Goal: Transaction & Acquisition: Purchase product/service

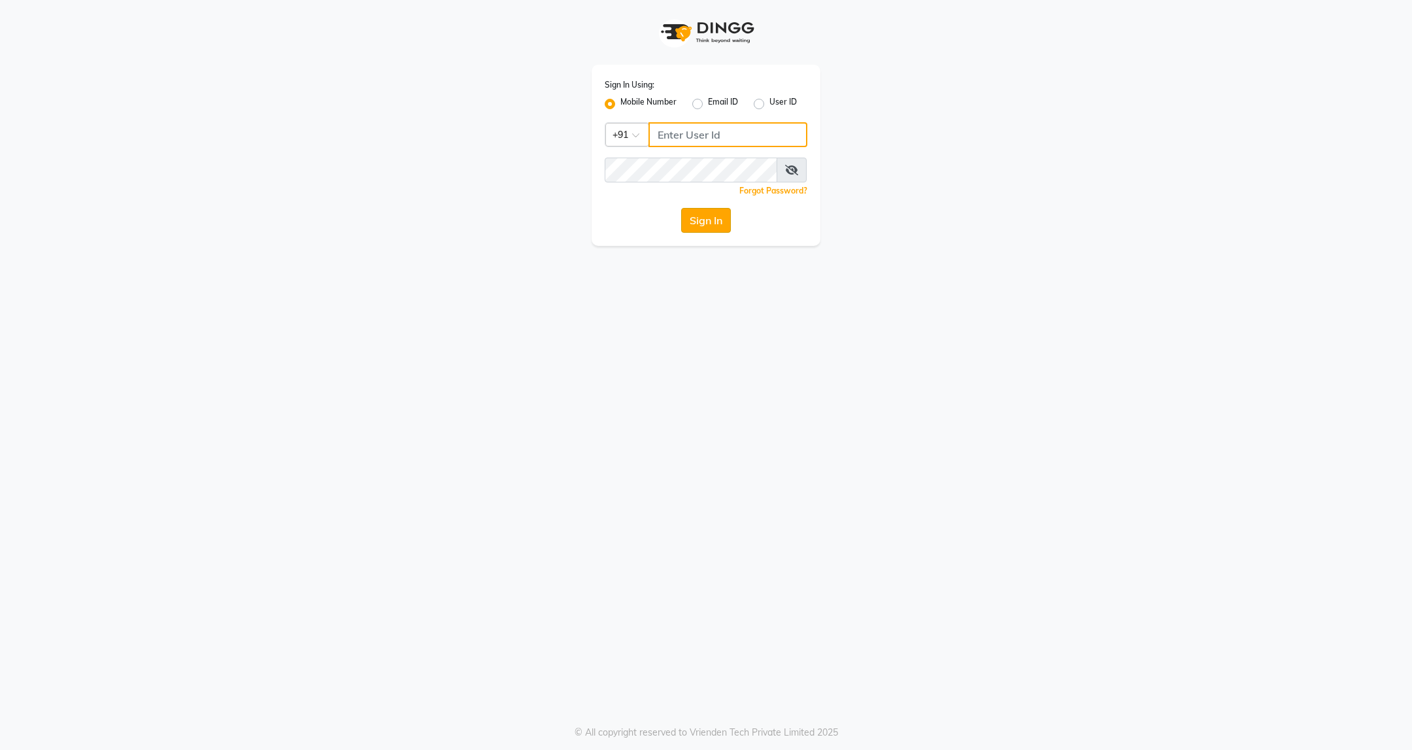
type input "9607793777"
click at [714, 212] on button "Sign In" at bounding box center [706, 220] width 50 height 25
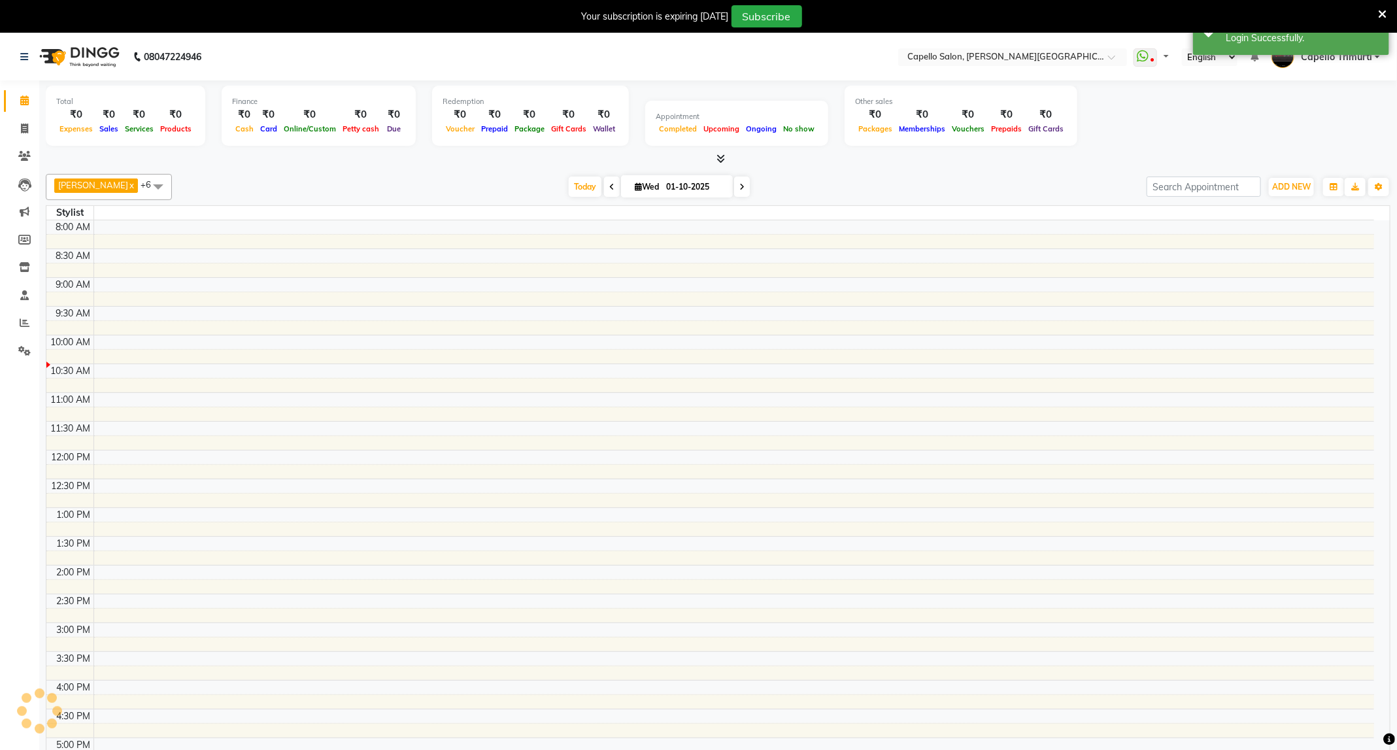
select select "en"
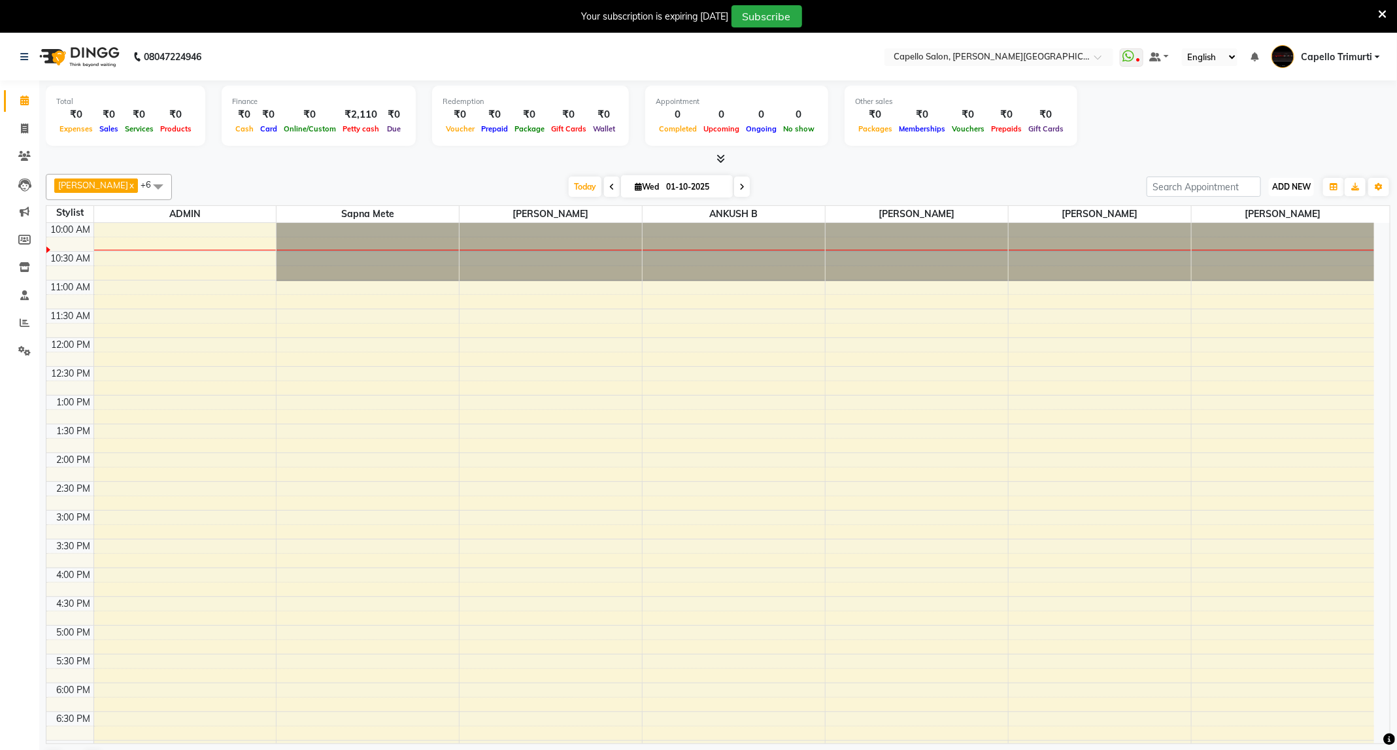
click at [1278, 184] on span "ADD NEW" at bounding box center [1291, 187] width 39 height 10
click at [1271, 261] on link "Add Attendance" at bounding box center [1261, 263] width 103 height 17
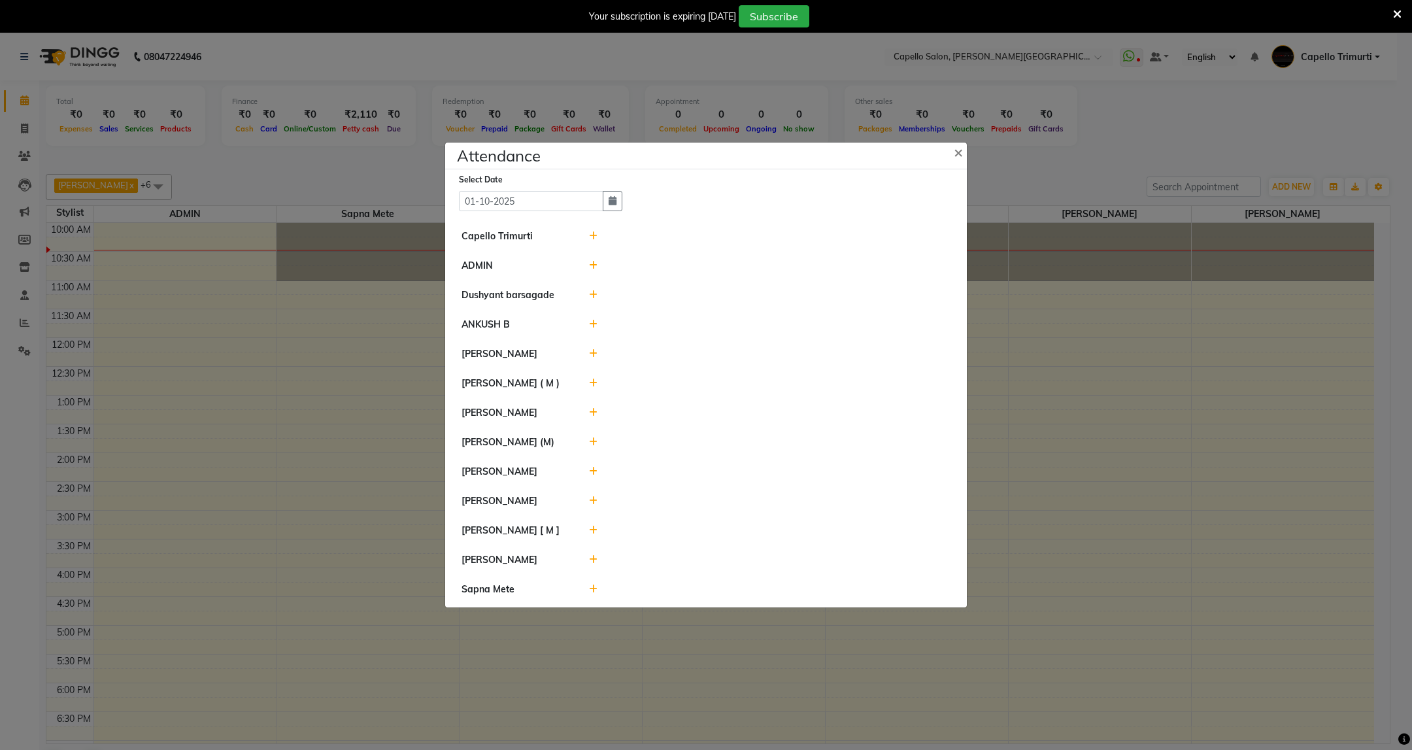
click at [594, 235] on icon at bounding box center [593, 235] width 8 height 9
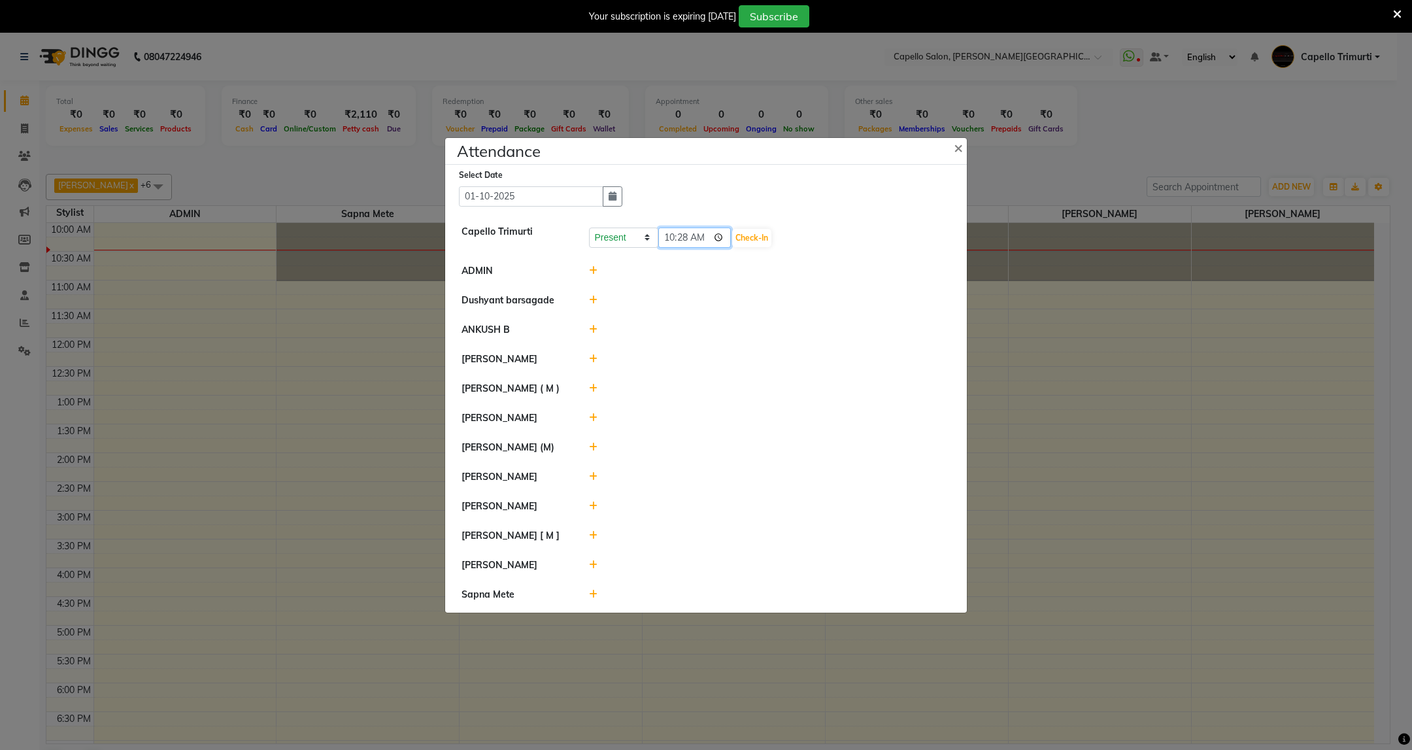
click at [689, 236] on input "10:28" at bounding box center [694, 237] width 73 height 20
type input "10:24"
click at [743, 234] on button "Check-In" at bounding box center [751, 238] width 39 height 18
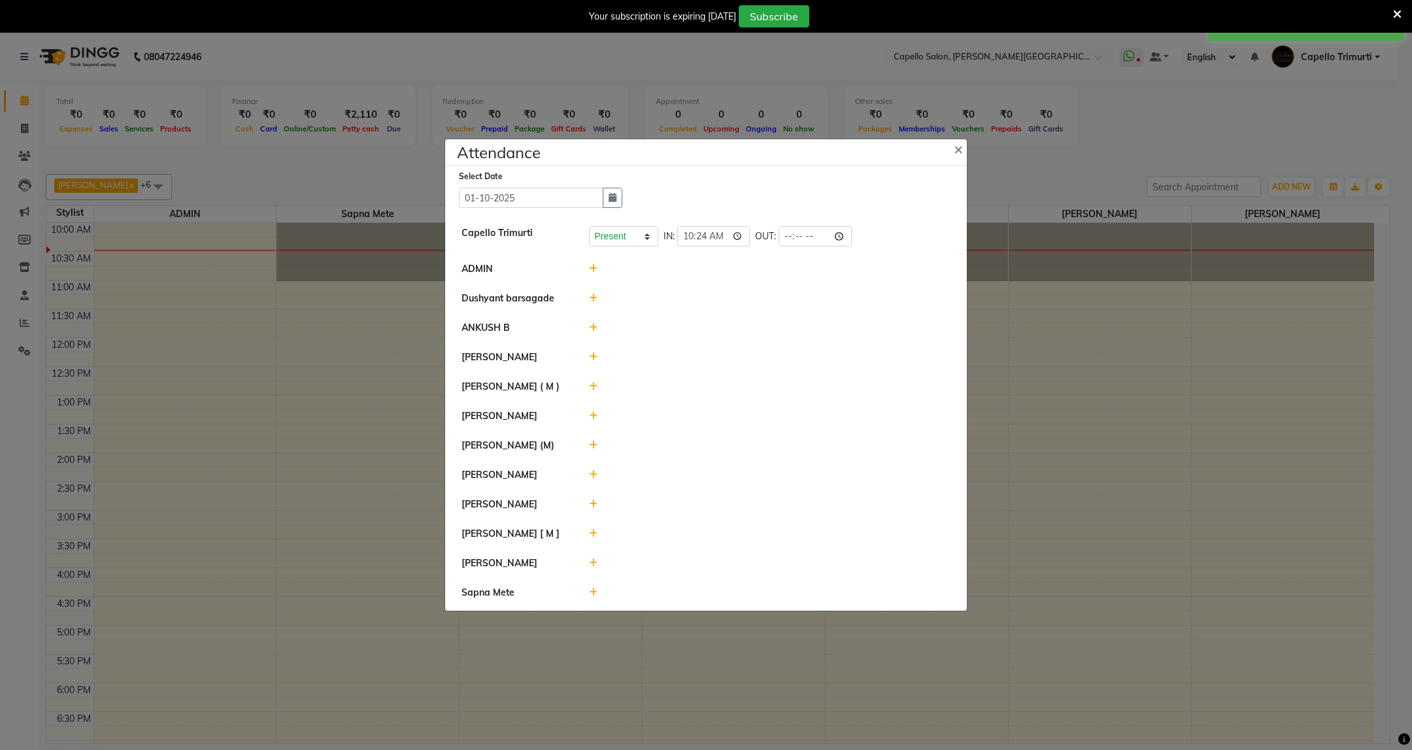
click at [596, 324] on icon at bounding box center [593, 327] width 8 height 9
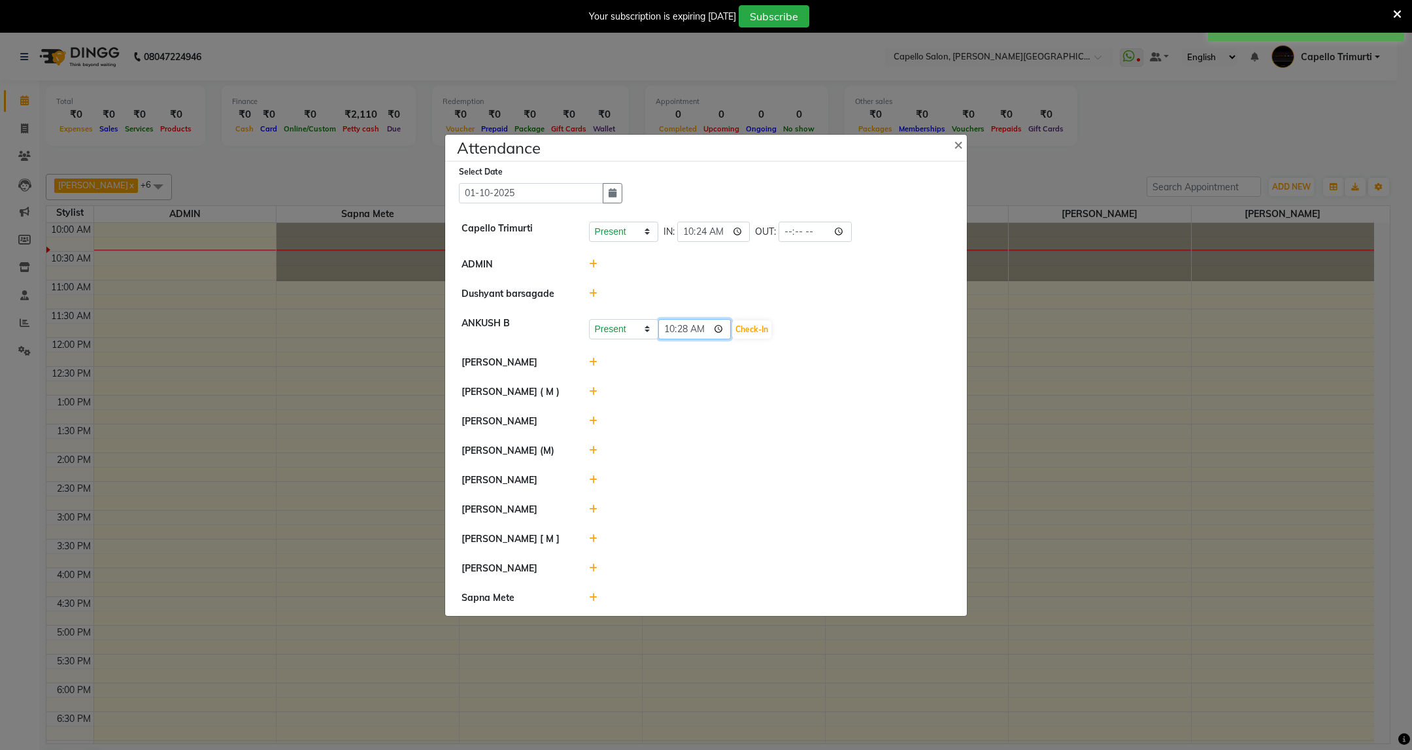
click at [685, 328] on input "10:28" at bounding box center [694, 329] width 73 height 20
type input "10:24"
click at [754, 329] on button "Check-In" at bounding box center [751, 329] width 39 height 18
click at [589, 393] on icon at bounding box center [593, 389] width 8 height 9
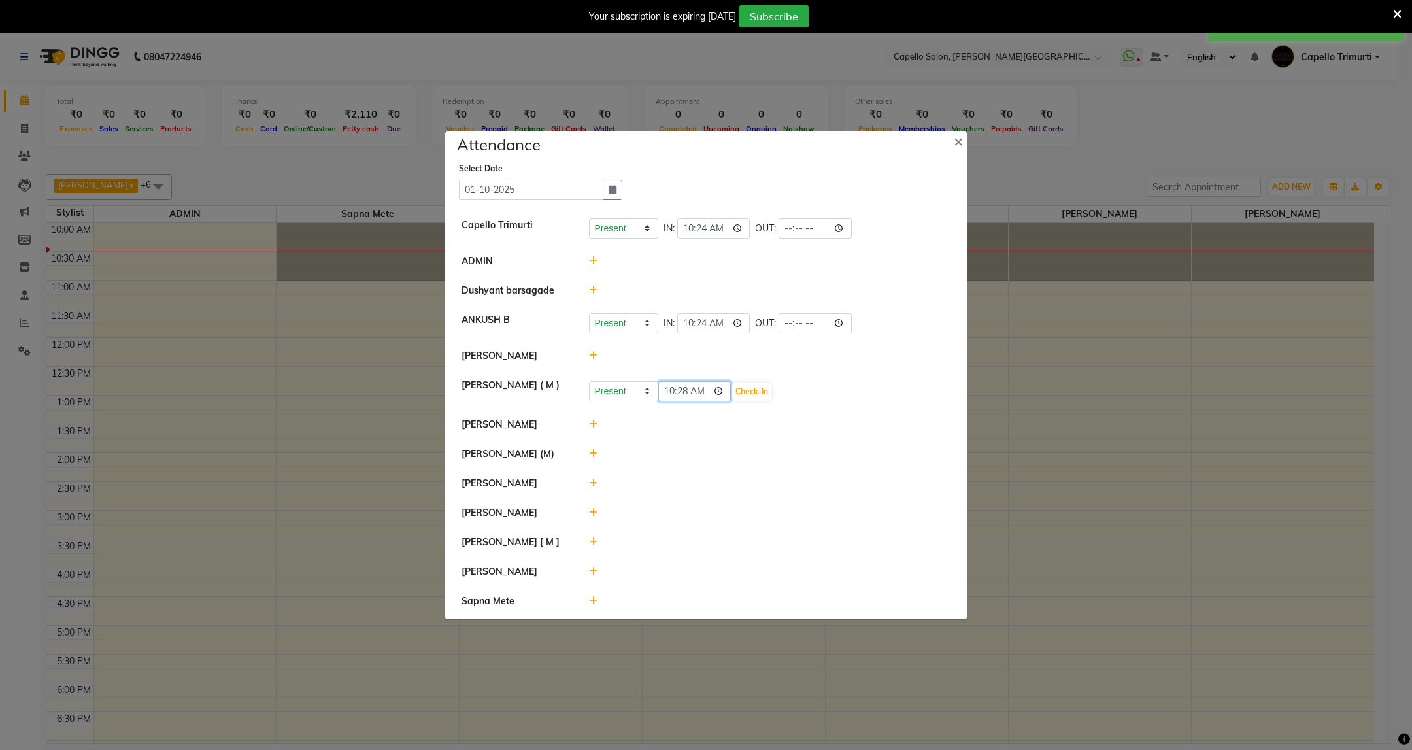
click at [686, 391] on input "10:28" at bounding box center [694, 391] width 73 height 20
type input "10:24"
click at [767, 391] on button "Check-In" at bounding box center [751, 391] width 39 height 18
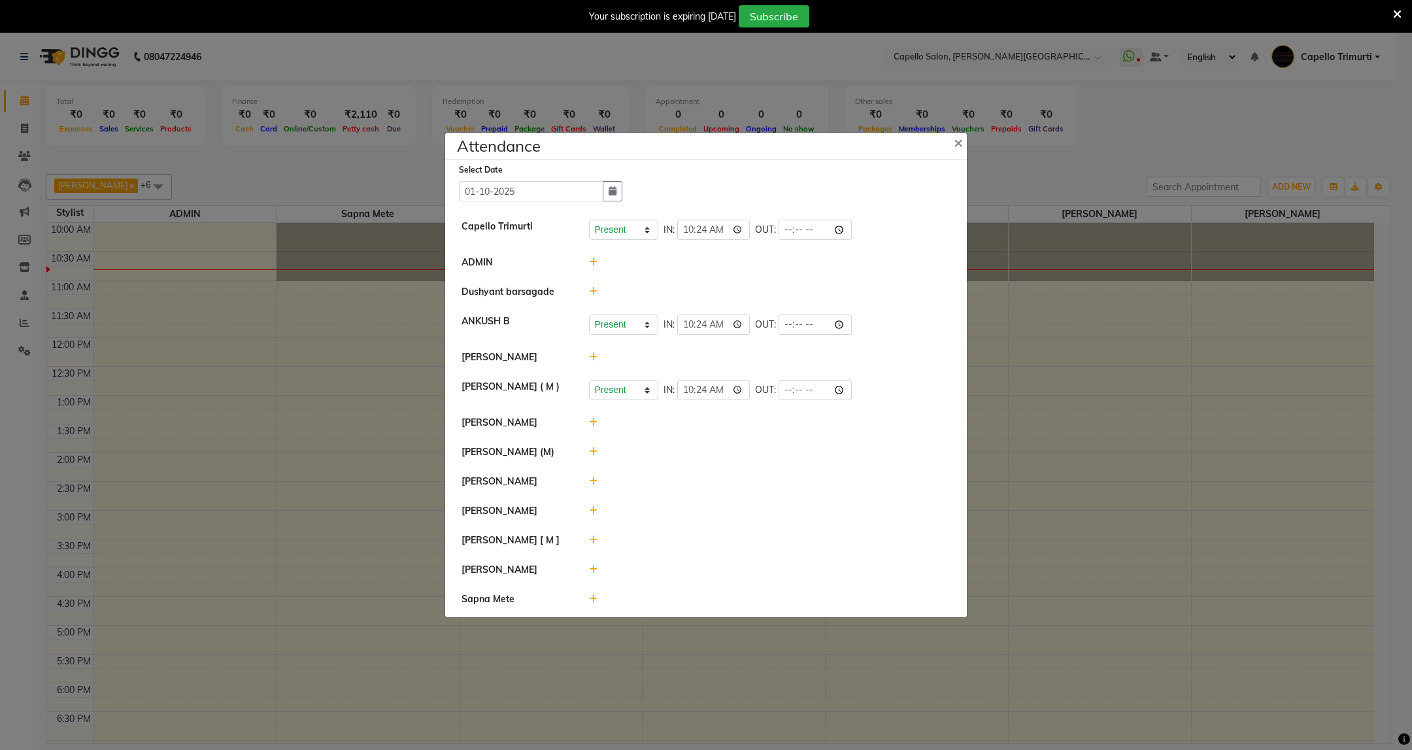
click at [592, 512] on icon at bounding box center [593, 510] width 8 height 9
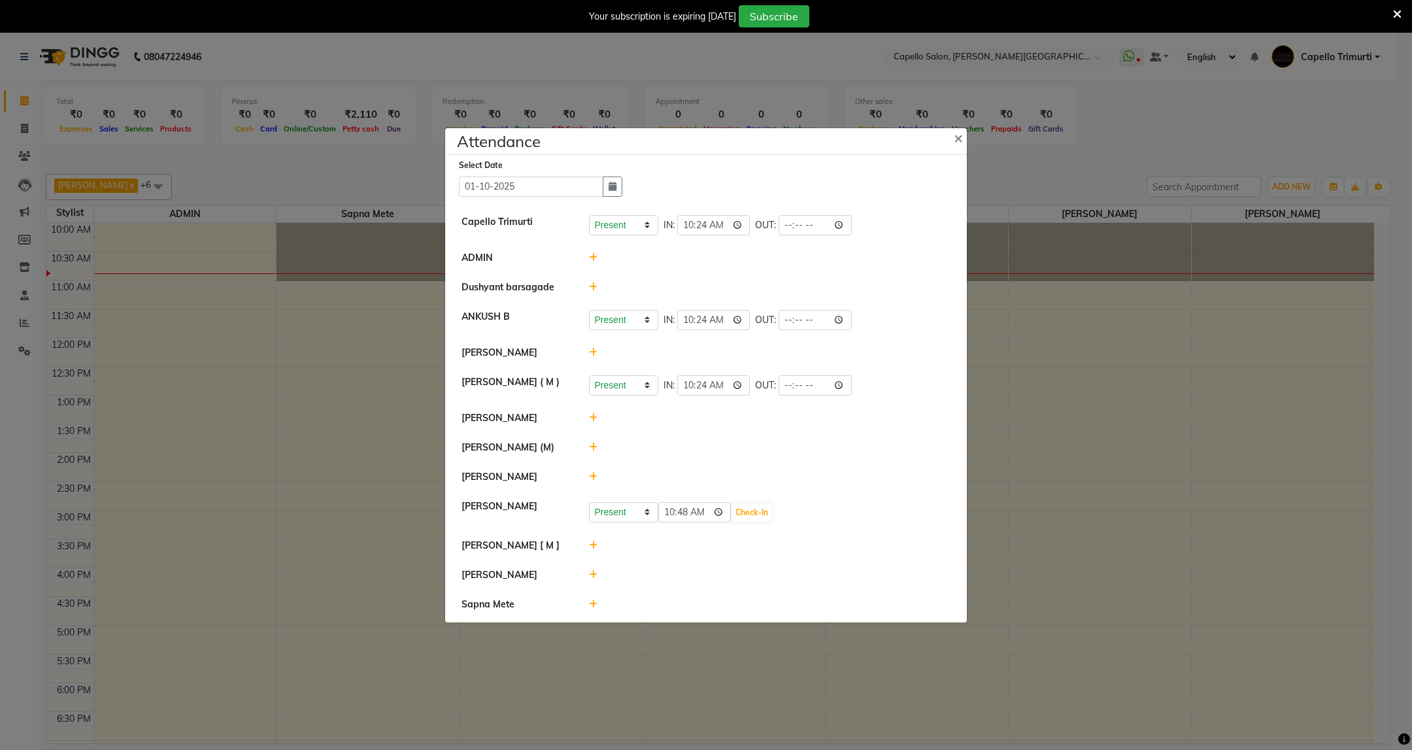
click at [1399, 16] on icon at bounding box center [1397, 14] width 8 height 12
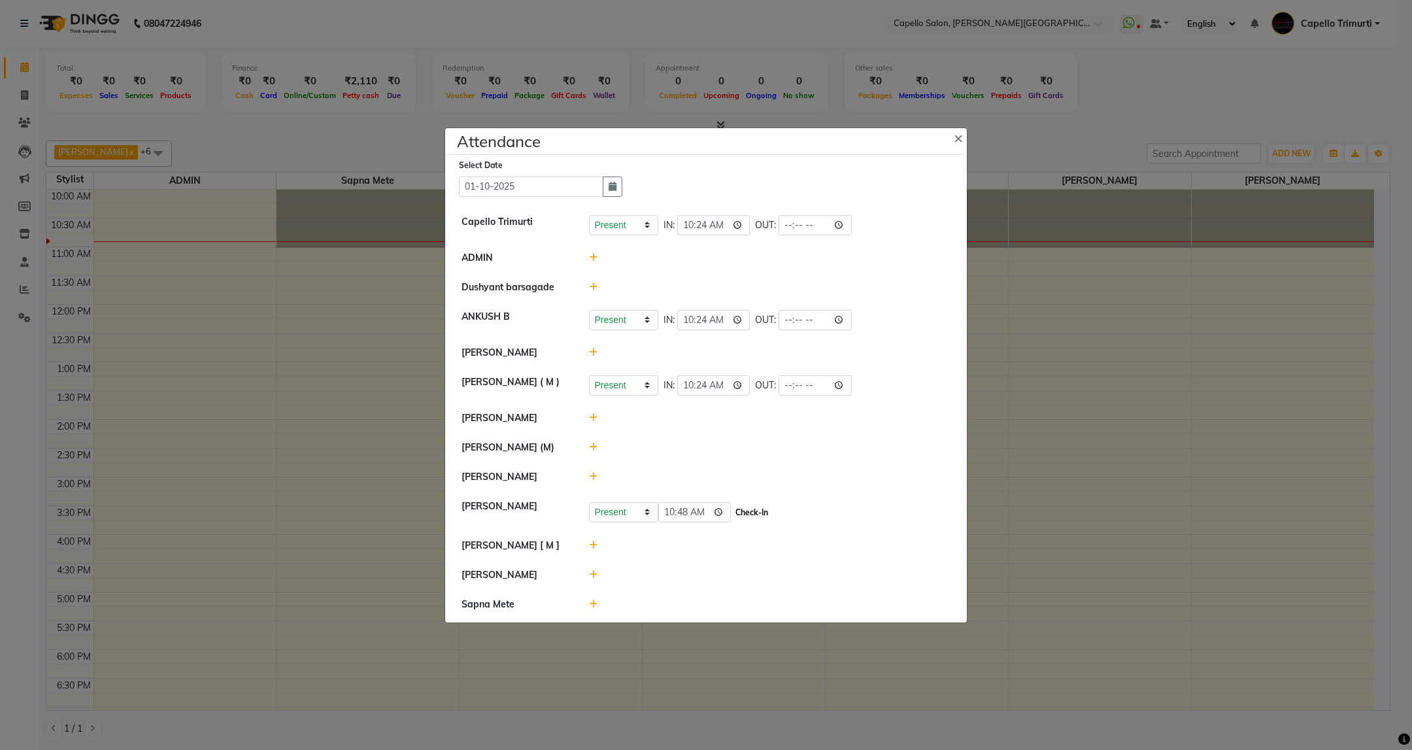
click at [771, 520] on button "Check-In" at bounding box center [751, 512] width 39 height 18
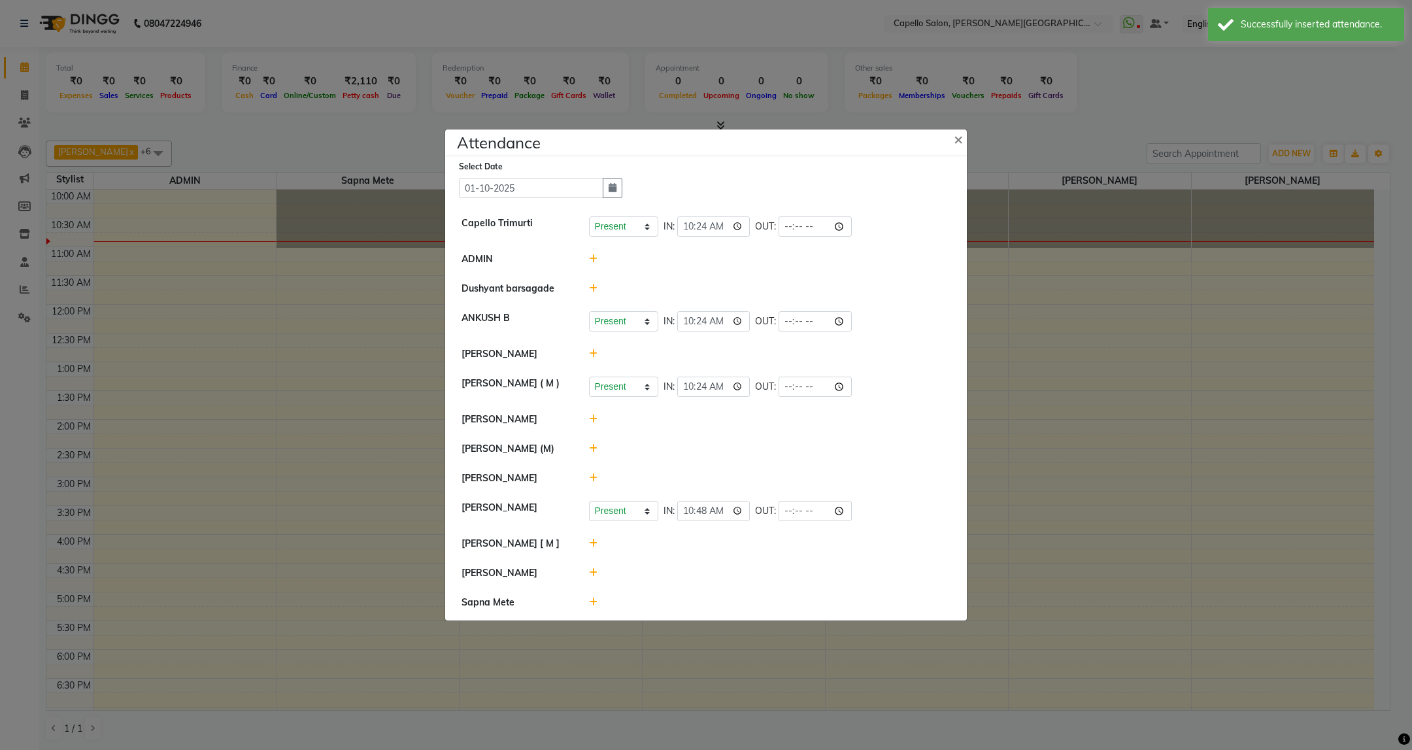
click at [594, 422] on icon at bounding box center [593, 418] width 8 height 9
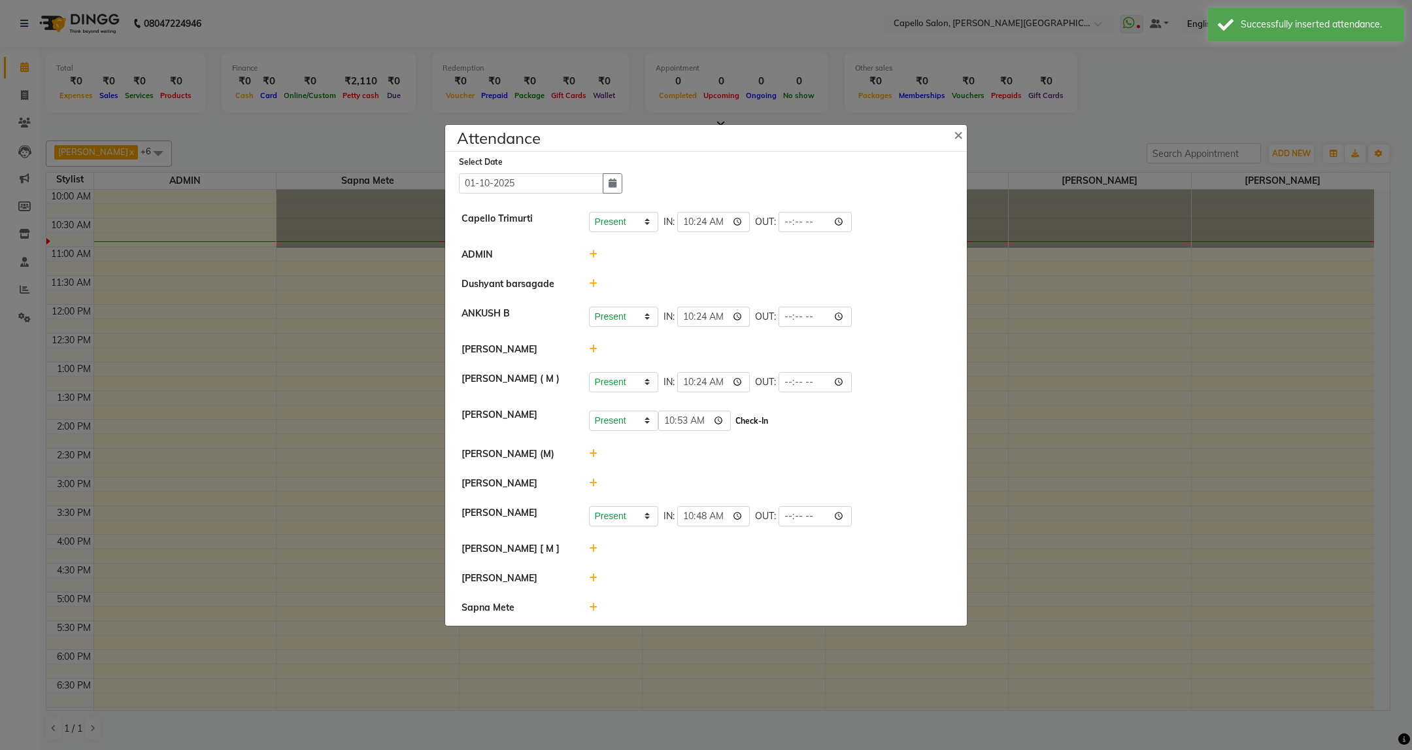
click at [748, 418] on button "Check-In" at bounding box center [751, 421] width 39 height 18
click at [594, 477] on icon at bounding box center [593, 480] width 8 height 9
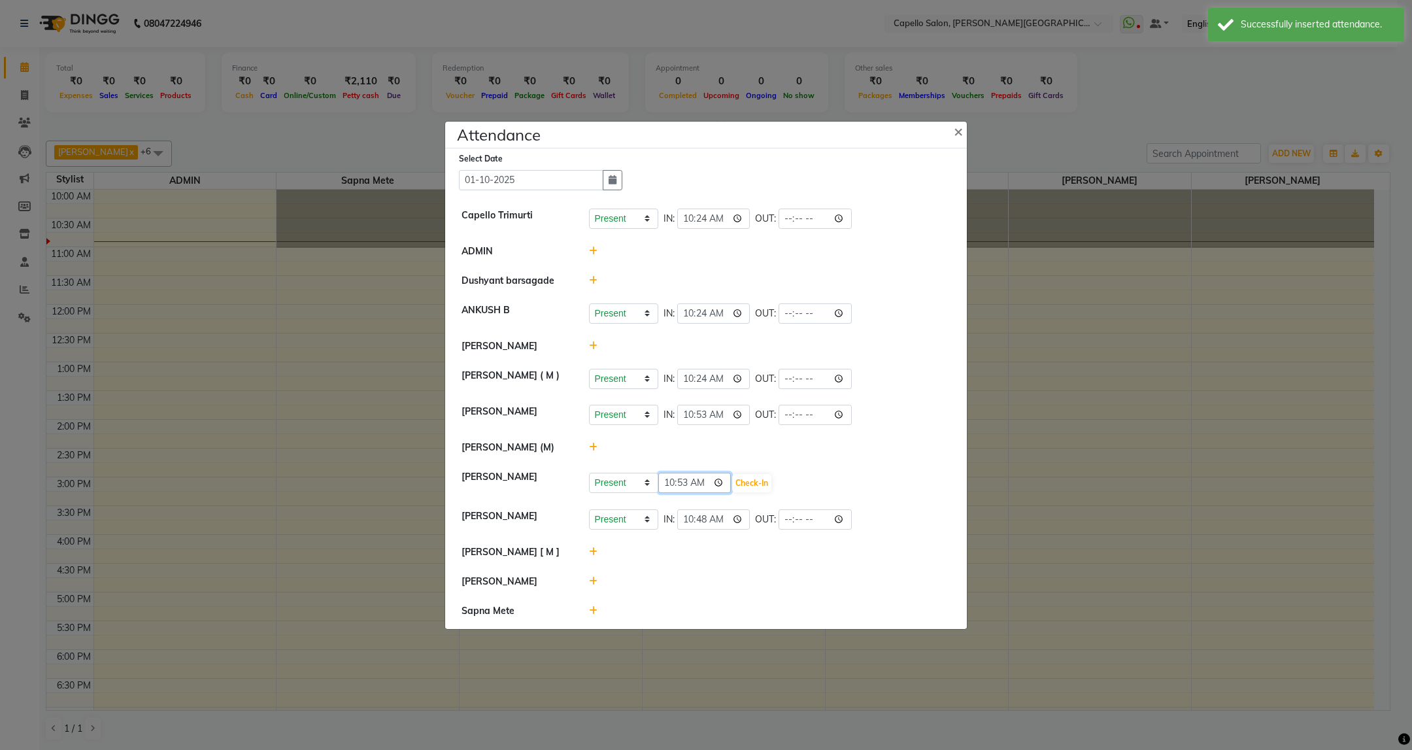
click at [683, 480] on input "10:53" at bounding box center [694, 483] width 73 height 20
type input "10:48"
click at [750, 480] on button "Check-In" at bounding box center [751, 483] width 39 height 18
click at [590, 584] on icon at bounding box center [593, 580] width 8 height 9
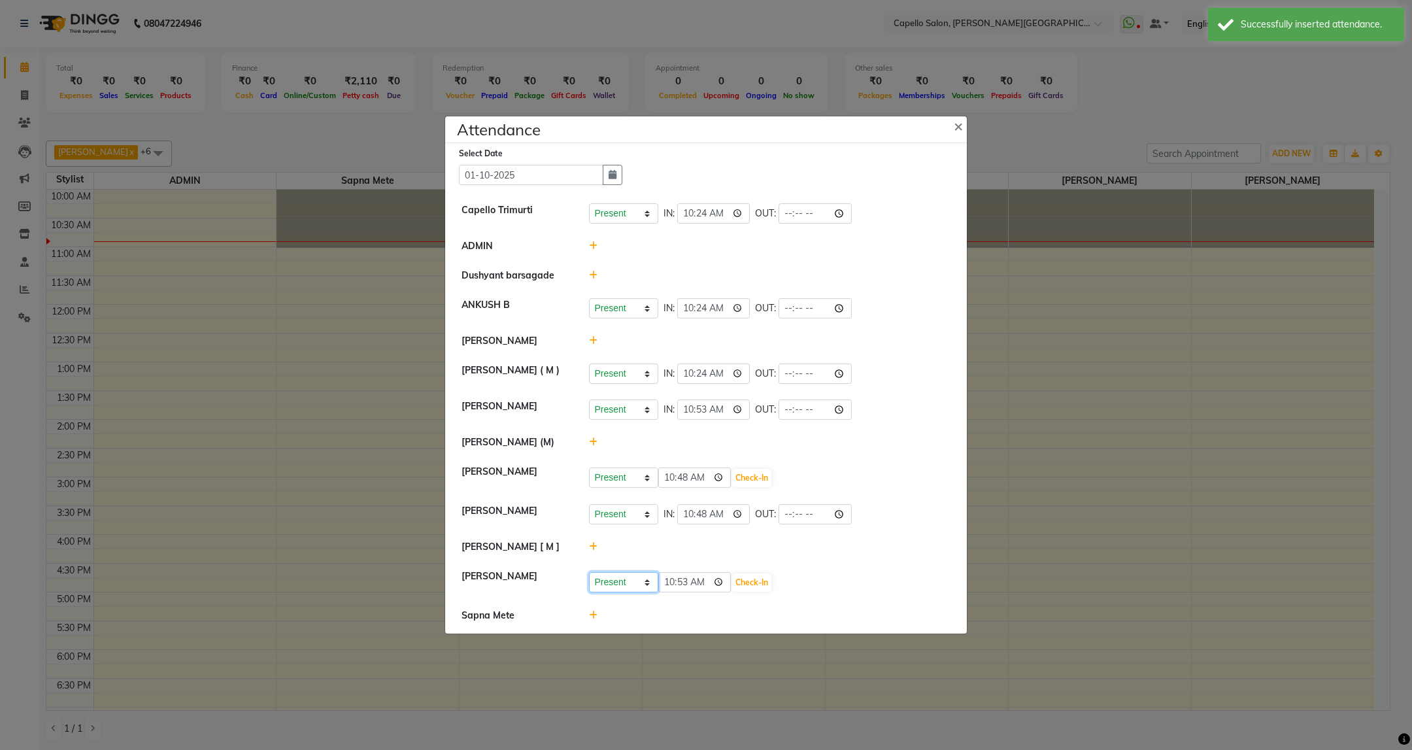
click at [636, 587] on select "Present Absent Late Half Day Weekly Off" at bounding box center [623, 582] width 69 height 20
select select "W"
click at [589, 574] on select "Present Absent Late Half Day Weekly Off" at bounding box center [623, 582] width 69 height 20
click at [665, 589] on button "Save" at bounding box center [671, 582] width 25 height 18
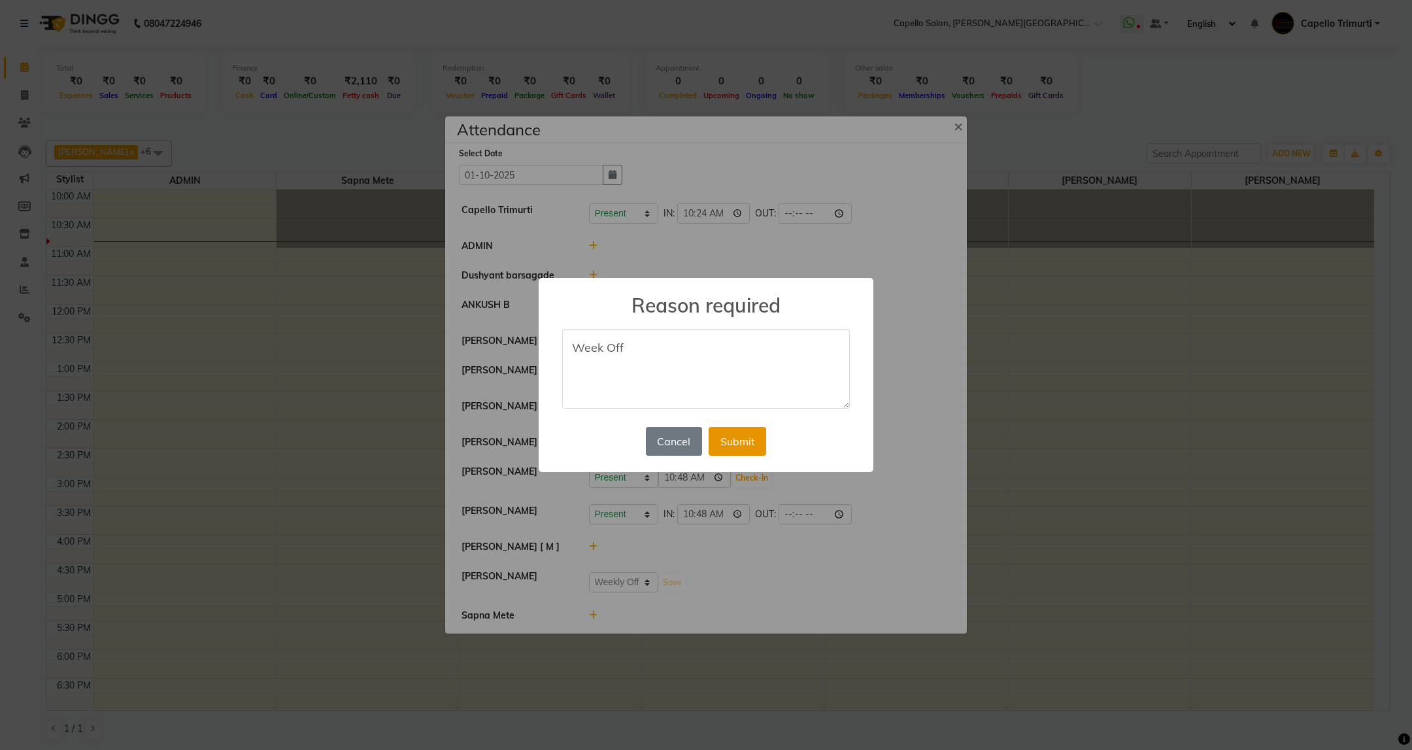
type textarea "Week Off"
click at [743, 439] on button "Submit" at bounding box center [737, 441] width 58 height 29
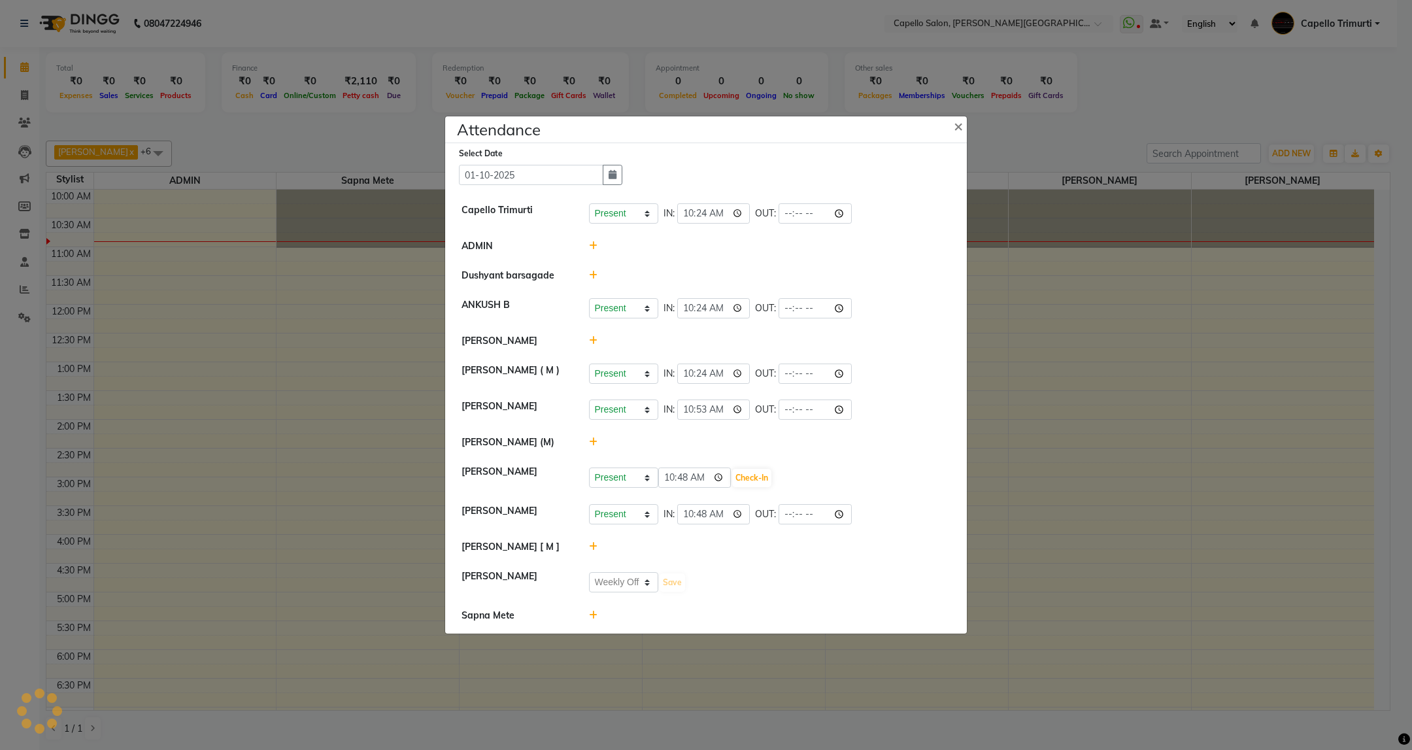
select select "W"
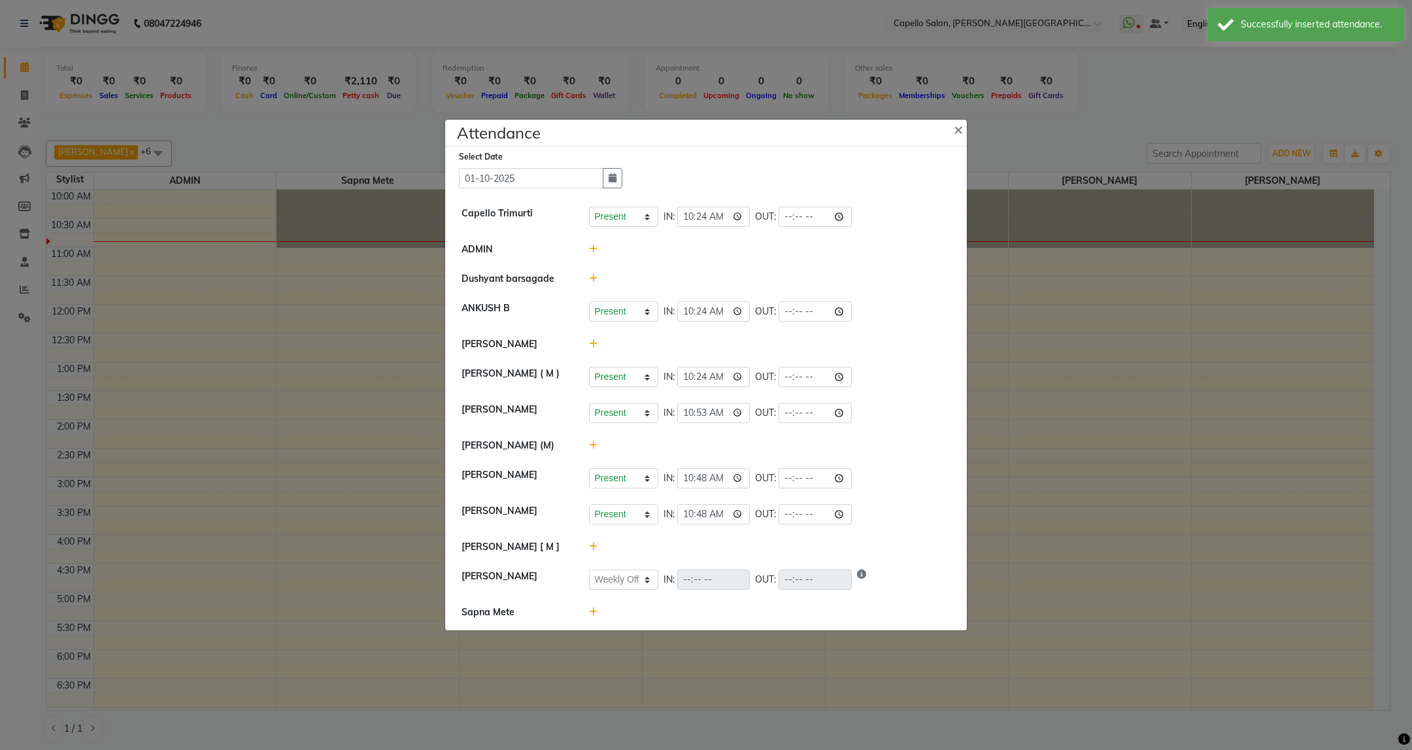
click at [589, 344] on icon at bounding box center [593, 343] width 8 height 9
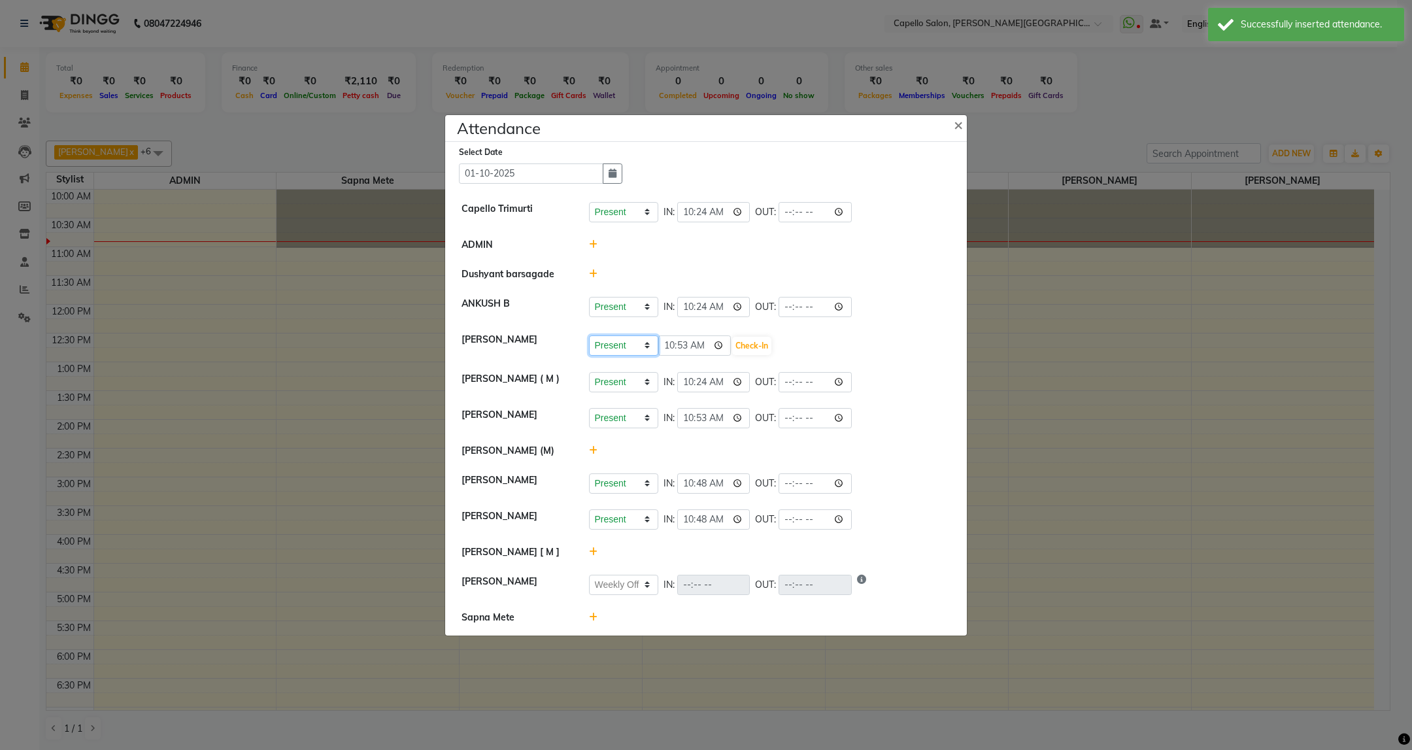
click at [633, 341] on select "Present Absent Late Half Day Weekly Off" at bounding box center [623, 345] width 69 height 20
select select "W"
click at [589, 335] on select "Present Absent Late Half Day Weekly Off" at bounding box center [623, 345] width 69 height 20
click at [678, 343] on button "Save" at bounding box center [671, 346] width 25 height 18
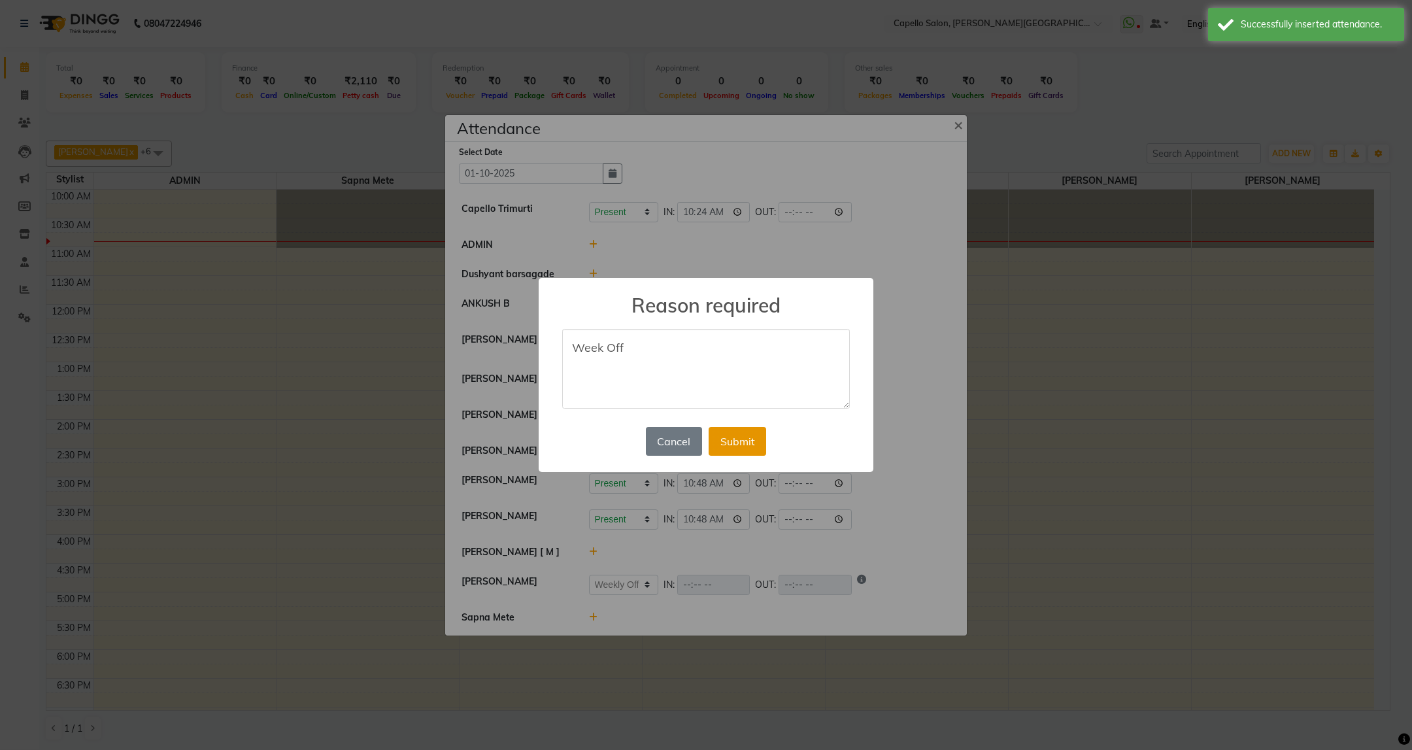
type textarea "Week Off"
click at [744, 451] on button "Submit" at bounding box center [737, 441] width 58 height 29
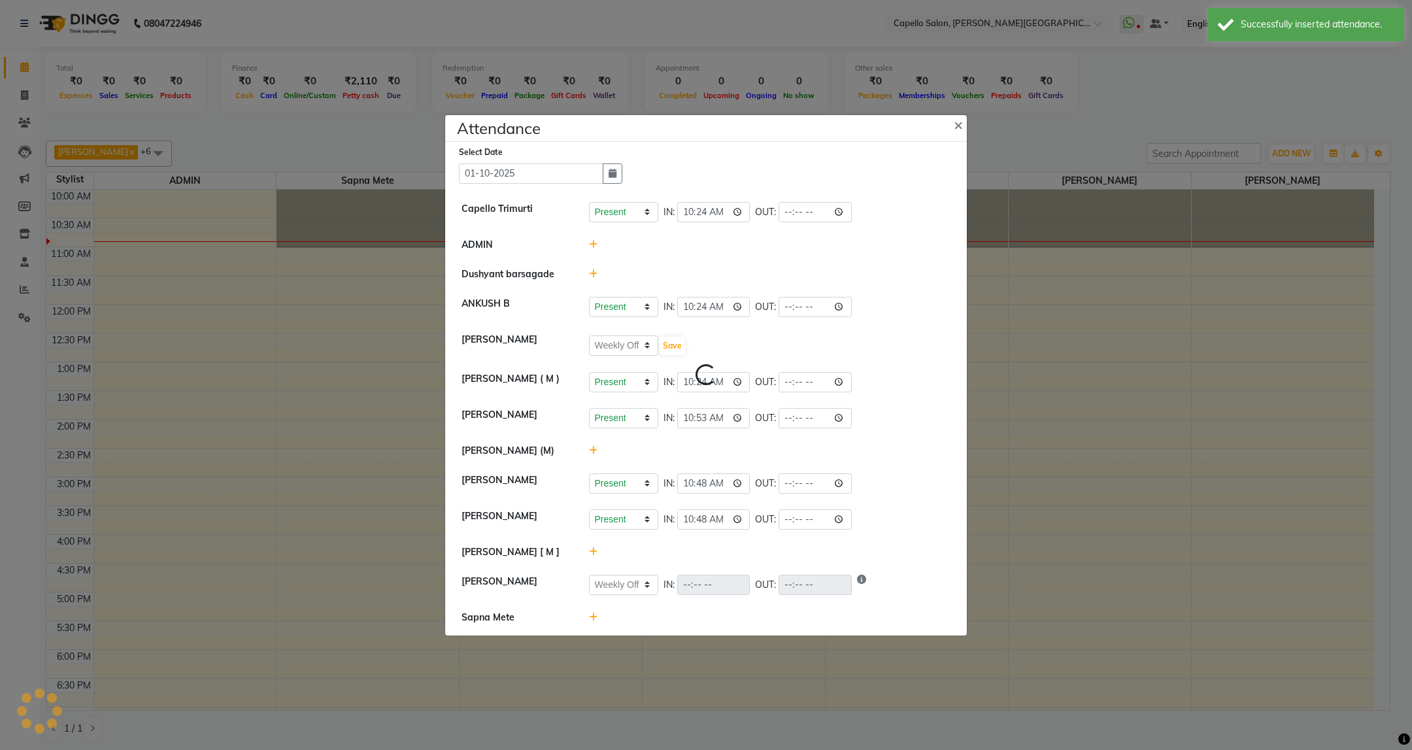
select select "W"
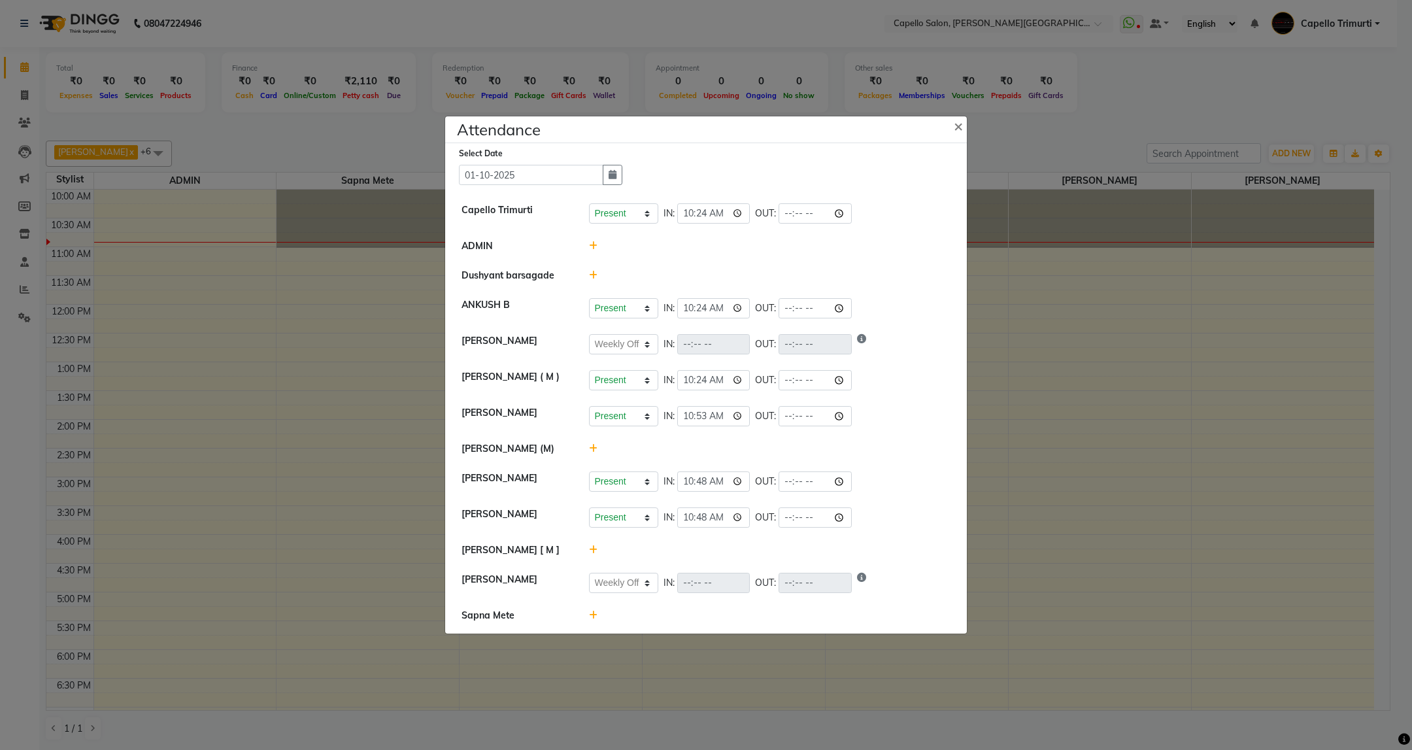
click at [595, 614] on icon at bounding box center [593, 614] width 8 height 9
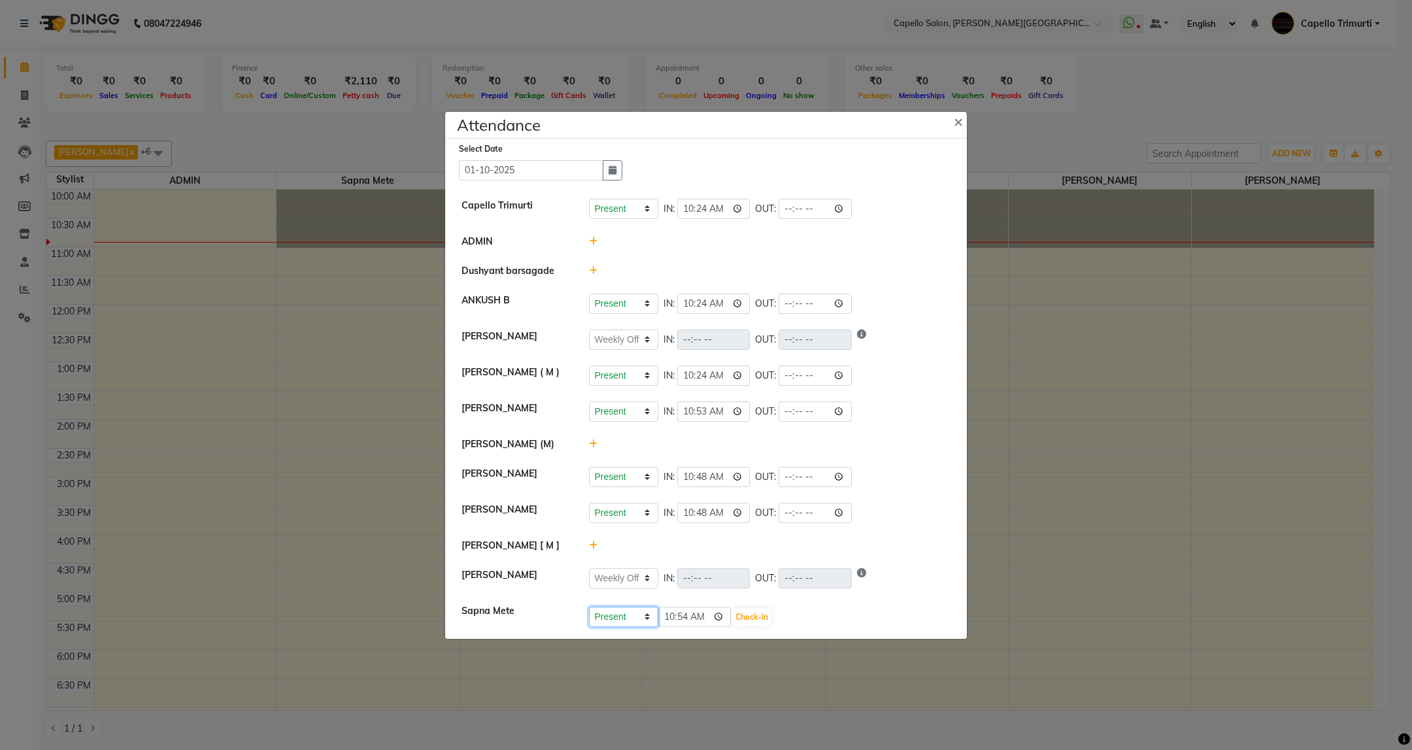
click at [630, 620] on select "Present Absent Late Half Day Weekly Off" at bounding box center [623, 617] width 69 height 20
select select "W"
click at [589, 608] on select "Present Absent Late Half Day Weekly Off" at bounding box center [623, 617] width 69 height 20
click at [657, 614] on select "Present Absent Late Half Day Weekly Off" at bounding box center [623, 617] width 69 height 20
click at [674, 620] on button "Save" at bounding box center [671, 617] width 25 height 18
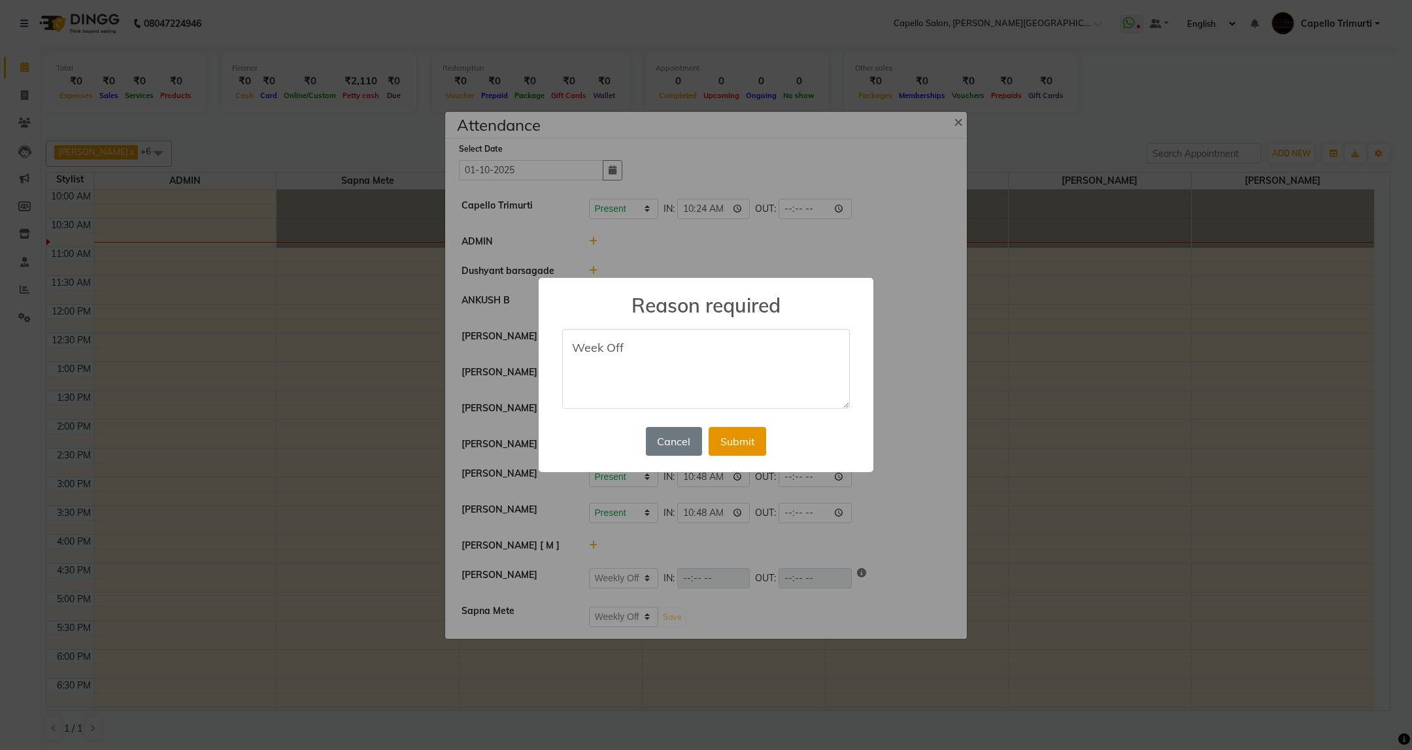
type textarea "Week Off"
click at [746, 433] on button "Submit" at bounding box center [737, 441] width 58 height 29
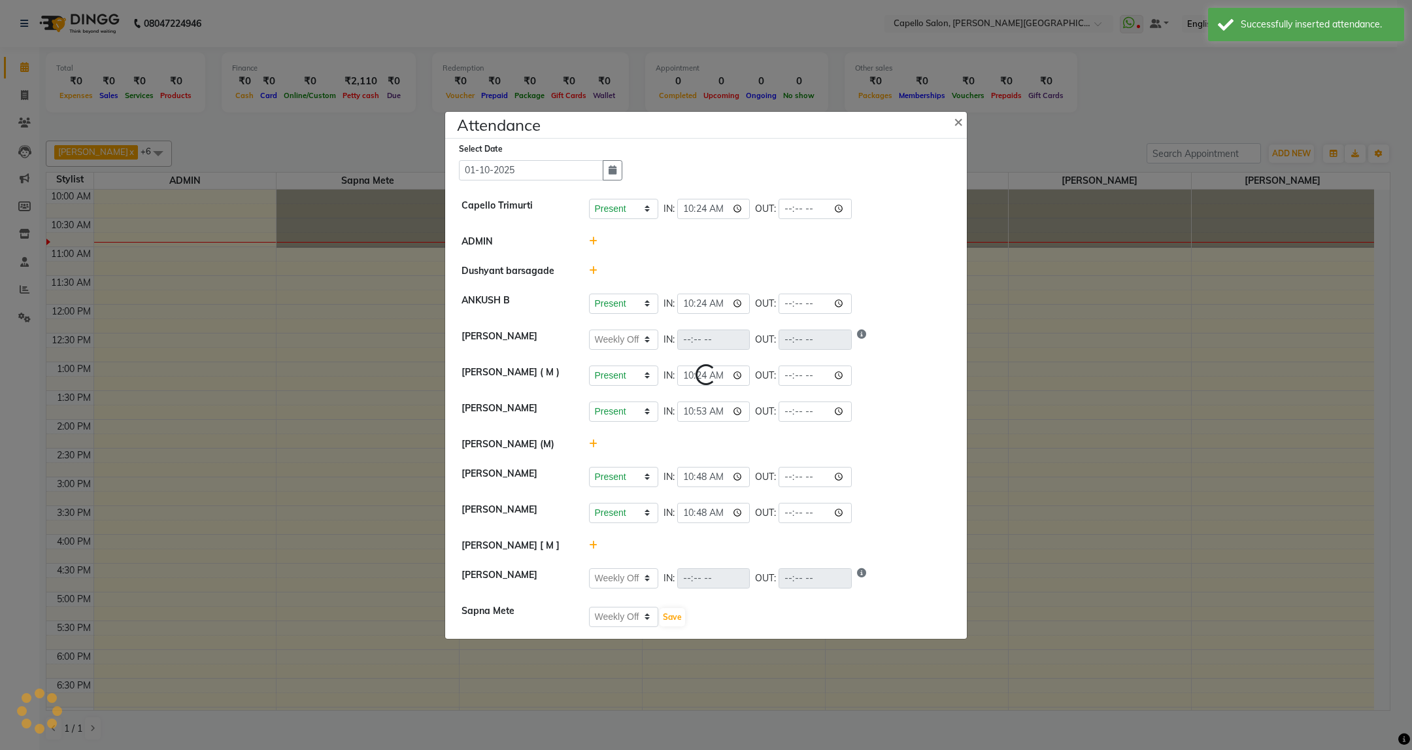
select select "W"
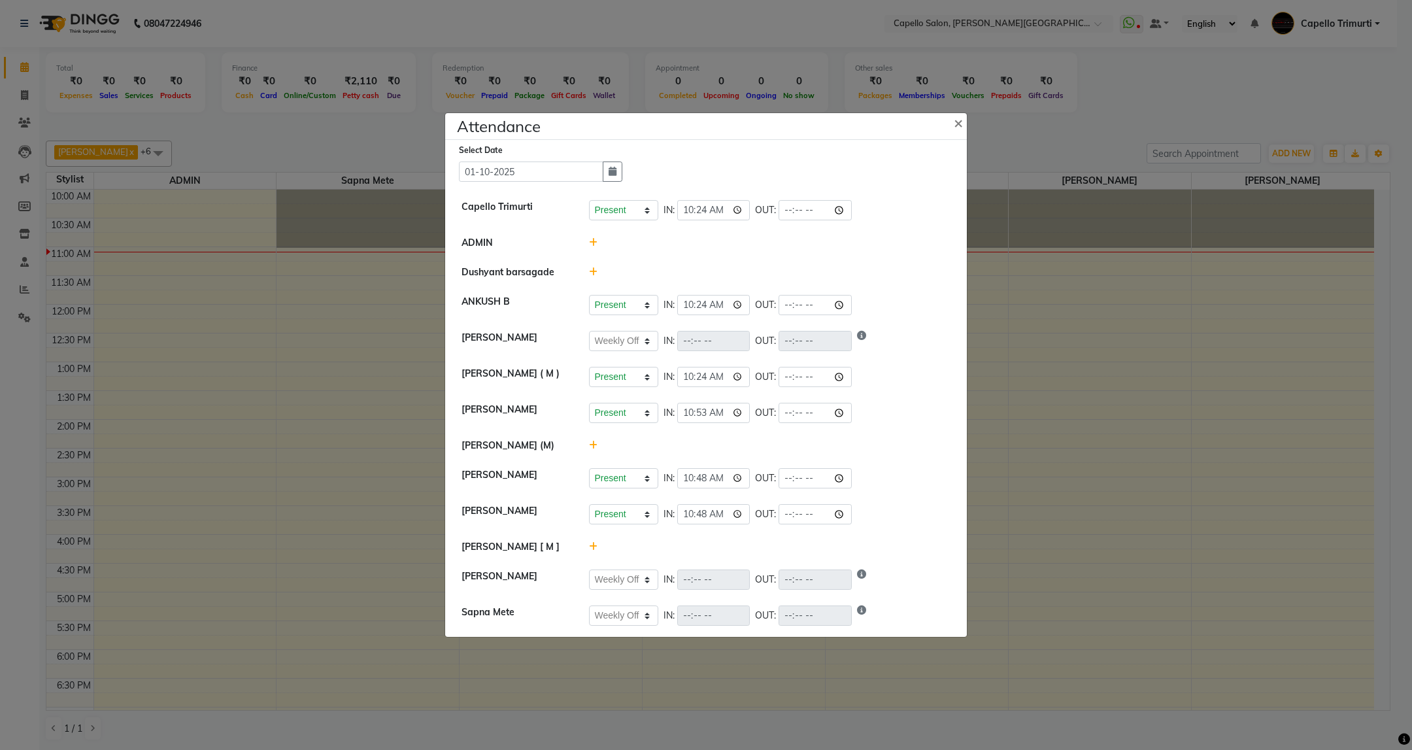
click at [590, 273] on icon at bounding box center [593, 271] width 8 height 9
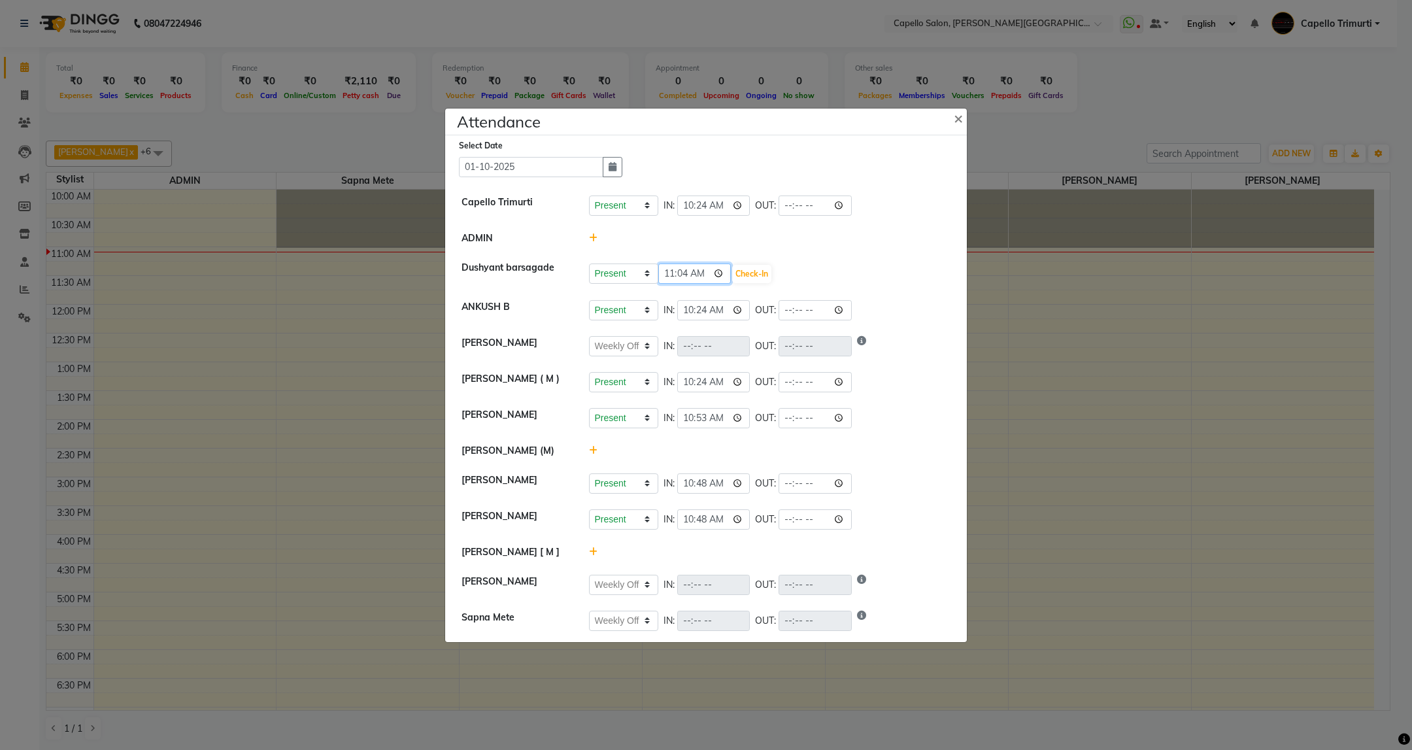
click at [681, 273] on input "11:04" at bounding box center [694, 273] width 73 height 20
type input "11:02"
click at [744, 273] on button "Check-In" at bounding box center [751, 274] width 39 height 18
select select "W"
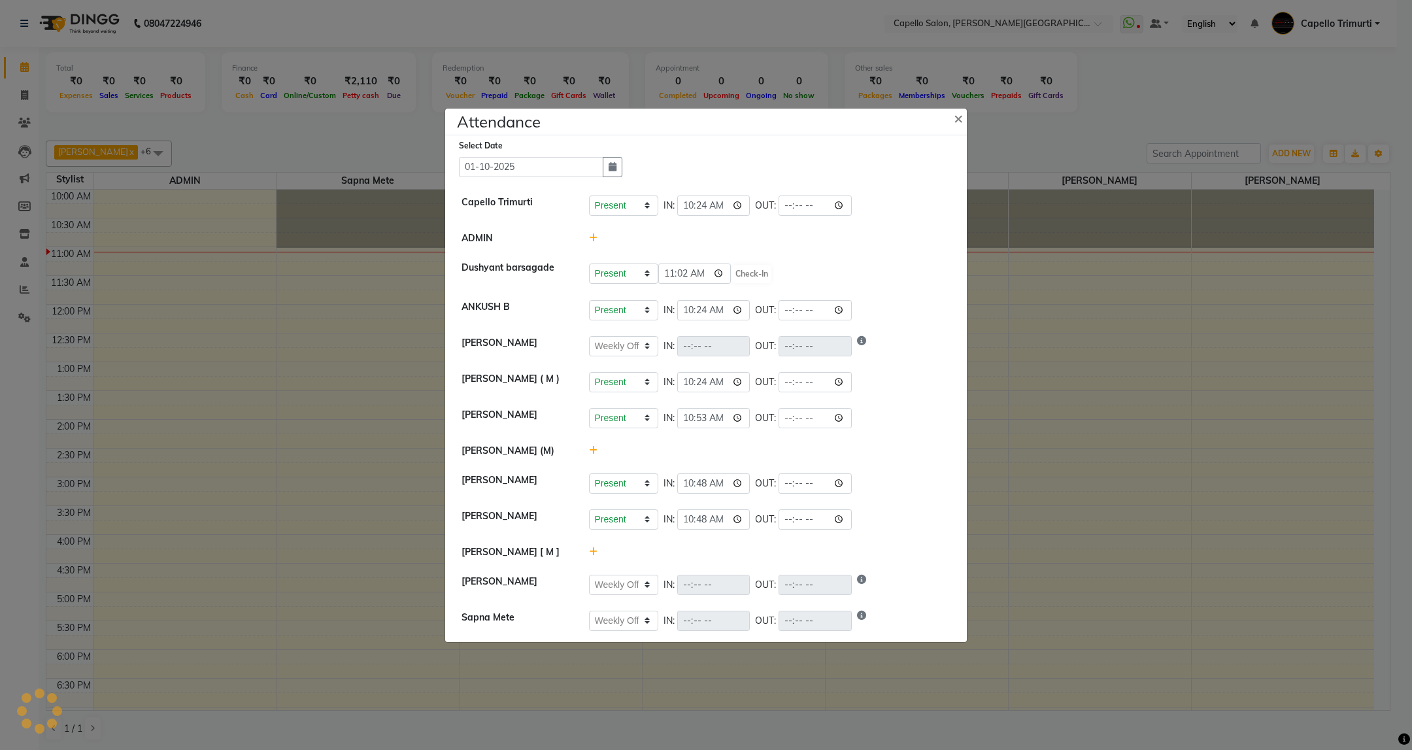
select select "W"
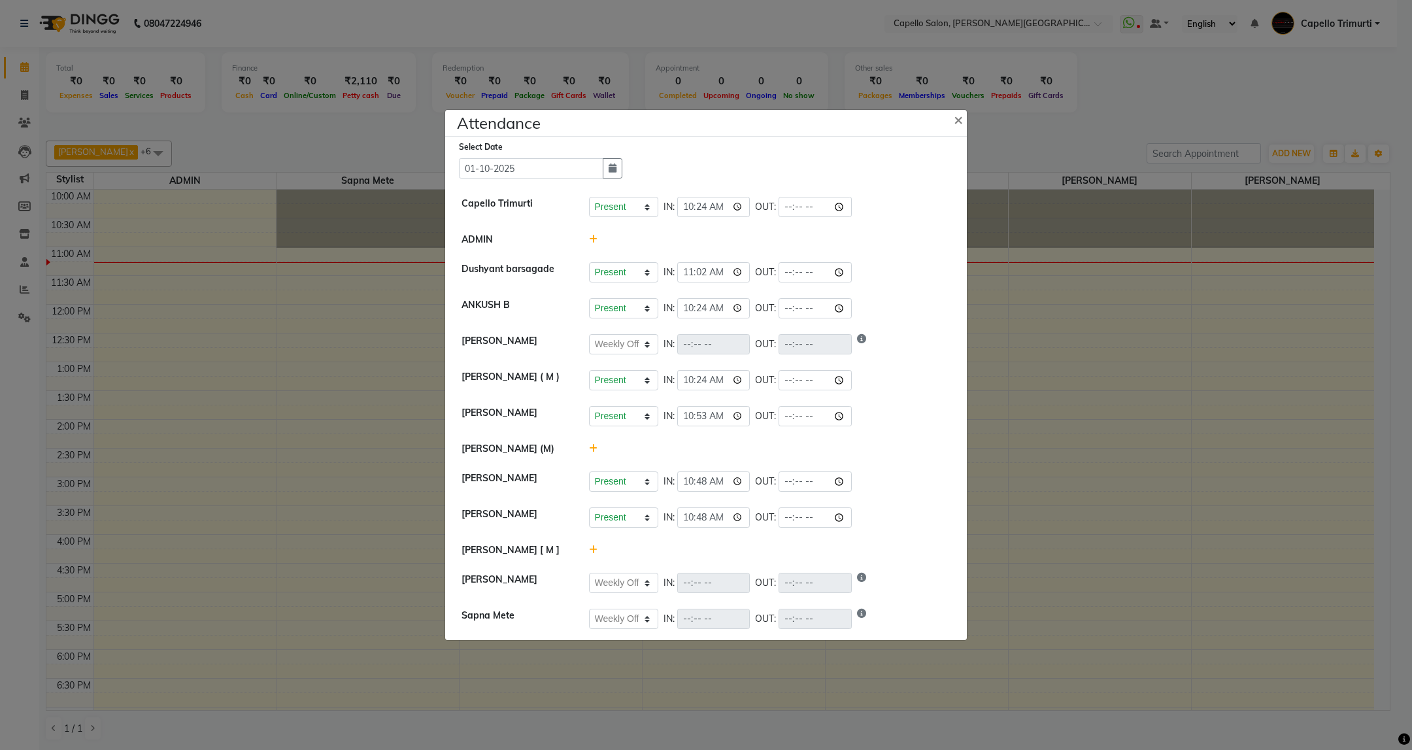
click at [233, 25] on ngb-modal-window "Attendance × Select Date 01-10-2025 Capello Trimurti Present Absent Late Half D…" at bounding box center [706, 375] width 1412 height 750
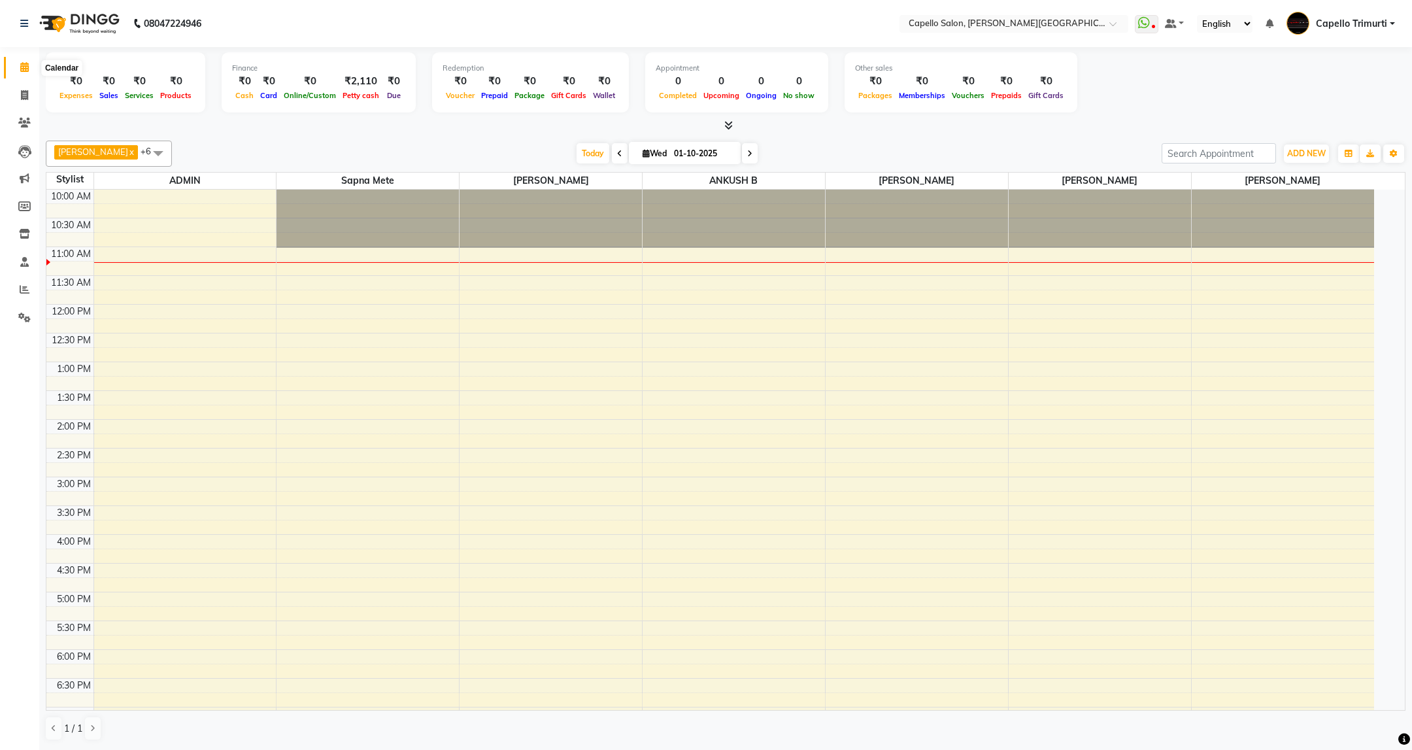
click at [16, 73] on span at bounding box center [24, 67] width 23 height 15
click at [20, 287] on icon at bounding box center [25, 289] width 10 height 10
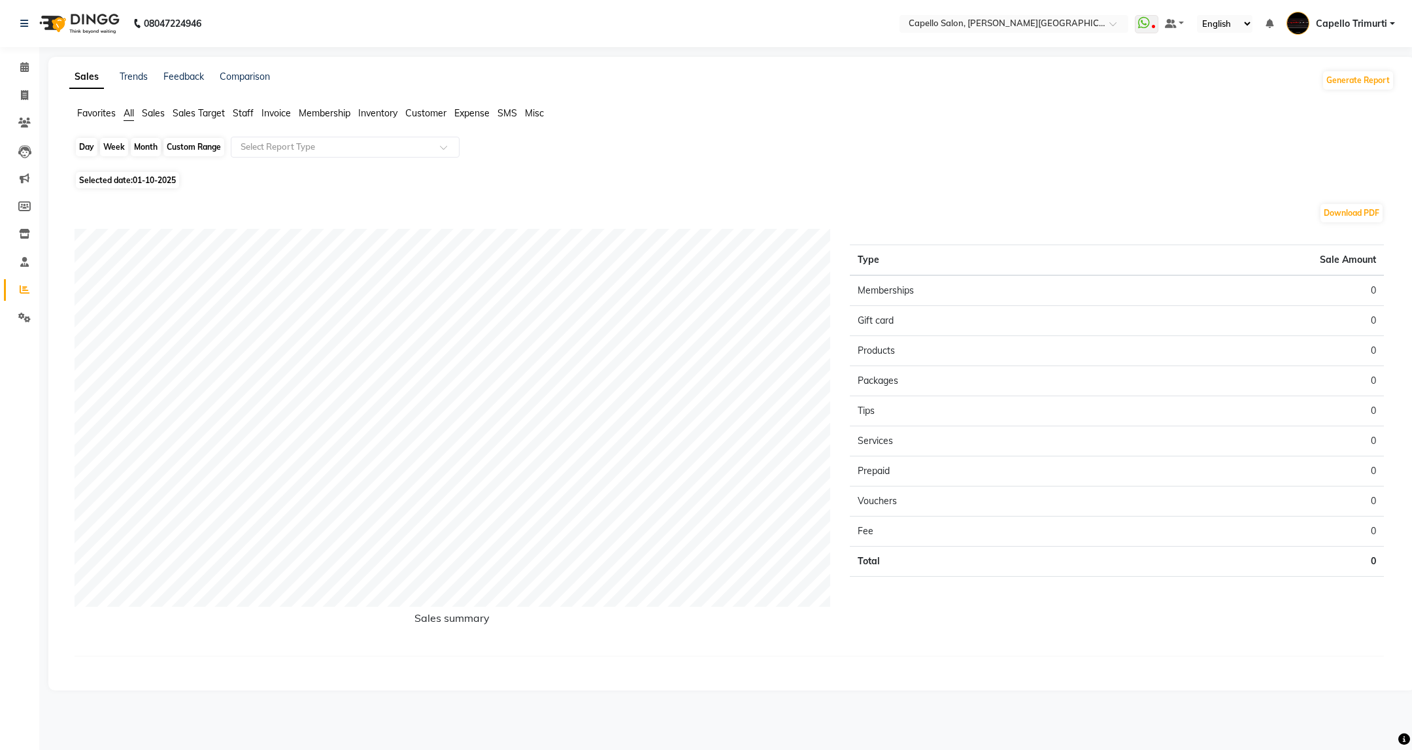
click at [84, 144] on div "Day" at bounding box center [87, 147] width 22 height 18
select select "10"
select select "2025"
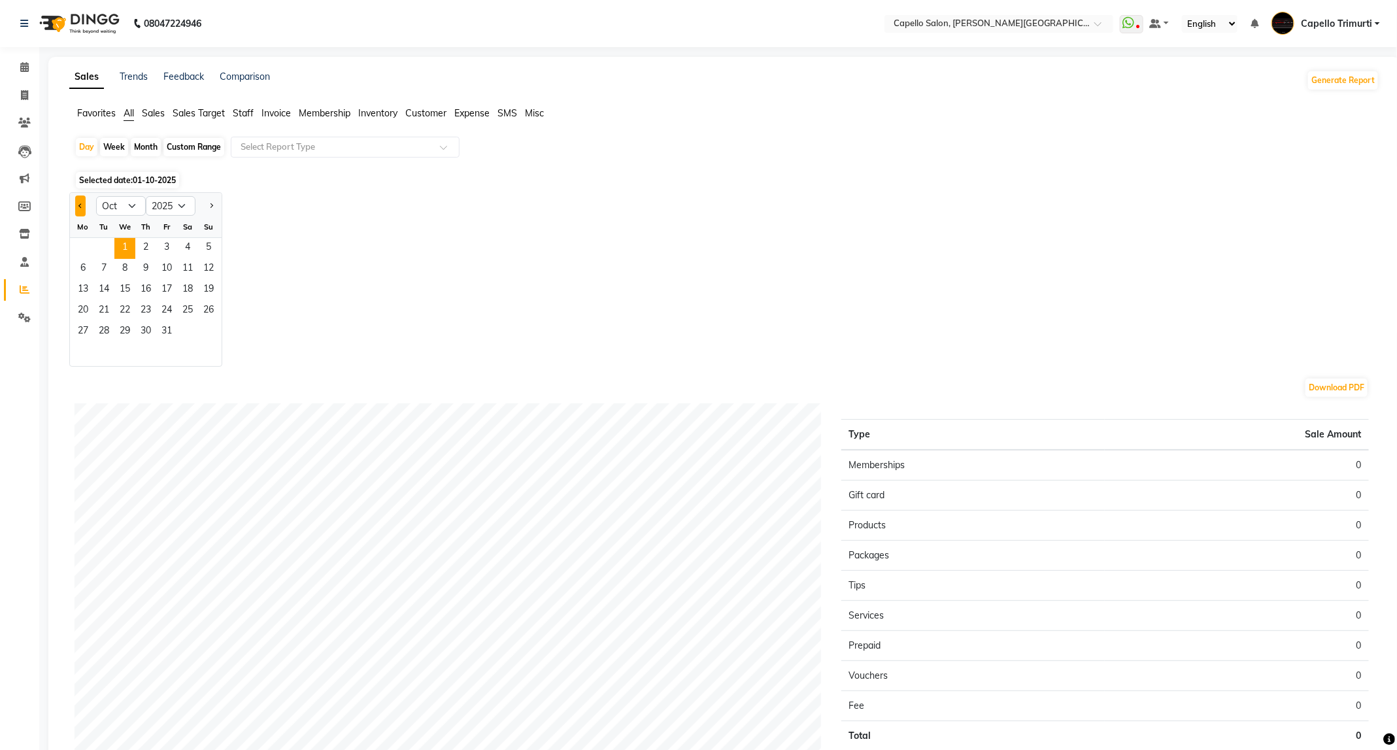
click at [77, 206] on button "Previous month" at bounding box center [80, 205] width 10 height 21
select select "9"
click at [107, 324] on span "30" at bounding box center [103, 332] width 21 height 21
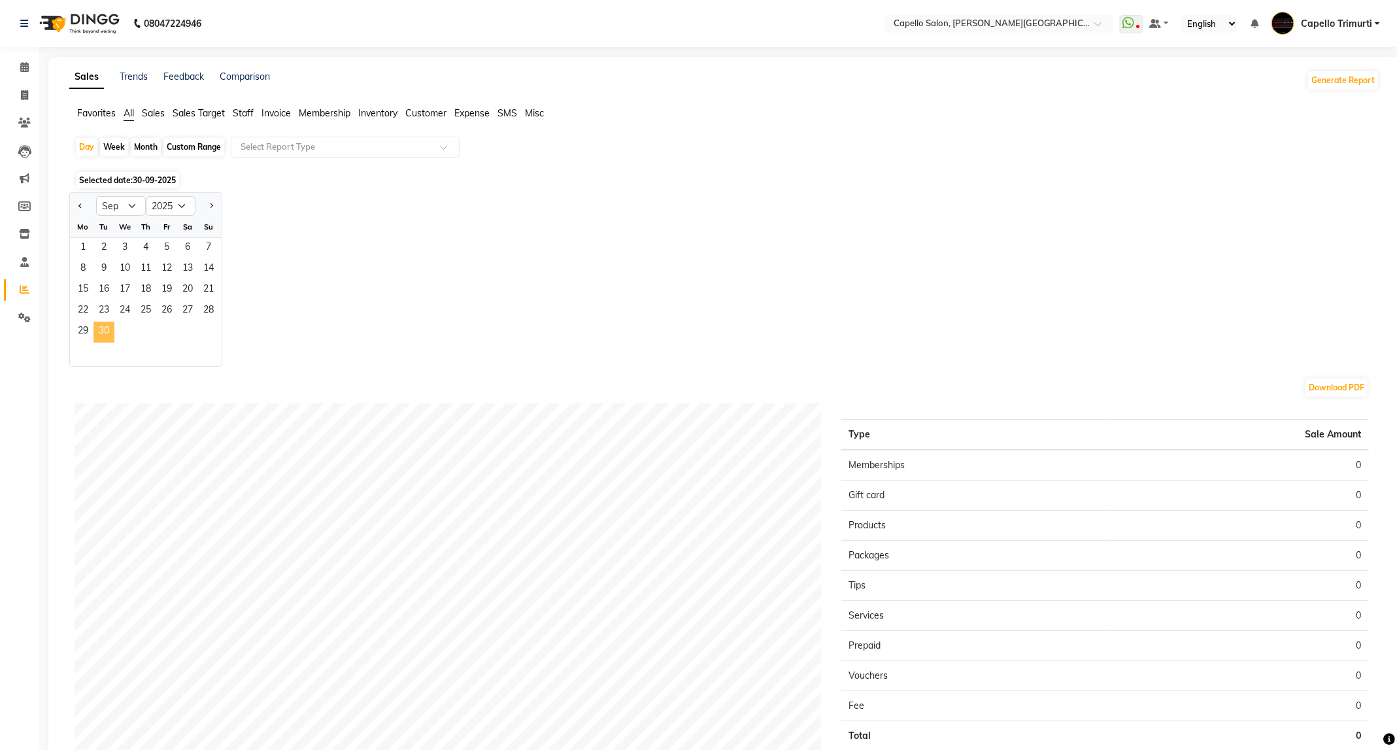
click at [107, 324] on span "30" at bounding box center [103, 332] width 21 height 21
click at [940, 149] on div "Day Week Month Custom Range Select Report Type" at bounding box center [724, 152] width 1299 height 31
click at [77, 325] on span "29" at bounding box center [83, 332] width 21 height 21
click at [110, 329] on span "30" at bounding box center [103, 332] width 21 height 21
click at [481, 269] on div "Jan Feb Mar Apr May Jun Jul Aug Sep Oct Nov Dec 2015 2016 2017 2018 2019 2020 2…" at bounding box center [724, 279] width 1310 height 175
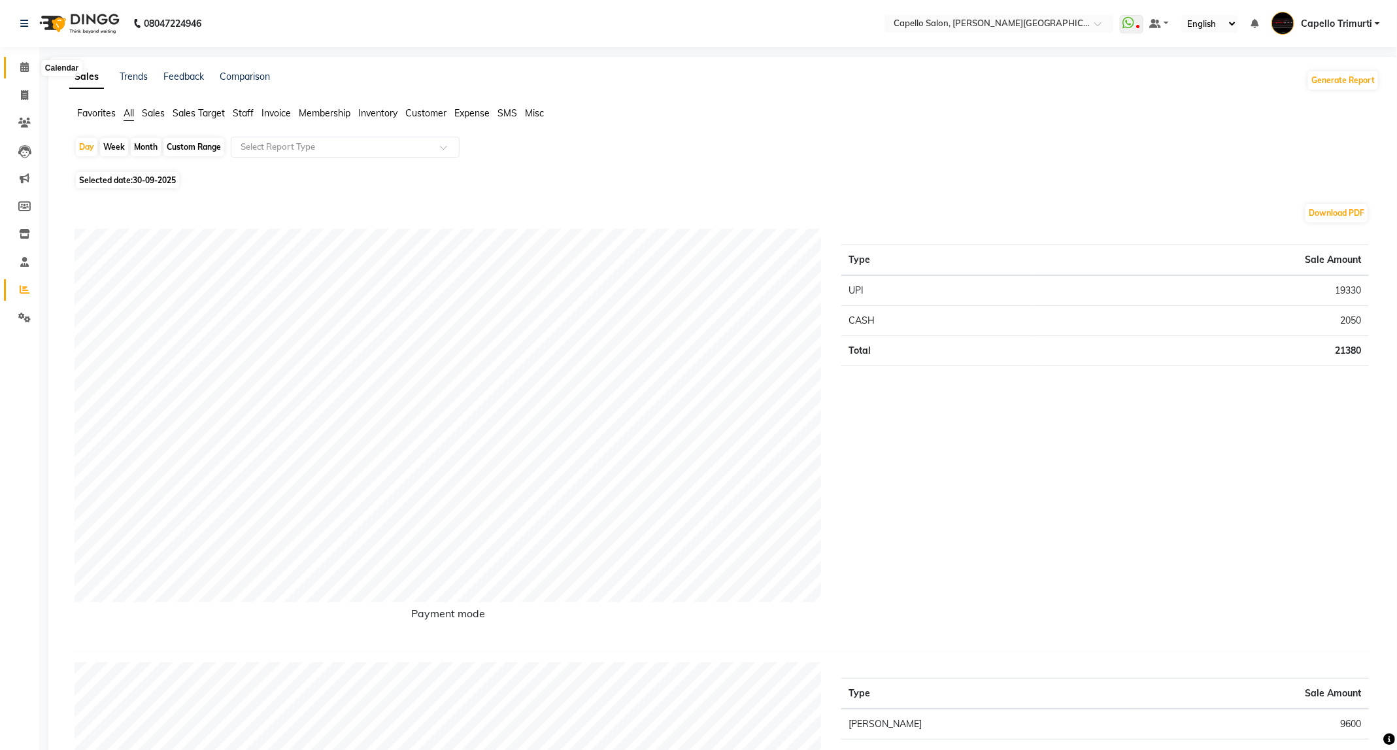
click at [24, 67] on icon at bounding box center [24, 67] width 8 height 10
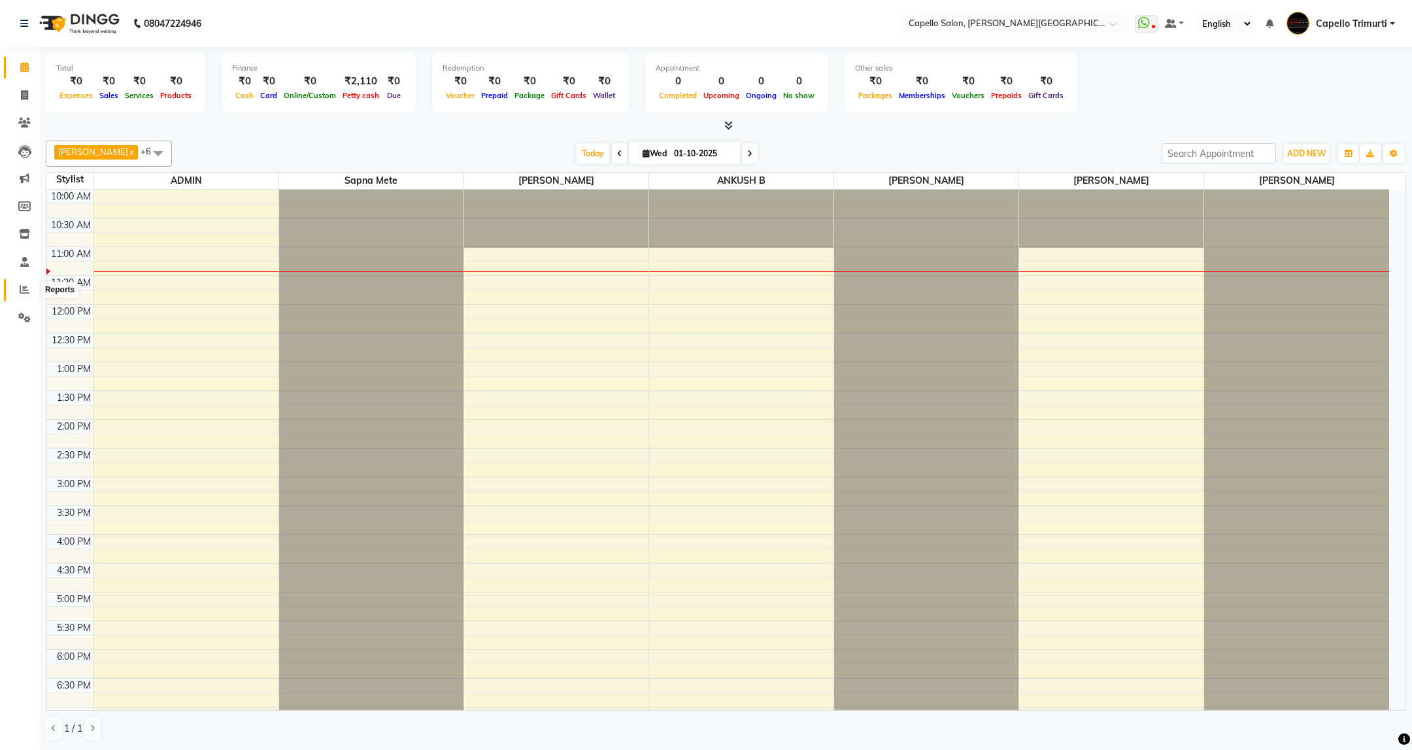
click at [20, 287] on icon at bounding box center [25, 289] width 10 height 10
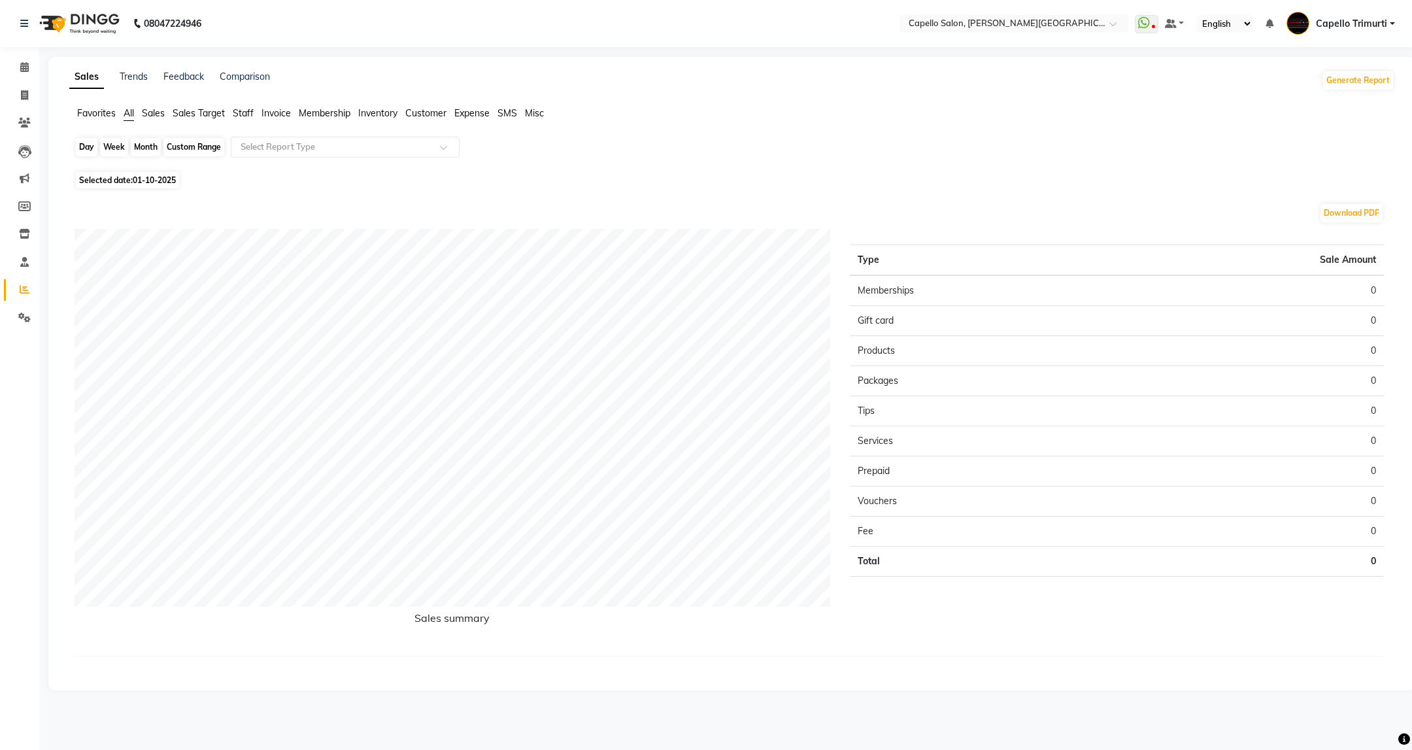
click at [90, 141] on div "Day" at bounding box center [87, 147] width 22 height 18
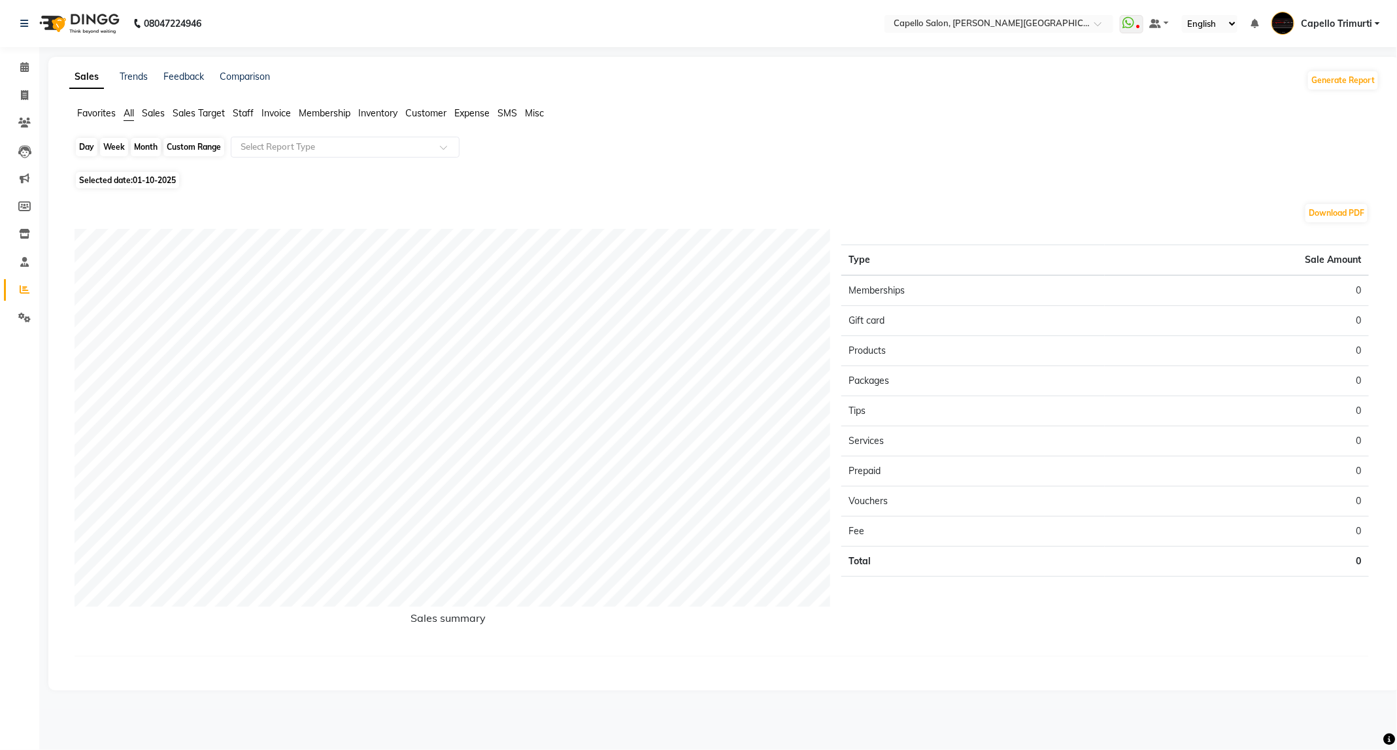
select select "10"
select select "2025"
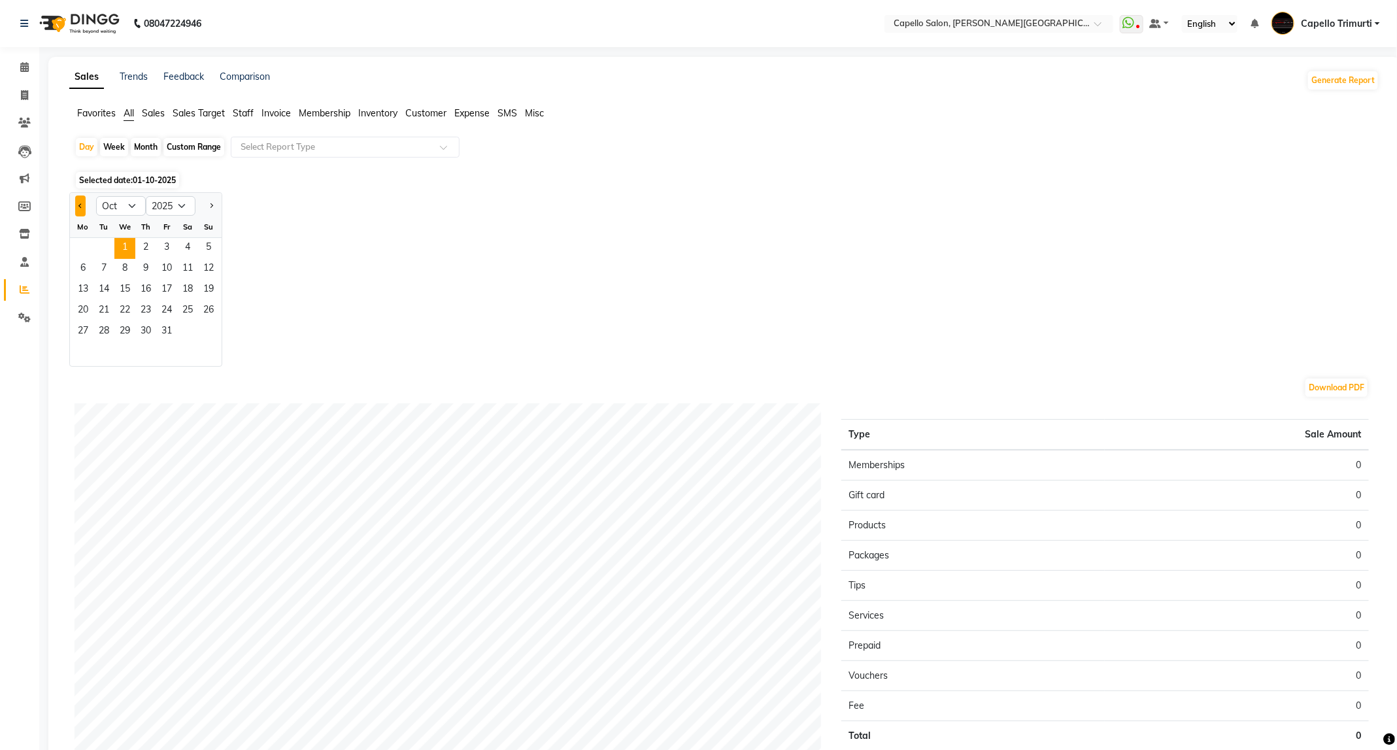
click at [84, 207] on button "Previous month" at bounding box center [80, 205] width 10 height 21
select select "9"
click at [100, 324] on span "30" at bounding box center [103, 332] width 21 height 21
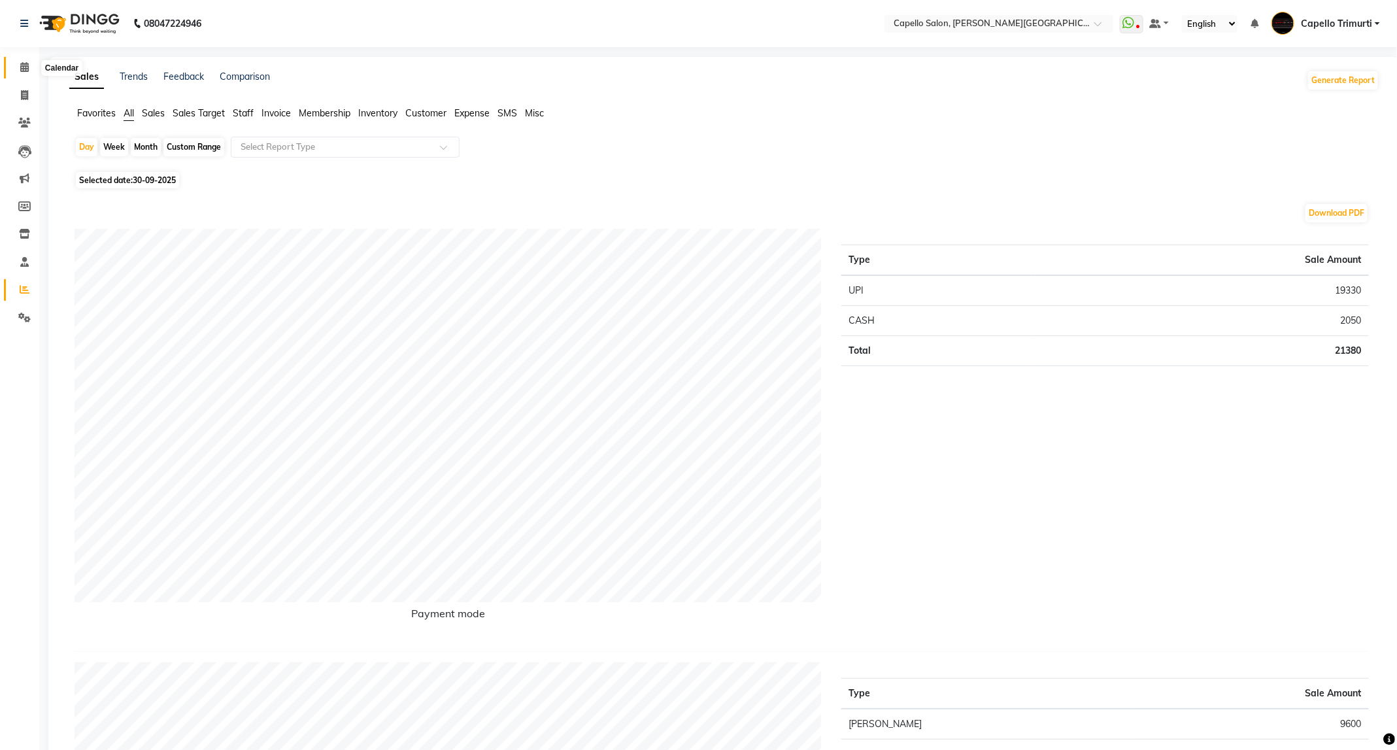
click at [20, 65] on icon at bounding box center [24, 67] width 8 height 10
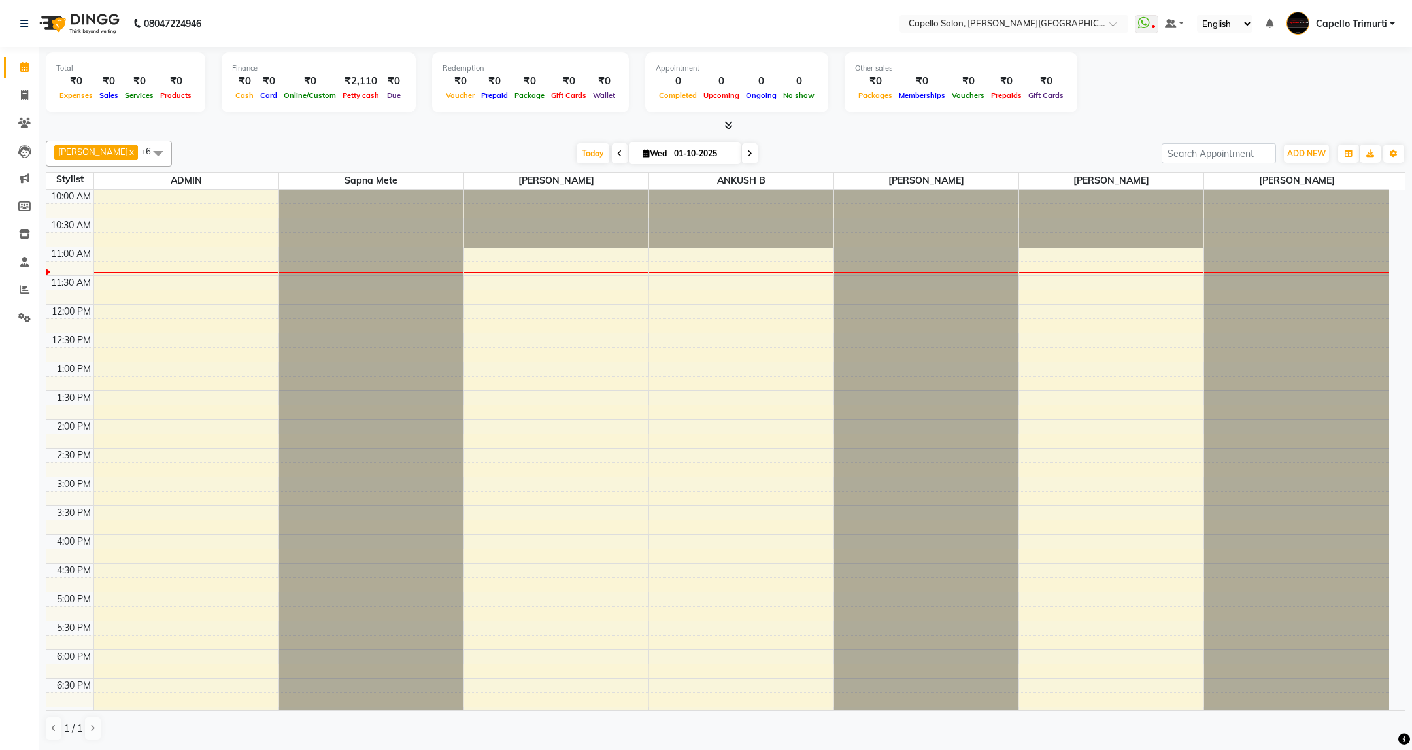
click at [617, 150] on icon at bounding box center [619, 154] width 5 height 8
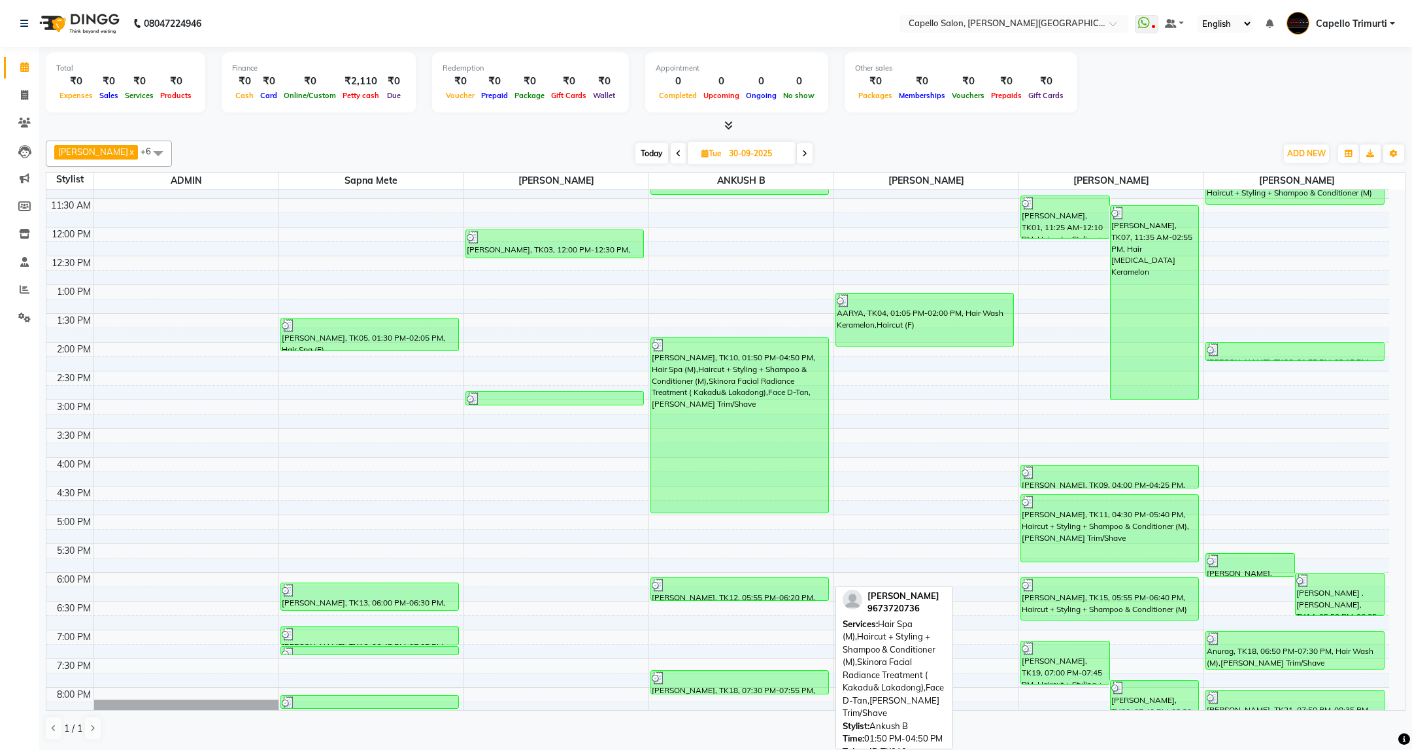
scroll to position [184, 0]
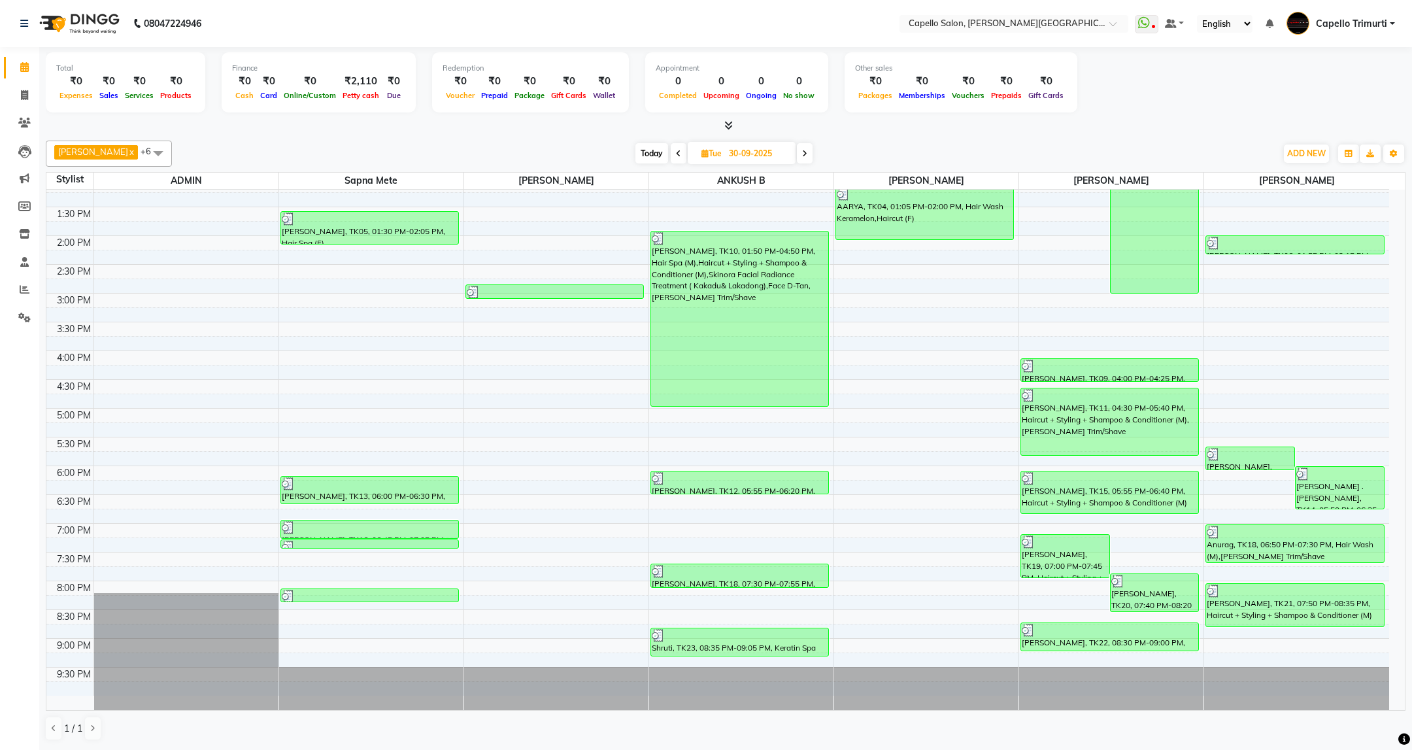
click at [802, 154] on icon at bounding box center [804, 154] width 5 height 8
type input "01-10-2025"
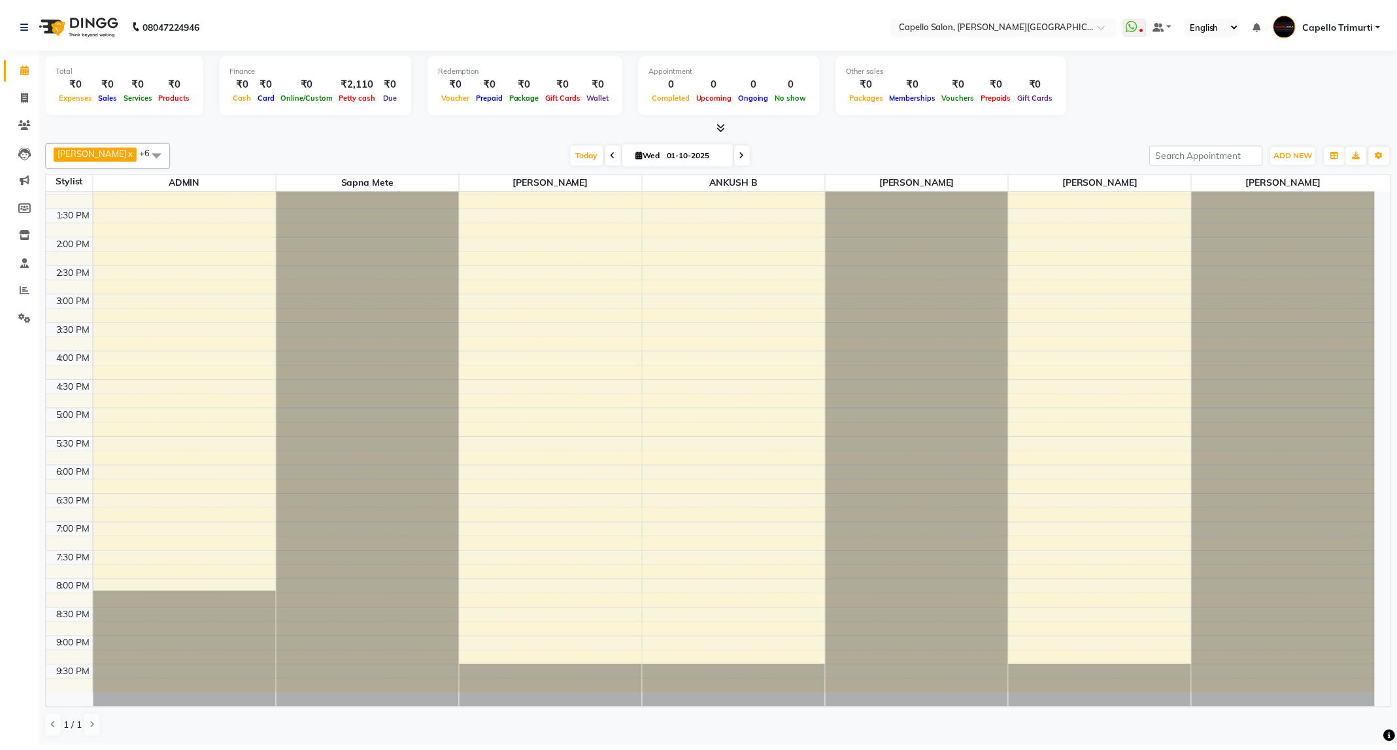
scroll to position [0, 0]
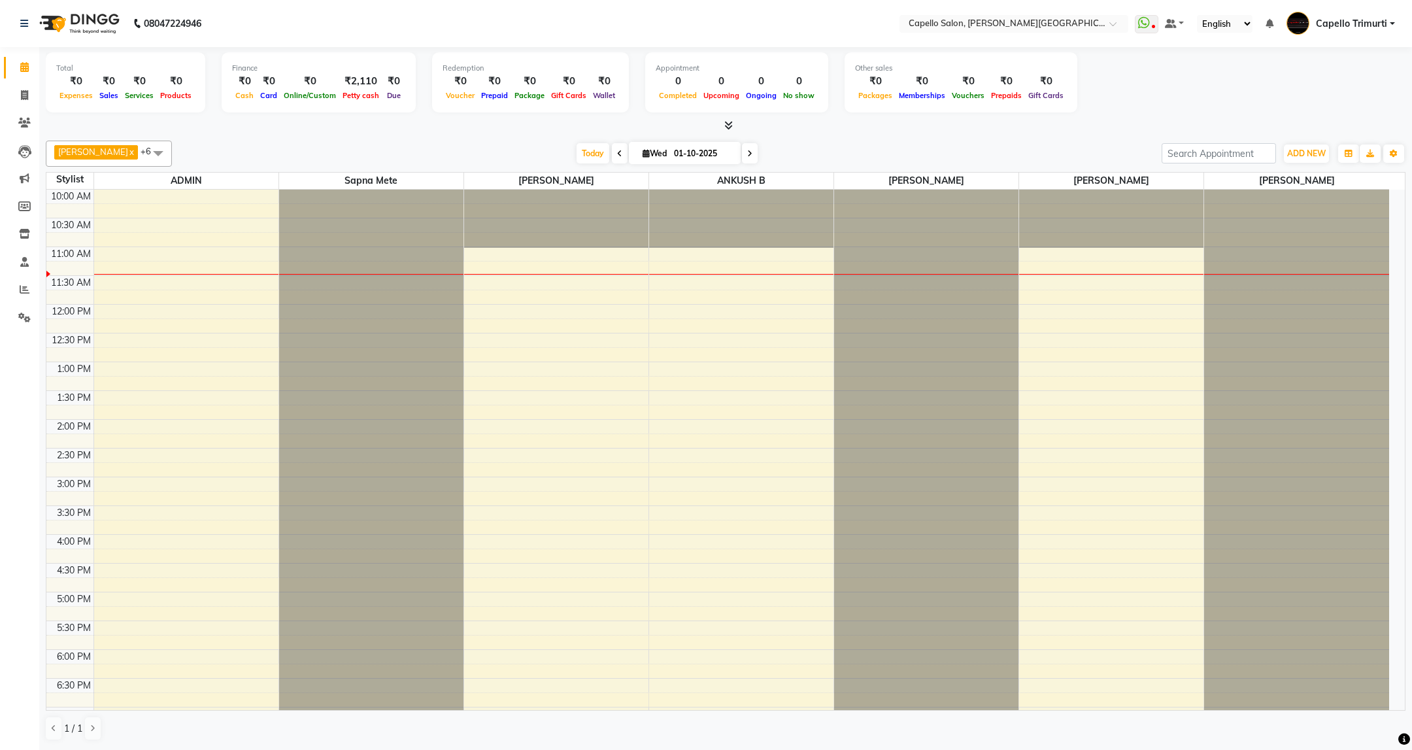
click at [952, 114] on div "Total ₹0 Expenses ₹0 Sales ₹0 Services ₹0 Products Finance ₹0 Cash ₹0 Card ₹0 O…" at bounding box center [725, 84] width 1359 height 64
click at [22, 95] on icon at bounding box center [24, 95] width 7 height 10
select select "service"
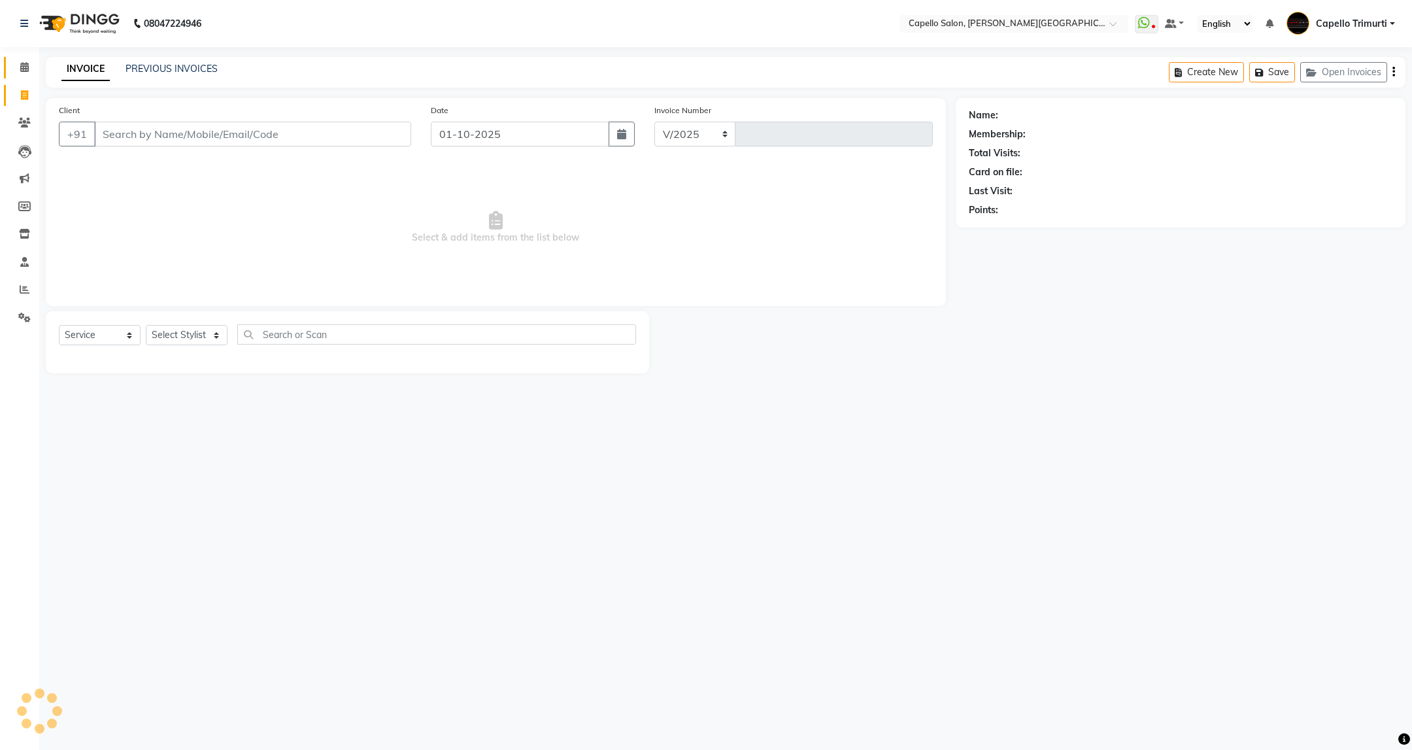
select select "811"
type input "4049"
drag, startPoint x: 22, startPoint y: 293, endPoint x: 30, endPoint y: 293, distance: 8.5
click at [22, 293] on icon at bounding box center [25, 289] width 10 height 10
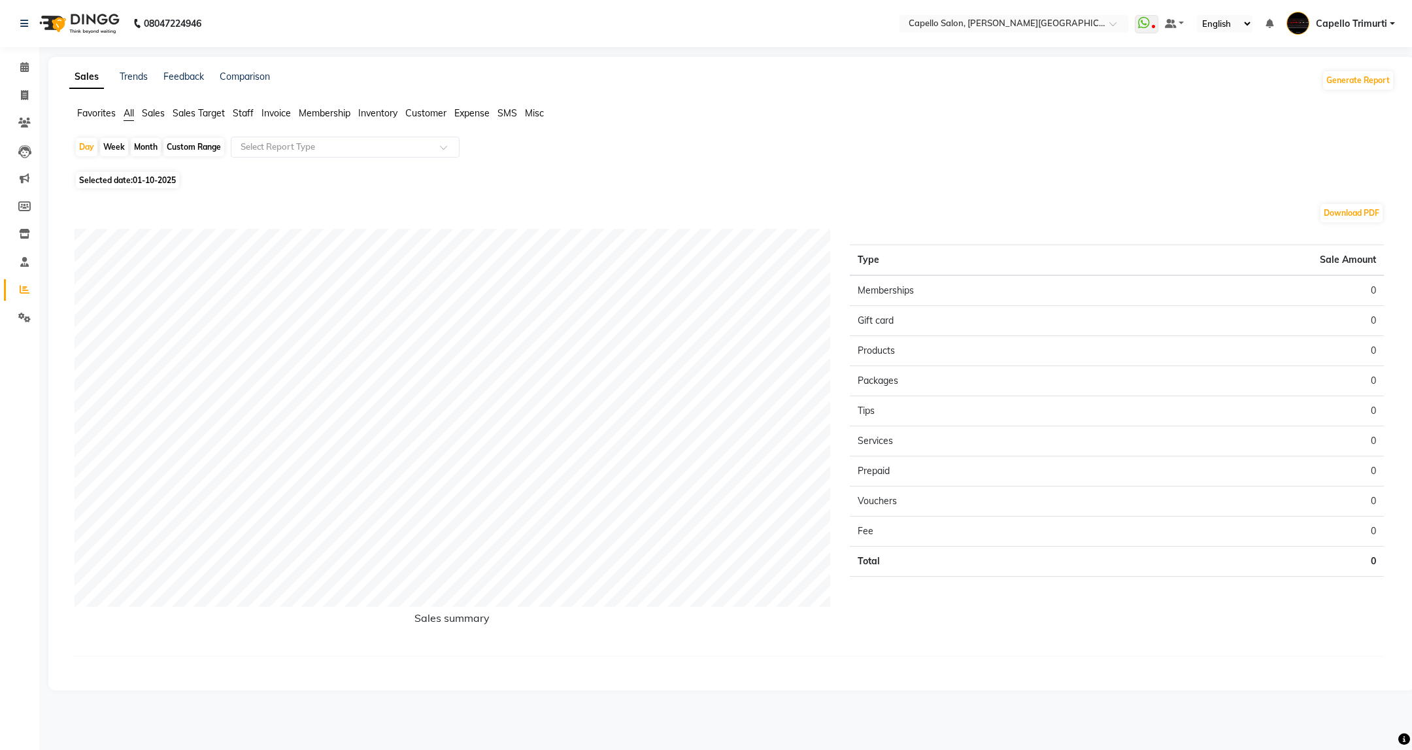
click at [165, 178] on span "01-10-2025" at bounding box center [154, 180] width 43 height 10
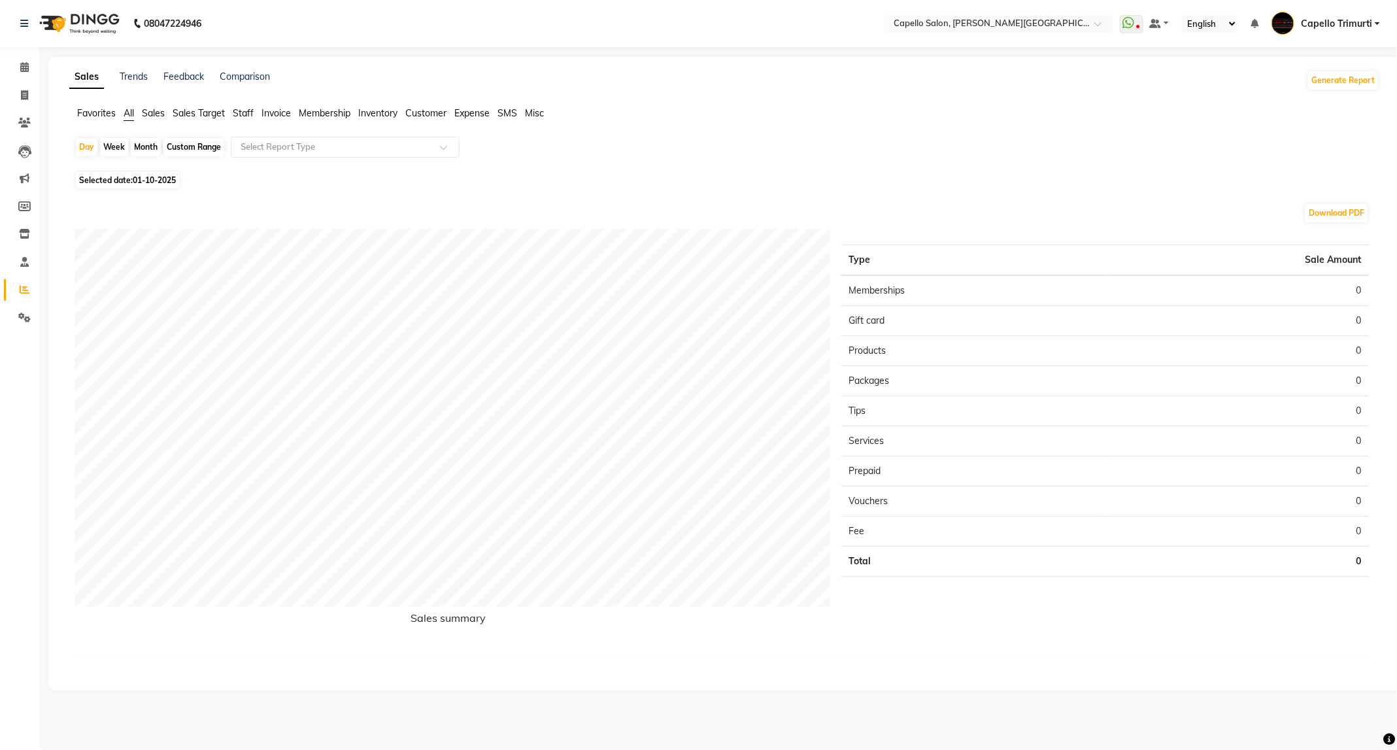
select select "10"
select select "2025"
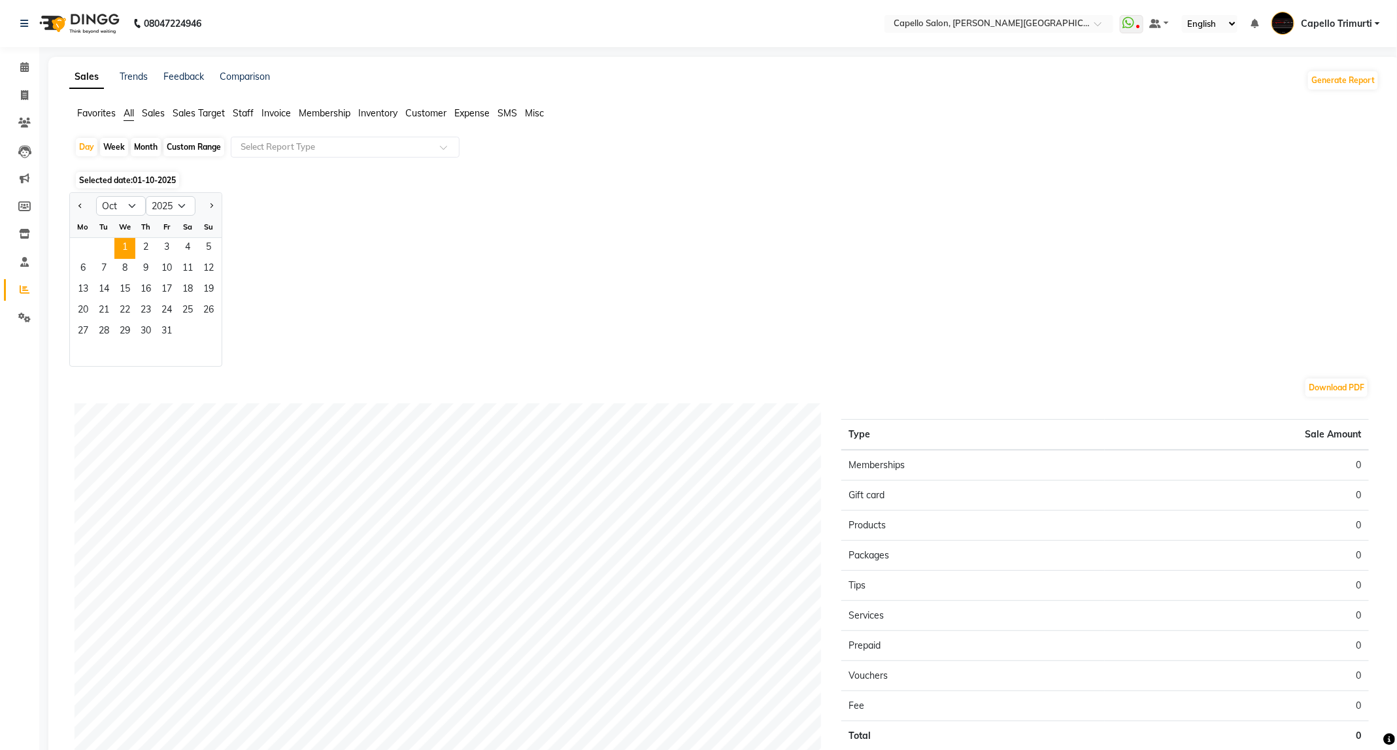
click at [73, 210] on div at bounding box center [83, 205] width 26 height 21
click at [77, 204] on button "Previous month" at bounding box center [80, 205] width 10 height 21
select select "9"
click at [146, 146] on div "Month" at bounding box center [146, 147] width 30 height 18
select select "10"
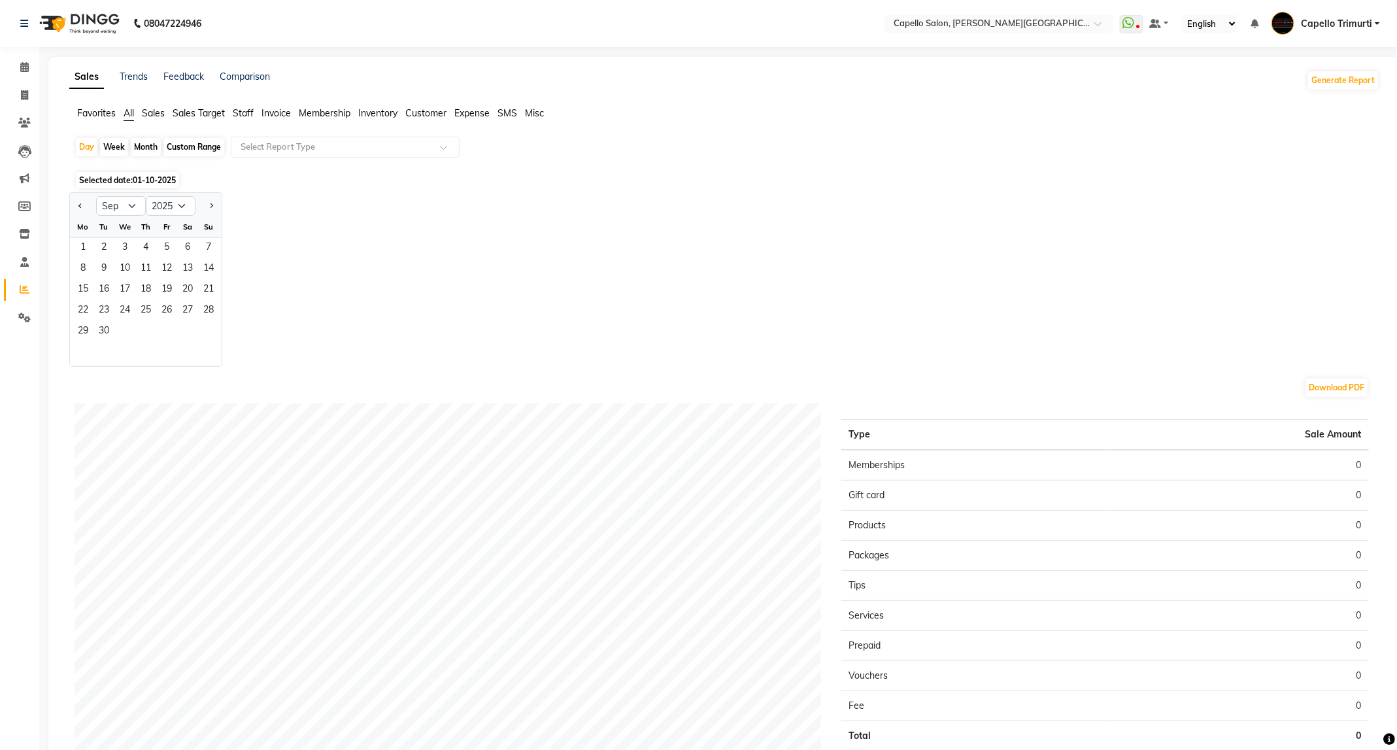
select select "2025"
click at [80, 206] on span "Previous month" at bounding box center [80, 205] width 5 height 5
select select "9"
click at [130, 251] on span "3" at bounding box center [124, 248] width 21 height 21
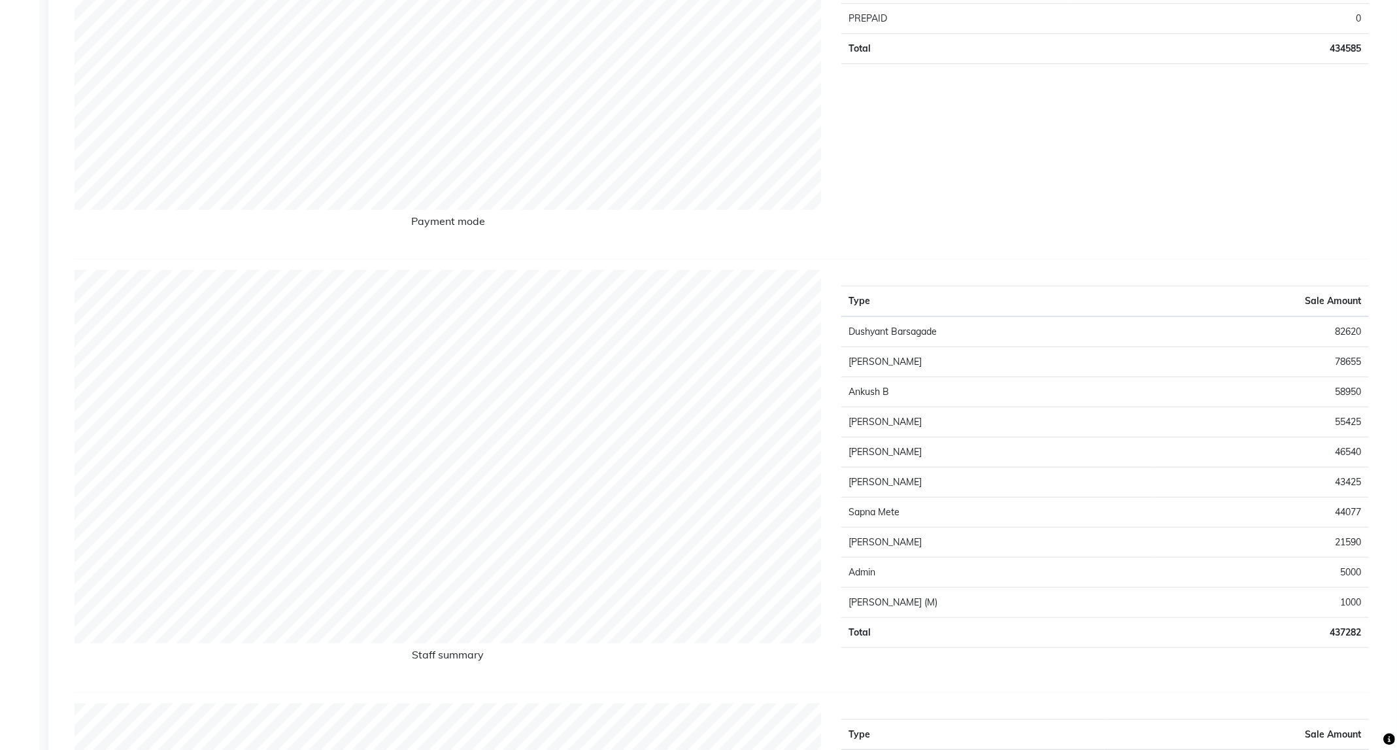
scroll to position [98, 0]
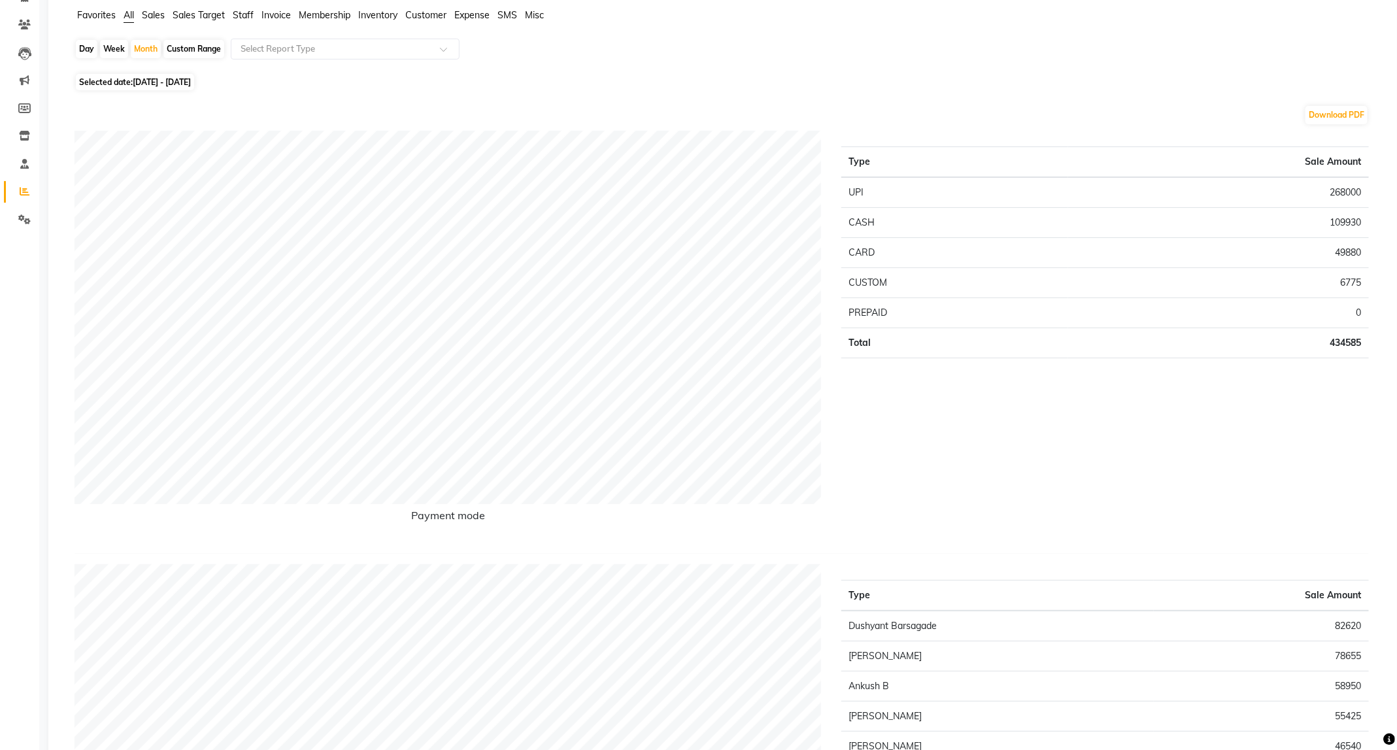
click at [239, 16] on span "Staff" at bounding box center [243, 15] width 21 height 12
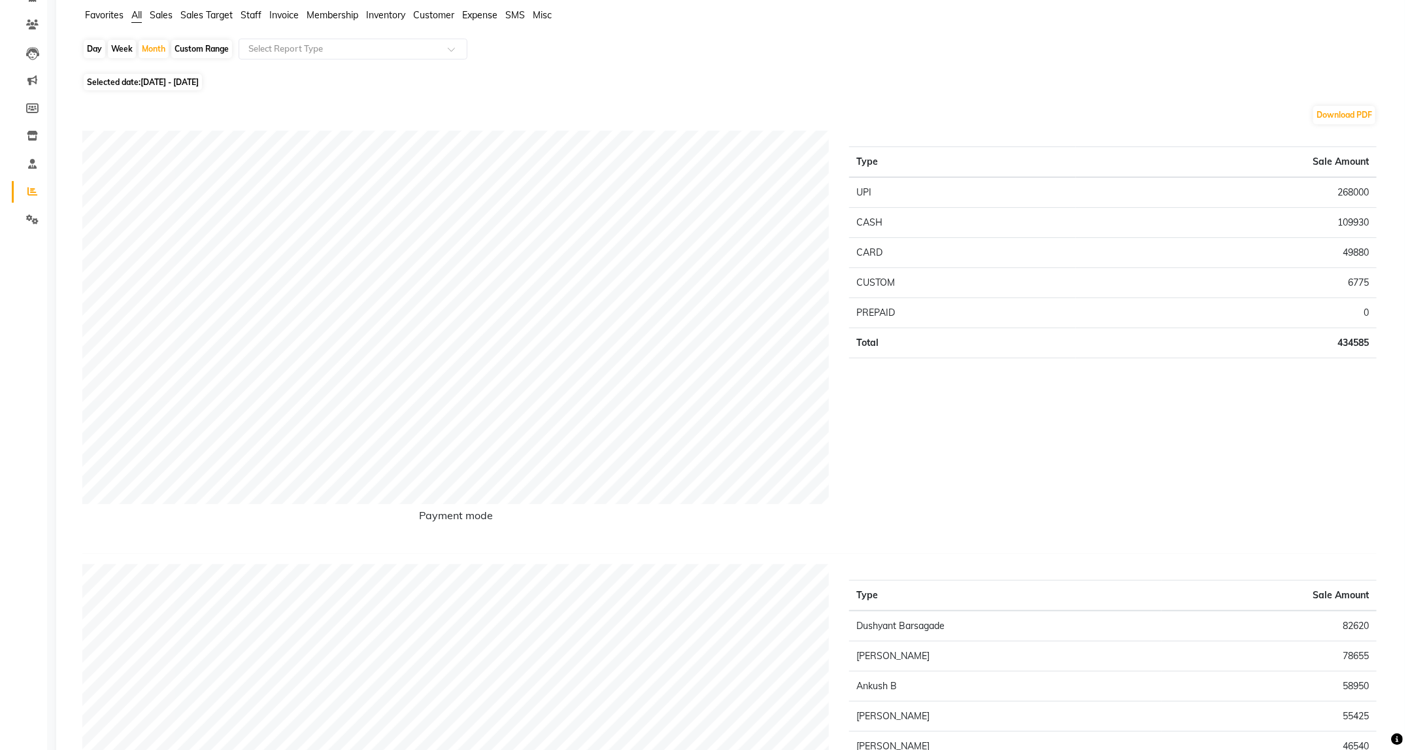
scroll to position [0, 0]
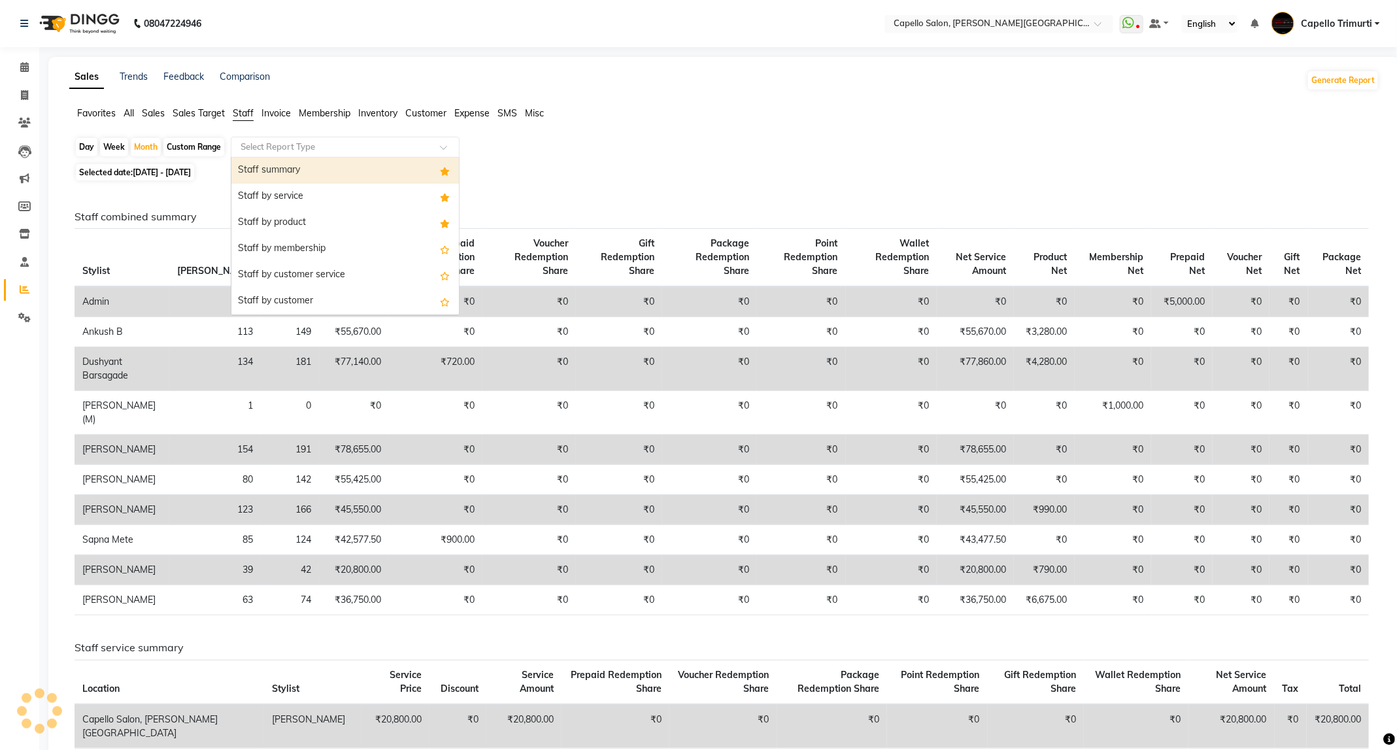
click at [334, 141] on div at bounding box center [344, 147] width 227 height 13
click at [373, 175] on div "Staff summary" at bounding box center [344, 171] width 227 height 26
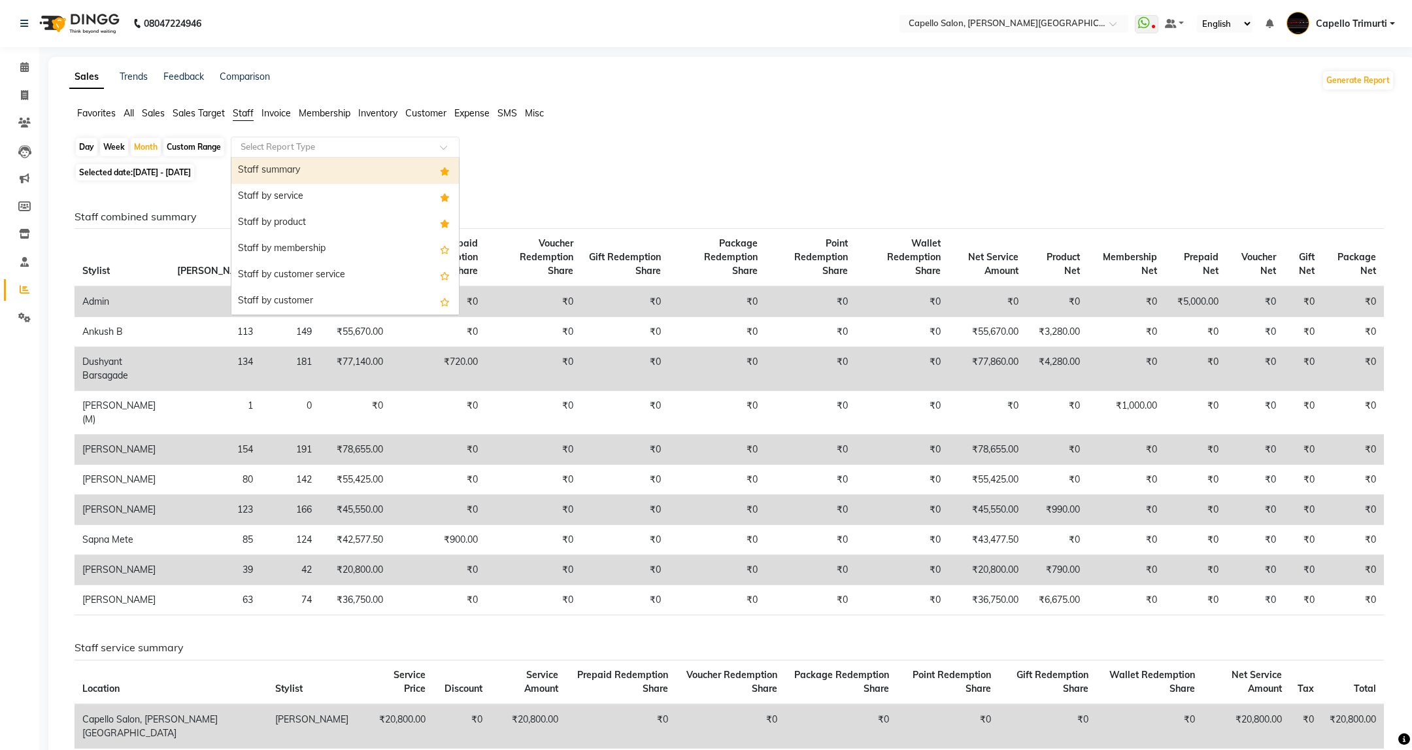
select select "full_report"
select select "csv"
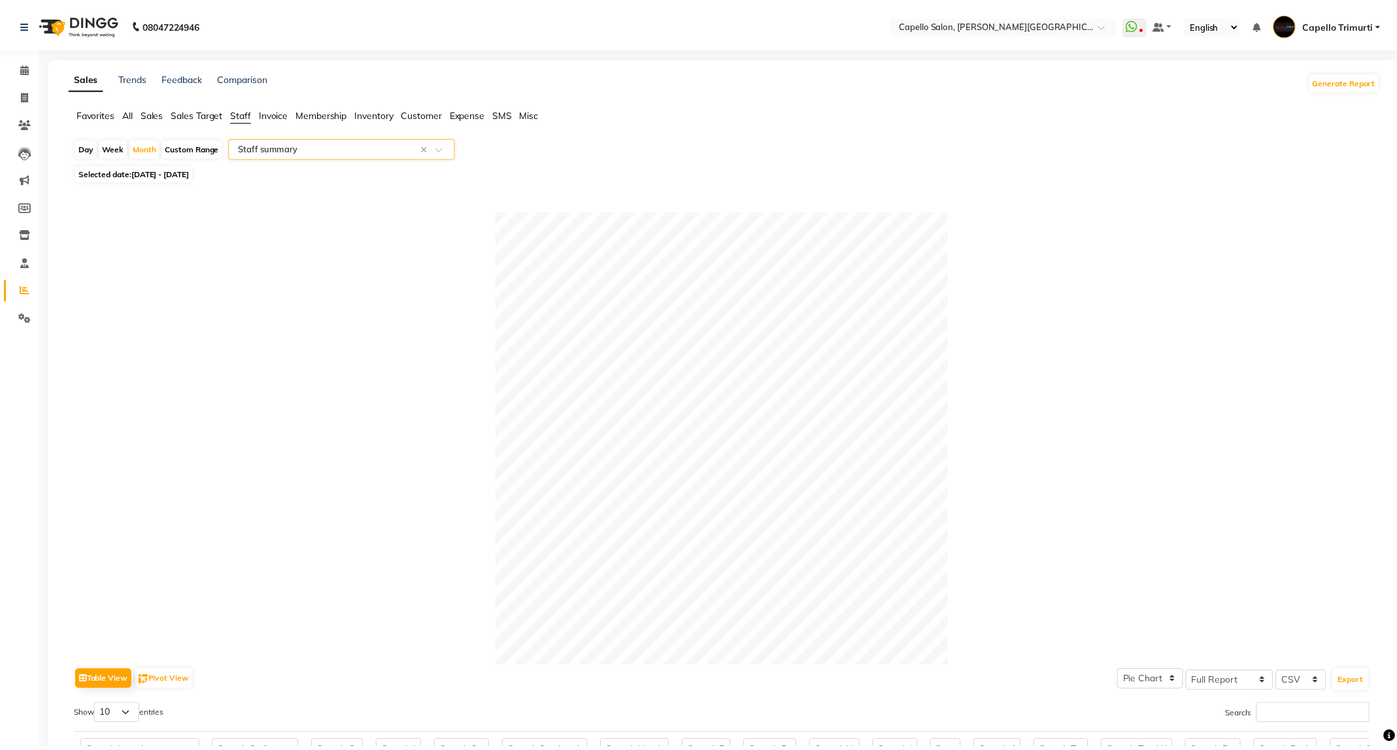
scroll to position [392, 0]
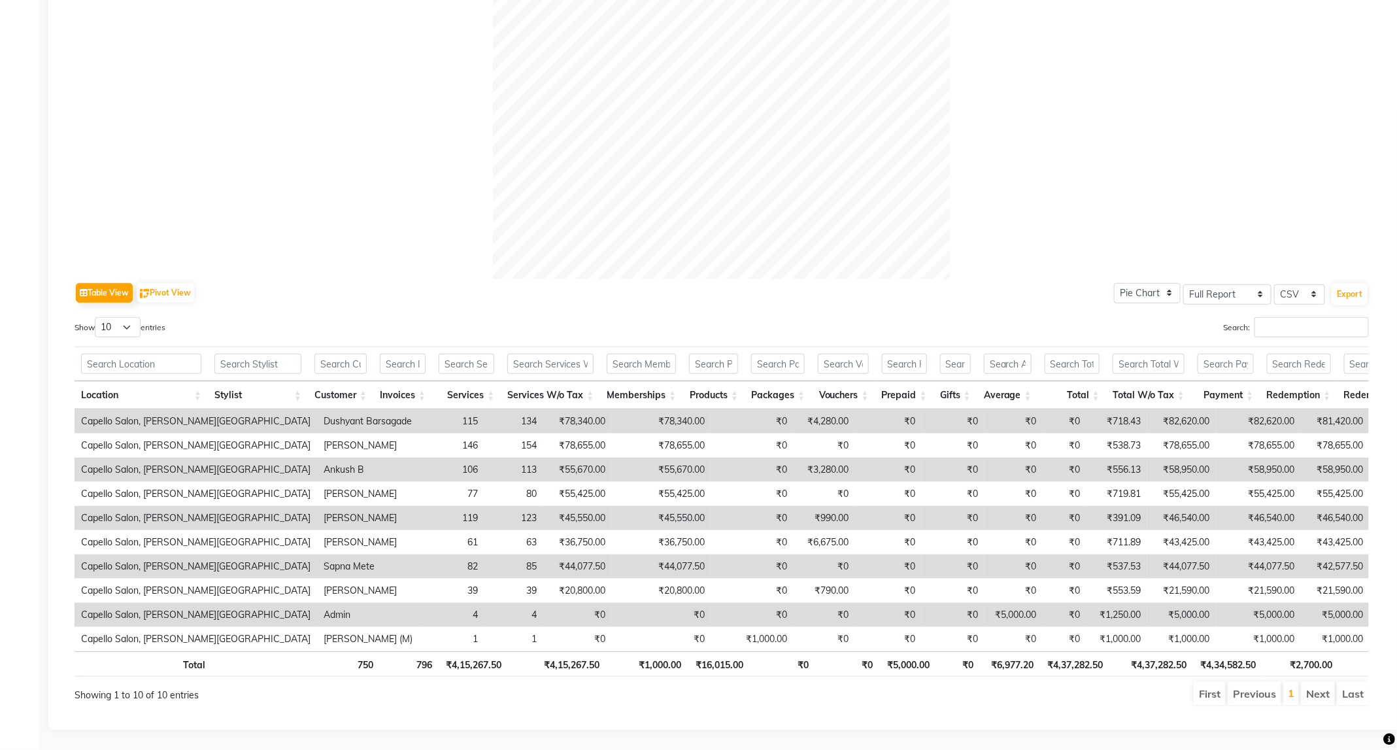
click at [1210, 59] on div at bounding box center [722, 50] width 1294 height 457
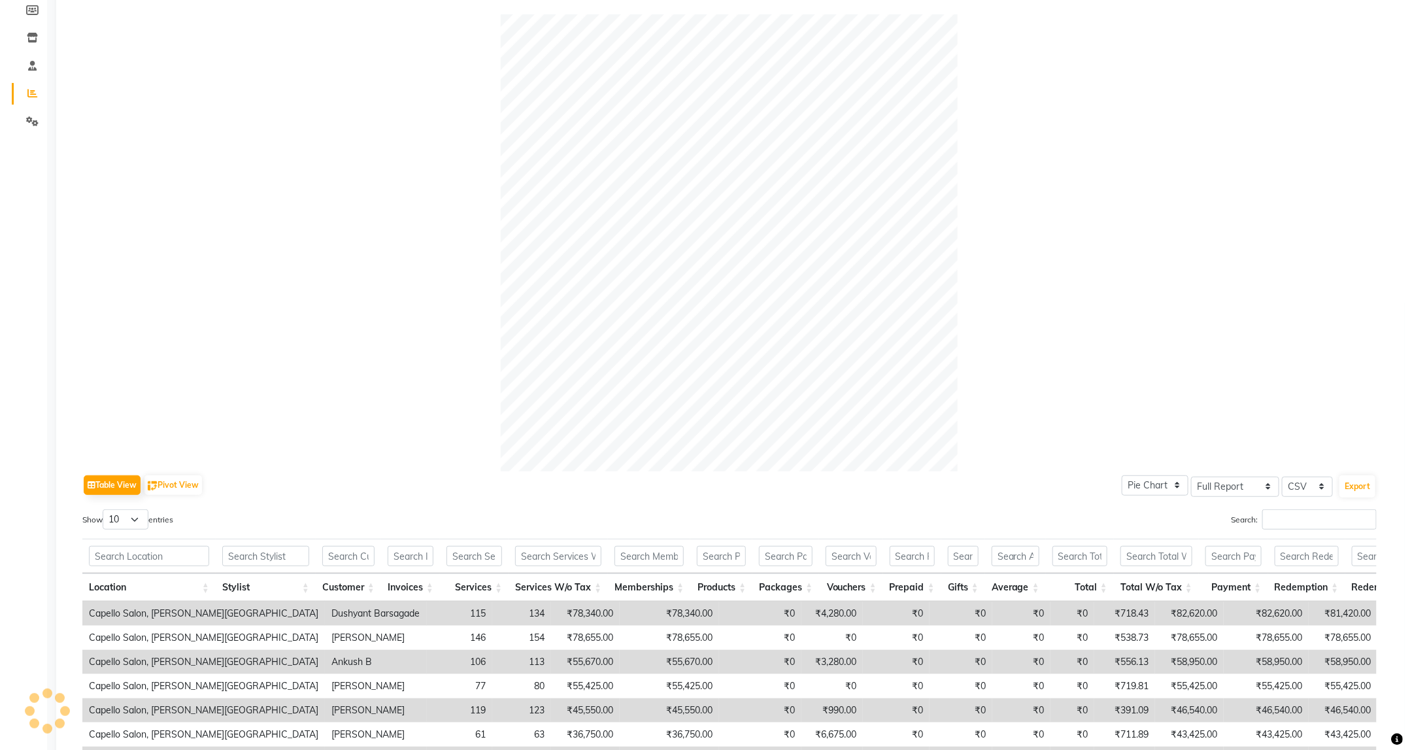
scroll to position [0, 0]
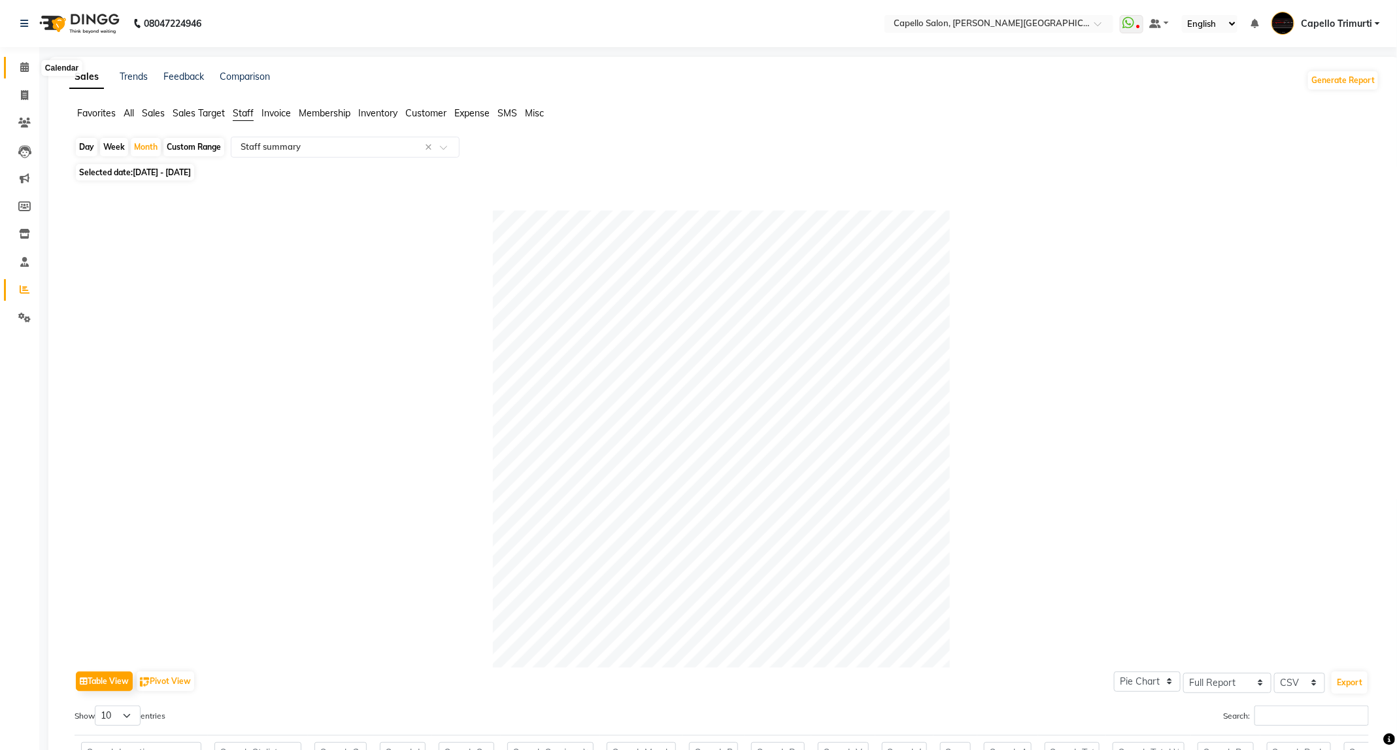
click at [20, 63] on icon at bounding box center [24, 67] width 8 height 10
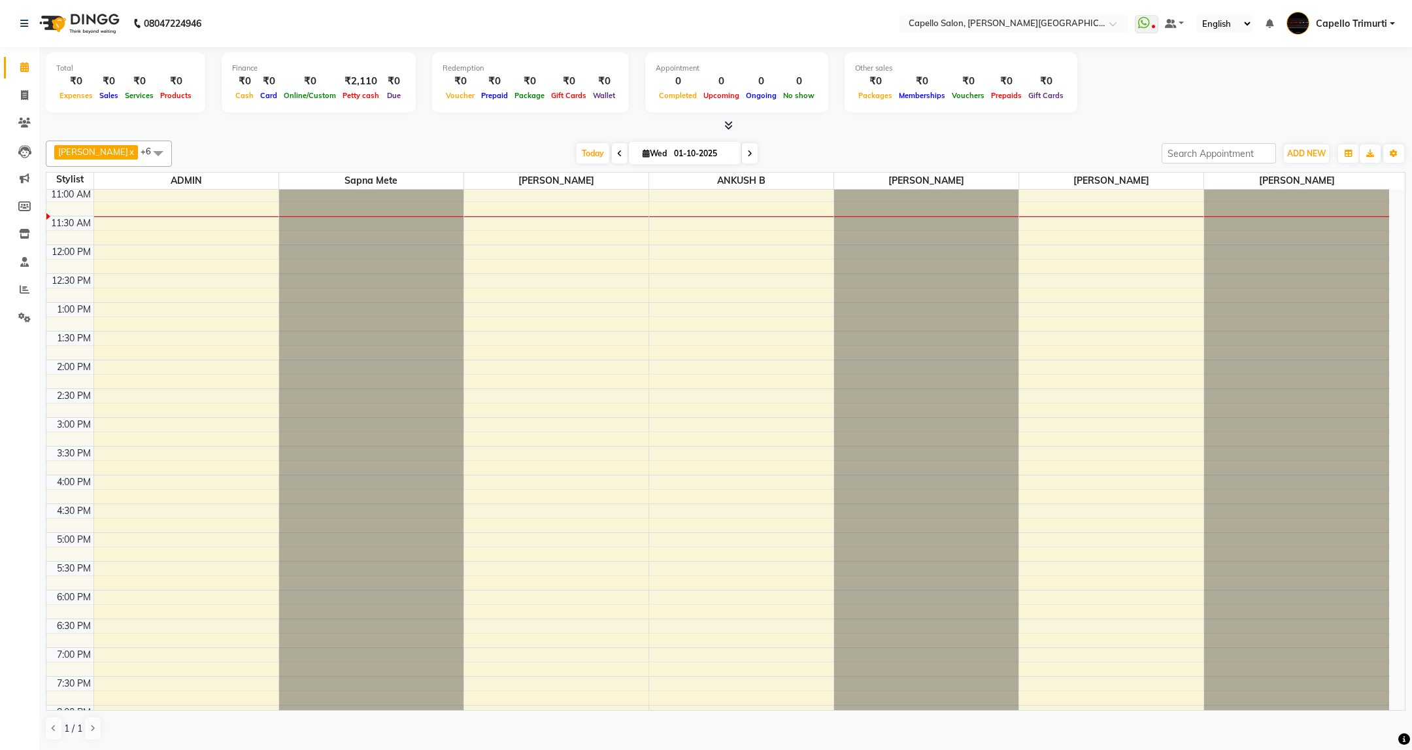
click at [612, 154] on span at bounding box center [620, 153] width 16 height 20
type input "30-09-2025"
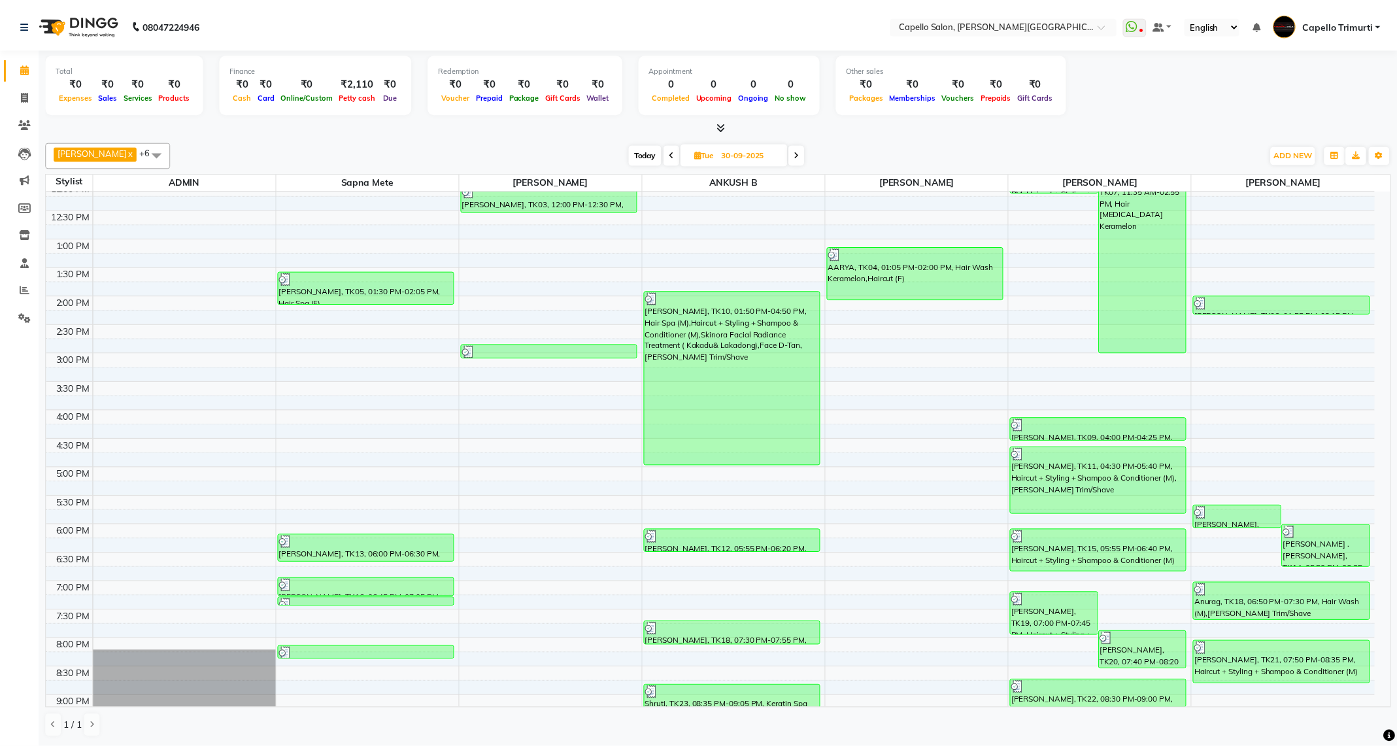
scroll to position [184, 0]
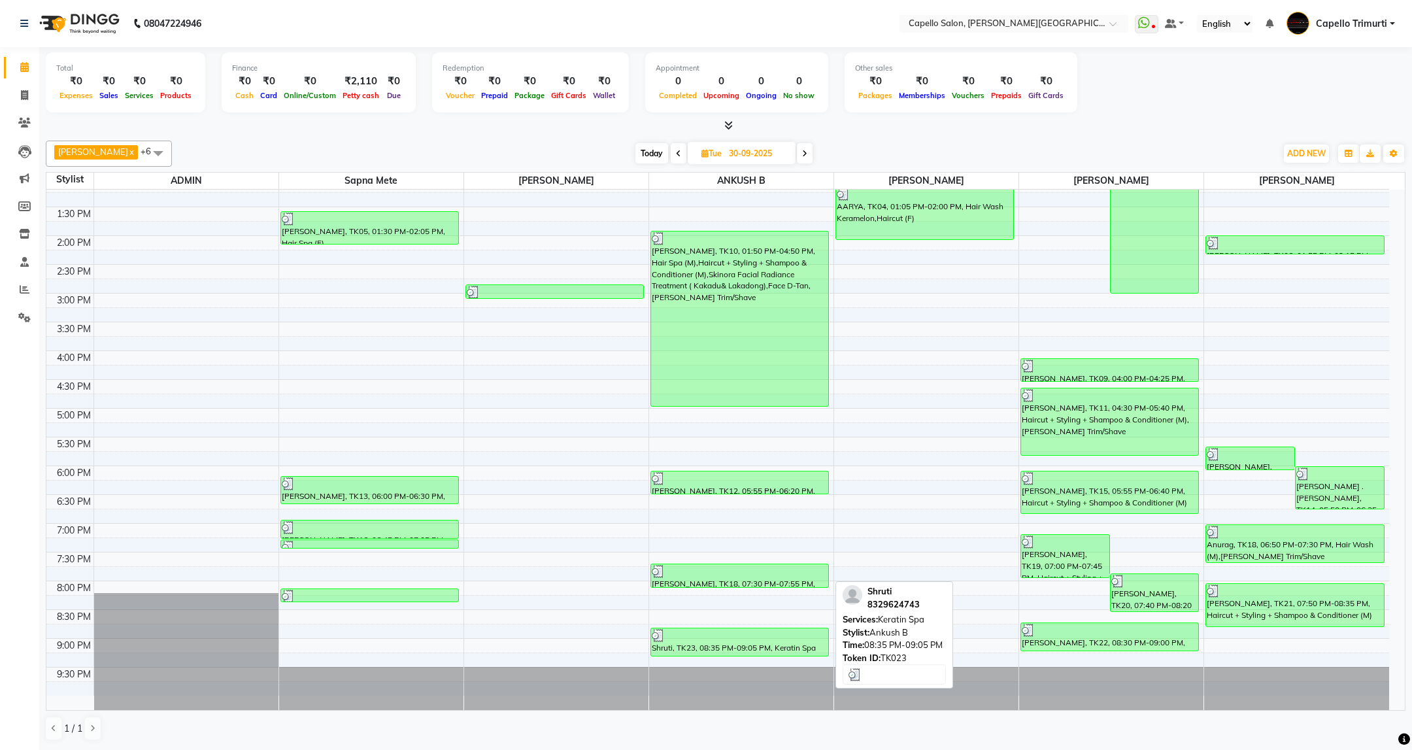
click at [746, 649] on div "Shruti, TK23, 08:35 PM-09:05 PM, Keratin Spa" at bounding box center [739, 641] width 177 height 27
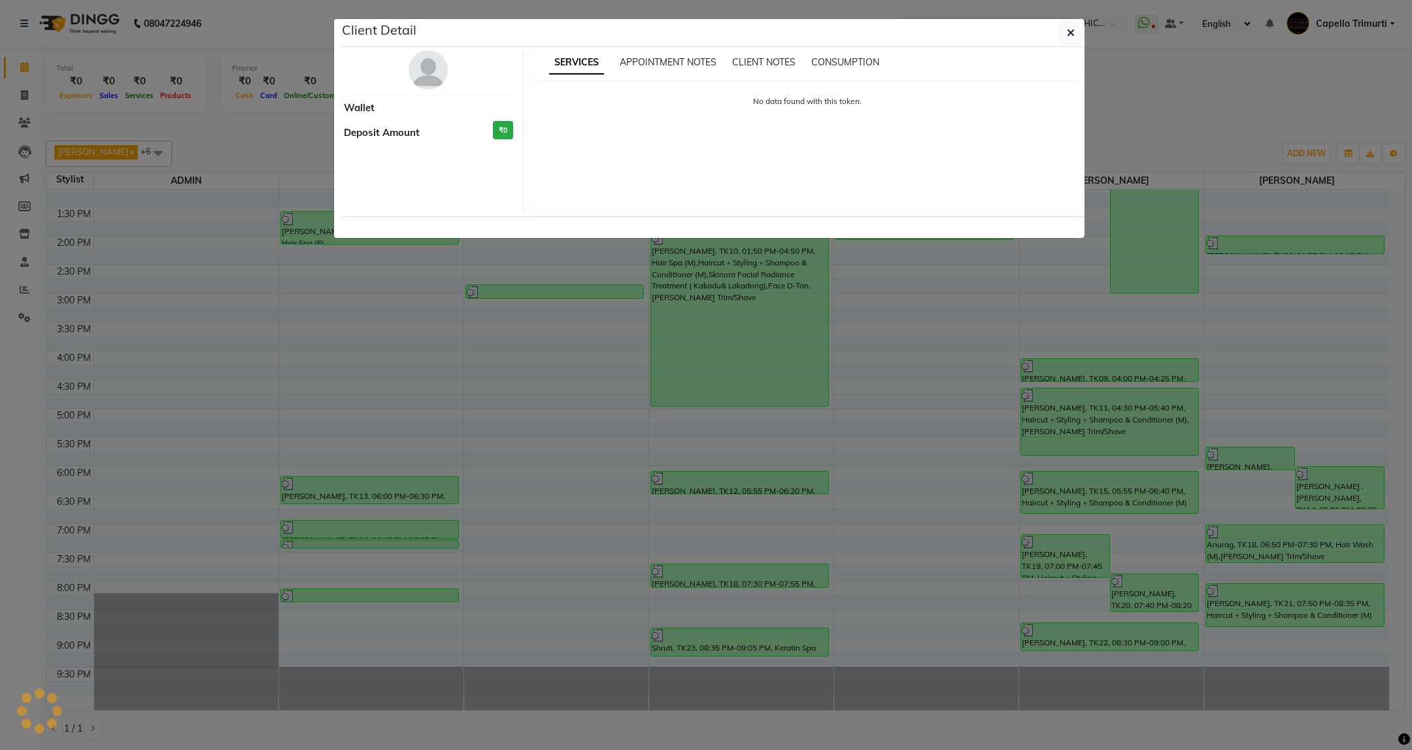
select select "3"
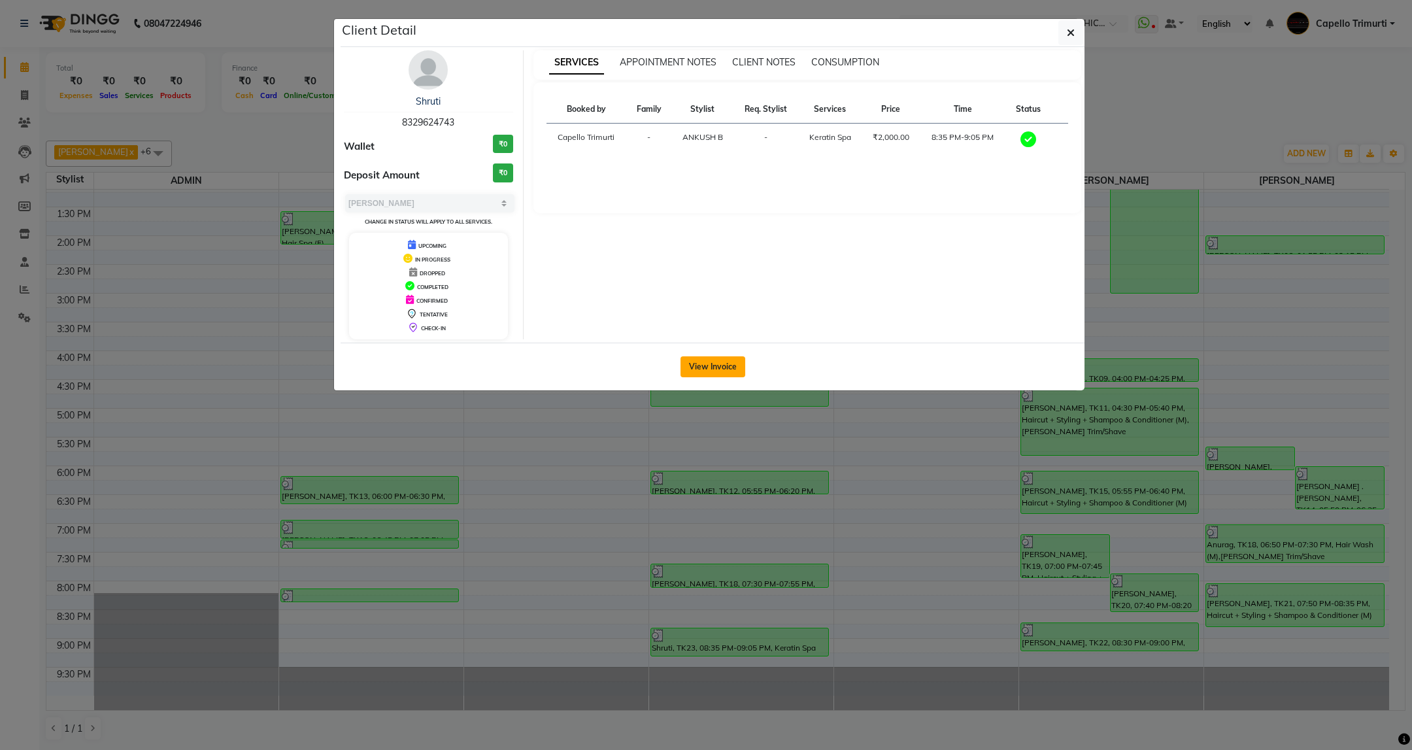
click at [714, 365] on button "View Invoice" at bounding box center [712, 366] width 65 height 21
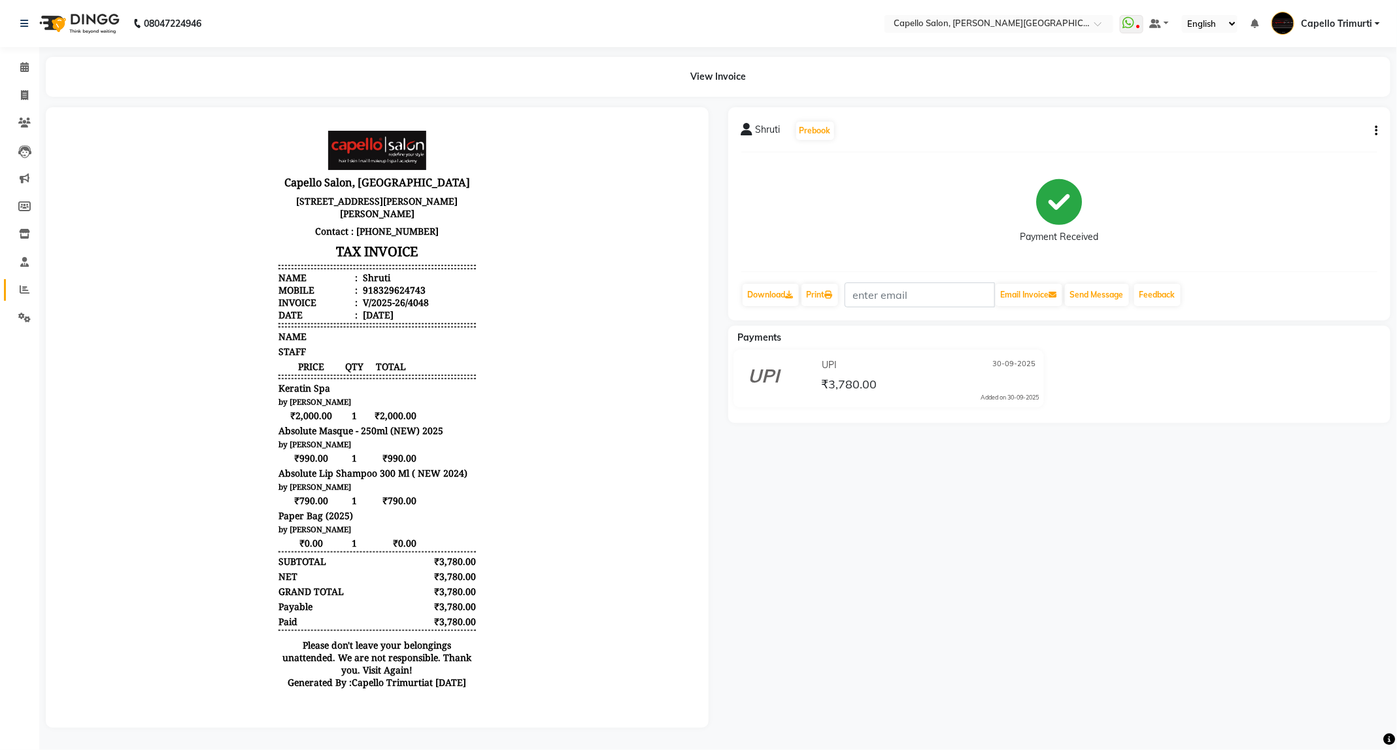
click at [25, 300] on link "Reports" at bounding box center [19, 290] width 31 height 22
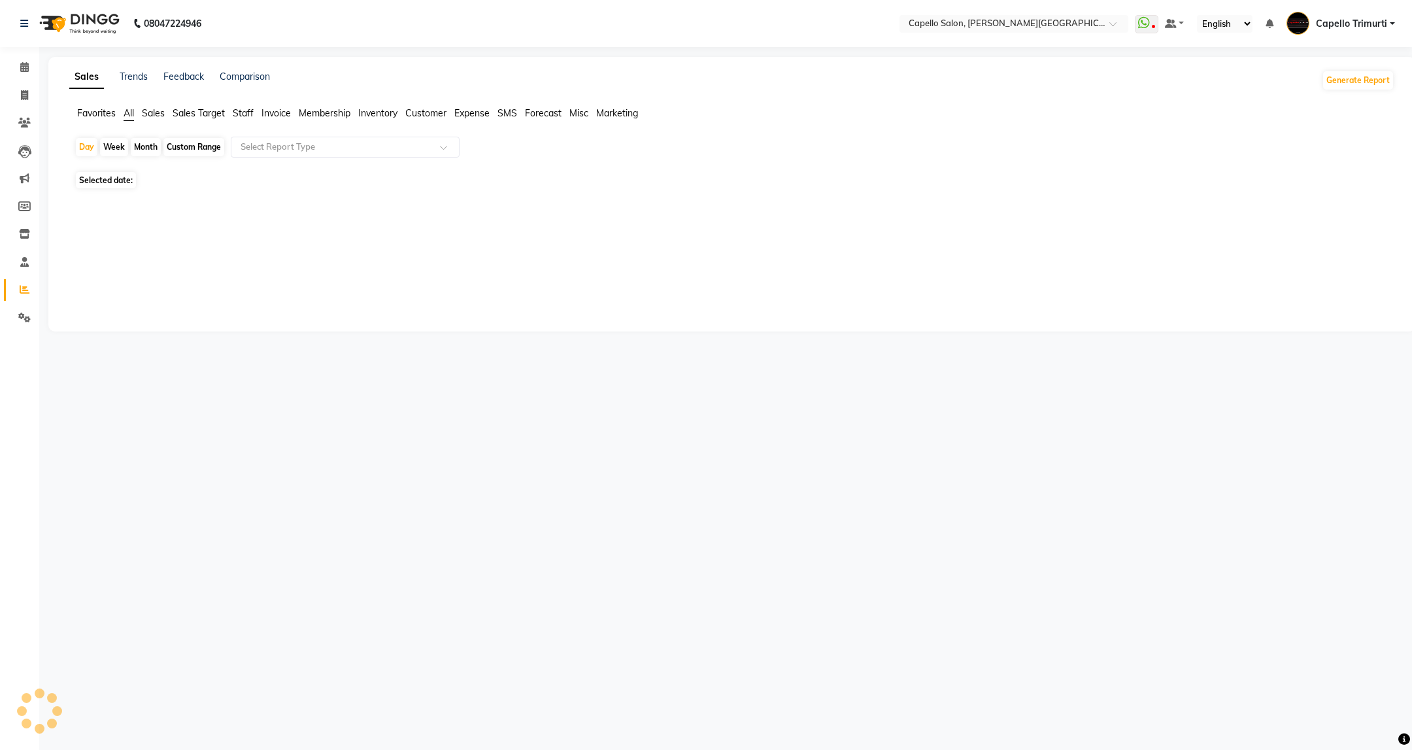
click at [143, 147] on div "Month" at bounding box center [146, 147] width 30 height 18
select select "10"
select select "2025"
click at [84, 205] on button "Previous month" at bounding box center [80, 205] width 10 height 21
select select "9"
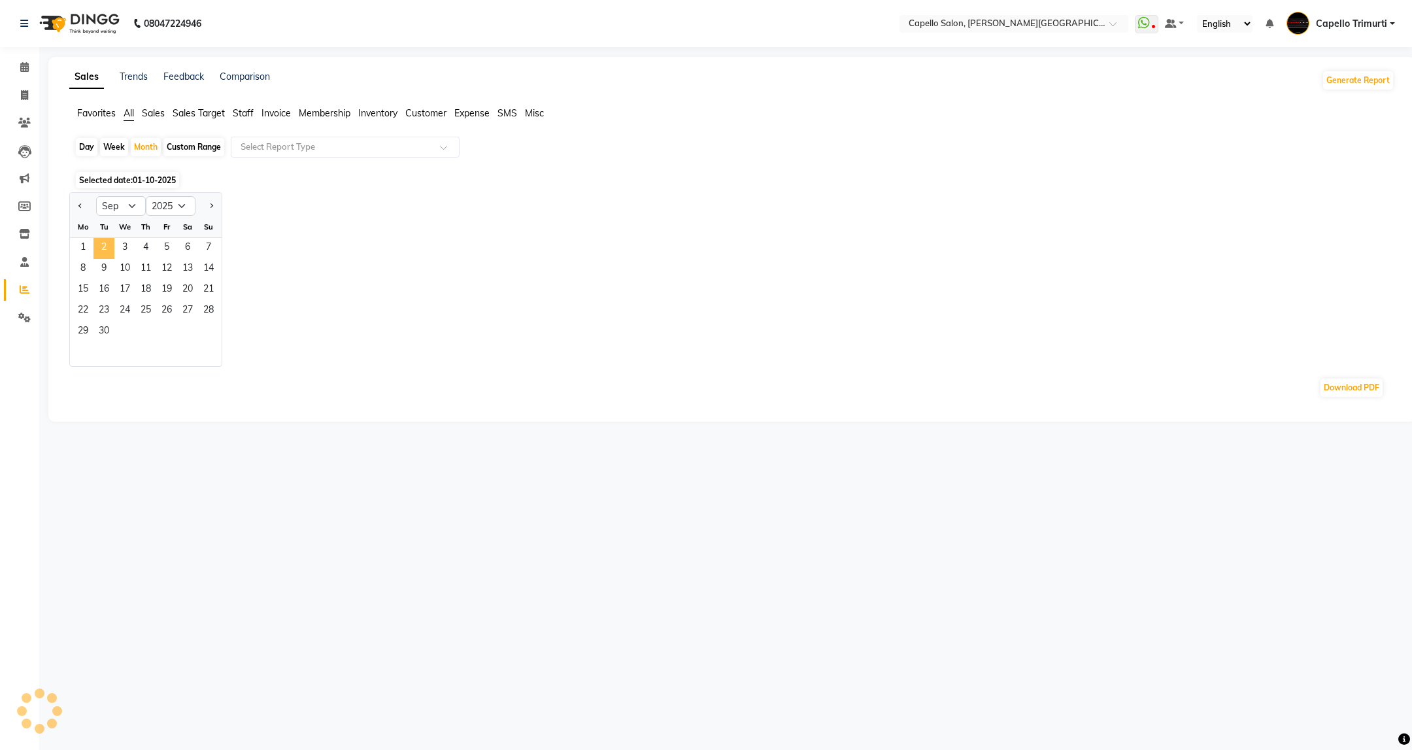
click at [104, 249] on span "2" at bounding box center [103, 248] width 21 height 21
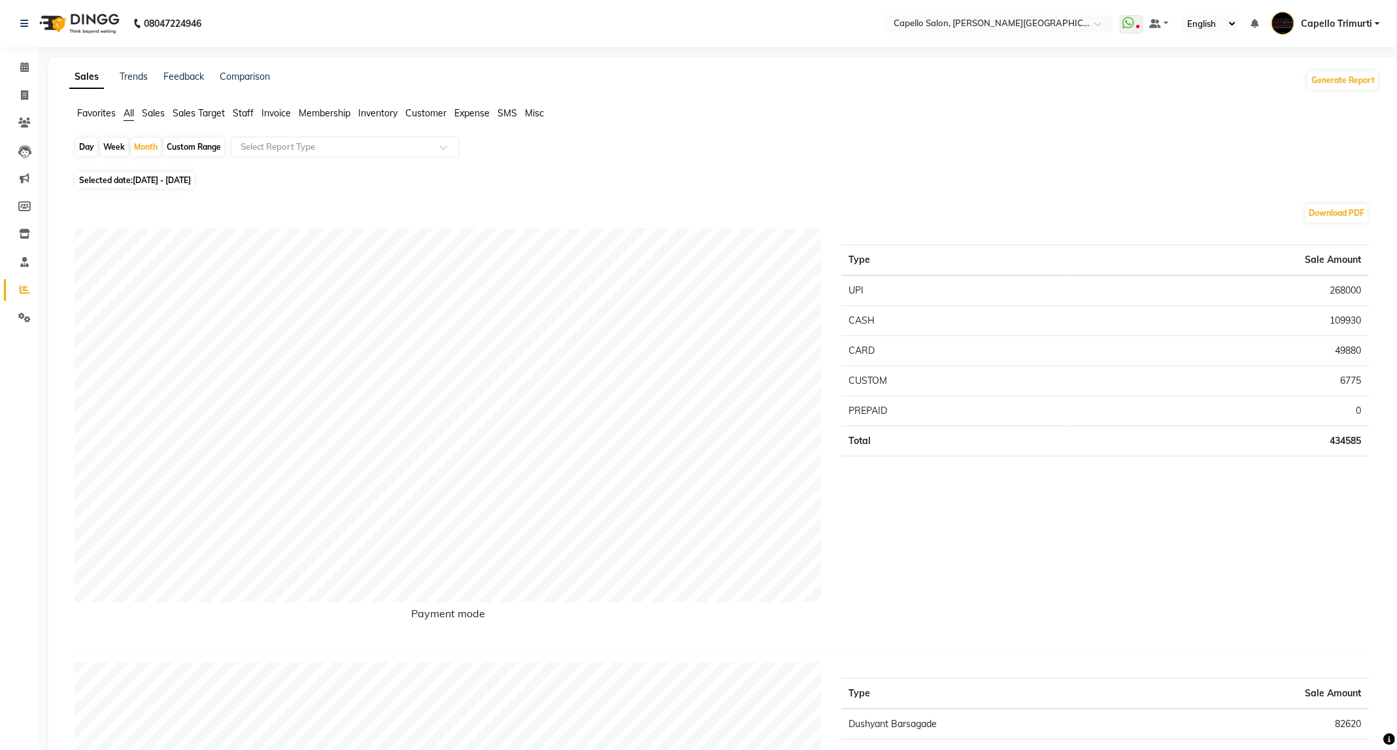
drag, startPoint x: 247, startPoint y: 114, endPoint x: 269, endPoint y: 116, distance: 21.7
click at [246, 114] on span "Staff" at bounding box center [243, 113] width 21 height 12
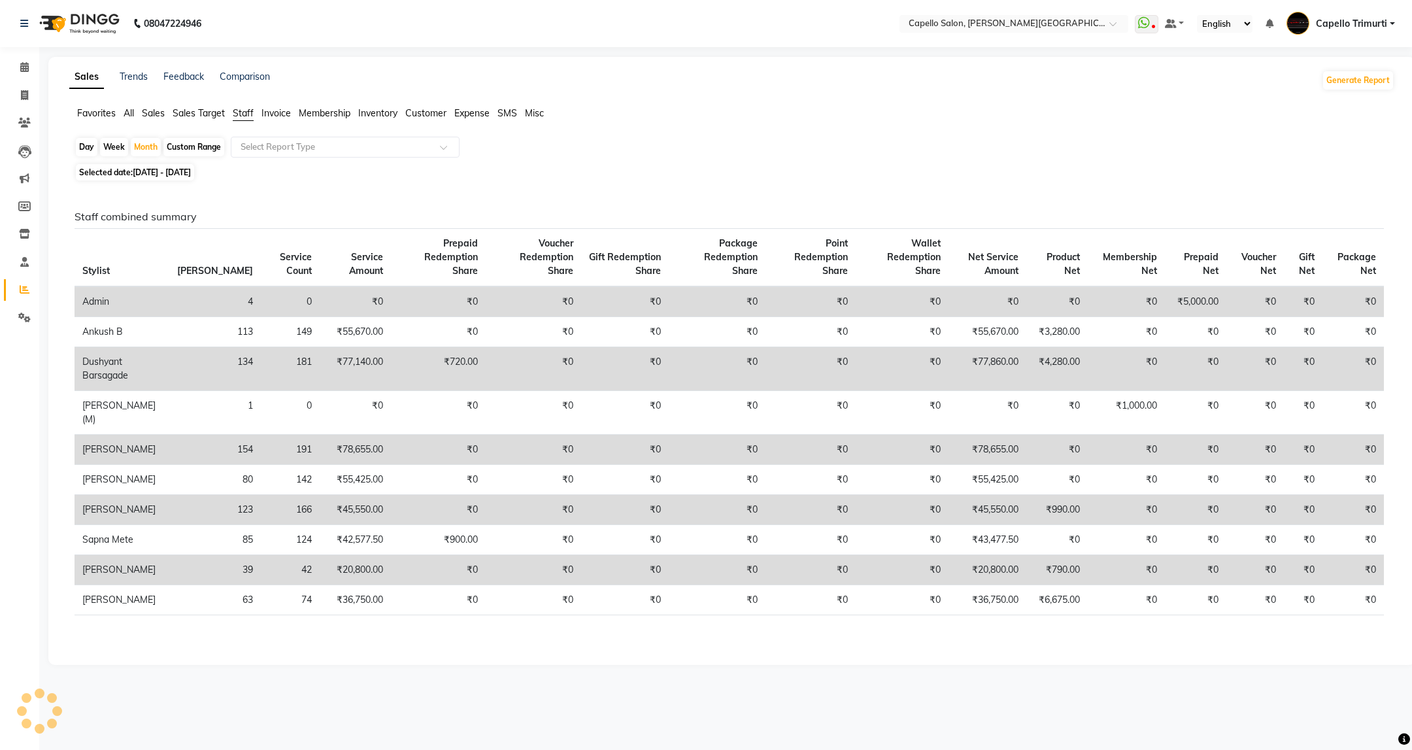
click at [325, 158] on div "Day Week Month Custom Range Select Report Type" at bounding box center [732, 149] width 1314 height 24
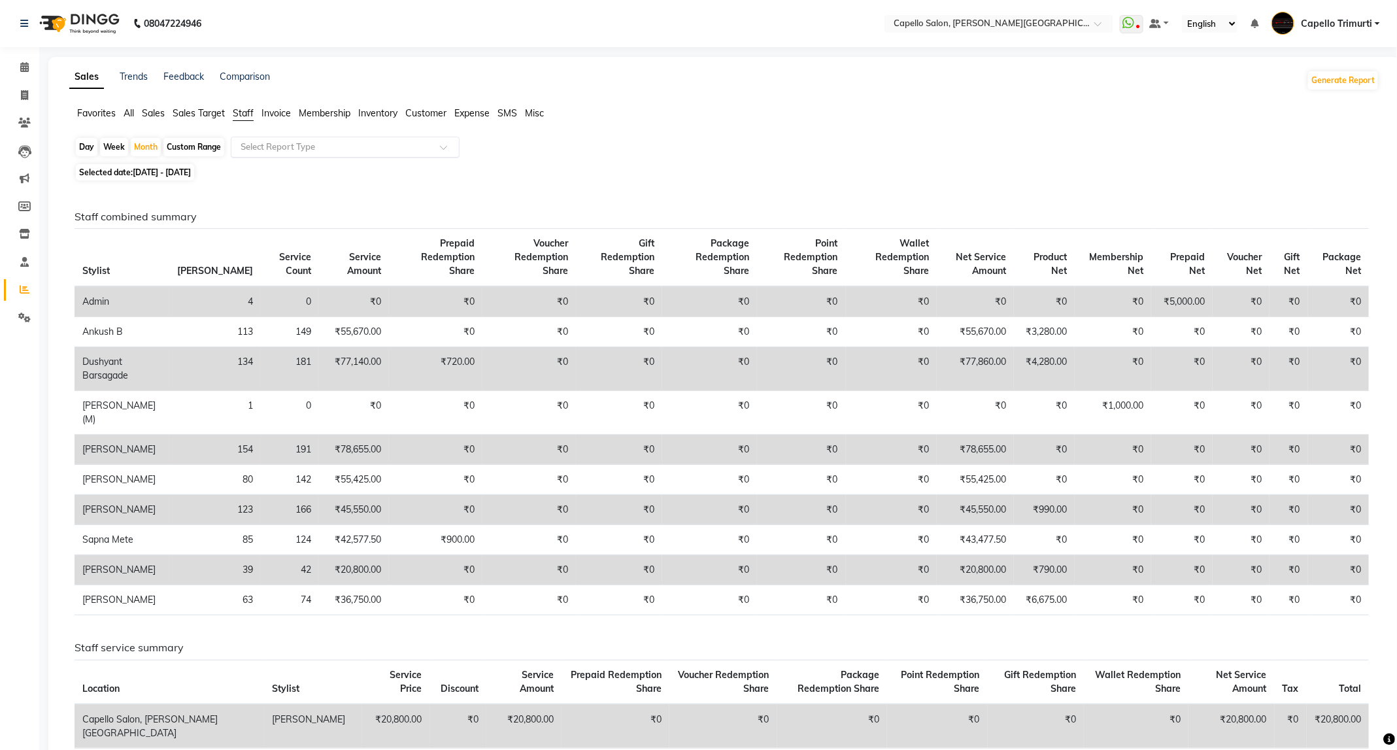
click at [333, 142] on input "text" at bounding box center [332, 147] width 188 height 13
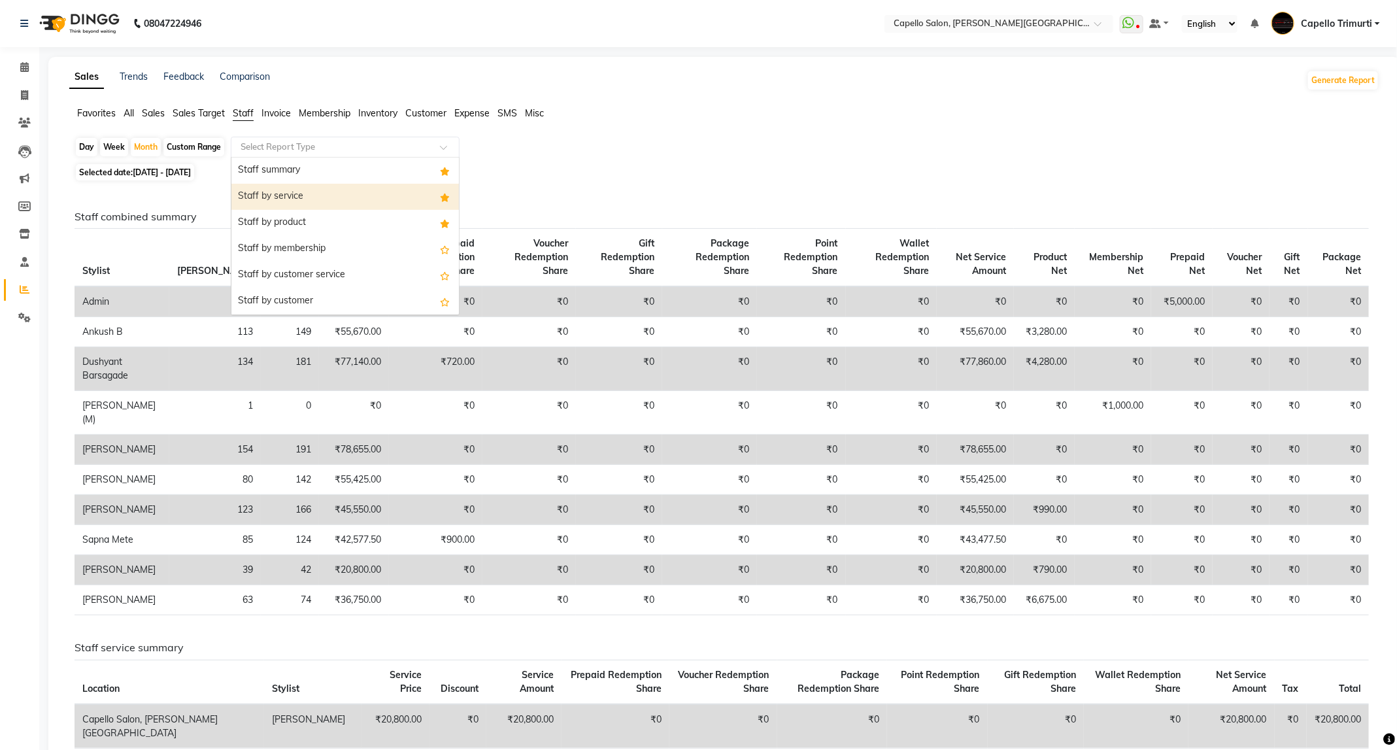
click at [334, 191] on div "Staff by service" at bounding box center [344, 197] width 227 height 26
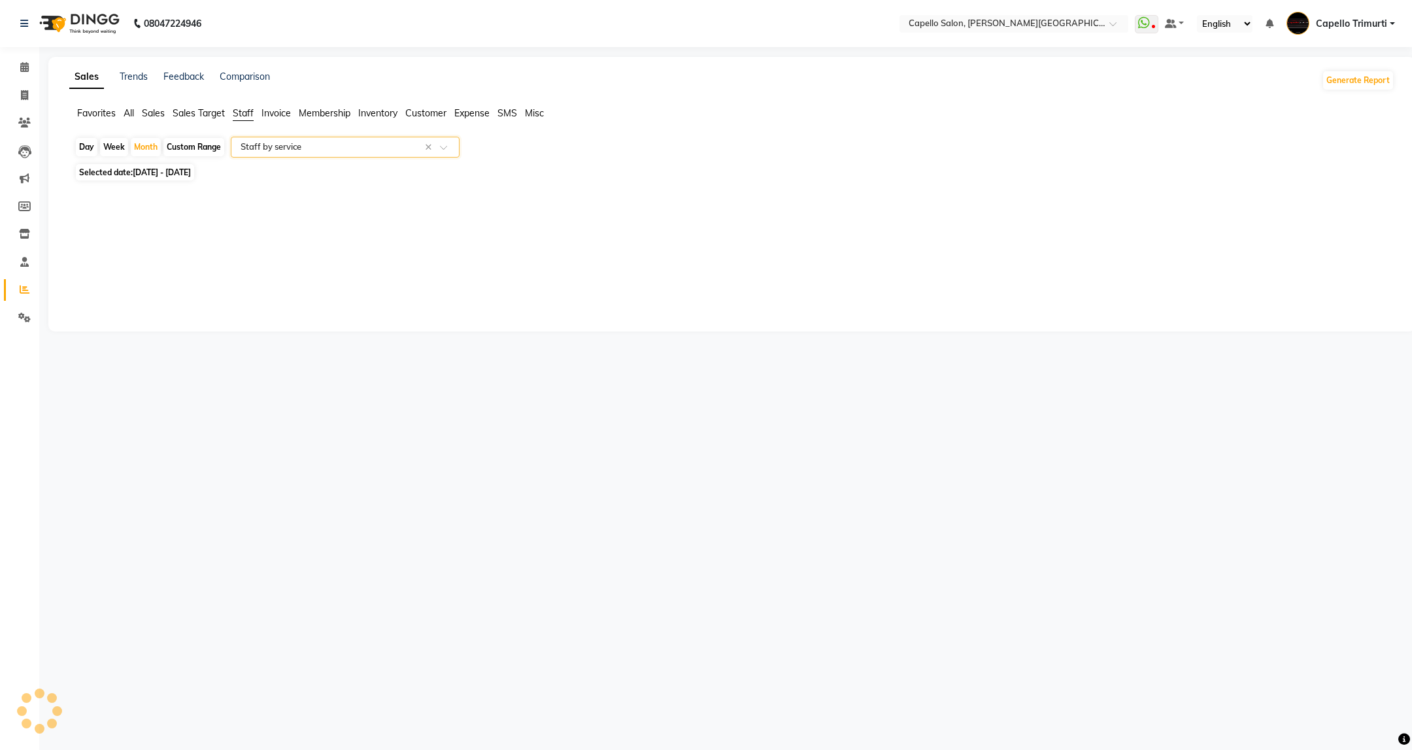
select select "full_report"
select select "csv"
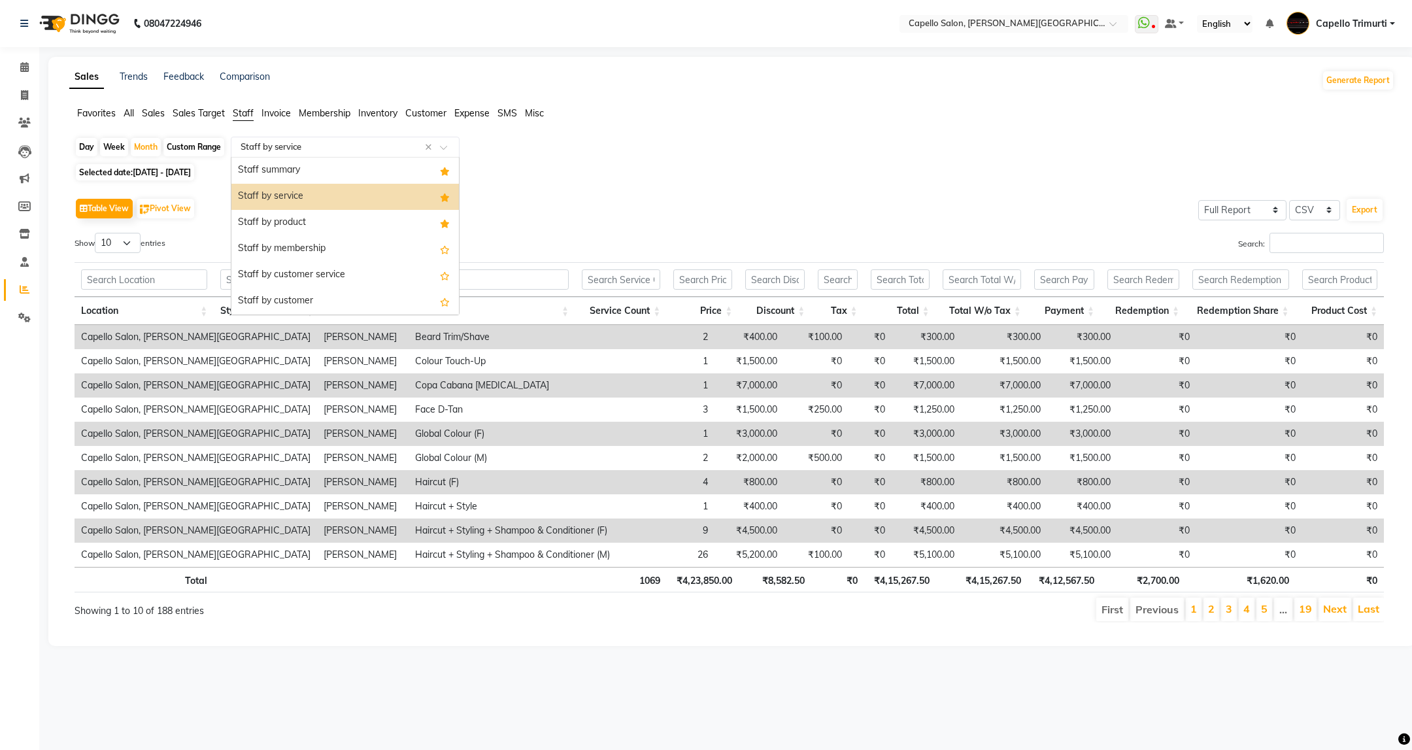
click at [269, 137] on div "Select Report Type × Staff by service ×" at bounding box center [345, 147] width 229 height 21
click at [275, 177] on div "Staff summary" at bounding box center [344, 171] width 227 height 26
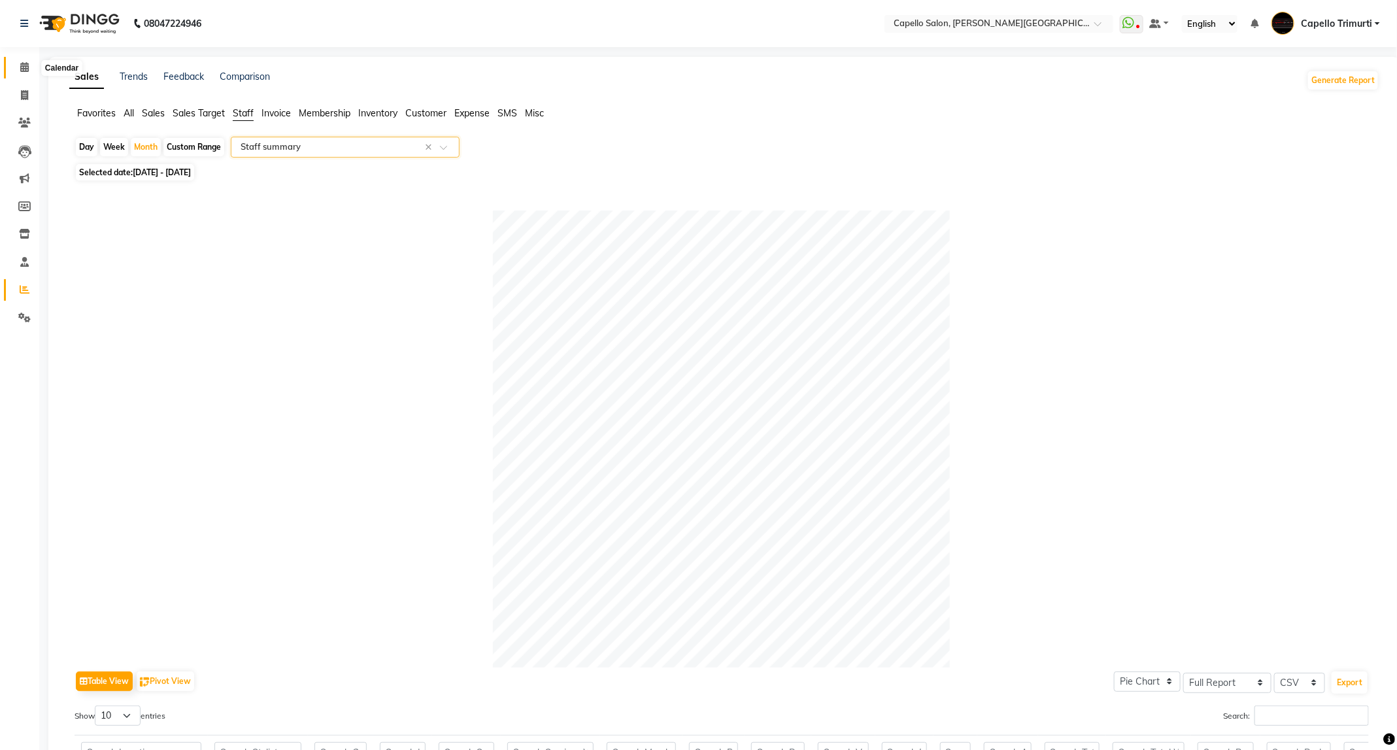
drag, startPoint x: 20, startPoint y: 61, endPoint x: 249, endPoint y: 3, distance: 236.0
click at [20, 61] on span at bounding box center [24, 67] width 23 height 15
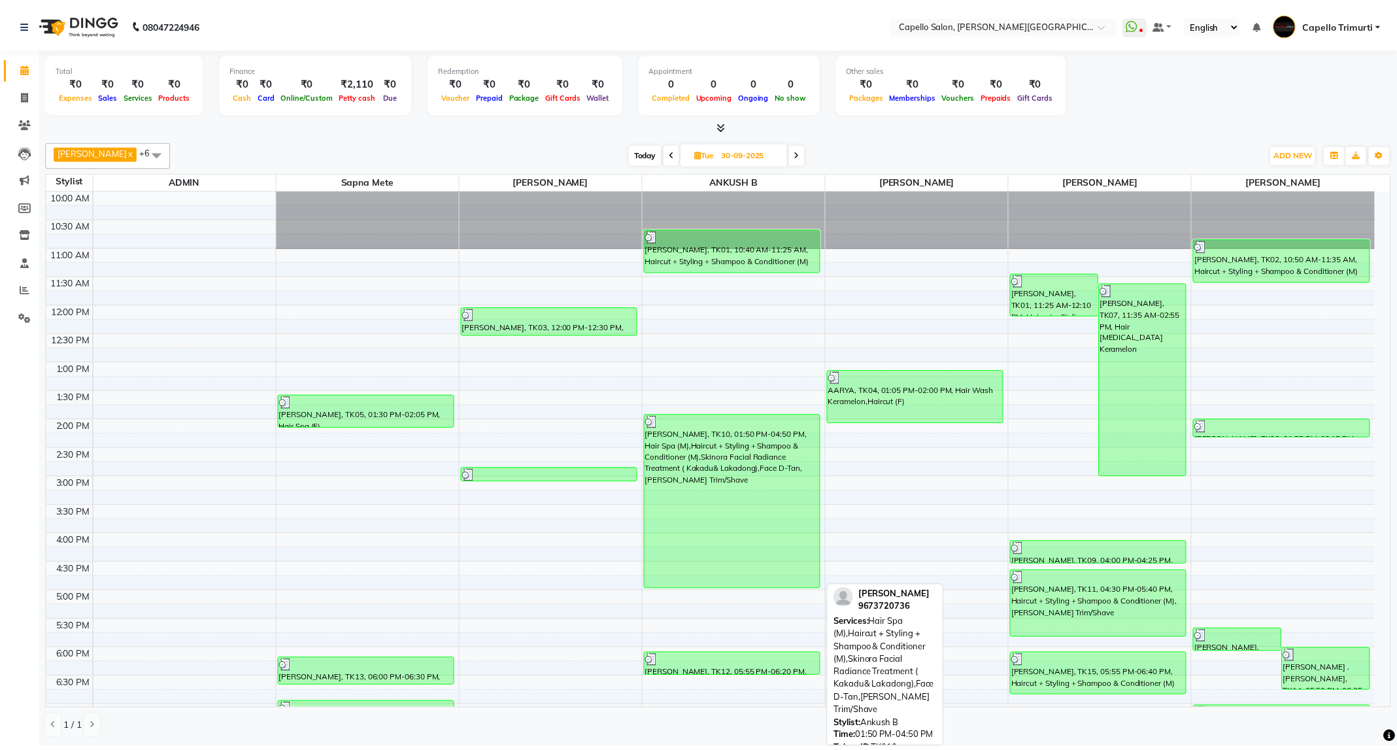
scroll to position [184, 0]
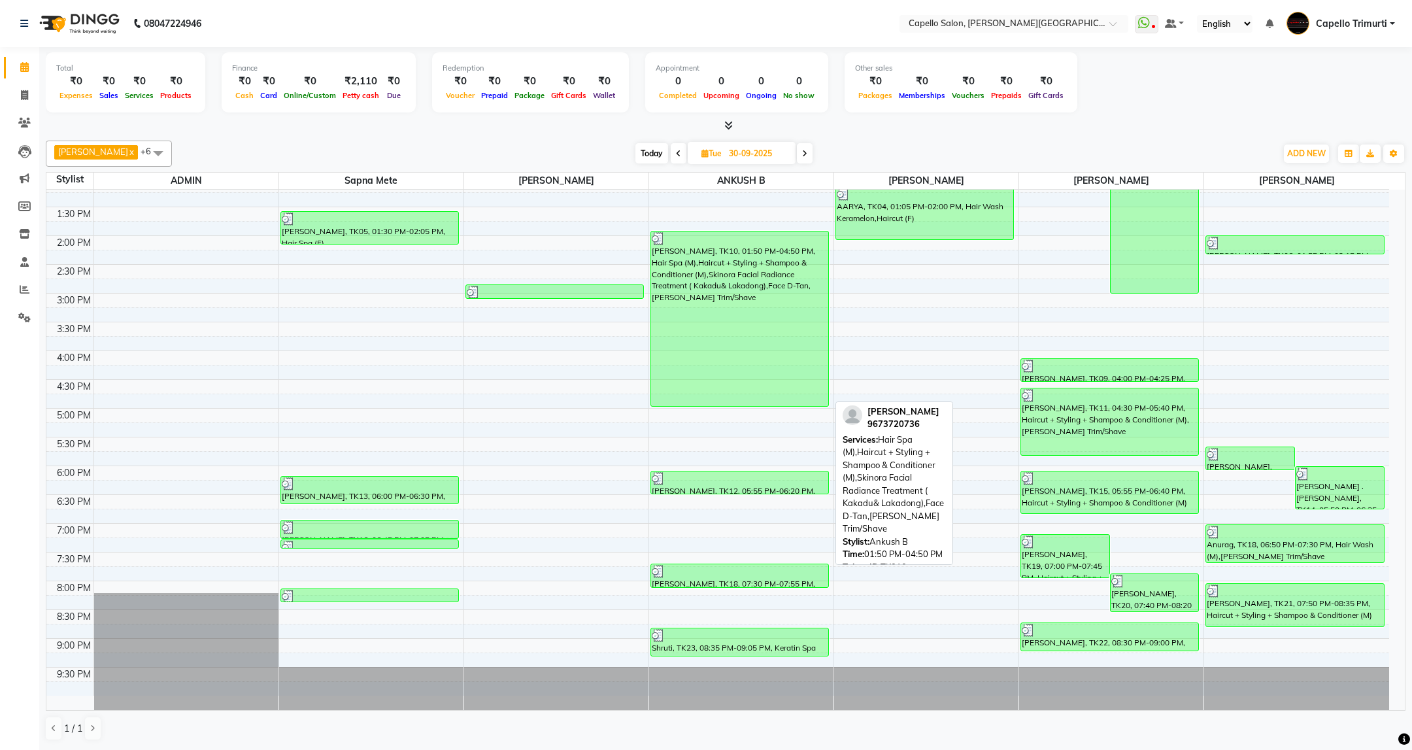
click at [657, 238] on img at bounding box center [658, 238] width 13 height 13
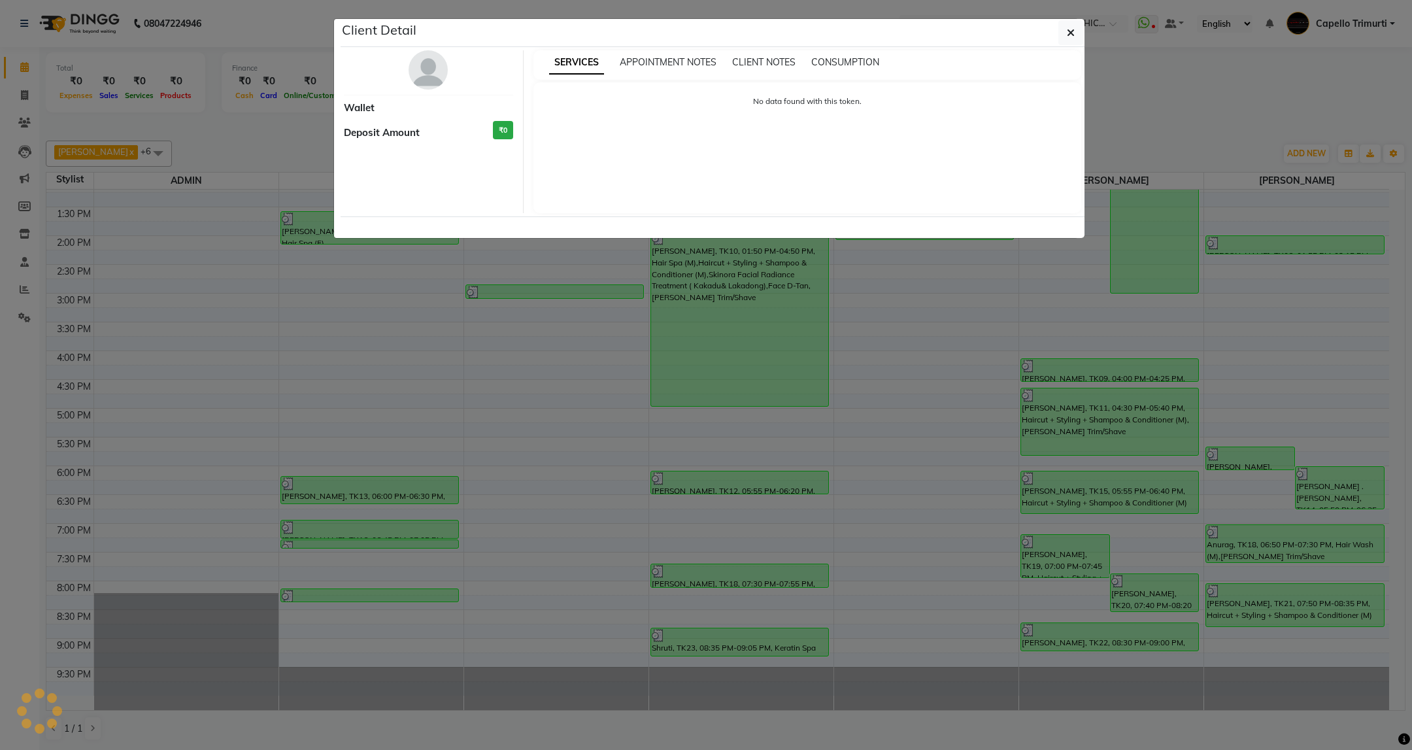
select select "3"
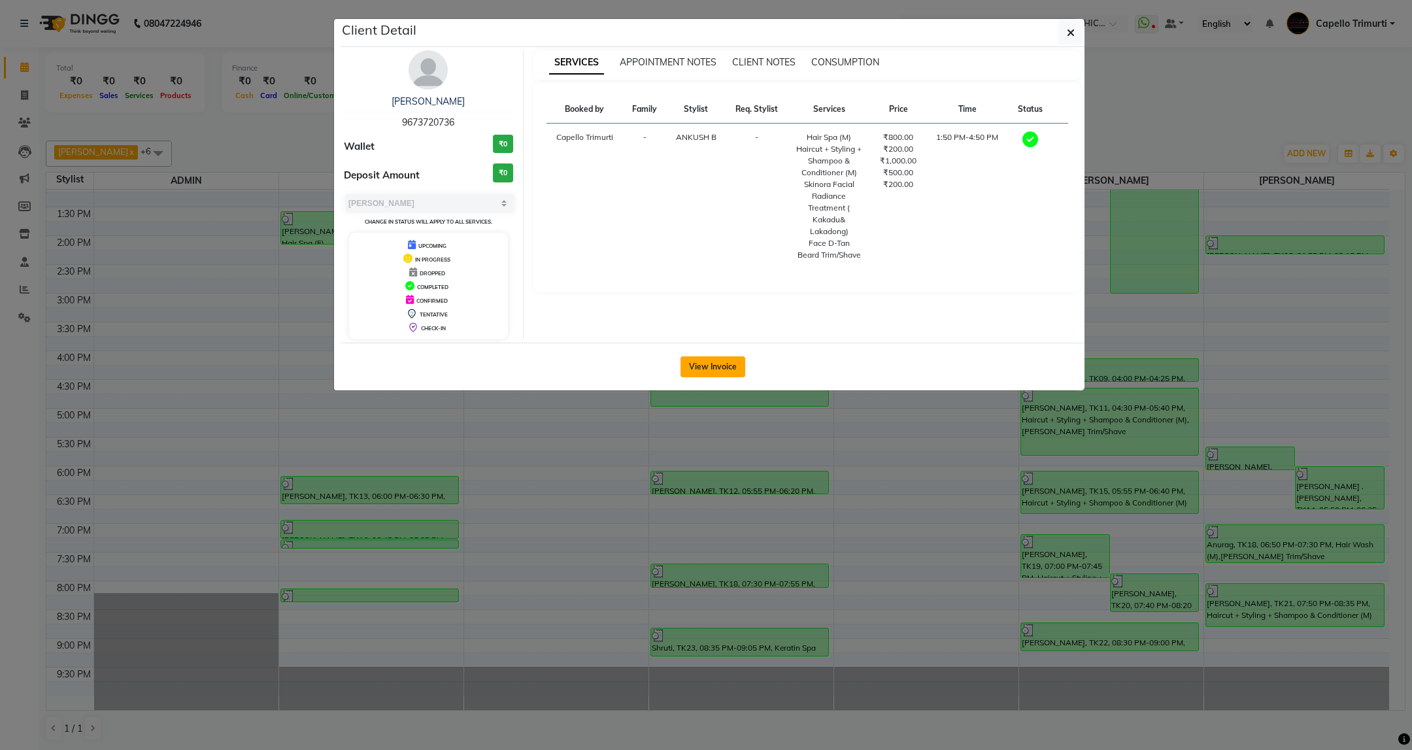
click at [702, 363] on button "View Invoice" at bounding box center [712, 366] width 65 height 21
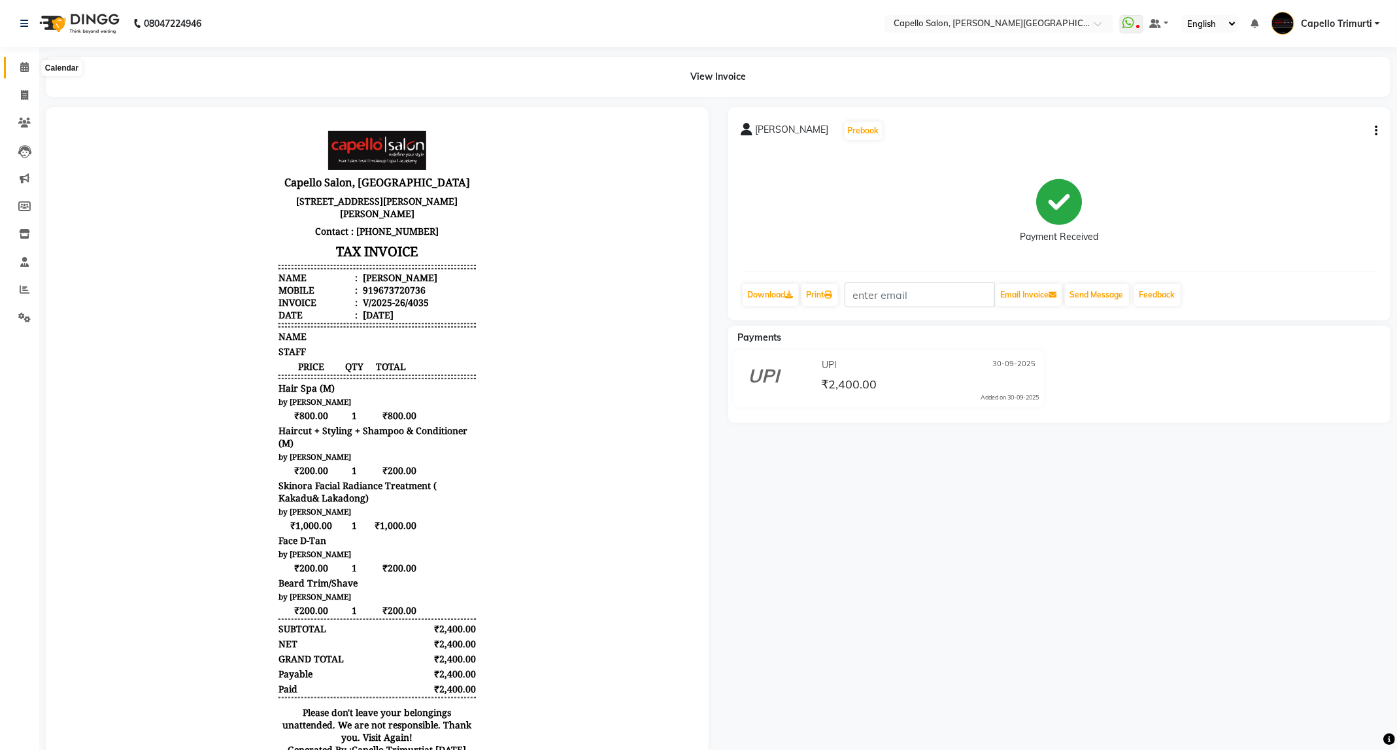
click at [24, 67] on icon at bounding box center [24, 67] width 8 height 10
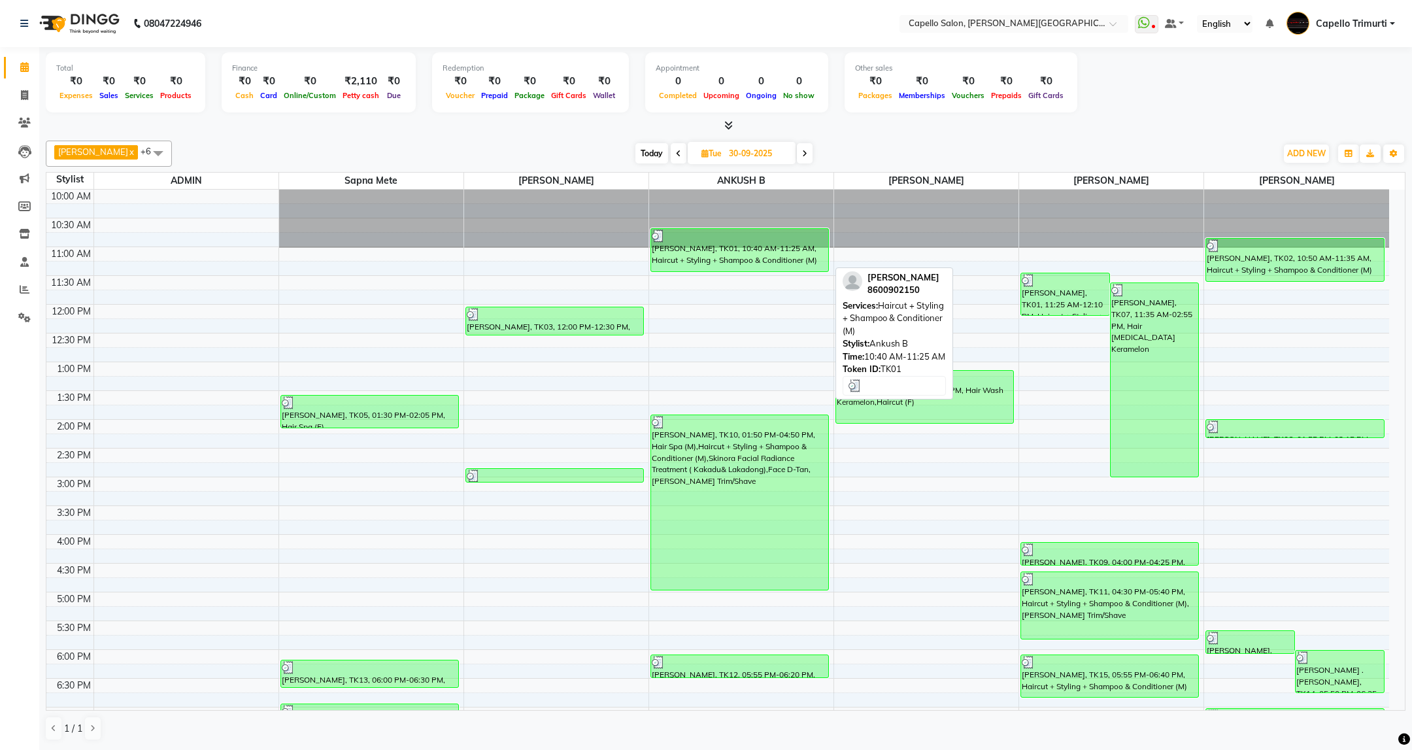
scroll to position [184, 0]
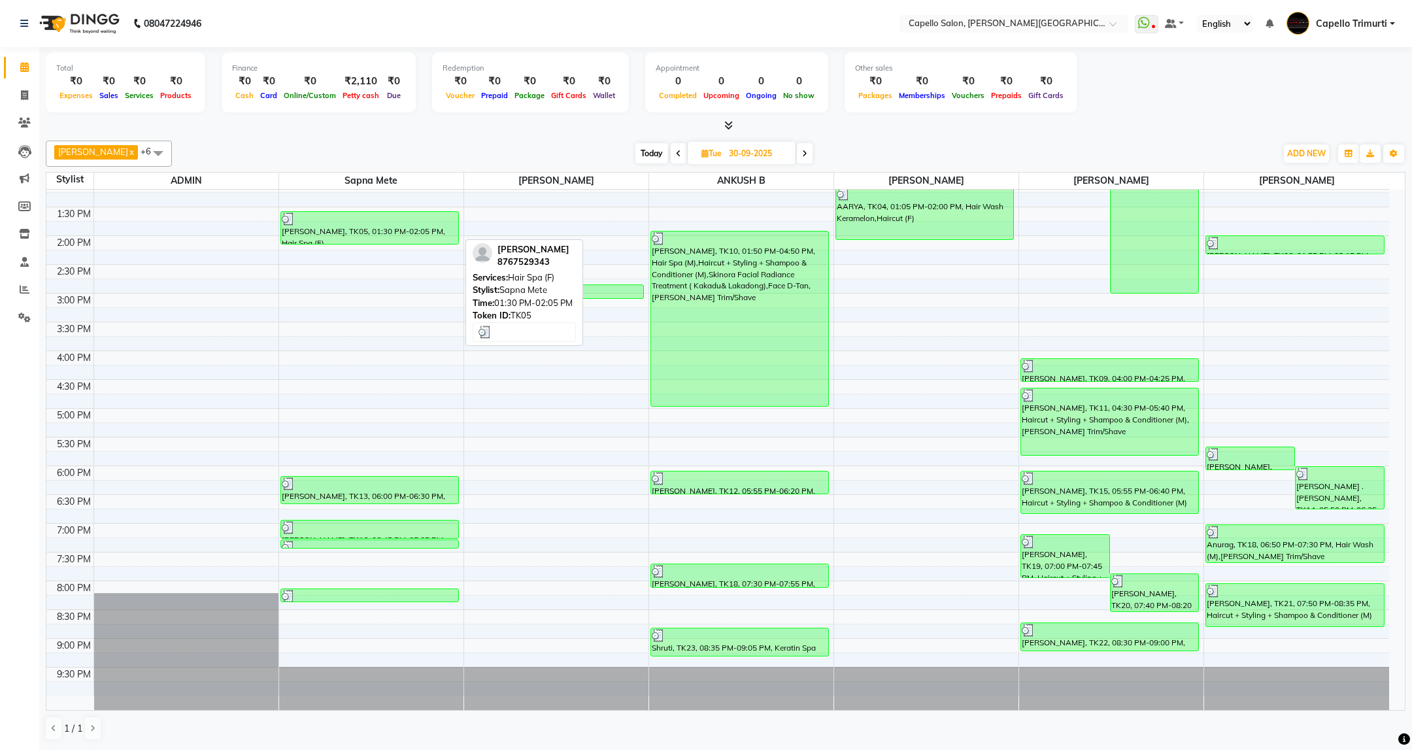
click at [287, 222] on img at bounding box center [288, 218] width 13 height 13
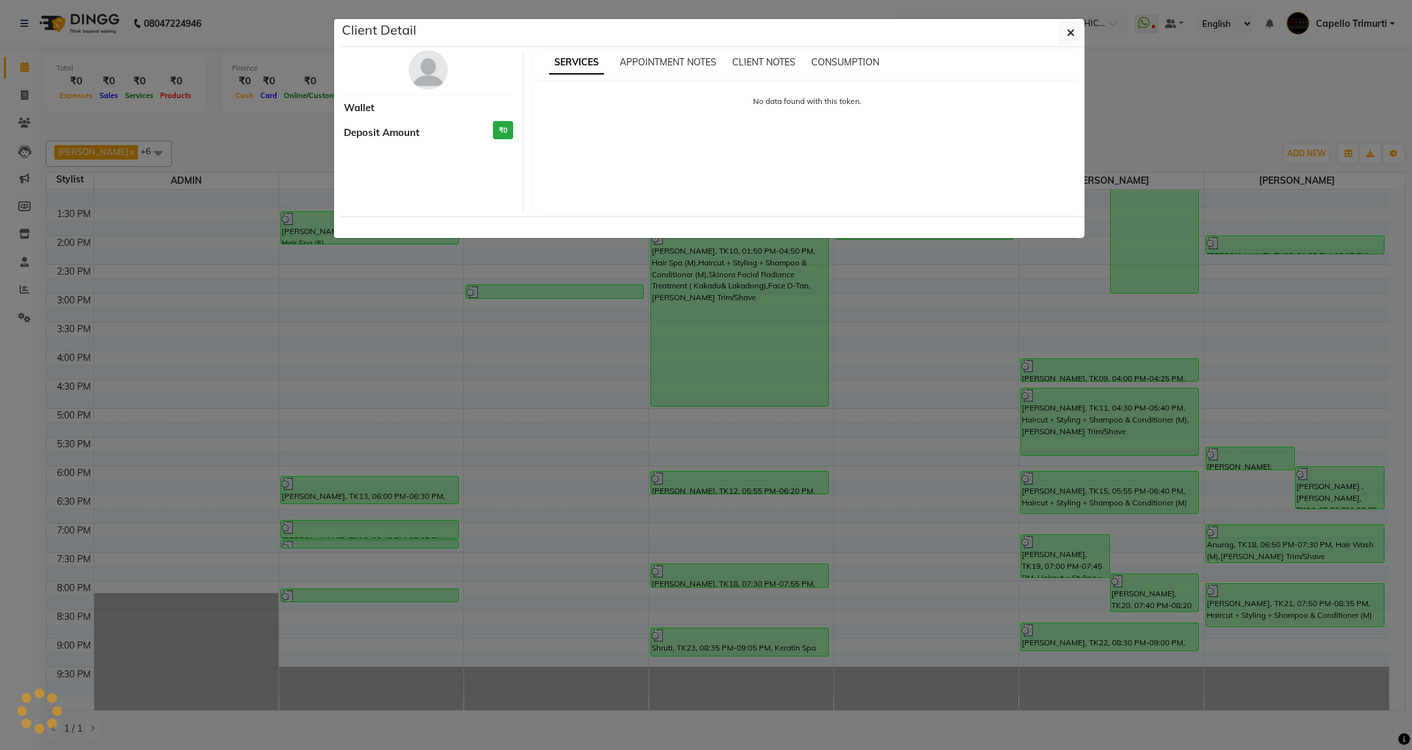
select select "3"
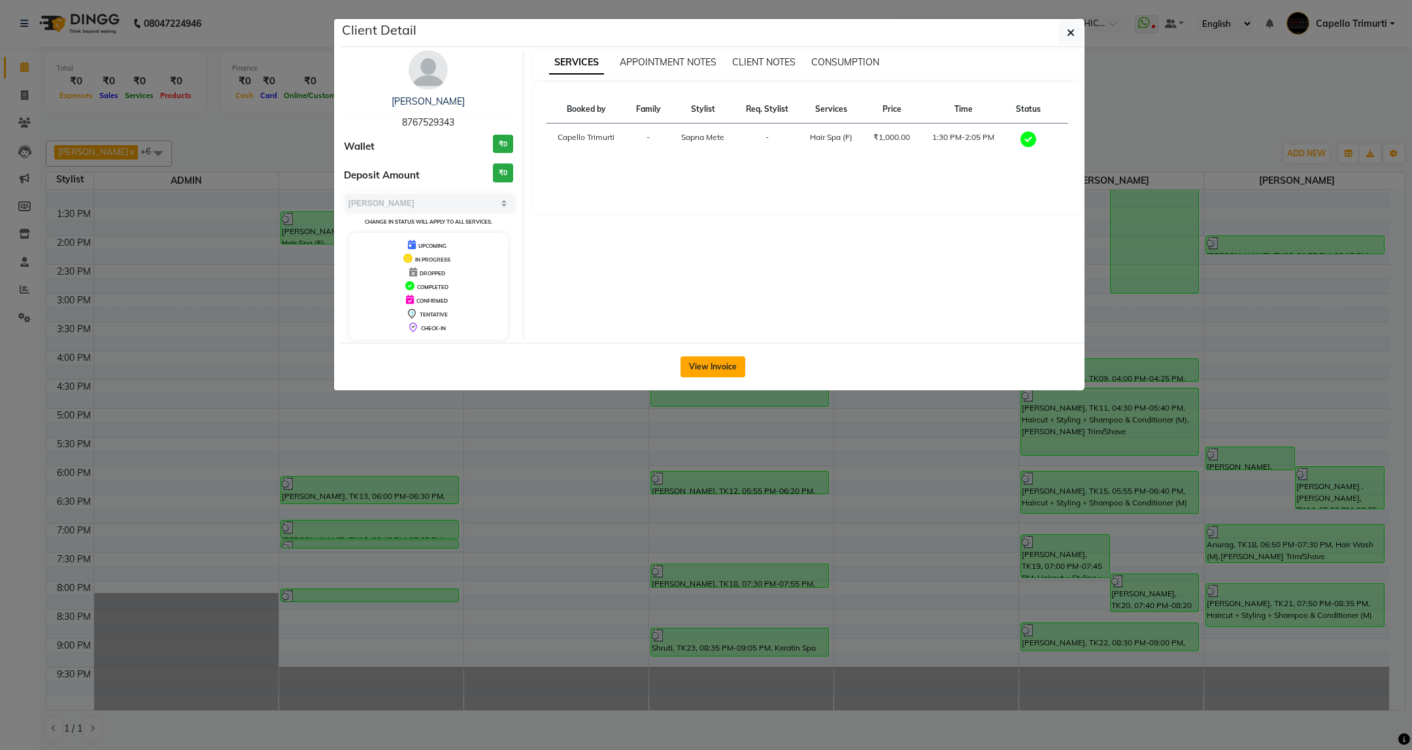
click at [694, 369] on button "View Invoice" at bounding box center [712, 366] width 65 height 21
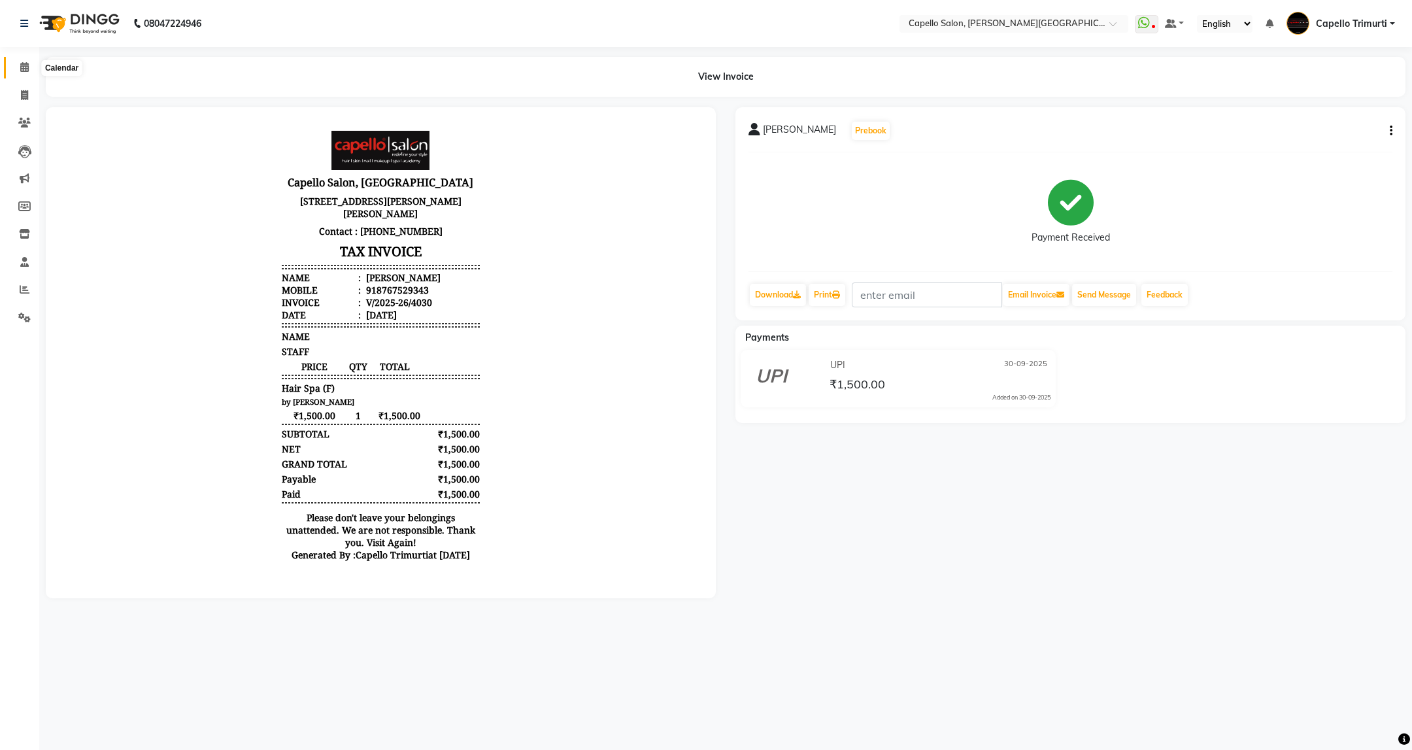
click at [22, 67] on icon at bounding box center [24, 67] width 8 height 10
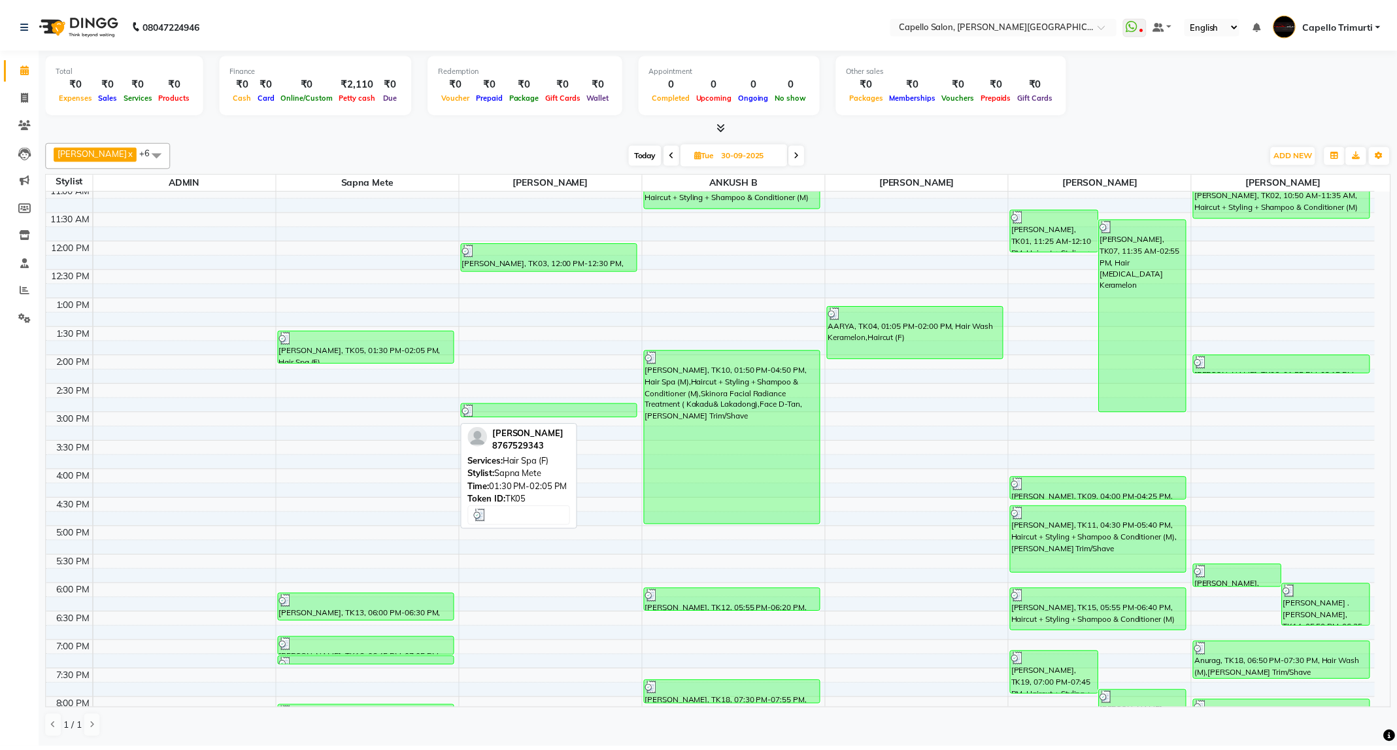
scroll to position [98, 0]
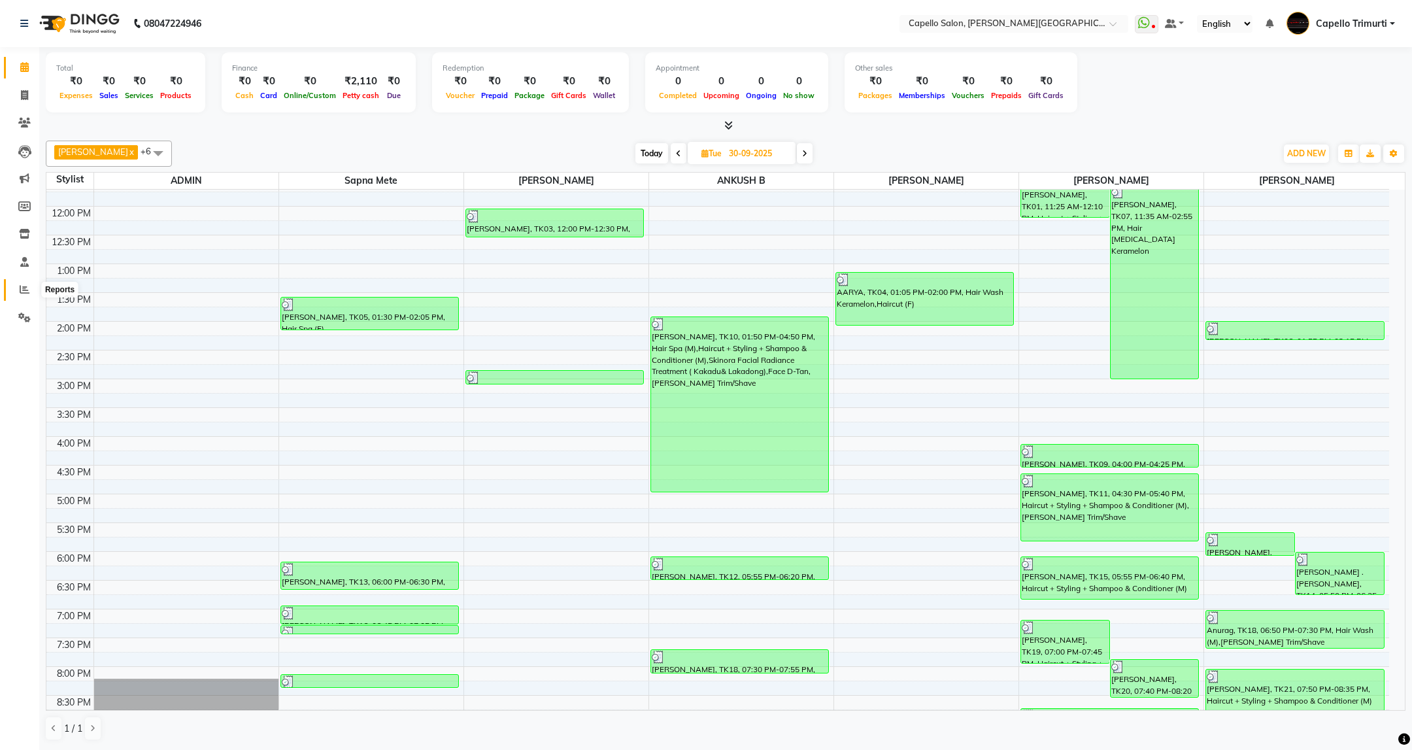
click at [22, 294] on span at bounding box center [24, 289] width 23 height 15
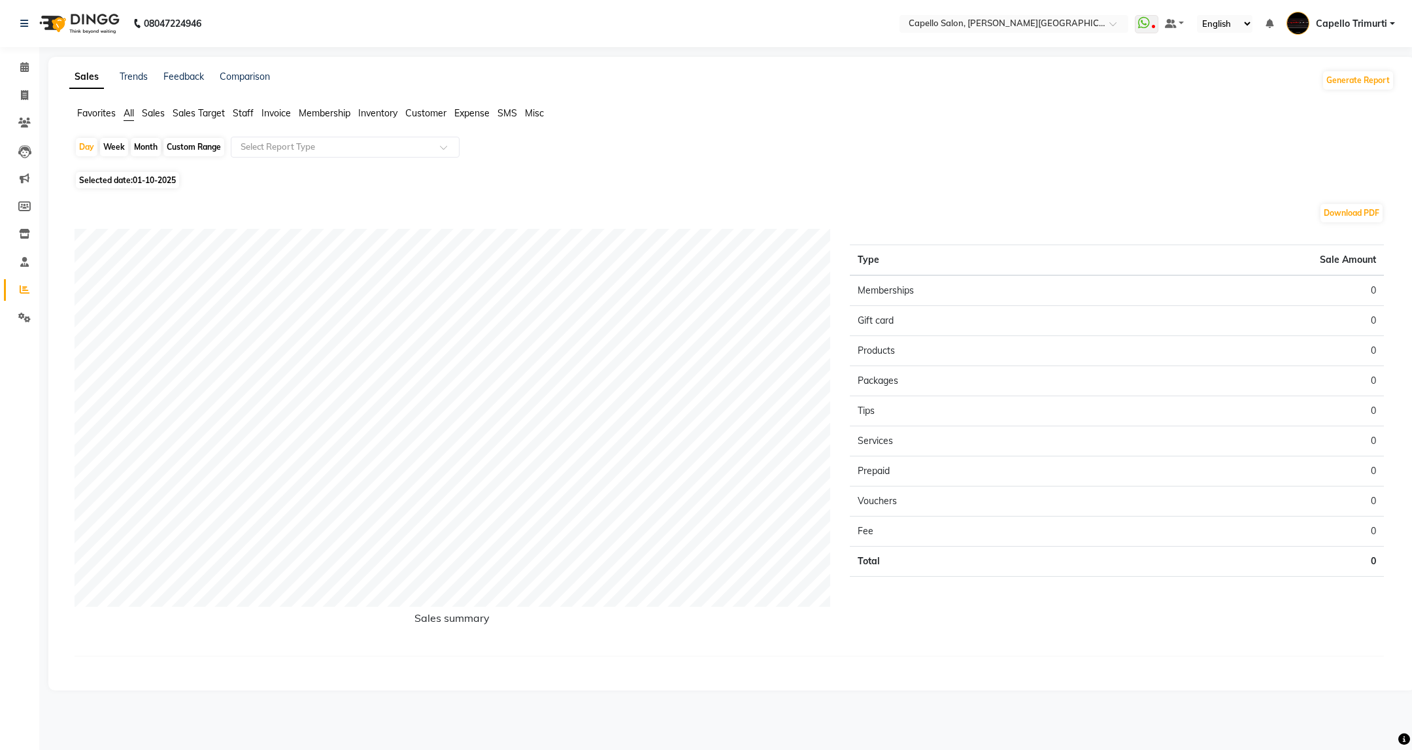
click at [138, 139] on div "Month" at bounding box center [146, 147] width 30 height 18
select select "10"
select select "2025"
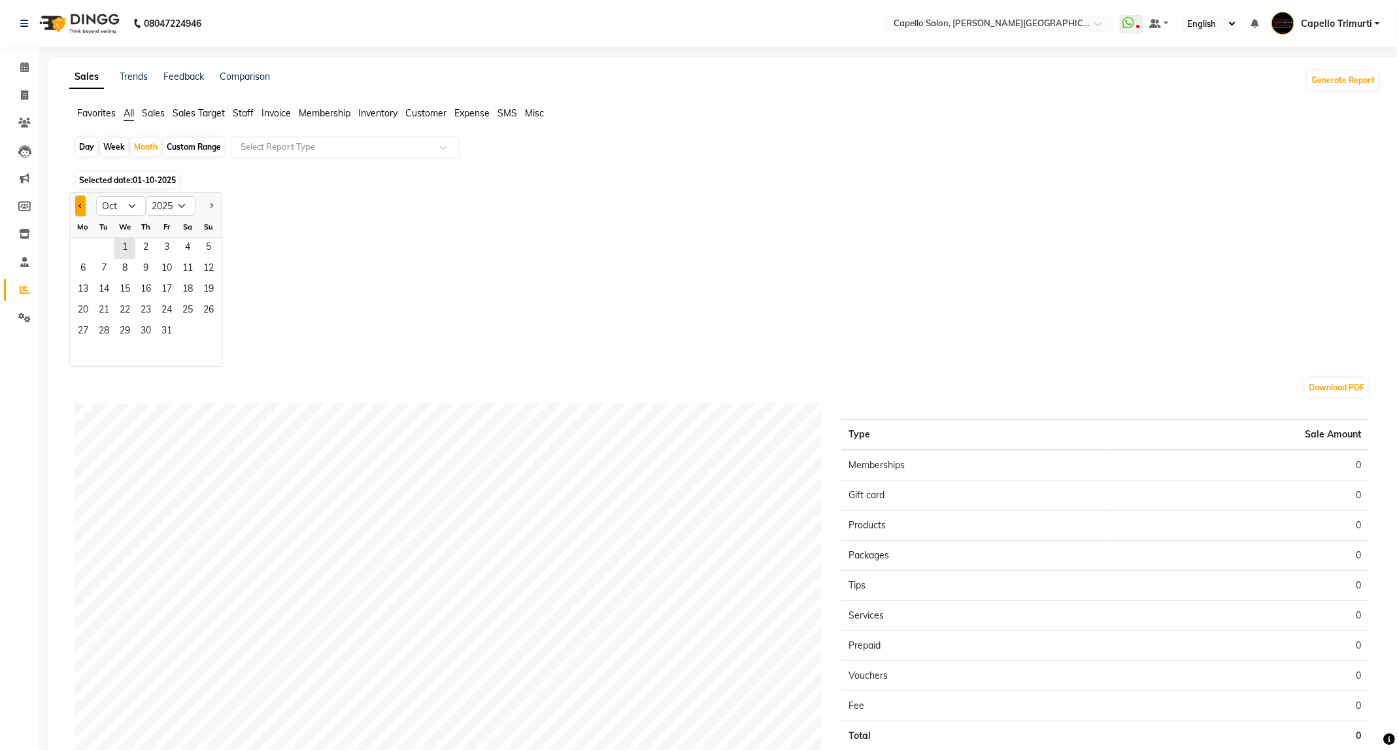
click at [83, 202] on button "Previous month" at bounding box center [80, 205] width 10 height 21
select select "8"
click at [124, 314] on span "20" at bounding box center [124, 311] width 21 height 21
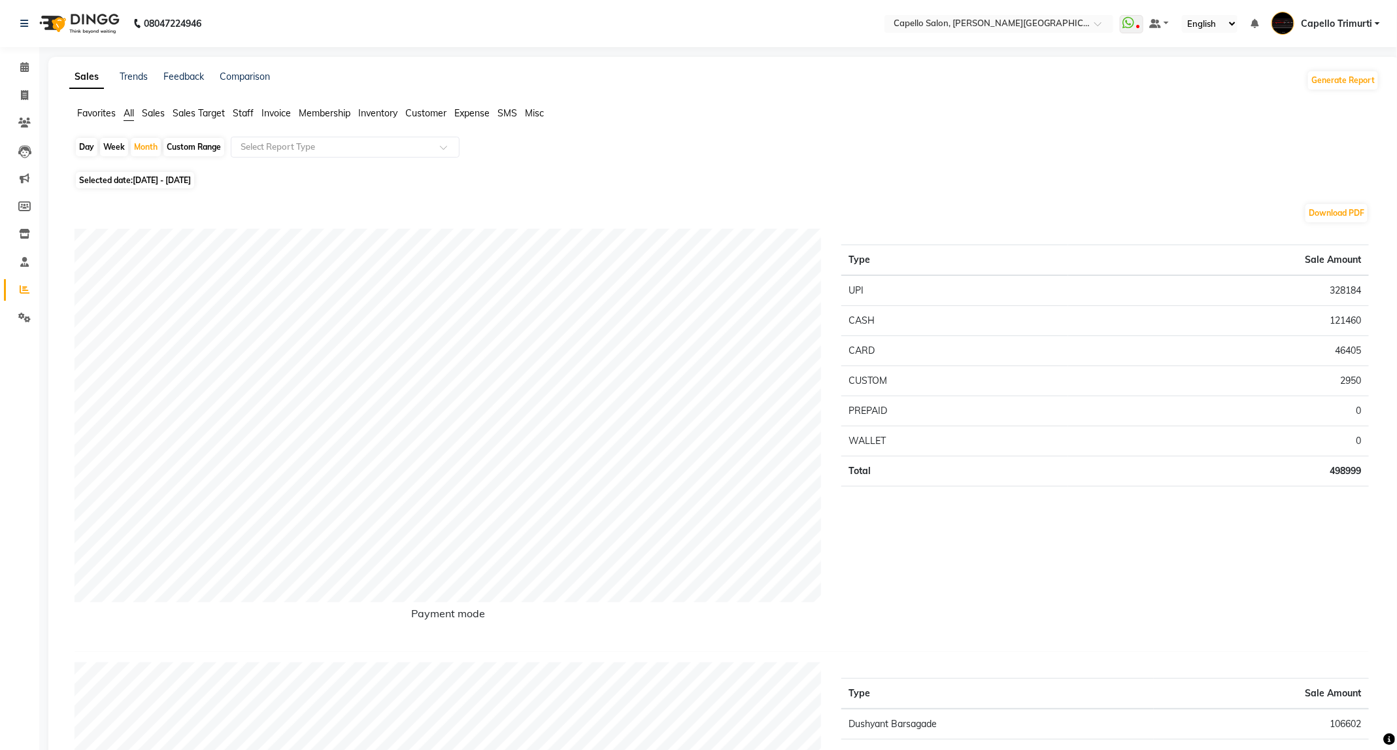
click at [85, 150] on div "Day" at bounding box center [87, 147] width 22 height 18
select select "8"
select select "2025"
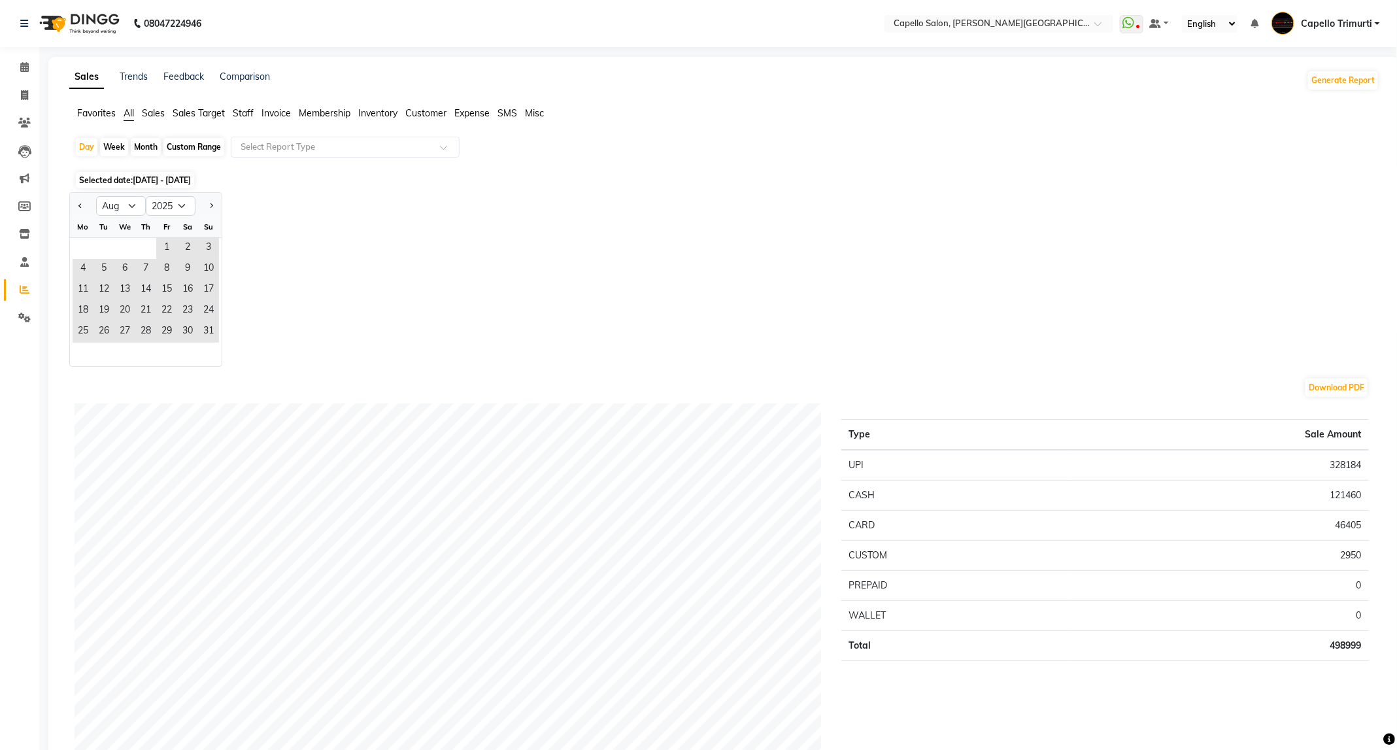
click at [114, 142] on div "Week" at bounding box center [114, 147] width 28 height 18
select select "8"
select select "2025"
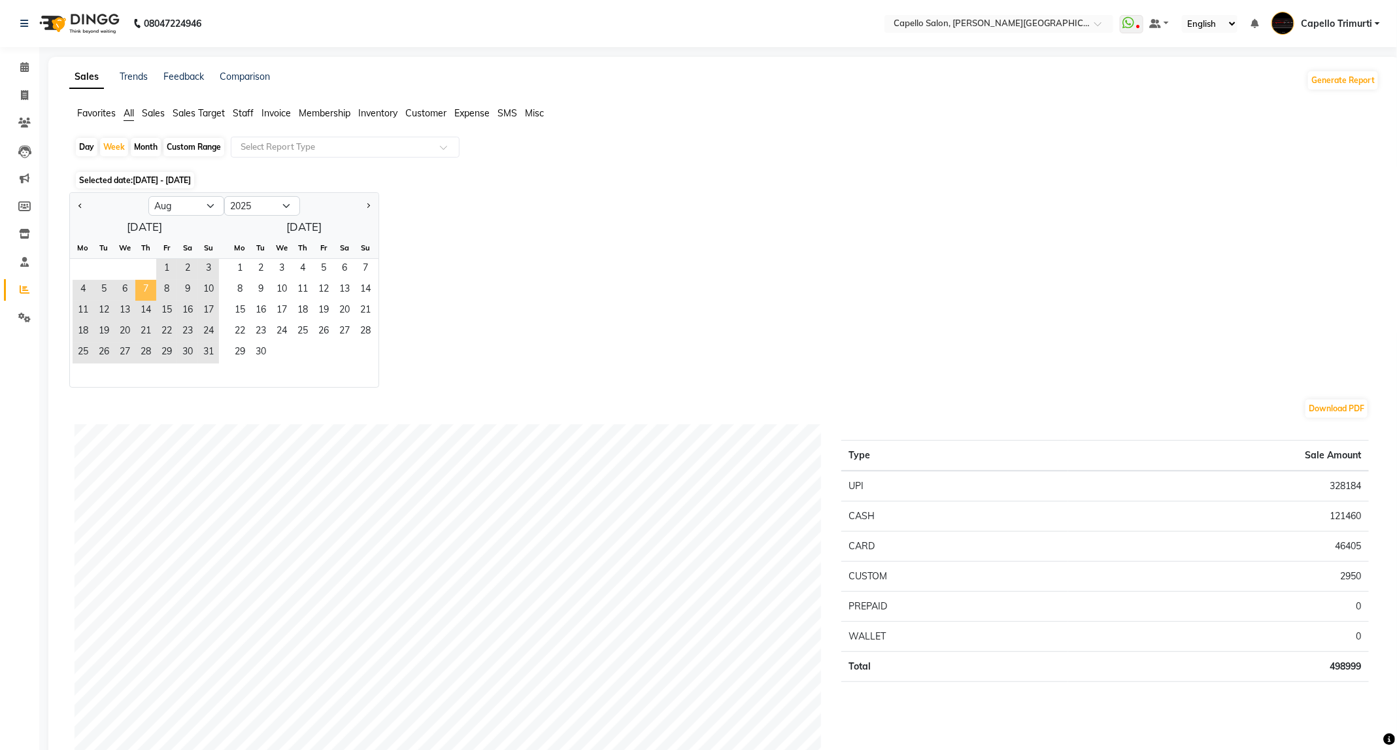
click at [145, 287] on span "7" at bounding box center [145, 290] width 21 height 21
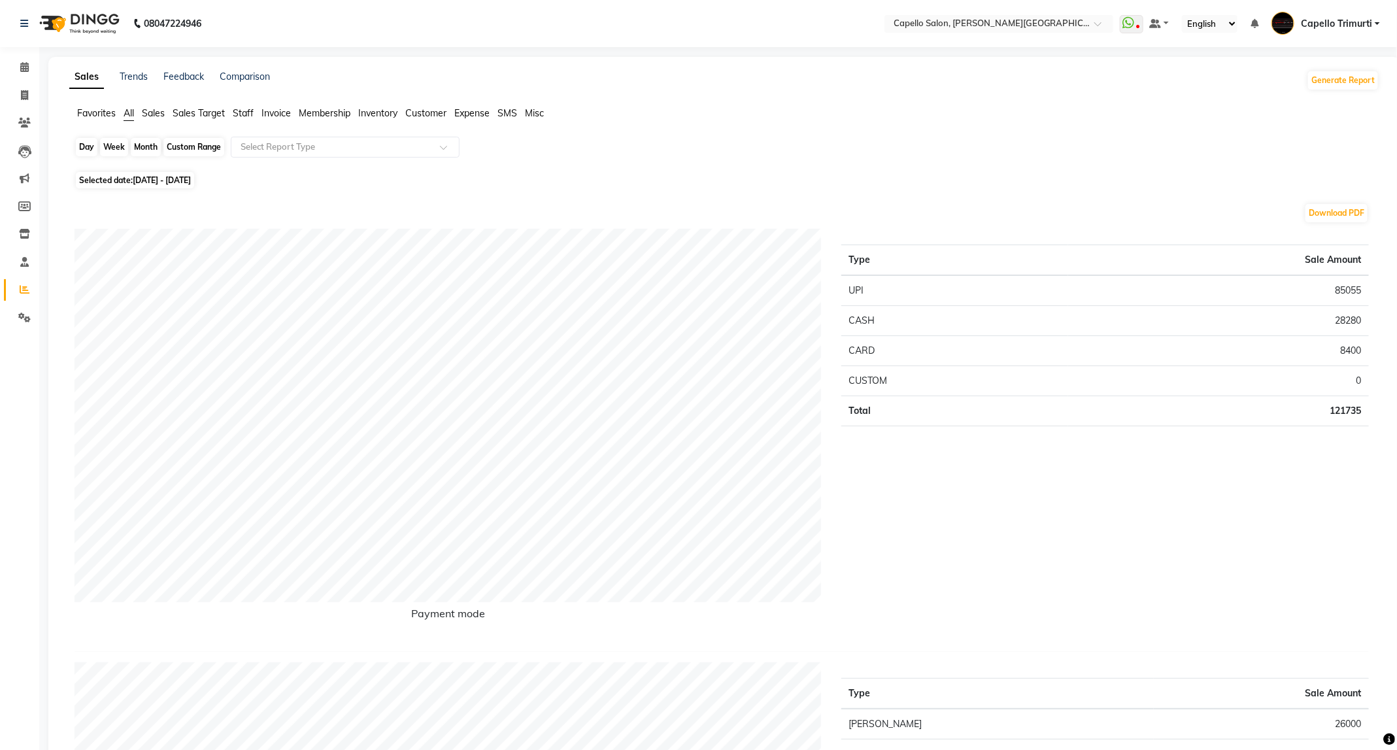
click at [120, 146] on div "Week" at bounding box center [114, 147] width 28 height 18
select select "8"
select select "2025"
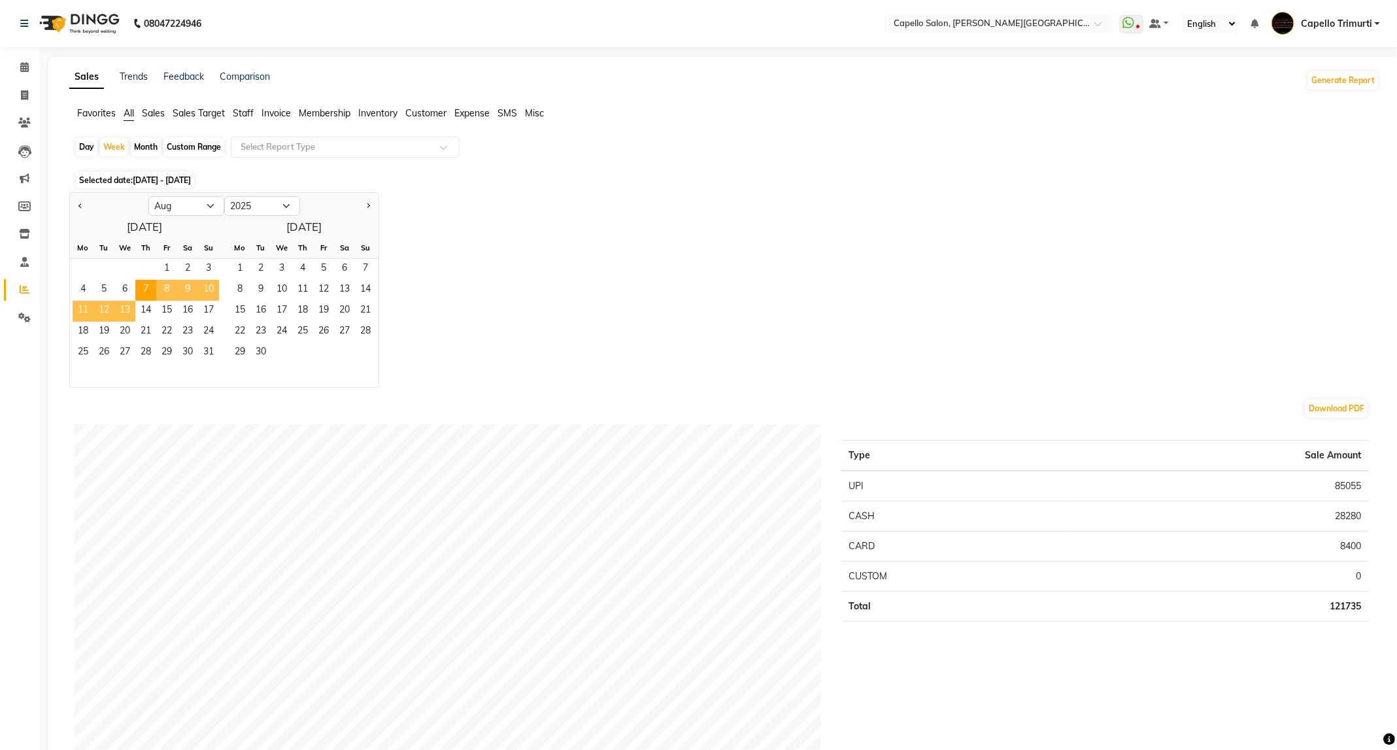
click at [126, 314] on span "13" at bounding box center [124, 311] width 21 height 21
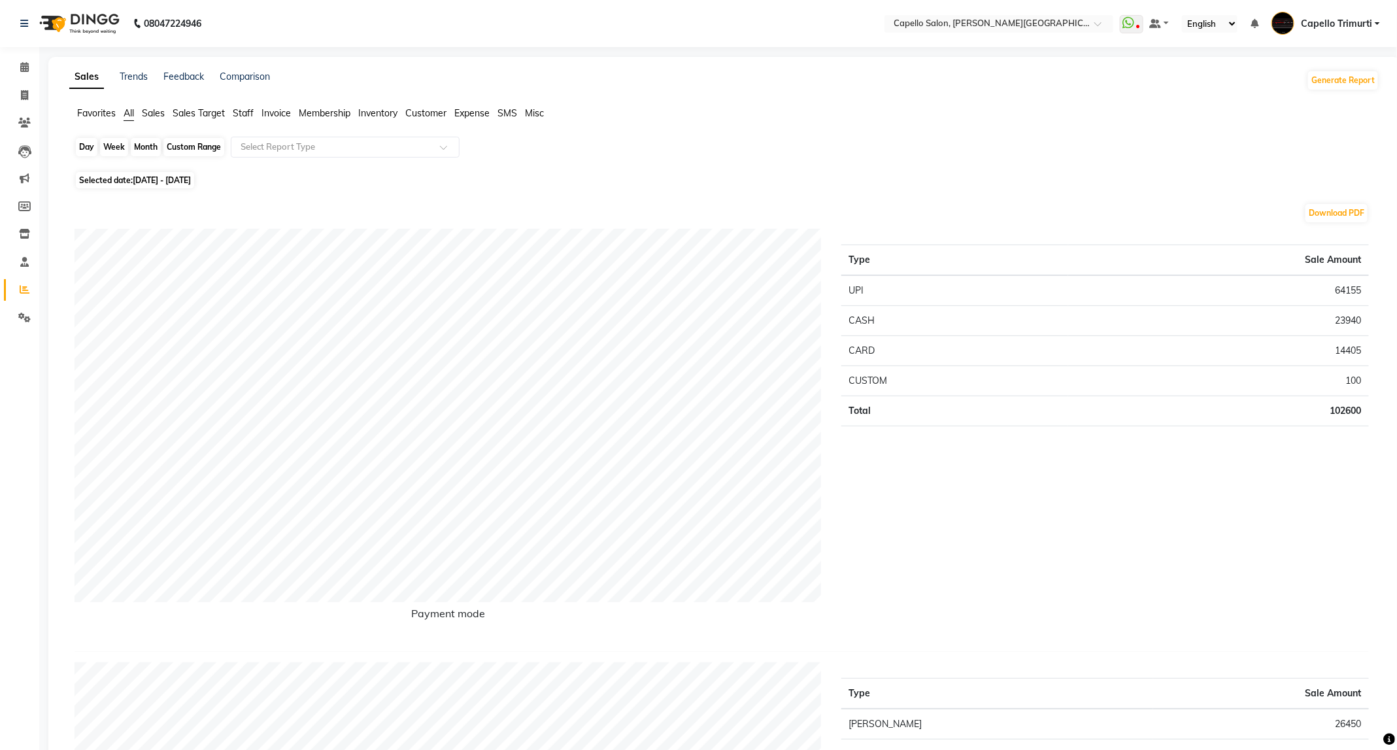
click at [112, 145] on div "Week" at bounding box center [114, 147] width 28 height 18
select select "8"
select select "2025"
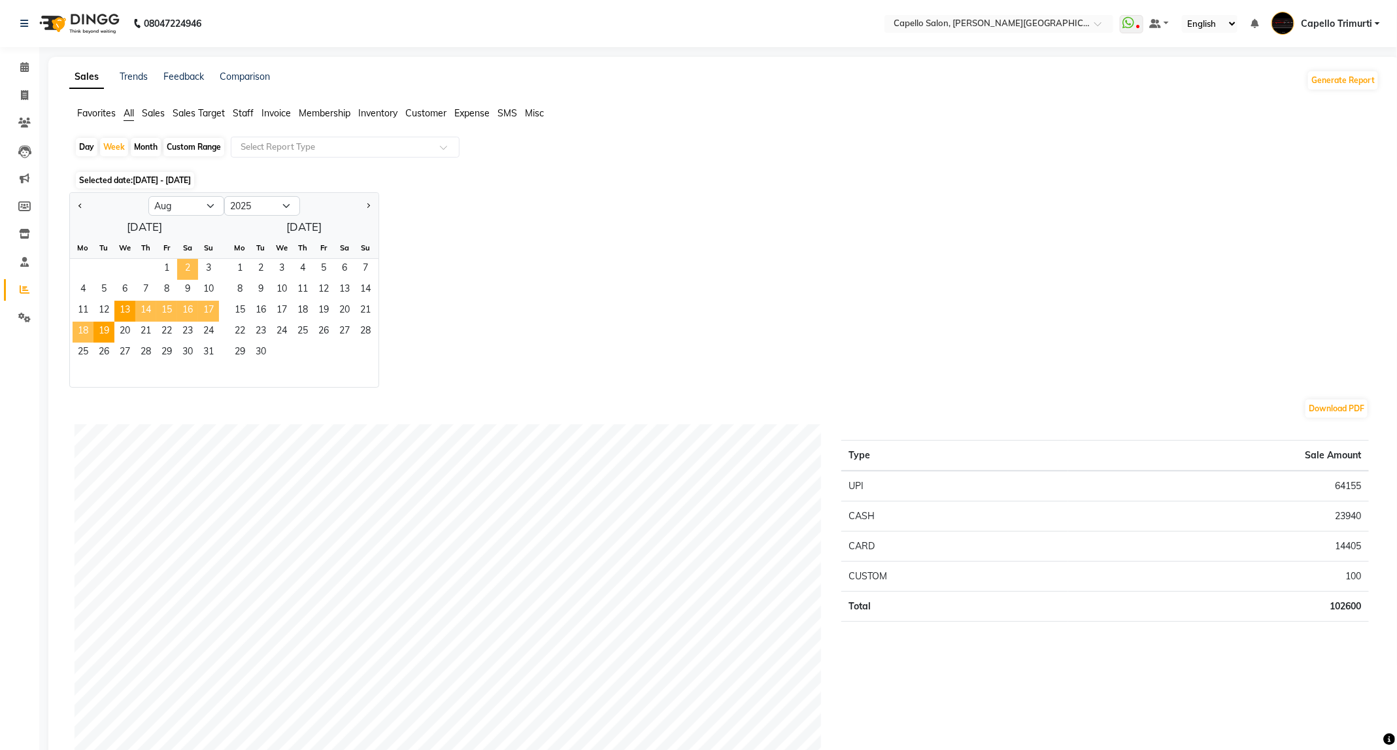
click at [181, 263] on span "2" at bounding box center [187, 269] width 21 height 21
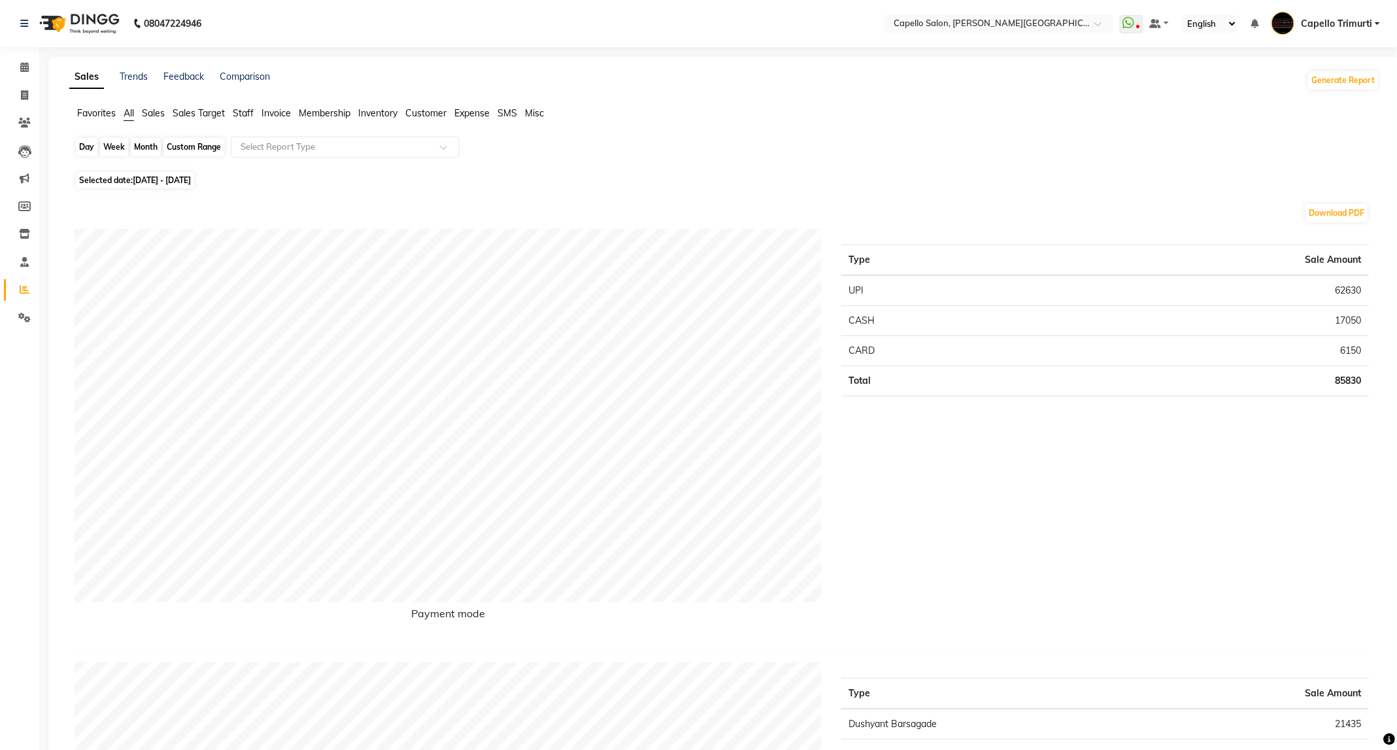
click at [110, 142] on div "Week" at bounding box center [114, 147] width 28 height 18
select select "8"
select select "2025"
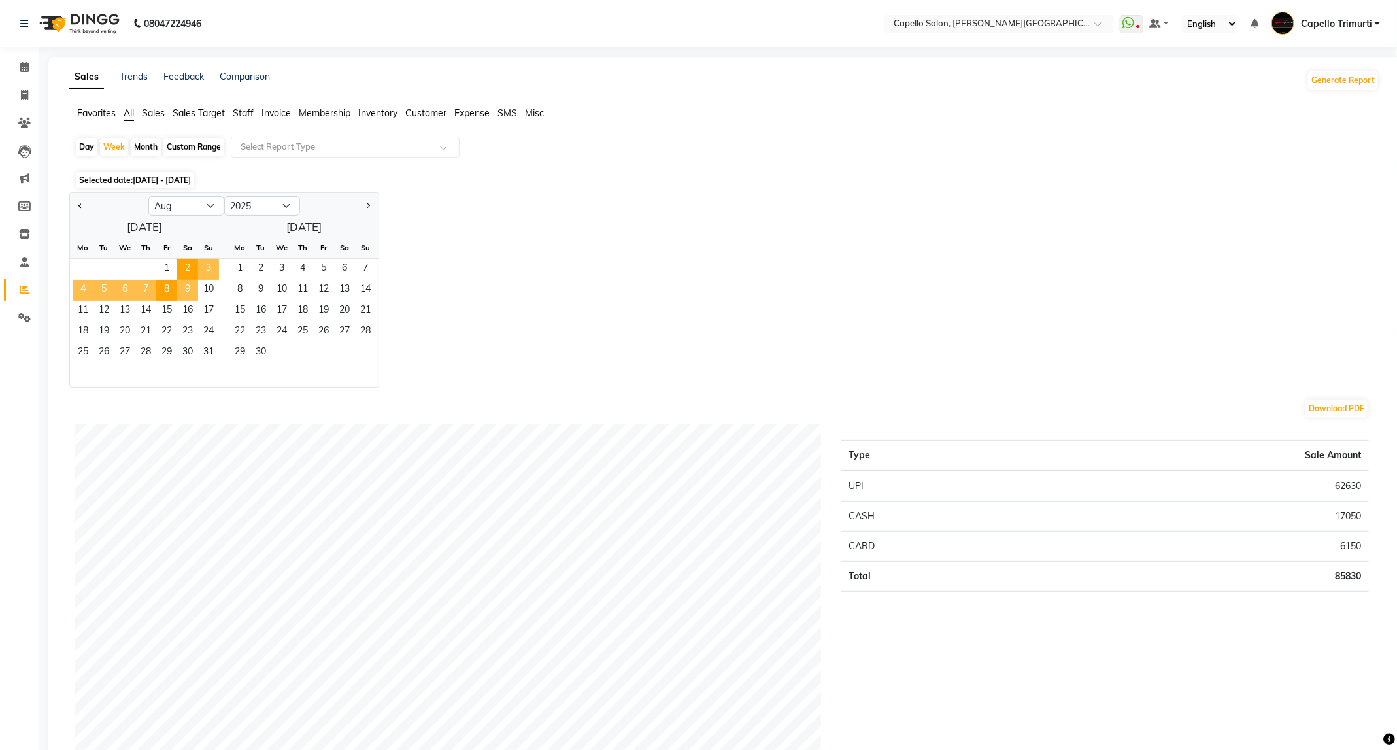
click at [190, 287] on span "9" at bounding box center [187, 290] width 21 height 21
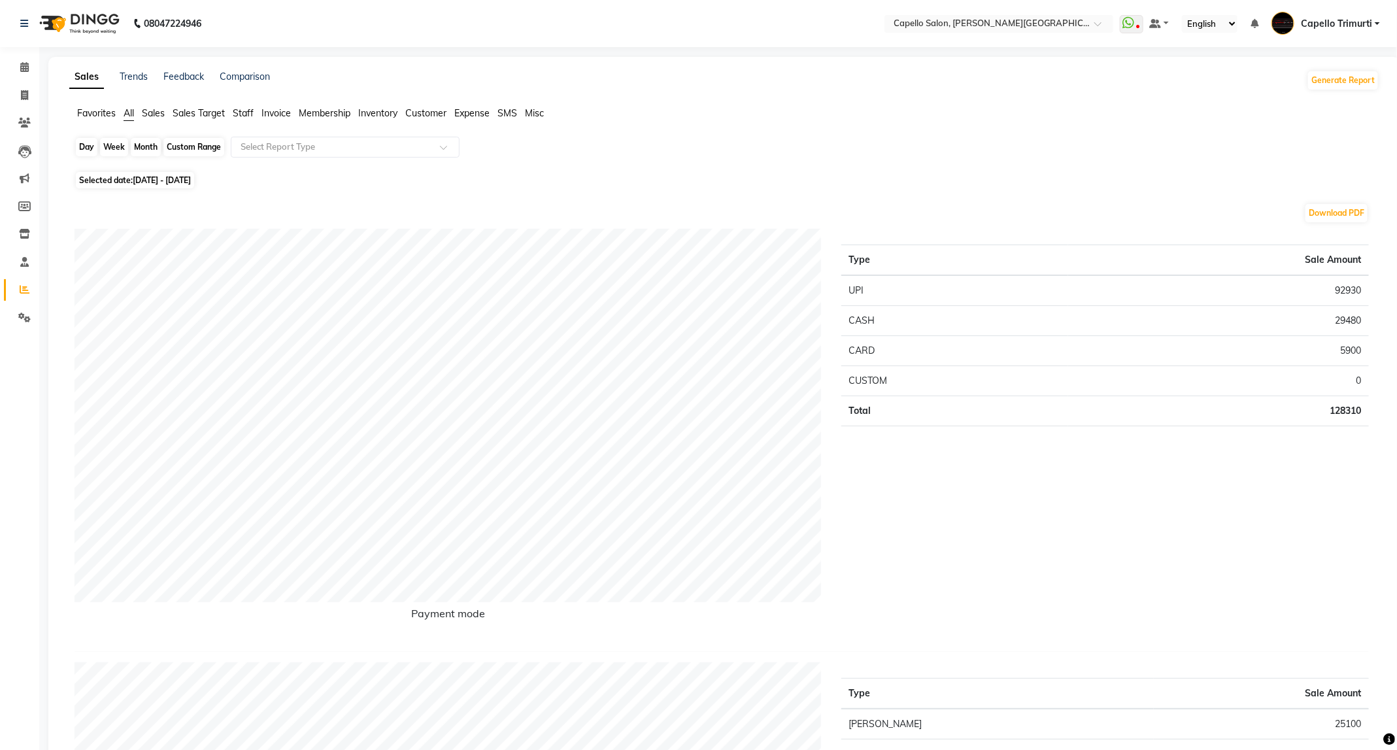
click at [110, 146] on div "Week" at bounding box center [114, 147] width 28 height 18
select select "8"
select select "2025"
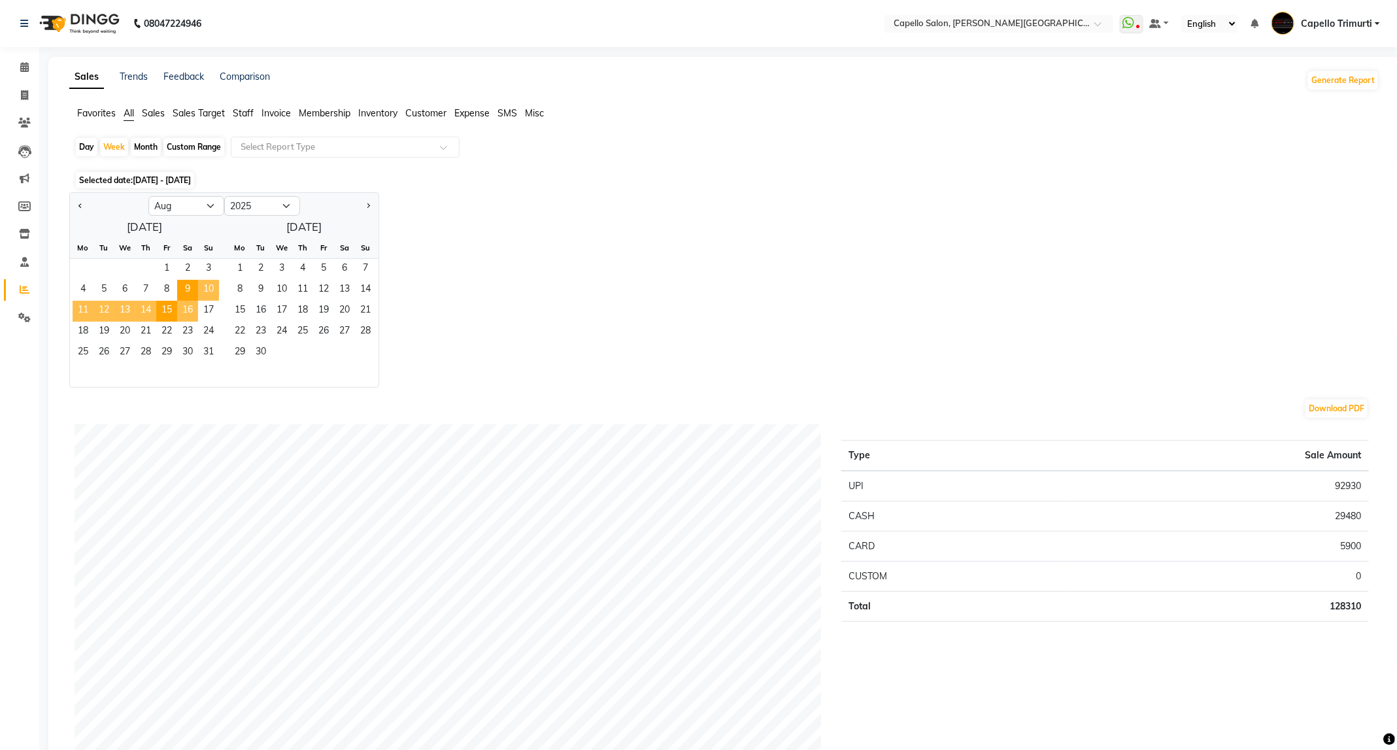
click at [190, 310] on span "16" at bounding box center [187, 311] width 21 height 21
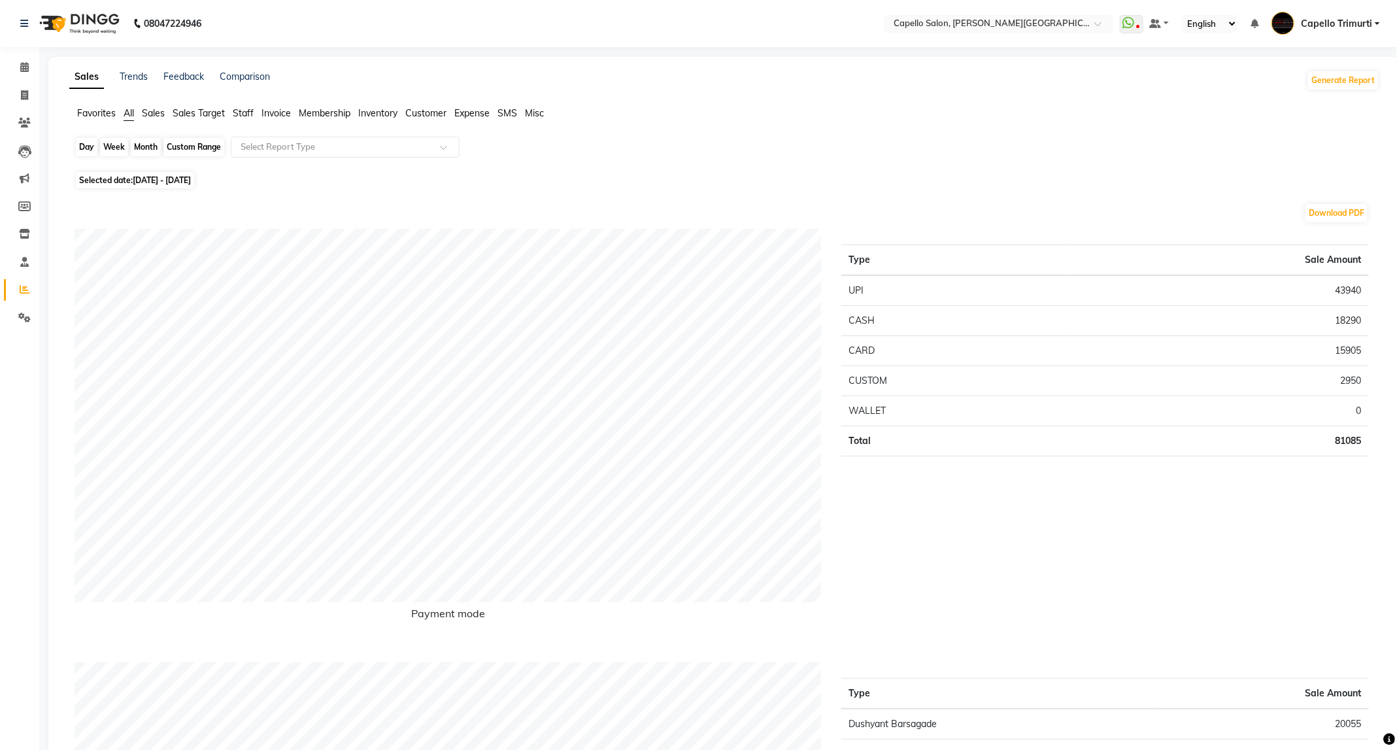
click at [122, 151] on div "Week" at bounding box center [114, 147] width 28 height 18
select select "8"
select select "2025"
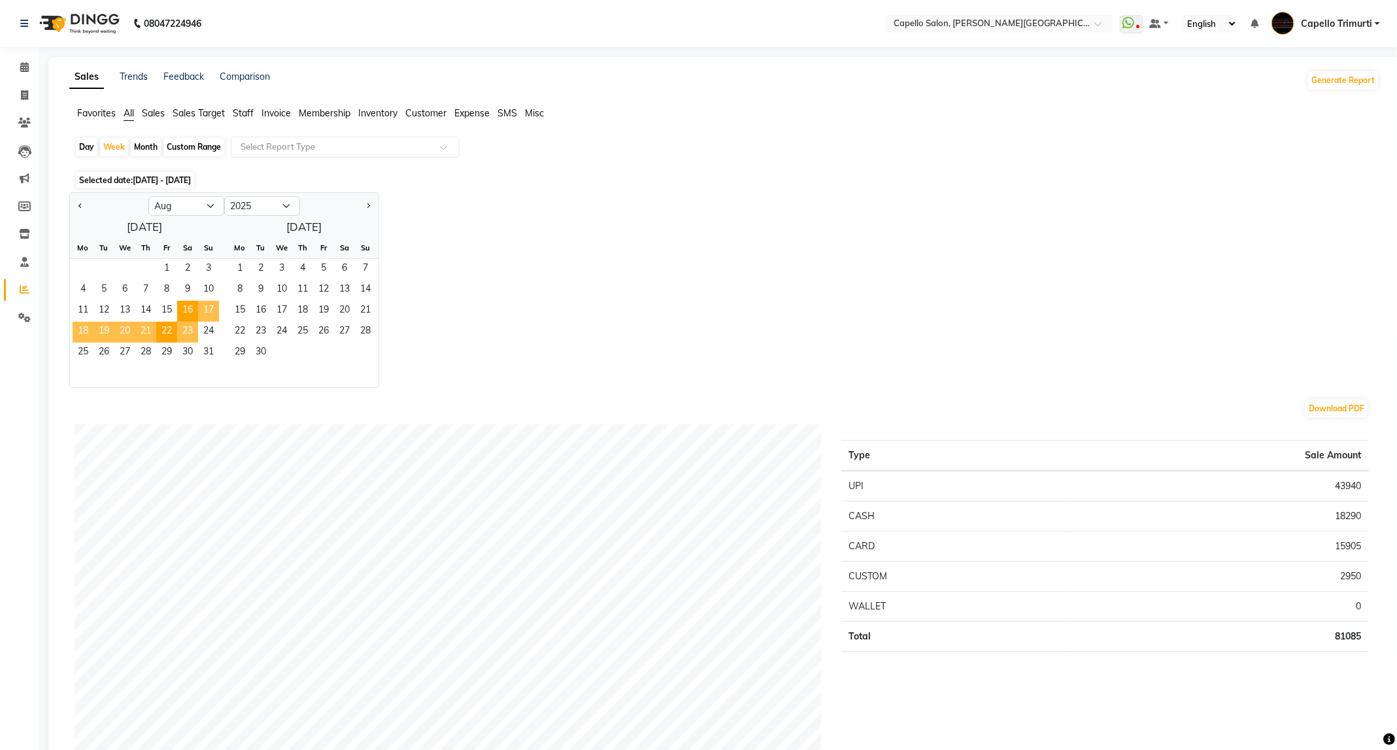
click at [193, 329] on span "23" at bounding box center [187, 332] width 21 height 21
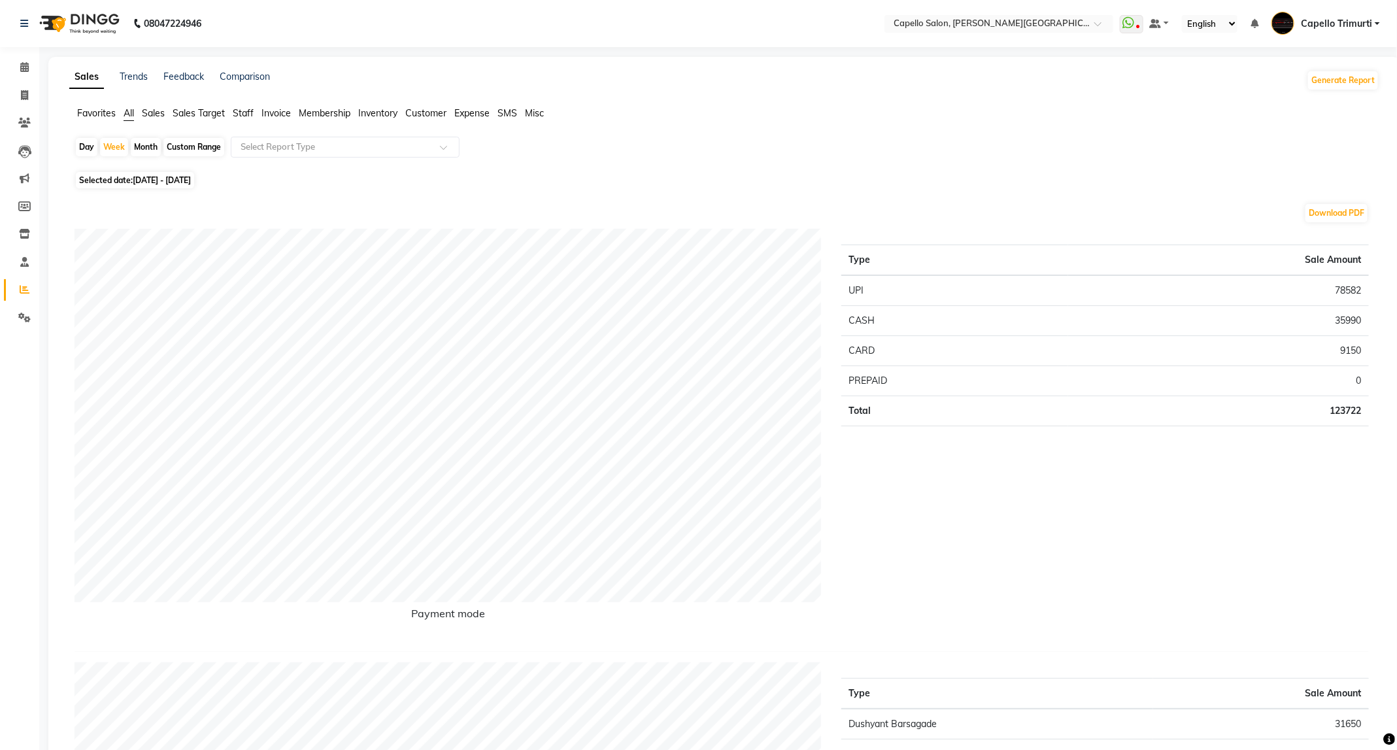
click at [149, 152] on div "Month" at bounding box center [146, 147] width 30 height 18
select select "8"
select select "2025"
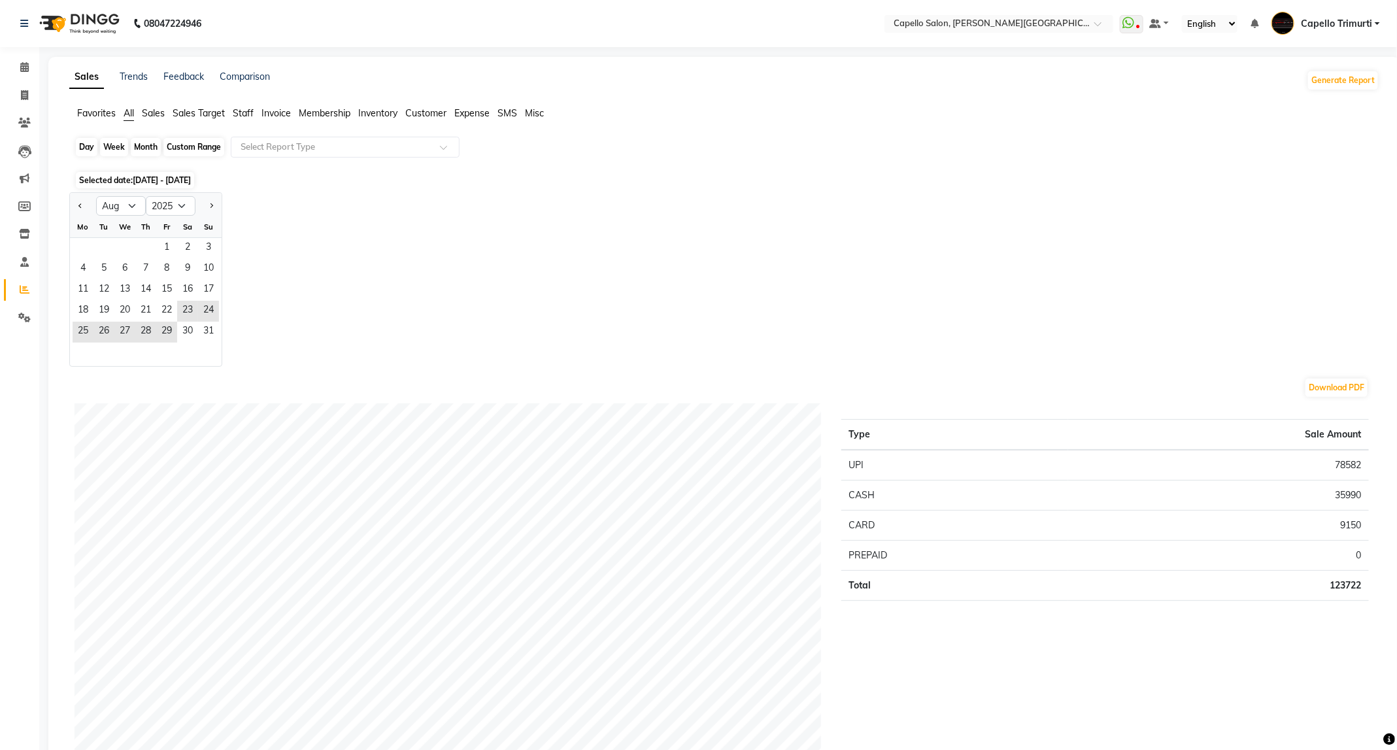
click at [150, 148] on div "Month" at bounding box center [146, 147] width 30 height 18
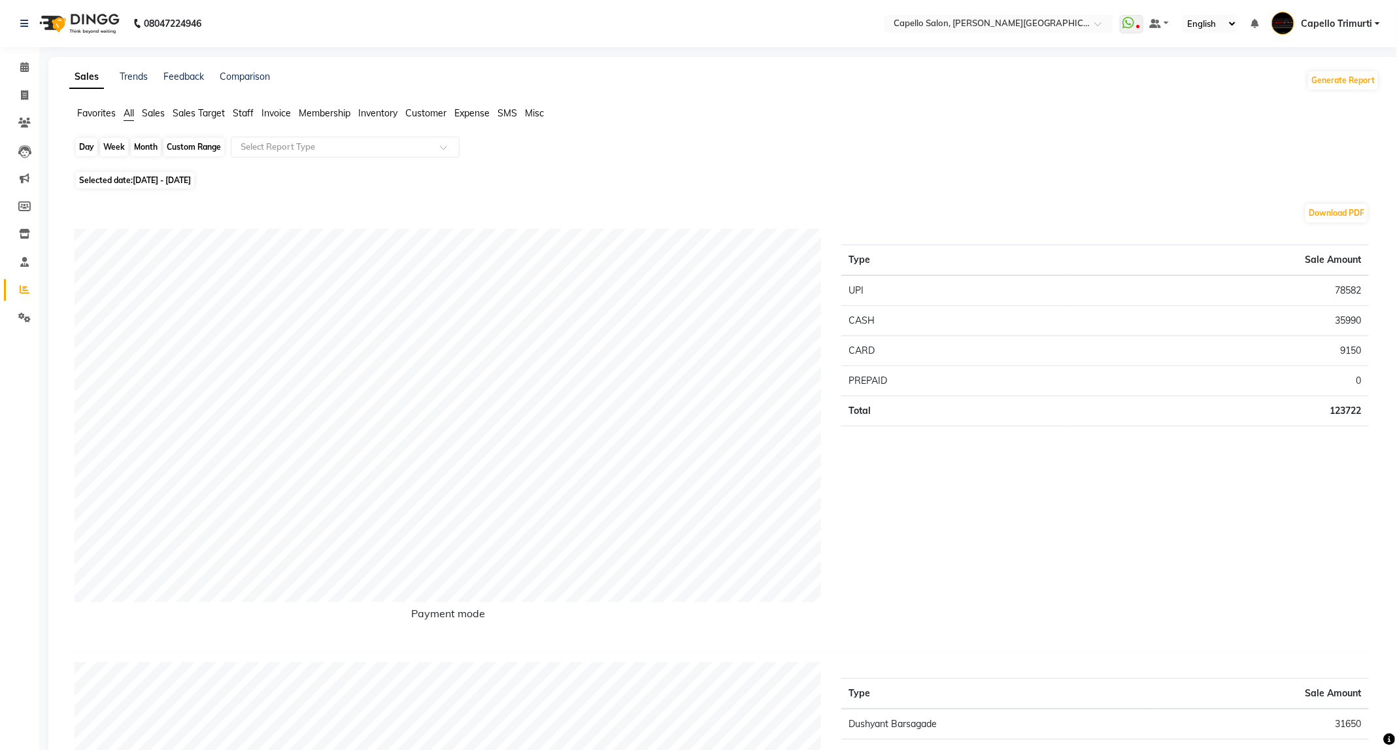
click at [150, 148] on div "Month" at bounding box center [146, 147] width 30 height 18
select select "8"
select select "2025"
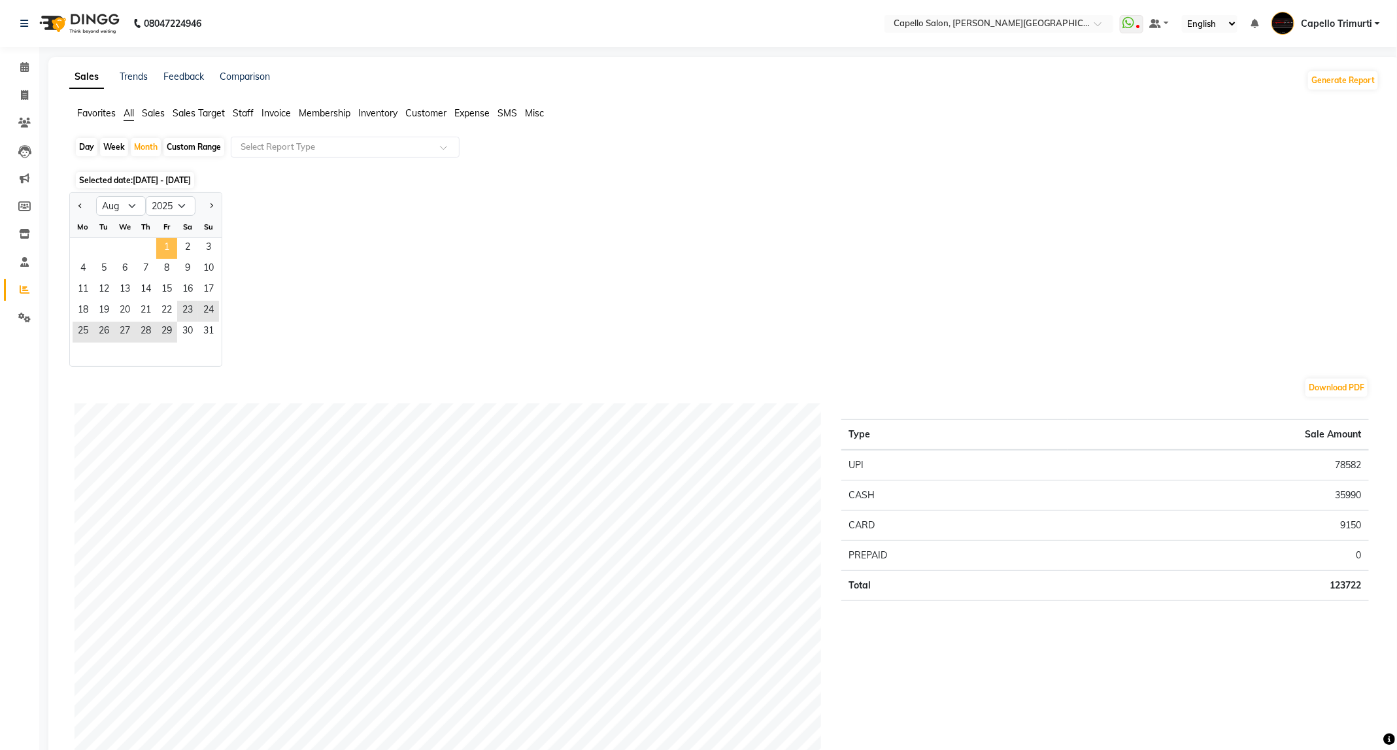
click at [169, 247] on span "1" at bounding box center [166, 248] width 21 height 21
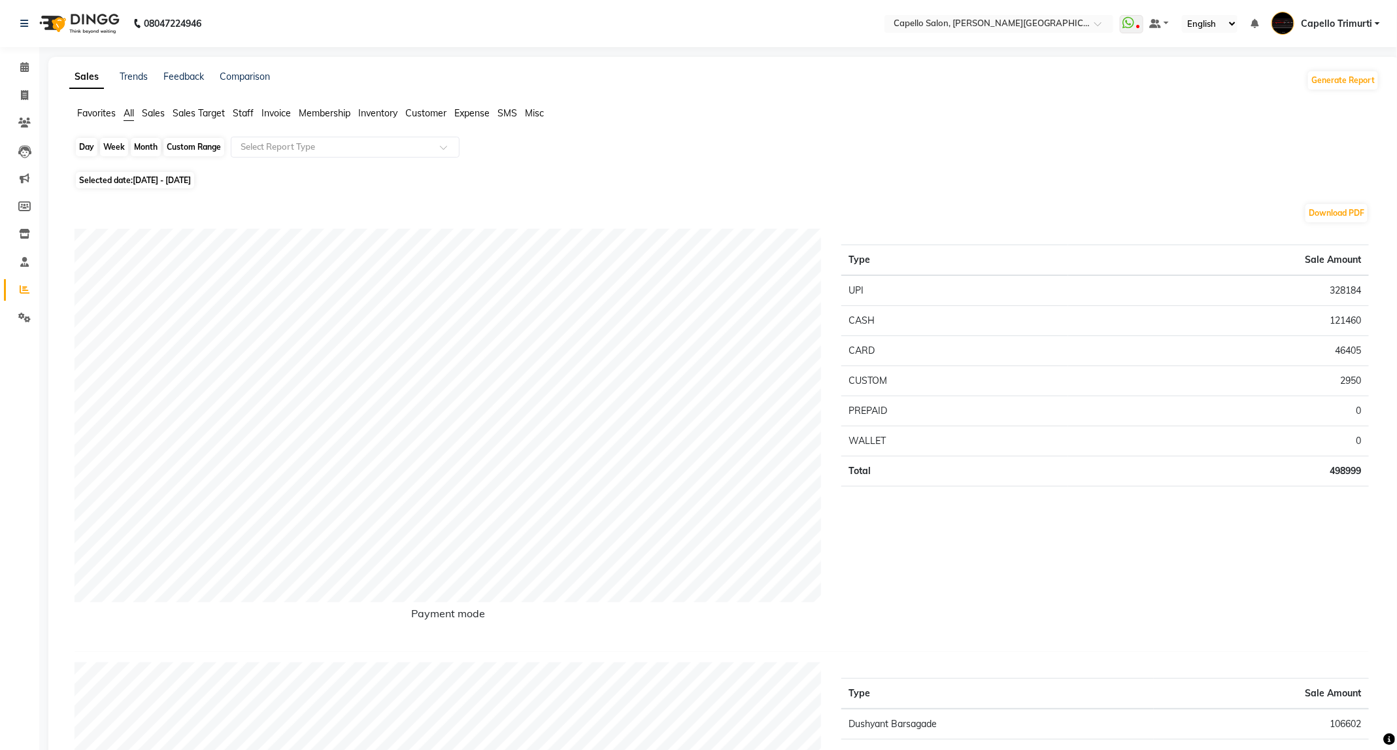
click at [154, 140] on div "Month" at bounding box center [146, 147] width 30 height 18
select select "8"
select select "2025"
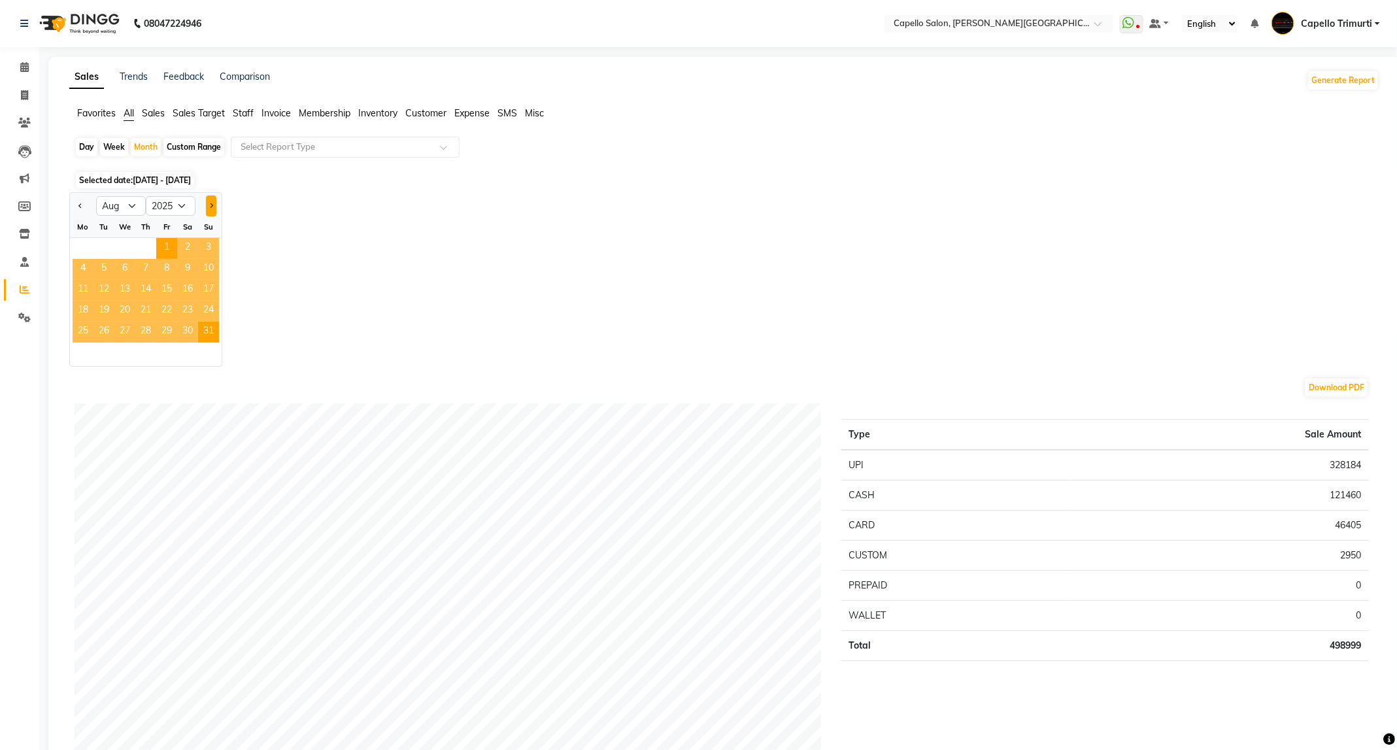
click at [210, 206] on span "Next month" at bounding box center [210, 205] width 5 height 5
select select "9"
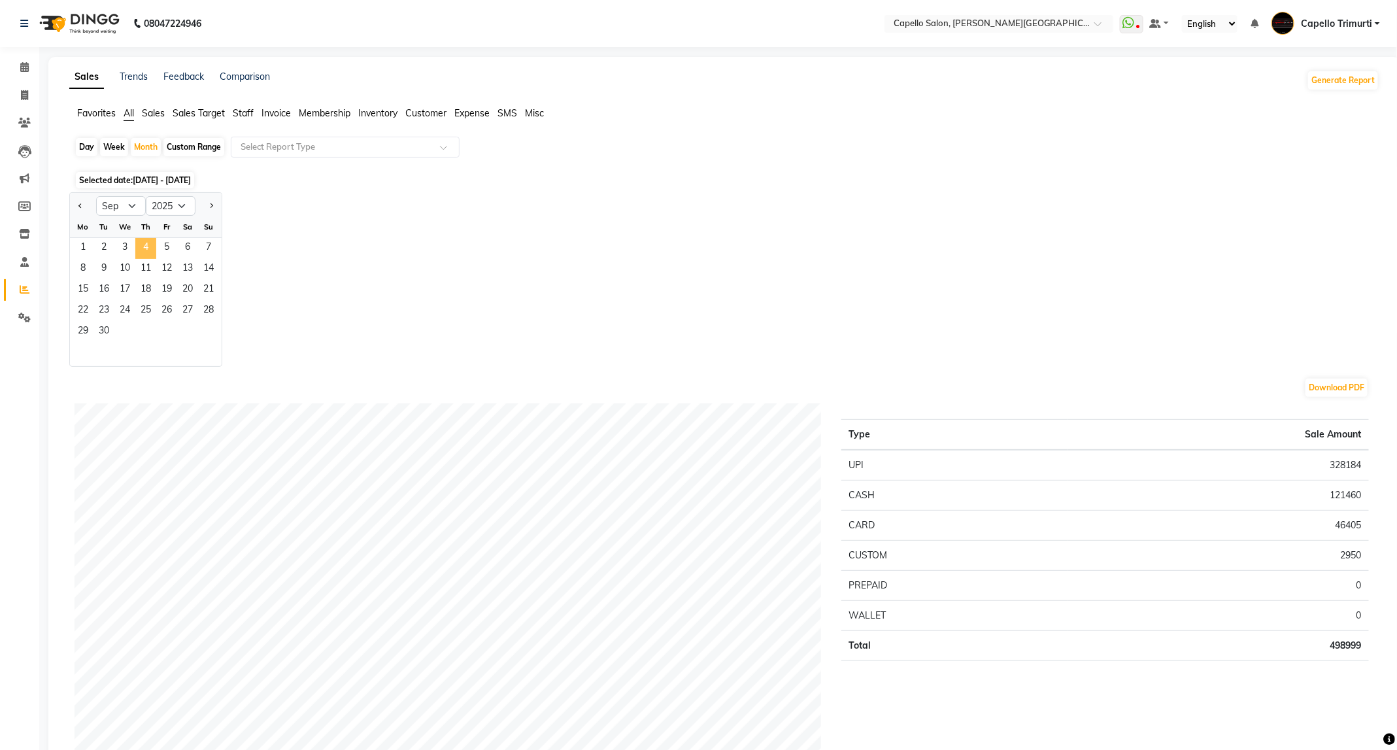
click at [145, 253] on span "4" at bounding box center [145, 248] width 21 height 21
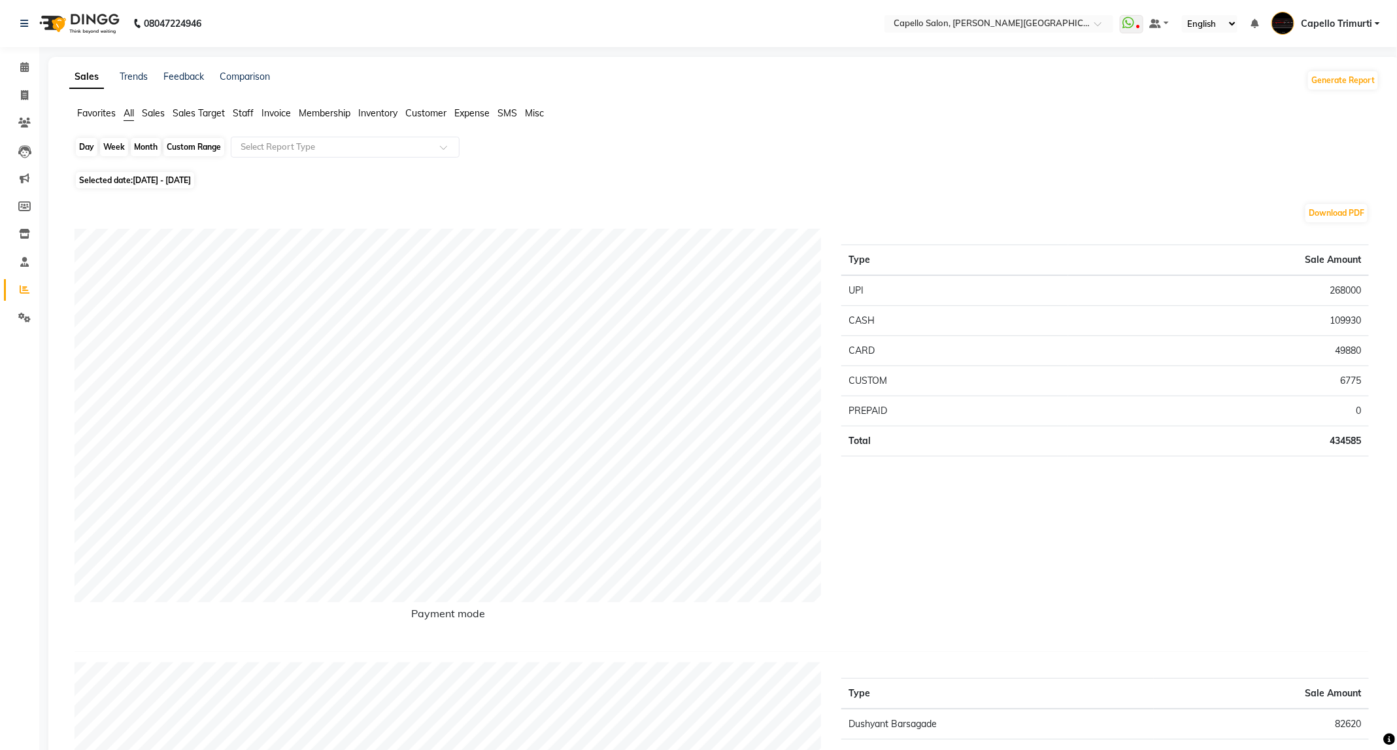
click at [150, 148] on div "Month" at bounding box center [146, 147] width 30 height 18
select select "9"
select select "2025"
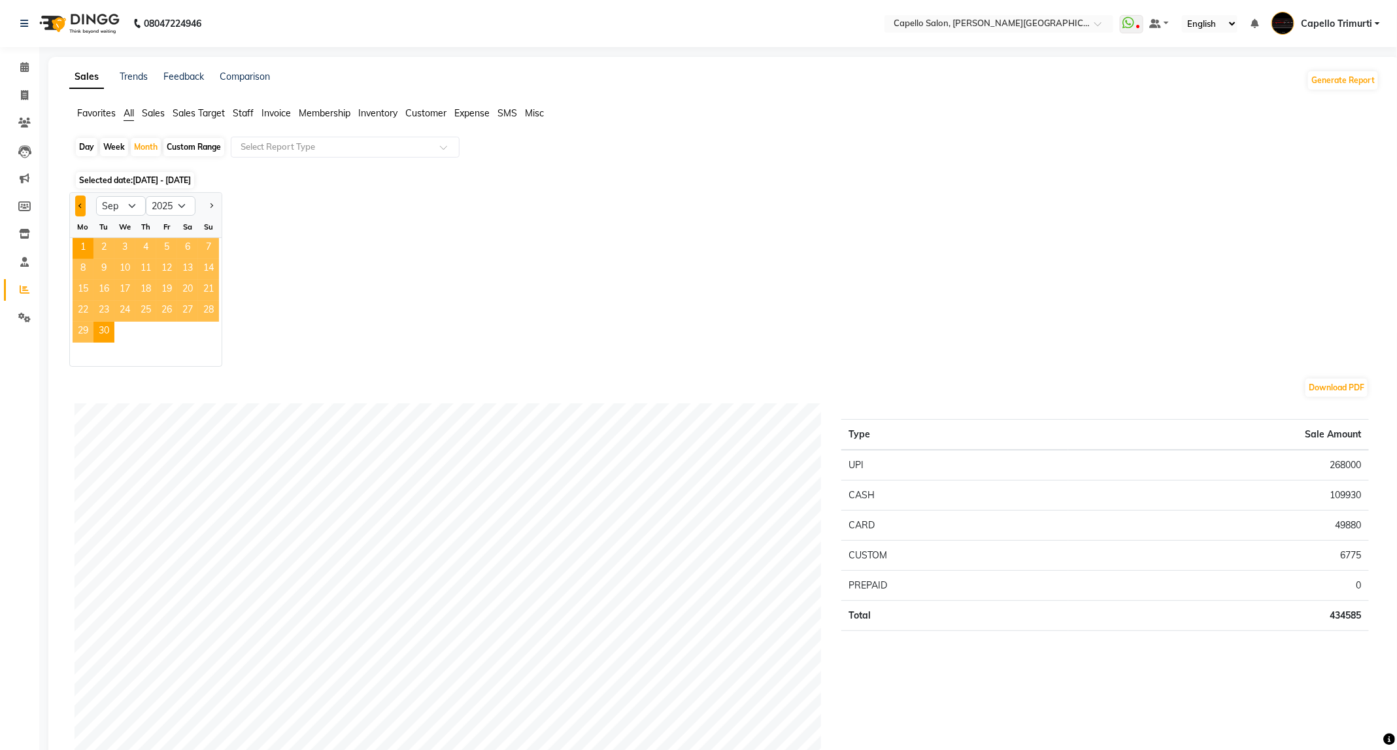
click at [80, 205] on span "Previous month" at bounding box center [80, 205] width 5 height 5
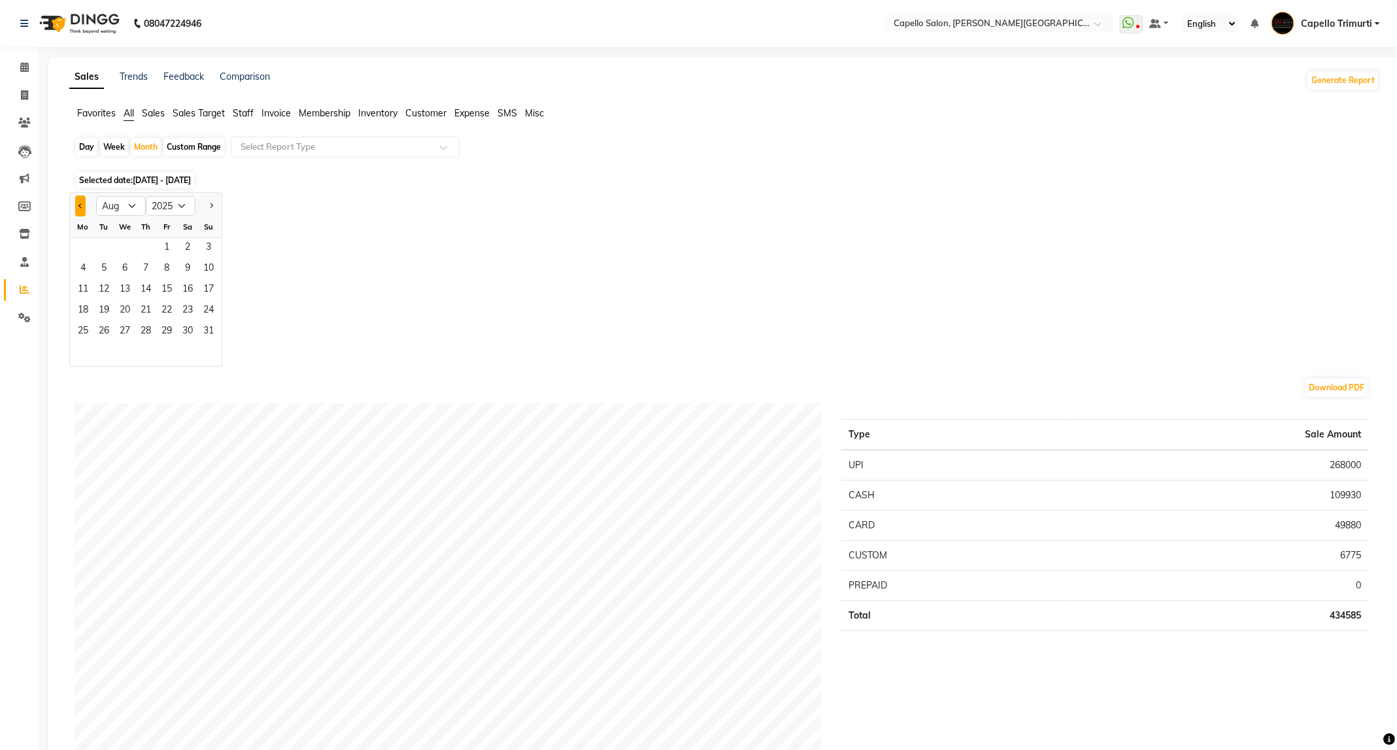
click at [80, 205] on span "Previous month" at bounding box center [80, 205] width 5 height 5
click at [114, 251] on span "2" at bounding box center [124, 248] width 21 height 21
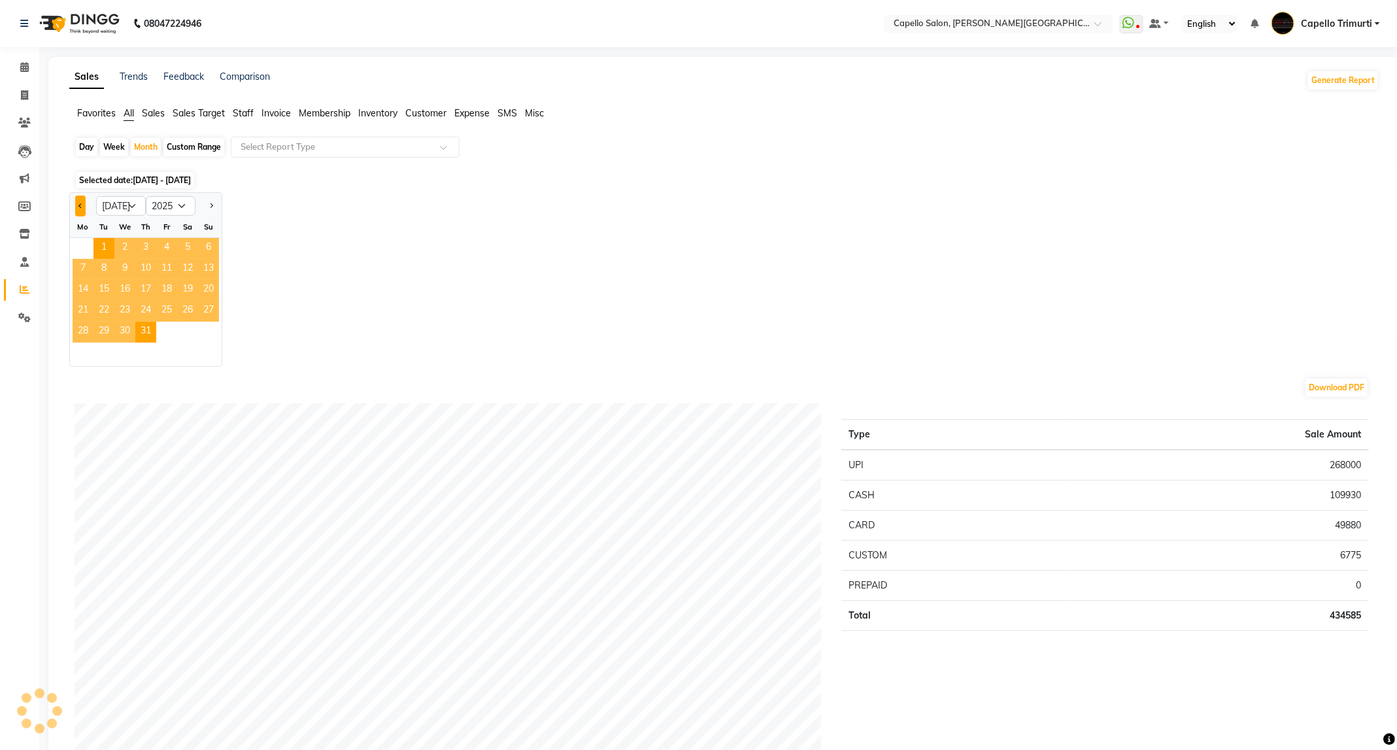
click at [83, 200] on button "Previous month" at bounding box center [80, 205] width 10 height 21
select select "6"
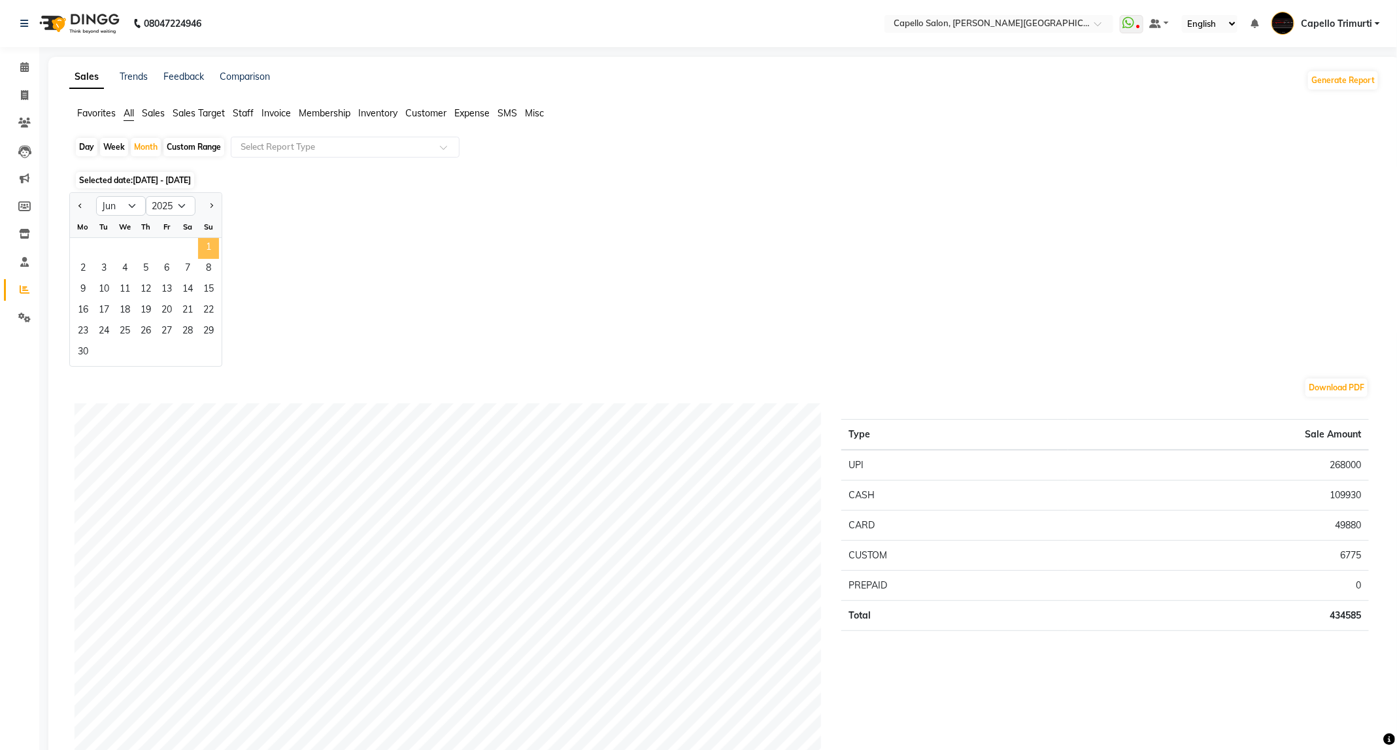
click at [206, 251] on span "1" at bounding box center [208, 248] width 21 height 21
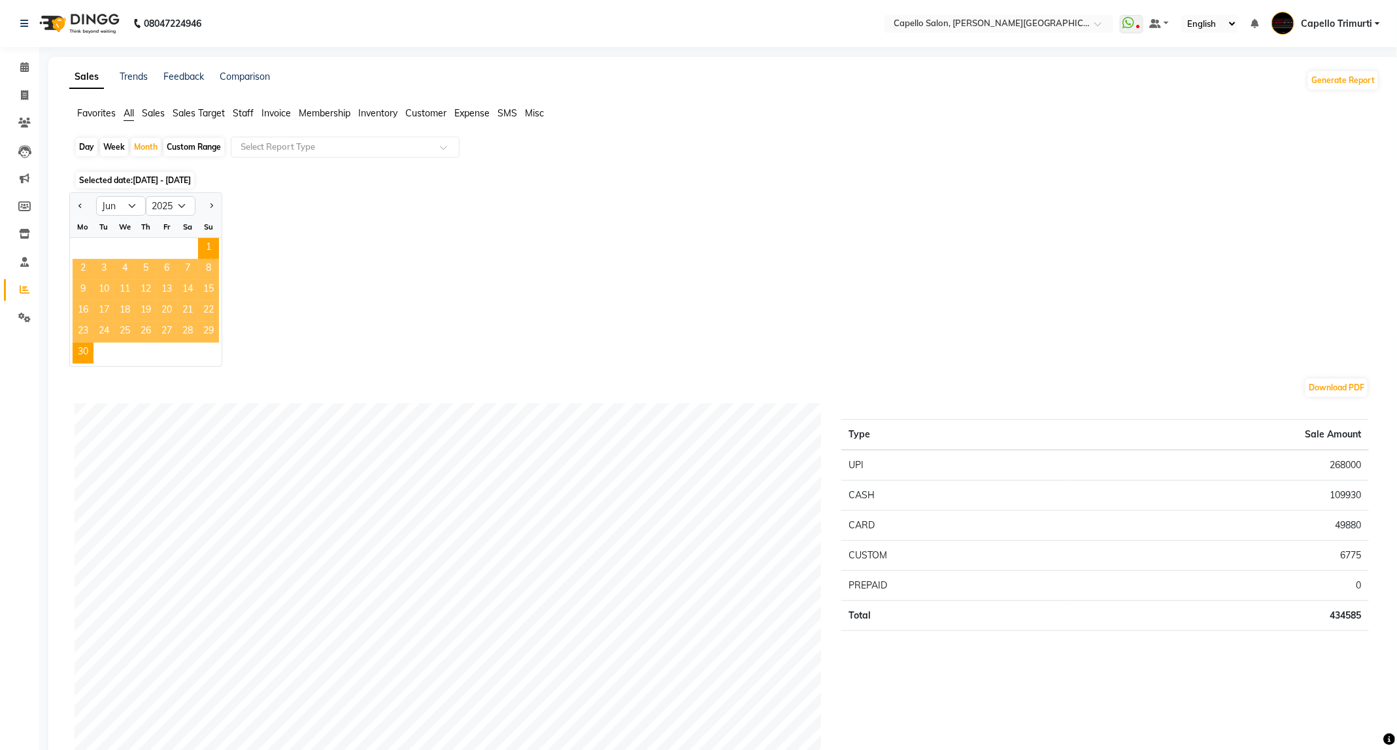
click at [203, 300] on span "15" at bounding box center [208, 290] width 21 height 21
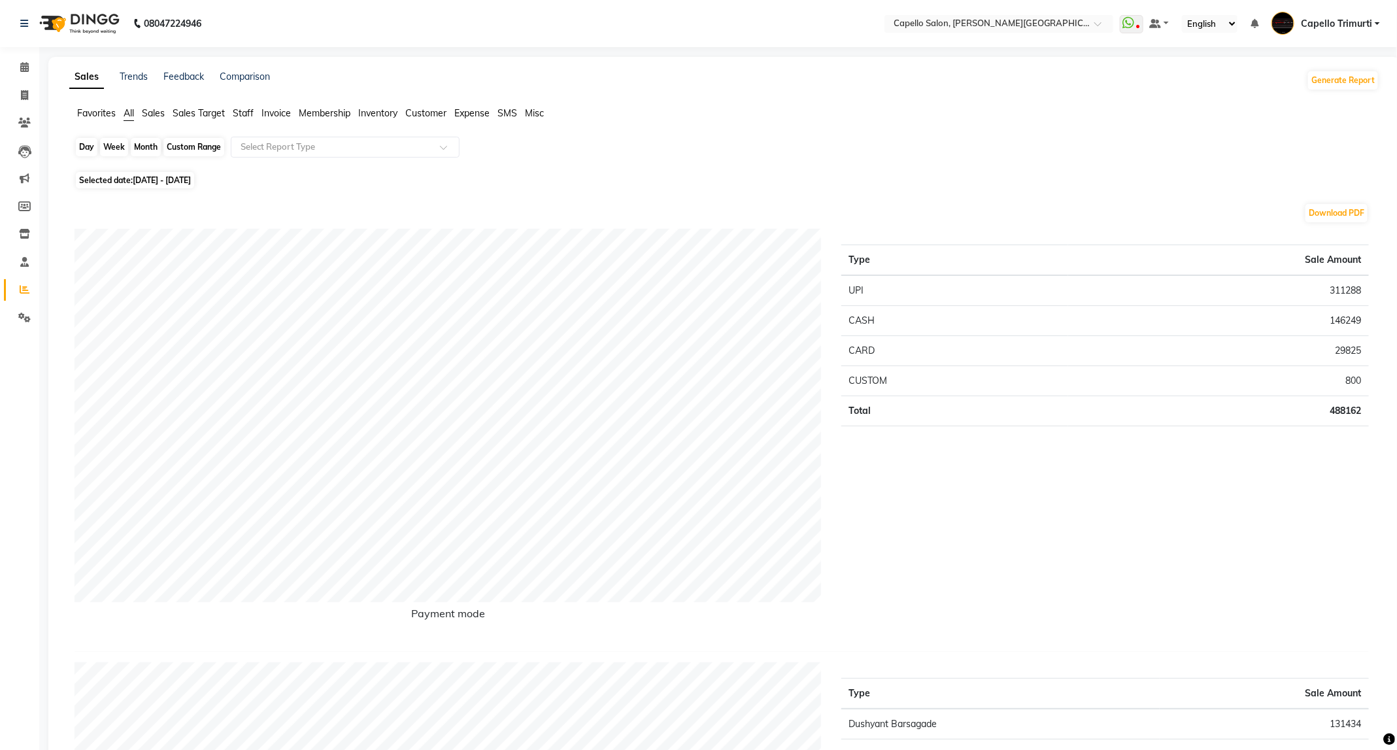
click at [136, 145] on div "Month" at bounding box center [146, 147] width 30 height 18
select select "6"
select select "2025"
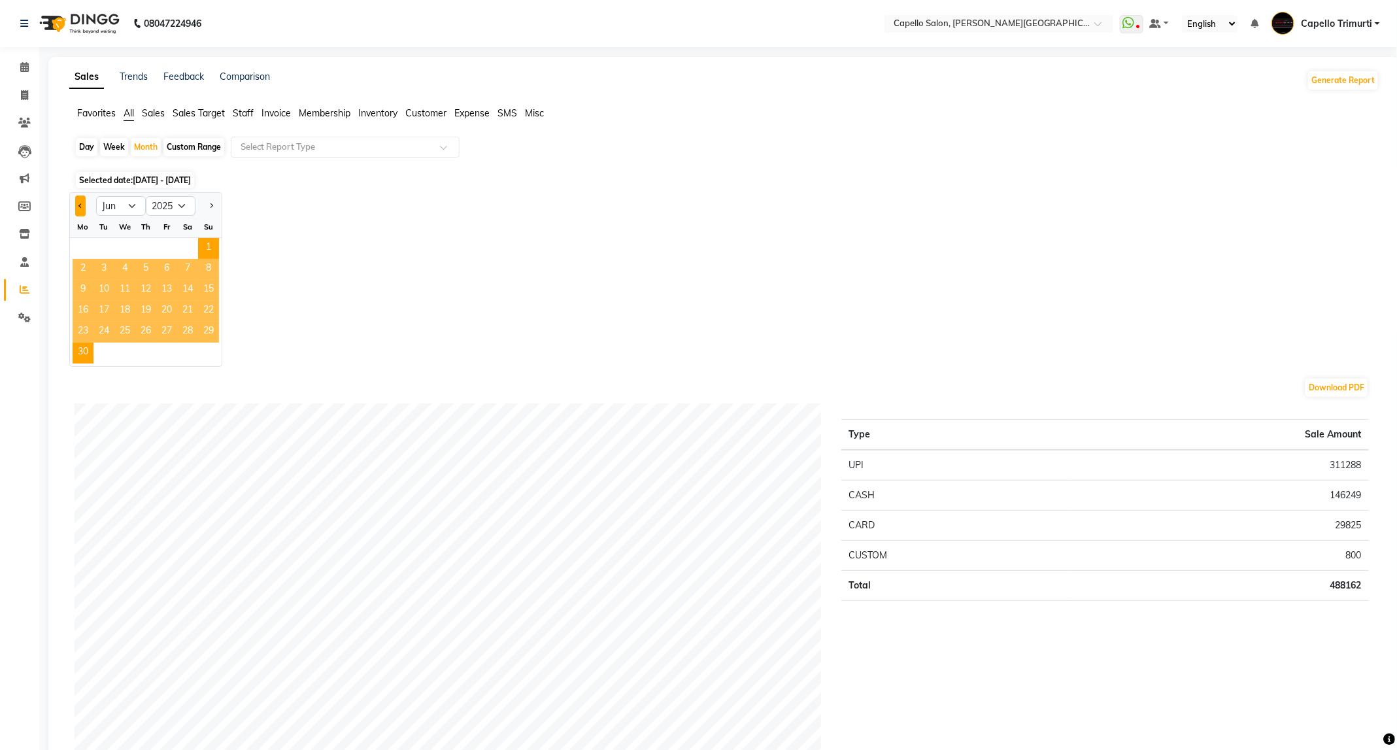
click at [82, 206] on span "Previous month" at bounding box center [80, 205] width 5 height 5
select select "5"
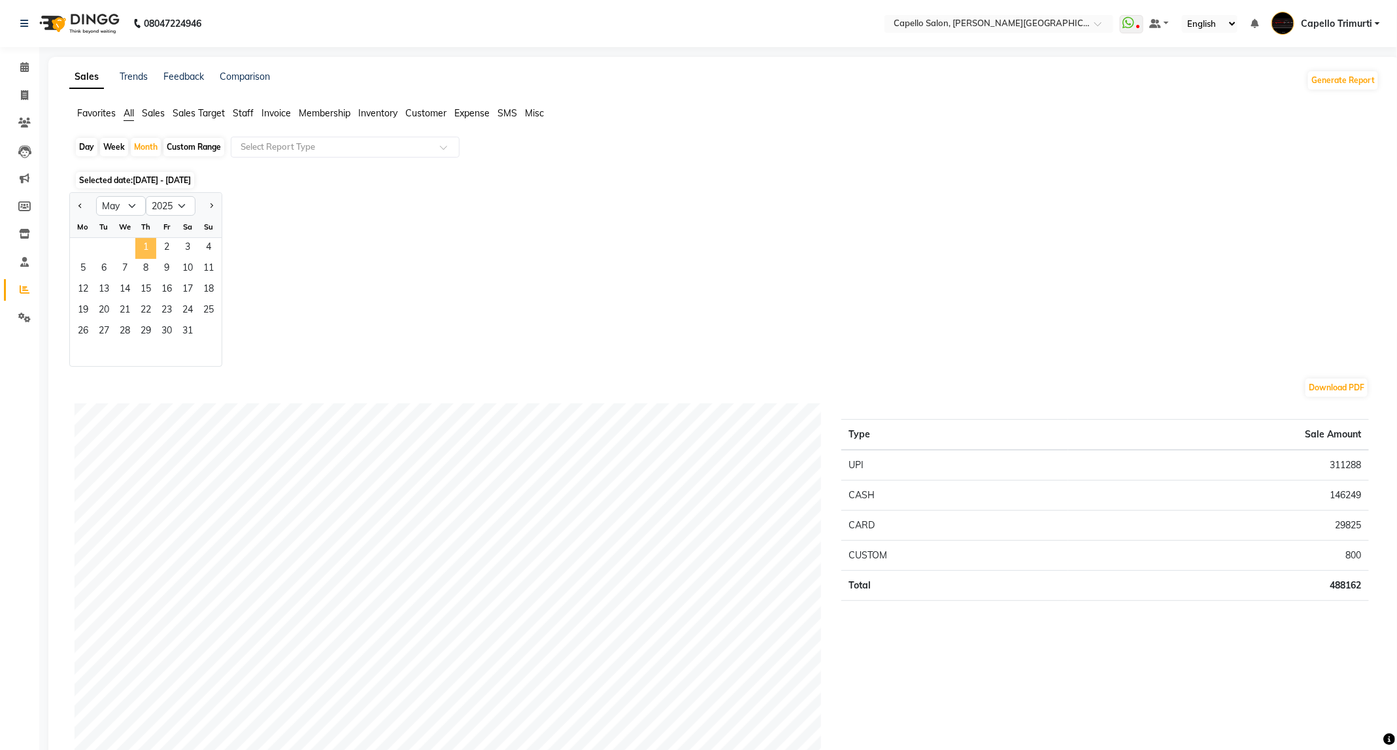
click at [156, 243] on span "1" at bounding box center [145, 248] width 21 height 21
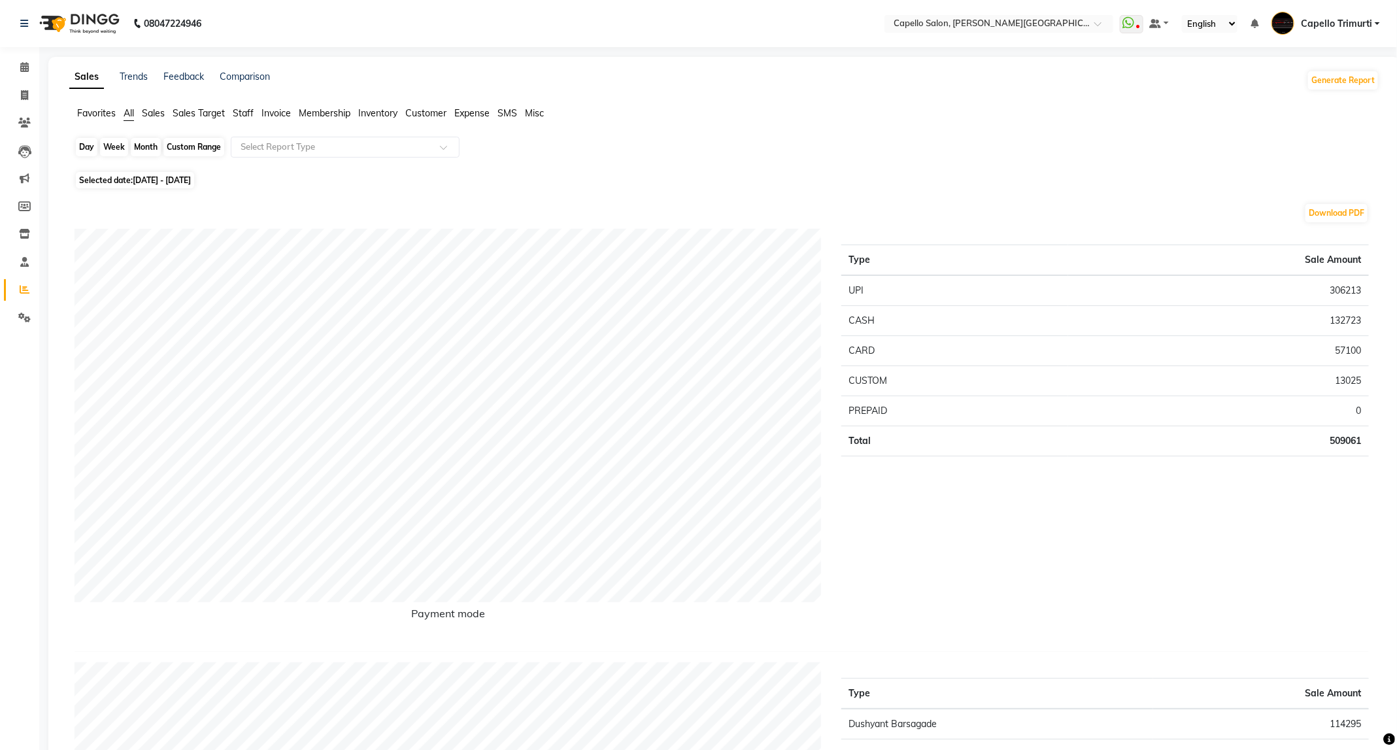
click at [139, 145] on div "Month" at bounding box center [146, 147] width 30 height 18
select select "5"
select select "2025"
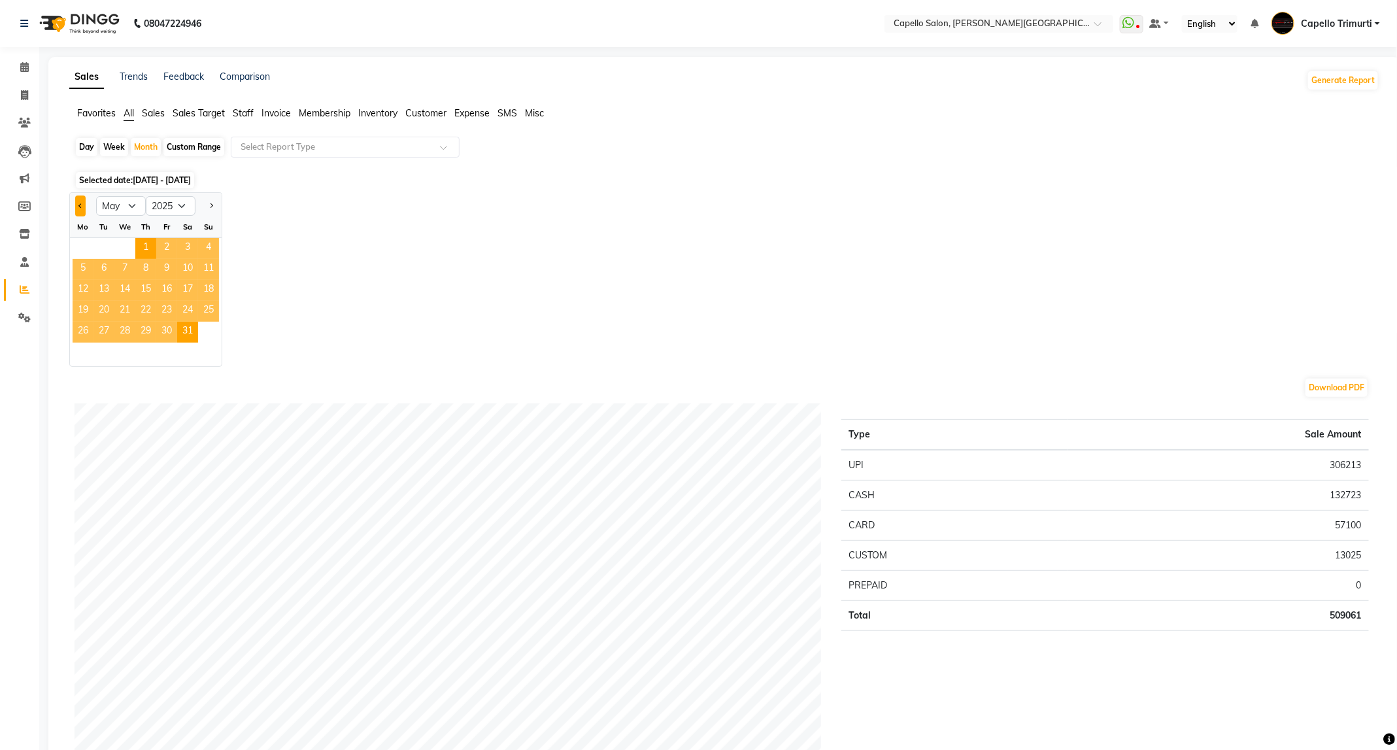
click at [82, 202] on button "Previous month" at bounding box center [80, 205] width 10 height 21
select select "4"
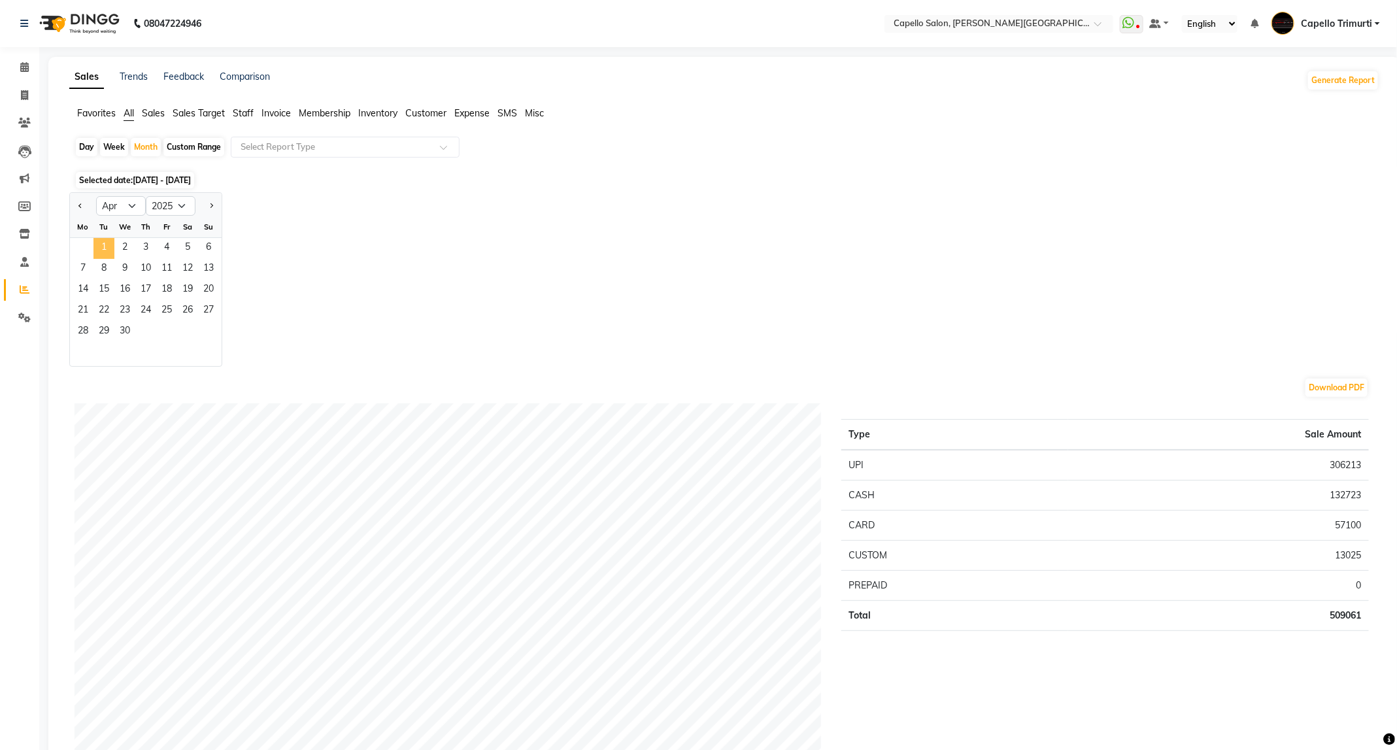
click at [114, 250] on span "1" at bounding box center [103, 248] width 21 height 21
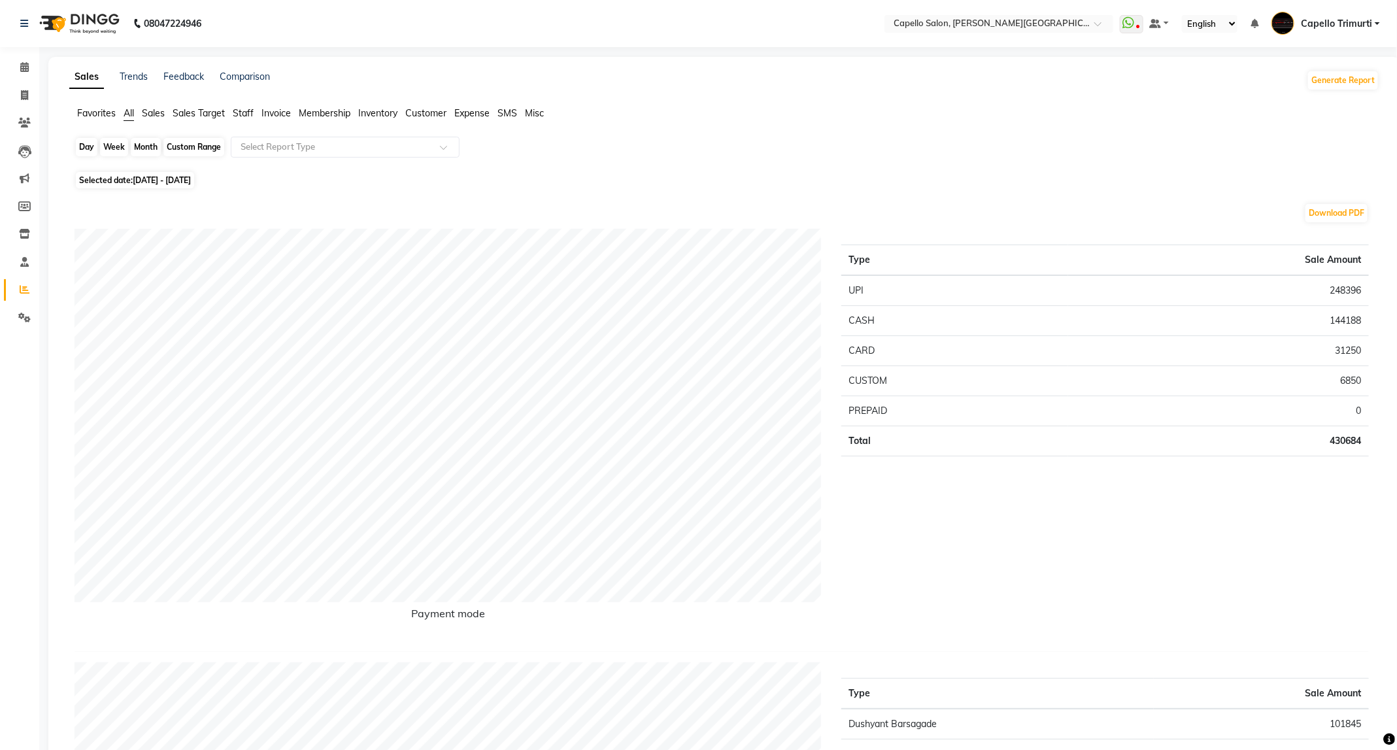
click at [150, 146] on div "Month" at bounding box center [146, 147] width 30 height 18
select select "4"
select select "2025"
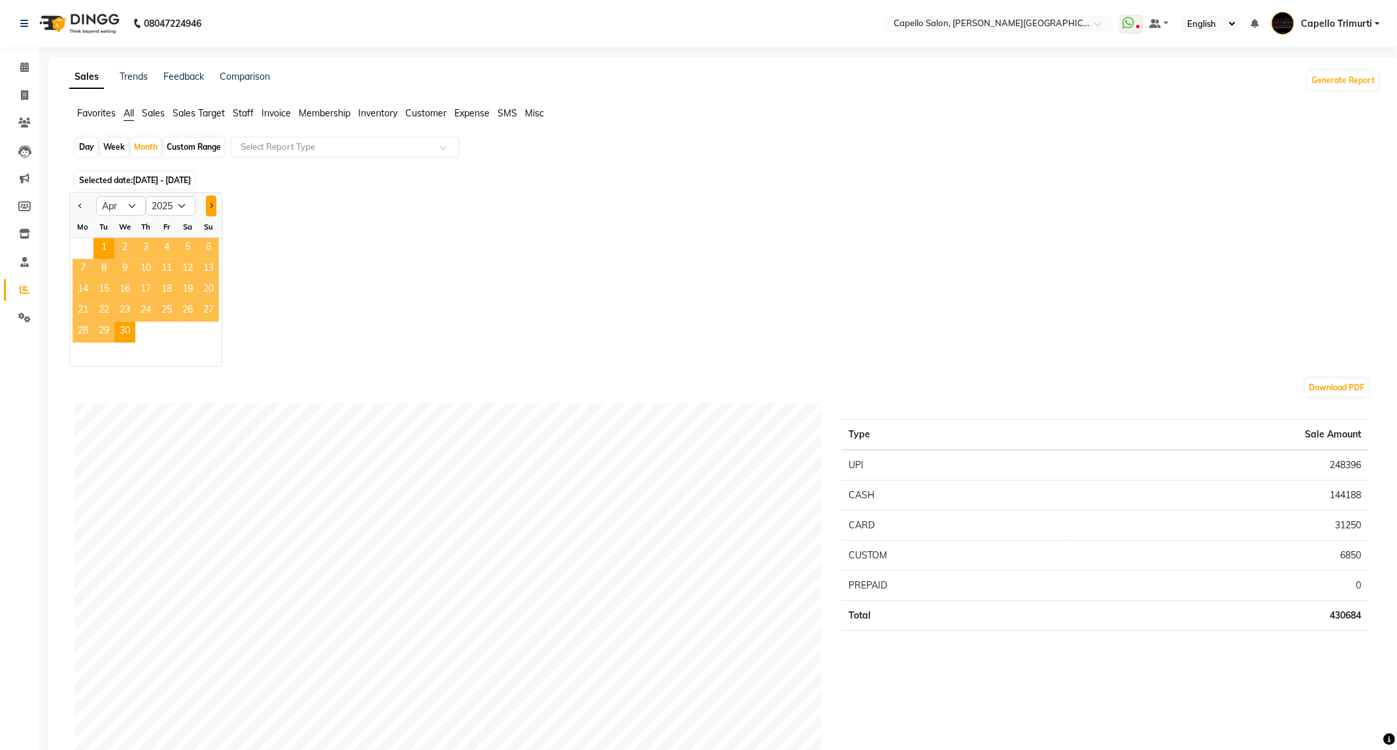
click at [210, 199] on button "Next month" at bounding box center [211, 205] width 10 height 21
select select "5"
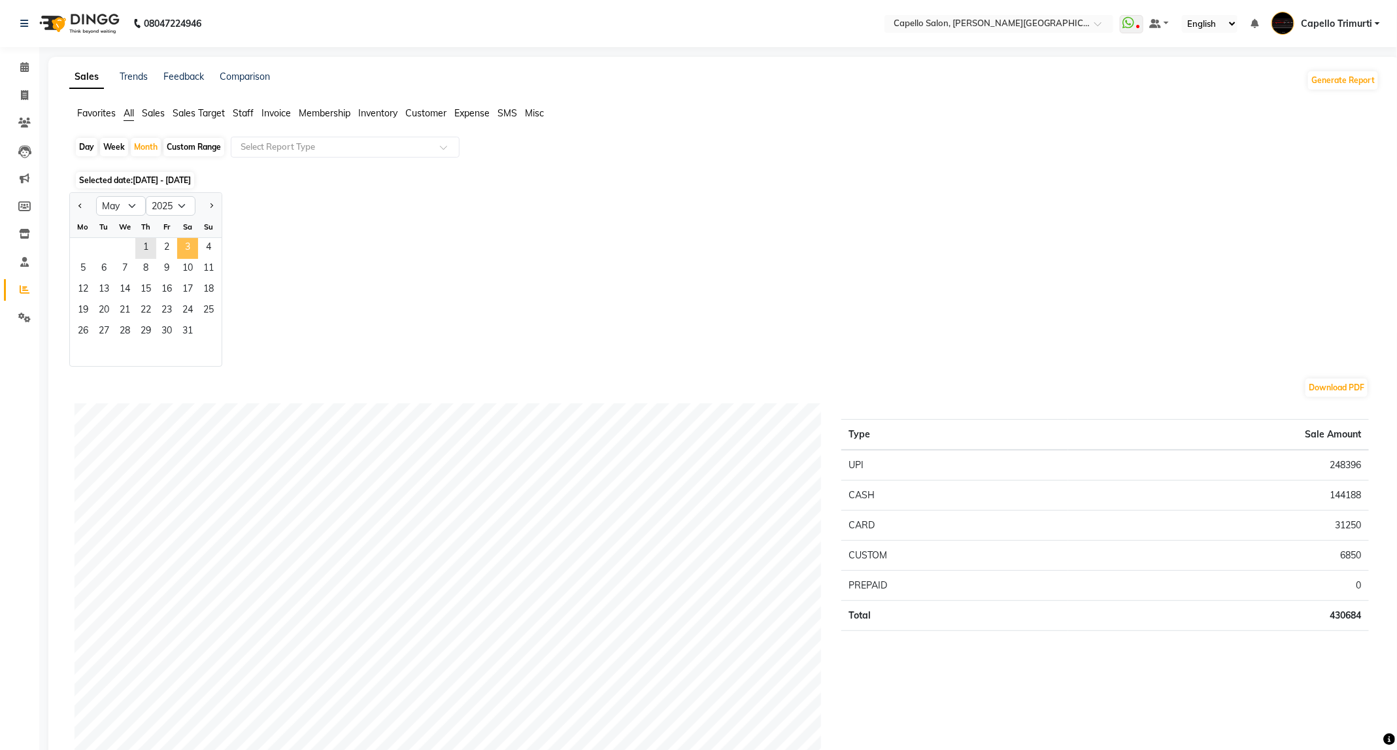
click at [179, 239] on span "3" at bounding box center [187, 248] width 21 height 21
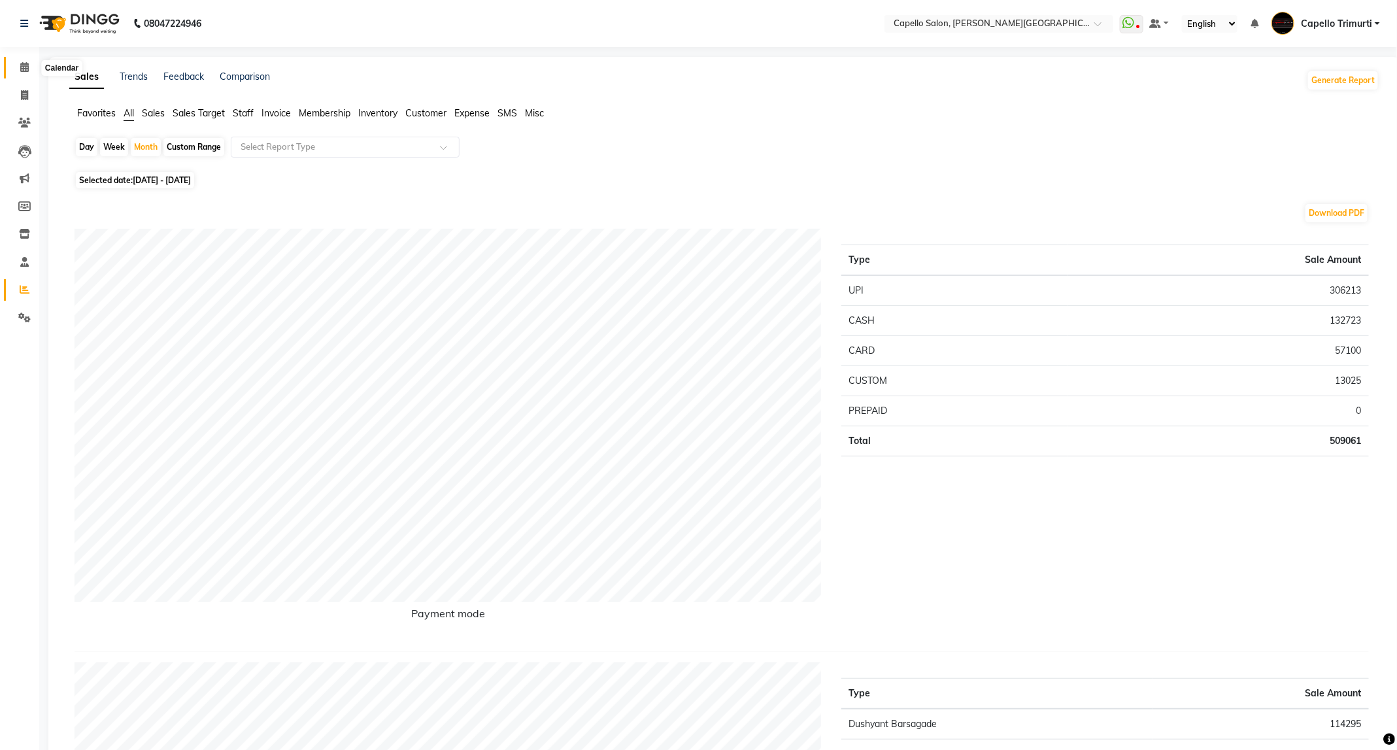
click at [33, 67] on span at bounding box center [24, 67] width 23 height 15
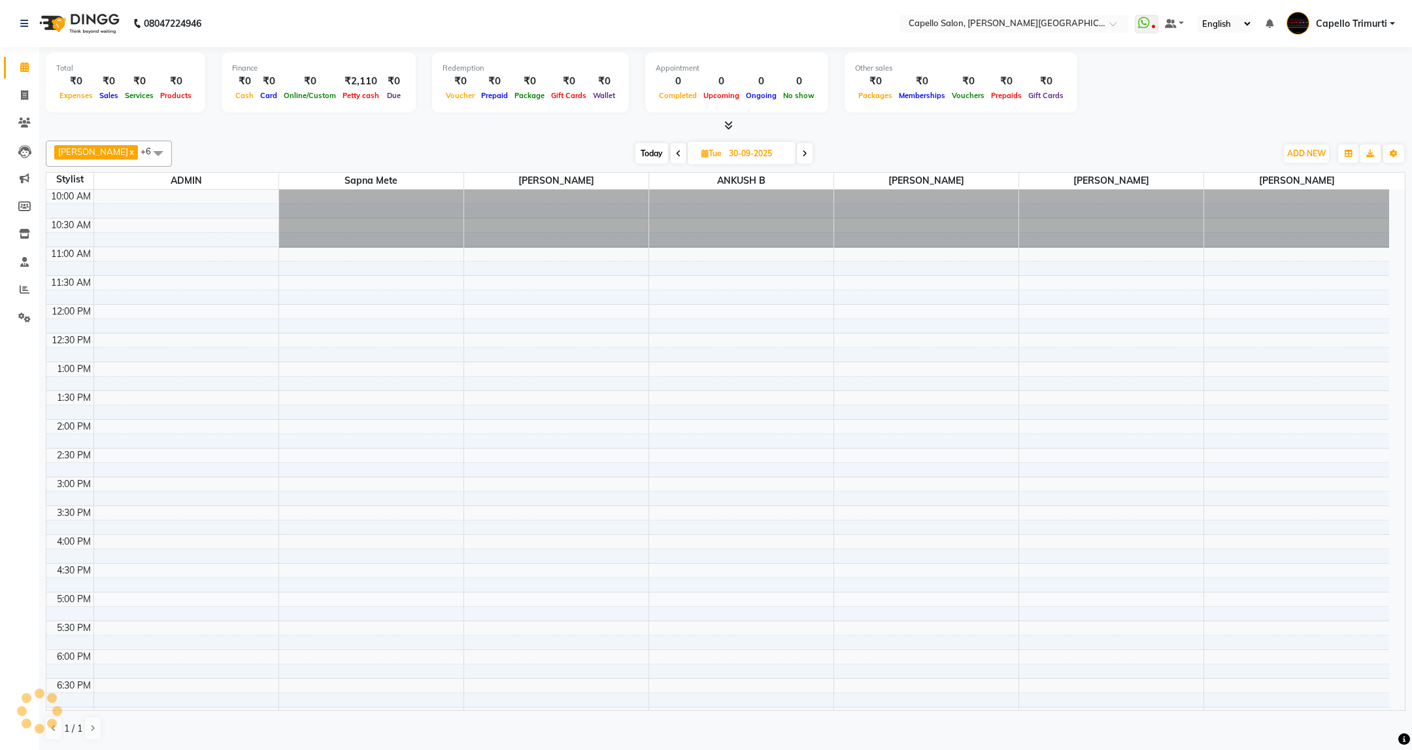
scroll to position [59, 0]
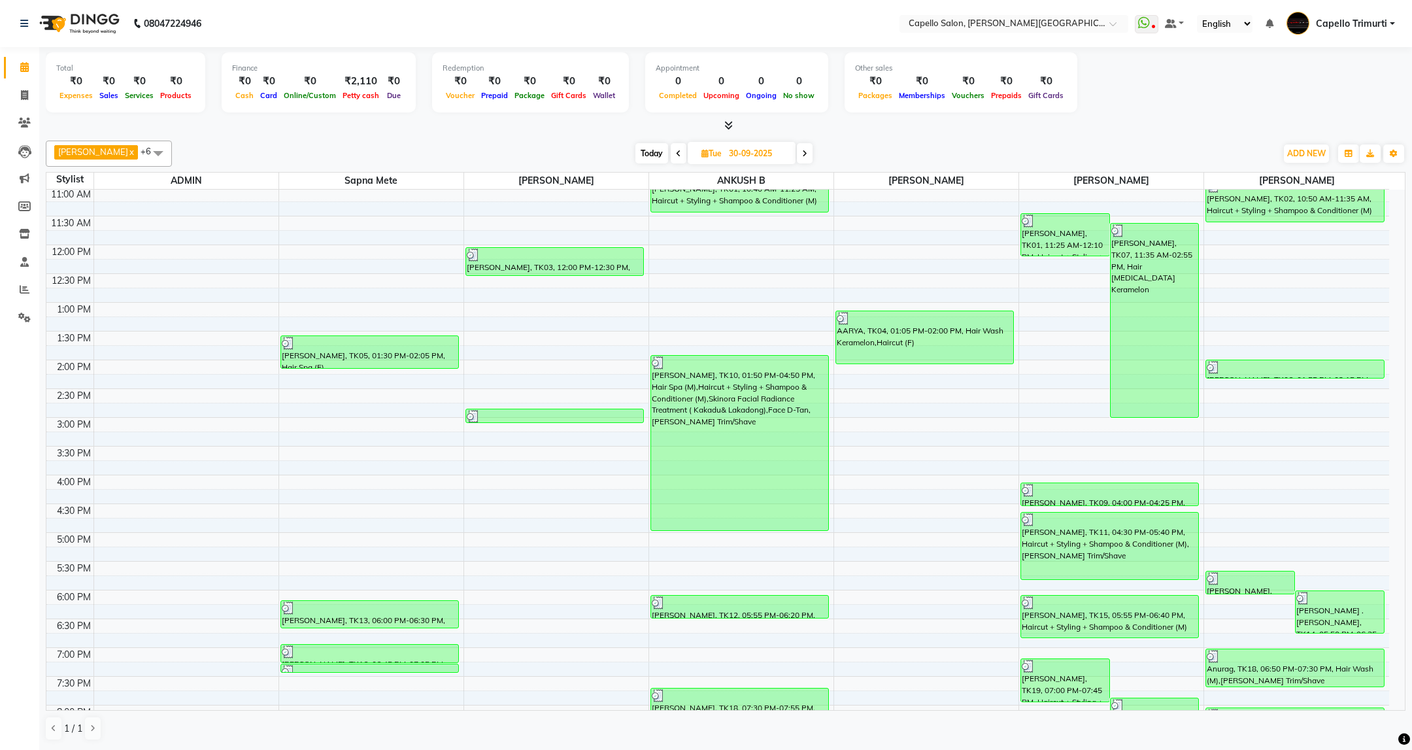
click at [802, 156] on icon at bounding box center [804, 154] width 5 height 8
type input "01-10-2025"
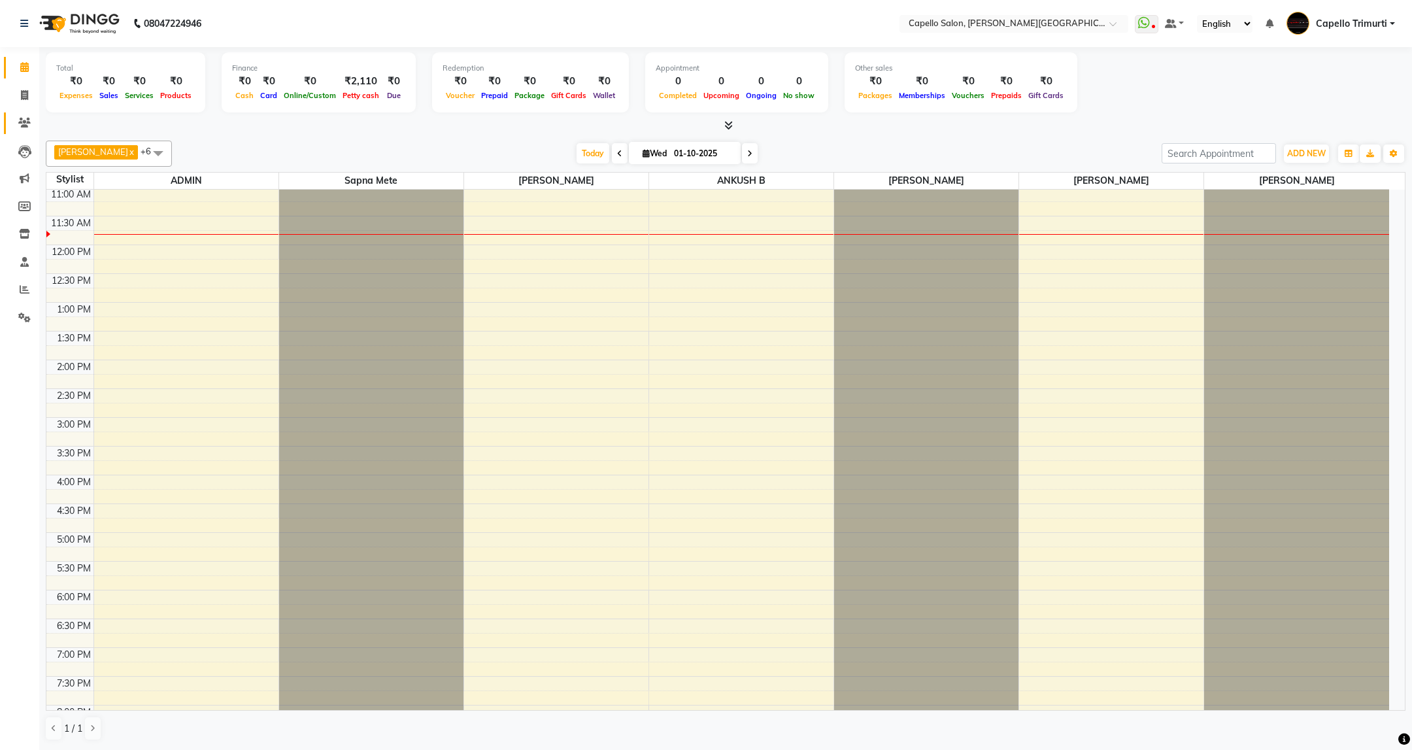
click at [22, 110] on li "Clients" at bounding box center [19, 123] width 39 height 28
click at [22, 124] on icon at bounding box center [24, 123] width 12 height 10
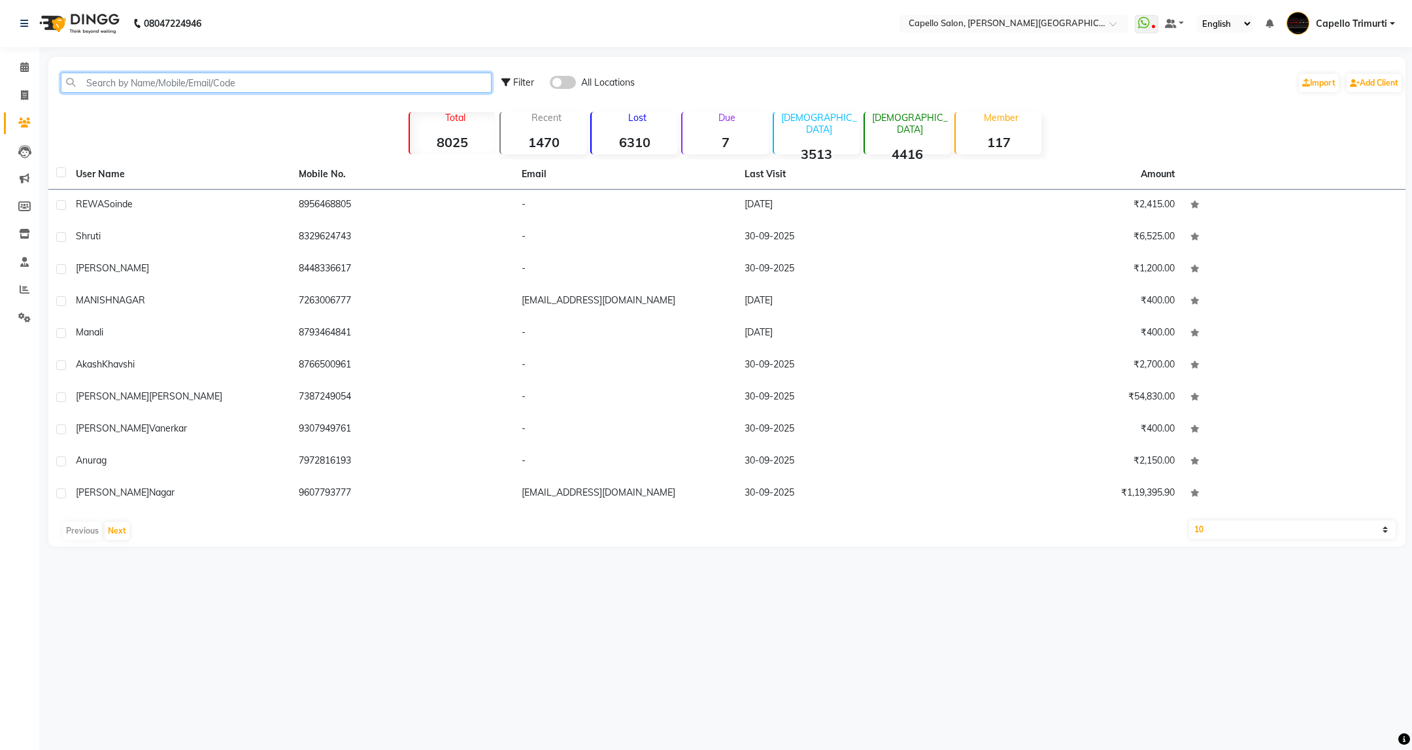
click at [120, 88] on input "text" at bounding box center [276, 83] width 431 height 20
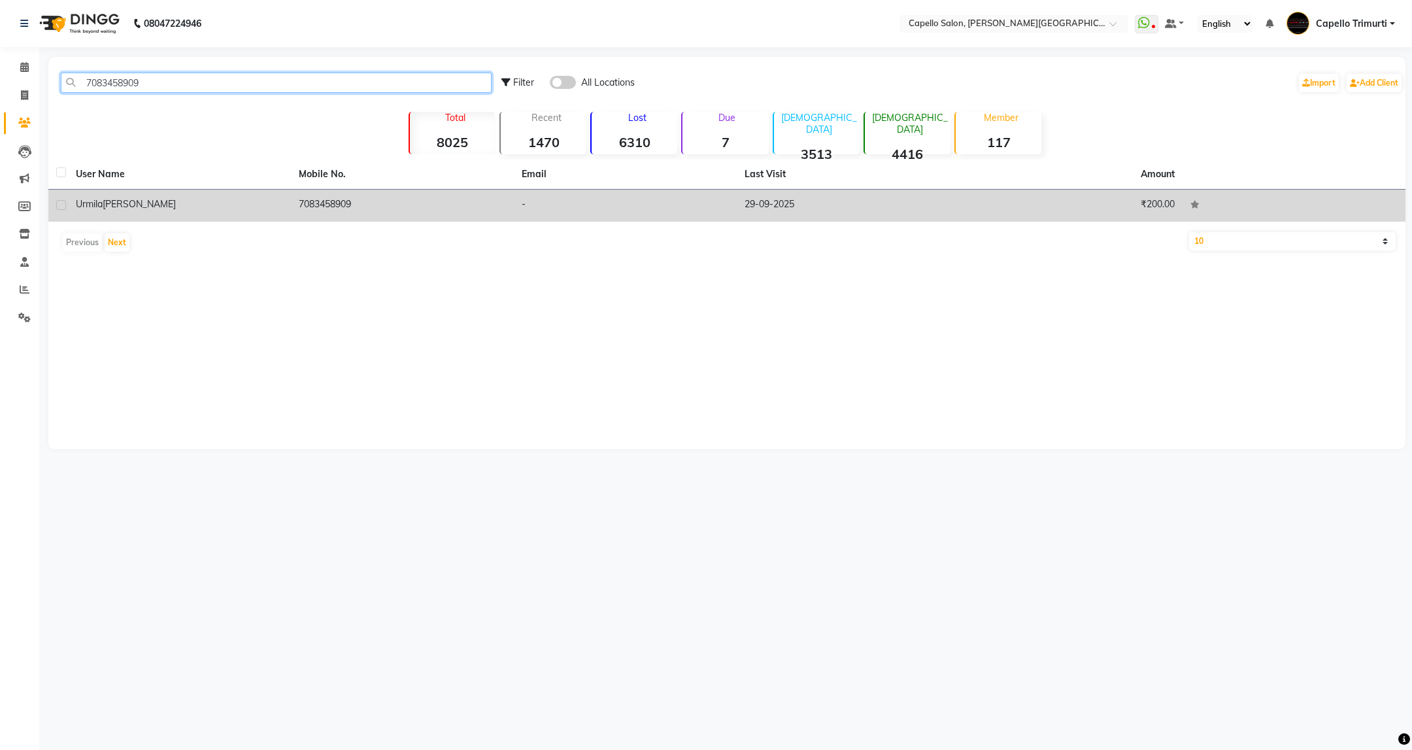
type input "7083458909"
click at [363, 220] on td "7083458909" at bounding box center [402, 206] width 223 height 32
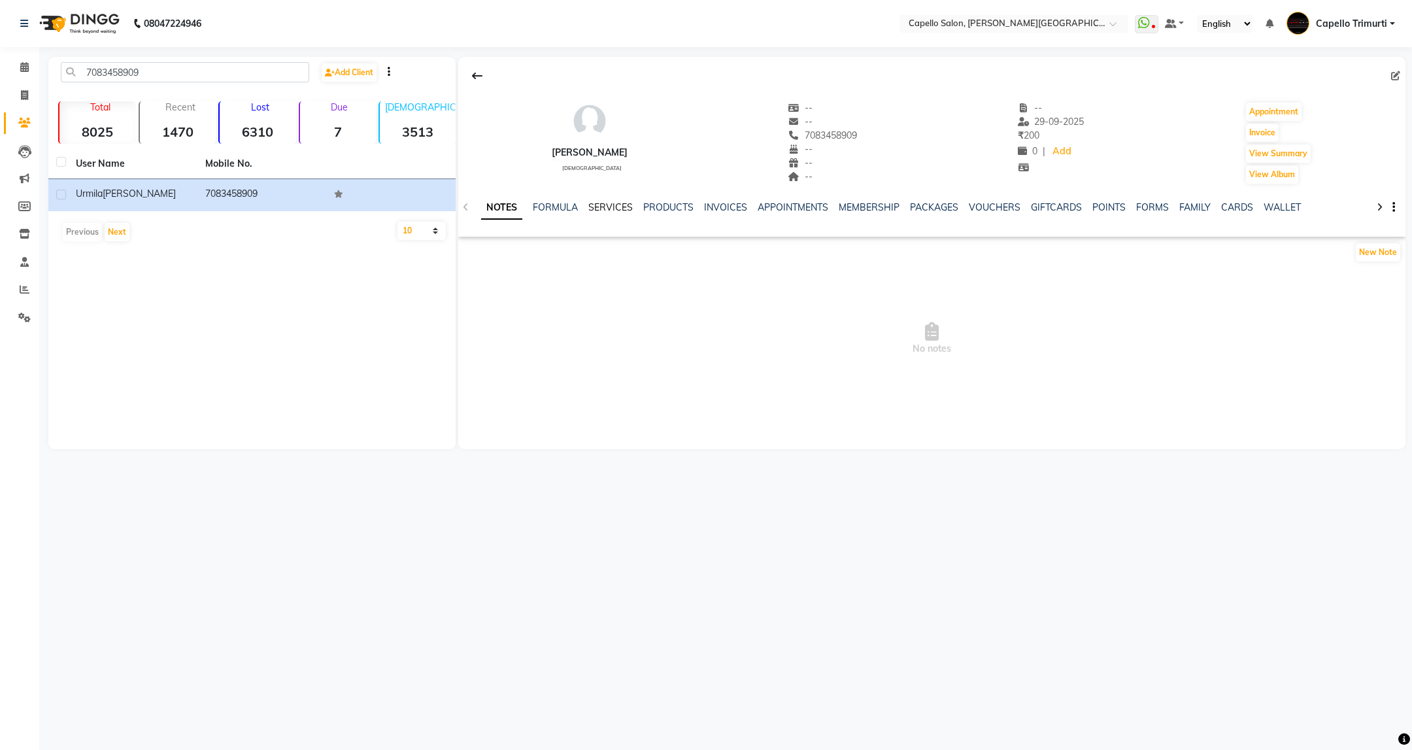
click at [618, 205] on link "SERVICES" at bounding box center [610, 207] width 44 height 12
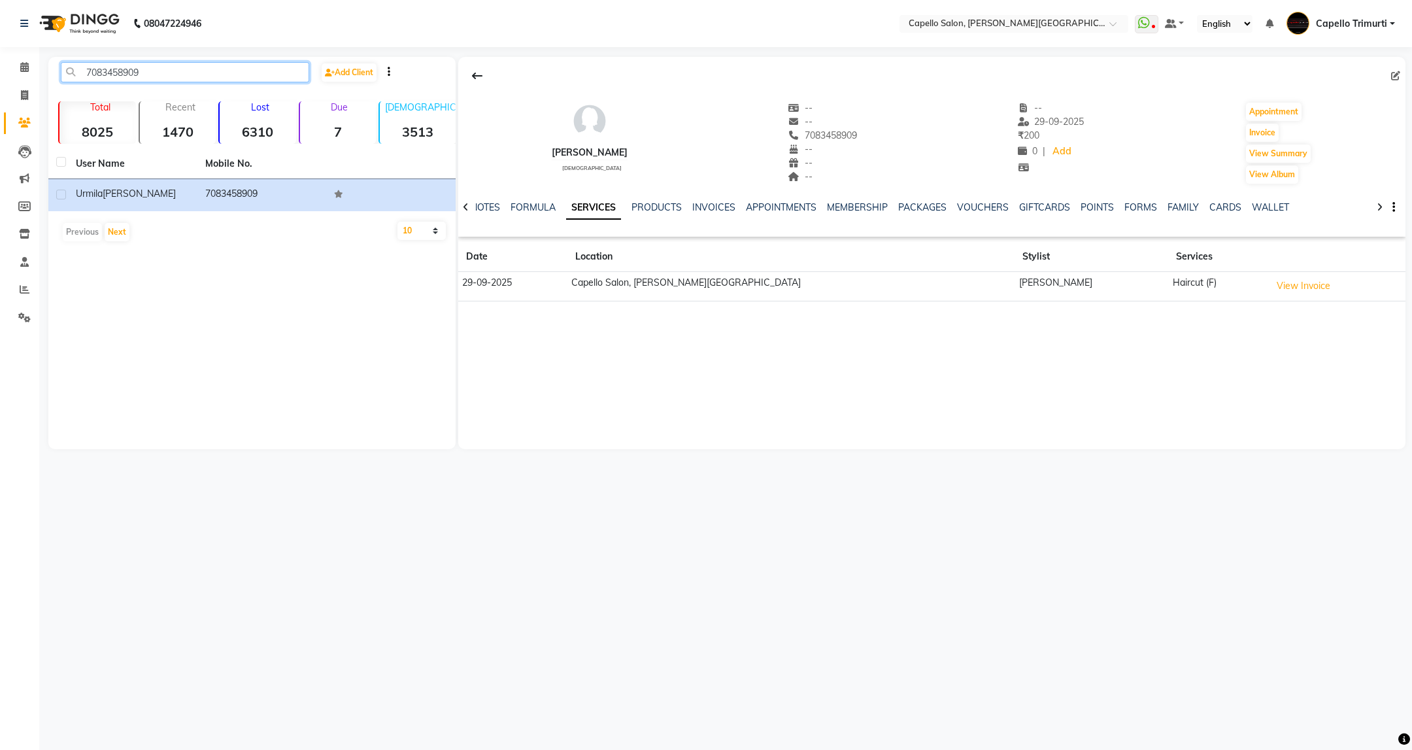
drag, startPoint x: 205, startPoint y: 71, endPoint x: 28, endPoint y: 112, distance: 181.1
click at [28, 112] on app-home "08047224946 Select Location × Capello Salon, Trimurti Nagar WhatsApp Status ✕ S…" at bounding box center [706, 234] width 1412 height 469
click at [20, 75] on span at bounding box center [24, 67] width 23 height 15
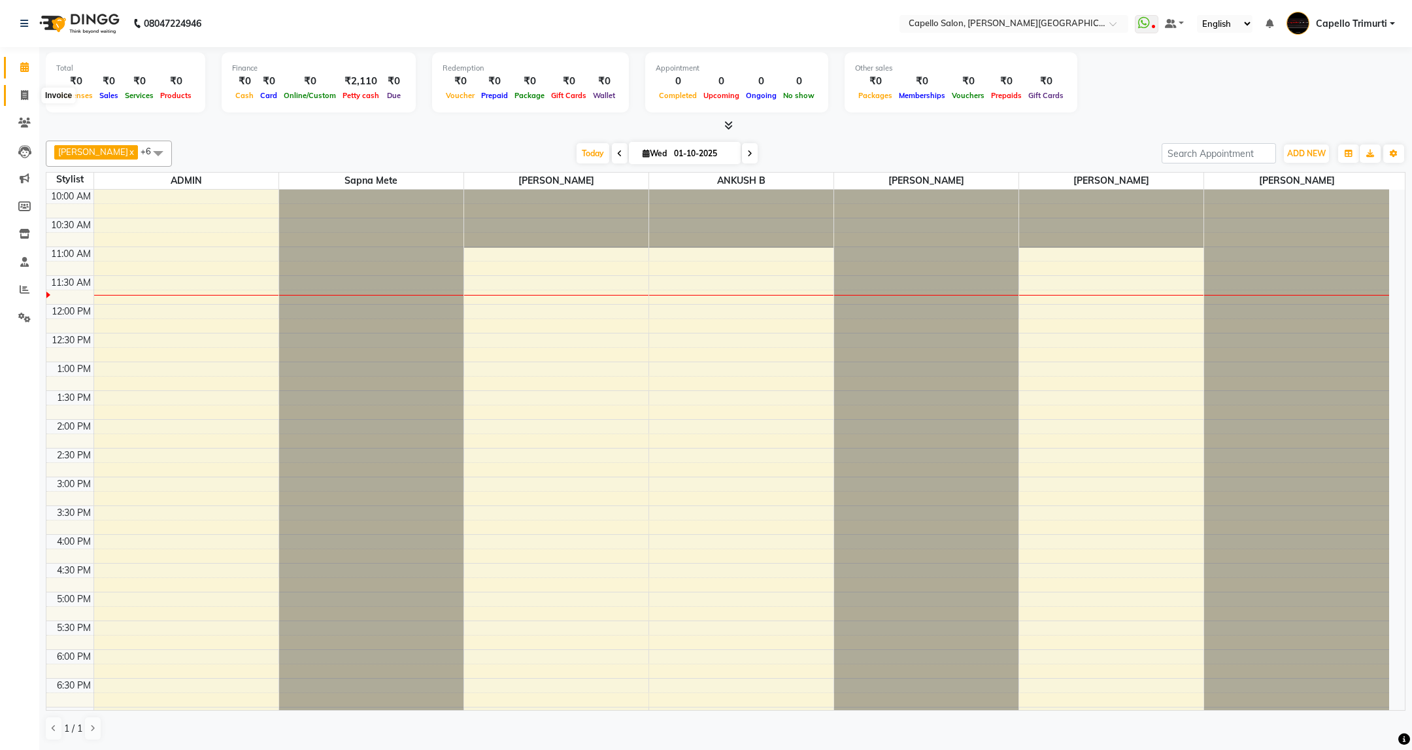
click at [26, 96] on icon at bounding box center [24, 95] width 7 height 10
select select "service"
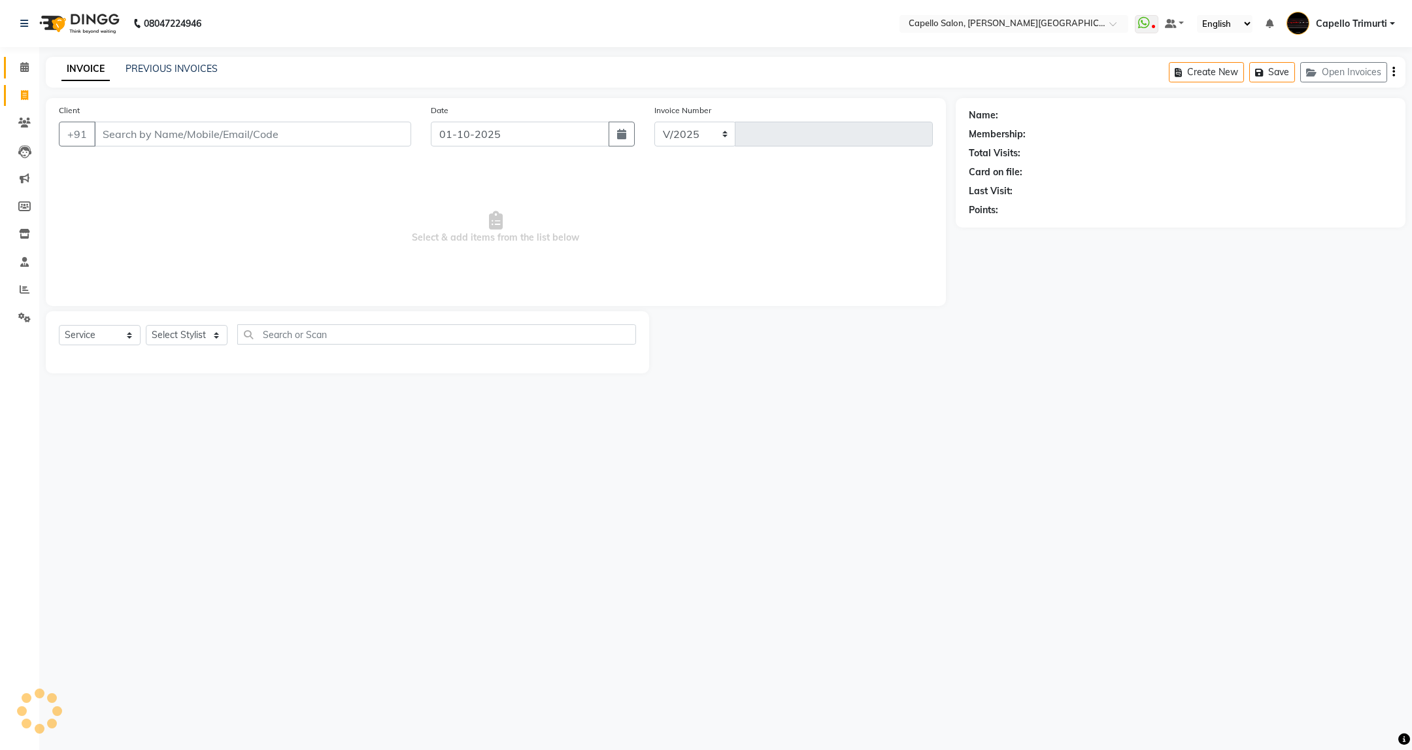
select select "811"
type input "4049"
click at [155, 126] on input "Client" at bounding box center [252, 134] width 317 height 25
paste input "7083458909"
type input "7083458909"
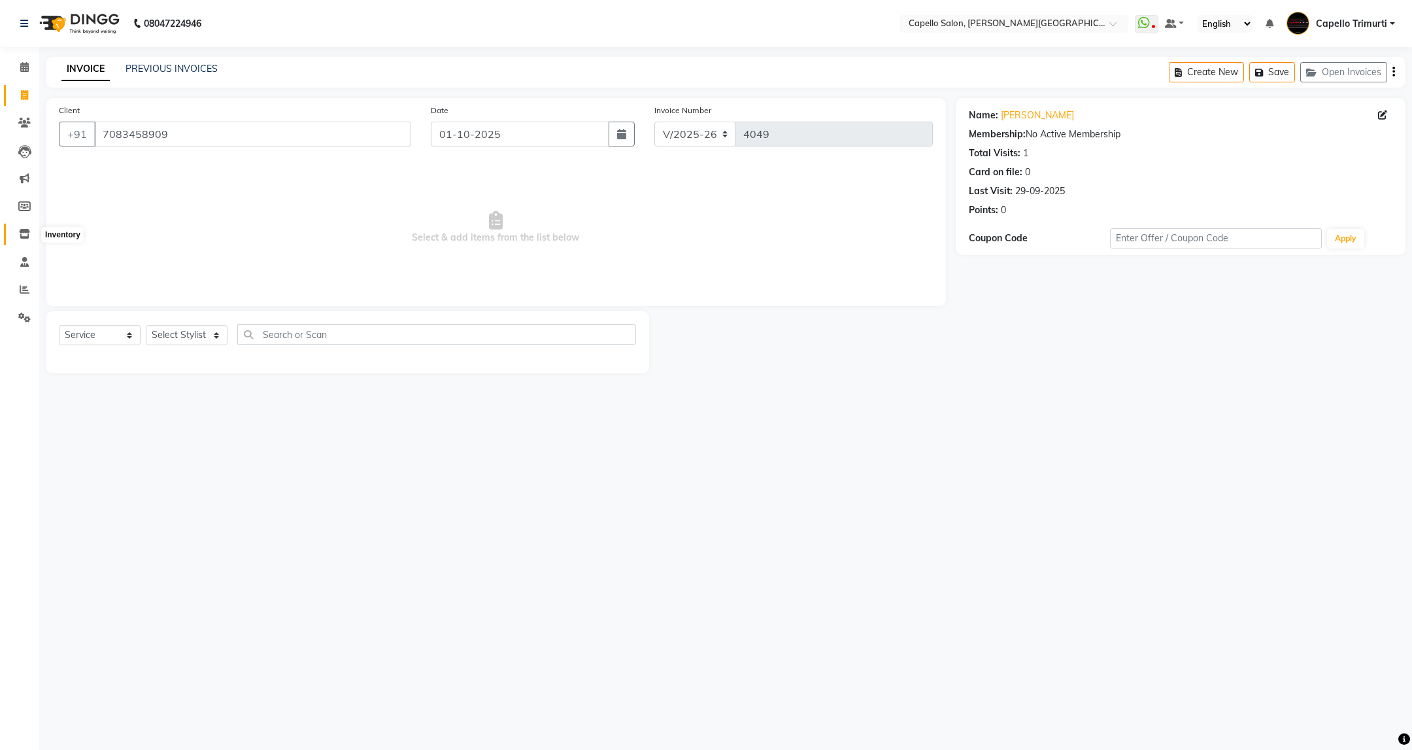
click at [13, 236] on span at bounding box center [24, 234] width 23 height 15
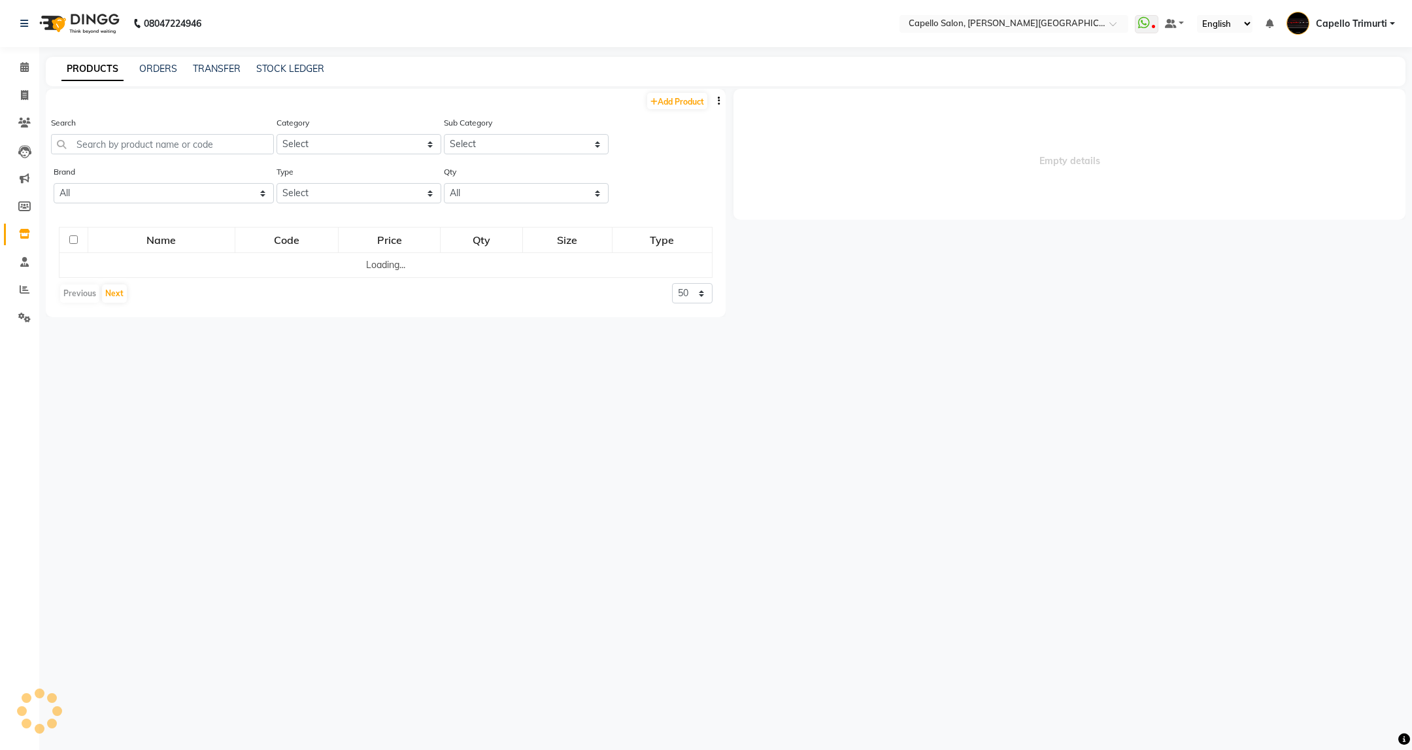
select select
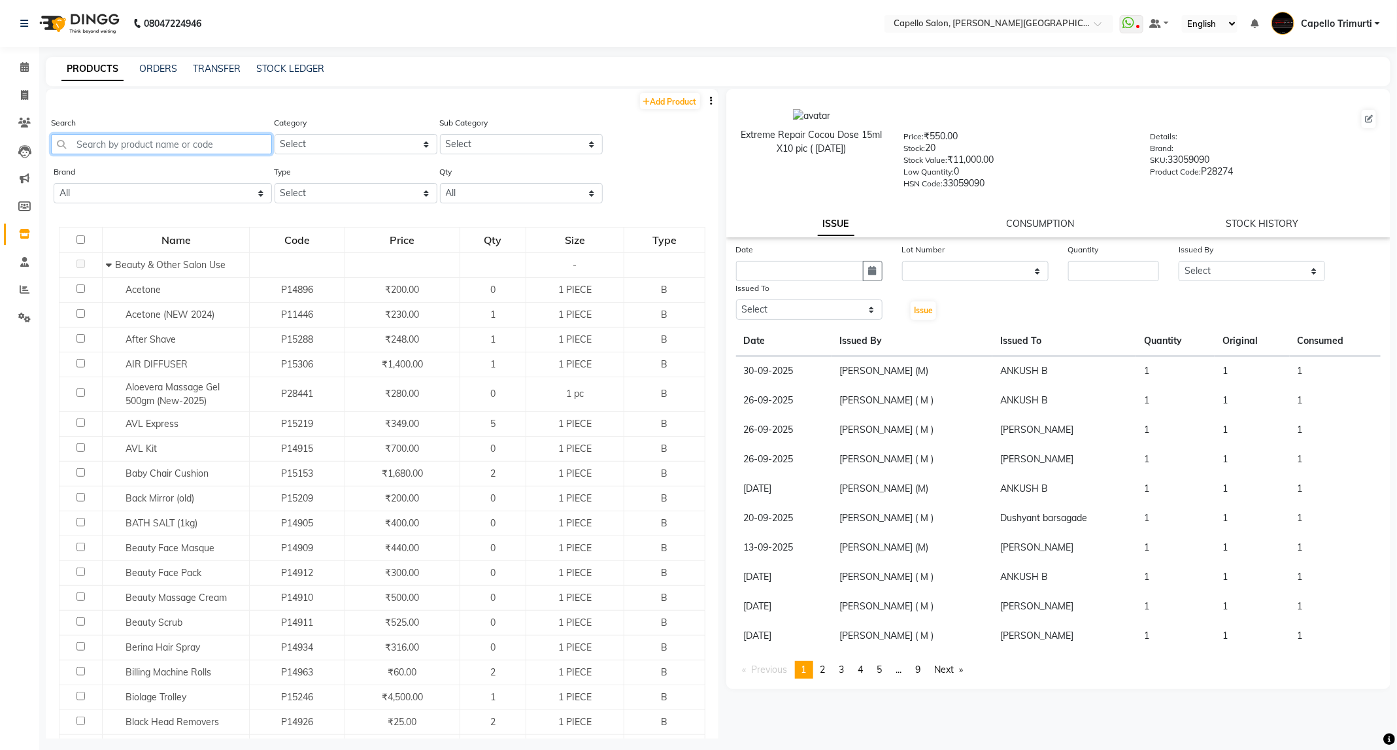
click at [214, 149] on input "text" at bounding box center [161, 144] width 221 height 20
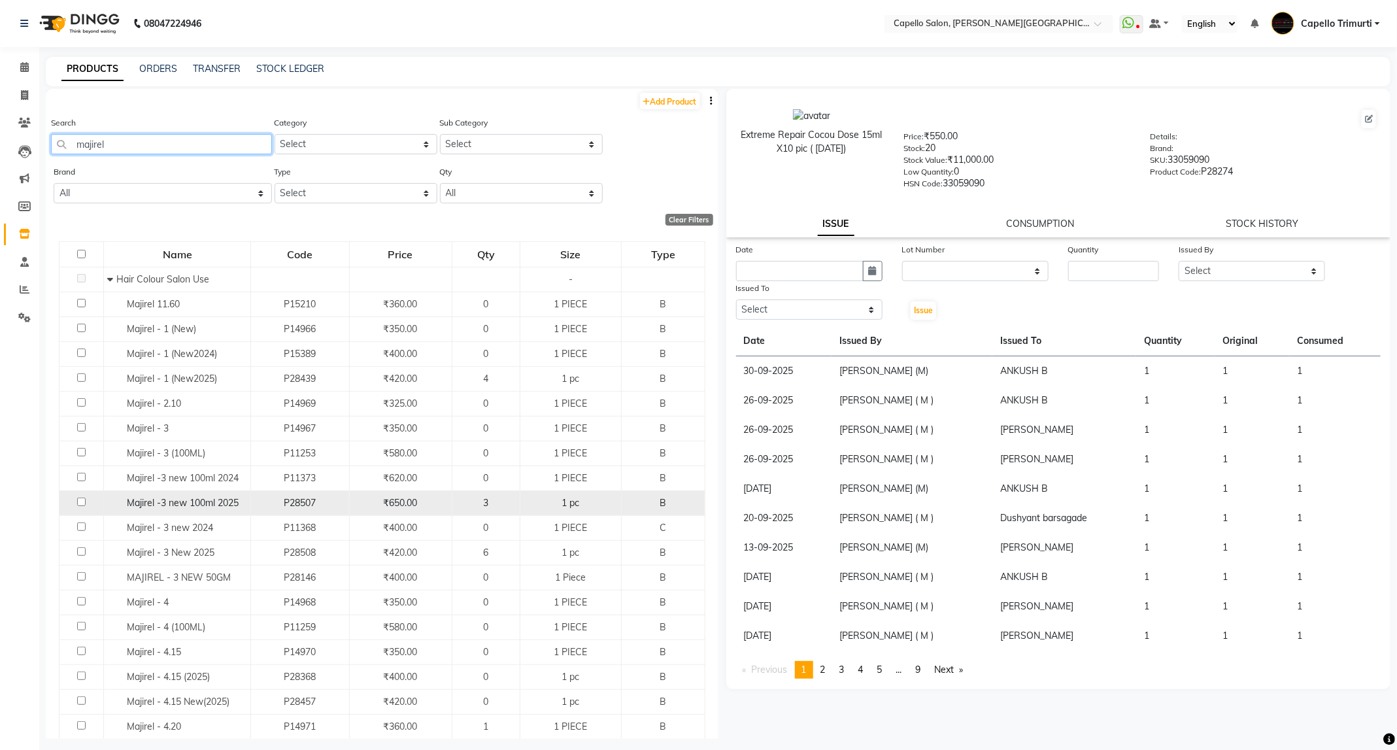
type input "majirel"
click at [81, 504] on input "checkbox" at bounding box center [81, 501] width 8 height 8
checkbox input "true"
select select
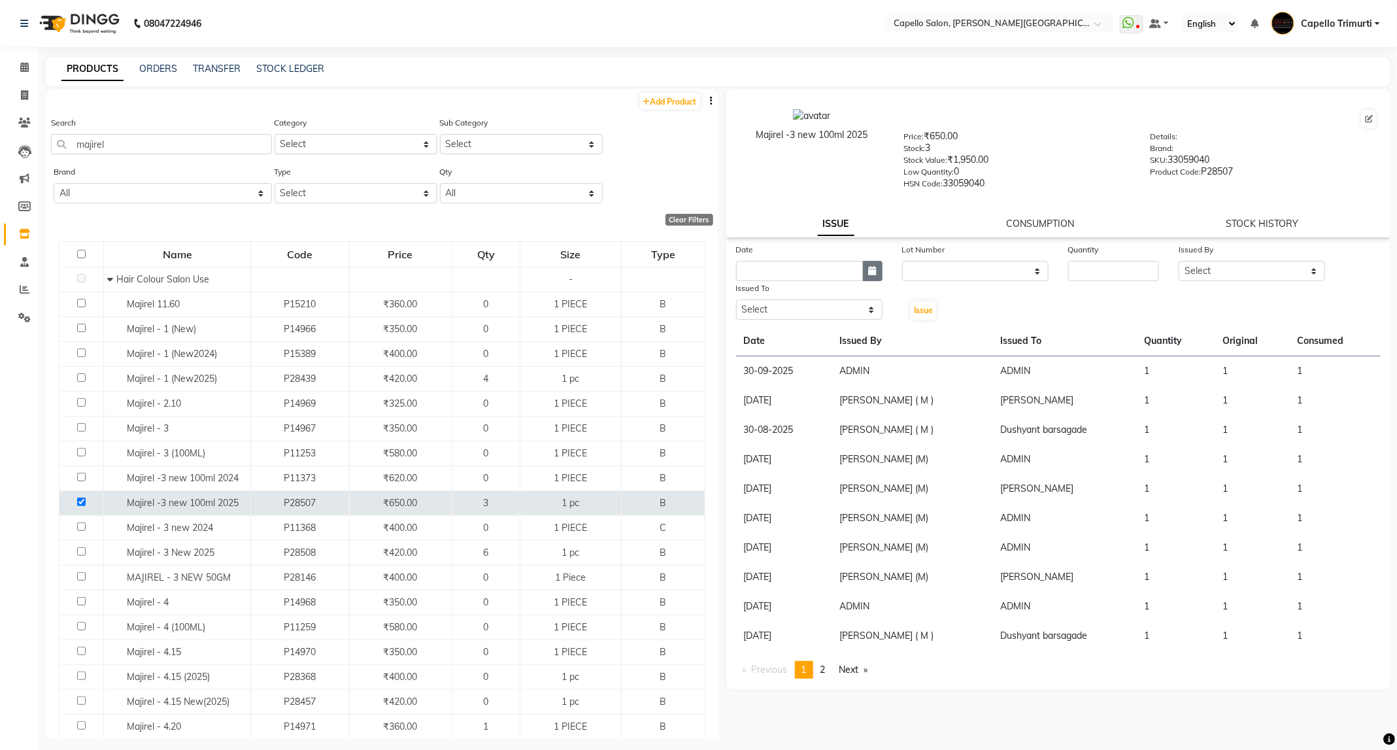
click at [865, 269] on button "button" at bounding box center [873, 271] width 20 height 20
select select "10"
select select "2025"
click at [793, 343] on div "1" at bounding box center [791, 338] width 21 height 21
type input "01-10-2025"
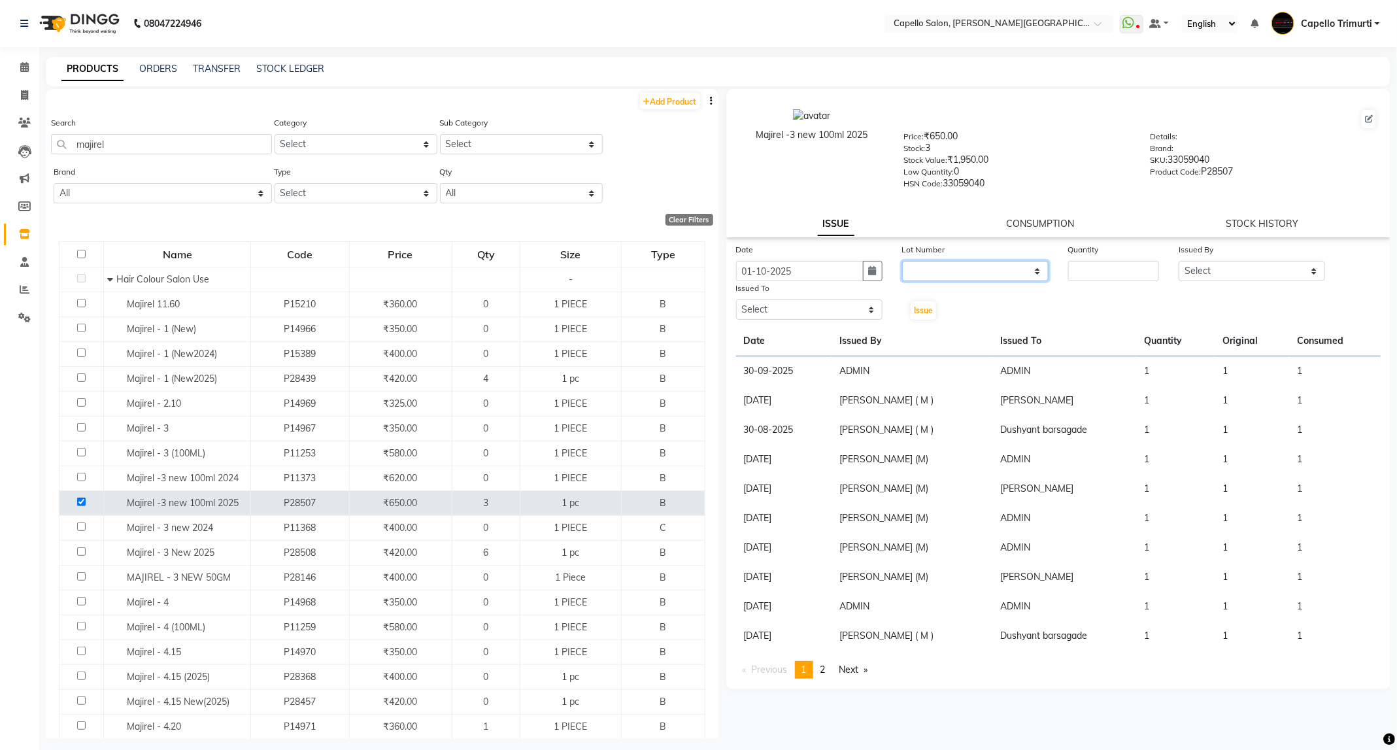
click at [973, 273] on select "None" at bounding box center [975, 271] width 146 height 20
select select "0: null"
click at [902, 261] on select "None" at bounding box center [975, 271] width 146 height 20
click at [1082, 273] on input "number" at bounding box center [1113, 271] width 91 height 20
type input "1"
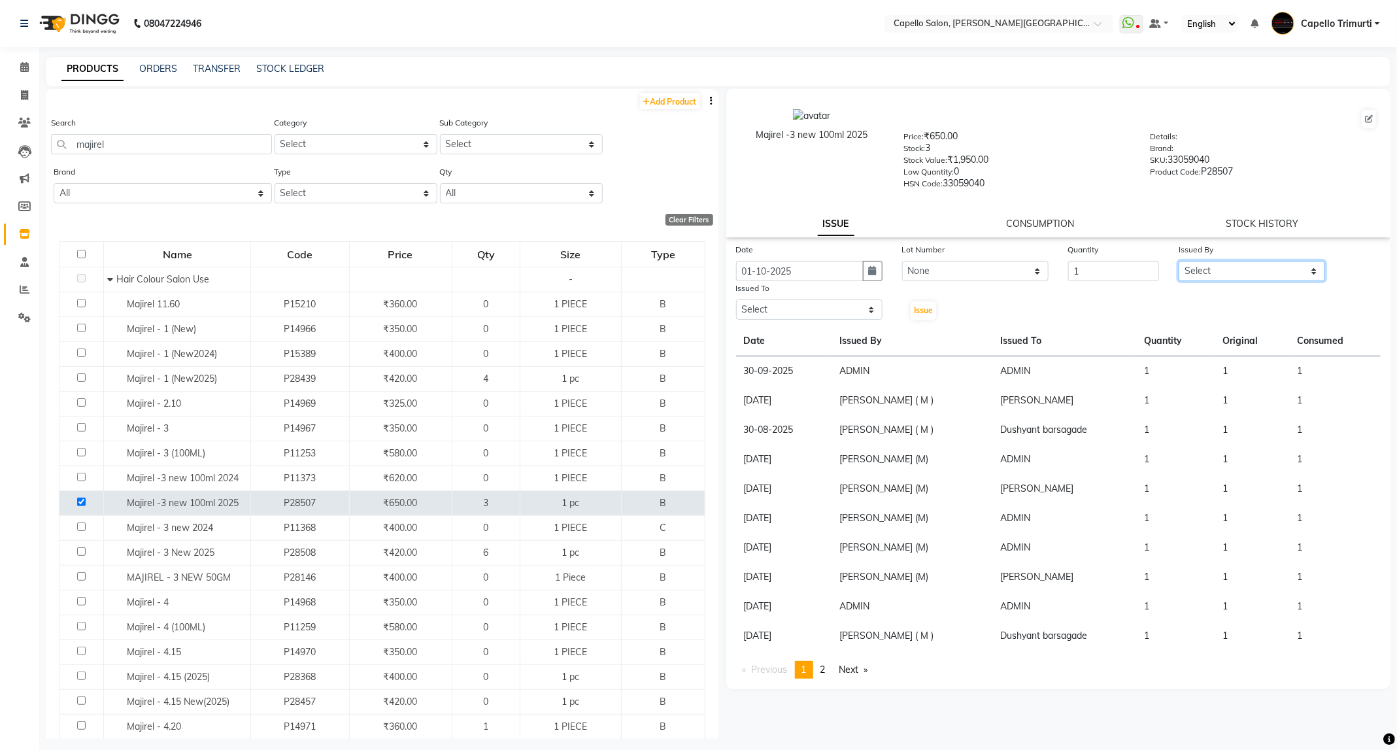
click at [1261, 265] on select "Select ADMIN ANKUSH B Capello Trimurti Dushyant barsagade Kristee Raut (M) Nare…" at bounding box center [1251, 271] width 146 height 20
select select "47396"
click at [1178, 261] on select "Select ADMIN ANKUSH B Capello Trimurti Dushyant barsagade Kristee Raut (M) Nare…" at bounding box center [1251, 271] width 146 height 20
click at [832, 302] on select "Select ADMIN ANKUSH B Capello Trimurti Dushyant barsagade Kristee Raut (M) Nare…" at bounding box center [809, 309] width 146 height 20
select select "35878"
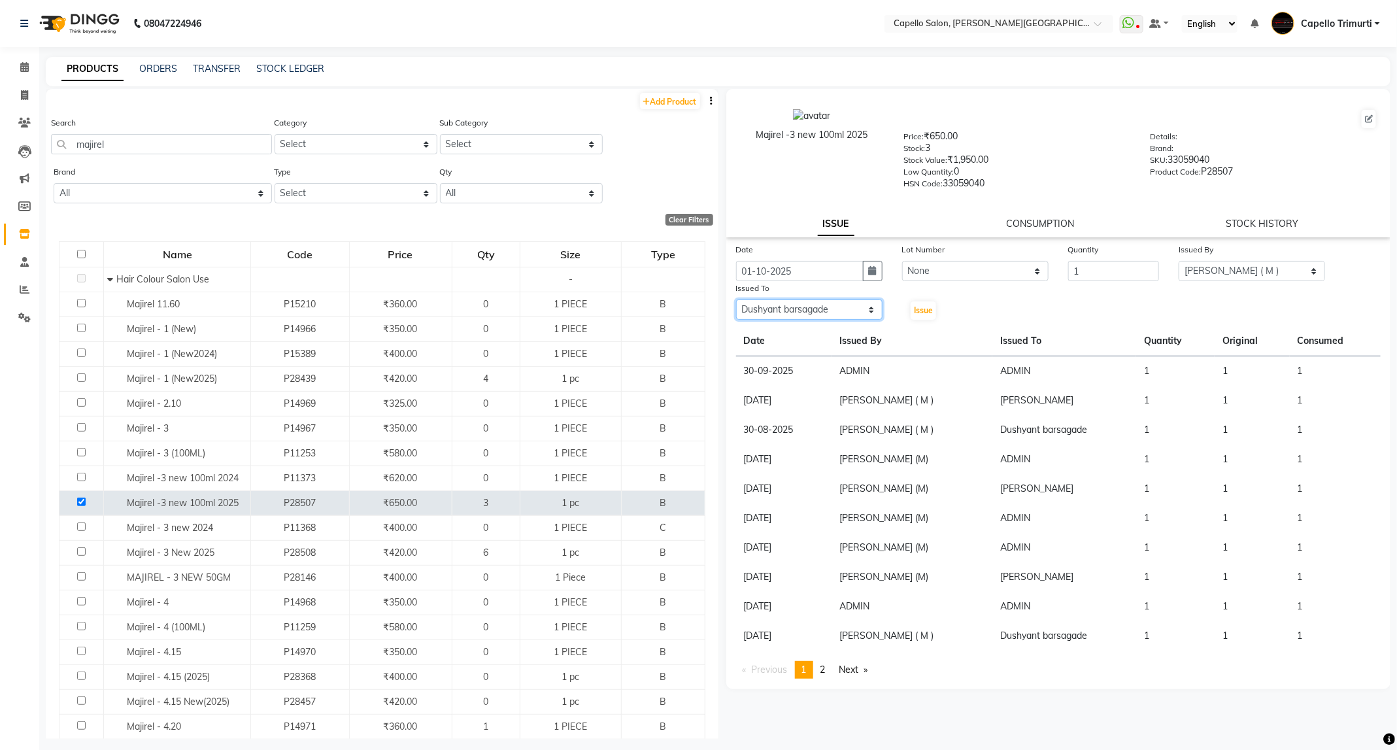
click at [736, 299] on select "Select ADMIN ANKUSH B Capello Trimurti Dushyant barsagade Kristee Raut (M) Nare…" at bounding box center [809, 309] width 146 height 20
click at [927, 303] on button "Issue" at bounding box center [922, 310] width 25 height 18
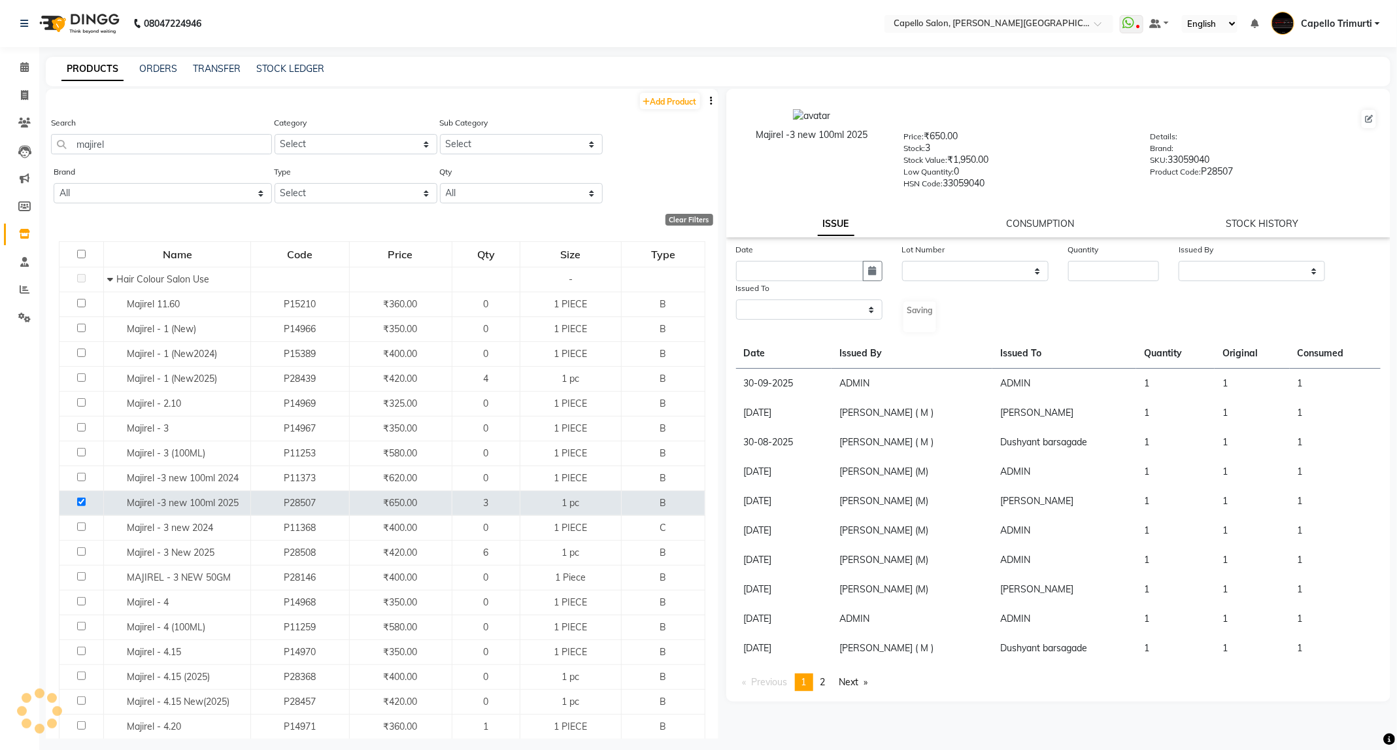
select select
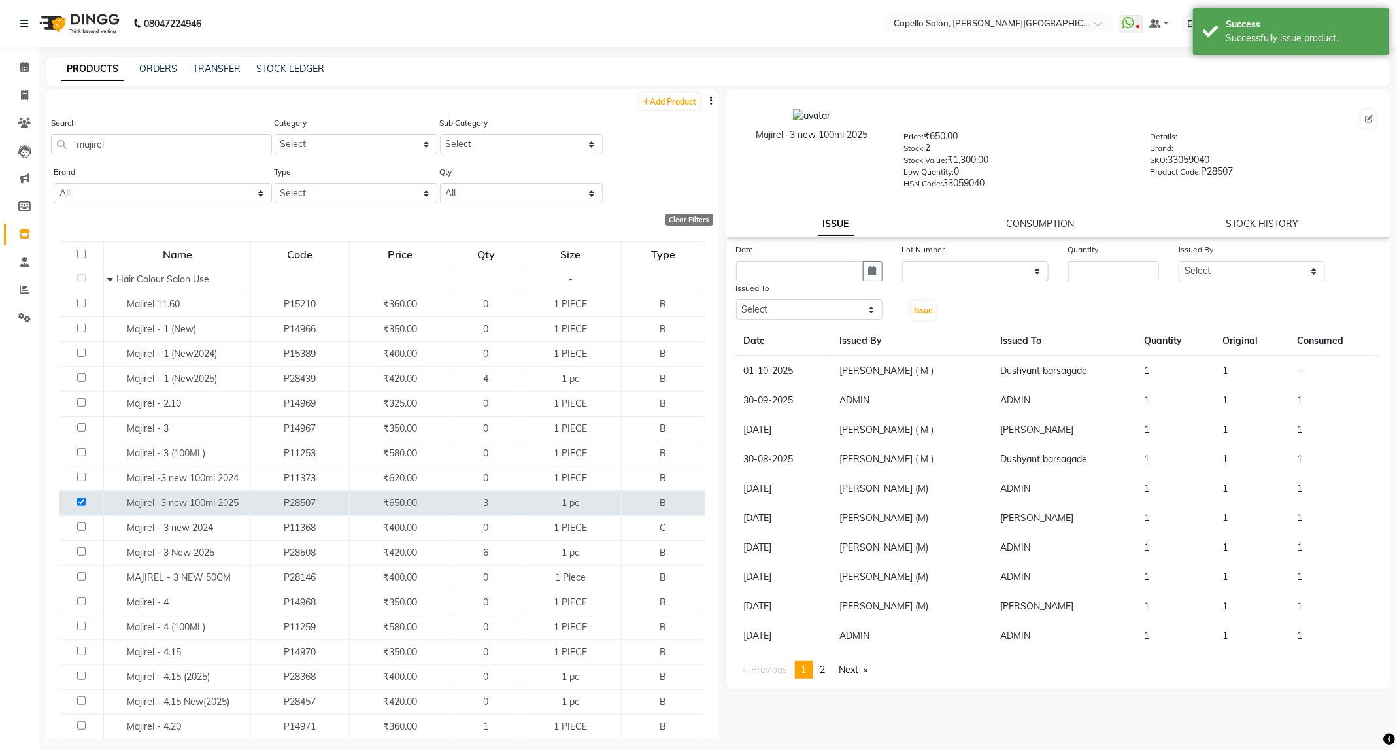
click at [1041, 214] on div "Majirel -3 new 100ml 2025 Price: ₹650.00 Stock: 2 Stock Value: ₹1,300.00 Low Qu…" at bounding box center [1058, 163] width 665 height 148
click at [1041, 218] on link "CONSUMPTION" at bounding box center [1040, 224] width 68 height 12
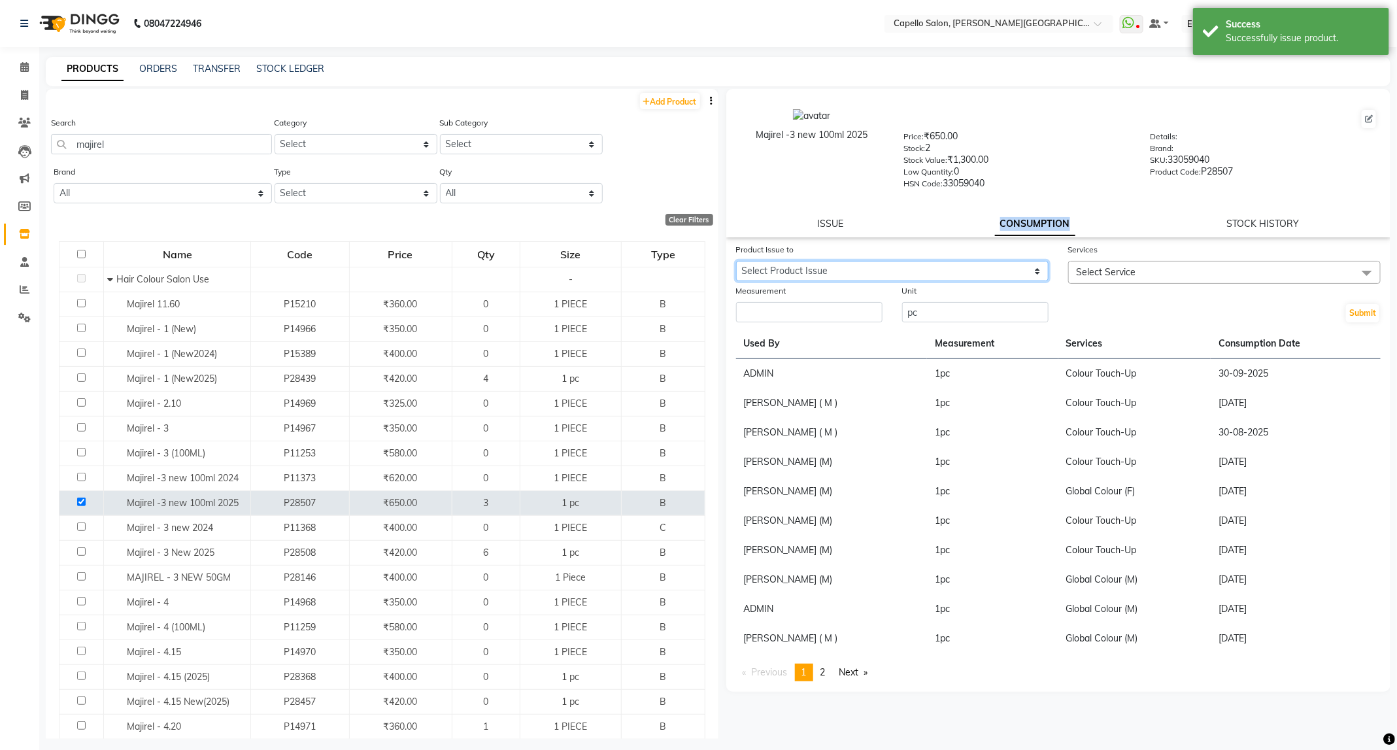
click at [969, 267] on select "Select Product Issue 2025-10-01, Issued to: Dushyant barsagade, Balance: 1" at bounding box center [892, 271] width 312 height 20
select select "1276348"
click at [736, 261] on select "Select Product Issue 2025-10-01, Issued to: Dushyant barsagade, Balance: 1" at bounding box center [892, 271] width 312 height 20
click at [1194, 285] on div at bounding box center [1224, 291] width 312 height 14
click at [1196, 271] on span "Select Service" at bounding box center [1224, 272] width 312 height 23
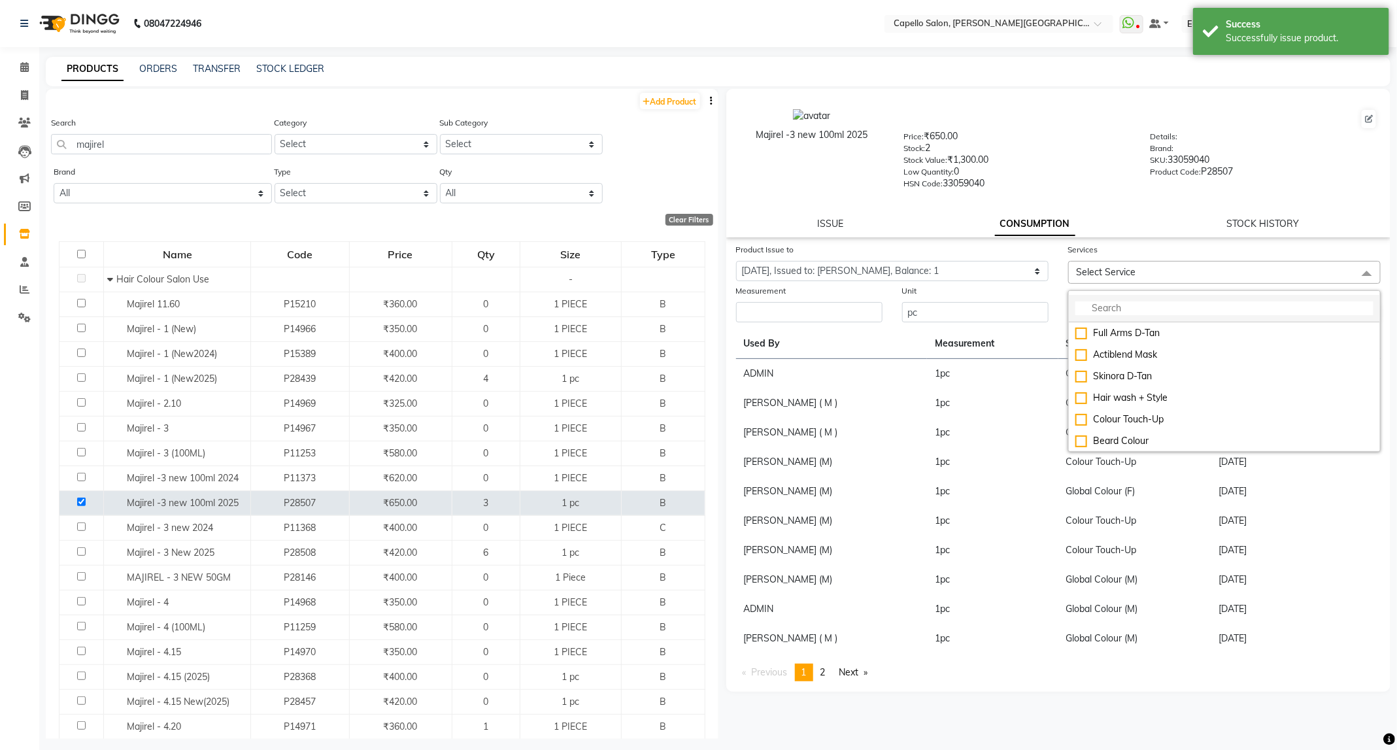
click at [1182, 312] on input "multiselect-search" at bounding box center [1224, 308] width 298 height 14
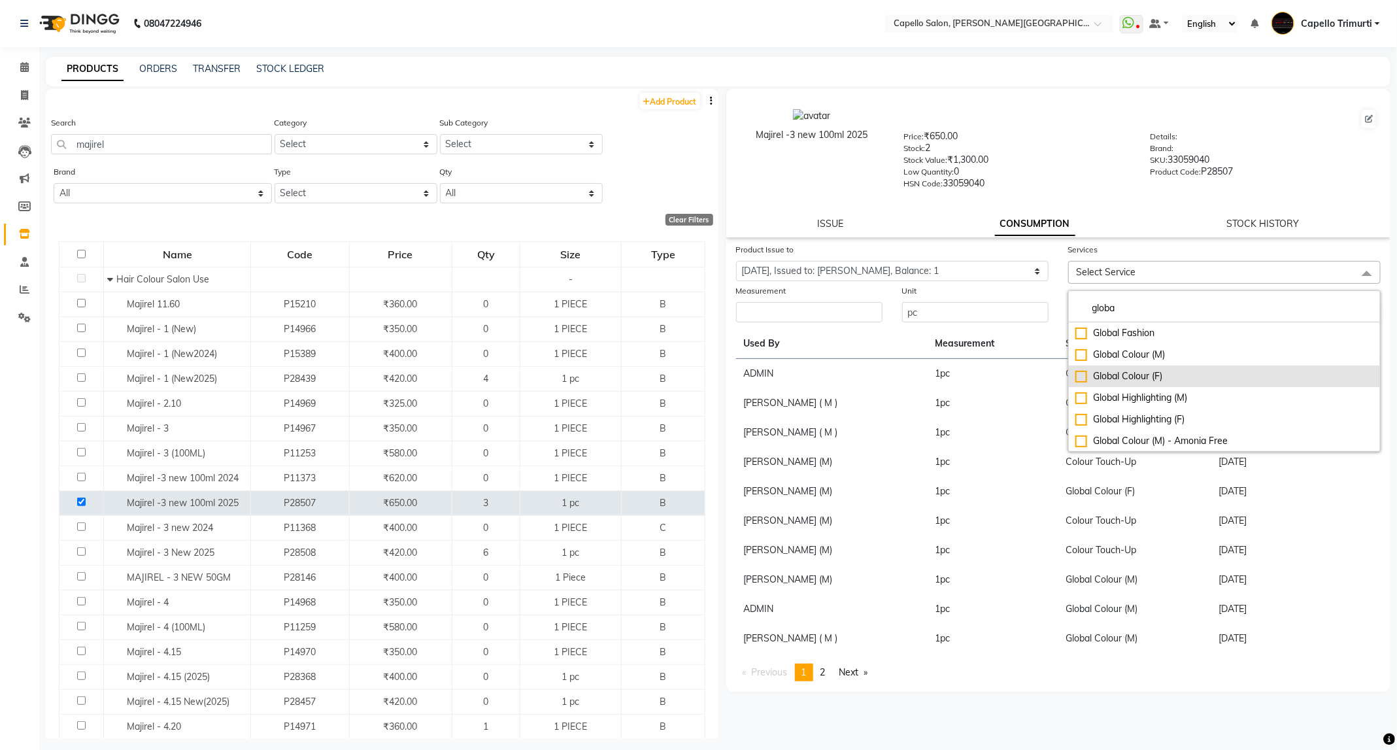
type input "globa"
click at [1144, 376] on div "Global Colour (F)" at bounding box center [1224, 376] width 298 height 14
checkbox input "true"
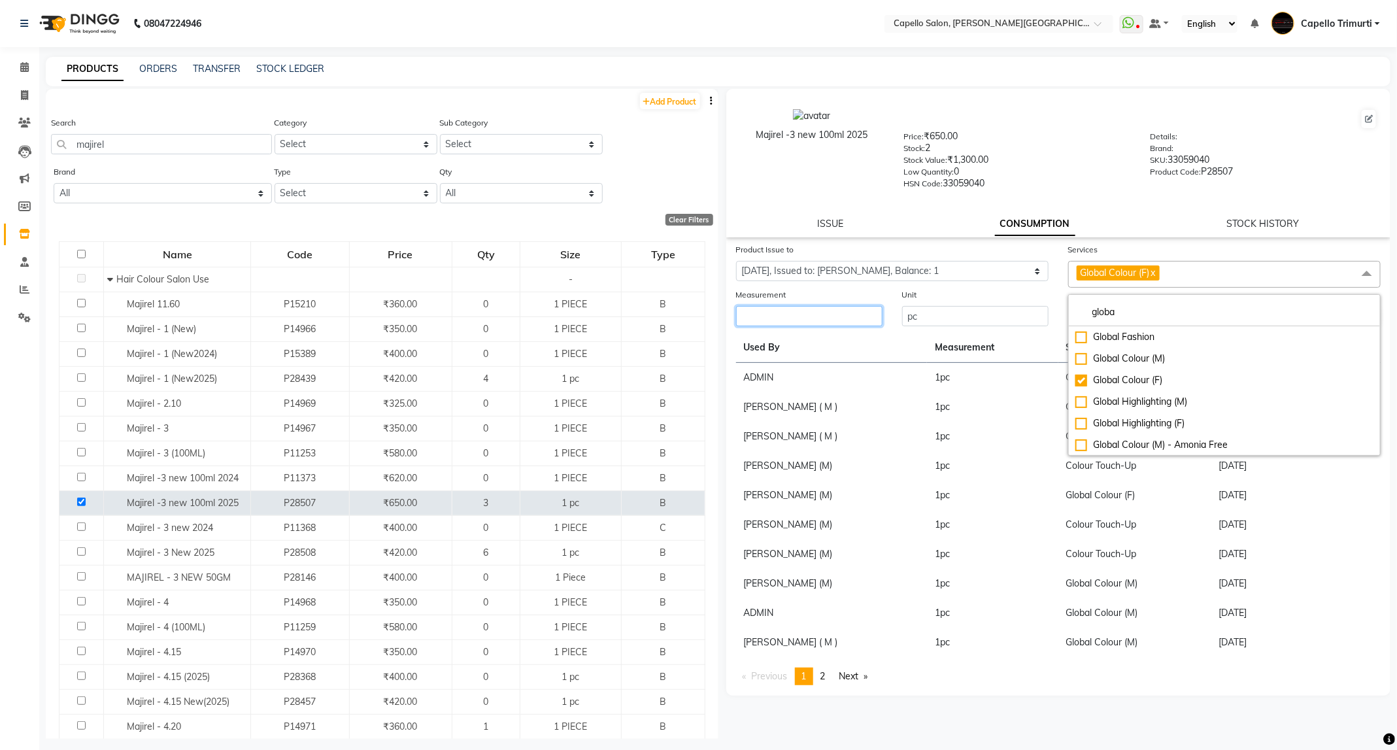
click at [800, 320] on input "number" at bounding box center [809, 316] width 146 height 20
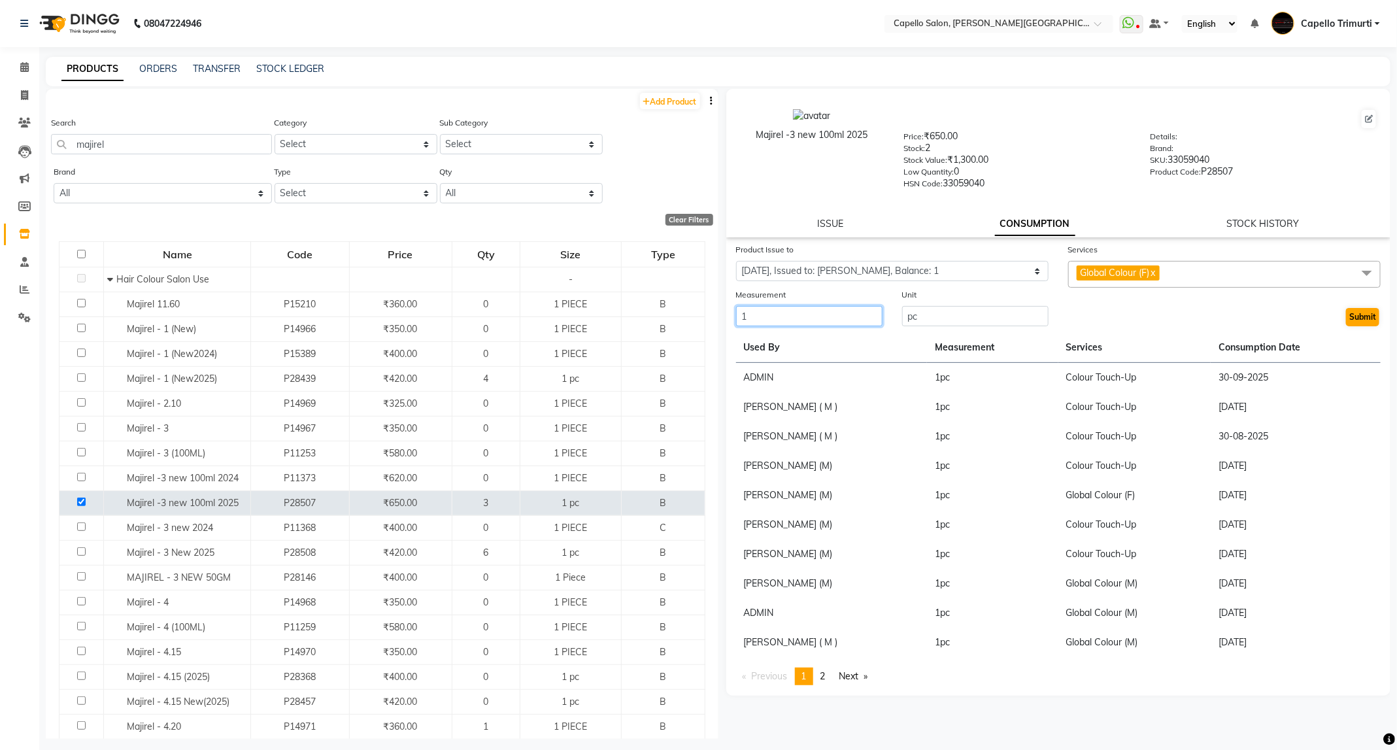
type input "1"
click at [1361, 308] on button "Submit" at bounding box center [1362, 317] width 33 height 18
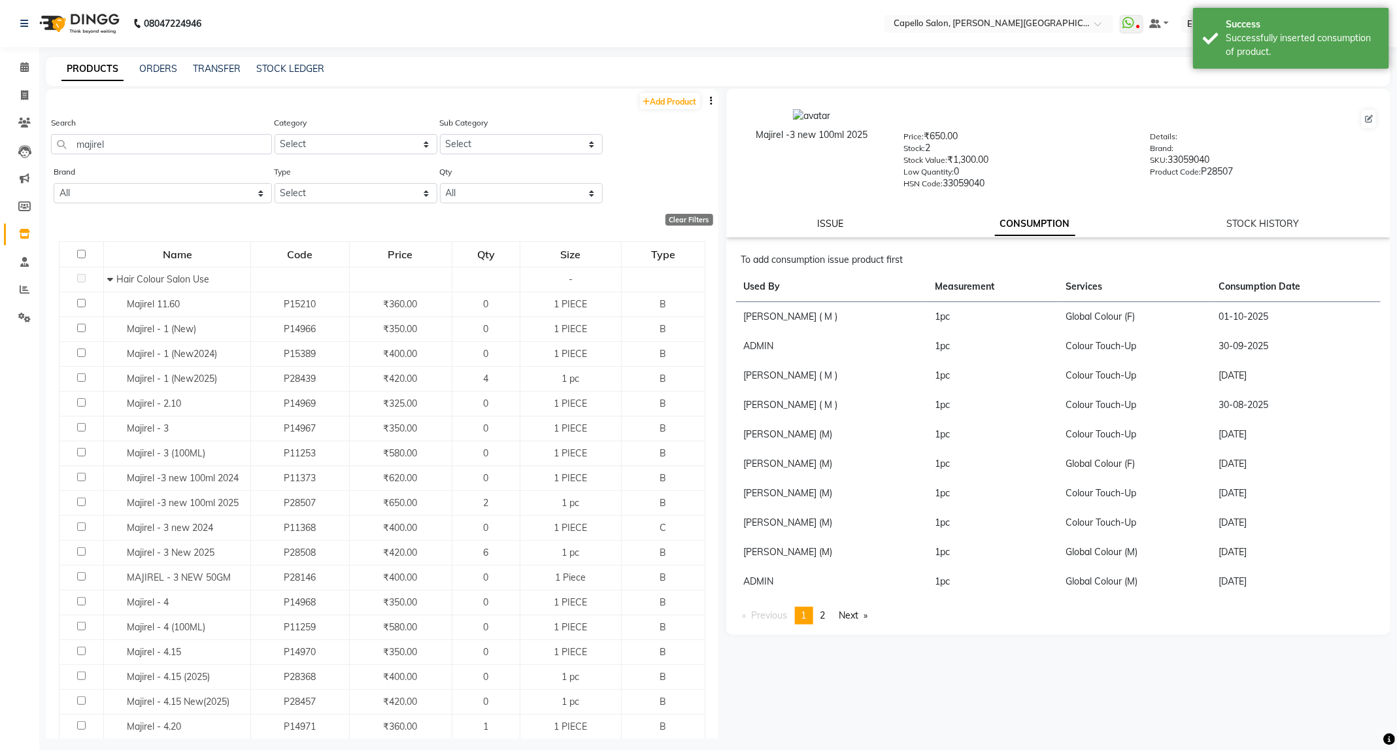
click at [830, 220] on link "ISSUE" at bounding box center [830, 224] width 26 height 12
select select
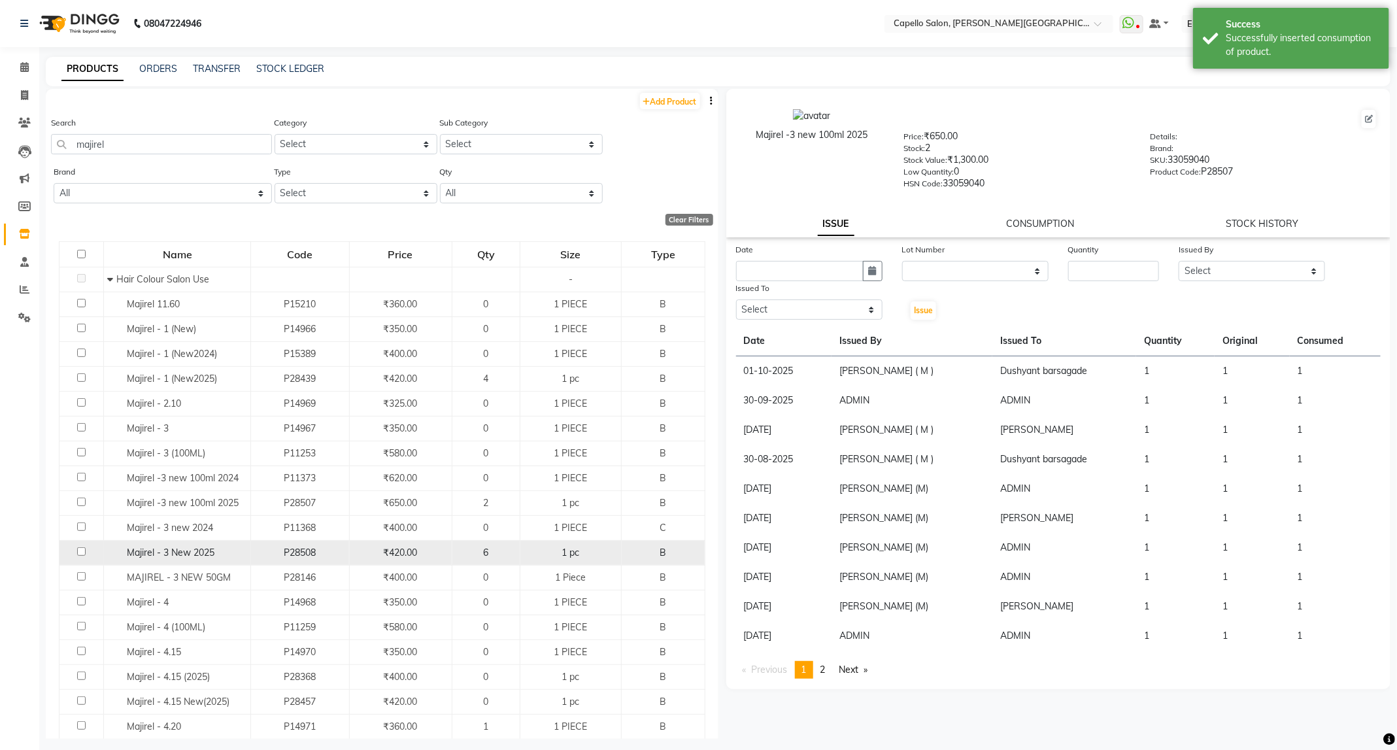
click at [210, 557] on span "Majirel - 3 New 2025" at bounding box center [171, 552] width 88 height 12
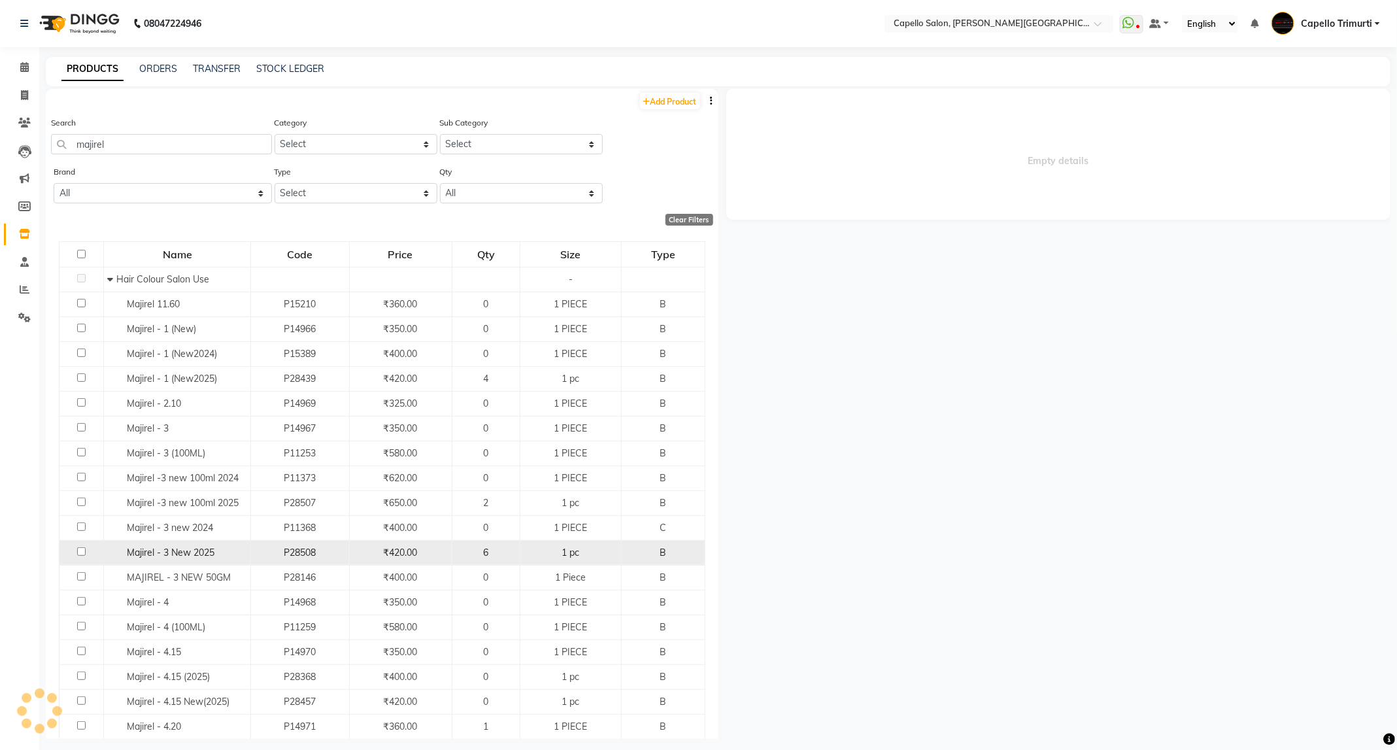
select select
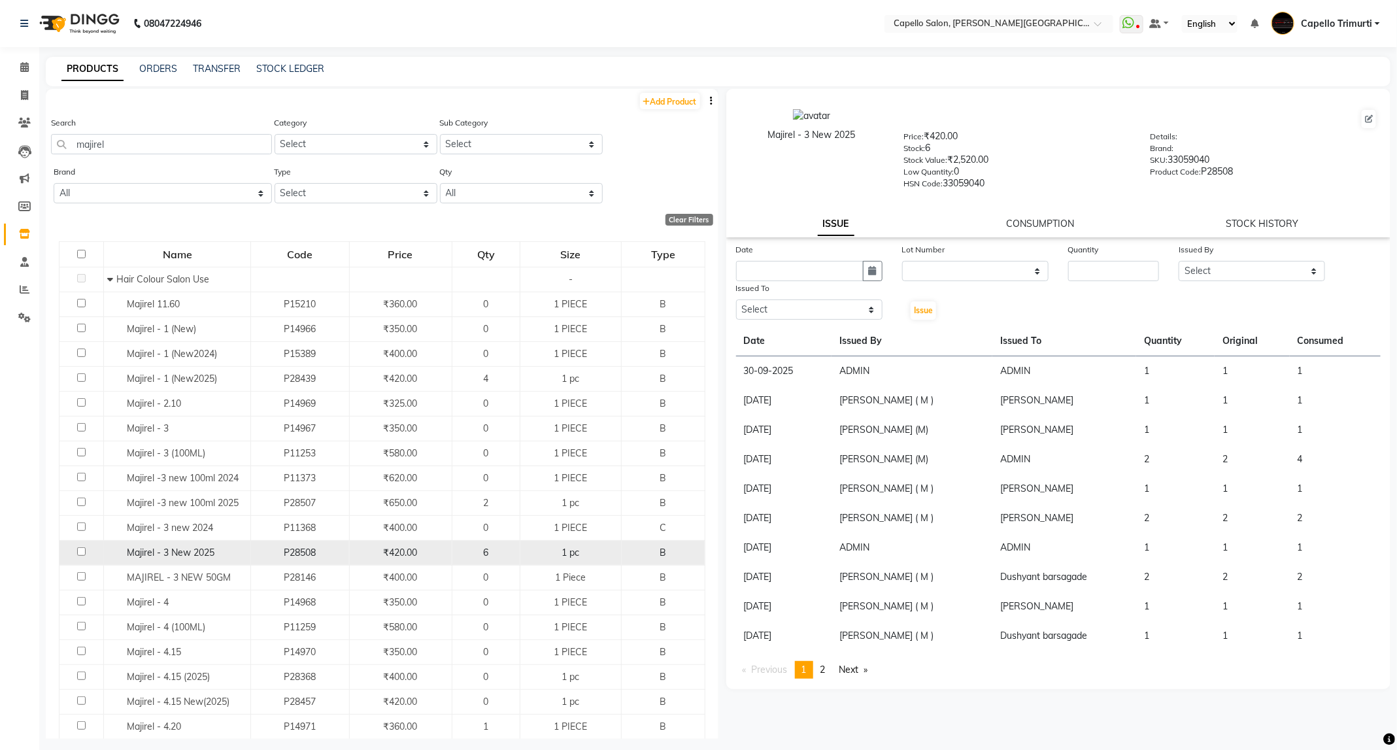
click at [77, 549] on td at bounding box center [81, 552] width 44 height 25
click at [79, 550] on input "checkbox" at bounding box center [81, 551] width 8 height 8
checkbox input "true"
click at [871, 266] on icon "button" at bounding box center [873, 270] width 8 height 9
select select "10"
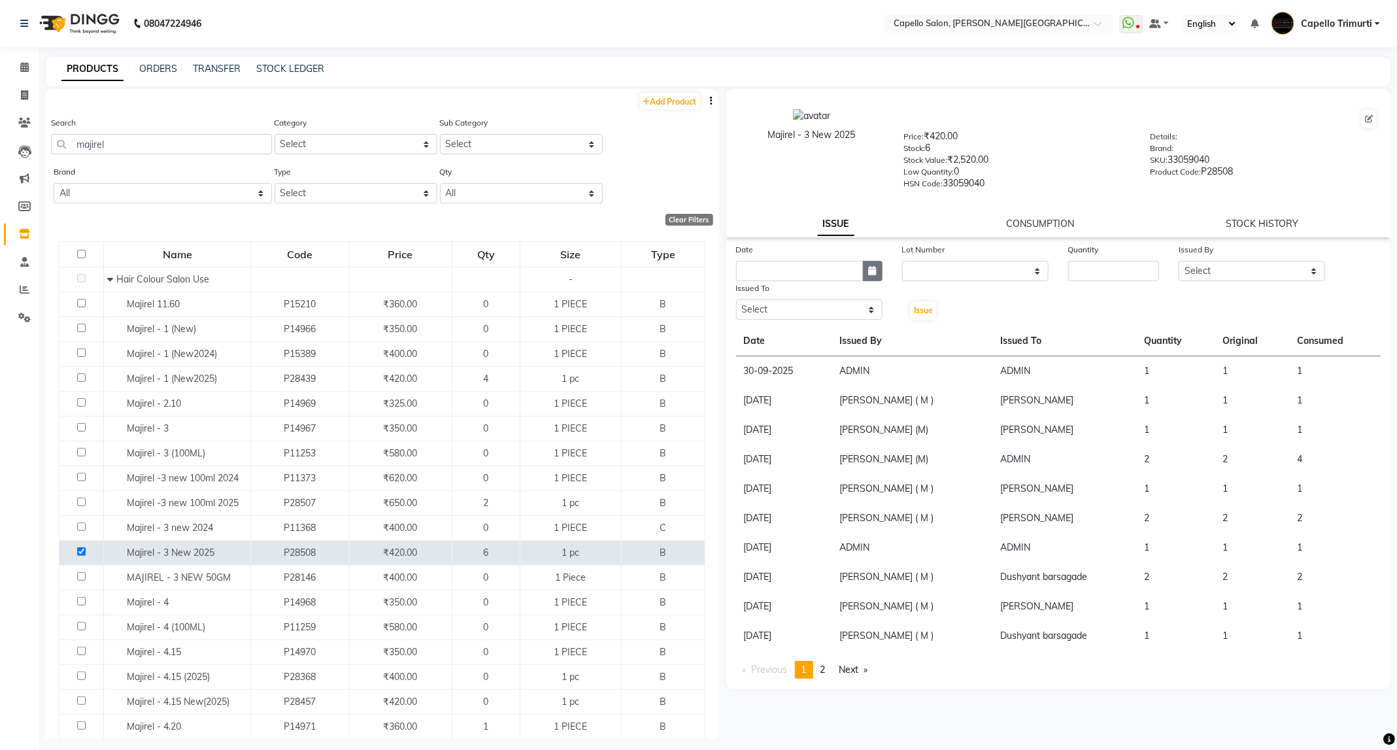
select select "2025"
click at [786, 339] on div "1" at bounding box center [791, 338] width 21 height 21
type input "01-10-2025"
click at [975, 271] on select "None" at bounding box center [975, 271] width 146 height 20
select select "0: null"
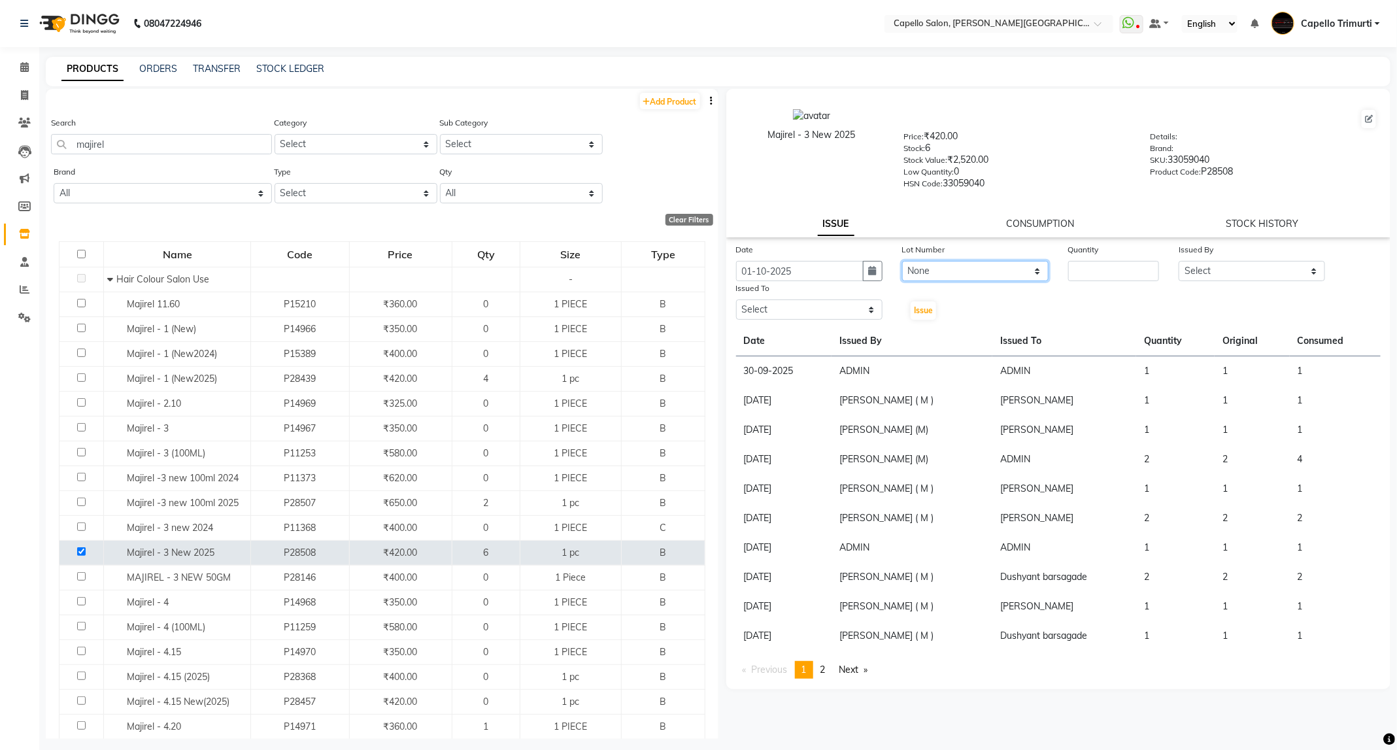
click at [902, 261] on select "None" at bounding box center [975, 271] width 146 height 20
click at [1076, 271] on input "number" at bounding box center [1113, 271] width 91 height 20
type input "1"
click at [1255, 273] on select "Select ADMIN ANKUSH B Capello Trimurti Dushyant barsagade Kristee Raut (M) Nare…" at bounding box center [1251, 271] width 146 height 20
select select "47396"
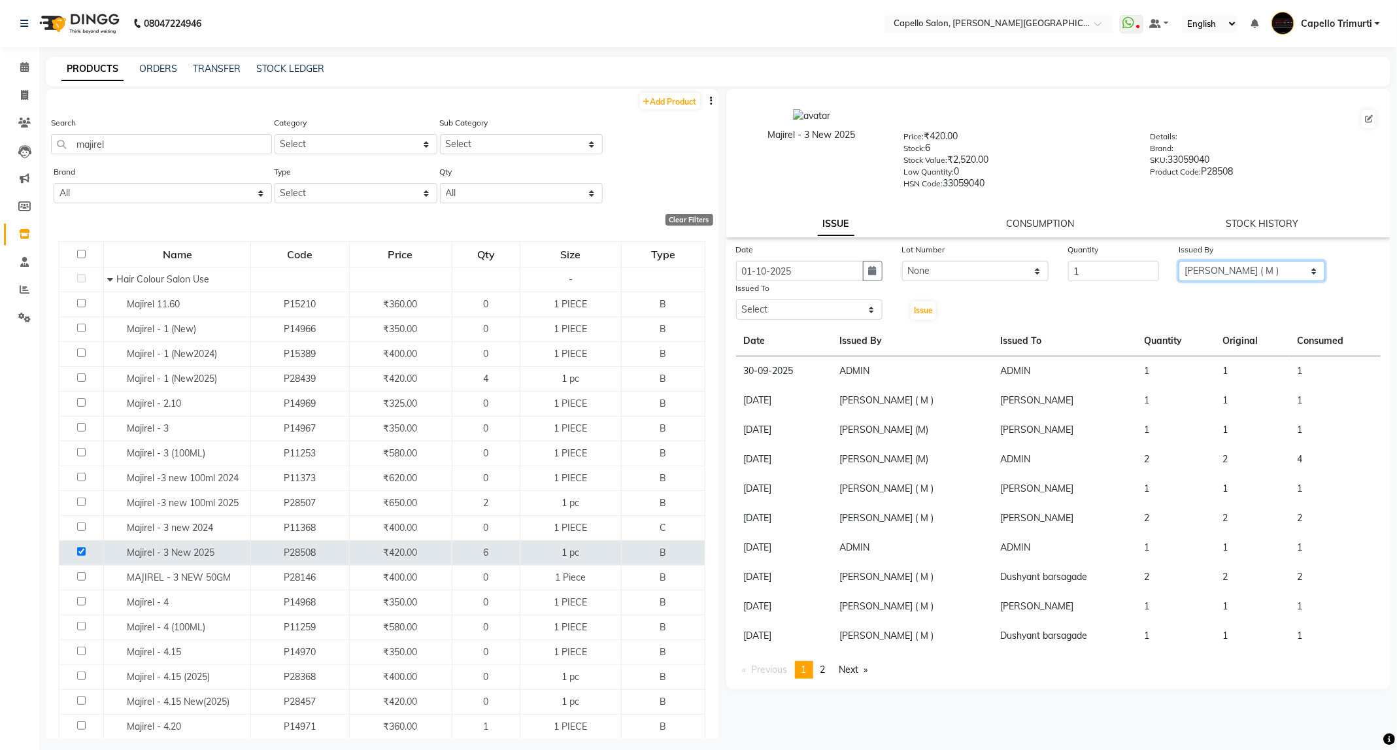
click at [1178, 261] on select "Select ADMIN ANKUSH B Capello Trimurti Dushyant barsagade Kristee Raut (M) Nare…" at bounding box center [1251, 271] width 146 height 20
click at [839, 314] on select "Select ADMIN ANKUSH B Capello Trimurti Dushyant barsagade Kristee Raut (M) Nare…" at bounding box center [809, 309] width 146 height 20
select select "35878"
click at [736, 299] on select "Select ADMIN ANKUSH B Capello Trimurti Dushyant barsagade Kristee Raut (M) Nare…" at bounding box center [809, 309] width 146 height 20
click at [925, 307] on span "Issue" at bounding box center [923, 310] width 19 height 10
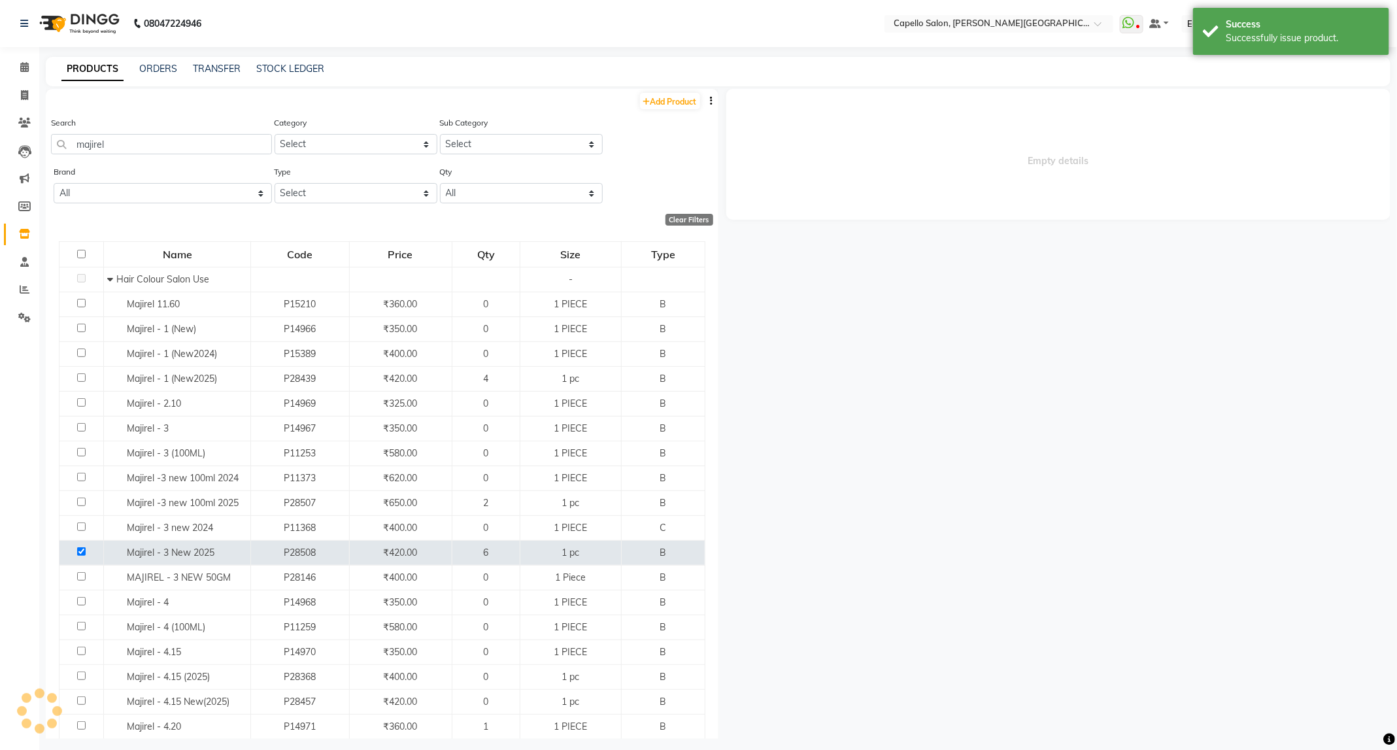
select select
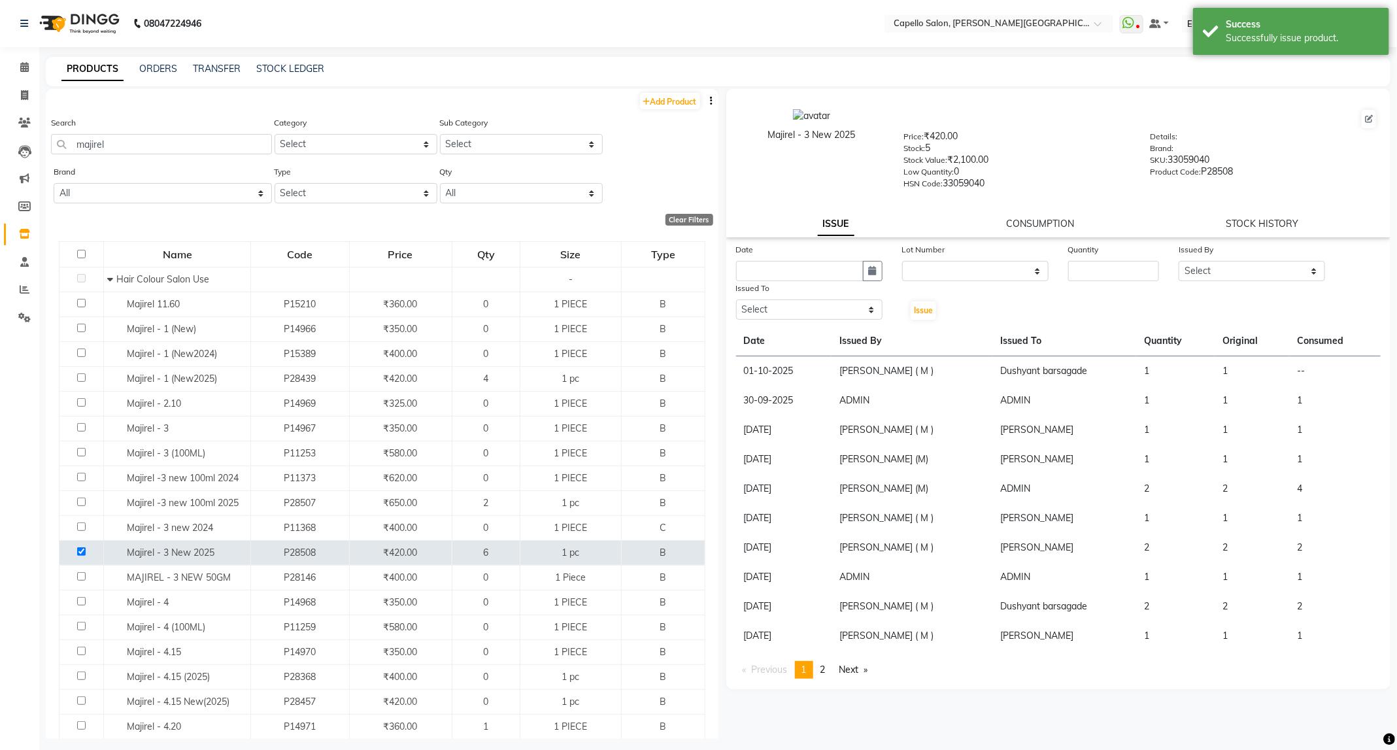
click at [975, 298] on div "Date Lot Number None Quantity Issued By Select ADMIN ANKUSH B Capello Trimurti …" at bounding box center [1058, 281] width 665 height 78
click at [1056, 218] on link "CONSUMPTION" at bounding box center [1040, 224] width 68 height 12
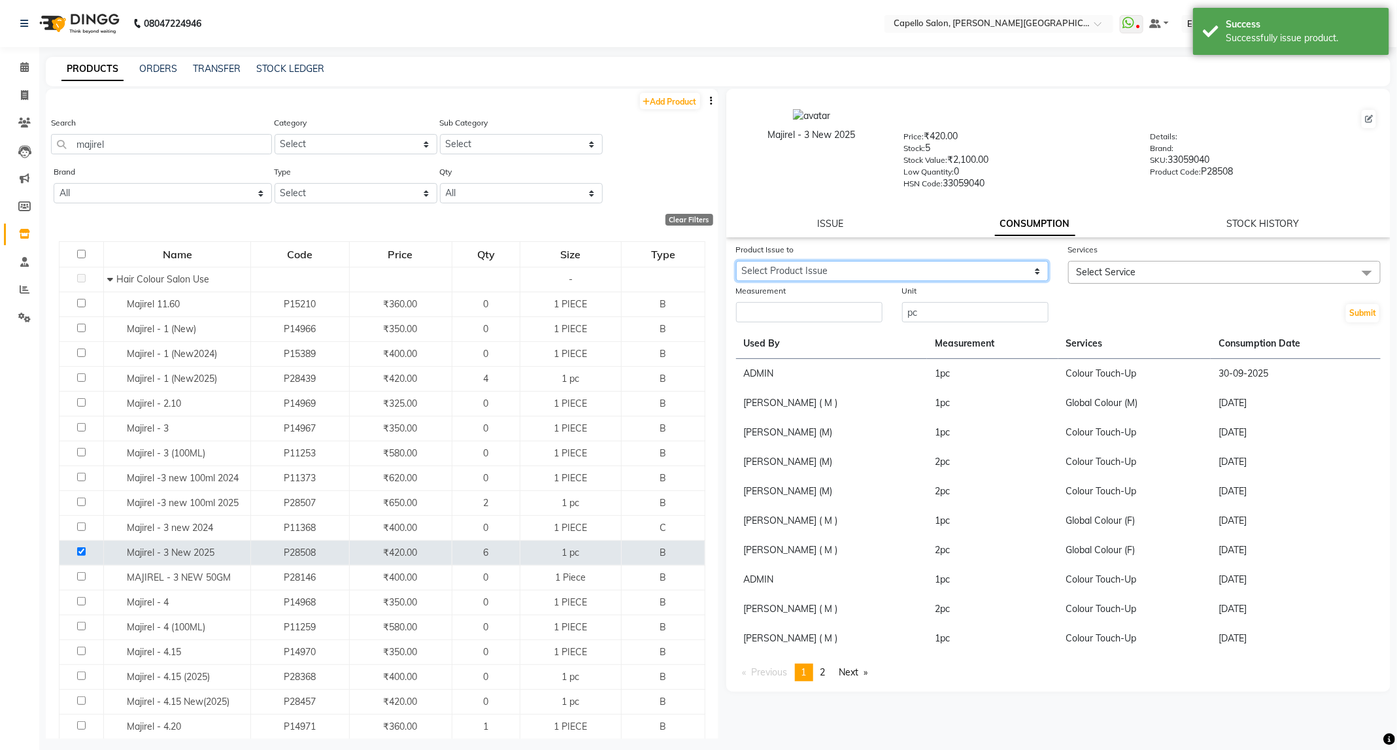
click at [1025, 261] on select "Select Product Issue 2025-10-01, Issued to: Dushyant barsagade, Balance: 1" at bounding box center [892, 271] width 312 height 20
select select "1276352"
click at [736, 261] on select "Select Product Issue 2025-10-01, Issued to: Dushyant barsagade, Balance: 1" at bounding box center [892, 271] width 312 height 20
click at [1130, 275] on span "Select Service" at bounding box center [1224, 272] width 312 height 23
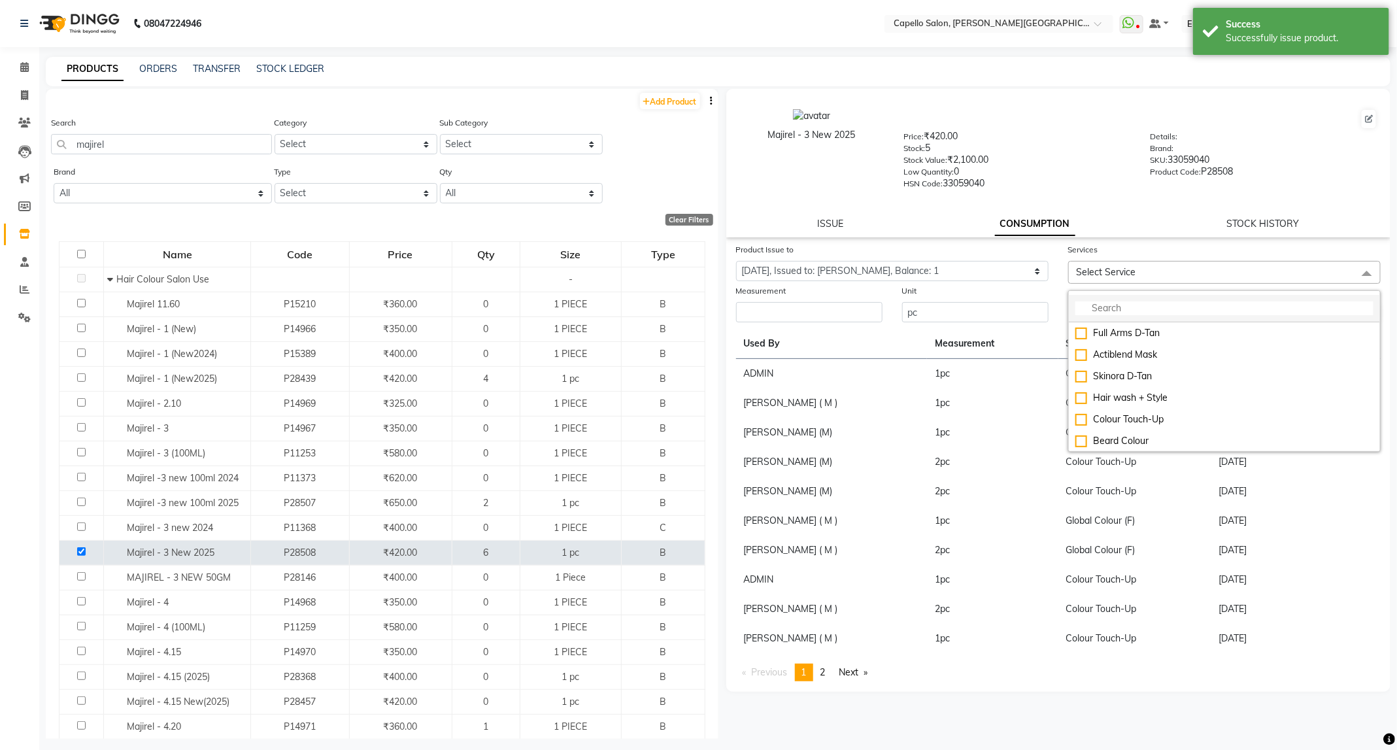
click at [1143, 308] on input "multiselect-search" at bounding box center [1224, 308] width 298 height 14
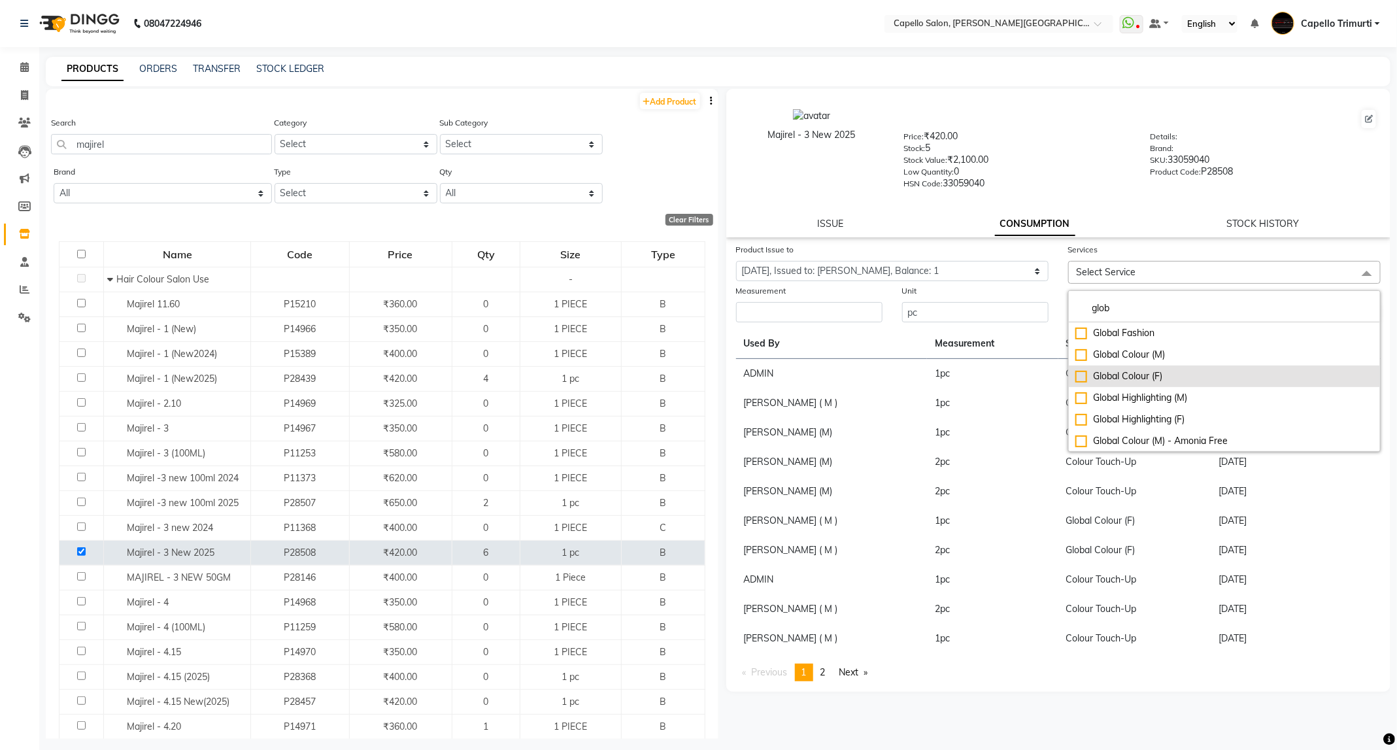
type input "glob"
click at [1118, 375] on div "Global Colour (F)" at bounding box center [1224, 376] width 298 height 14
checkbox input "true"
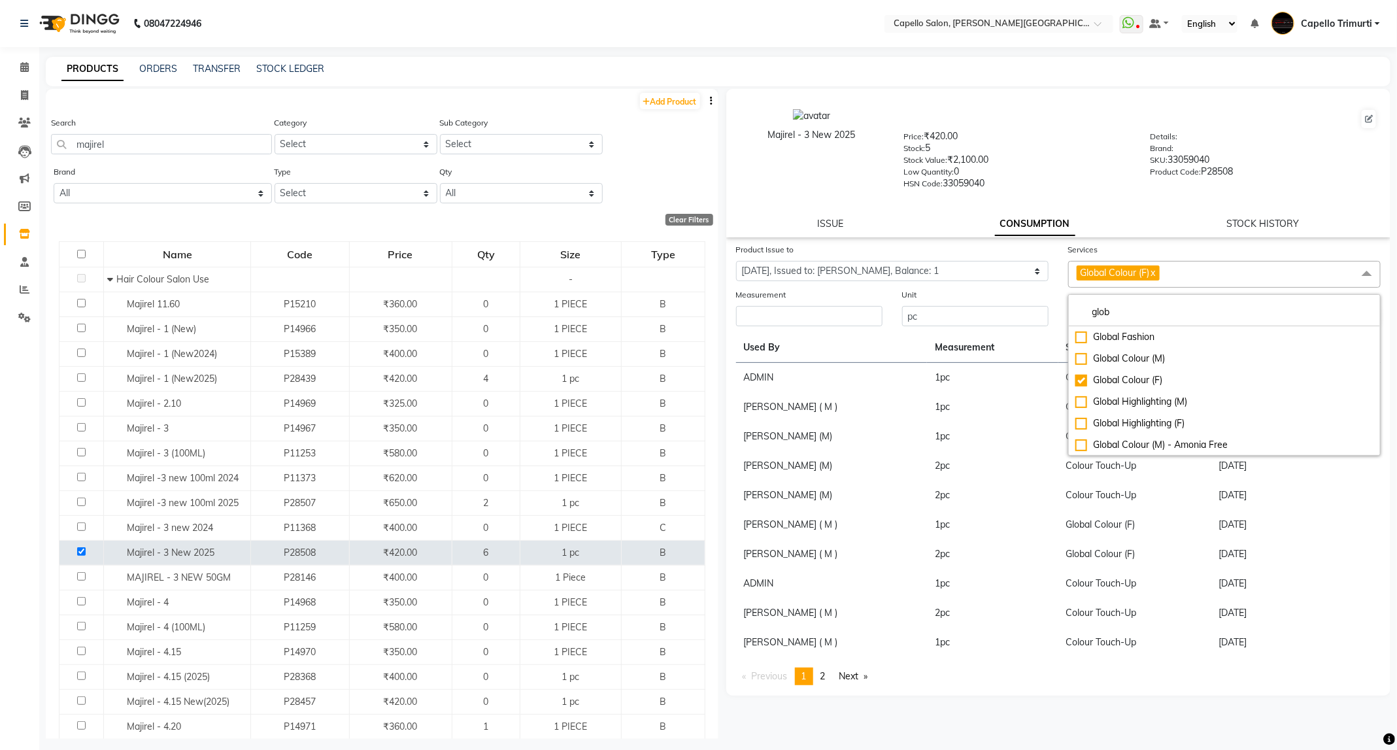
click at [769, 302] on div "Measurement" at bounding box center [809, 297] width 146 height 18
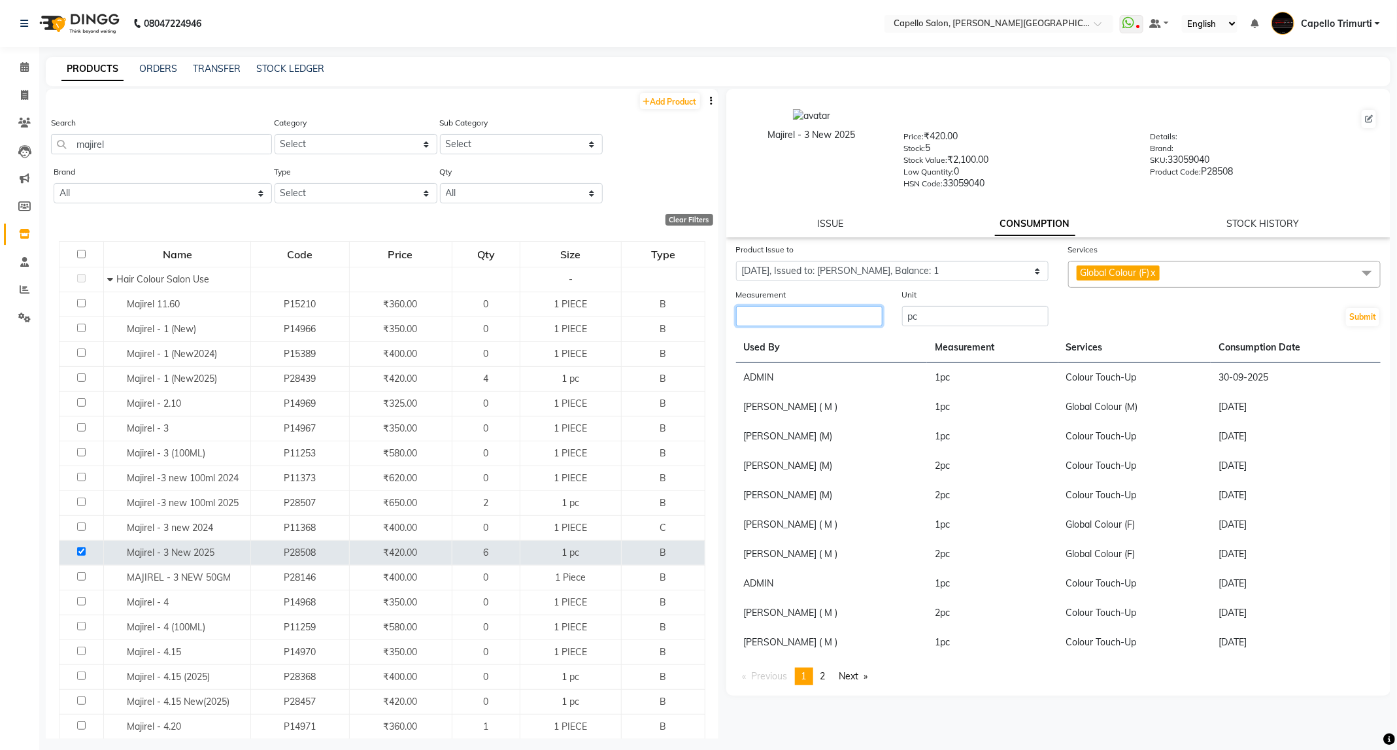
click at [773, 320] on input "number" at bounding box center [809, 316] width 146 height 20
type input "1"
click at [1373, 314] on button "Submit" at bounding box center [1362, 317] width 33 height 18
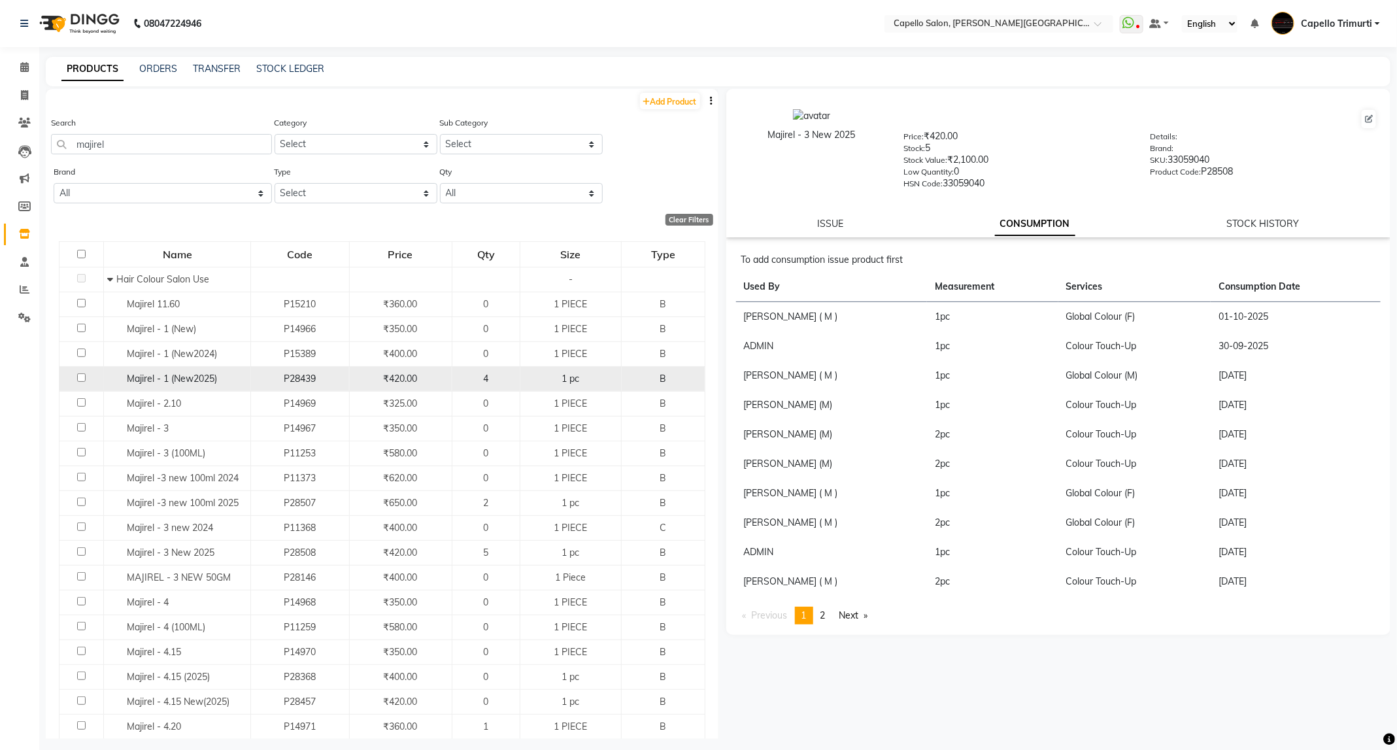
click at [82, 377] on input "checkbox" at bounding box center [81, 377] width 8 height 8
checkbox input "true"
click at [834, 224] on link "ISSUE" at bounding box center [830, 224] width 26 height 12
select select
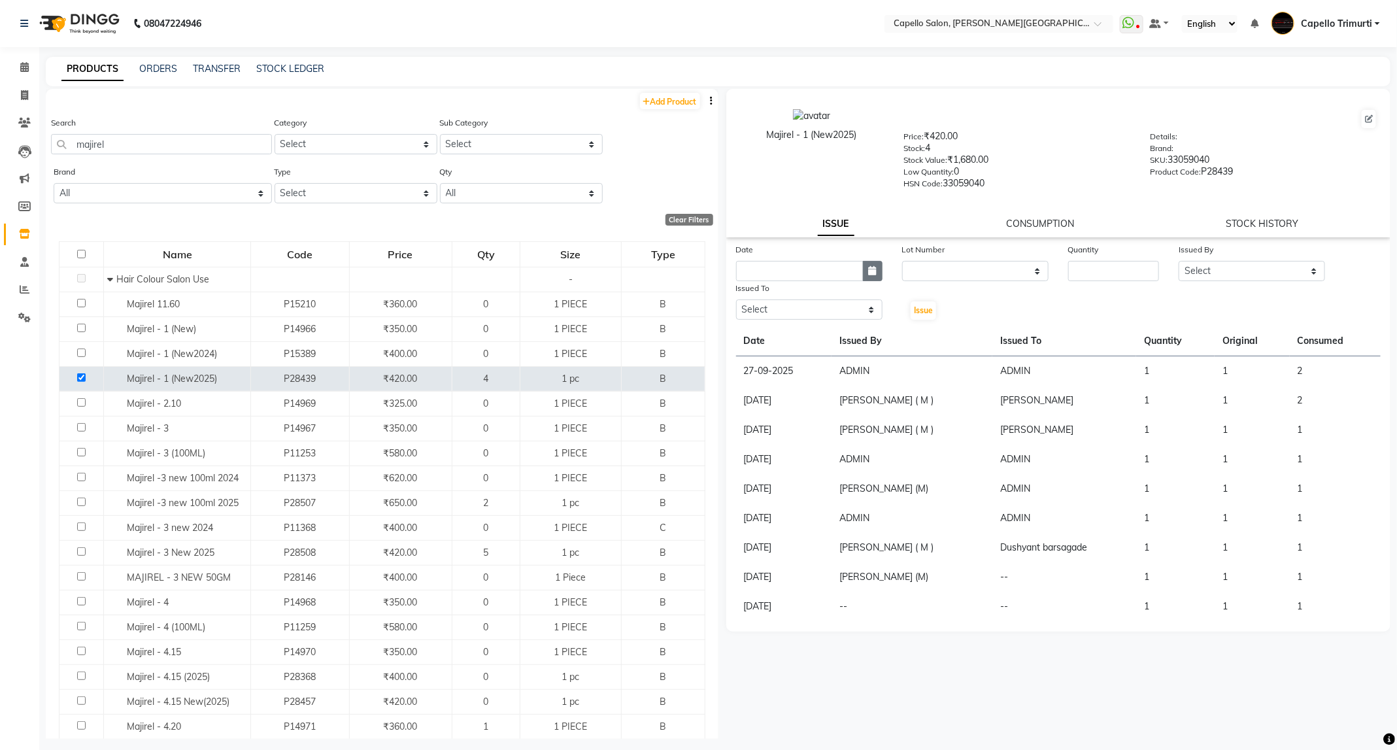
click at [871, 269] on icon "button" at bounding box center [873, 270] width 8 height 9
select select "10"
select select "2025"
click at [791, 337] on div "1" at bounding box center [791, 338] width 21 height 21
type input "01-10-2025"
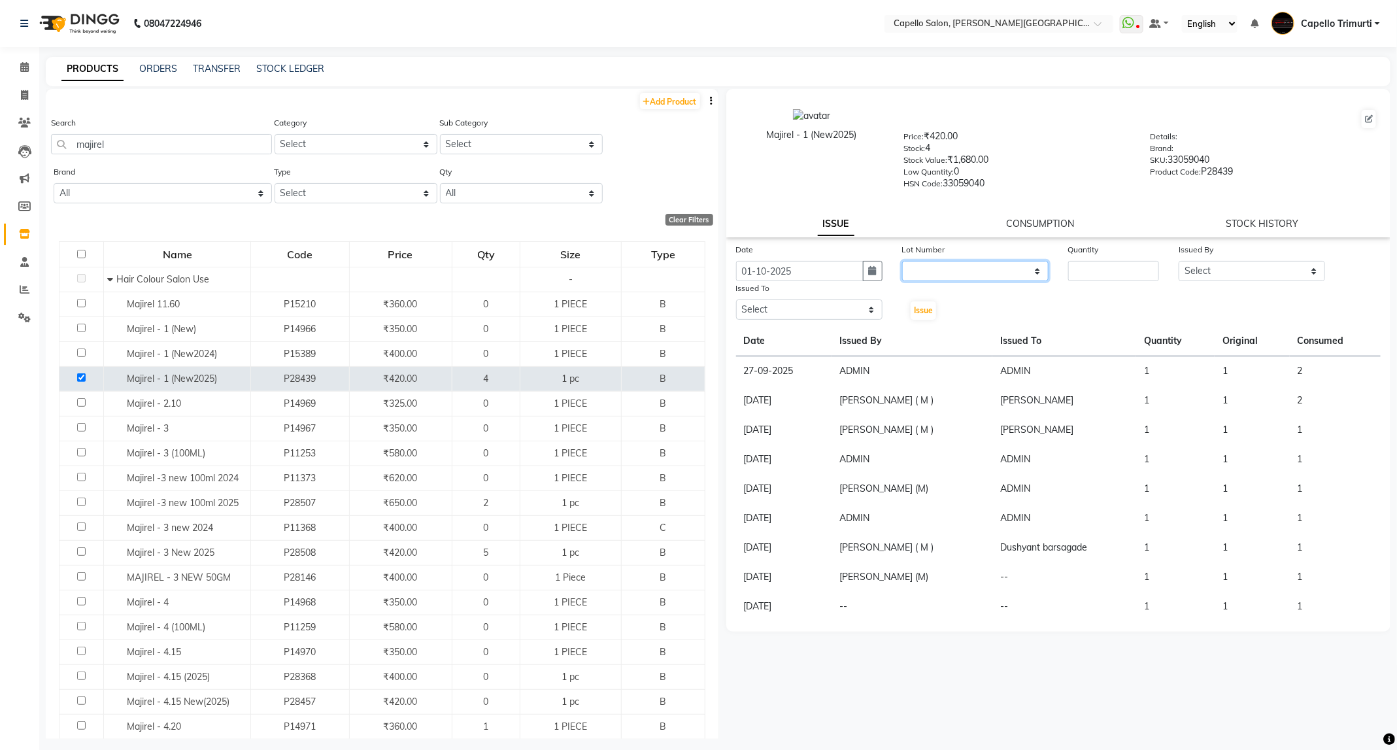
click at [1020, 273] on select "None" at bounding box center [975, 271] width 146 height 20
select select "0: null"
click at [902, 261] on select "None" at bounding box center [975, 271] width 146 height 20
click at [1131, 269] on input "number" at bounding box center [1113, 271] width 91 height 20
type input "1"
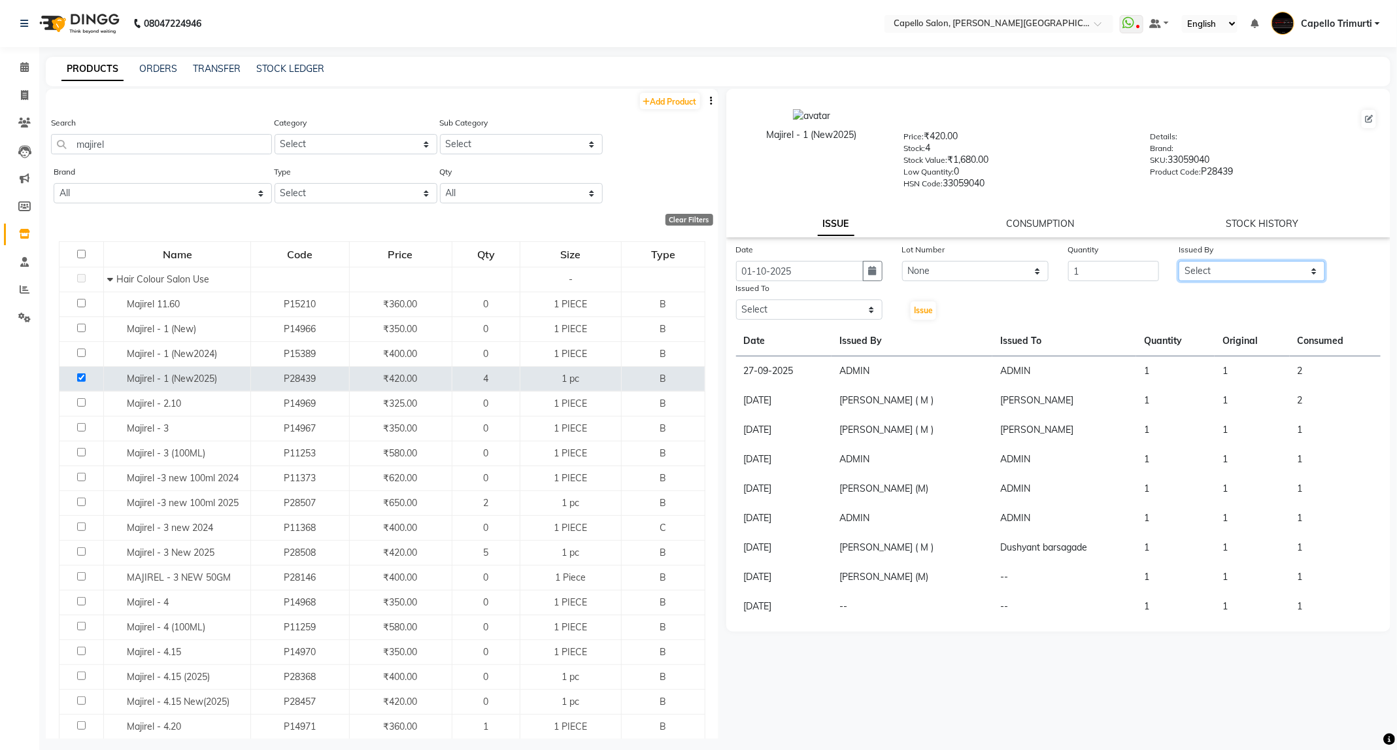
click at [1281, 263] on select "Select ADMIN ANKUSH B Capello Trimurti Dushyant barsagade Kristee Raut (M) Nare…" at bounding box center [1251, 271] width 146 height 20
select select "47396"
click at [1178, 261] on select "Select ADMIN ANKUSH B Capello Trimurti Dushyant barsagade Kristee Raut (M) Nare…" at bounding box center [1251, 271] width 146 height 20
click at [859, 314] on select "Select ADMIN ANKUSH B Capello Trimurti Dushyant barsagade Kristee Raut (M) Nare…" at bounding box center [809, 309] width 146 height 20
select select "35878"
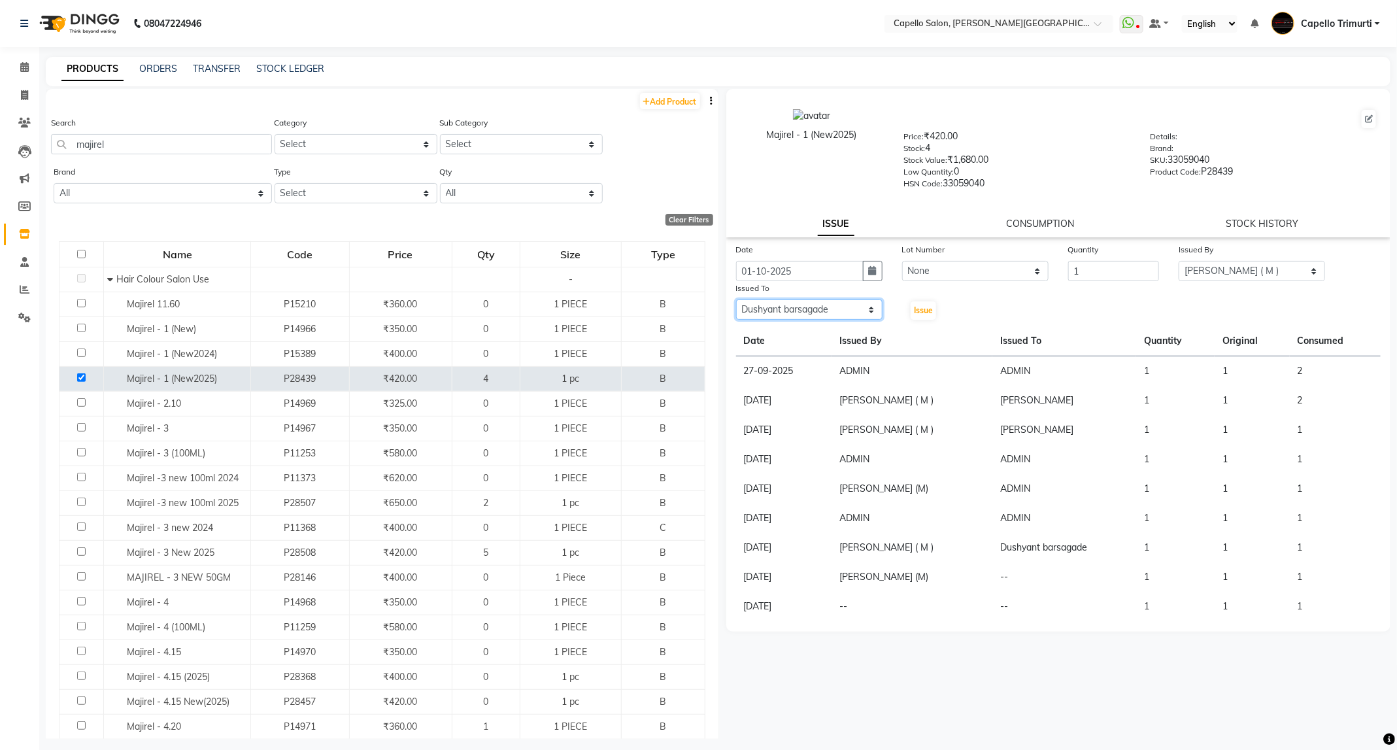
click at [736, 299] on select "Select ADMIN ANKUSH B Capello Trimurti Dushyant barsagade Kristee Raut (M) Nare…" at bounding box center [809, 309] width 146 height 20
click at [929, 310] on span "Issue" at bounding box center [923, 310] width 19 height 10
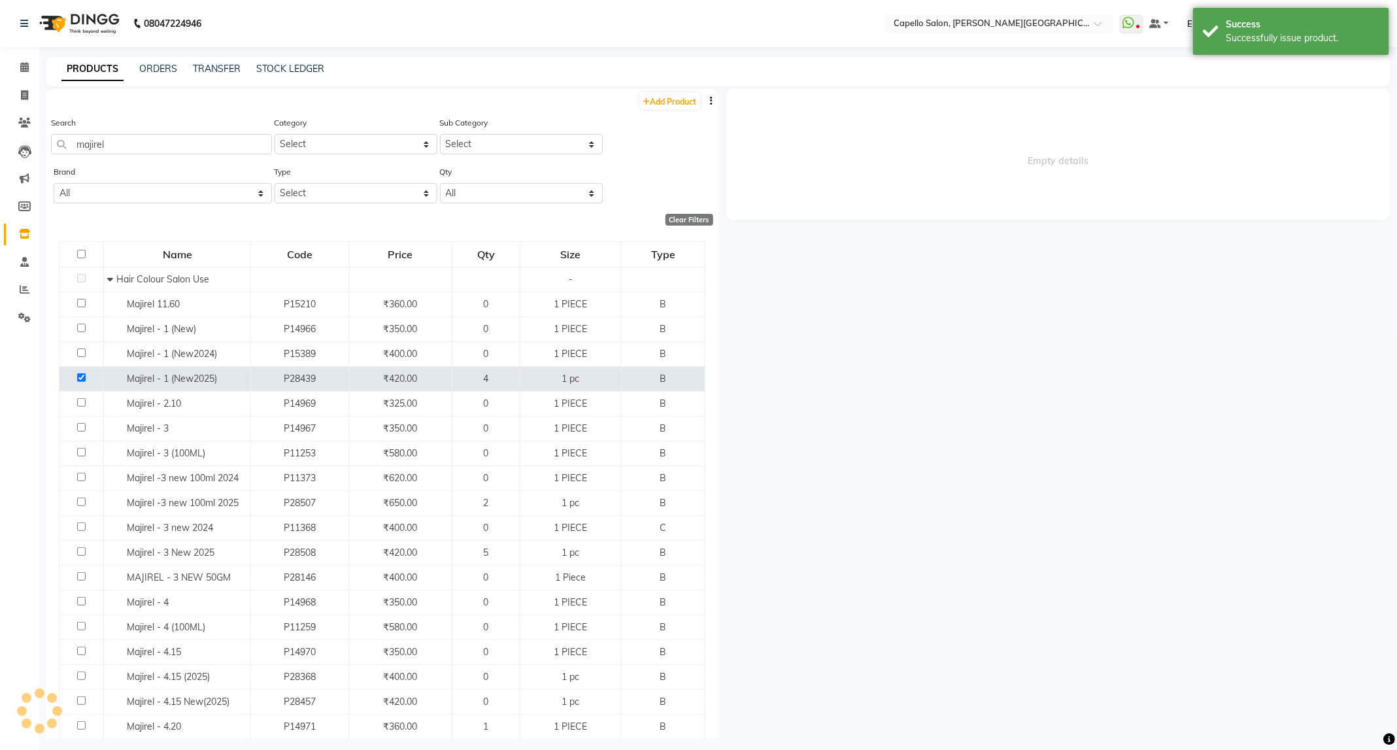
select select
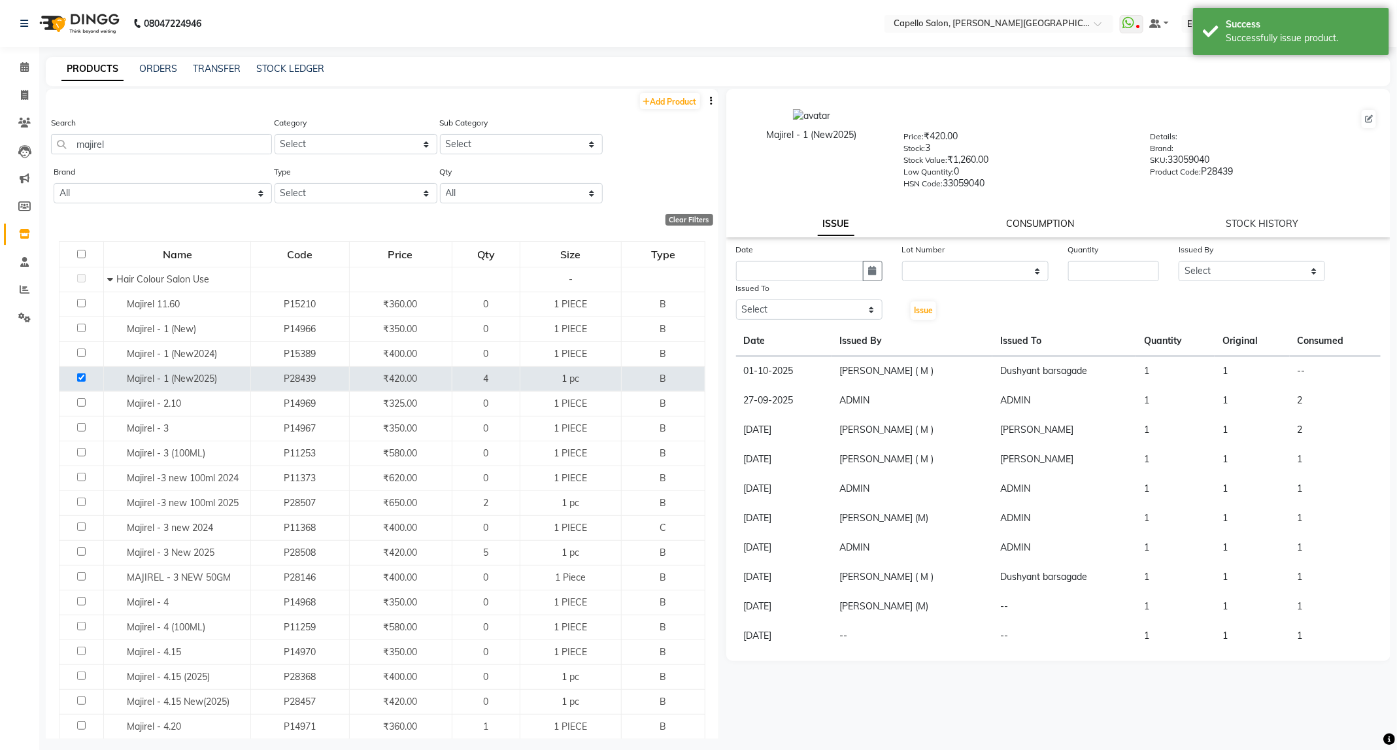
click at [1029, 226] on link "CONSUMPTION" at bounding box center [1040, 224] width 68 height 12
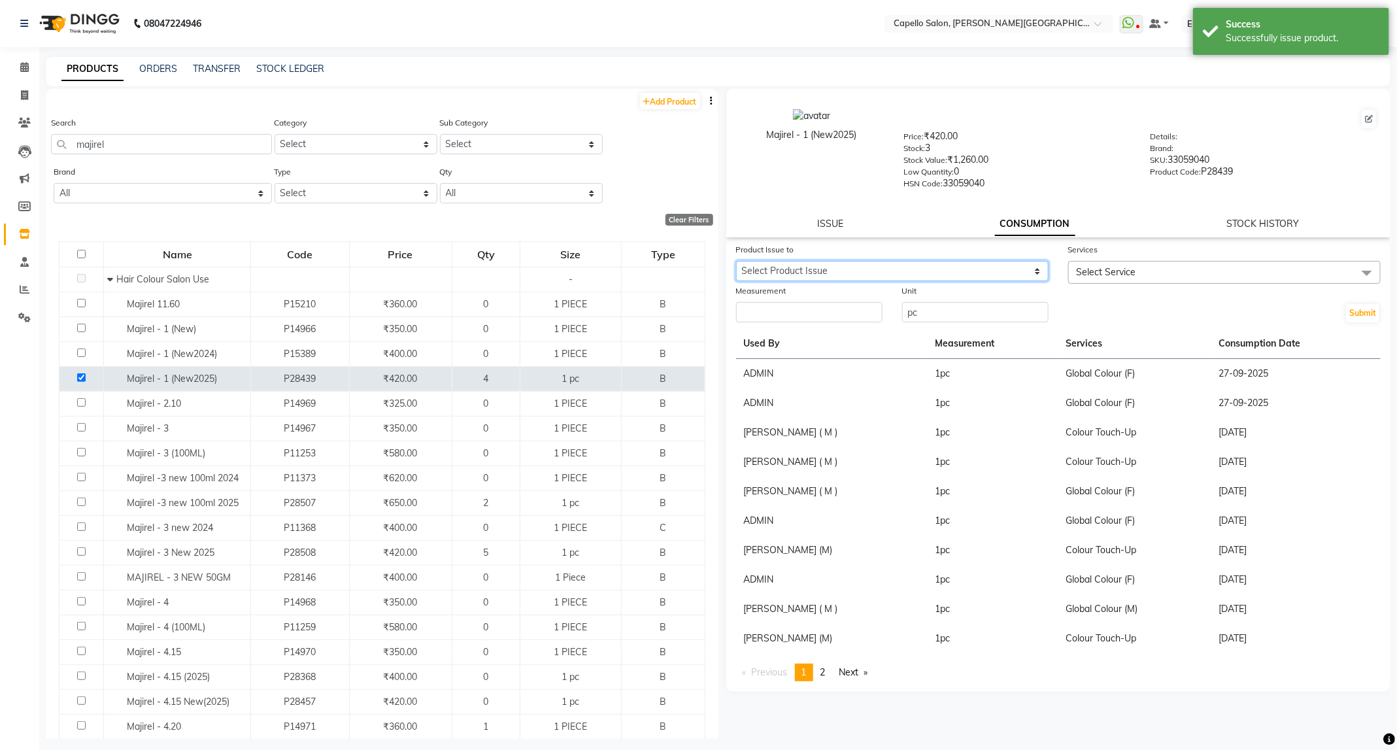
click at [1024, 267] on select "Select Product Issue 2025-10-01, Issued to: Dushyant barsagade, Balance: 1" at bounding box center [892, 271] width 312 height 20
select select "1276355"
click at [736, 261] on select "Select Product Issue 2025-10-01, Issued to: Dushyant barsagade, Balance: 1" at bounding box center [892, 271] width 312 height 20
click at [1149, 271] on span "Select Service" at bounding box center [1224, 272] width 312 height 23
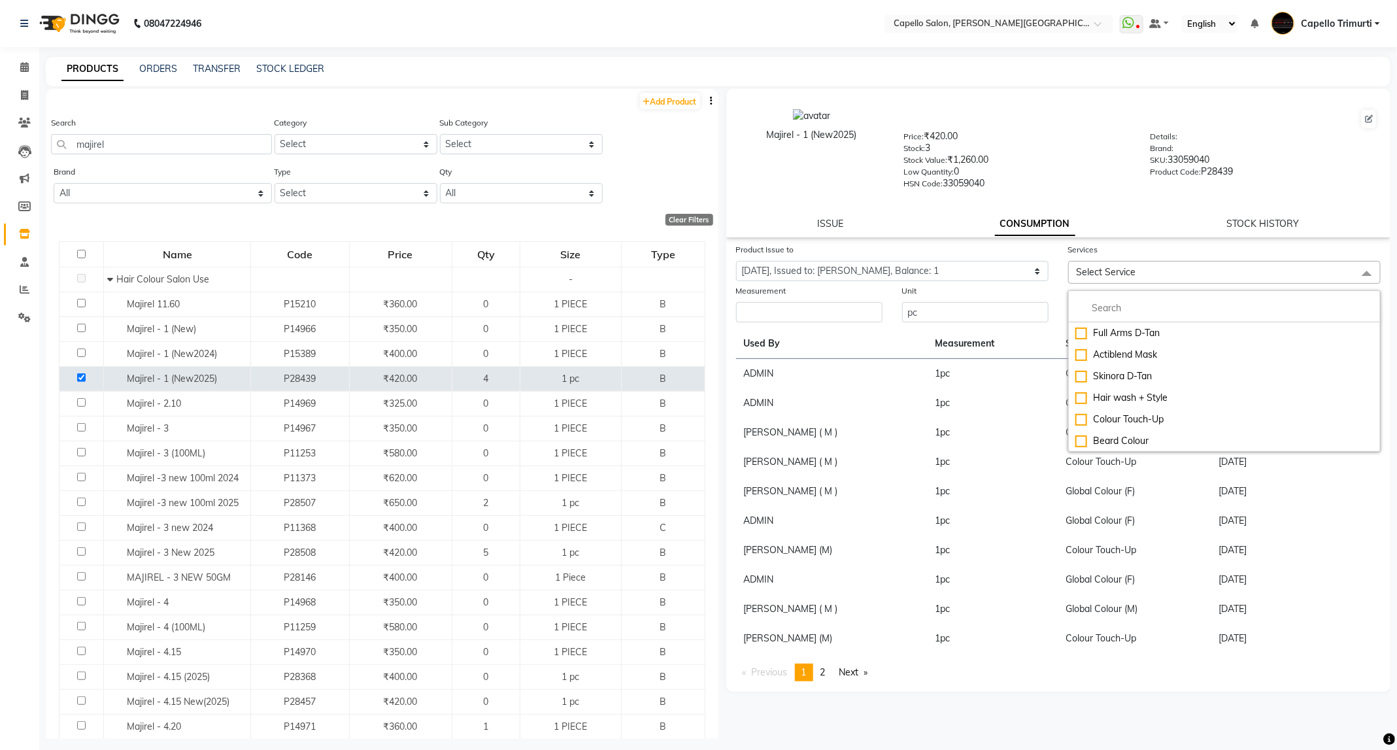
click at [1157, 269] on span "Select Service" at bounding box center [1224, 272] width 312 height 23
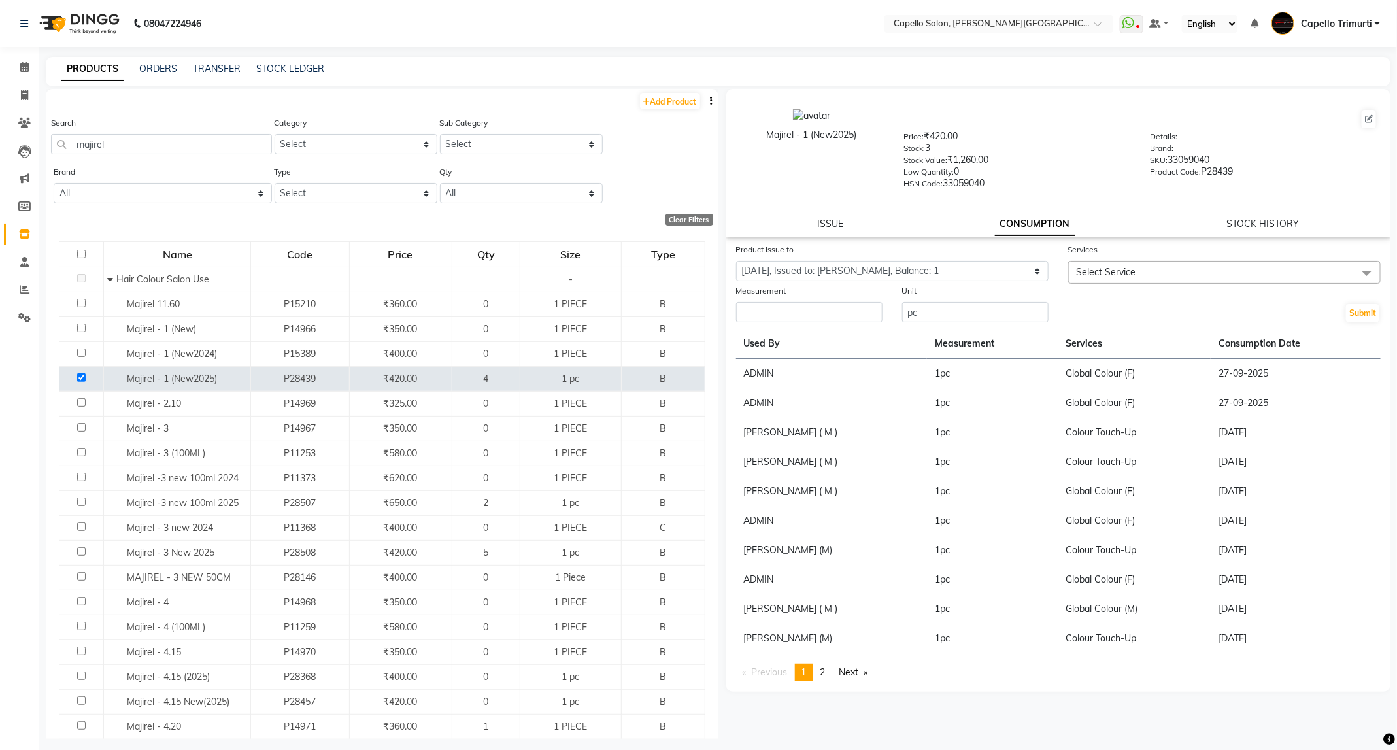
click at [1157, 267] on span "Select Service" at bounding box center [1224, 272] width 312 height 23
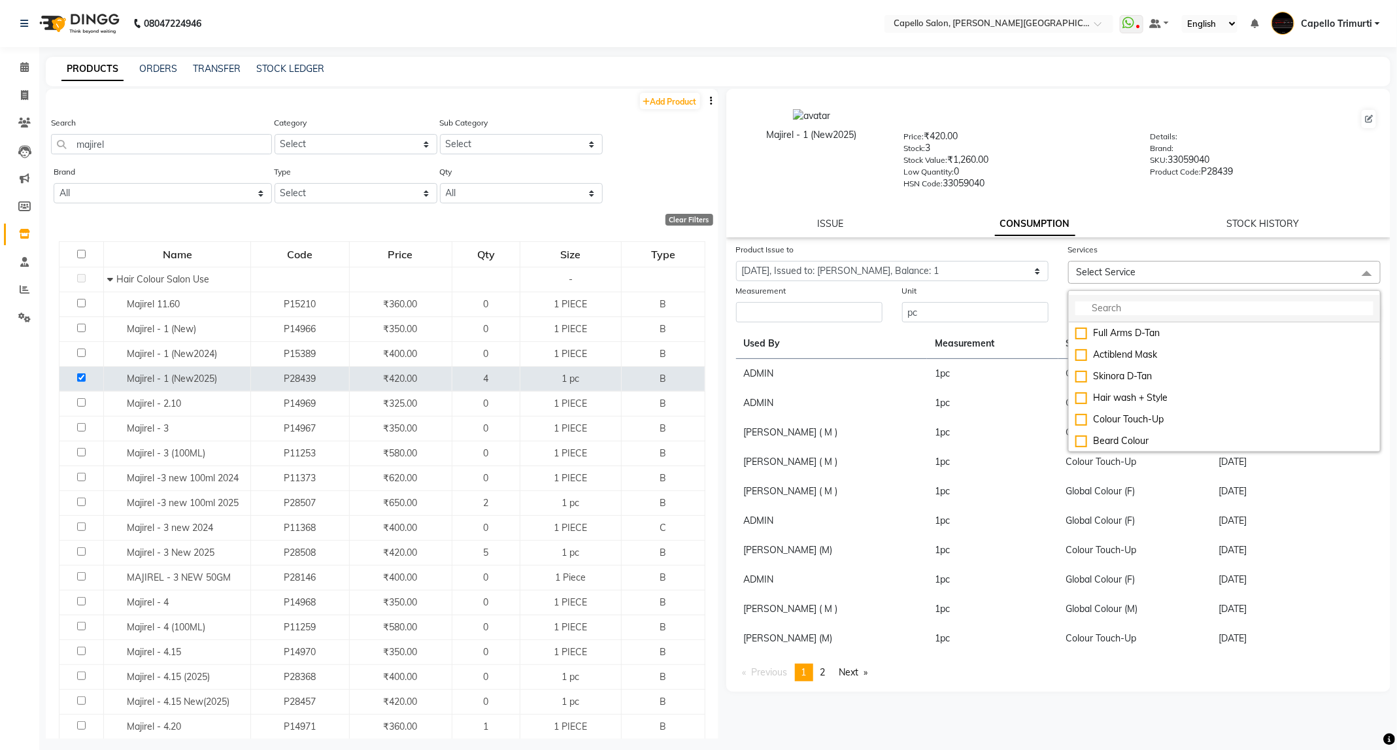
click at [1157, 303] on input "multiselect-search" at bounding box center [1224, 308] width 298 height 14
type input "glob"
click at [1167, 380] on div "Global Colour (F)" at bounding box center [1224, 376] width 298 height 14
checkbox input "true"
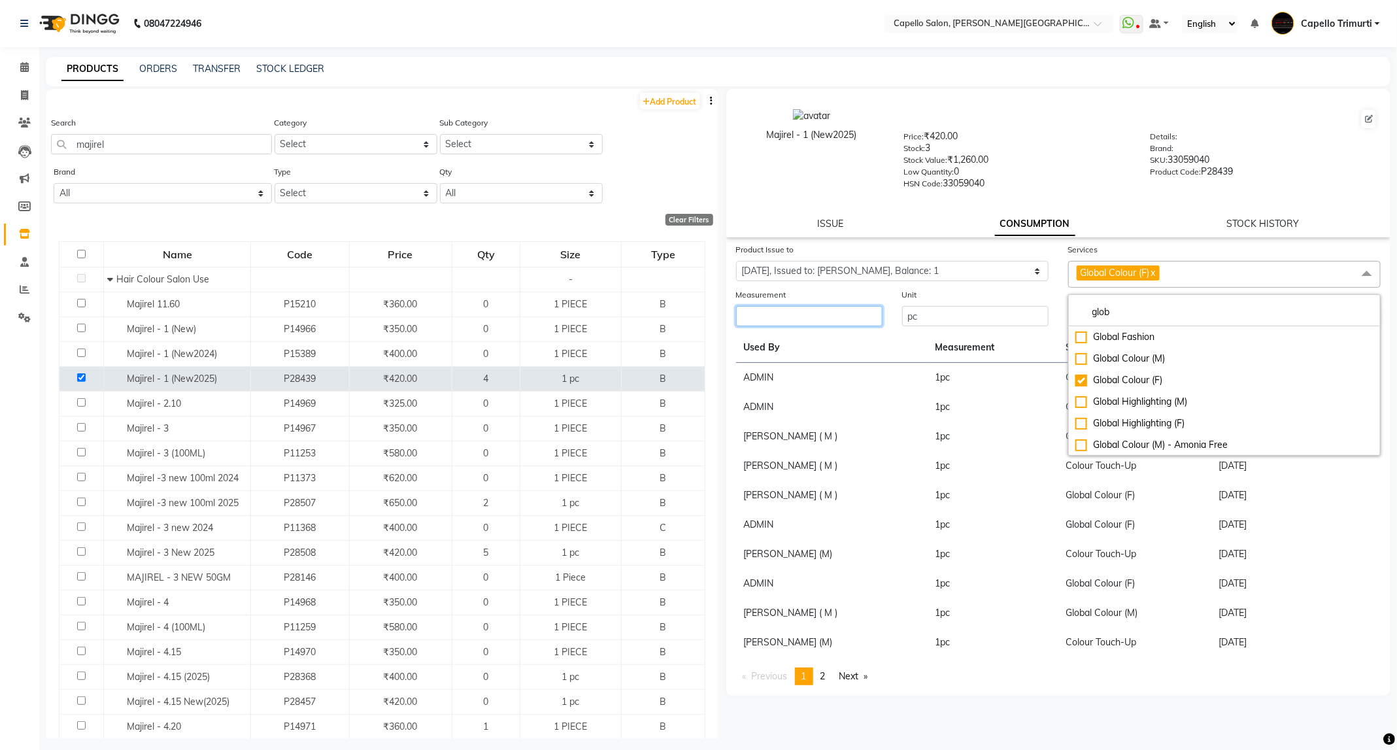
click at [855, 320] on input "number" at bounding box center [809, 316] width 146 height 20
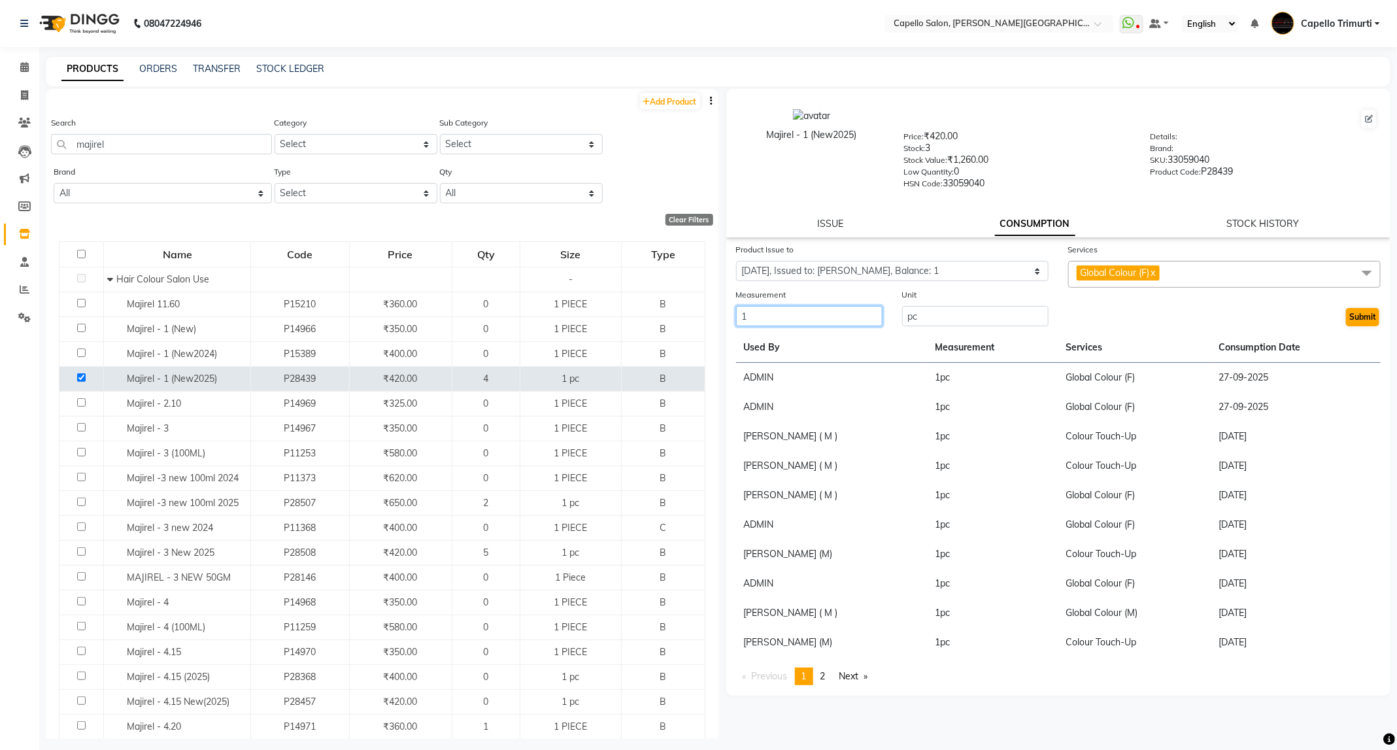
type input "1"
click at [1355, 314] on button "Submit" at bounding box center [1362, 317] width 33 height 18
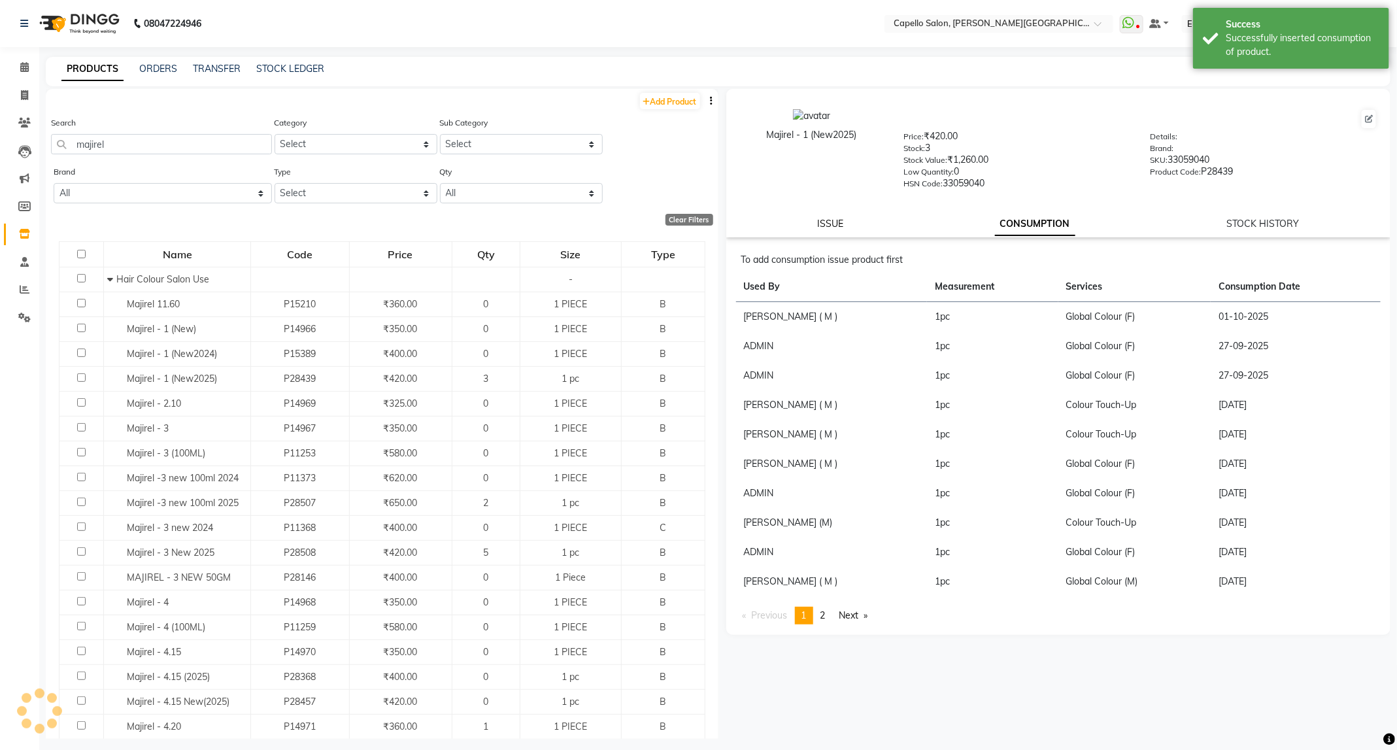
click at [828, 220] on link "ISSUE" at bounding box center [830, 224] width 26 height 12
select select
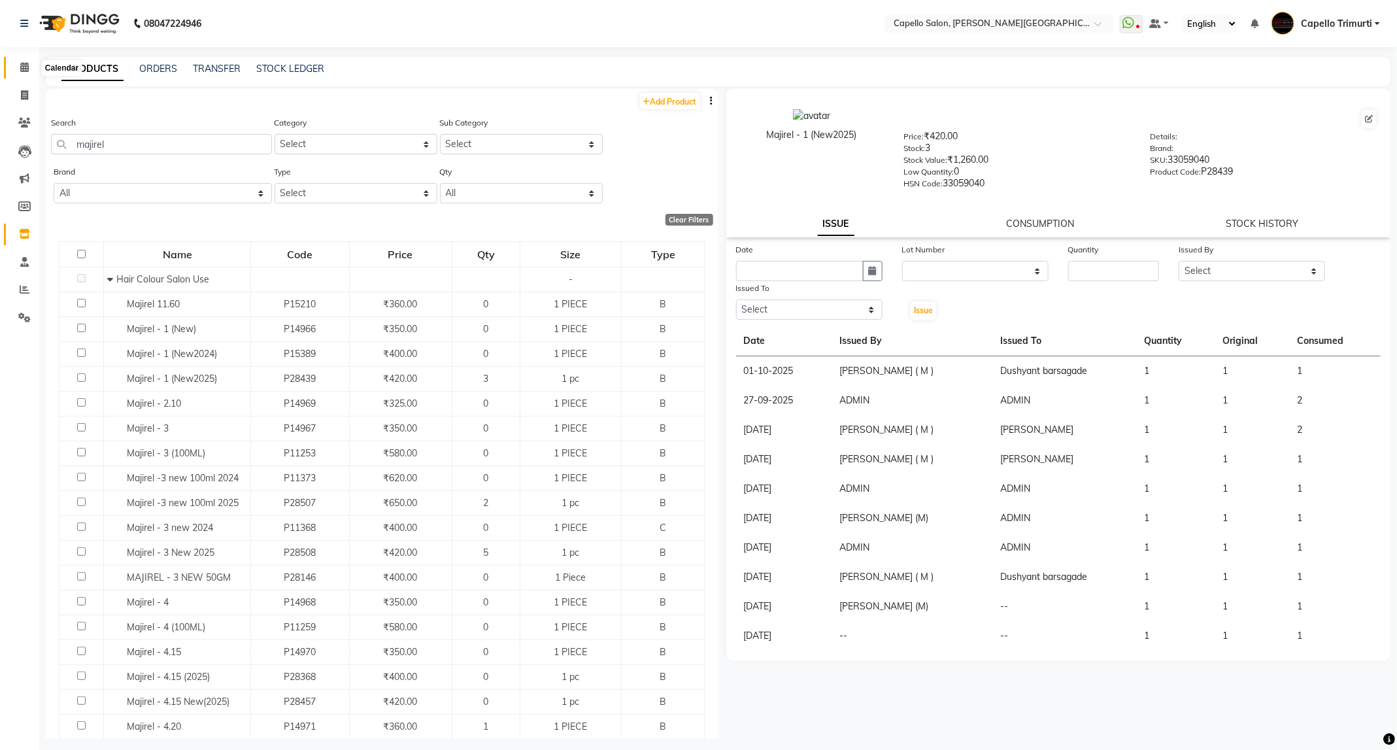
click at [22, 63] on icon at bounding box center [24, 67] width 8 height 10
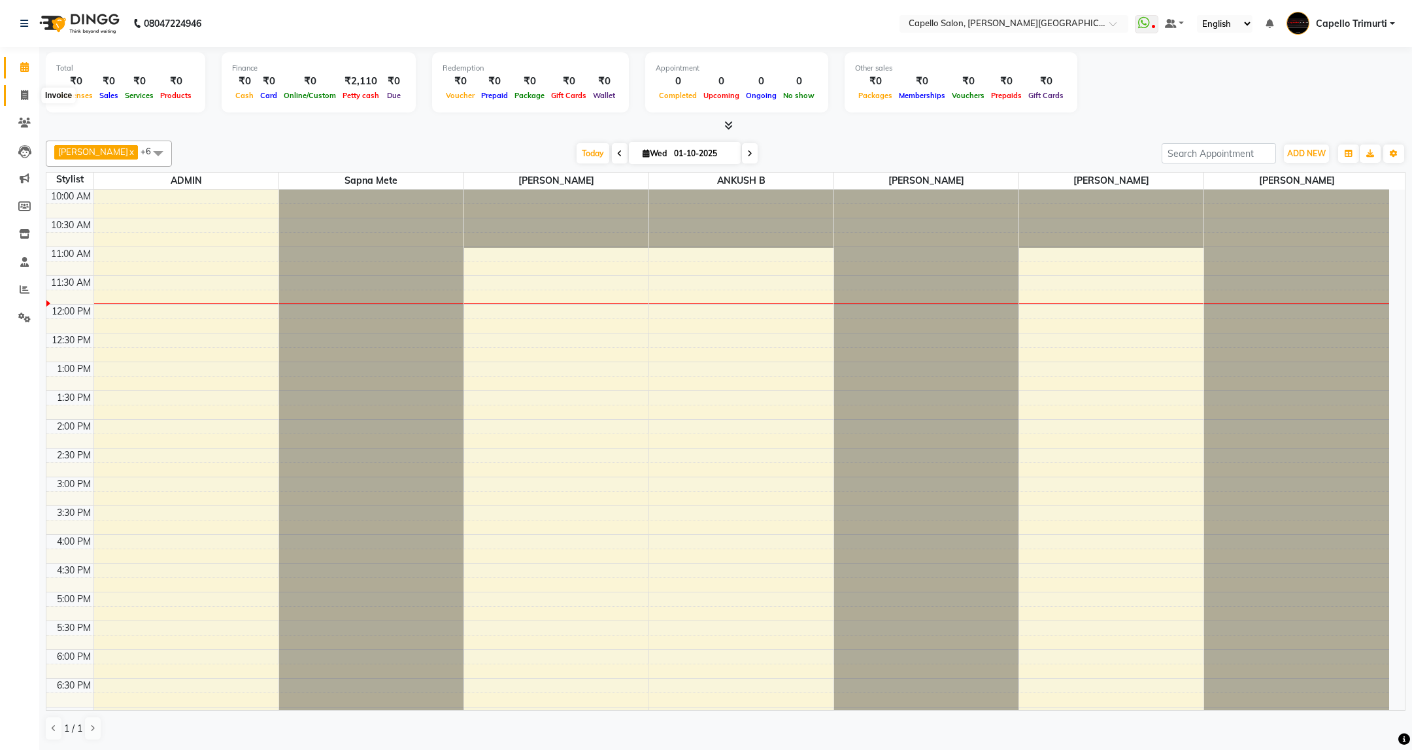
click at [24, 97] on icon at bounding box center [24, 95] width 7 height 10
select select "service"
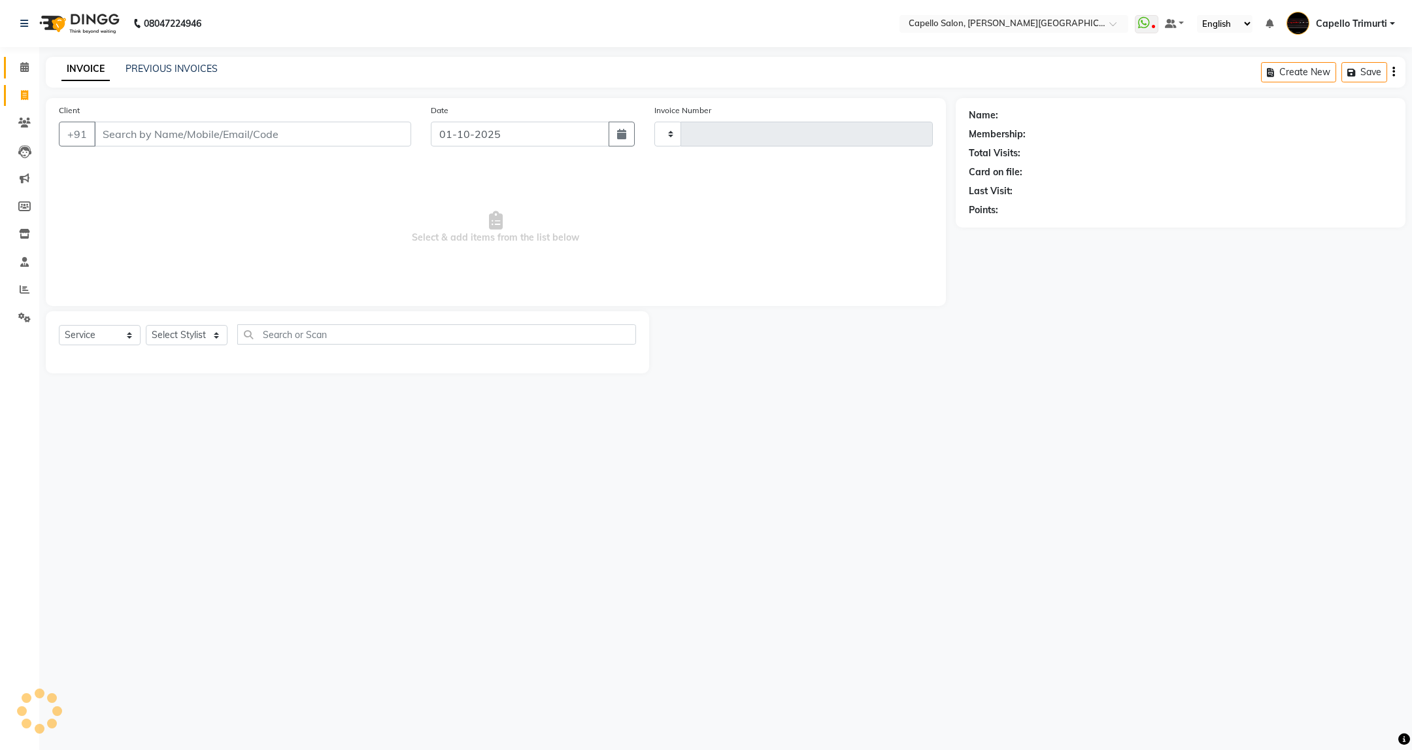
type input "4049"
select select "811"
click at [220, 337] on select "Select Stylist" at bounding box center [187, 335] width 82 height 20
select select "40170"
click at [146, 325] on select "Select Stylist ADMIN [PERSON_NAME] [PERSON_NAME] [PERSON_NAME] [PERSON_NAME] (M…" at bounding box center [187, 335] width 82 height 20
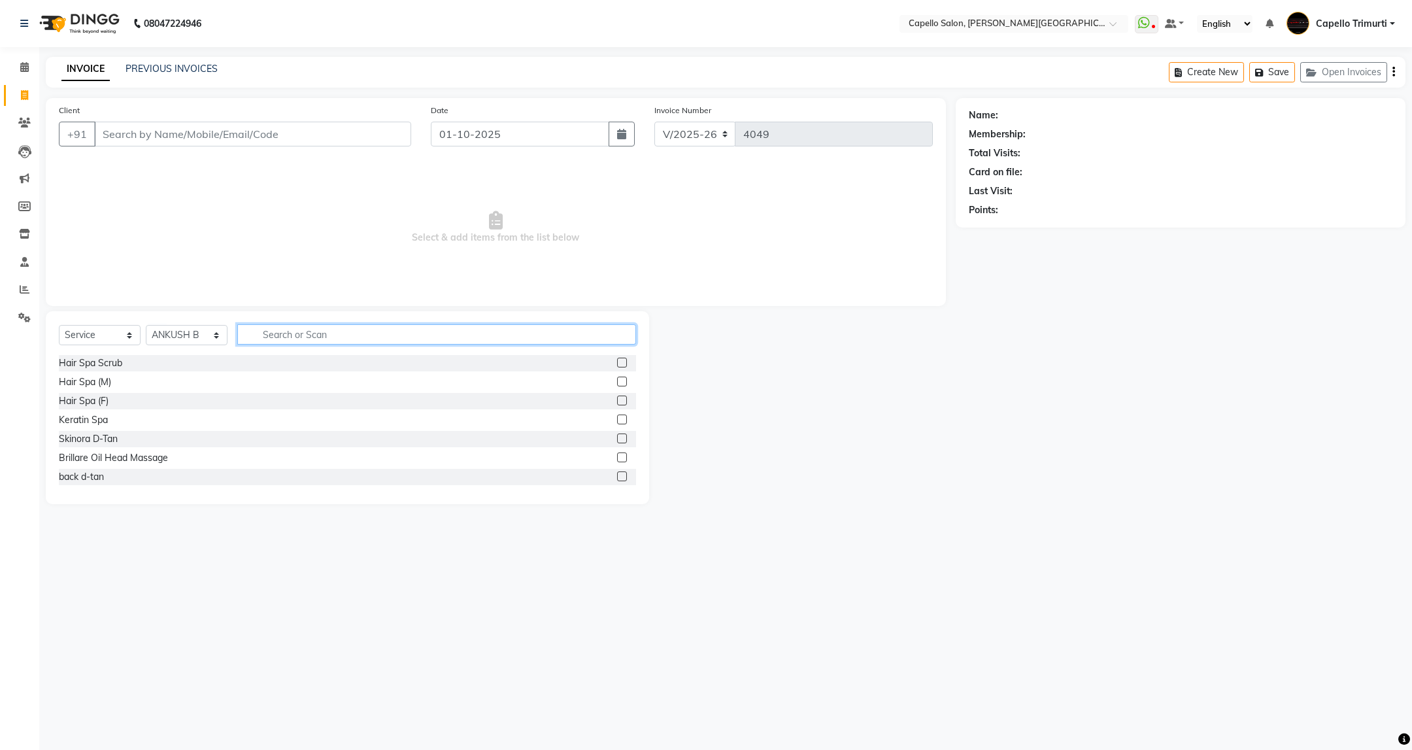
click at [339, 331] on input "text" at bounding box center [436, 334] width 398 height 20
type input "cut"
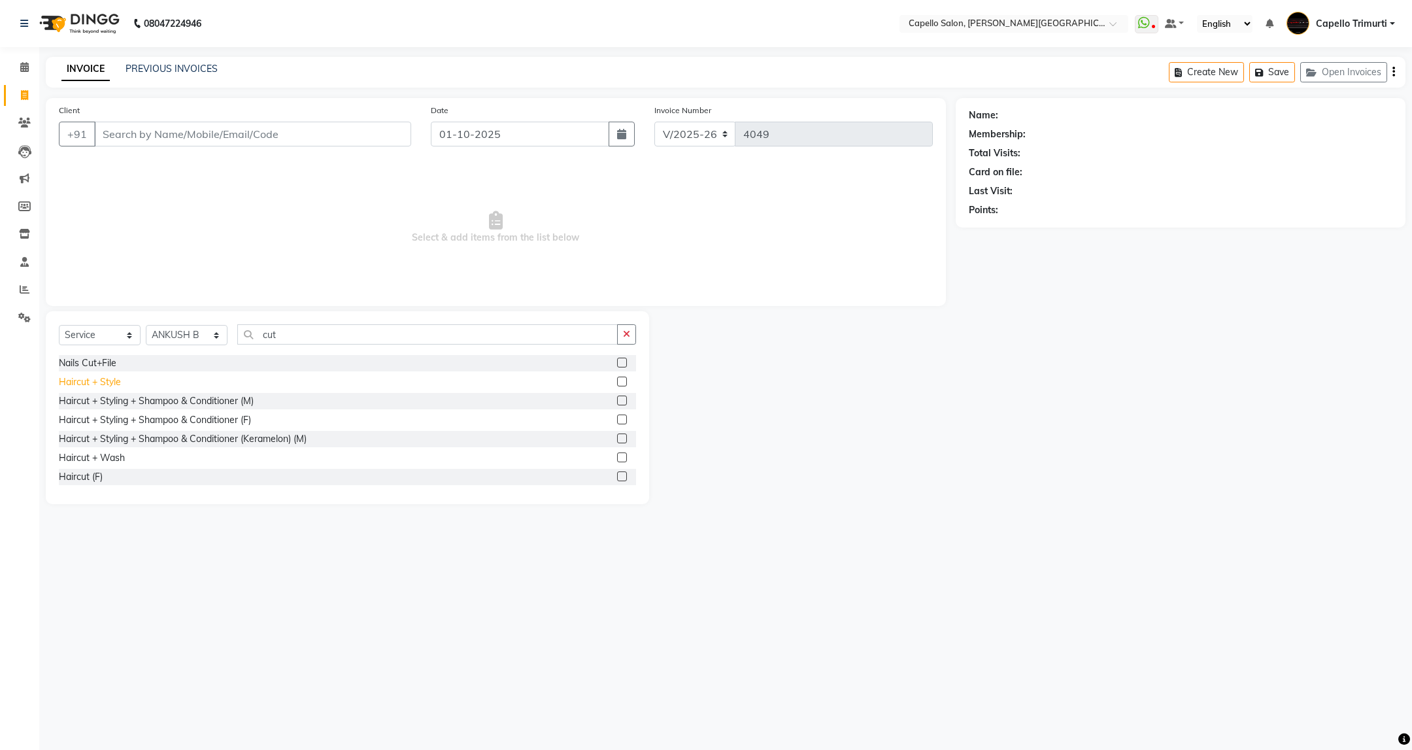
click at [112, 380] on div "Haircut + Style" at bounding box center [90, 382] width 62 height 14
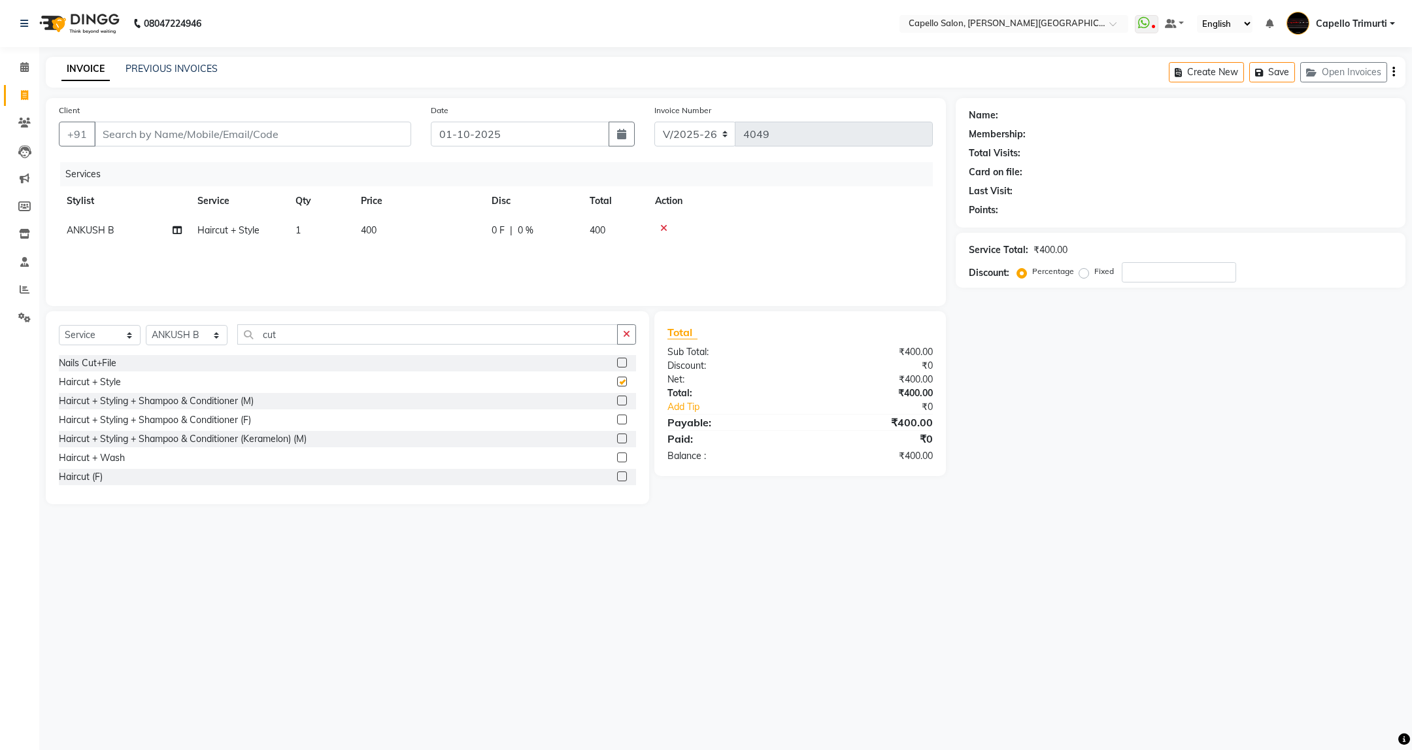
checkbox input "false"
click at [298, 135] on input "Client" at bounding box center [252, 134] width 317 height 25
type input "8"
type input "0"
type input "8669082542"
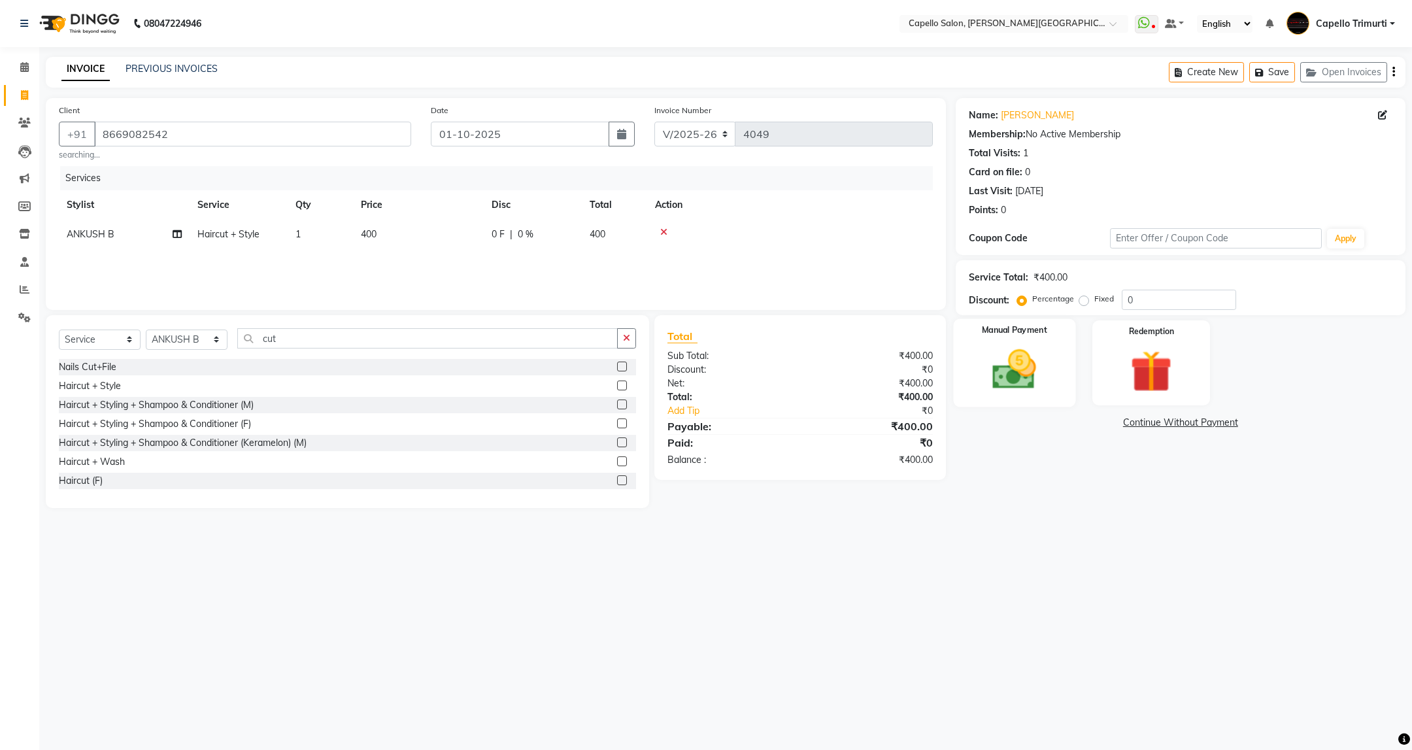
click at [1031, 376] on img at bounding box center [1013, 369] width 71 height 50
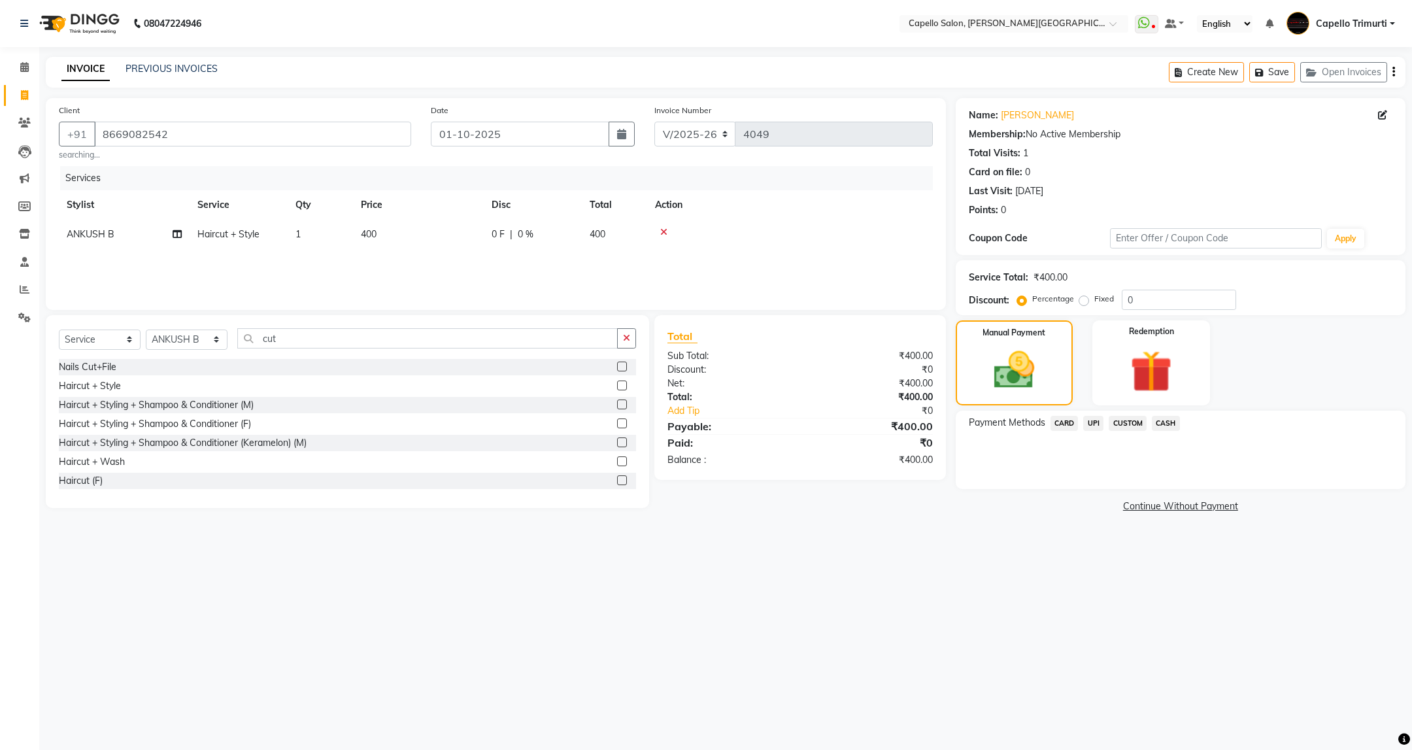
click at [1165, 424] on span "CASH" at bounding box center [1166, 423] width 28 height 15
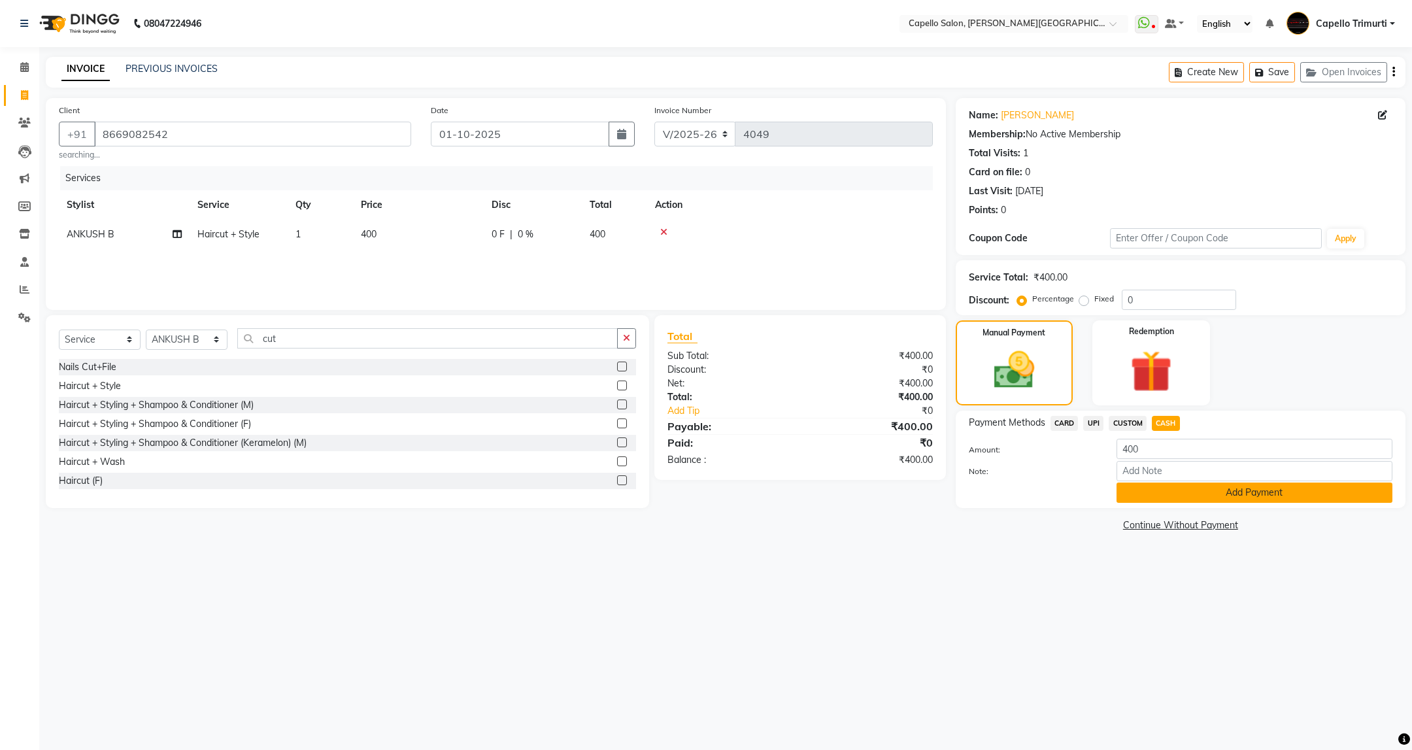
click at [1156, 499] on button "Add Payment" at bounding box center [1254, 492] width 276 height 20
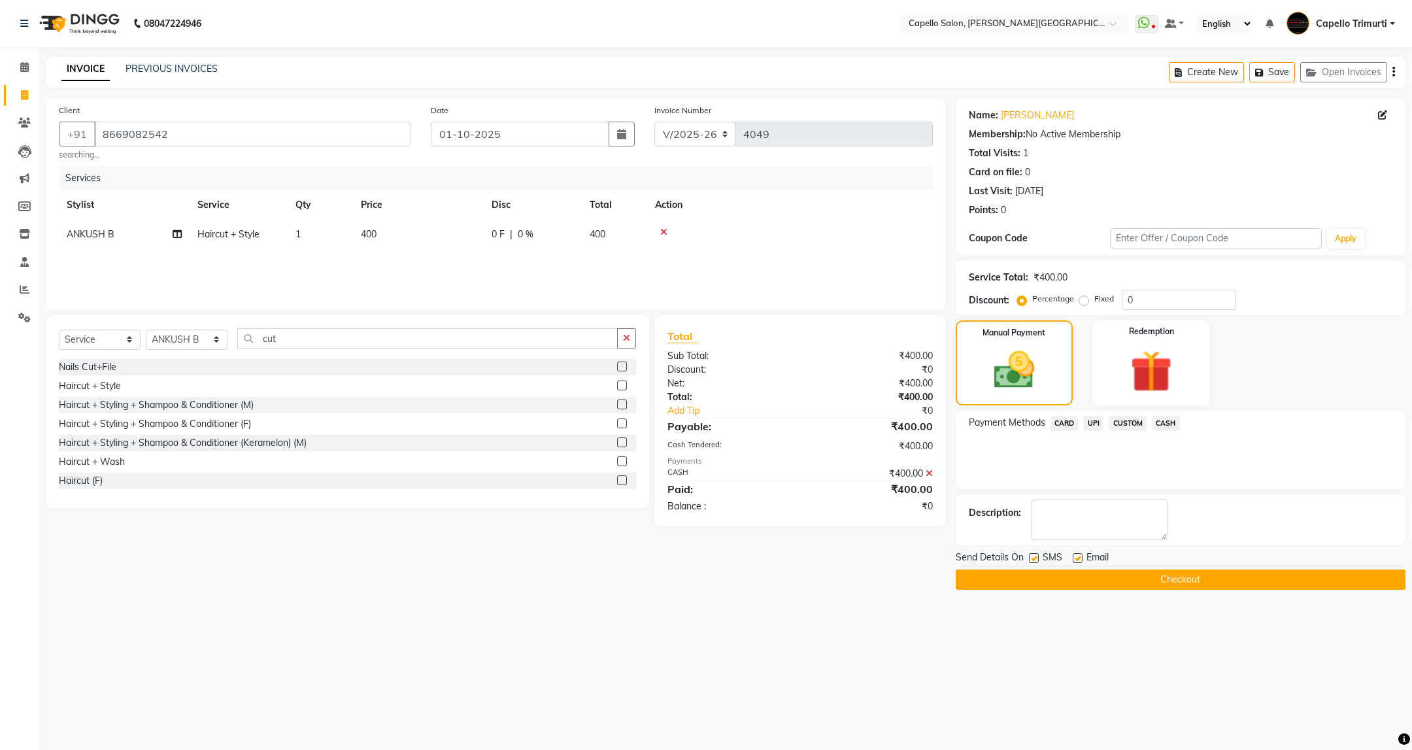
click at [1161, 584] on button "Checkout" at bounding box center [1181, 579] width 450 height 20
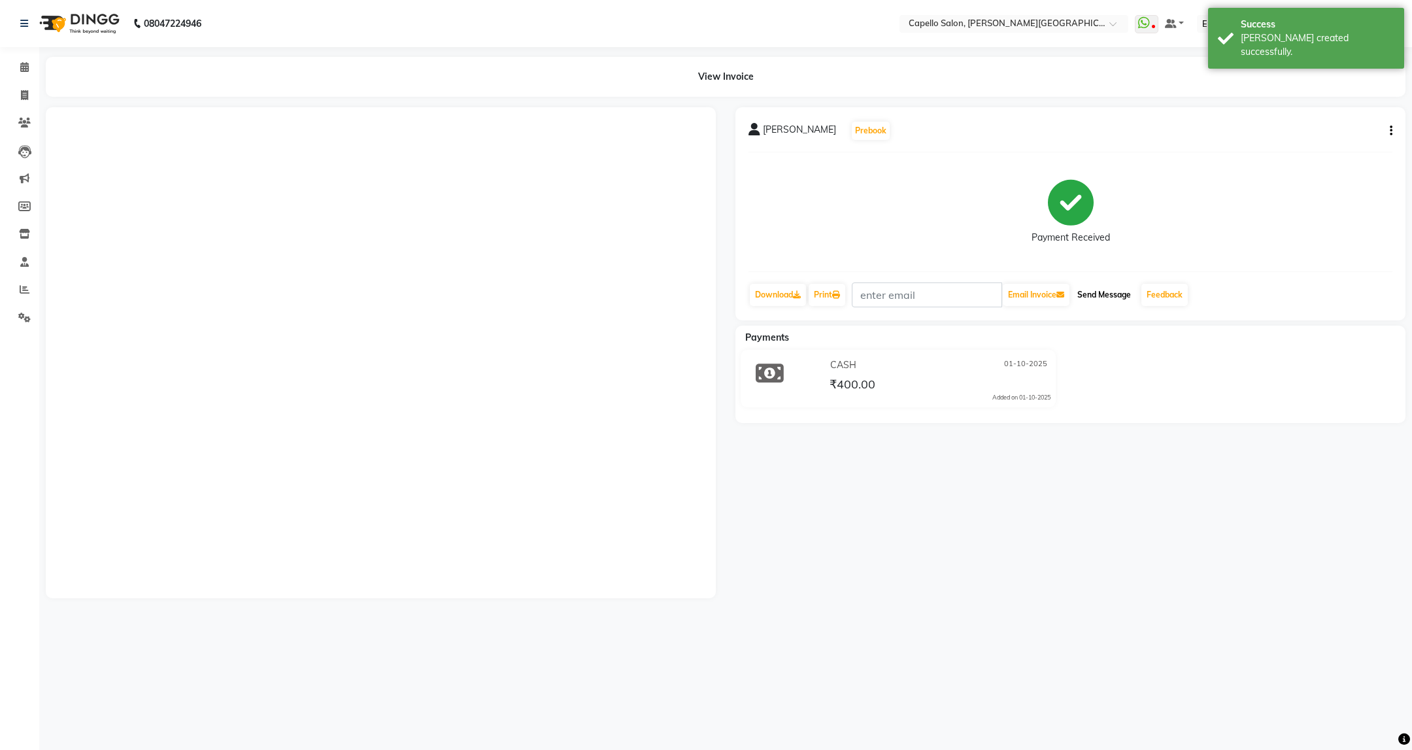
click at [1120, 292] on button "Send Message" at bounding box center [1104, 295] width 64 height 22
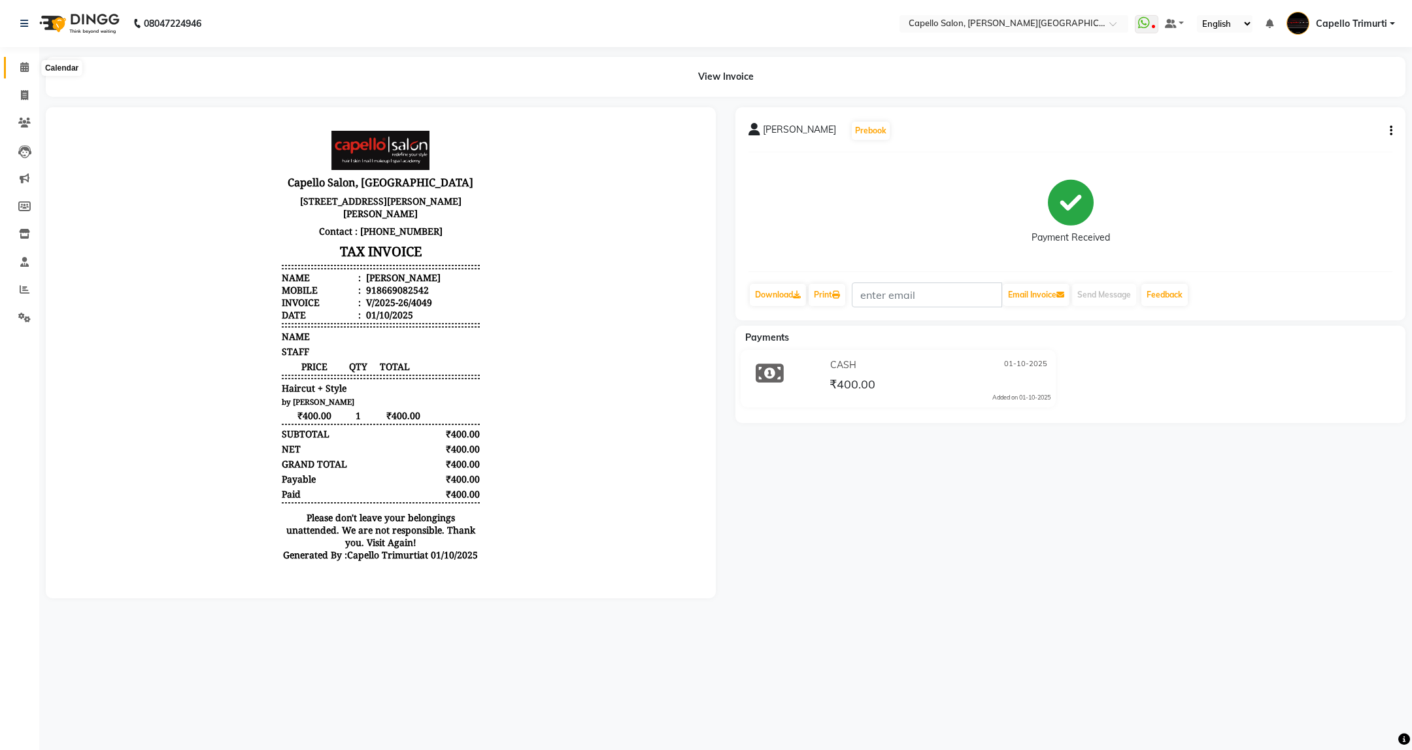
drag, startPoint x: 14, startPoint y: 61, endPoint x: 161, endPoint y: 1, distance: 159.5
click at [14, 61] on span at bounding box center [24, 67] width 23 height 15
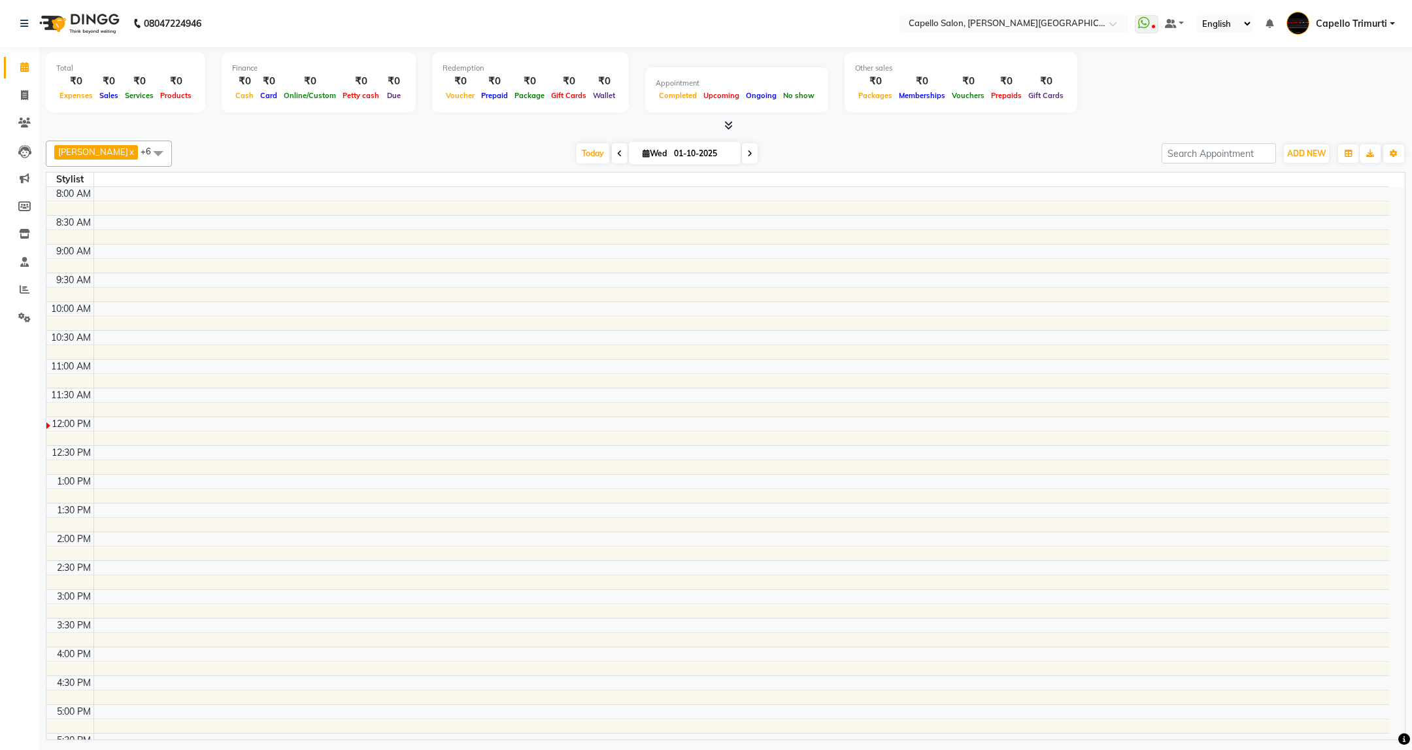
click at [1163, 108] on div "Total ₹0 Expenses ₹0 Sales ₹0 Services ₹0 Products Finance ₹0 Cash ₹0 Card ₹0 O…" at bounding box center [725, 84] width 1359 height 64
click at [28, 98] on span at bounding box center [24, 95] width 23 height 15
select select "service"
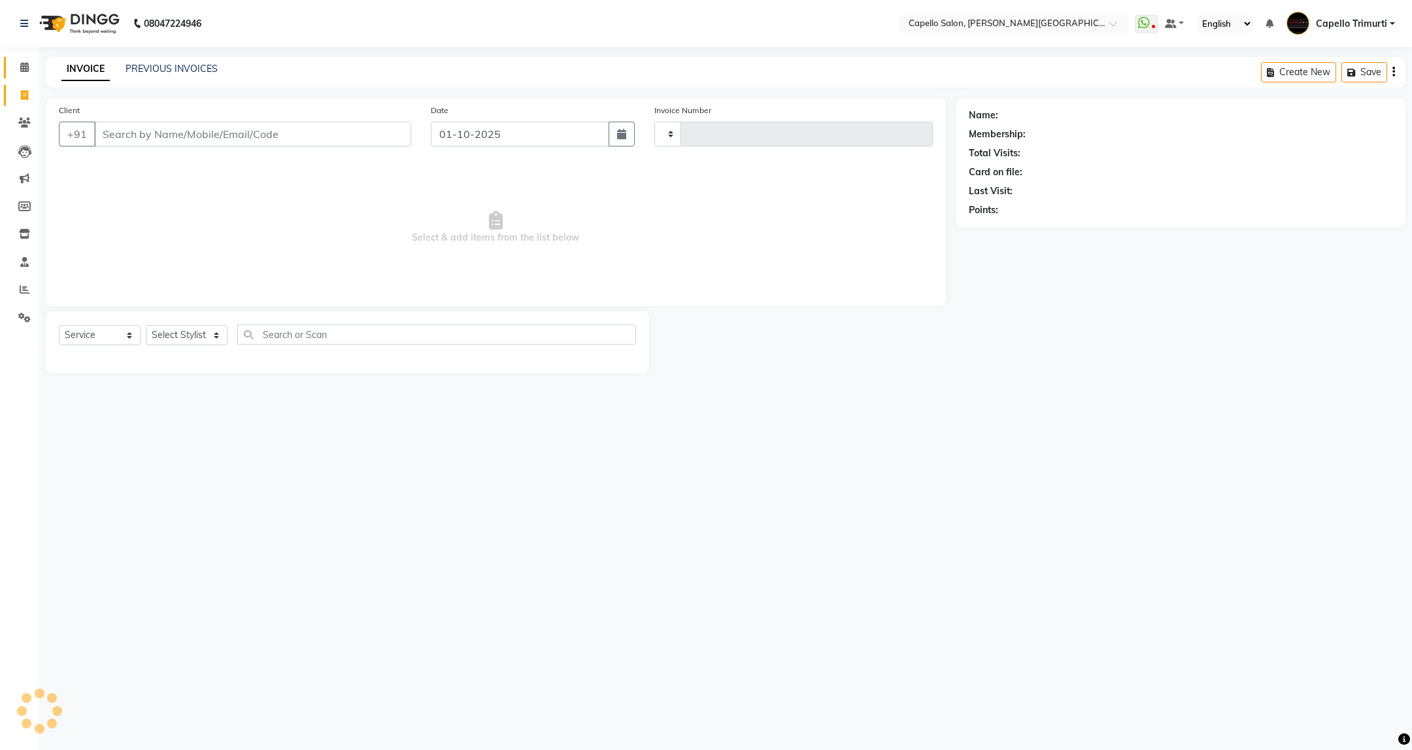
type input "4050"
select select "811"
click at [22, 61] on span at bounding box center [24, 67] width 23 height 15
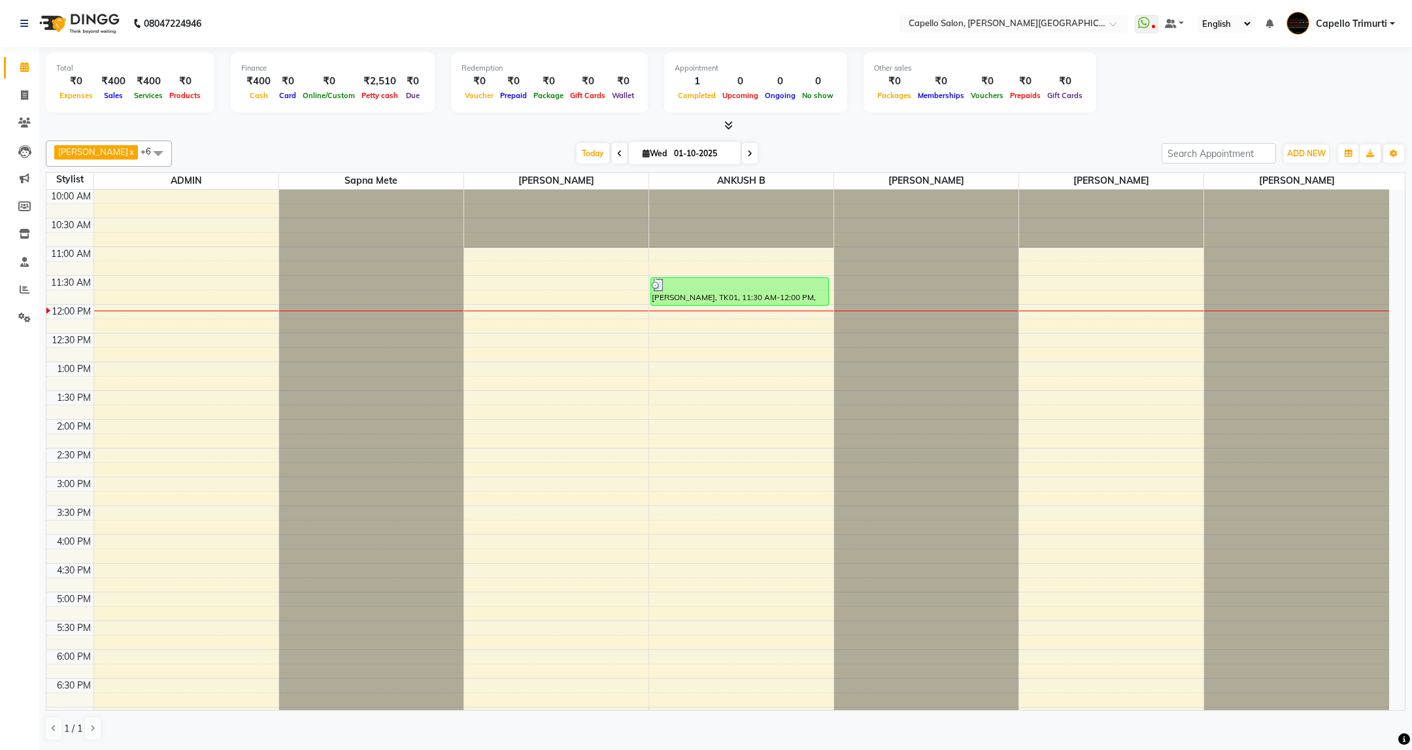
click at [150, 151] on span at bounding box center [158, 153] width 26 height 25
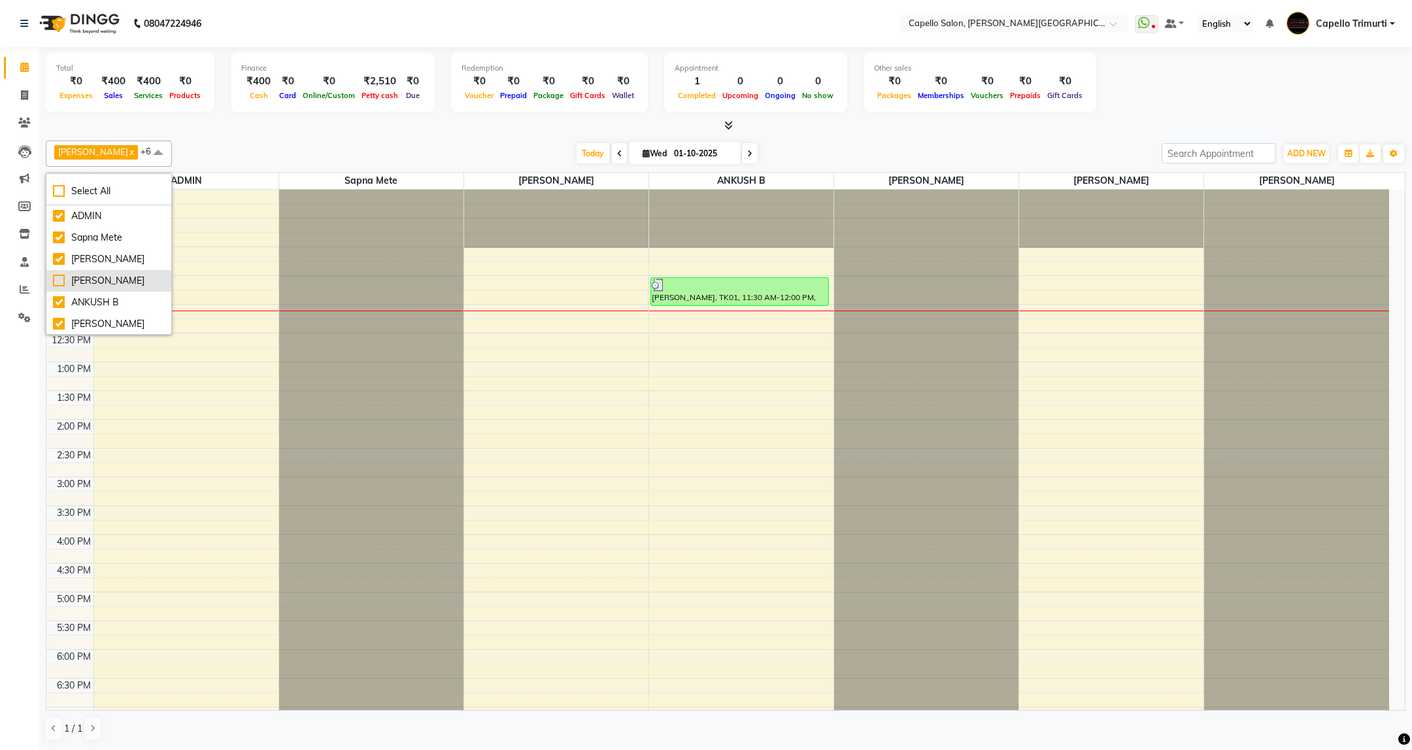
click at [106, 283] on div "[PERSON_NAME]" at bounding box center [109, 281] width 112 height 14
checkbox input "true"
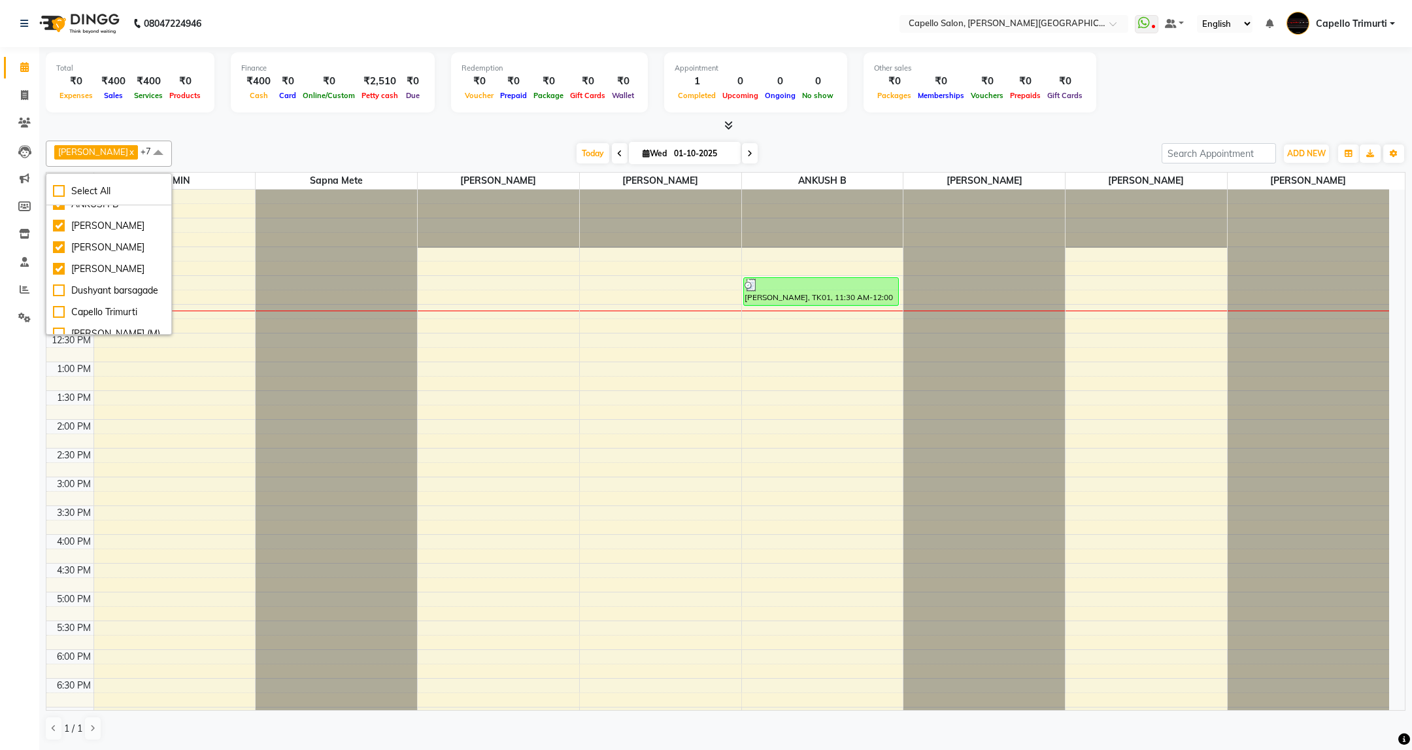
scroll to position [118, 0]
click at [114, 278] on div "Dushyant barsagade" at bounding box center [109, 271] width 112 height 14
checkbox input "true"
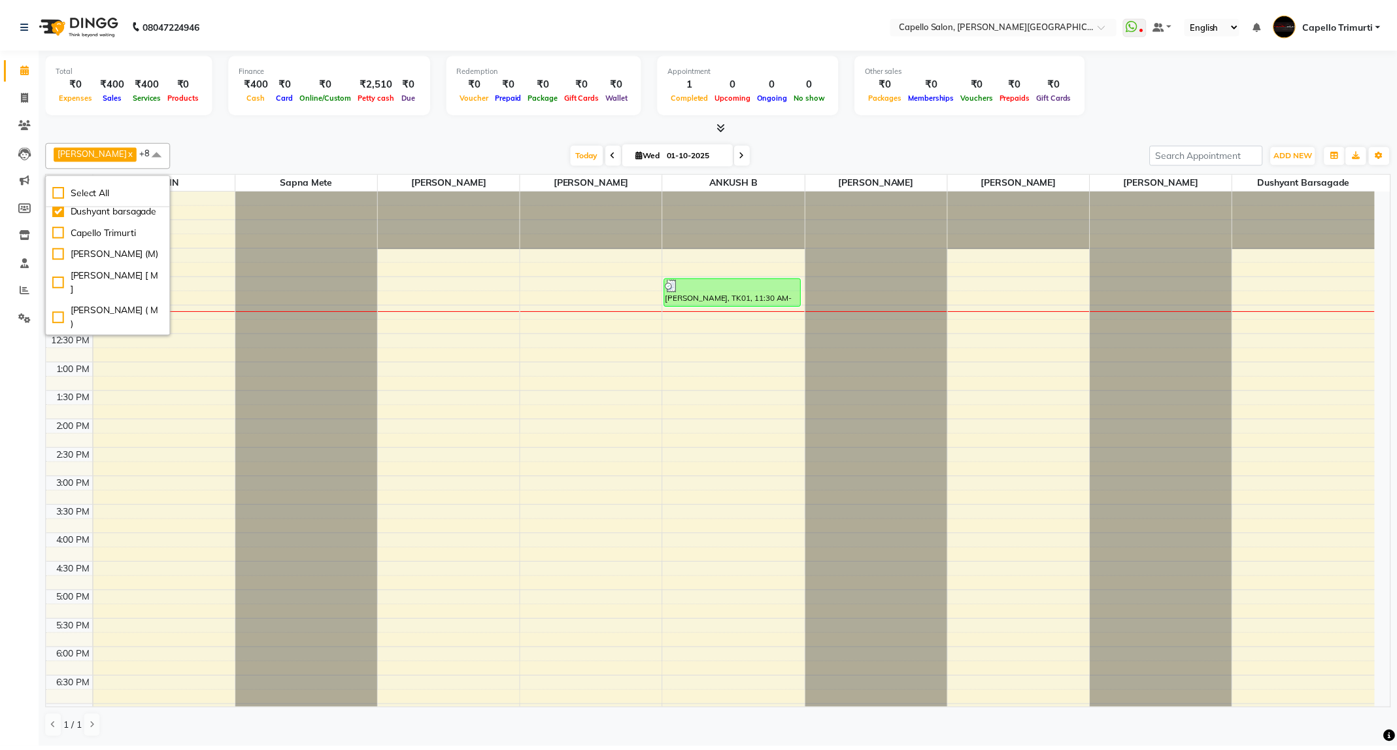
scroll to position [234, 0]
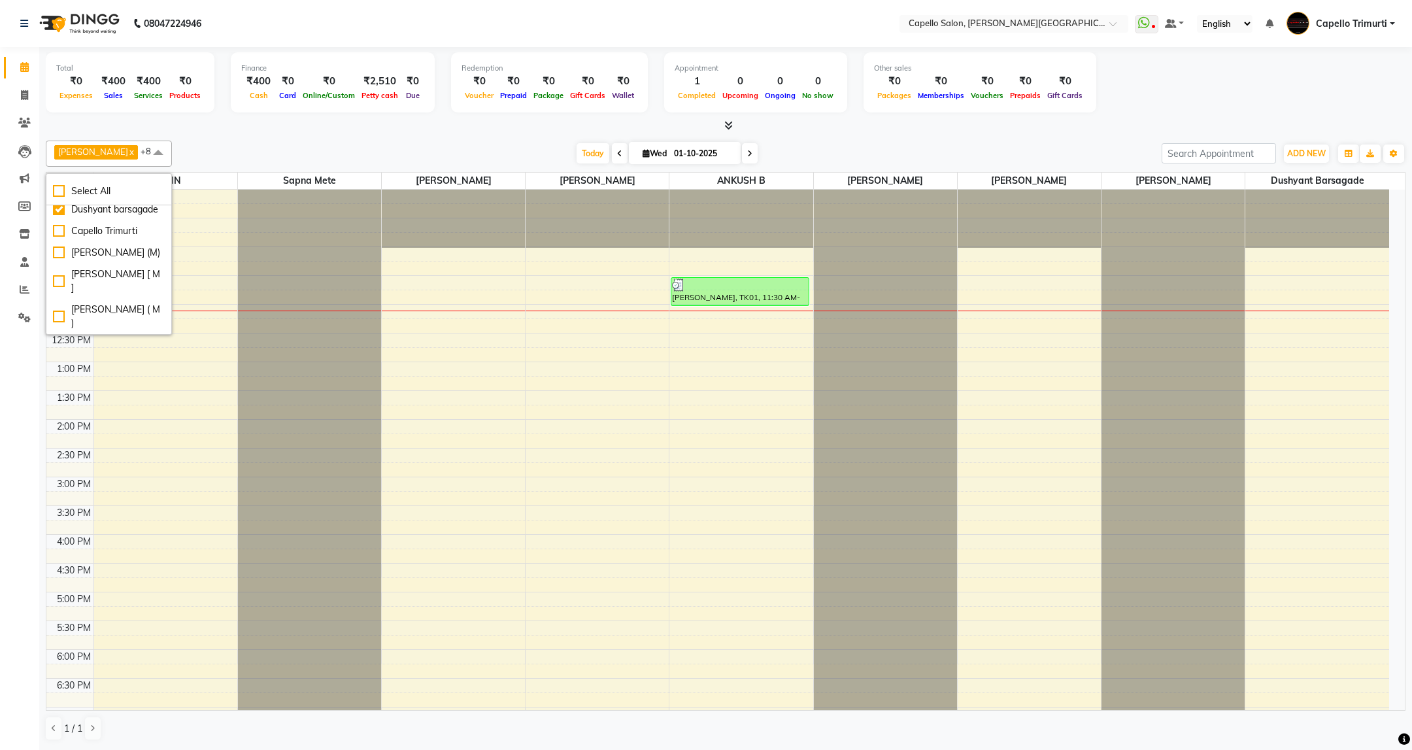
click at [242, 144] on div "Today Wed 01-10-2025" at bounding box center [666, 154] width 976 height 20
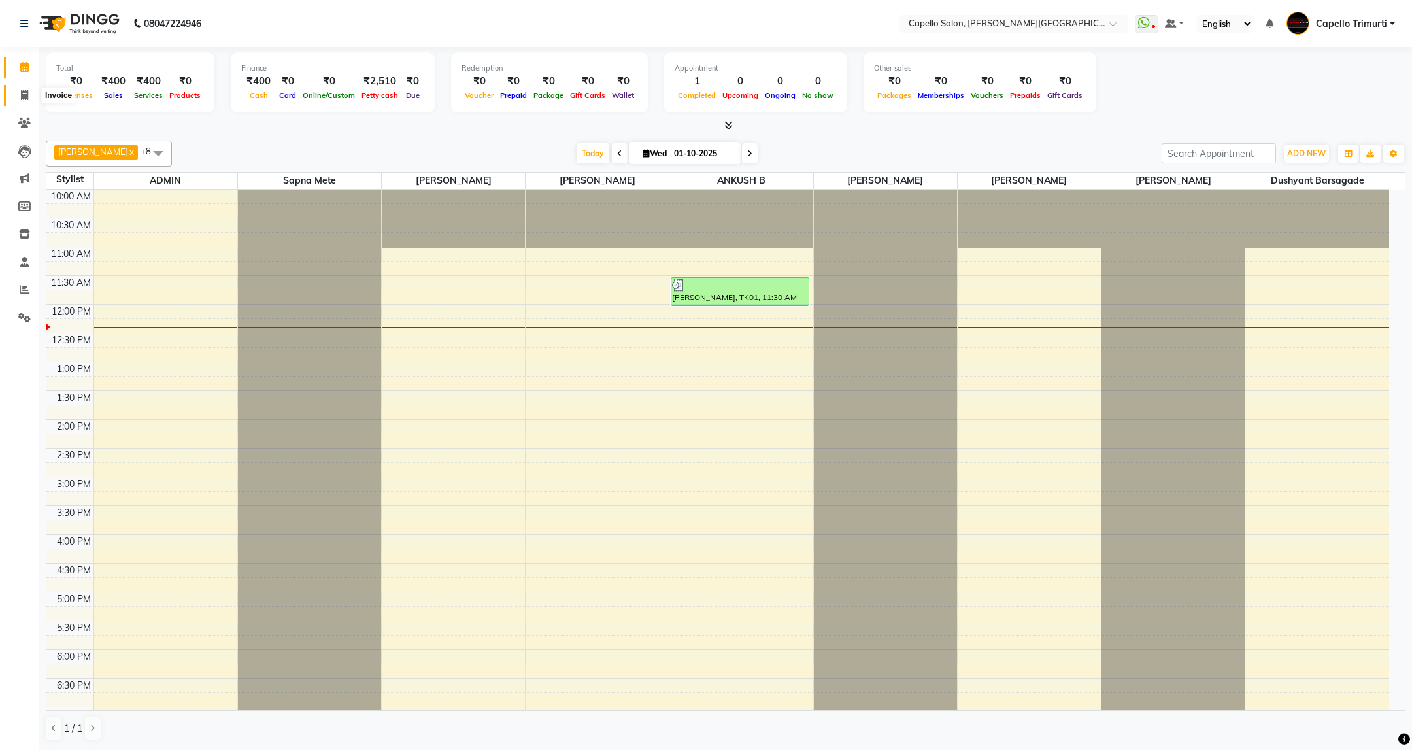
click at [24, 102] on span at bounding box center [24, 95] width 23 height 15
select select "service"
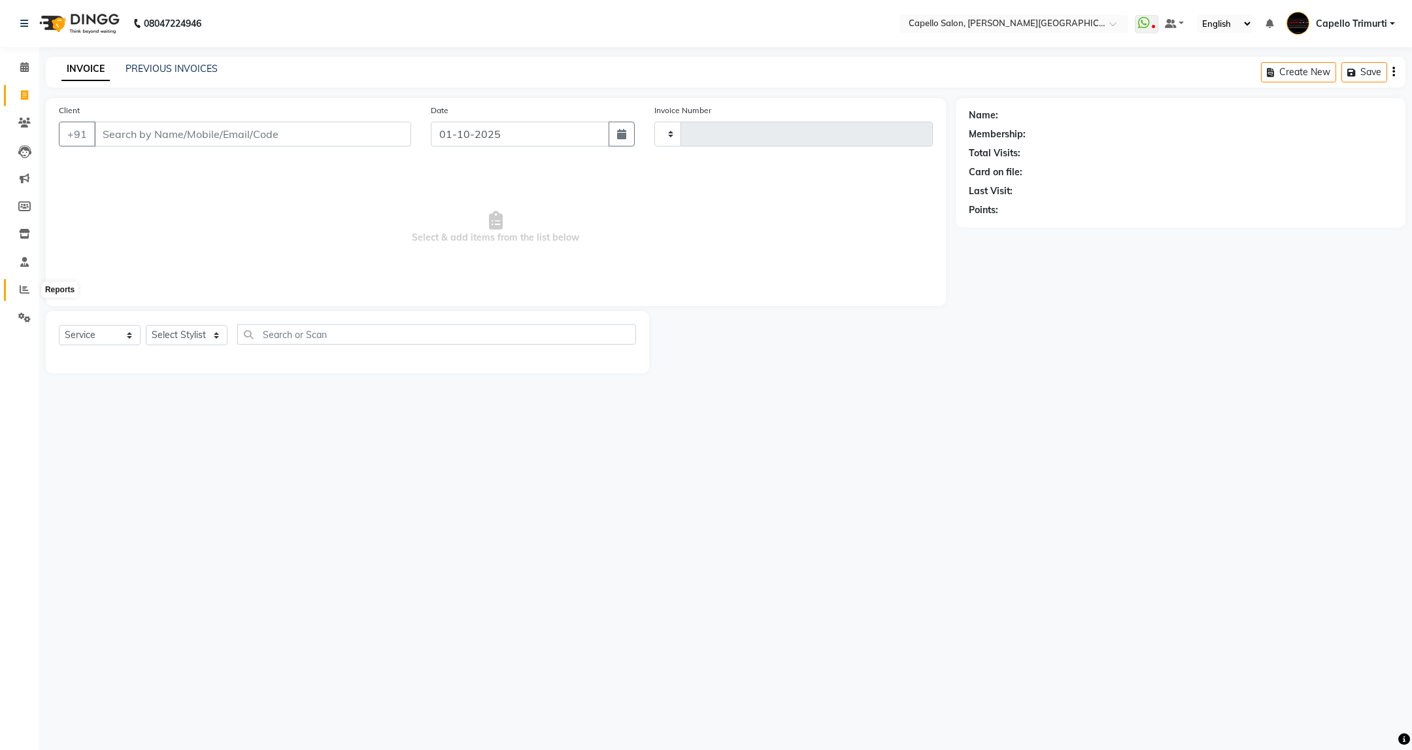
drag, startPoint x: 24, startPoint y: 288, endPoint x: 44, endPoint y: 281, distance: 20.9
click at [24, 288] on icon at bounding box center [25, 289] width 10 height 10
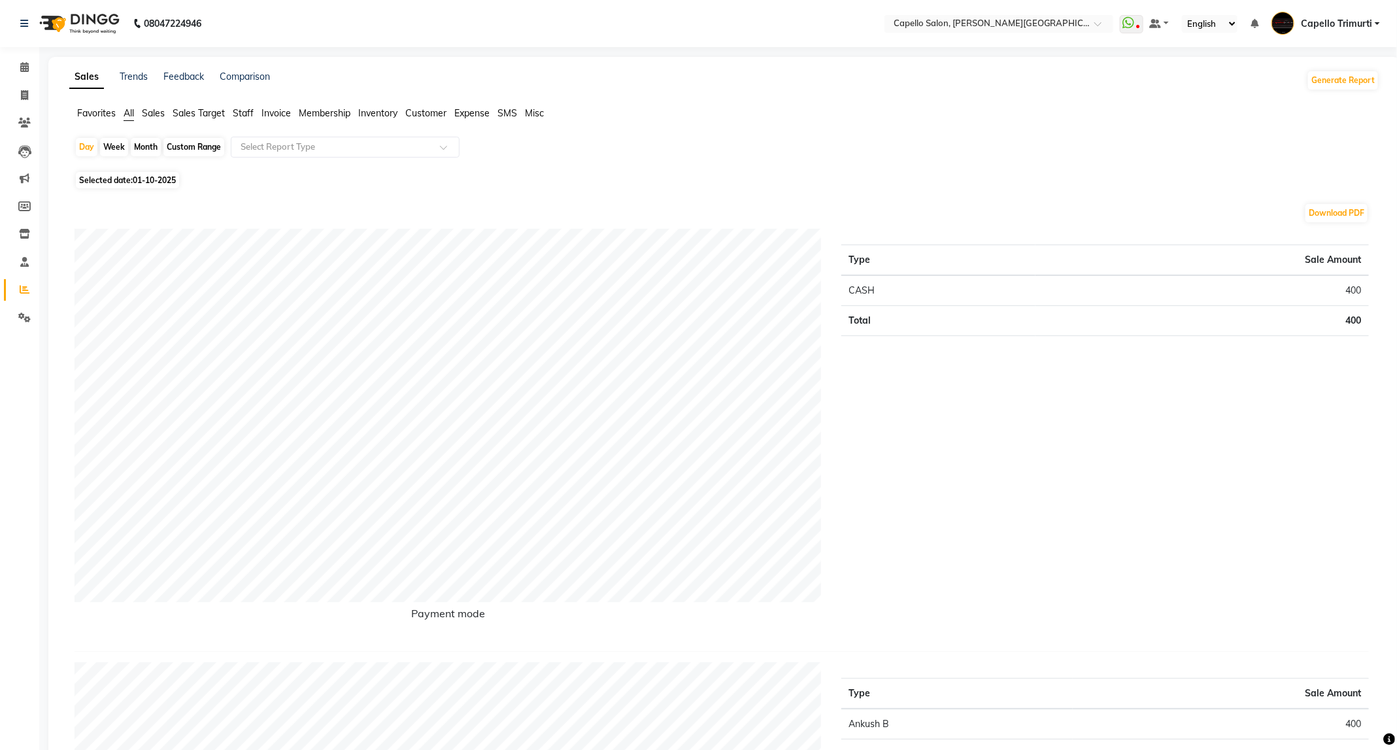
click at [238, 116] on span "Staff" at bounding box center [243, 113] width 21 height 12
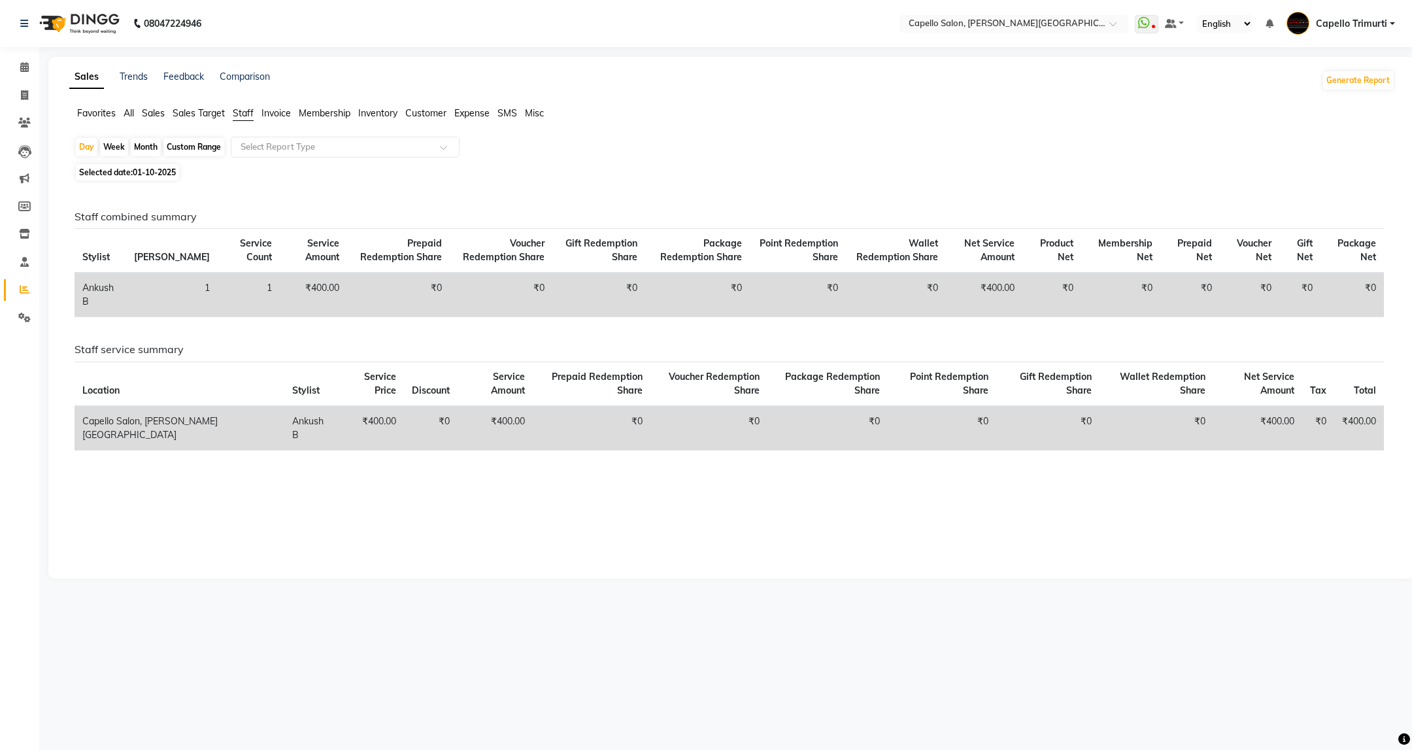
click at [114, 171] on span "Selected date: 01-10-2025" at bounding box center [127, 172] width 103 height 16
select select "10"
select select "2025"
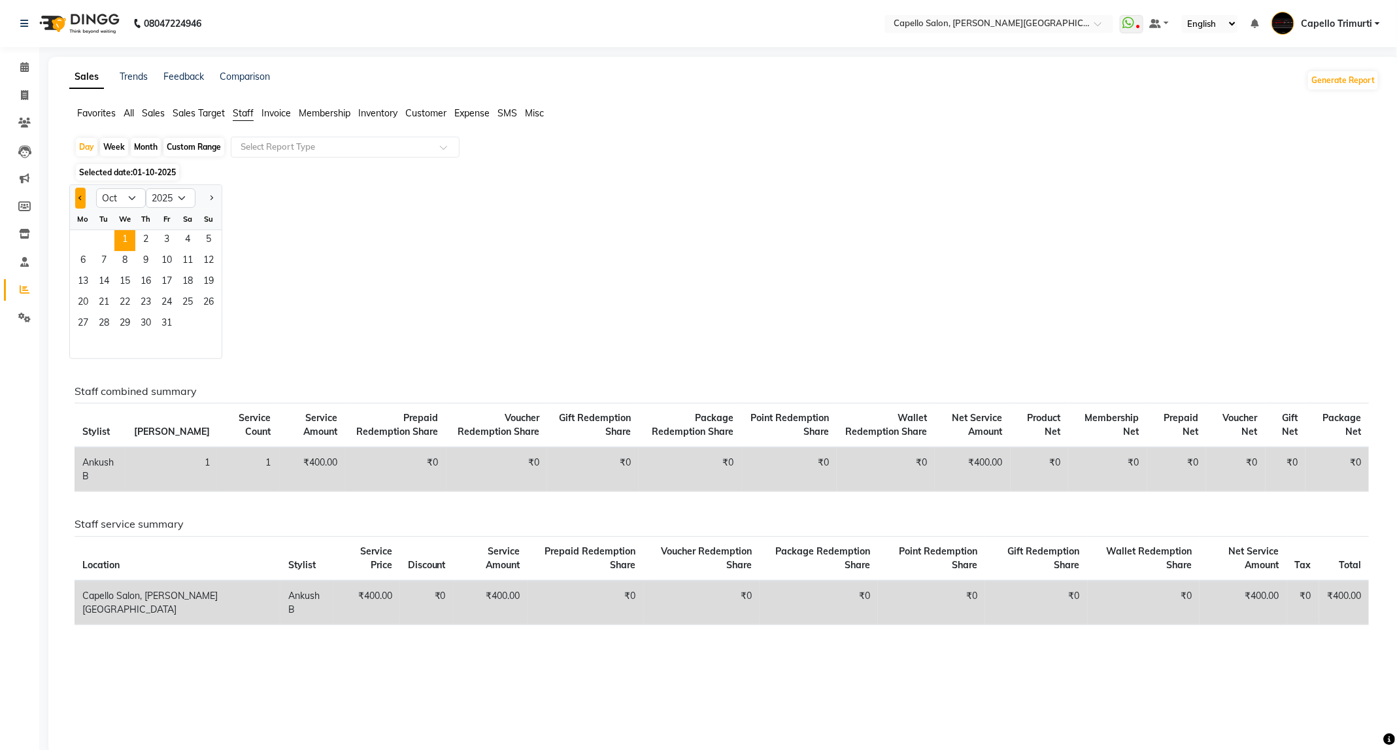
click at [80, 202] on button "Previous month" at bounding box center [80, 198] width 10 height 21
select select "9"
click at [79, 326] on span "29" at bounding box center [83, 324] width 21 height 21
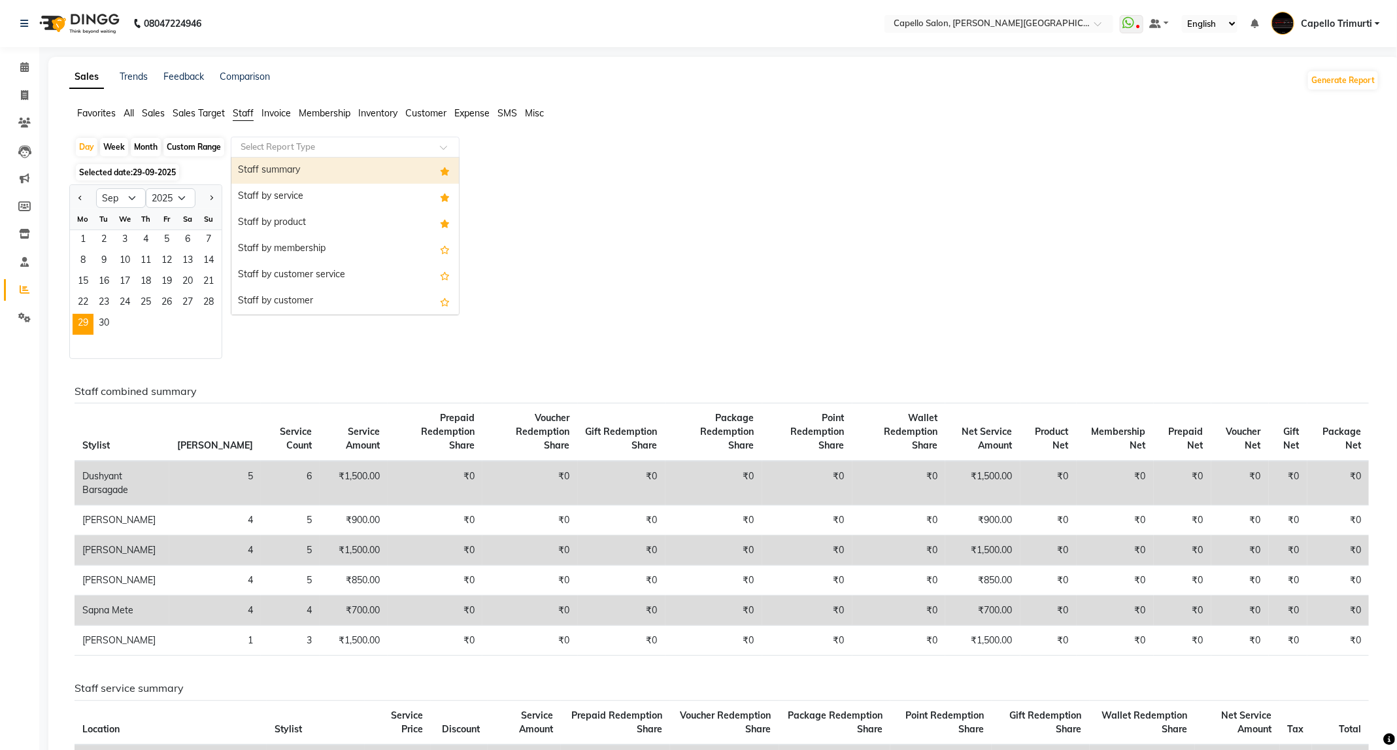
click at [271, 141] on div at bounding box center [344, 147] width 227 height 13
click at [277, 167] on div "Staff summary" at bounding box center [344, 171] width 227 height 26
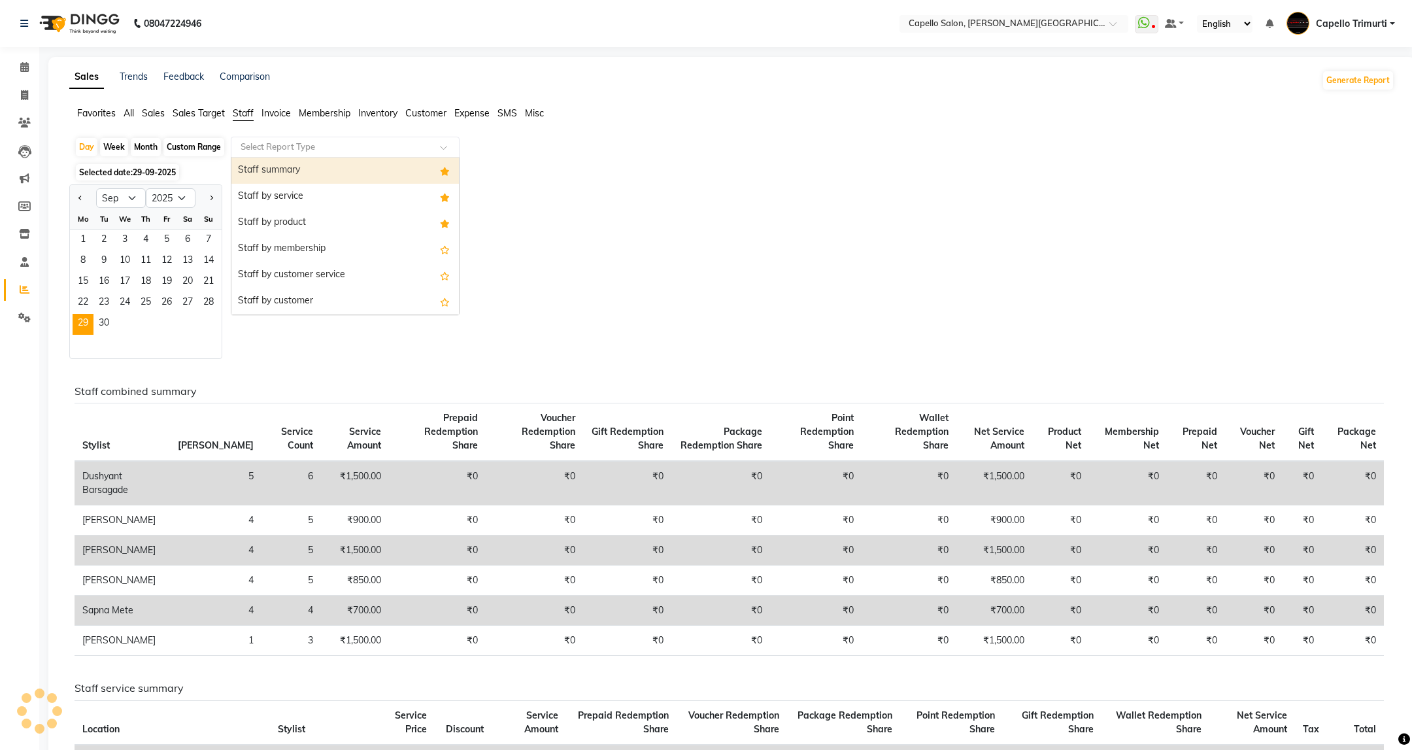
select select "full_report"
select select "csv"
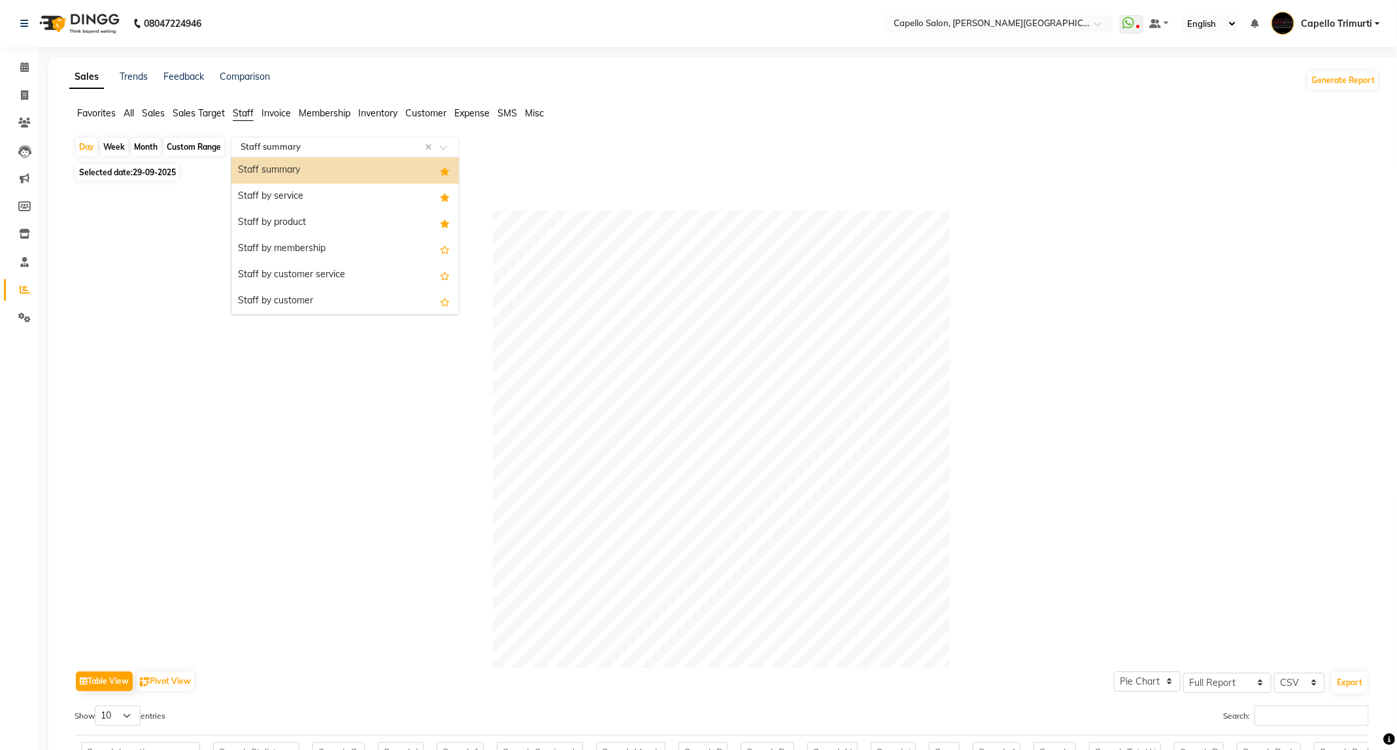
click at [376, 146] on input "text" at bounding box center [332, 147] width 188 height 13
click at [389, 195] on div "Staff by service" at bounding box center [344, 197] width 227 height 26
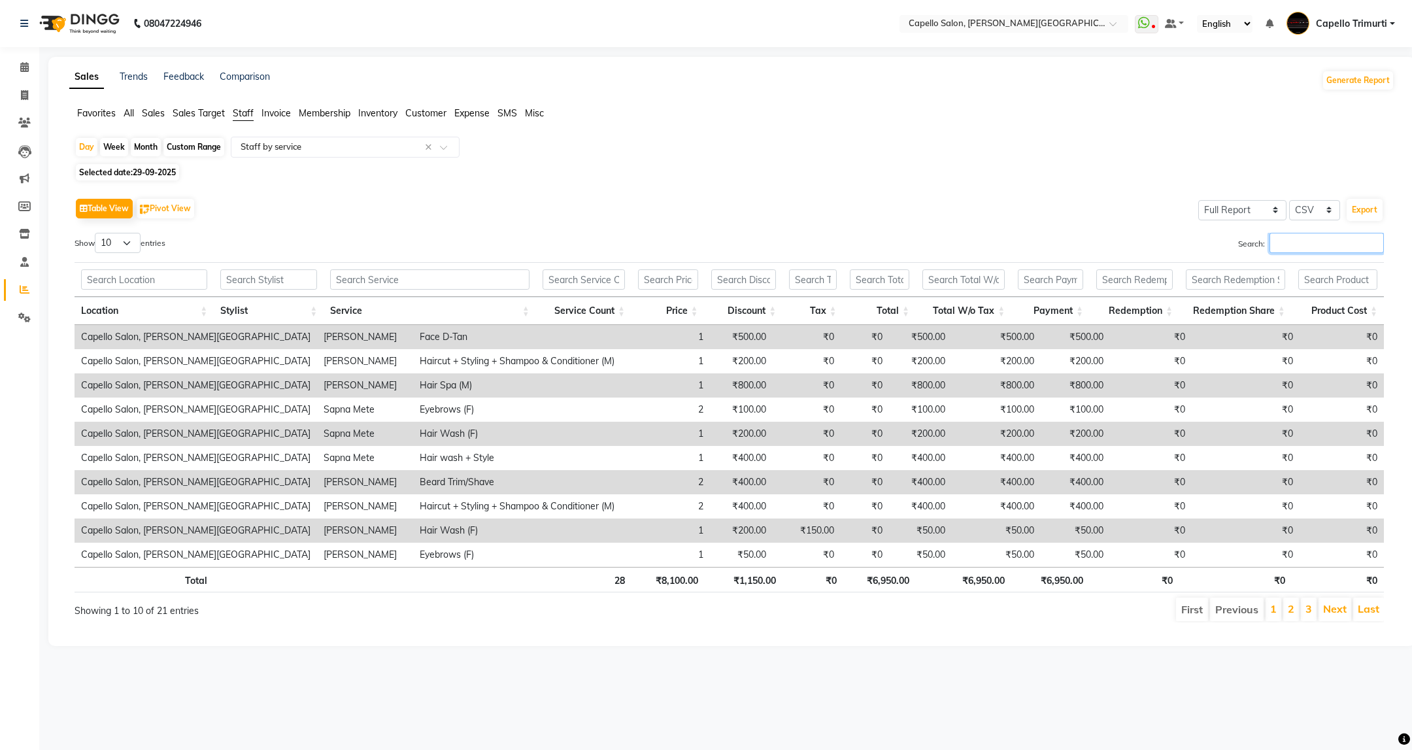
click at [1335, 252] on input "Search:" at bounding box center [1326, 243] width 114 height 20
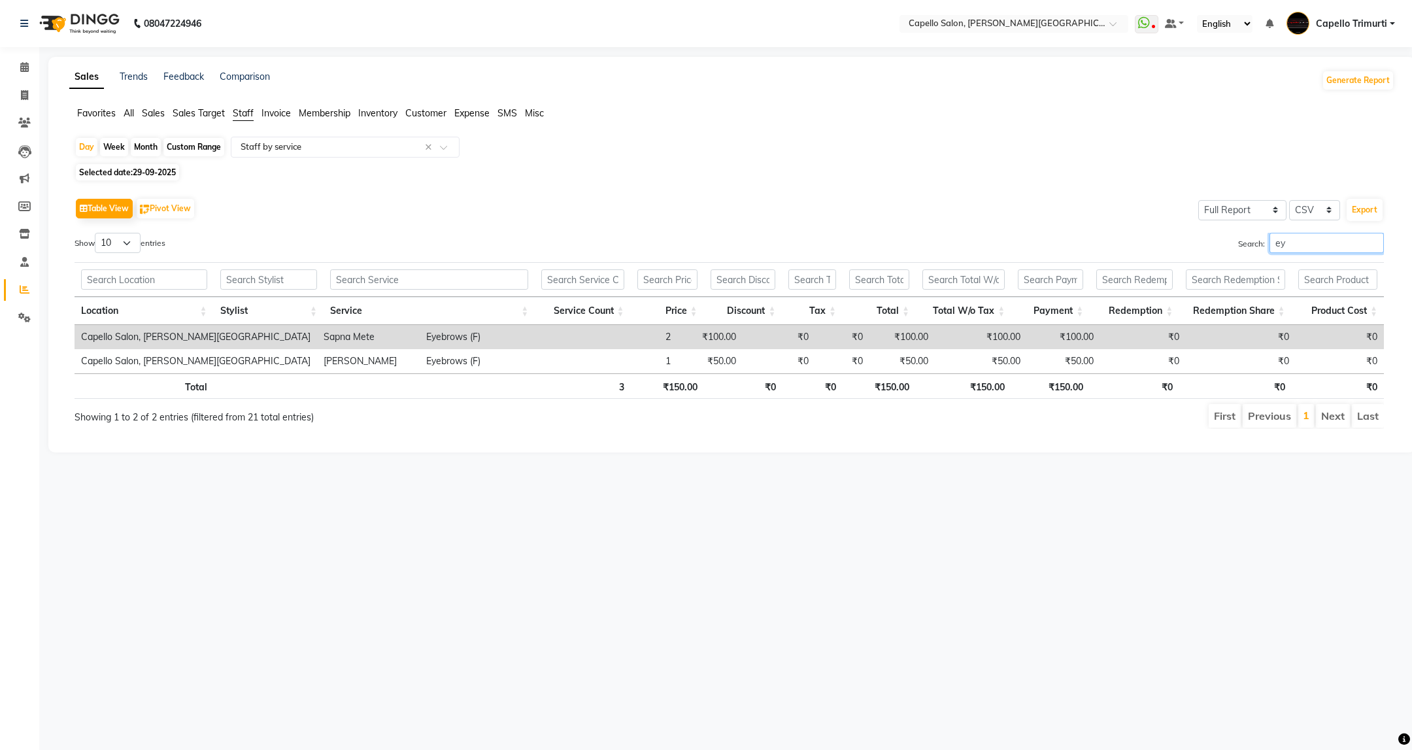
type input "e"
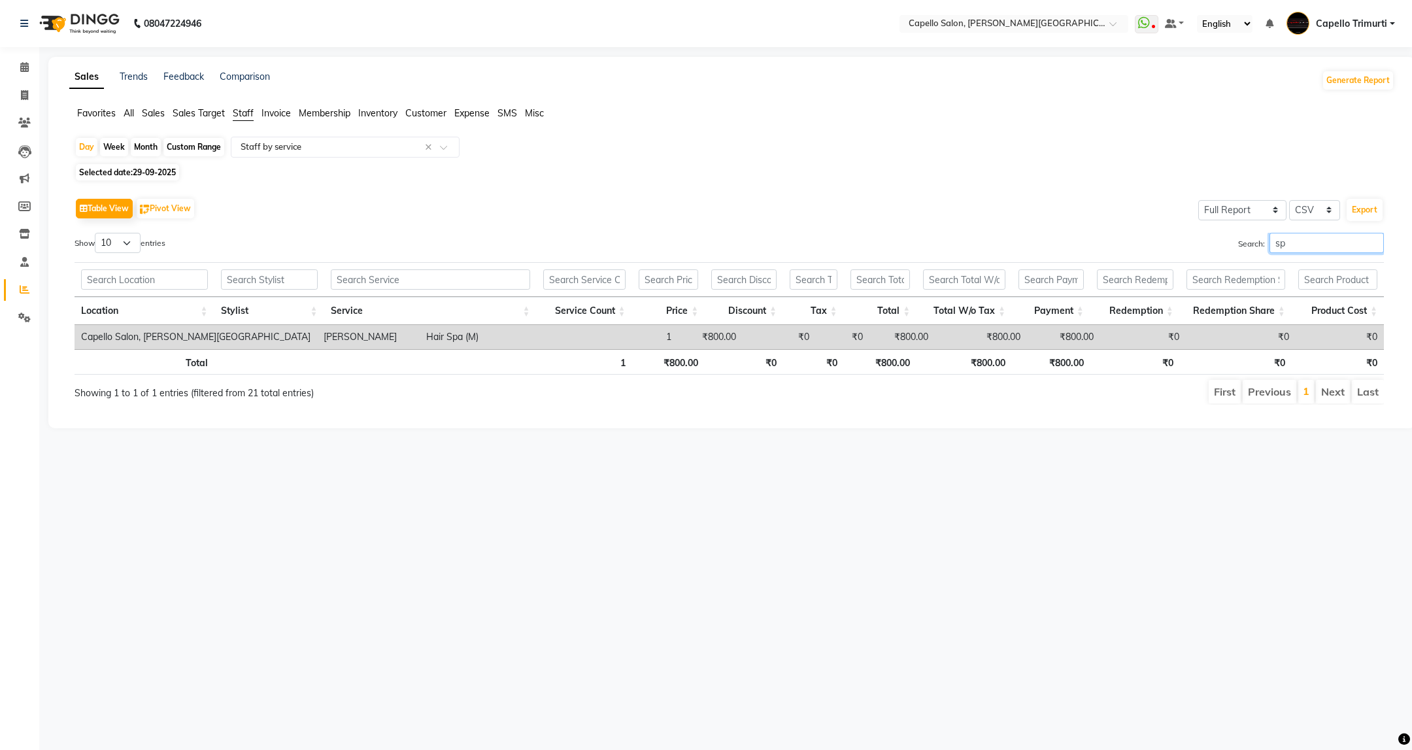
type input "s"
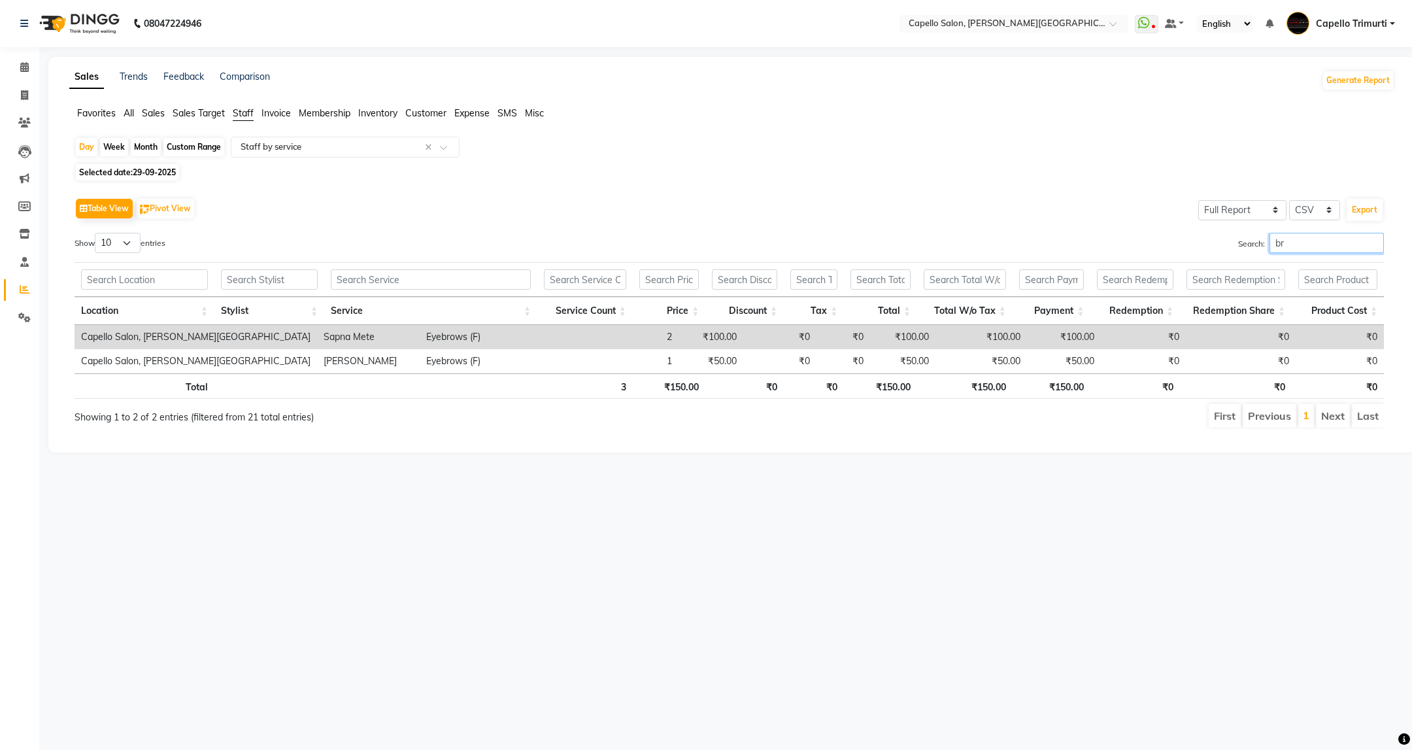
type input "b"
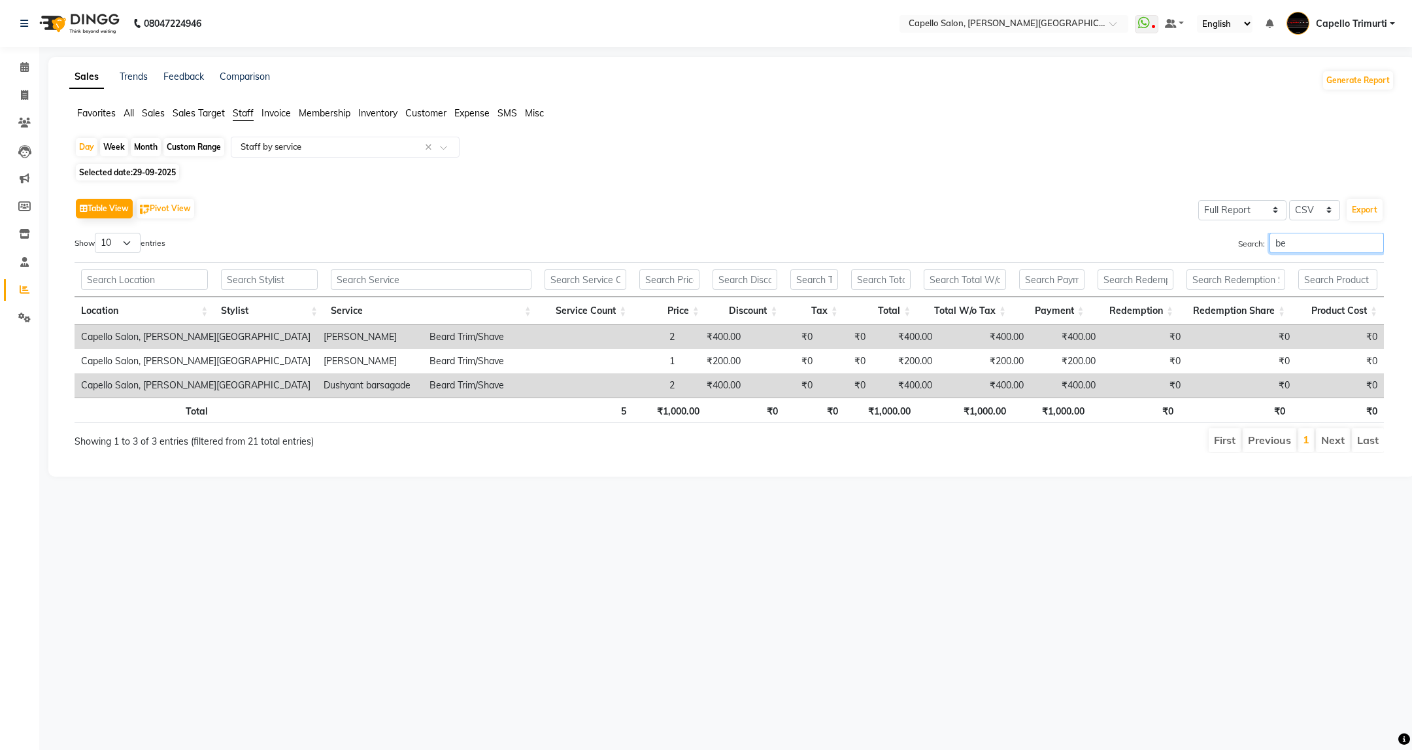
type input "b"
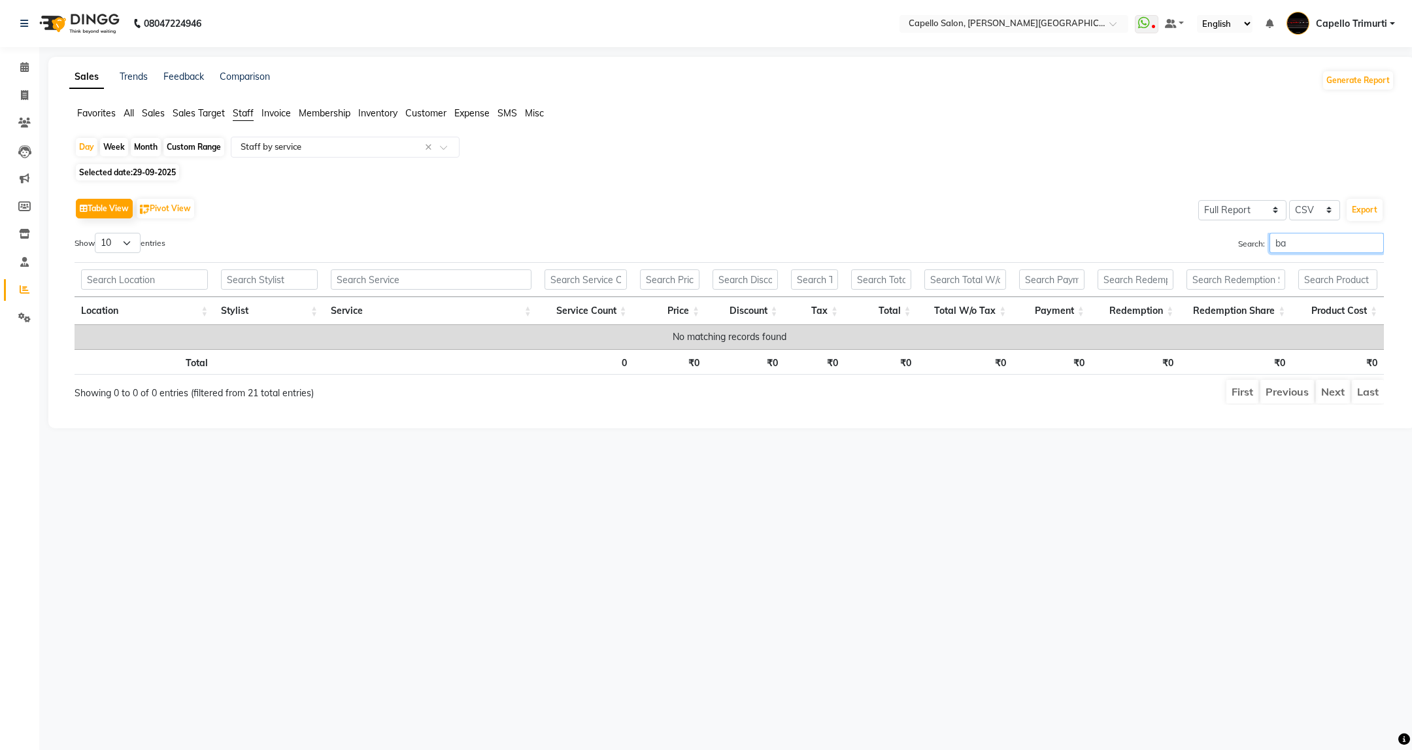
type input "b"
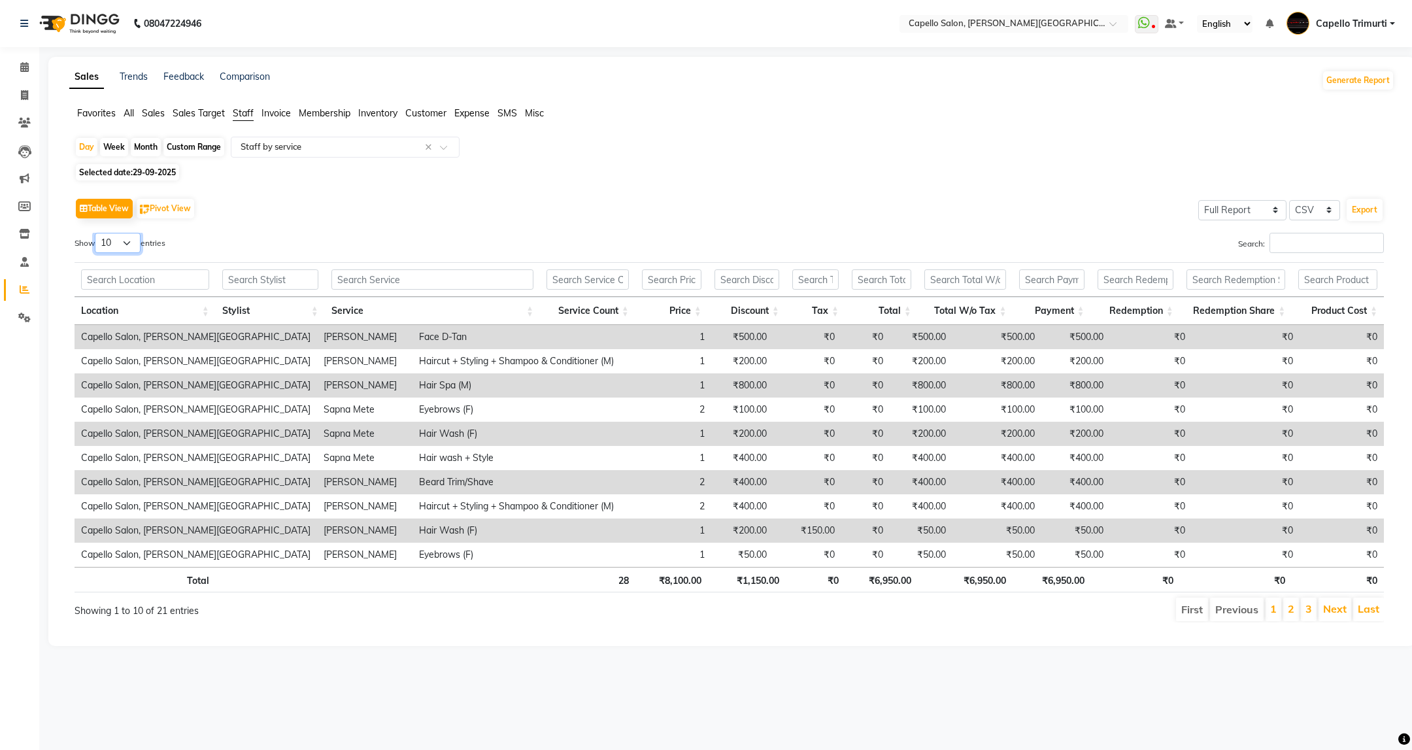
click at [141, 243] on select "10 25 50 100" at bounding box center [118, 243] width 46 height 20
select select "50"
click at [97, 233] on select "10 25 50 100" at bounding box center [118, 243] width 46 height 20
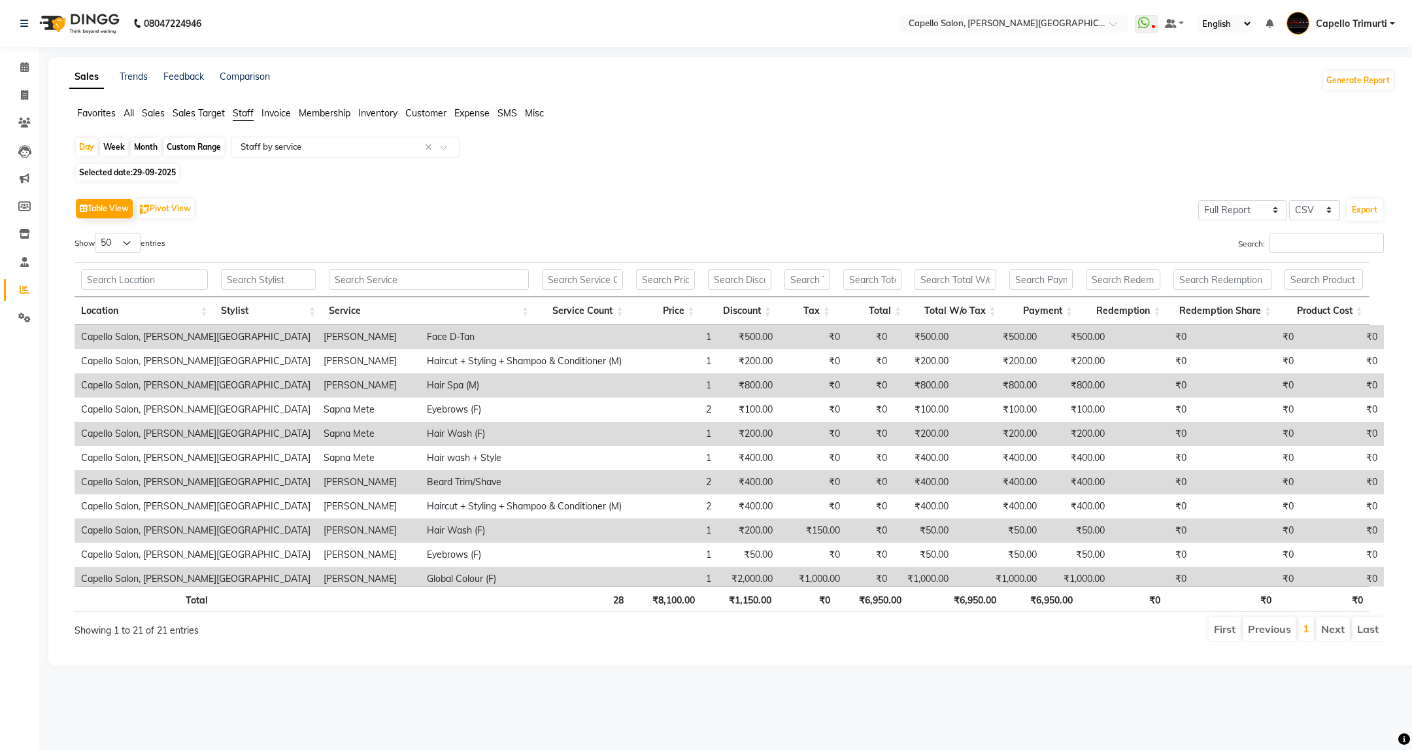
click at [481, 187] on div "Table View Pivot View Select Full Report Filtered Report Select CSV PDF Export …" at bounding box center [729, 418] width 1330 height 468
click at [324, 141] on input "text" at bounding box center [332, 147] width 188 height 13
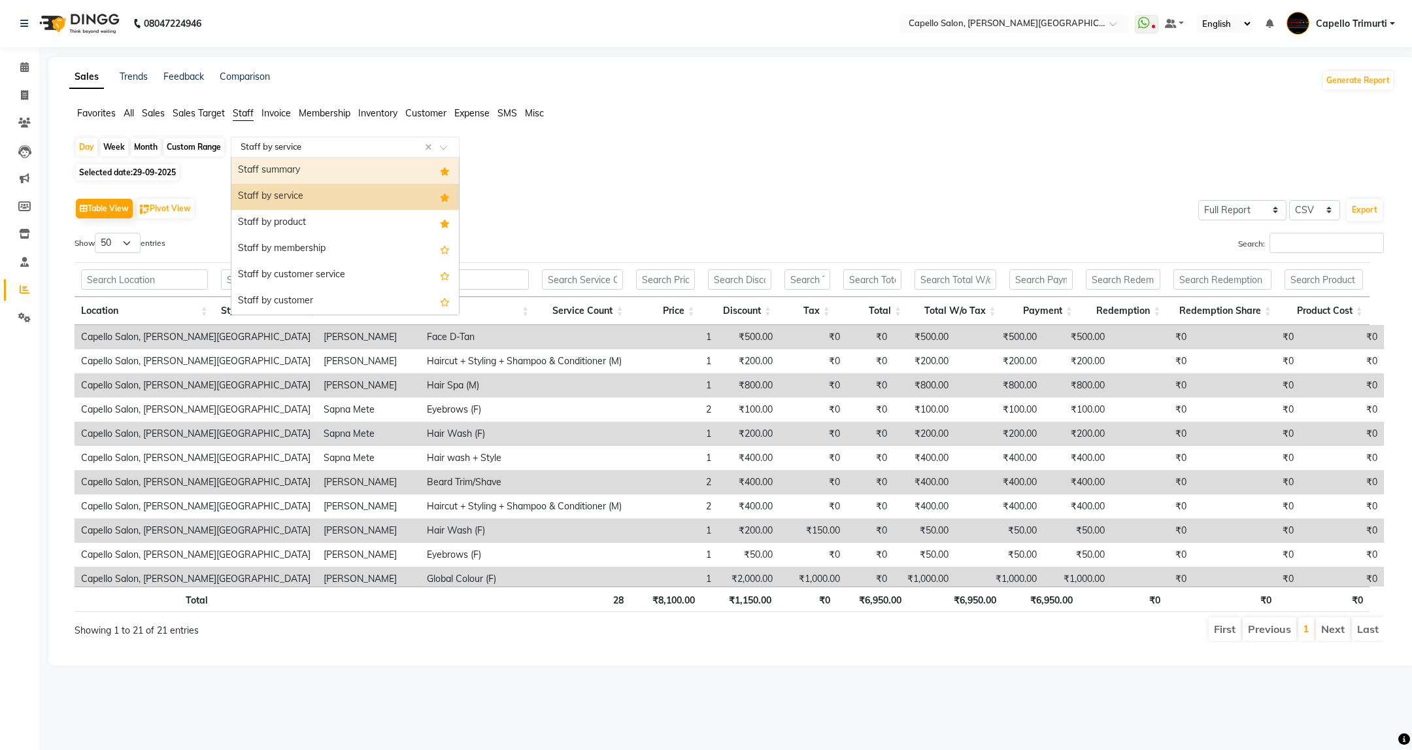
click at [320, 175] on div "Staff summary" at bounding box center [344, 171] width 227 height 26
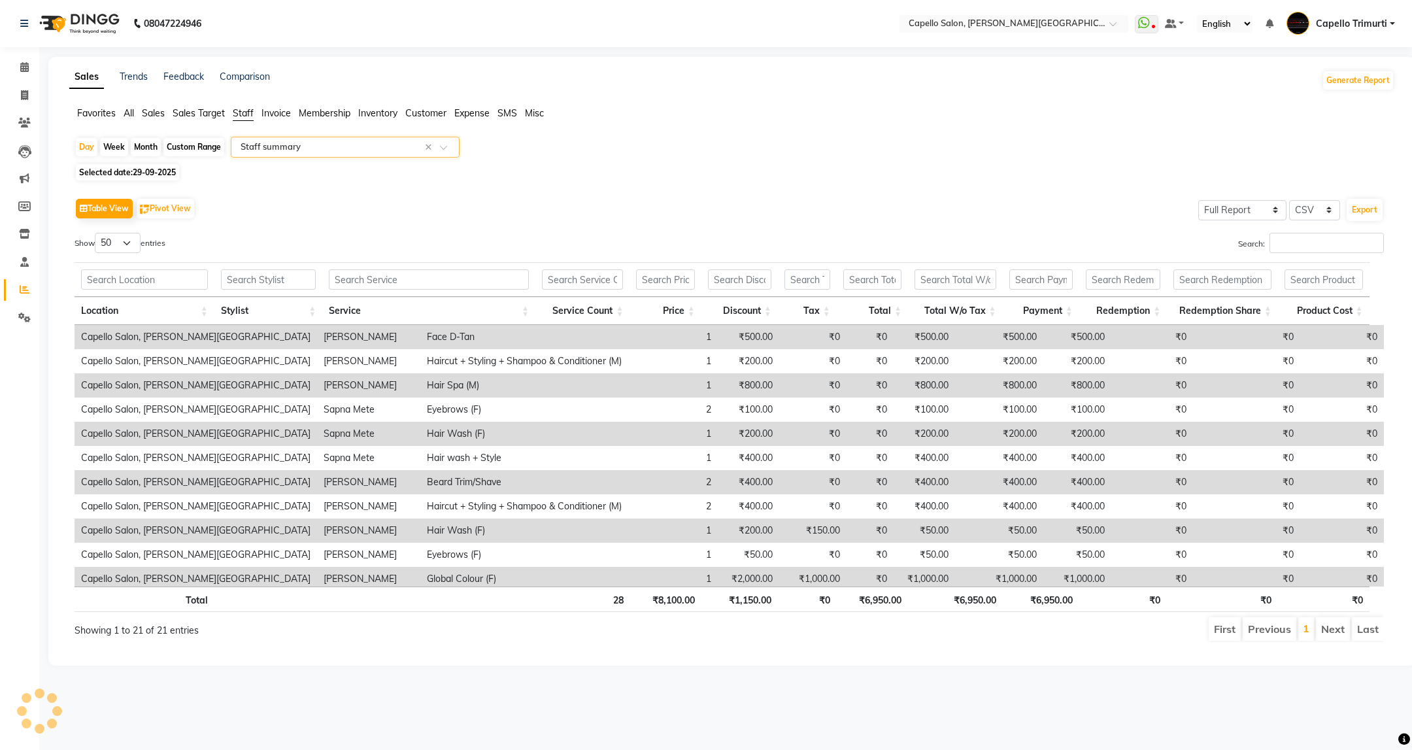
click at [135, 171] on span "29-09-2025" at bounding box center [154, 172] width 43 height 10
select select "9"
select select "2025"
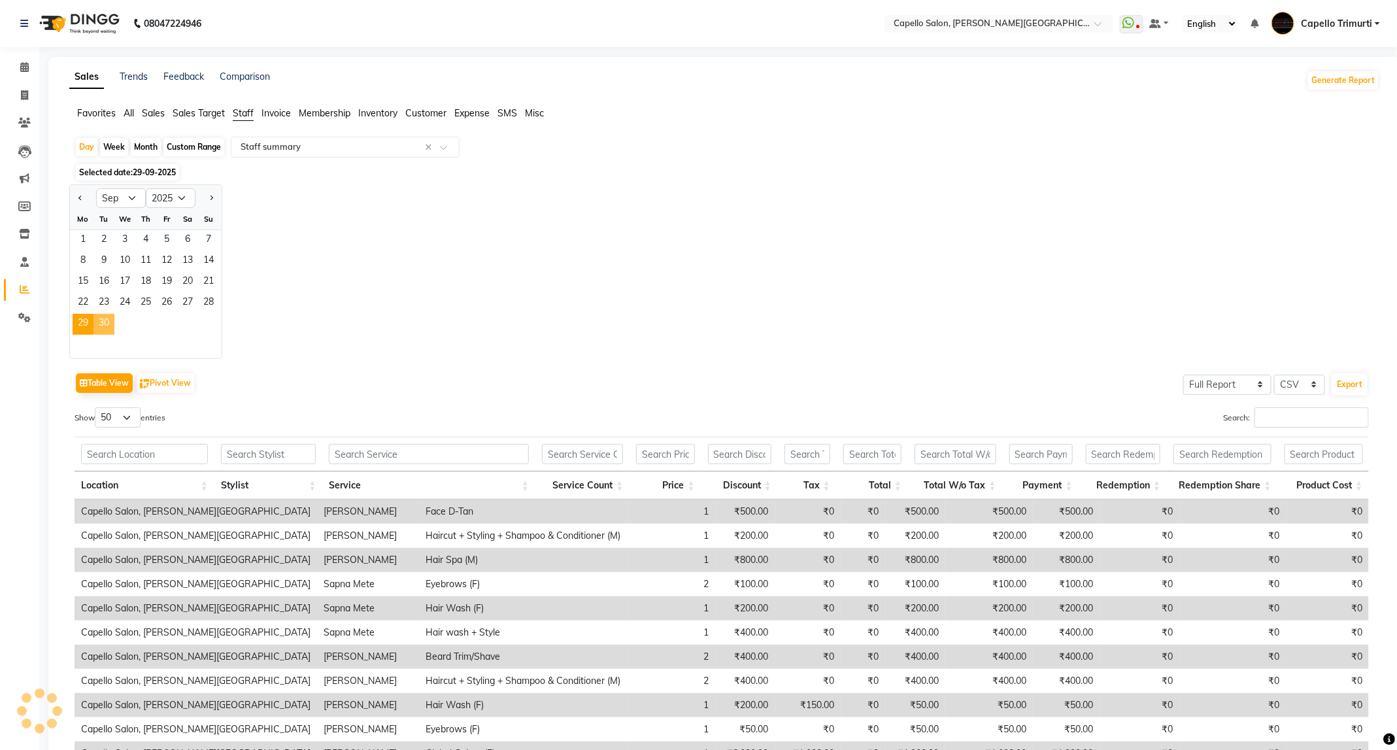
click at [100, 329] on span "30" at bounding box center [103, 324] width 21 height 21
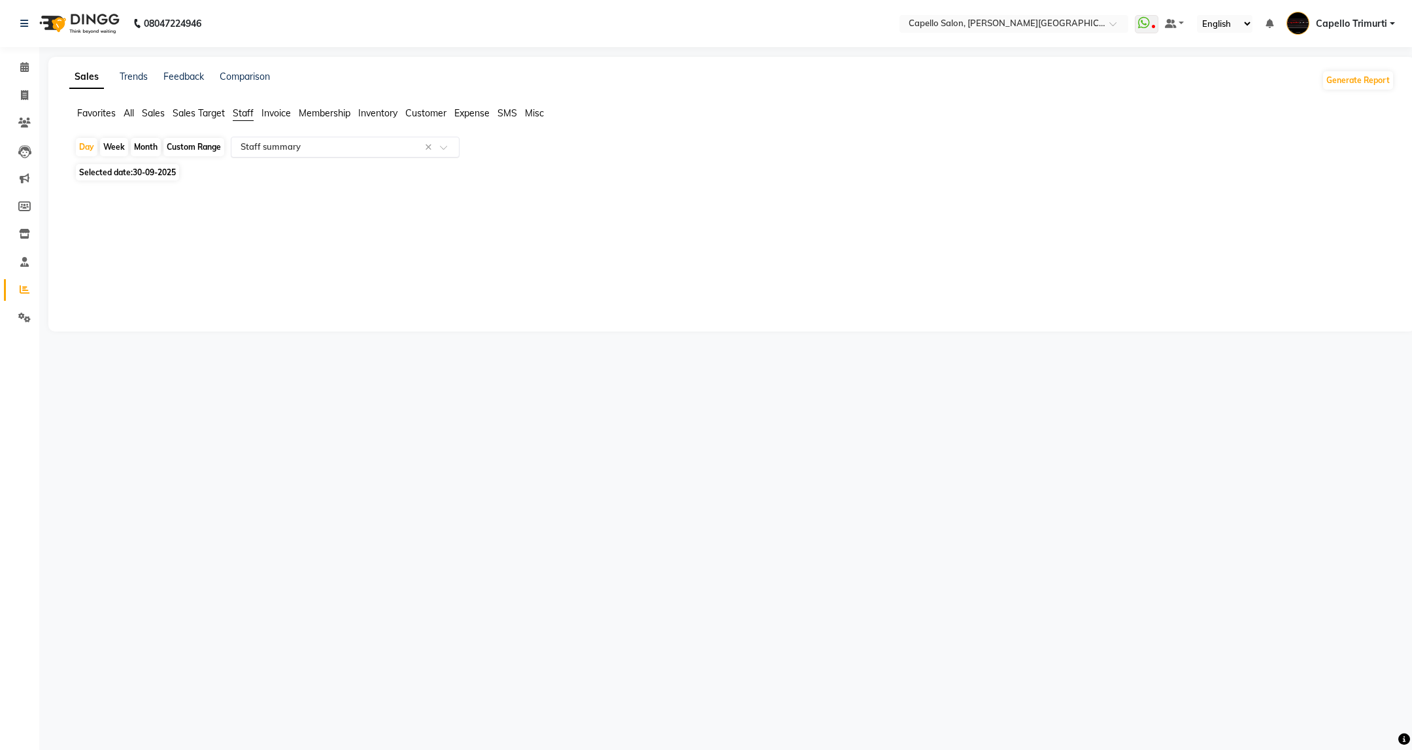
click at [324, 155] on div "Select Report Type × Staff summary ×" at bounding box center [345, 147] width 229 height 21
click at [180, 238] on div "Sales Trends Feedback Comparison Generate Report Favorites All Sales Sales Targ…" at bounding box center [731, 194] width 1367 height 275
click at [363, 144] on input "text" at bounding box center [332, 147] width 188 height 13
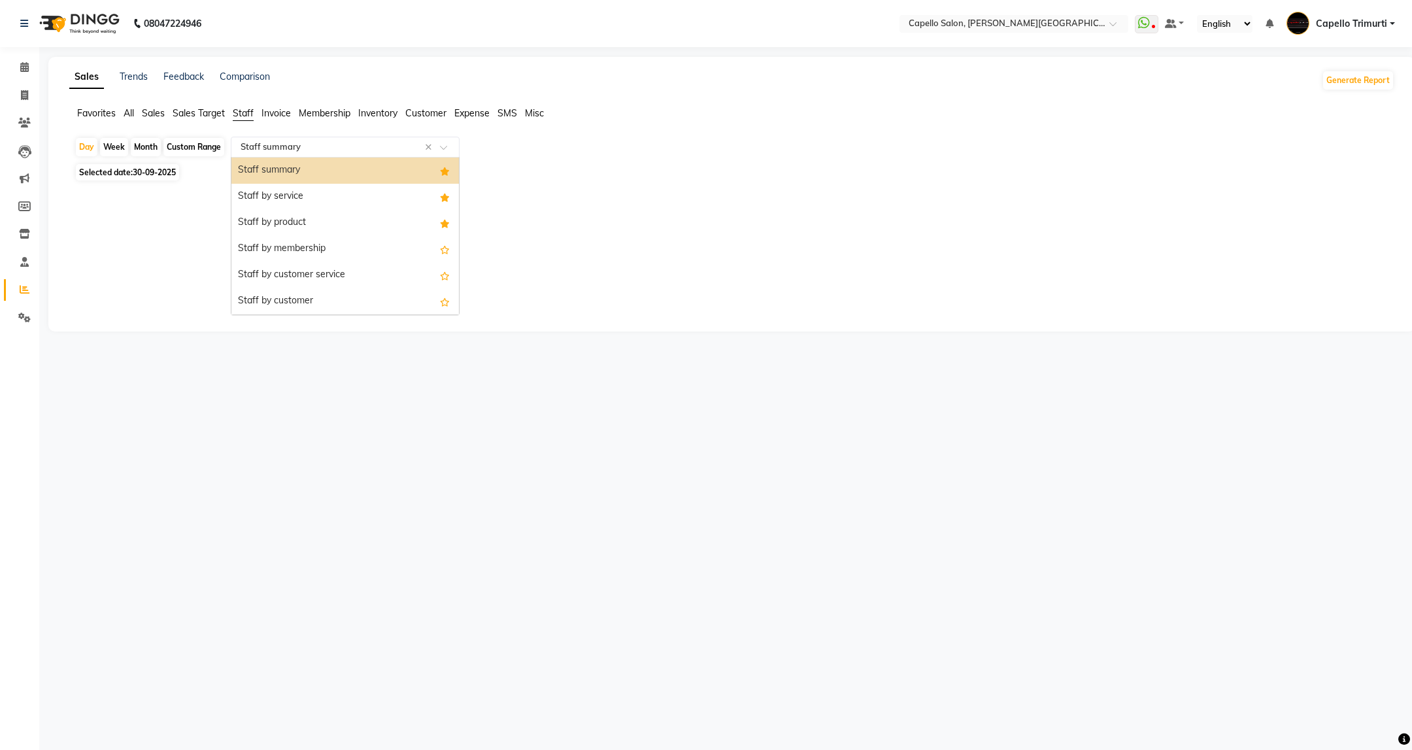
click at [353, 169] on div "Staff summary" at bounding box center [344, 171] width 227 height 26
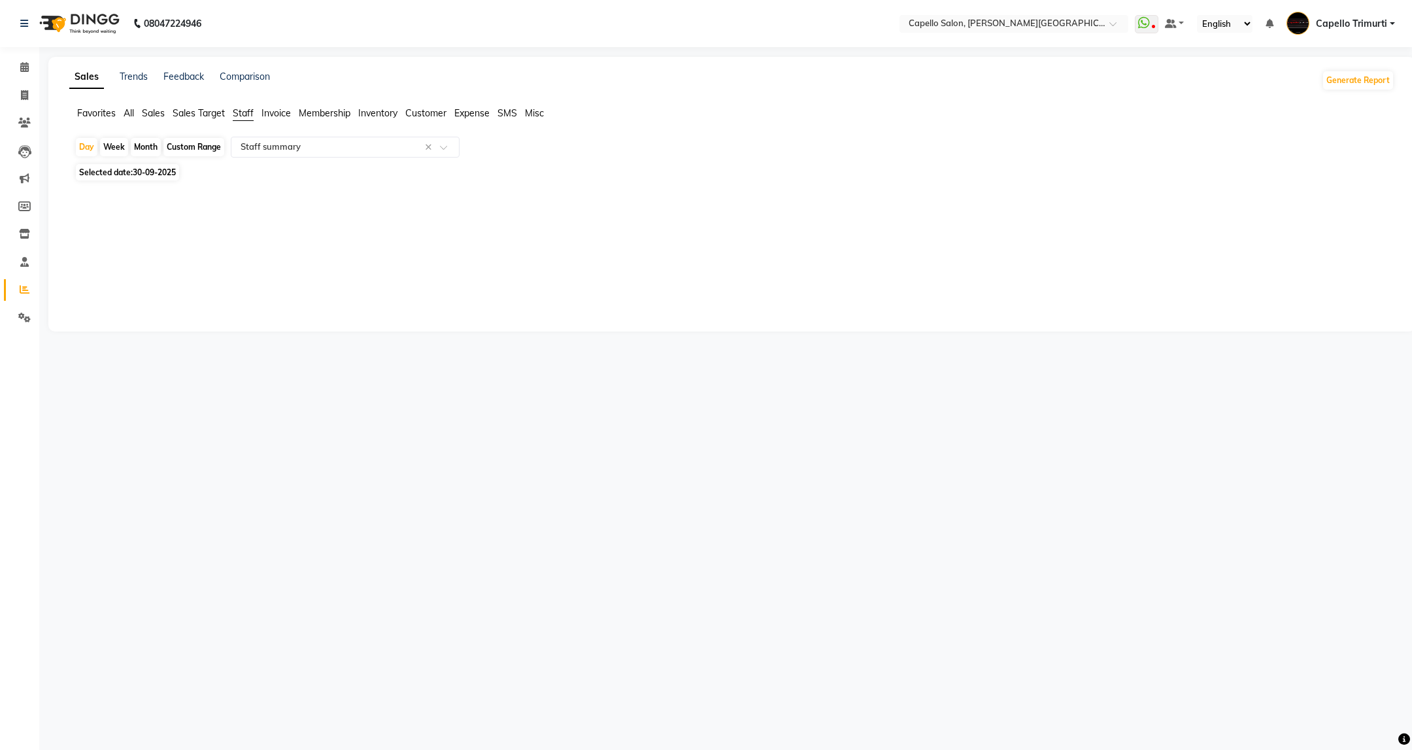
click at [932, 198] on div at bounding box center [729, 194] width 1330 height 21
click at [118, 165] on span "Selected date: 30-09-2025" at bounding box center [127, 172] width 103 height 16
select select "9"
select select "2025"
click at [102, 322] on span "30" at bounding box center [103, 324] width 21 height 21
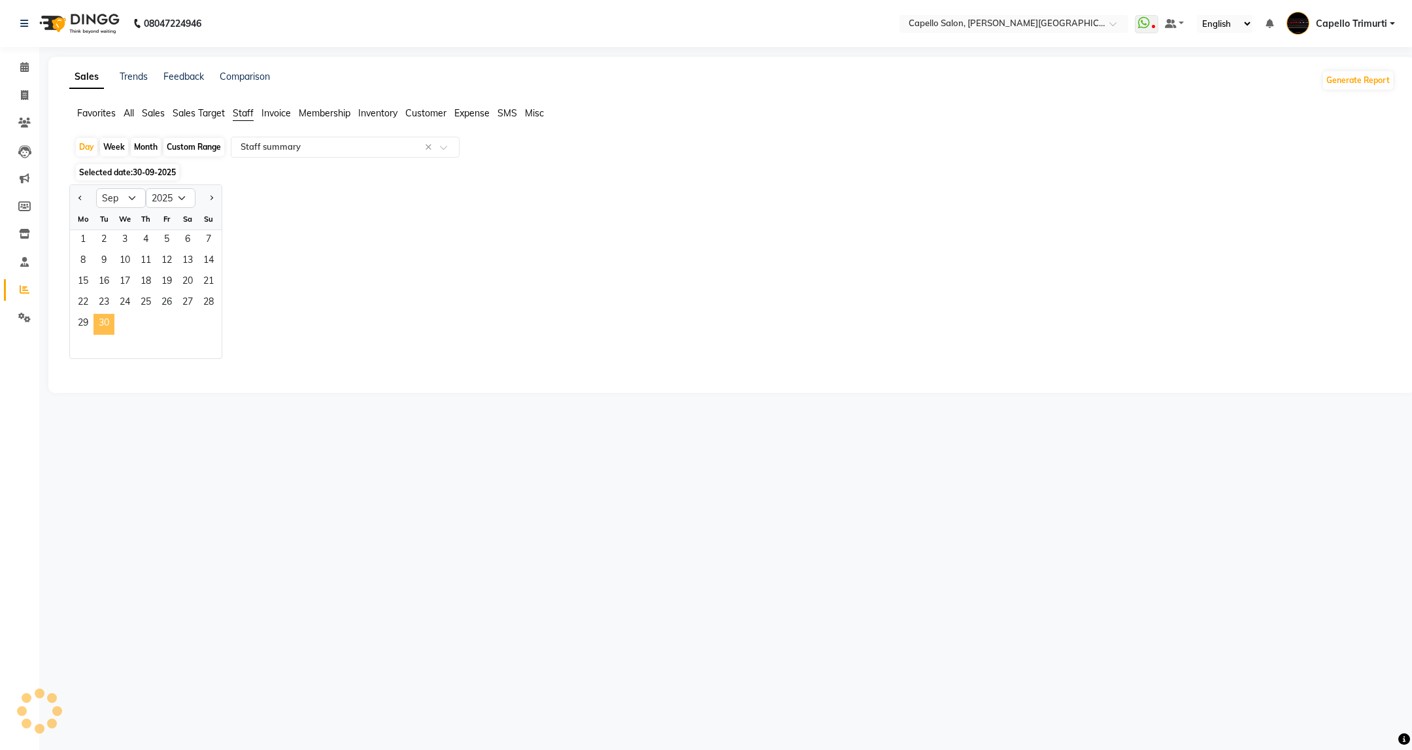
select select "full_report"
select select "csv"
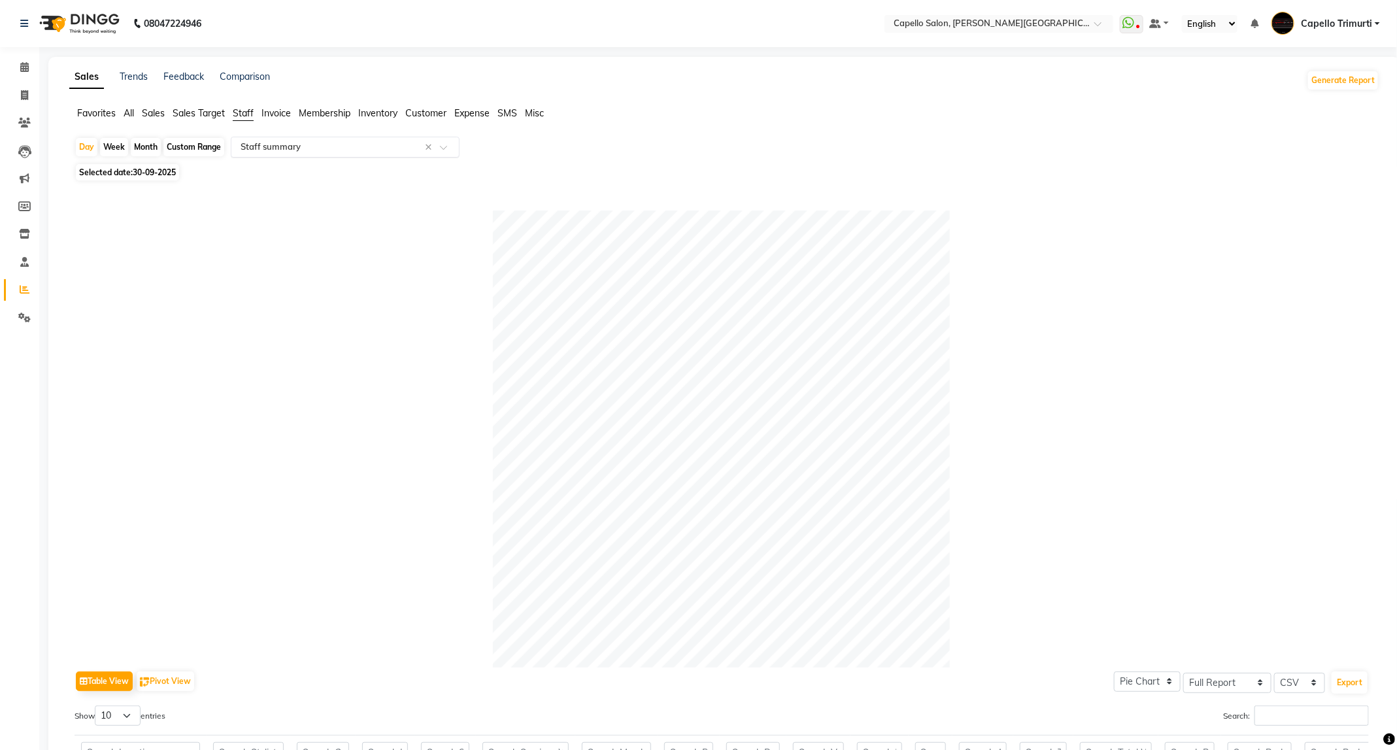
click at [285, 150] on input "text" at bounding box center [332, 147] width 188 height 13
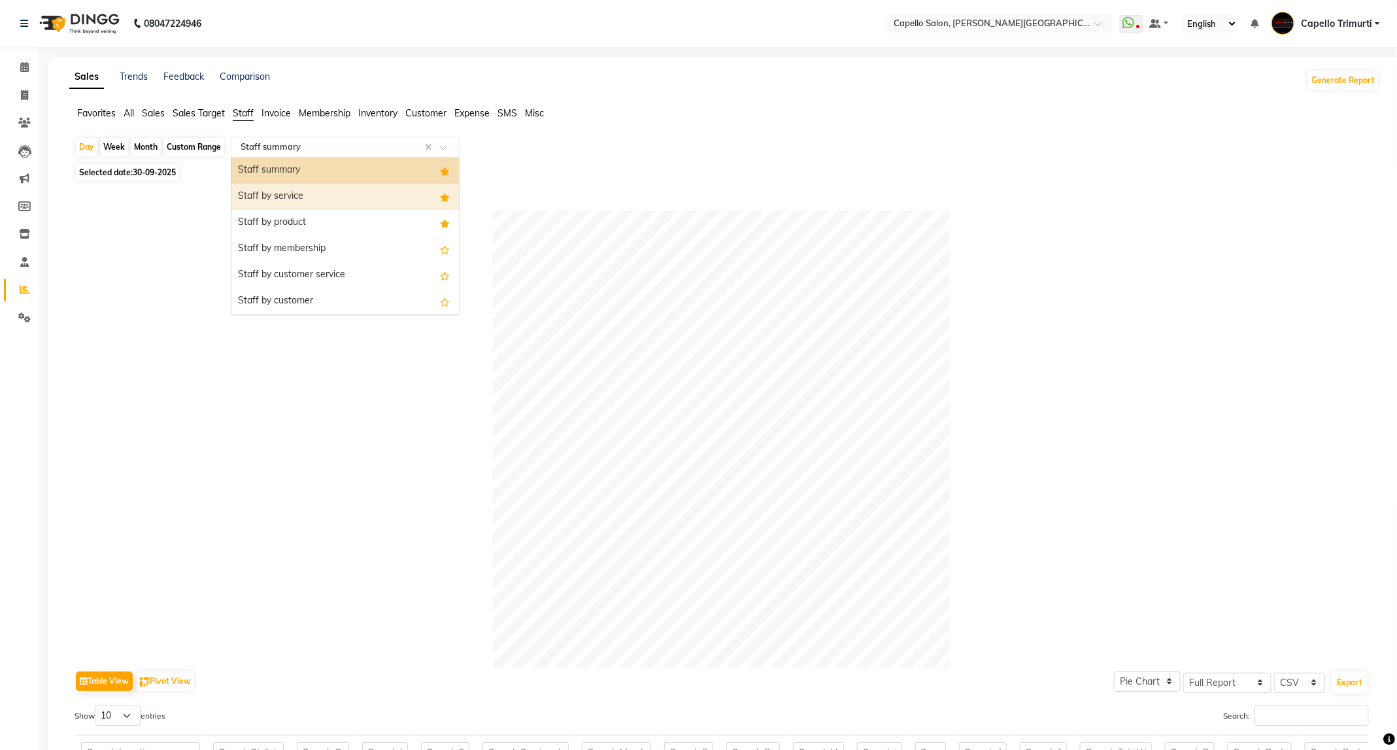
click at [290, 206] on div "Staff by service" at bounding box center [344, 197] width 227 height 26
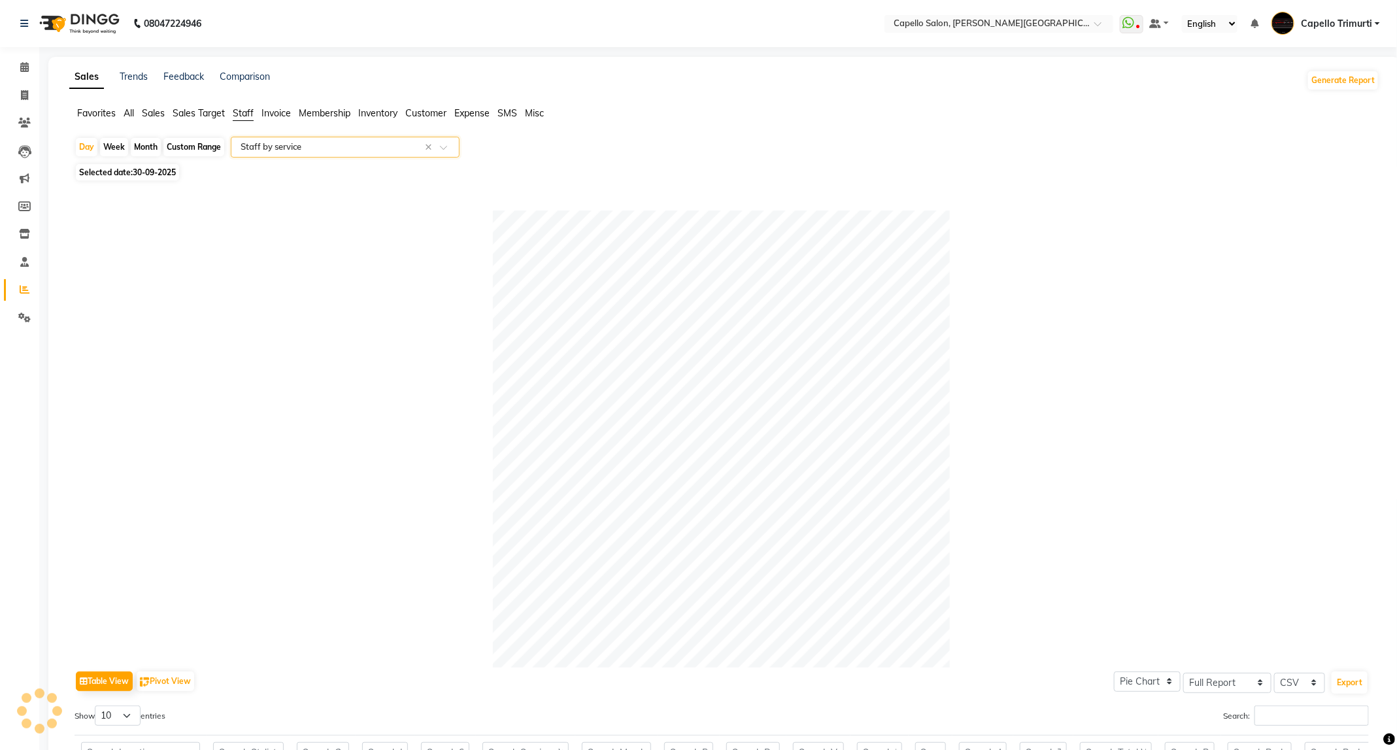
click at [314, 147] on input "text" at bounding box center [332, 147] width 188 height 13
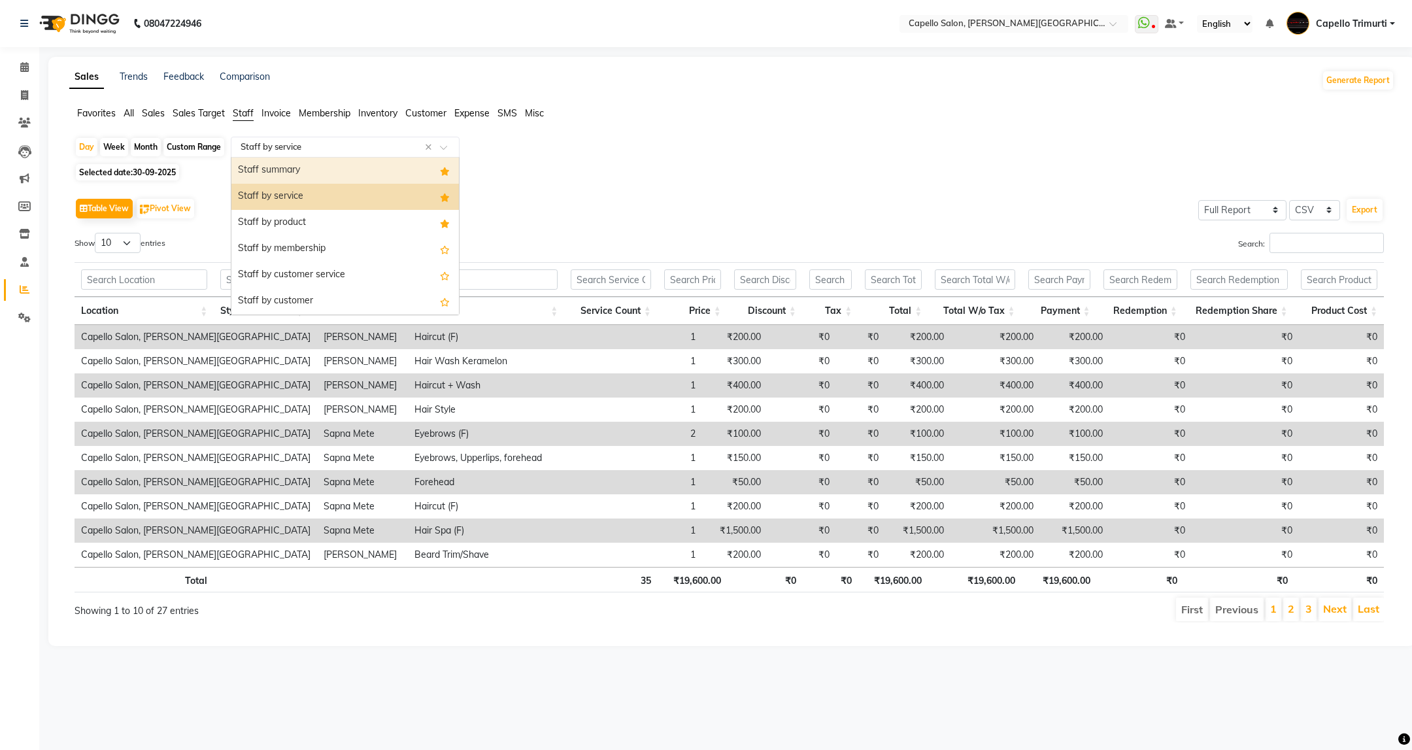
click at [314, 171] on div "Staff summary" at bounding box center [344, 171] width 227 height 26
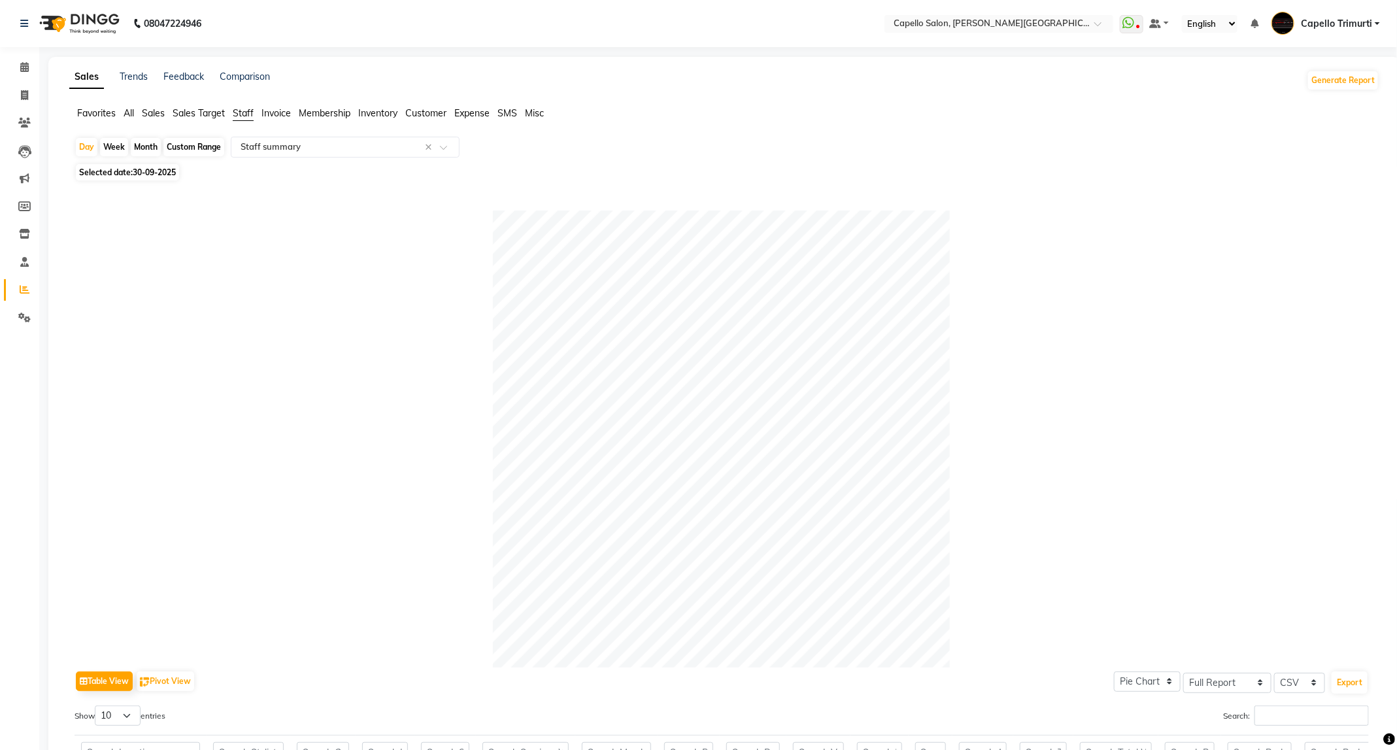
click at [298, 159] on div "Day Week Month Custom Range Select Report Type × Staff summary ×" at bounding box center [724, 149] width 1299 height 24
click at [308, 139] on div "Select Report Type × Staff summary ×" at bounding box center [345, 147] width 229 height 21
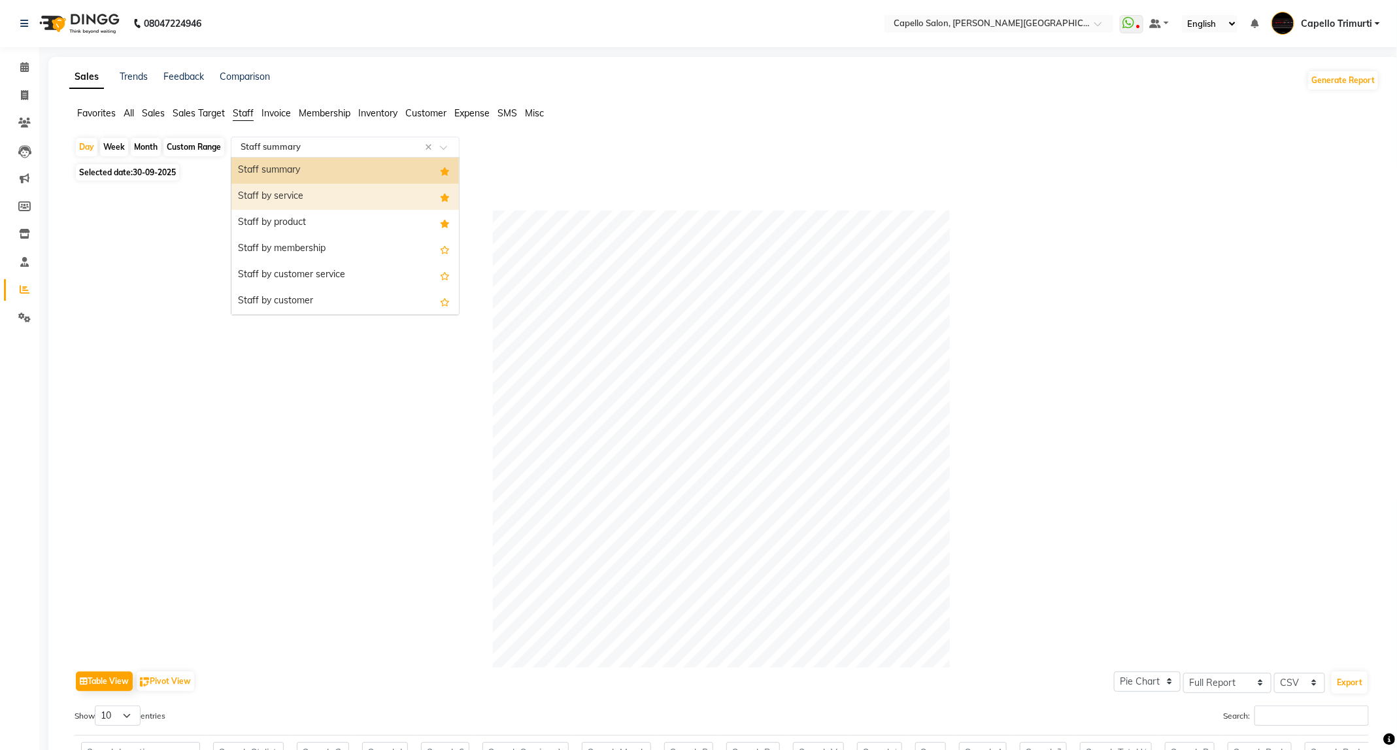
click at [308, 193] on div "Staff by service" at bounding box center [344, 197] width 227 height 26
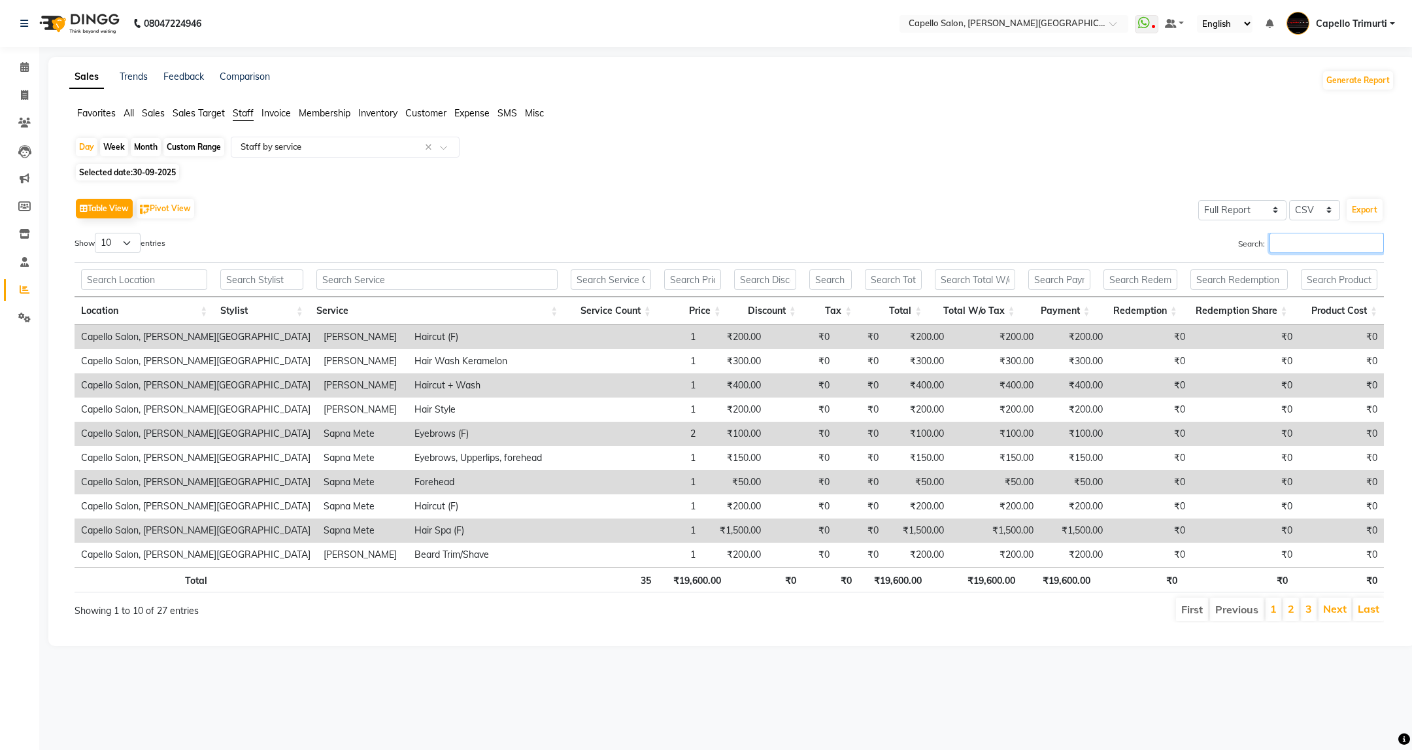
click at [1326, 252] on input "Search:" at bounding box center [1326, 243] width 114 height 20
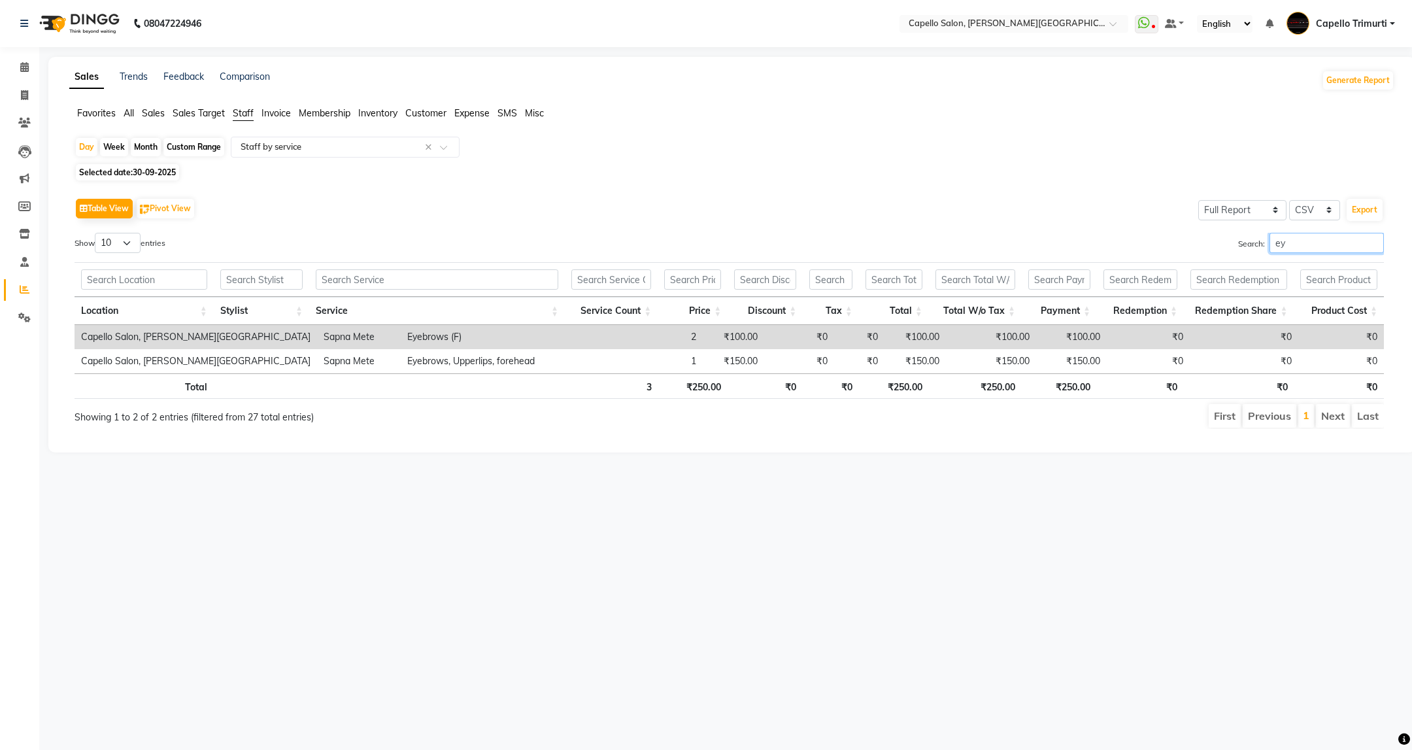
type input "e"
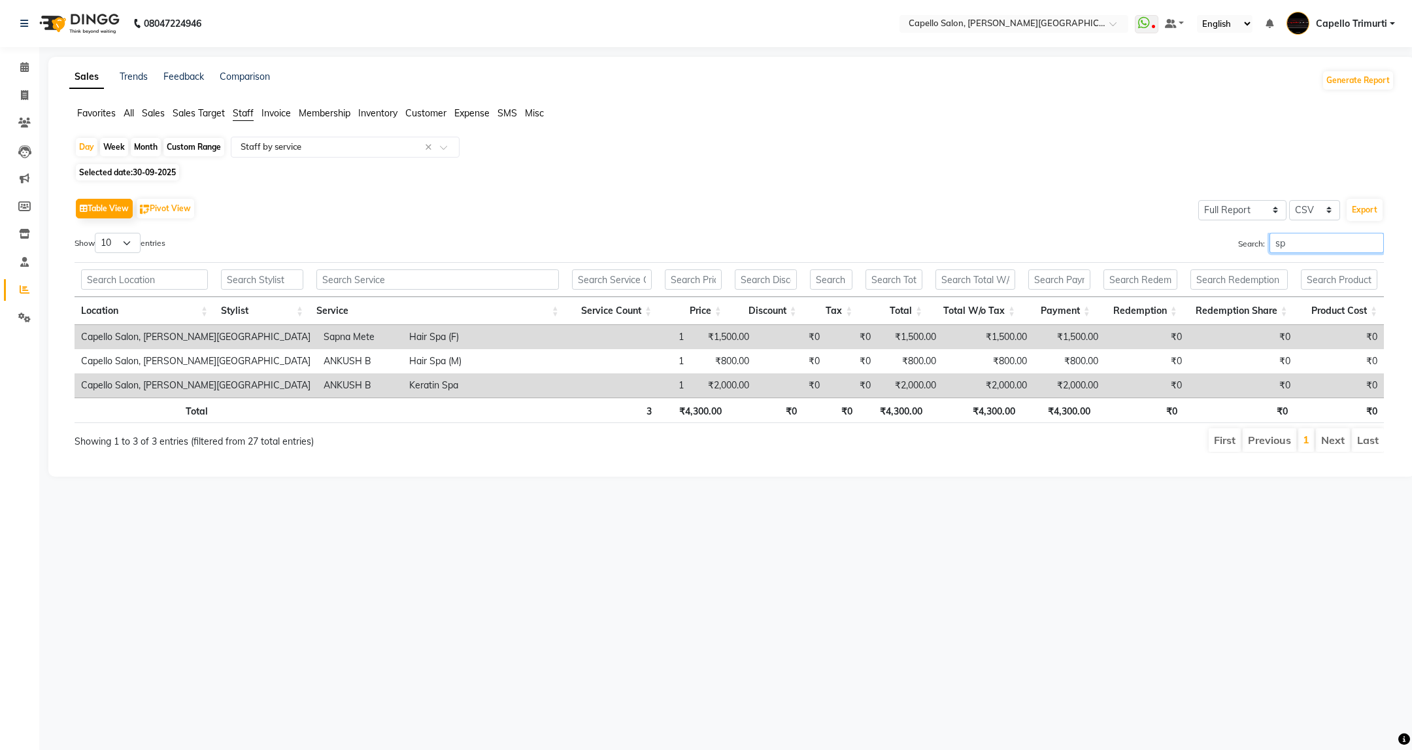
type input "s"
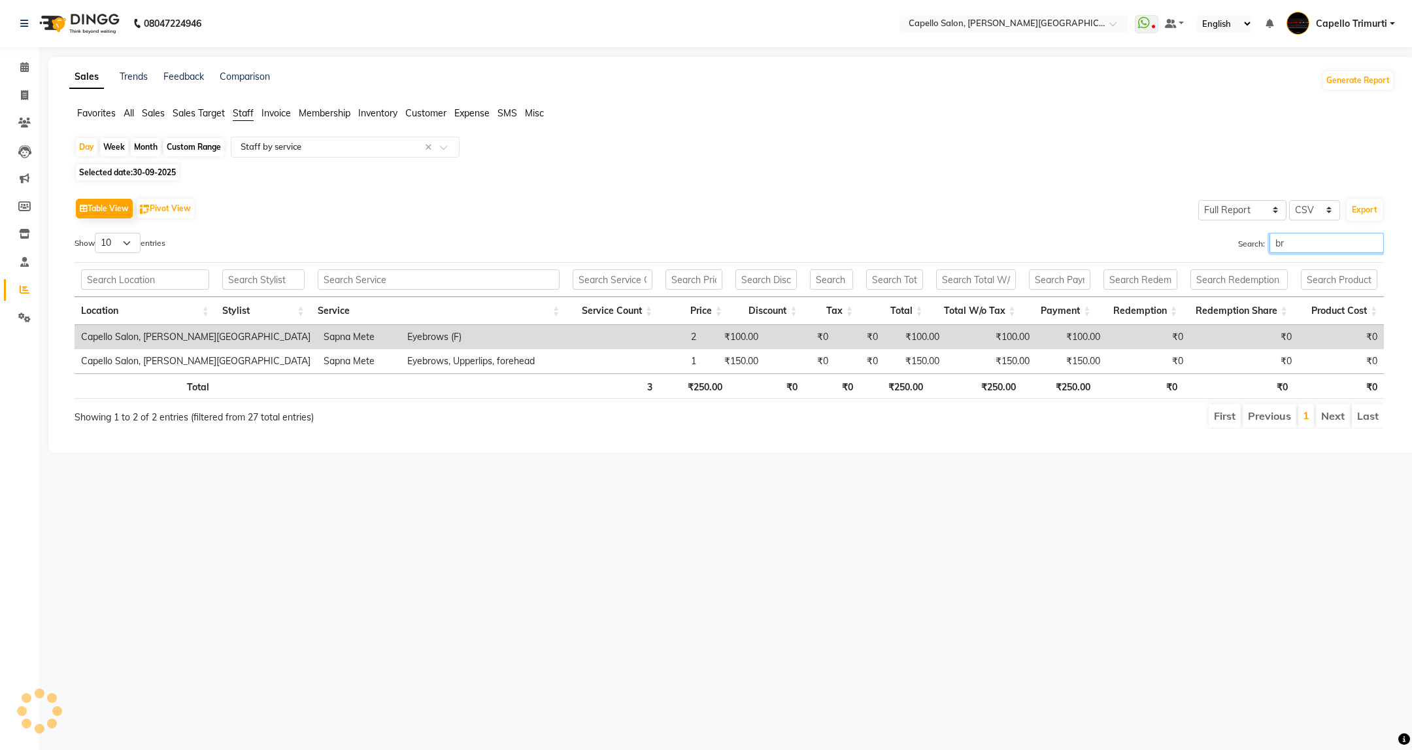
type input "b"
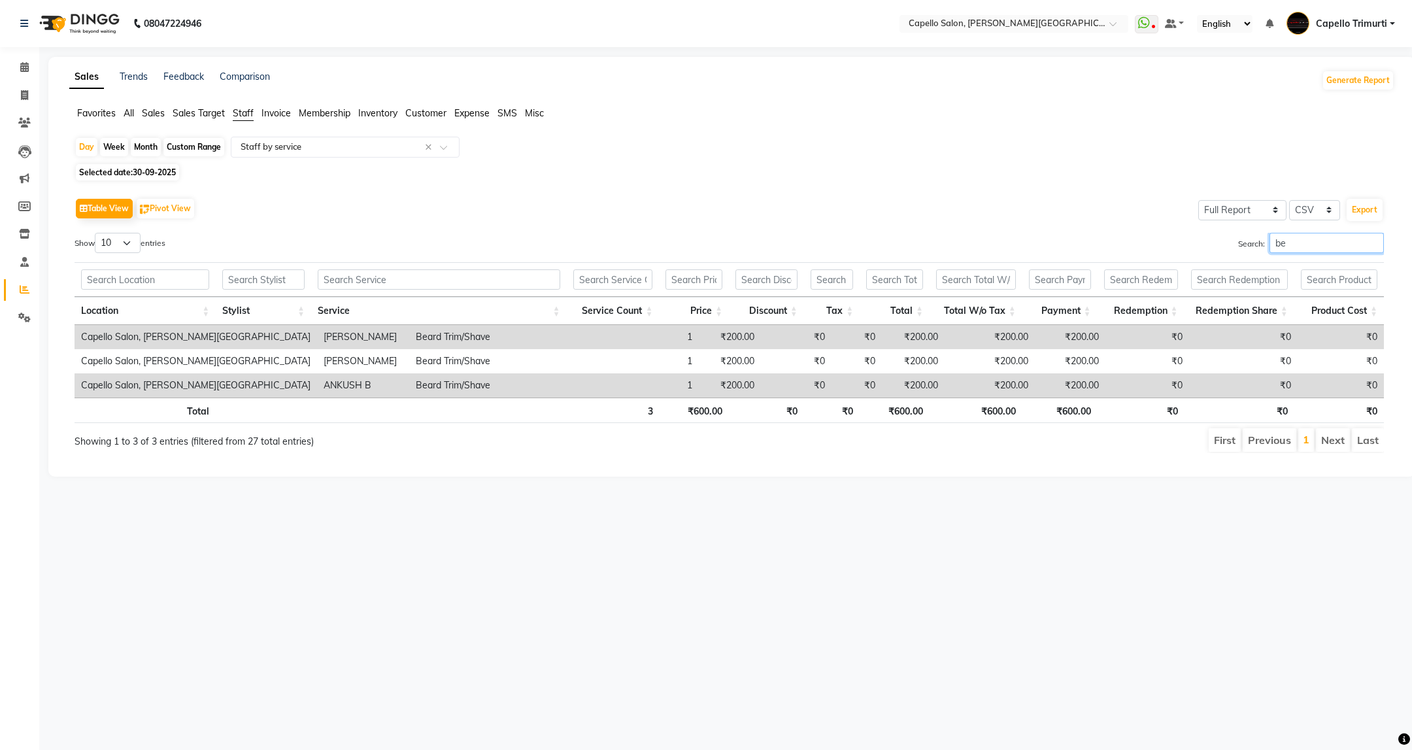
type input "b"
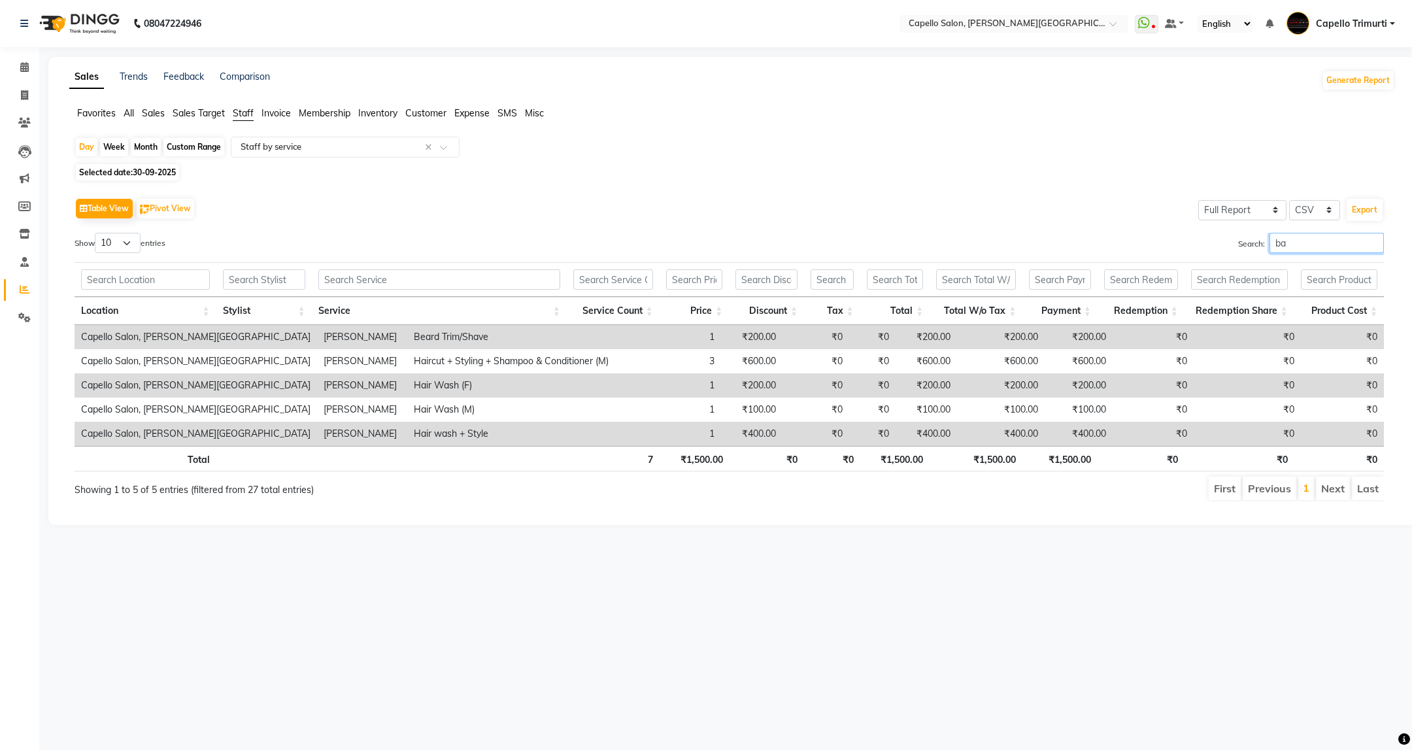
type input "b"
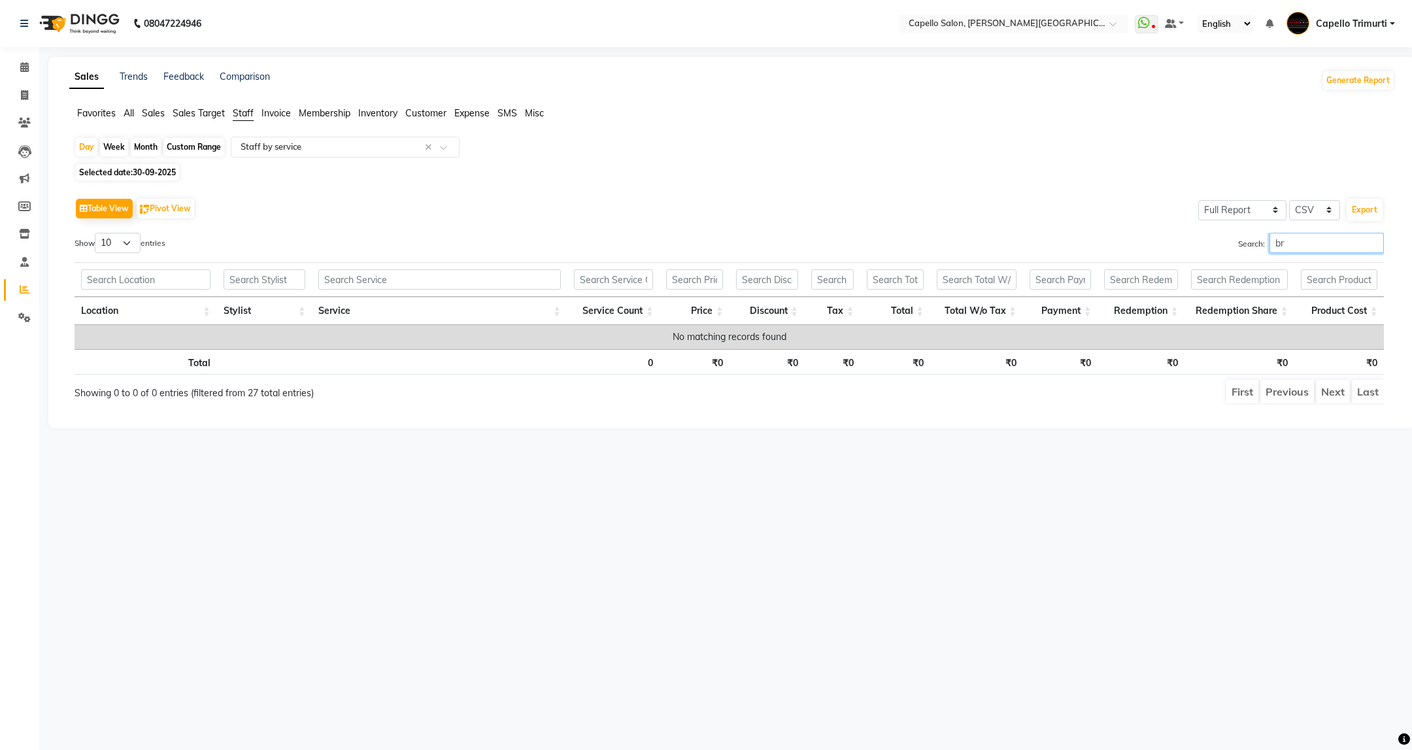
type input "b"
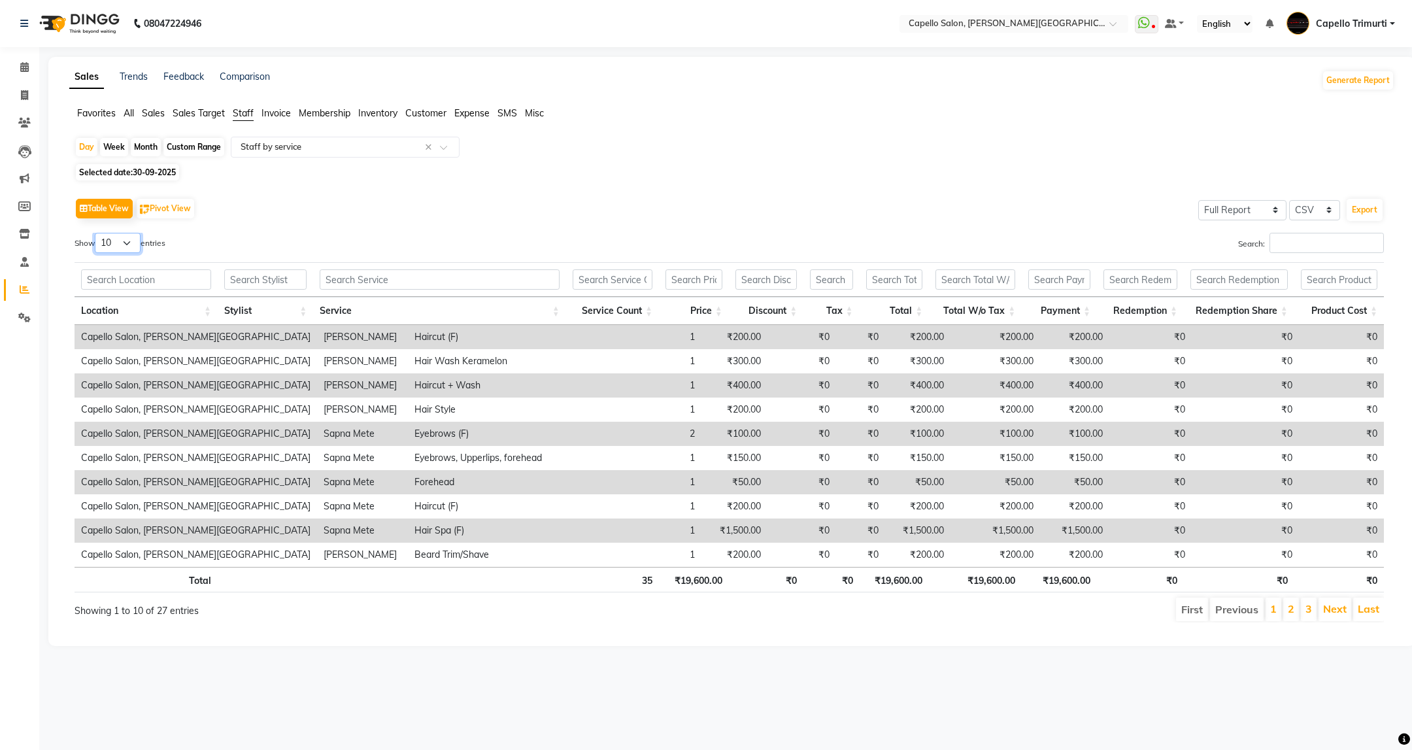
click at [132, 250] on select "10 25 50 100" at bounding box center [118, 243] width 46 height 20
select select "50"
click at [97, 233] on select "10 25 50 100" at bounding box center [118, 243] width 46 height 20
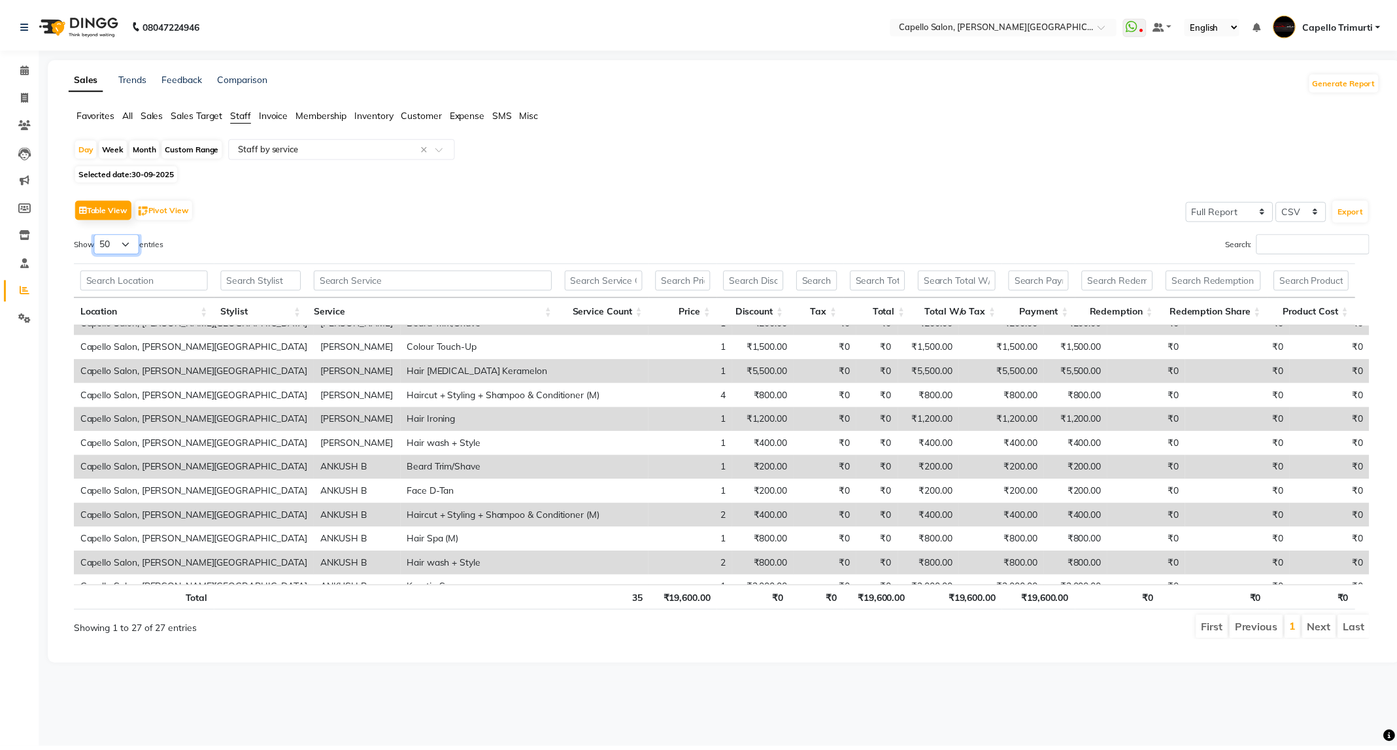
scroll to position [390, 0]
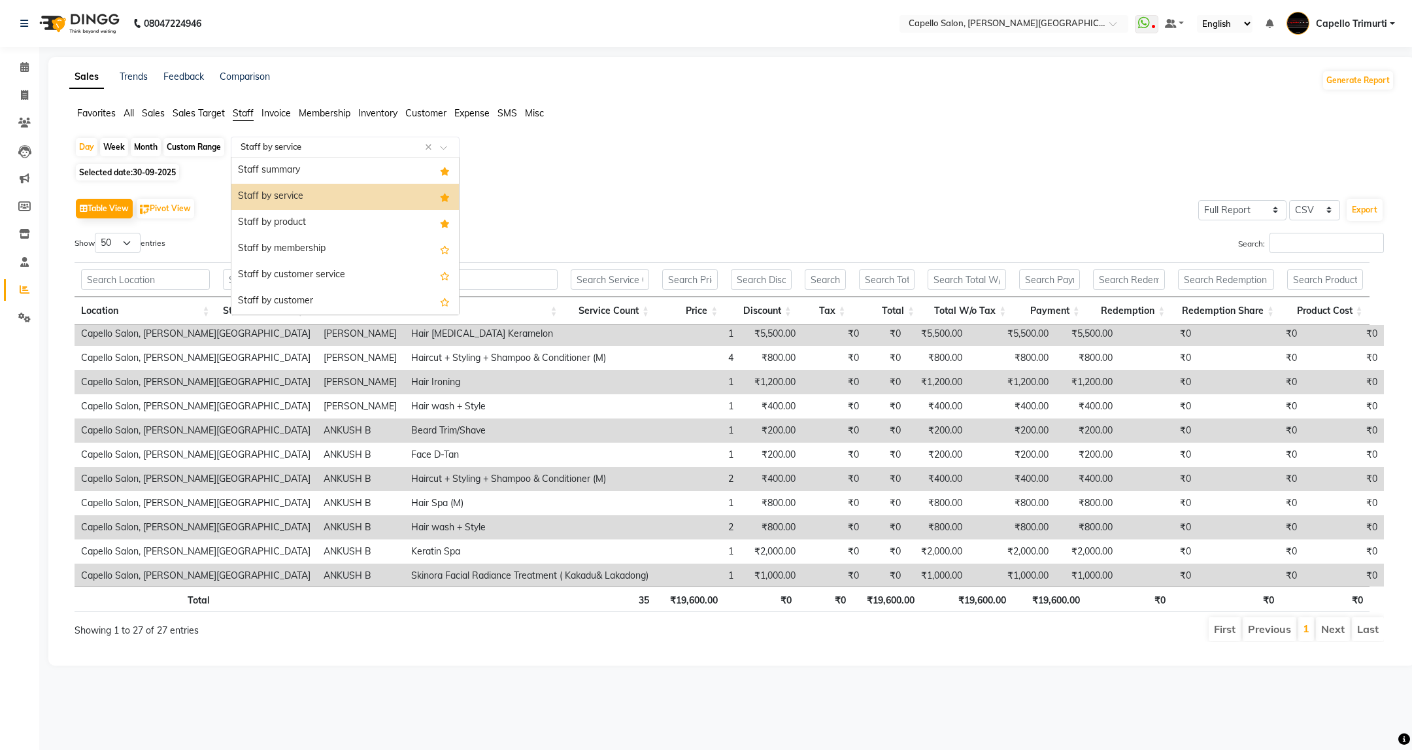
click at [379, 141] on input "text" at bounding box center [332, 147] width 188 height 13
click at [352, 218] on div "Staff by product" at bounding box center [344, 223] width 227 height 26
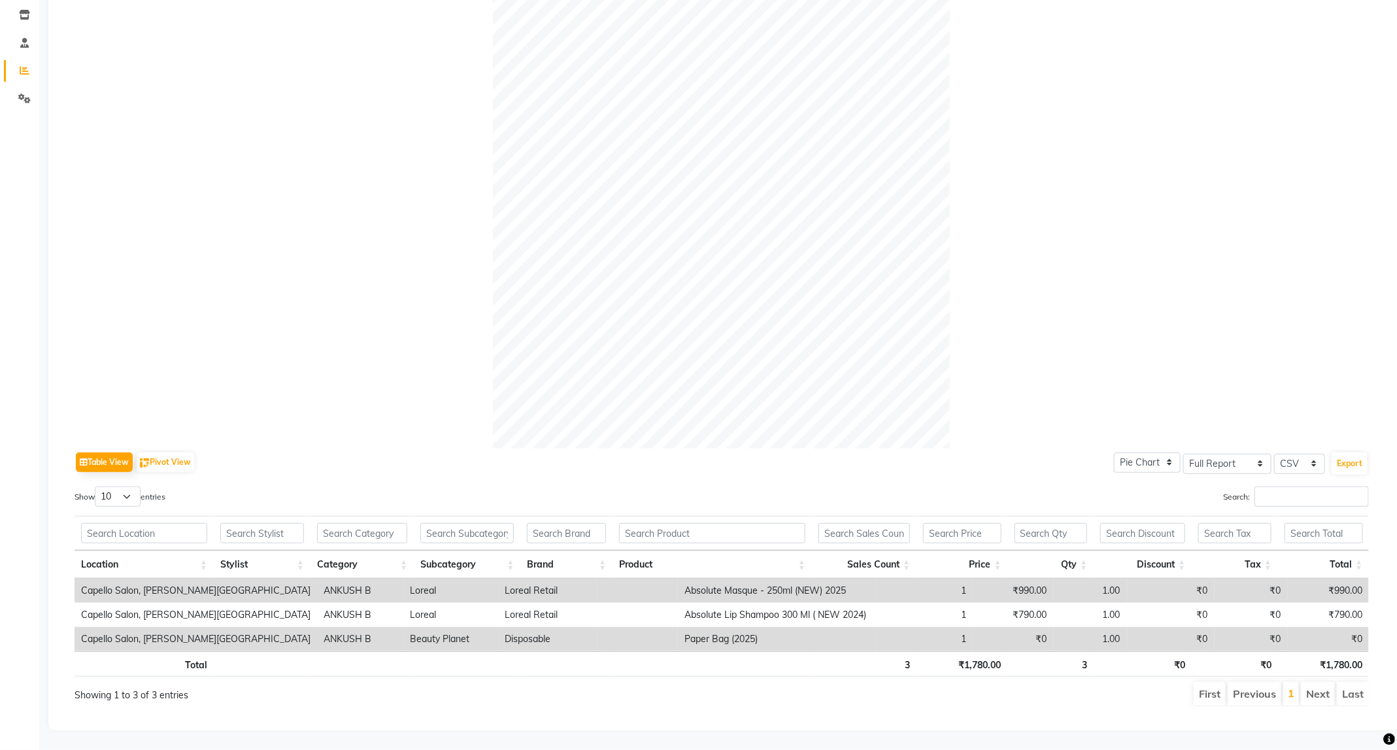
scroll to position [0, 0]
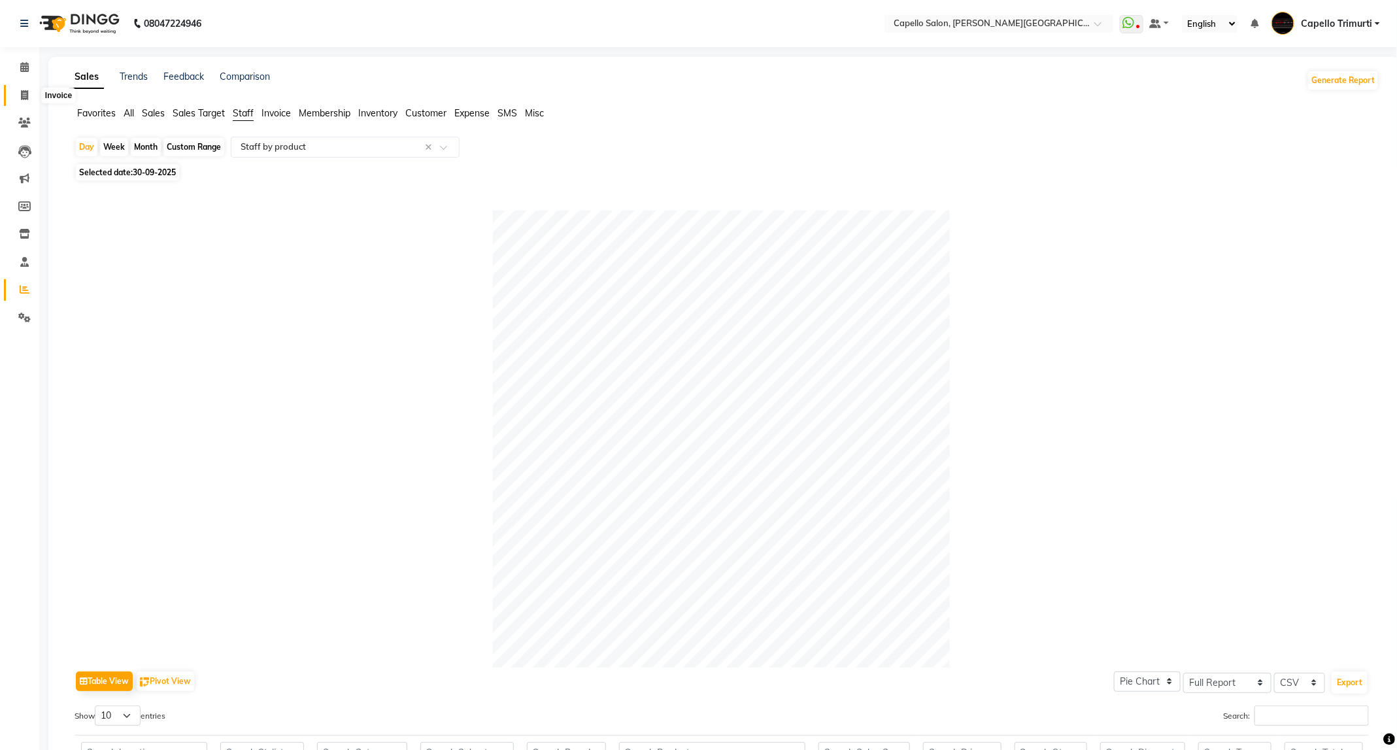
click at [14, 96] on span at bounding box center [24, 95] width 23 height 15
select select "service"
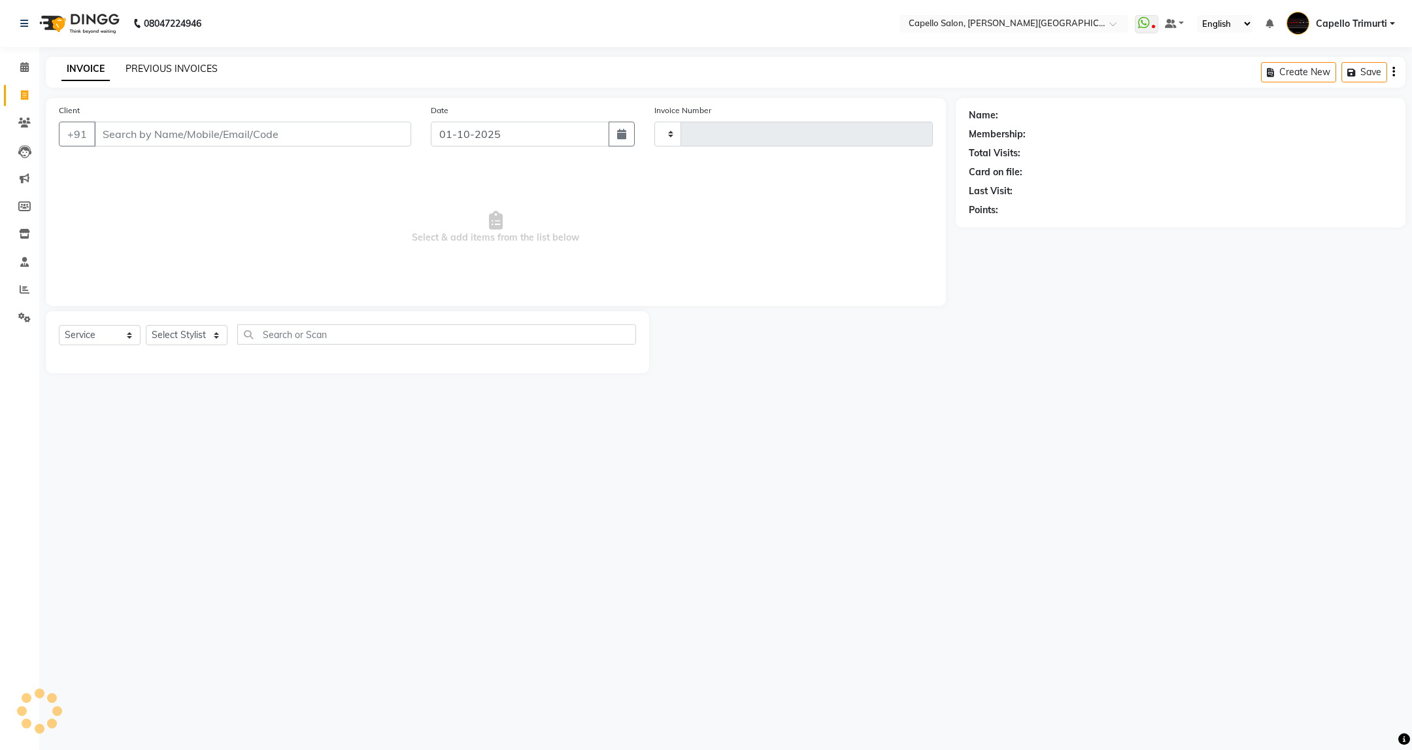
click at [185, 67] on link "PREVIOUS INVOICES" at bounding box center [171, 69] width 92 height 12
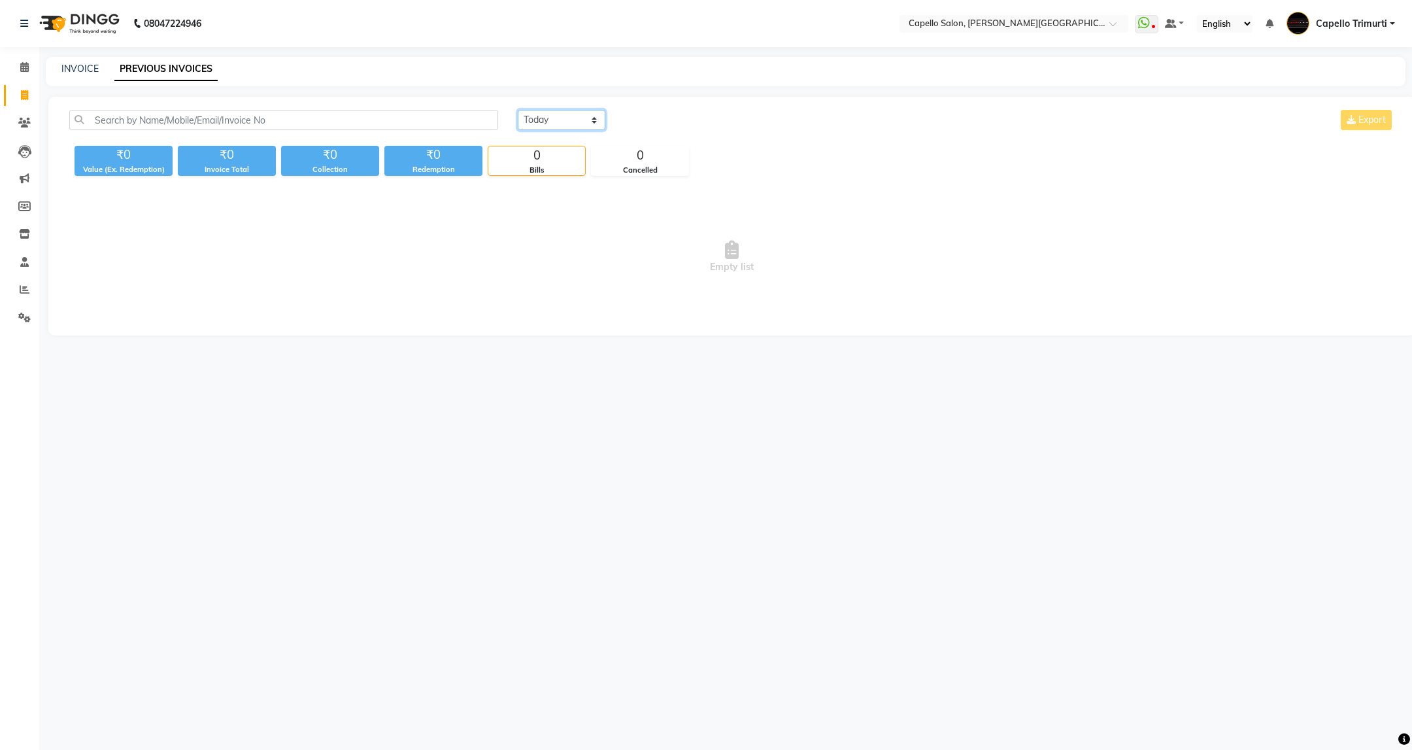
click at [593, 118] on select "Today Yesterday Custom Range" at bounding box center [562, 120] width 88 height 20
click at [518, 110] on select "Today Yesterday Custom Range" at bounding box center [562, 120] width 88 height 20
drag, startPoint x: 1410, startPoint y: 796, endPoint x: 1349, endPoint y: 683, distance: 128.7
drag, startPoint x: 1349, startPoint y: 683, endPoint x: 844, endPoint y: 593, distance: 513.2
click at [844, 593] on div "08047224946 Select Location × Capello Salon, Trimurti Nagar WhatsApp Status ✕ S…" at bounding box center [706, 375] width 1412 height 750
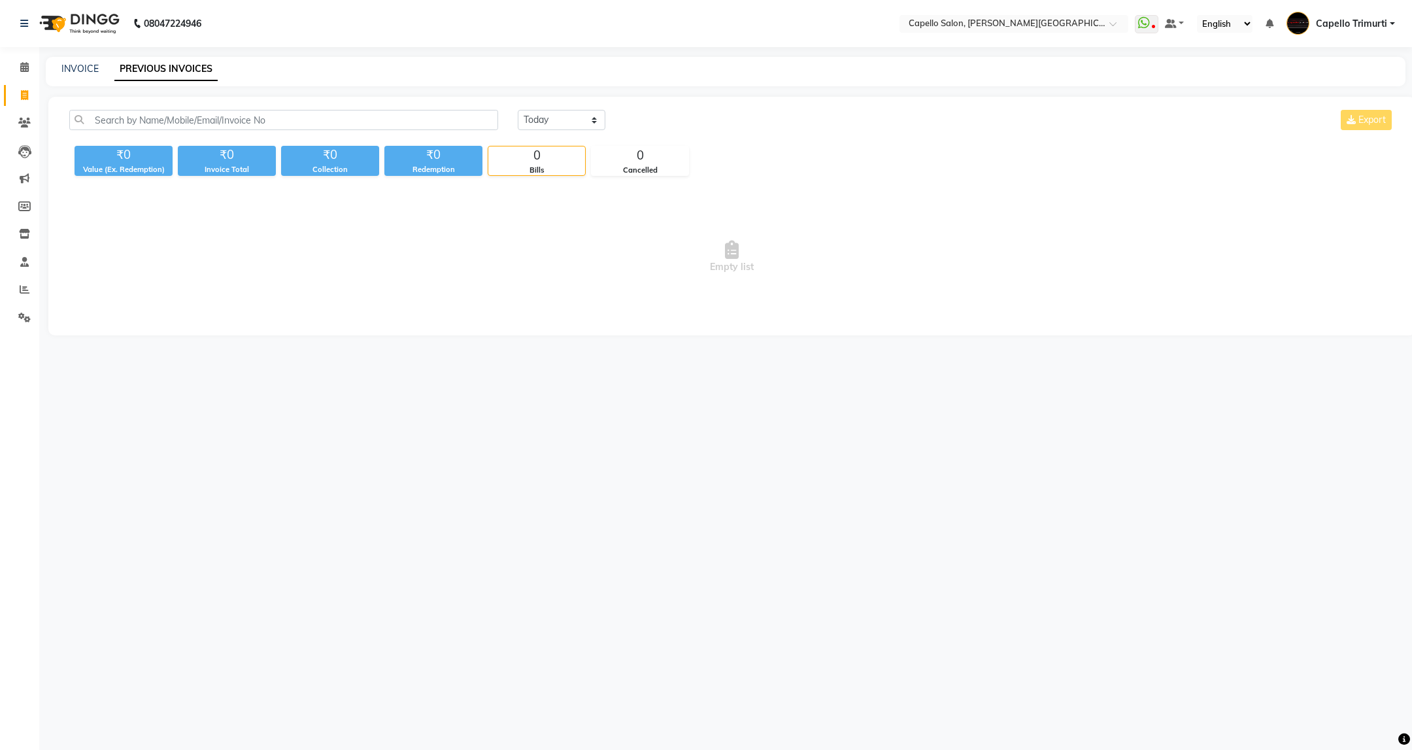
click at [916, 447] on div "08047224946 Select Location × Capello Salon, Trimurti Nagar WhatsApp Status ✕ S…" at bounding box center [706, 375] width 1412 height 750
click at [991, 551] on div "08047224946 Select Location × Capello Salon, Trimurti Nagar WhatsApp Status ✕ S…" at bounding box center [706, 375] width 1412 height 750
click at [883, 500] on div "08047224946 Select Location × Capello Salon, Trimurti Nagar WhatsApp Status ✕ S…" at bounding box center [706, 375] width 1412 height 750
click at [573, 124] on select "Today Yesterday Custom Range" at bounding box center [562, 120] width 88 height 20
click at [518, 110] on select "Today Yesterday Custom Range" at bounding box center [562, 120] width 88 height 20
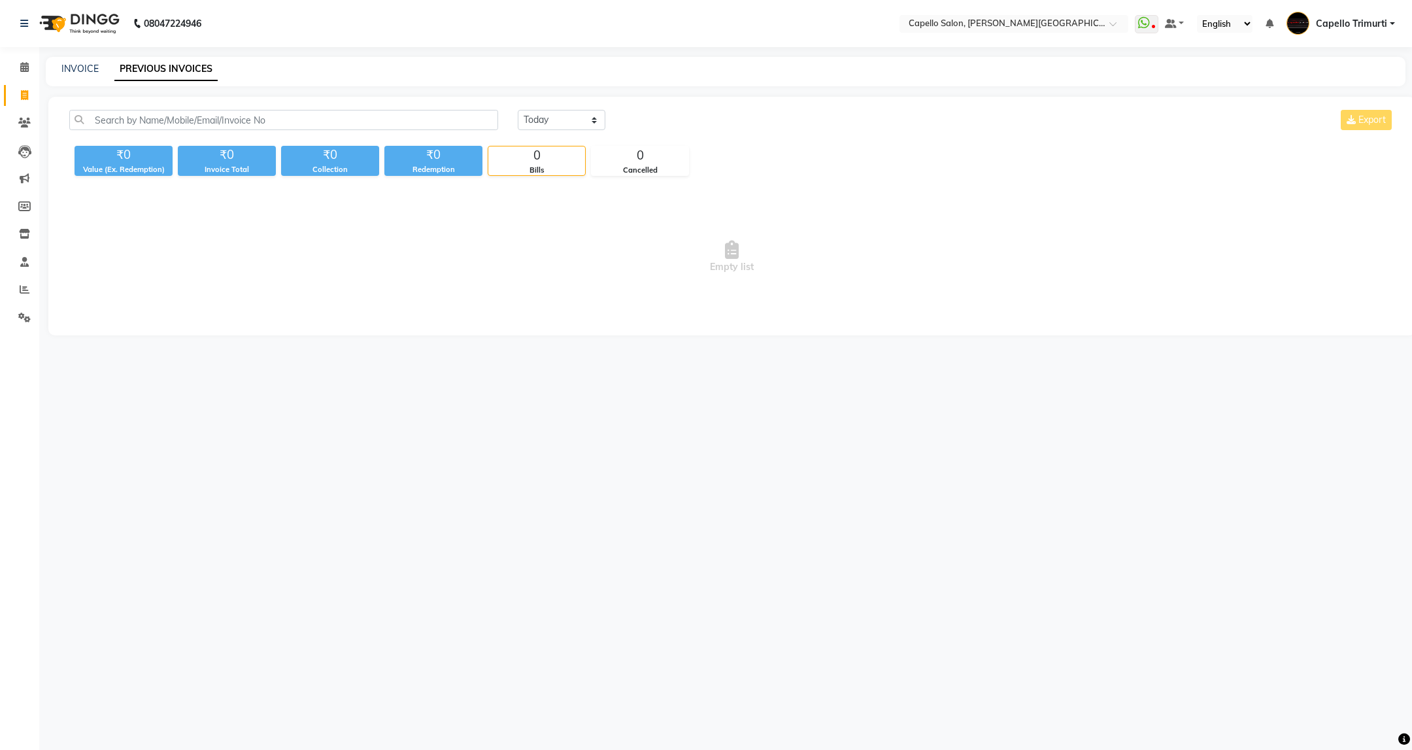
click at [805, 388] on div "08047224946 Select Location × Capello Salon, Trimurti Nagar WhatsApp Status ✕ S…" at bounding box center [706, 375] width 1412 height 750
click at [803, 389] on div "08047224946 Select Location × Capello Salon, Trimurti Nagar WhatsApp Status ✕ S…" at bounding box center [706, 375] width 1412 height 750
click at [590, 110] on select "Today Yesterday Custom Range" at bounding box center [562, 120] width 88 height 20
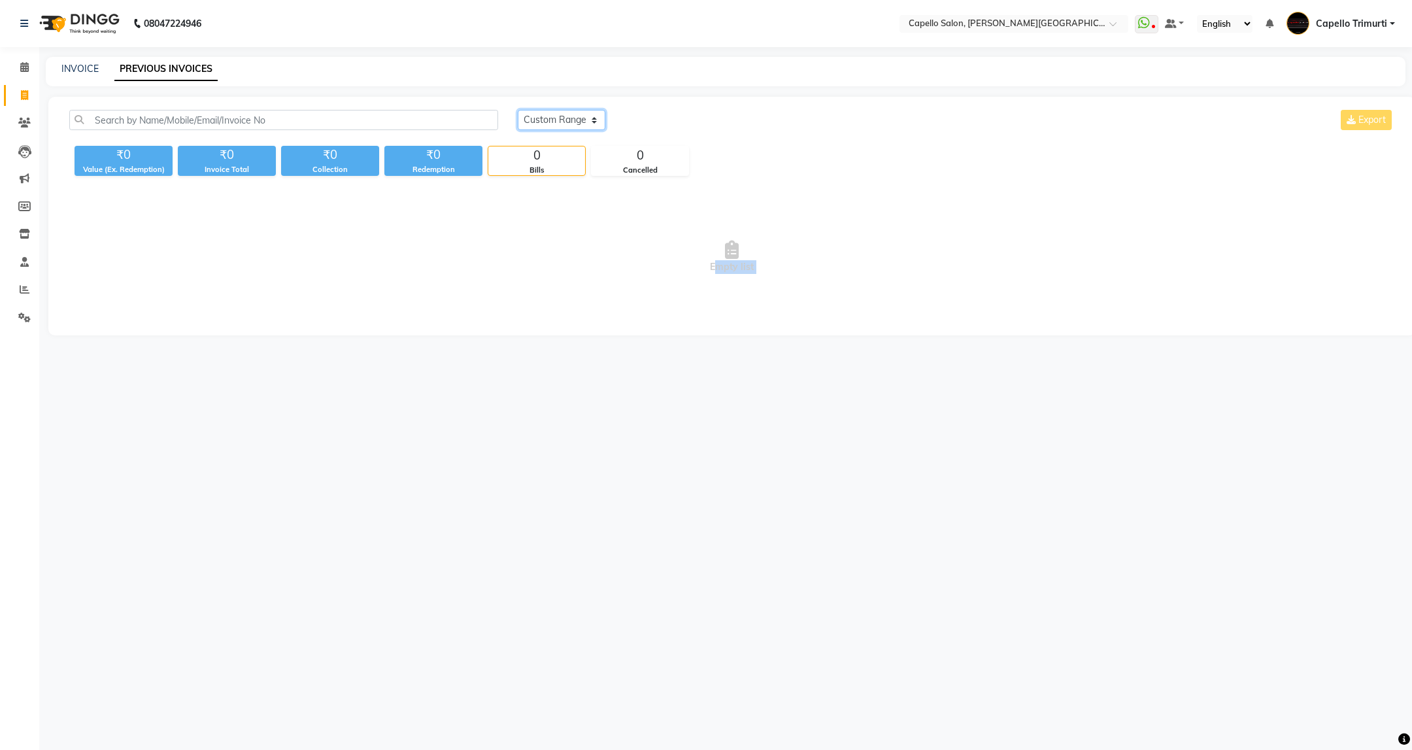
click at [518, 110] on select "Today Yesterday Custom Range" at bounding box center [562, 120] width 88 height 20
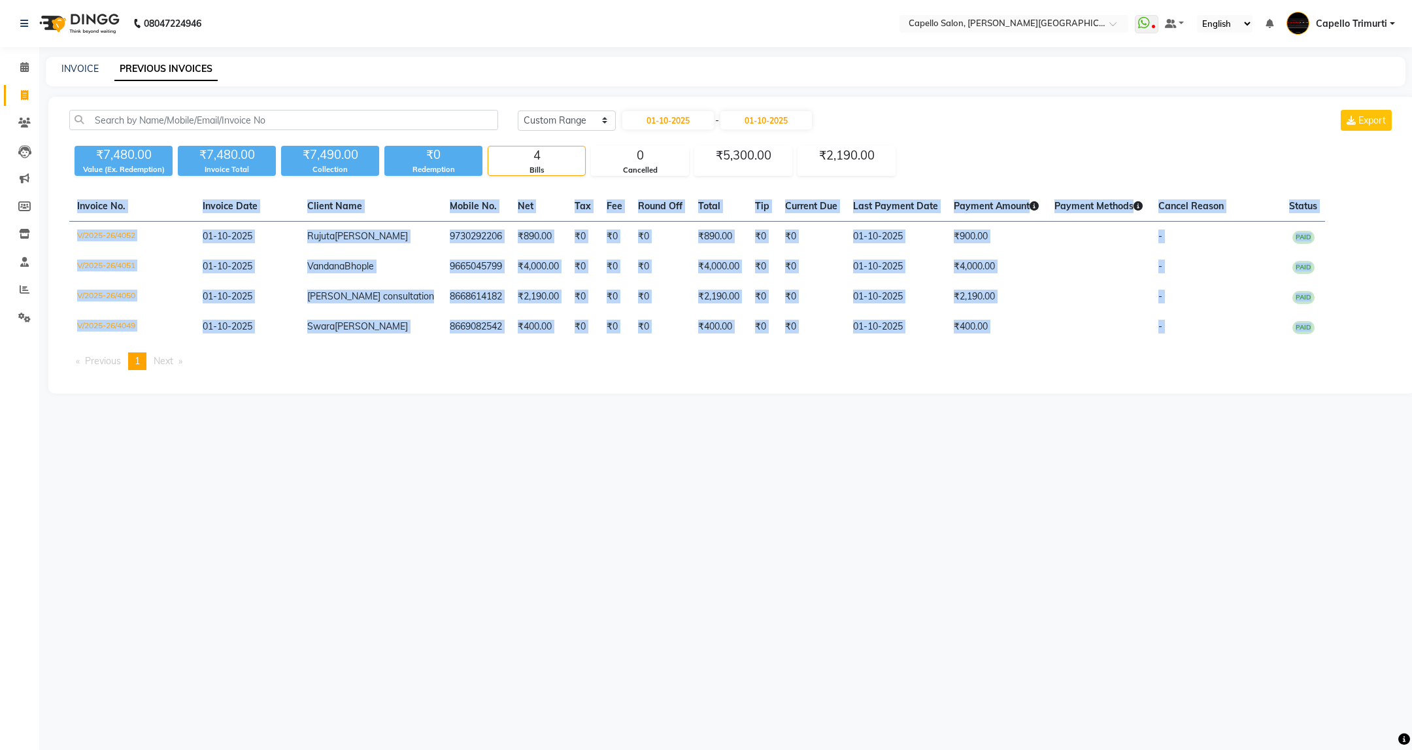
click at [540, 483] on div "08047224946 Select Location × Capello Salon, Trimurti Nagar WhatsApp Status ✕ S…" at bounding box center [706, 375] width 1412 height 750
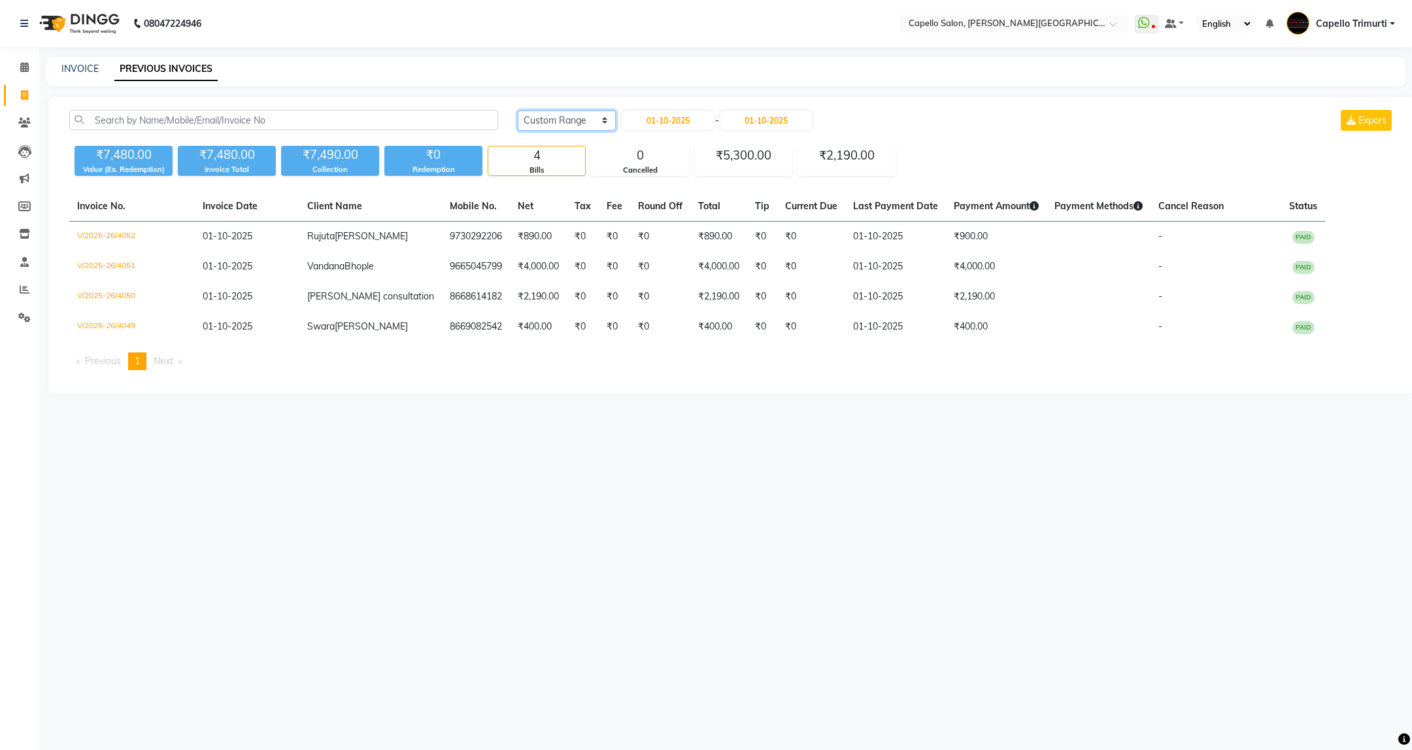
click at [574, 116] on select "Today Yesterday Custom Range" at bounding box center [567, 120] width 98 height 20
click at [518, 110] on select "Today Yesterday Custom Range" at bounding box center [567, 120] width 98 height 20
click at [544, 118] on select "Today Yesterday Custom Range" at bounding box center [562, 120] width 88 height 20
select select "yesterday"
click at [518, 110] on select "Today Yesterday Custom Range" at bounding box center [562, 120] width 88 height 20
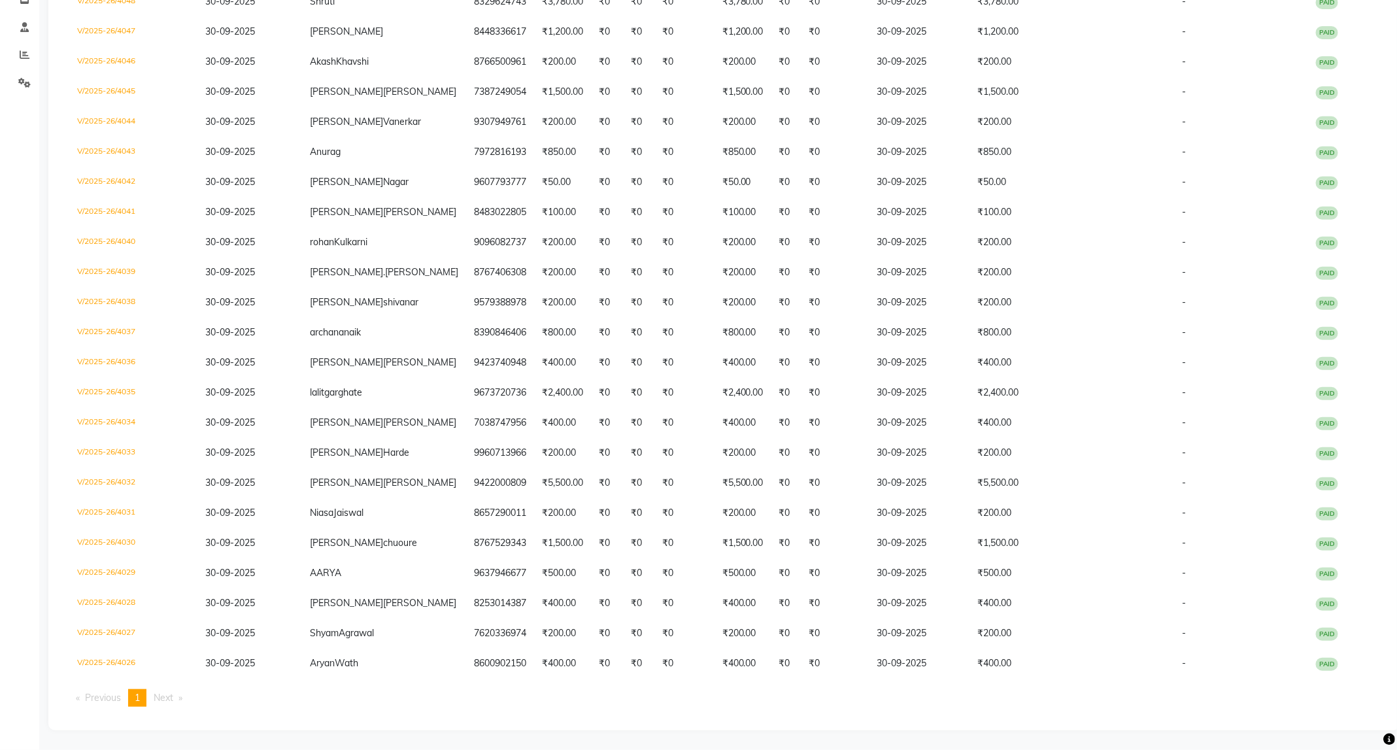
scroll to position [47, 0]
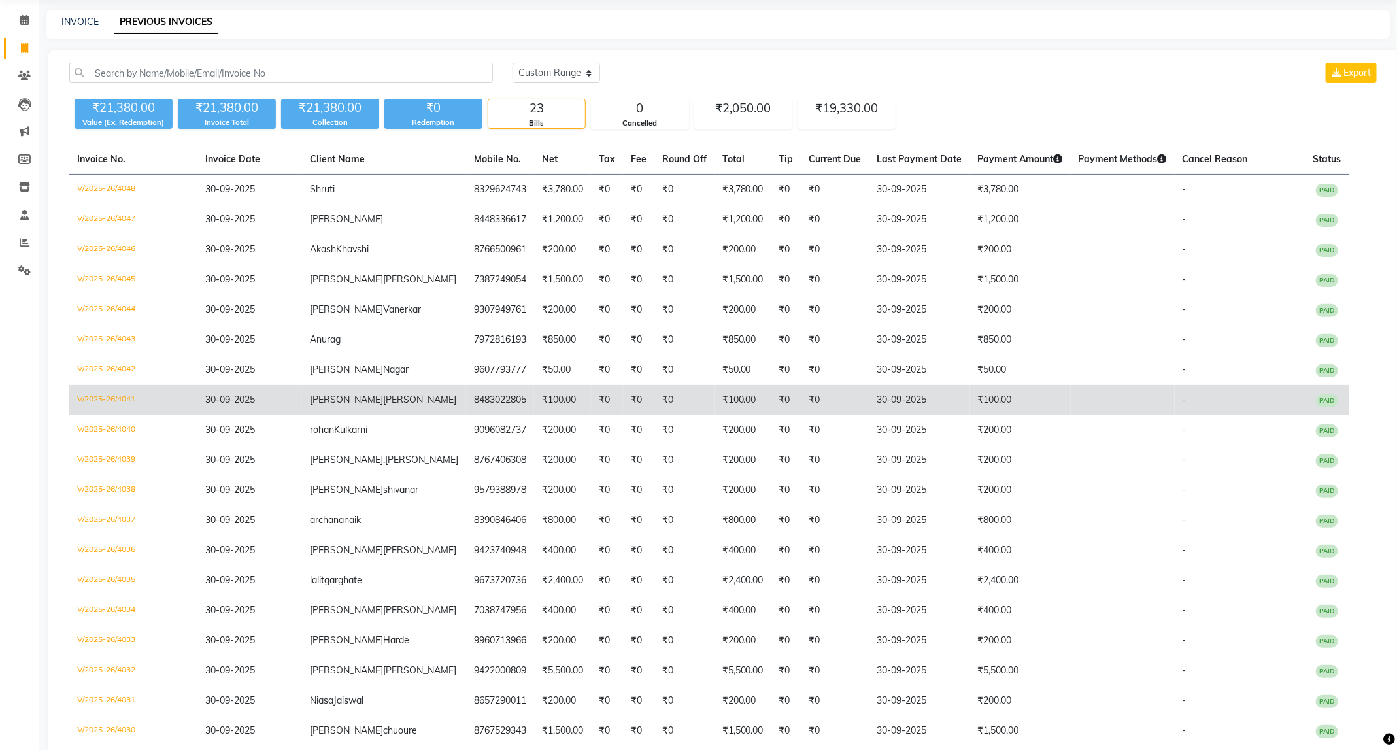
drag, startPoint x: 532, startPoint y: 369, endPoint x: 532, endPoint y: 408, distance: 38.6
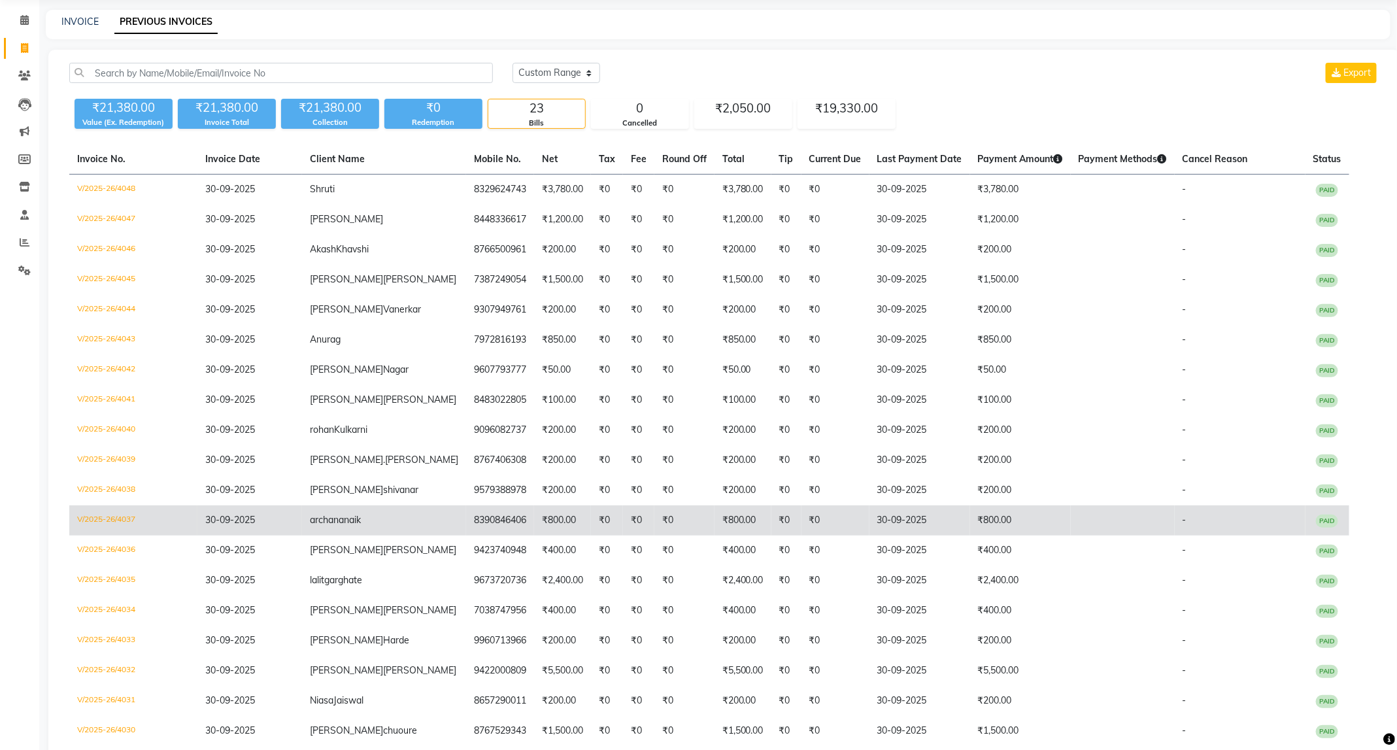
drag, startPoint x: 532, startPoint y: 408, endPoint x: 1012, endPoint y: 514, distance: 492.0
click at [1071, 514] on td at bounding box center [1123, 520] width 104 height 30
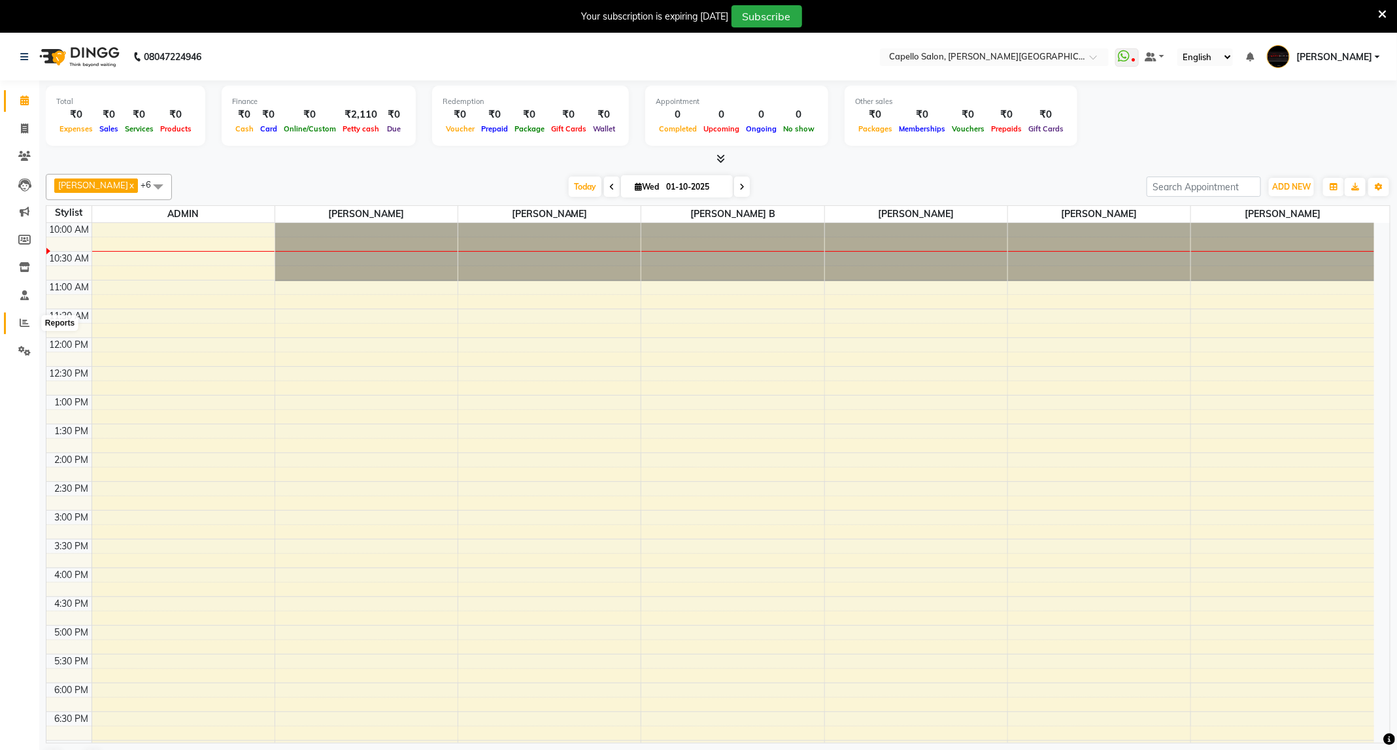
drag, startPoint x: 20, startPoint y: 320, endPoint x: 69, endPoint y: 324, distance: 49.2
click at [20, 320] on icon at bounding box center [25, 323] width 10 height 10
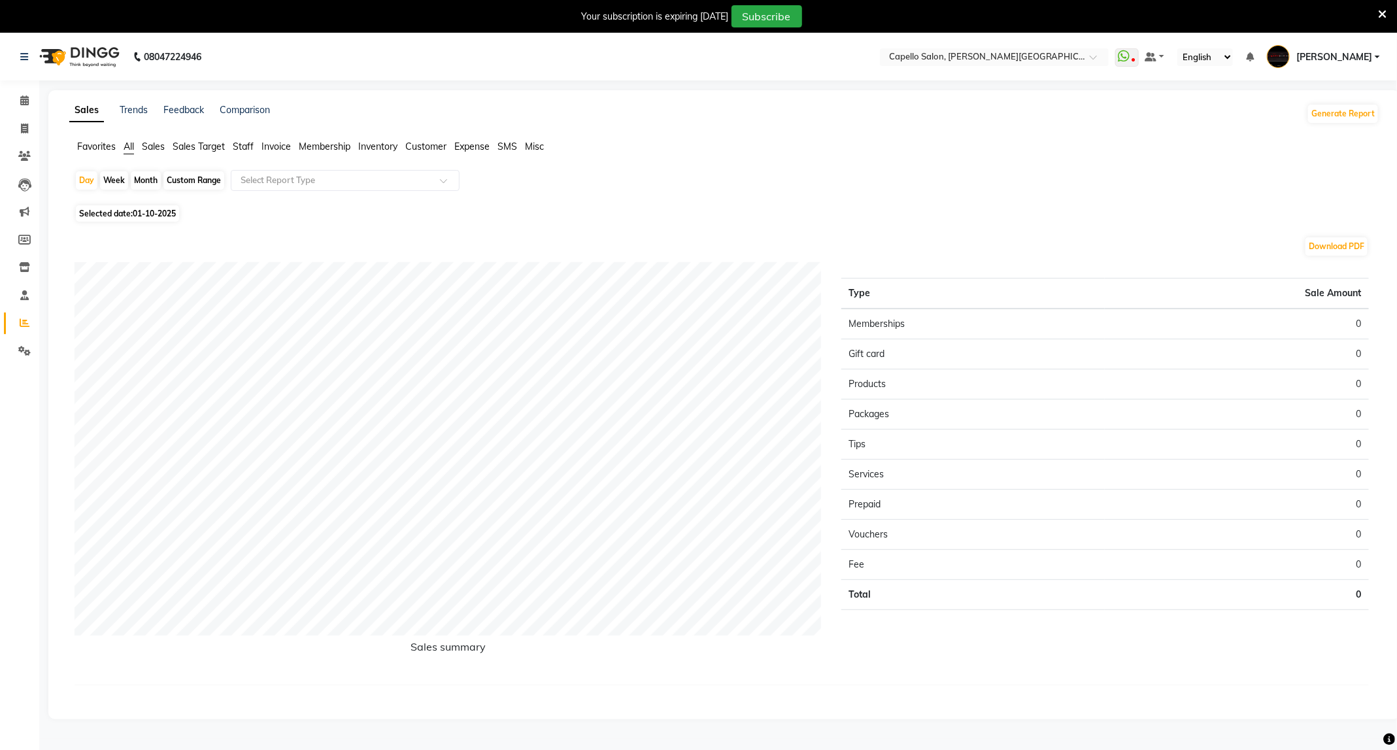
click at [147, 186] on div "Month" at bounding box center [146, 180] width 30 height 18
select select "10"
select select "2025"
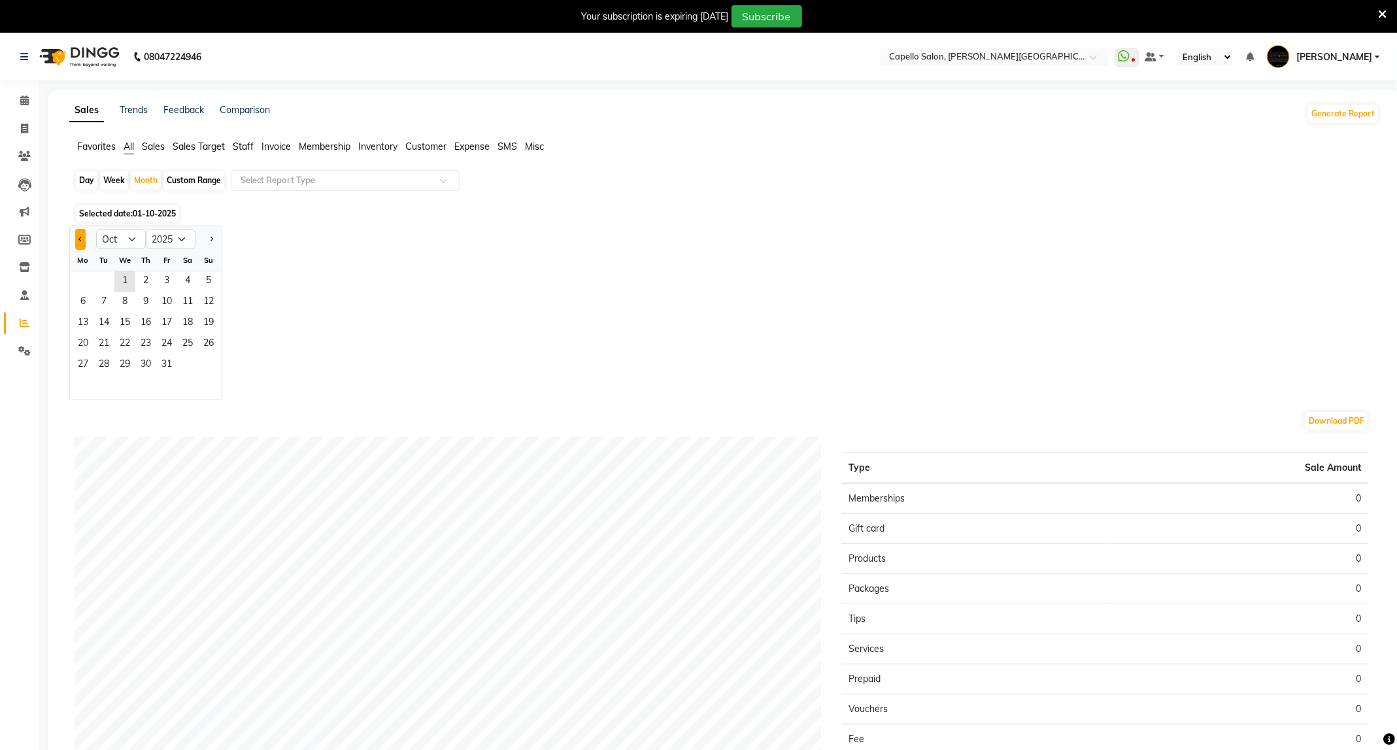
click at [78, 236] on button "Previous month" at bounding box center [80, 239] width 10 height 21
select select "9"
click at [129, 285] on span "3" at bounding box center [124, 281] width 21 height 21
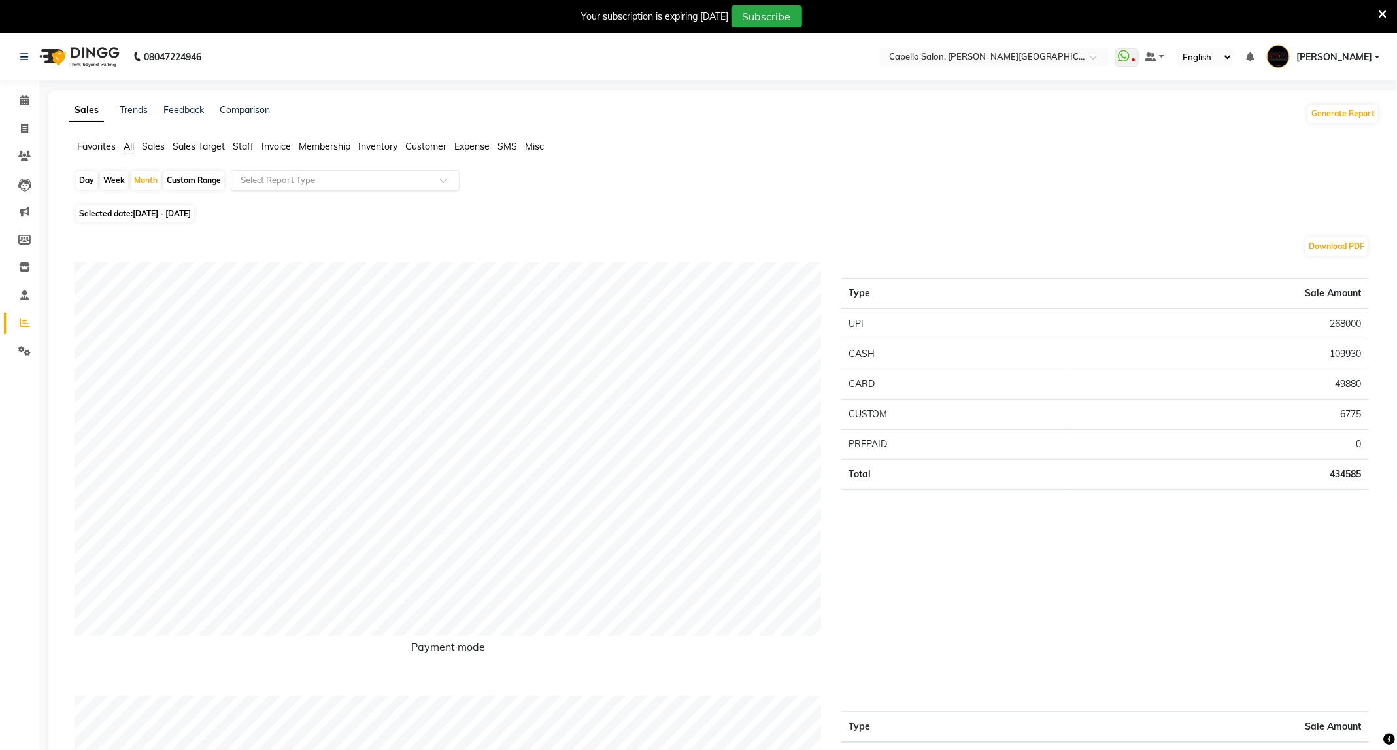
click at [271, 171] on div "Select Report Type" at bounding box center [345, 180] width 229 height 21
click at [289, 254] on div "Sales summary" at bounding box center [344, 256] width 227 height 26
select select "full_report"
select select "csv"
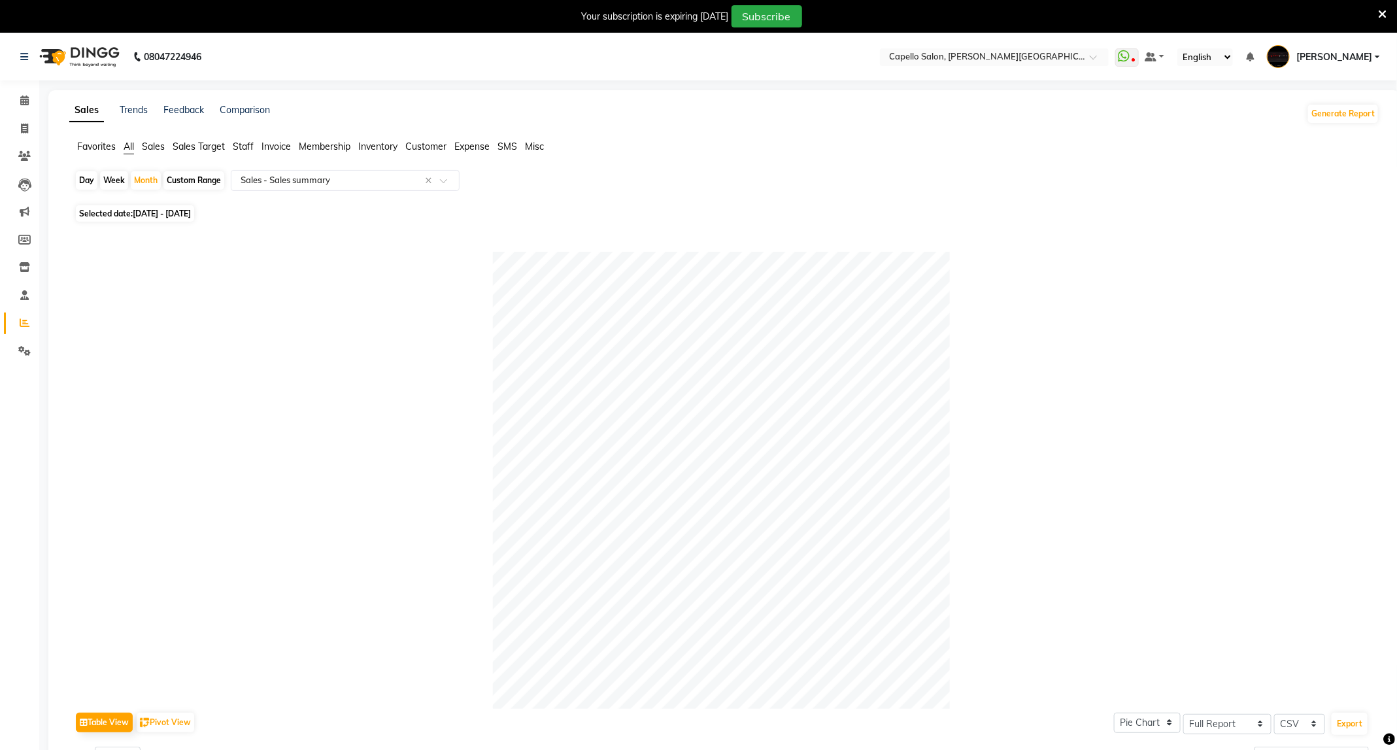
click at [244, 140] on li "Staff" at bounding box center [243, 147] width 21 height 14
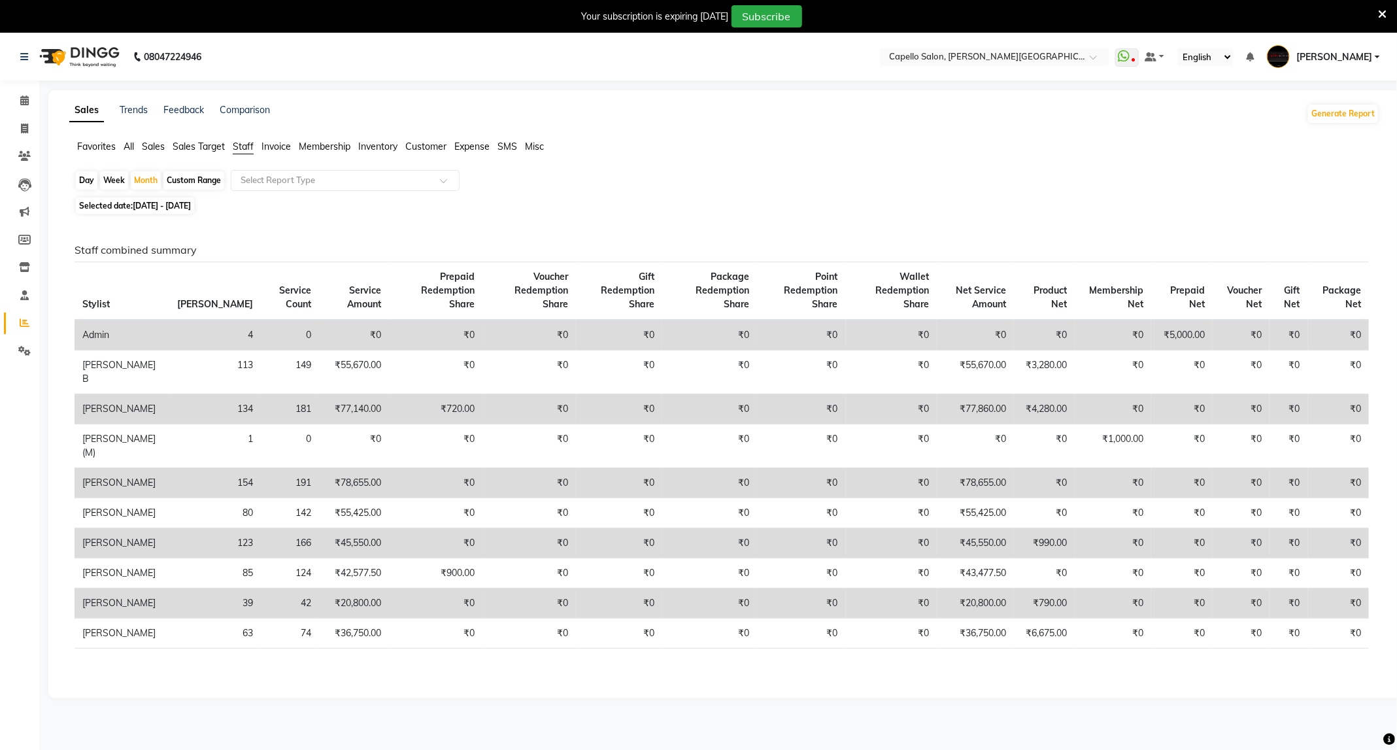
click at [275, 169] on app-reports "Favorites All Sales Sales Target Staff Invoice Membership Inventory Customer Ex…" at bounding box center [723, 412] width 1325 height 545
click at [279, 190] on ng-select "Select Report Type" at bounding box center [345, 180] width 229 height 21
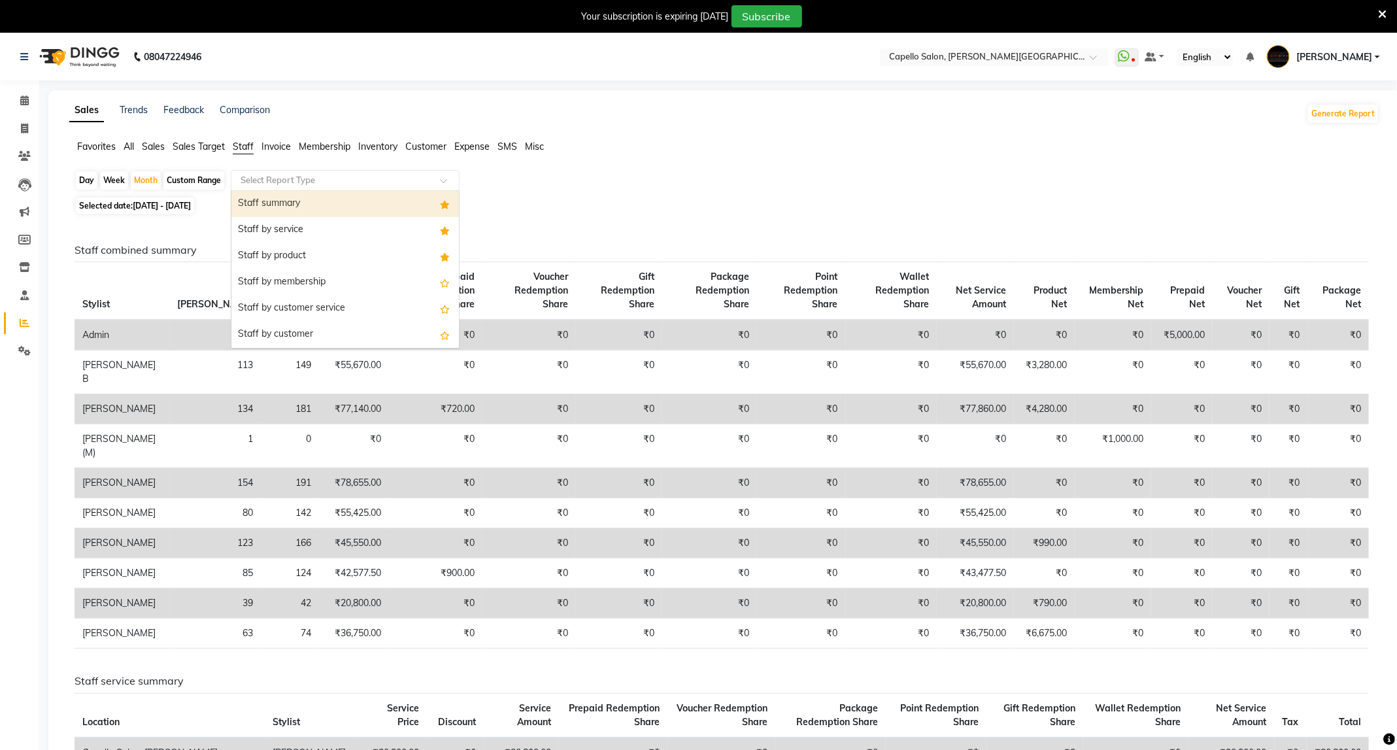
click at [281, 200] on div "Staff summary" at bounding box center [344, 204] width 227 height 26
select select "full_report"
select select "csv"
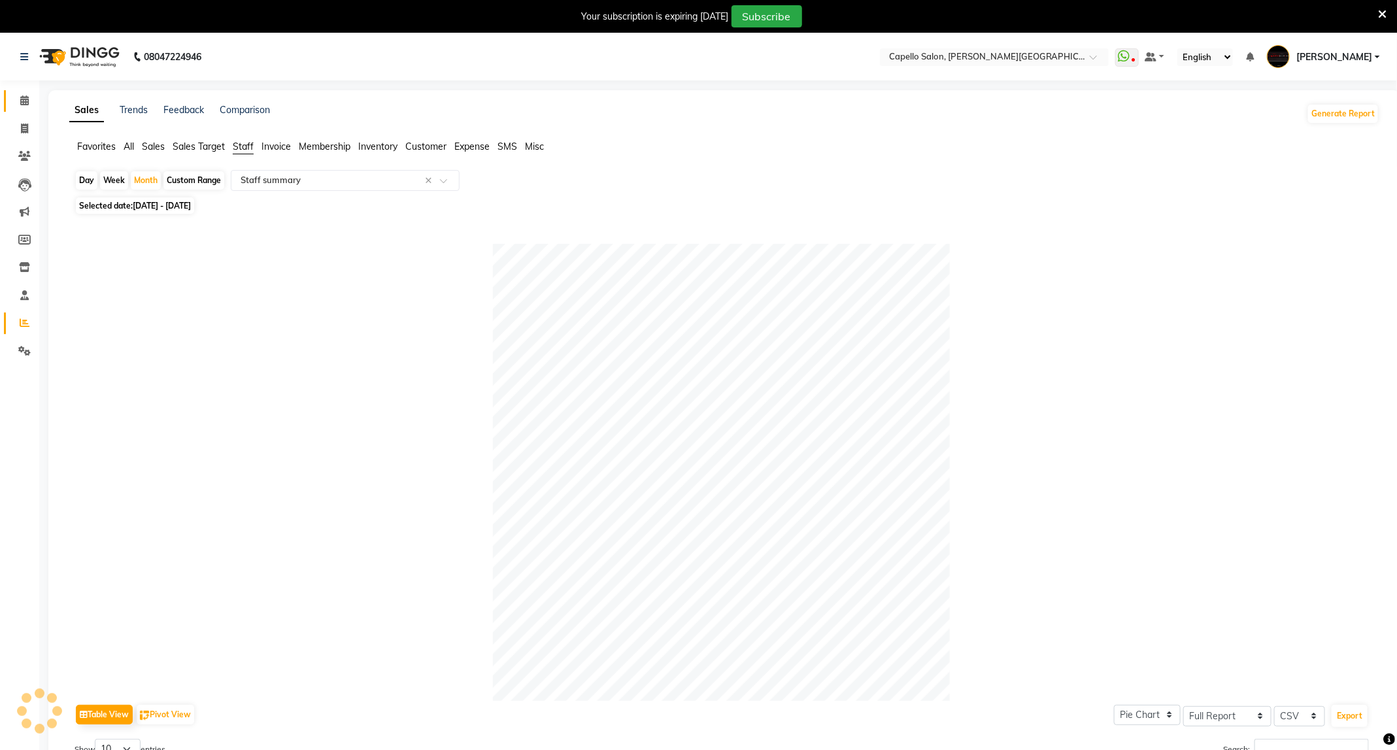
click at [34, 91] on link "Calendar" at bounding box center [19, 101] width 31 height 22
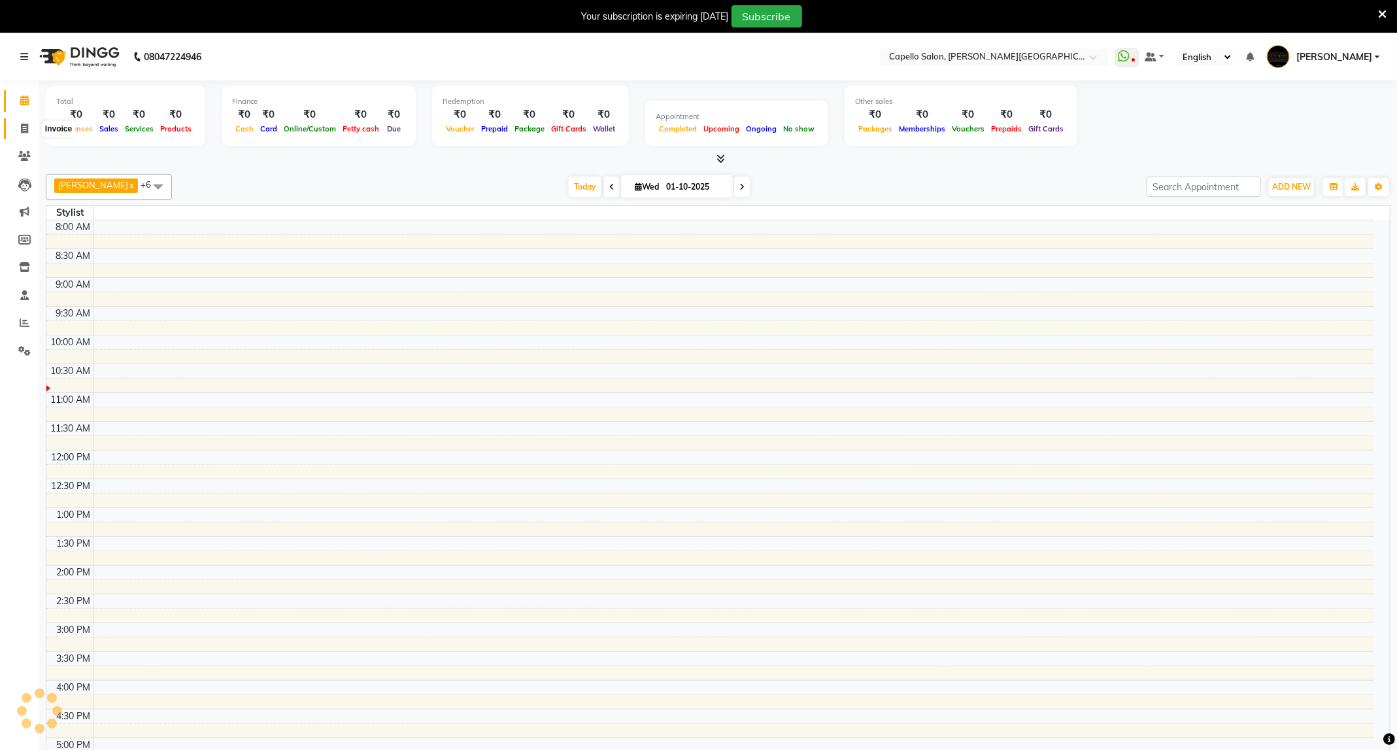
click at [30, 128] on span at bounding box center [24, 129] width 23 height 15
select select "service"
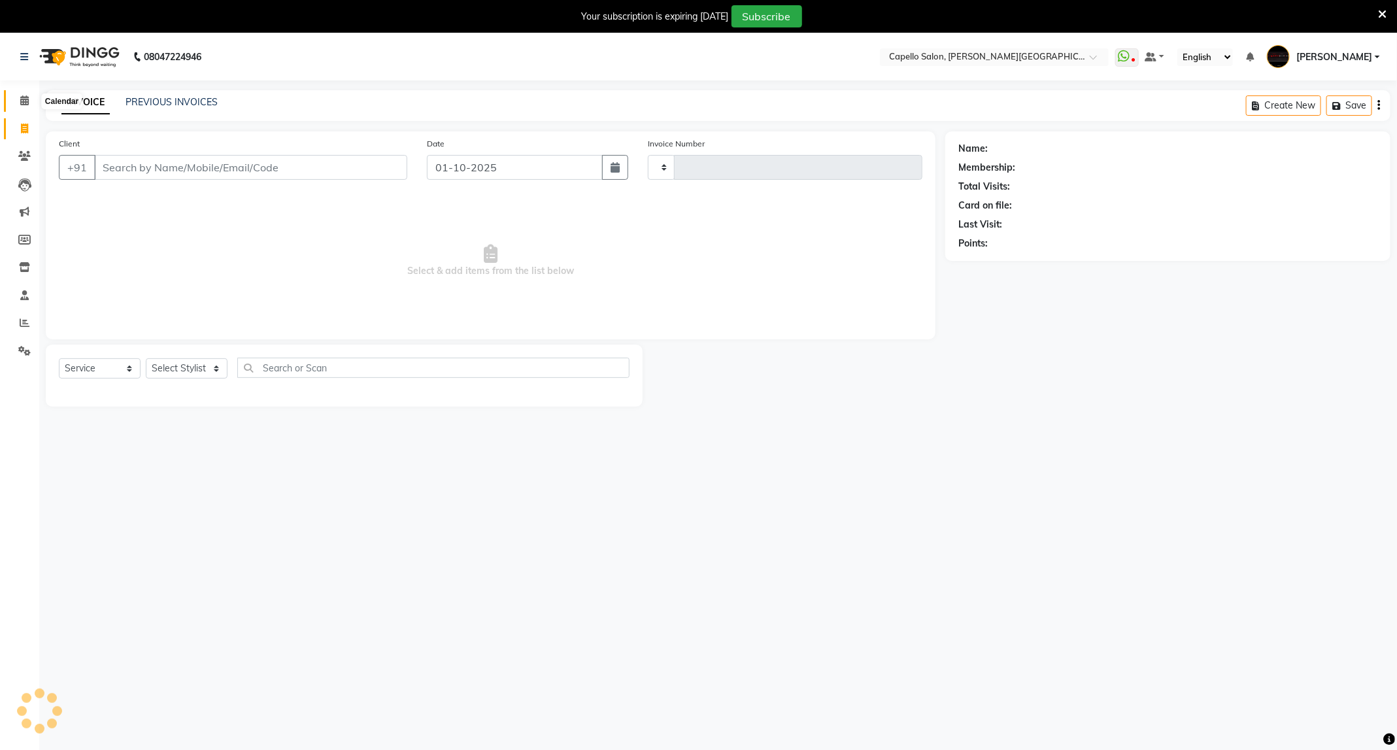
click at [16, 93] on span at bounding box center [24, 100] width 23 height 15
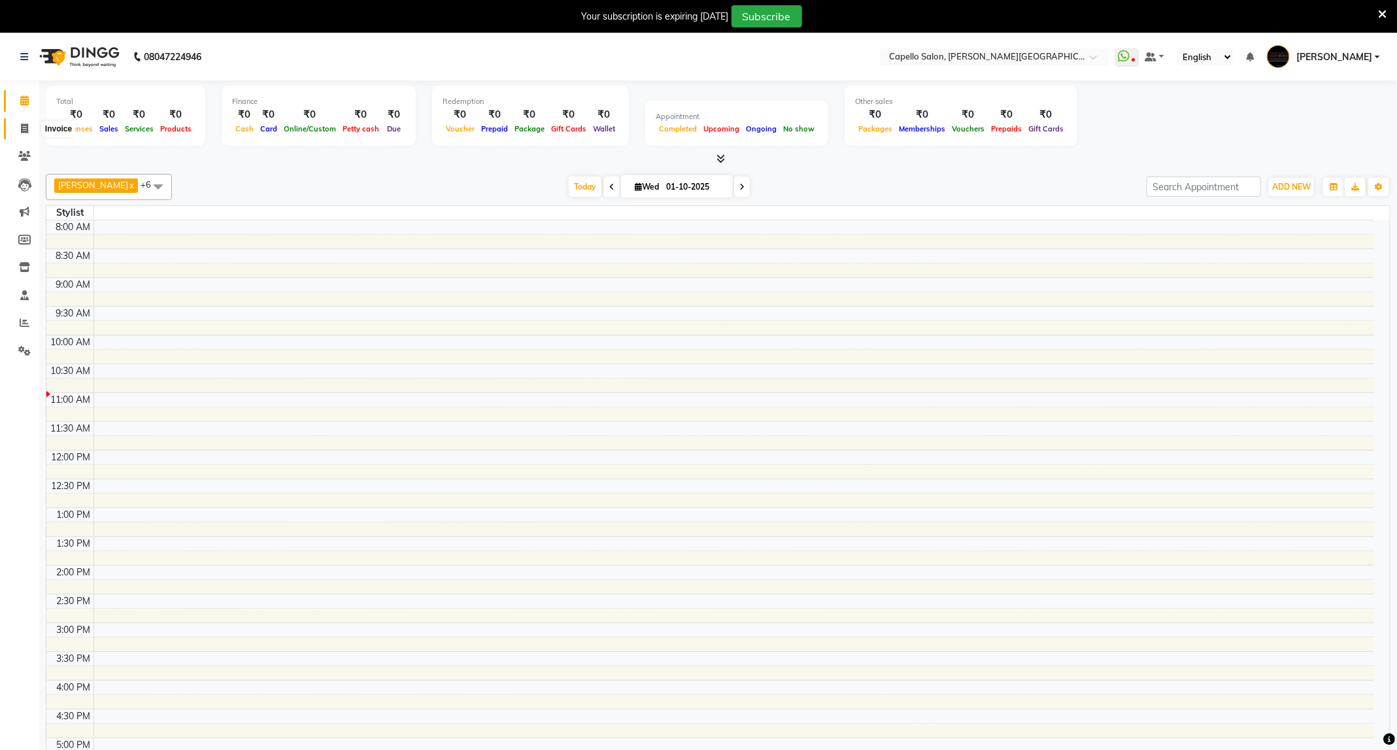
click at [33, 135] on span at bounding box center [24, 129] width 23 height 15
select select "service"
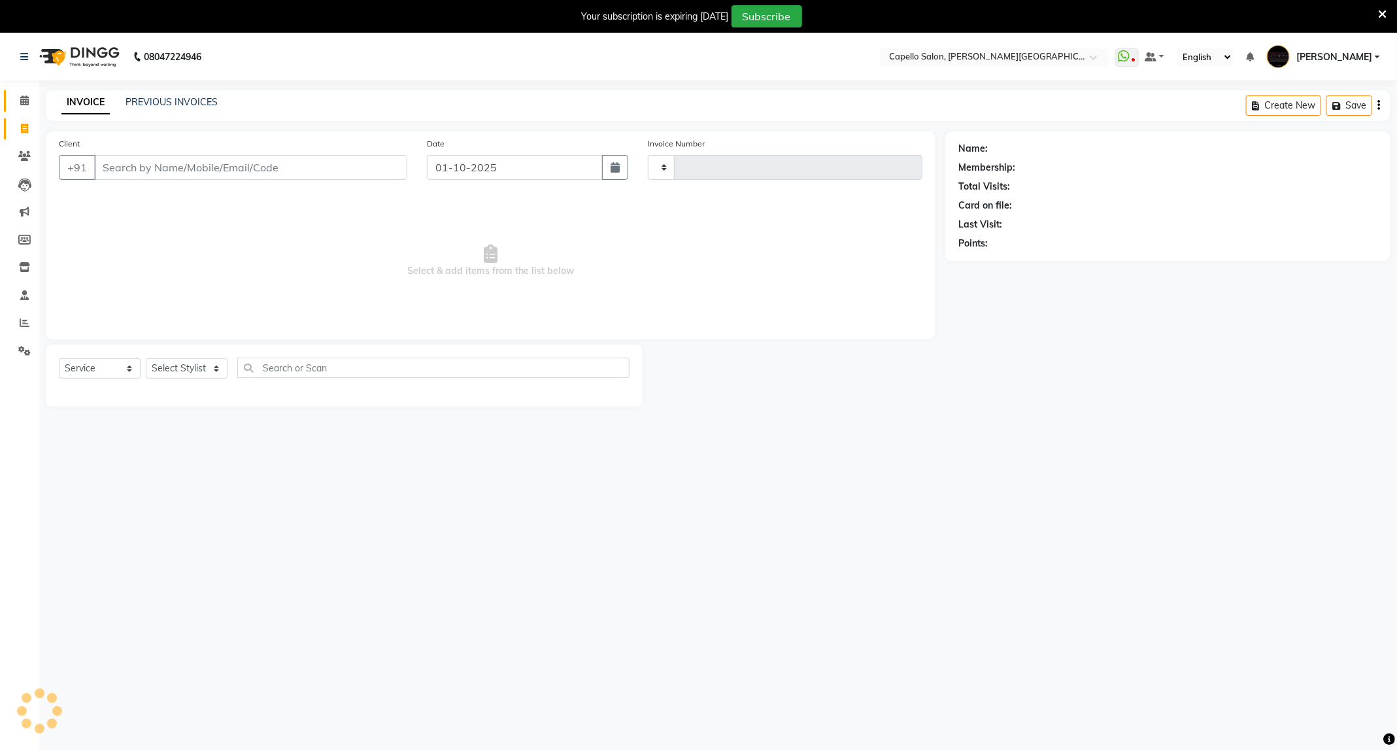
type input "4049"
select select "811"
click at [191, 107] on link "PREVIOUS INVOICES" at bounding box center [171, 102] width 92 height 12
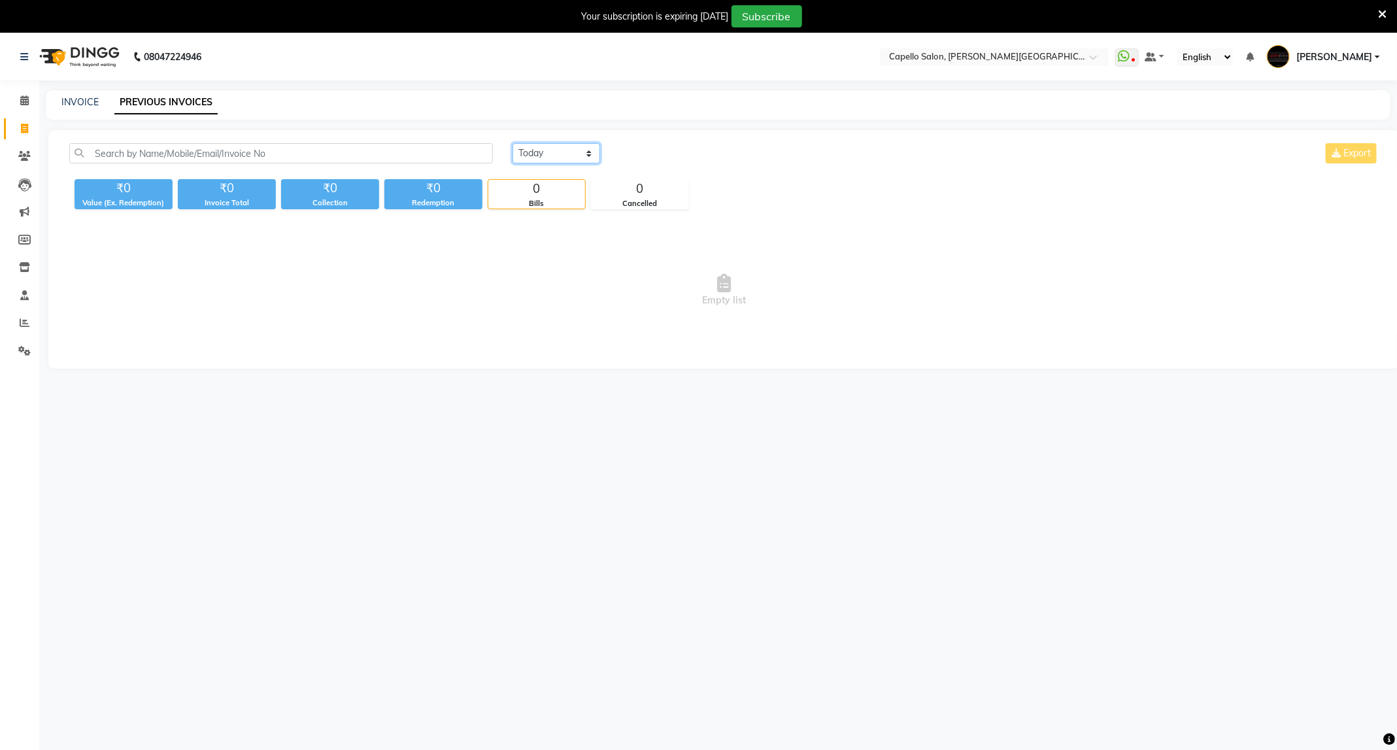
click at [556, 156] on select "Today Yesterday Custom Range" at bounding box center [556, 153] width 88 height 20
select select "yesterday"
click at [512, 143] on select "Today Yesterday Custom Range" at bounding box center [556, 153] width 88 height 20
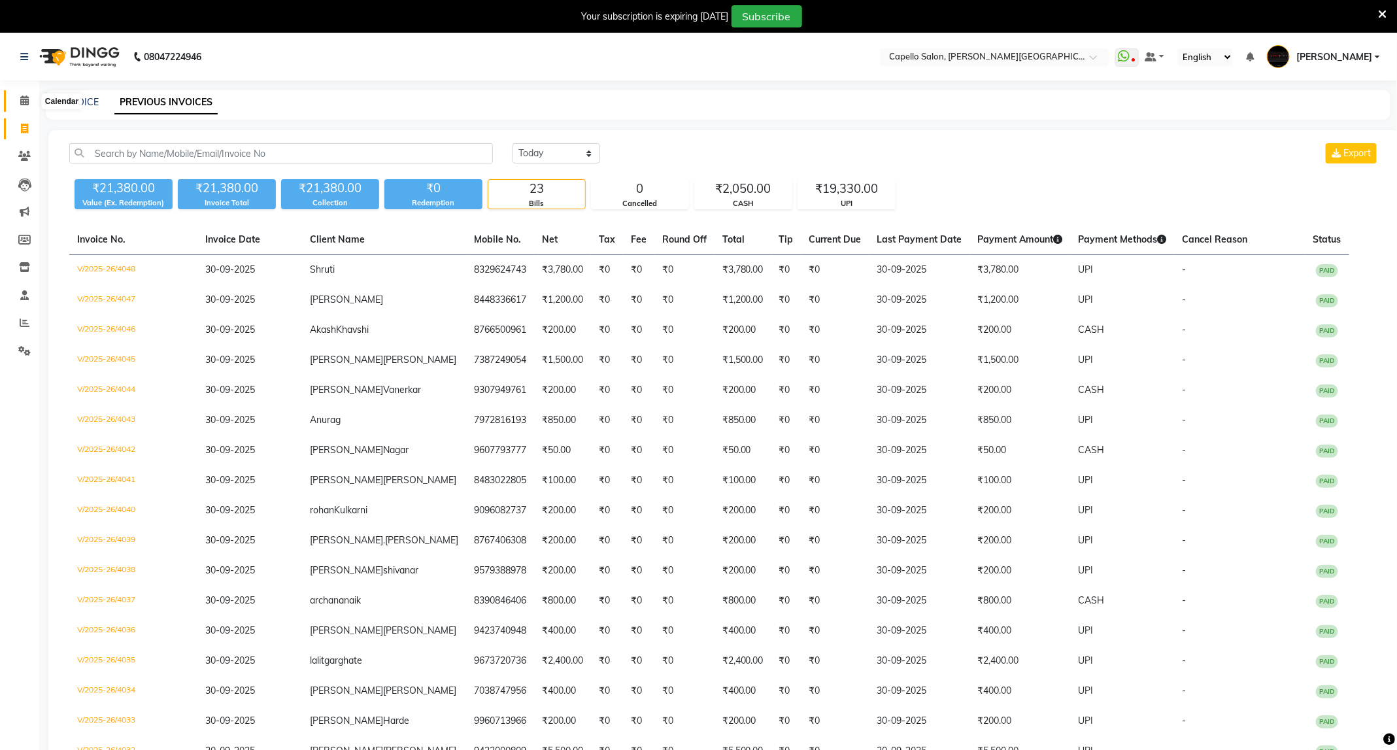
click at [18, 95] on span at bounding box center [24, 100] width 23 height 15
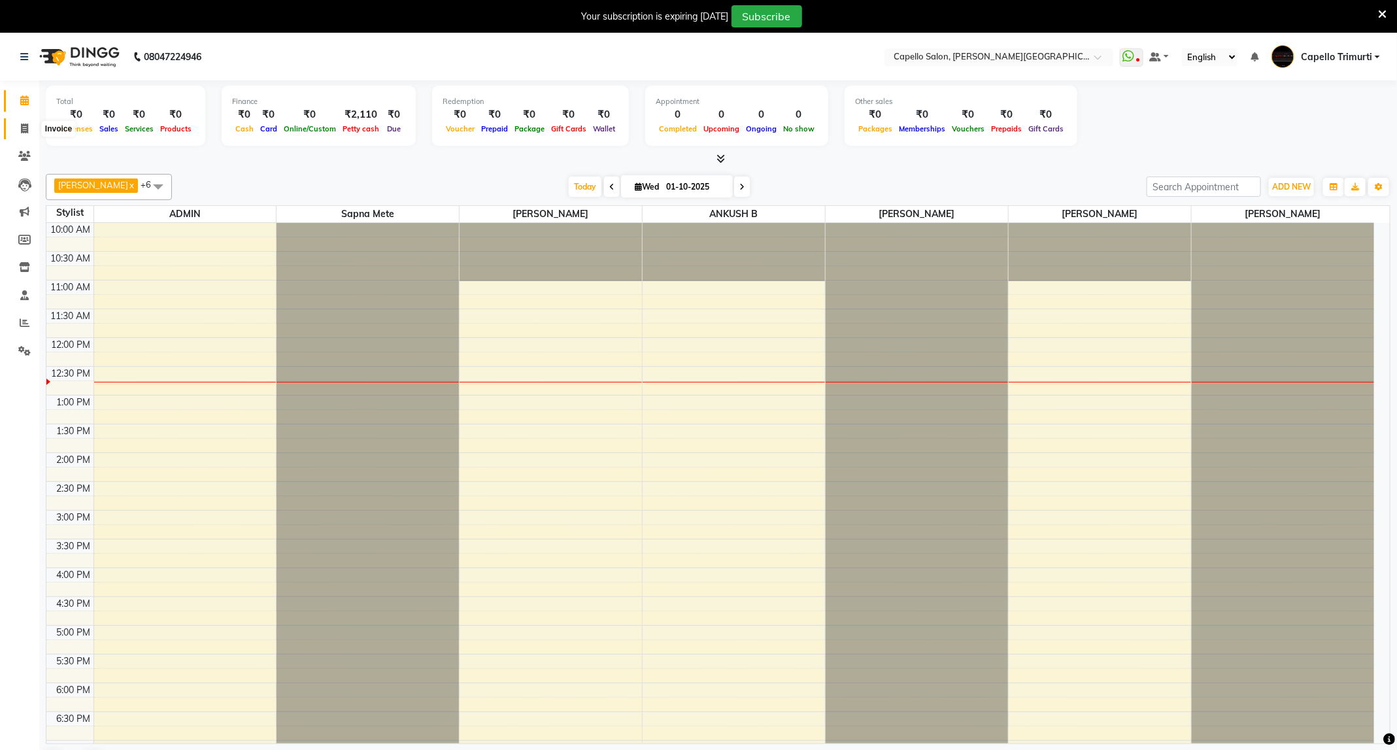
click at [14, 135] on span at bounding box center [24, 129] width 23 height 15
select select "service"
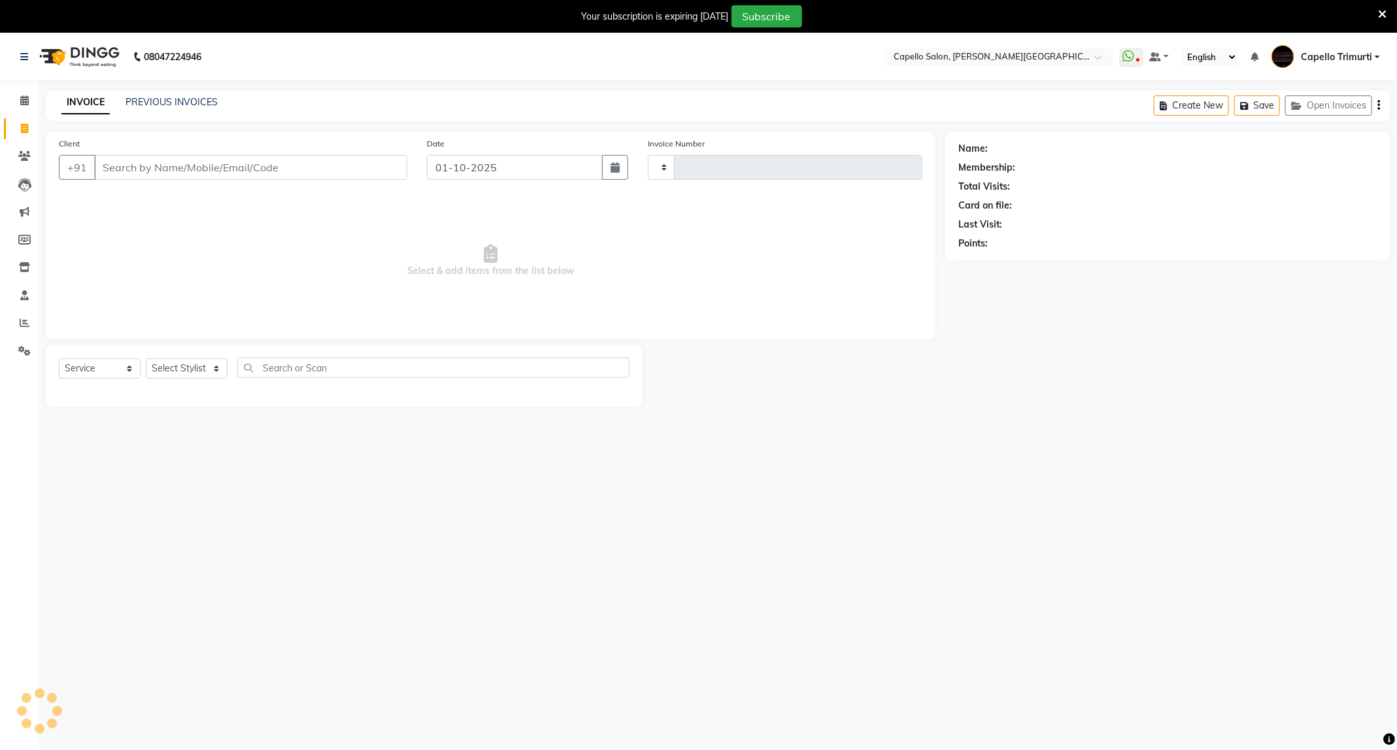
type input "4050"
select select "811"
click at [159, 108] on div "PREVIOUS INVOICES" at bounding box center [171, 102] width 92 height 14
click at [173, 103] on link "PREVIOUS INVOICES" at bounding box center [171, 102] width 92 height 12
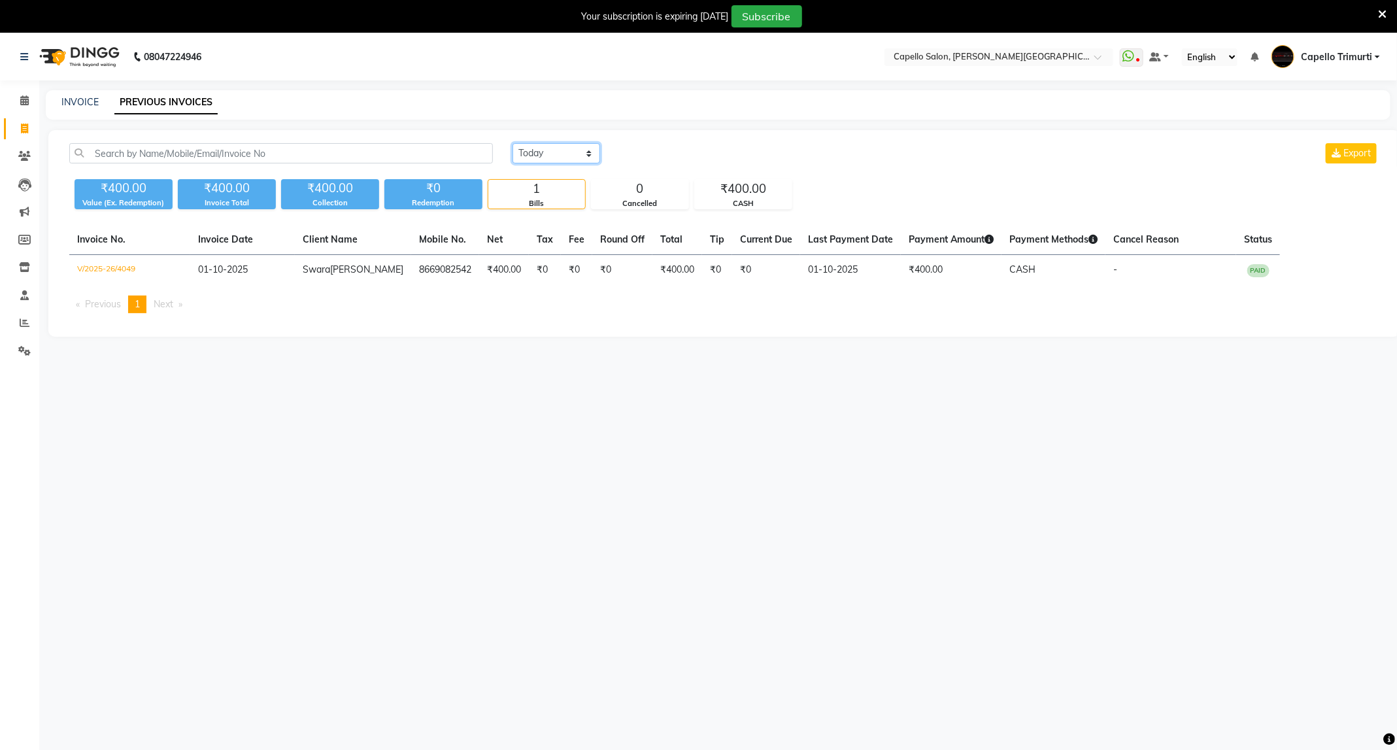
click at [585, 157] on select "Today Yesterday Custom Range" at bounding box center [556, 153] width 88 height 20
select select "yesterday"
click at [512, 143] on select "Today Yesterday Custom Range" at bounding box center [556, 153] width 88 height 20
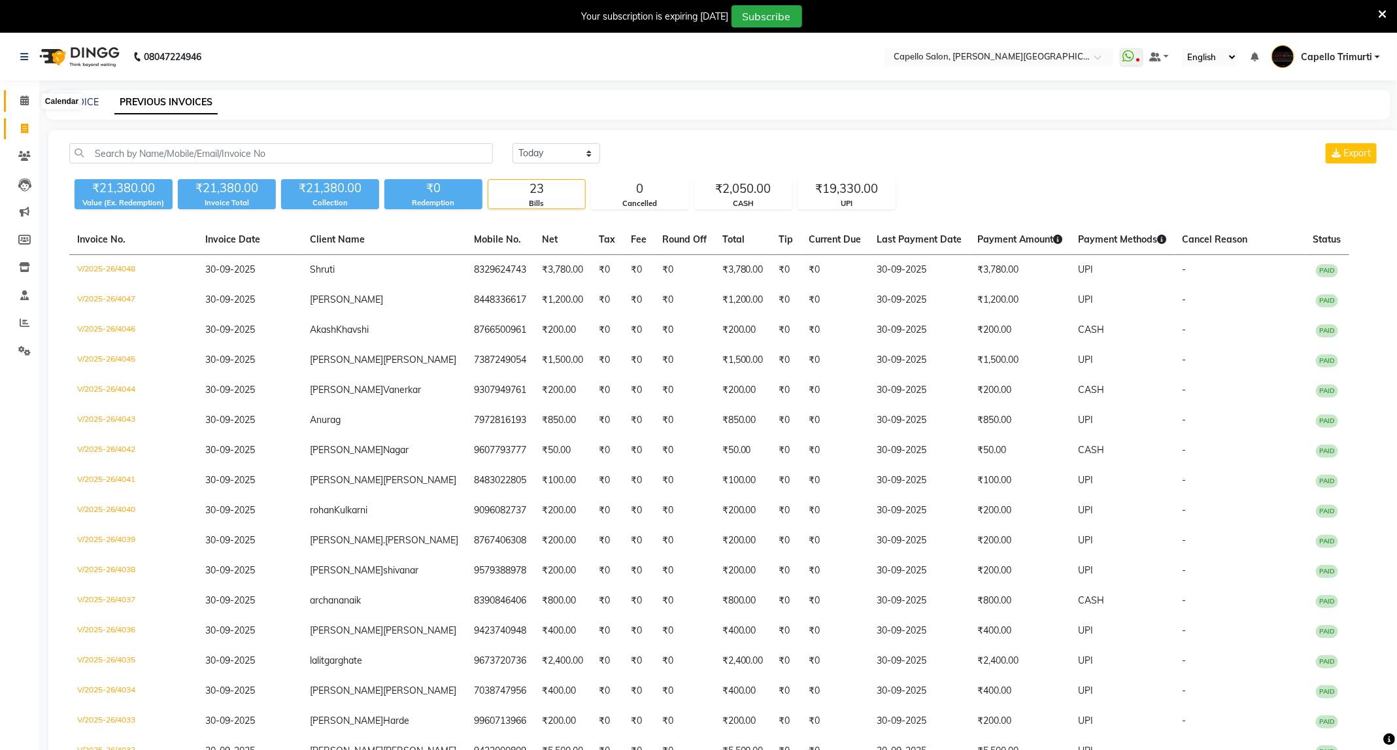
click at [24, 100] on icon at bounding box center [24, 100] width 8 height 10
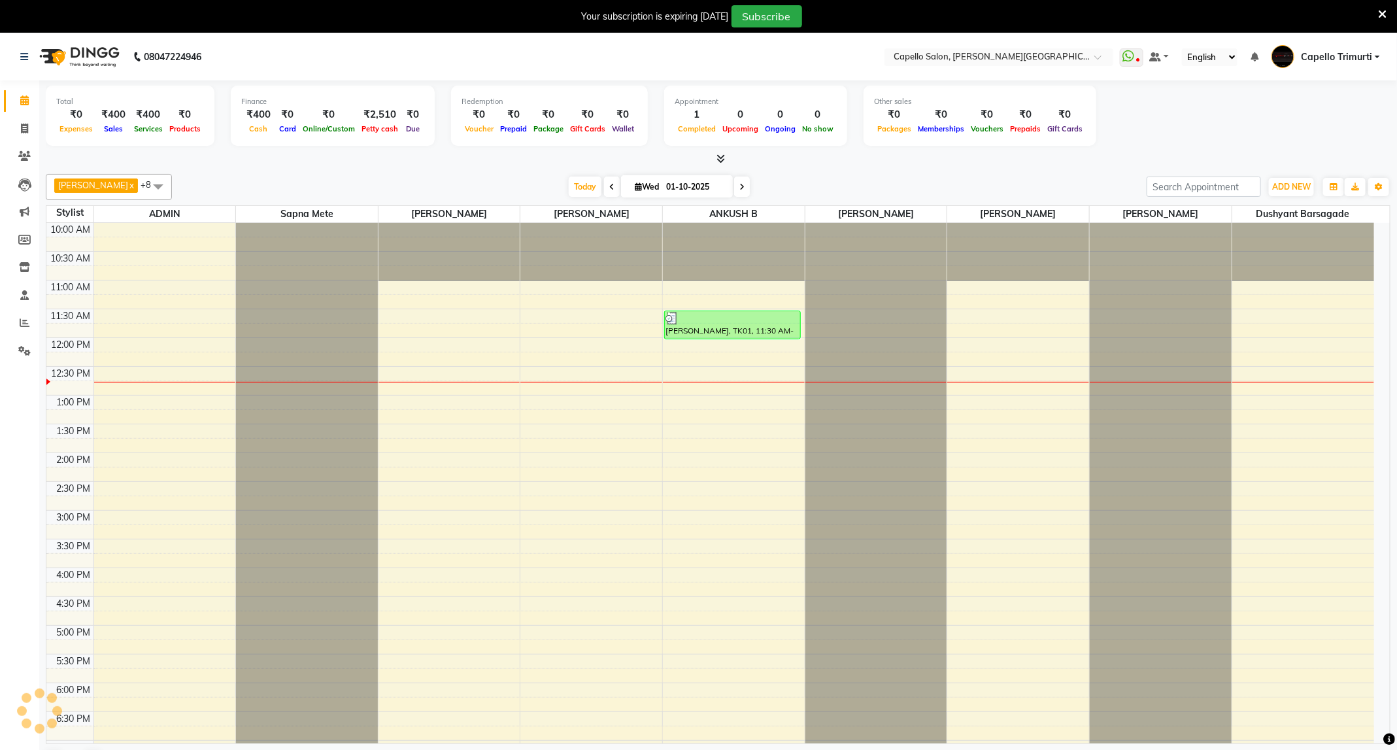
scroll to position [118, 0]
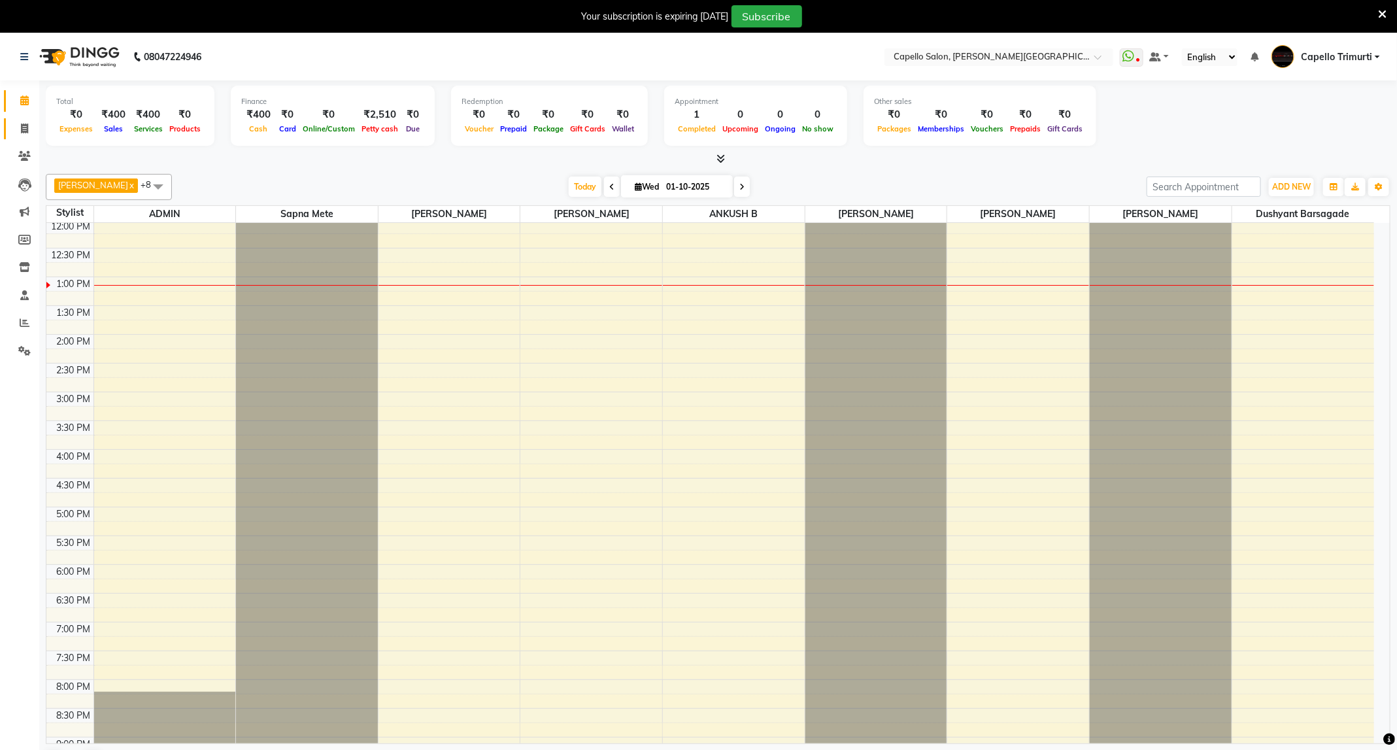
click at [27, 125] on icon at bounding box center [24, 129] width 7 height 10
select select "service"
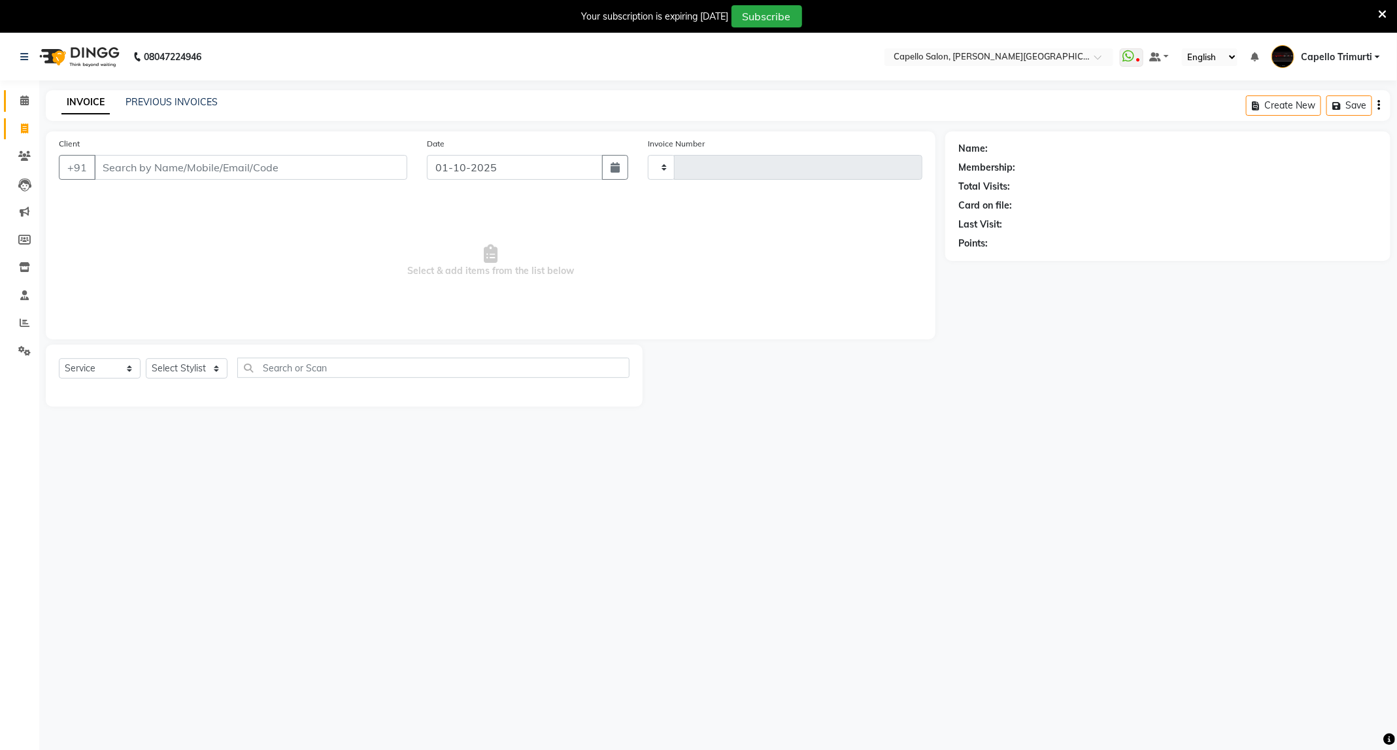
type input "4050"
select select "811"
click at [200, 359] on select "Select Stylist" at bounding box center [187, 368] width 82 height 20
select select "75888"
click at [146, 359] on select "Select Stylist ADMIN ANKUSH B Capello Trimurti Dushyant barsagade Kristee Raut …" at bounding box center [187, 368] width 82 height 20
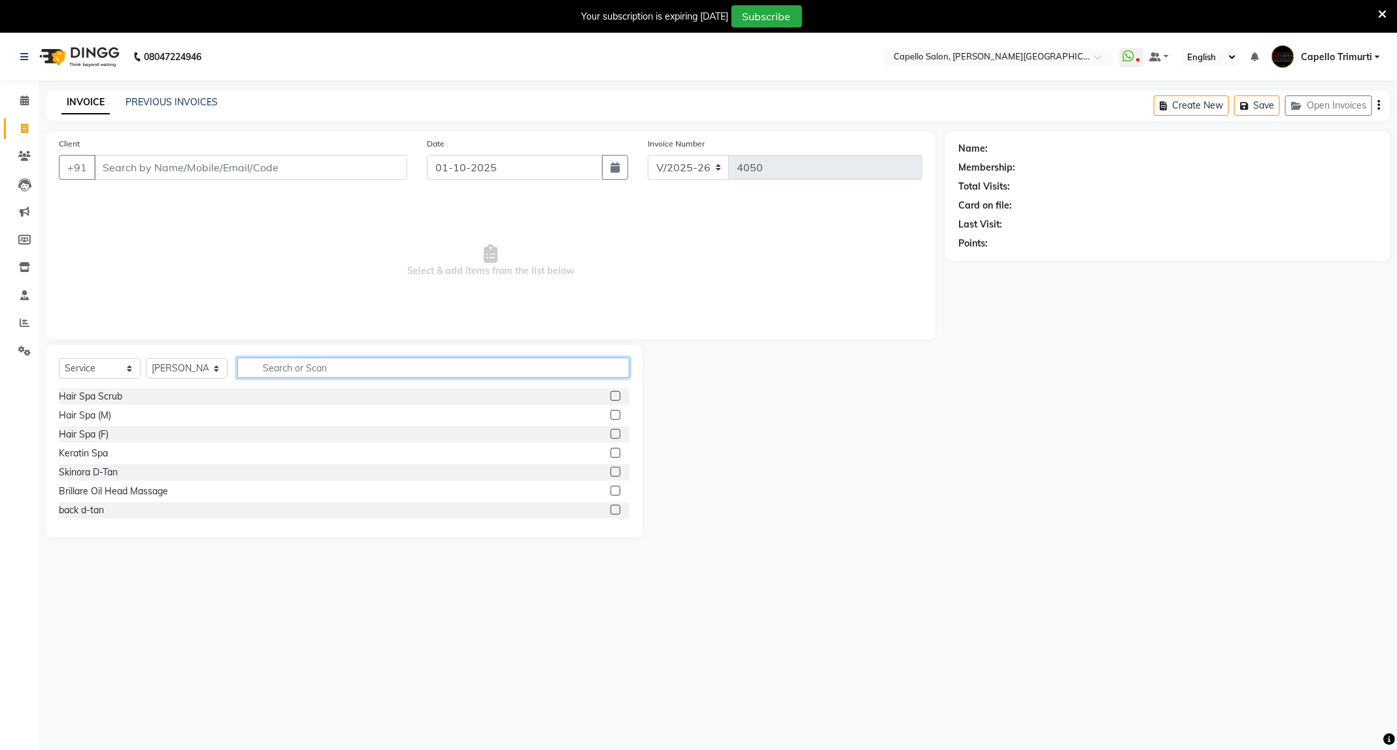
click at [373, 367] on input "text" at bounding box center [433, 368] width 392 height 20
type input "spa"
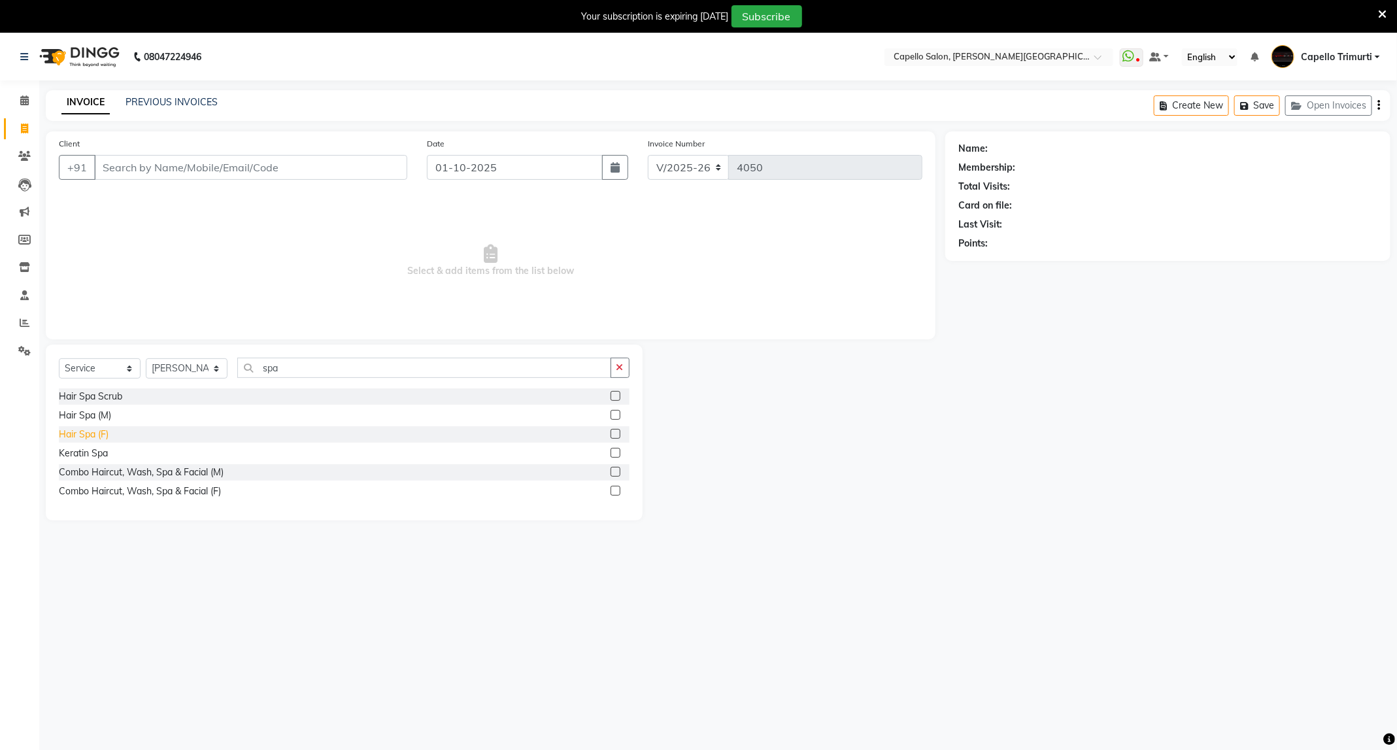
click at [102, 439] on div "Hair Spa (F)" at bounding box center [84, 434] width 50 height 14
checkbox input "false"
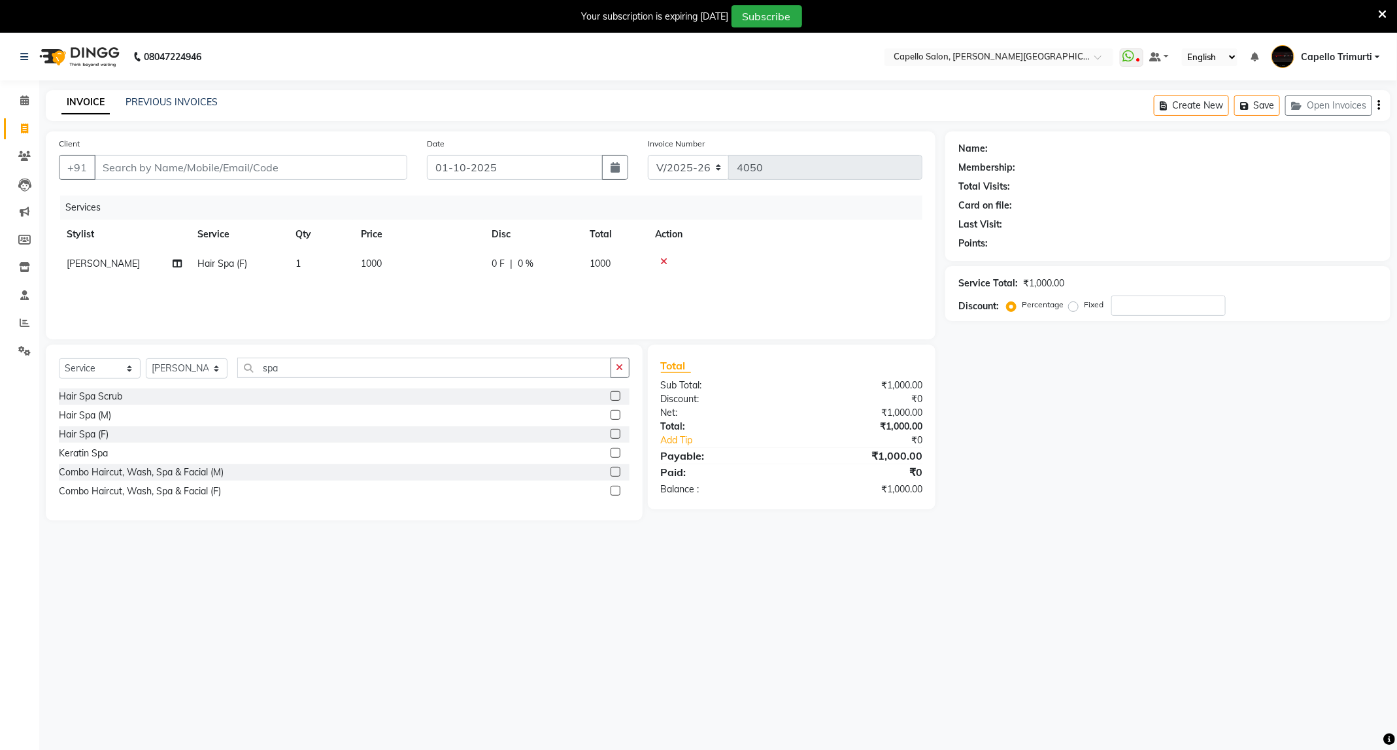
click at [388, 279] on div "Services Stylist Service Qty Price Disc Total Action Priyanka Bahe Hair Spa (F)…" at bounding box center [490, 260] width 863 height 131
click at [426, 267] on td "1000" at bounding box center [418, 263] width 131 height 29
select select "75888"
drag, startPoint x: 471, startPoint y: 269, endPoint x: 406, endPoint y: 302, distance: 73.1
click at [406, 302] on div "Services Stylist Service Qty Price Disc Total Action ADMIN ANKUSH B Capello Tri…" at bounding box center [490, 260] width 863 height 131
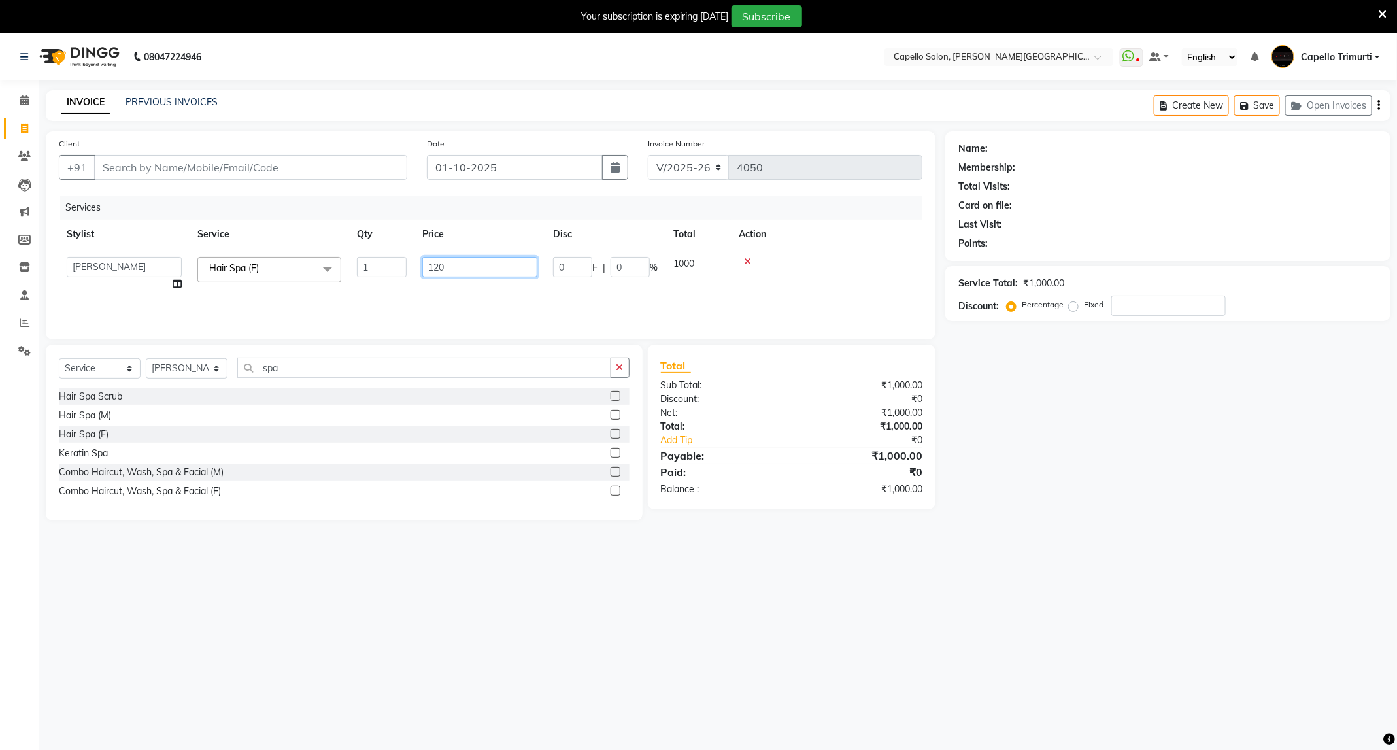
type input "1200"
click at [101, 363] on select "Select Service Product Membership Package Voucher Prepaid Gift Card" at bounding box center [100, 368] width 82 height 20
select select "product"
click at [59, 359] on select "Select Service Product Membership Package Voucher Prepaid Gift Card" at bounding box center [100, 368] width 82 height 20
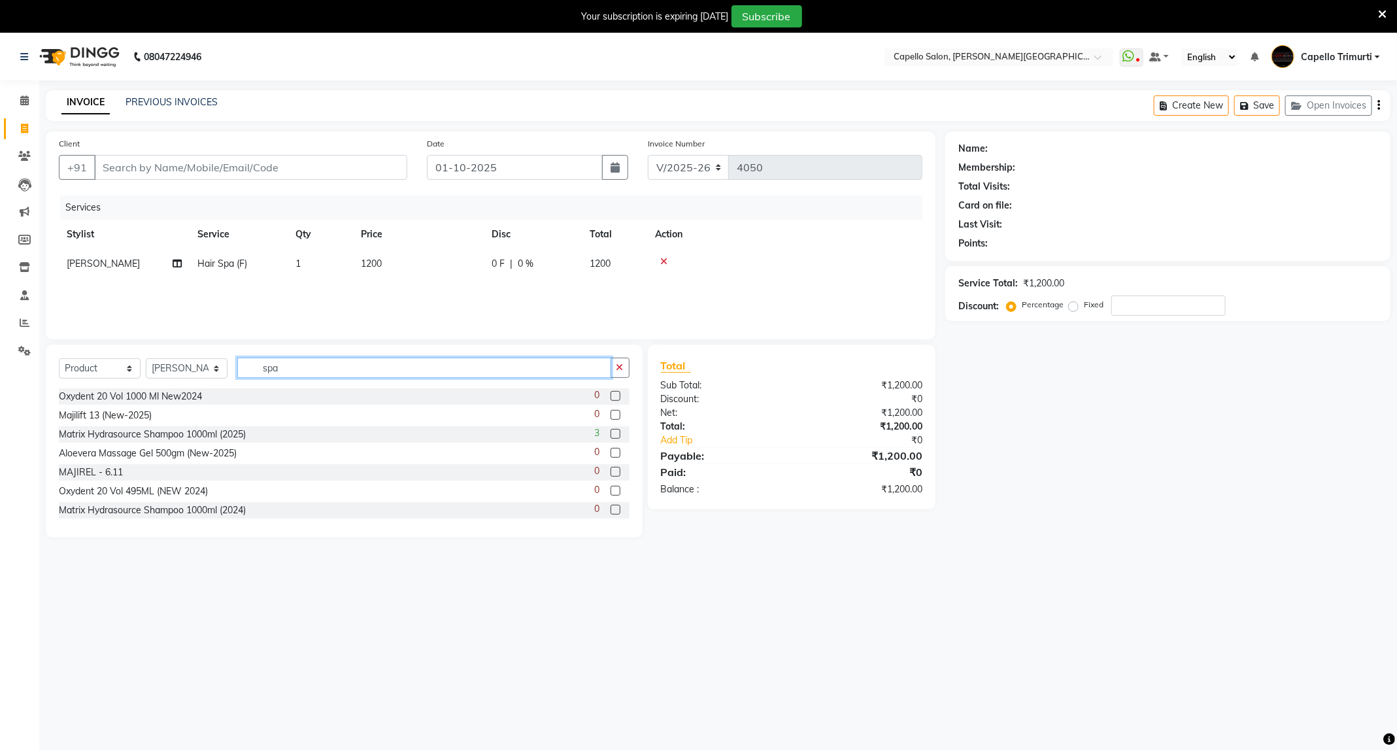
drag, startPoint x: 340, startPoint y: 376, endPoint x: 216, endPoint y: 406, distance: 127.6
click at [216, 406] on div "Select Service Product Membership Package Voucher Prepaid Gift Card Select Styl…" at bounding box center [344, 440] width 597 height 193
type input "absolu"
click at [190, 456] on div "Absolute Masque - 250ml (NEW) 2025" at bounding box center [139, 453] width 161 height 14
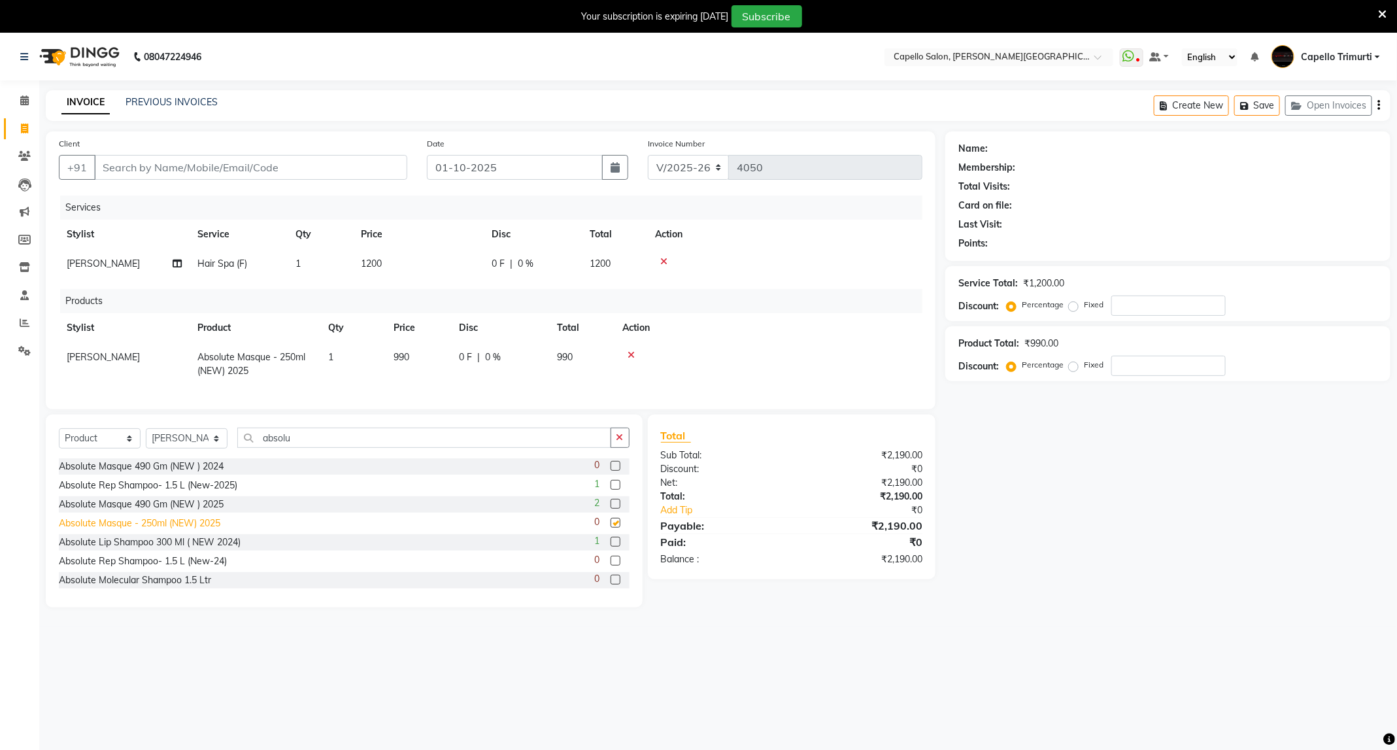
checkbox input "false"
click at [207, 448] on select "Select Stylist ADMIN ANKUSH B Capello Trimurti Dushyant barsagade Kristee Raut …" at bounding box center [187, 438] width 82 height 20
select select "14656"
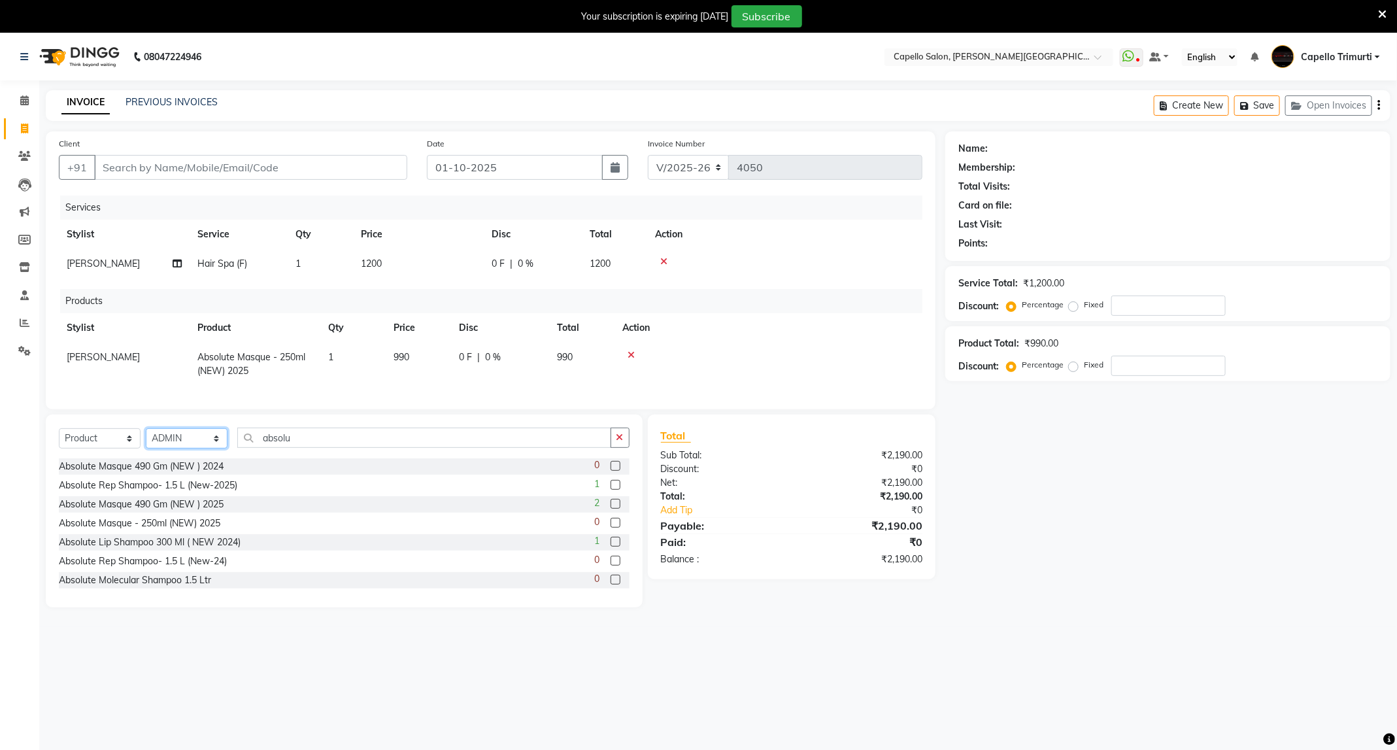
click at [146, 443] on select "Select Stylist ADMIN ANKUSH B Capello Trimurti Dushyant barsagade Kristee Raut …" at bounding box center [187, 438] width 82 height 20
drag, startPoint x: 312, startPoint y: 455, endPoint x: 214, endPoint y: 490, distance: 104.2
click at [214, 490] on div "Select Service Product Membership Package Voucher Prepaid Gift Card Select Styl…" at bounding box center [344, 510] width 597 height 193
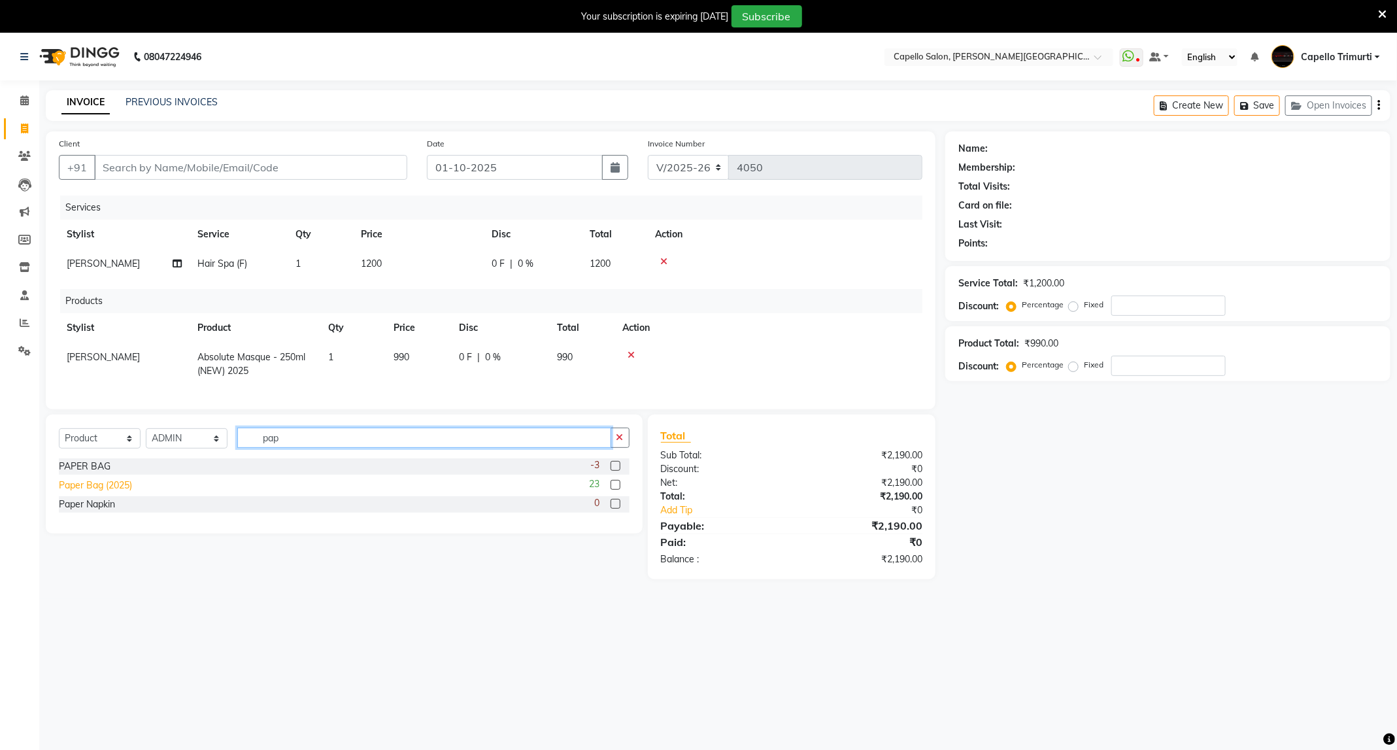
type input "pap"
click at [108, 492] on div "Paper Bag (2025)" at bounding box center [95, 485] width 73 height 14
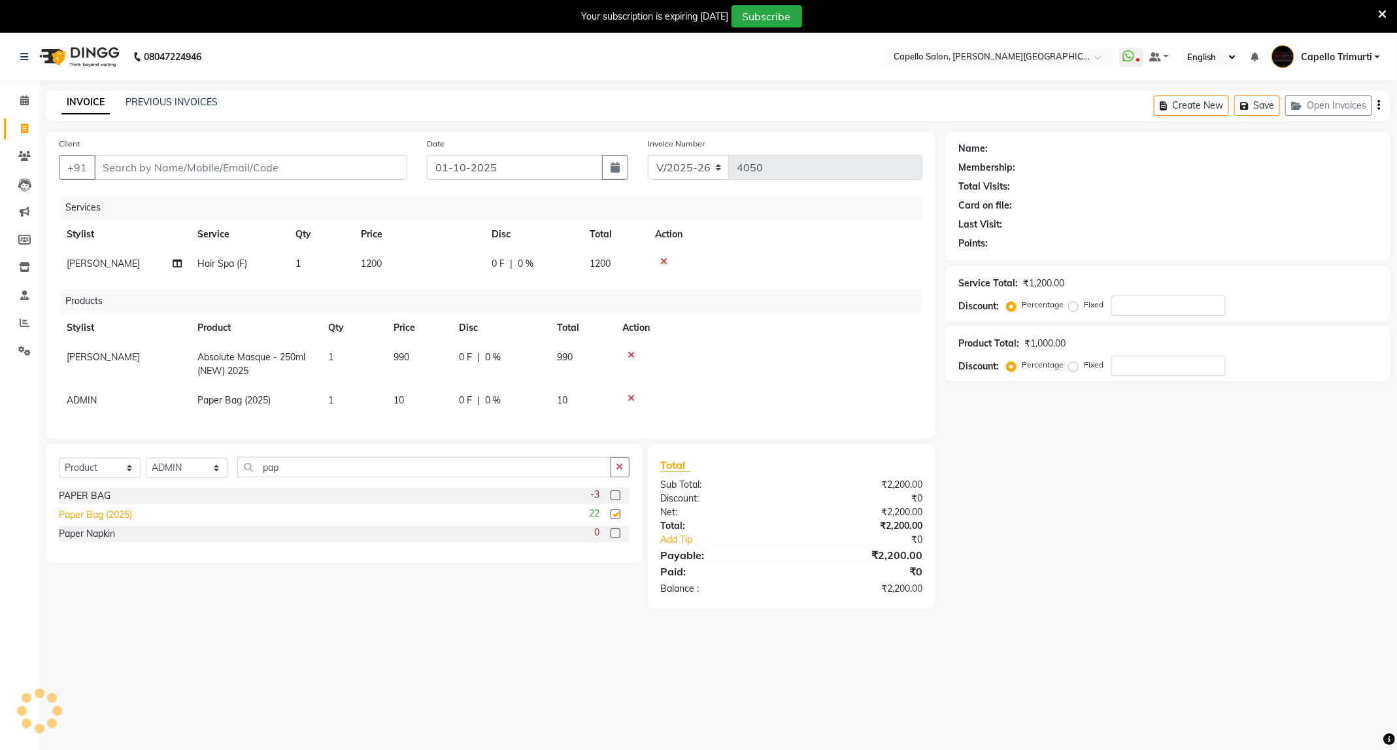
checkbox input "false"
click at [418, 412] on td "10" at bounding box center [418, 400] width 65 height 29
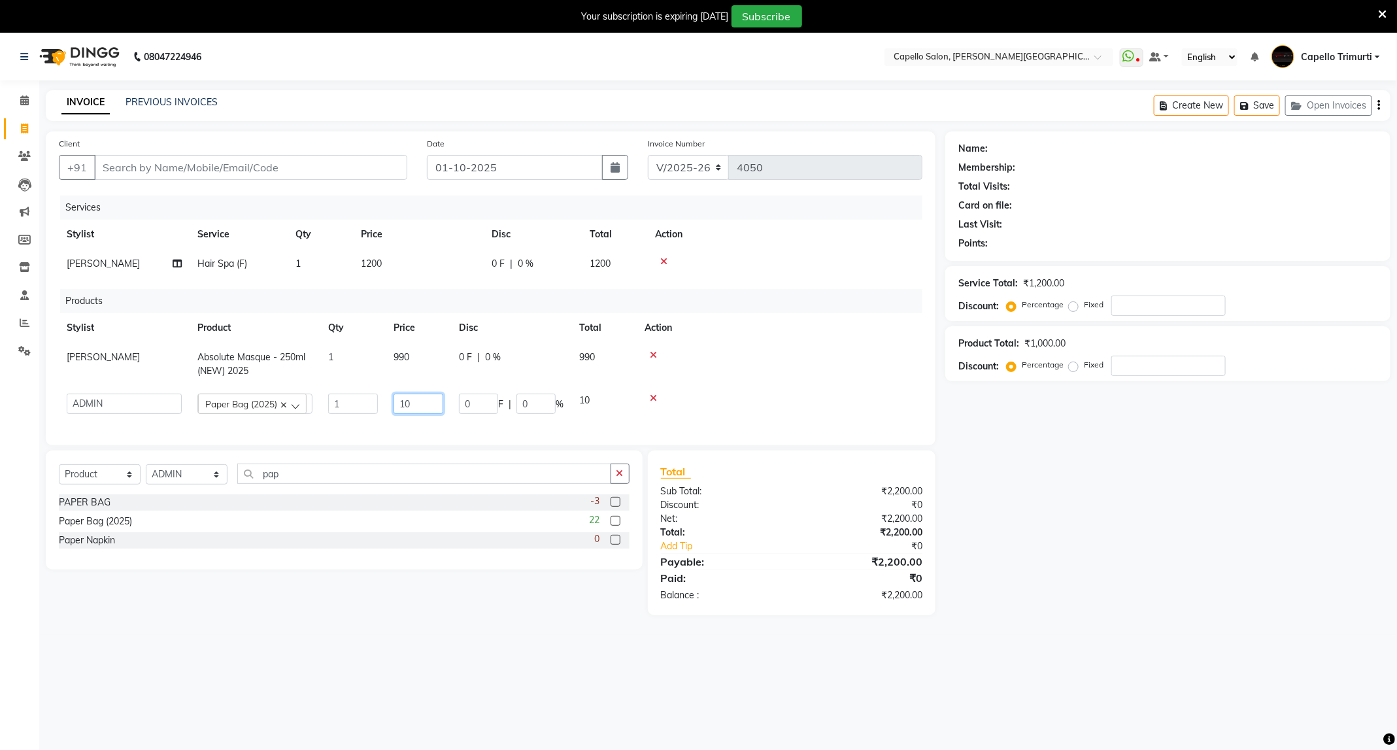
drag, startPoint x: 429, startPoint y: 408, endPoint x: 361, endPoint y: 414, distance: 68.2
click at [361, 414] on tr "ADMIN ANKUSH B Capello Trimurti Dushyant barsagade Kristee Raut (M) Naresh Khai…" at bounding box center [490, 404] width 863 height 36
type input "0"
click at [210, 161] on input "Client" at bounding box center [250, 167] width 313 height 25
type input "8"
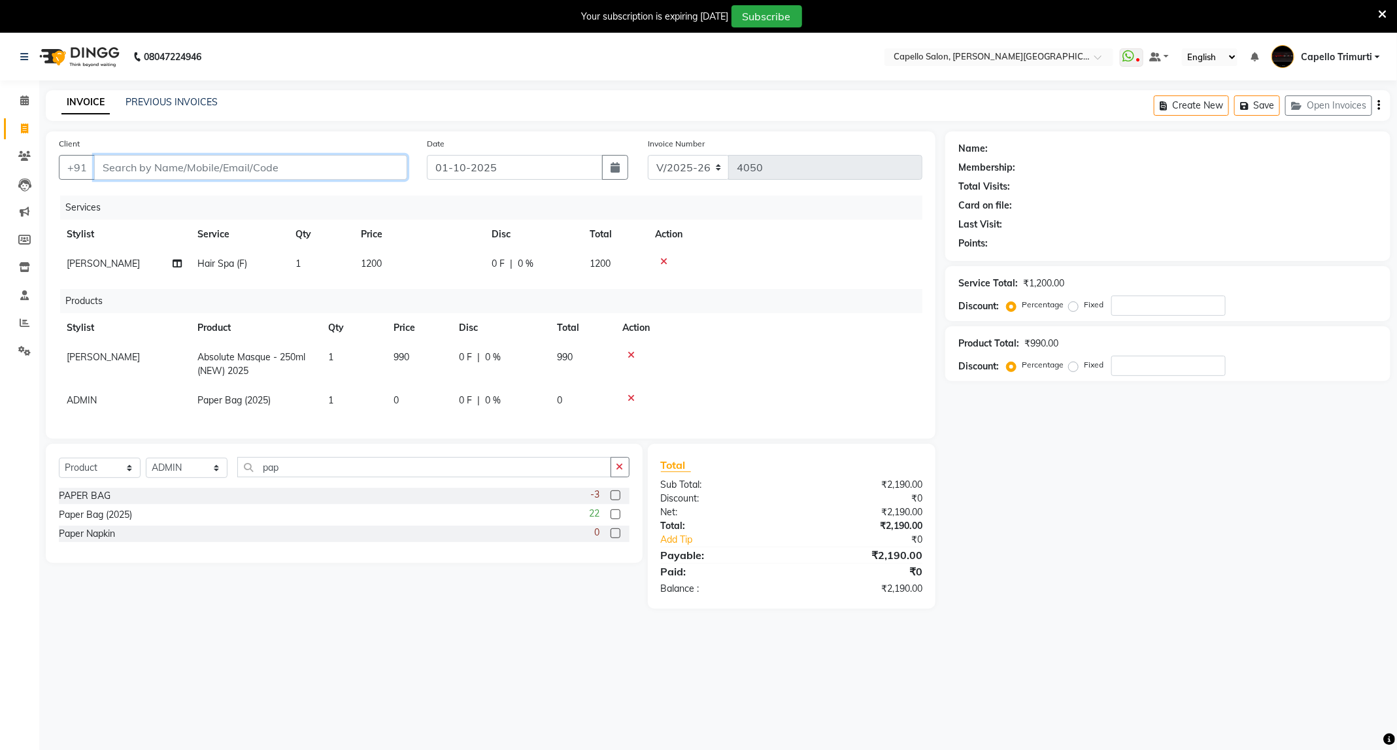
type input "0"
type input "8668614182"
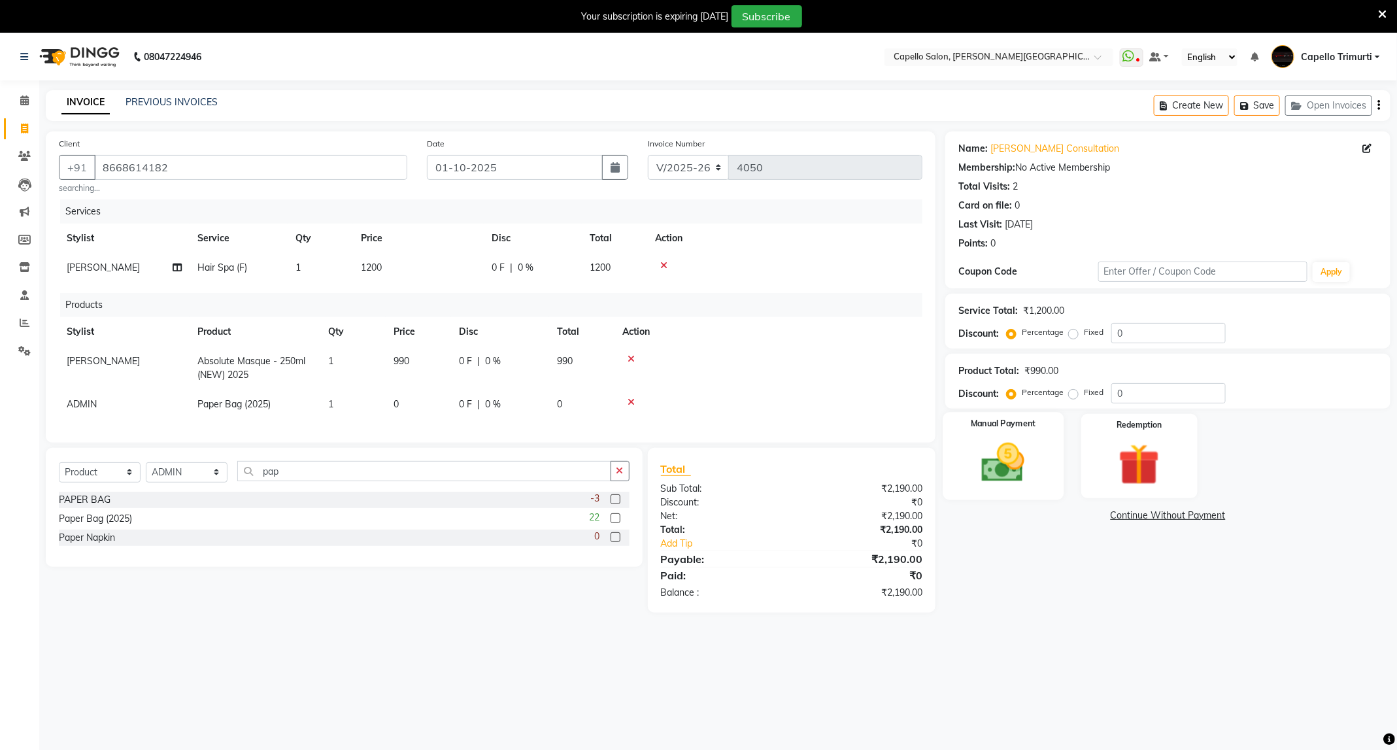
click at [1027, 489] on div "Manual Payment" at bounding box center [1003, 456] width 121 height 88
click at [1061, 665] on div "08047224946 Select Location × Capello Salon, Trimurti Nagar WhatsApp Status ✕ S…" at bounding box center [698, 408] width 1397 height 750
click at [1087, 516] on span "UPI" at bounding box center [1083, 515] width 20 height 15
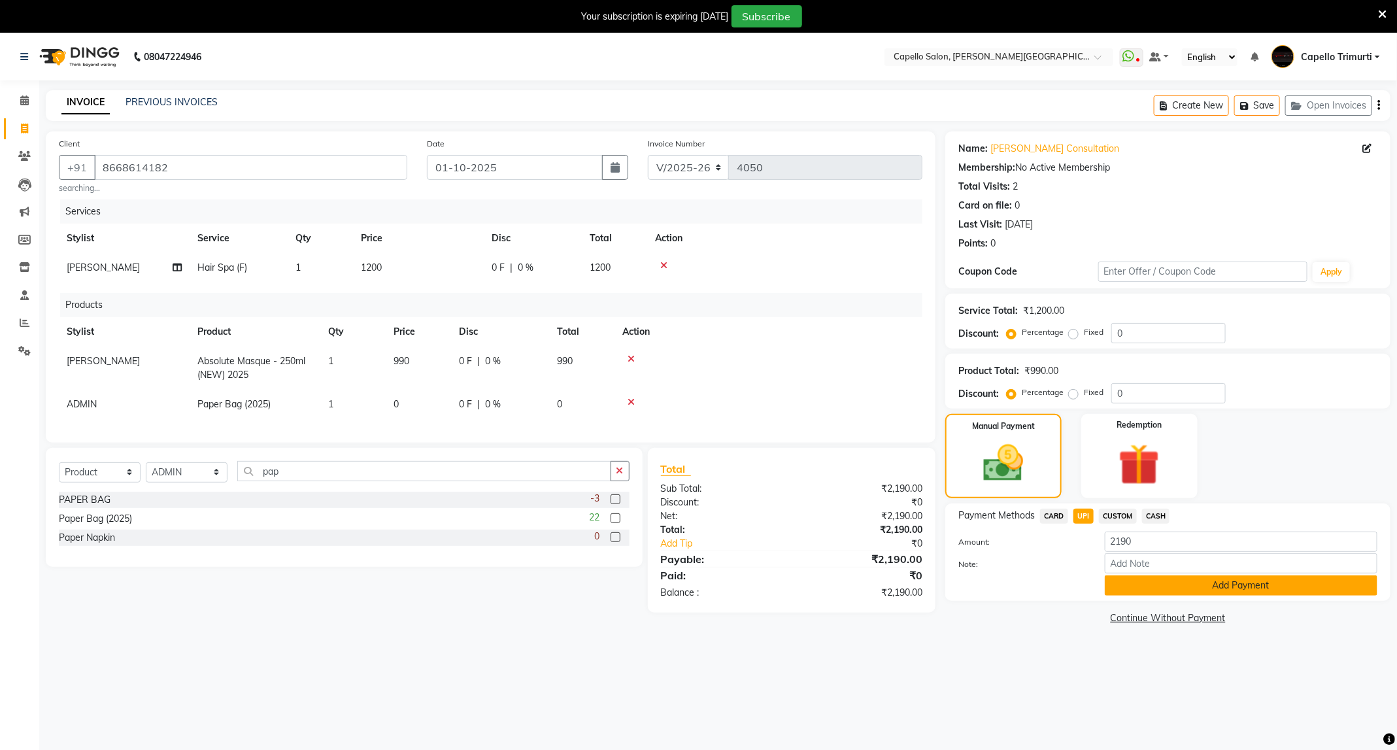
click at [1155, 590] on button "Add Payment" at bounding box center [1241, 585] width 273 height 20
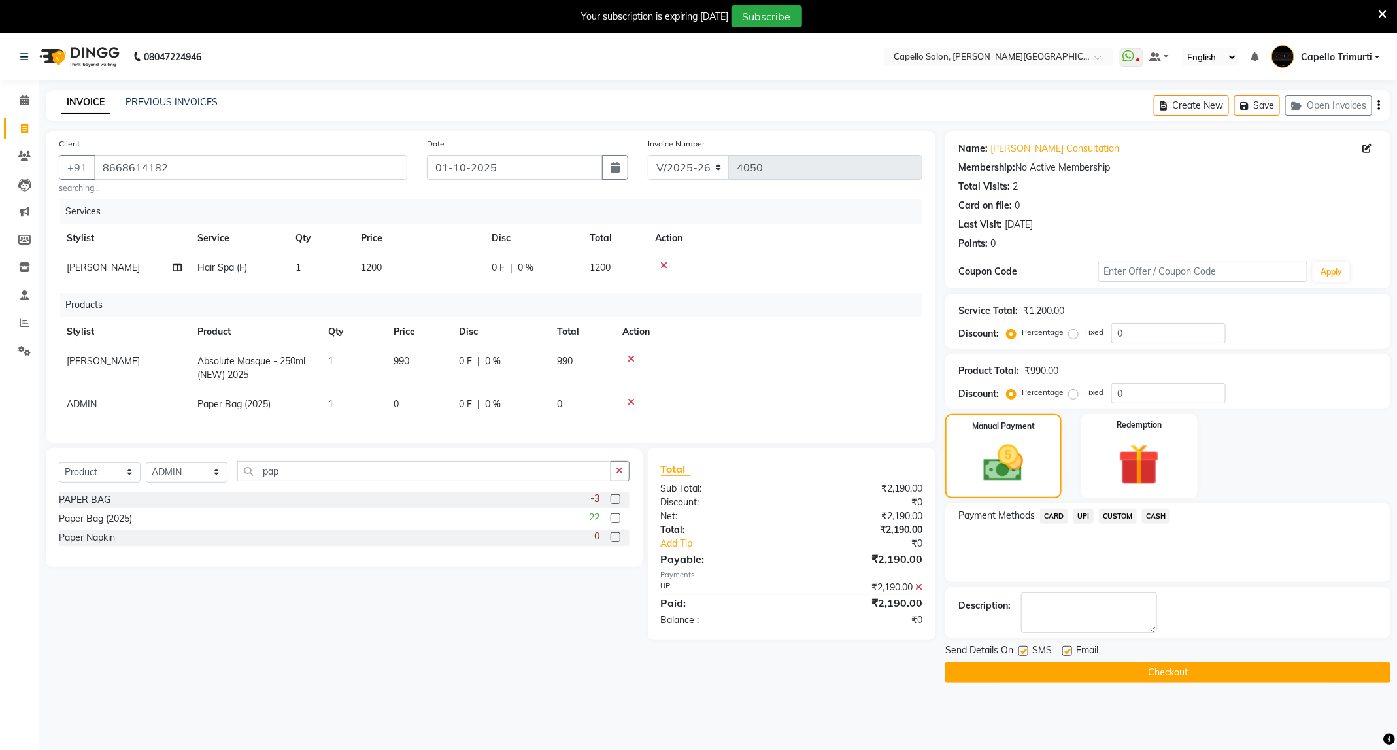
click at [1145, 671] on button "Checkout" at bounding box center [1167, 672] width 445 height 20
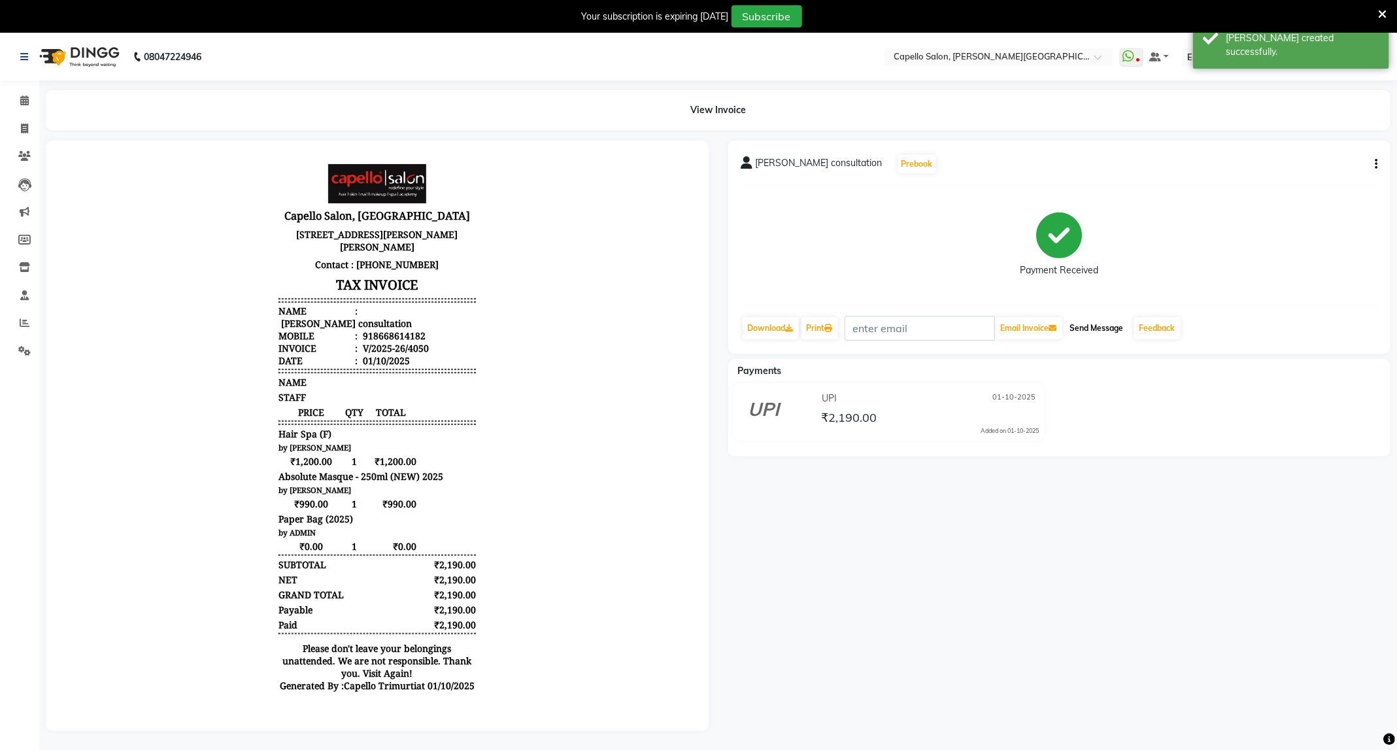
click at [1096, 326] on button "Send Message" at bounding box center [1097, 328] width 64 height 22
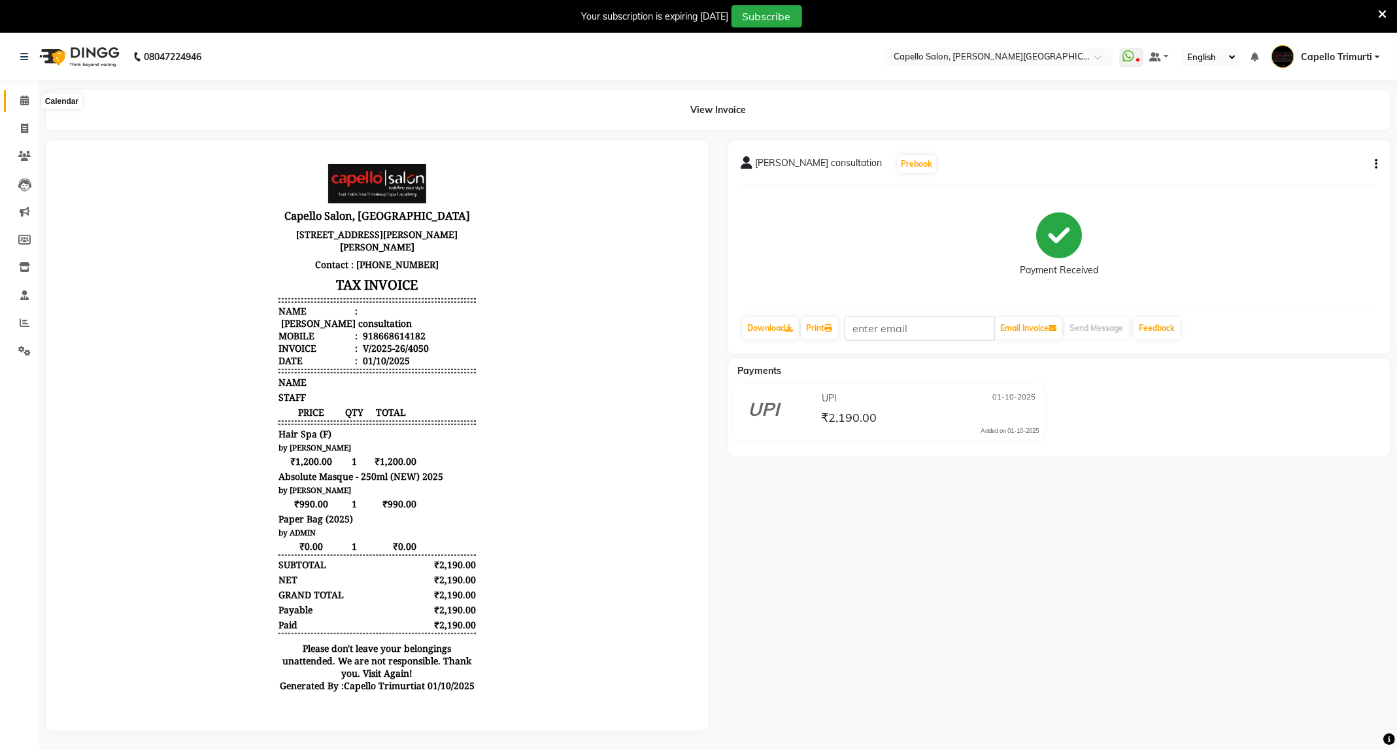
drag, startPoint x: 16, startPoint y: 103, endPoint x: 20, endPoint y: 114, distance: 11.6
click at [16, 103] on span at bounding box center [24, 100] width 23 height 15
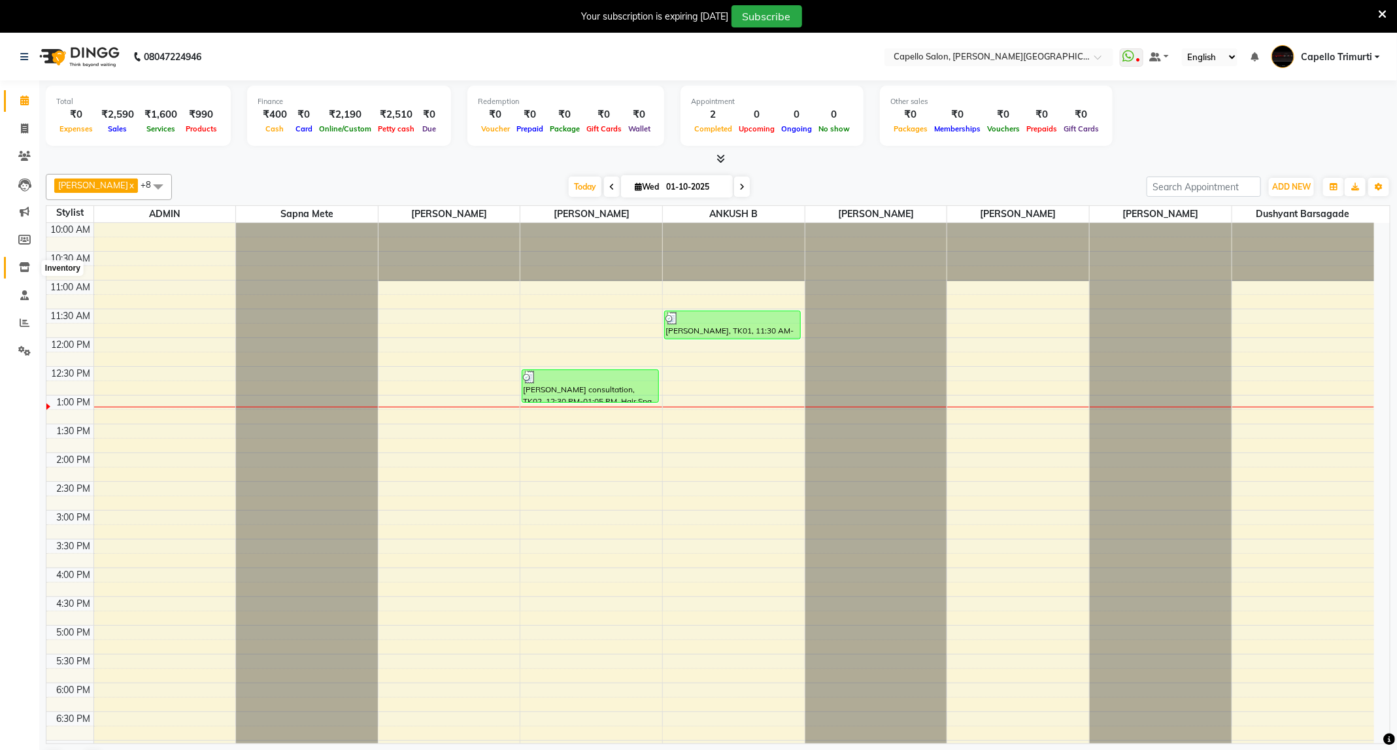
click at [27, 263] on icon at bounding box center [24, 267] width 11 height 10
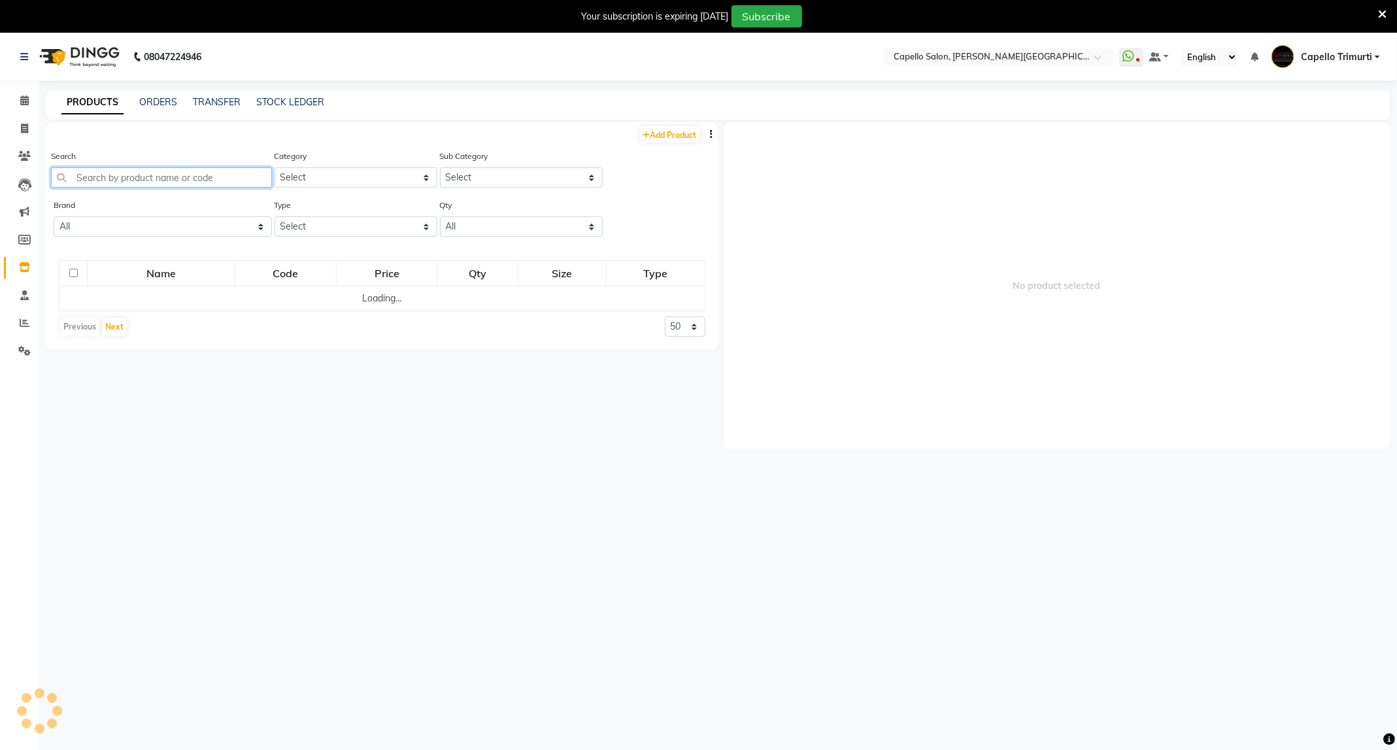
click at [202, 176] on input "text" at bounding box center [161, 177] width 221 height 20
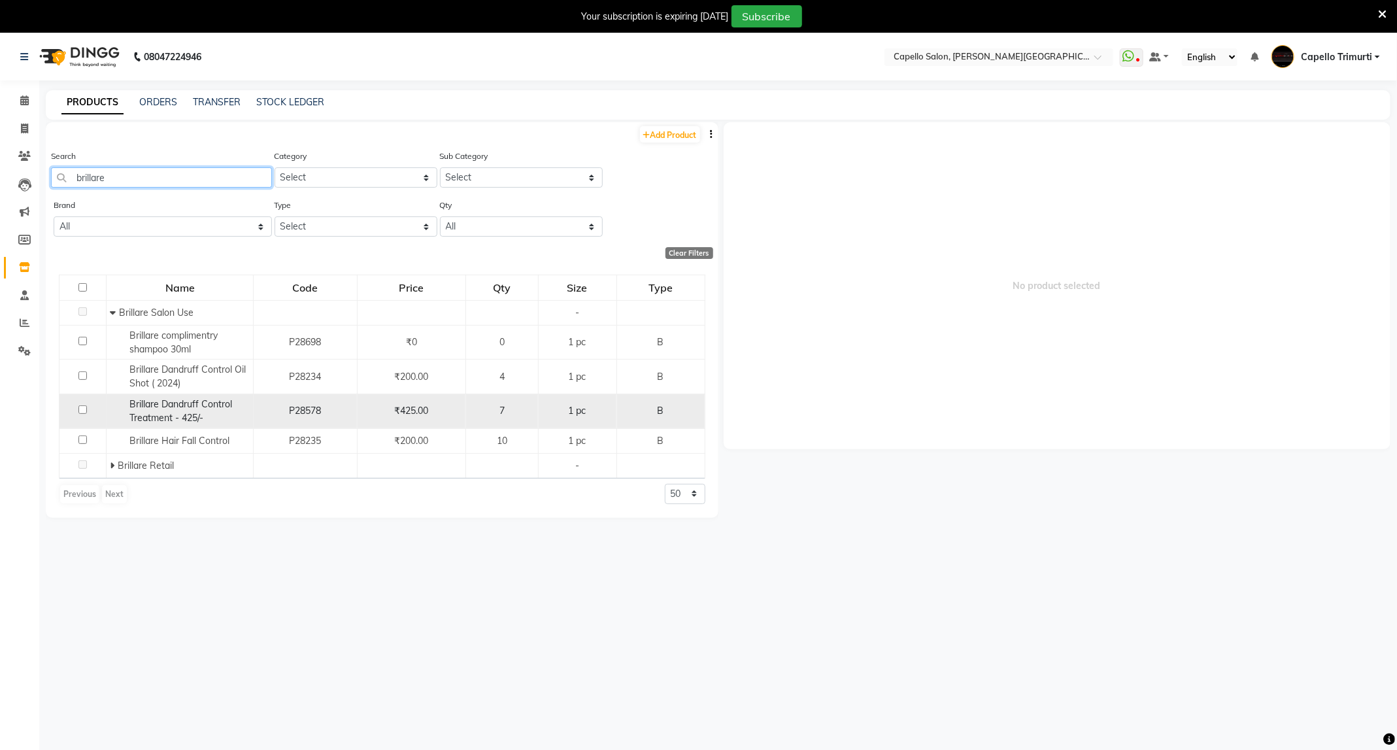
type input "brillare"
click at [79, 408] on input "checkbox" at bounding box center [82, 409] width 8 height 8
checkbox input "true"
select select
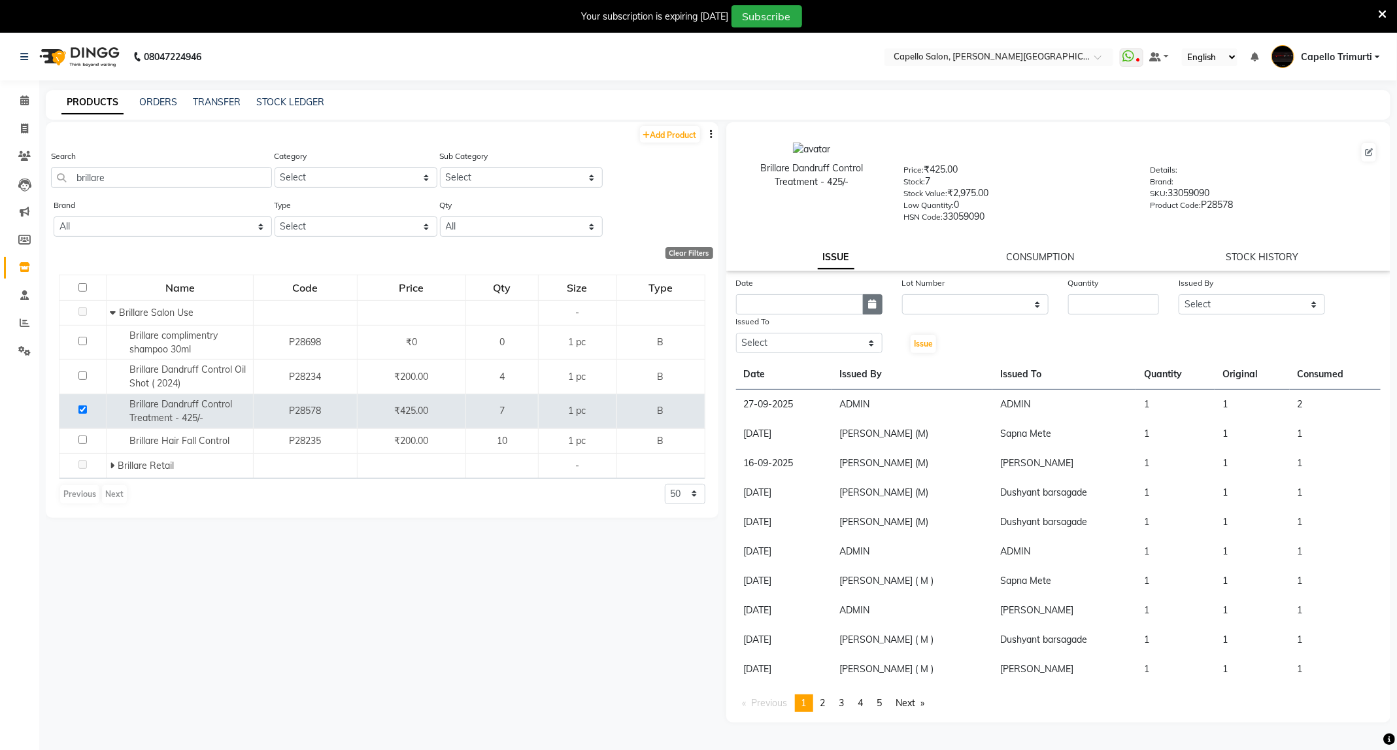
click at [869, 304] on icon "button" at bounding box center [873, 303] width 8 height 9
select select "10"
select select "2025"
click at [796, 373] on div "1" at bounding box center [791, 371] width 21 height 21
type input "01-10-2025"
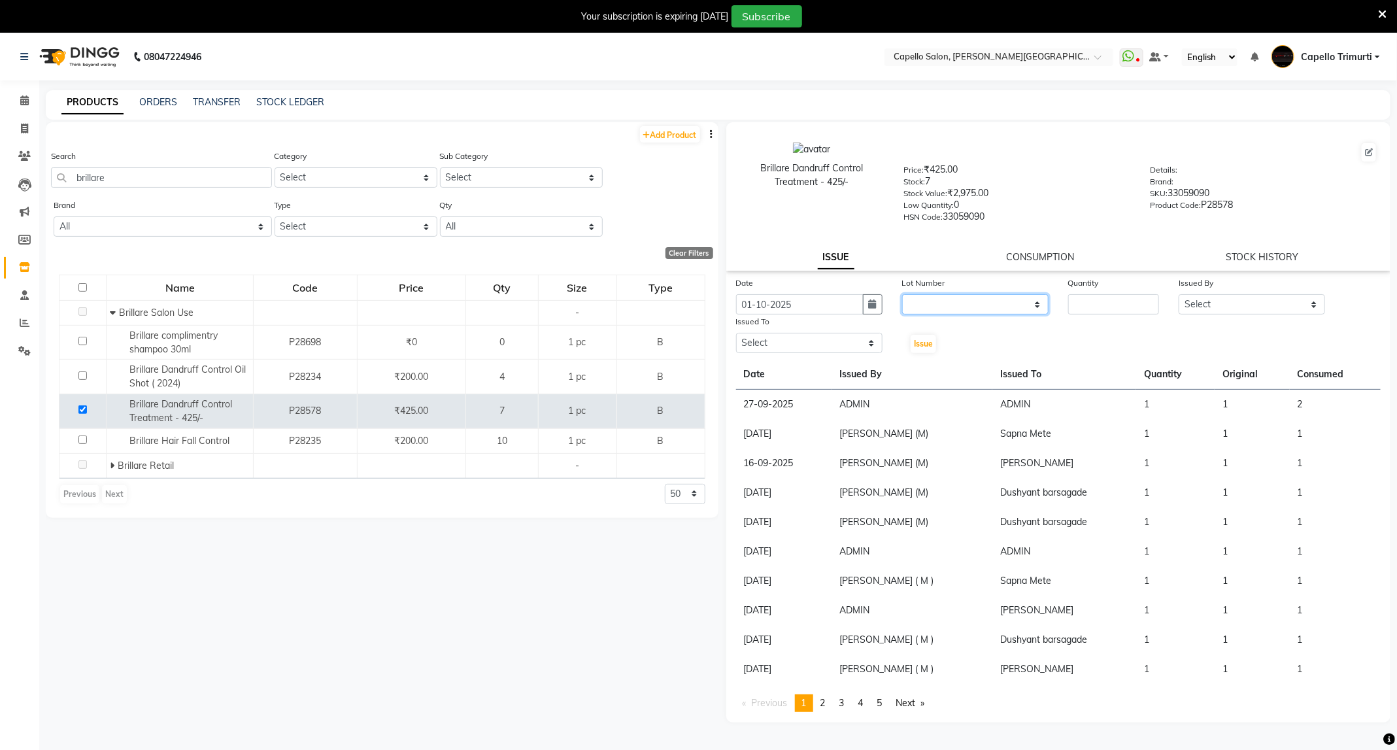
click at [944, 302] on select "None" at bounding box center [975, 304] width 146 height 20
select select "0: null"
click at [902, 294] on select "None" at bounding box center [975, 304] width 146 height 20
click at [1096, 299] on input "number" at bounding box center [1113, 304] width 91 height 20
type input "1"
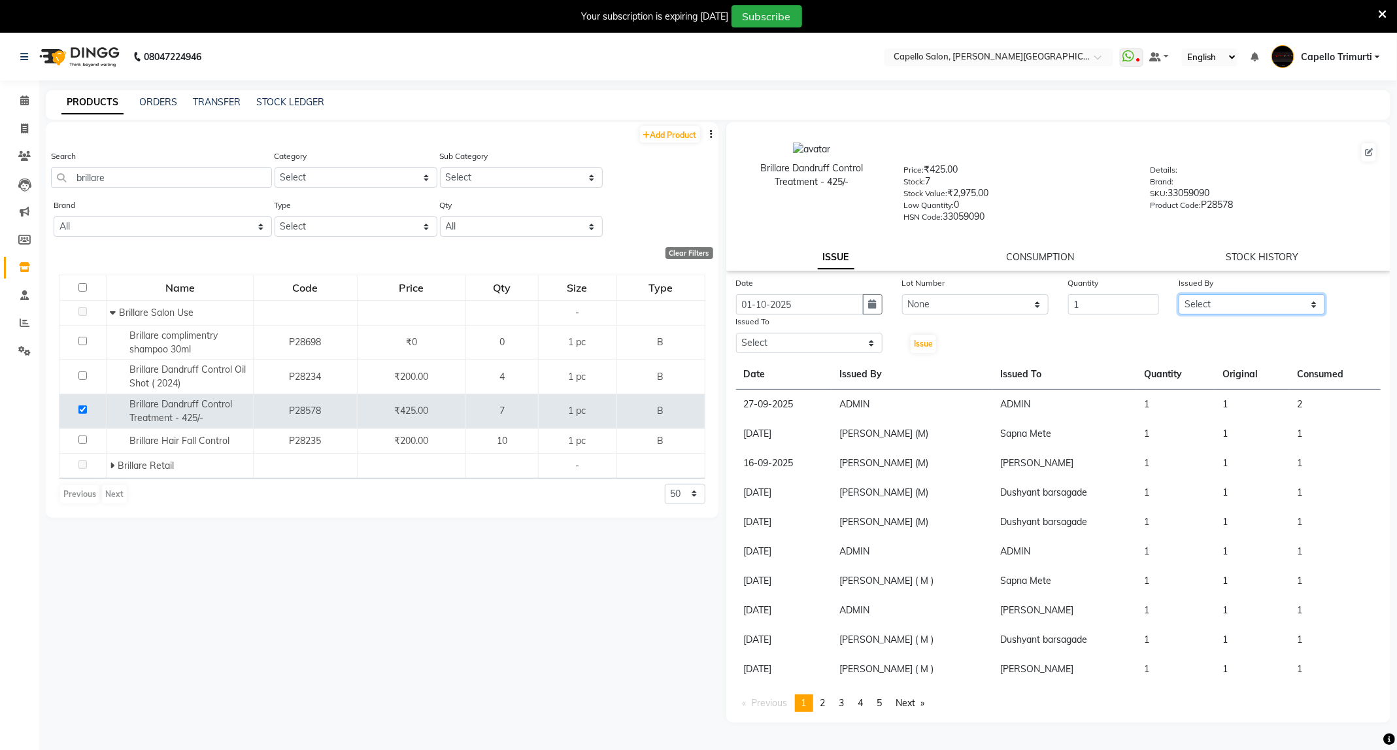
click at [1263, 302] on select "Select ADMIN [PERSON_NAME] [PERSON_NAME] [PERSON_NAME] [PERSON_NAME] (M) [PERSO…" at bounding box center [1251, 304] width 146 height 20
select select "47396"
click at [1178, 294] on select "Select ADMIN [PERSON_NAME] [PERSON_NAME] [PERSON_NAME] [PERSON_NAME] (M) [PERSO…" at bounding box center [1251, 304] width 146 height 20
click at [802, 348] on select "Select ADMIN [PERSON_NAME] [PERSON_NAME] [PERSON_NAME] [PERSON_NAME] (M) [PERSO…" at bounding box center [809, 343] width 146 height 20
select select "50699"
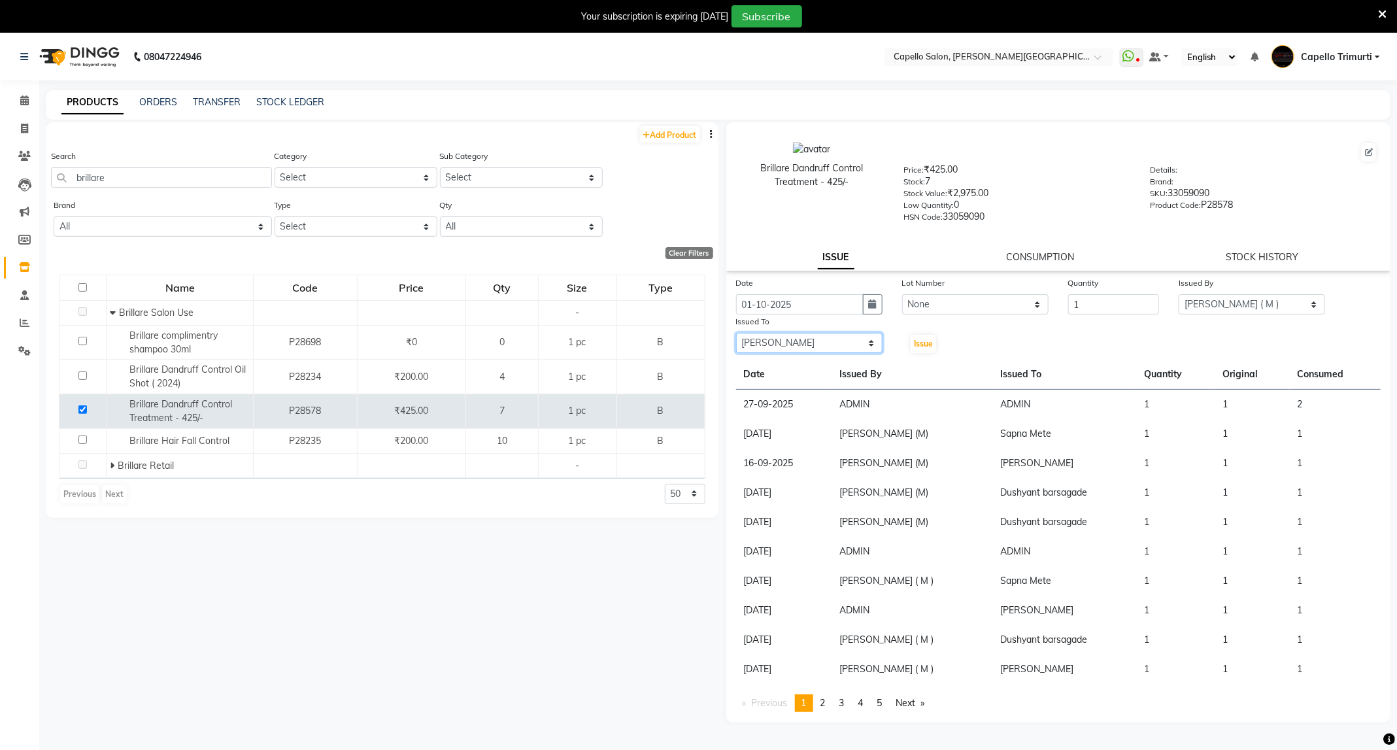
click at [736, 333] on select "Select ADMIN [PERSON_NAME] [PERSON_NAME] [PERSON_NAME] [PERSON_NAME] (M) [PERSO…" at bounding box center [809, 343] width 146 height 20
click at [925, 336] on button "Issue" at bounding box center [922, 344] width 25 height 18
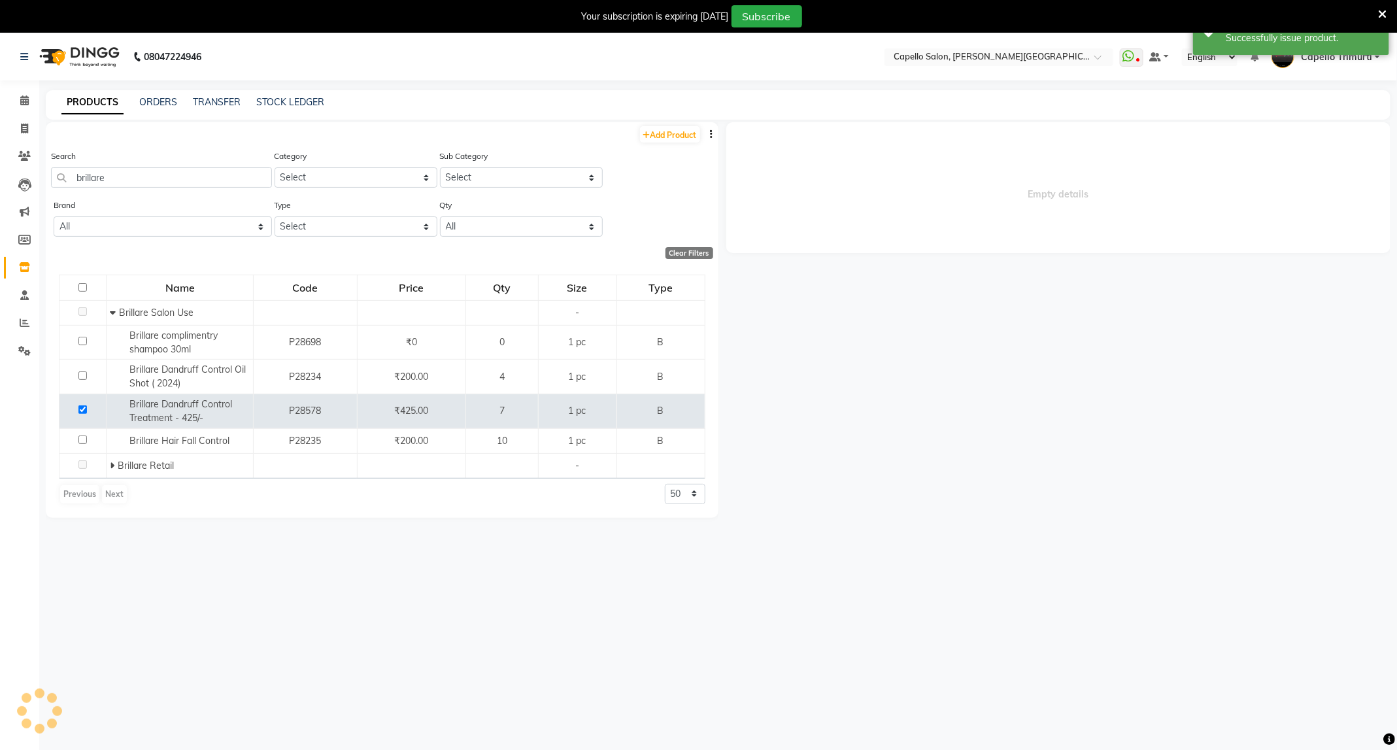
select select
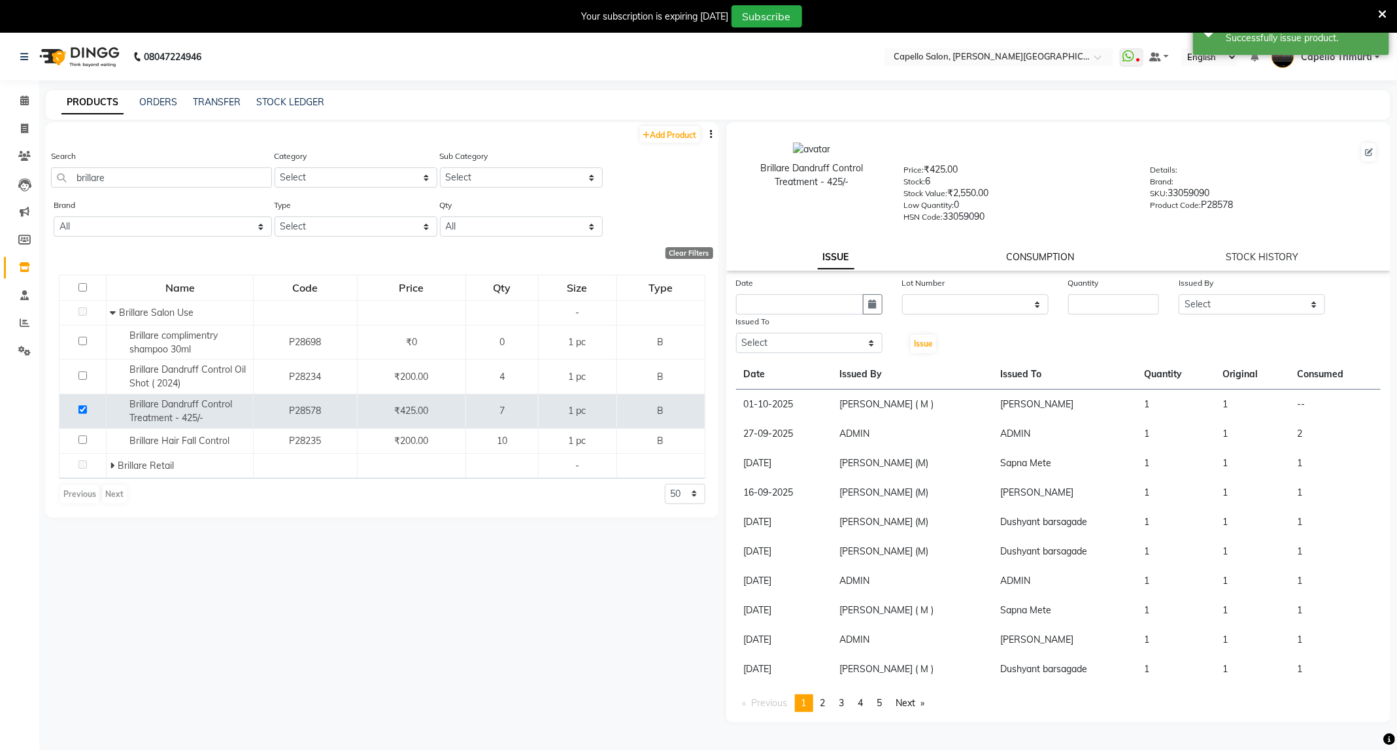
click at [1030, 255] on link "CONSUMPTION" at bounding box center [1040, 257] width 68 height 12
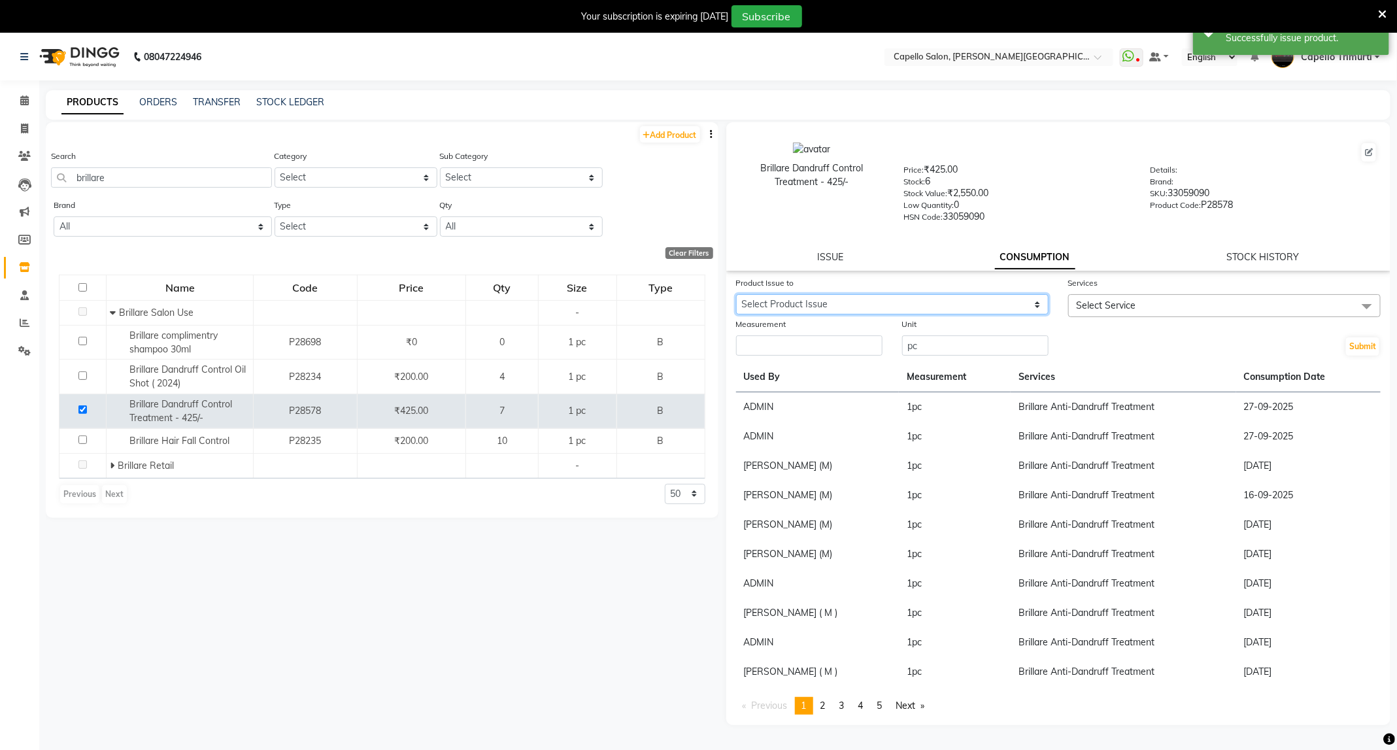
click at [1008, 303] on select "Select Product Issue 2025-10-01, Issued to: Naresh Khairkar, Balance: 1" at bounding box center [892, 304] width 312 height 20
select select "1276577"
click at [736, 294] on select "Select Product Issue 2025-10-01, Issued to: Naresh Khairkar, Balance: 1" at bounding box center [892, 304] width 312 height 20
click at [1154, 306] on span "Select Service" at bounding box center [1224, 305] width 312 height 23
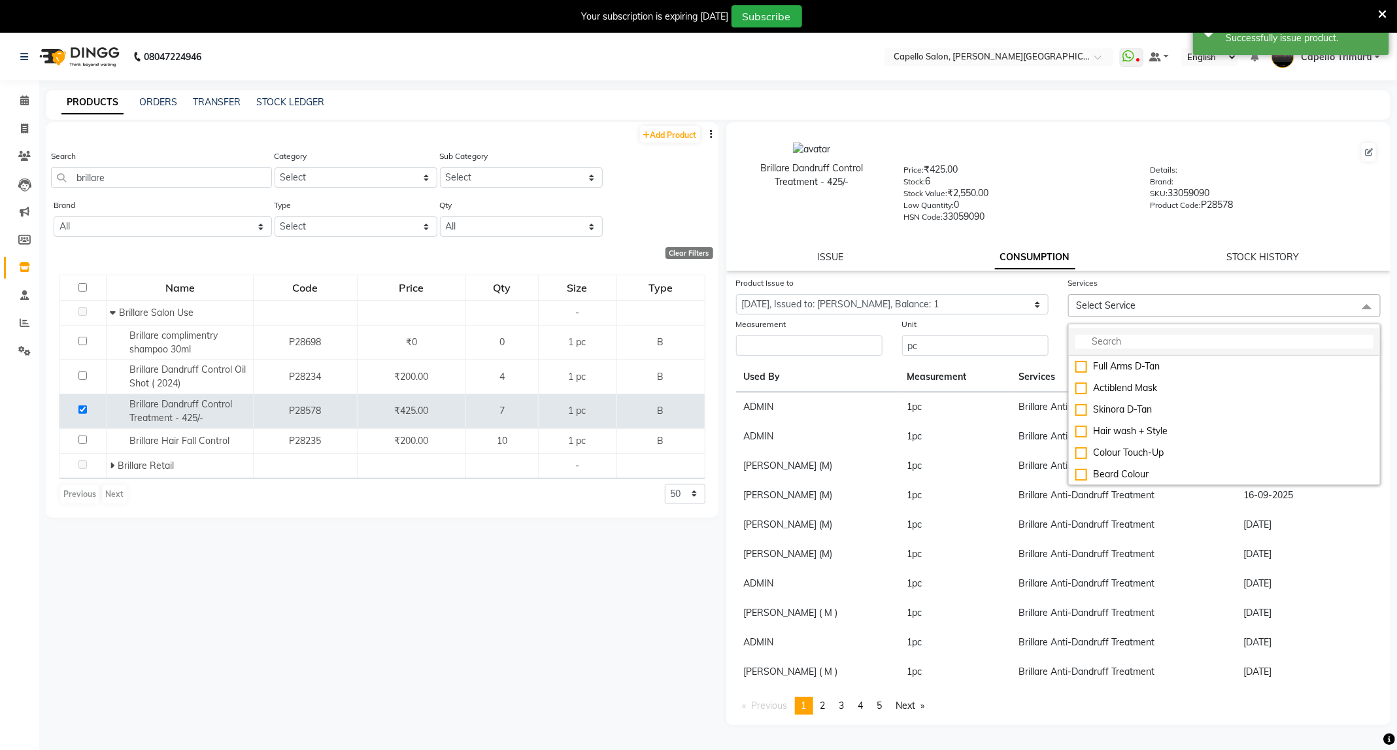
click at [1147, 339] on input "multiselect-search" at bounding box center [1224, 342] width 298 height 14
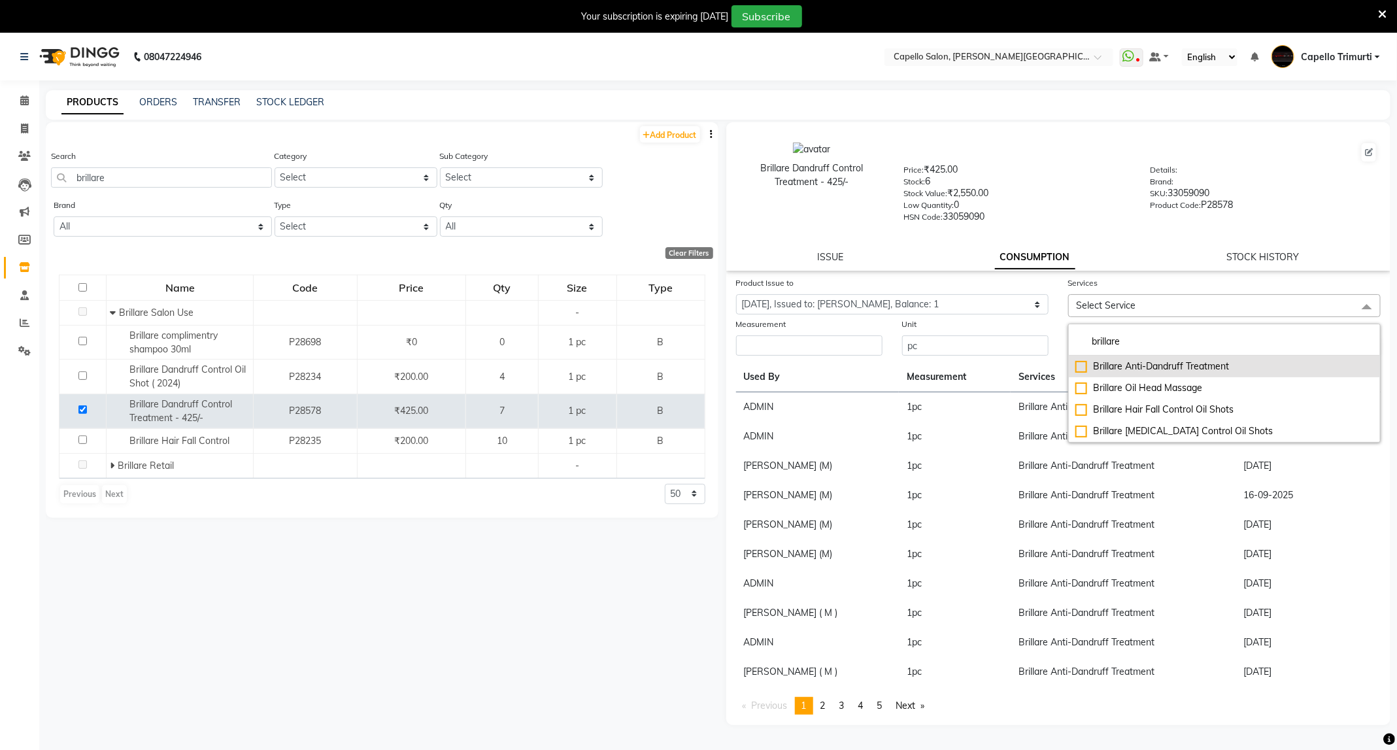
type input "brillare"
click at [1157, 363] on div "Brillare Anti-Dandruff Treatment" at bounding box center [1224, 366] width 298 height 14
checkbox input "true"
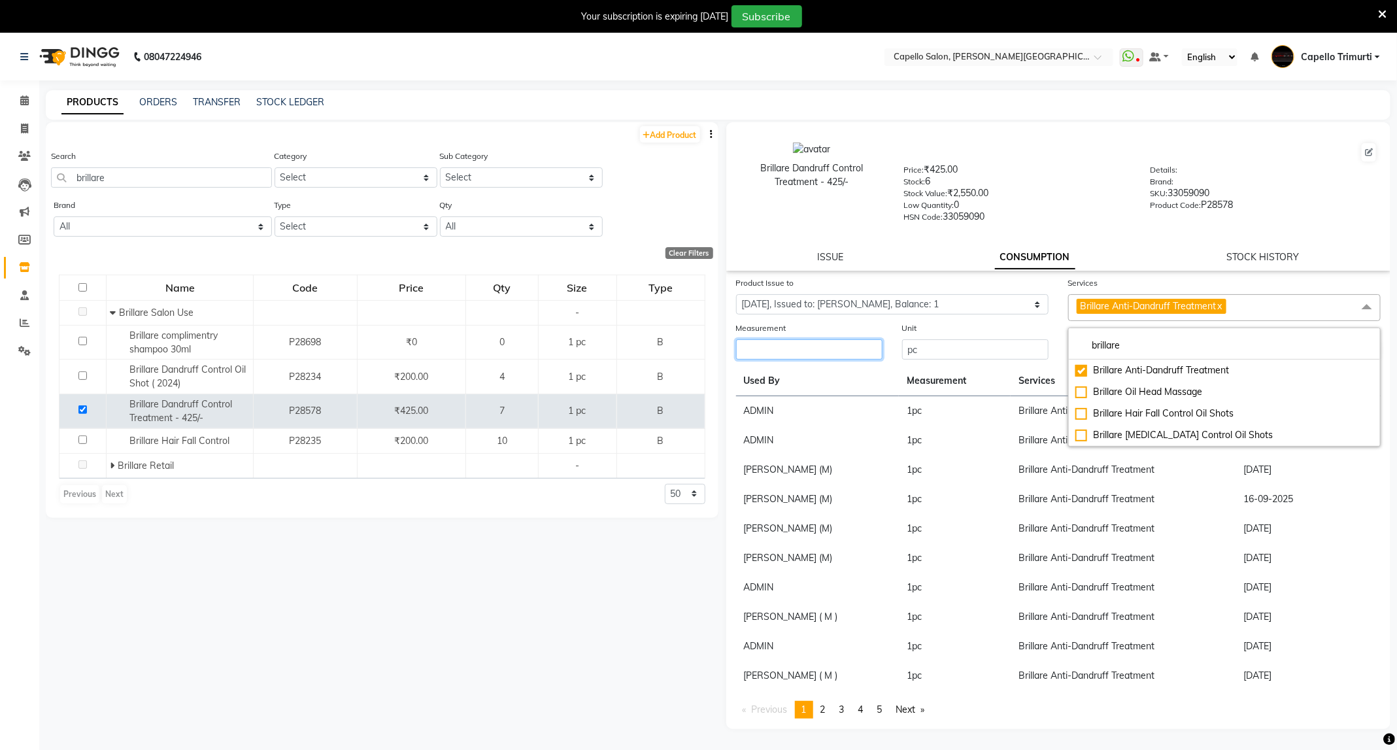
click at [840, 348] on input "number" at bounding box center [809, 349] width 146 height 20
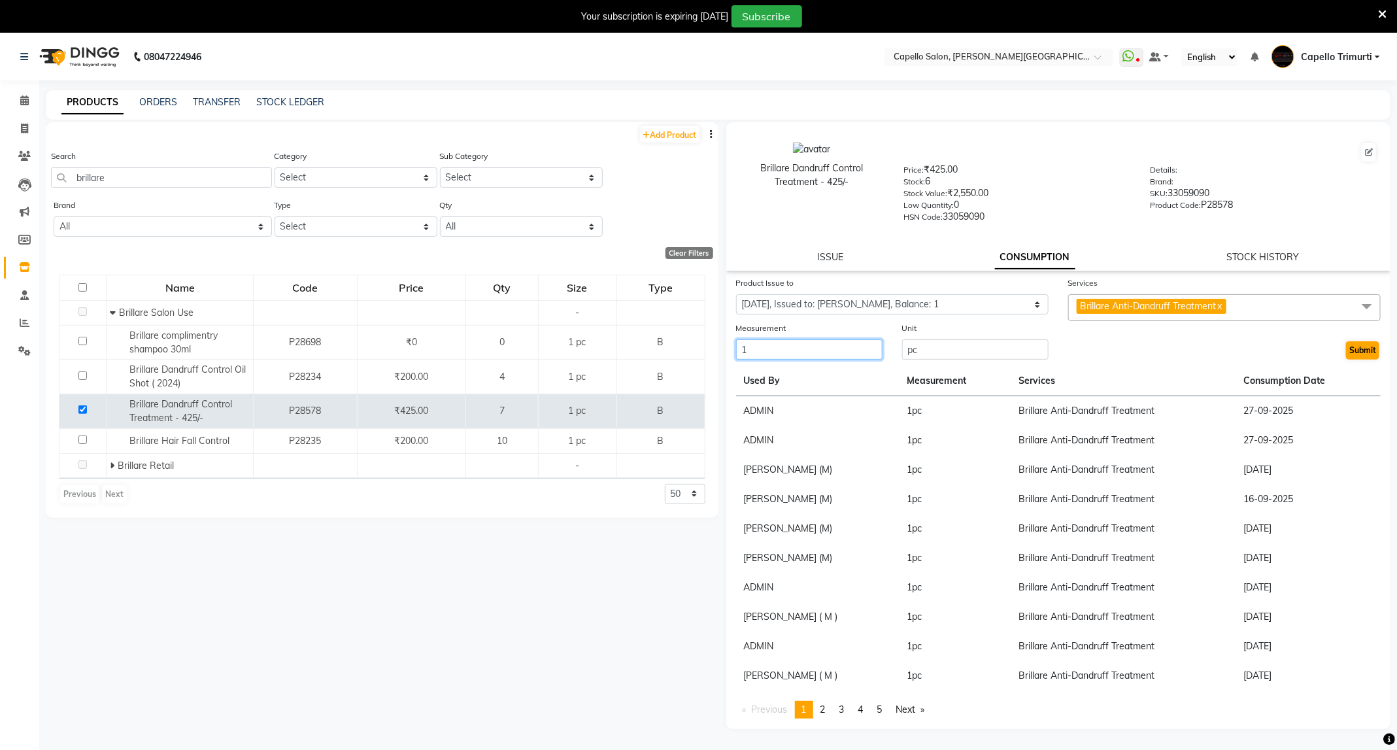
type input "1"
click at [1367, 348] on button "Submit" at bounding box center [1362, 350] width 33 height 18
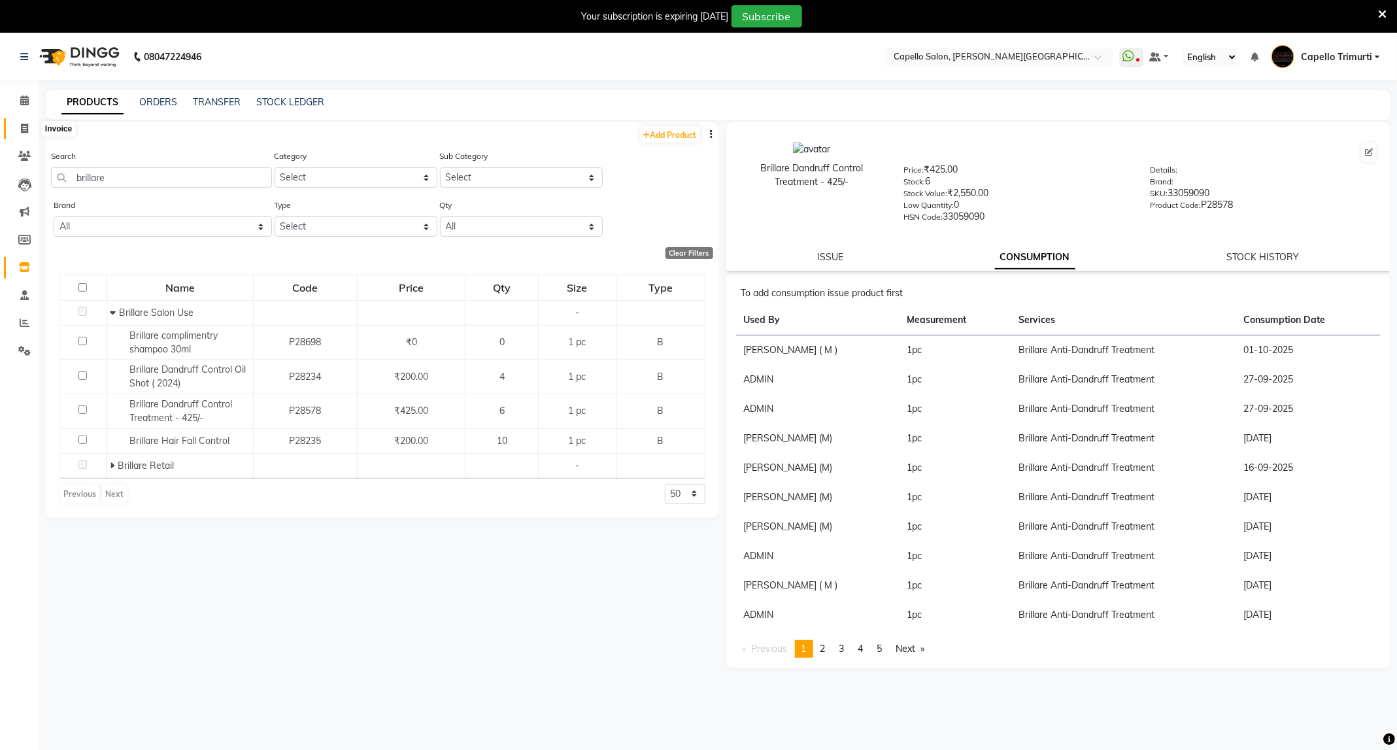
click at [32, 130] on span at bounding box center [24, 129] width 23 height 15
select select "service"
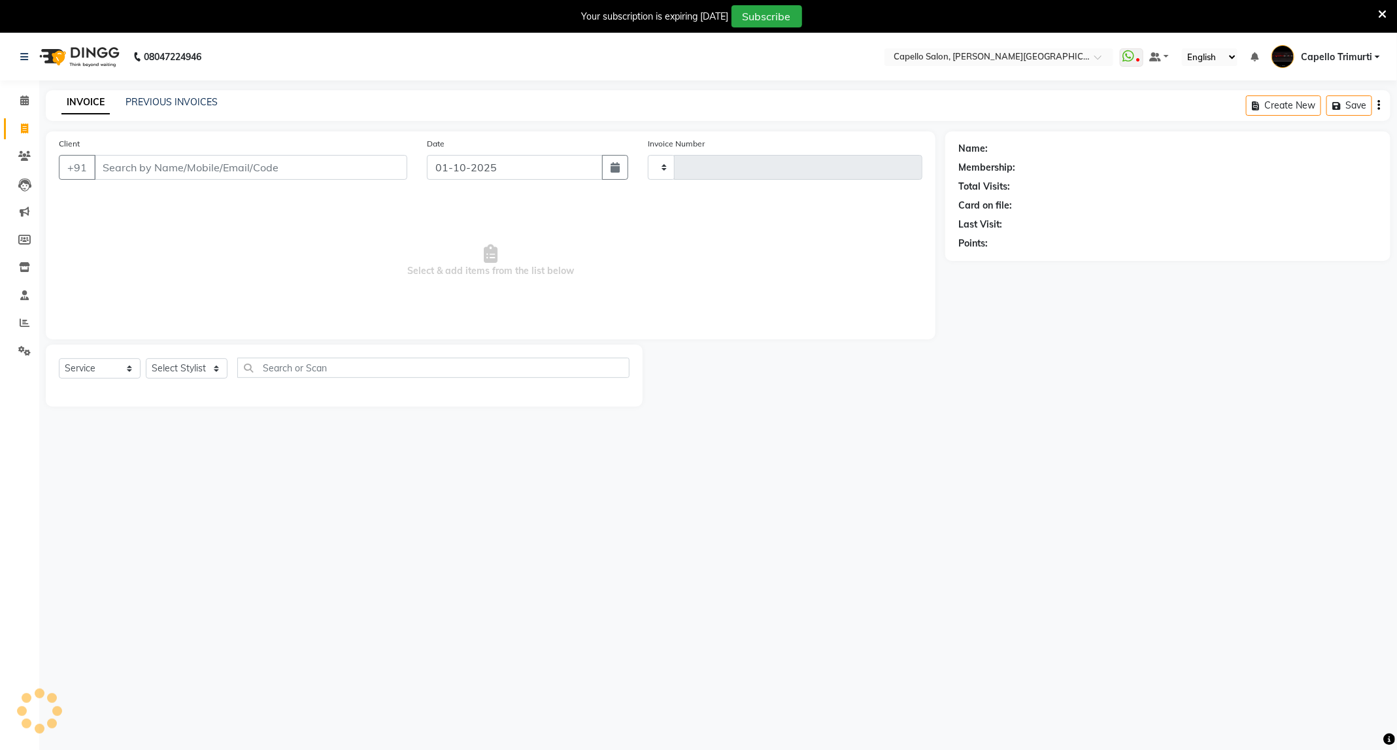
scroll to position [33, 0]
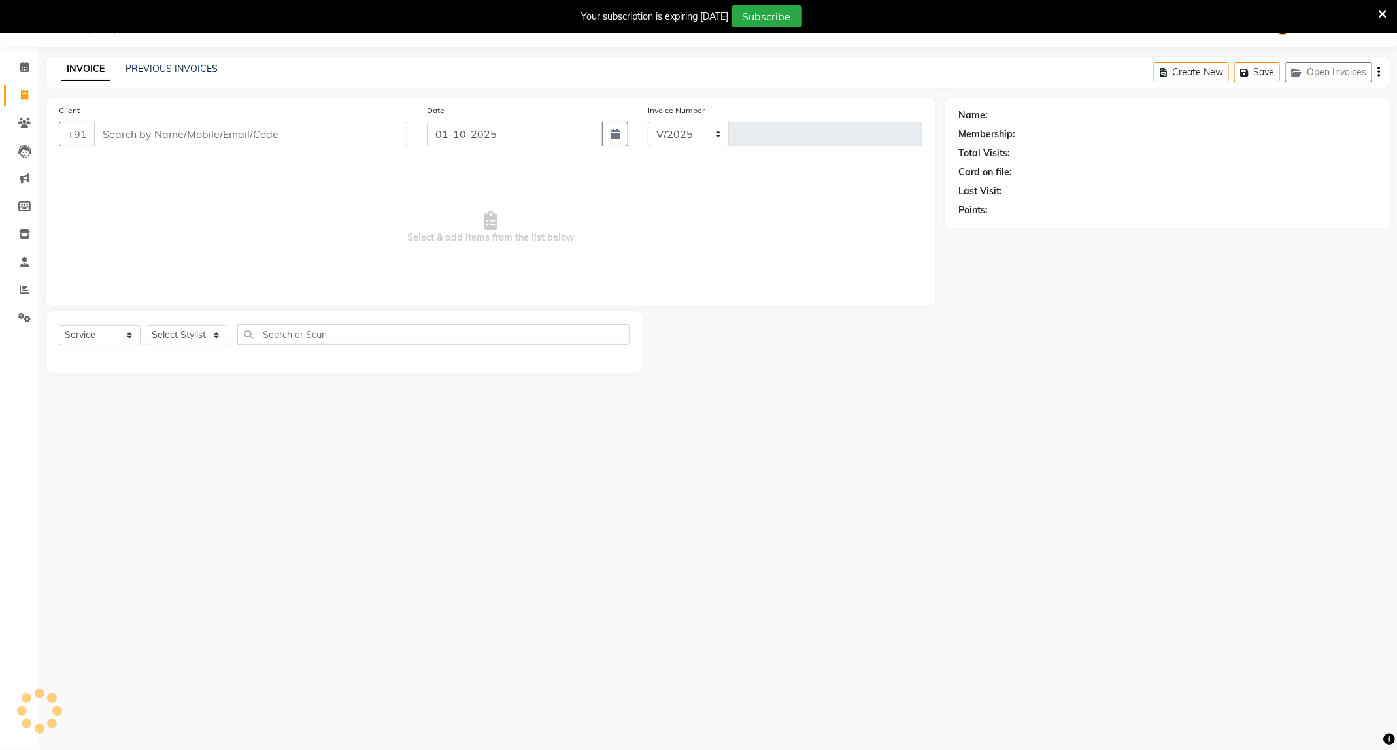
select select "811"
type input "4051"
click at [179, 339] on select "Select Stylist" at bounding box center [187, 335] width 82 height 20
select select "35878"
click at [146, 325] on select "Select Stylist ADMIN [PERSON_NAME] [PERSON_NAME] [PERSON_NAME] [PERSON_NAME] (M…" at bounding box center [187, 335] width 82 height 20
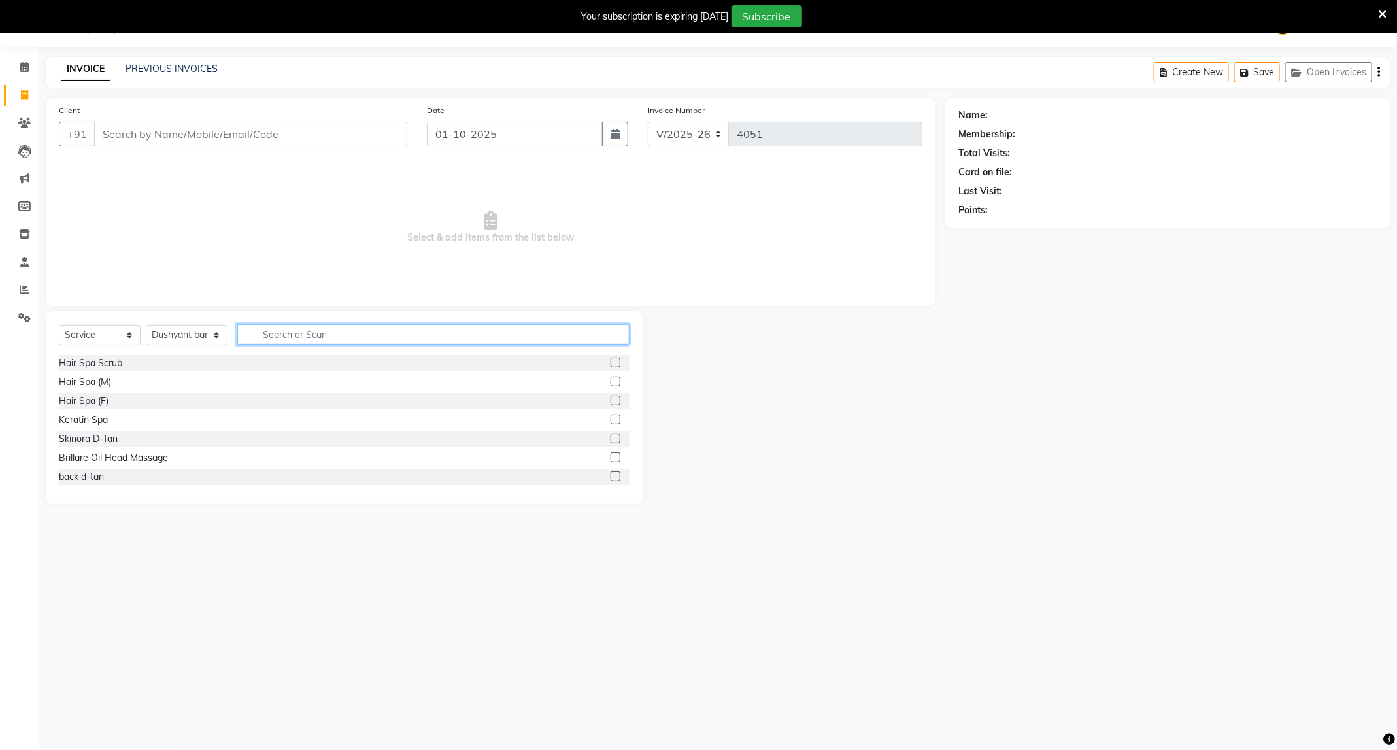
click at [377, 340] on input "text" at bounding box center [433, 334] width 392 height 20
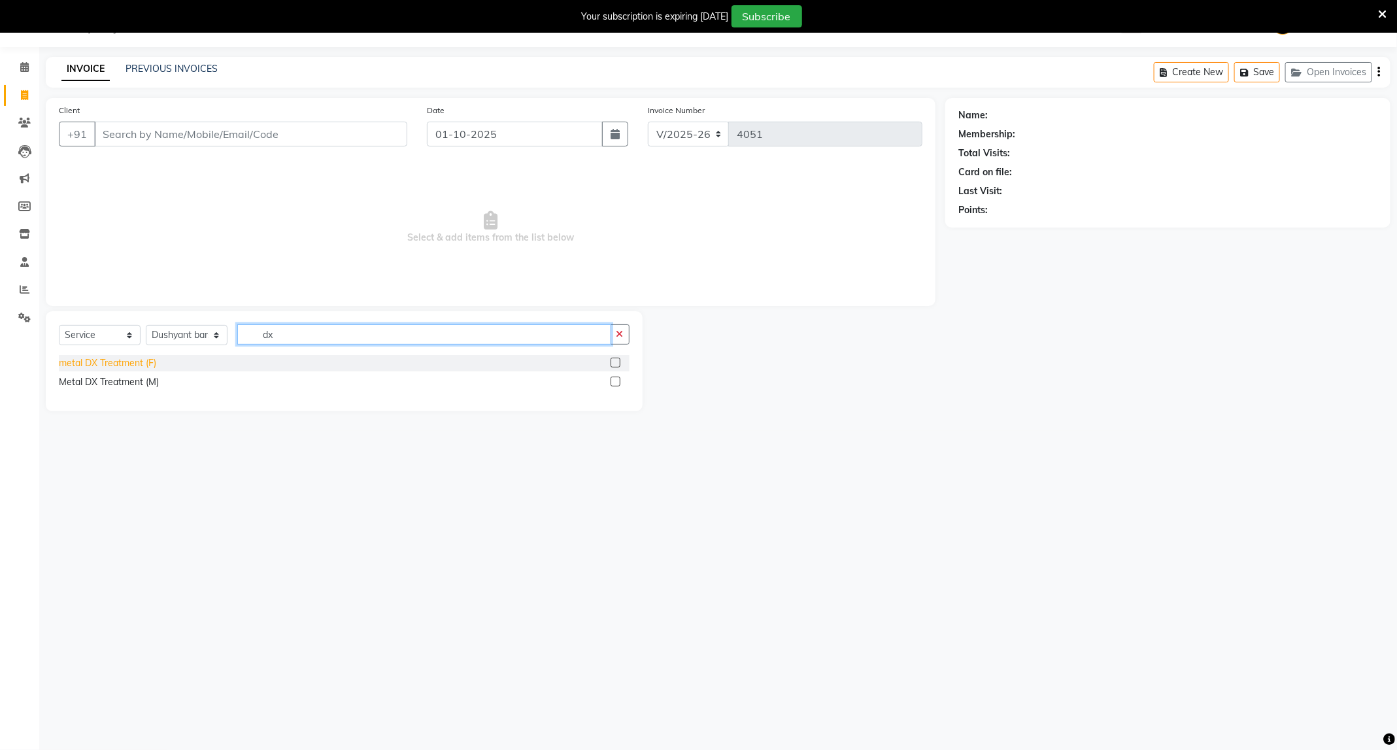
type input "dx"
click at [139, 367] on div "metal DX Treatment (F)" at bounding box center [107, 363] width 97 height 14
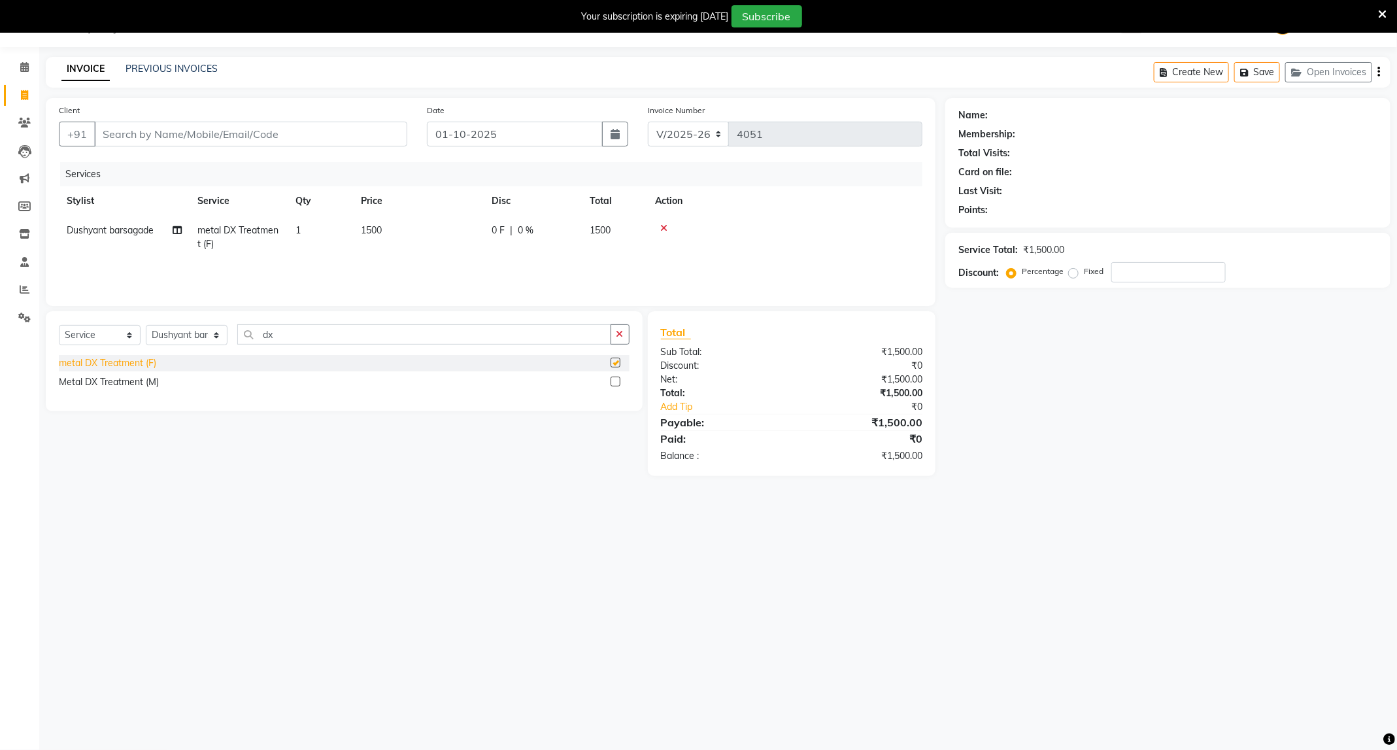
checkbox input "false"
click at [216, 344] on select "Select Stylist ADMIN [PERSON_NAME] [PERSON_NAME] [PERSON_NAME] [PERSON_NAME] (M…" at bounding box center [187, 335] width 82 height 20
click at [216, 339] on select "Select Stylist ADMIN [PERSON_NAME] [PERSON_NAME] [PERSON_NAME] [PERSON_NAME] (M…" at bounding box center [187, 335] width 82 height 20
drag, startPoint x: 271, startPoint y: 336, endPoint x: 233, endPoint y: 353, distance: 41.5
click at [233, 353] on div "Select Service Product Membership Package Voucher Prepaid Gift Card Select Styl…" at bounding box center [344, 339] width 571 height 31
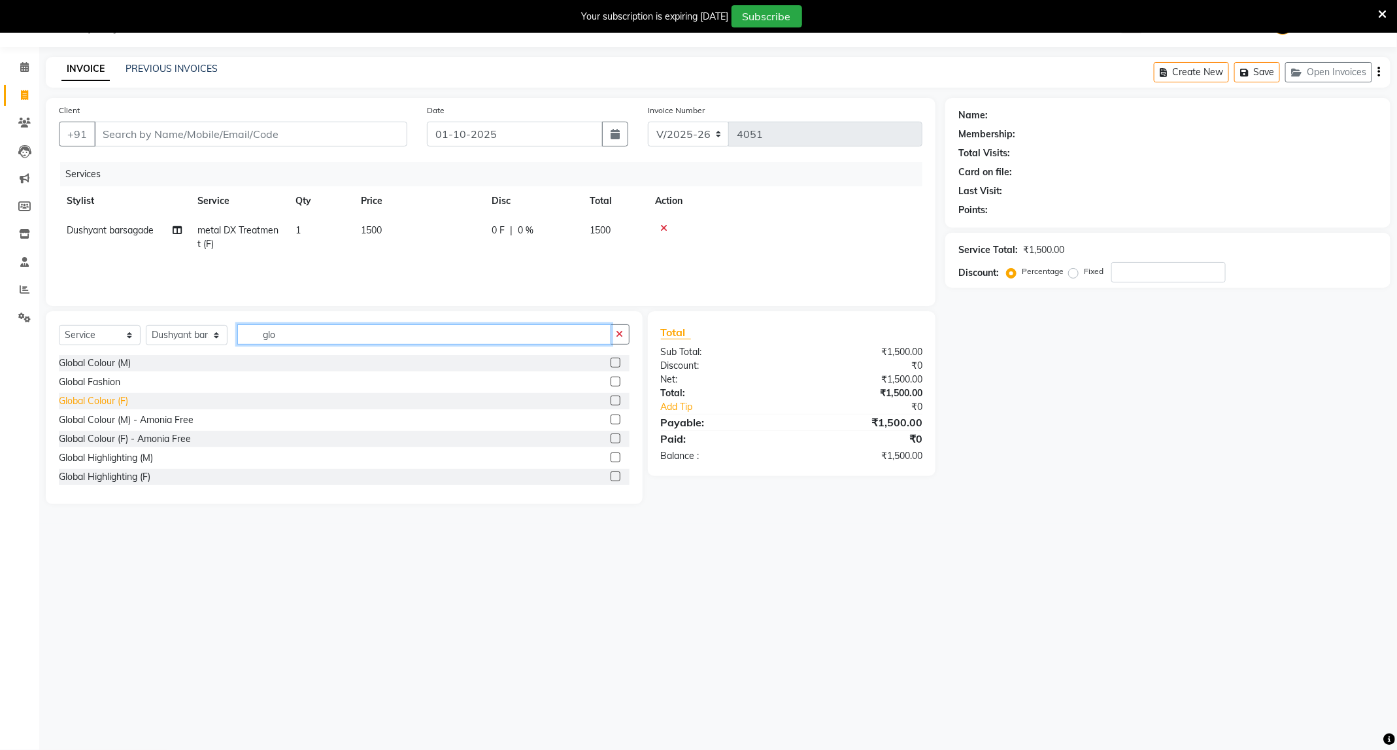
type input "glo"
click at [116, 405] on div "Global Colour (F)" at bounding box center [93, 401] width 69 height 14
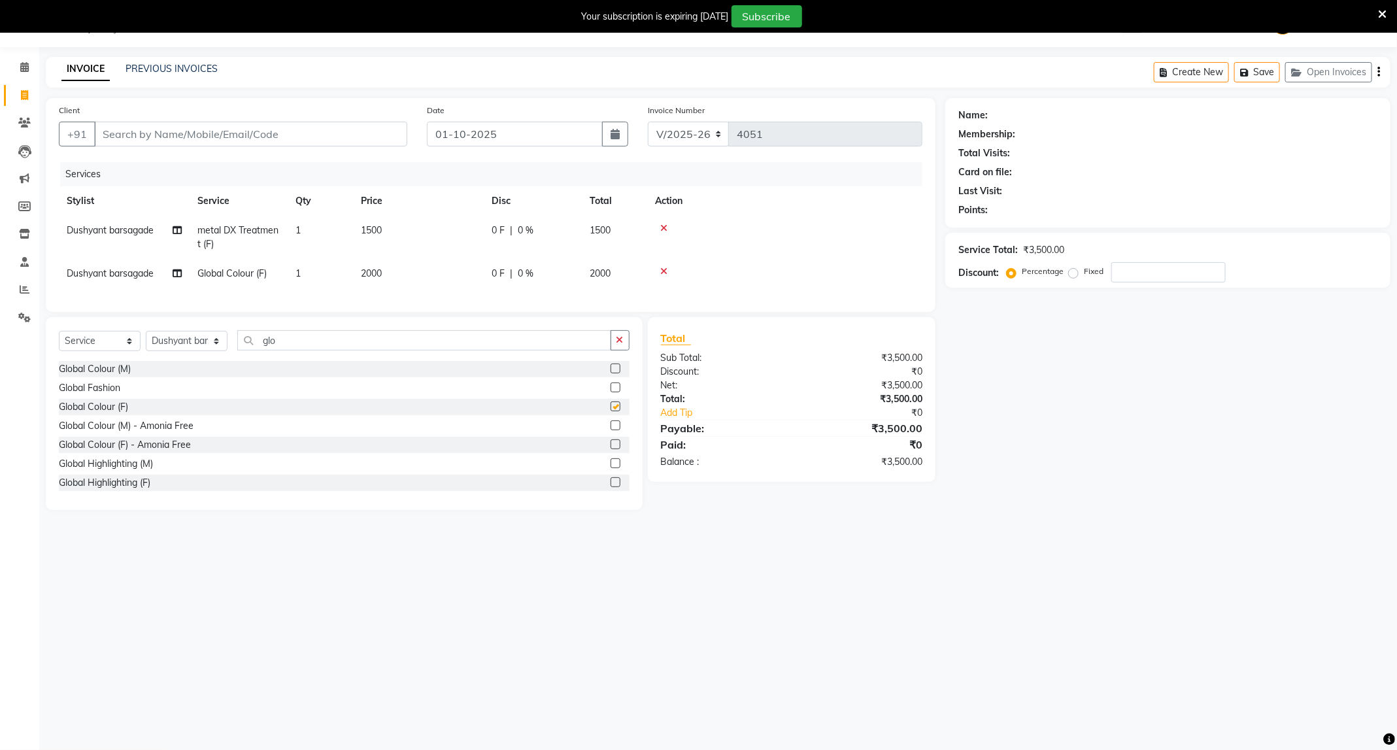
checkbox input "false"
click at [402, 271] on td "2000" at bounding box center [418, 273] width 131 height 29
select select "35878"
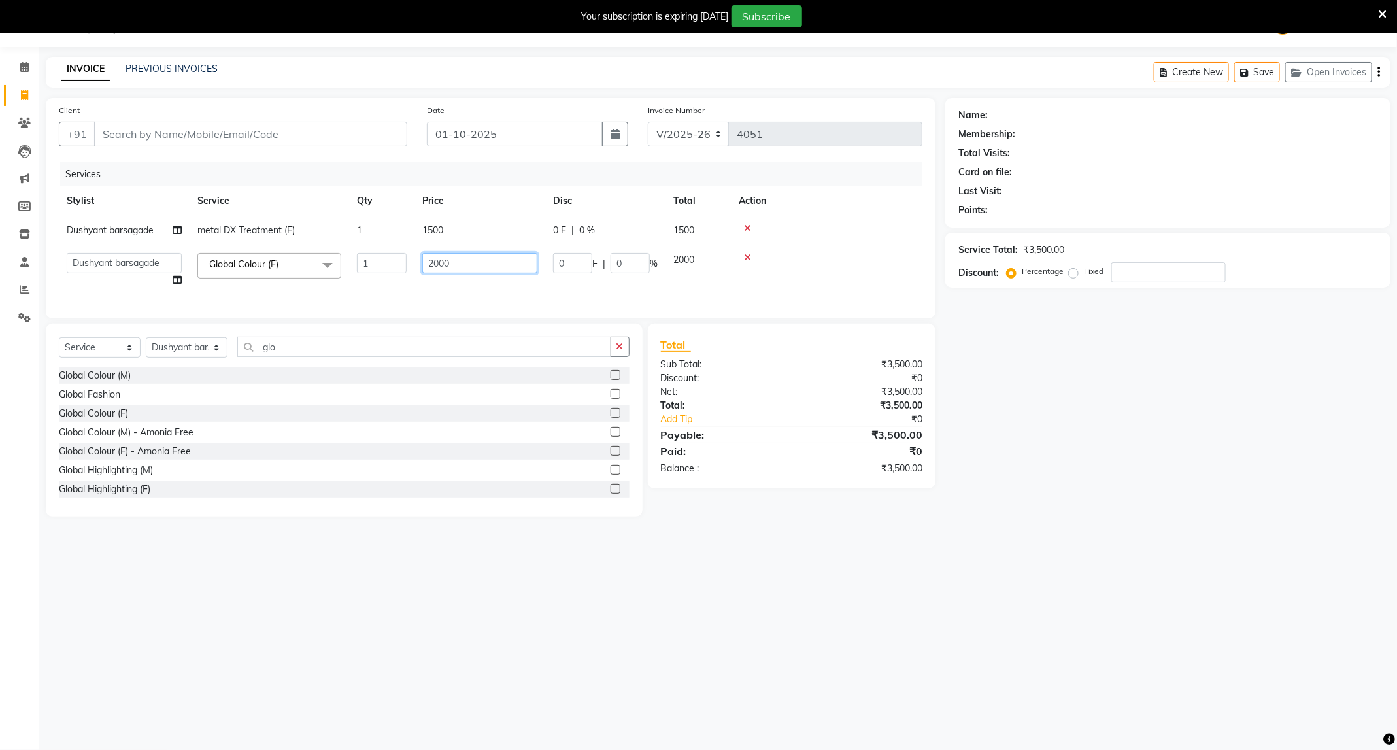
drag, startPoint x: 501, startPoint y: 263, endPoint x: 394, endPoint y: 318, distance: 119.5
click at [394, 305] on div "Services Stylist Service Qty Price Disc Total Action Dushyant barsagade metal D…" at bounding box center [490, 233] width 863 height 143
type input "3000"
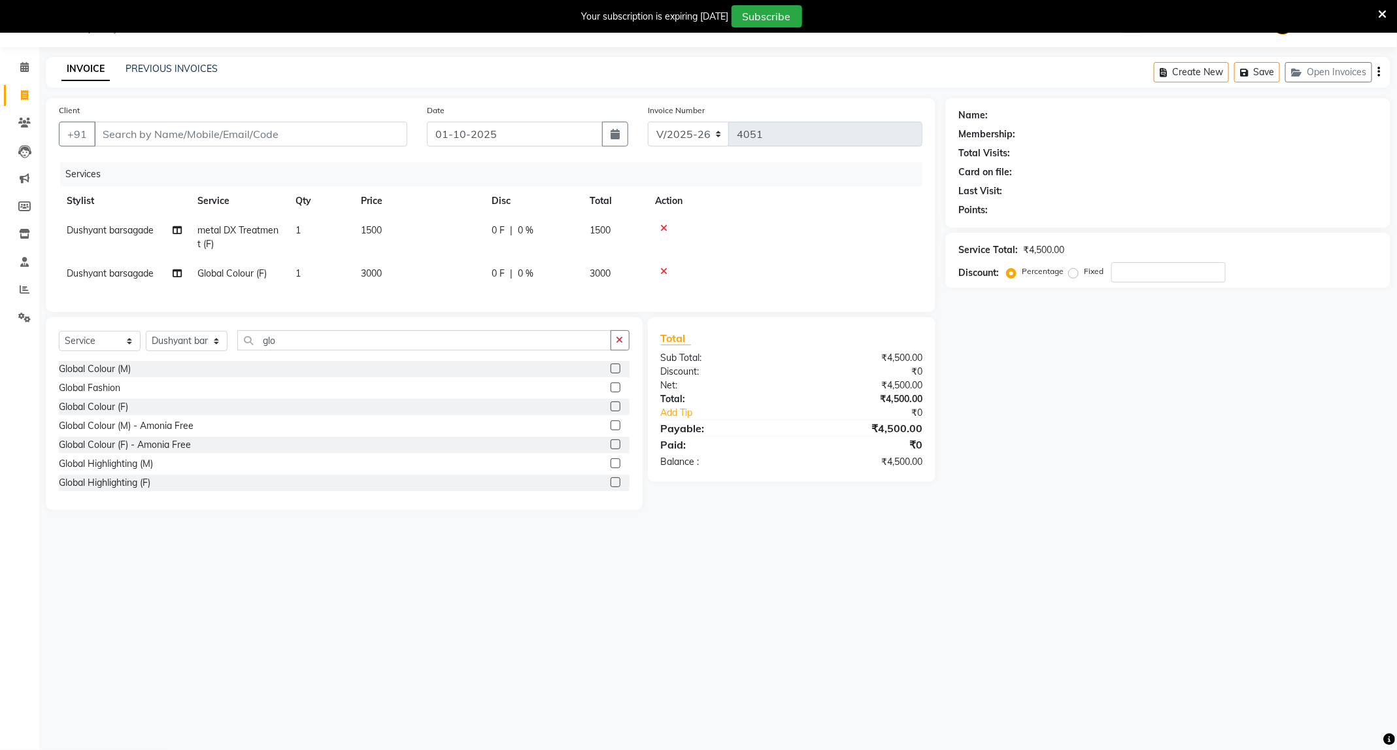
click at [395, 225] on td "1500" at bounding box center [418, 237] width 131 height 43
select select "35878"
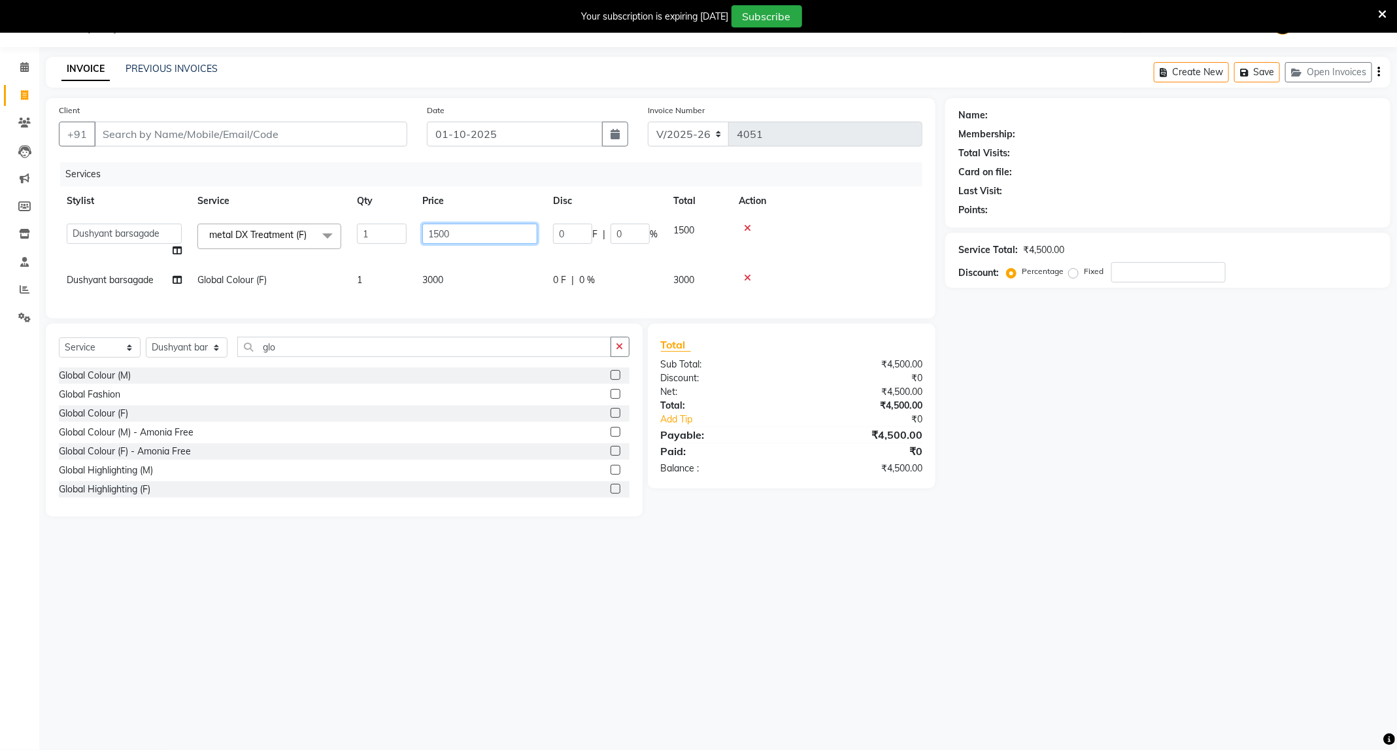
drag, startPoint x: 456, startPoint y: 232, endPoint x: 376, endPoint y: 279, distance: 92.0
click at [376, 279] on tbody "ADMIN ANKUSH B Capello Trimurti Dushyant barsagade Kristee Raut (M) Naresh Khai…" at bounding box center [490, 255] width 863 height 79
type input "1000"
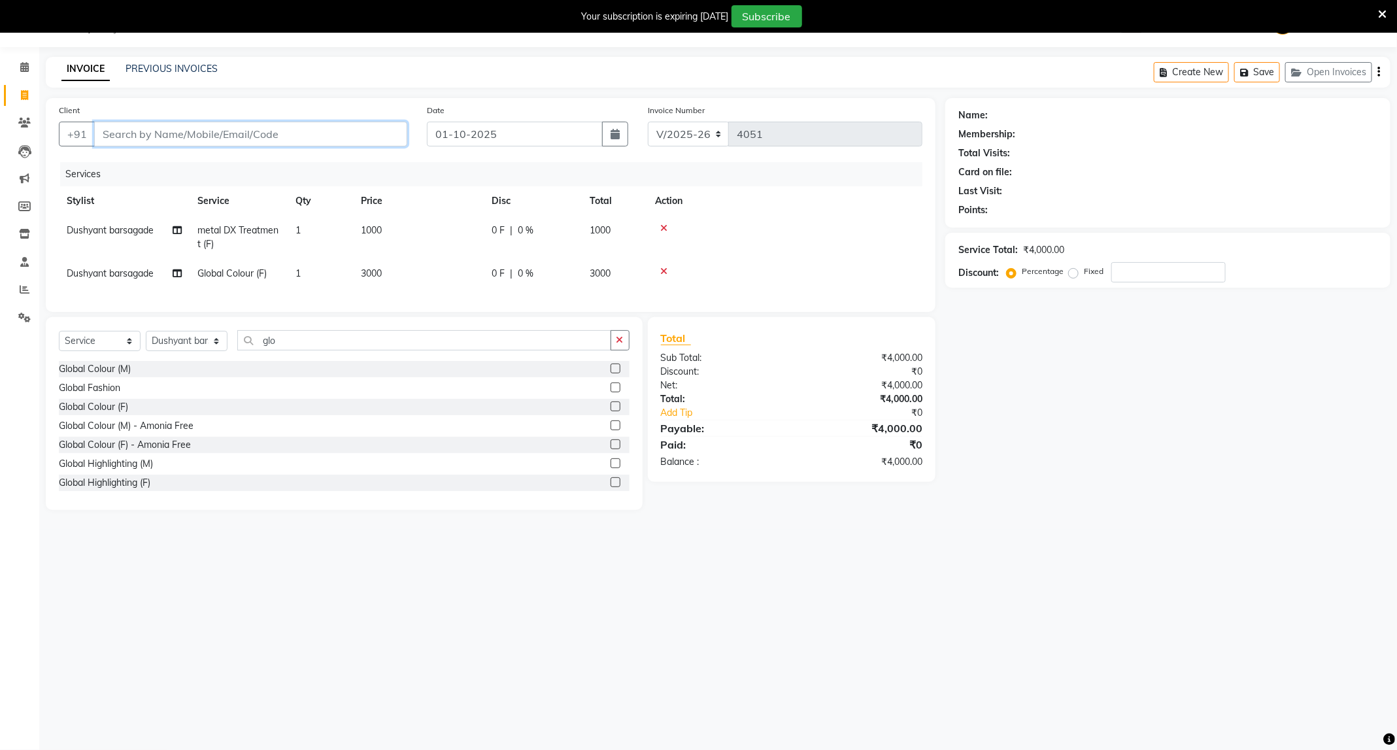
click at [339, 132] on input "Client" at bounding box center [250, 134] width 313 height 25
type input "9"
type input "0"
type input "9665045799"
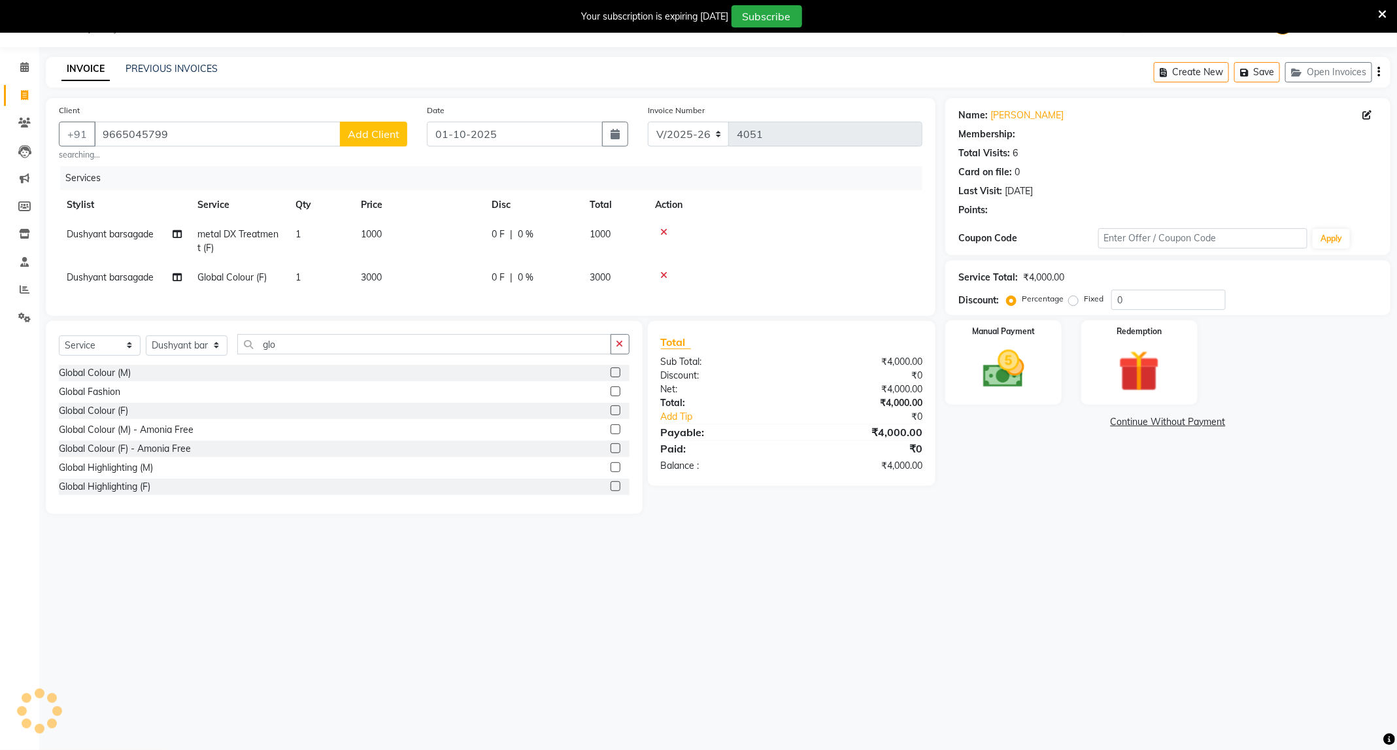
select select "1: Object"
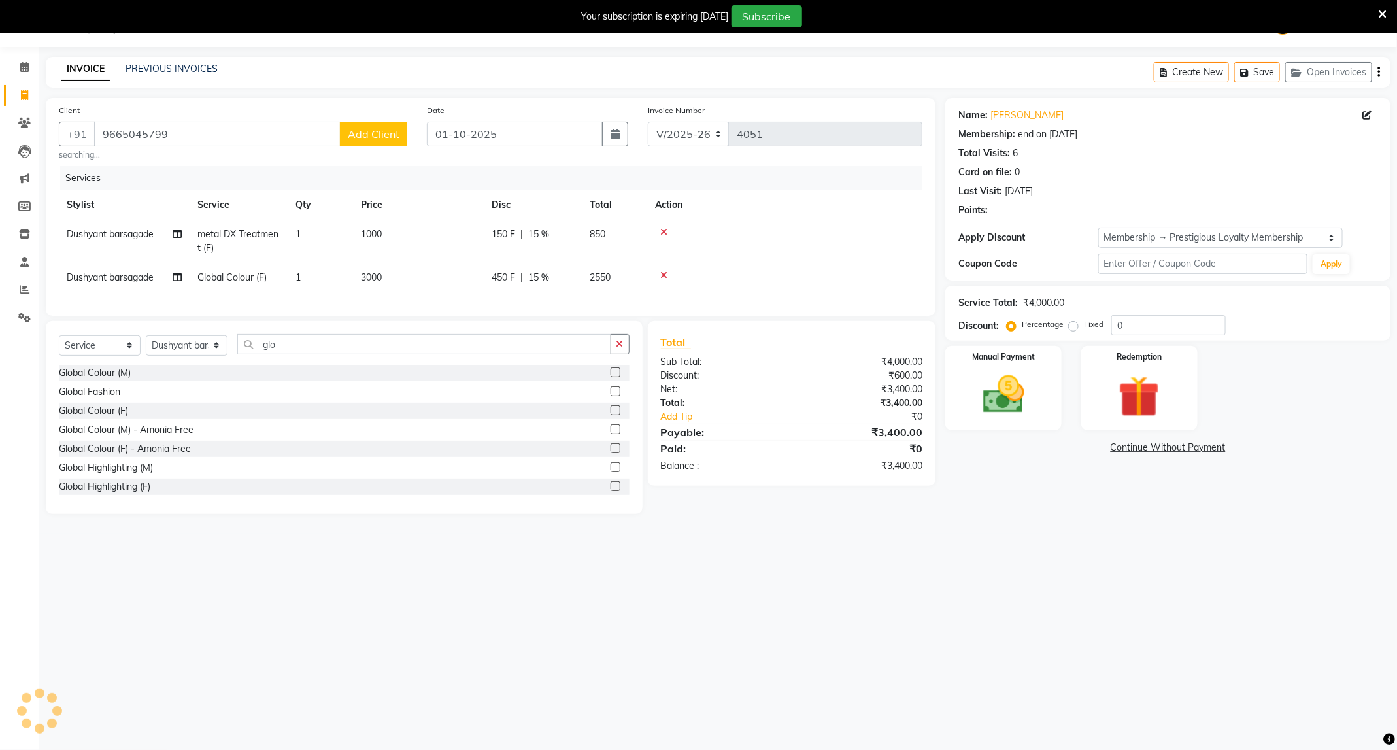
type input "15"
click at [1194, 236] on select "Select Membership → Prestigious Loyalty Membership" at bounding box center [1220, 237] width 244 height 20
select select "0:"
click at [1098, 227] on select "Select Membership → Prestigious Loyalty Membership" at bounding box center [1220, 237] width 244 height 20
type input "0"
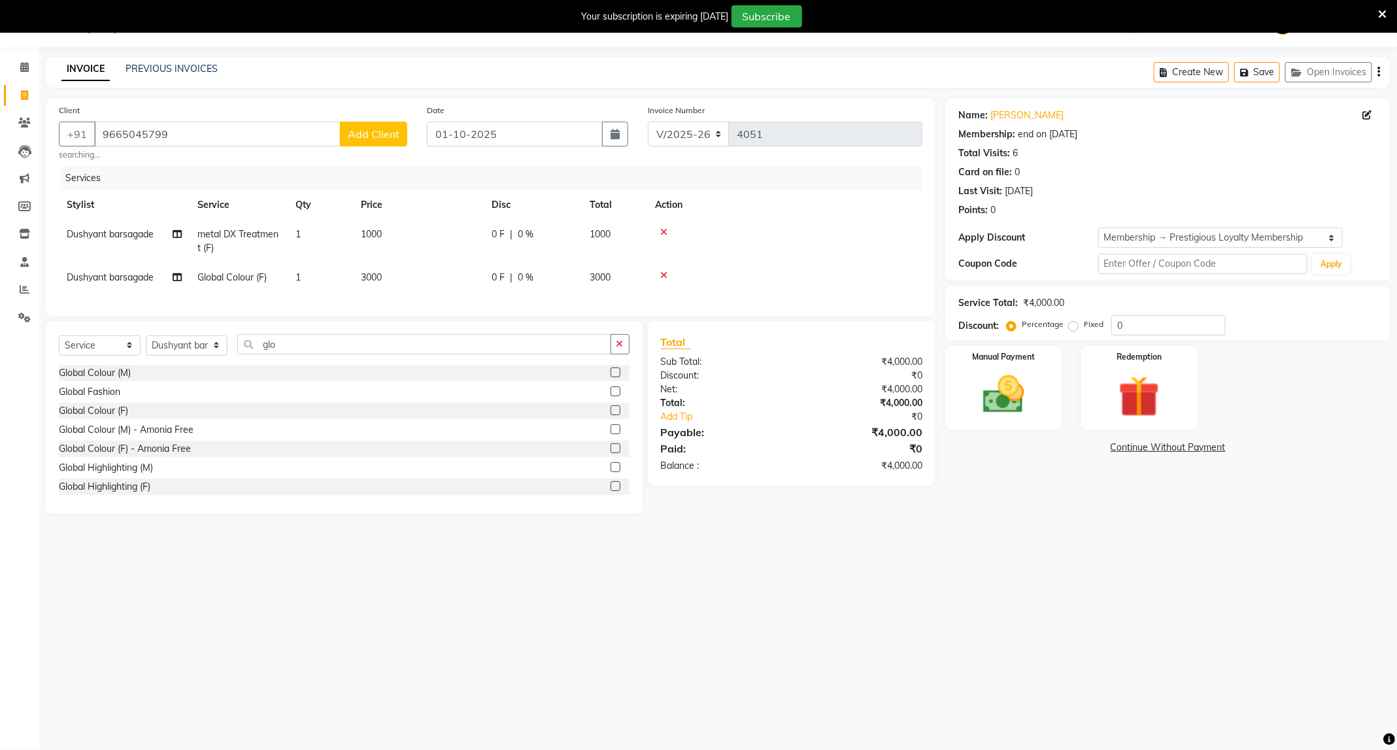
click at [1036, 533] on main "INVOICE PREVIOUS INVOICES Create New Save Open Invoices Client +91 9665045799 A…" at bounding box center [717, 295] width 1357 height 476
click at [1001, 412] on img at bounding box center [1003, 395] width 70 height 50
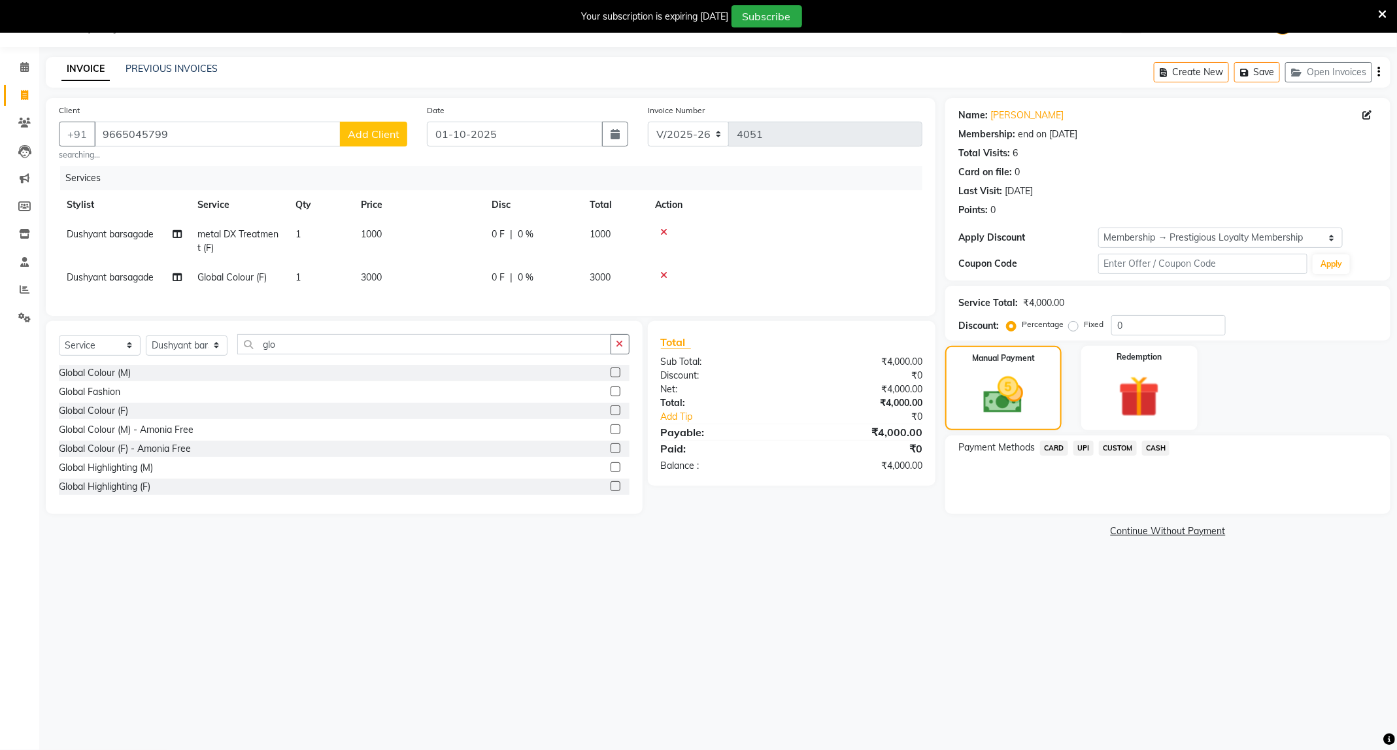
click at [1163, 446] on span "CASH" at bounding box center [1156, 448] width 28 height 15
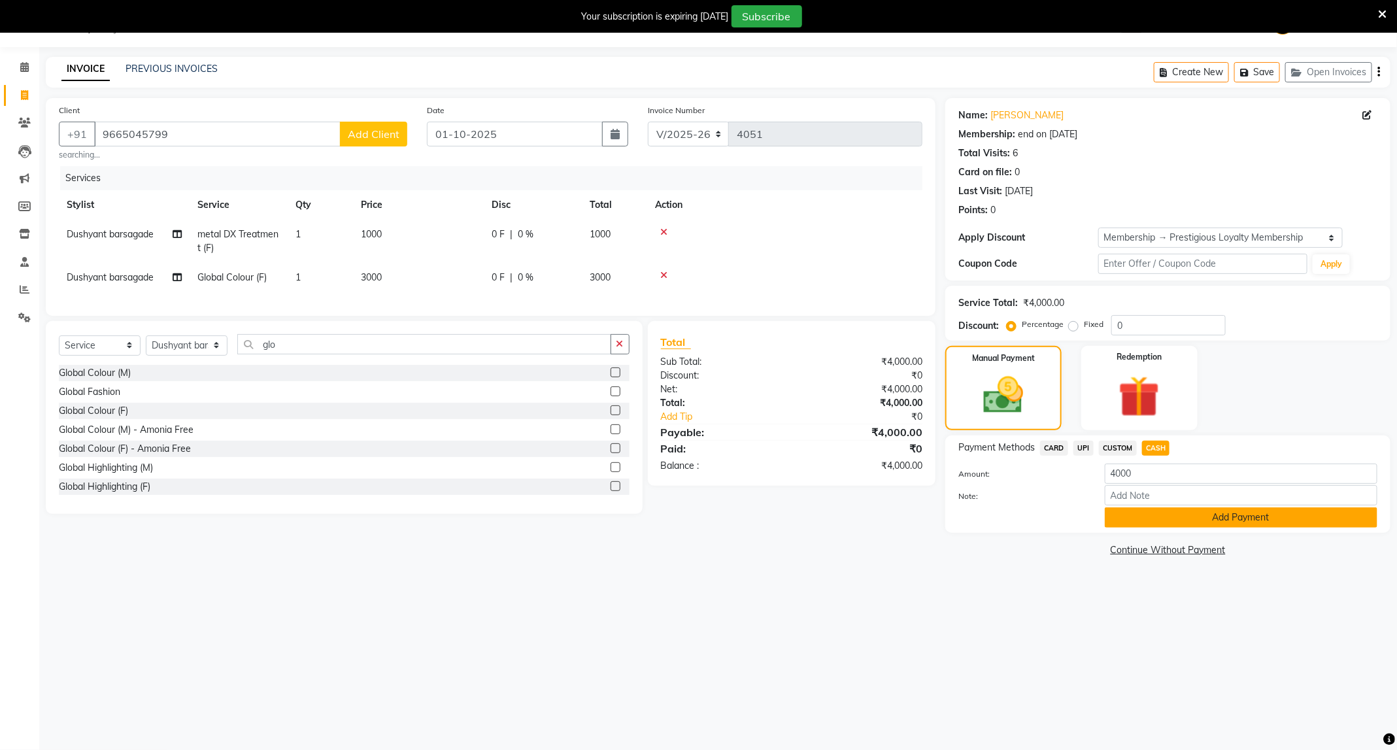
click at [1190, 512] on button "Add Payment" at bounding box center [1241, 517] width 273 height 20
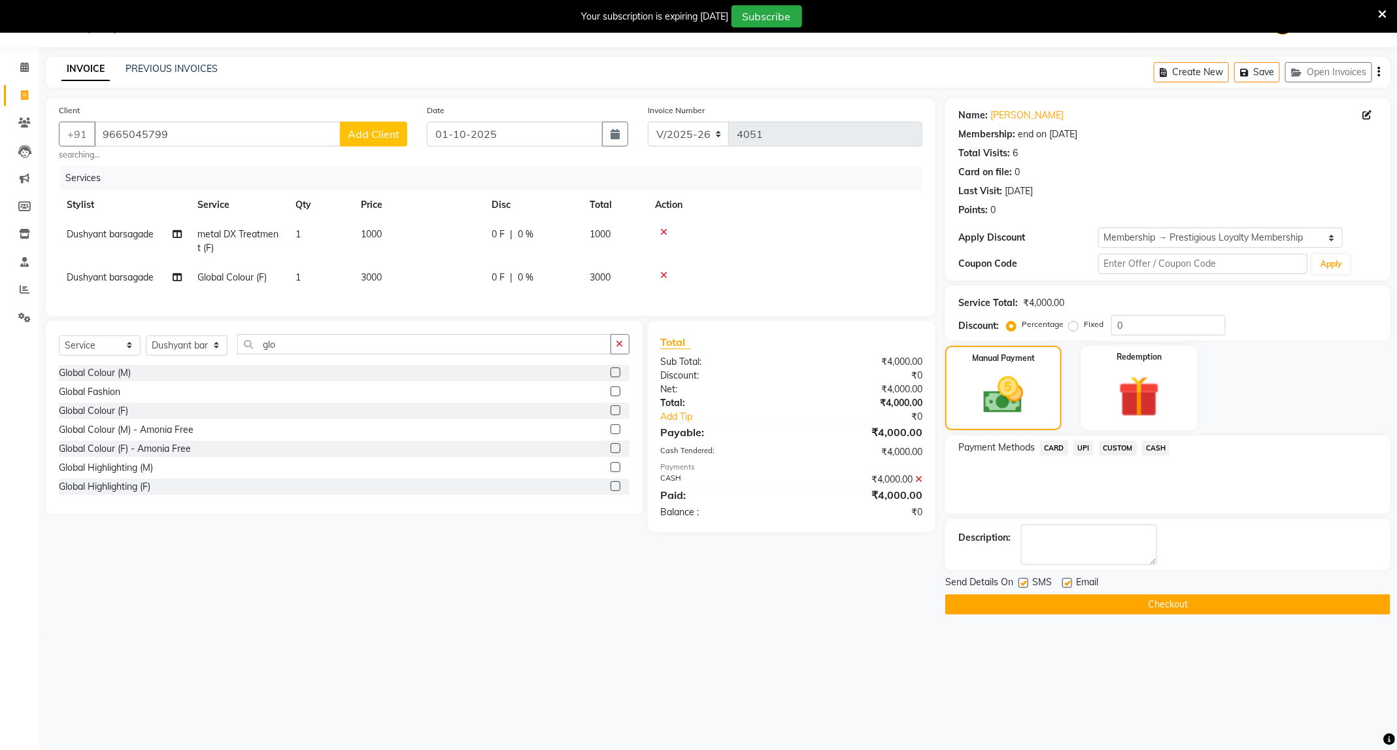
click at [1131, 606] on button "Checkout" at bounding box center [1167, 604] width 445 height 20
click at [1153, 601] on button "Checkout" at bounding box center [1167, 604] width 445 height 20
click at [1044, 49] on div "08047224946 Select Location × Capello Salon, Trimurti Nagar WhatsApp Status ✕ S…" at bounding box center [698, 375] width 1397 height 750
click at [1241, 608] on button "Checkout" at bounding box center [1167, 604] width 445 height 20
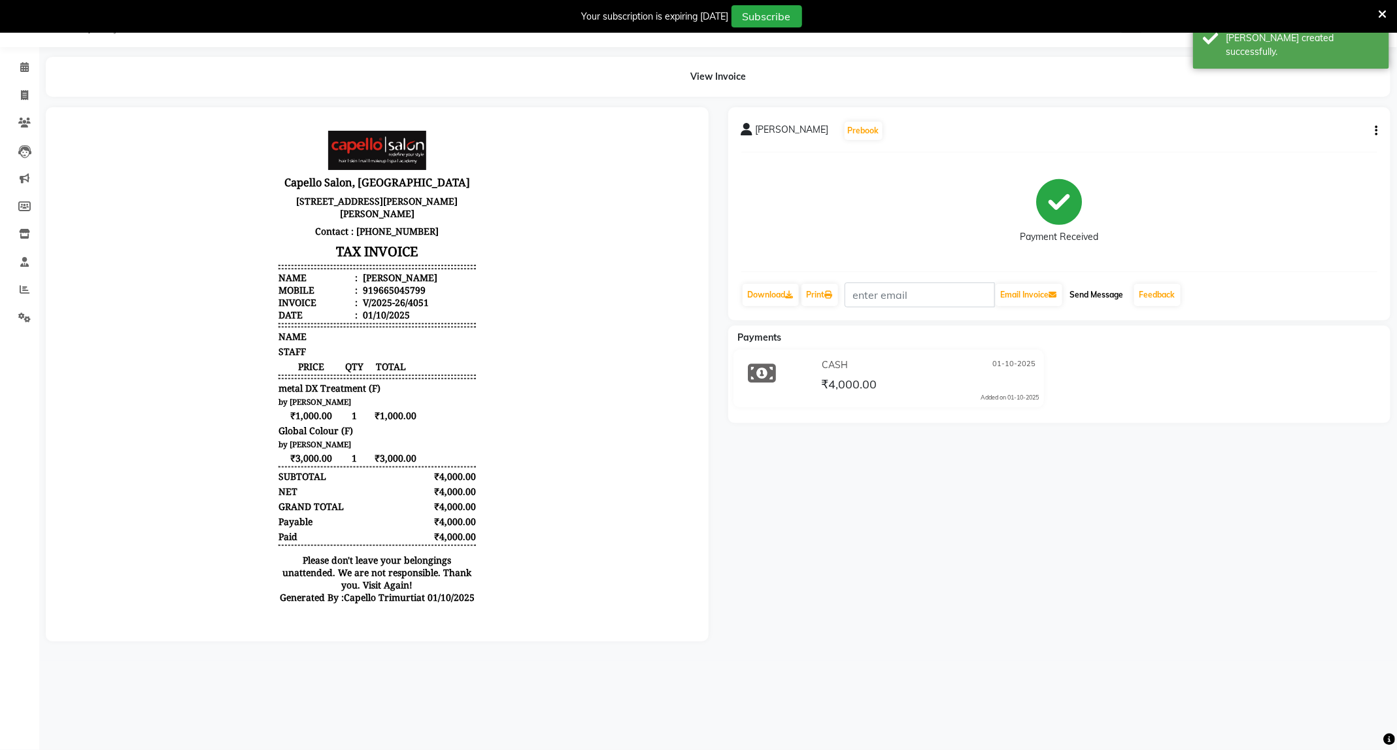
click at [1074, 292] on button "Send Message" at bounding box center [1097, 295] width 64 height 22
click at [10, 93] on link "Invoice" at bounding box center [19, 96] width 31 height 22
select select "service"
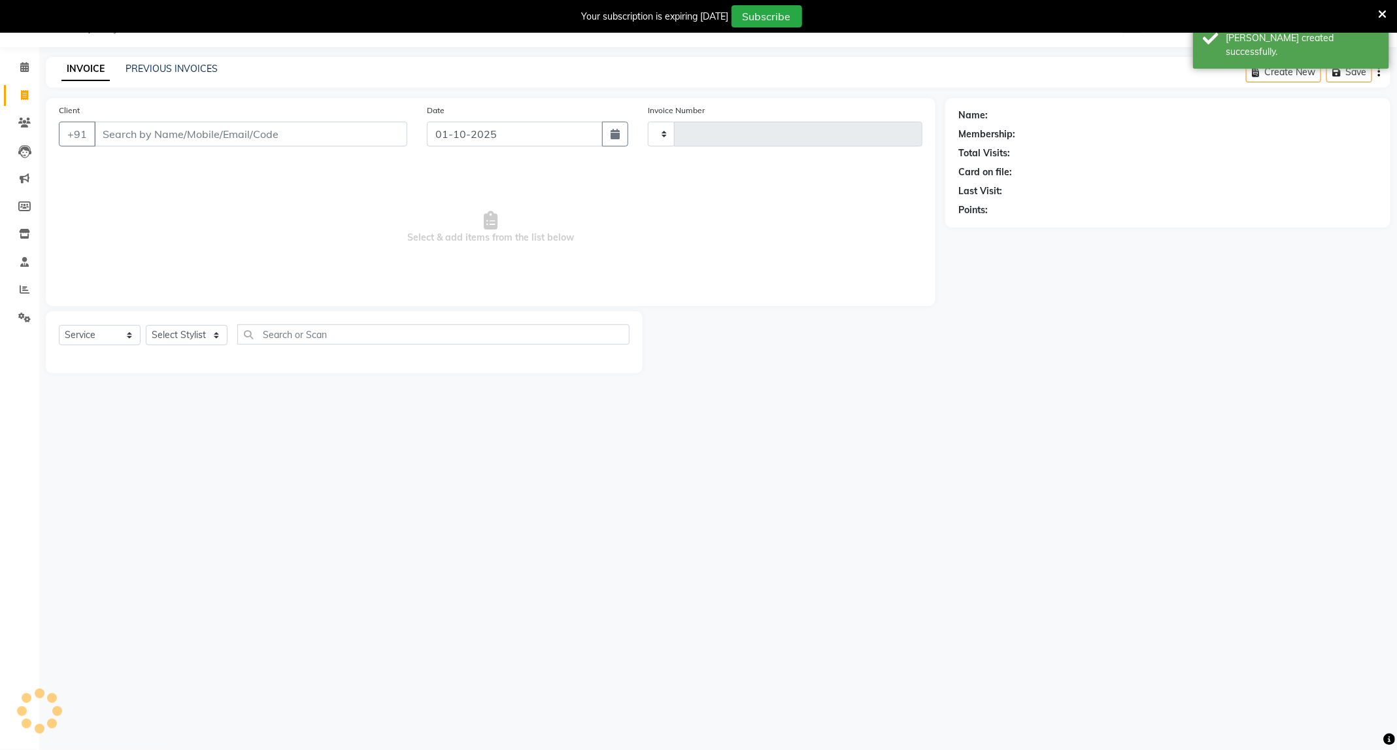
click at [189, 53] on div "08047224946 Select Location × Capello Salon, Trimurti Nagar WhatsApp Status ✕ S…" at bounding box center [698, 375] width 1397 height 750
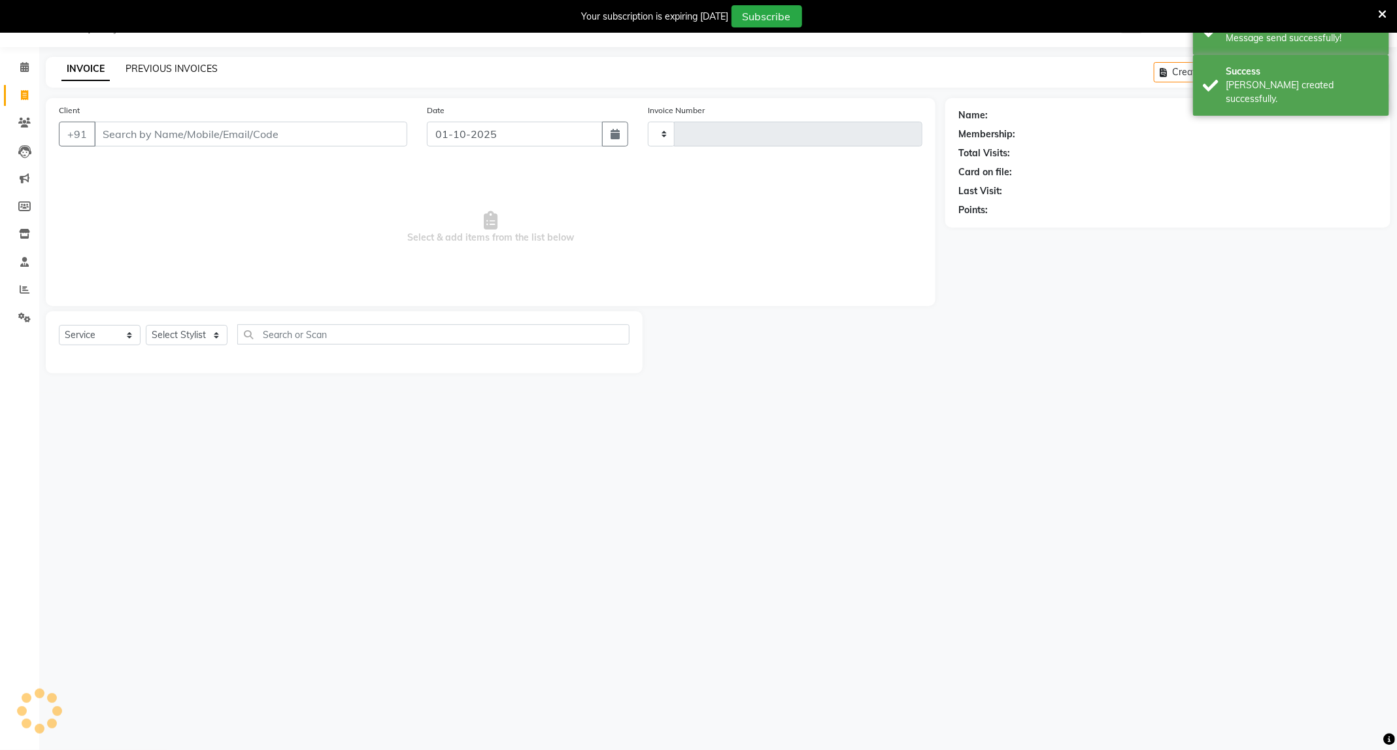
click at [187, 67] on link "PREVIOUS INVOICES" at bounding box center [171, 69] width 92 height 12
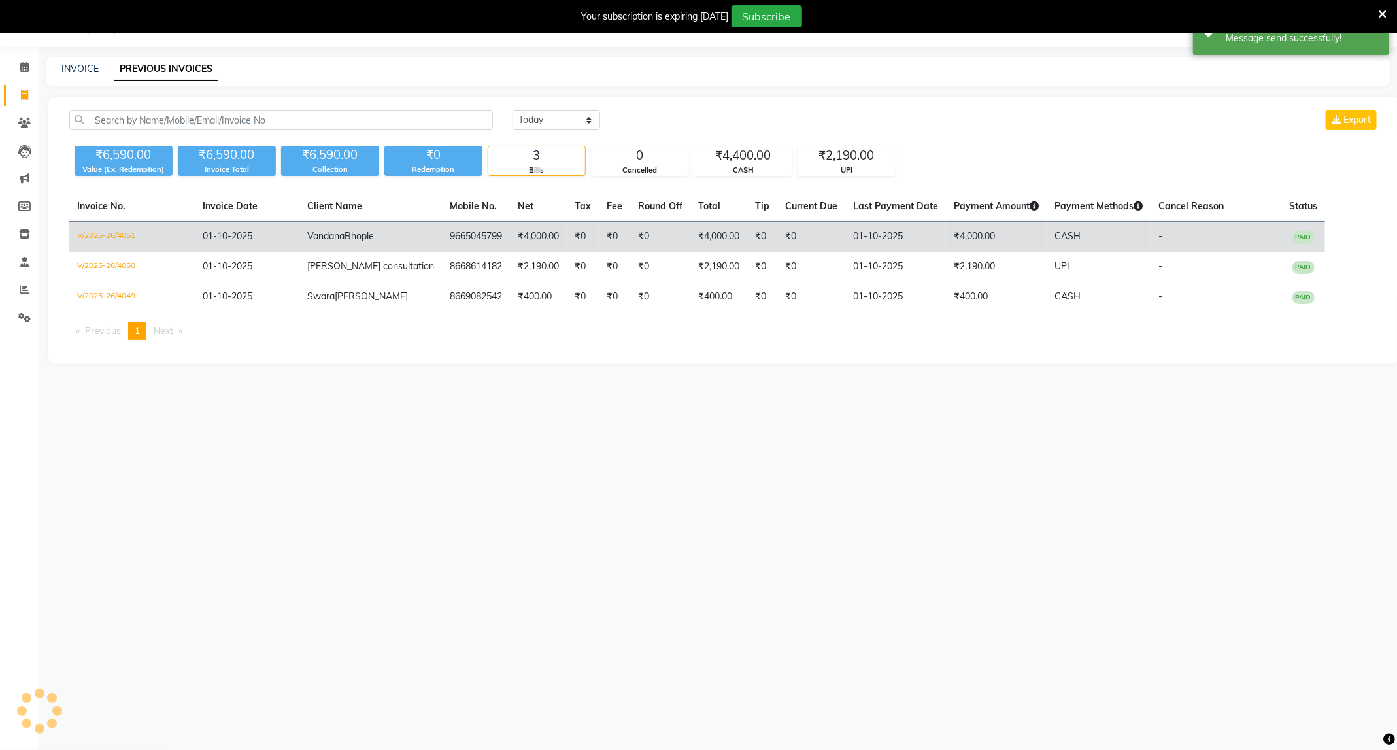
click at [531, 237] on td "₹4,000.00" at bounding box center [538, 237] width 57 height 31
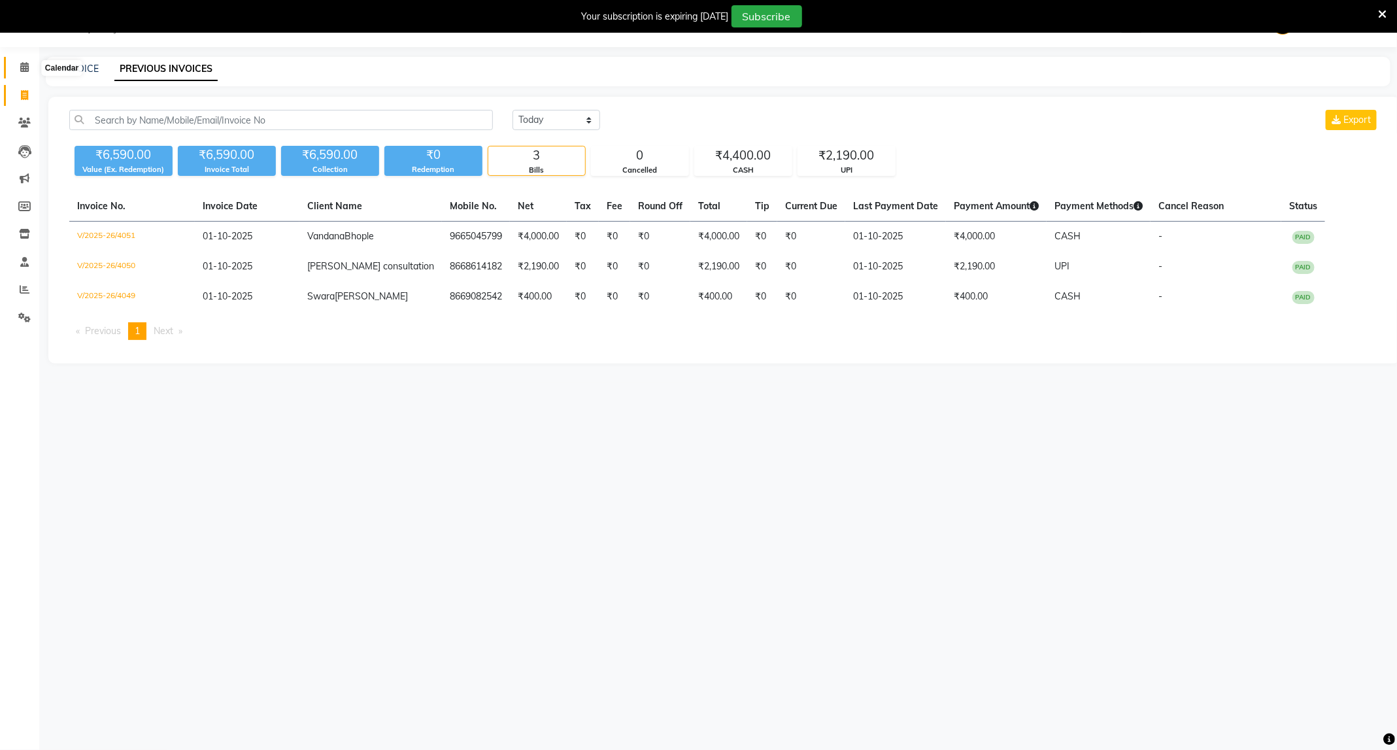
click at [24, 63] on icon at bounding box center [24, 67] width 8 height 10
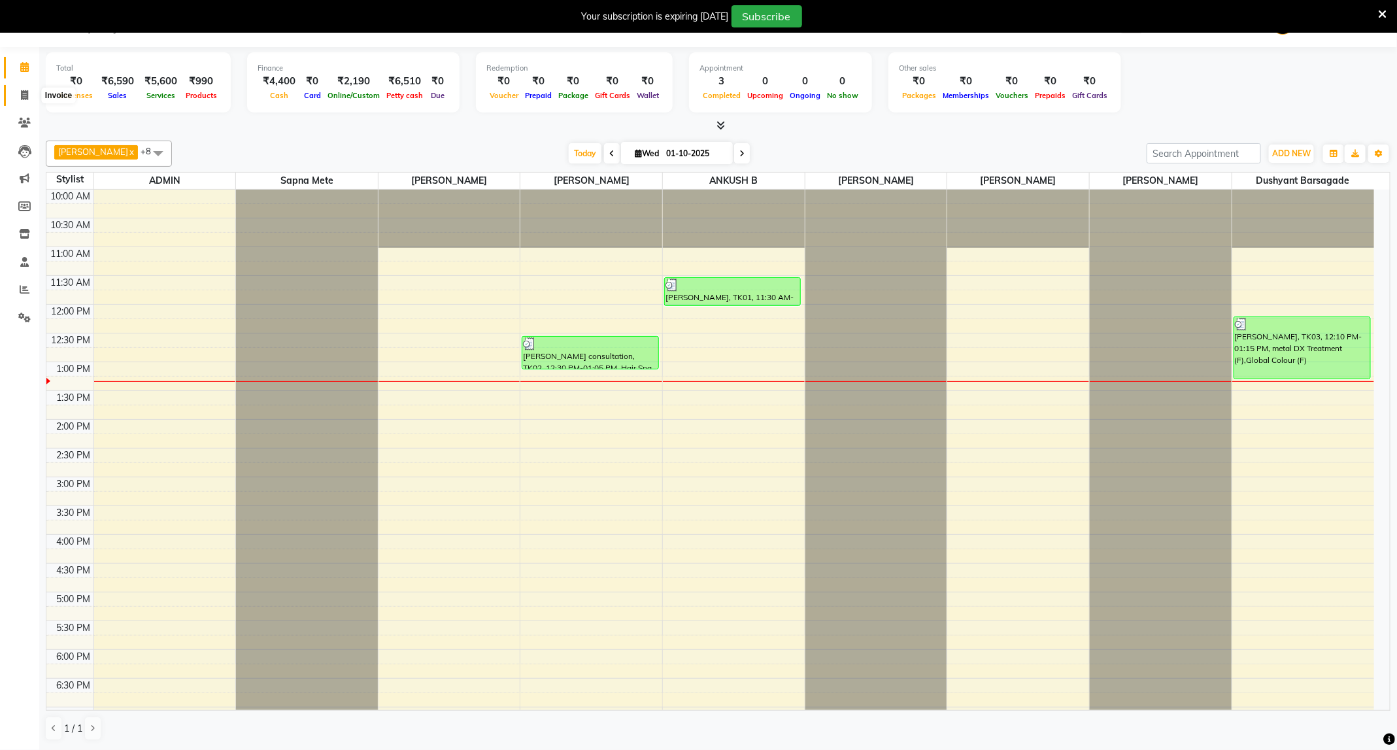
drag, startPoint x: 20, startPoint y: 93, endPoint x: 32, endPoint y: 104, distance: 16.2
click at [21, 93] on icon at bounding box center [24, 95] width 7 height 10
select select "service"
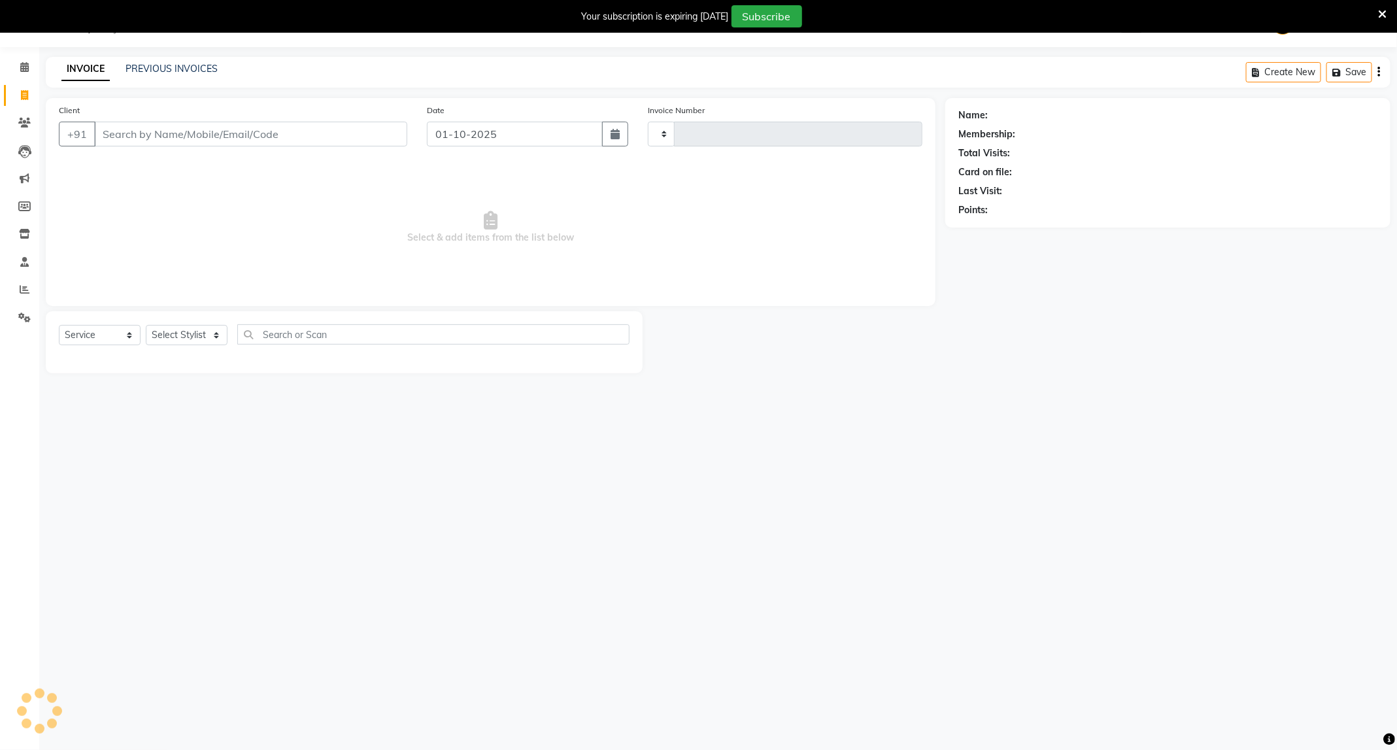
type input "4052"
select select "811"
click at [165, 338] on select "Select Stylist" at bounding box center [187, 335] width 82 height 20
select select "75888"
click at [146, 325] on select "Select Stylist ADMIN [PERSON_NAME] [PERSON_NAME] [PERSON_NAME] [PERSON_NAME] (M…" at bounding box center [187, 335] width 82 height 20
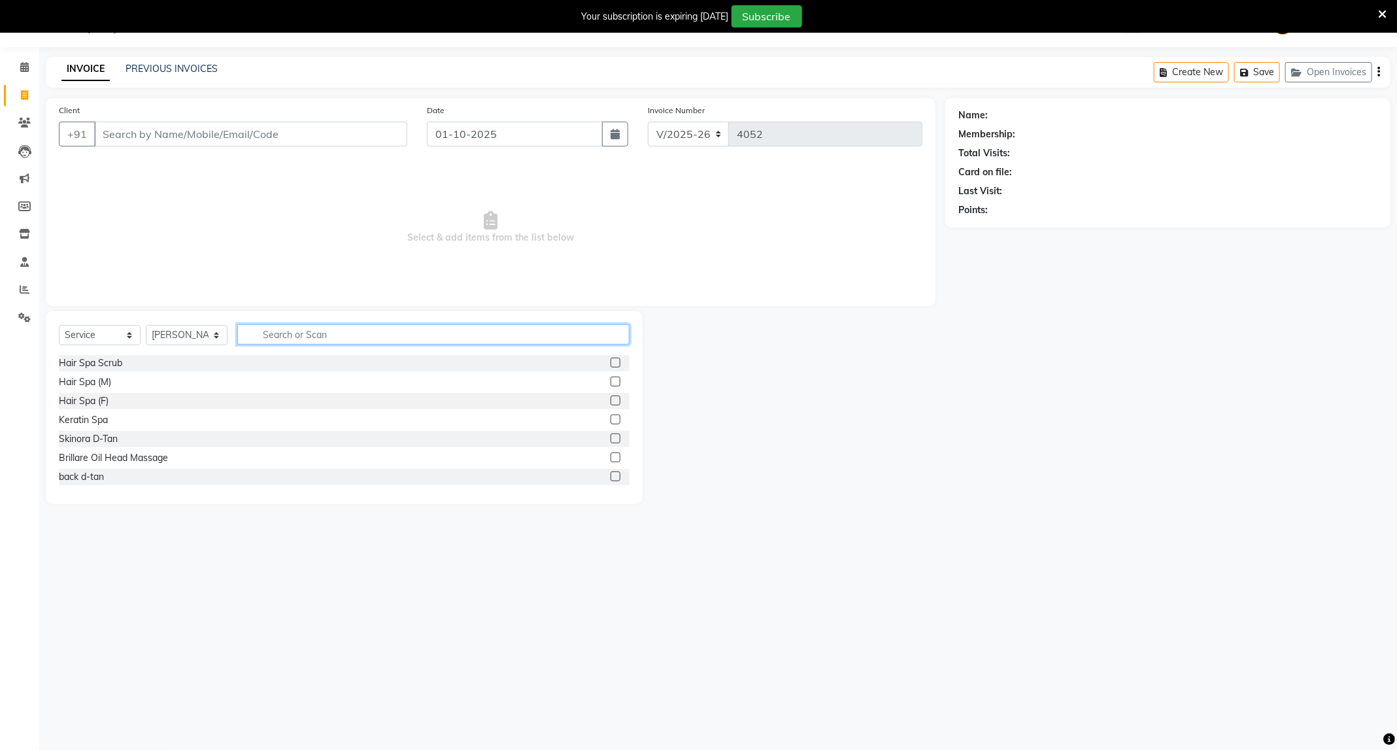
click at [334, 343] on input "text" at bounding box center [433, 334] width 392 height 20
type input "eye"
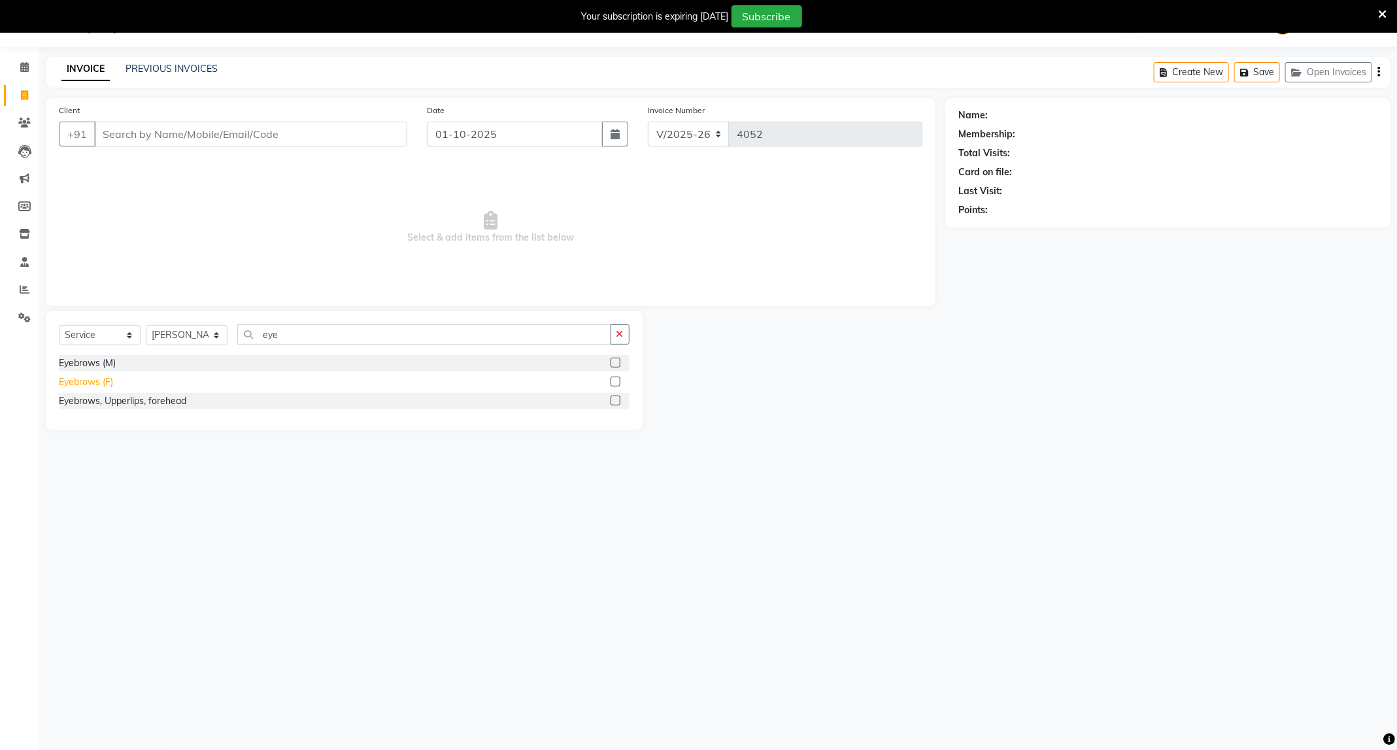
click at [102, 388] on div "Eyebrows (F)" at bounding box center [86, 382] width 54 height 14
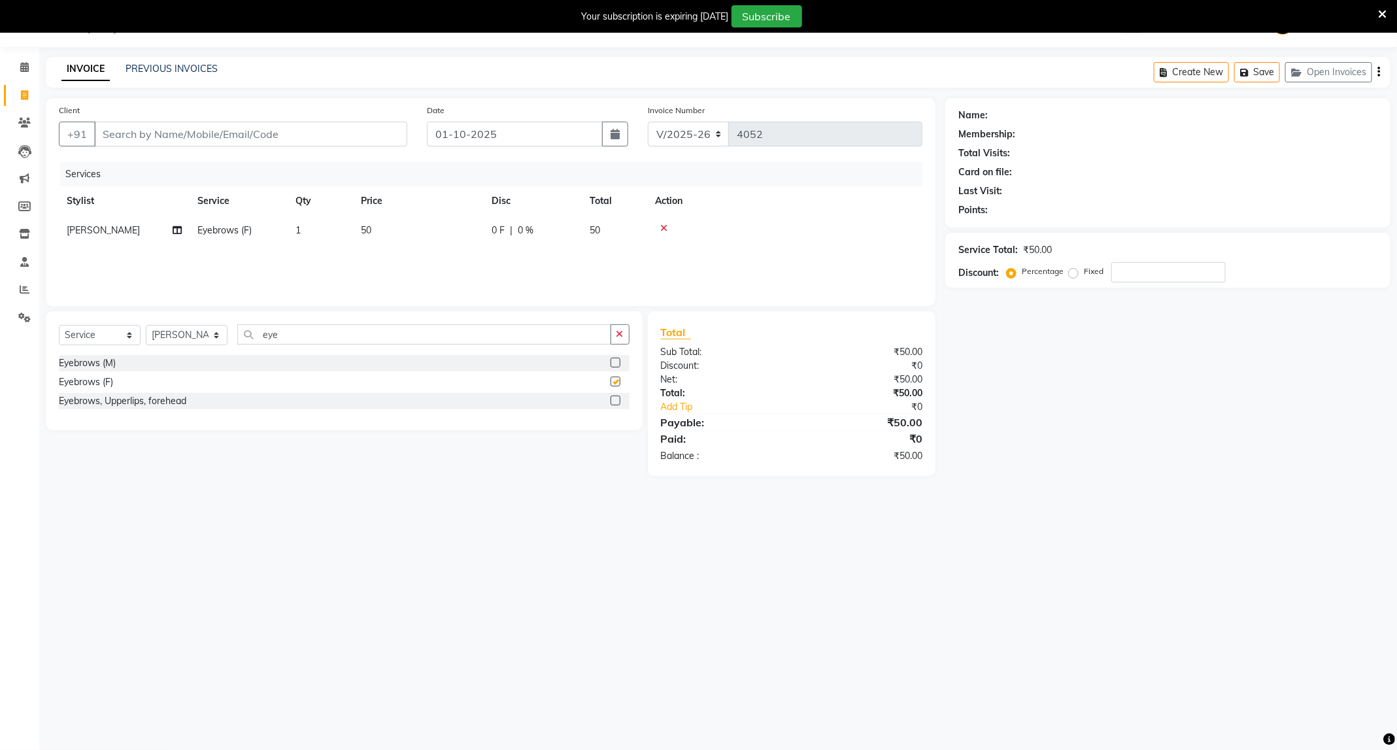
checkbox input "false"
drag, startPoint x: 298, startPoint y: 339, endPoint x: 231, endPoint y: 361, distance: 70.3
click at [231, 361] on div "Select Service Product Membership Package Voucher Prepaid Gift Card Select Styl…" at bounding box center [344, 370] width 597 height 119
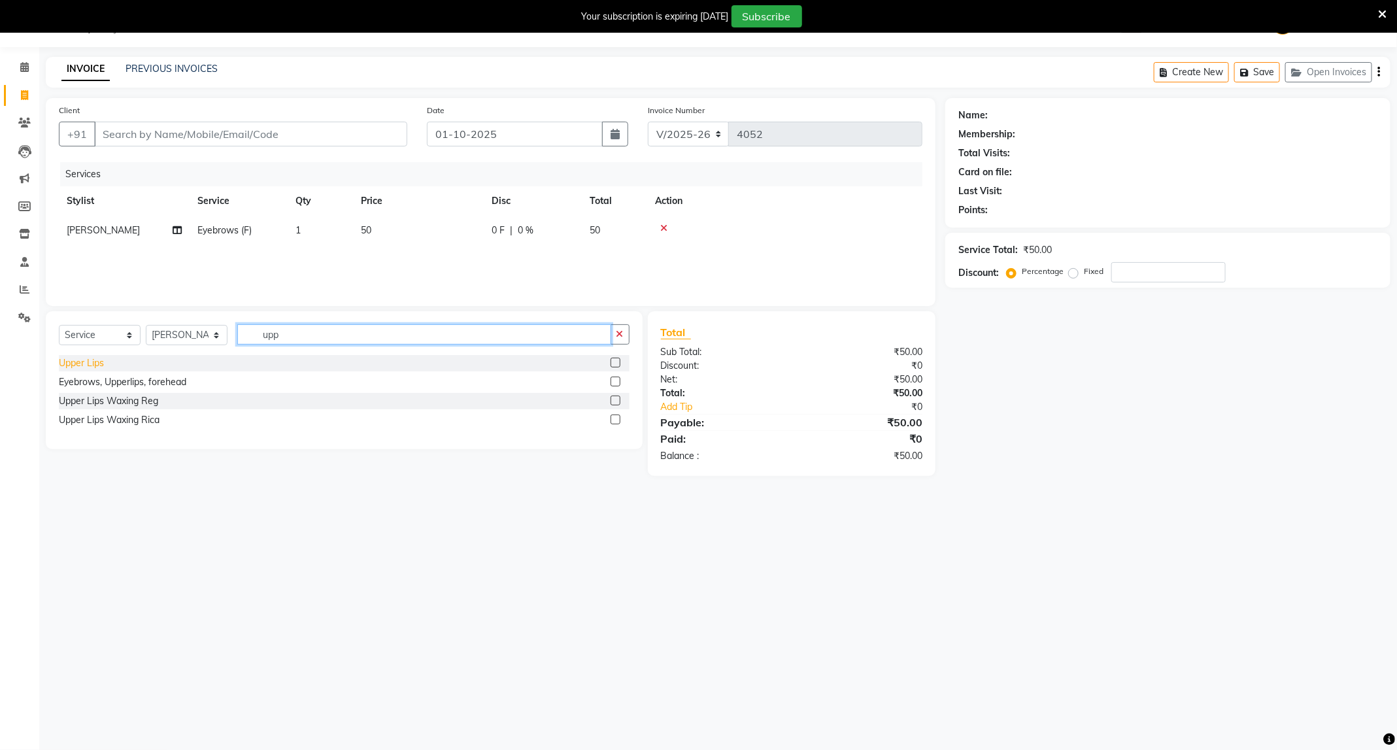
type input "upp"
click at [102, 361] on div "Upper Lips" at bounding box center [81, 363] width 45 height 14
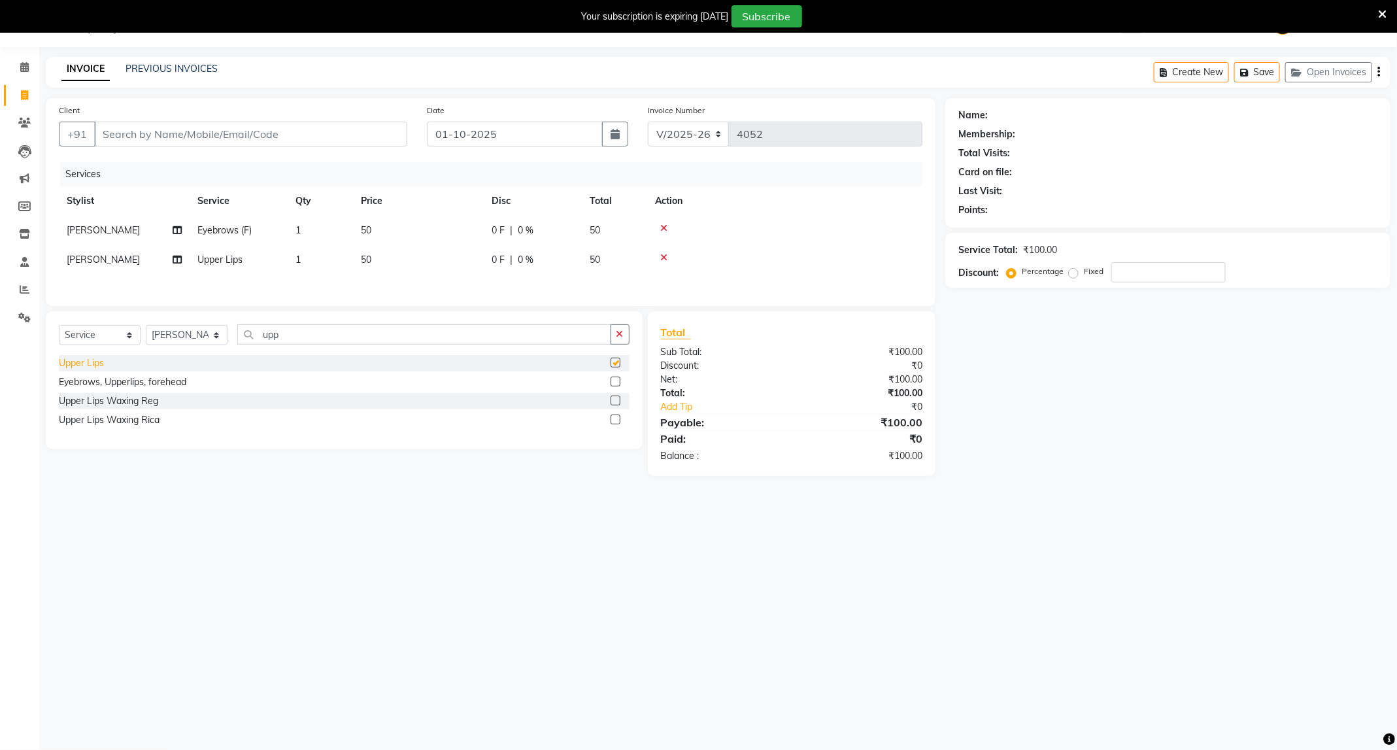
checkbox input "false"
click at [267, 137] on input "Client" at bounding box center [250, 134] width 313 height 25
click at [112, 342] on select "Select Service Product Membership Package Voucher Prepaid Gift Card" at bounding box center [100, 335] width 82 height 20
select select "product"
click at [59, 332] on select "Select Service Product Membership Package Voucher Prepaid Gift Card" at bounding box center [100, 335] width 82 height 20
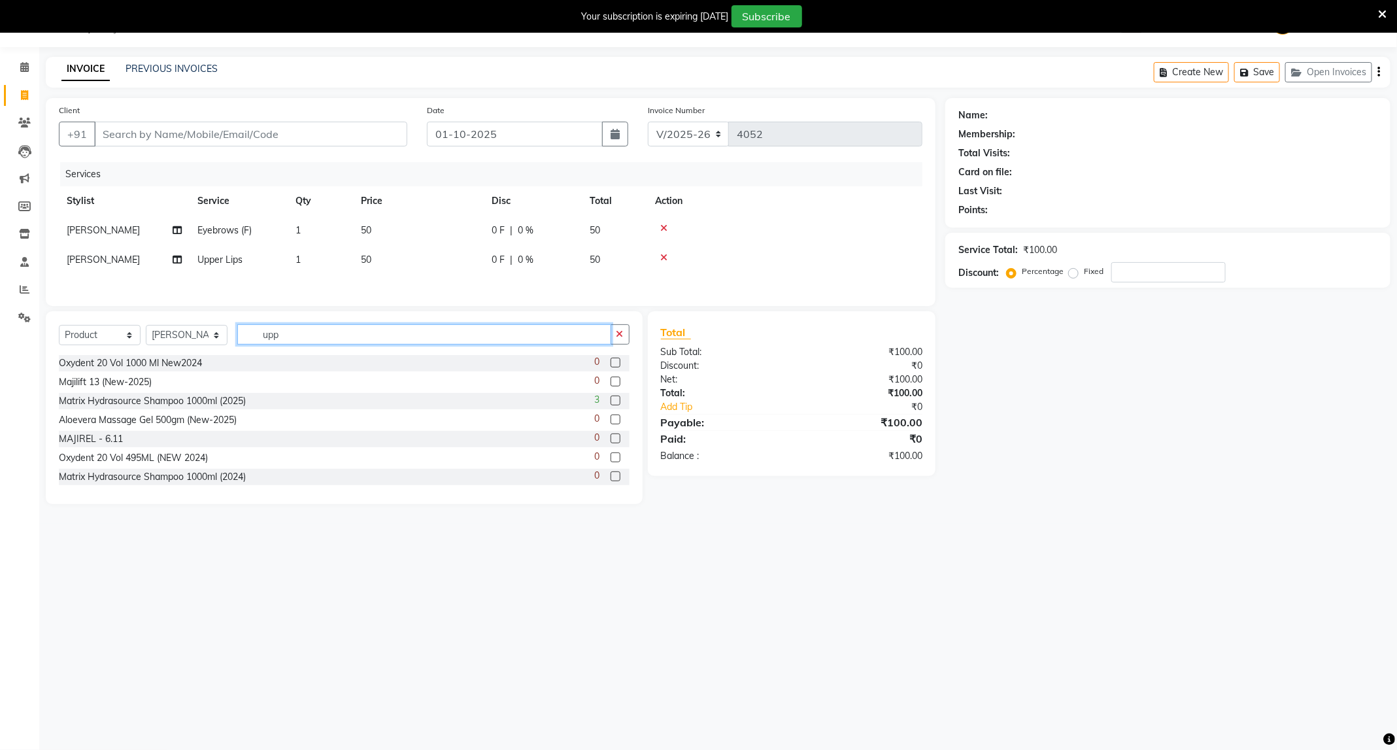
drag, startPoint x: 300, startPoint y: 337, endPoint x: 238, endPoint y: 367, distance: 69.0
click at [238, 367] on div "Select Service Product Membership Package Voucher Prepaid Gift Card Select Styl…" at bounding box center [344, 407] width 597 height 193
type input "absol"
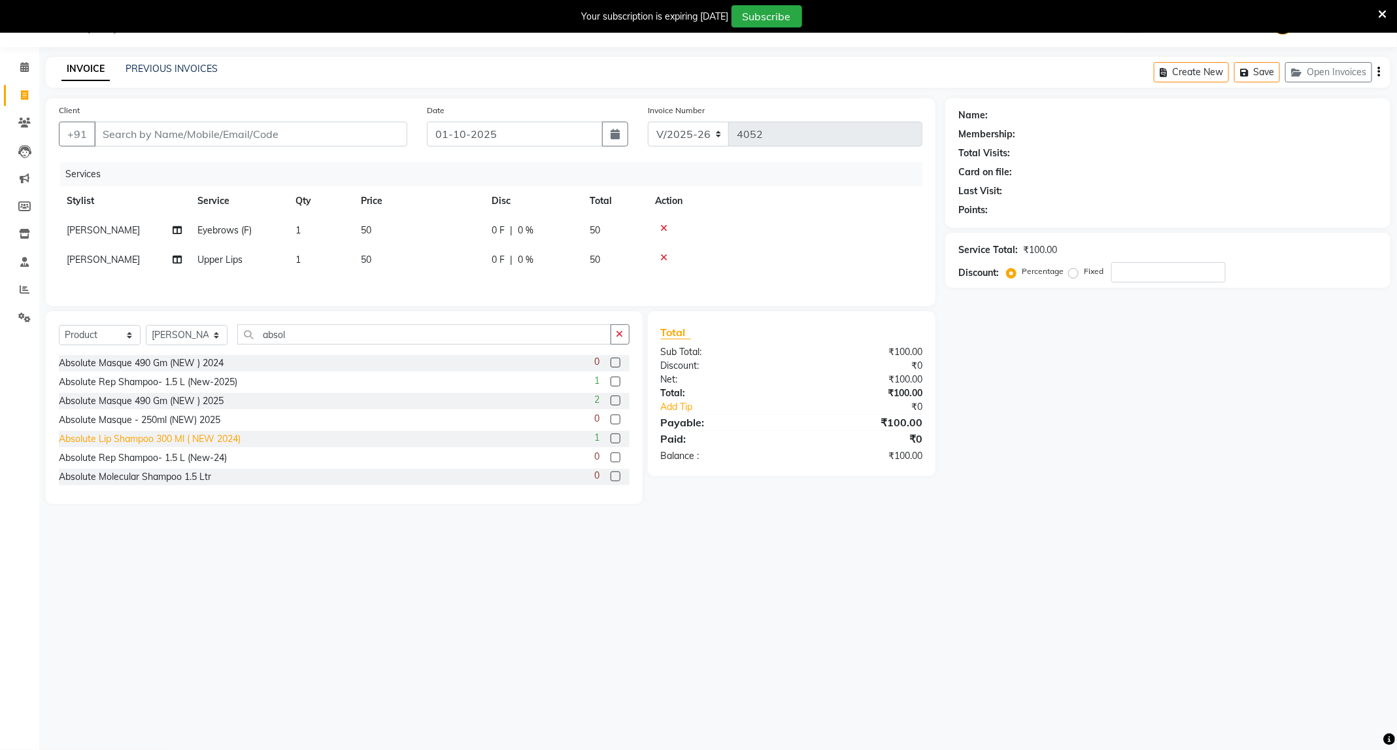
click at [192, 446] on div "Absolute Lip Shampoo 300 Ml ( NEW 2024)" at bounding box center [150, 439] width 182 height 14
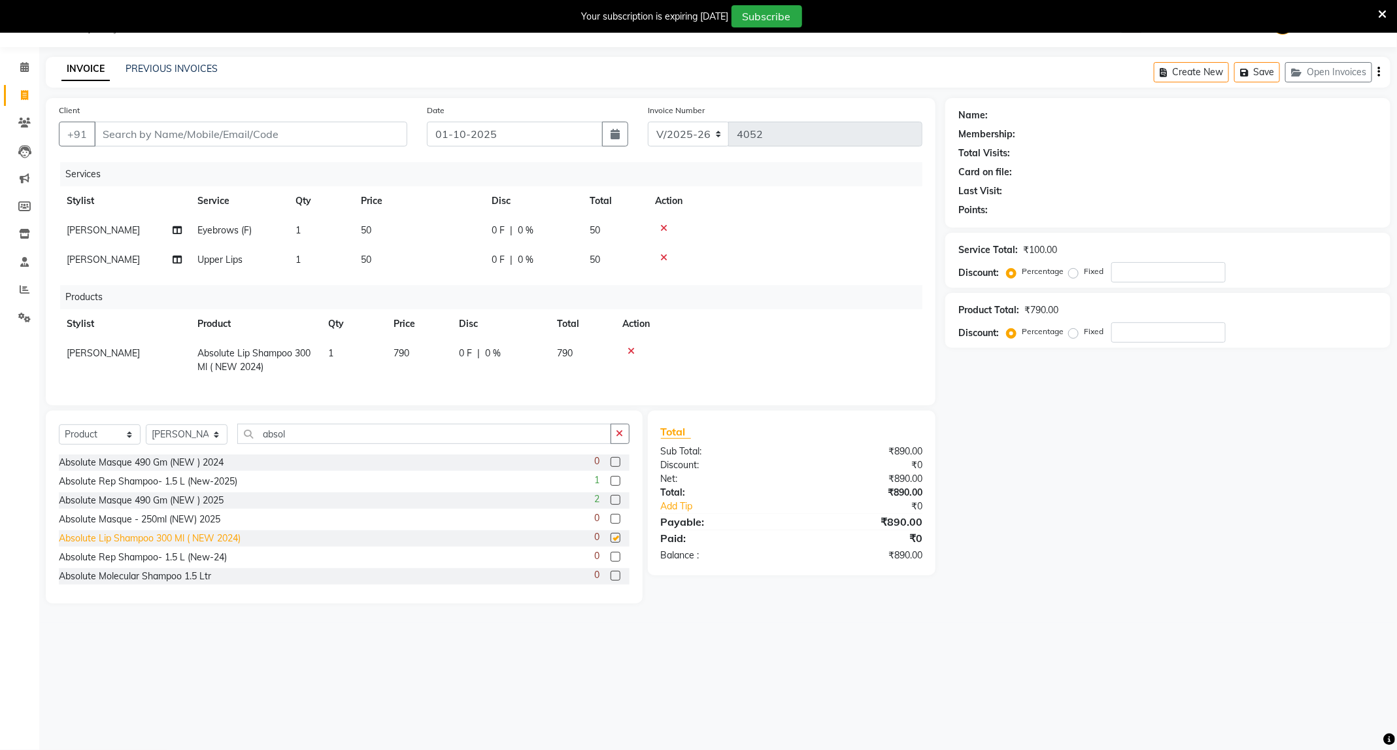
checkbox input "false"
click at [169, 444] on select "Select Stylist ADMIN [PERSON_NAME] [PERSON_NAME] [PERSON_NAME] [PERSON_NAME] (M…" at bounding box center [187, 434] width 82 height 20
select select "14656"
click at [146, 439] on select "Select Stylist ADMIN [PERSON_NAME] [PERSON_NAME] [PERSON_NAME] [PERSON_NAME] (M…" at bounding box center [187, 434] width 82 height 20
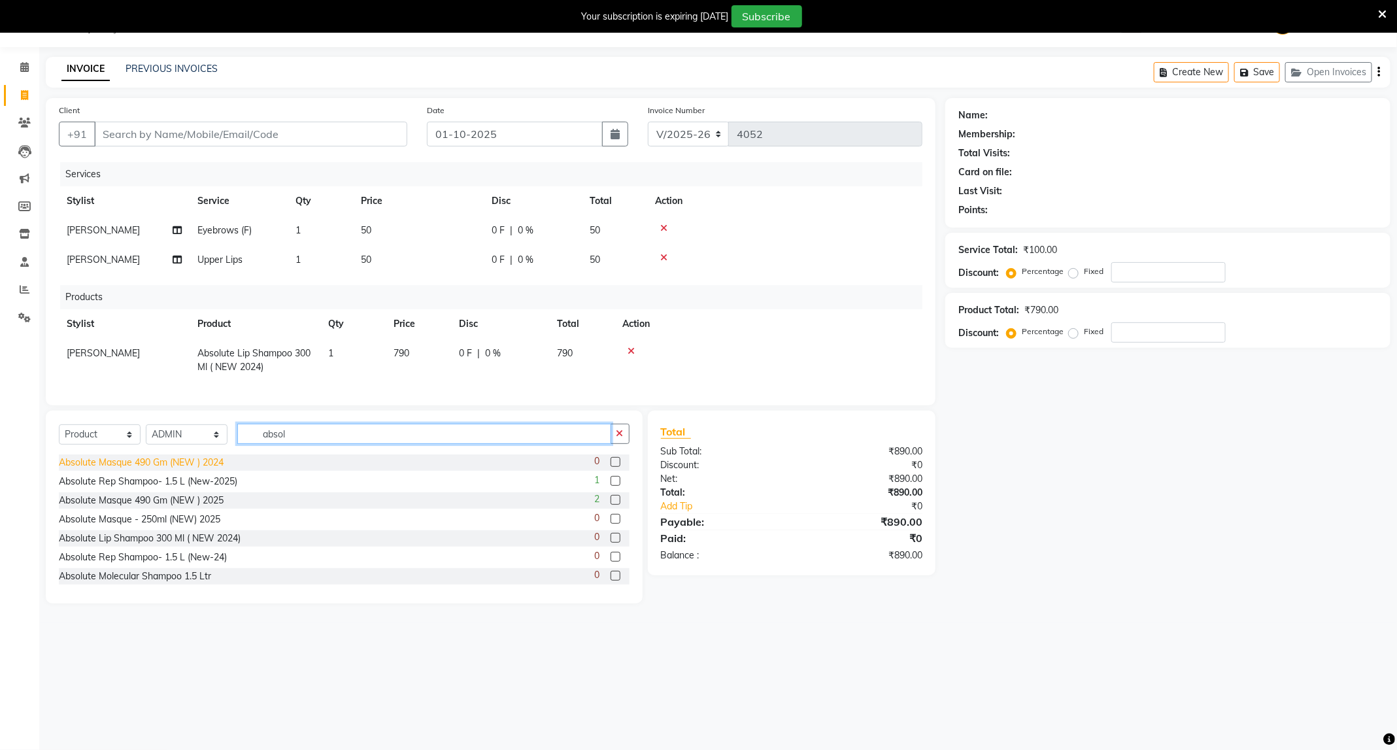
drag, startPoint x: 298, startPoint y: 451, endPoint x: 191, endPoint y: 476, distance: 110.2
click at [191, 476] on div "Select Service Product Membership Package Voucher Prepaid Gift Card Select Styl…" at bounding box center [344, 506] width 597 height 193
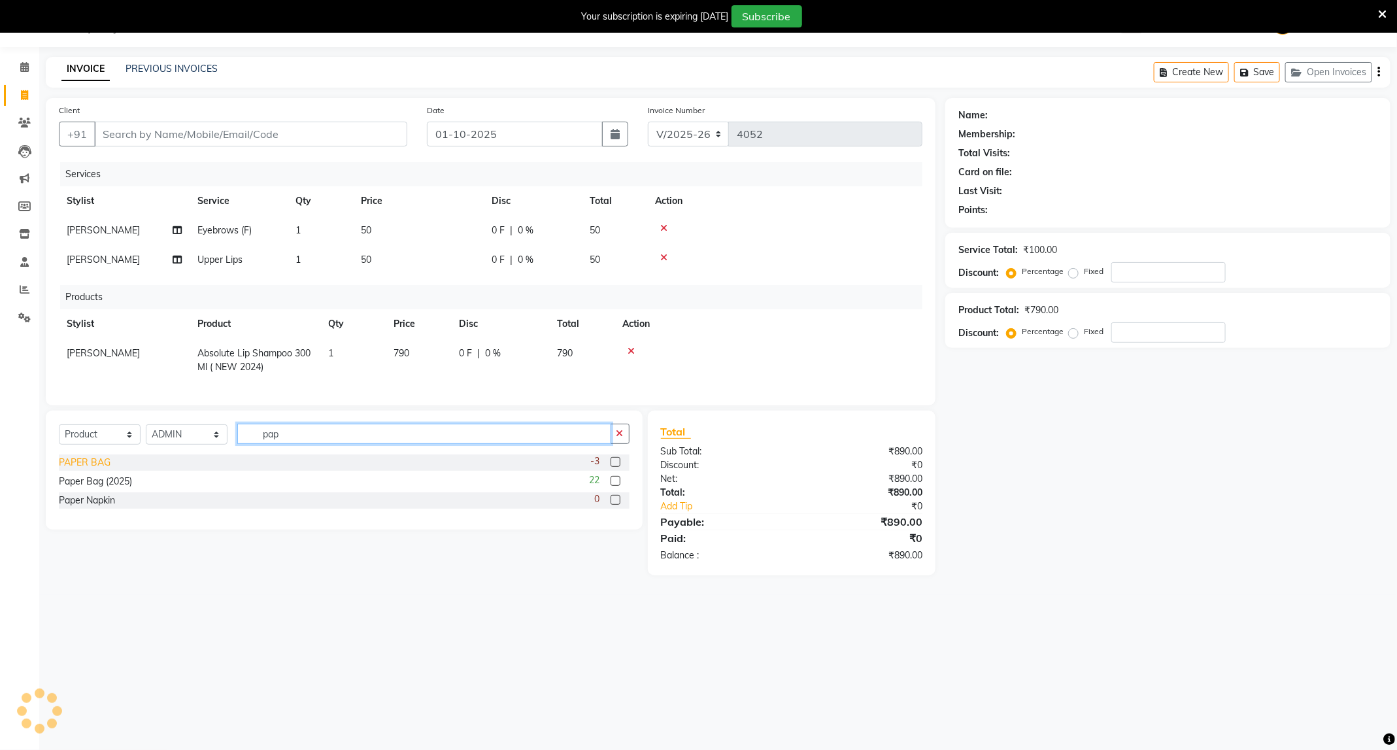
type input "pap"
click at [100, 469] on div "PAPER BAG" at bounding box center [85, 463] width 52 height 14
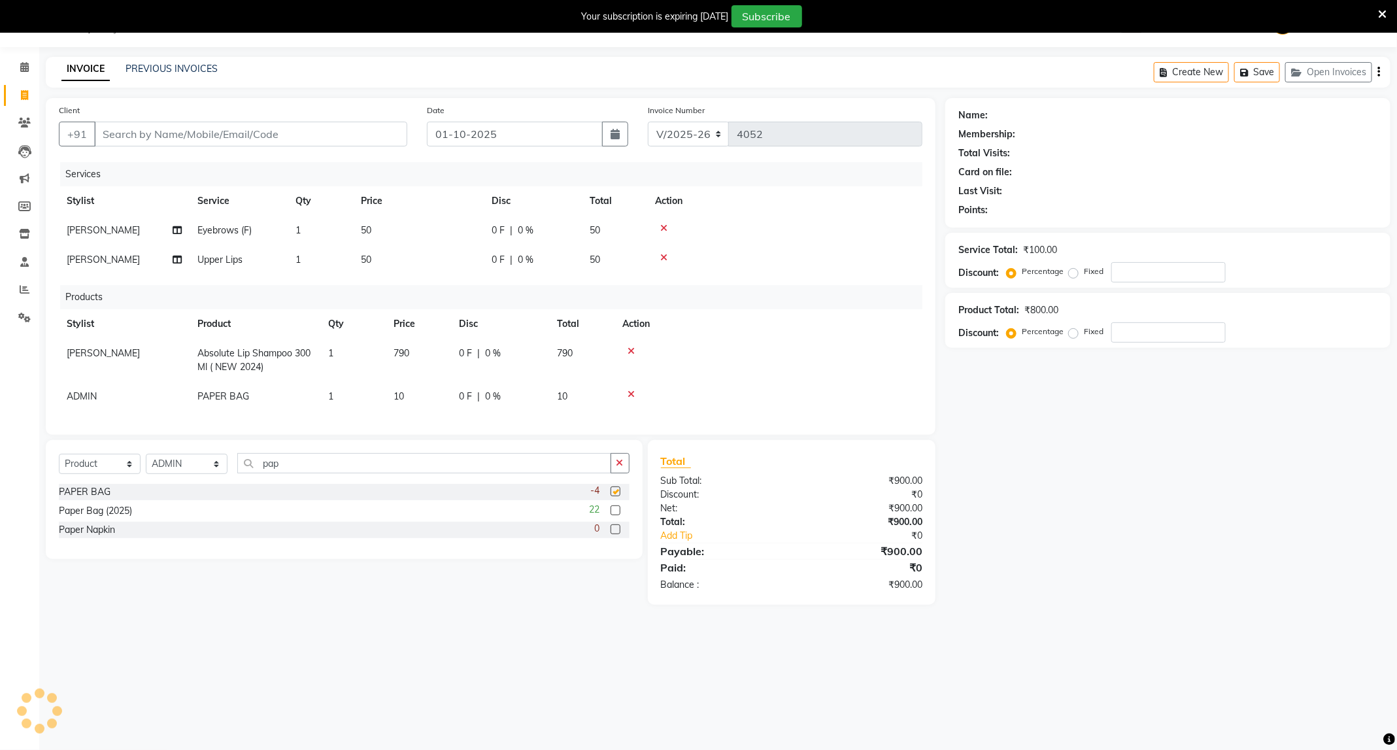
checkbox input "false"
click at [401, 403] on td "10" at bounding box center [418, 396] width 65 height 29
click at [651, 392] on icon at bounding box center [653, 394] width 7 height 9
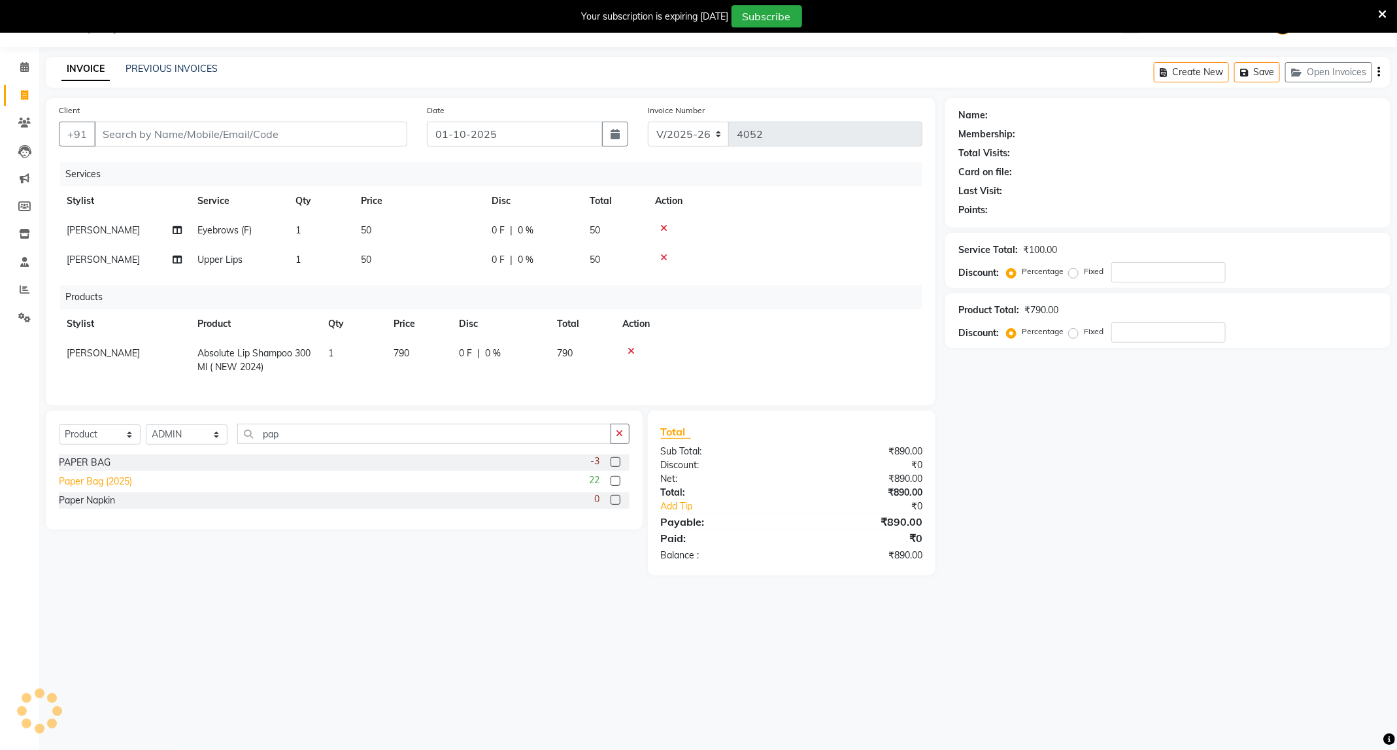
click at [84, 488] on div "Paper Bag (2025)" at bounding box center [95, 481] width 73 height 14
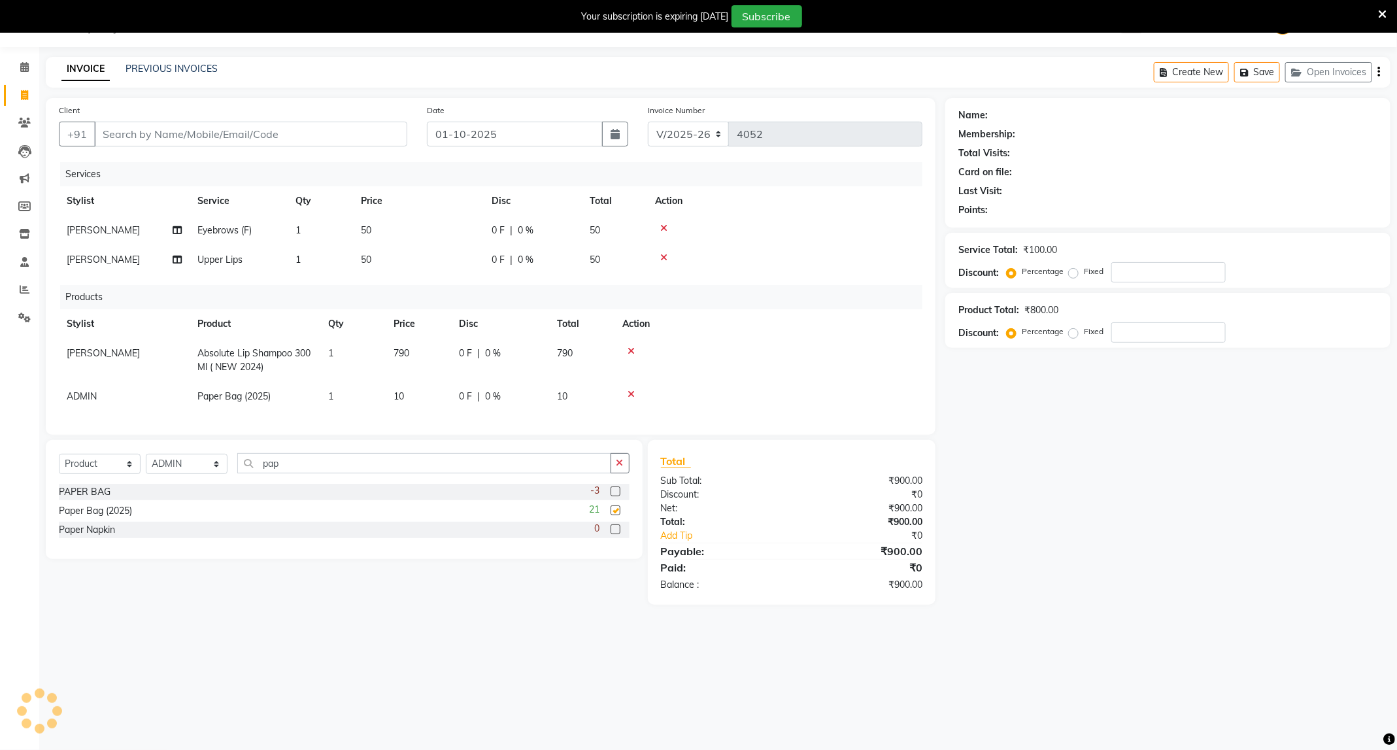
checkbox input "false"
click at [424, 389] on td "10" at bounding box center [418, 396] width 65 height 29
drag, startPoint x: 433, startPoint y: 398, endPoint x: 355, endPoint y: 433, distance: 86.0
click at [355, 428] on div "Services Stylist Service Qty Price Disc Total Action Priyanka Bahe Eyebrows (F)…" at bounding box center [490, 295] width 863 height 266
type input "0"
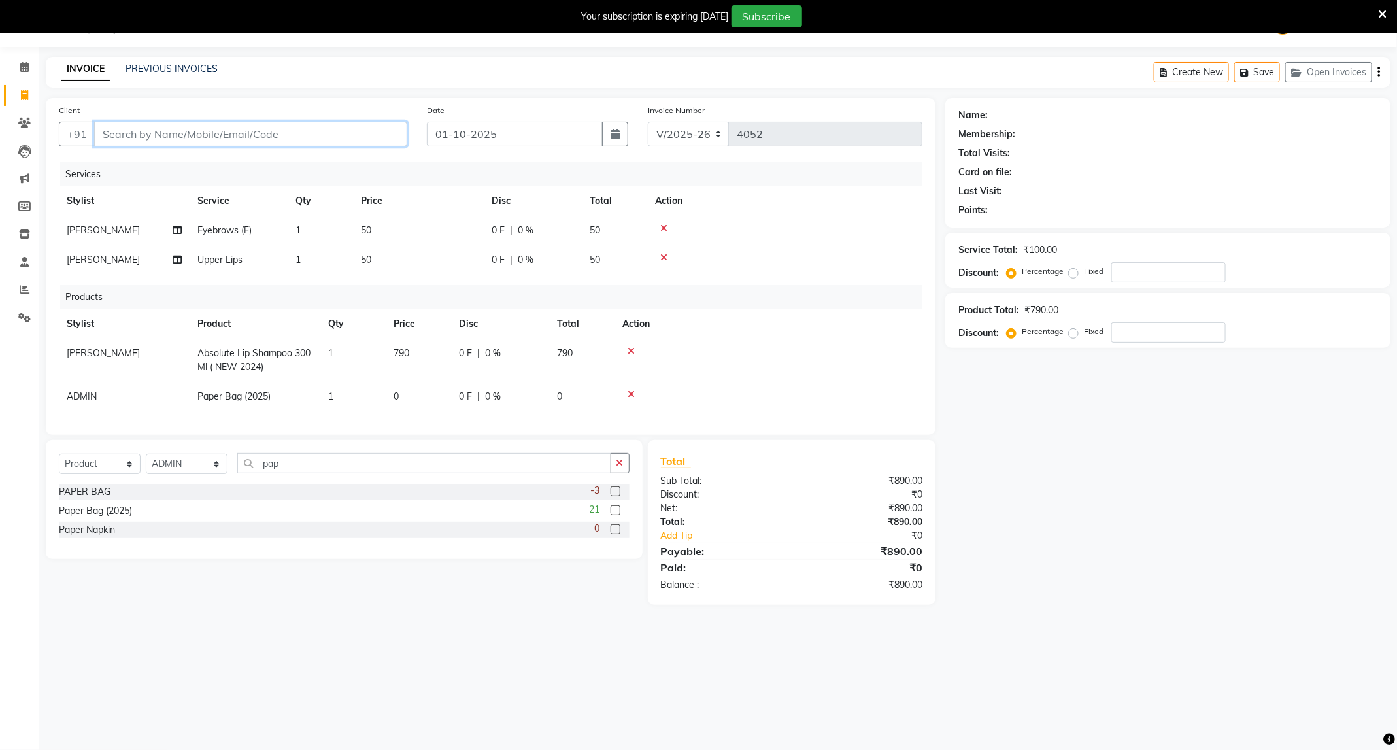
click at [296, 134] on input "Client" at bounding box center [250, 134] width 313 height 25
type input "9"
type input "0"
type input "9730292206"
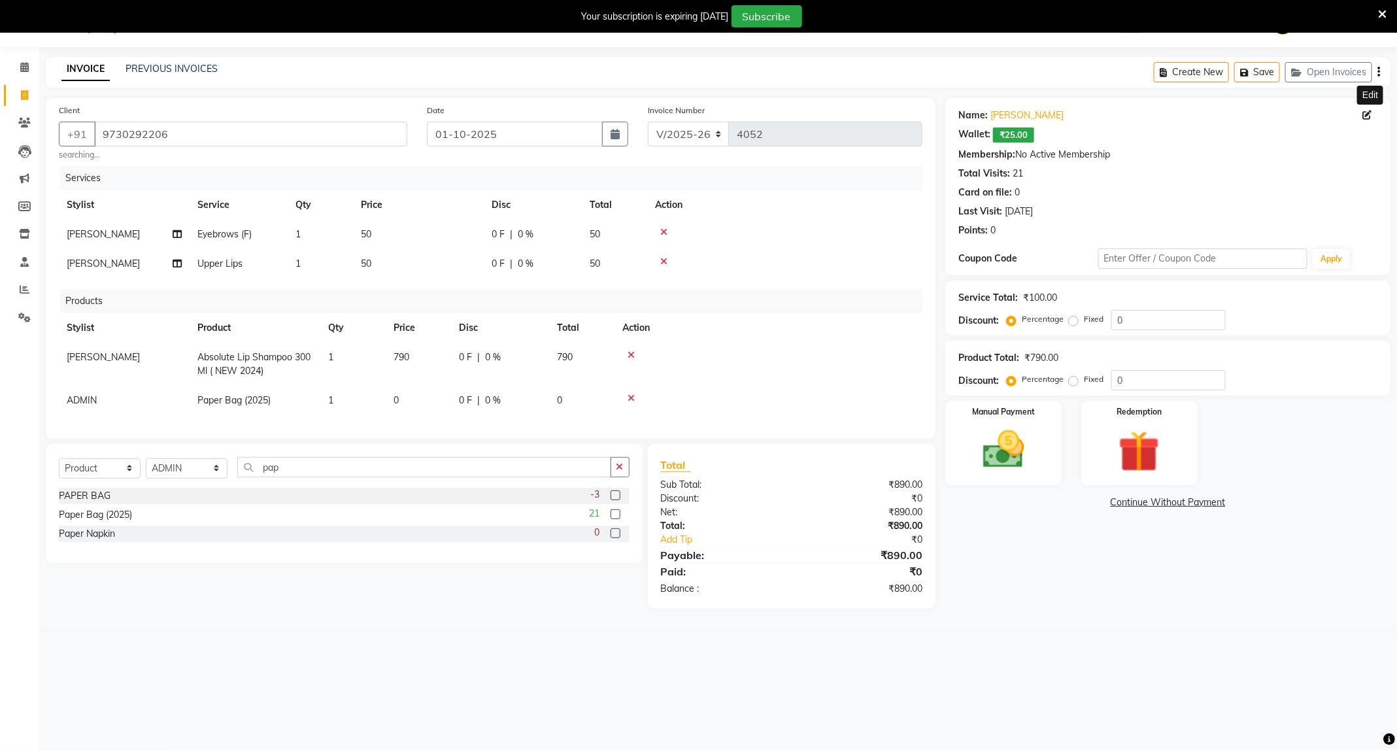
click at [1371, 118] on icon at bounding box center [1367, 114] width 9 height 9
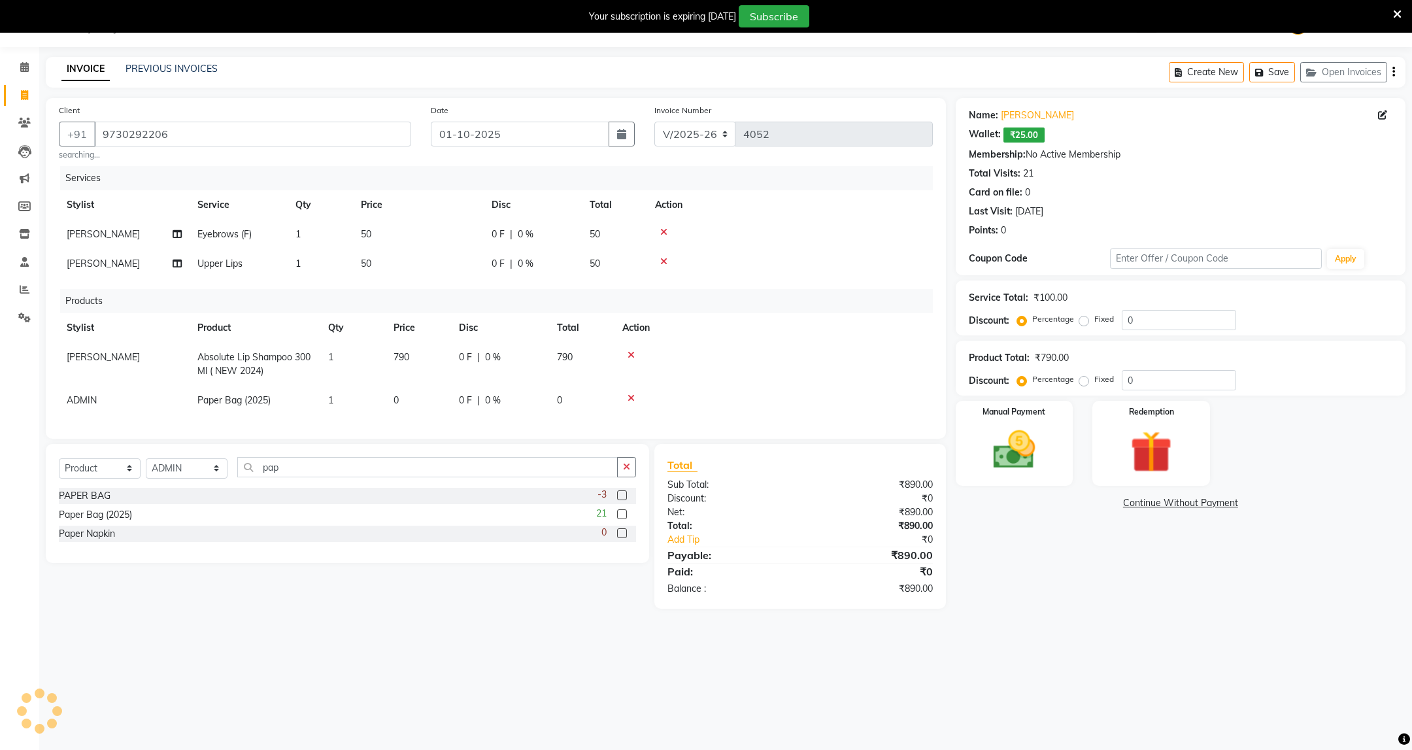
select select "22"
select select "[DEMOGRAPHIC_DATA]"
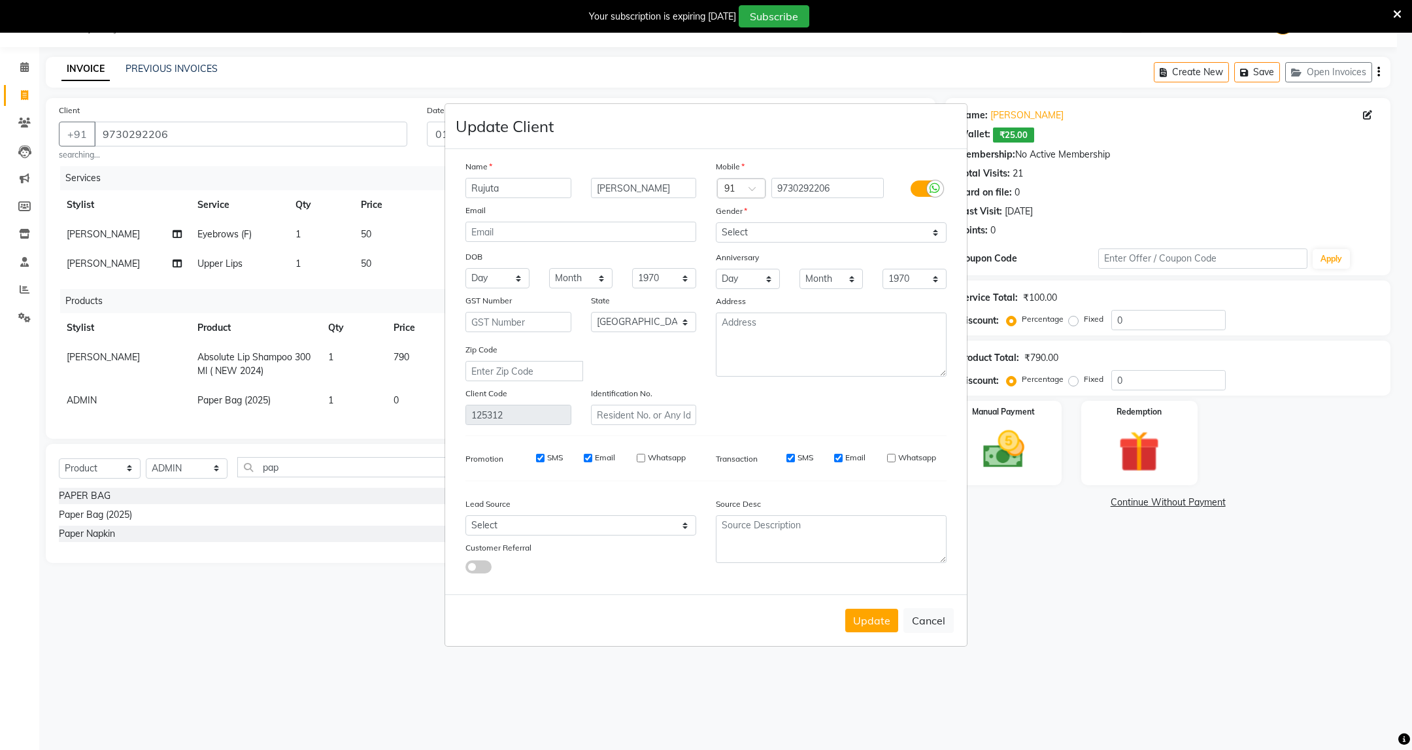
drag, startPoint x: 530, startPoint y: 189, endPoint x: 436, endPoint y: 233, distance: 104.1
click at [436, 233] on ngb-modal-window "Update Client Name Rujuta BHINGARE Email DOB Day 01 02 03 04 05 06 07 08 09 10 …" at bounding box center [706, 375] width 1412 height 750
type input "Rujuta"
click at [877, 631] on div "Update Cancel" at bounding box center [706, 620] width 522 height 52
click at [877, 620] on button "Update" at bounding box center [871, 620] width 53 height 24
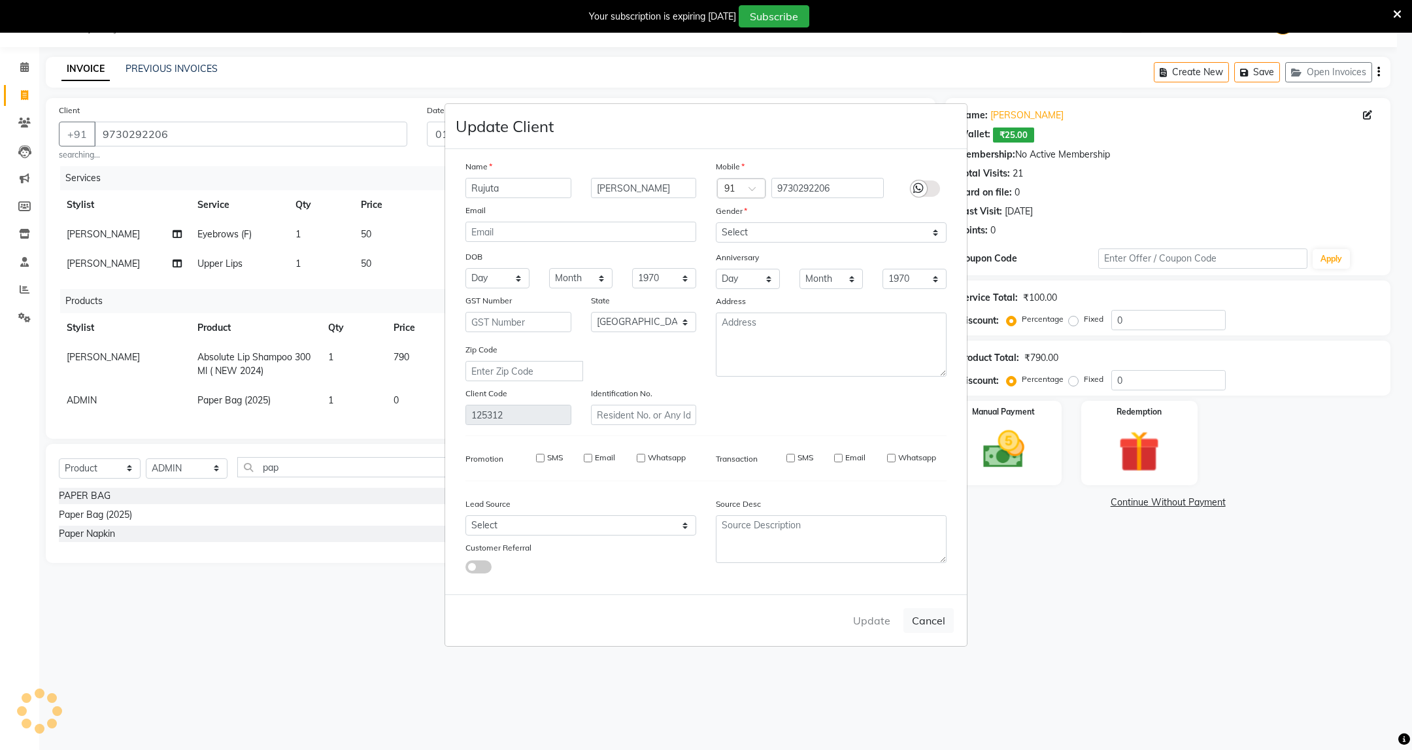
select select
select select "null"
select select
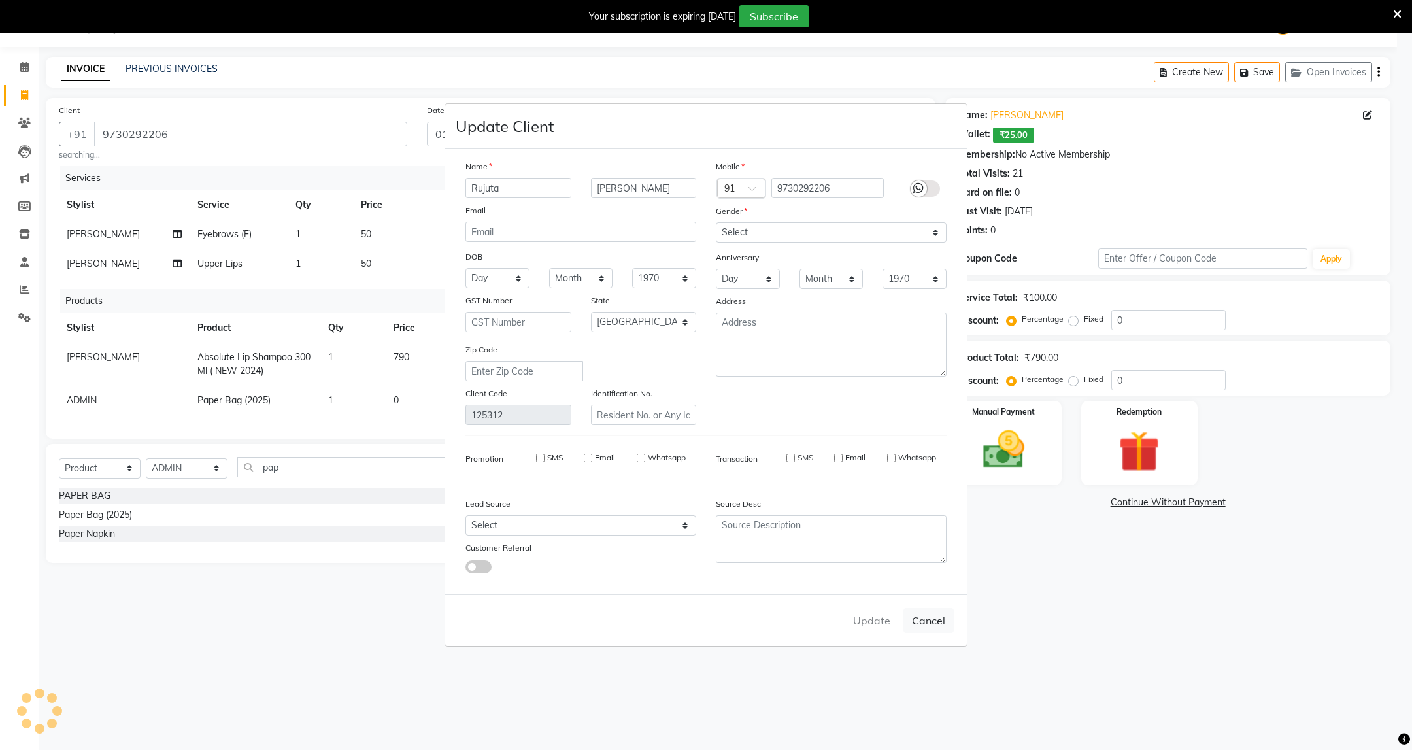
select select
checkbox input "false"
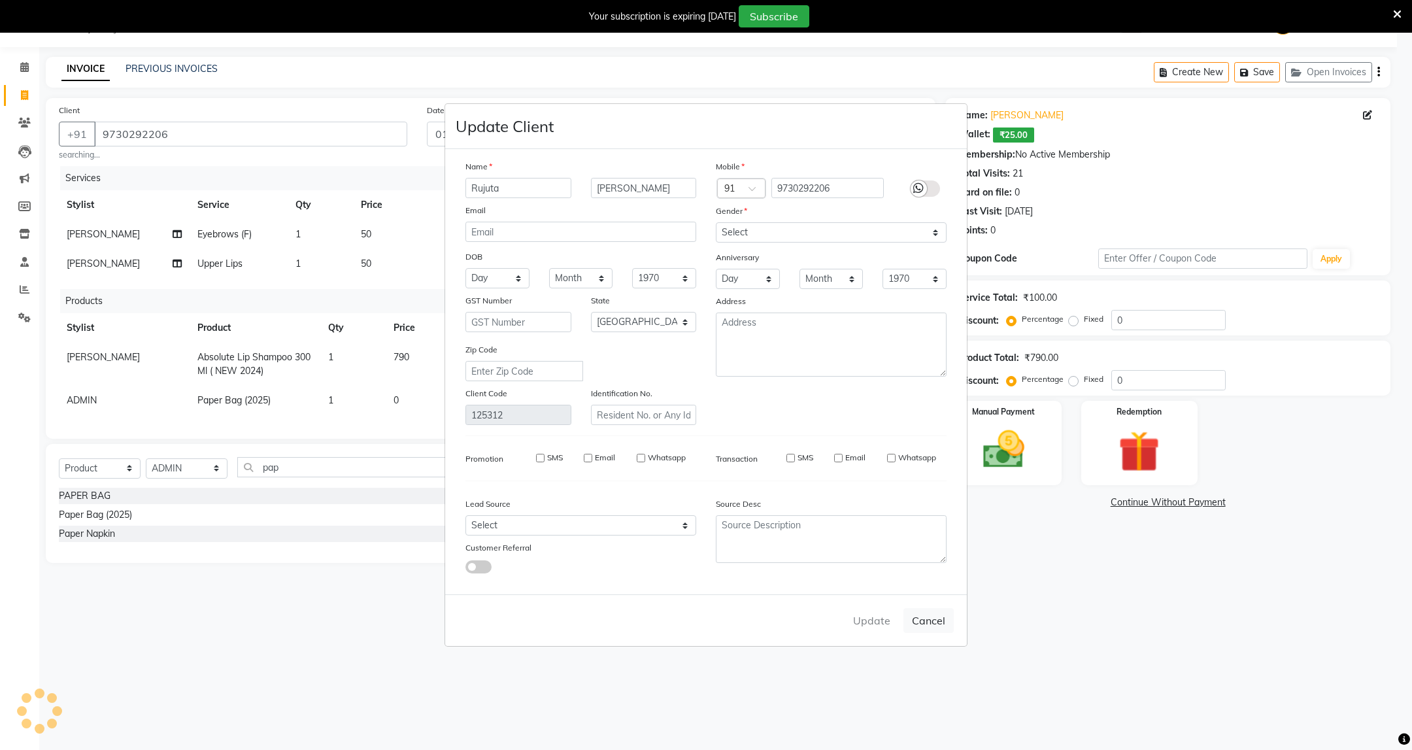
checkbox input "false"
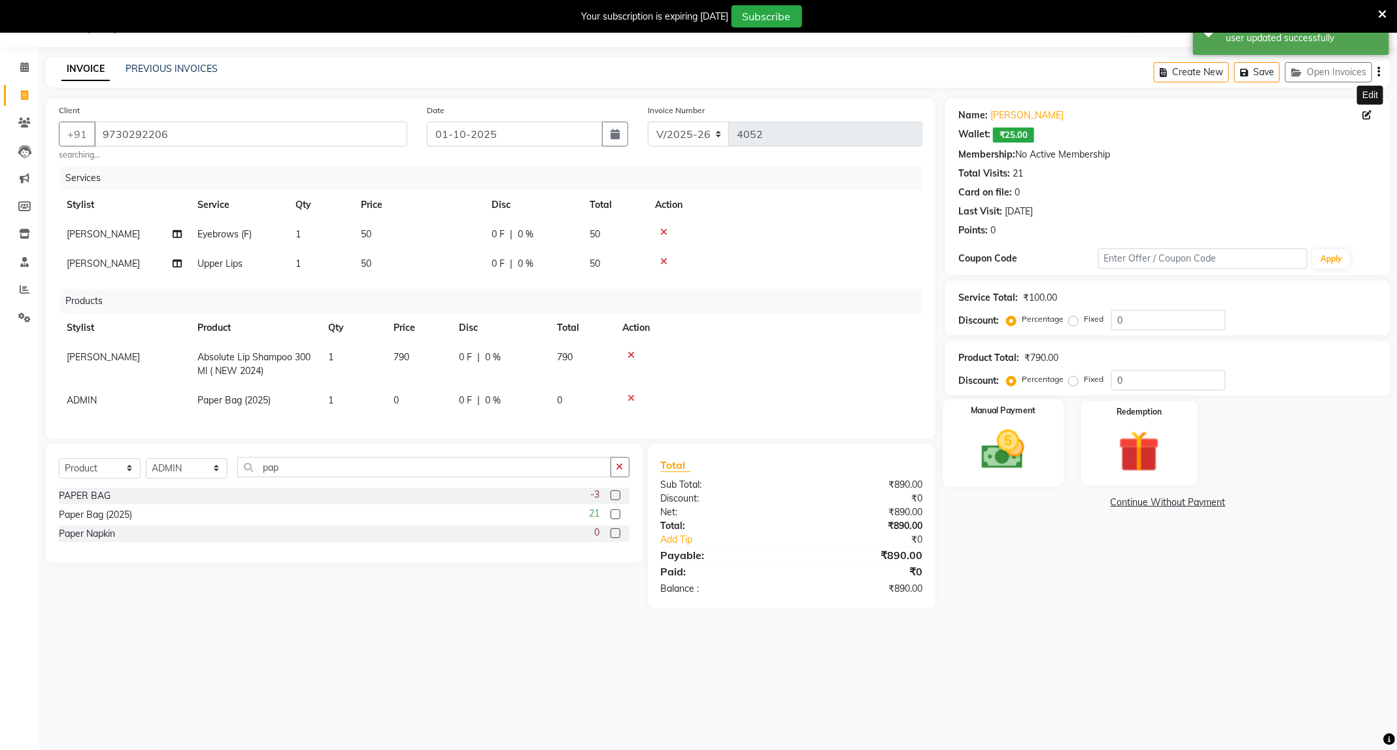
click at [996, 467] on img at bounding box center [1003, 450] width 70 height 50
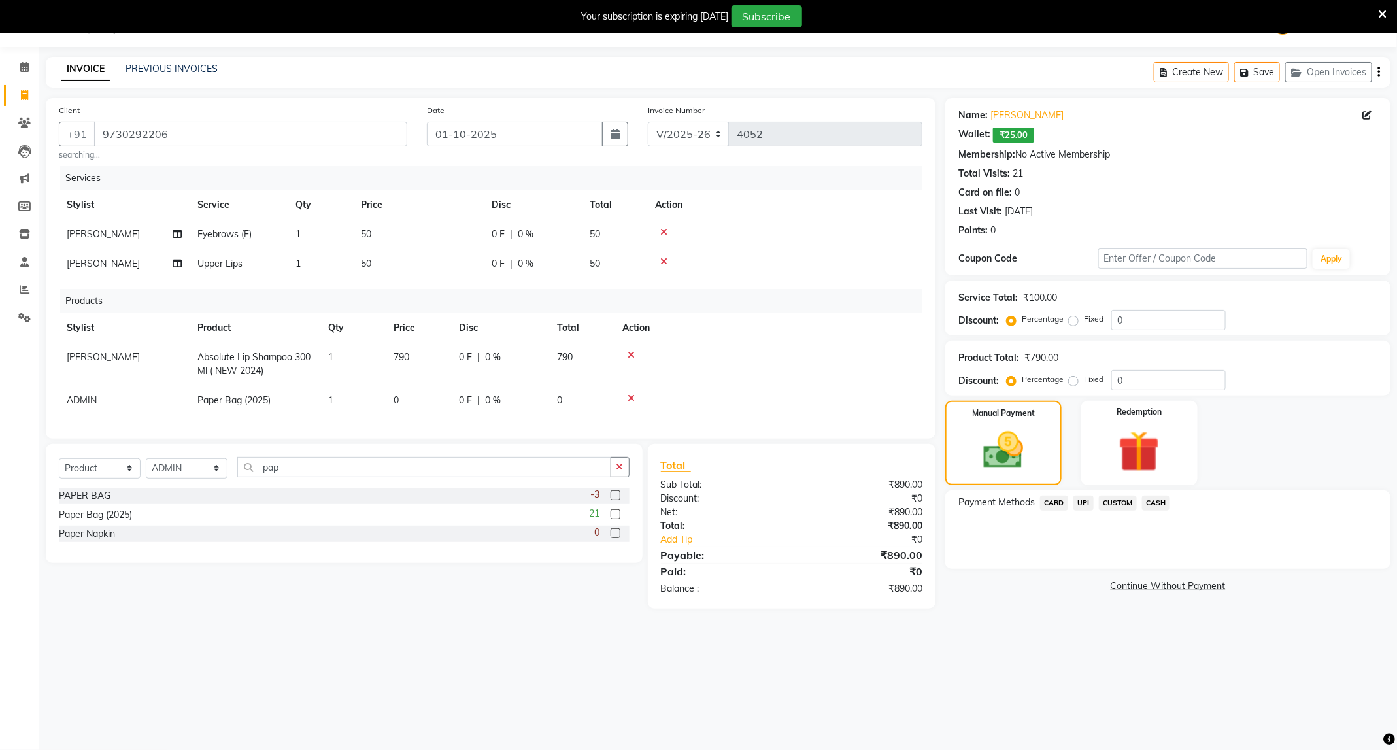
click at [1154, 499] on span "CASH" at bounding box center [1156, 502] width 28 height 15
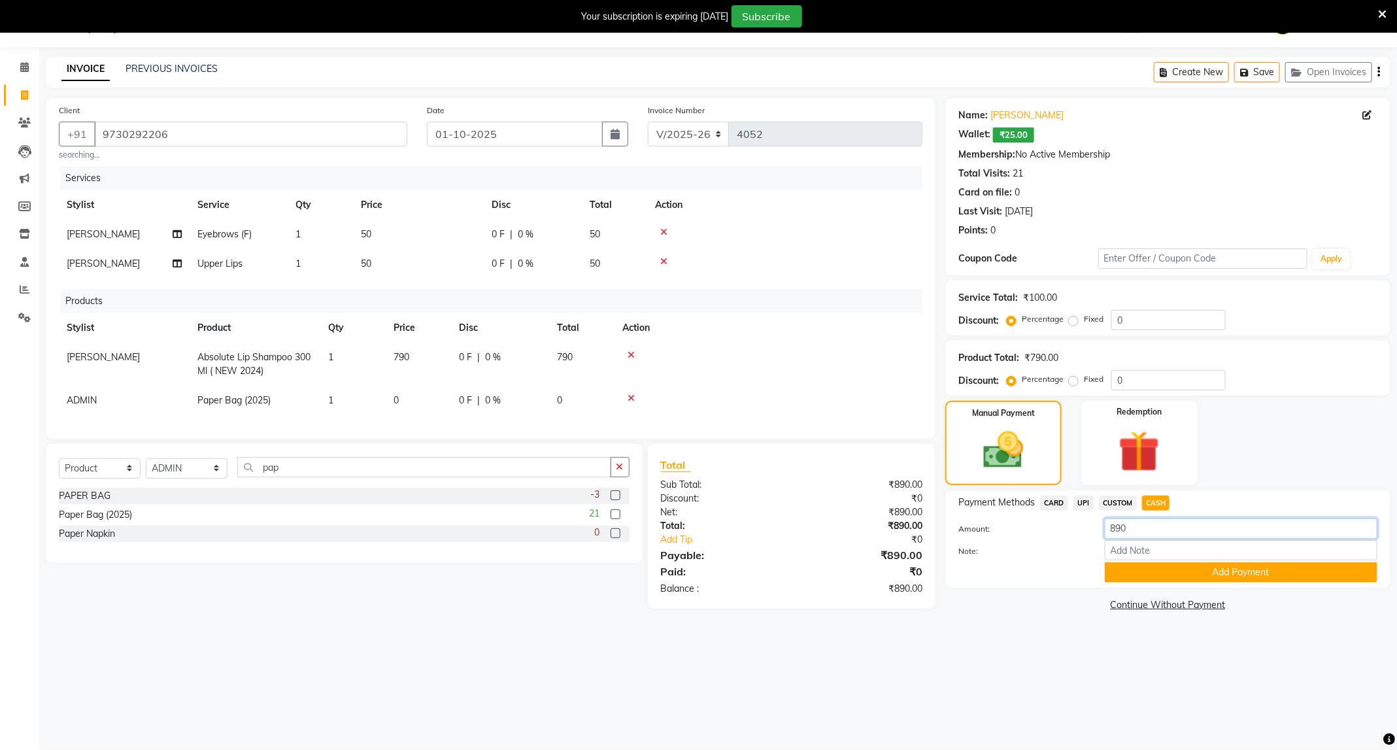
drag, startPoint x: 1143, startPoint y: 529, endPoint x: 1087, endPoint y: 539, distance: 57.1
click at [1087, 539] on div "Amount: 890" at bounding box center [1167, 529] width 439 height 22
type input "900"
click at [1238, 576] on button "Add Payment" at bounding box center [1241, 572] width 273 height 20
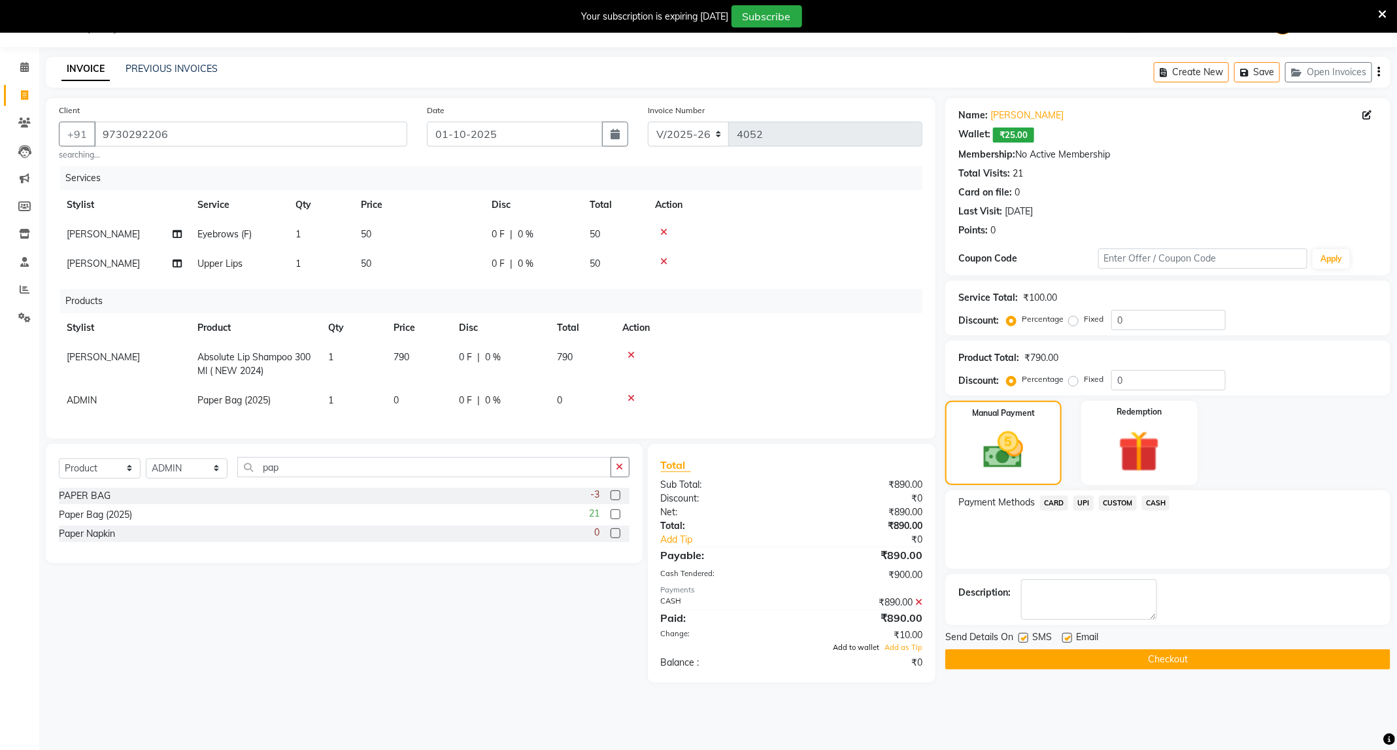
click at [865, 652] on span "Add to wallet" at bounding box center [856, 646] width 46 height 9
click at [1145, 663] on button "Checkout" at bounding box center [1167, 659] width 445 height 20
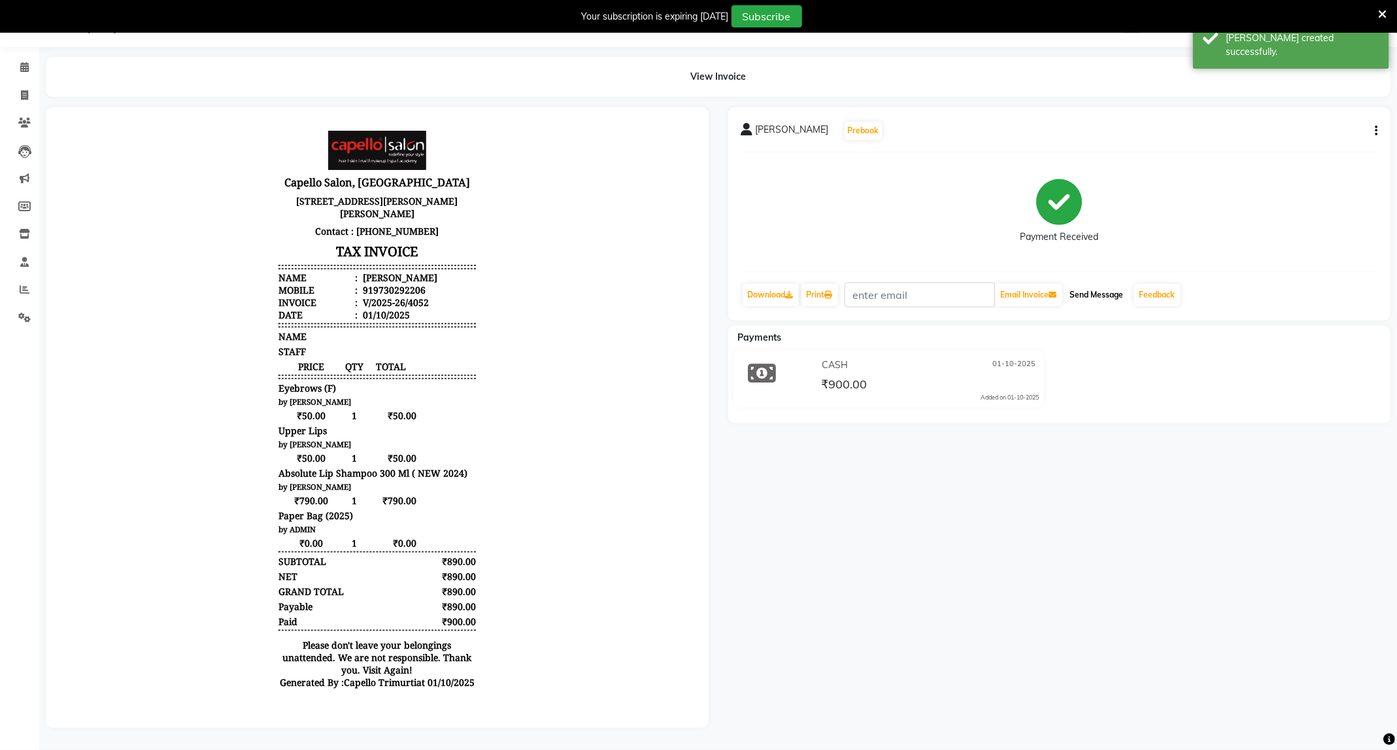
click at [1101, 296] on button "Send Message" at bounding box center [1097, 295] width 64 height 22
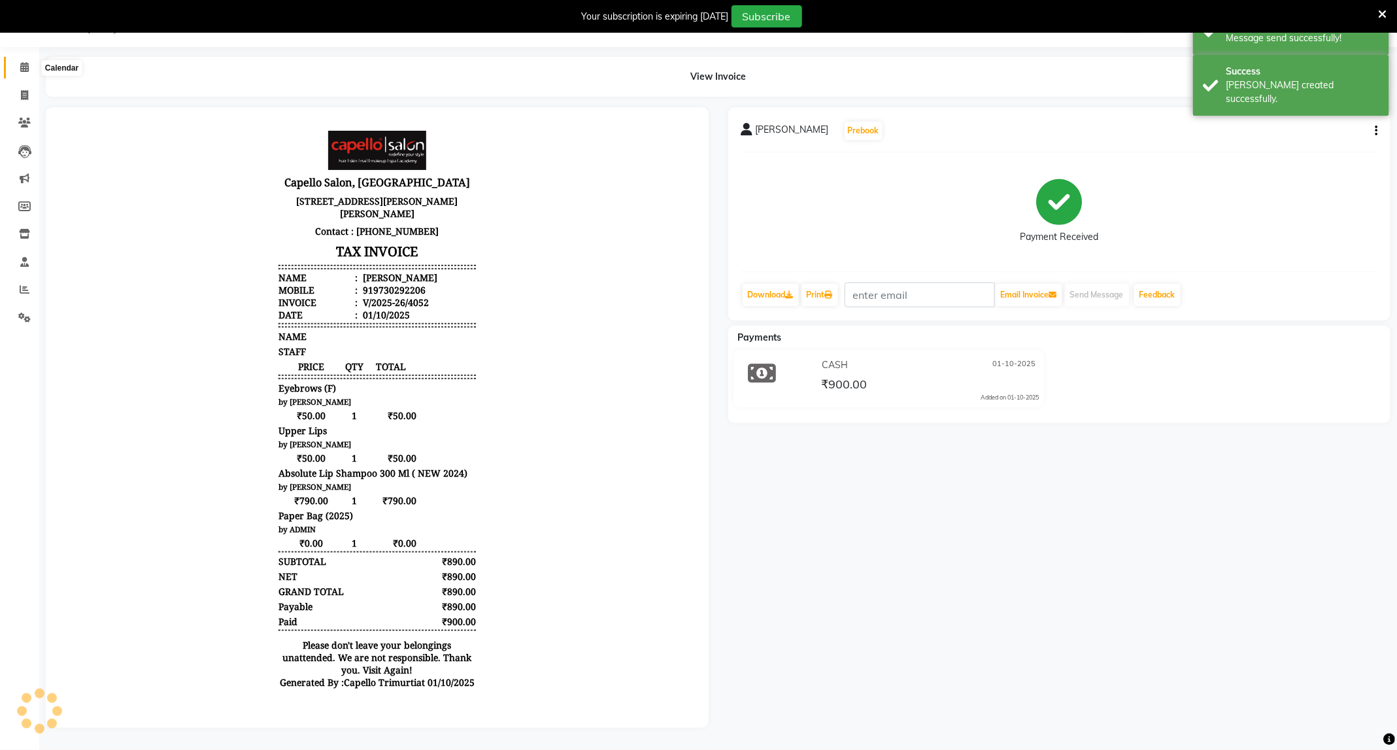
click at [20, 73] on span at bounding box center [24, 67] width 23 height 15
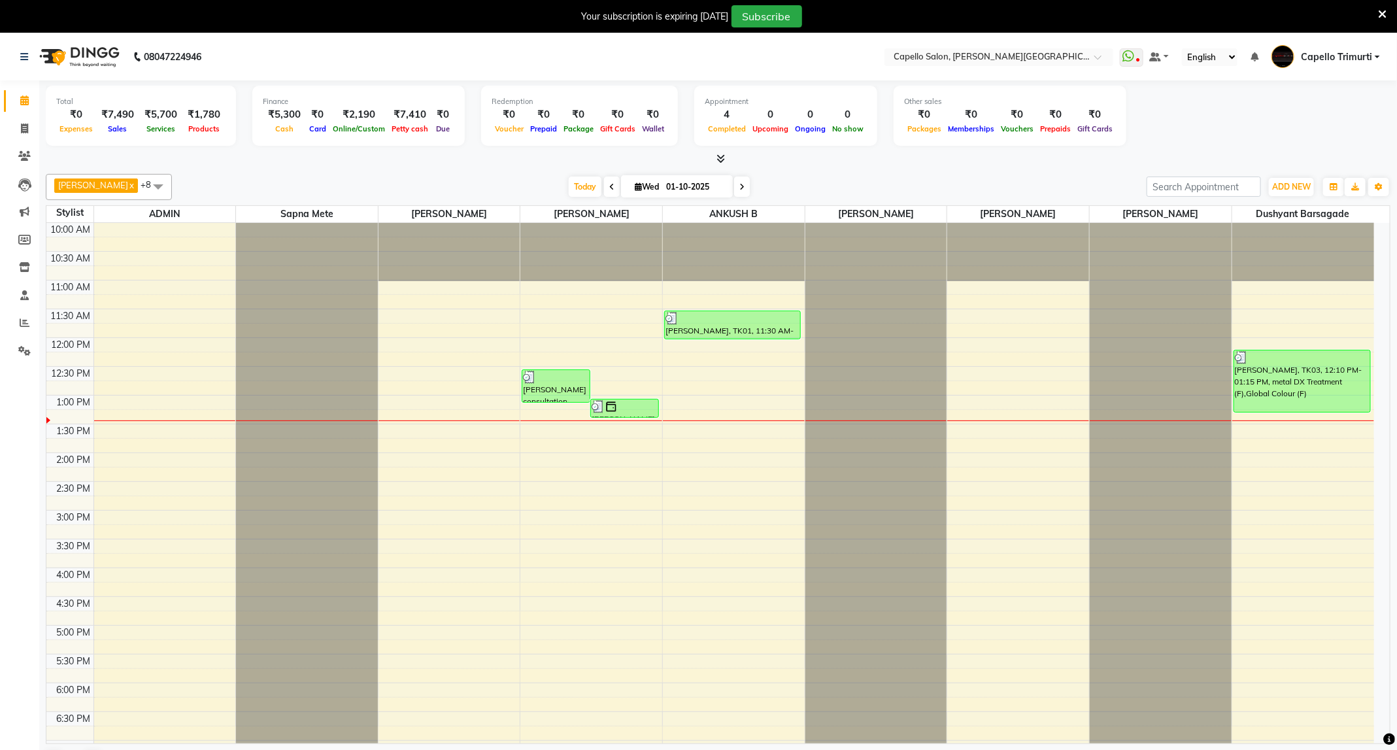
click at [1381, 8] on icon at bounding box center [1382, 14] width 8 height 12
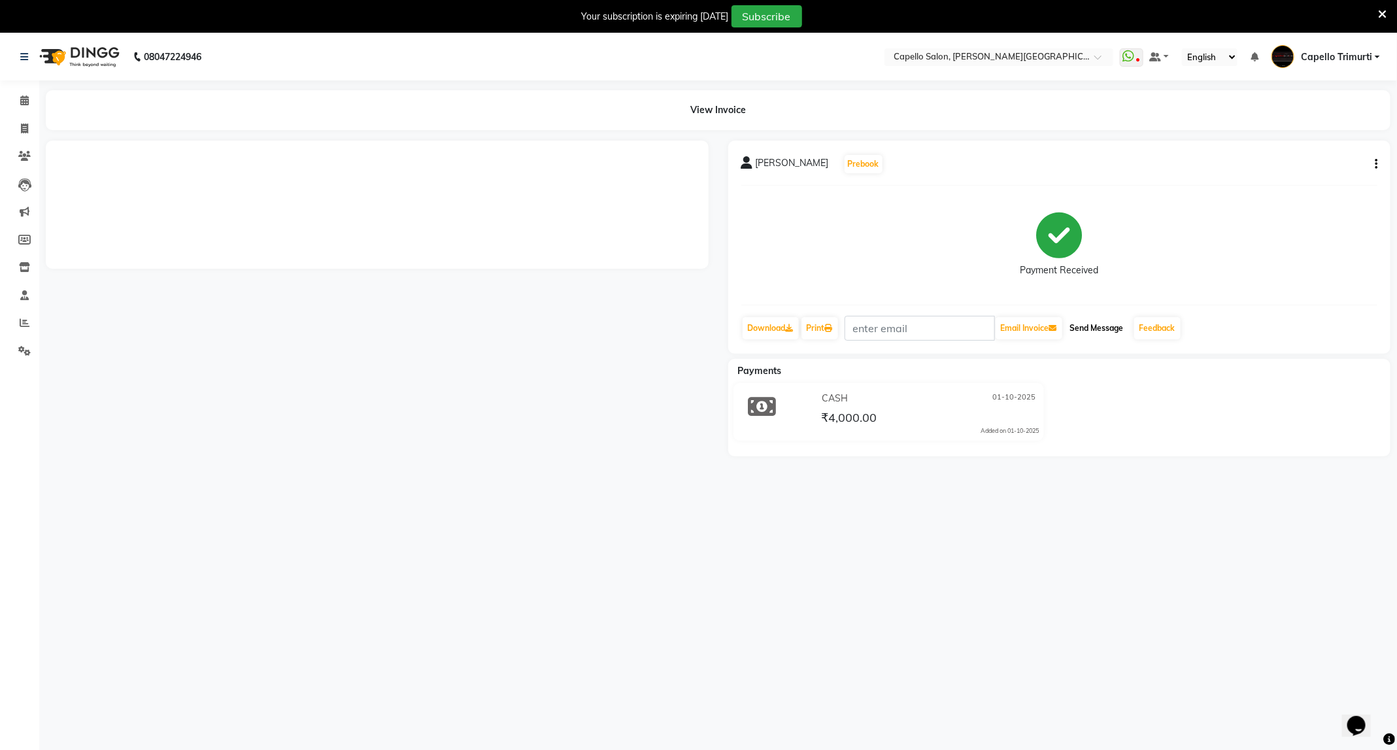
click at [1110, 328] on button "Send Message" at bounding box center [1097, 328] width 64 height 22
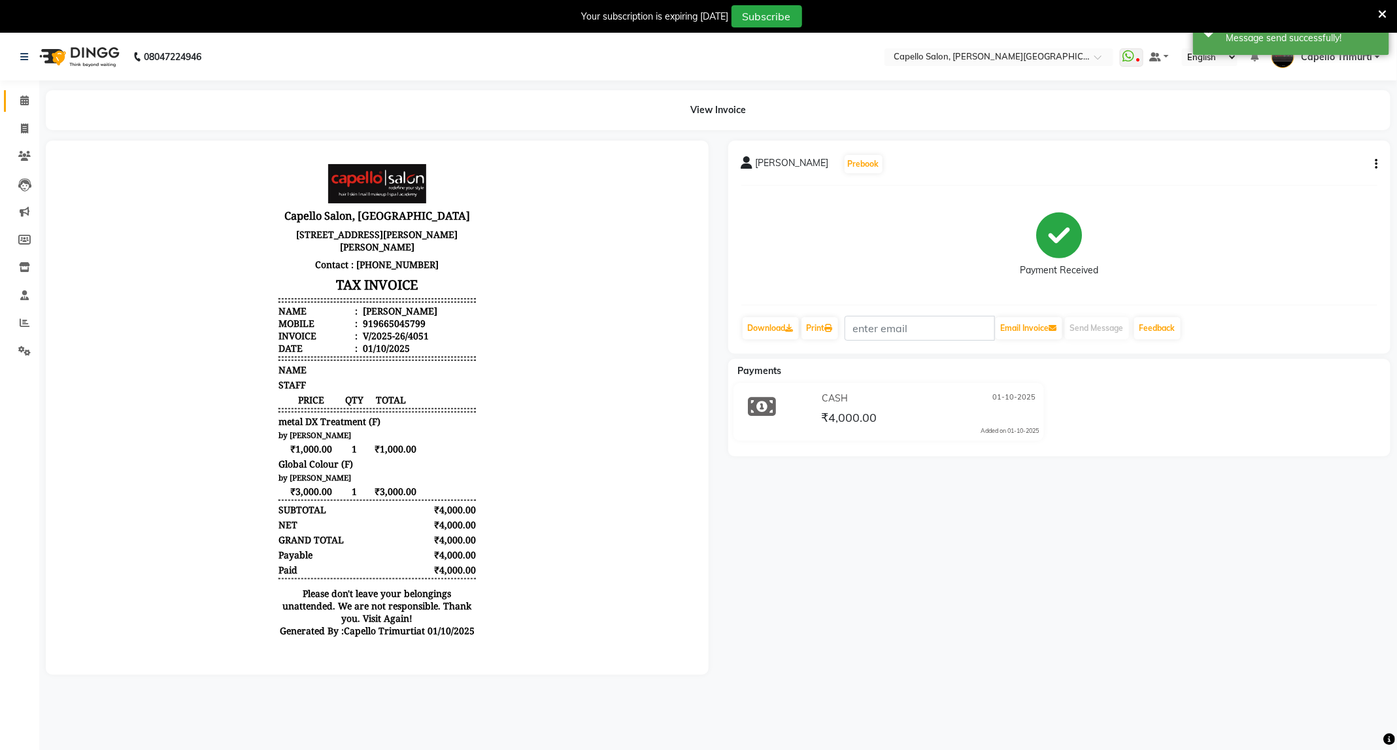
click at [12, 98] on link "Calendar" at bounding box center [19, 101] width 31 height 22
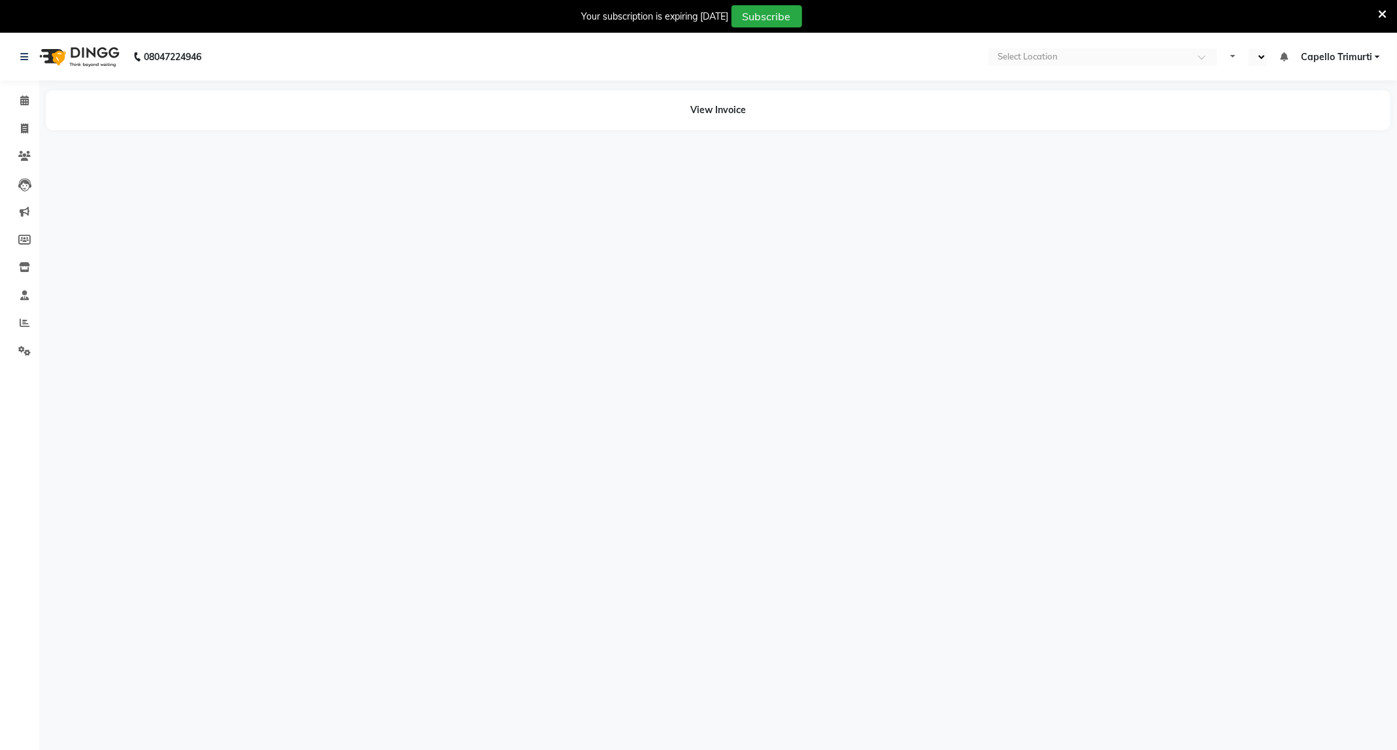
select select "en"
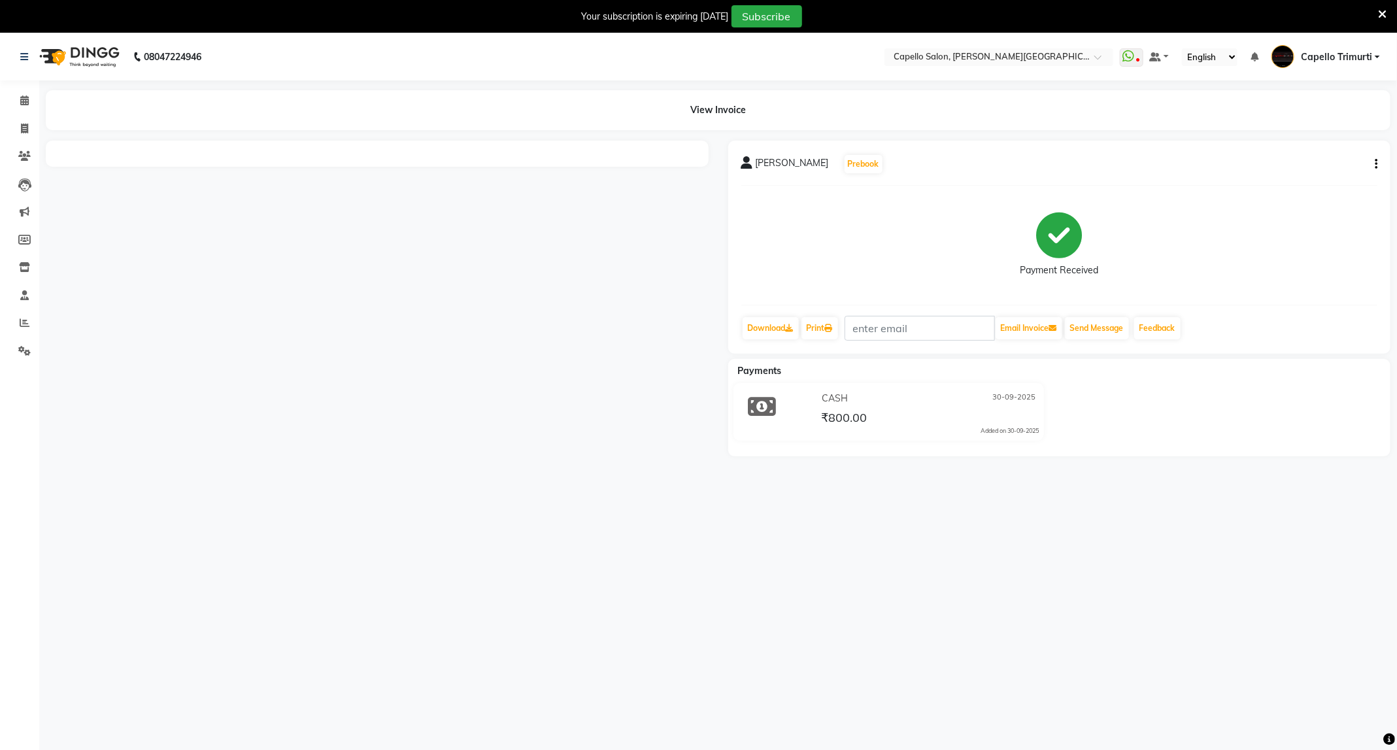
click at [945, 275] on div "Payment Received" at bounding box center [1059, 245] width 637 height 98
click at [1369, 259] on div "Payment Received" at bounding box center [1059, 245] width 637 height 98
click at [1279, 382] on div "Payments CASH [DATE] ₹800.00 Added on [DATE]" at bounding box center [1059, 407] width 663 height 97
click at [1281, 379] on div "Payments CASH [DATE] ₹800.00 Added on [DATE]" at bounding box center [1059, 407] width 663 height 97
click at [1281, 377] on div "Payments" at bounding box center [1064, 371] width 673 height 14
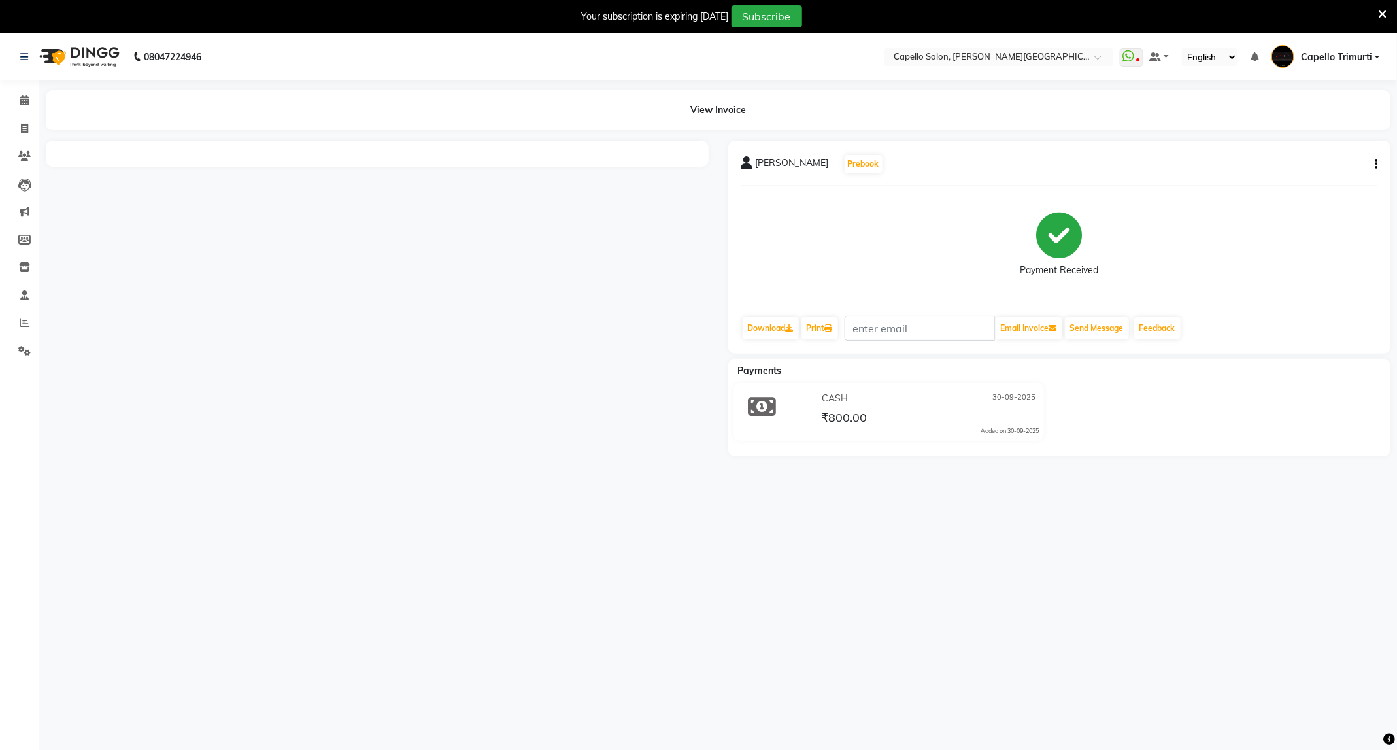
click at [1282, 374] on div "Payments" at bounding box center [1064, 371] width 673 height 14
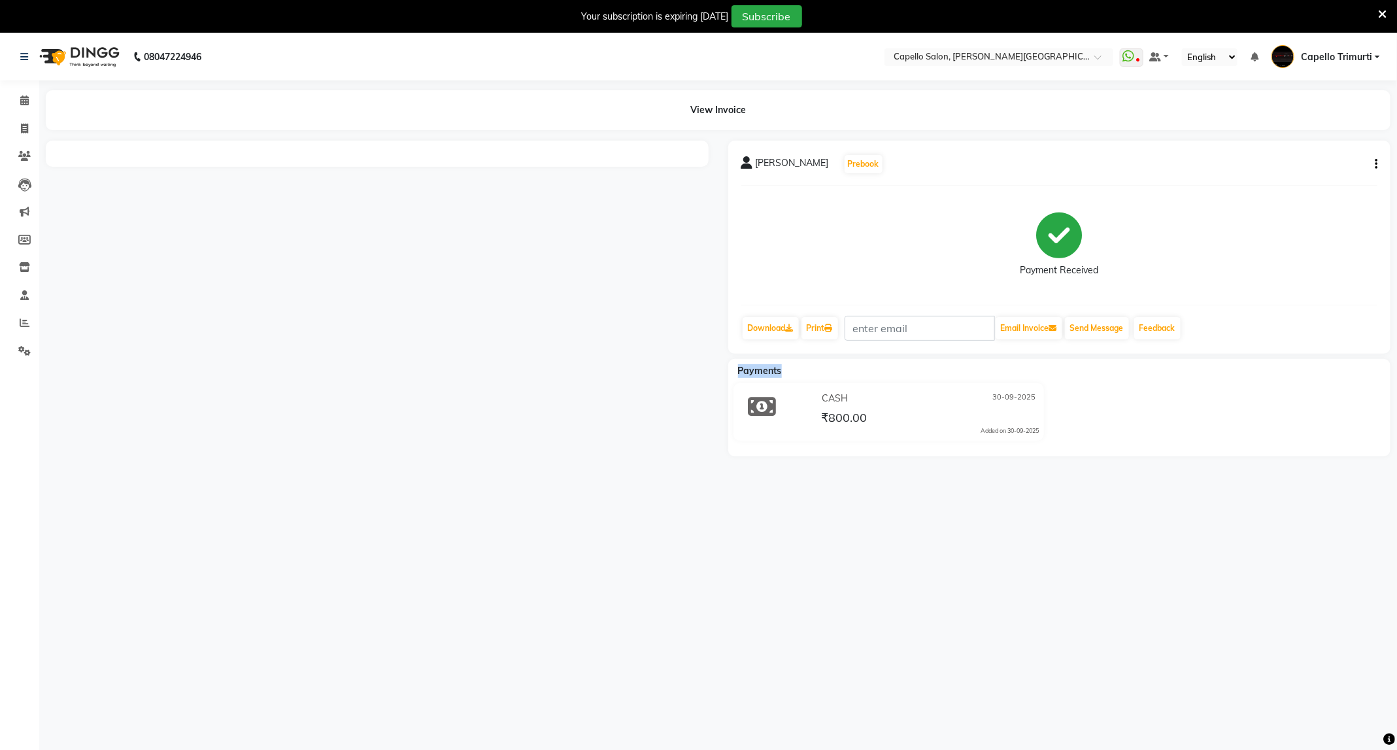
click at [1282, 374] on div "Payments" at bounding box center [1064, 371] width 673 height 14
click at [1029, 553] on div "08047224946 Select Location × Capello Salon, [PERSON_NAME] Nagar WhatsApp Statu…" at bounding box center [698, 408] width 1397 height 750
click at [638, 481] on div "08047224946 Select Location × Capello Salon, [PERSON_NAME] Nagar WhatsApp Statu…" at bounding box center [698, 408] width 1397 height 750
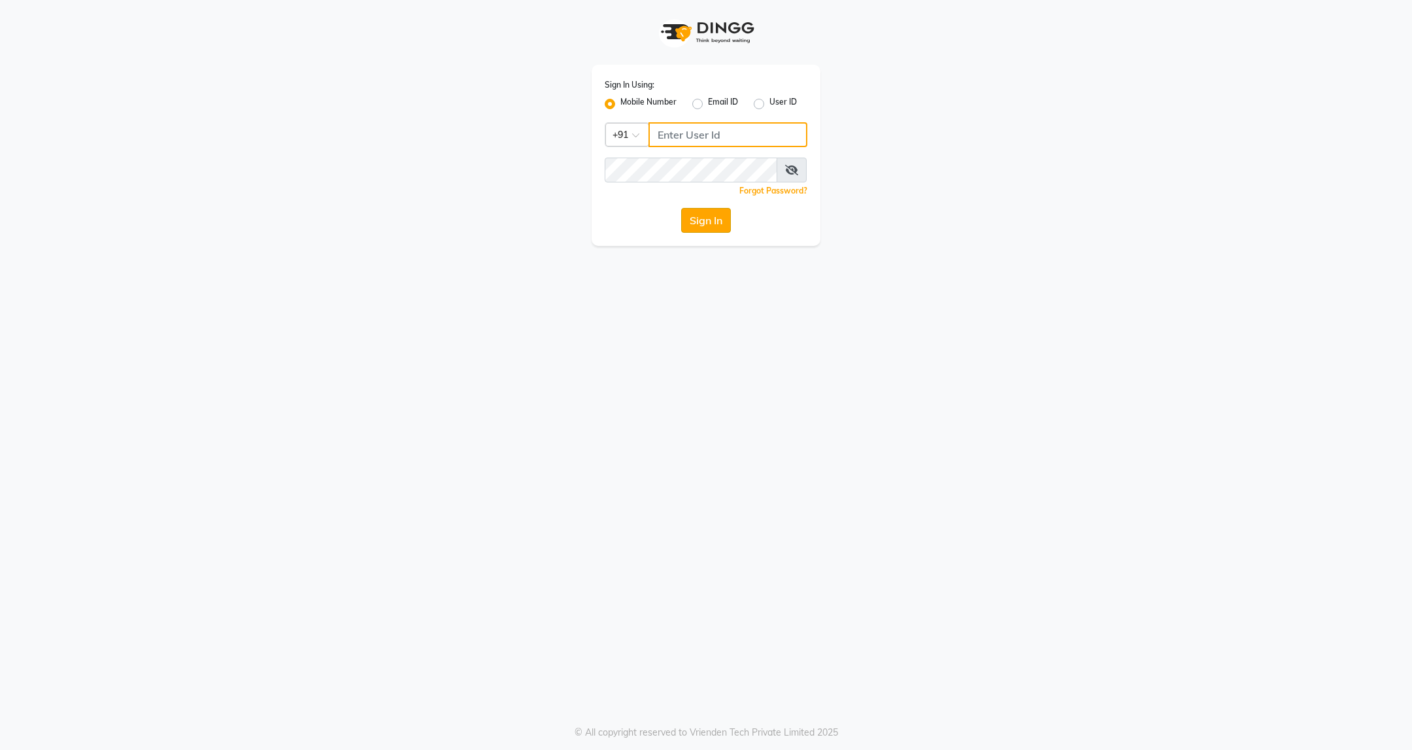
type input "9607793777"
click at [702, 226] on button "Sign In" at bounding box center [706, 220] width 50 height 25
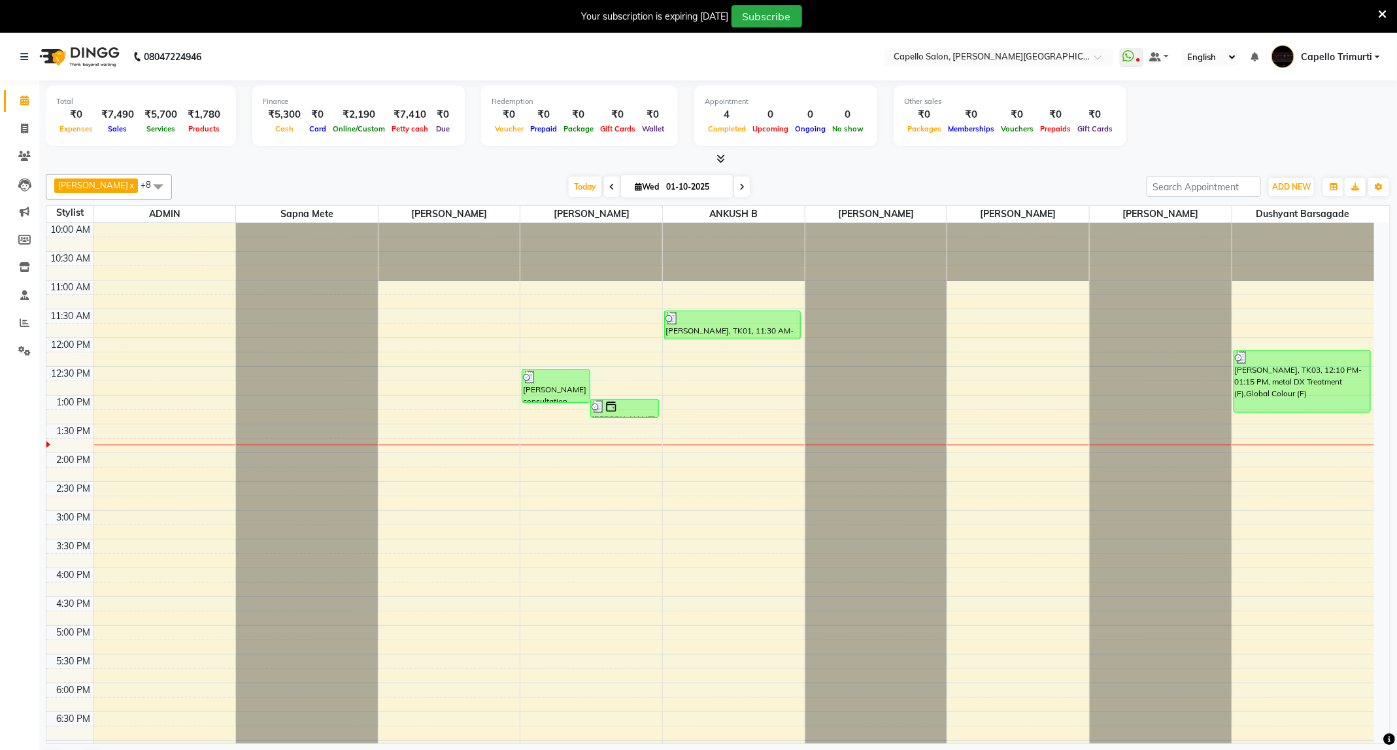
click at [609, 187] on icon at bounding box center [611, 187] width 5 height 8
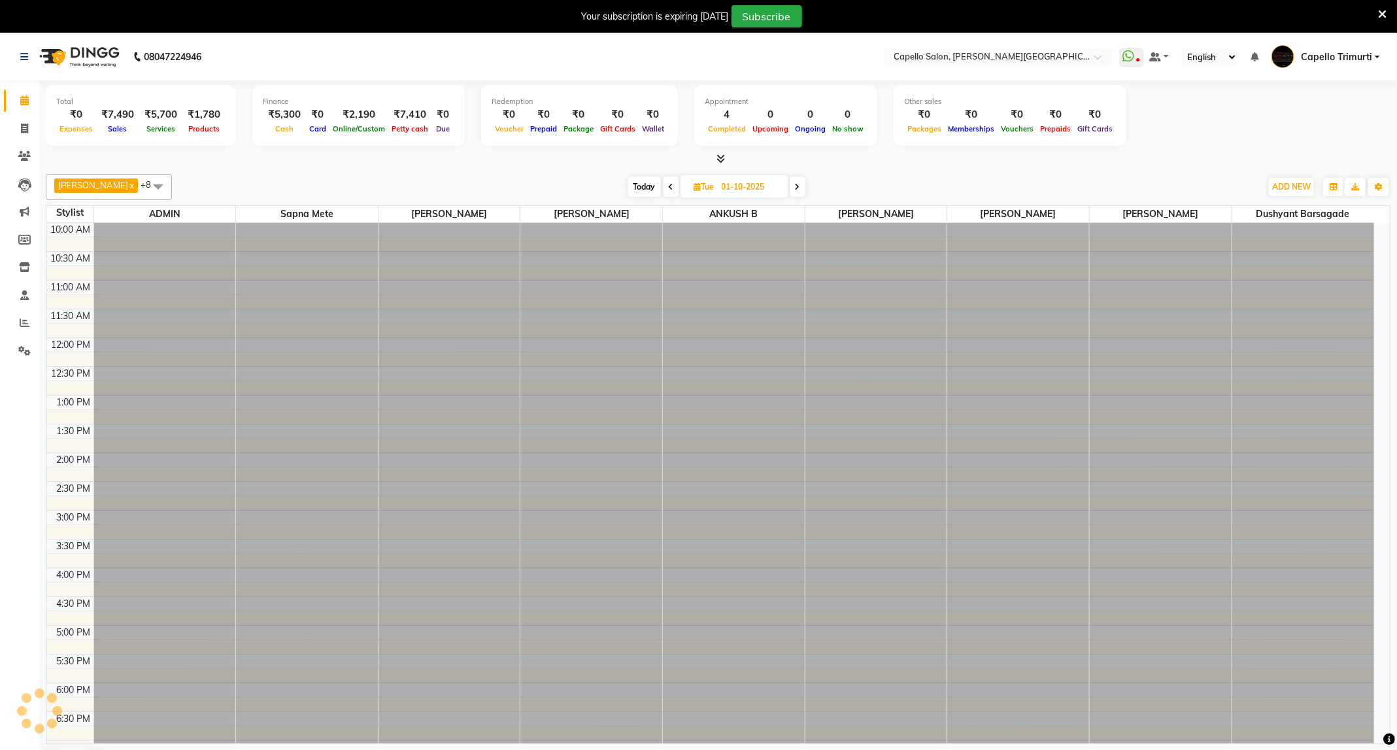
type input "30-09-2025"
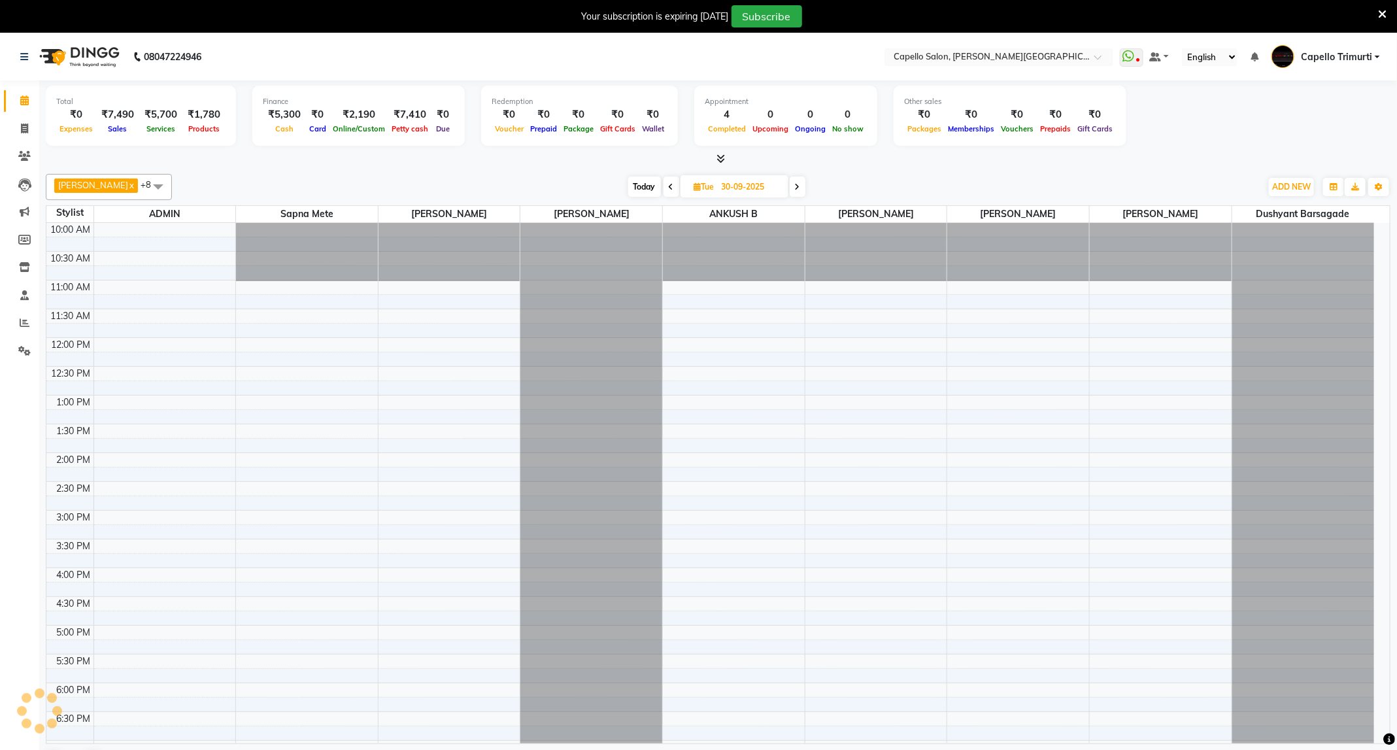
scroll to position [176, 0]
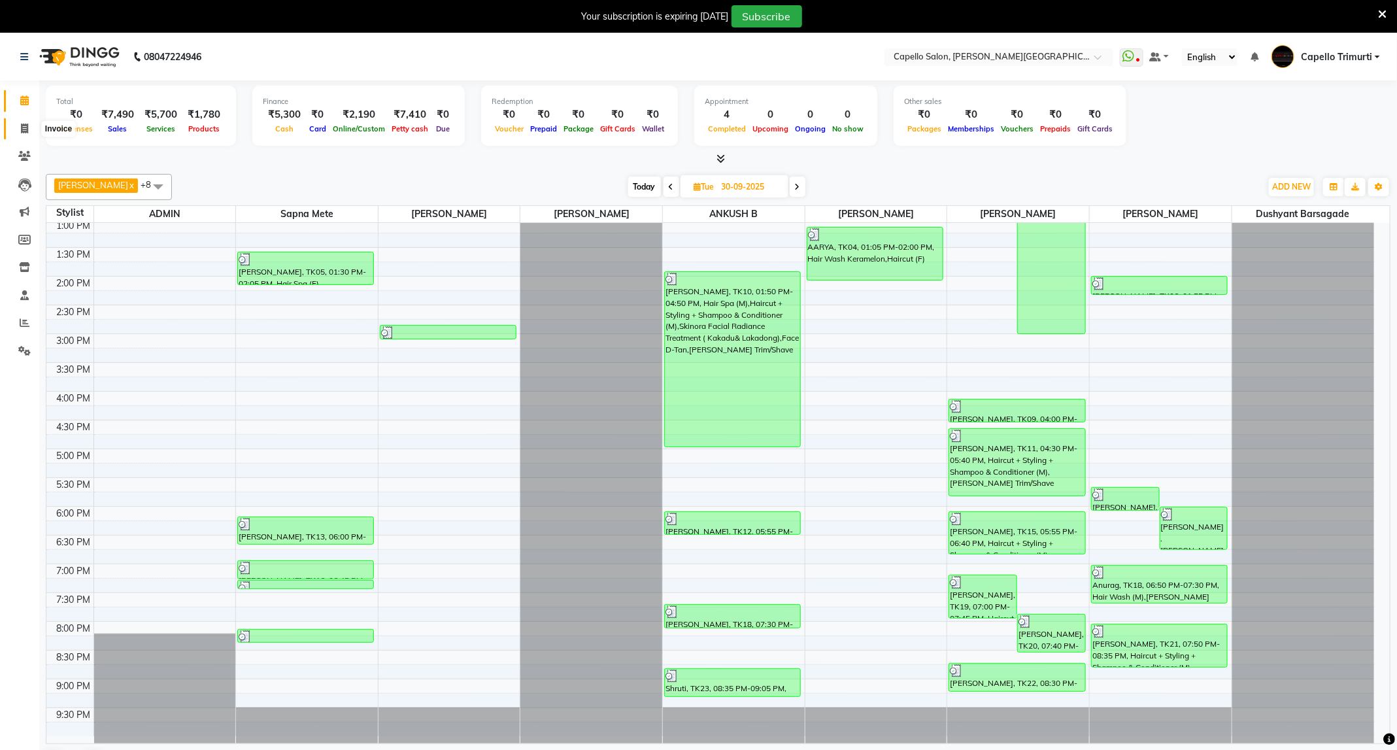
click at [25, 122] on span at bounding box center [24, 129] width 23 height 15
select select "service"
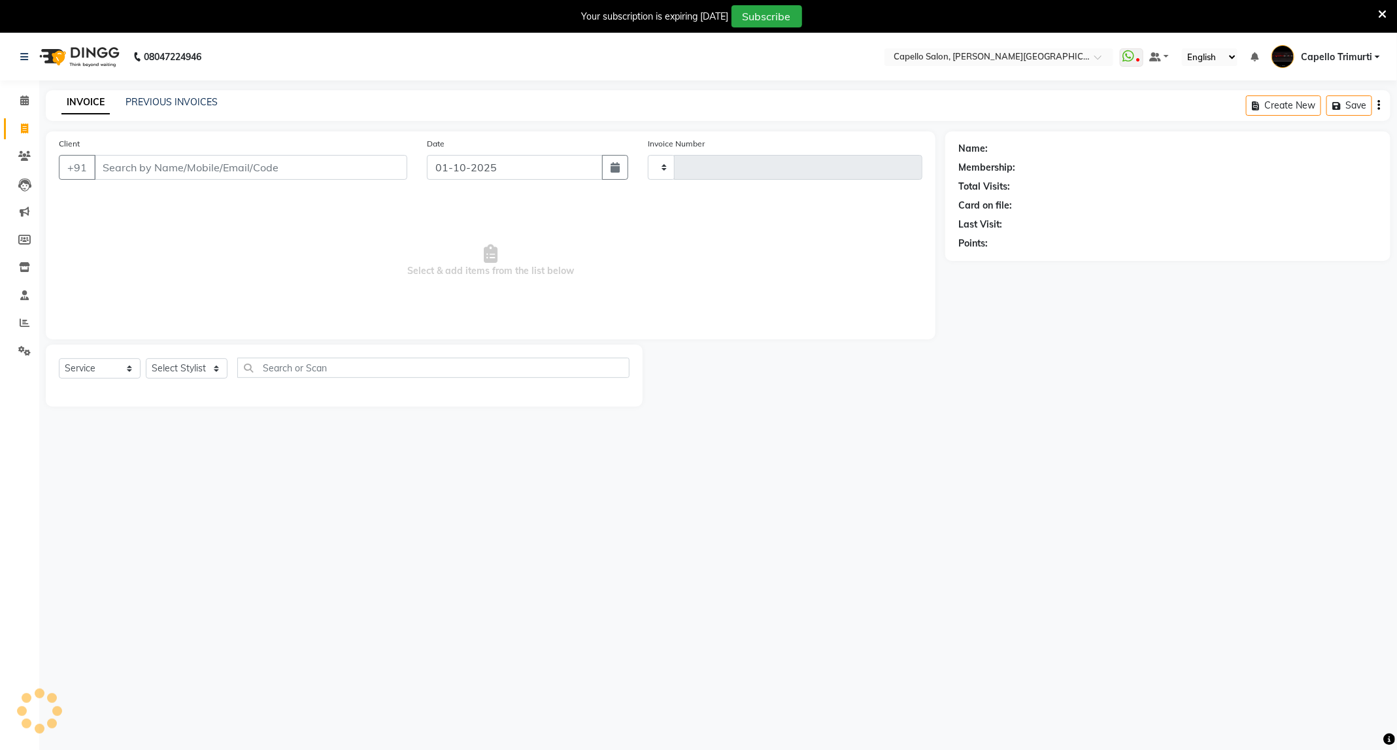
type input "4053"
select select "811"
click at [32, 93] on span at bounding box center [24, 100] width 23 height 15
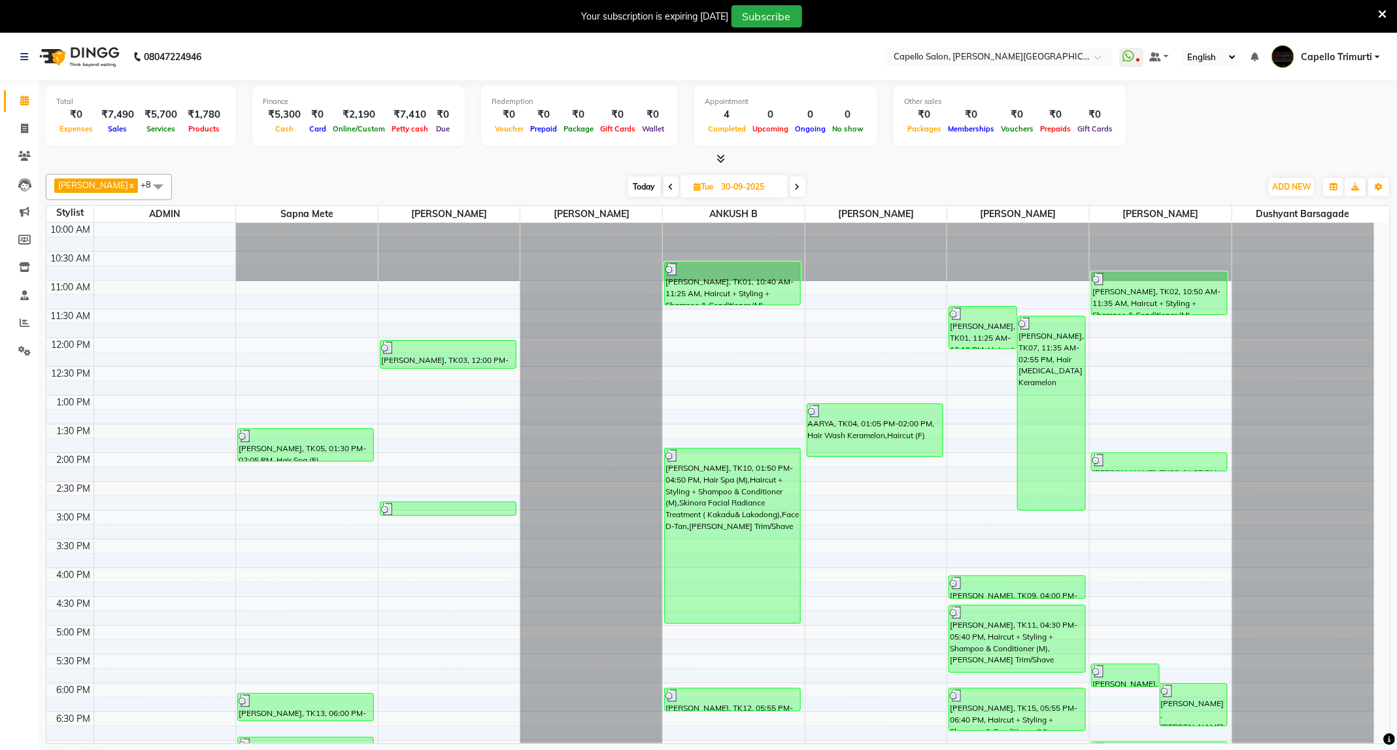
click at [632, 185] on span "Today" at bounding box center [644, 186] width 33 height 20
type input "01-10-2025"
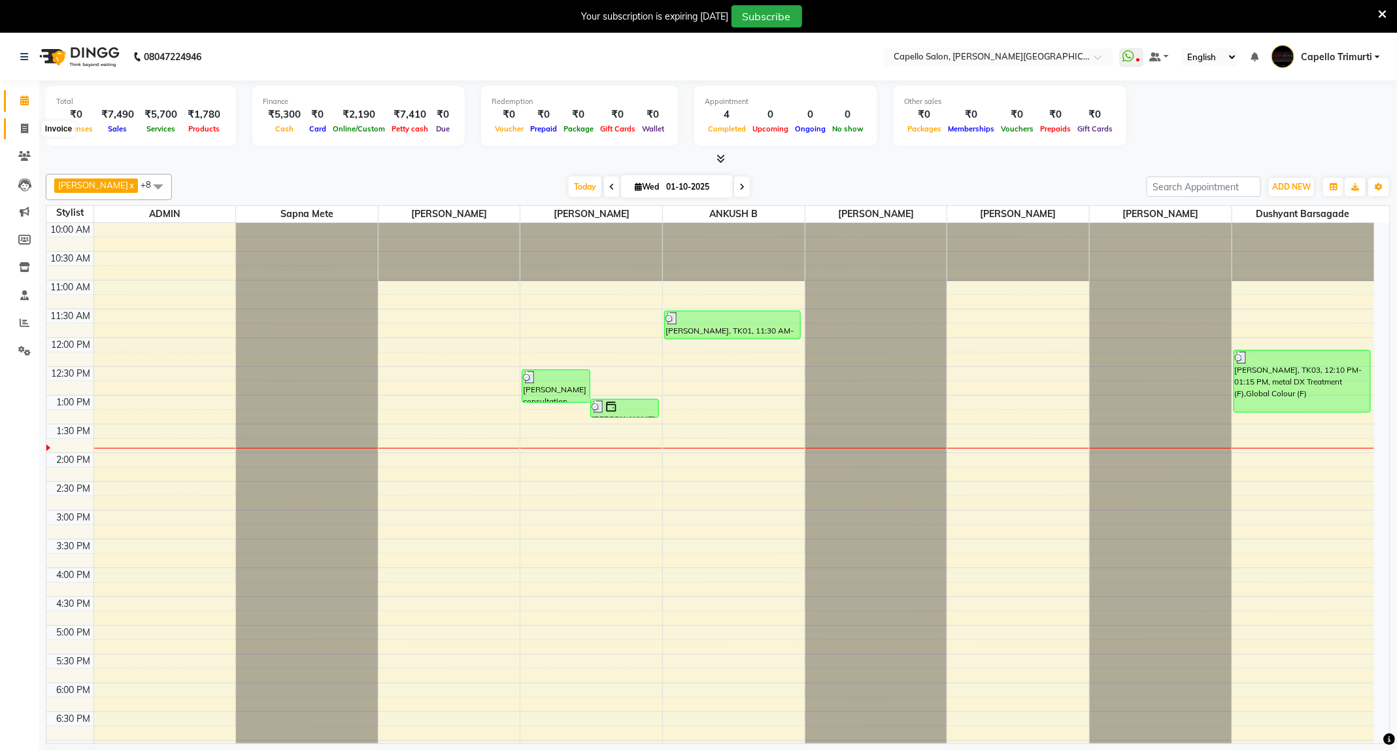
click at [22, 122] on span at bounding box center [24, 129] width 23 height 15
select select "service"
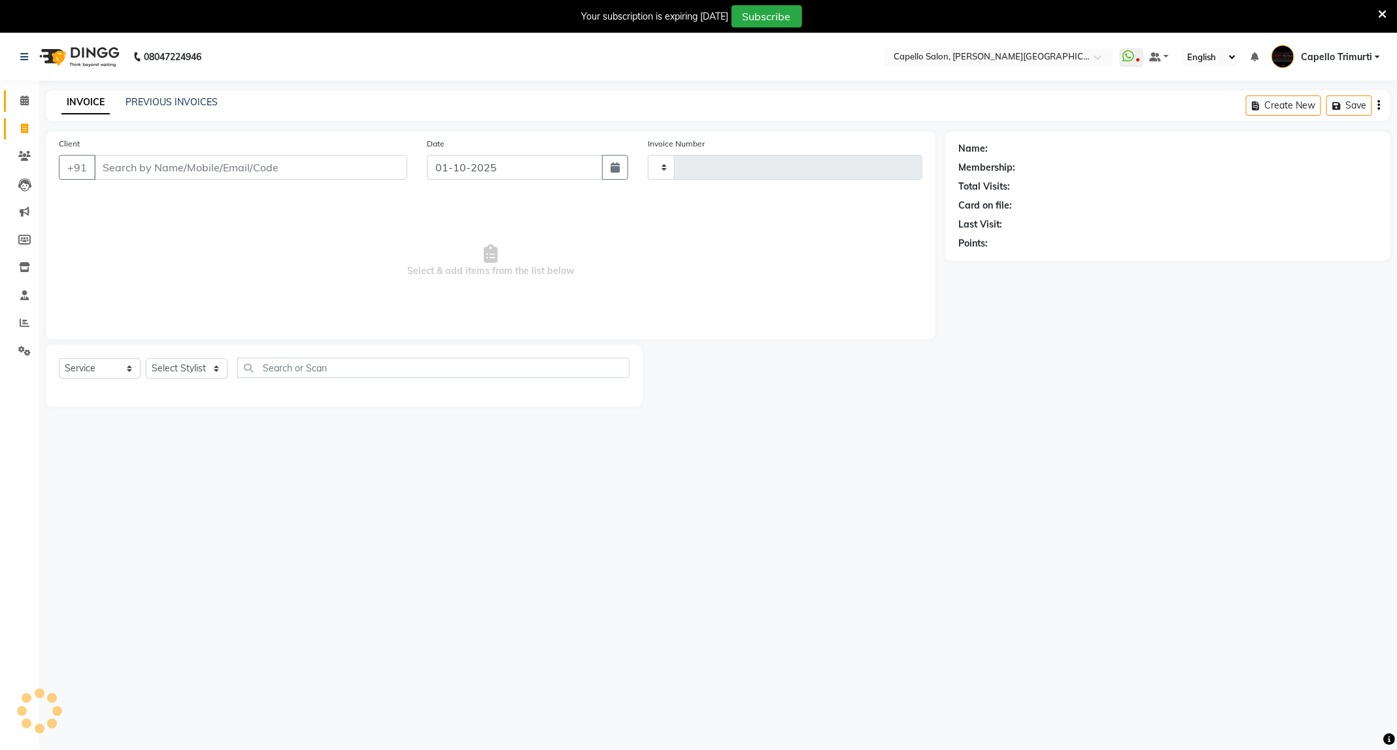
type input "4053"
select select "811"
click at [199, 103] on link "PREVIOUS INVOICES" at bounding box center [171, 102] width 92 height 12
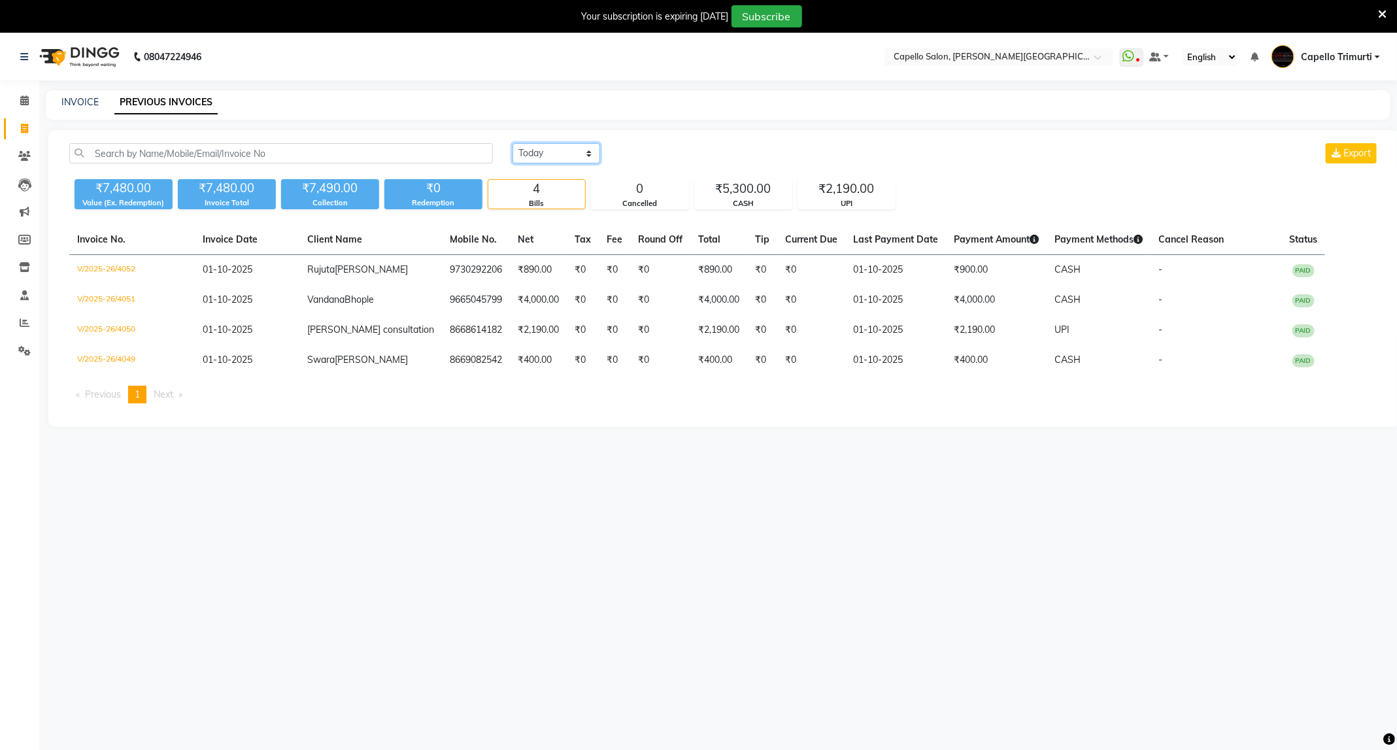
drag, startPoint x: 586, startPoint y: 151, endPoint x: 586, endPoint y: 163, distance: 11.8
click at [586, 151] on select "[DATE] [DATE] Custom Range" at bounding box center [556, 153] width 88 height 20
click at [512, 143] on select "[DATE] [DATE] Custom Range" at bounding box center [556, 153] width 88 height 20
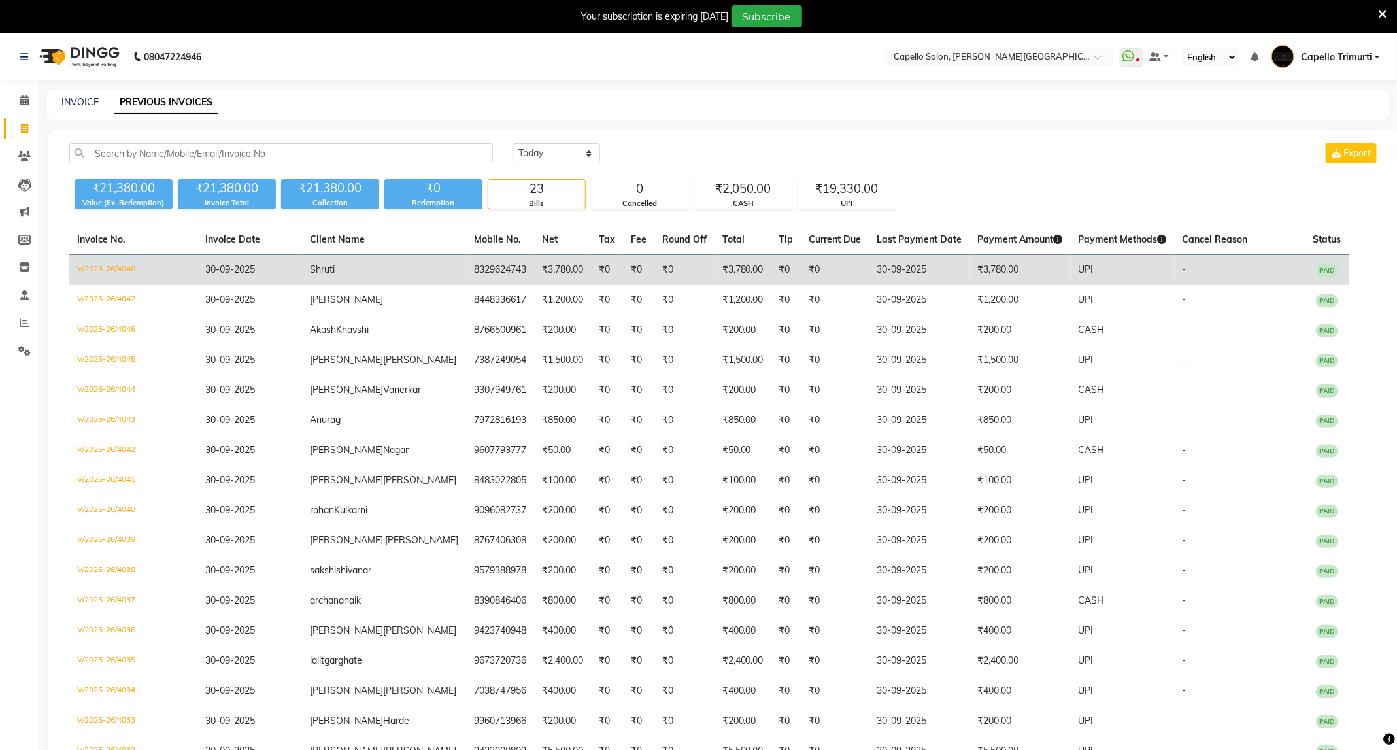
click at [591, 279] on td "₹0" at bounding box center [607, 270] width 32 height 31
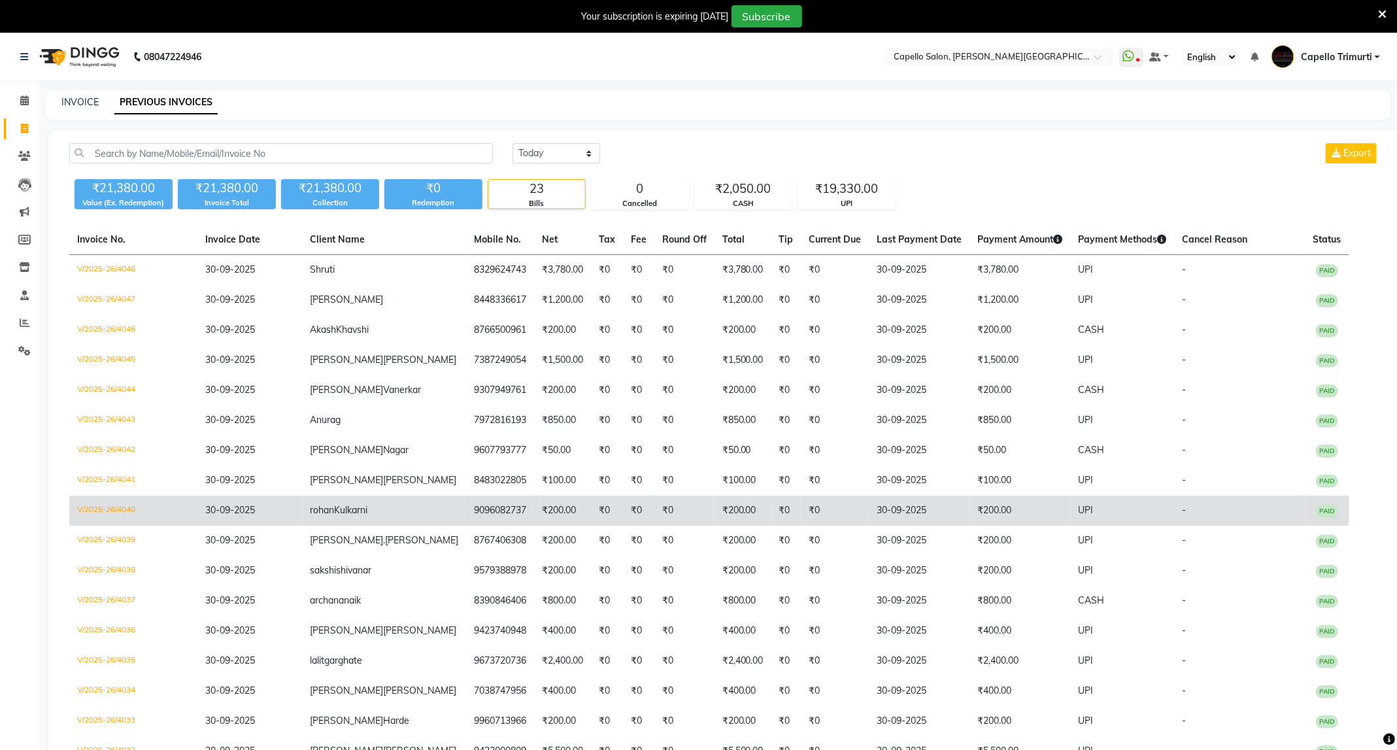
scroll to position [196, 0]
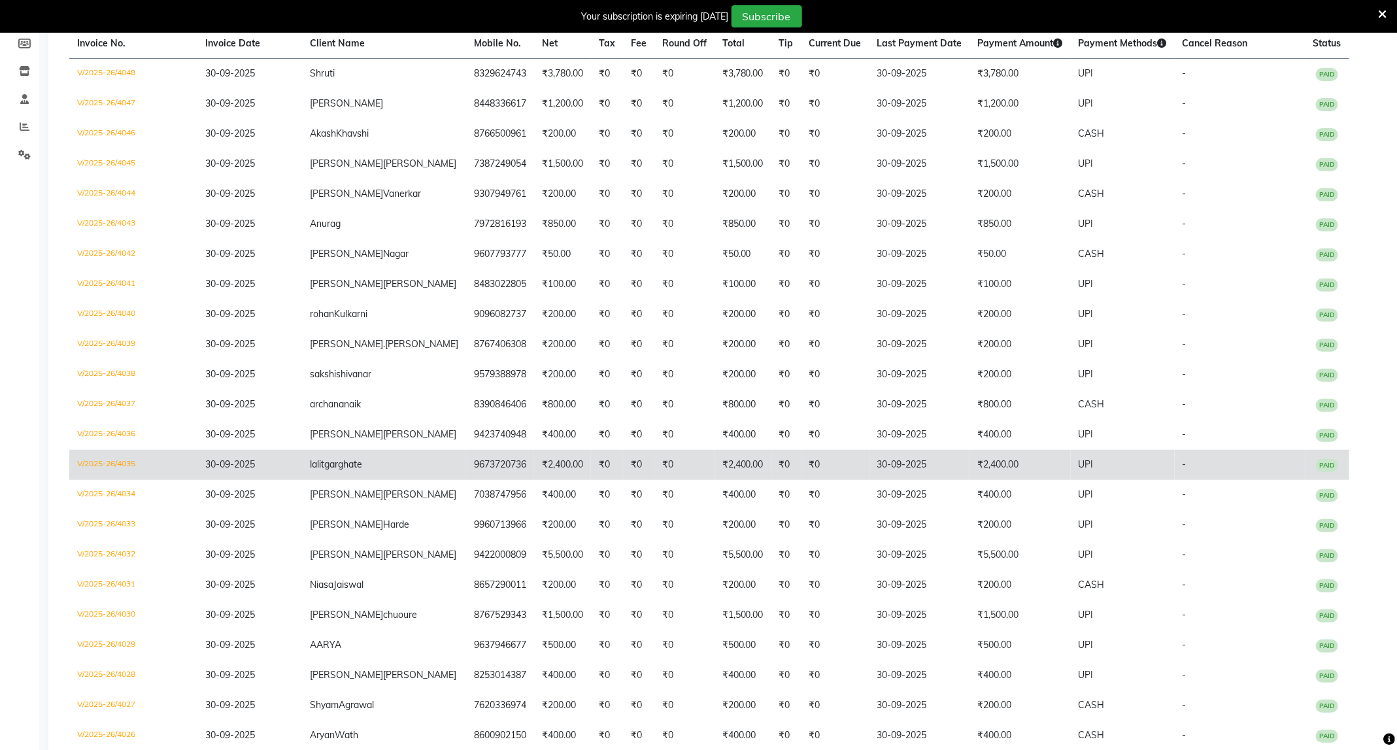
click at [534, 478] on td "₹2,400.00" at bounding box center [562, 465] width 57 height 30
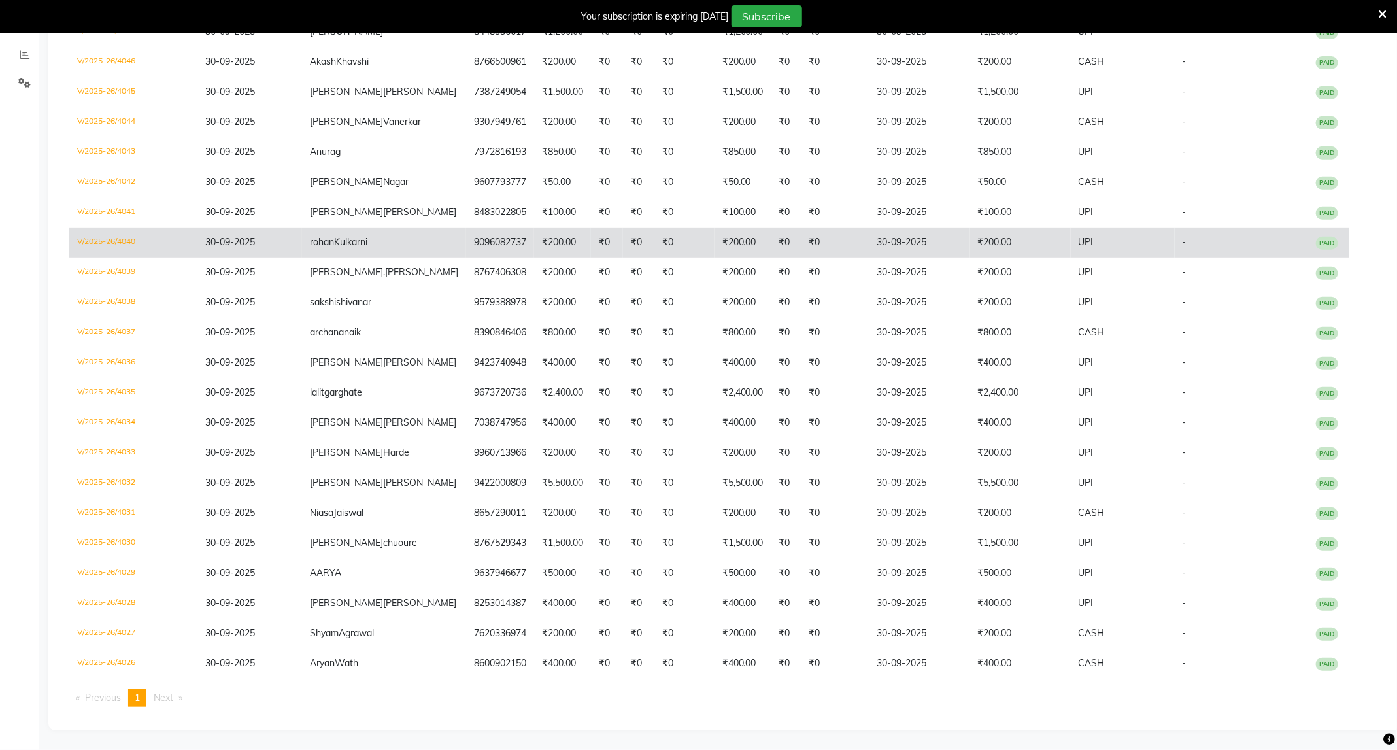
scroll to position [0, 0]
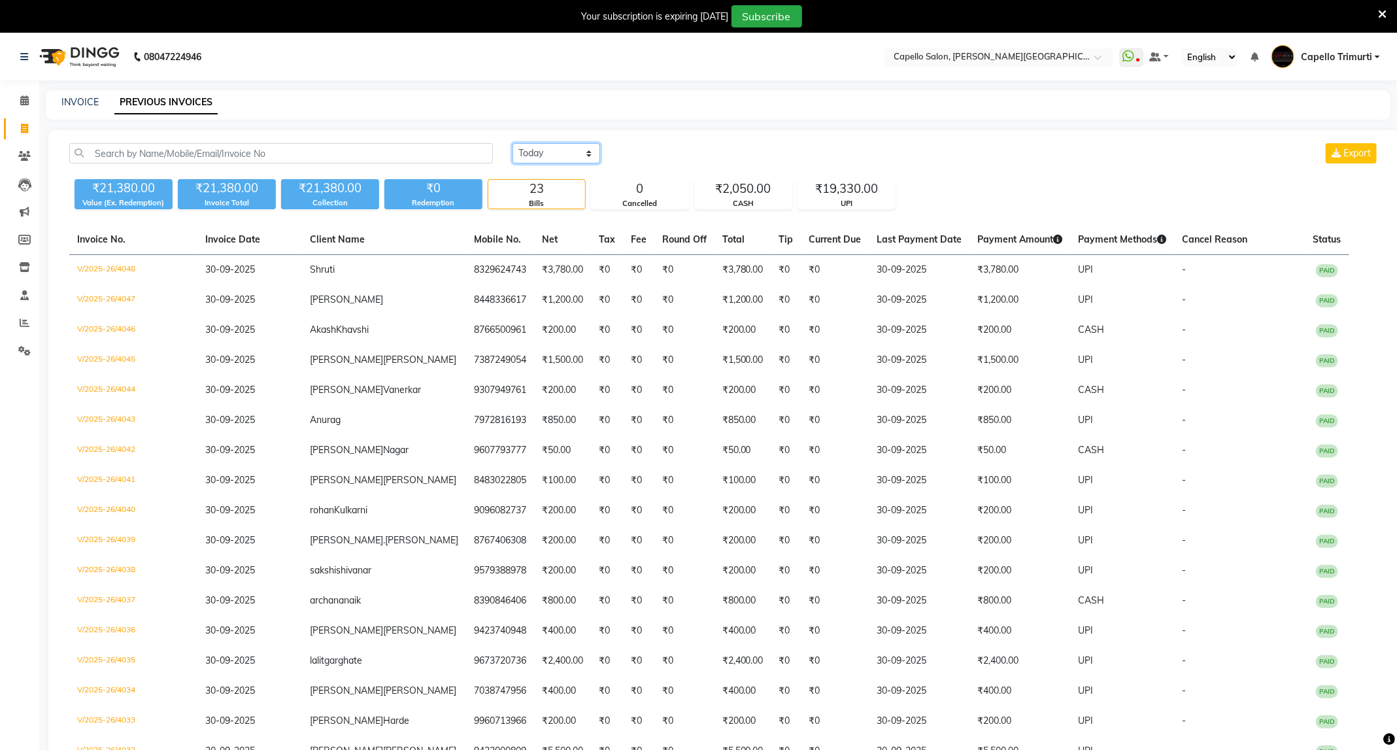
click at [555, 159] on select "[DATE] [DATE] Custom Range" at bounding box center [556, 153] width 88 height 20
select select "range"
click at [512, 143] on select "[DATE] [DATE] Custom Range" at bounding box center [556, 153] width 88 height 20
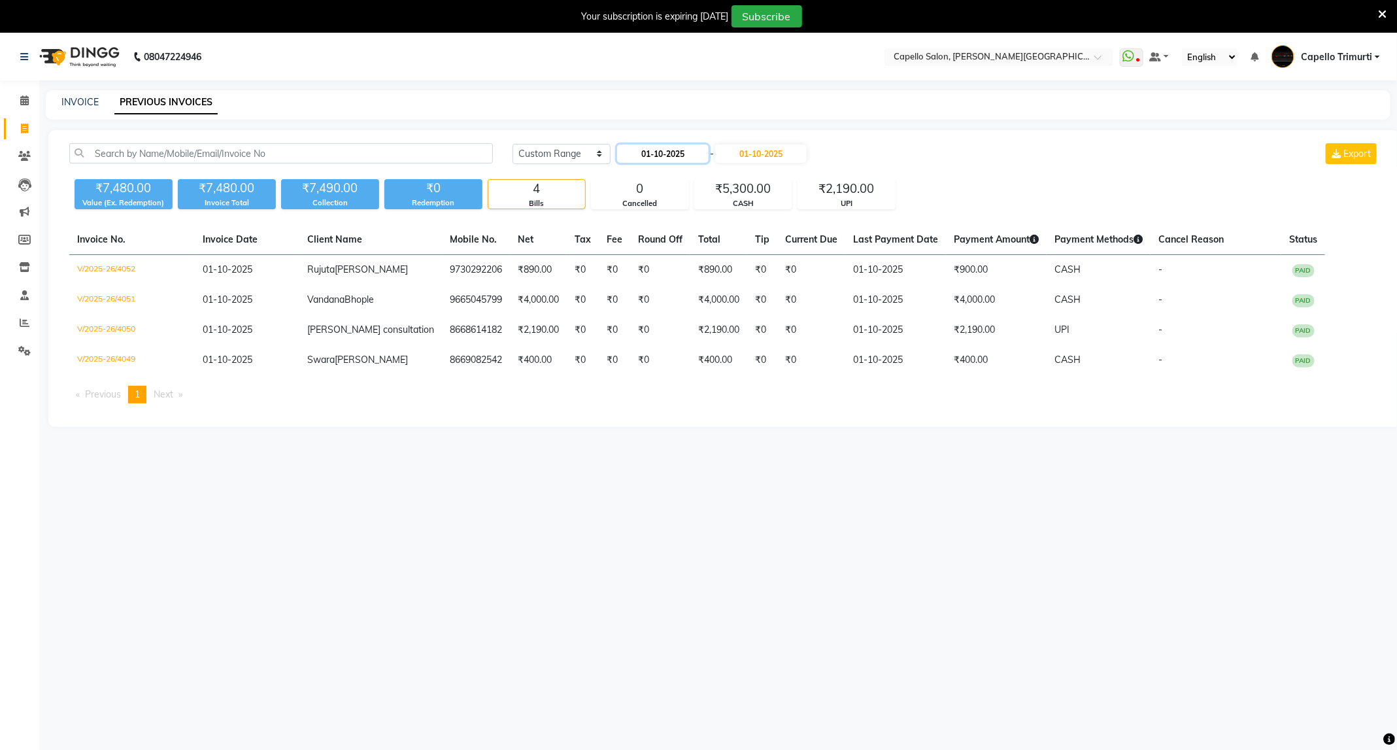
click at [682, 153] on input "01-10-2025" at bounding box center [663, 153] width 92 height 18
select select "10"
select select "2025"
click at [626, 173] on button "Previous month" at bounding box center [629, 177] width 11 height 21
select select "9"
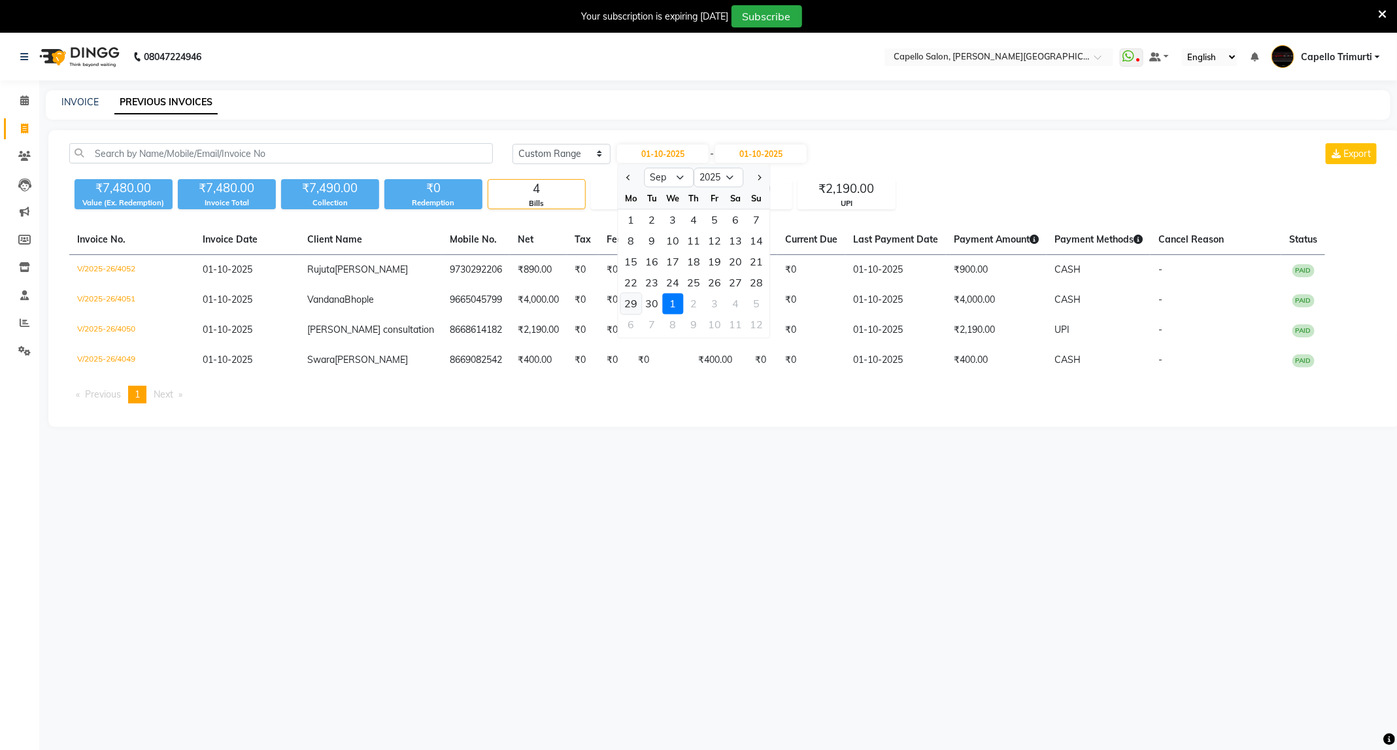
click at [634, 302] on div "29" at bounding box center [631, 303] width 21 height 21
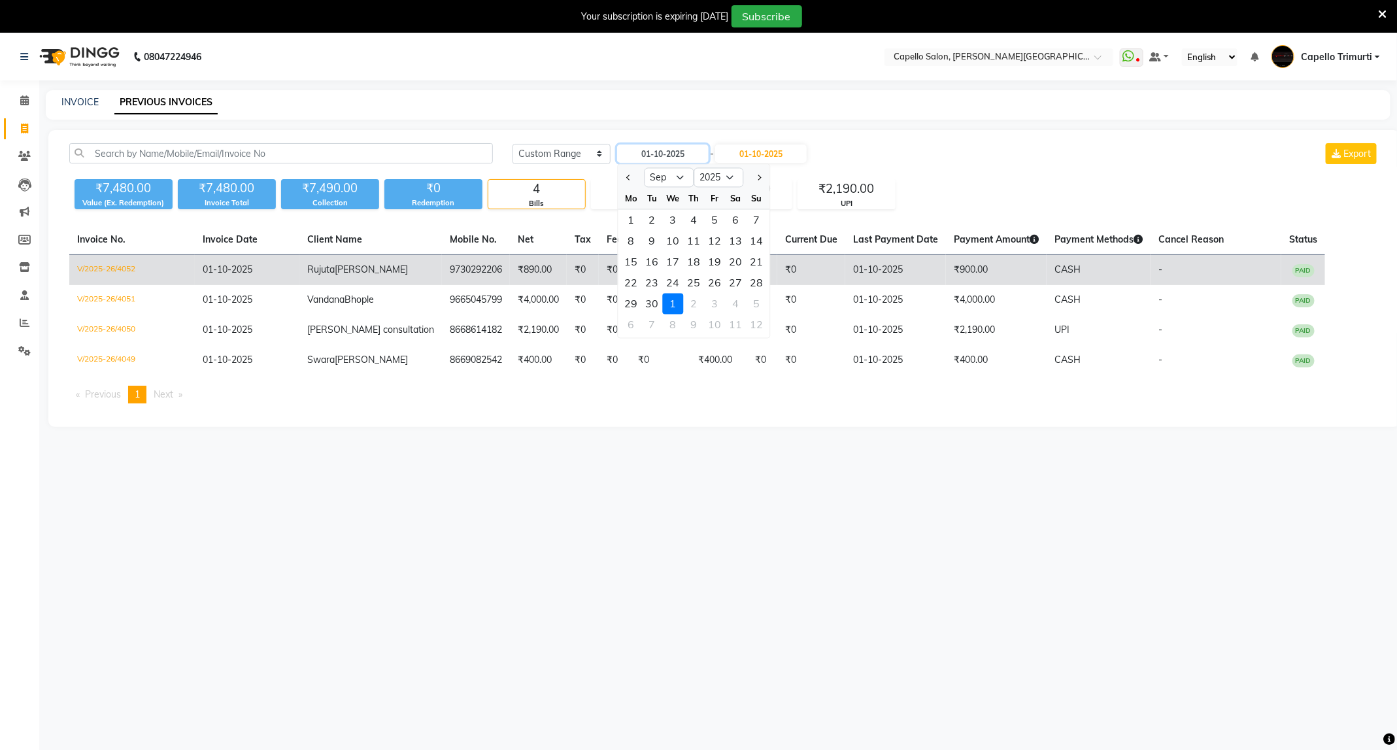
type input "29-09-2025"
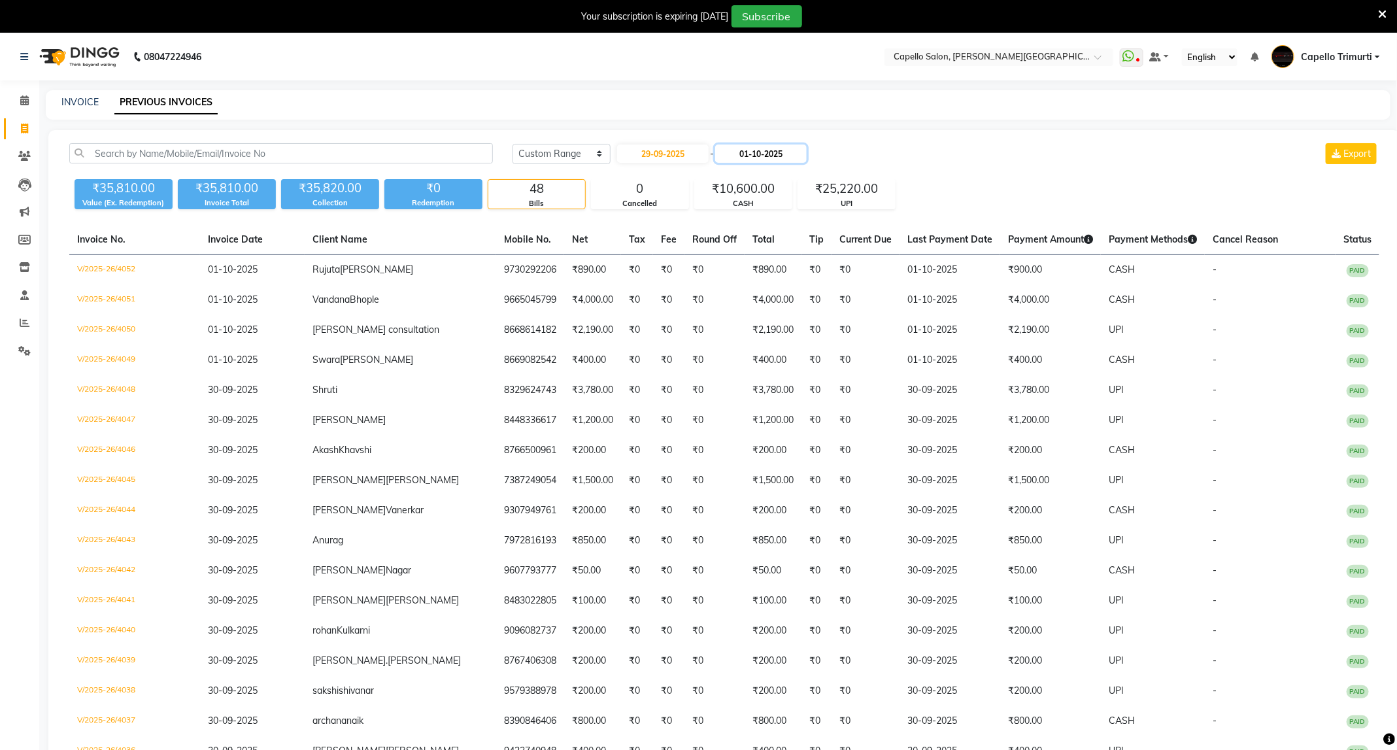
click at [753, 146] on input "01-10-2025" at bounding box center [761, 153] width 92 height 18
select select "10"
click at [732, 225] on div "29" at bounding box center [733, 220] width 21 height 21
type input "29-09-2025"
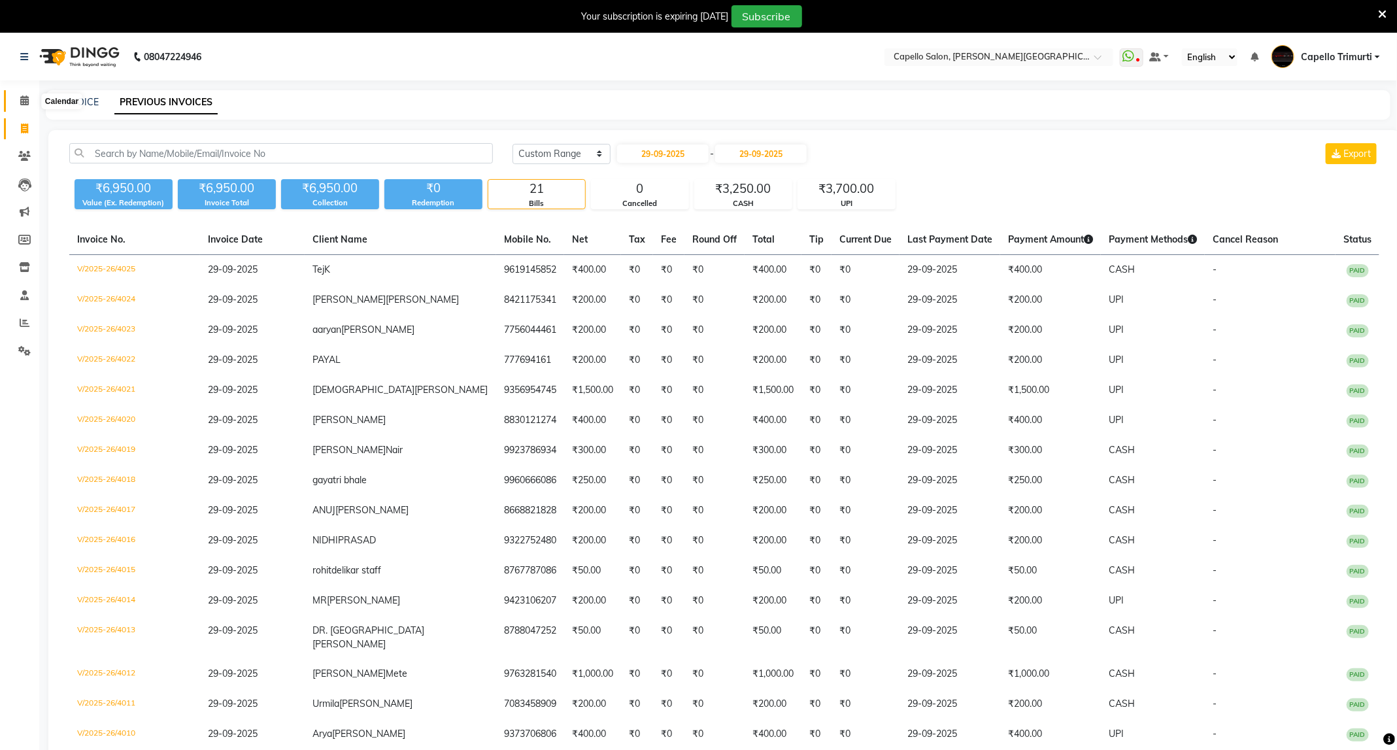
drag, startPoint x: 25, startPoint y: 99, endPoint x: 158, endPoint y: 27, distance: 150.0
click at [25, 99] on icon at bounding box center [24, 100] width 8 height 10
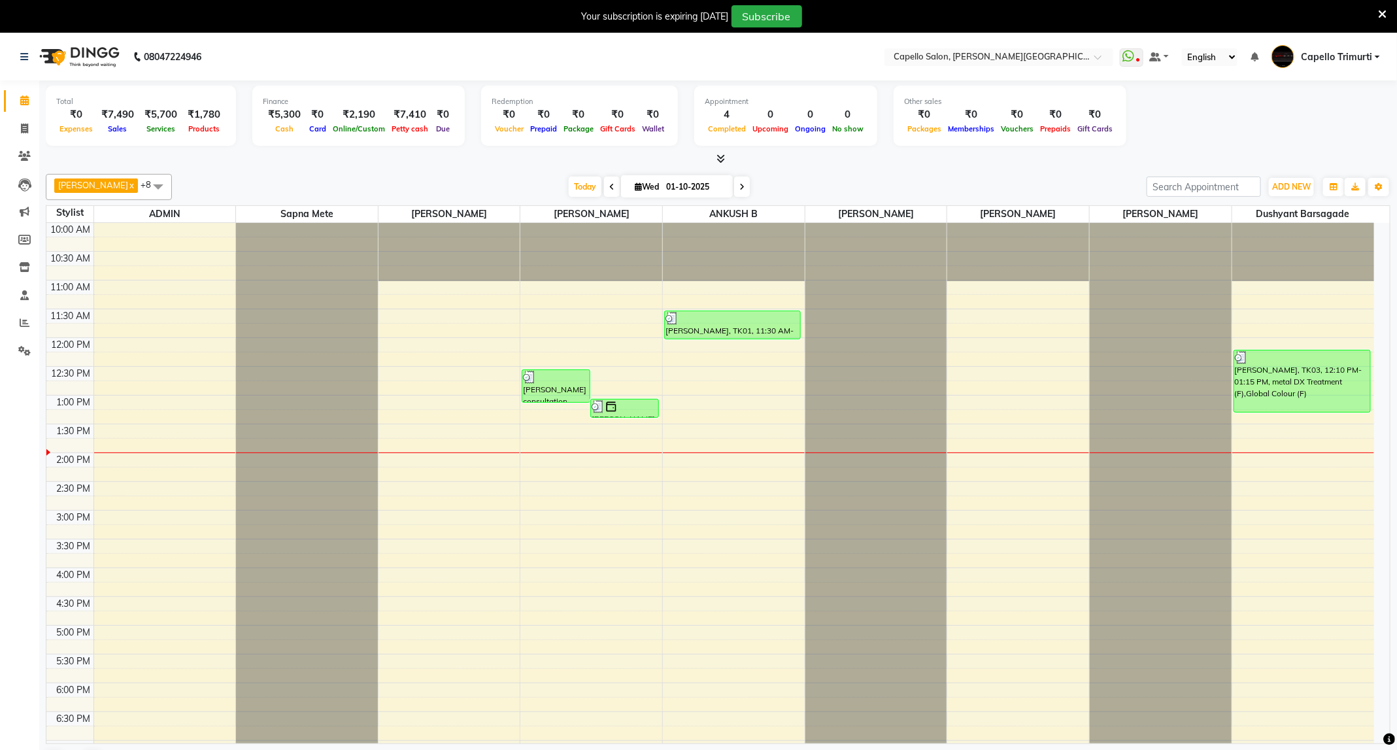
click at [609, 185] on icon at bounding box center [611, 187] width 5 height 8
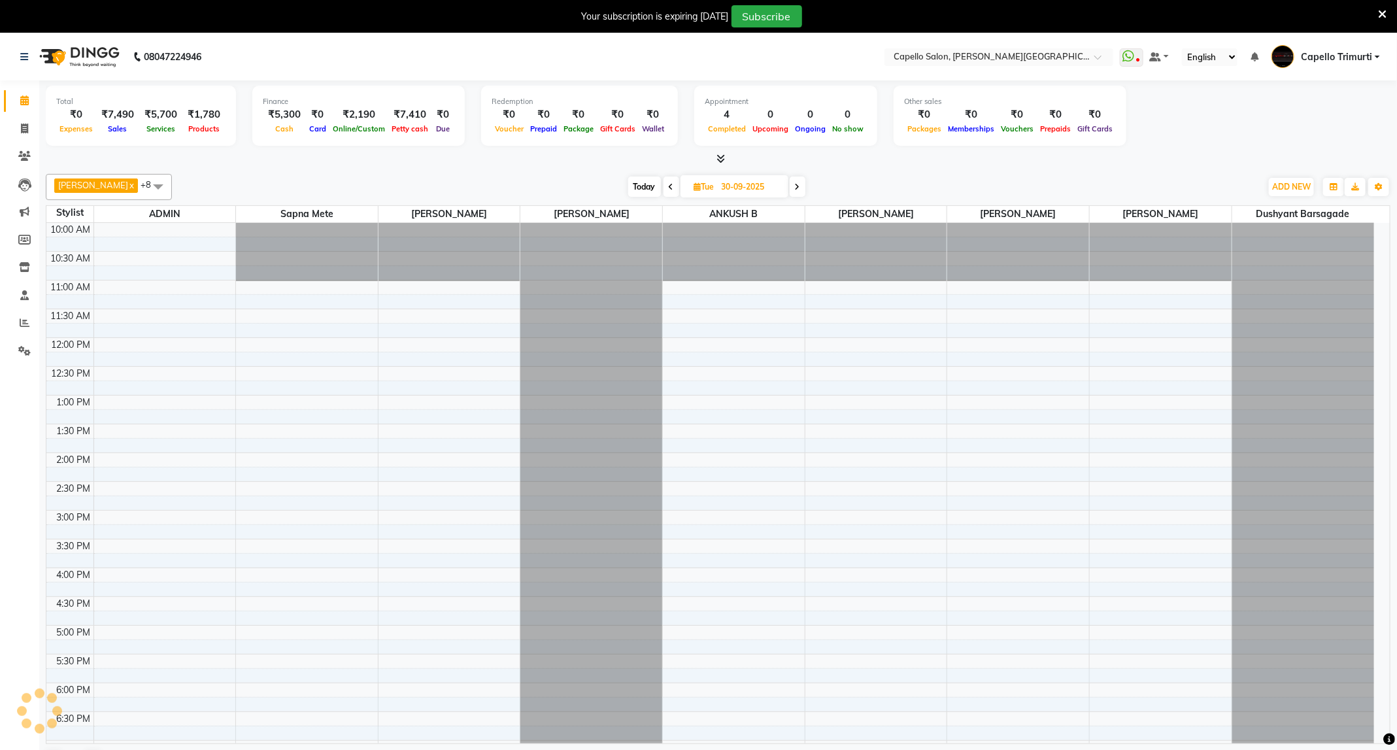
scroll to position [176, 0]
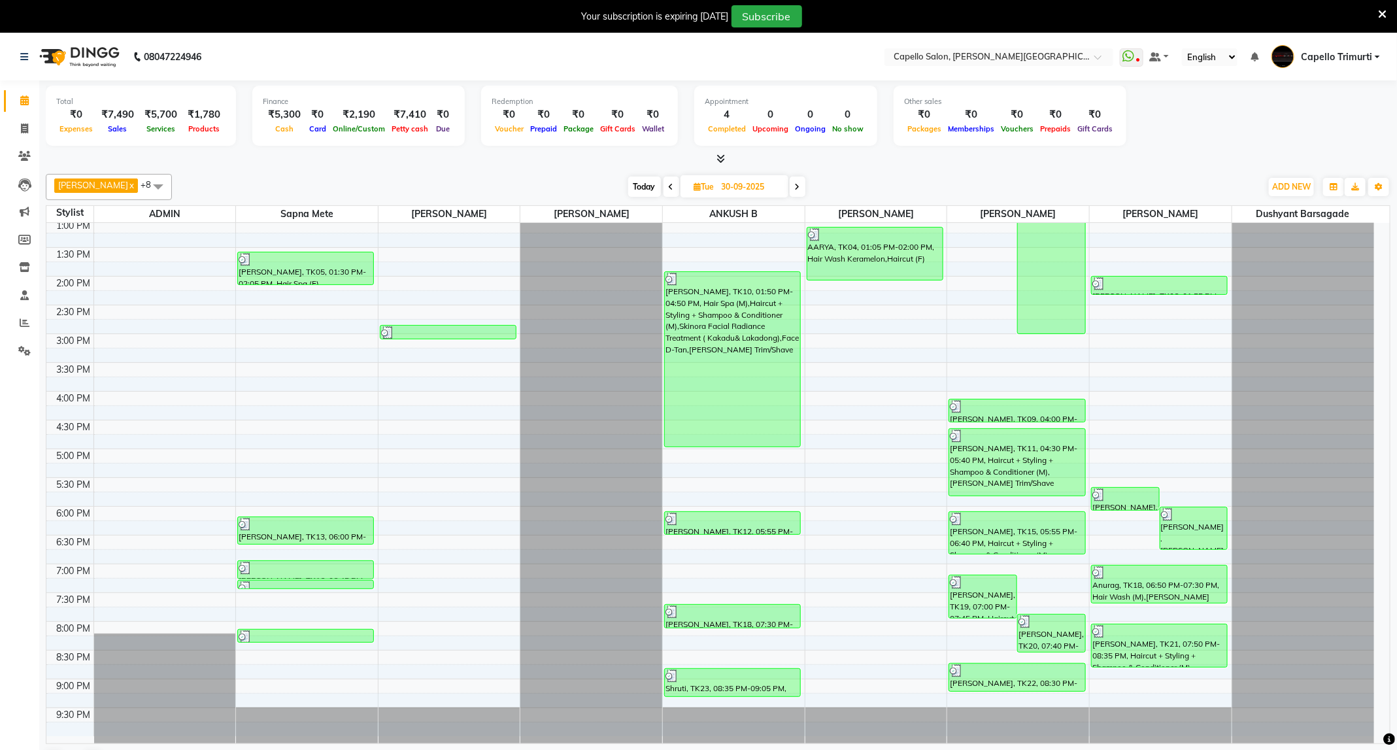
click at [795, 185] on icon at bounding box center [797, 187] width 5 height 8
type input "01-10-2025"
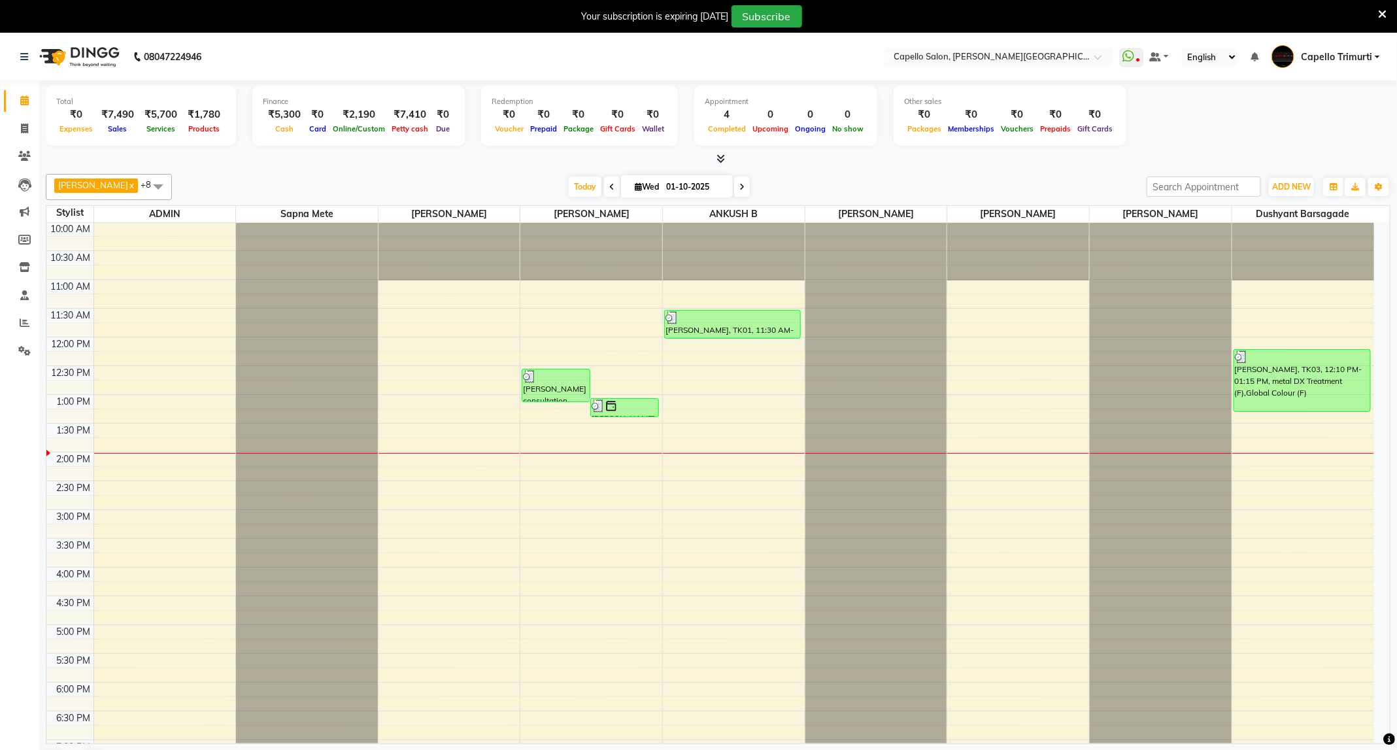
scroll to position [0, 0]
click at [20, 131] on span at bounding box center [24, 129] width 23 height 15
select select "service"
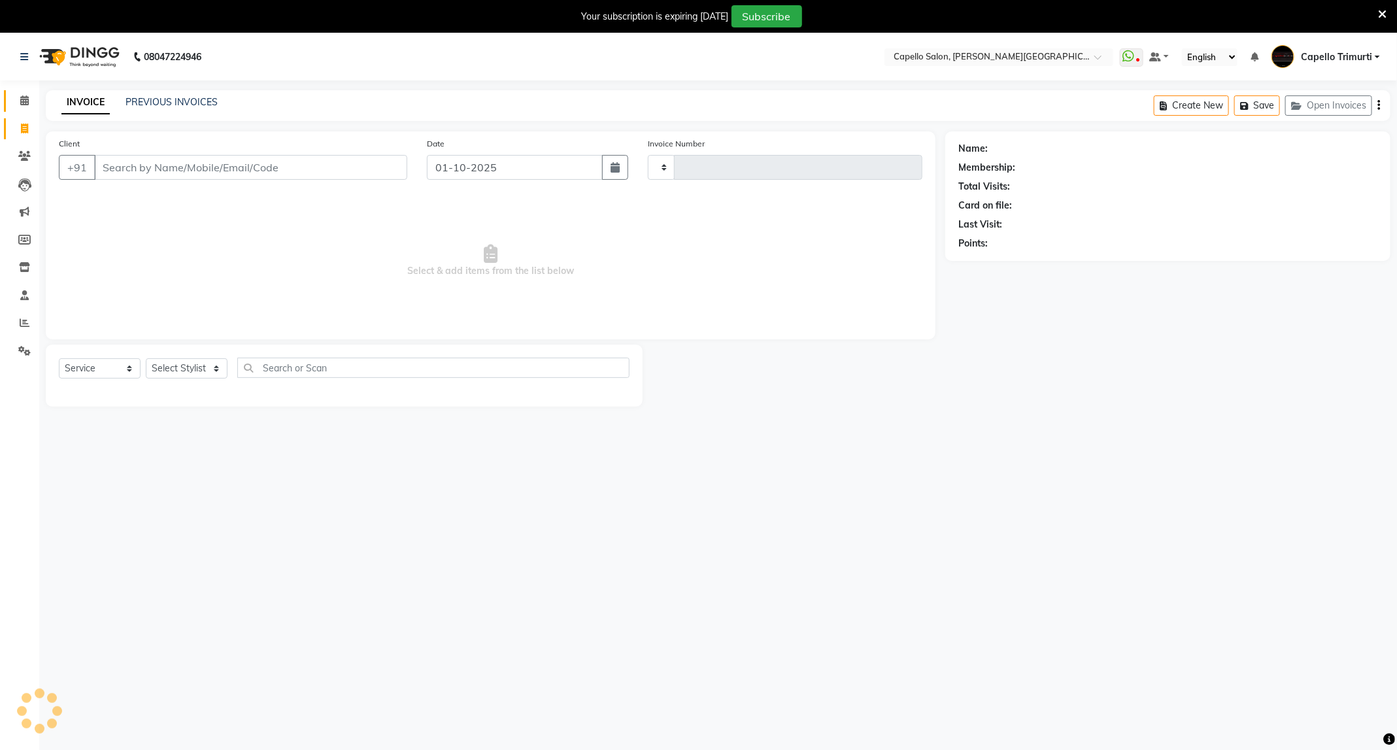
type input "4053"
select select "811"
click at [208, 373] on select "Select Stylist" at bounding box center [187, 368] width 82 height 20
select select "75888"
click at [146, 359] on select "Select Stylist ADMIN [PERSON_NAME] [PERSON_NAME] [PERSON_NAME] [PERSON_NAME] (M…" at bounding box center [187, 368] width 82 height 20
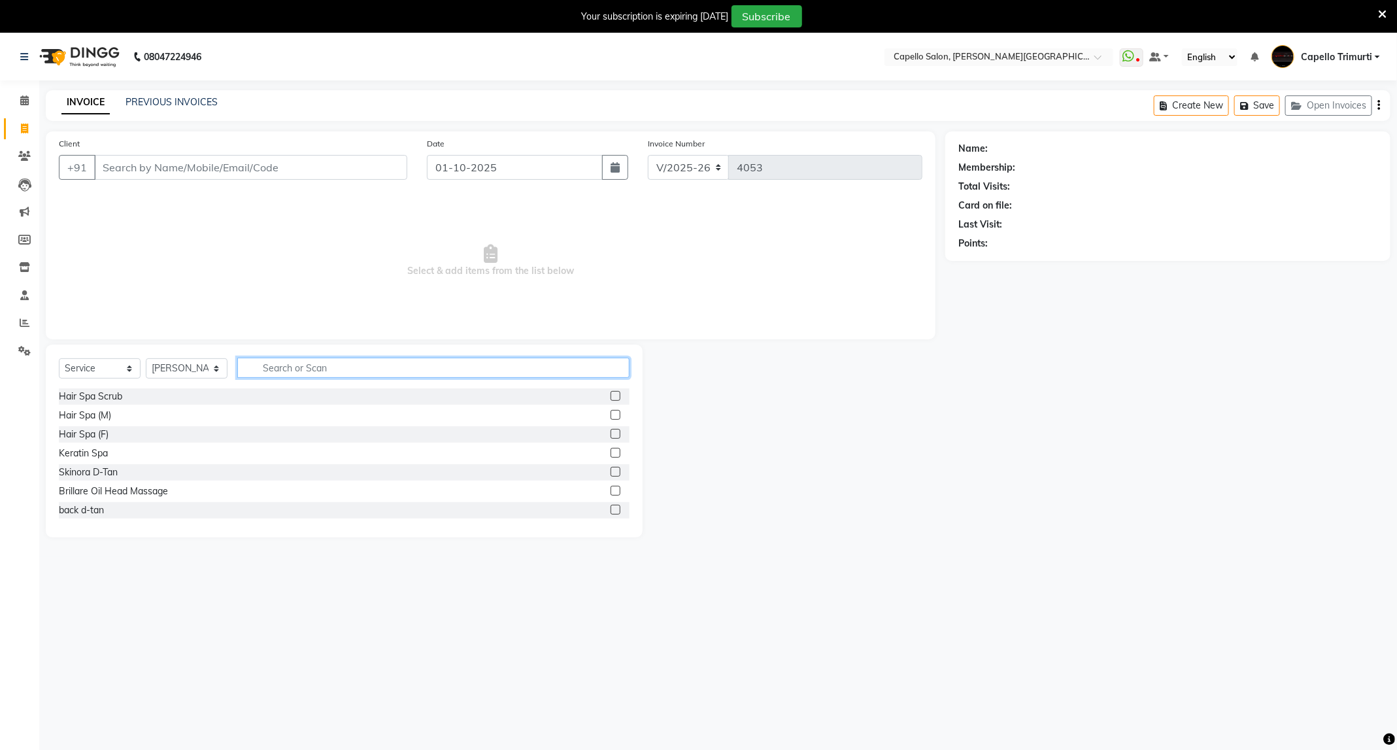
click at [344, 369] on input "text" at bounding box center [433, 368] width 392 height 20
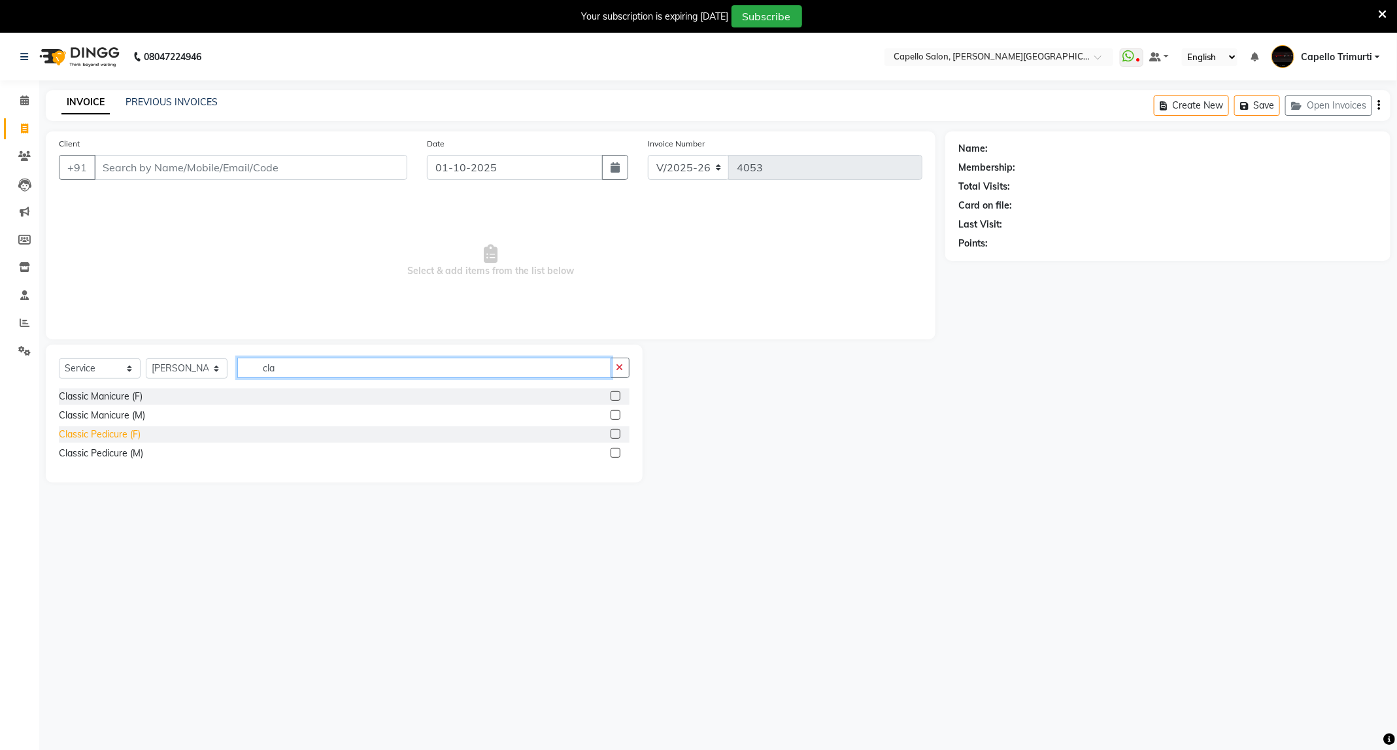
type input "cla"
click at [122, 440] on div "Classic Pedicure (F)" at bounding box center [100, 434] width 82 height 14
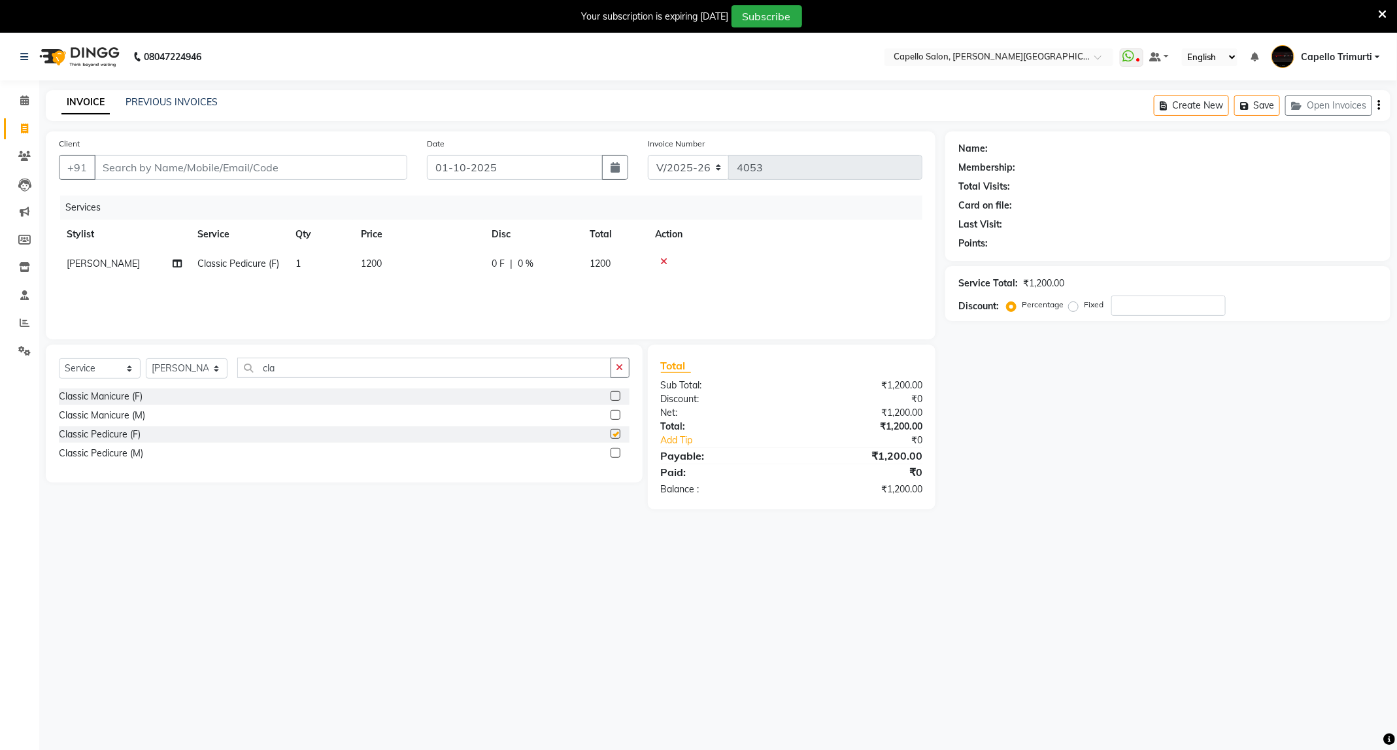
checkbox input "false"
click at [212, 371] on select "Select Stylist ADMIN [PERSON_NAME] [PERSON_NAME] [PERSON_NAME] [PERSON_NAME] (M…" at bounding box center [187, 368] width 82 height 20
select select "50699"
click at [146, 359] on select "Select Stylist ADMIN [PERSON_NAME] [PERSON_NAME] [PERSON_NAME] [PERSON_NAME] (M…" at bounding box center [187, 368] width 82 height 20
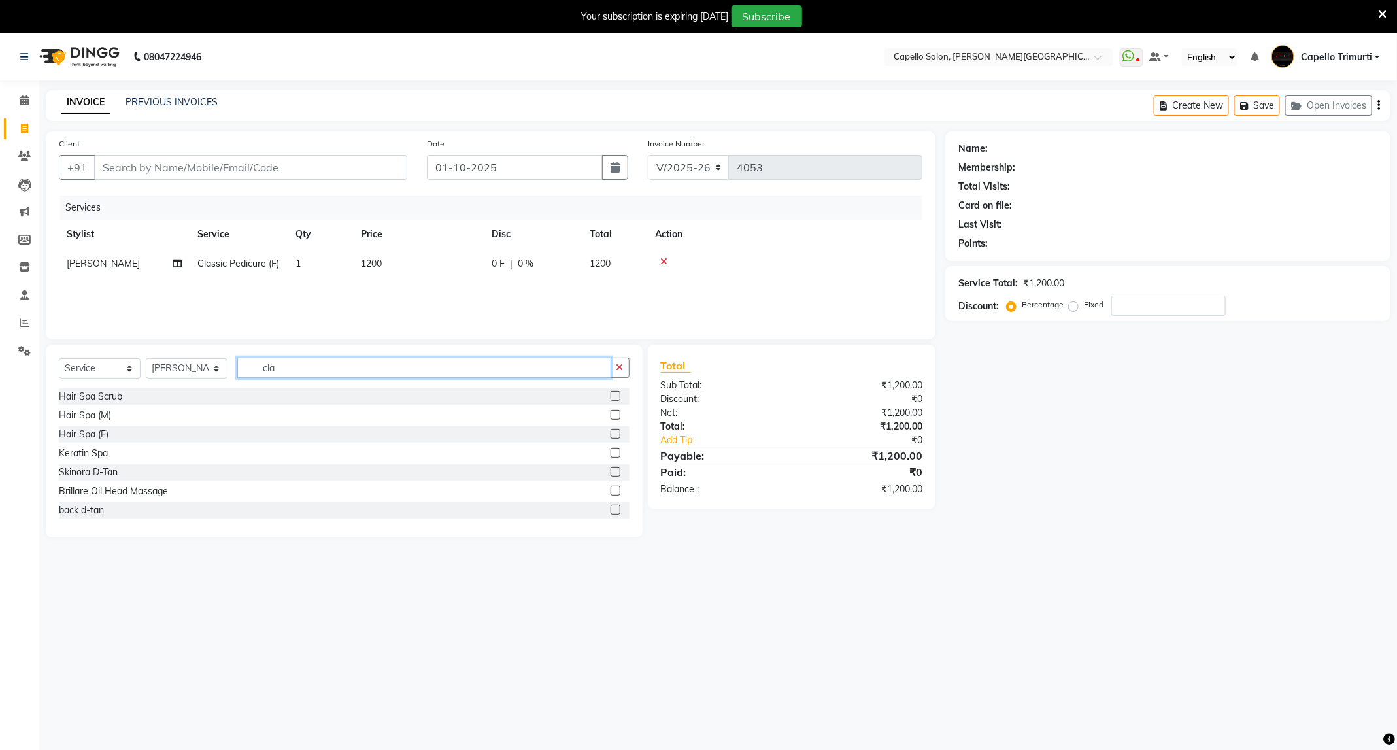
drag, startPoint x: 322, startPoint y: 363, endPoint x: 212, endPoint y: 381, distance: 110.7
click at [212, 381] on div "Select Service Product Membership Package Voucher Prepaid Gift Card Select Styl…" at bounding box center [344, 373] width 571 height 31
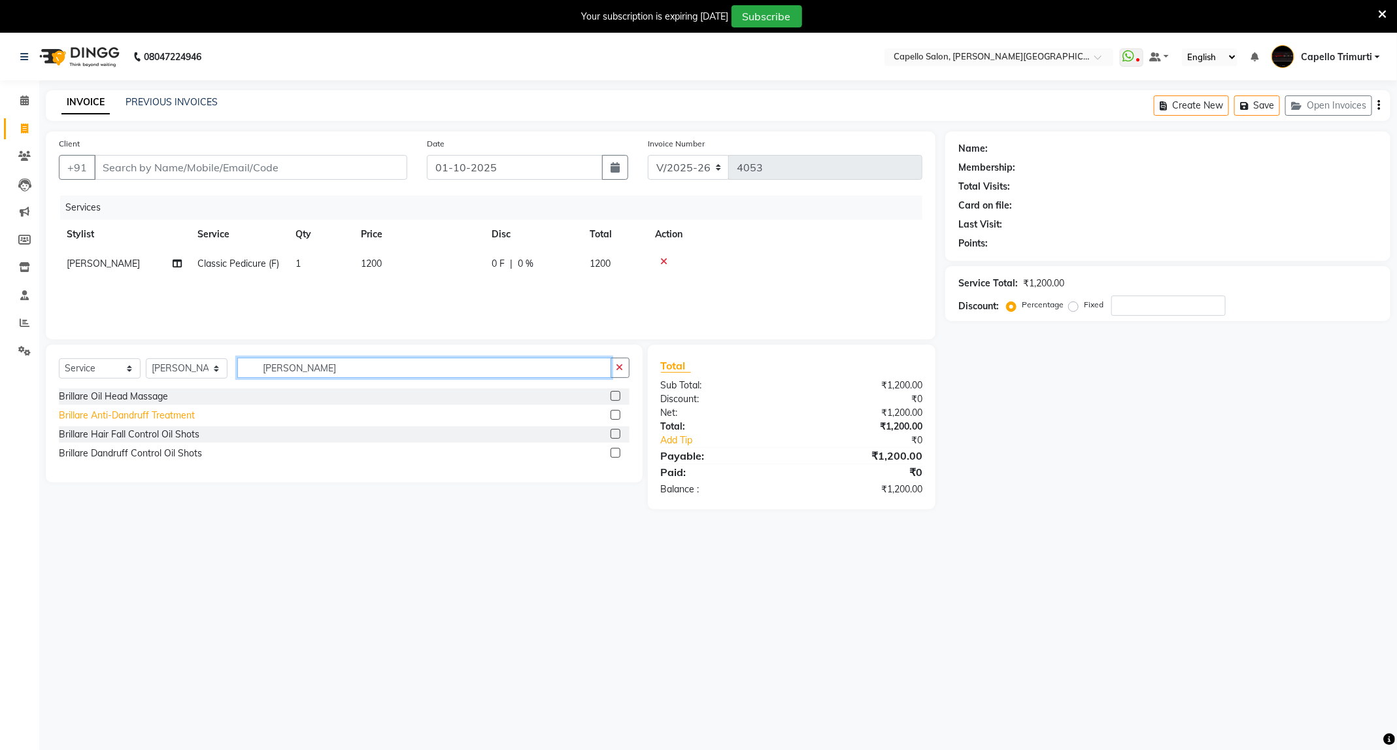
type input "[PERSON_NAME]"
click at [169, 418] on div "Brillare Anti-Dandruff Treatment" at bounding box center [127, 415] width 136 height 14
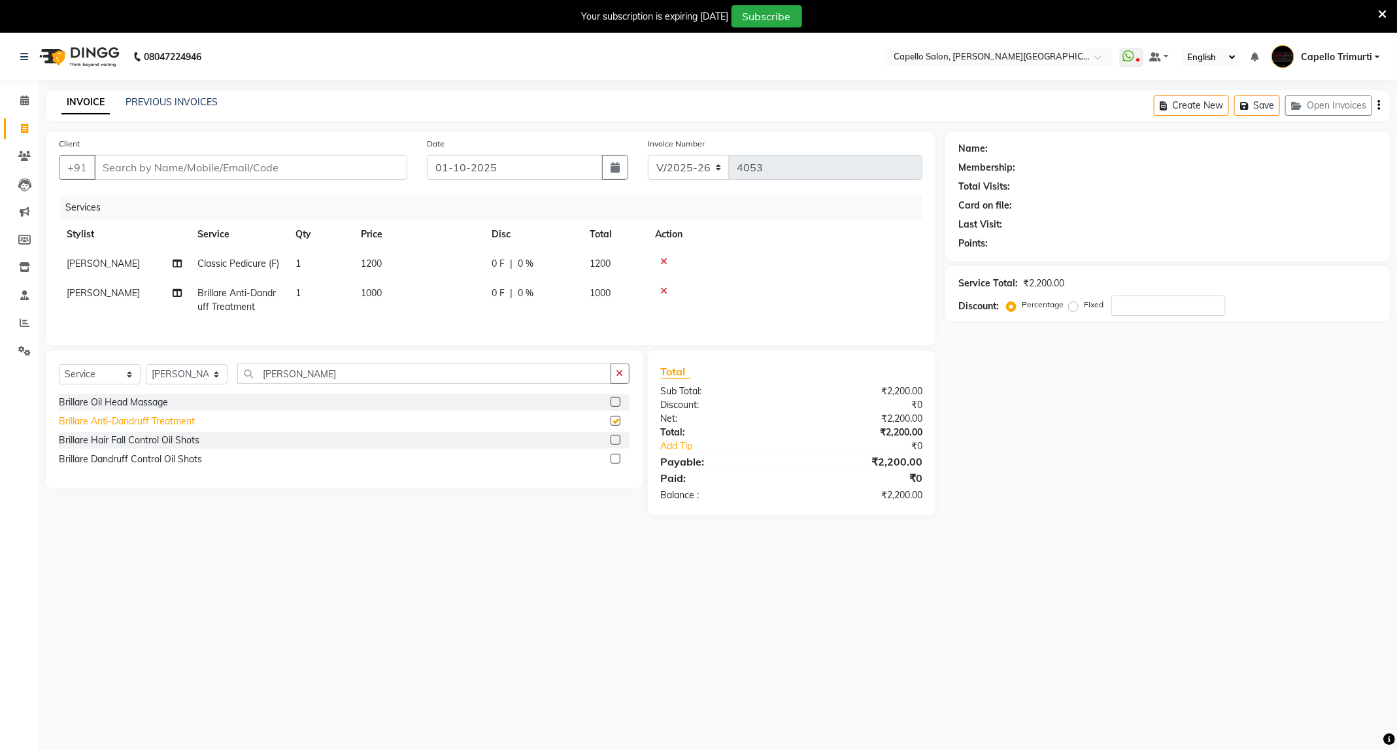
checkbox input "false"
click at [304, 167] on input "Client" at bounding box center [250, 167] width 313 height 25
drag, startPoint x: 304, startPoint y: 373, endPoint x: 222, endPoint y: 418, distance: 93.3
click at [222, 418] on div "Select Service Product Membership Package Voucher Prepaid Gift Card Select Styl…" at bounding box center [344, 419] width 597 height 138
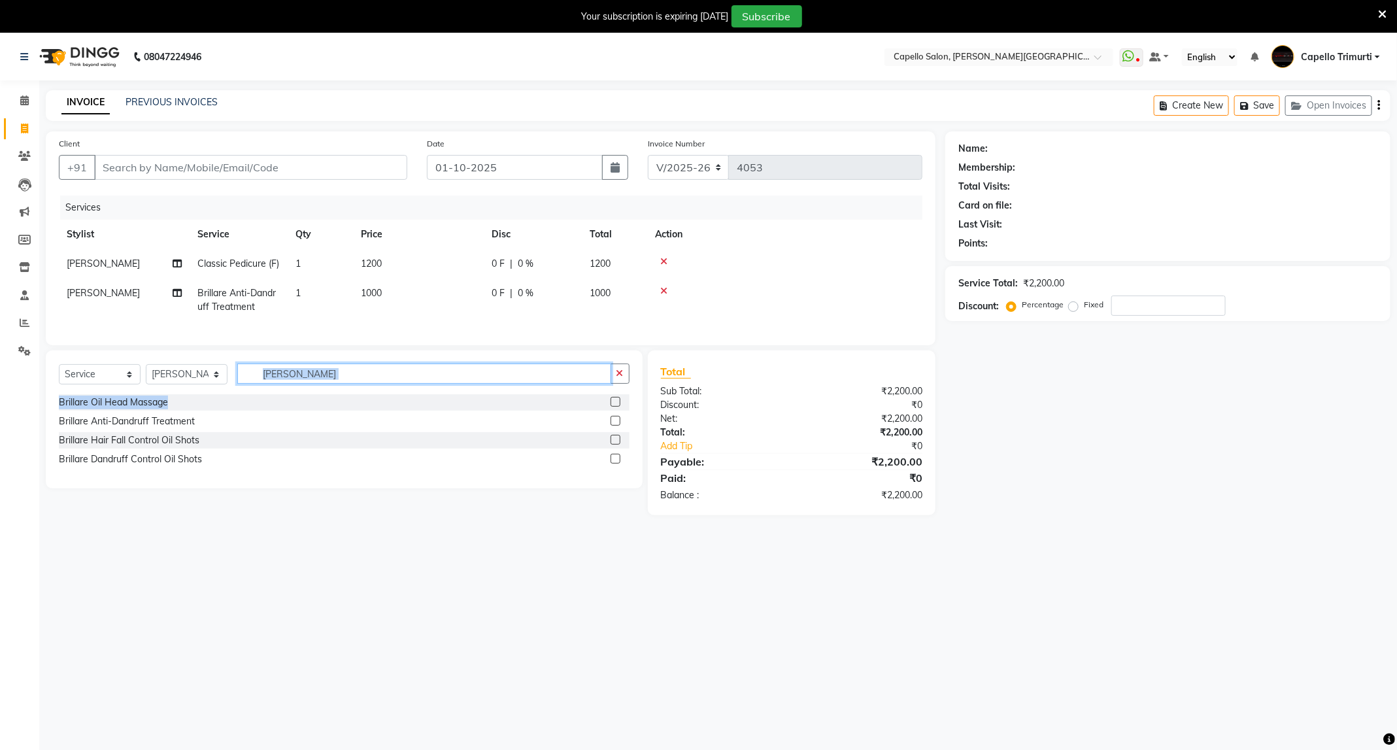
click at [292, 384] on input "[PERSON_NAME]" at bounding box center [424, 373] width 374 height 20
drag, startPoint x: 299, startPoint y: 389, endPoint x: 244, endPoint y: 414, distance: 60.5
click at [244, 414] on div "Select Service Product Membership Package Voucher Prepaid Gift Card Select Styl…" at bounding box center [344, 419] width 597 height 138
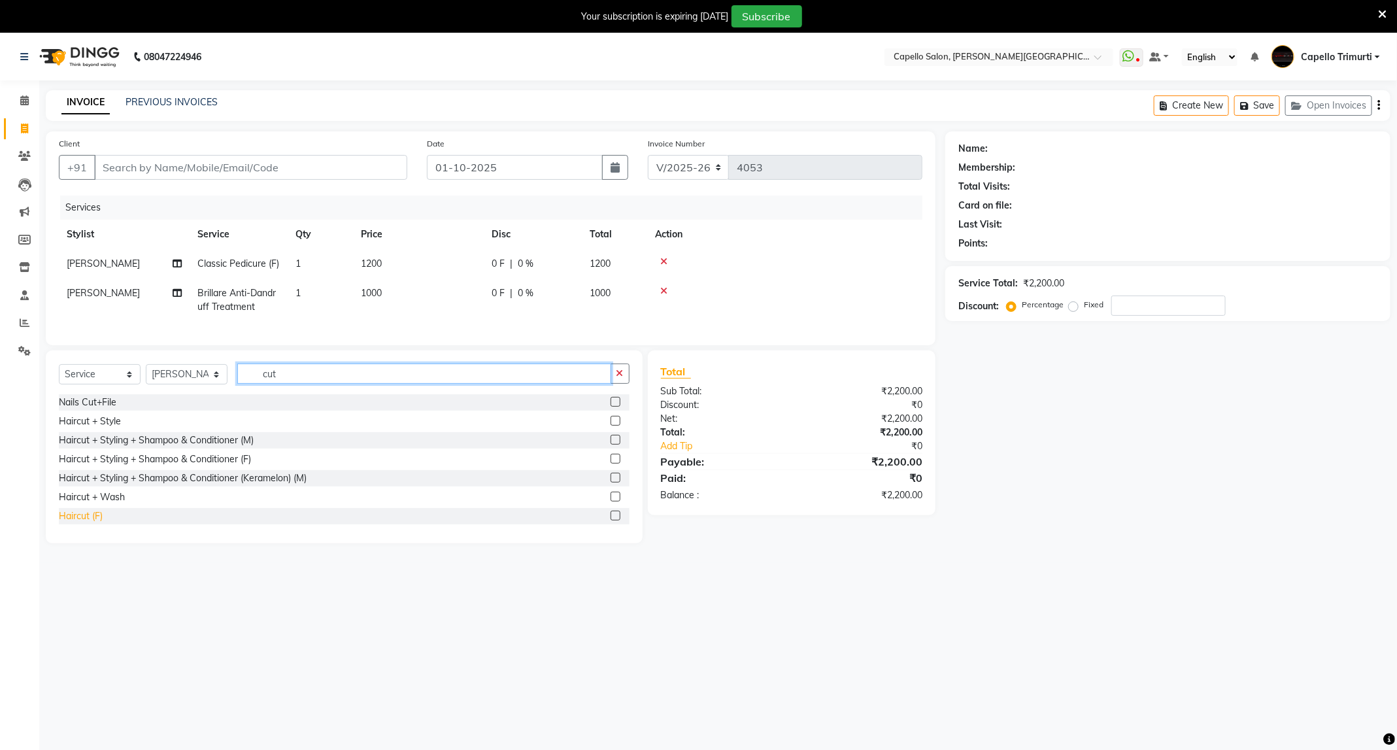
type input "cut"
click at [86, 523] on div "Haircut (F)" at bounding box center [81, 516] width 44 height 14
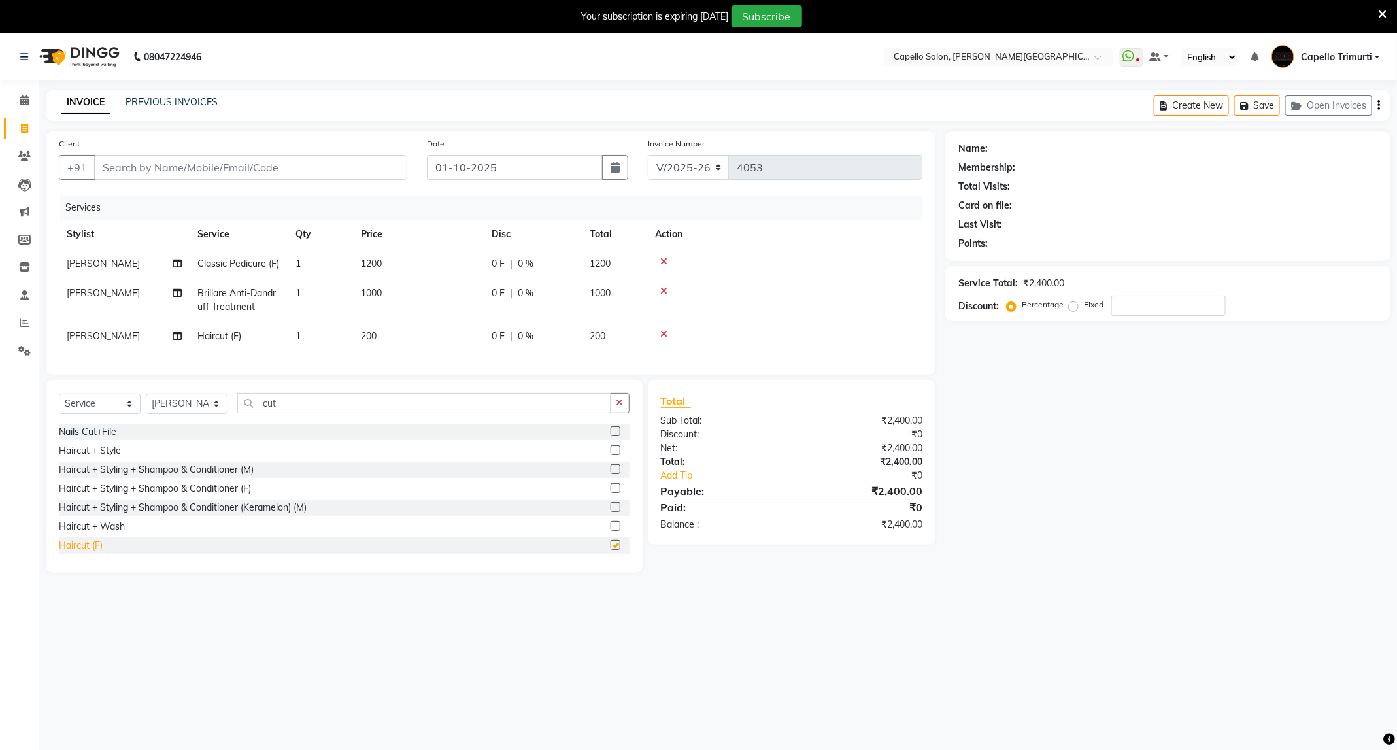
checkbox input "false"
click at [138, 163] on input "Client" at bounding box center [250, 167] width 313 height 25
type input "9"
type input "0"
type input "9021624602"
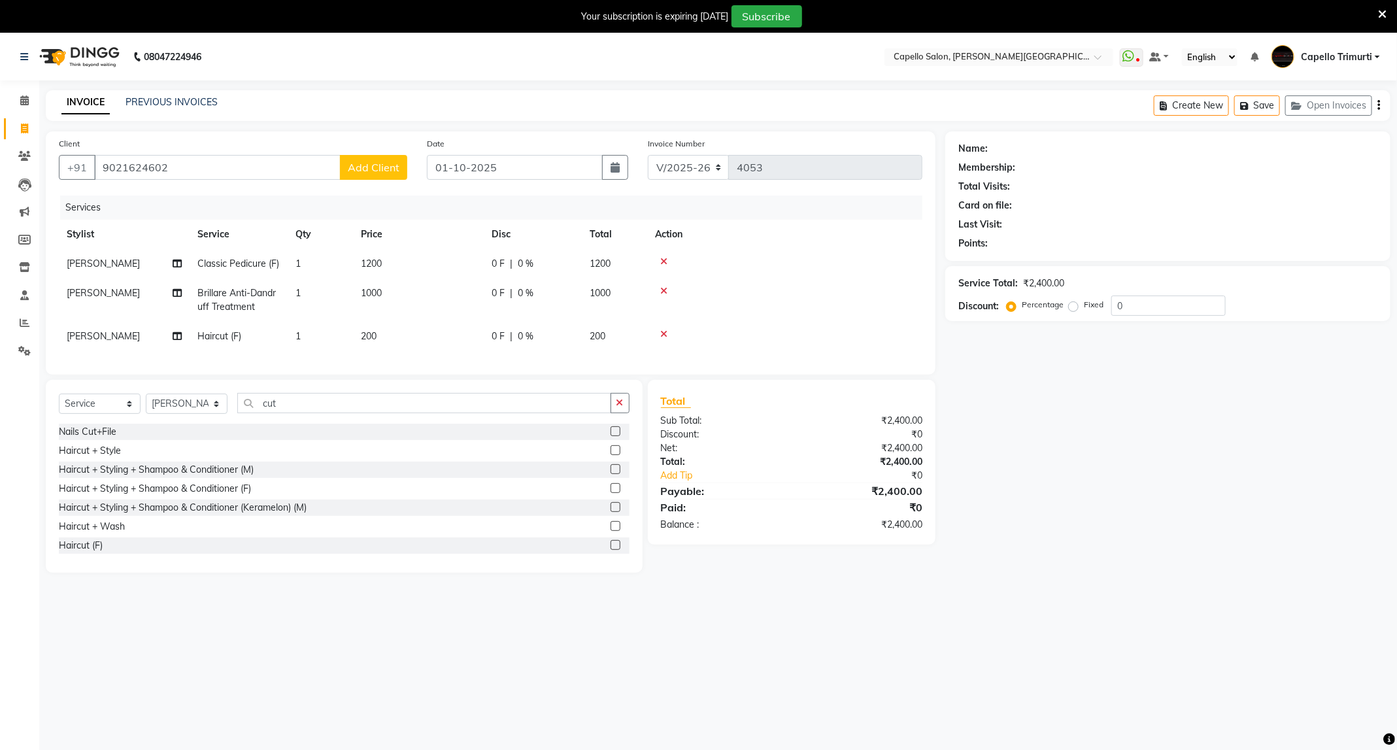
click at [365, 167] on span "Add Client" at bounding box center [374, 167] width 52 height 13
select select "22"
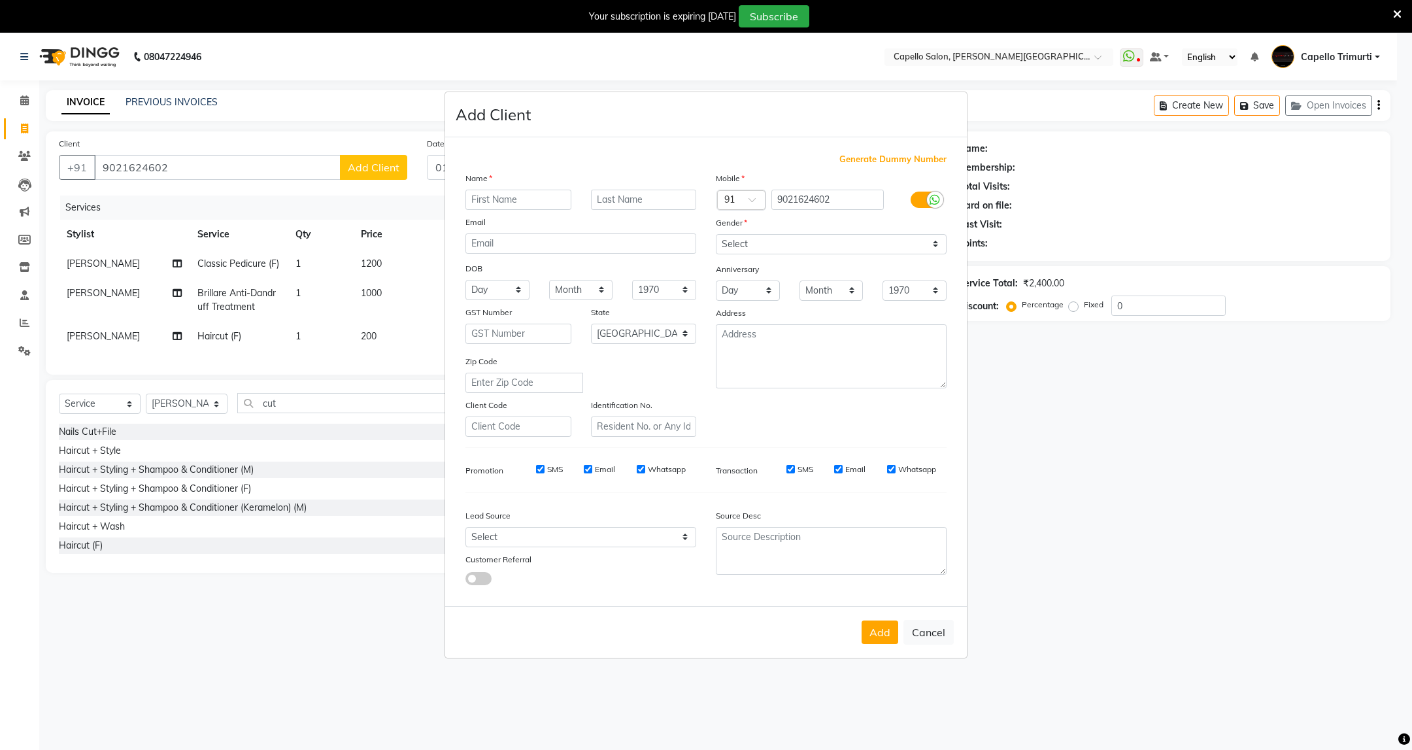
click at [527, 198] on input "text" at bounding box center [518, 200] width 106 height 20
type input "[PERSON_NAME]"
click at [624, 195] on input "text" at bounding box center [644, 200] width 106 height 20
type input "halde"
click at [935, 244] on select "Select [DEMOGRAPHIC_DATA] [DEMOGRAPHIC_DATA] Other Prefer Not To Say" at bounding box center [831, 244] width 231 height 20
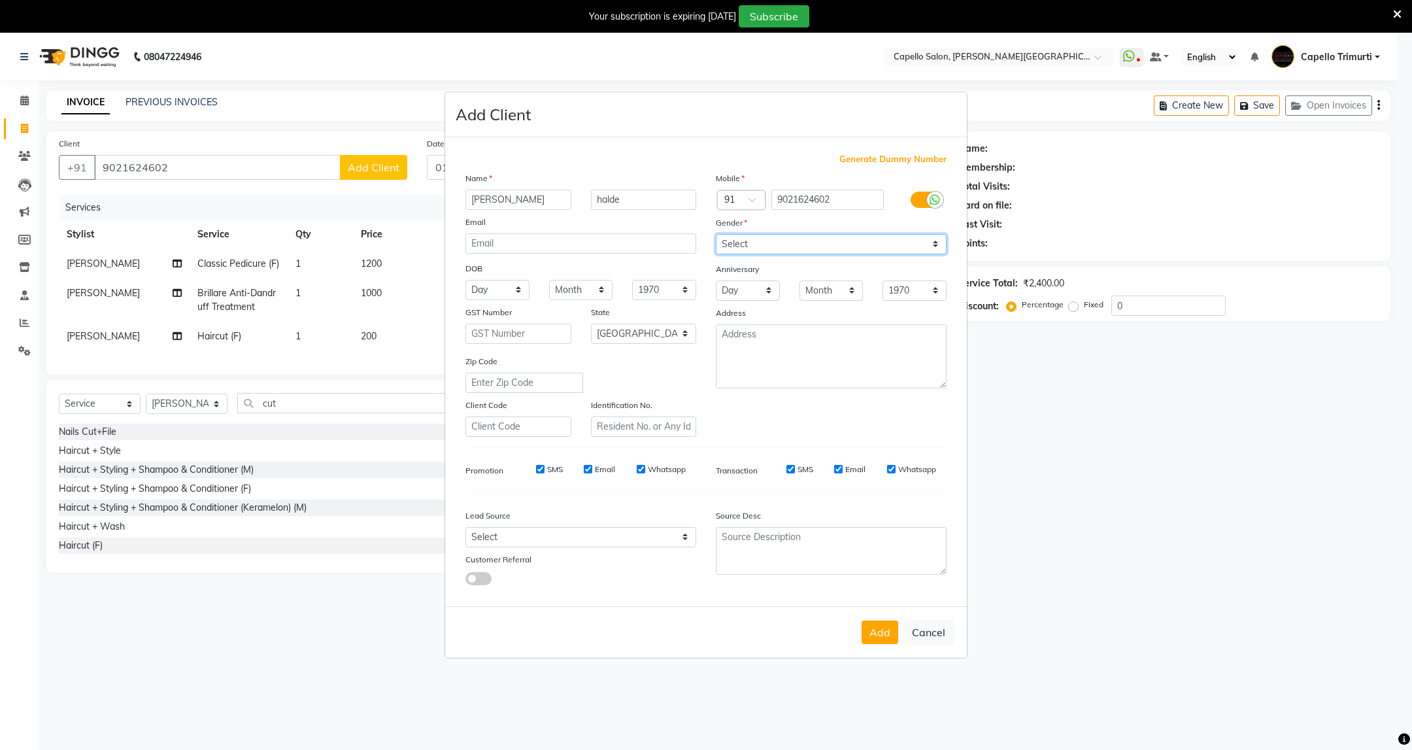
select select "female"
click at [716, 235] on select "Select Male Female Other Prefer Not To Say" at bounding box center [831, 244] width 231 height 20
click at [883, 627] on button "Add" at bounding box center [879, 632] width 37 height 24
select select
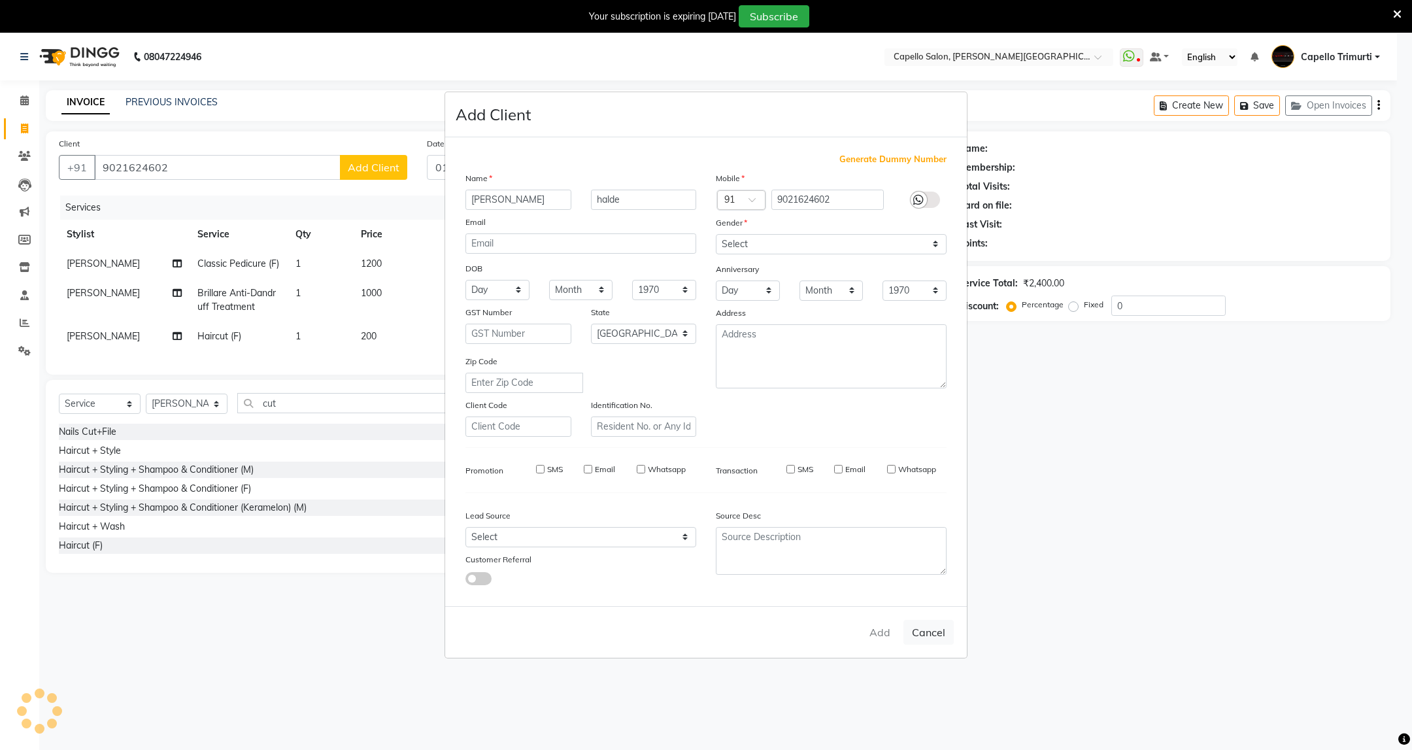
select select
select select "null"
select select
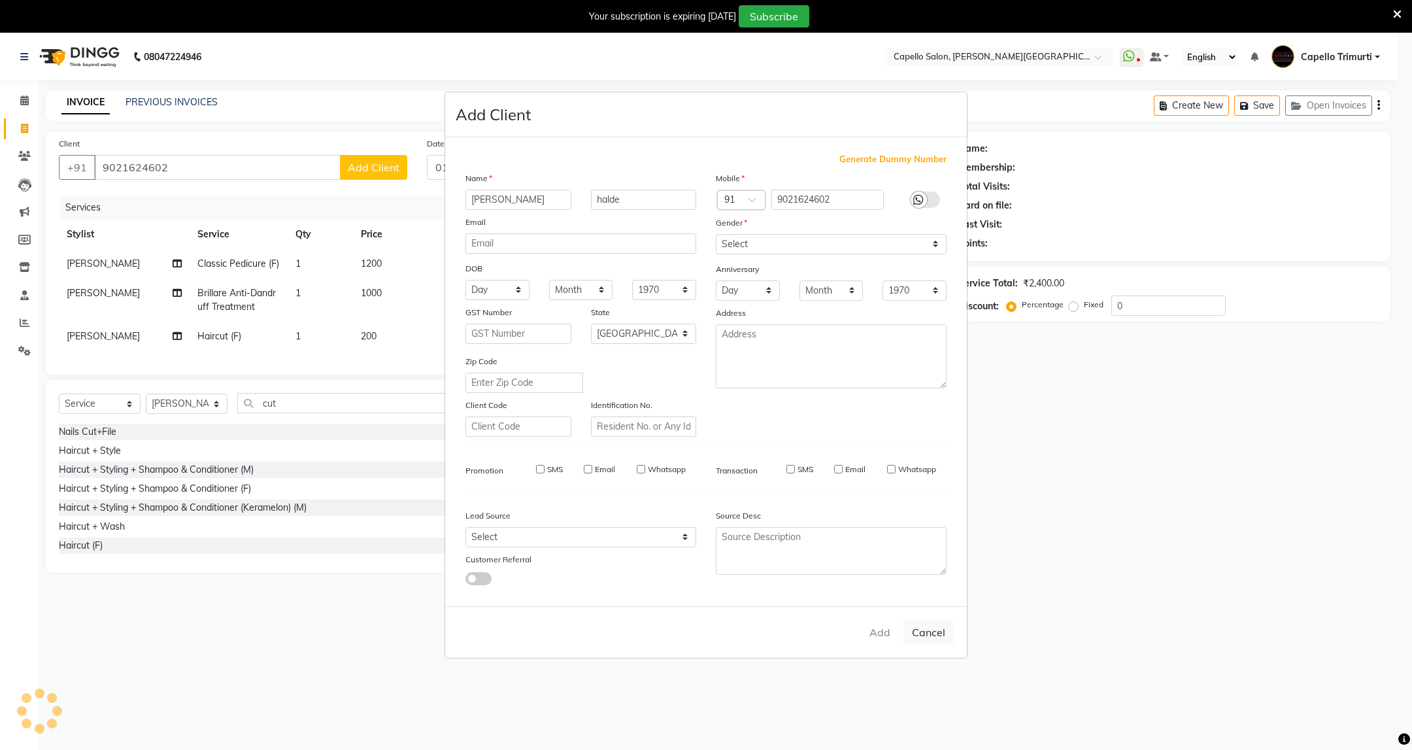
select select
checkbox input "false"
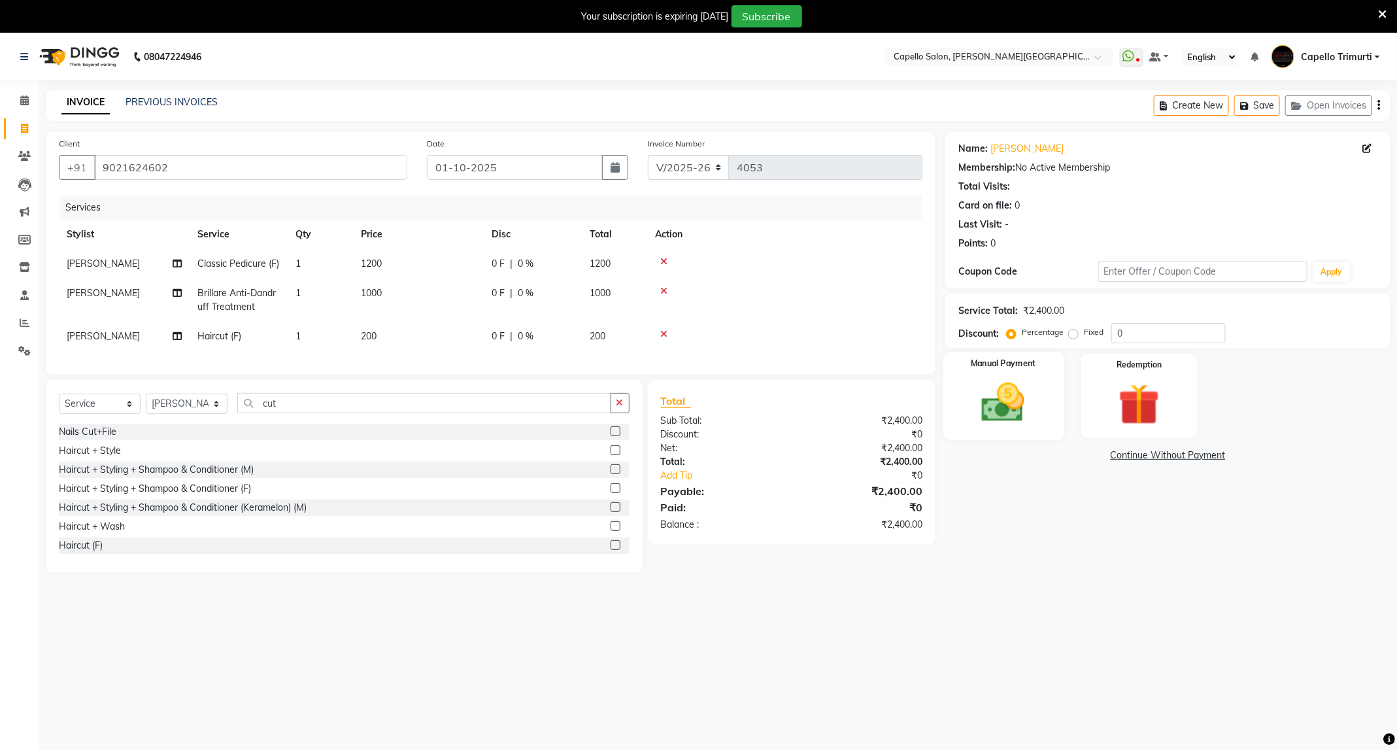
click at [1045, 405] on div "Manual Payment" at bounding box center [1003, 396] width 121 height 88
click at [1163, 457] on span "CASH" at bounding box center [1156, 455] width 28 height 15
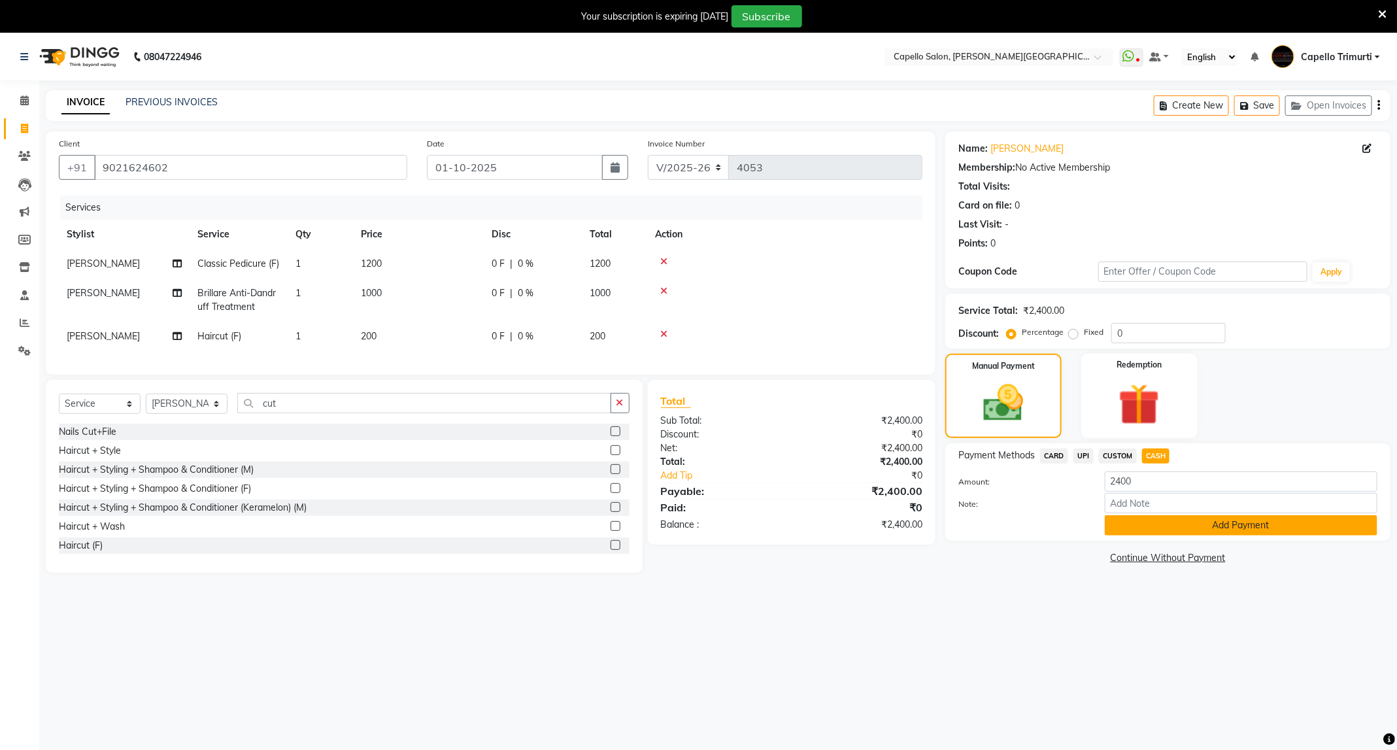
click at [1186, 520] on button "Add Payment" at bounding box center [1241, 525] width 273 height 20
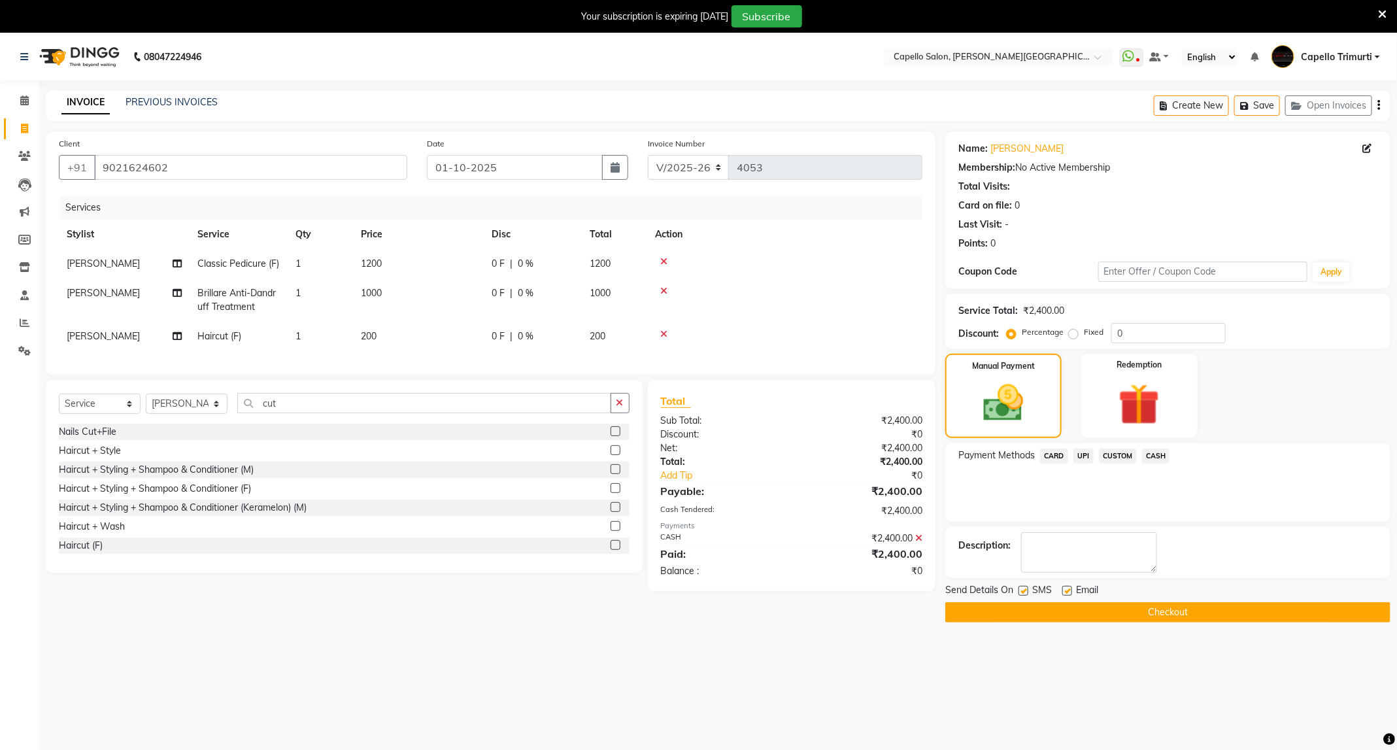
click at [1122, 610] on button "Checkout" at bounding box center [1167, 612] width 445 height 20
click at [887, 698] on div "08047224946 Select Location × Capello Salon, Trimurti Nagar WhatsApp Status ✕ S…" at bounding box center [698, 408] width 1397 height 750
click at [1135, 612] on button "Checkout" at bounding box center [1167, 612] width 445 height 20
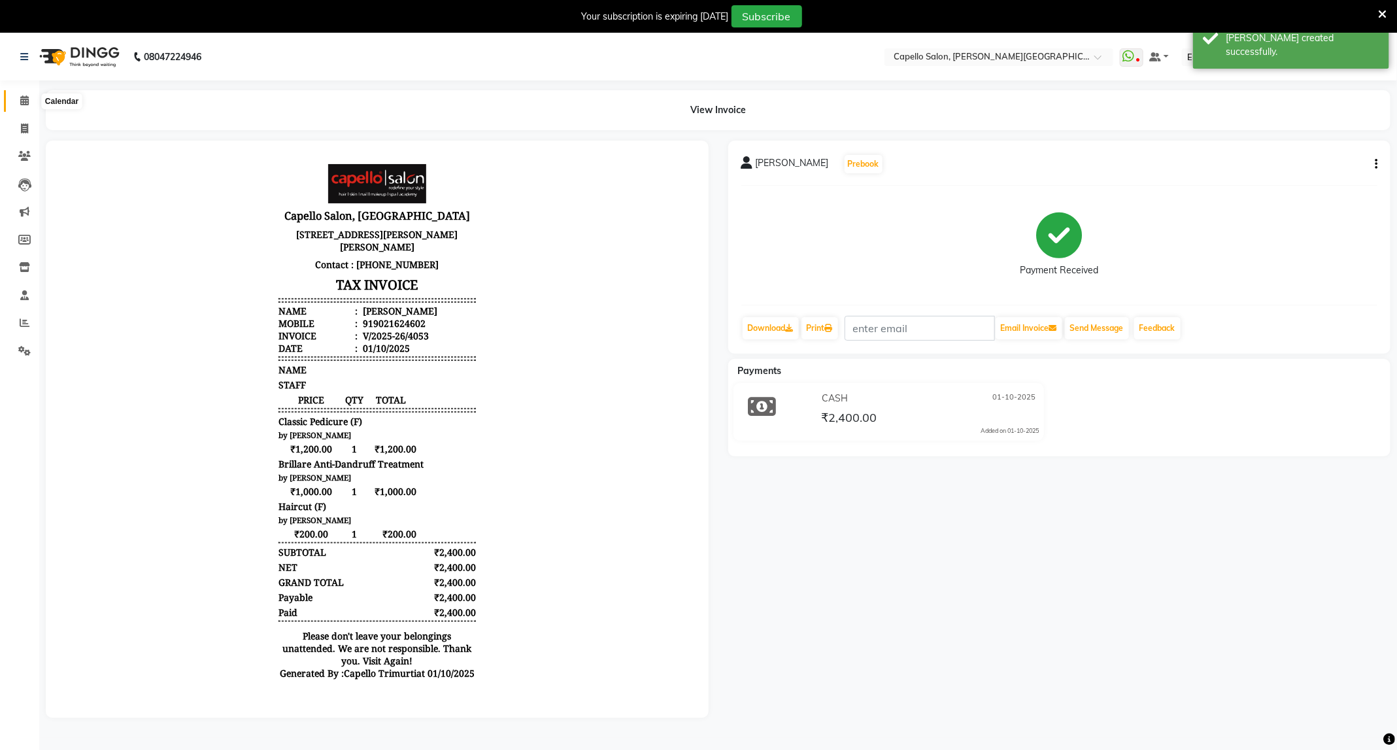
click at [18, 94] on span at bounding box center [24, 100] width 23 height 15
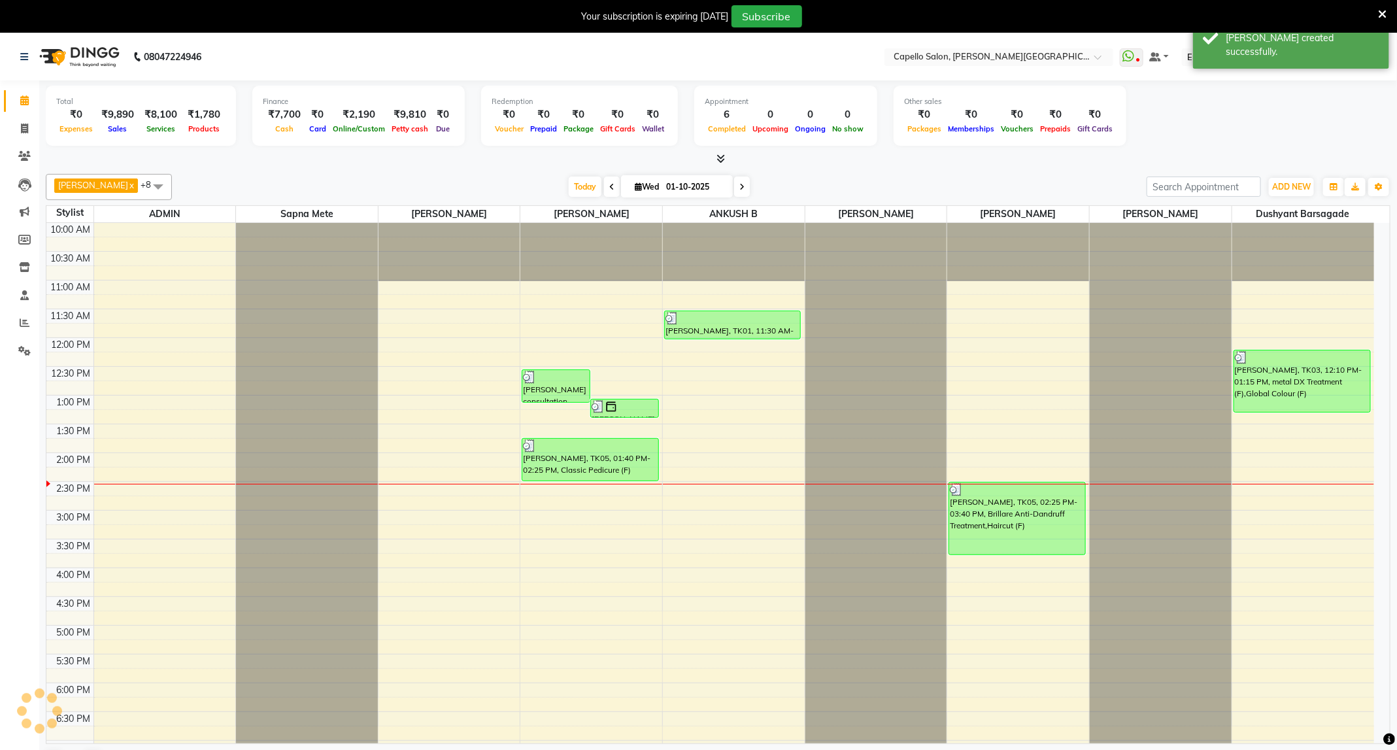
scroll to position [159, 0]
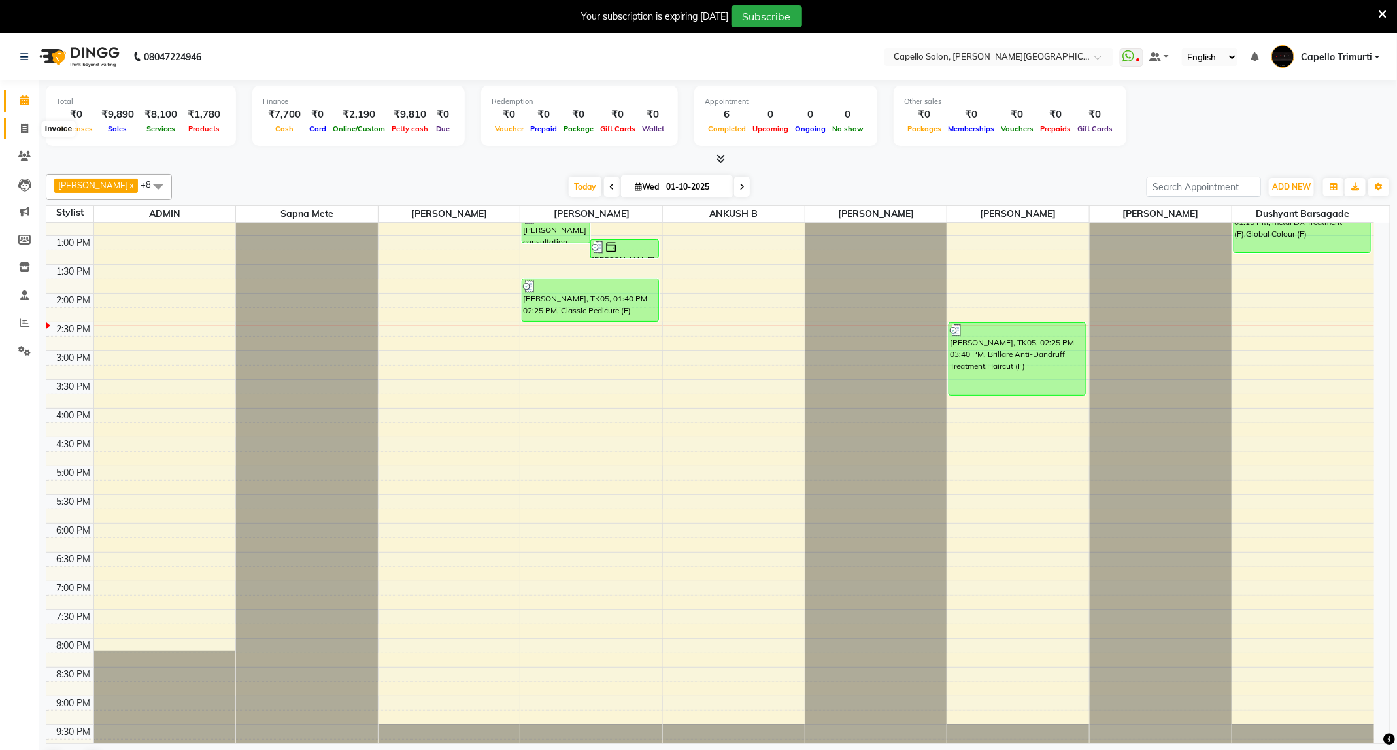
click at [26, 127] on icon at bounding box center [24, 129] width 7 height 10
select select "service"
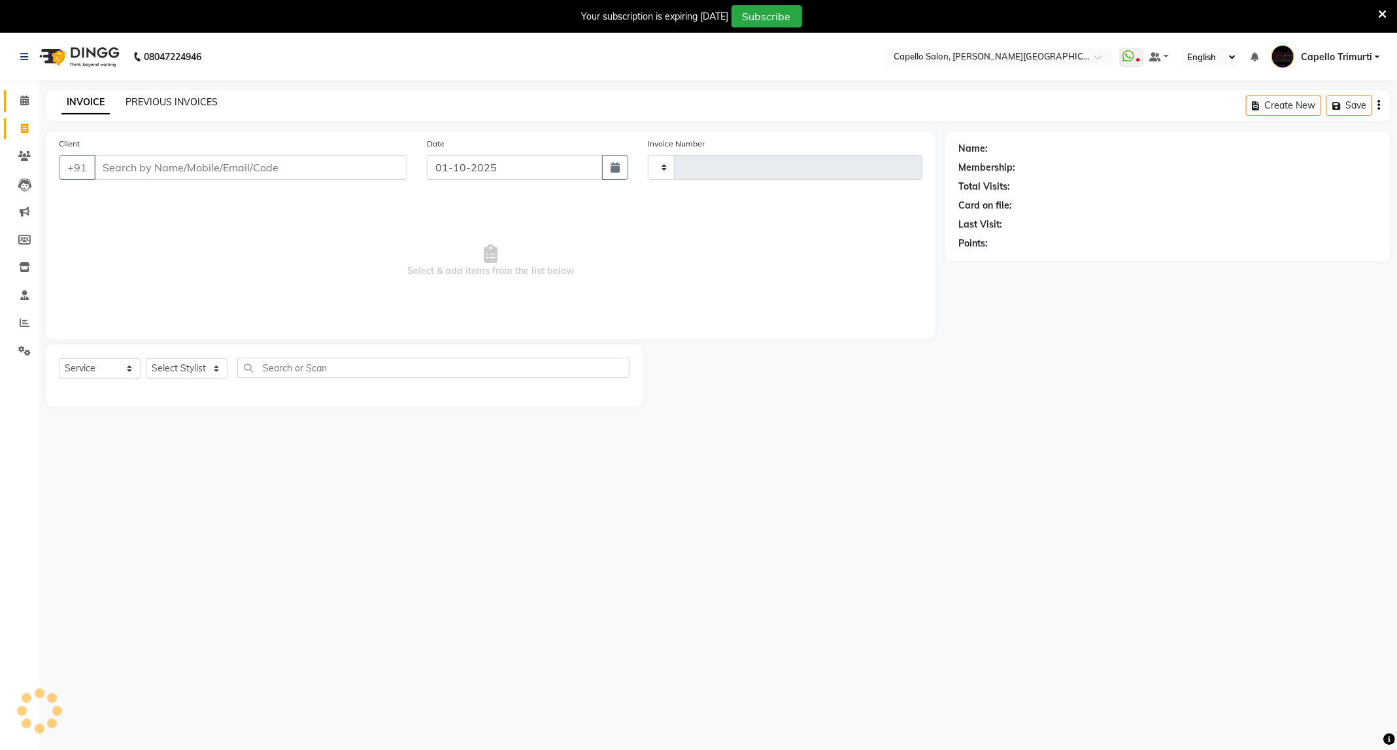
type input "4054"
select select "811"
click at [184, 99] on link "PREVIOUS INVOICES" at bounding box center [171, 102] width 92 height 12
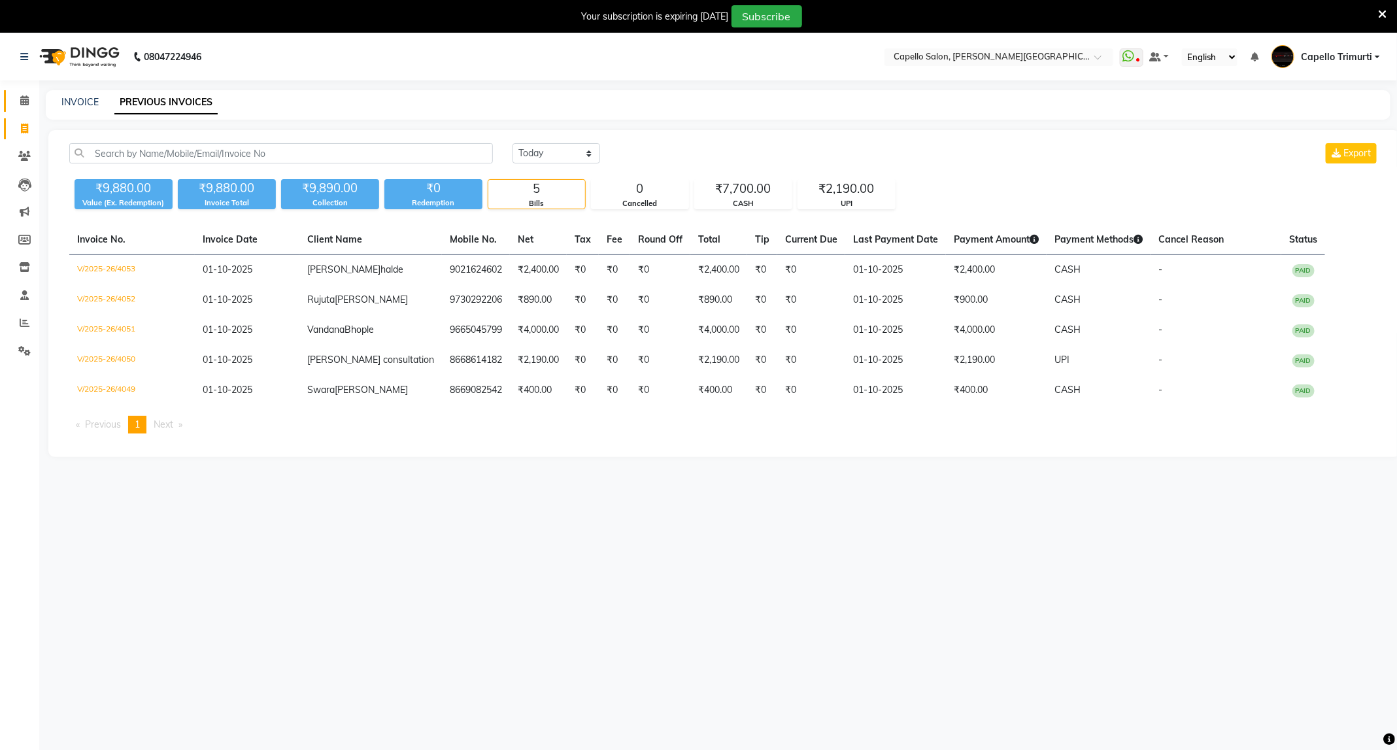
click at [12, 90] on link "Calendar" at bounding box center [19, 101] width 31 height 22
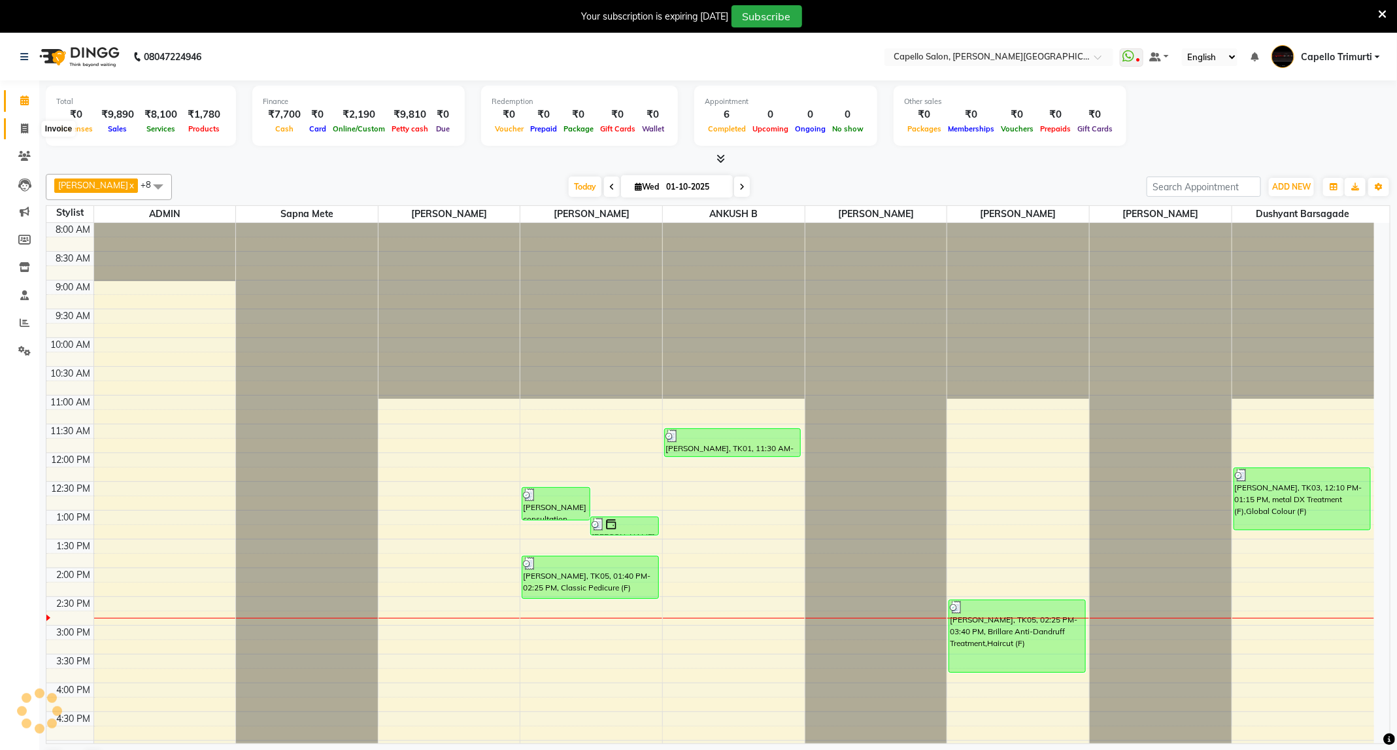
drag, startPoint x: 18, startPoint y: 122, endPoint x: 45, endPoint y: 122, distance: 26.8
click at [18, 122] on span at bounding box center [24, 129] width 23 height 15
select select "service"
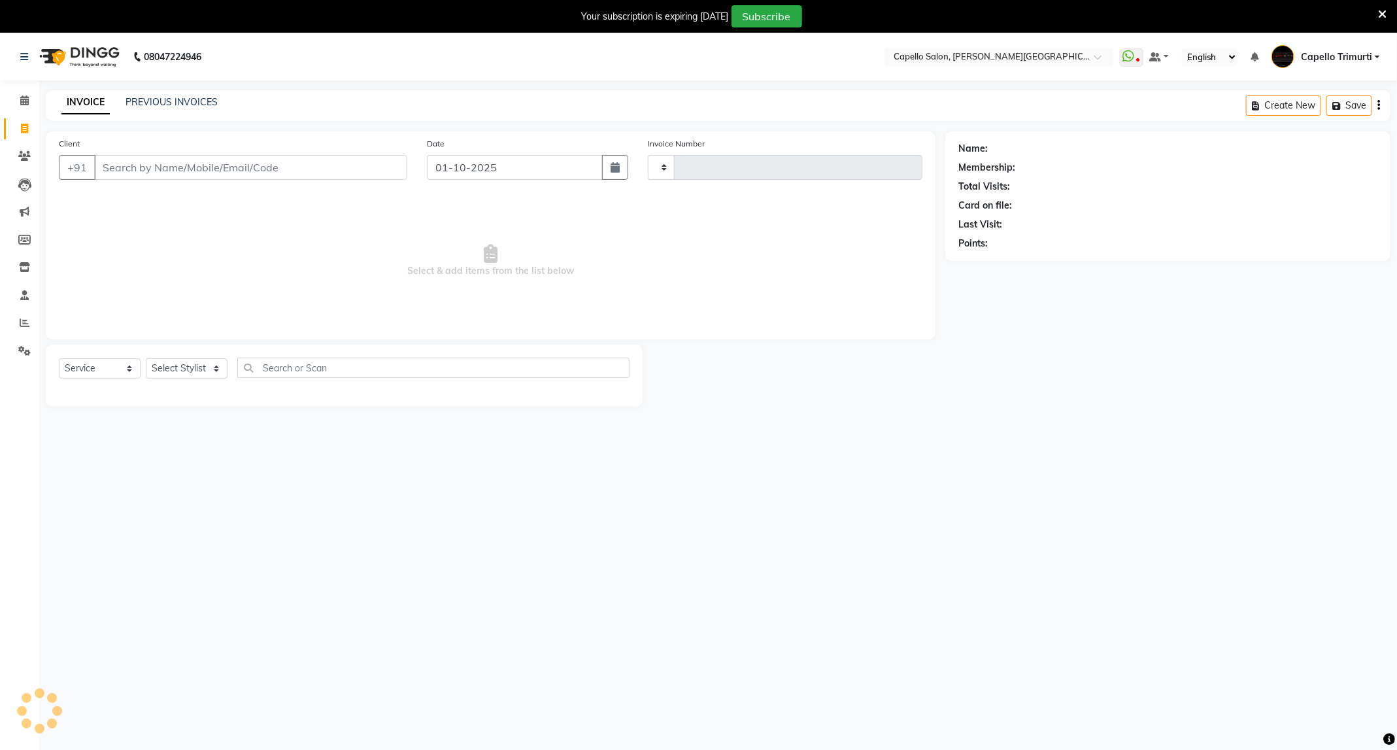
type input "4054"
select select "811"
click at [171, 375] on select "Select Stylist" at bounding box center [187, 368] width 82 height 20
click at [225, 156] on input "Client" at bounding box center [250, 167] width 313 height 25
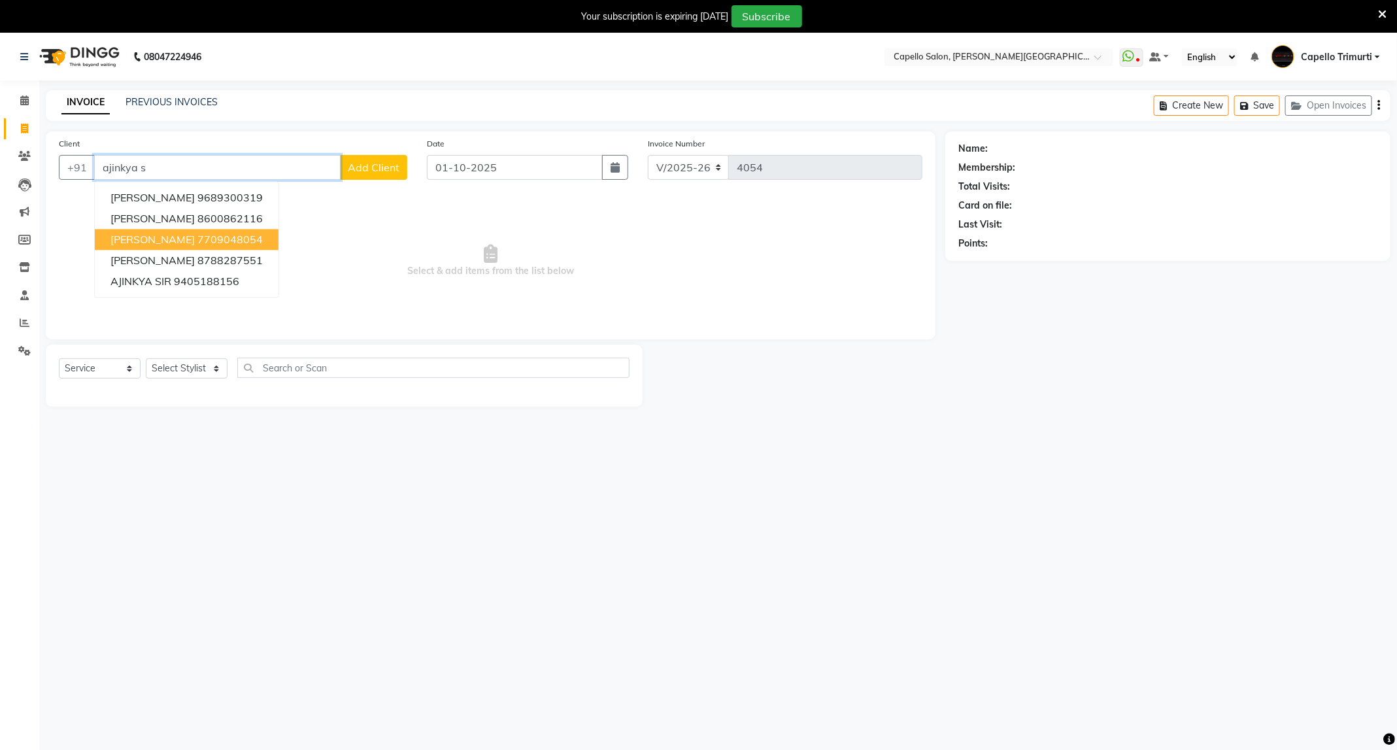
click at [267, 240] on button "ajinkya Sahare 7709048054" at bounding box center [187, 239] width 184 height 21
type input "7709048054"
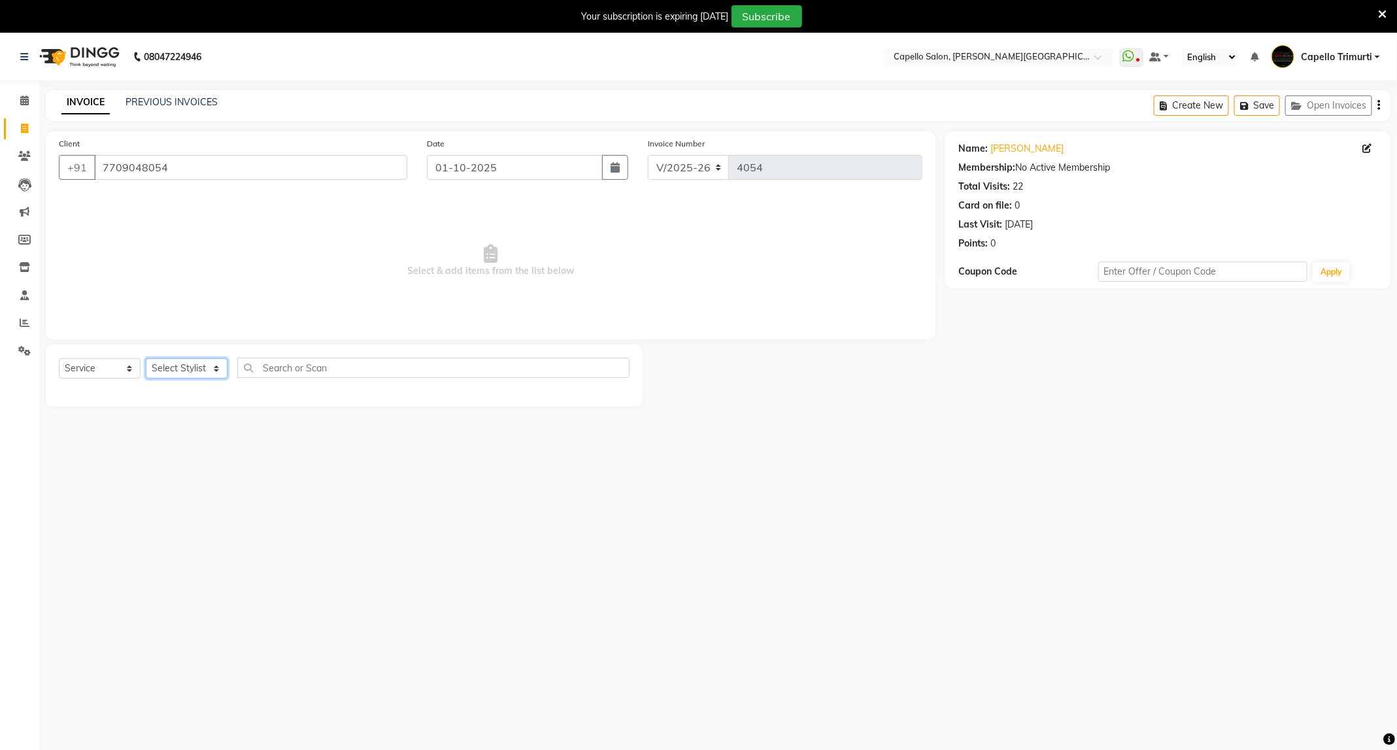
click at [187, 378] on select "Select Stylist ADMIN ANKUSH B Capello Trimurti Dushyant barsagade Kristee Raut …" at bounding box center [187, 368] width 82 height 20
select select "35878"
click at [146, 359] on select "Select Stylist ADMIN ANKUSH B Capello Trimurti Dushyant barsagade Kristee Raut …" at bounding box center [187, 368] width 82 height 20
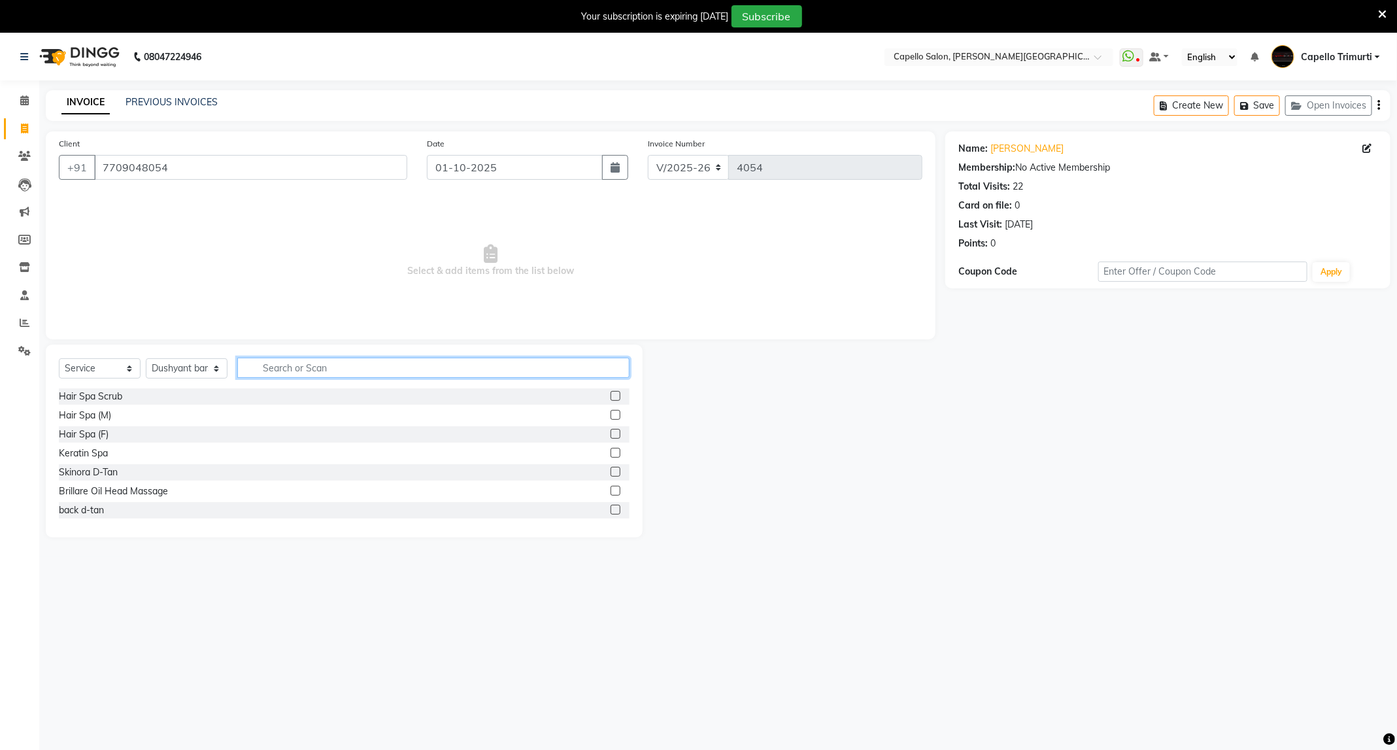
click at [426, 369] on input "text" at bounding box center [433, 368] width 392 height 20
type input "cut"
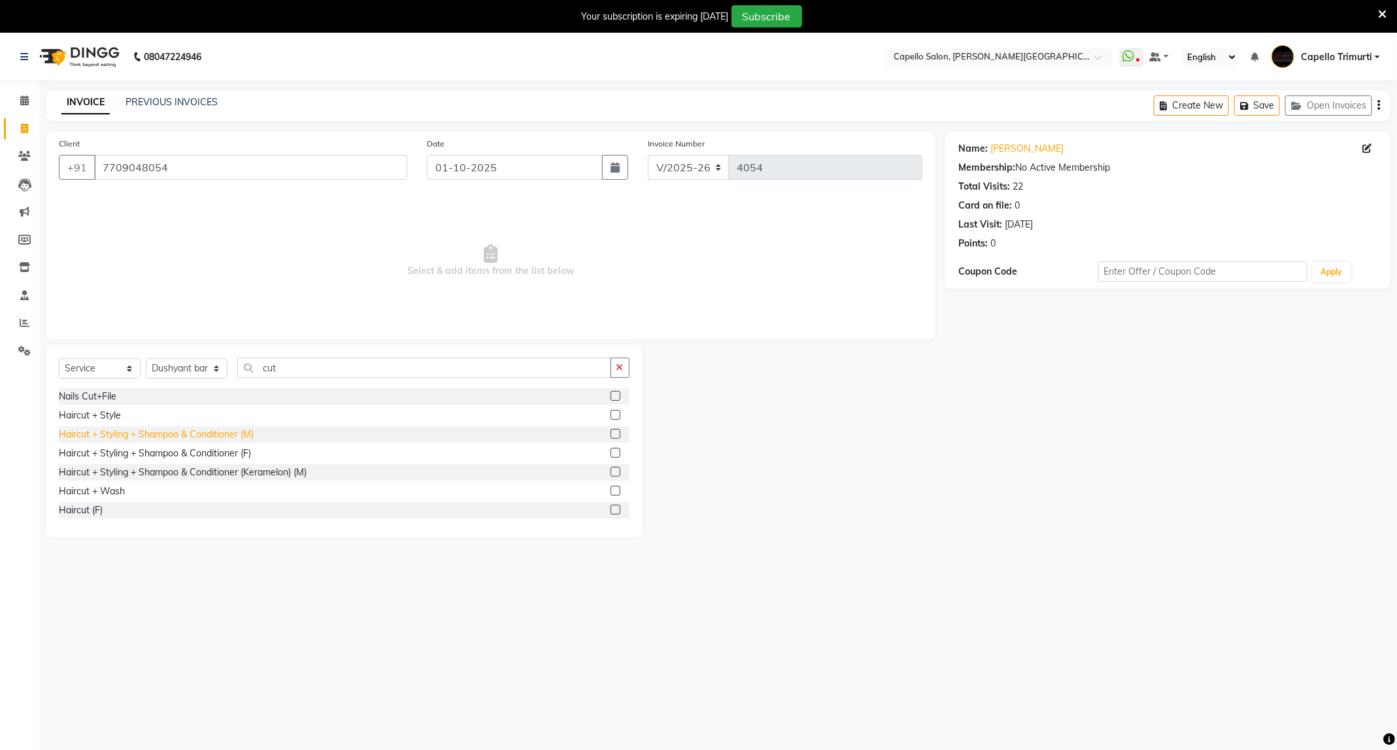
click at [231, 430] on div "Haircut + Styling + Shampoo & Conditioner (M)" at bounding box center [156, 434] width 195 height 14
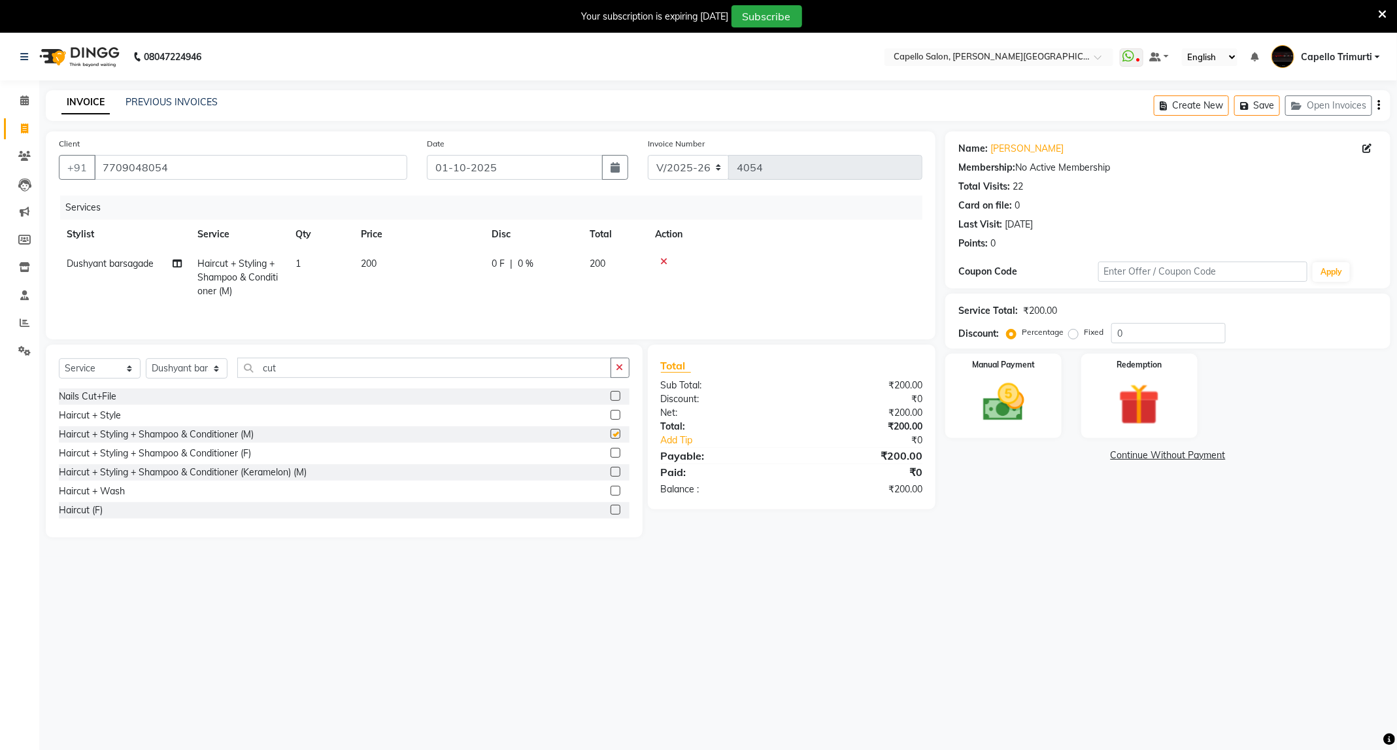
checkbox input "false"
drag, startPoint x: 335, startPoint y: 373, endPoint x: 222, endPoint y: 375, distance: 113.1
click at [222, 375] on div "Select Service Product Membership Package Voucher Prepaid Gift Card Select Styl…" at bounding box center [344, 373] width 571 height 31
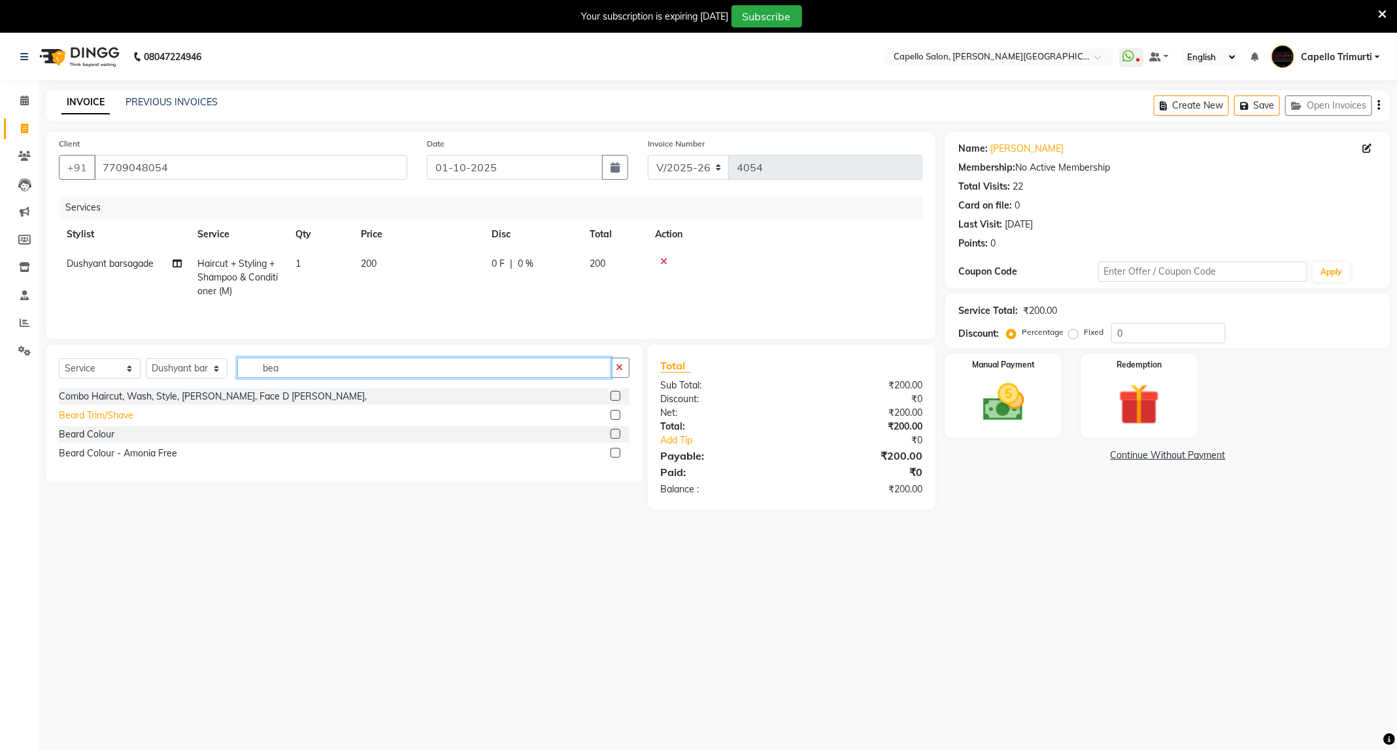
type input "bea"
click at [104, 420] on div "Beard Trim/Shave" at bounding box center [96, 415] width 75 height 14
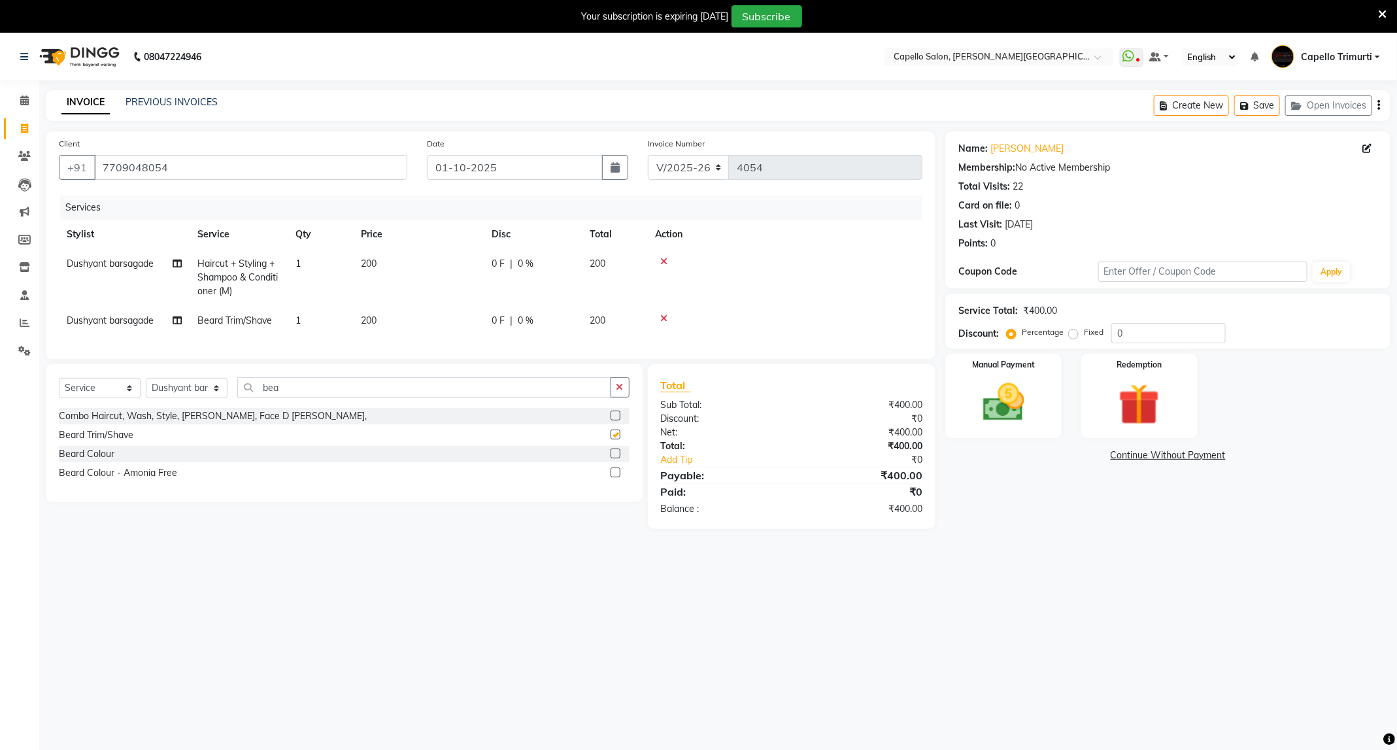
checkbox input "false"
click at [1003, 429] on div "Manual Payment" at bounding box center [1003, 396] width 121 height 88
click at [1083, 456] on span "UPI" at bounding box center [1083, 455] width 20 height 15
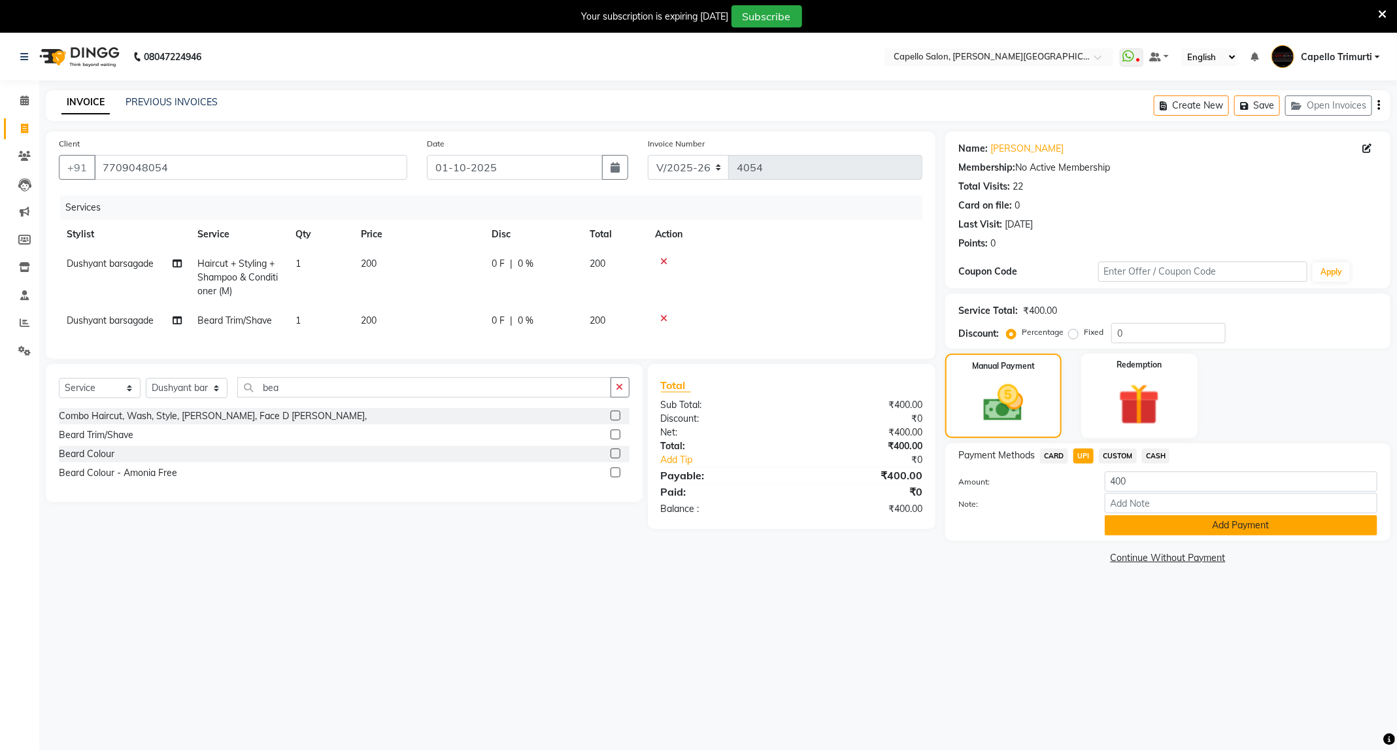
click at [1171, 522] on button "Add Payment" at bounding box center [1241, 525] width 273 height 20
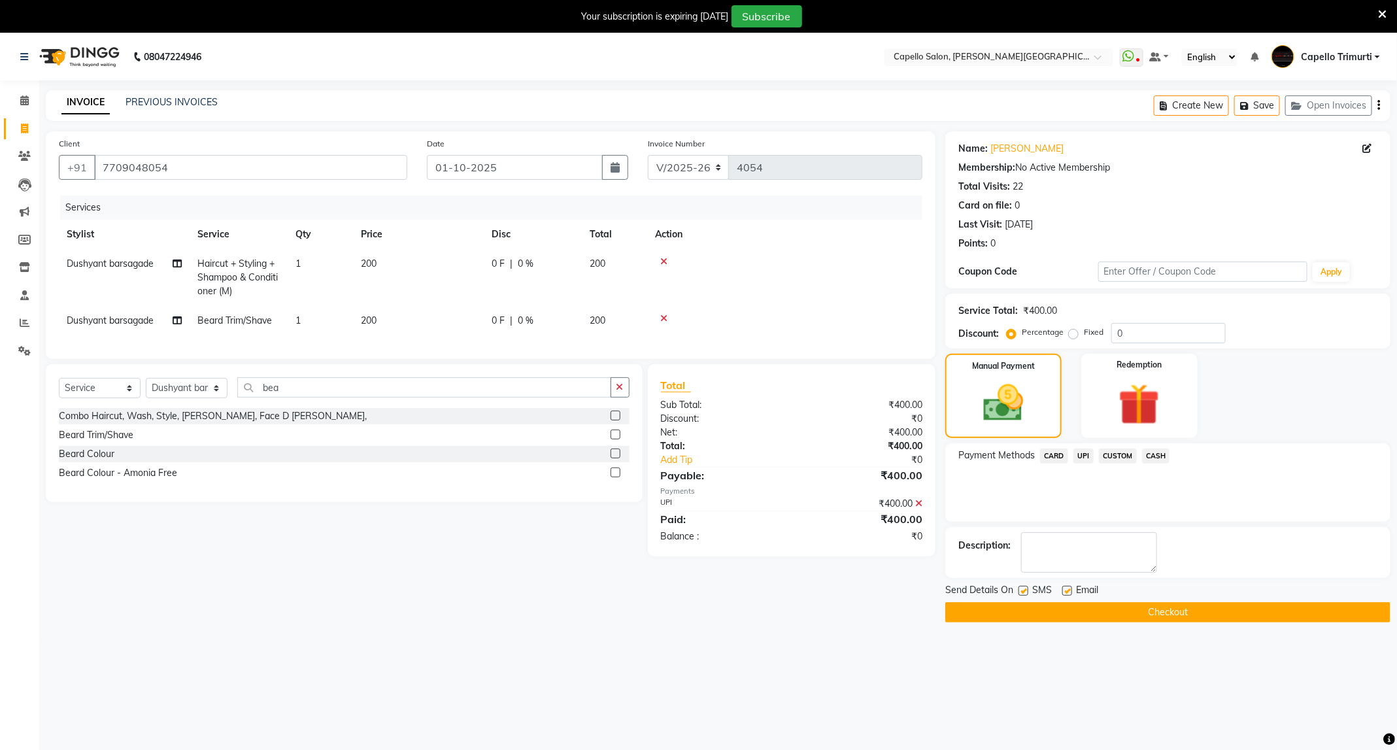
click at [1171, 622] on button "Checkout" at bounding box center [1167, 612] width 445 height 20
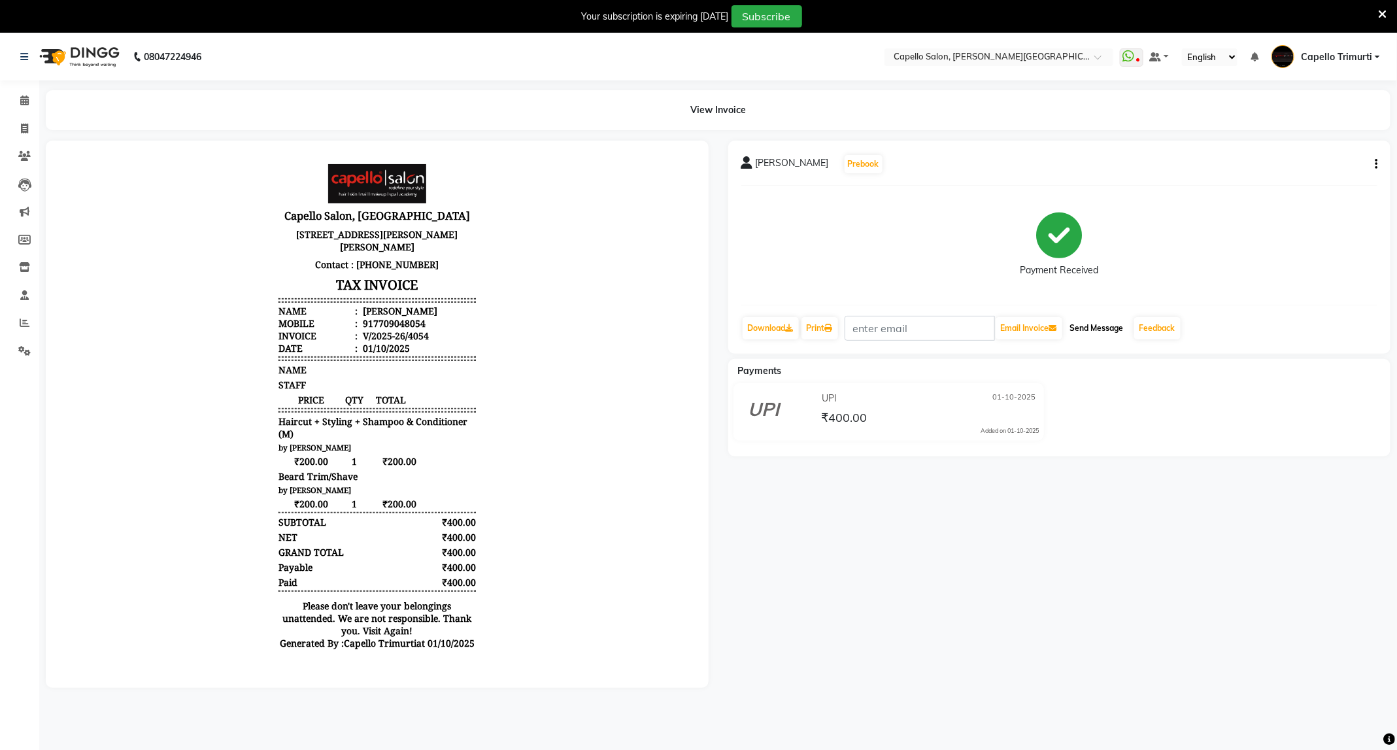
click at [1092, 337] on button "Send Message" at bounding box center [1097, 328] width 64 height 22
click at [32, 124] on span at bounding box center [24, 129] width 23 height 15
select select "service"
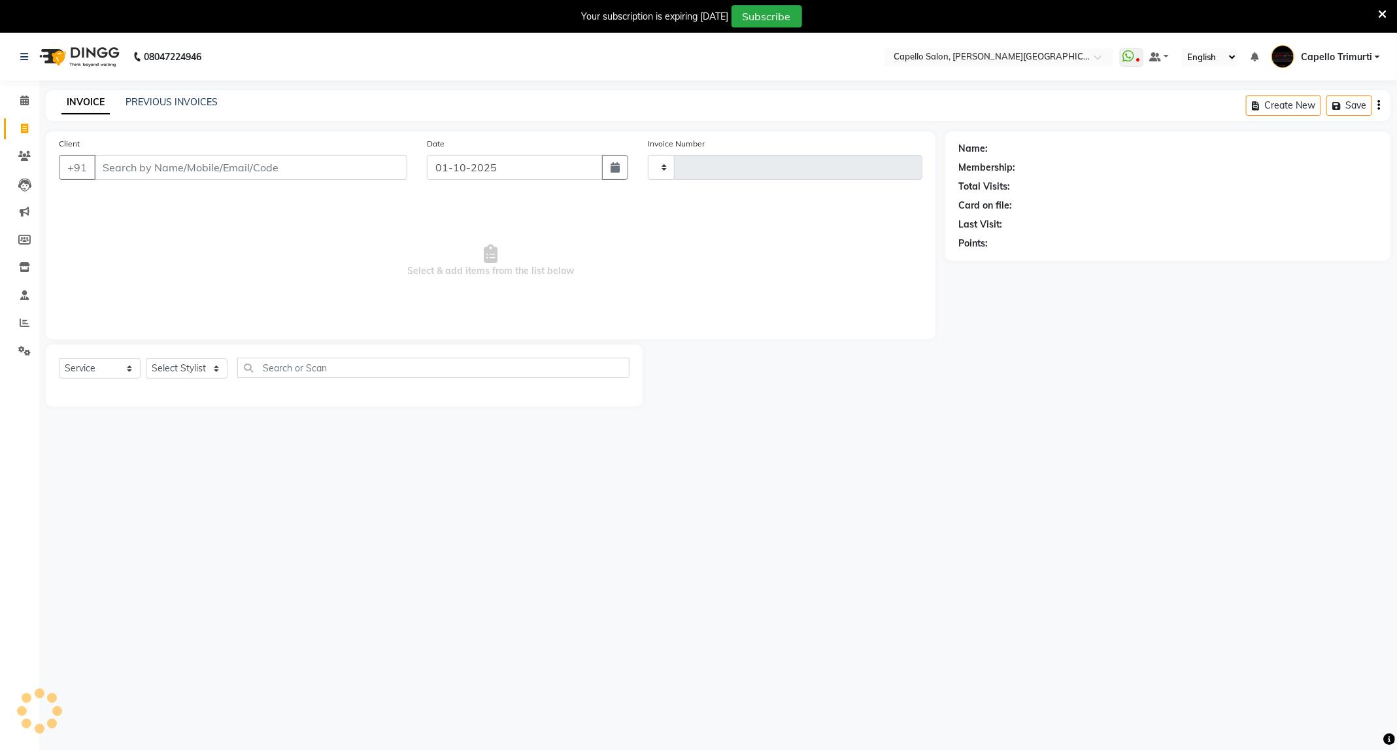
scroll to position [33, 0]
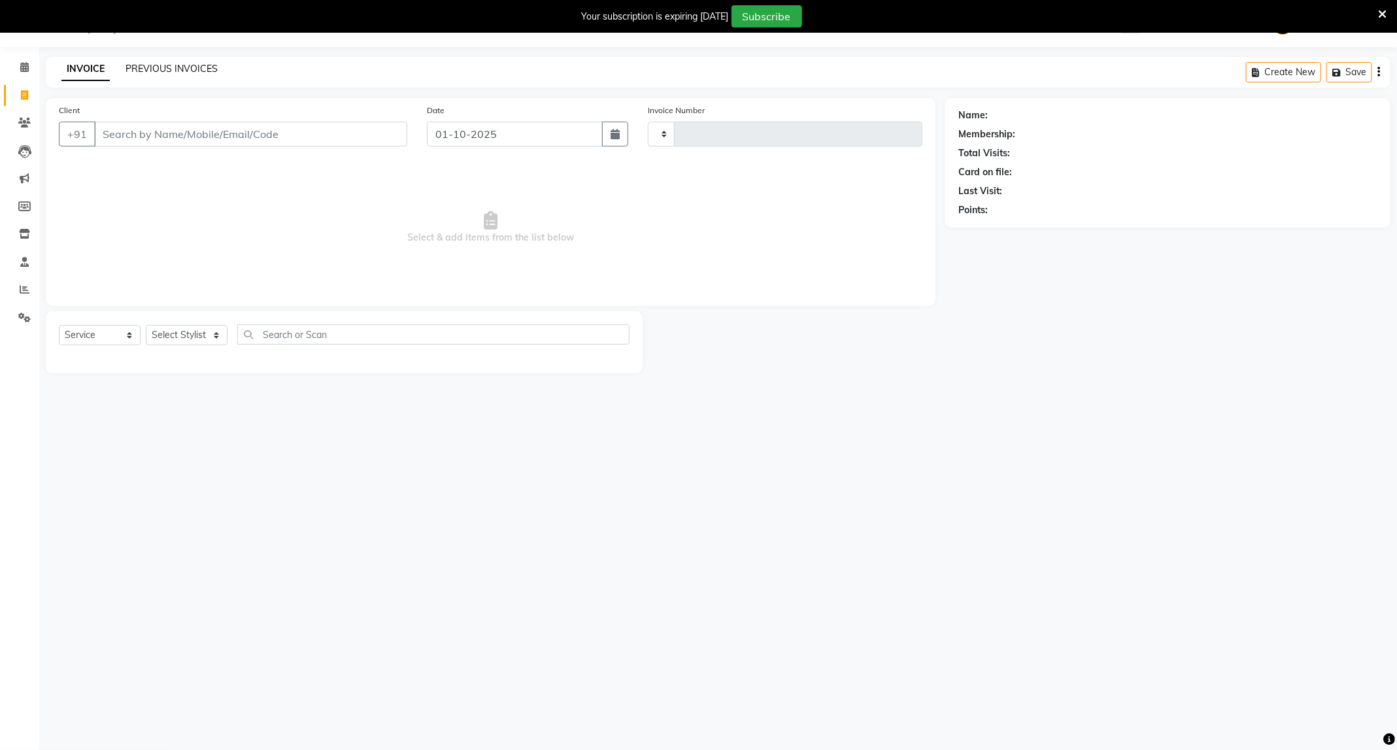
click at [158, 69] on link "PREVIOUS INVOICES" at bounding box center [171, 69] width 92 height 12
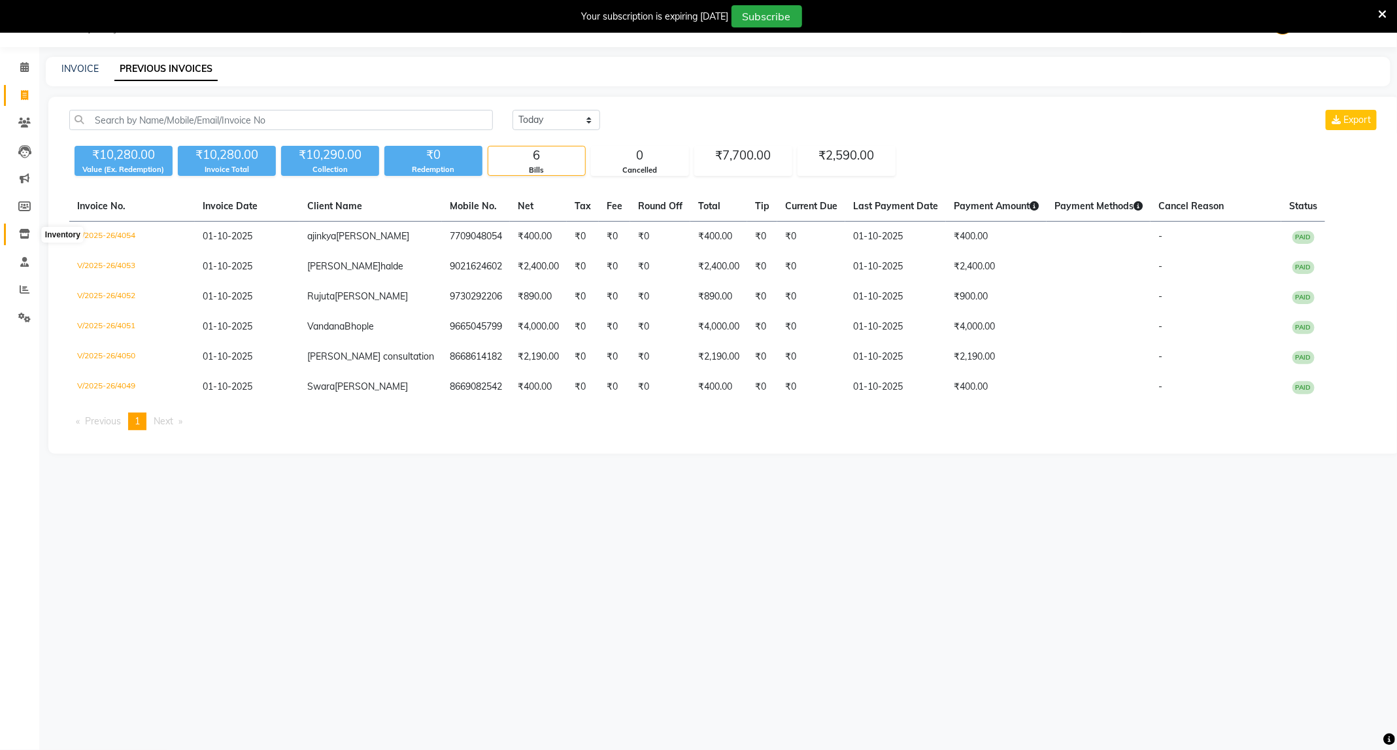
click at [25, 229] on icon at bounding box center [24, 234] width 11 height 10
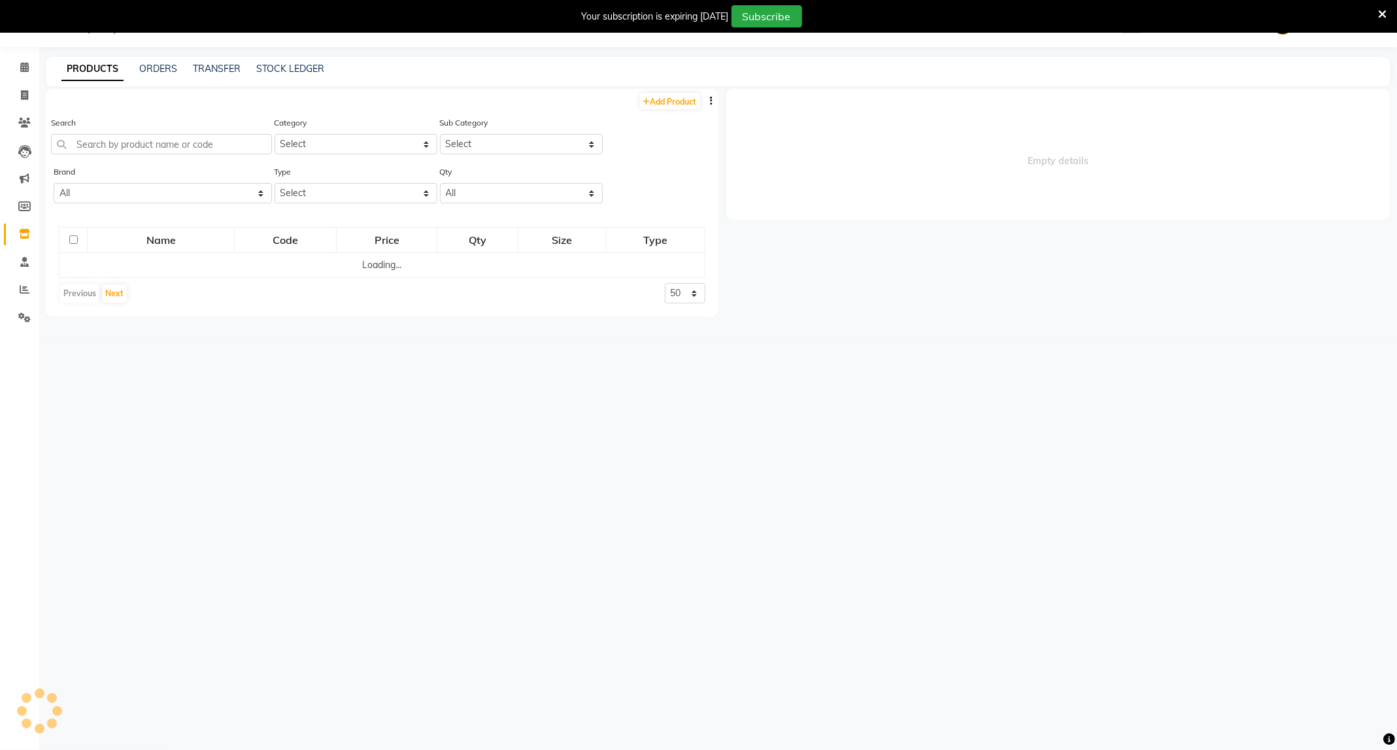
select select
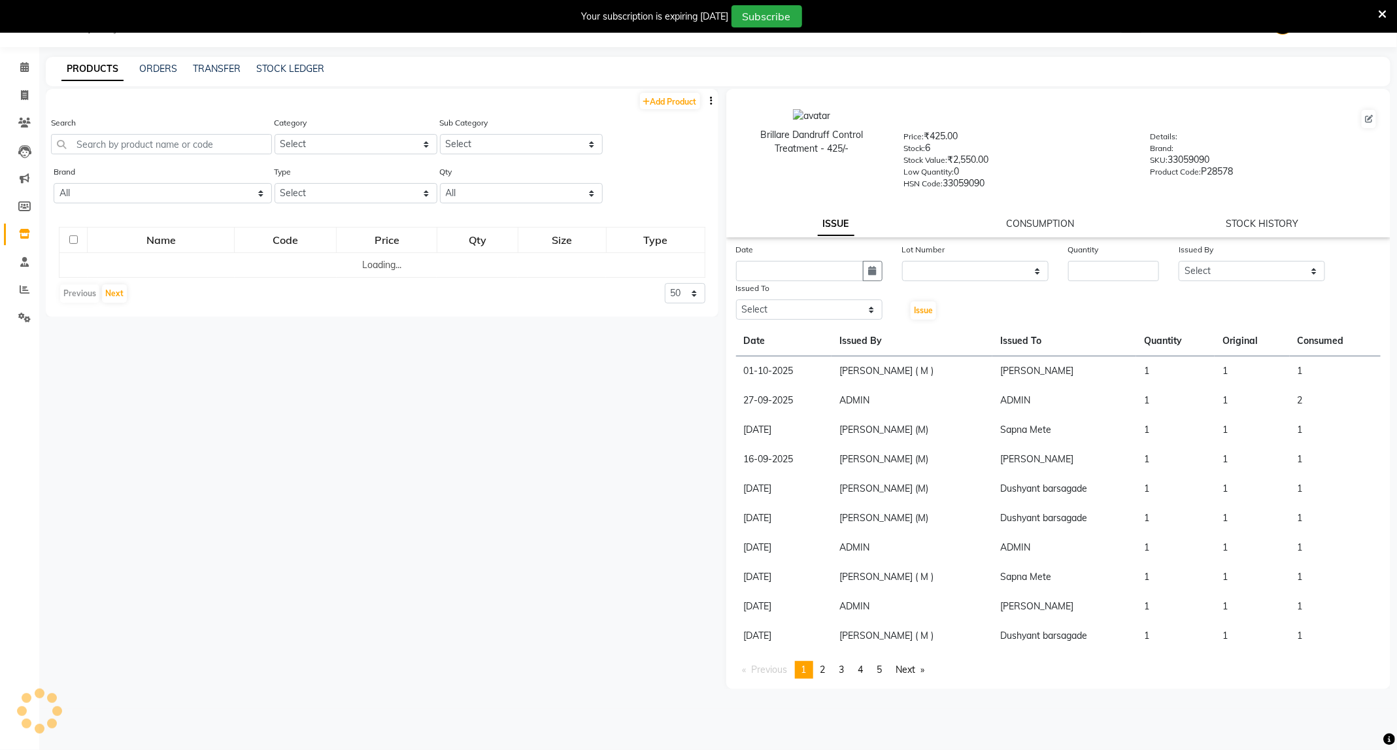
click at [120, 131] on div "Search" at bounding box center [161, 135] width 221 height 39
click at [120, 134] on input "text" at bounding box center [161, 144] width 221 height 20
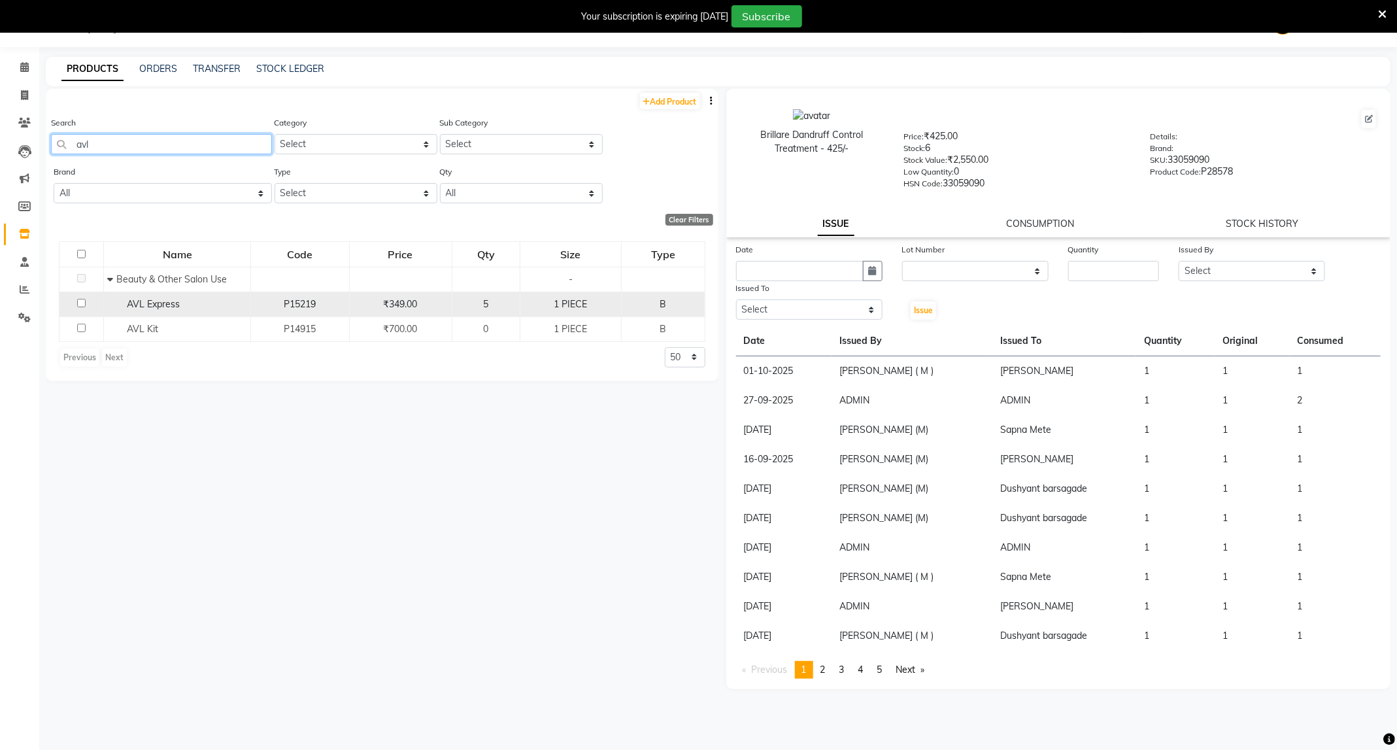
type input "avl"
click at [155, 308] on span "AVL Express" at bounding box center [153, 304] width 53 height 12
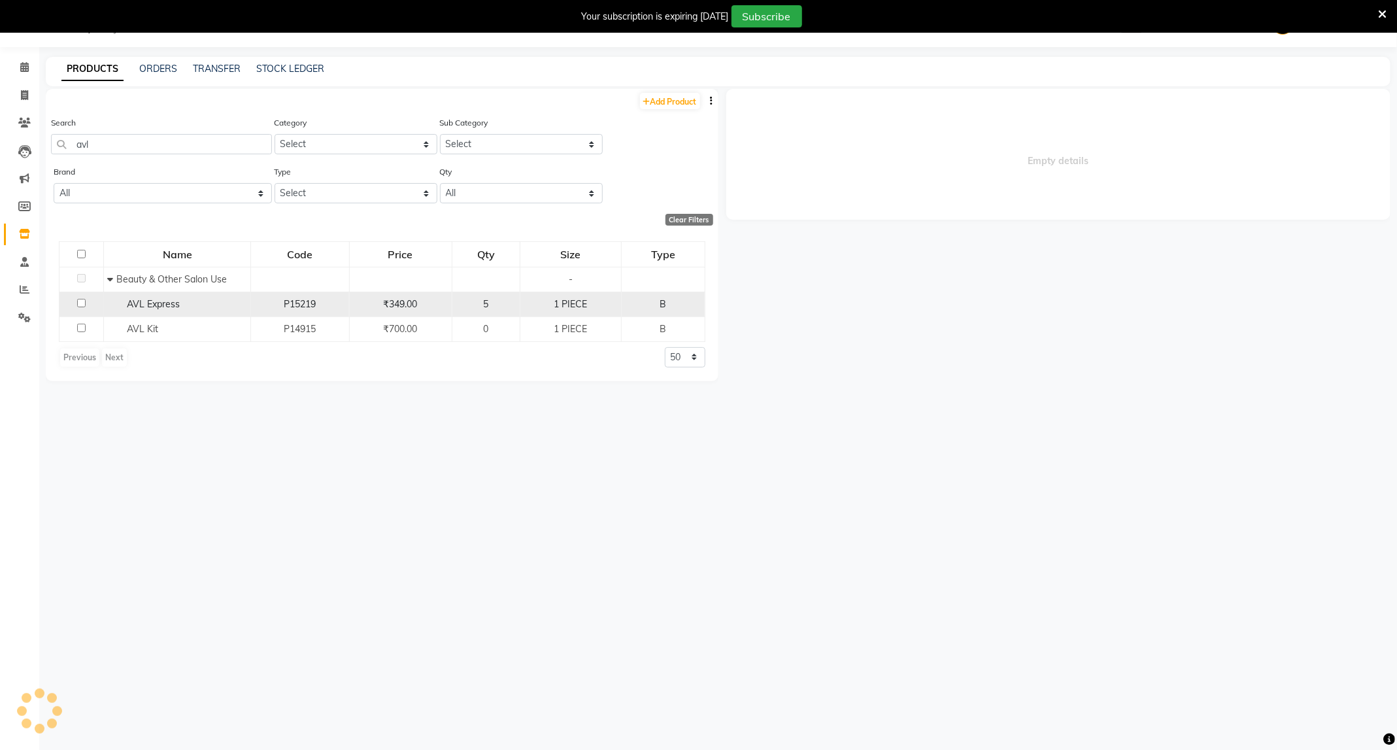
click at [77, 299] on input "checkbox" at bounding box center [81, 303] width 8 height 8
checkbox input "true"
click at [156, 343] on div "Name Code Price Qty Size Type Beauty & Other Salon Use - AVL Express P15219 ₹34…" at bounding box center [382, 304] width 673 height 153
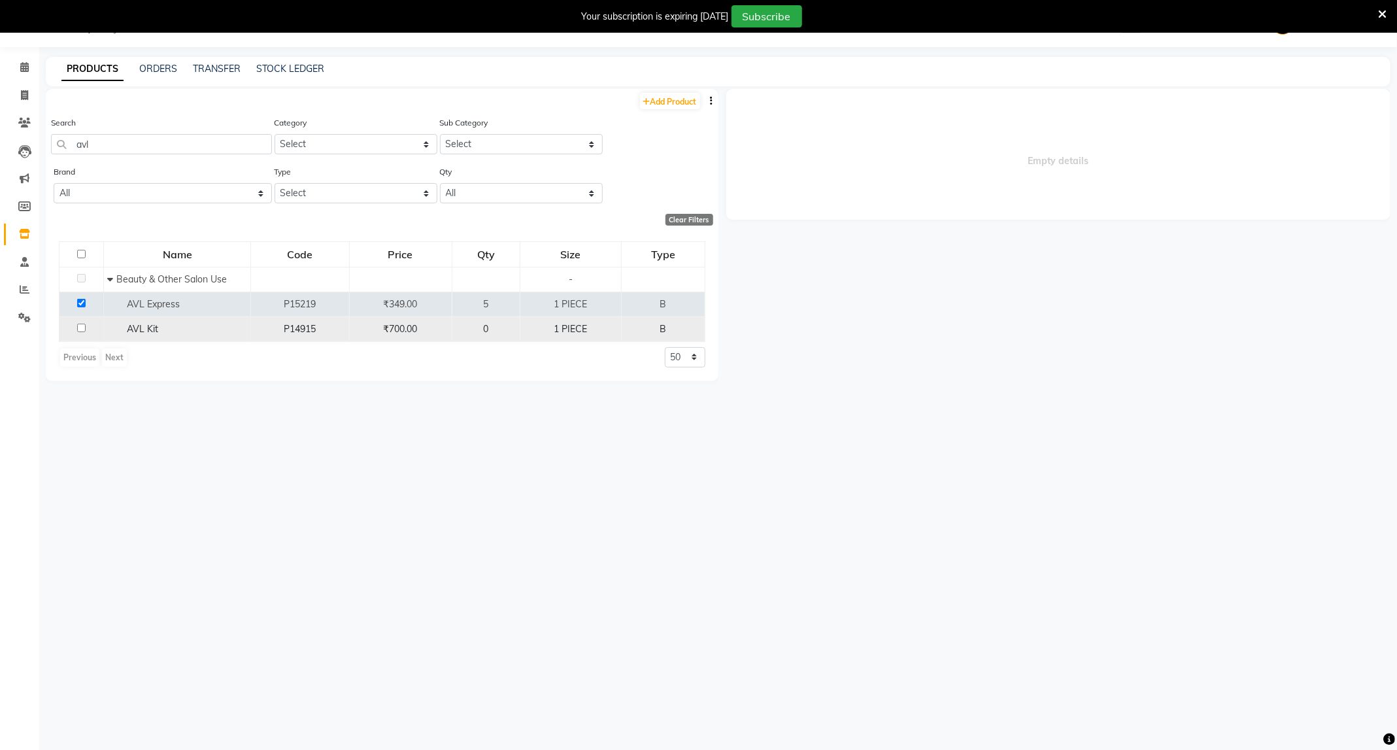
click at [159, 337] on td "AVL Kit" at bounding box center [177, 328] width 147 height 25
click at [161, 332] on div "AVL Kit" at bounding box center [177, 329] width 140 height 14
select select
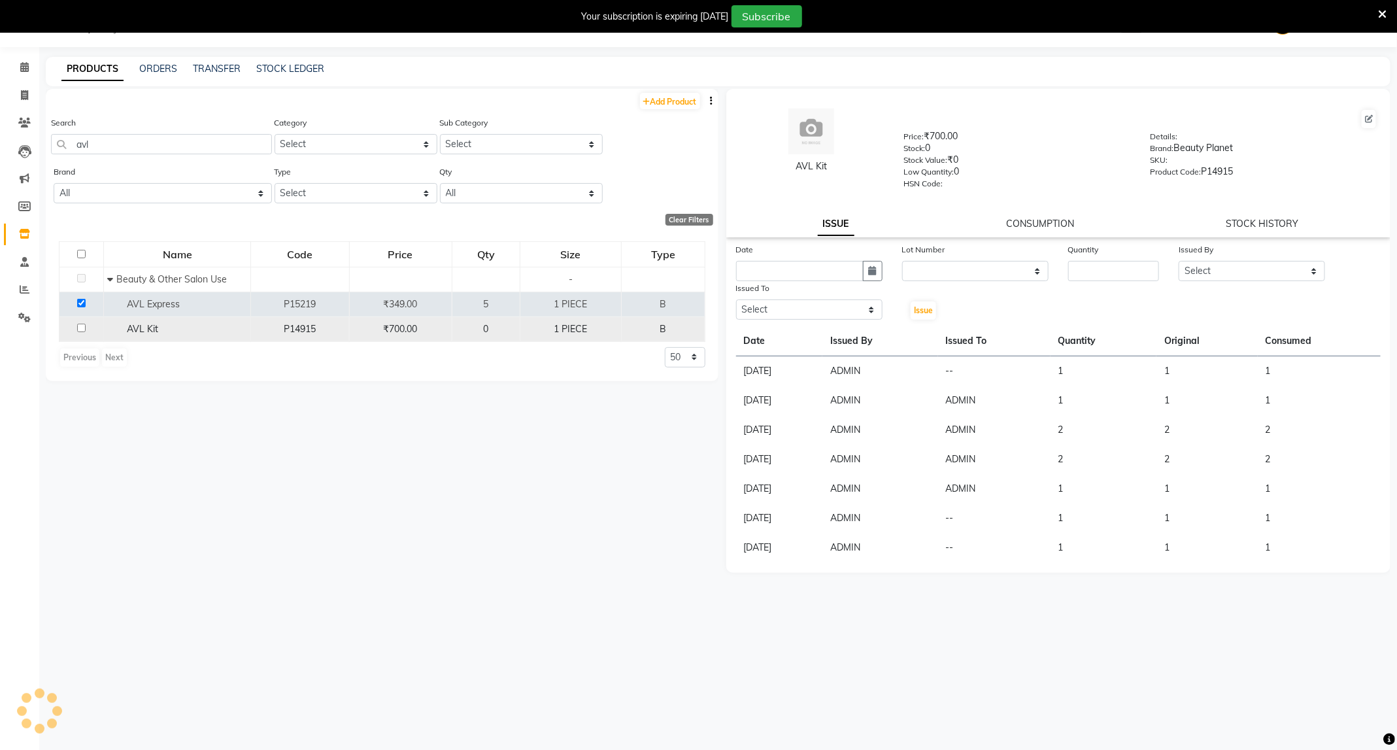
click at [161, 332] on div "AVL Kit" at bounding box center [177, 329] width 140 height 14
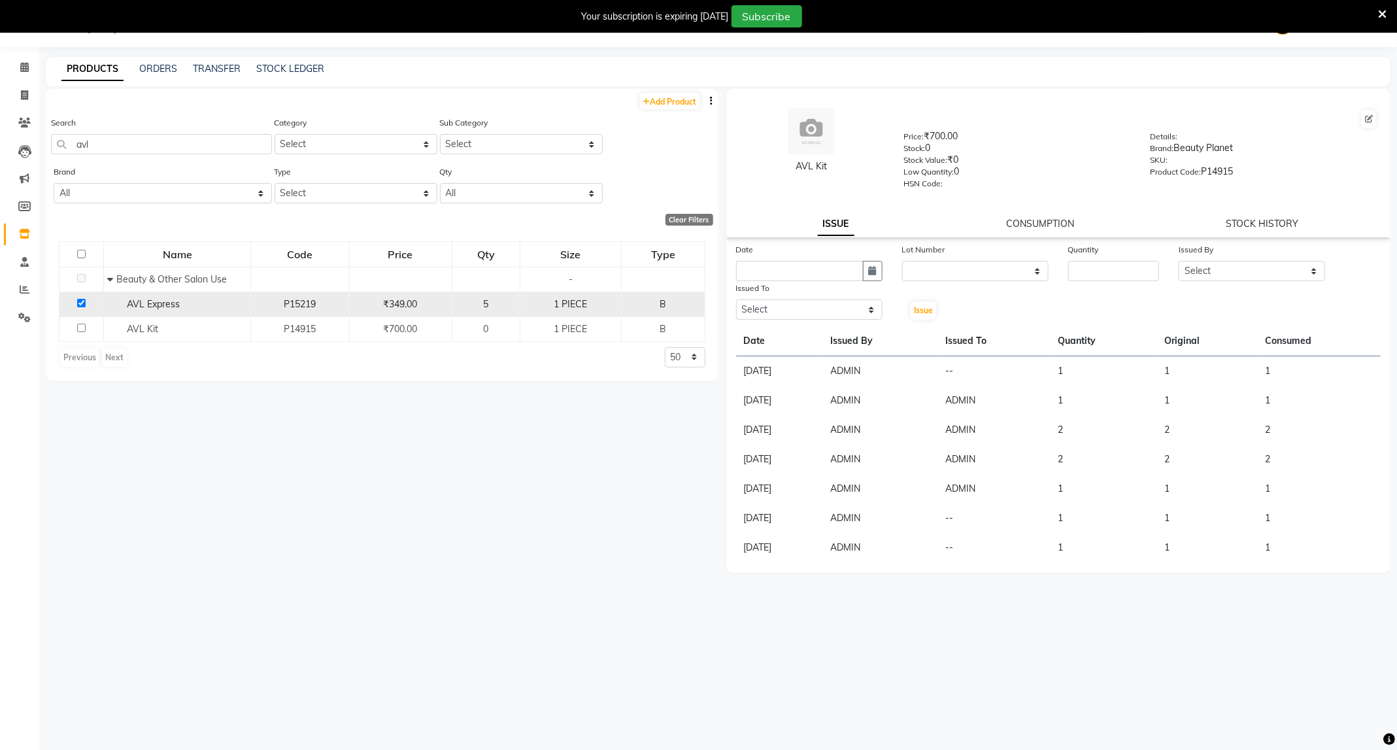
click at [169, 306] on span "AVL Express" at bounding box center [153, 304] width 53 height 12
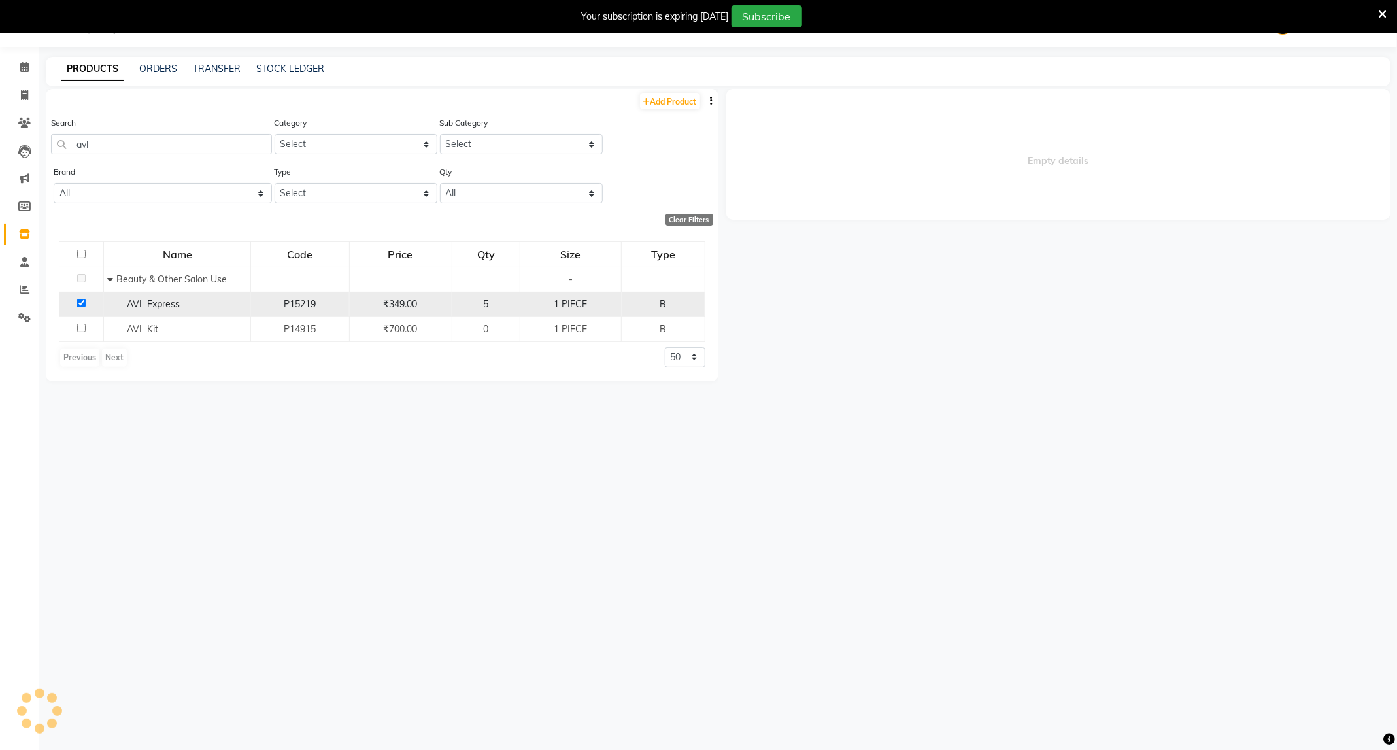
select select
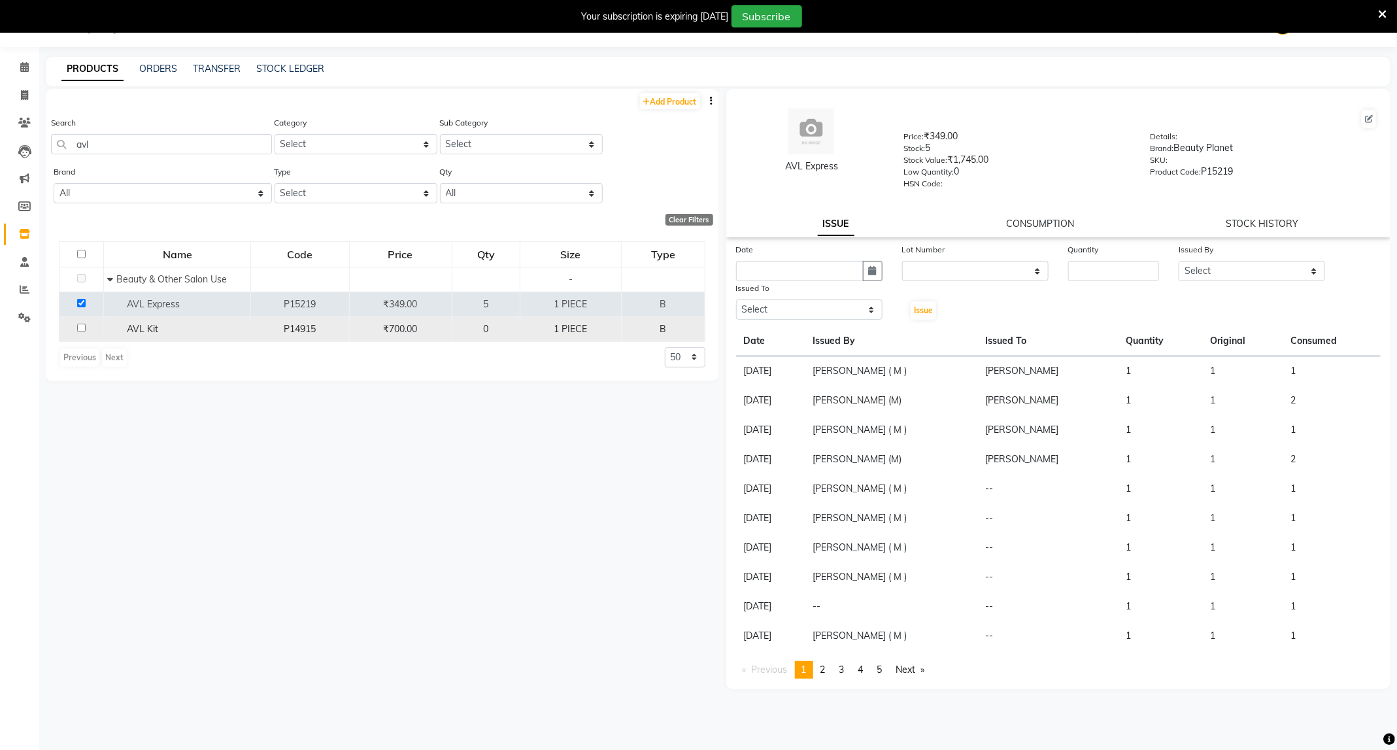
click at [116, 331] on div "AVL Kit" at bounding box center [177, 329] width 140 height 14
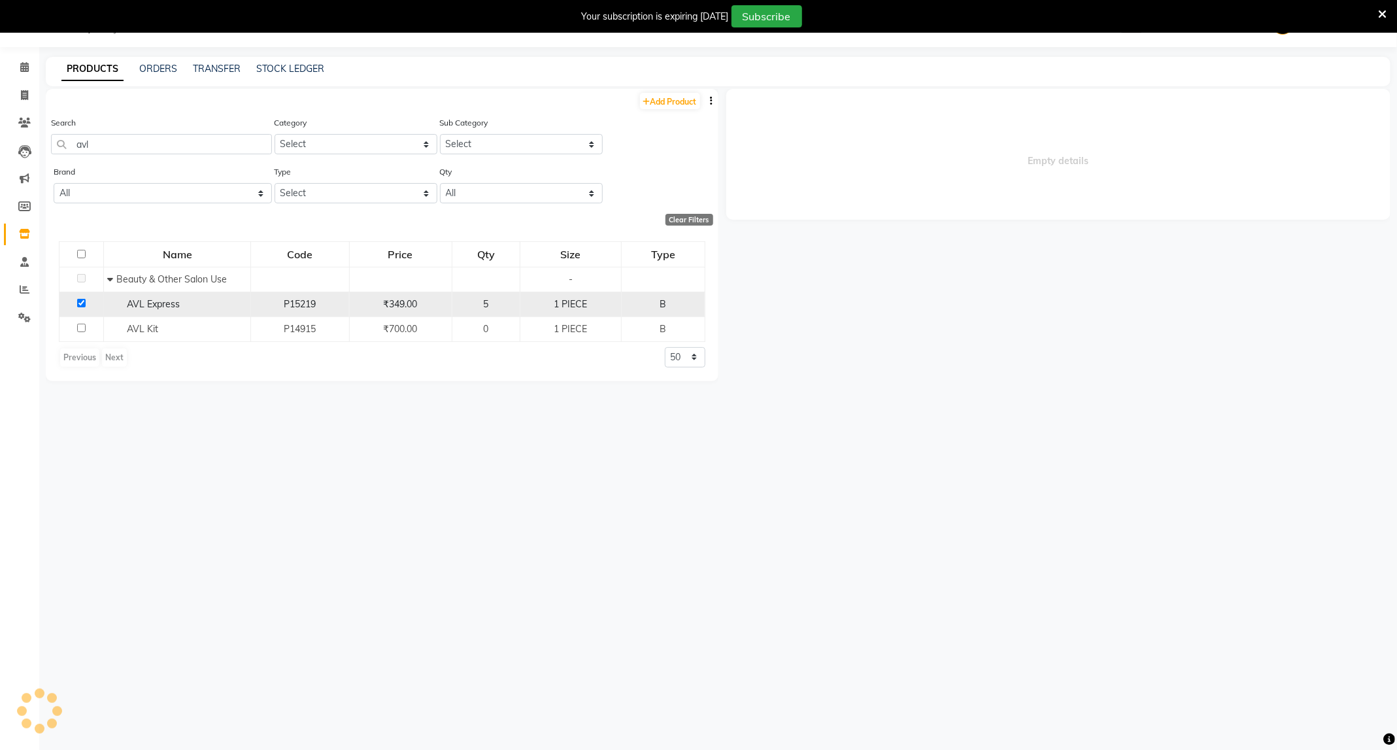
select select
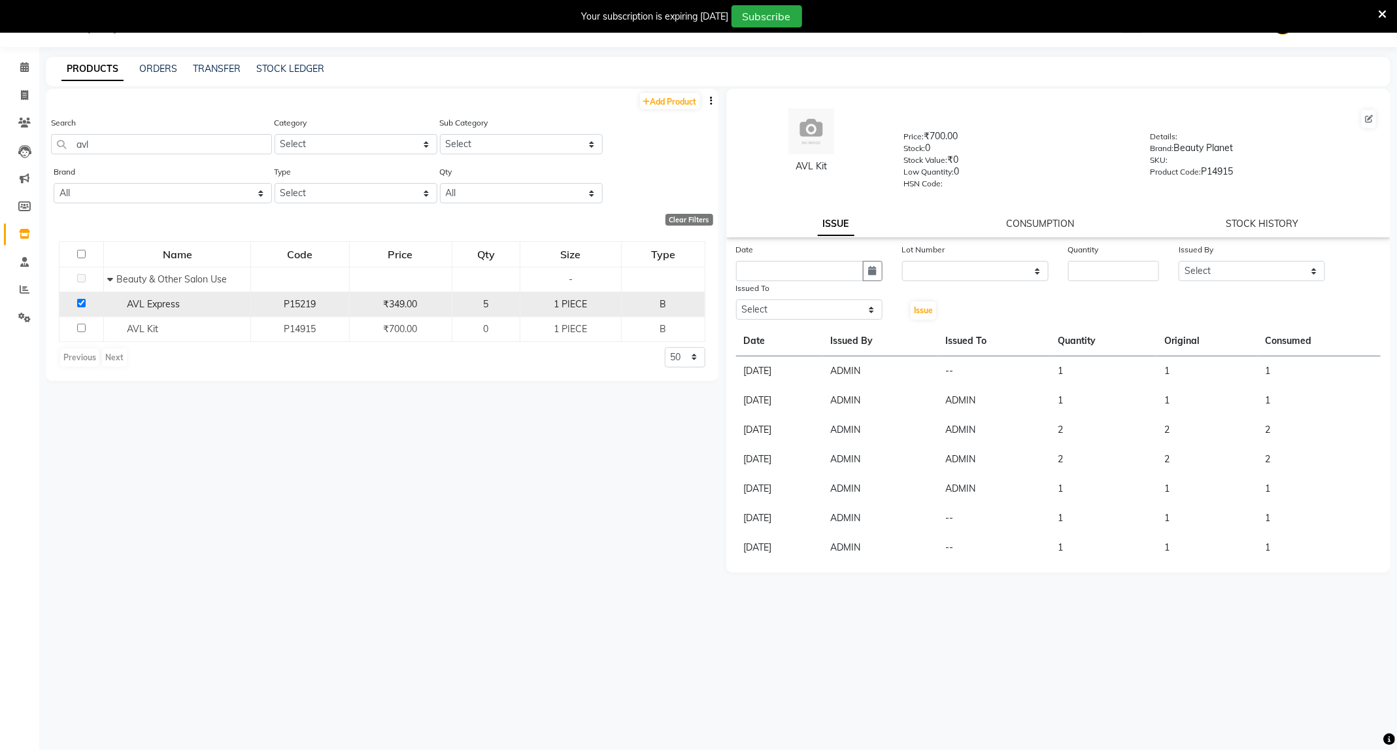
click at [143, 308] on span "AVL Express" at bounding box center [153, 304] width 53 height 12
select select
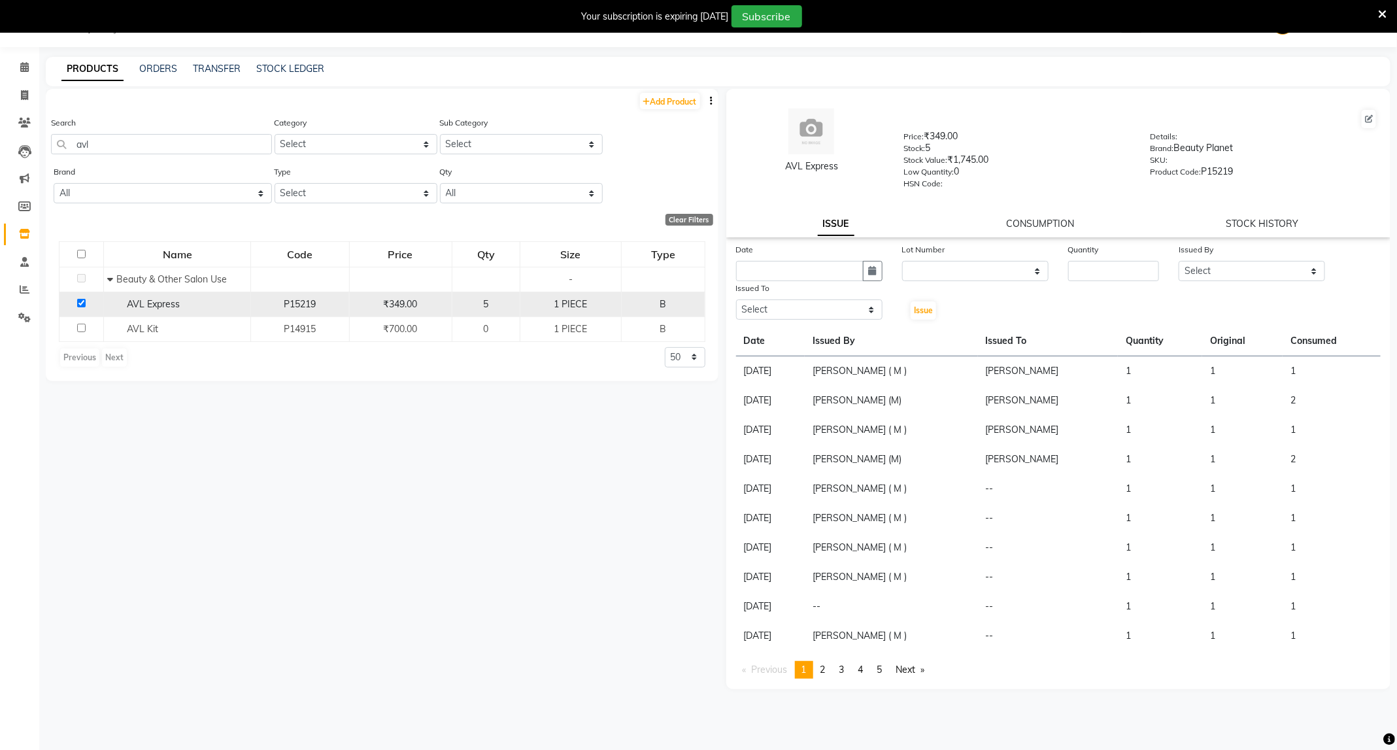
click at [80, 303] on input "checkbox" at bounding box center [81, 303] width 8 height 8
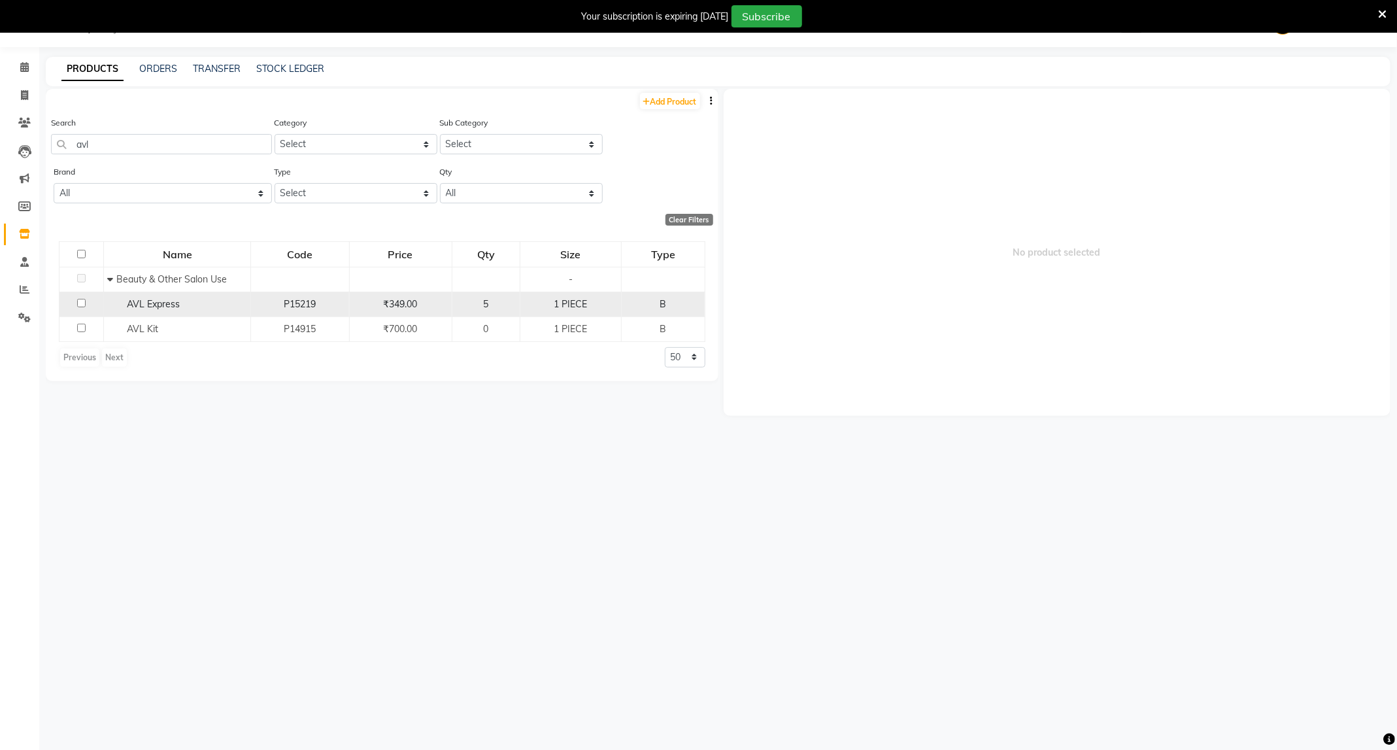
click at [83, 306] on input "checkbox" at bounding box center [81, 303] width 8 height 8
checkbox input "true"
select select
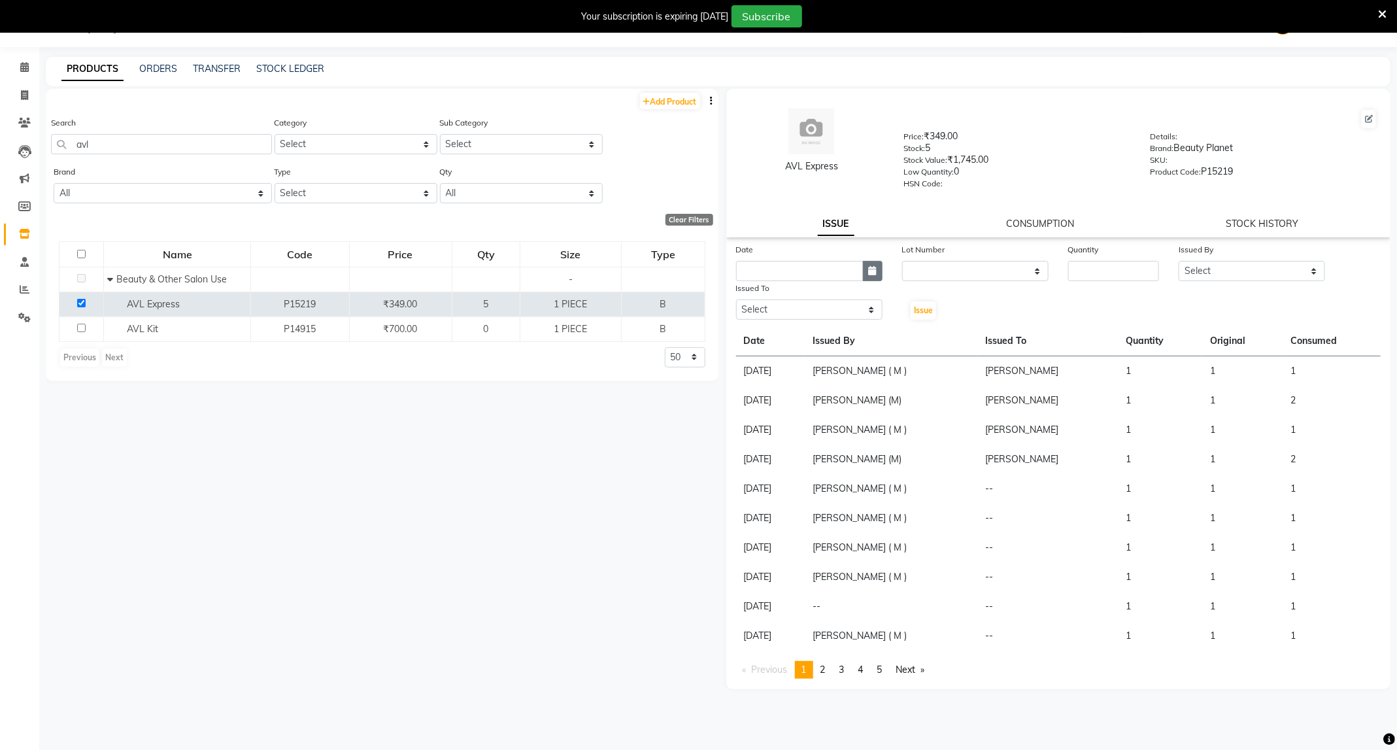
click at [874, 269] on icon "button" at bounding box center [873, 270] width 8 height 9
select select "10"
select select "2025"
click at [791, 336] on div "1" at bounding box center [791, 338] width 21 height 21
type input "01-10-2025"
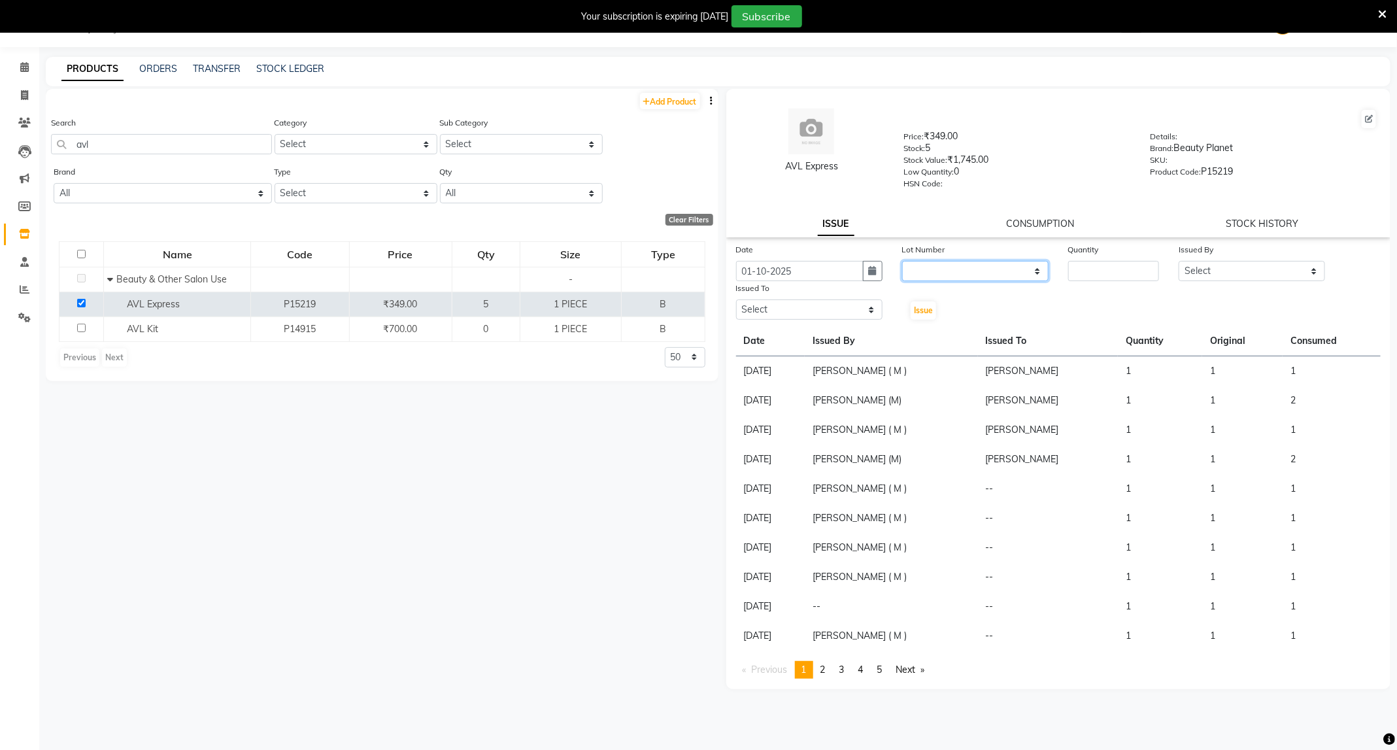
click at [976, 261] on select "None" at bounding box center [975, 271] width 146 height 20
select select "0: null"
click at [902, 261] on select "None" at bounding box center [975, 271] width 146 height 20
click at [1110, 269] on input "number" at bounding box center [1113, 271] width 91 height 20
type input "1"
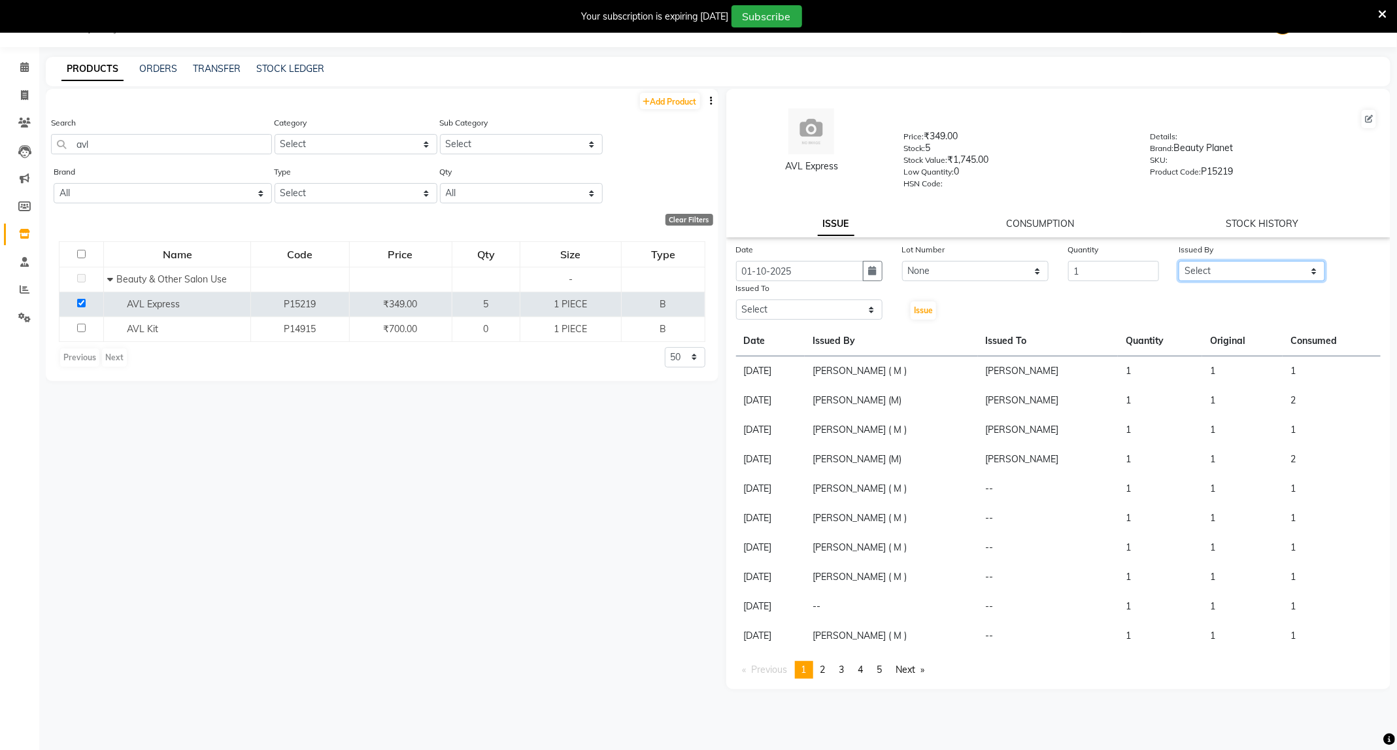
click at [1214, 275] on select "Select ADMIN ANKUSH B Capello Trimurti Dushyant barsagade Kristee Raut (M) Nare…" at bounding box center [1251, 271] width 146 height 20
click at [1178, 261] on select "Select ADMIN ANKUSH B Capello Trimurti Dushyant barsagade Kristee Raut (M) Nare…" at bounding box center [1251, 271] width 146 height 20
click at [1273, 261] on select "Select ADMIN ANKUSH B Capello Trimurti Dushyant barsagade Kristee Raut (M) Nare…" at bounding box center [1251, 271] width 146 height 20
select select "47396"
click at [1178, 261] on select "Select ADMIN ANKUSH B Capello Trimurti Dushyant barsagade Kristee Raut (M) Nare…" at bounding box center [1251, 271] width 146 height 20
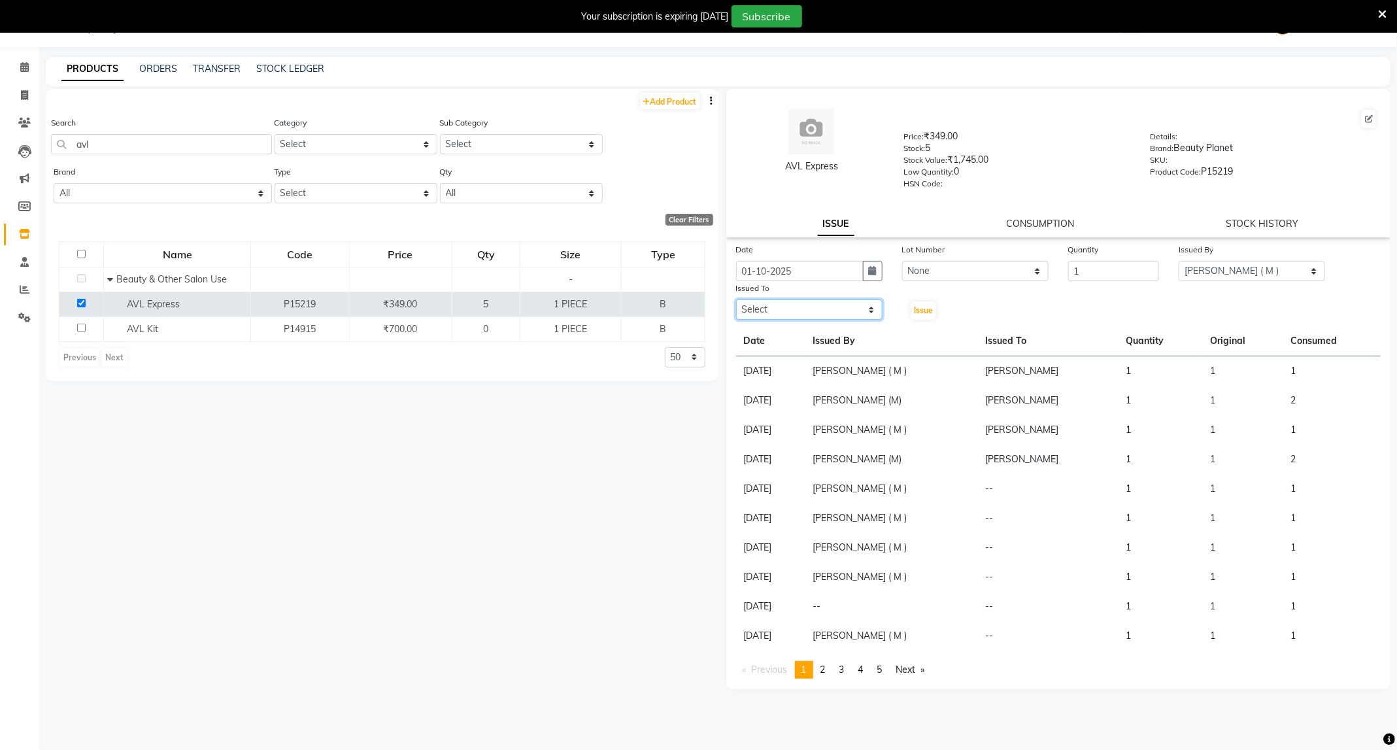
click at [867, 308] on select "Select ADMIN ANKUSH B Capello Trimurti Dushyant barsagade Kristee Raut (M) Nare…" at bounding box center [809, 309] width 146 height 20
select select "75888"
click at [736, 299] on select "Select ADMIN ANKUSH B Capello Trimurti Dushyant barsagade Kristee Raut (M) Nare…" at bounding box center [809, 309] width 146 height 20
click at [920, 306] on span "Issue" at bounding box center [923, 310] width 19 height 10
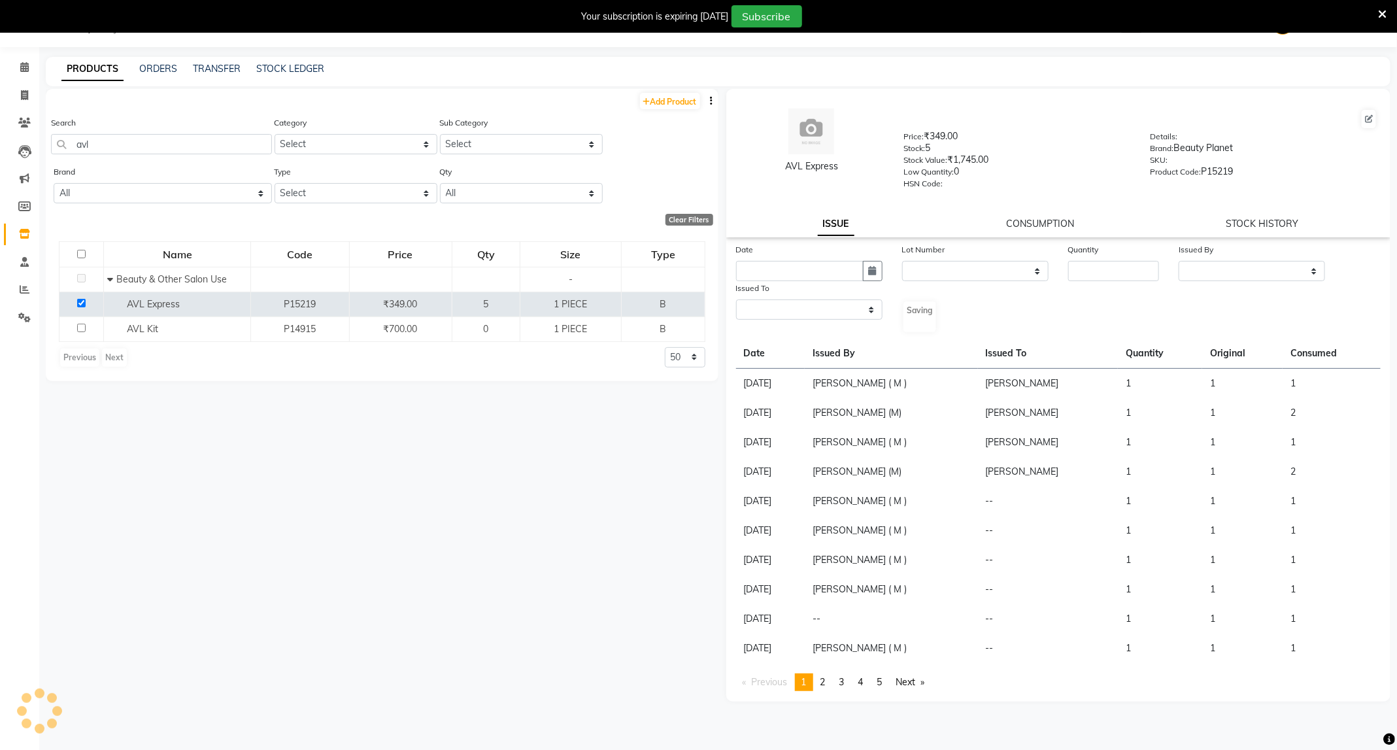
select select
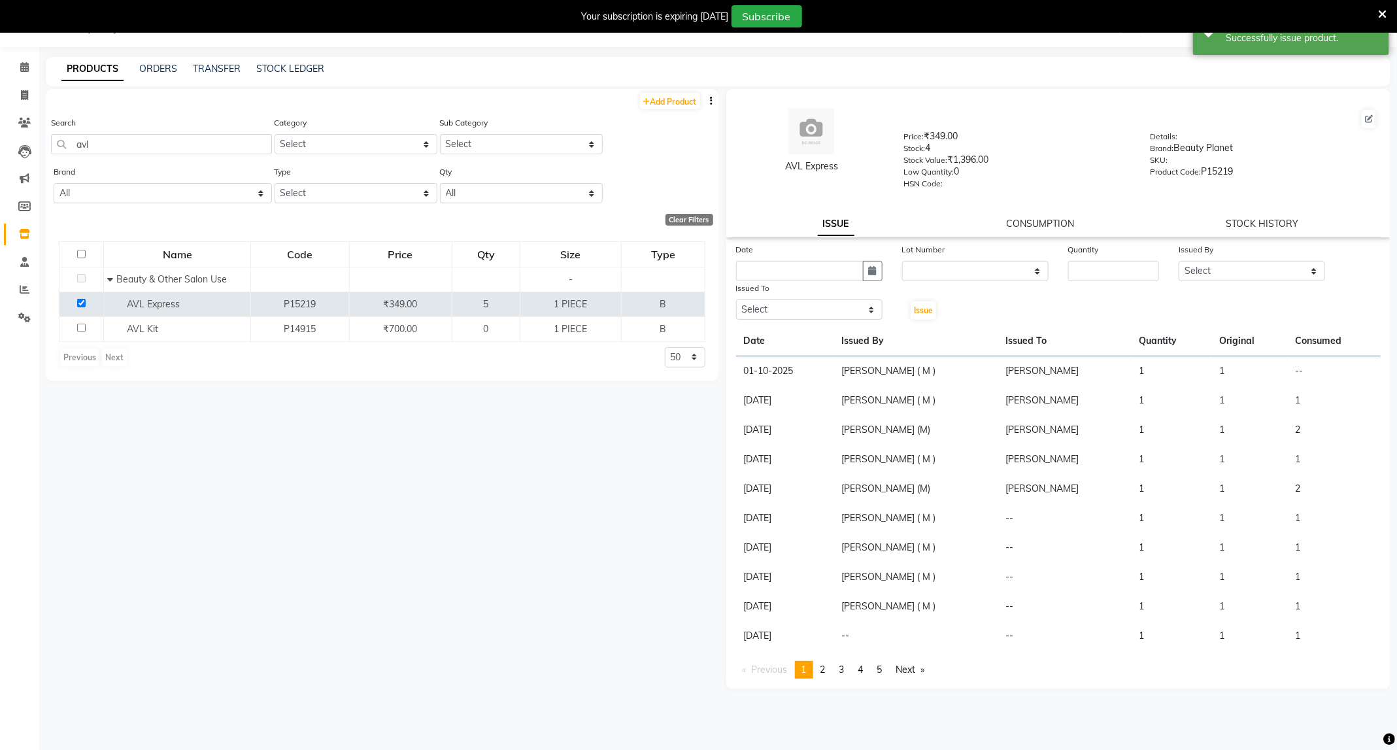
click at [1012, 230] on div "AVL Express Price: ₹349.00 Stock: 4 Stock Value: ₹1,396.00 Low Quantity: 0 HSN …" at bounding box center [1058, 163] width 665 height 148
click at [1014, 222] on link "CONSUMPTION" at bounding box center [1040, 224] width 68 height 12
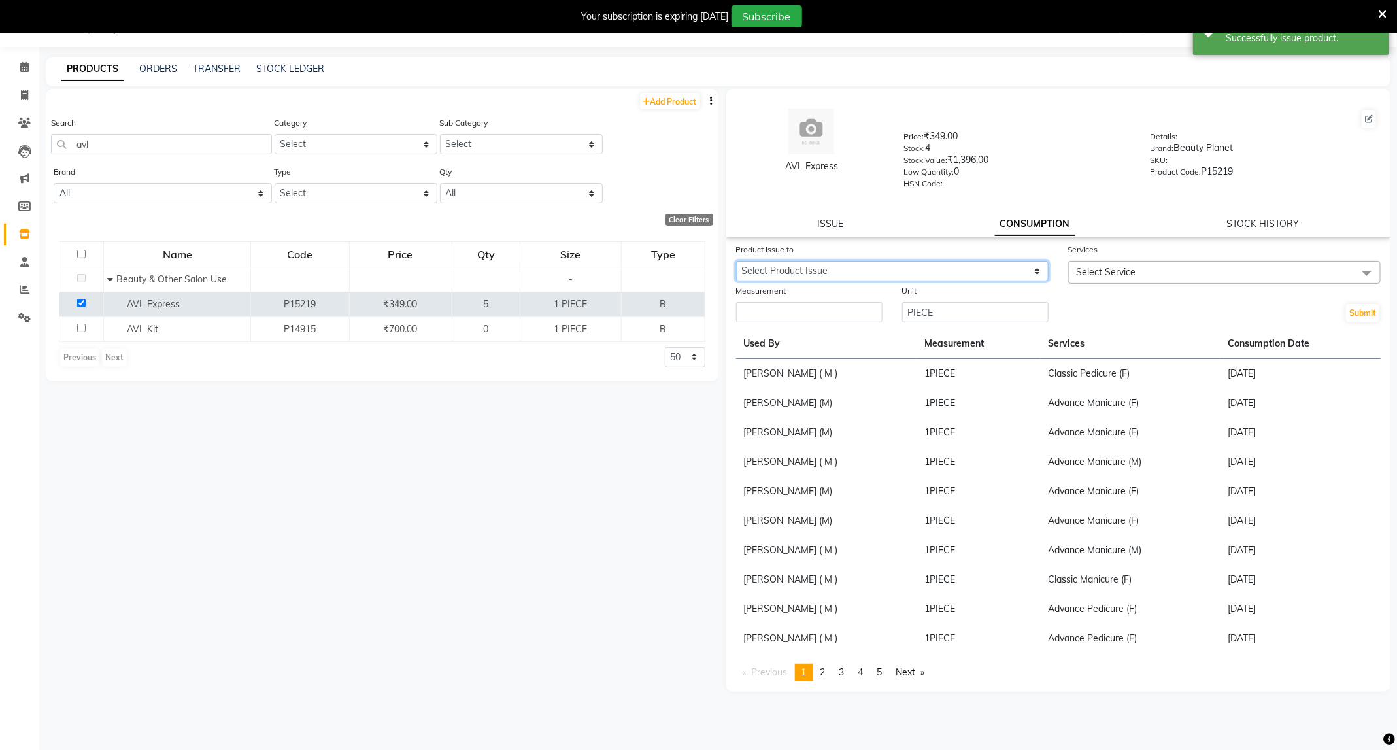
click at [1008, 267] on select "Select Product Issue 2025-10-01, Issued to: Priyanka Bahe, Balance: 1" at bounding box center [892, 271] width 312 height 20
select select "1276988"
click at [736, 261] on select "Select Product Issue 2025-10-01, Issued to: Priyanka Bahe, Balance: 1" at bounding box center [892, 271] width 312 height 20
click at [1084, 273] on span "Select Service" at bounding box center [1105, 272] width 59 height 12
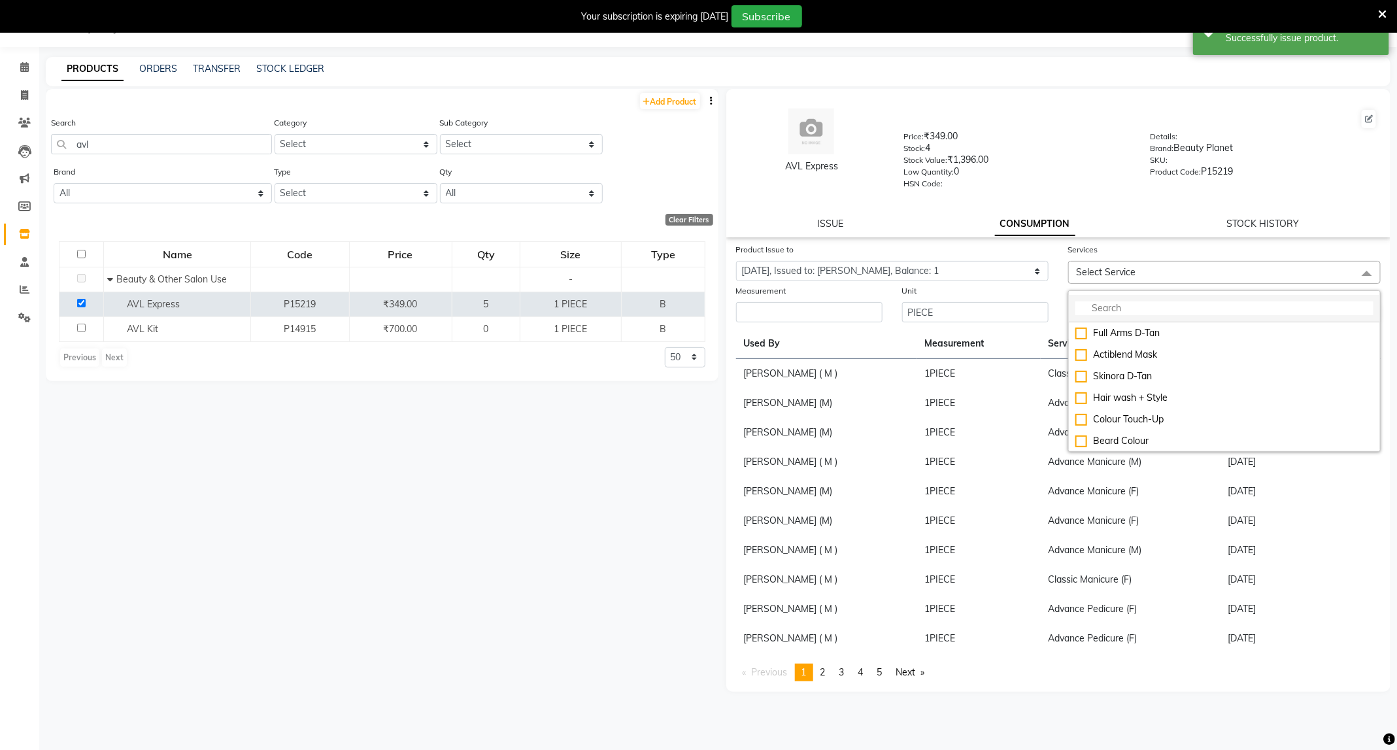
click at [1086, 304] on input "multiselect-search" at bounding box center [1224, 308] width 298 height 14
type input "pedi"
click at [1143, 377] on div "Classic Pedicure (F)" at bounding box center [1224, 376] width 298 height 14
checkbox input "true"
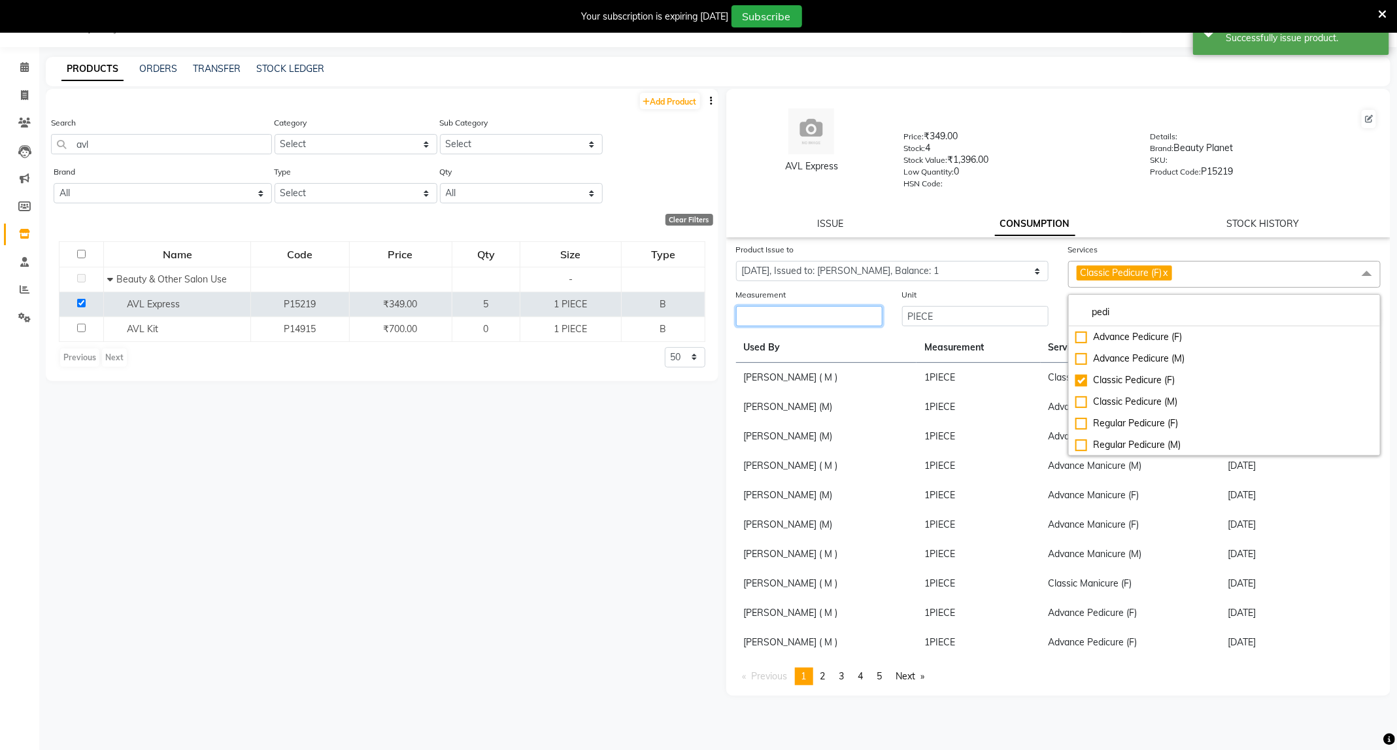
click at [833, 318] on input "number" at bounding box center [809, 316] width 146 height 20
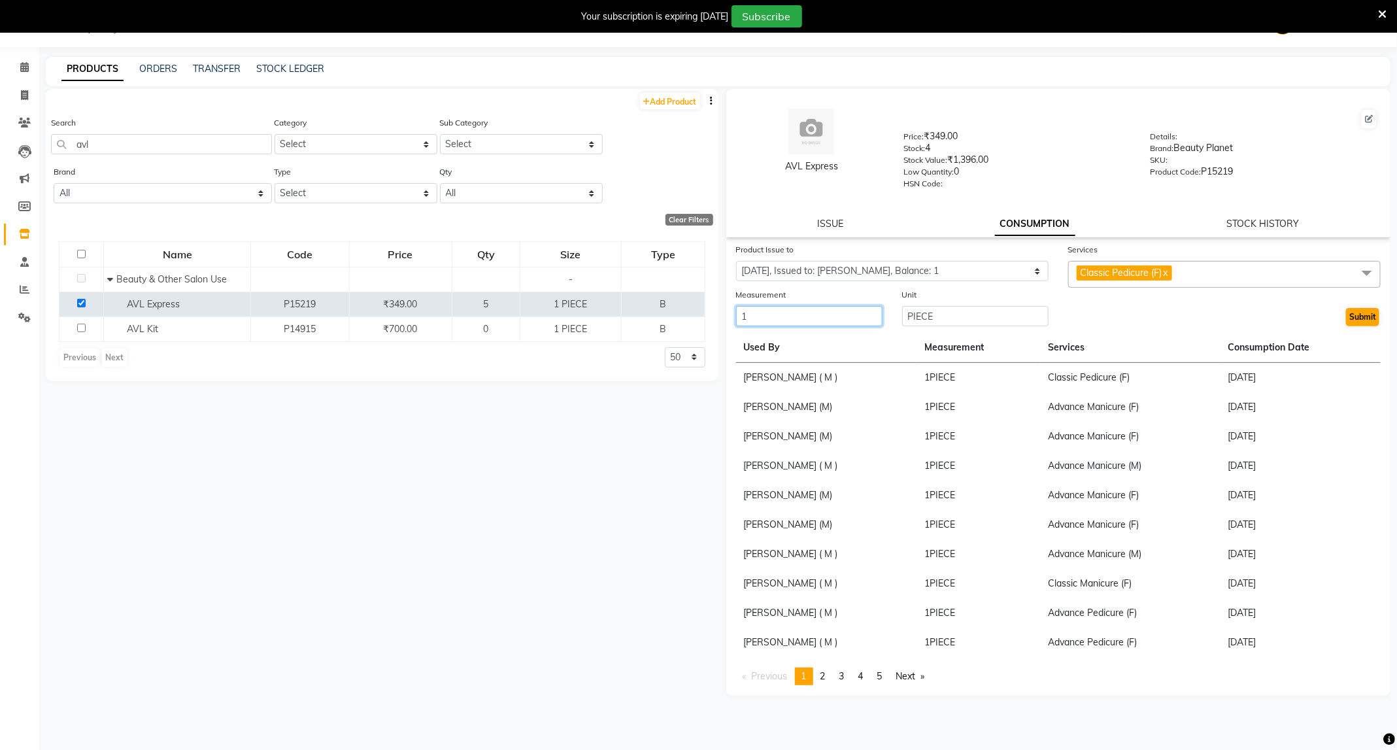
type input "1"
click at [1363, 318] on button "Submit" at bounding box center [1362, 317] width 33 height 18
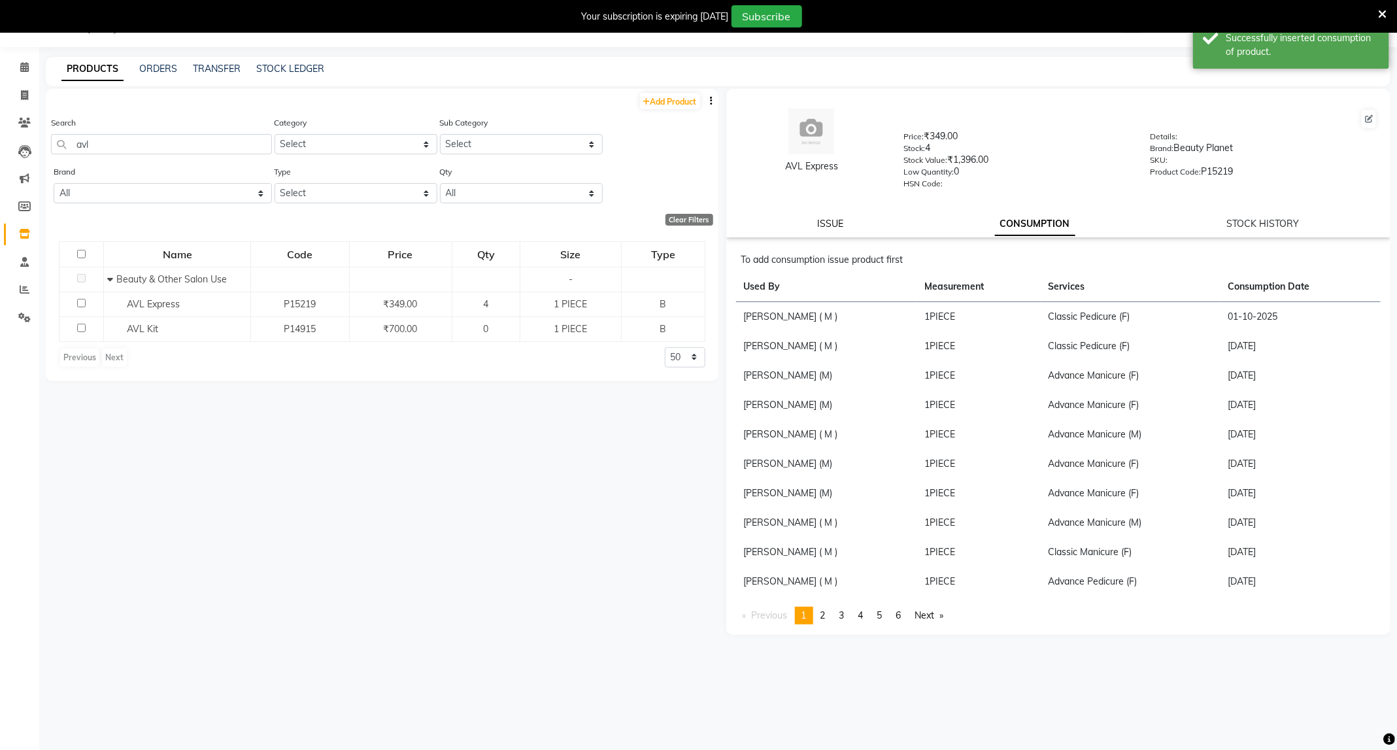
click at [840, 224] on link "ISSUE" at bounding box center [830, 224] width 26 height 12
select select
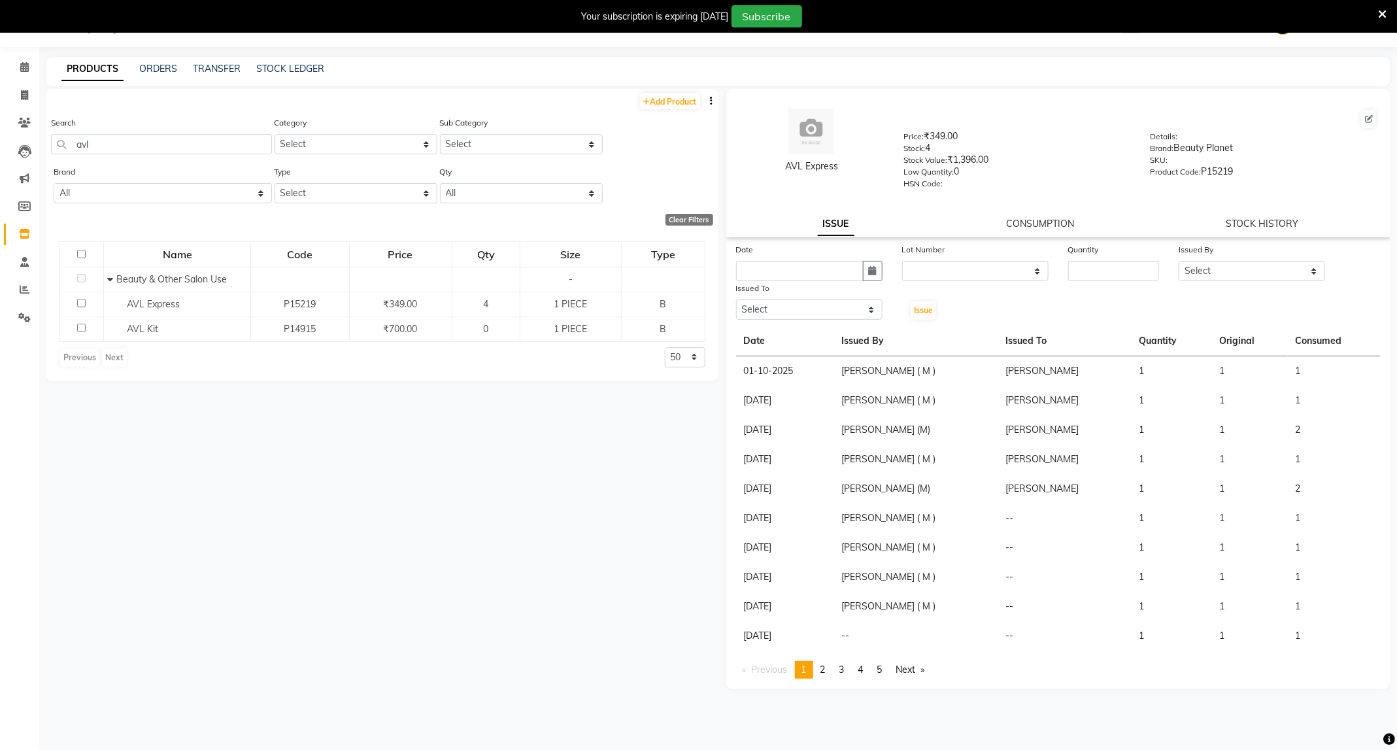
click at [1378, 8] on icon at bounding box center [1382, 14] width 8 height 12
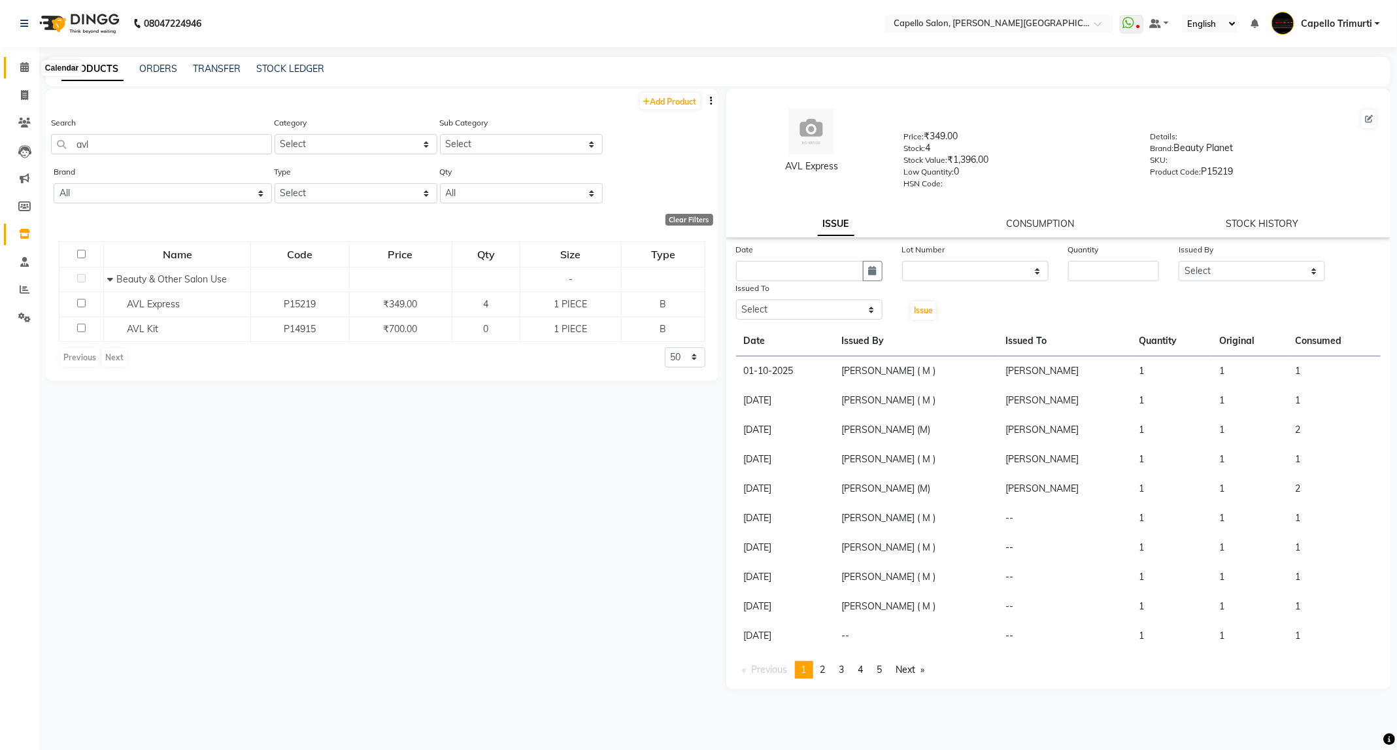
click at [20, 61] on span at bounding box center [24, 67] width 23 height 15
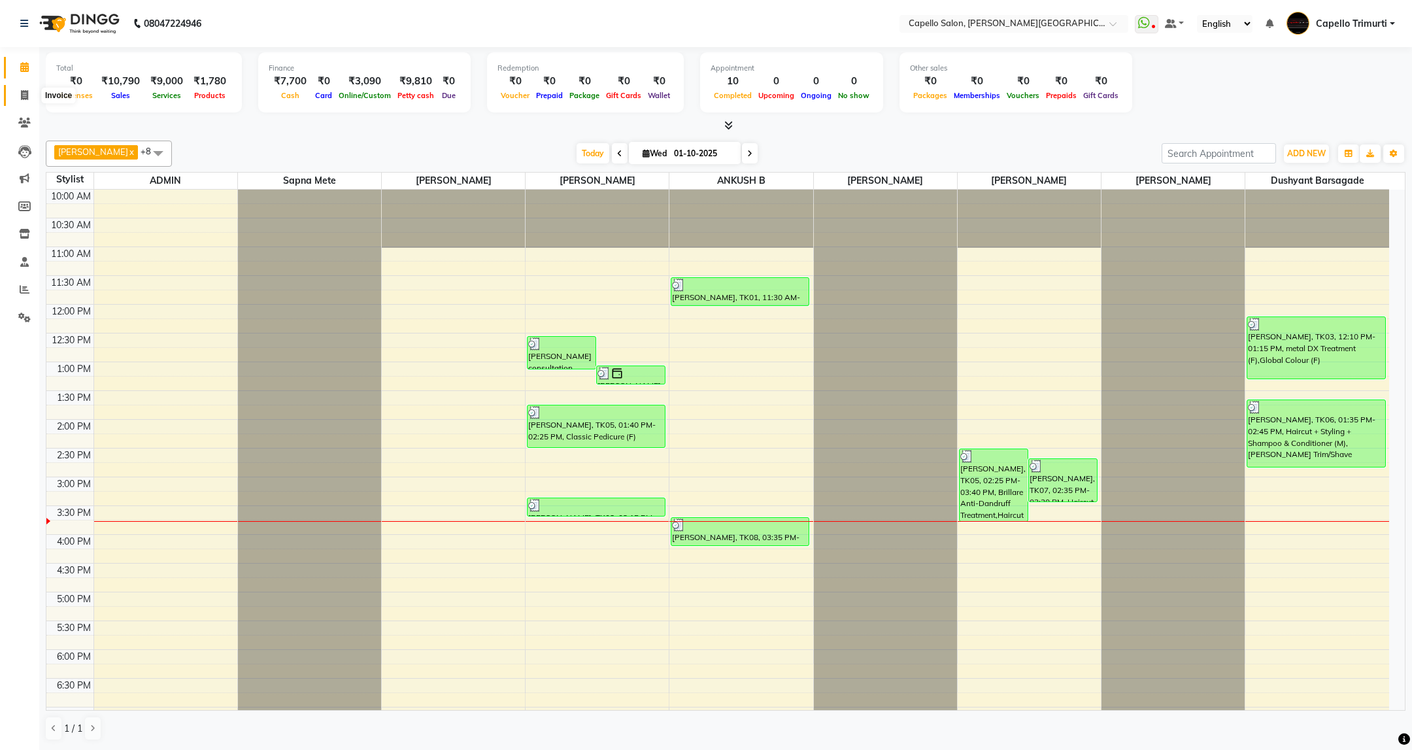
click at [18, 92] on span at bounding box center [24, 95] width 23 height 15
select select "service"
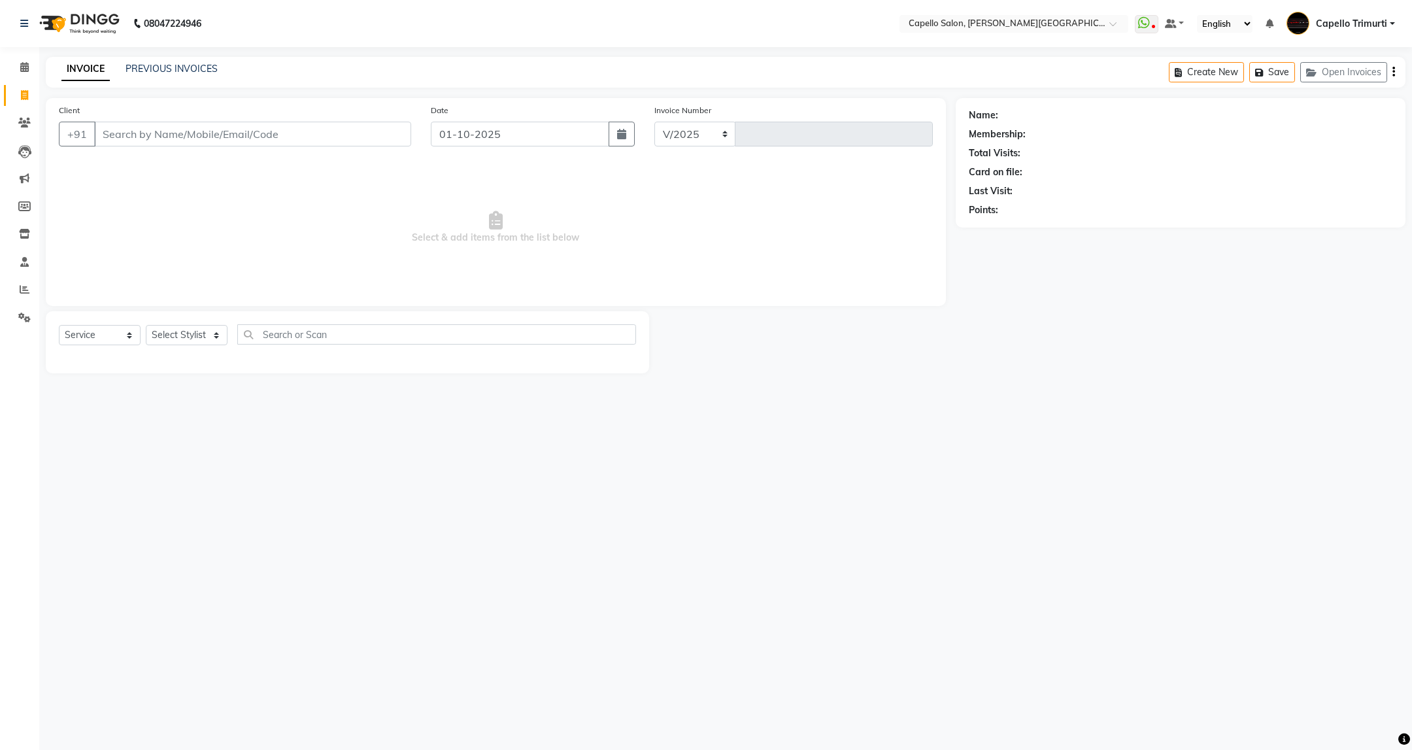
select select "811"
type input "4057"
click at [163, 61] on div "INVOICE PREVIOUS INVOICES Create New Save Open Invoices" at bounding box center [725, 72] width 1359 height 31
click at [167, 69] on link "PREVIOUS INVOICES" at bounding box center [171, 69] width 92 height 12
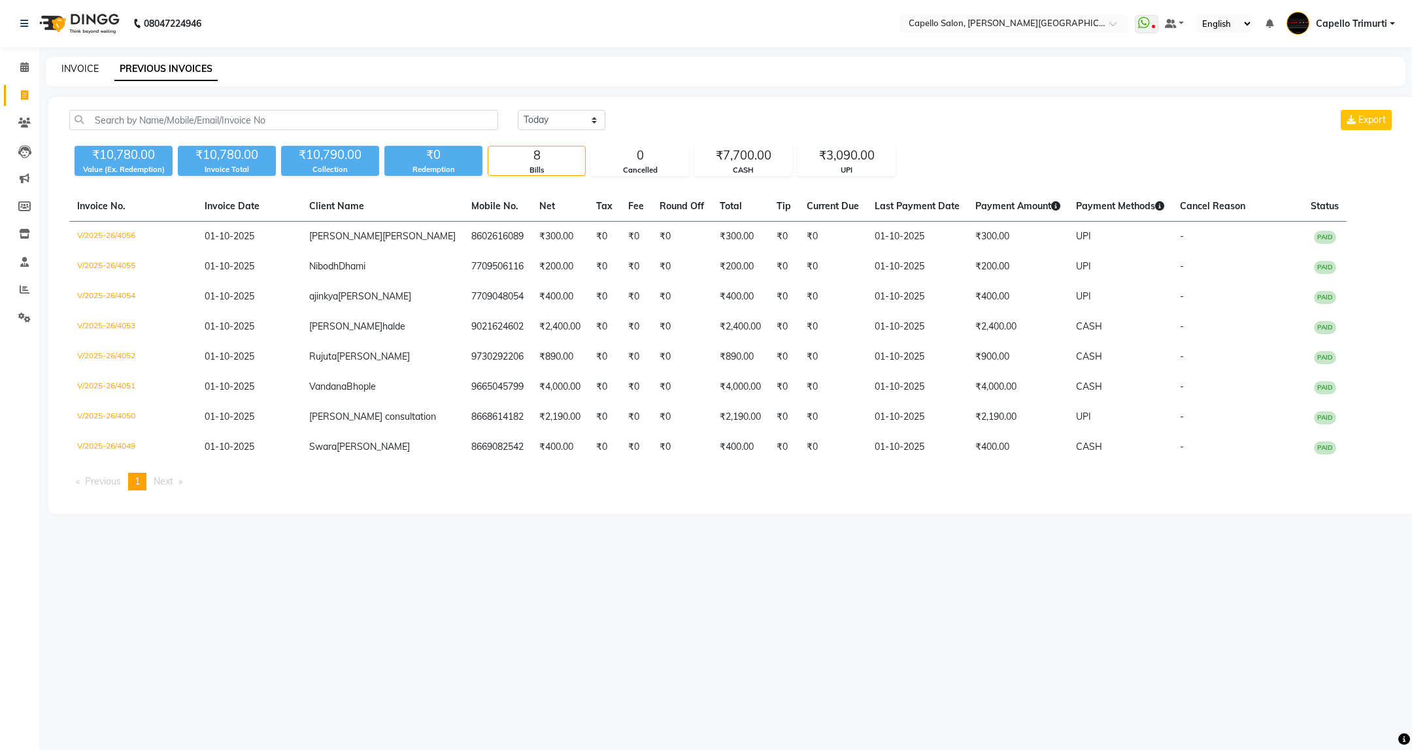
click at [95, 69] on link "INVOICE" at bounding box center [79, 69] width 37 height 12
select select "service"
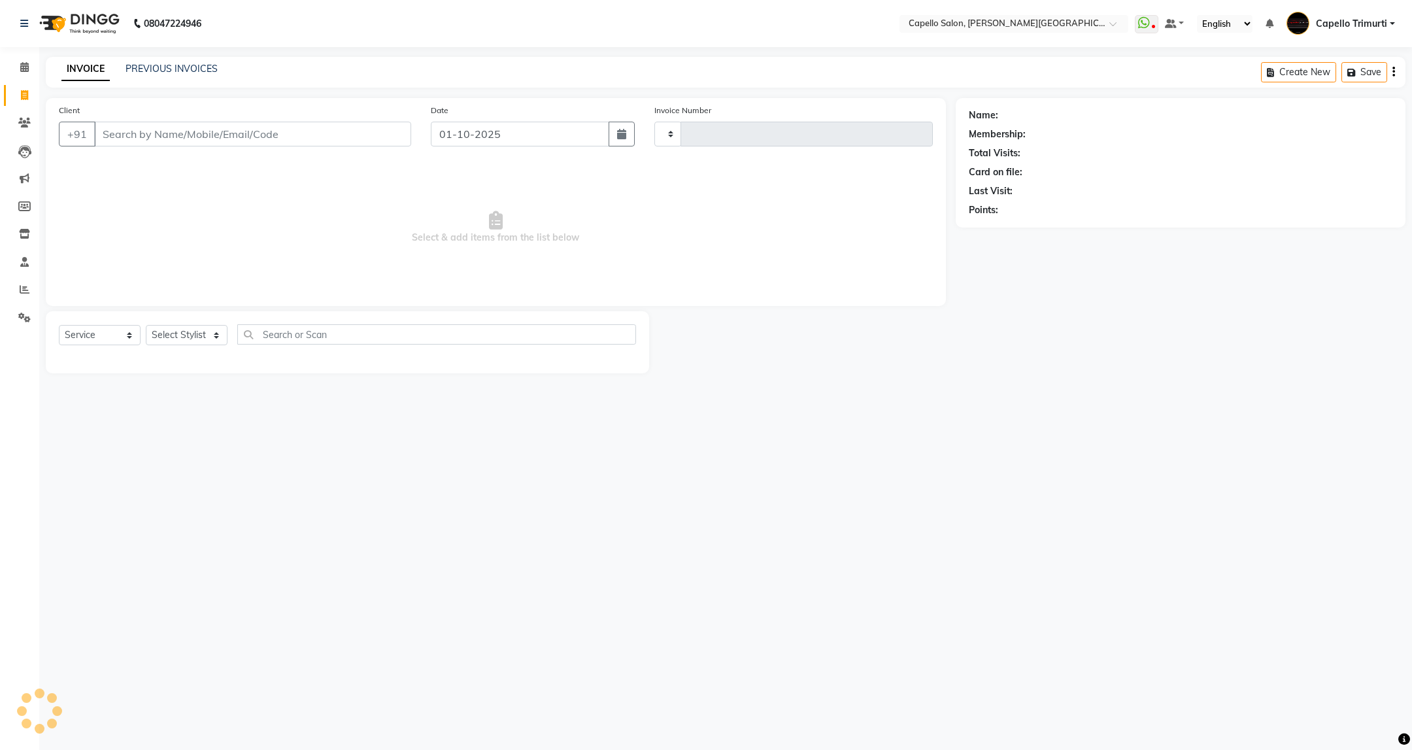
type input "4057"
select select "811"
click at [201, 331] on select "Select Stylist" at bounding box center [187, 335] width 82 height 20
select select "35878"
click at [146, 325] on select "Select Stylist ADMIN [PERSON_NAME] [PERSON_NAME] [PERSON_NAME] [PERSON_NAME] (M…" at bounding box center [187, 335] width 82 height 20
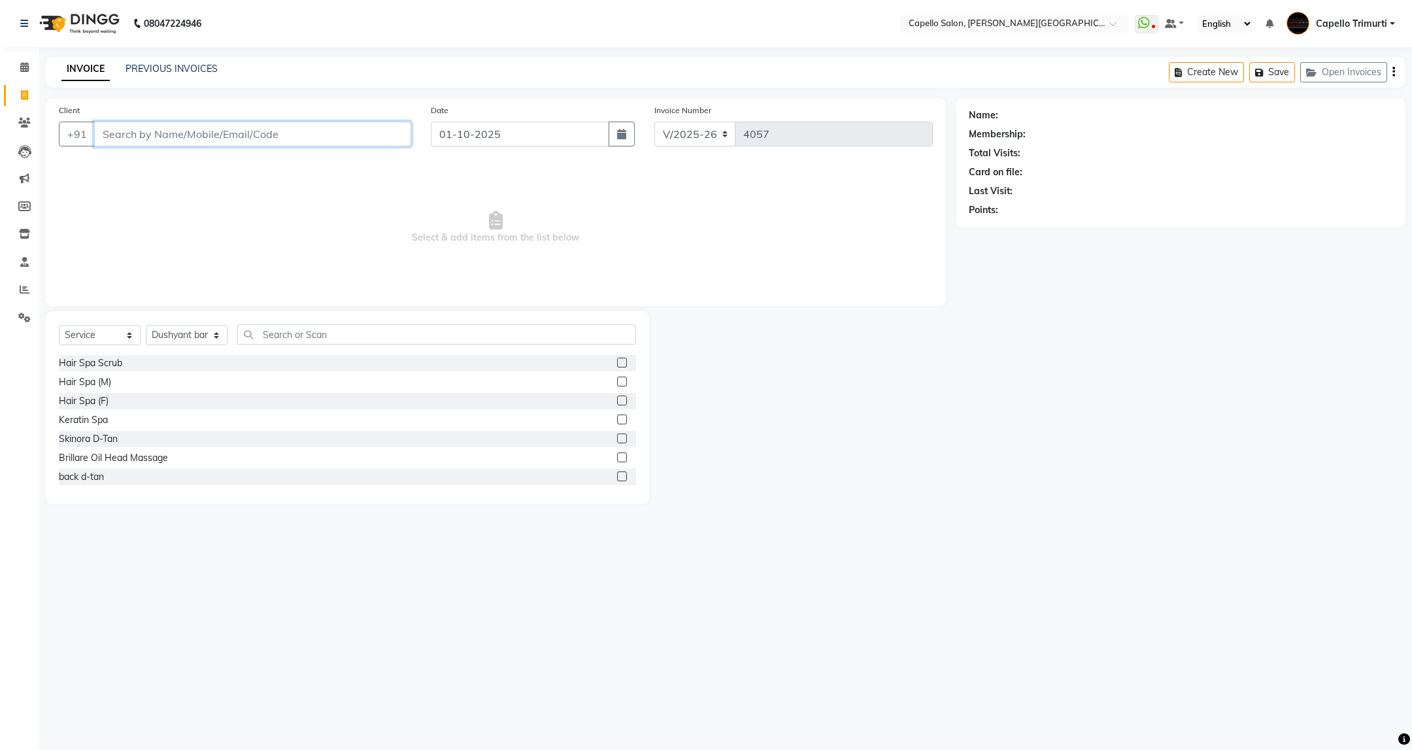
click at [263, 139] on input "Client" at bounding box center [252, 134] width 317 height 25
type input "8484925887"
click at [369, 135] on span "Add Client" at bounding box center [378, 133] width 52 height 13
select select "22"
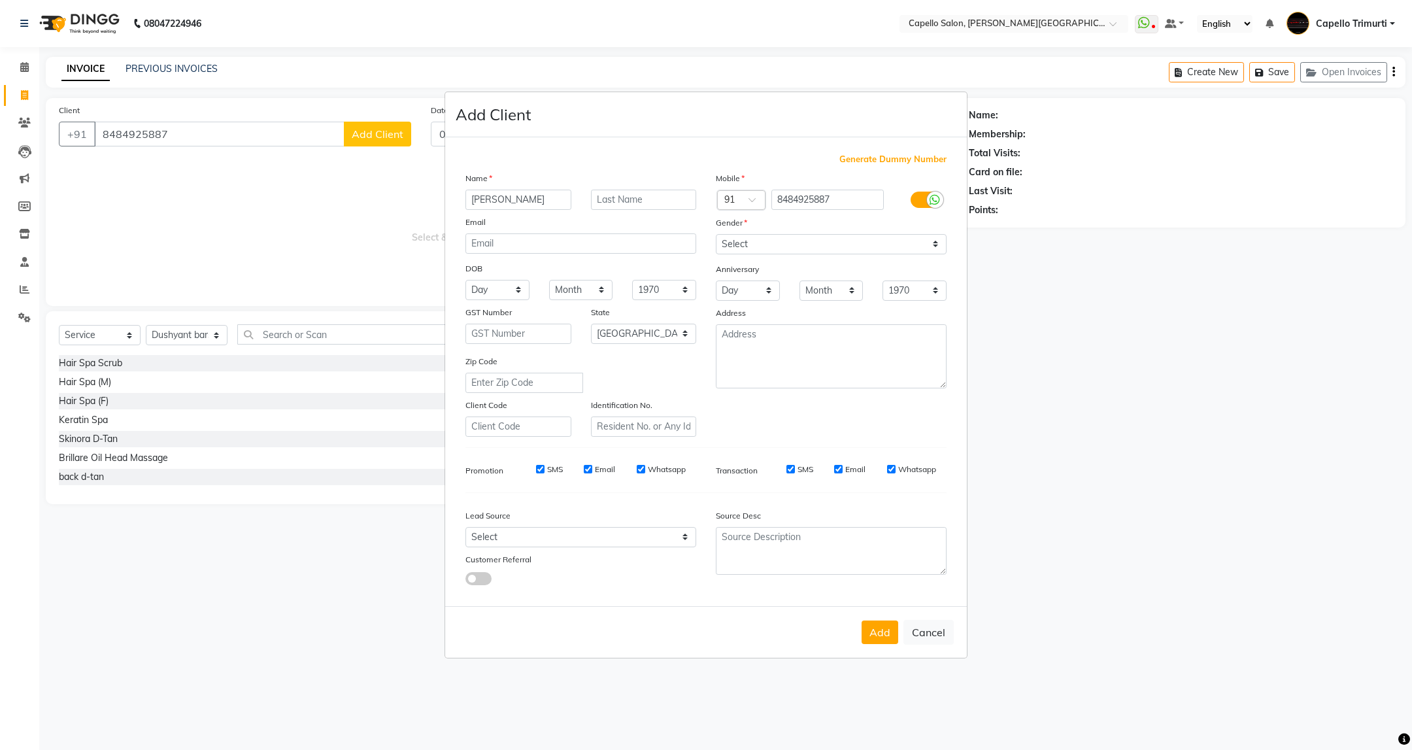
type input "Tanmay"
click at [641, 201] on input "text" at bounding box center [644, 200] width 106 height 20
type input "Wasekar"
click at [747, 253] on select "Select [DEMOGRAPHIC_DATA] [DEMOGRAPHIC_DATA] Other Prefer Not To Say" at bounding box center [831, 244] width 231 height 20
select select "[DEMOGRAPHIC_DATA]"
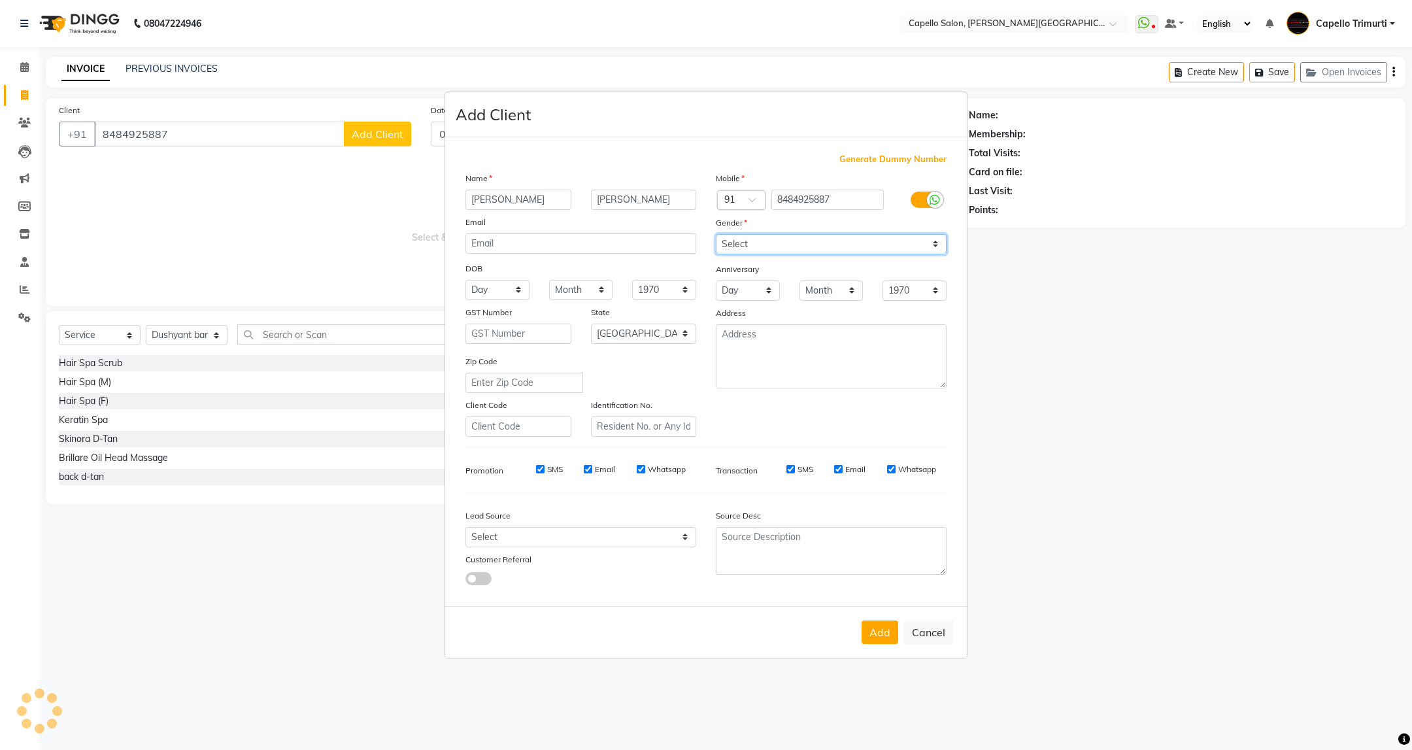
click at [716, 235] on select "Select [DEMOGRAPHIC_DATA] [DEMOGRAPHIC_DATA] Other Prefer Not To Say" at bounding box center [831, 244] width 231 height 20
click at [884, 639] on button "Add" at bounding box center [879, 632] width 37 height 24
select select
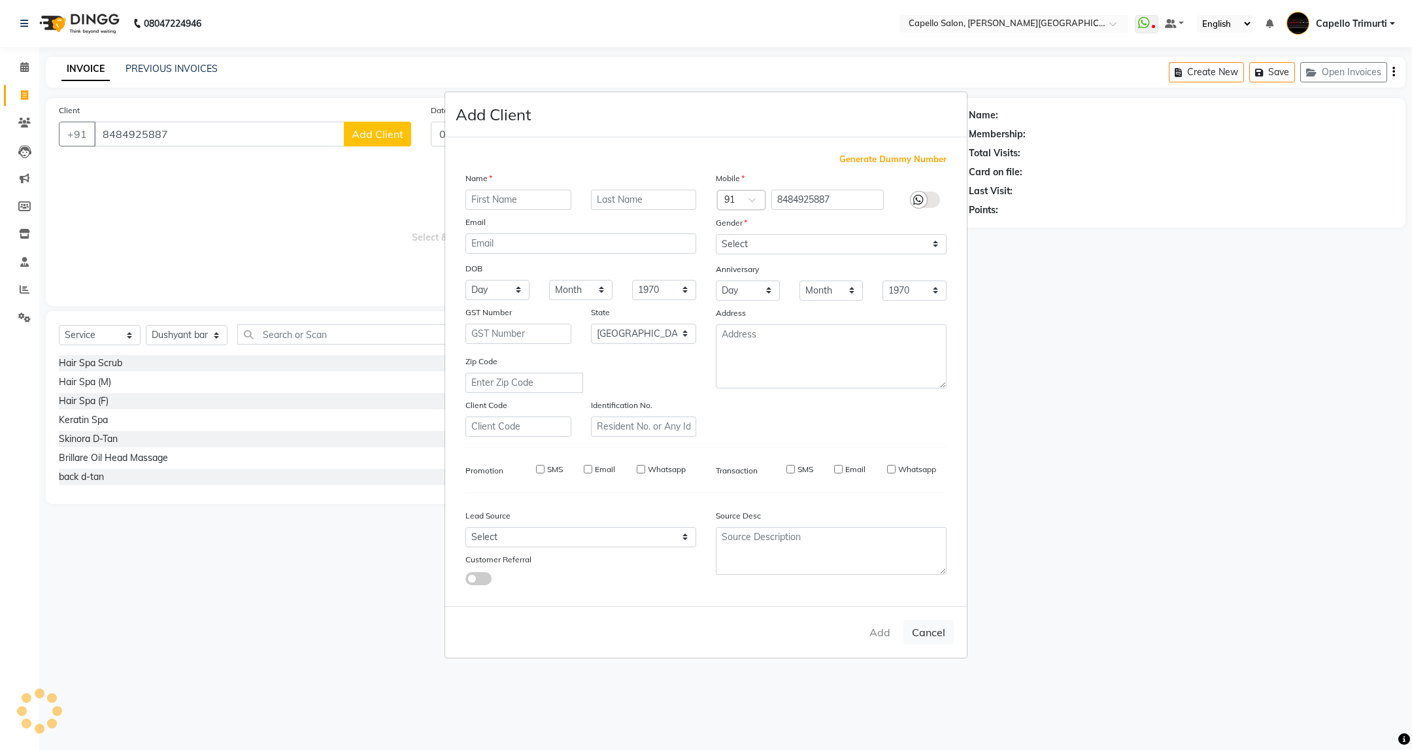
select select "null"
select select
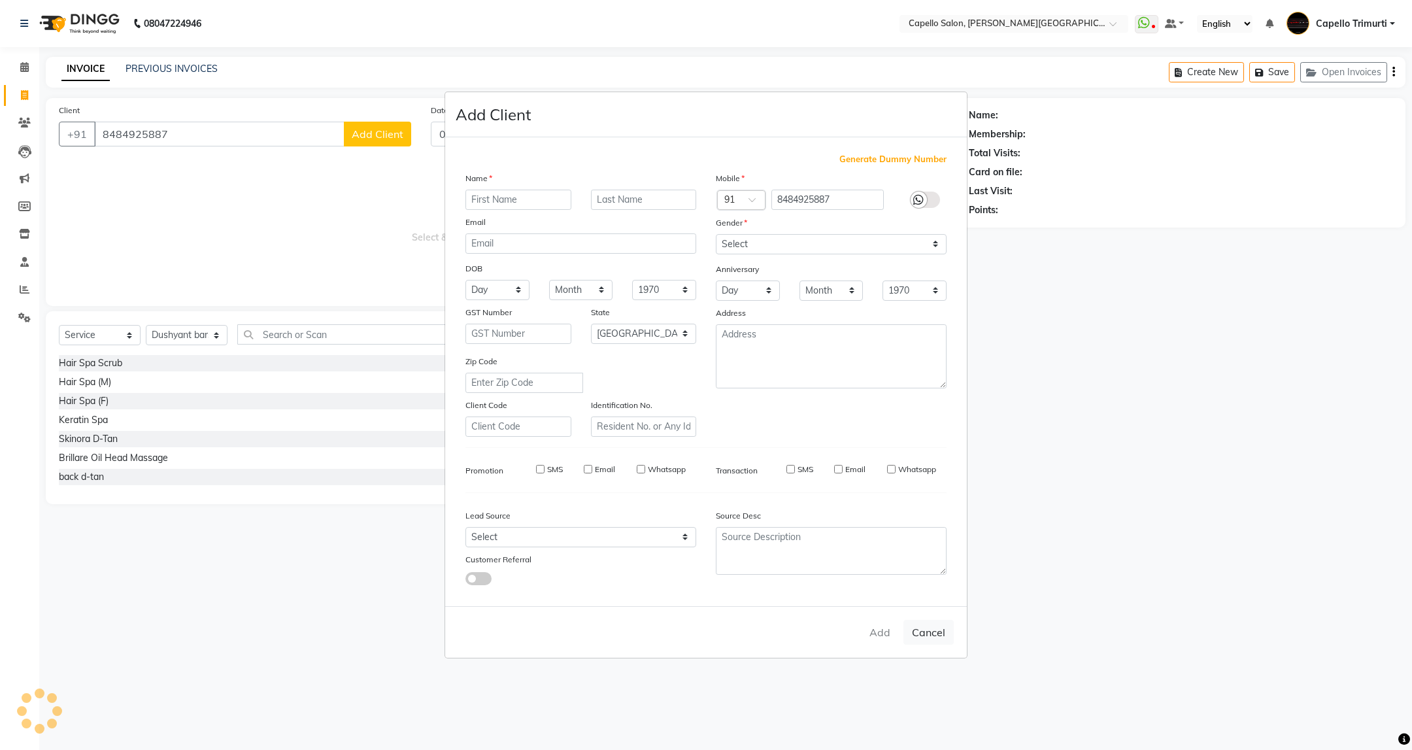
checkbox input "false"
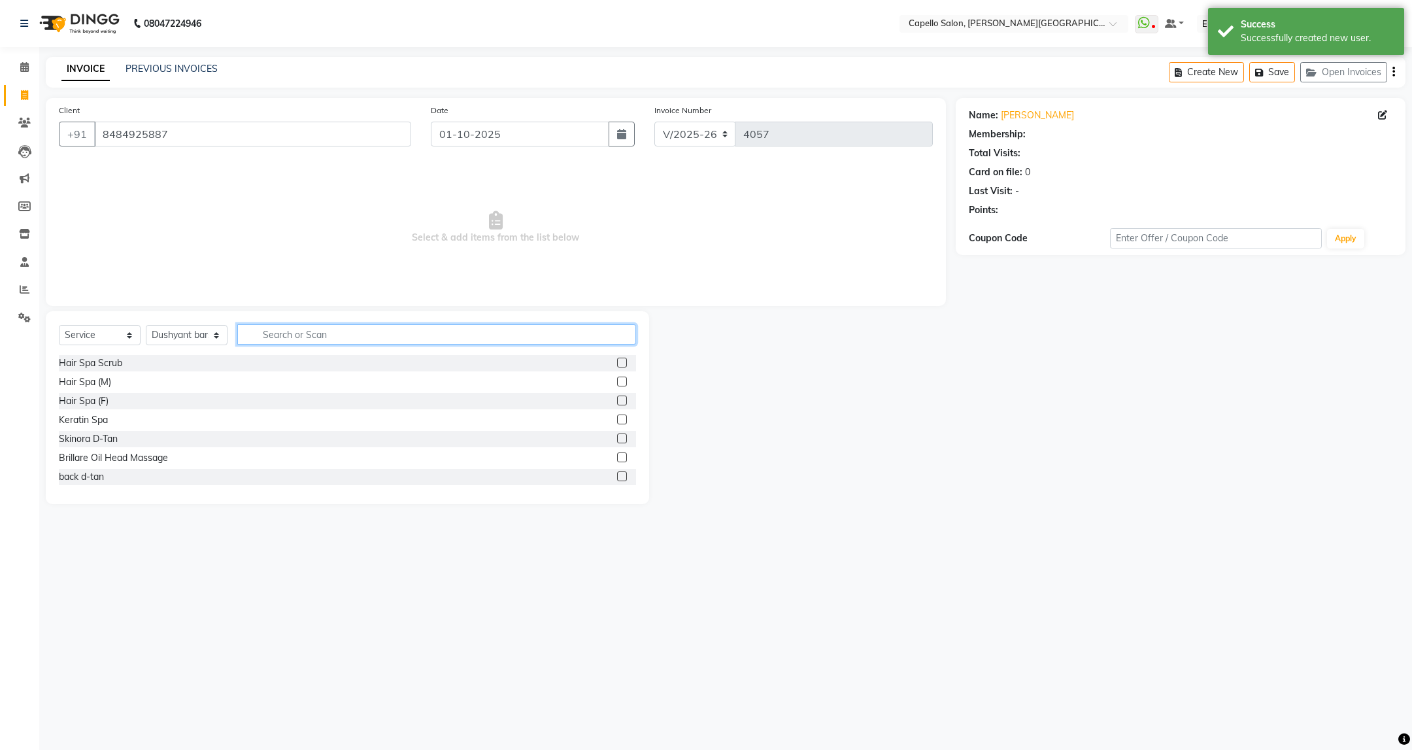
click at [314, 334] on input "text" at bounding box center [436, 334] width 398 height 20
type input "cut"
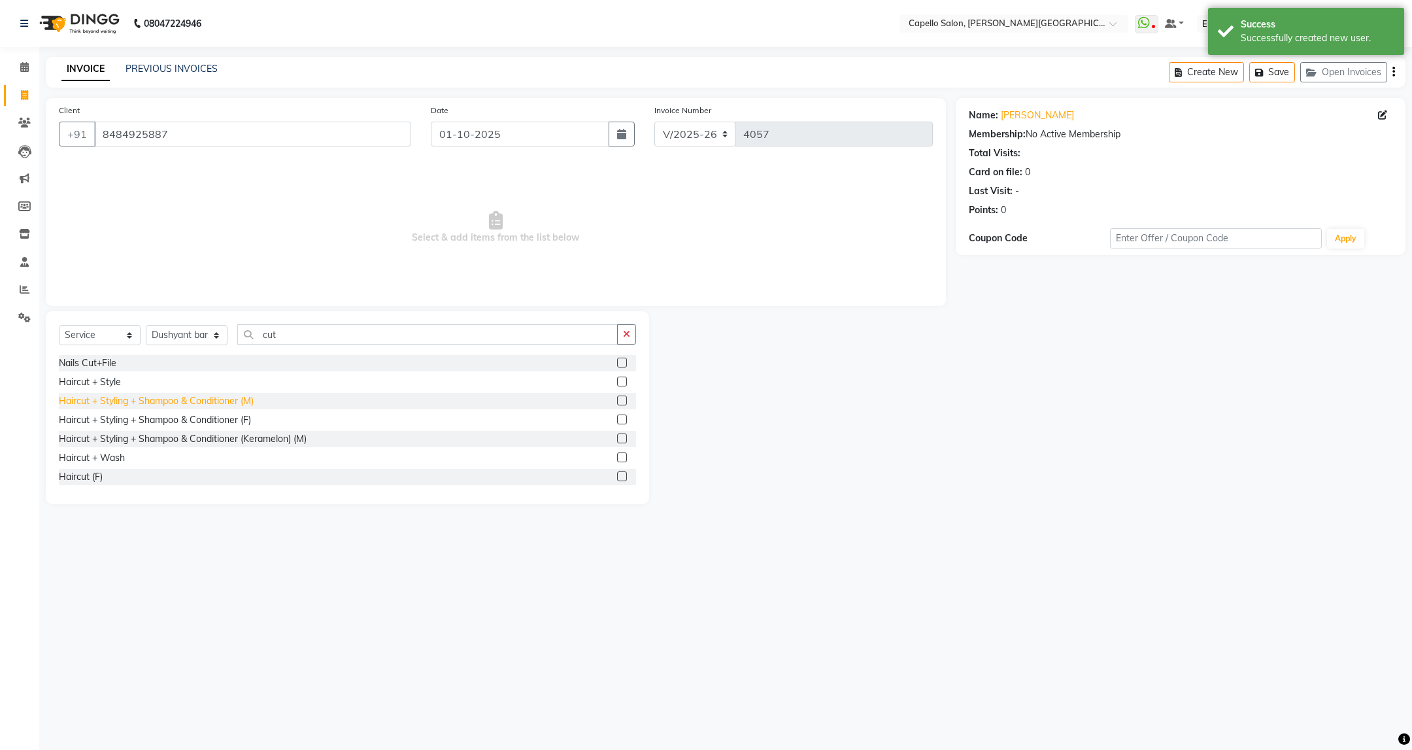
click at [238, 398] on div "Haircut + Styling + Shampoo & Conditioner (M)" at bounding box center [156, 401] width 195 height 14
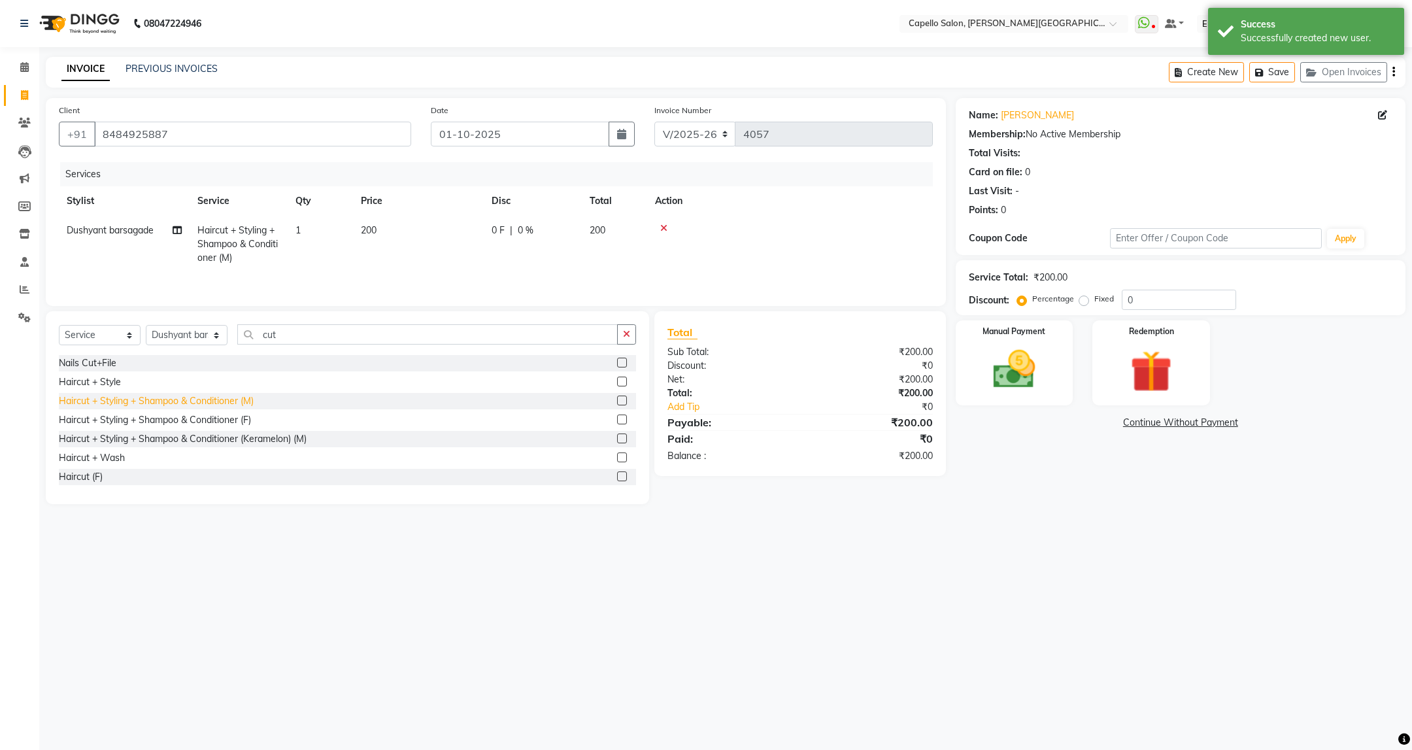
click at [237, 401] on div "Haircut + Styling + Shampoo & Conditioner (M)" at bounding box center [156, 401] width 195 height 14
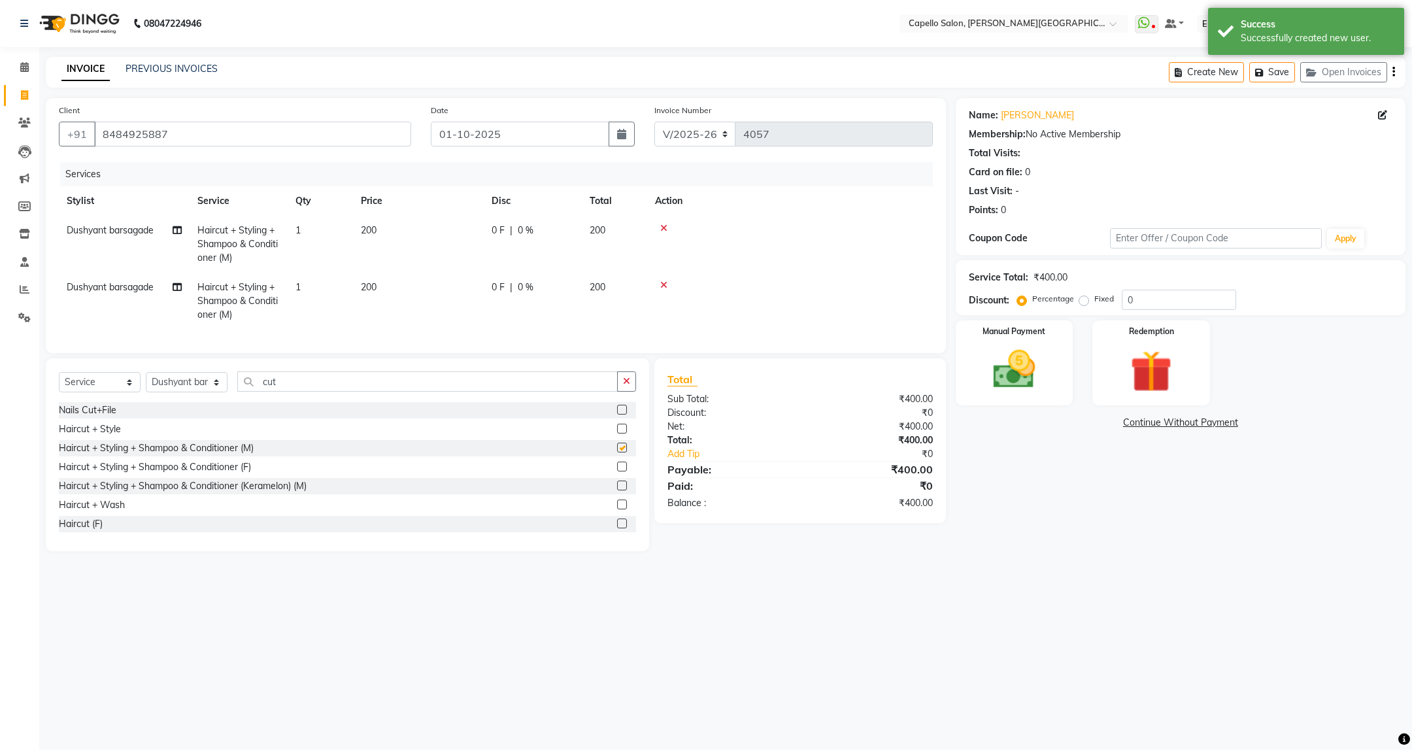
checkbox input "false"
click at [147, 282] on span "Dushyant barsagade" at bounding box center [110, 287] width 87 height 12
select select "35878"
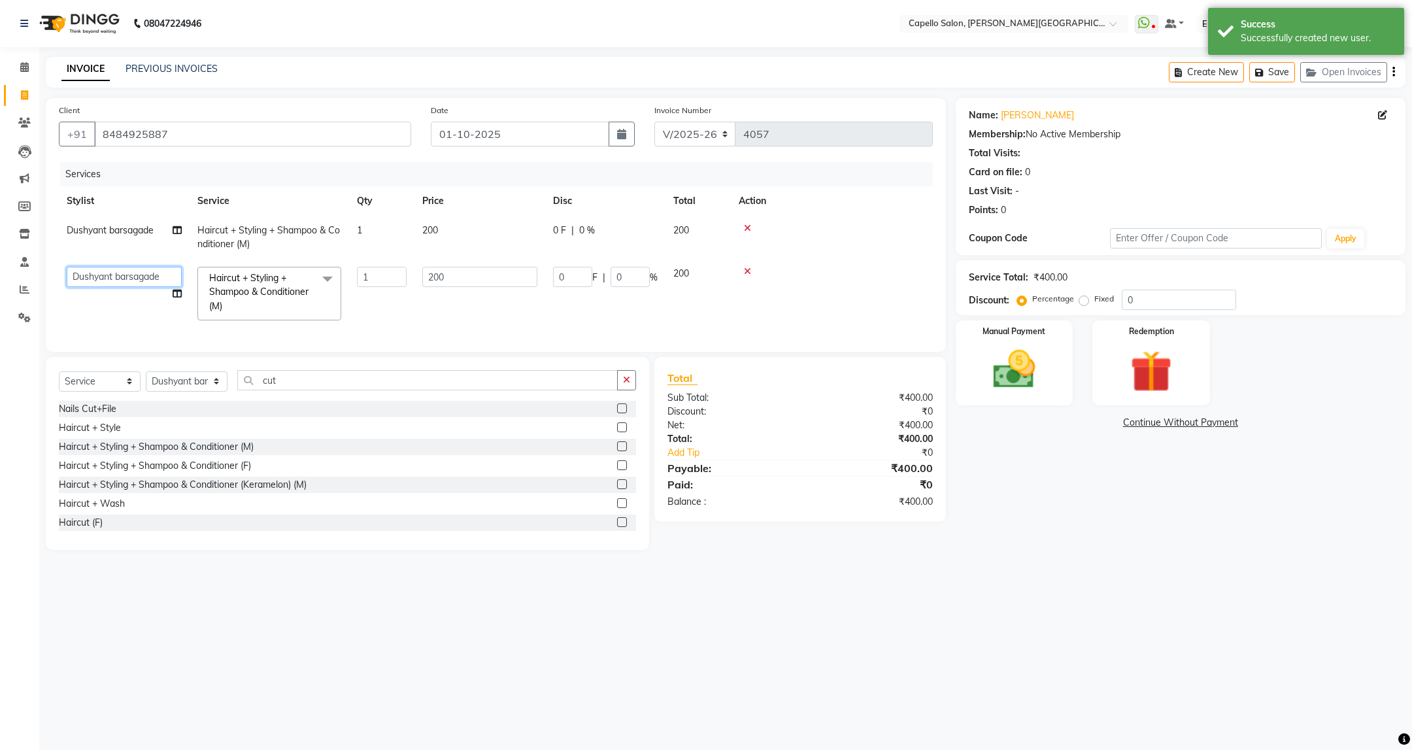
click at [147, 282] on select "ADMIN ANKUSH B Capello Trimurti Dushyant barsagade Kristee Raut (M) Naresh Khai…" at bounding box center [124, 277] width 115 height 20
select select "40170"
click at [458, 277] on input "200" at bounding box center [479, 277] width 115 height 20
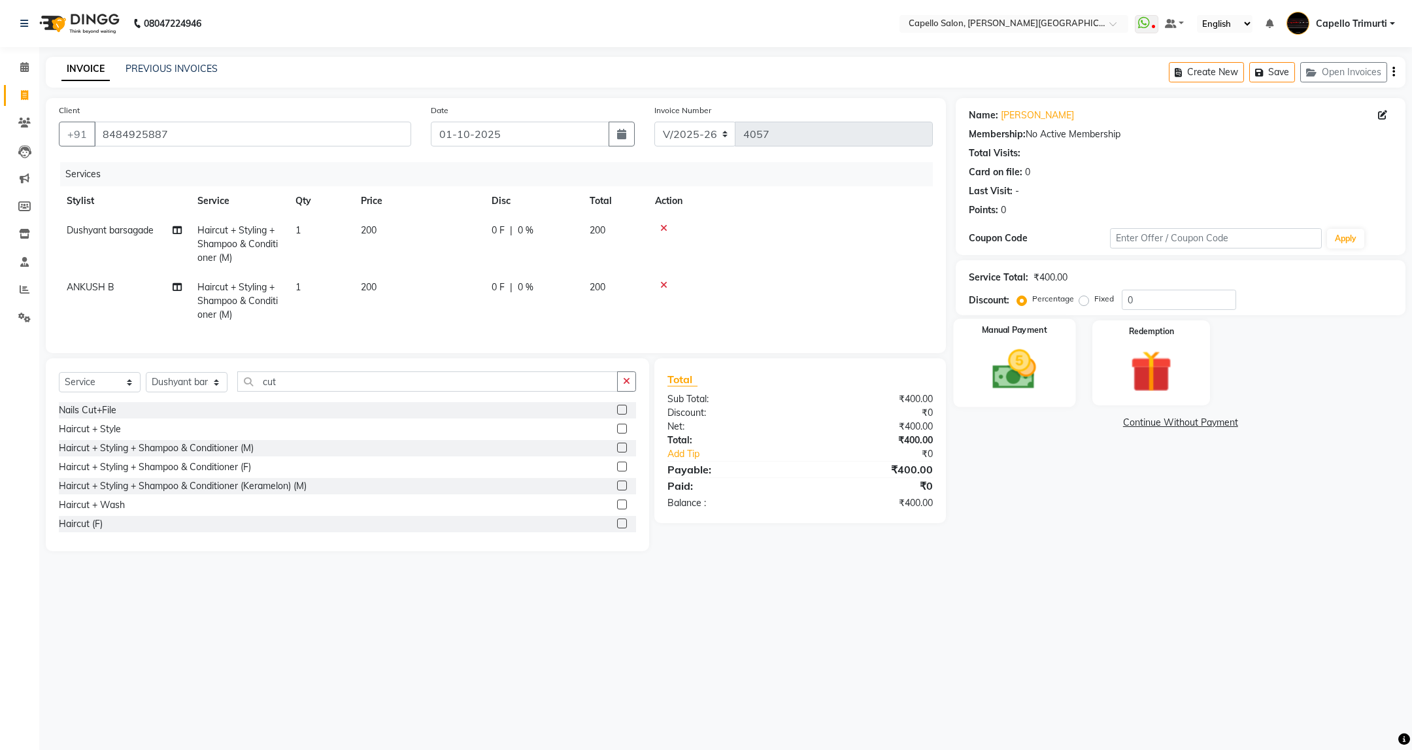
click at [1022, 367] on img at bounding box center [1013, 369] width 71 height 50
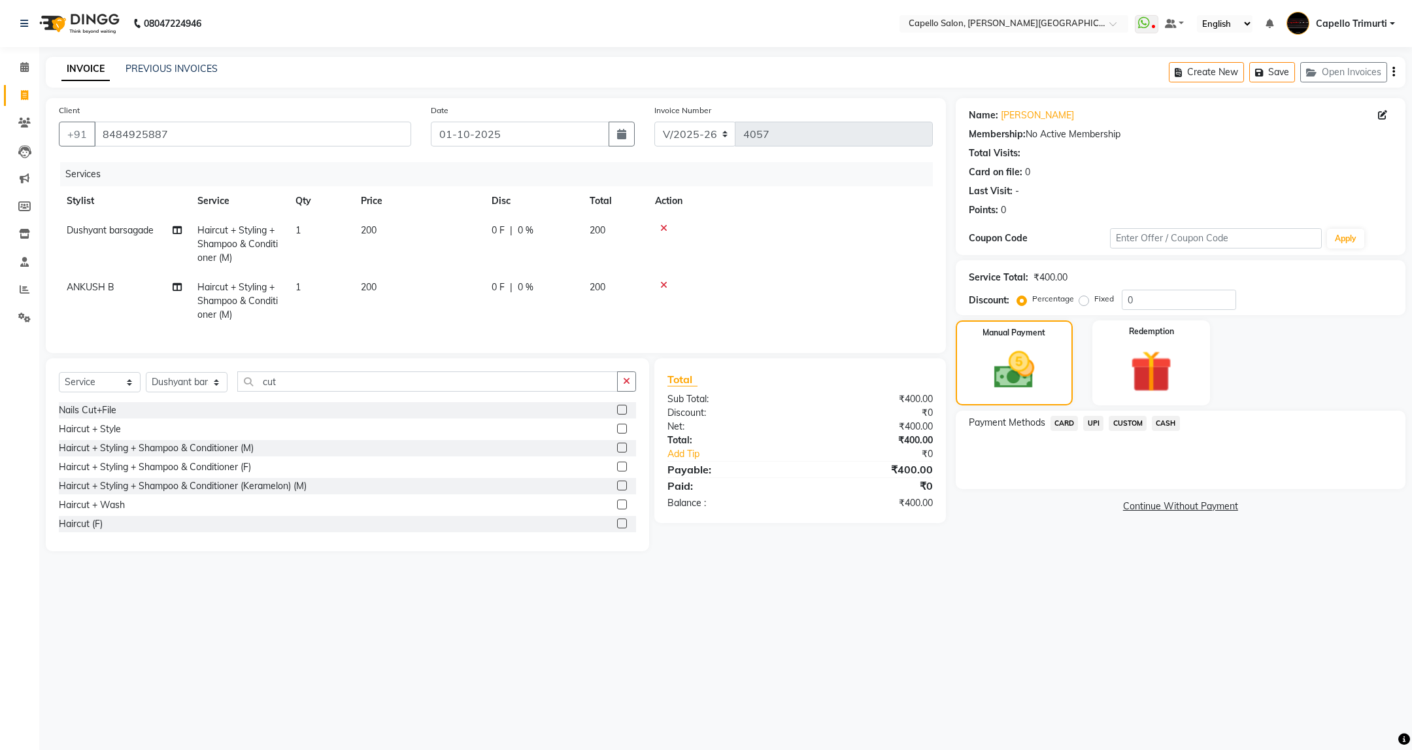
click at [1169, 427] on span "CASH" at bounding box center [1166, 423] width 28 height 15
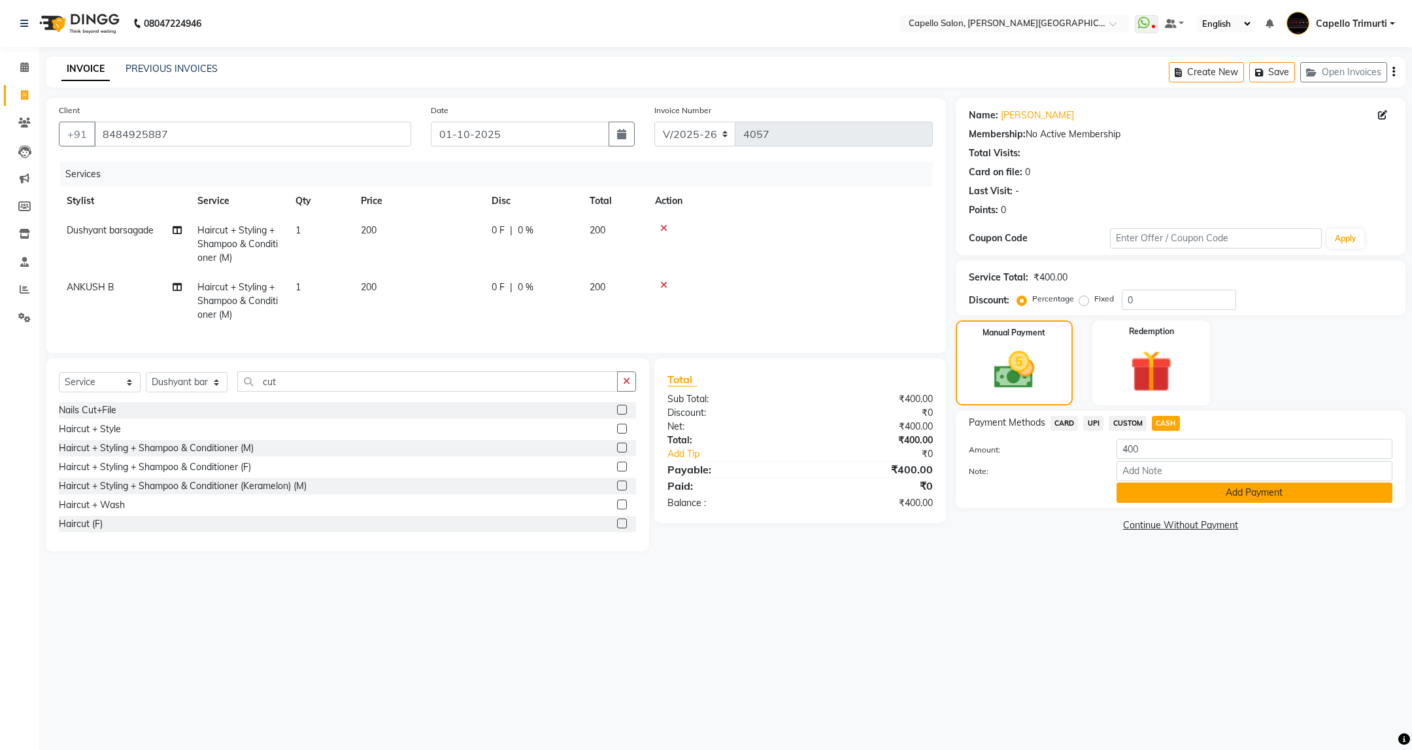
click at [1152, 489] on button "Add Payment" at bounding box center [1254, 492] width 276 height 20
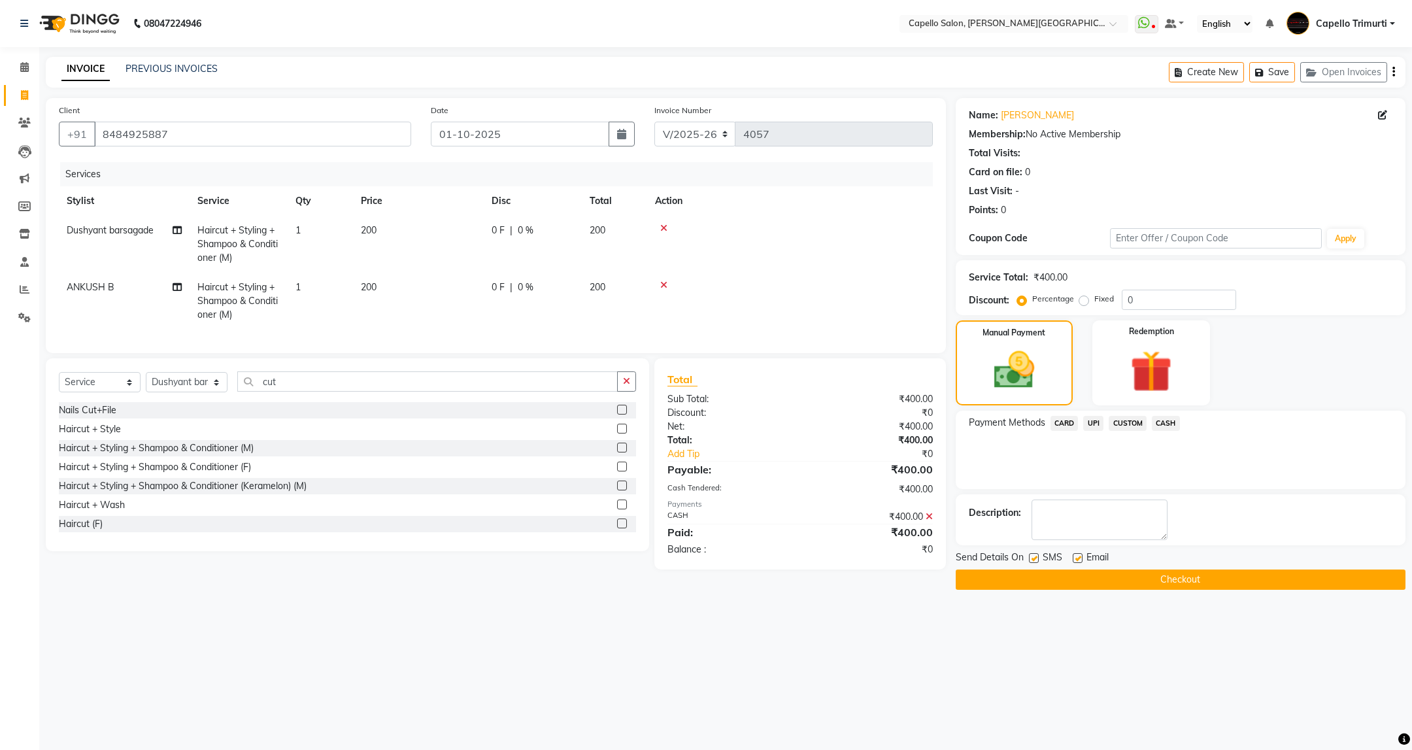
click at [263, 232] on span "Haircut + Styling + Shampoo & Conditioner (M)" at bounding box center [237, 243] width 80 height 39
select select "35878"
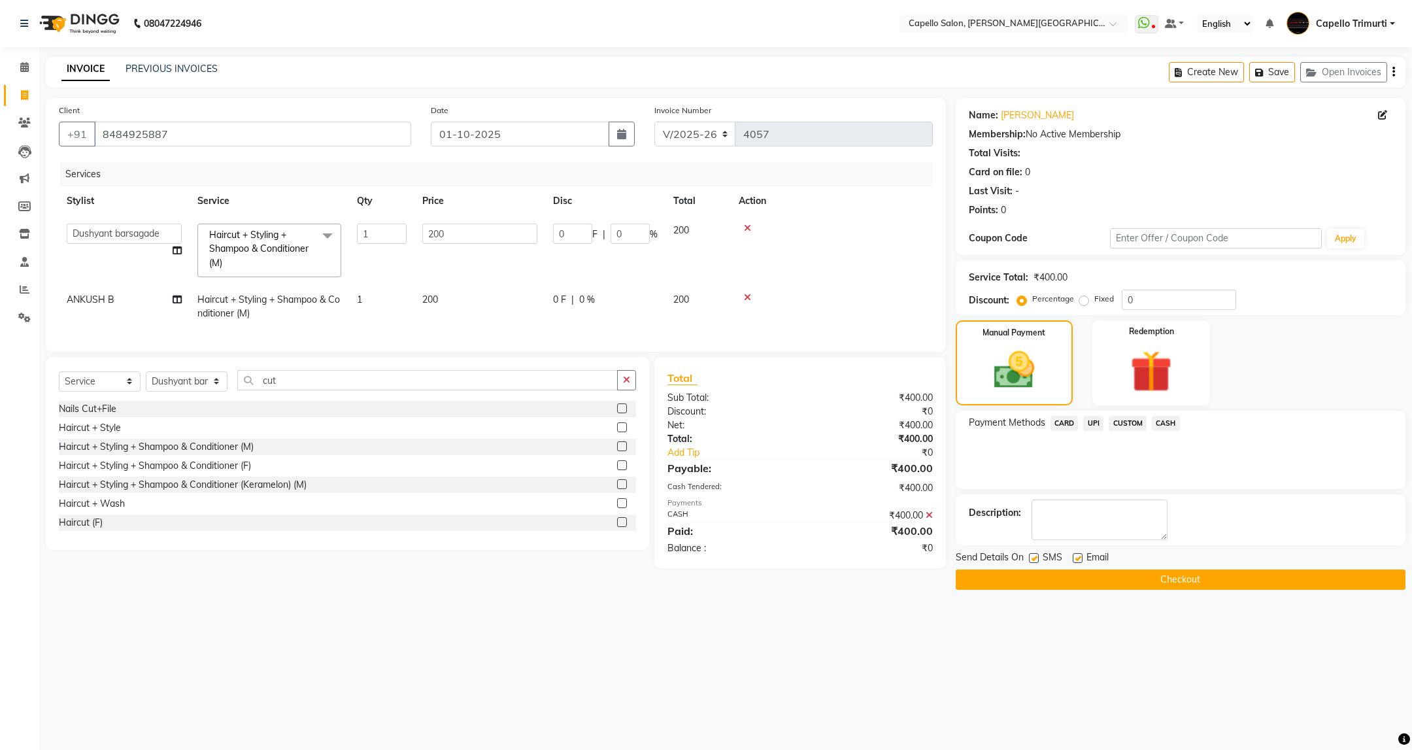
click at [1179, 575] on button "Checkout" at bounding box center [1181, 579] width 450 height 20
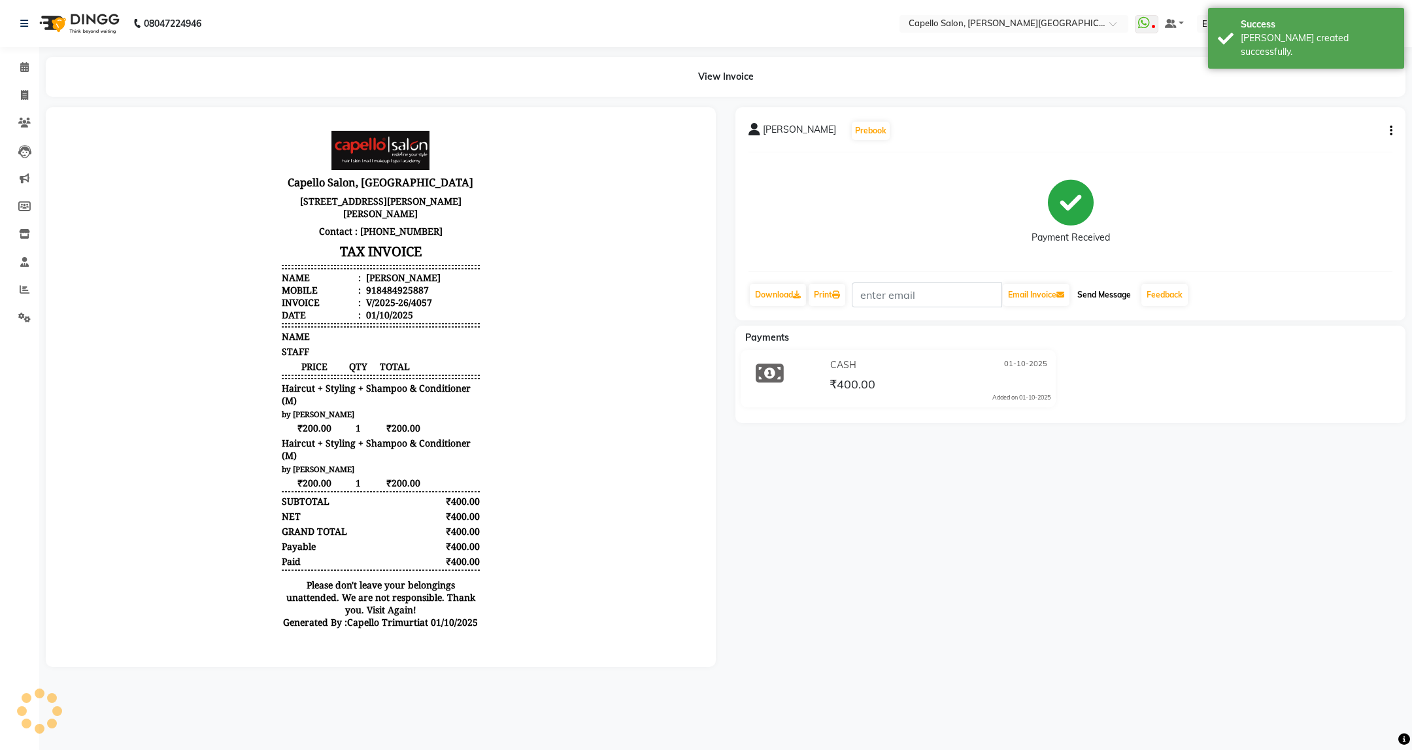
click at [1118, 289] on button "Send Message" at bounding box center [1104, 295] width 64 height 22
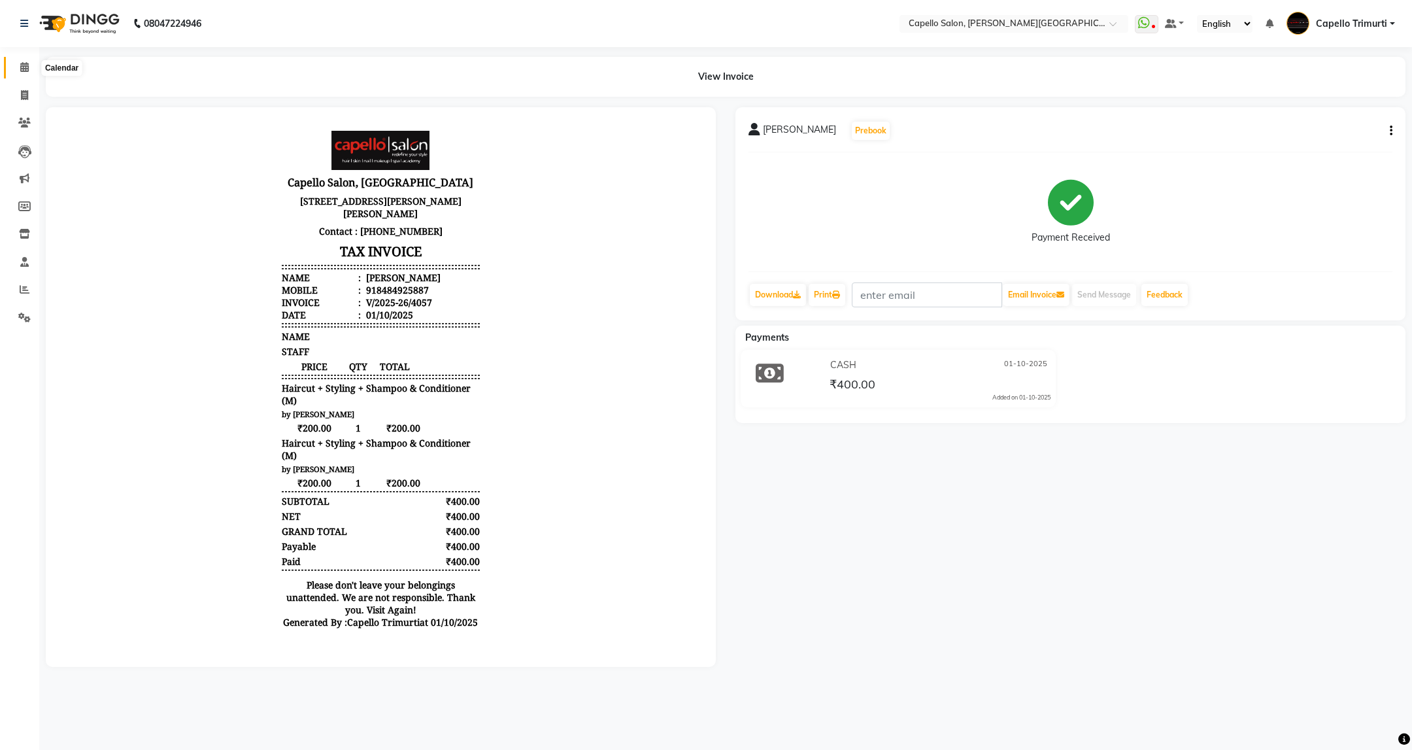
click at [22, 65] on icon at bounding box center [24, 67] width 8 height 10
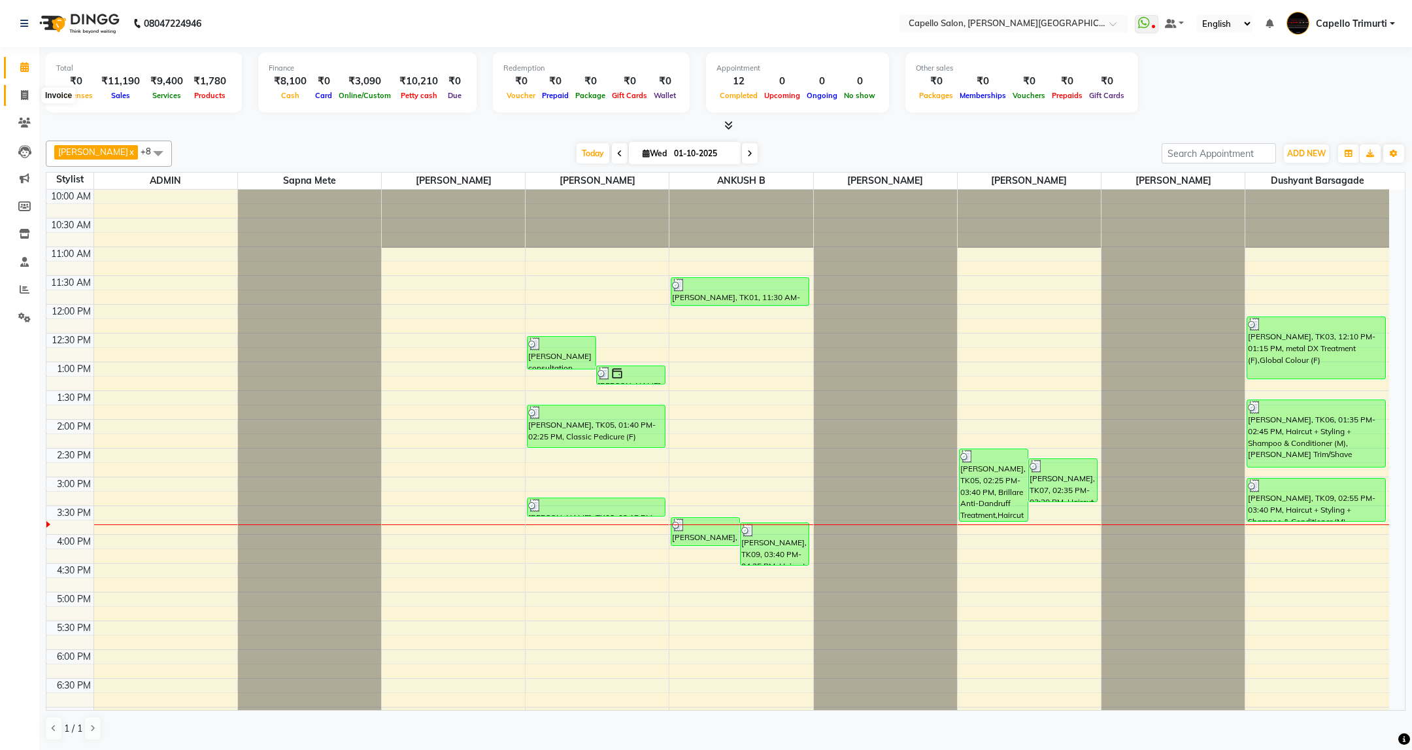
click at [24, 96] on icon at bounding box center [24, 95] width 7 height 10
select select "service"
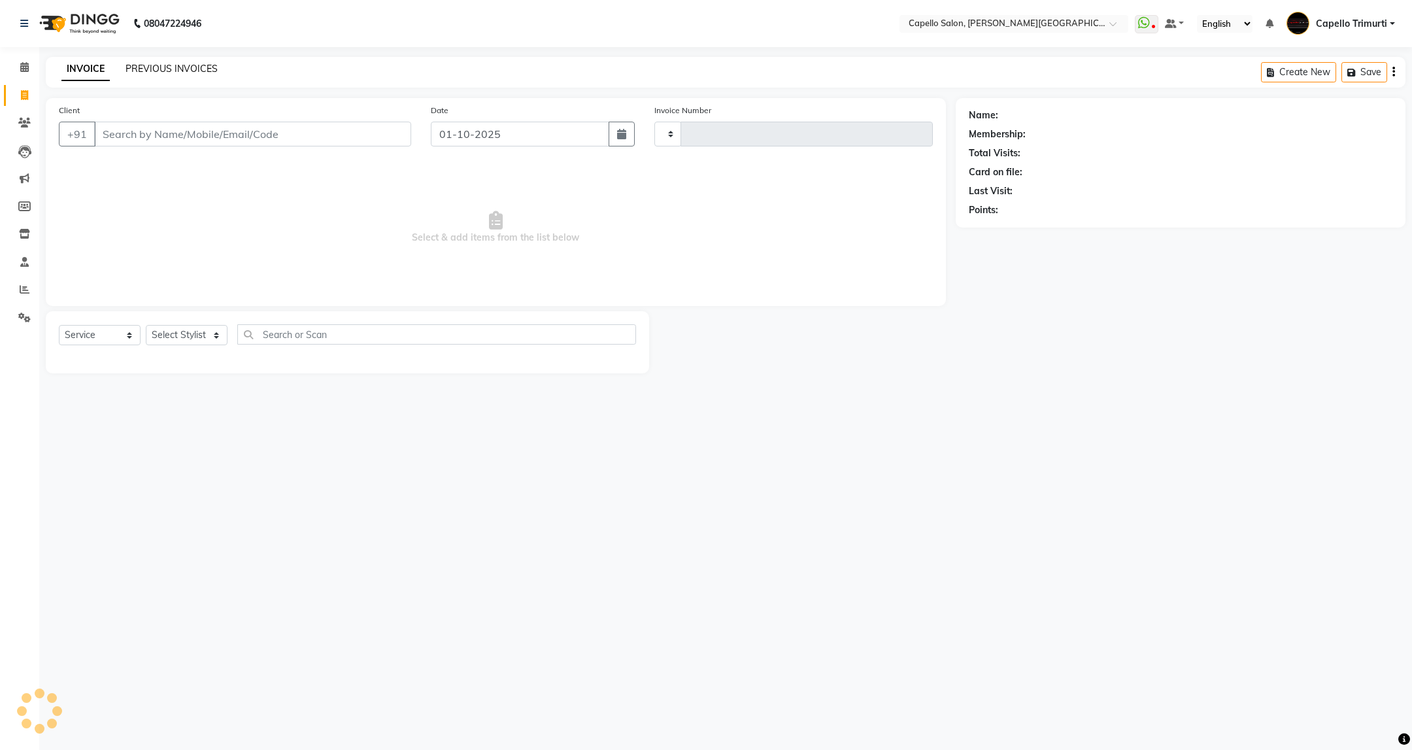
type input "4058"
select select "811"
click at [167, 67] on link "PREVIOUS INVOICES" at bounding box center [171, 69] width 92 height 12
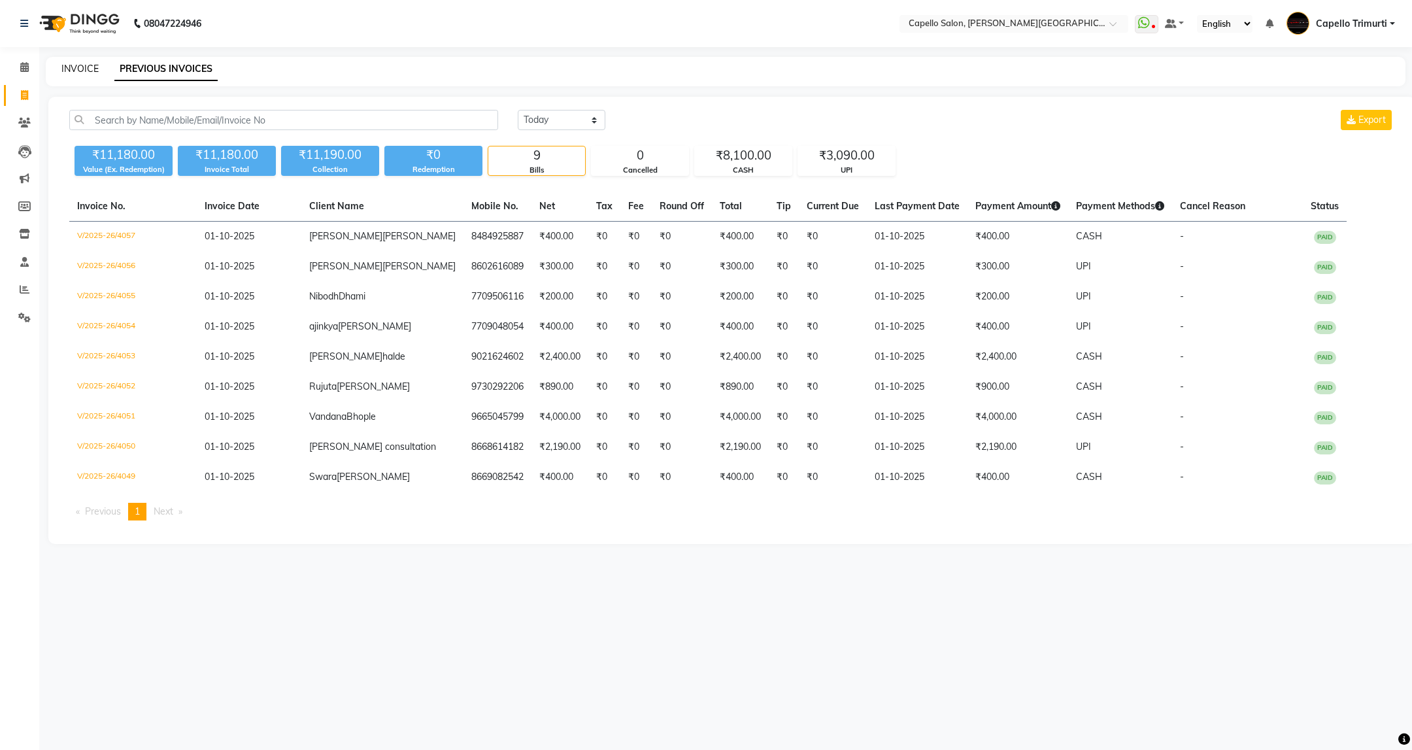
click at [78, 69] on link "INVOICE" at bounding box center [79, 69] width 37 height 12
select select "service"
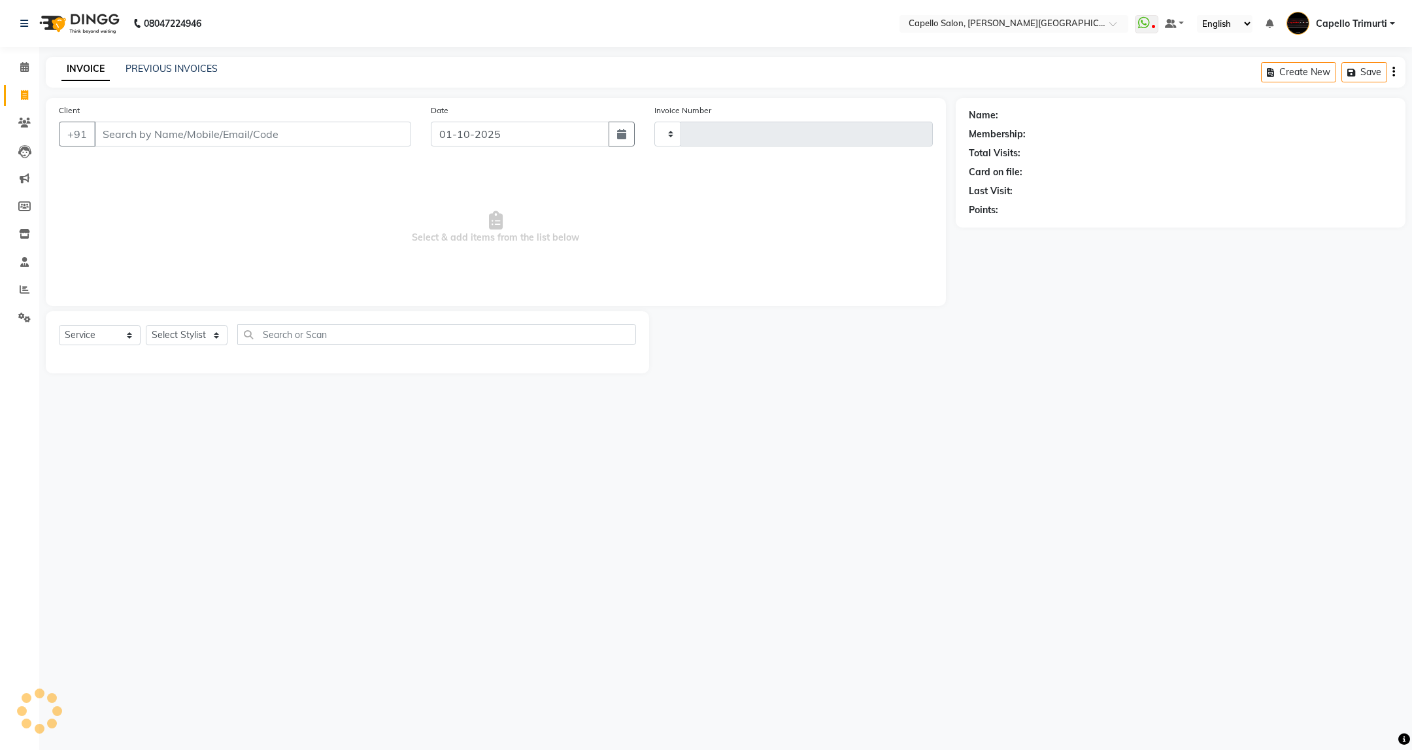
type input "4058"
select select "811"
click at [186, 62] on div "PREVIOUS INVOICES" at bounding box center [171, 69] width 92 height 14
click at [190, 67] on link "PREVIOUS INVOICES" at bounding box center [171, 69] width 92 height 12
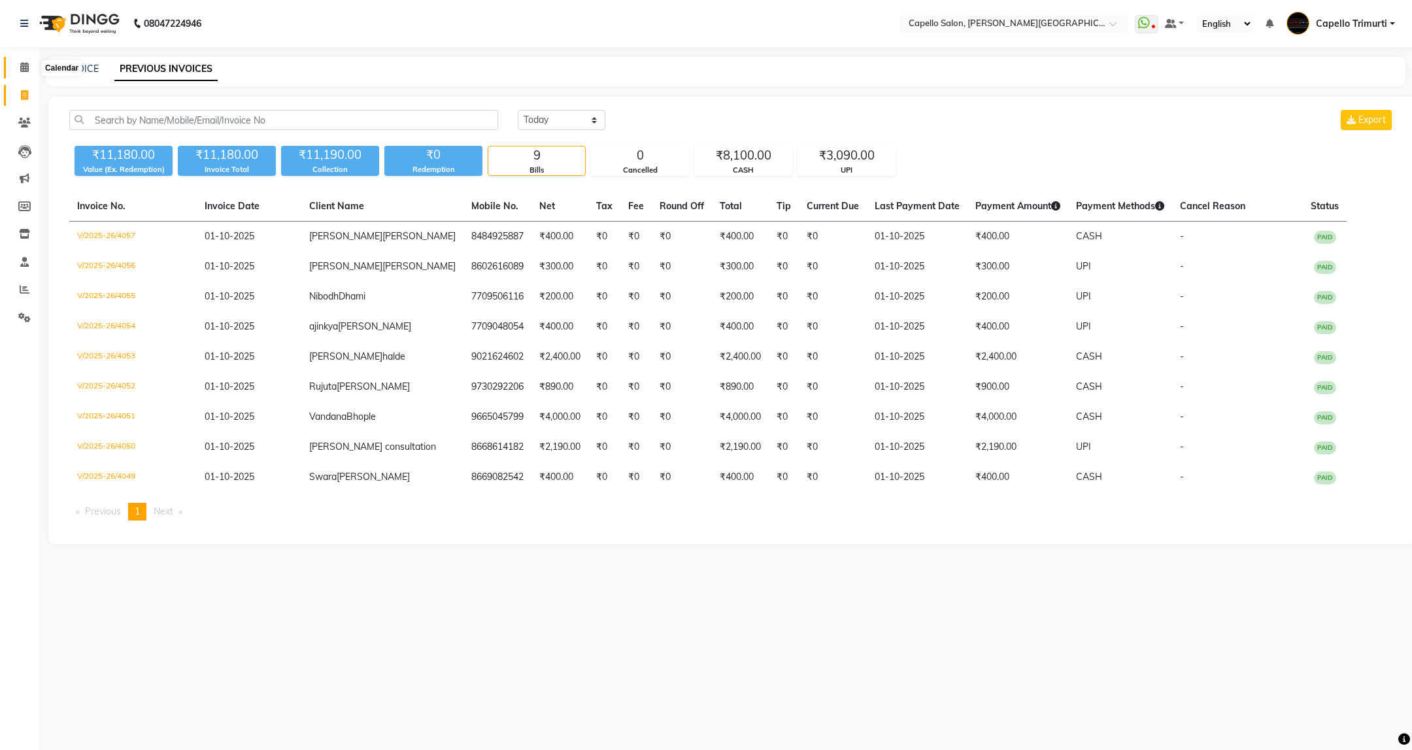
click at [20, 73] on span at bounding box center [24, 67] width 23 height 15
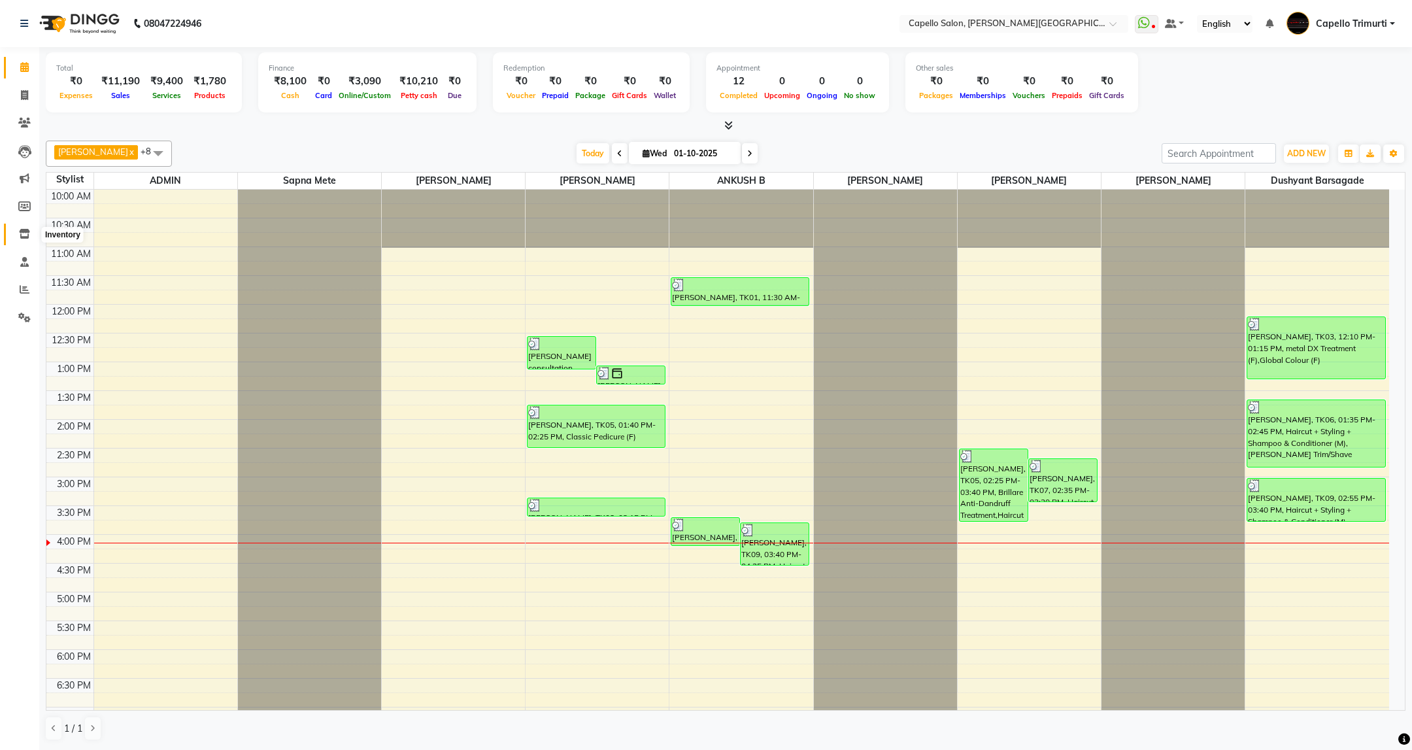
click at [26, 230] on icon at bounding box center [24, 234] width 11 height 10
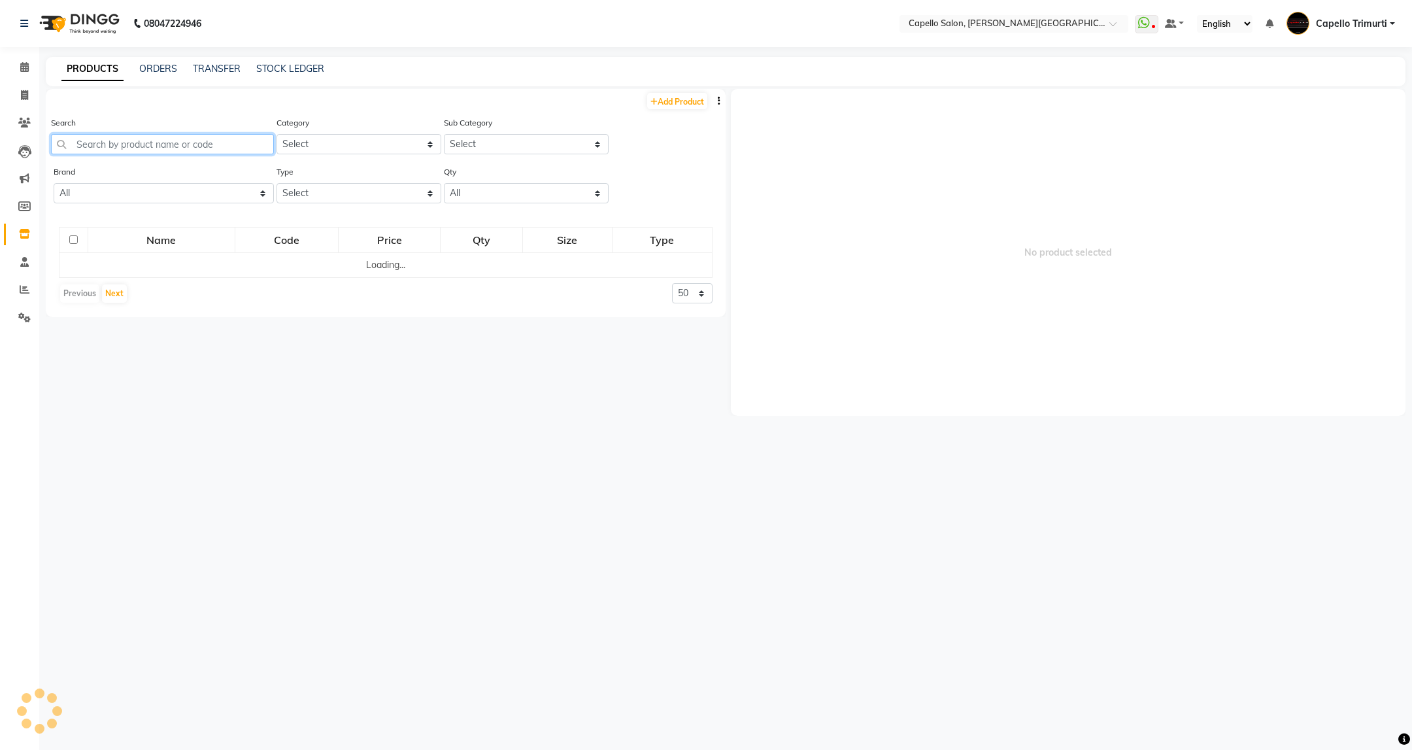
click at [229, 147] on input "text" at bounding box center [162, 144] width 223 height 20
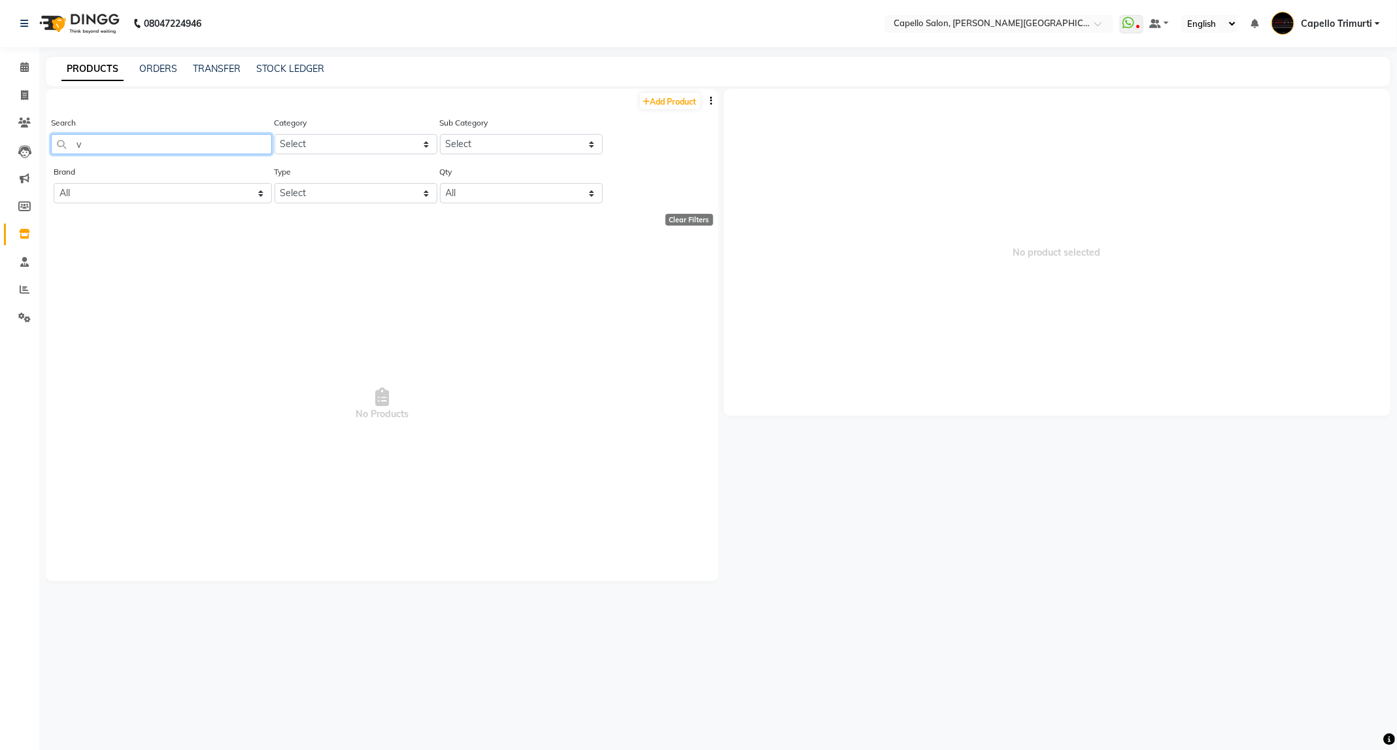
type input "v"
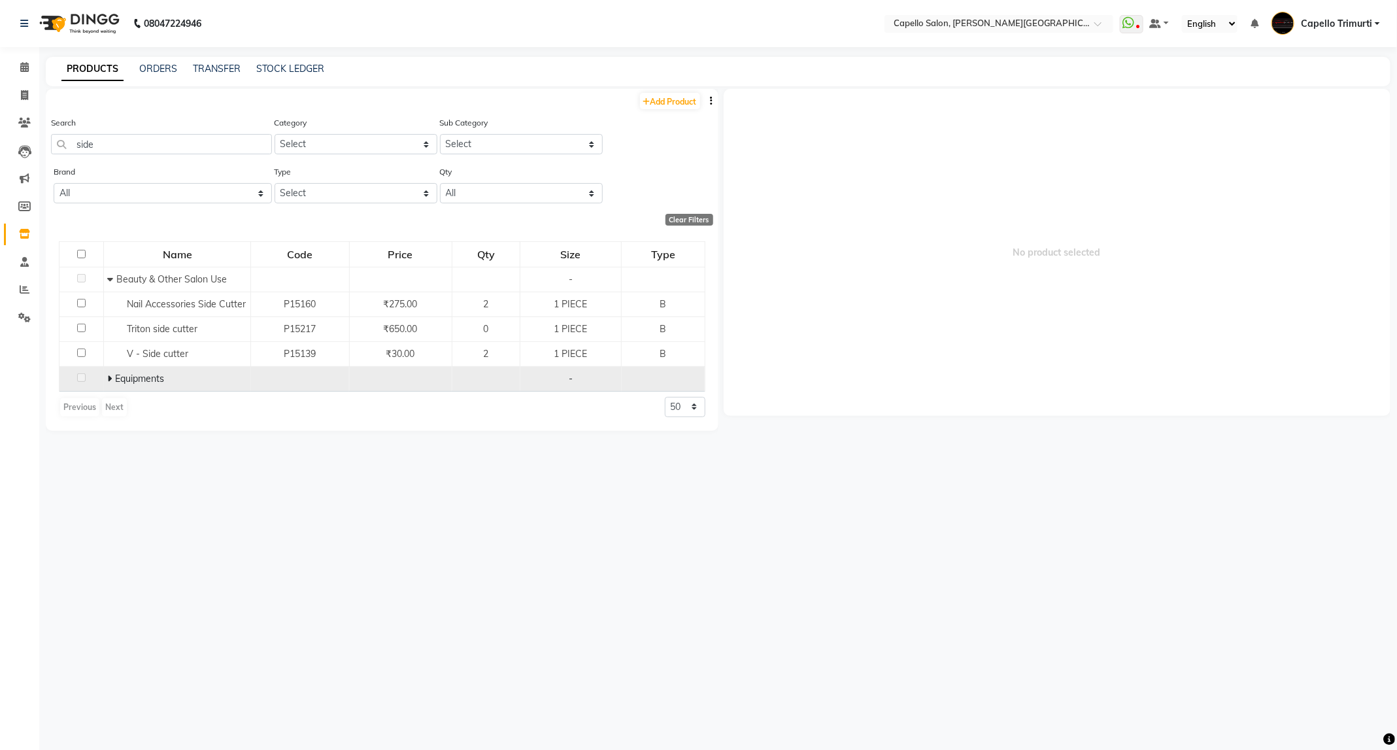
click at [105, 374] on td "Equipments" at bounding box center [177, 378] width 147 height 25
click at [110, 374] on icon at bounding box center [109, 378] width 5 height 9
drag, startPoint x: 149, startPoint y: 144, endPoint x: 0, endPoint y: 216, distance: 165.7
click at [0, 216] on app-home "08047224946 Select Location × Capello Salon, Trimurti Nagar WhatsApp Status ✕ S…" at bounding box center [698, 379] width 1397 height 758
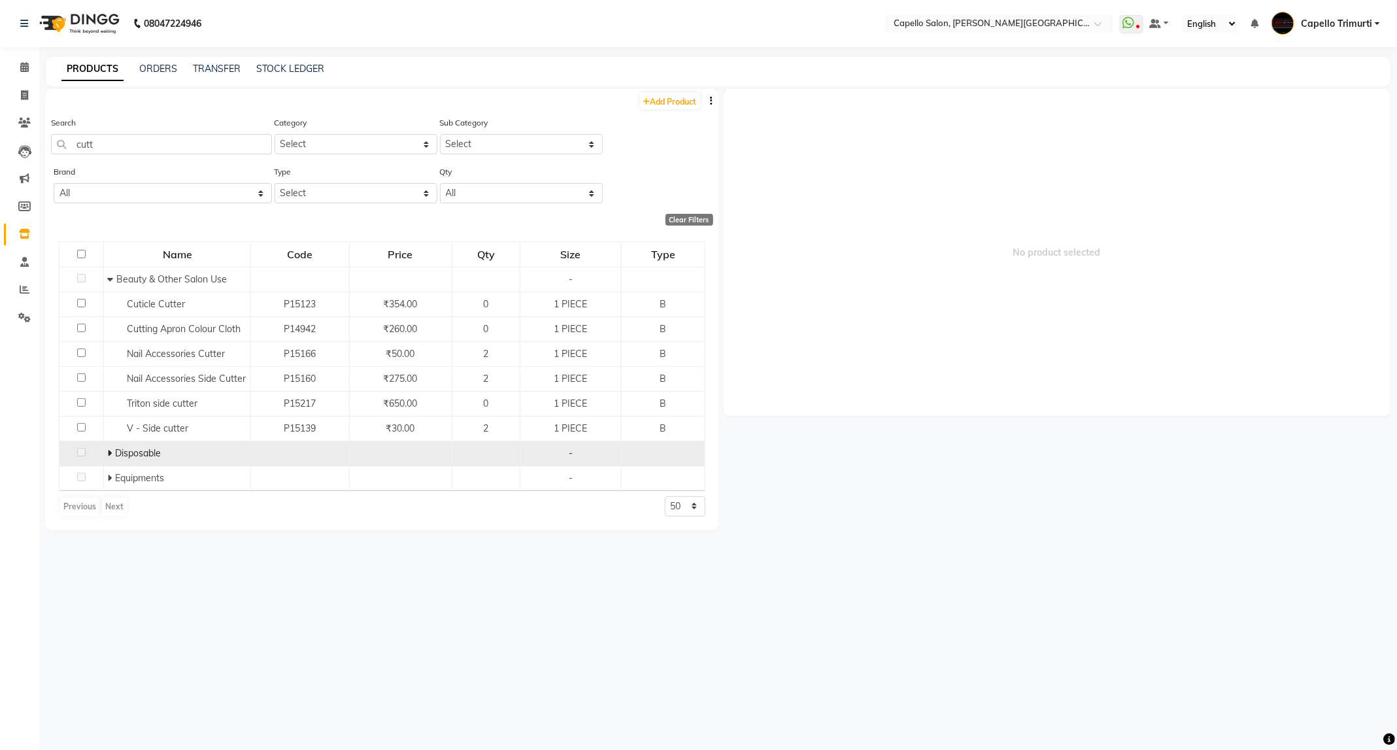
click at [112, 457] on span at bounding box center [111, 453] width 8 height 12
click at [108, 454] on icon at bounding box center [110, 452] width 6 height 9
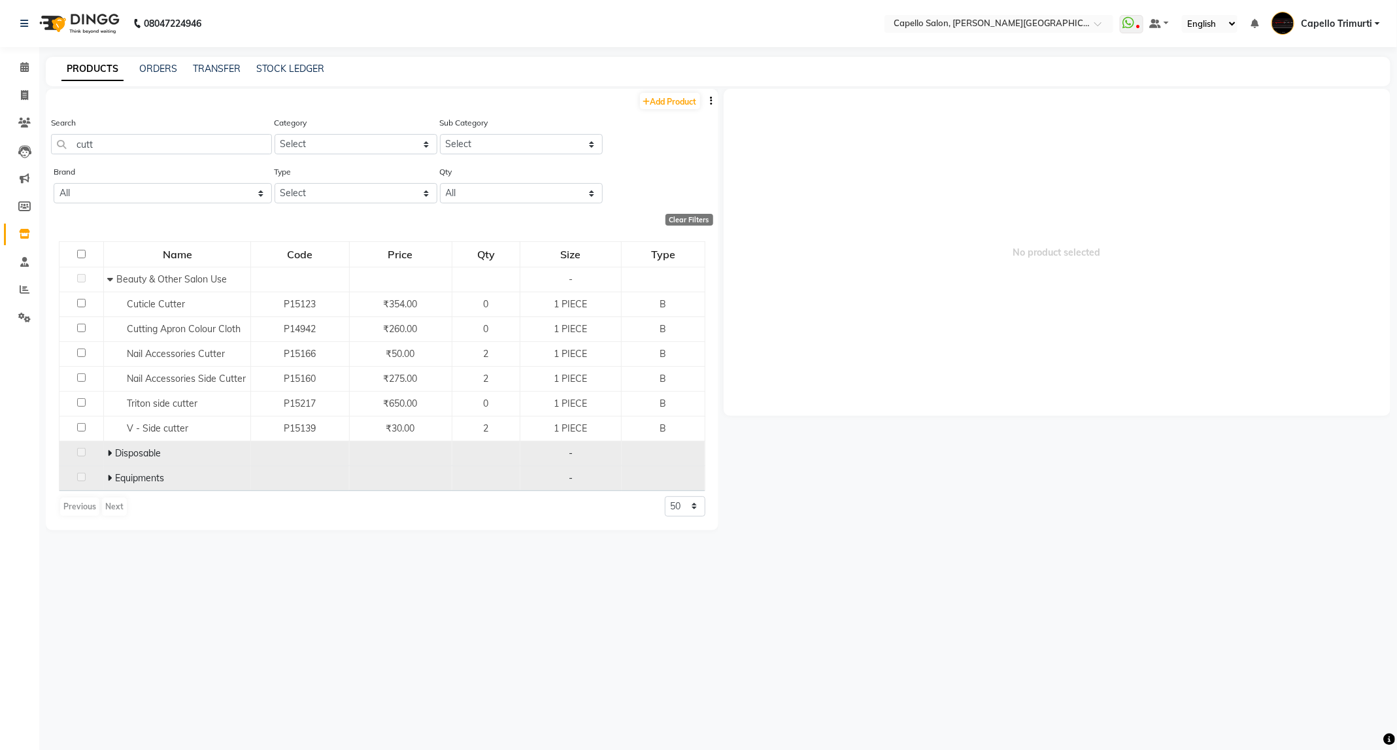
click at [110, 482] on icon at bounding box center [109, 477] width 5 height 9
click at [173, 144] on input "cutt" at bounding box center [161, 144] width 221 height 20
type input "c"
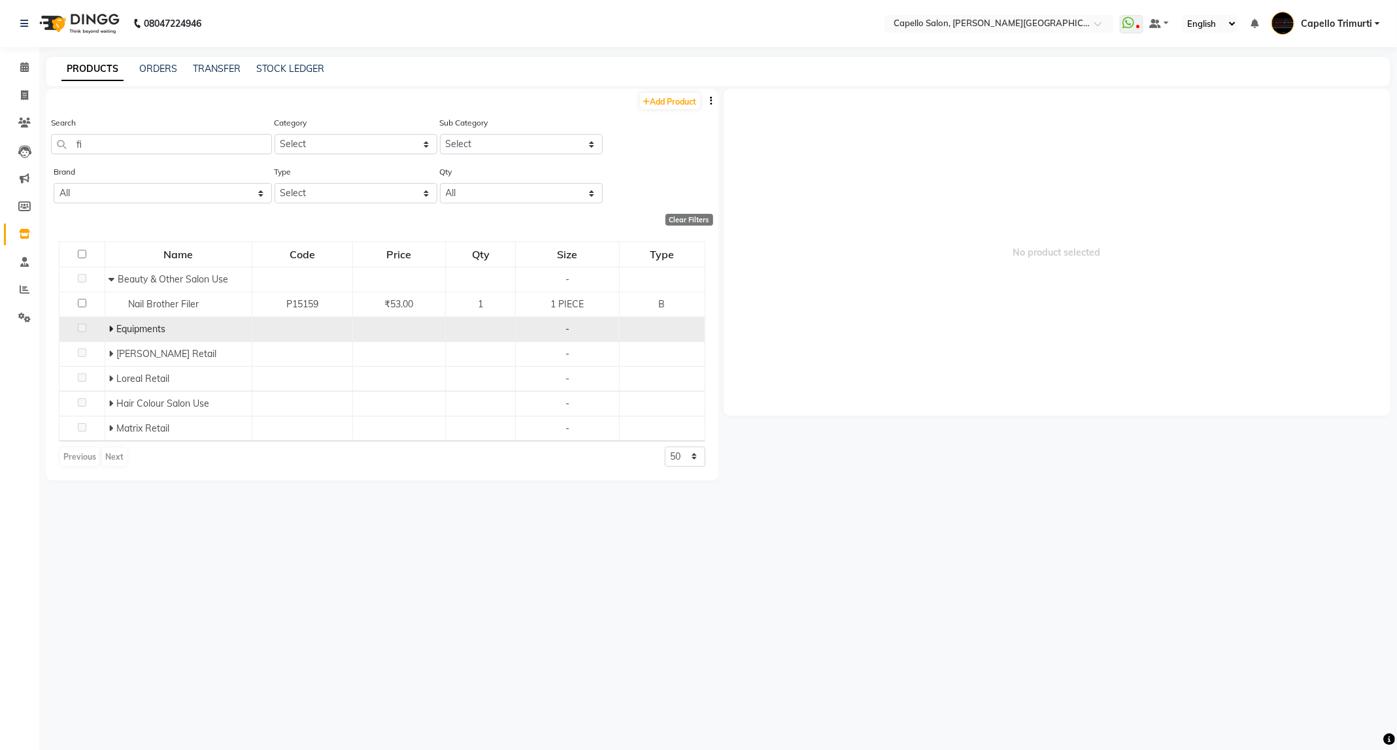
click at [116, 327] on span "Equipments" at bounding box center [140, 329] width 49 height 12
click at [108, 327] on icon at bounding box center [110, 328] width 5 height 9
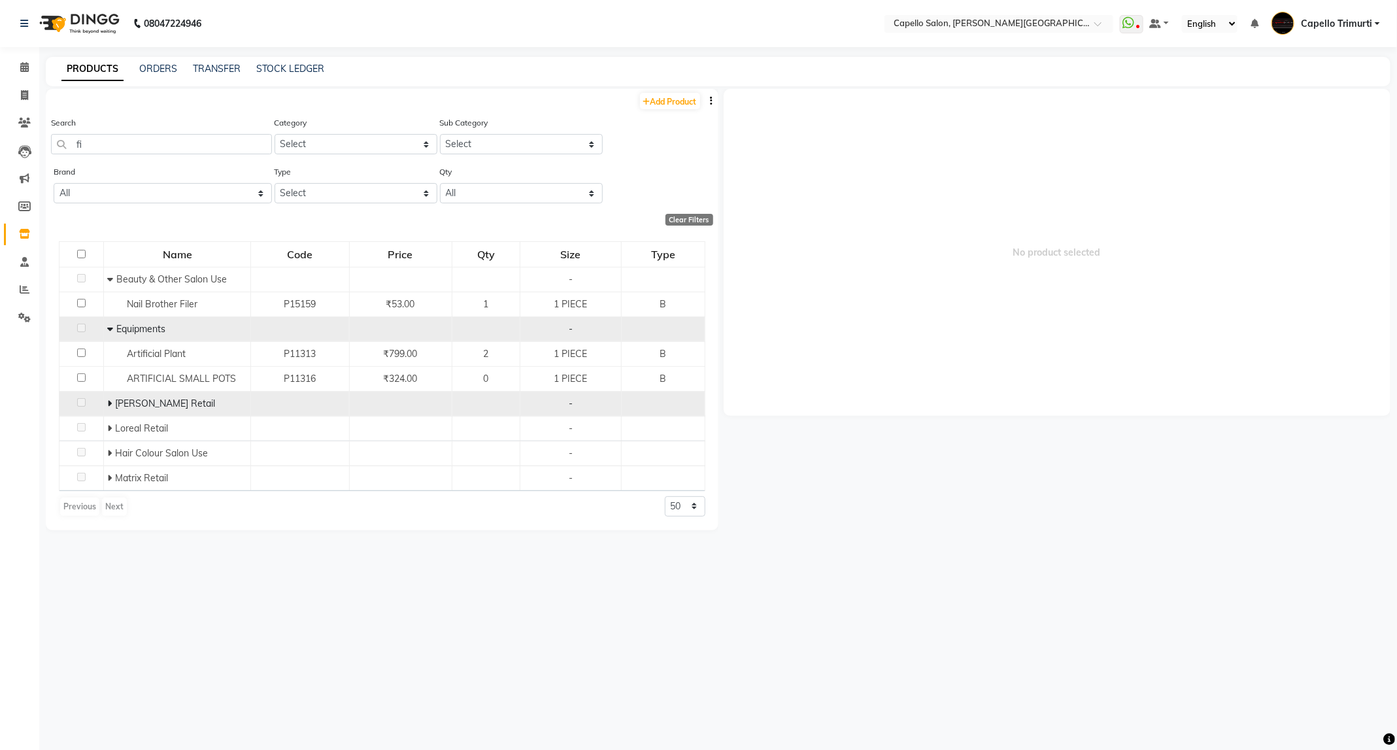
click at [112, 405] on span at bounding box center [111, 403] width 8 height 12
click at [112, 405] on icon at bounding box center [110, 403] width 6 height 9
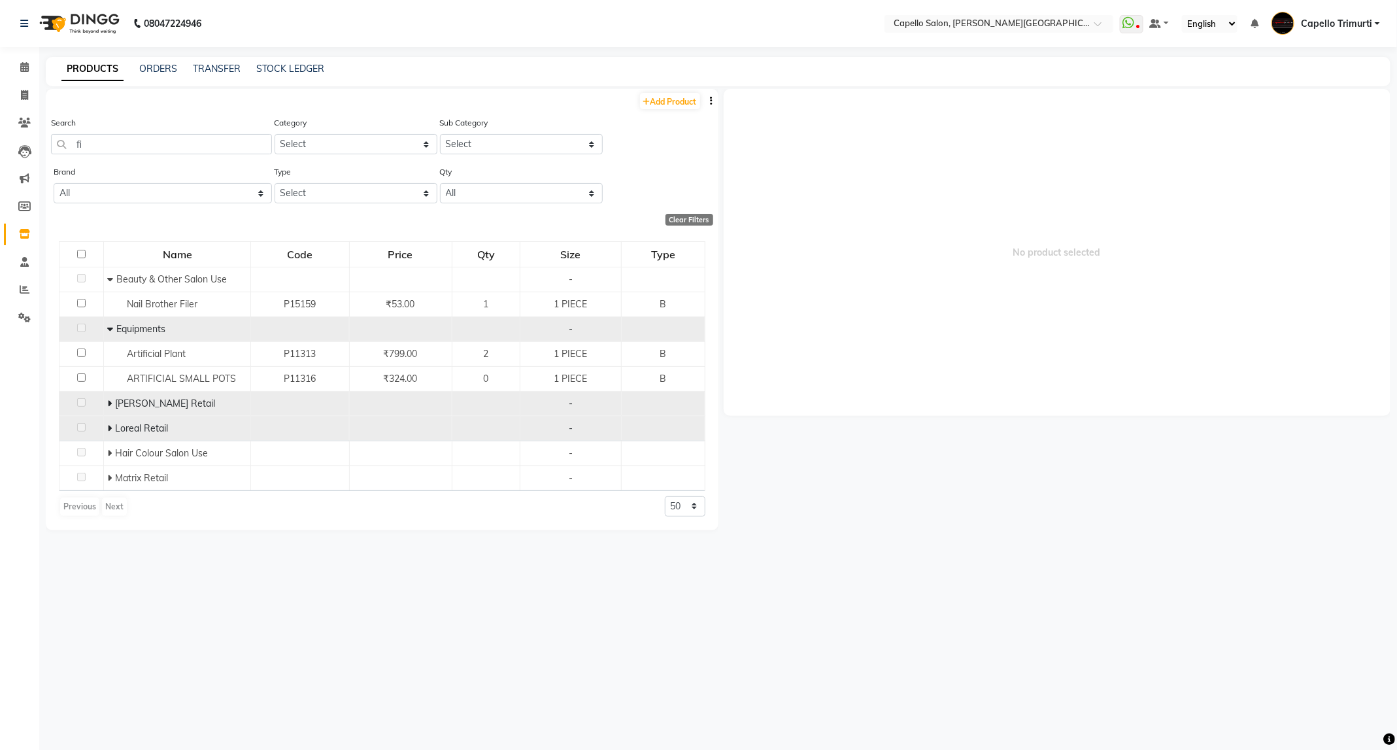
click at [110, 429] on icon at bounding box center [109, 428] width 5 height 9
click at [110, 429] on icon at bounding box center [110, 428] width 6 height 9
click at [112, 450] on icon at bounding box center [109, 452] width 5 height 9
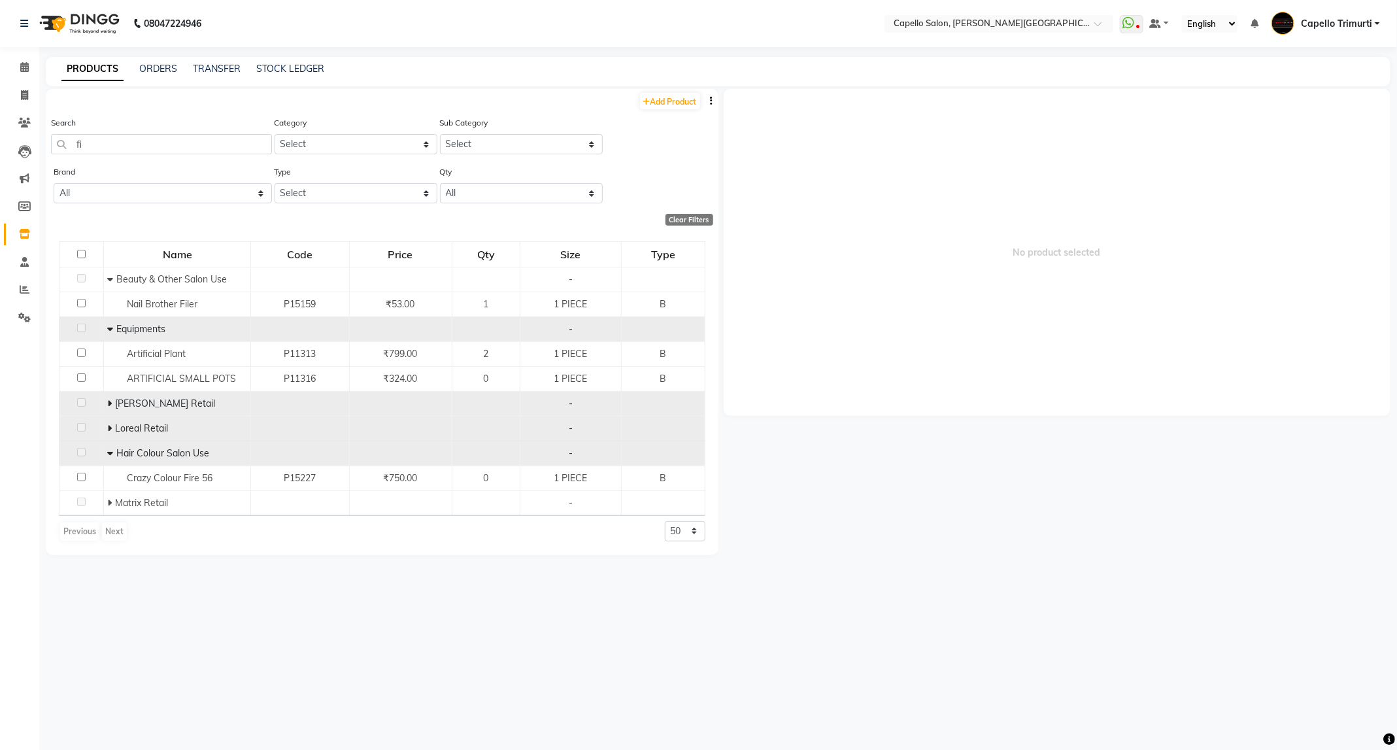
click at [112, 450] on icon at bounding box center [110, 452] width 6 height 9
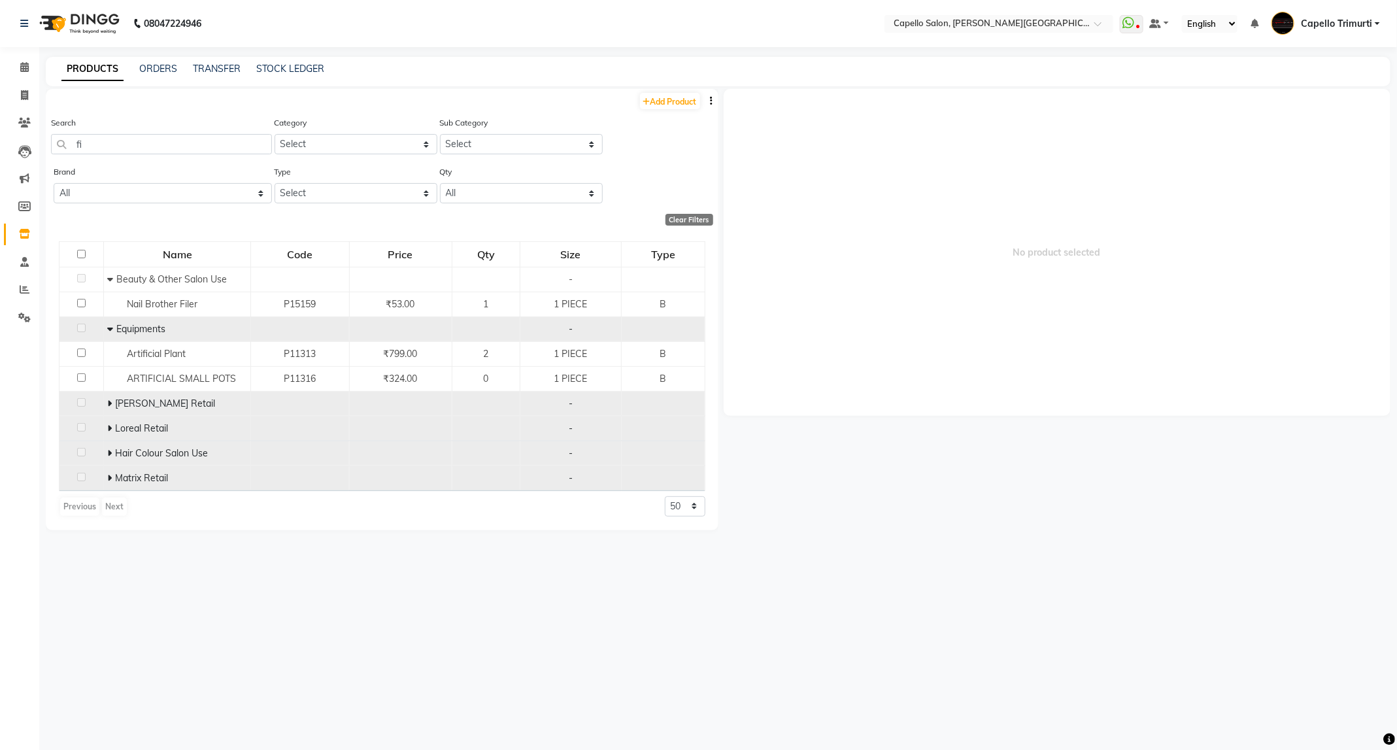
click at [108, 480] on icon at bounding box center [109, 477] width 5 height 9
click at [108, 480] on icon at bounding box center [110, 477] width 6 height 9
drag, startPoint x: 133, startPoint y: 144, endPoint x: 0, endPoint y: 179, distance: 137.9
click at [0, 179] on app-home "08047224946 Select Location × Capello Salon, Trimurti Nagar WhatsApp Status ✕ S…" at bounding box center [698, 379] width 1397 height 758
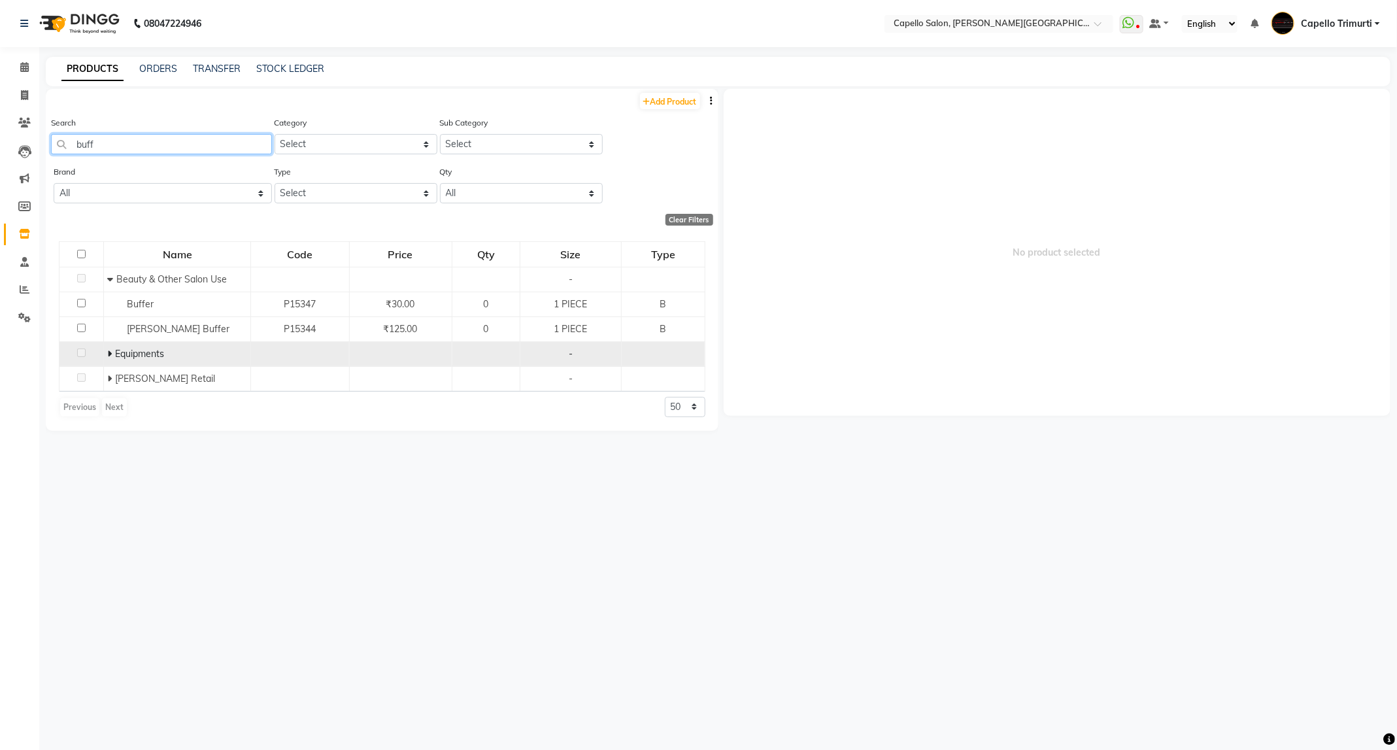
type input "buff"
click at [110, 356] on icon at bounding box center [109, 353] width 5 height 9
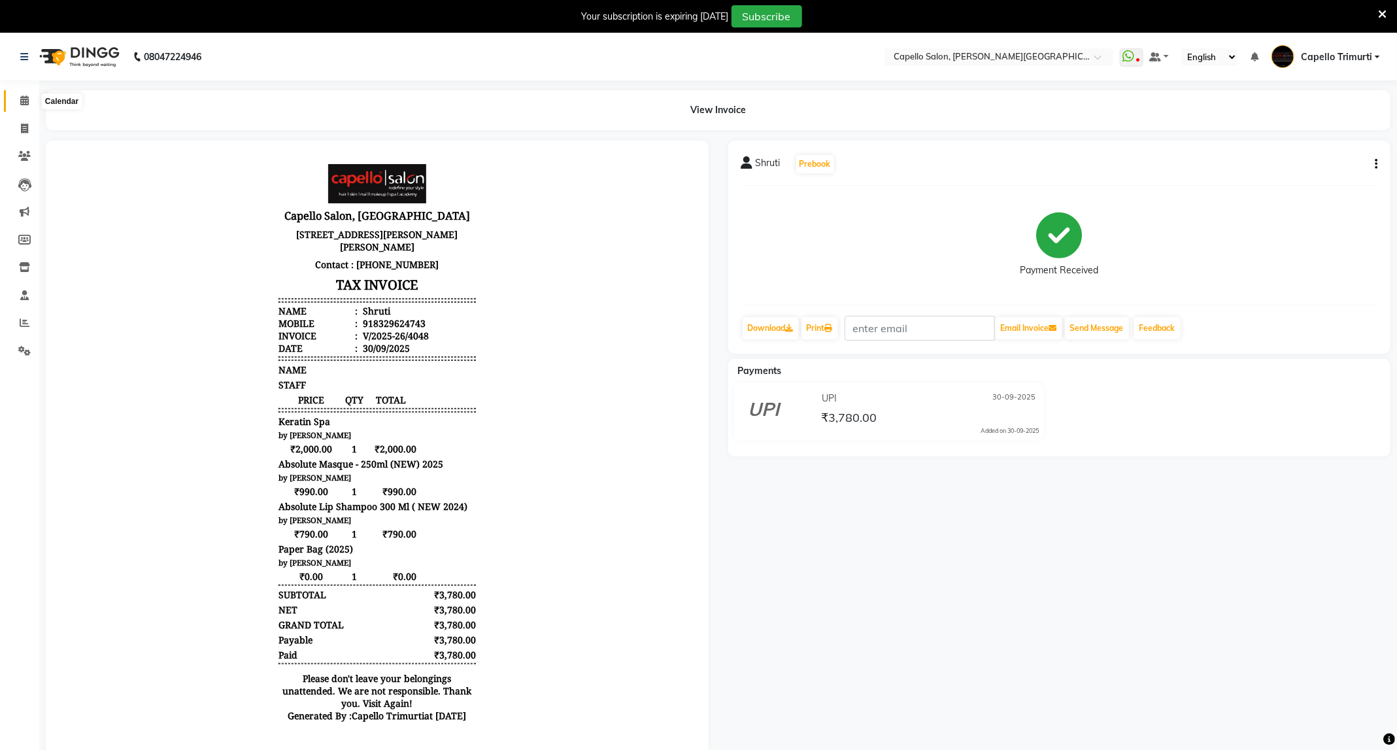
click at [18, 95] on span at bounding box center [24, 100] width 23 height 15
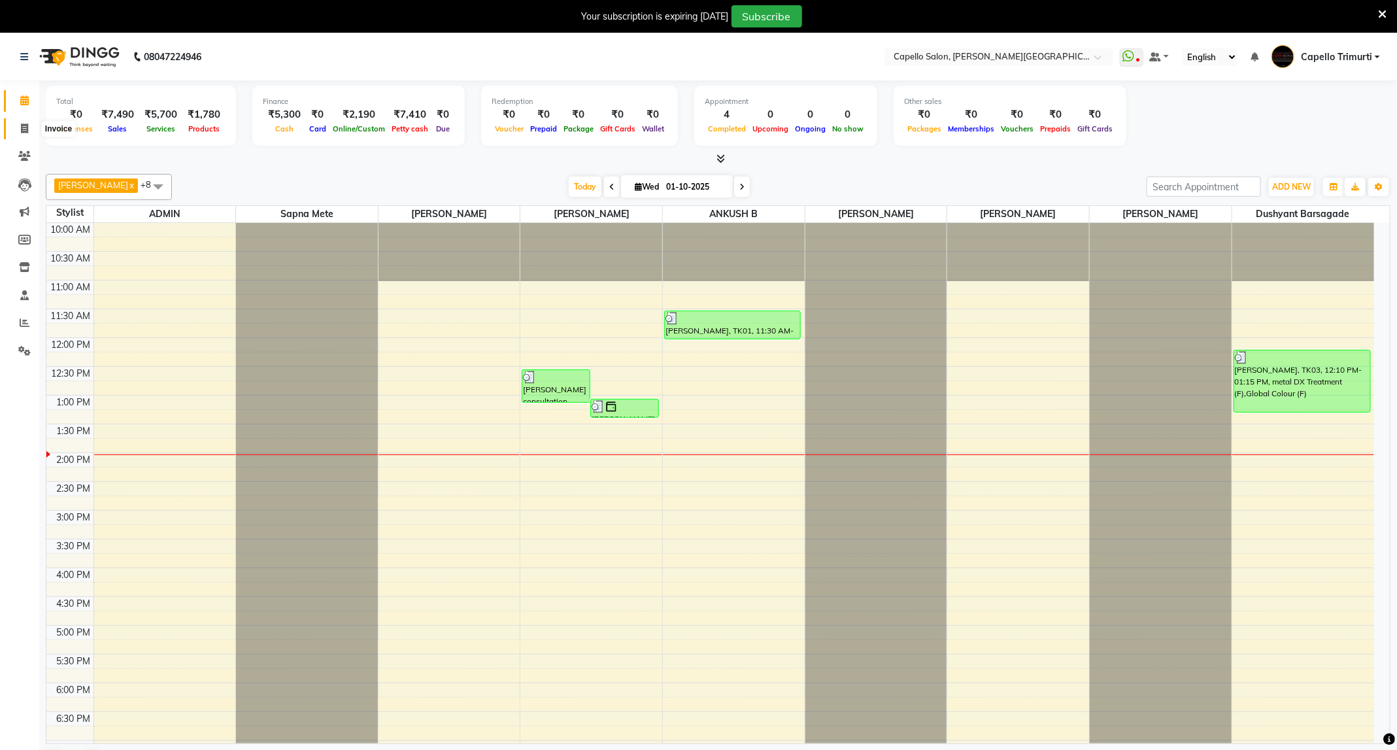
click at [24, 125] on icon at bounding box center [24, 129] width 7 height 10
select select "service"
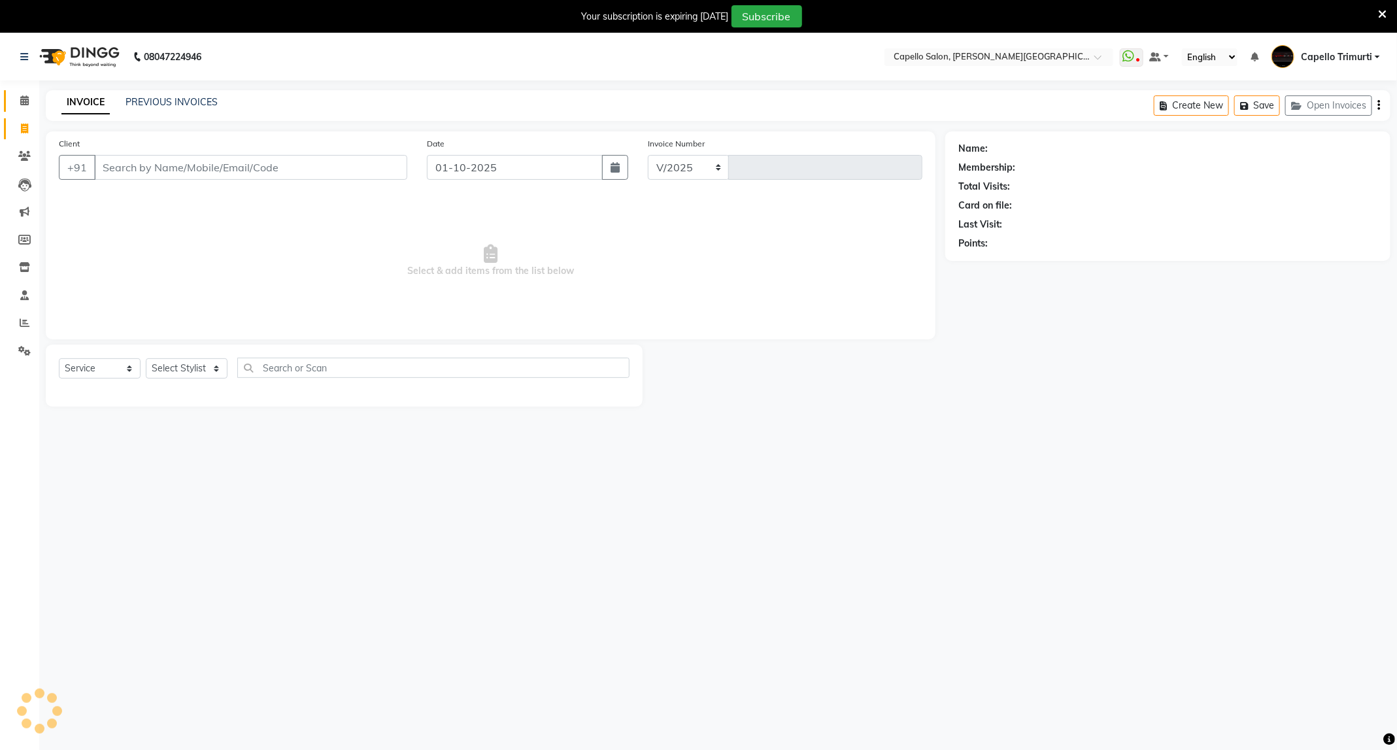
select select "811"
type input "4053"
click at [173, 99] on link "PREVIOUS INVOICES" at bounding box center [171, 102] width 92 height 12
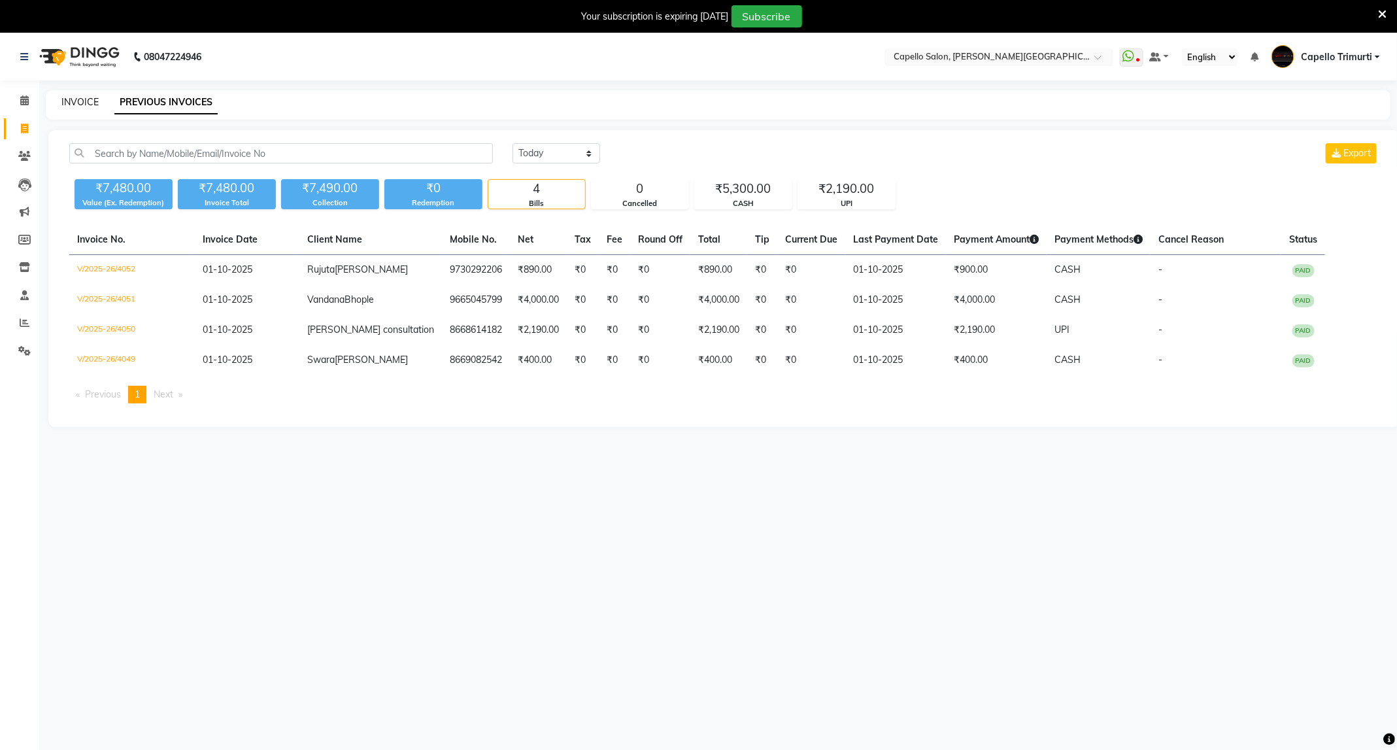
click at [77, 106] on link "INVOICE" at bounding box center [79, 102] width 37 height 12
select select "service"
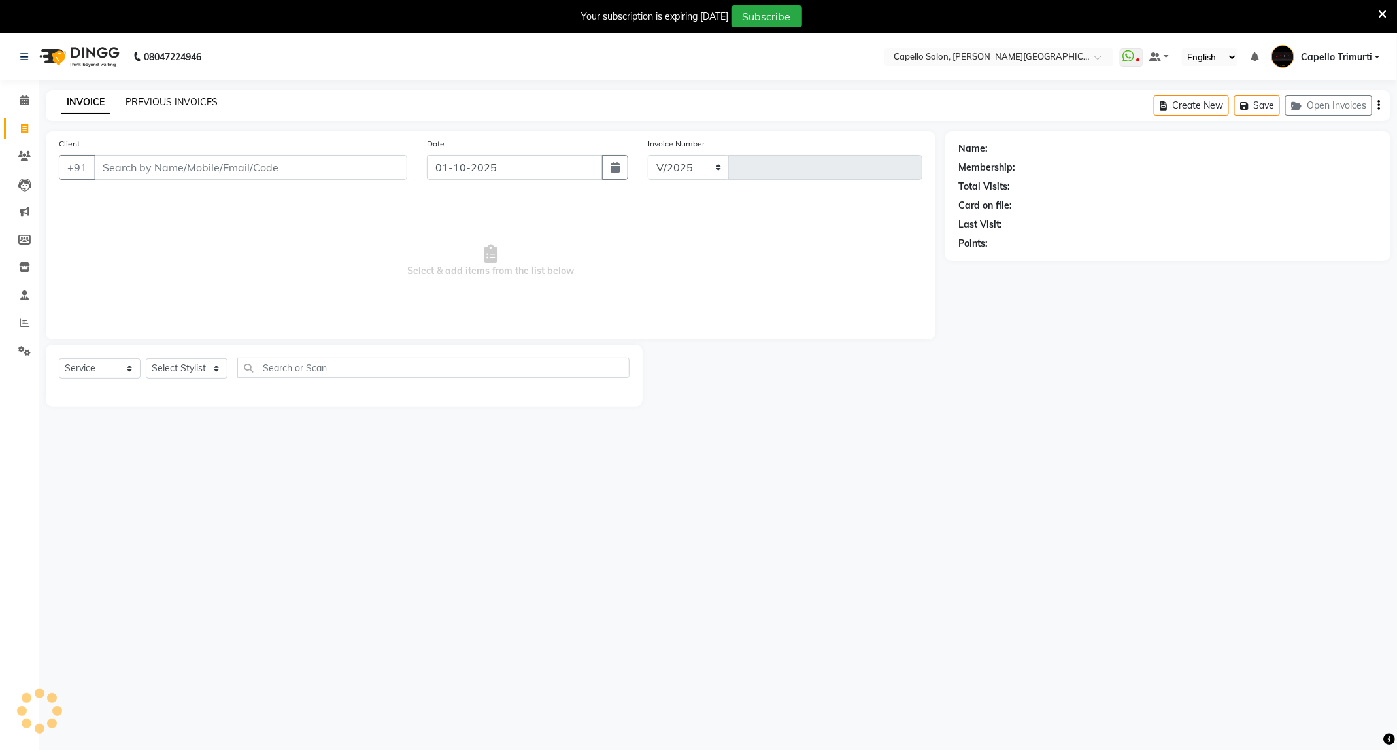
select select "811"
type input "4053"
click at [152, 98] on link "PREVIOUS INVOICES" at bounding box center [171, 102] width 92 height 12
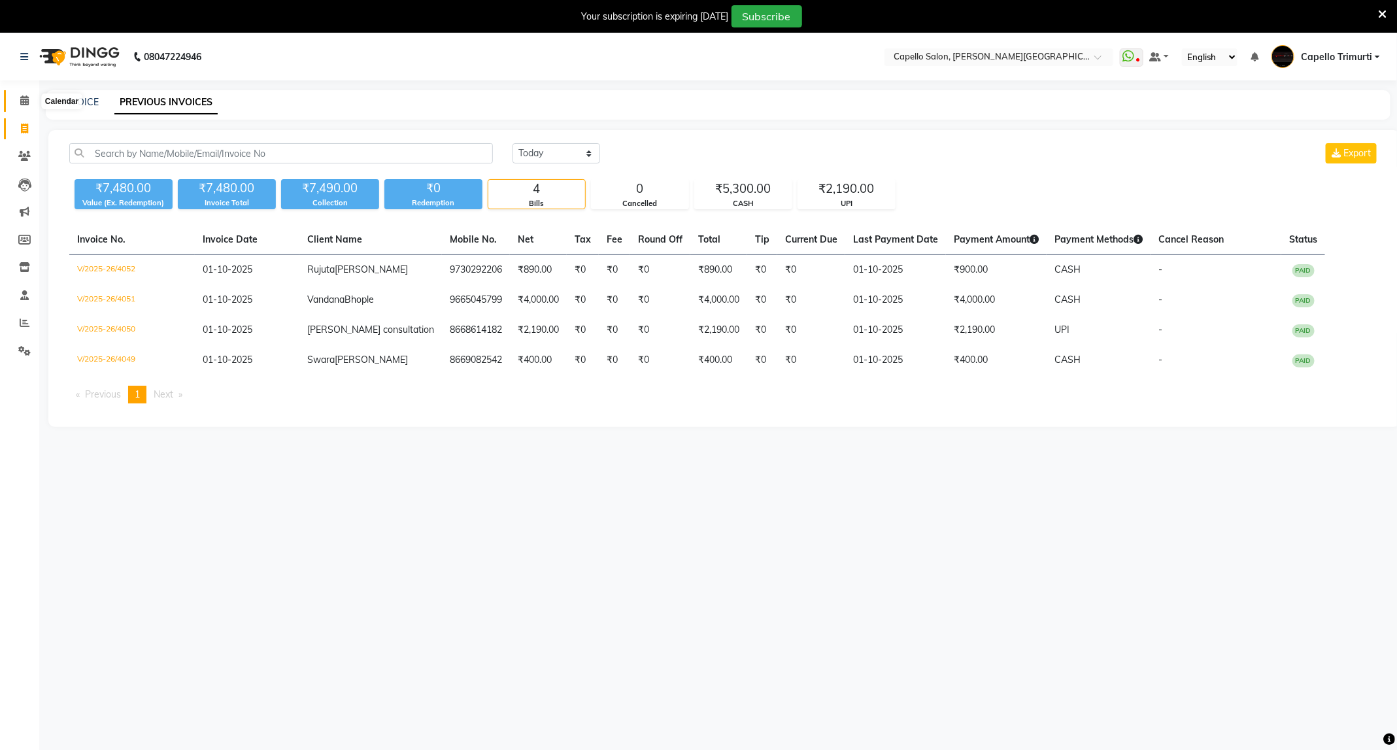
click at [29, 97] on span at bounding box center [24, 100] width 23 height 15
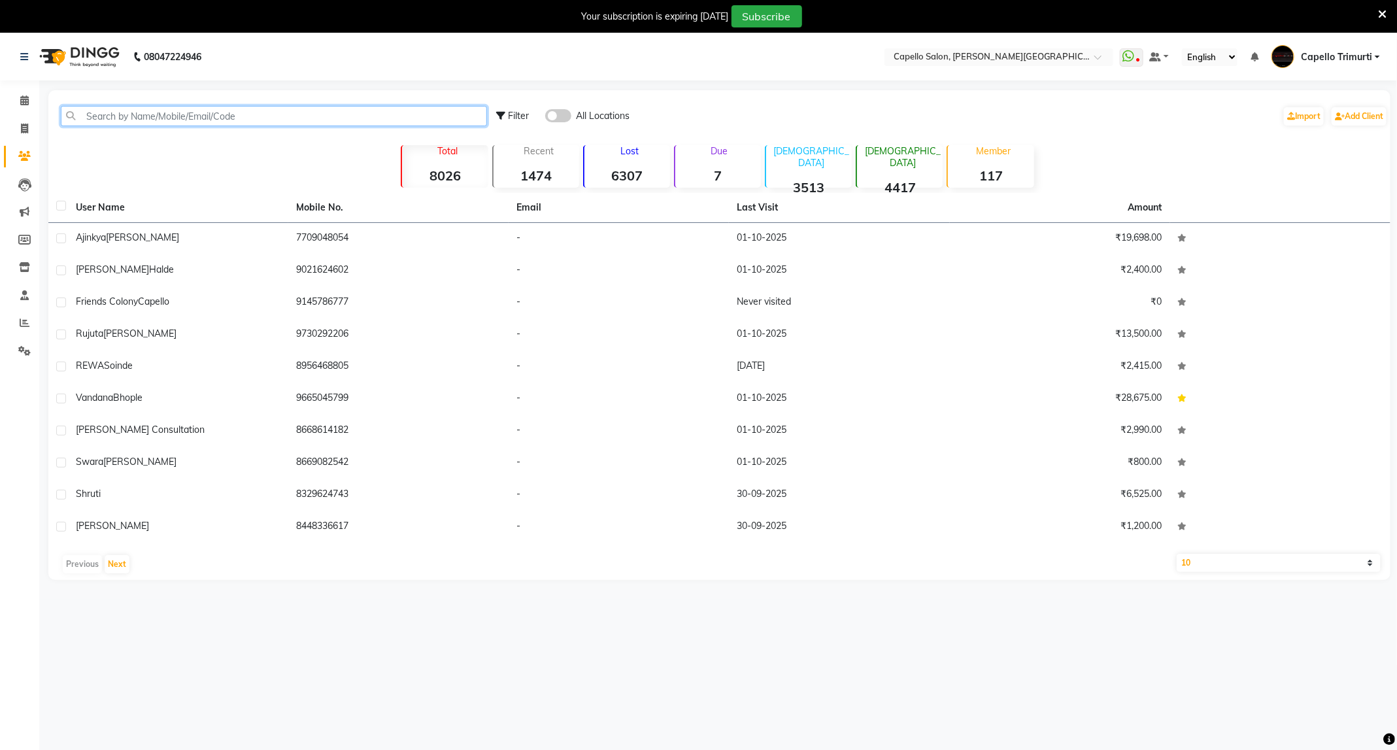
click at [181, 110] on input "text" at bounding box center [274, 116] width 426 height 20
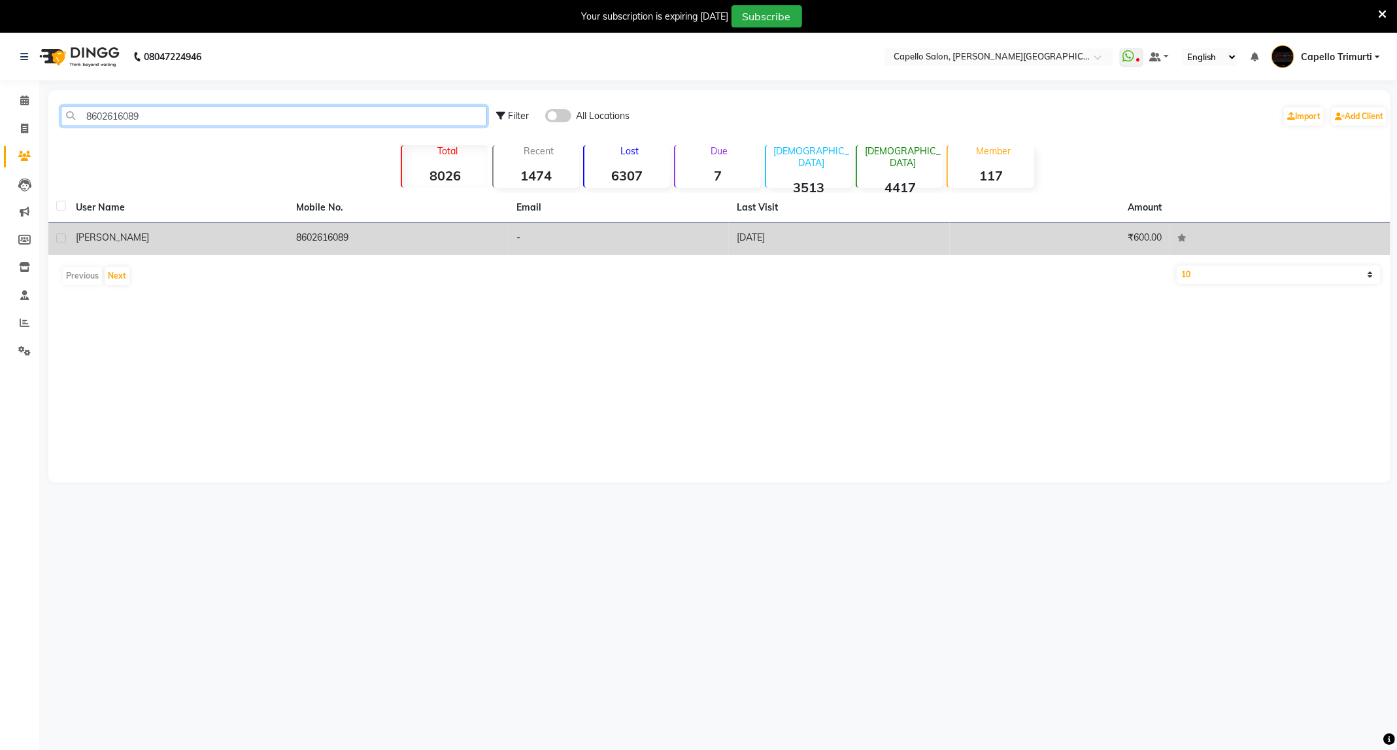
type input "8602616089"
click at [265, 227] on td "[PERSON_NAME]" at bounding box center [178, 239] width 220 height 32
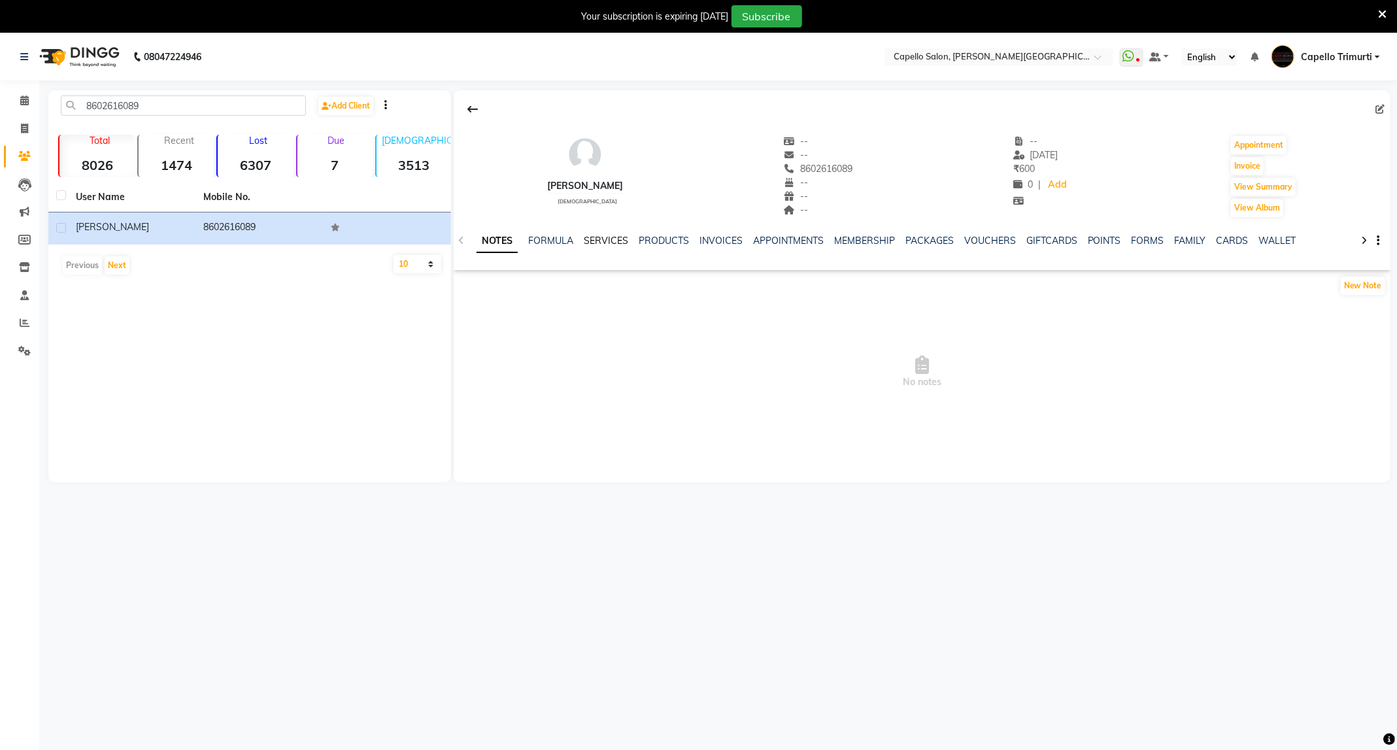
click at [610, 242] on link "SERVICES" at bounding box center [606, 241] width 44 height 12
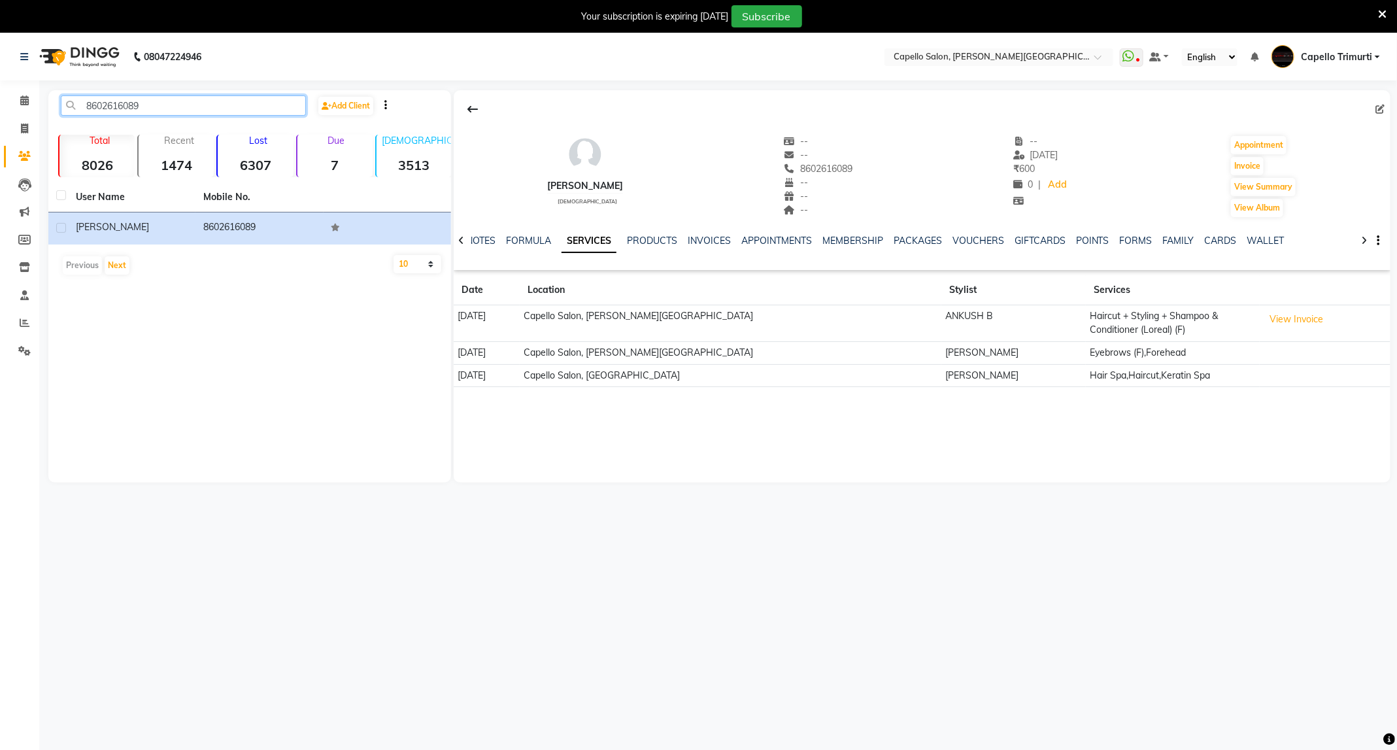
drag, startPoint x: 196, startPoint y: 108, endPoint x: 61, endPoint y: 141, distance: 139.2
click at [61, 141] on div "8602616089 Add Client Total 8026 Recent 1474 Lost 6307 Due 7 [DEMOGRAPHIC_DATA]…" at bounding box center [249, 286] width 403 height 392
click at [29, 97] on span at bounding box center [24, 100] width 23 height 15
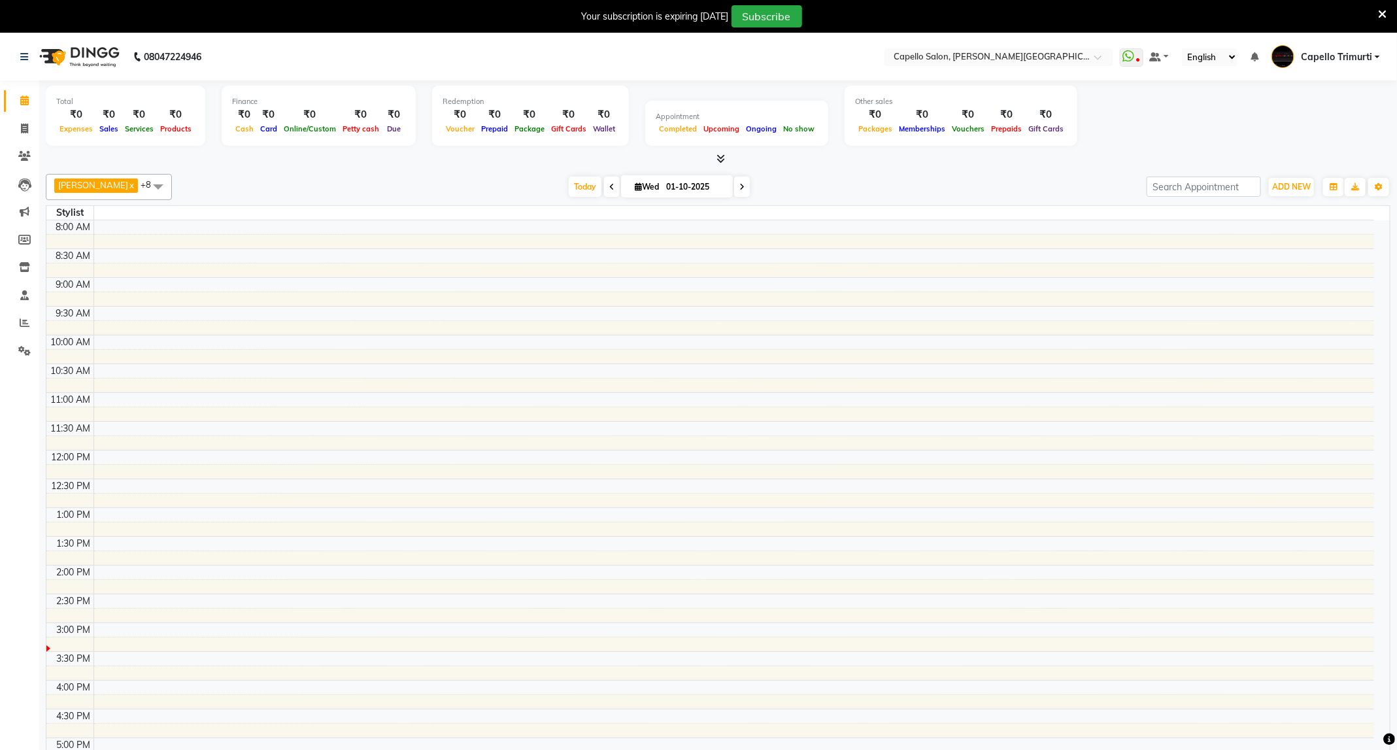
click at [18, 139] on li "Invoice" at bounding box center [19, 129] width 39 height 28
click at [24, 129] on icon at bounding box center [24, 129] width 7 height 10
select select "service"
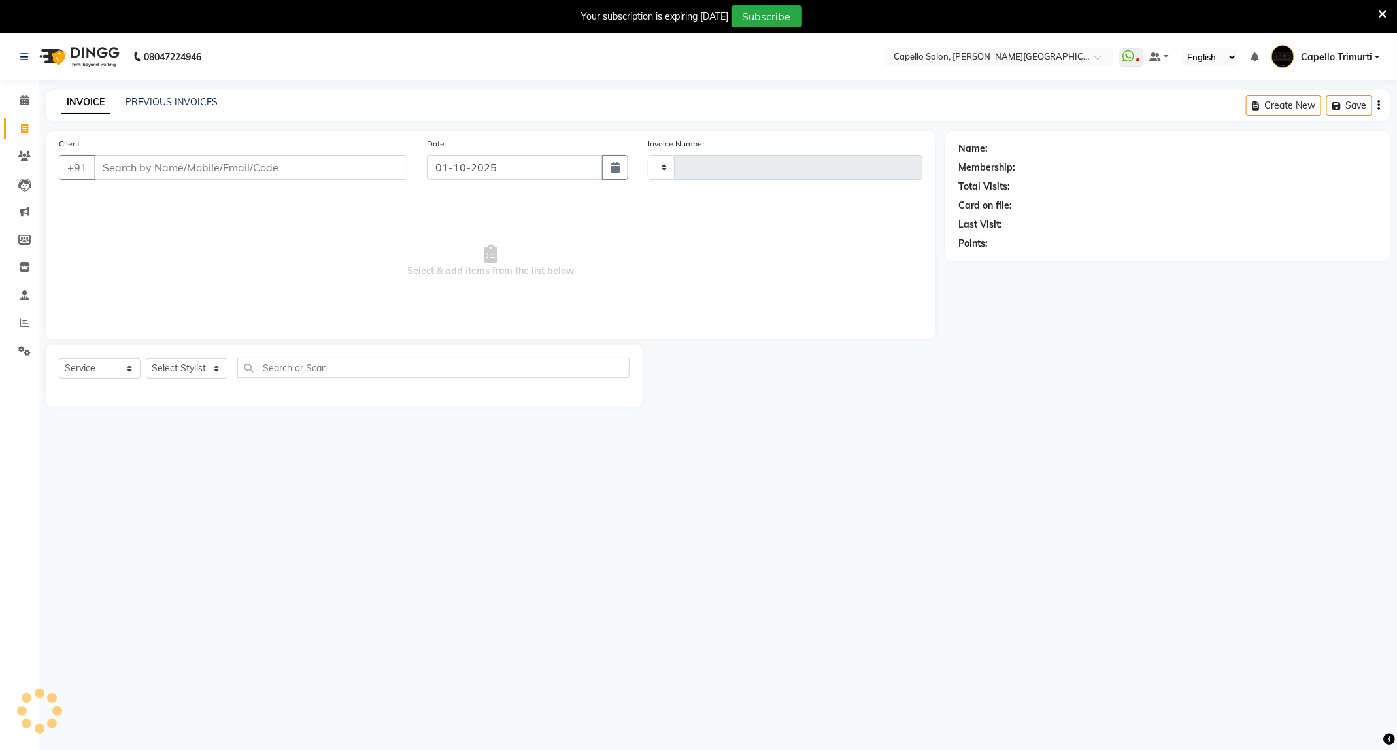
type input "4055"
select select "811"
click at [201, 365] on select "Select Stylist" at bounding box center [187, 368] width 82 height 20
select select "50699"
click at [146, 359] on select "Select Stylist ADMIN [PERSON_NAME] [PERSON_NAME] [PERSON_NAME] [PERSON_NAME] (M…" at bounding box center [187, 368] width 82 height 20
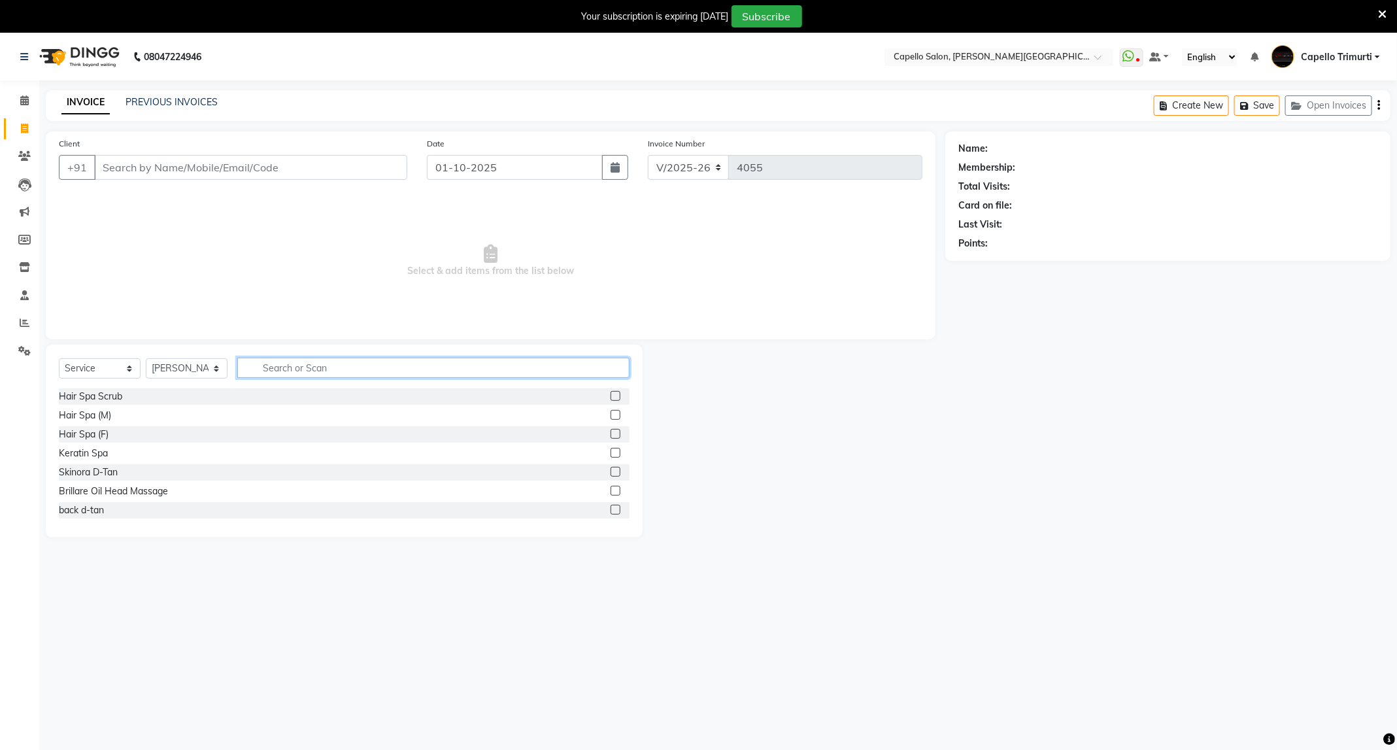
click at [345, 365] on input "text" at bounding box center [433, 368] width 392 height 20
type input "cut"
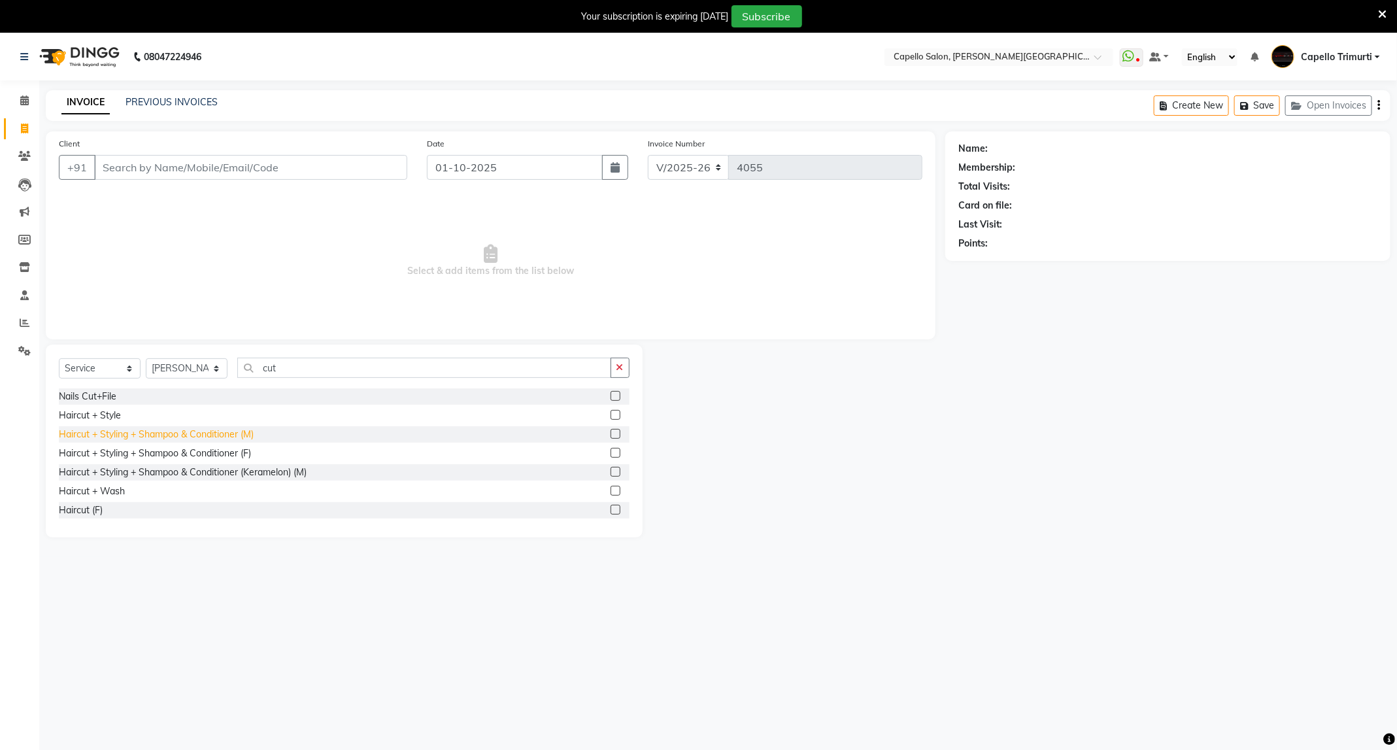
click at [244, 439] on div "Haircut + Styling + Shampoo & Conditioner (M)" at bounding box center [156, 434] width 195 height 14
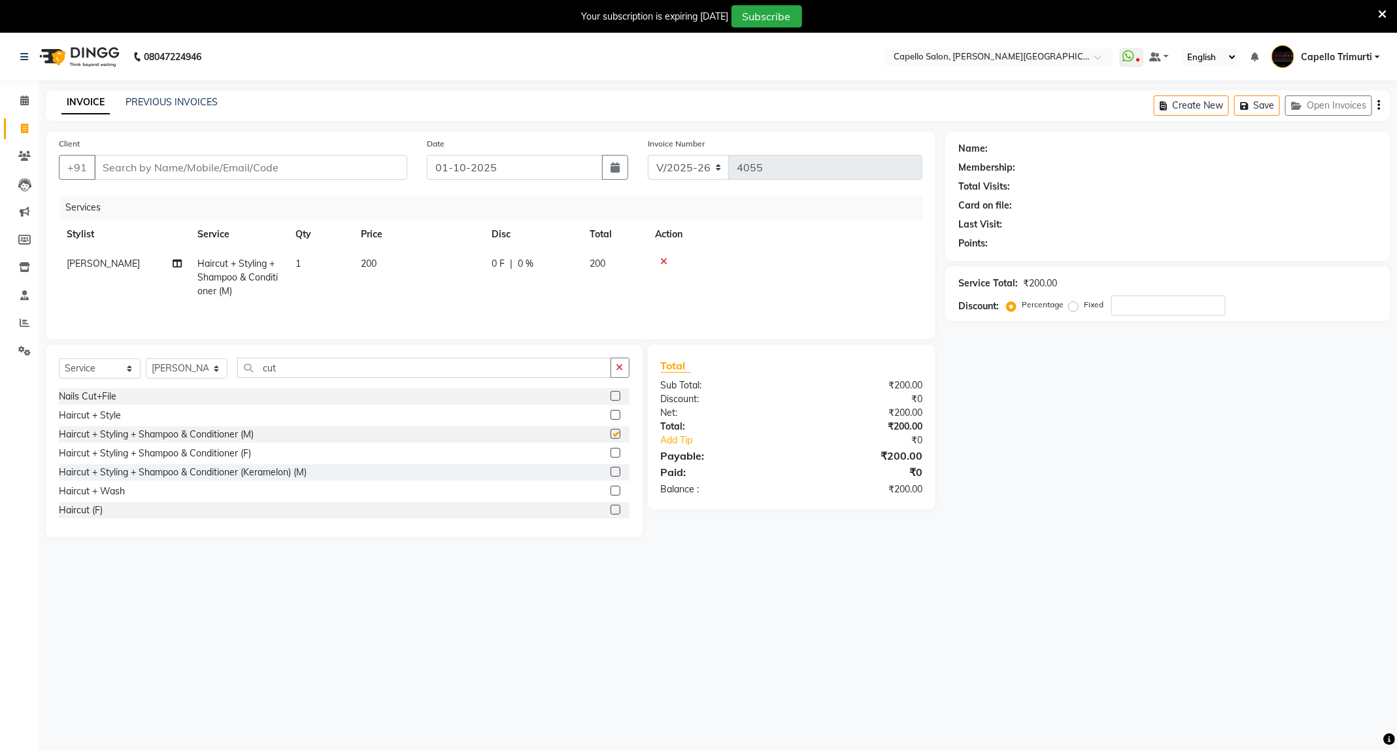
checkbox input "false"
click at [253, 159] on input "Client" at bounding box center [250, 167] width 313 height 25
type input "7"
type input "0"
type input "7709506116"
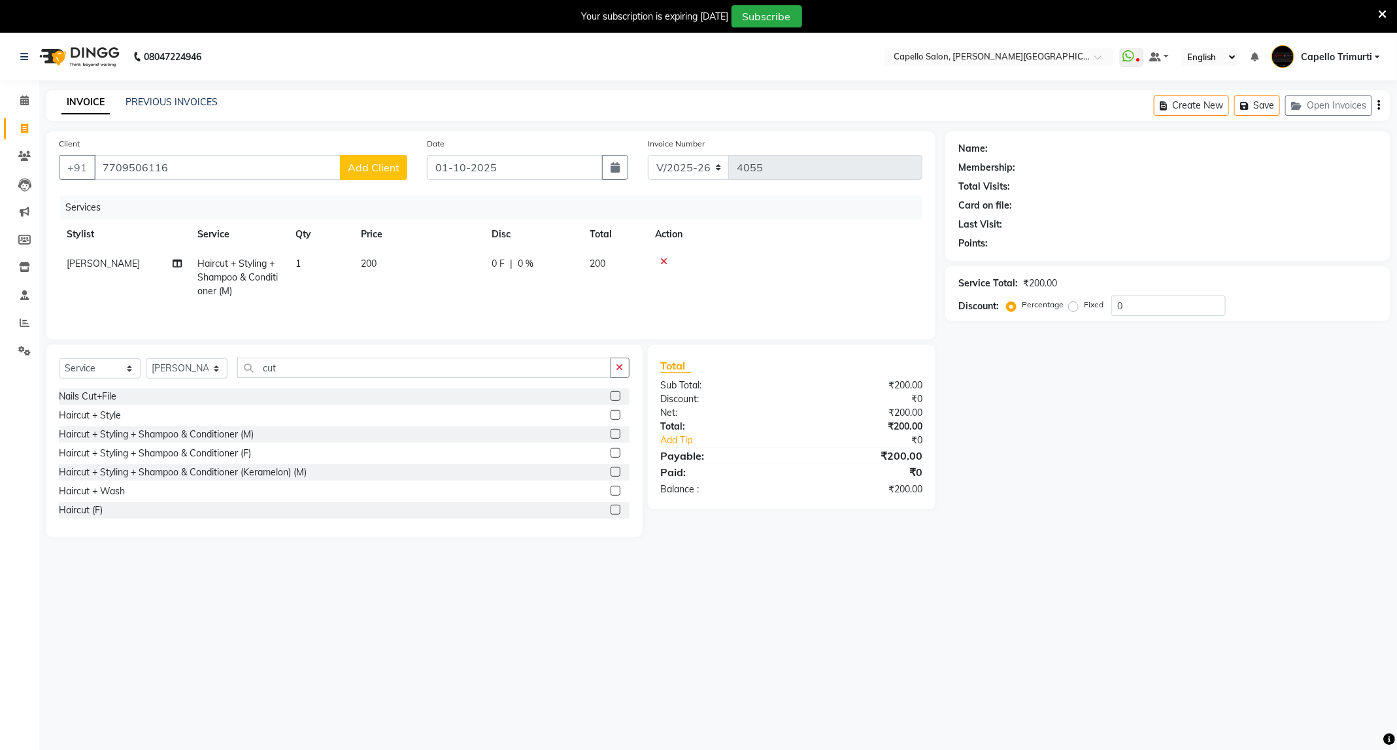
click at [387, 167] on span "Add Client" at bounding box center [374, 167] width 52 height 13
select select "22"
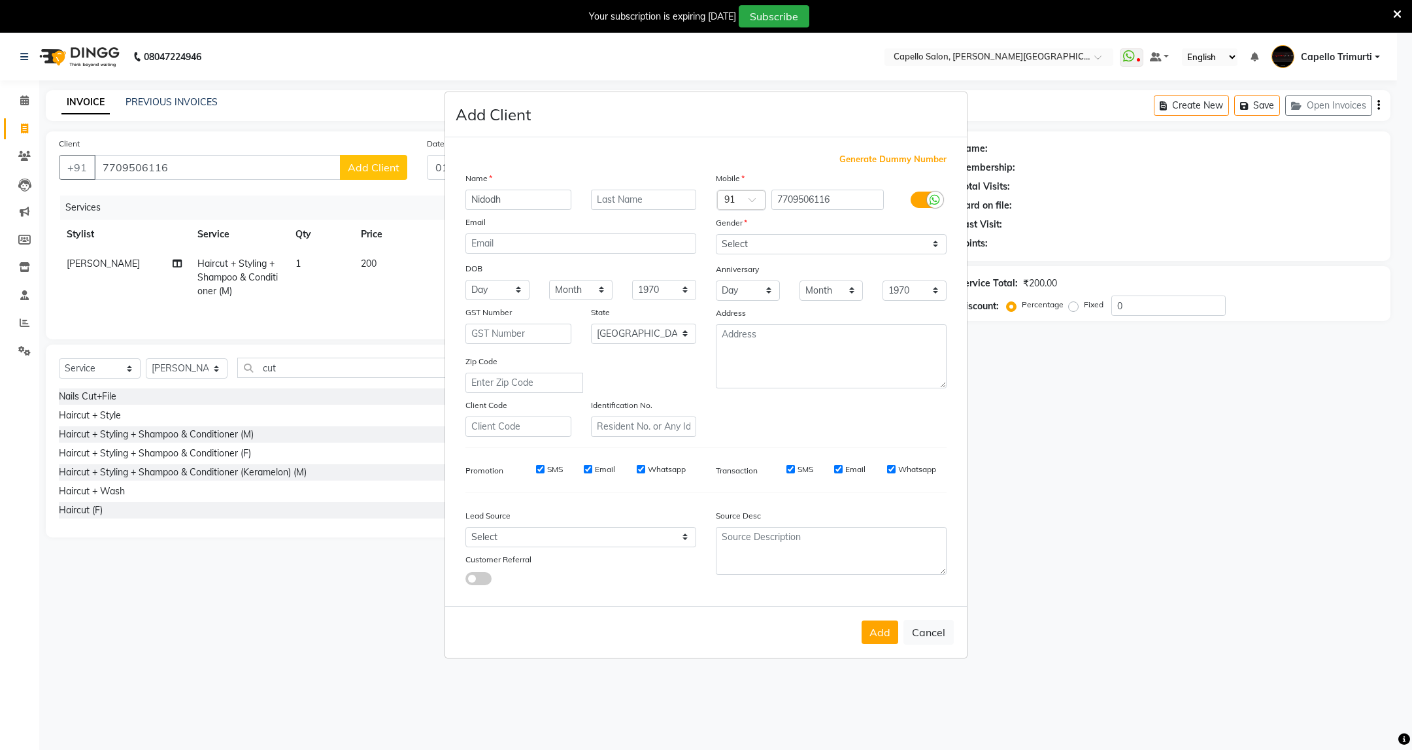
type input "Nidodh"
click at [618, 197] on input "text" at bounding box center [644, 200] width 106 height 20
type input "Dhami"
click at [752, 242] on select "Select [DEMOGRAPHIC_DATA] [DEMOGRAPHIC_DATA] Other Prefer Not To Say" at bounding box center [831, 244] width 231 height 20
select select "[DEMOGRAPHIC_DATA]"
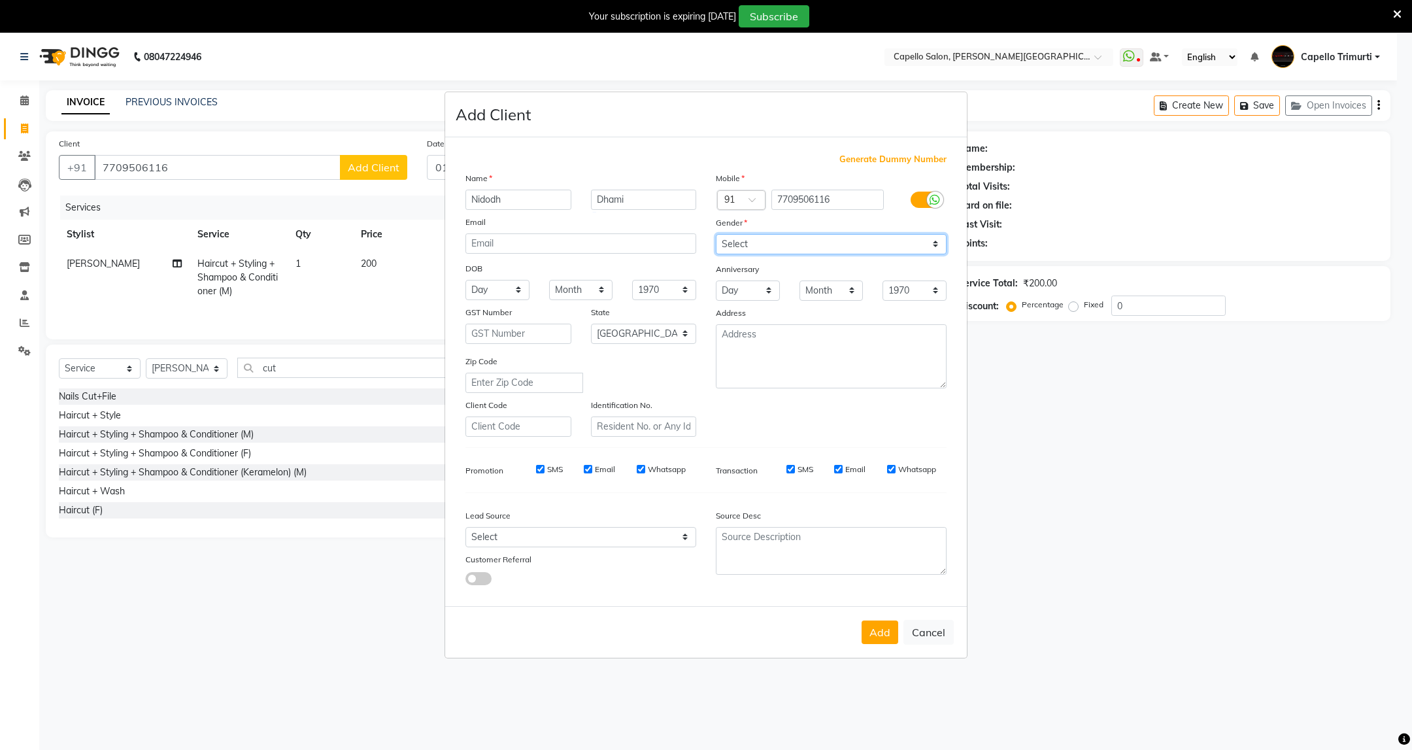
click at [716, 235] on select "Select [DEMOGRAPHIC_DATA] [DEMOGRAPHIC_DATA] Other Prefer Not To Say" at bounding box center [831, 244] width 231 height 20
click at [882, 626] on button "Add" at bounding box center [879, 632] width 37 height 24
select select
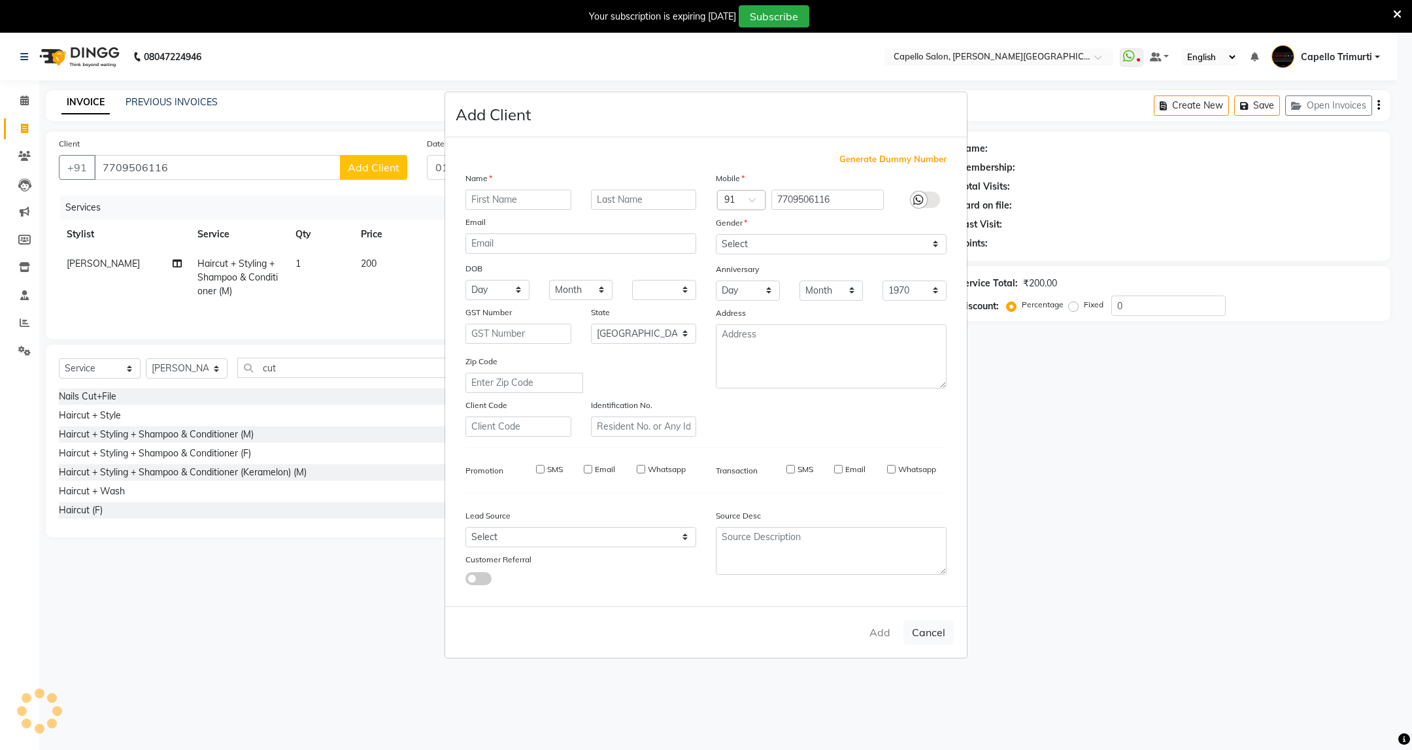
select select "null"
select select
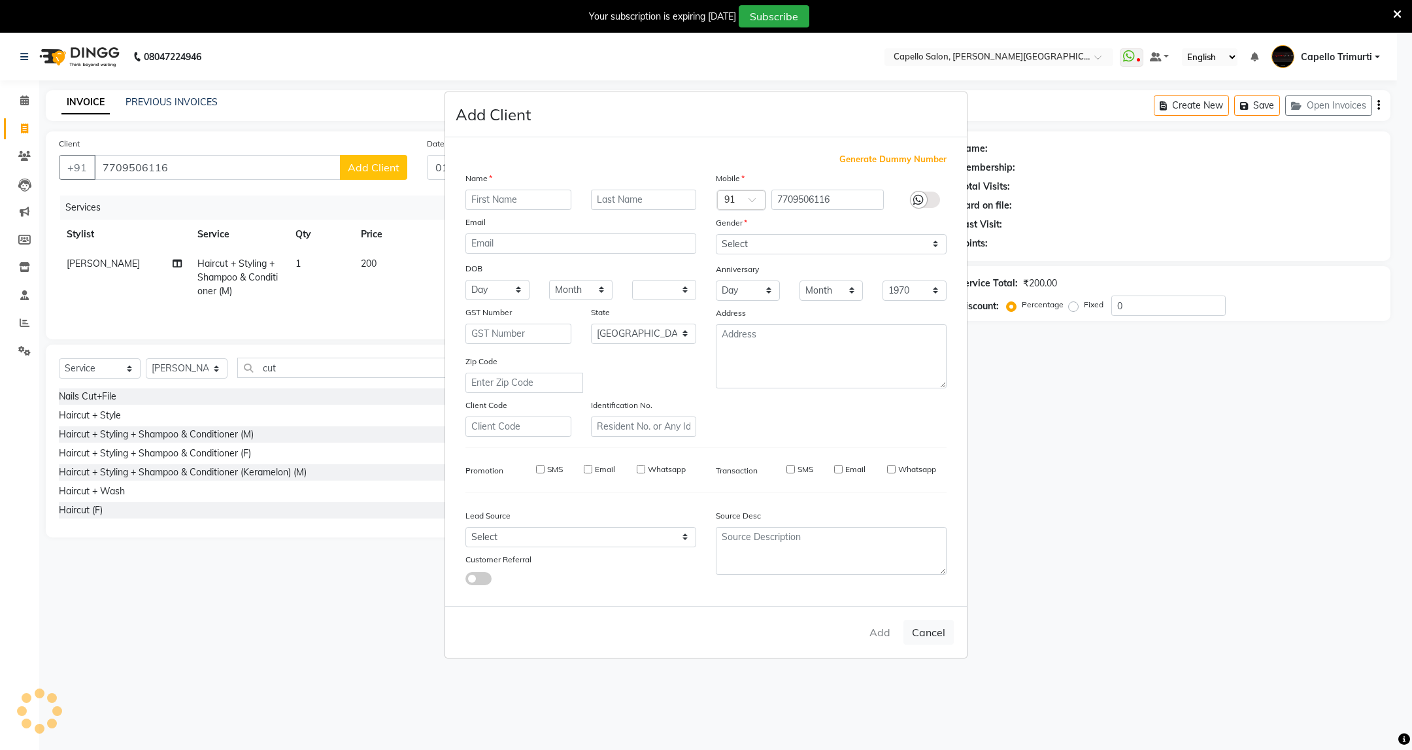
checkbox input "false"
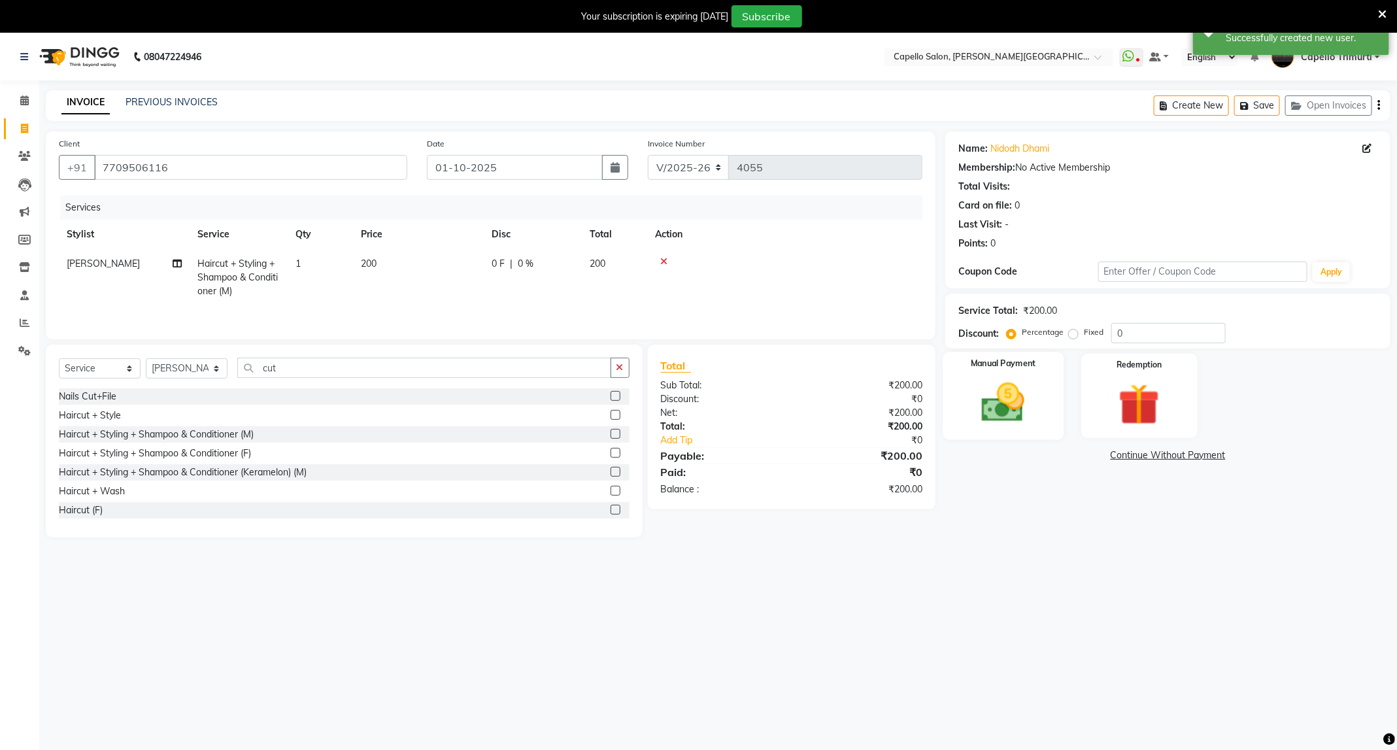
click at [1008, 410] on img at bounding box center [1003, 403] width 70 height 50
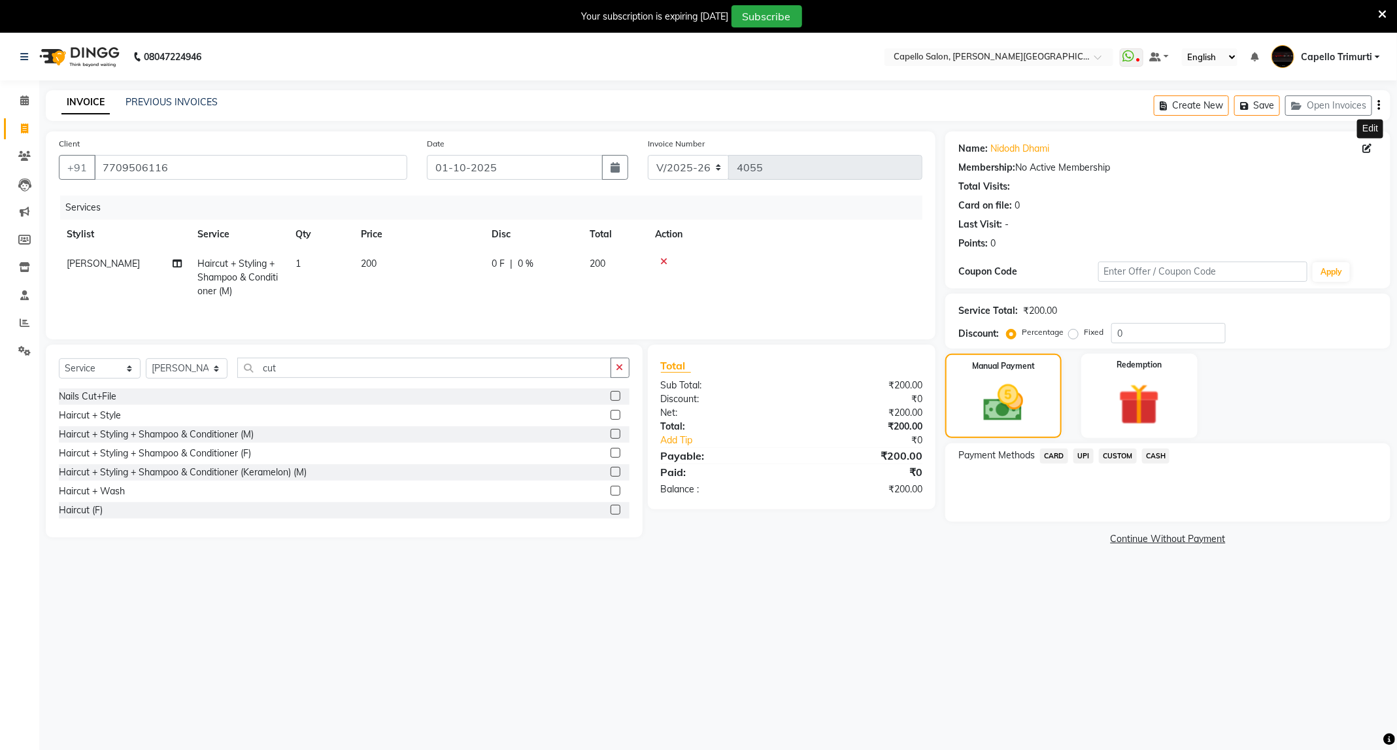
click at [1371, 144] on icon at bounding box center [1367, 148] width 9 height 9
select select "22"
select select "[DEMOGRAPHIC_DATA]"
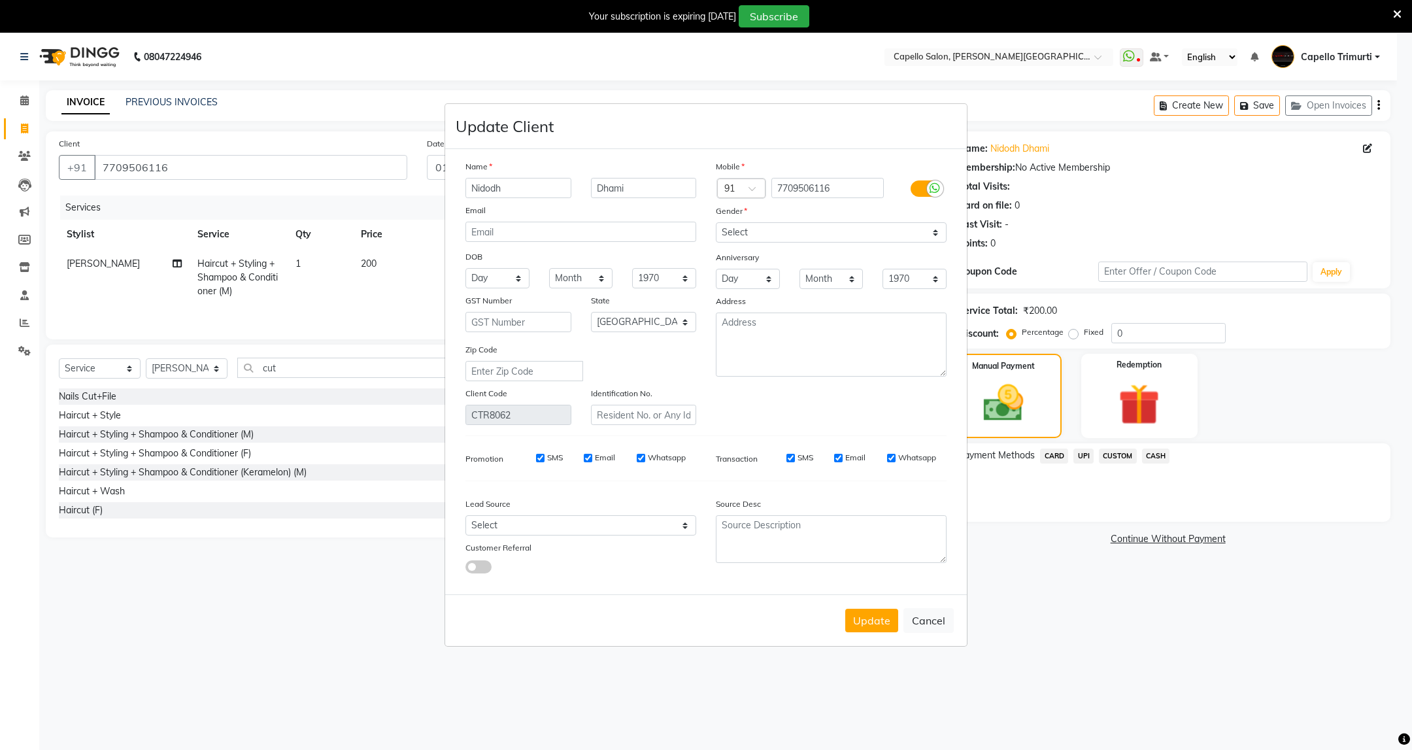
click at [485, 182] on input "Nidodh" at bounding box center [518, 188] width 106 height 20
type input "Nibodh"
click at [822, 248] on div "Anniversary" at bounding box center [831, 258] width 250 height 21
click at [869, 616] on button "Update" at bounding box center [871, 620] width 53 height 24
click at [485, 190] on input "Nibodh" at bounding box center [518, 188] width 106 height 20
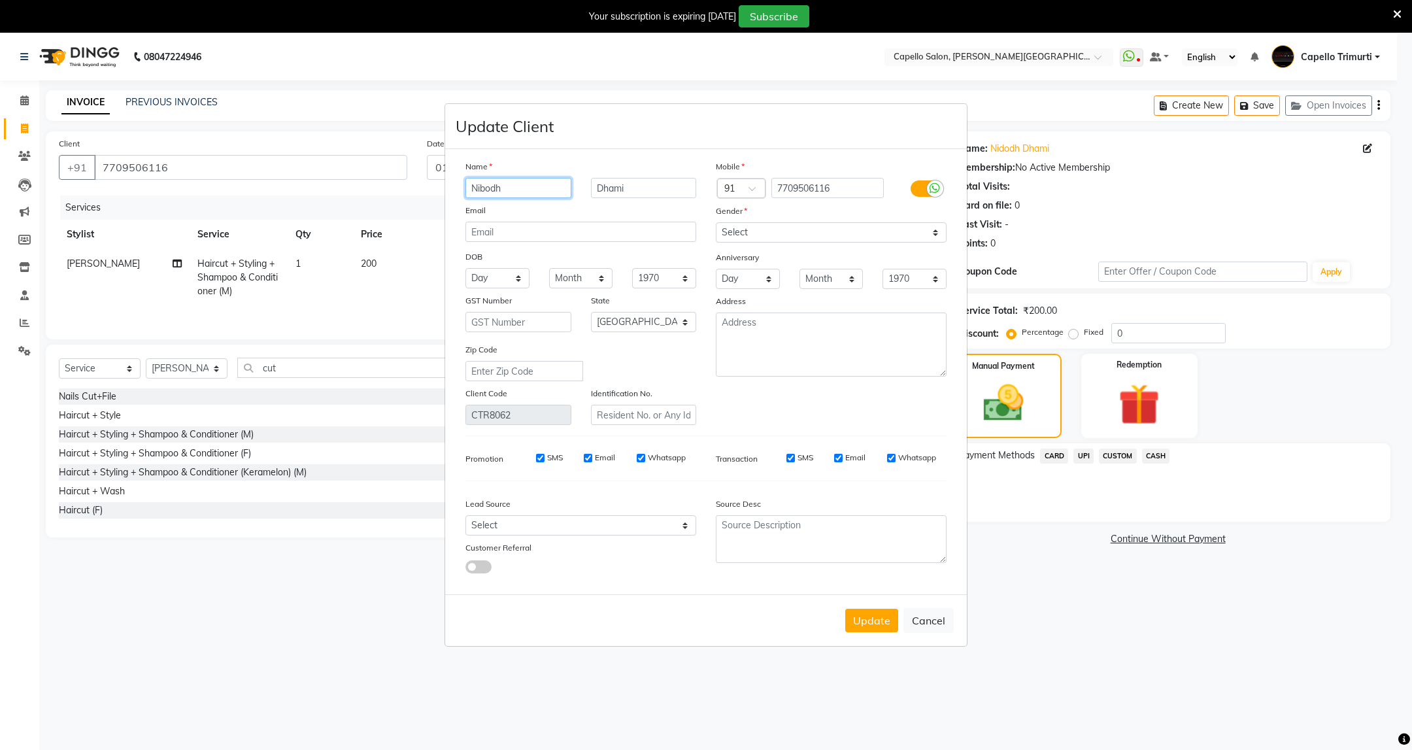
click at [531, 191] on input "Nibodh" at bounding box center [518, 188] width 106 height 20
click at [590, 214] on div "Email" at bounding box center [581, 212] width 250 height 18
click at [867, 620] on button "Update" at bounding box center [871, 620] width 53 height 24
click at [961, 680] on ngb-modal-window "Update Client Name [GEOGRAPHIC_DATA][PERSON_NAME] Email DOB Day 01 02 03 04 05 …" at bounding box center [706, 375] width 1412 height 750
click at [859, 608] on button "Update" at bounding box center [871, 620] width 53 height 24
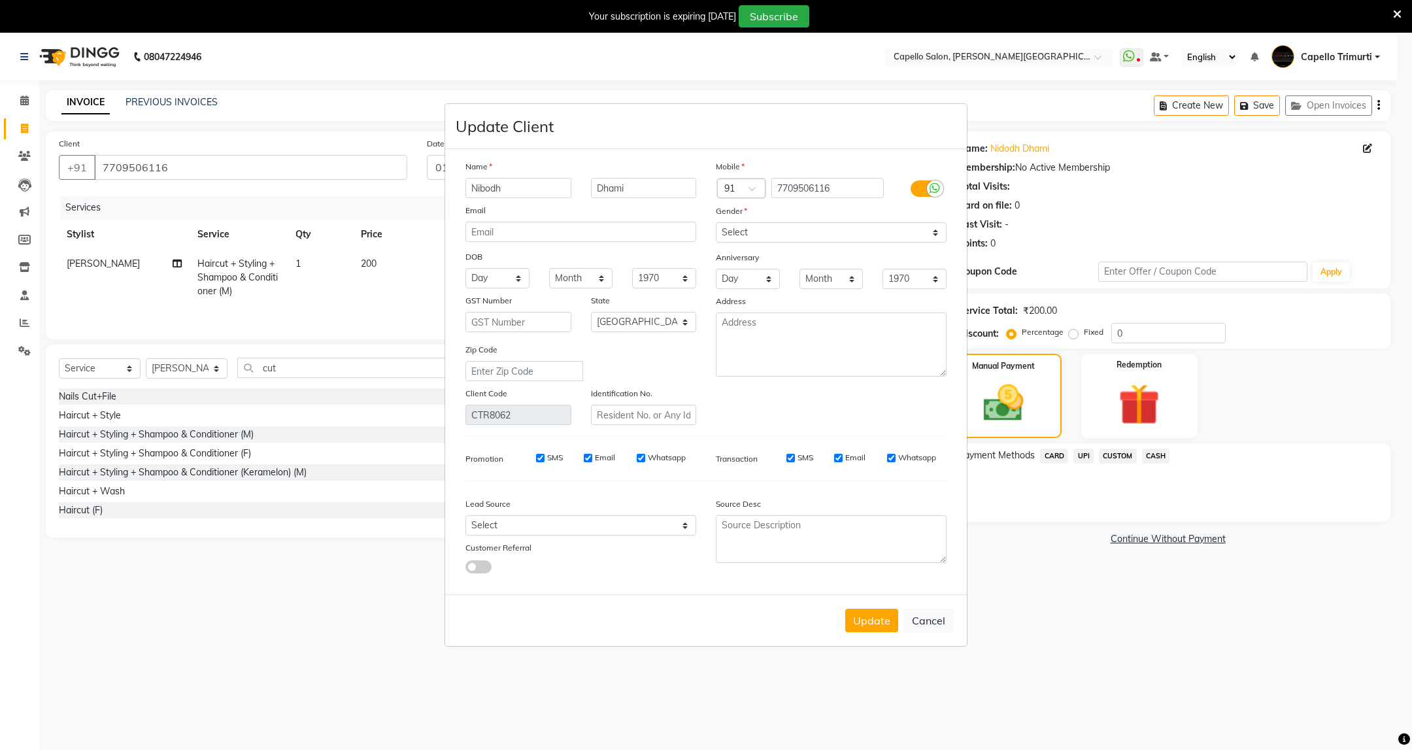
click at [859, 607] on div "Update Cancel" at bounding box center [706, 620] width 522 height 52
select select
select select "null"
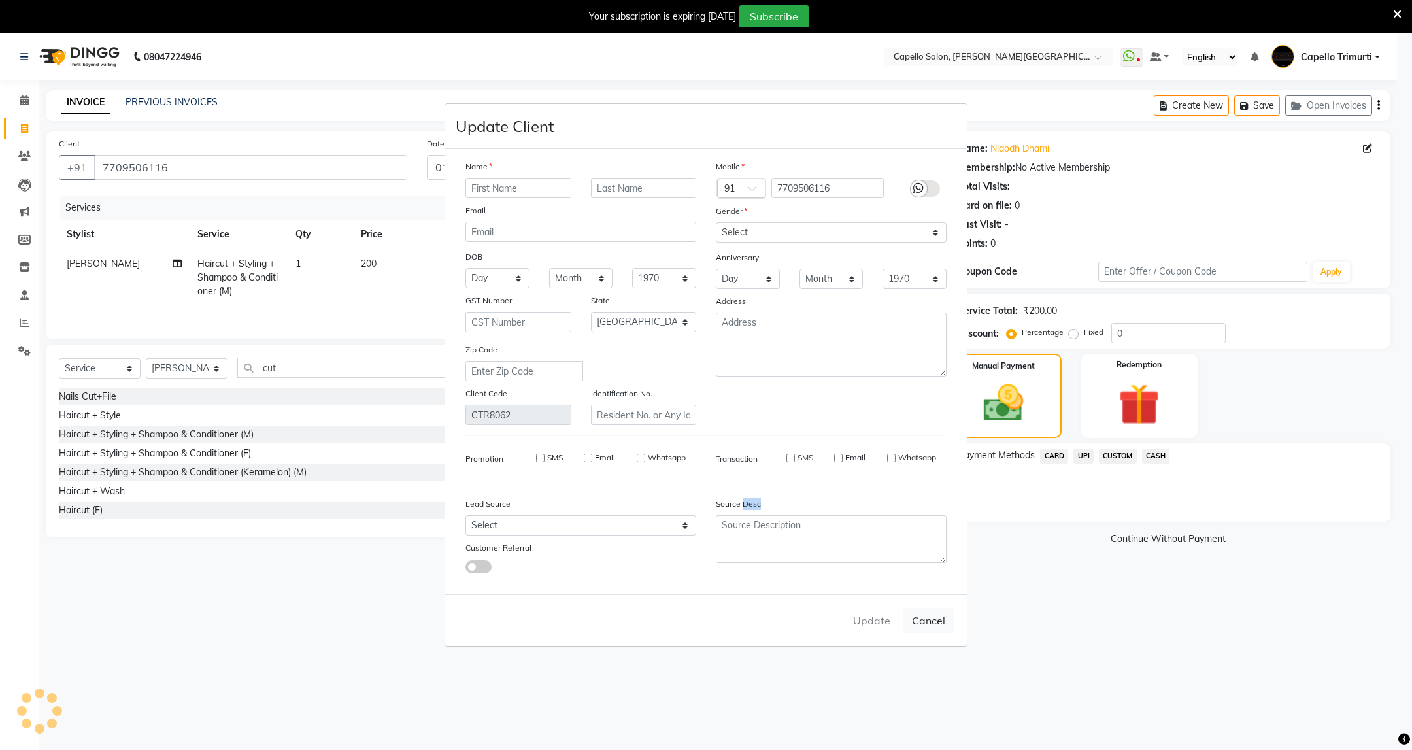
select select
checkbox input "false"
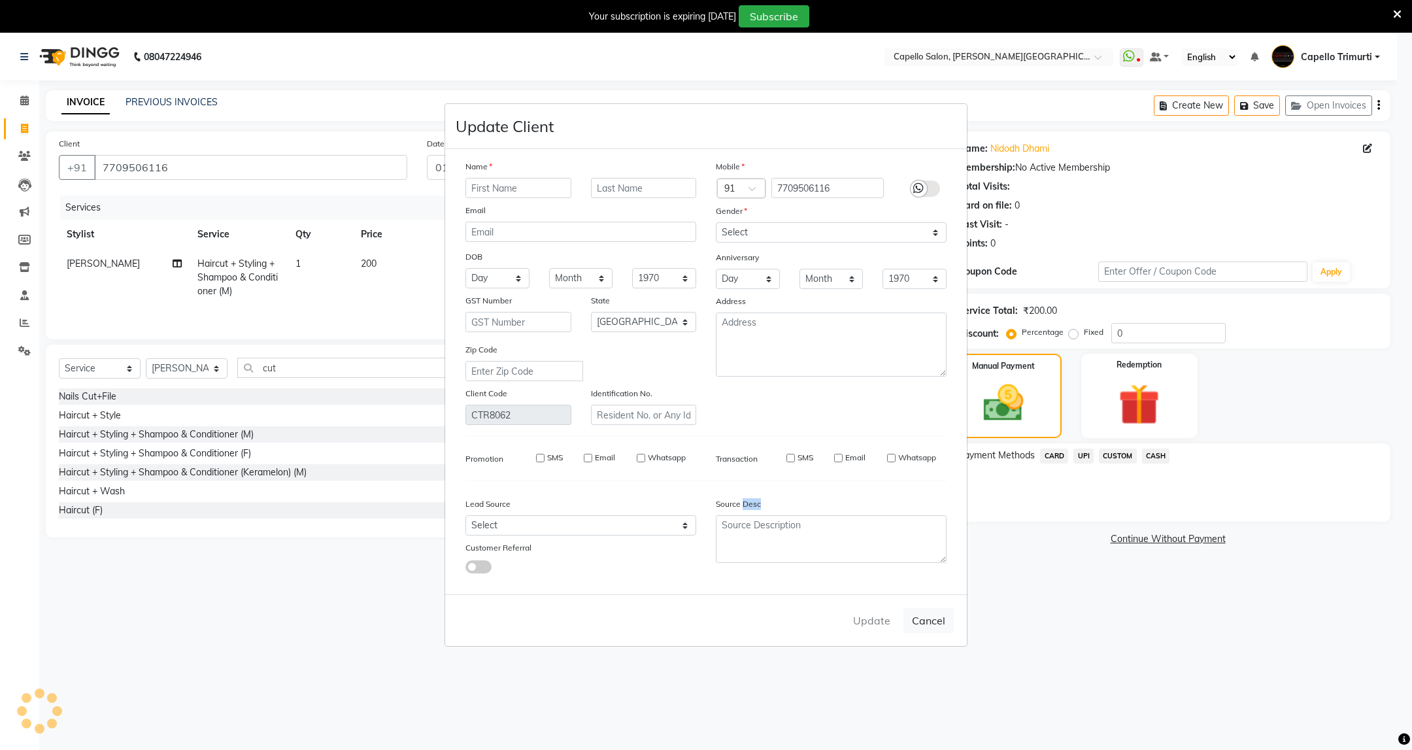
checkbox input "false"
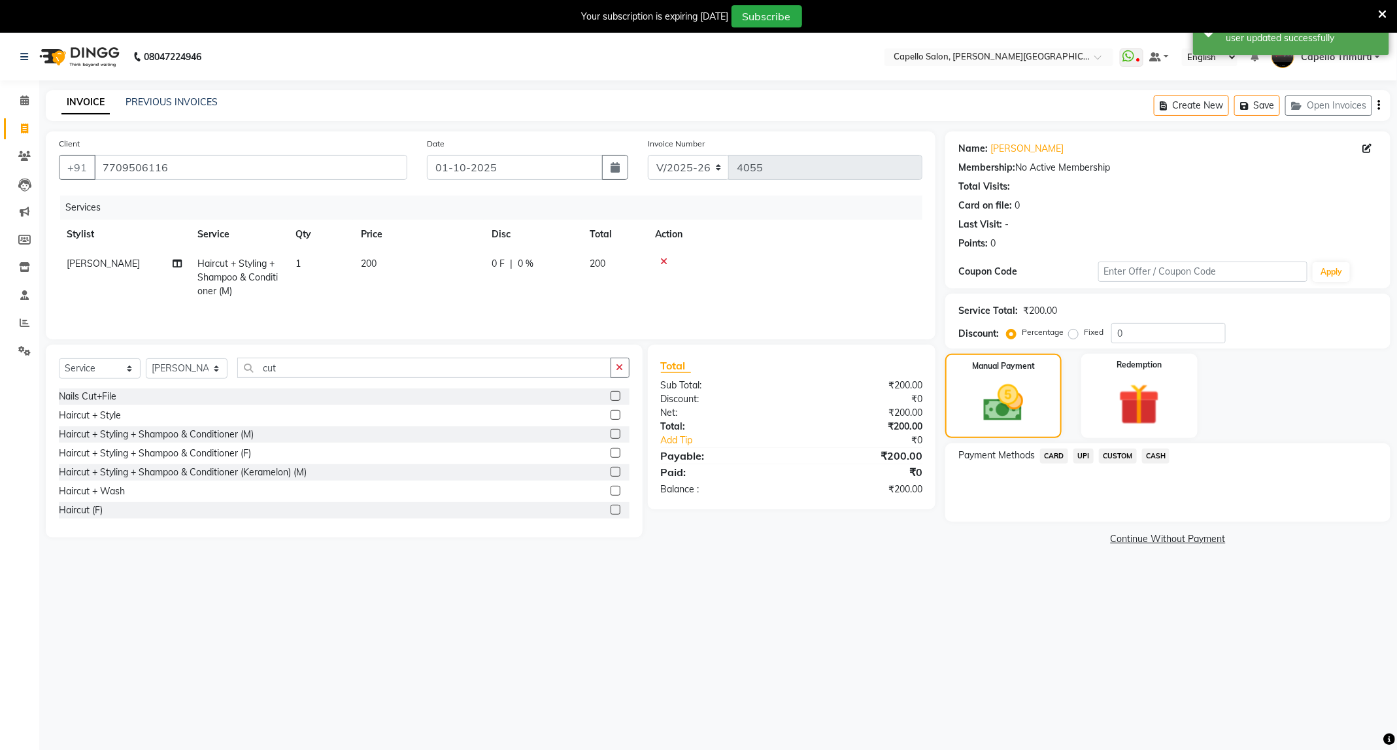
click at [1085, 457] on span "UPI" at bounding box center [1083, 455] width 20 height 15
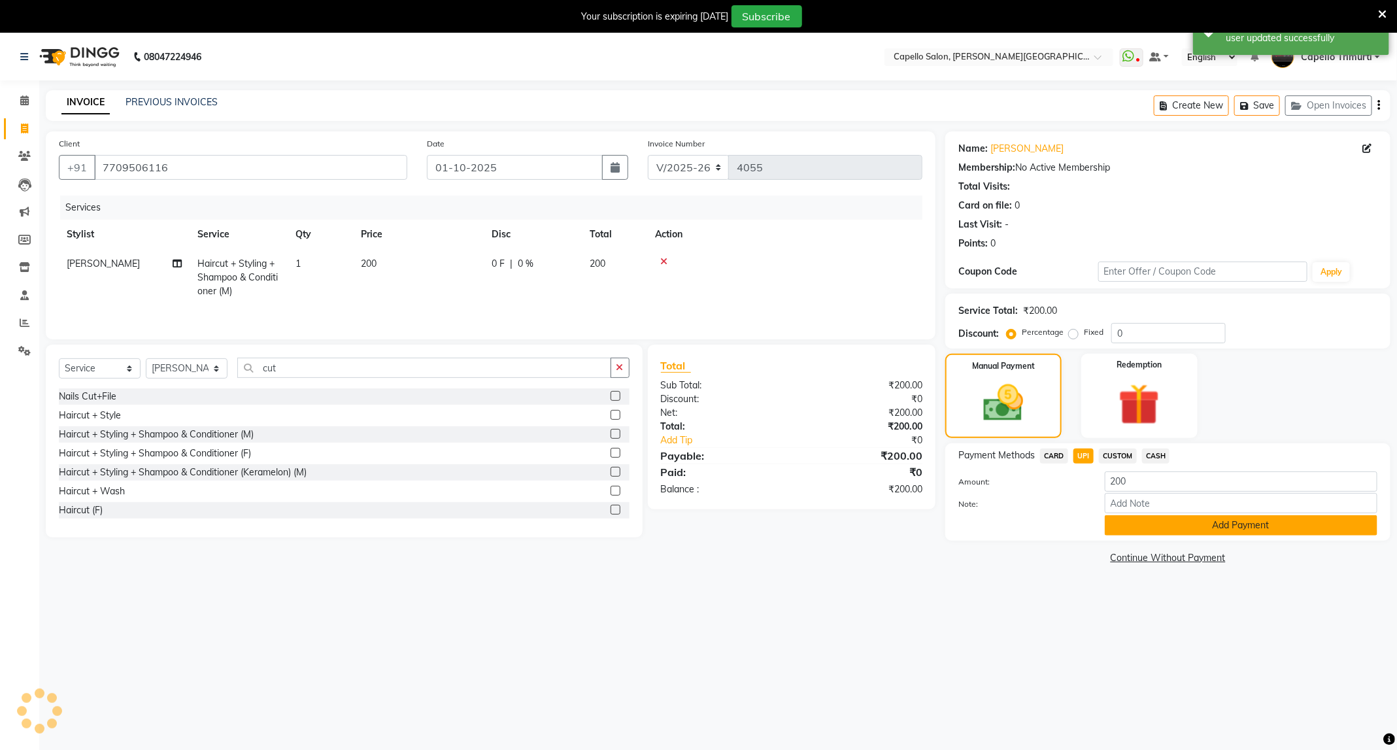
click at [1165, 531] on button "Add Payment" at bounding box center [1241, 525] width 273 height 20
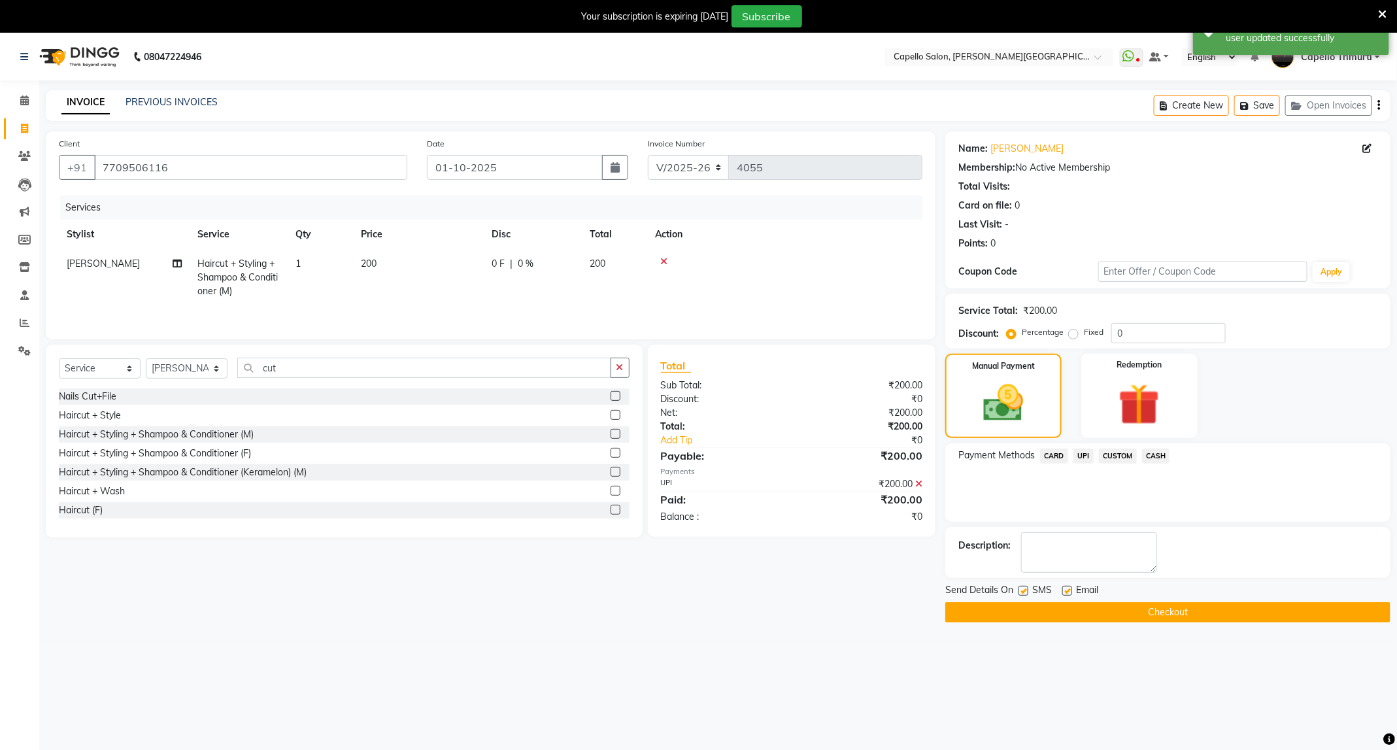
click at [1122, 612] on button "Checkout" at bounding box center [1167, 612] width 445 height 20
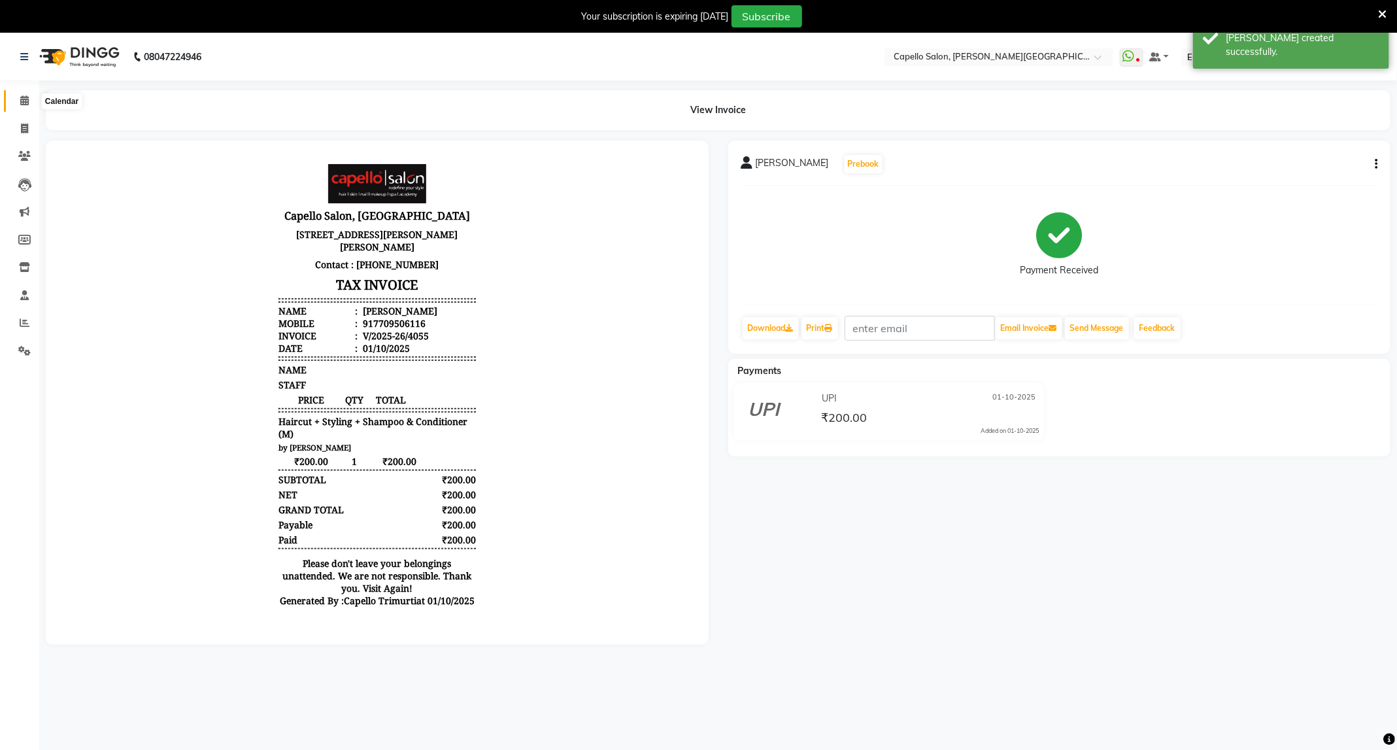
click at [28, 95] on icon at bounding box center [24, 100] width 8 height 10
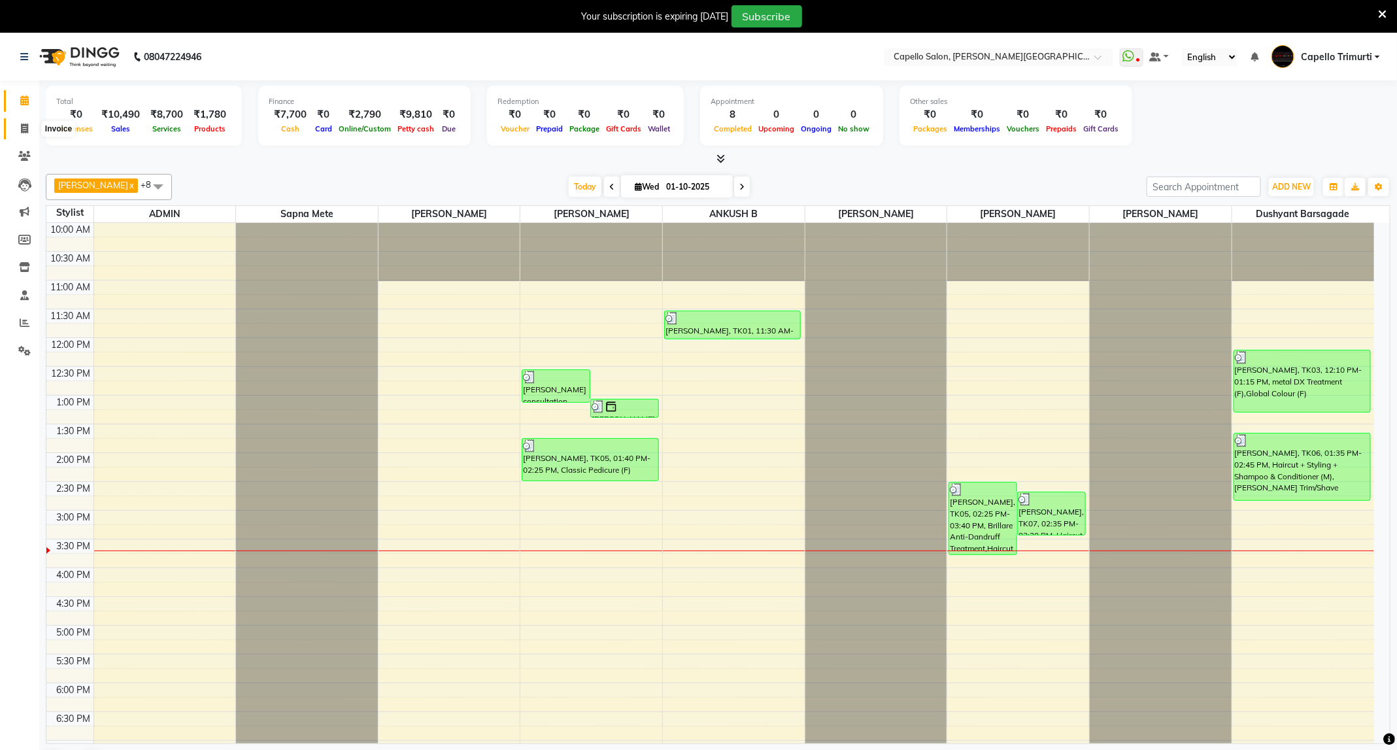
click at [25, 125] on icon at bounding box center [24, 129] width 7 height 10
select select "service"
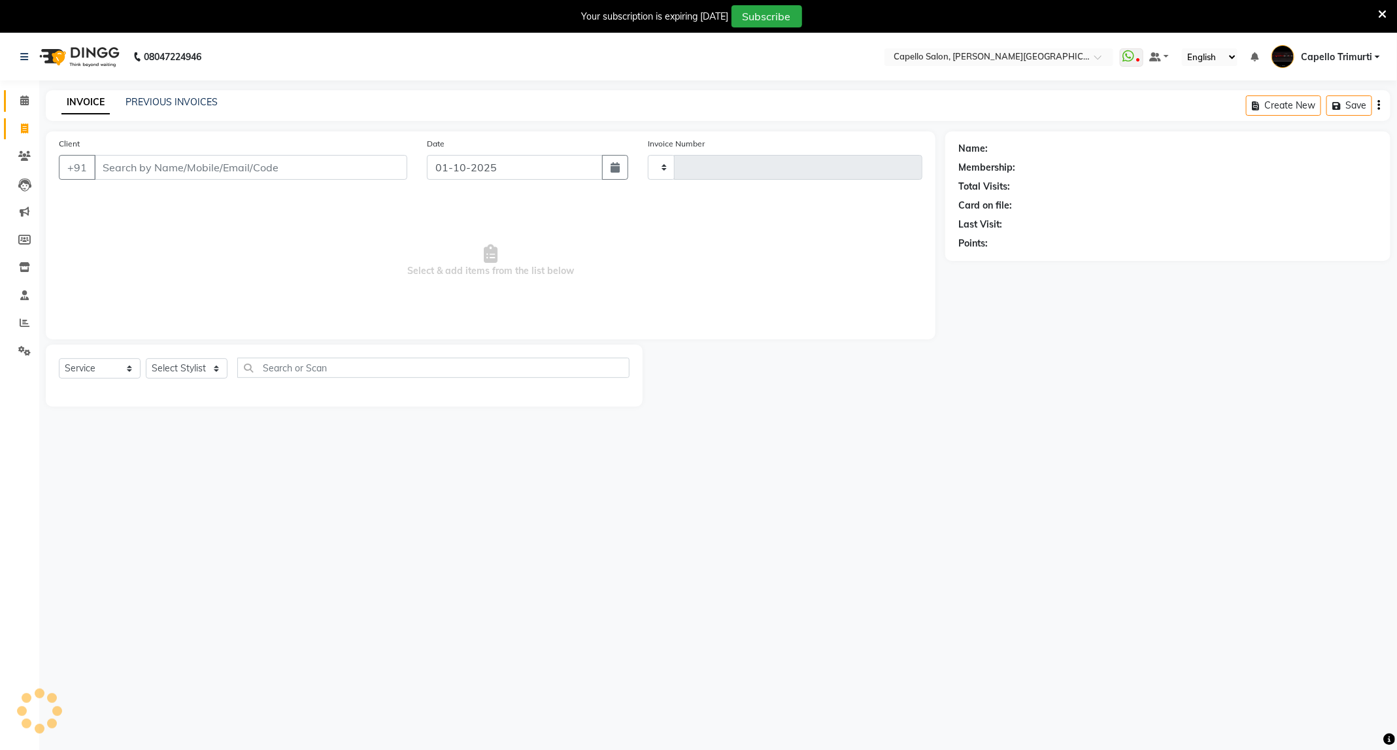
type input "4056"
select select "811"
click at [202, 167] on input "Client" at bounding box center [250, 167] width 313 height 25
type input "8602616089"
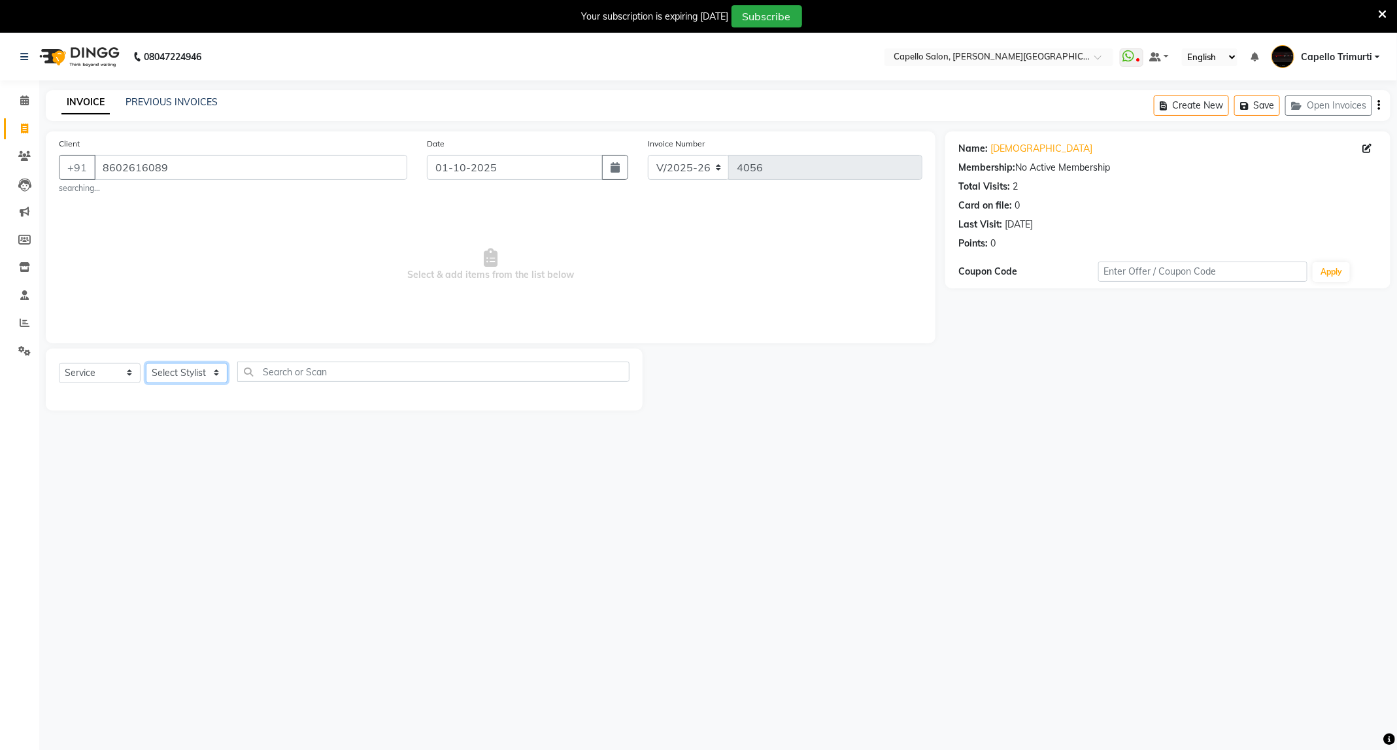
click at [192, 383] on select "Select Stylist ADMIN [PERSON_NAME] [PERSON_NAME] [PERSON_NAME] [PERSON_NAME] (M…" at bounding box center [187, 373] width 82 height 20
select select "75888"
click at [146, 363] on select "Select Stylist ADMIN [PERSON_NAME] [PERSON_NAME] [PERSON_NAME] [PERSON_NAME] (M…" at bounding box center [187, 373] width 82 height 20
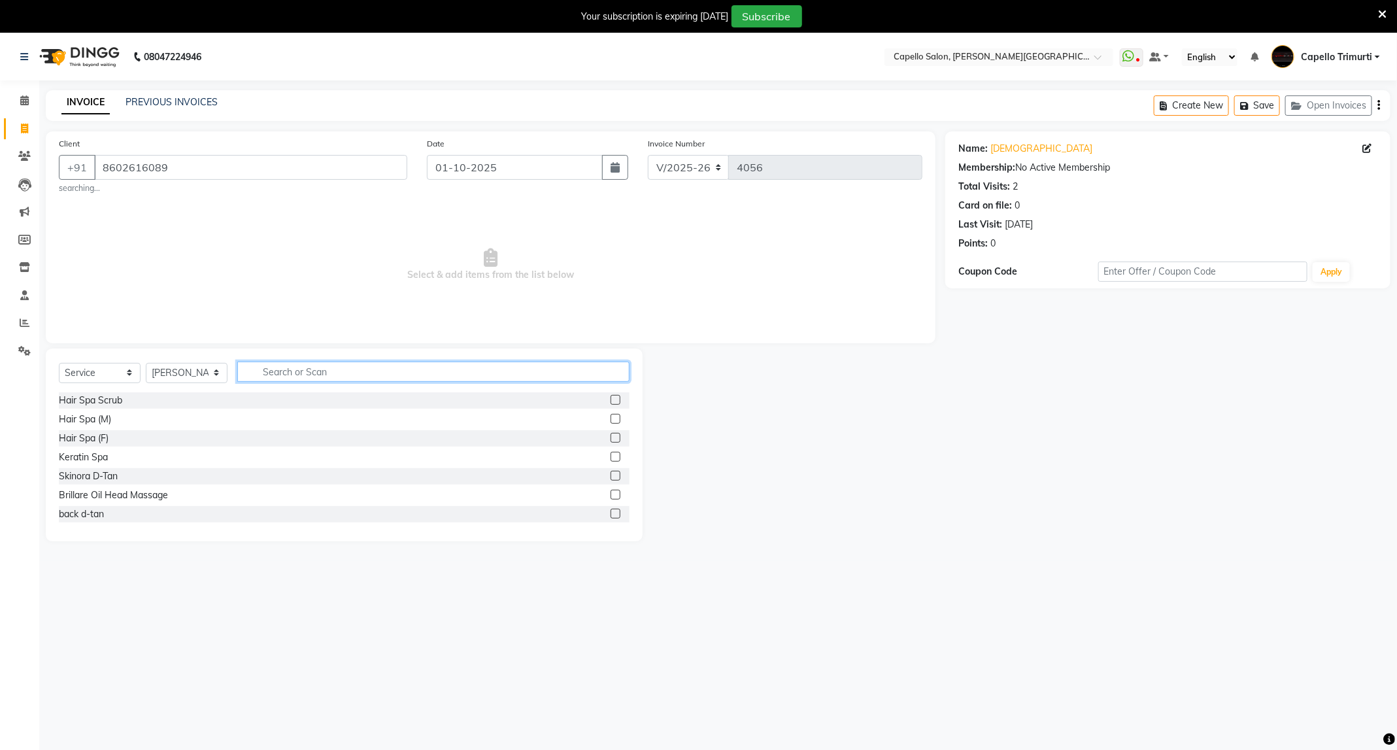
click at [353, 367] on input "text" at bounding box center [433, 371] width 392 height 20
type input "ey"
click at [110, 420] on div "Eyebrows (F)" at bounding box center [86, 419] width 54 height 14
checkbox input "false"
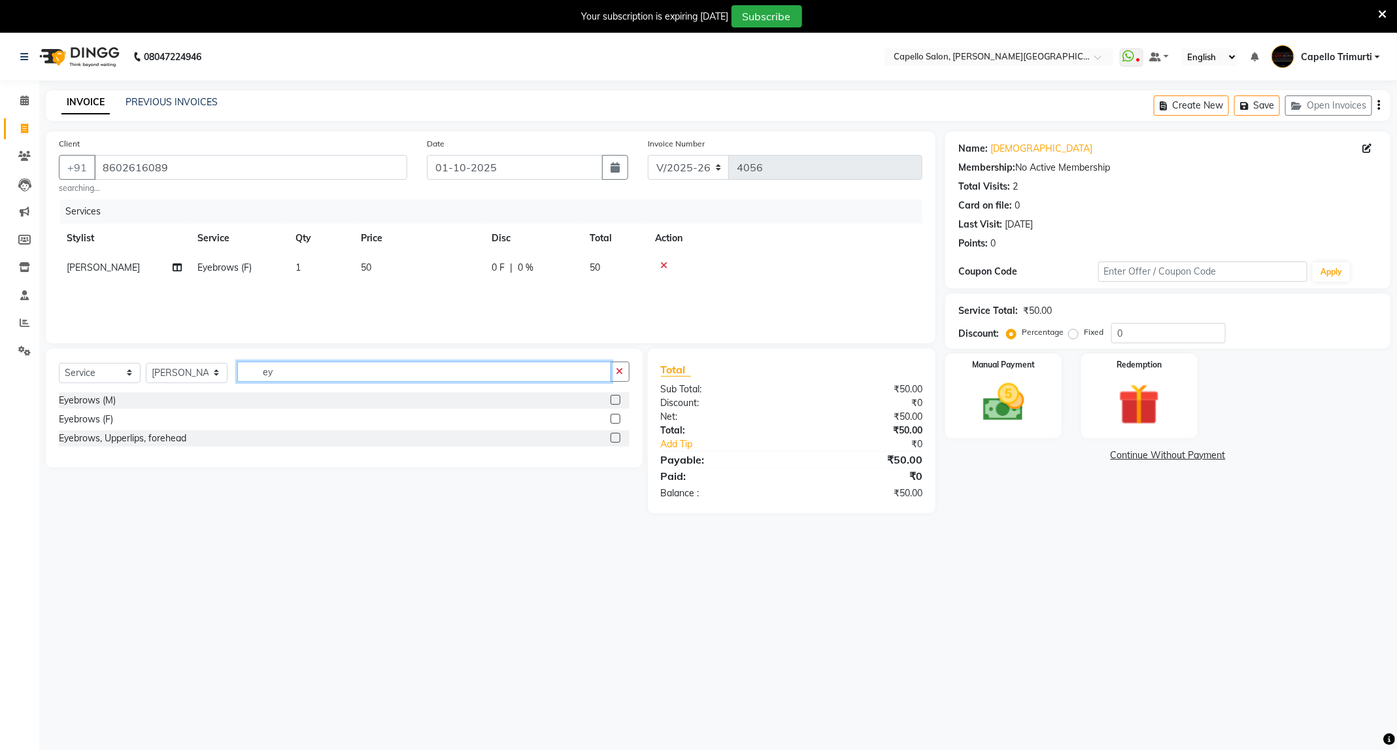
click at [318, 373] on input "ey" at bounding box center [424, 371] width 374 height 20
type input "for"
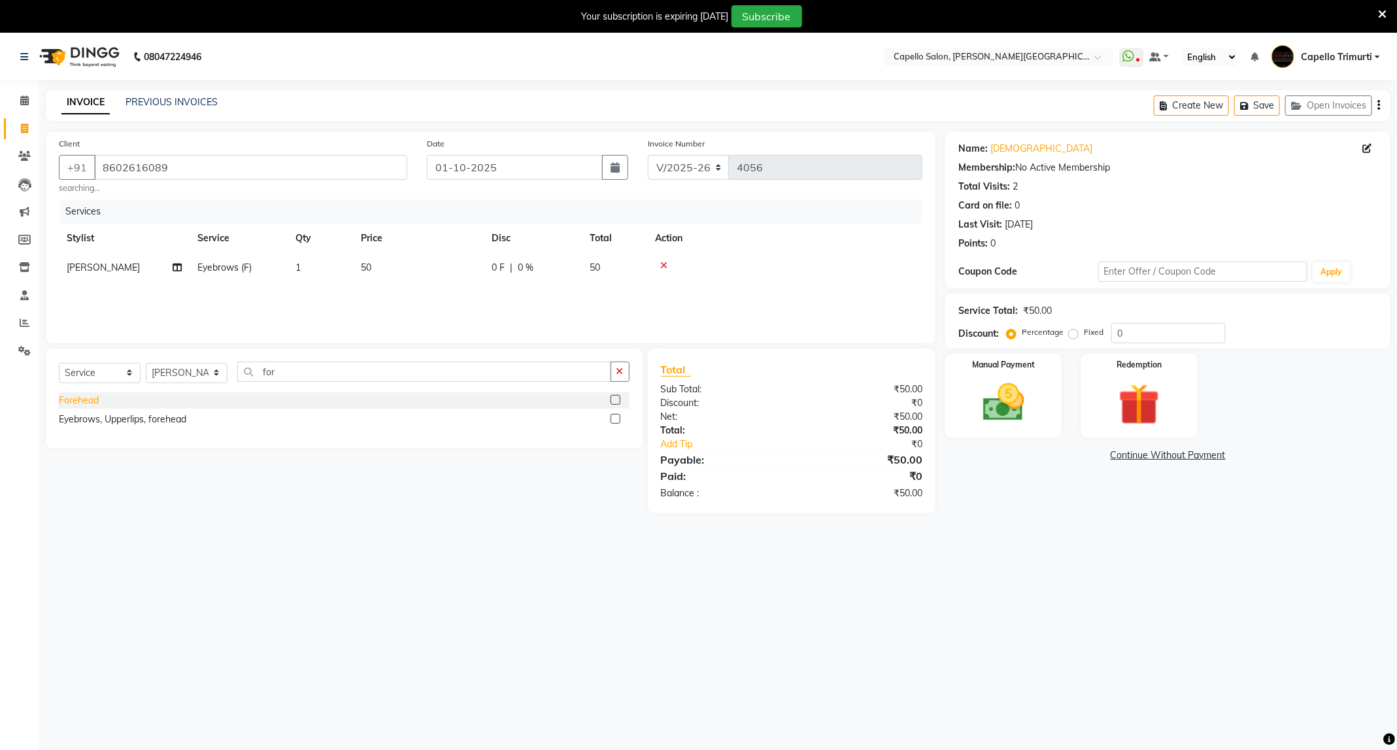
click at [97, 398] on div "Forehead" at bounding box center [79, 400] width 40 height 14
checkbox input "false"
click at [195, 383] on select "Select Stylist ADMIN [PERSON_NAME] [PERSON_NAME] [PERSON_NAME] [PERSON_NAME] (M…" at bounding box center [187, 373] width 82 height 20
select select "40170"
click at [146, 370] on select "Select Stylist ADMIN [PERSON_NAME] [PERSON_NAME] [PERSON_NAME] [PERSON_NAME] (M…" at bounding box center [187, 373] width 82 height 20
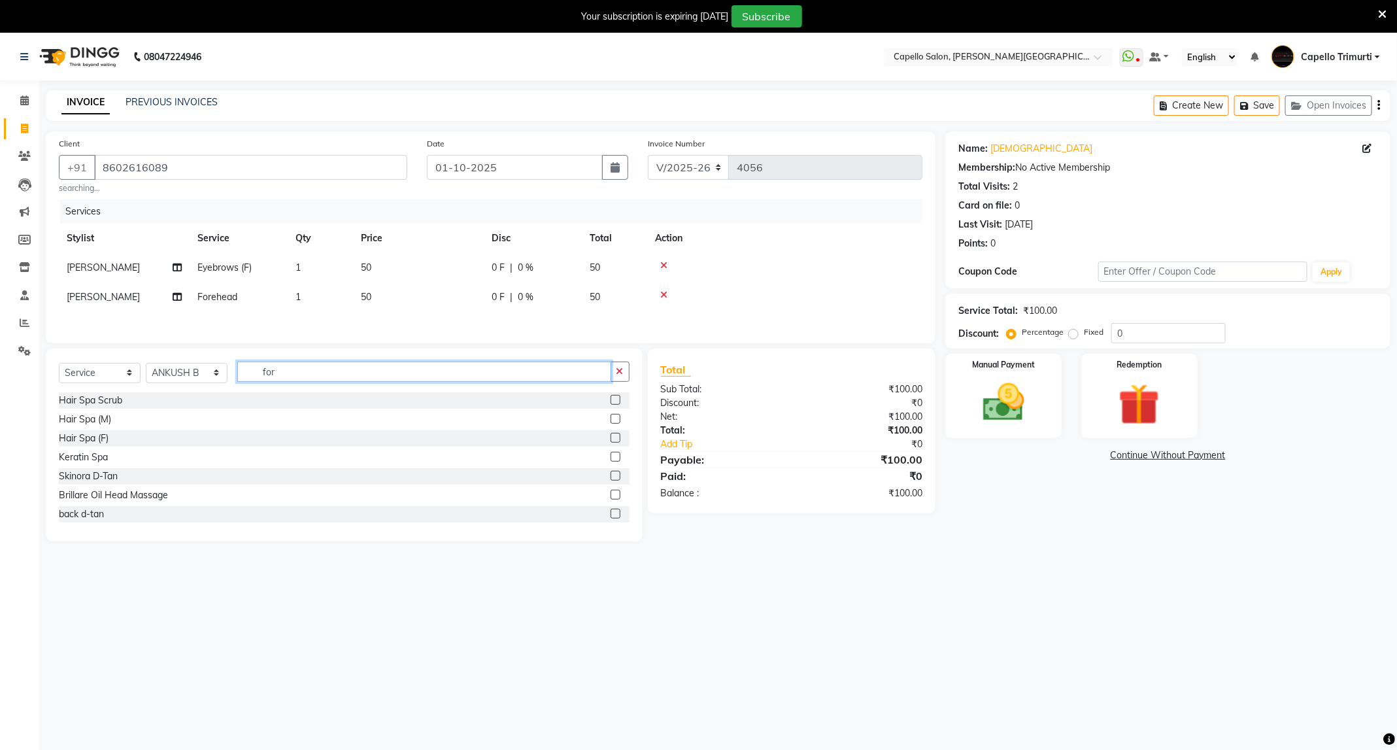
drag, startPoint x: 296, startPoint y: 379, endPoint x: 231, endPoint y: 410, distance: 71.9
click at [231, 410] on div "Select Service Product Membership Package Voucher Prepaid Gift Card Select Styl…" at bounding box center [344, 444] width 597 height 193
type input "cut"
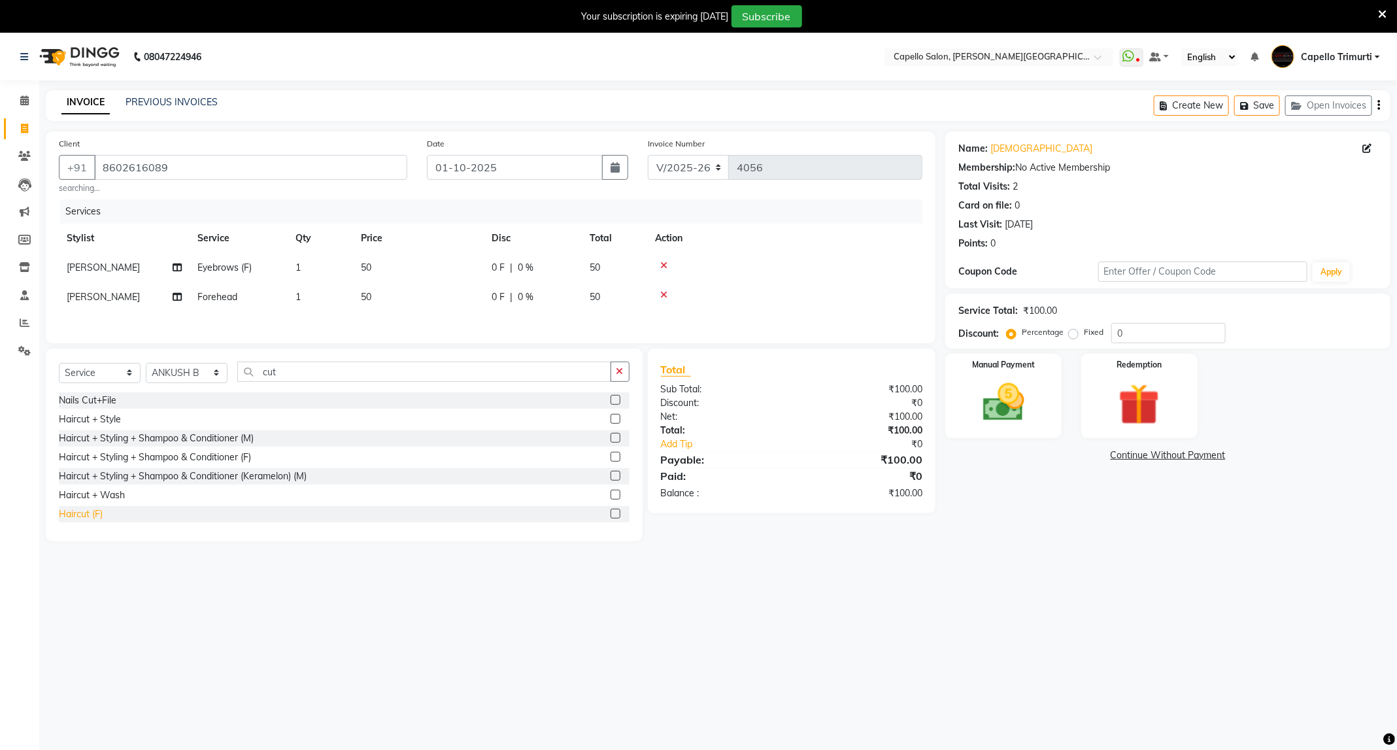
click at [93, 521] on div "Haircut (F)" at bounding box center [81, 514] width 44 height 14
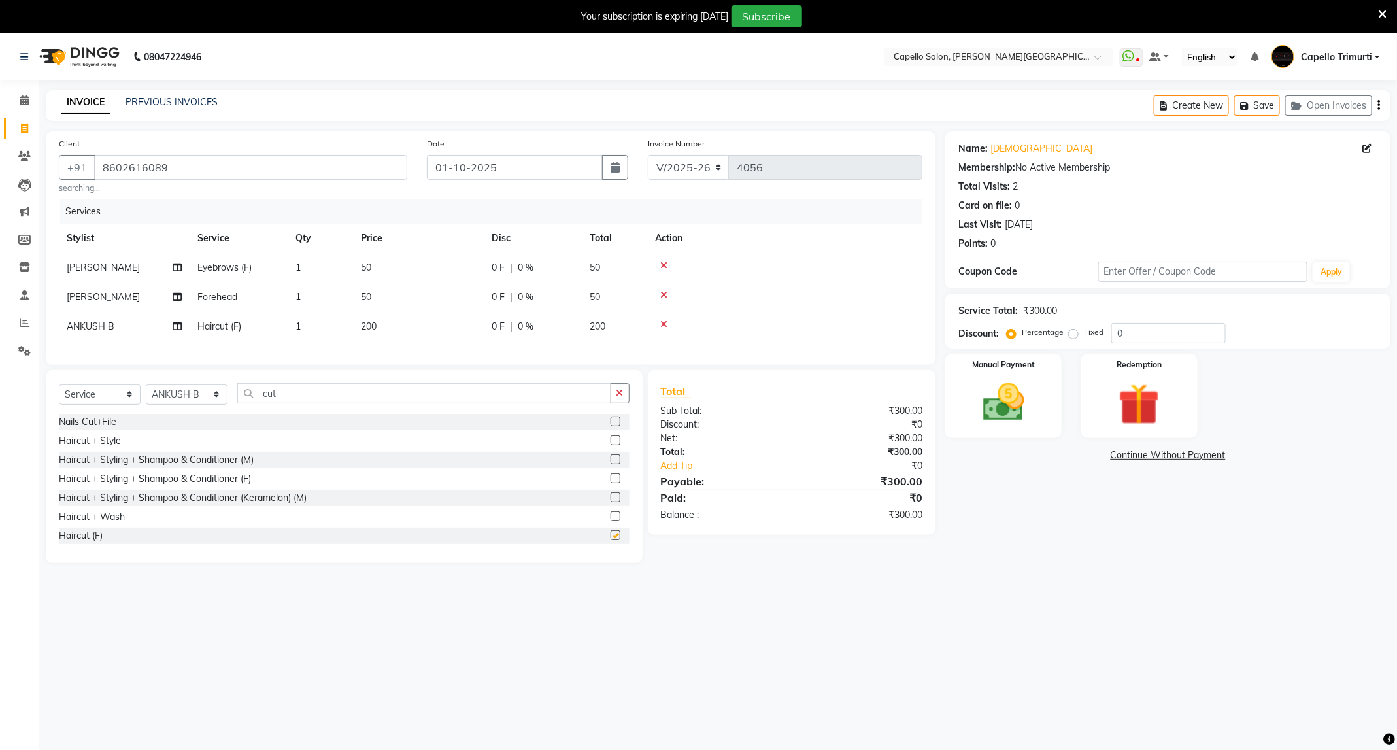
checkbox input "false"
click at [1367, 149] on icon at bounding box center [1367, 148] width 9 height 9
select select "22"
select select "[DEMOGRAPHIC_DATA]"
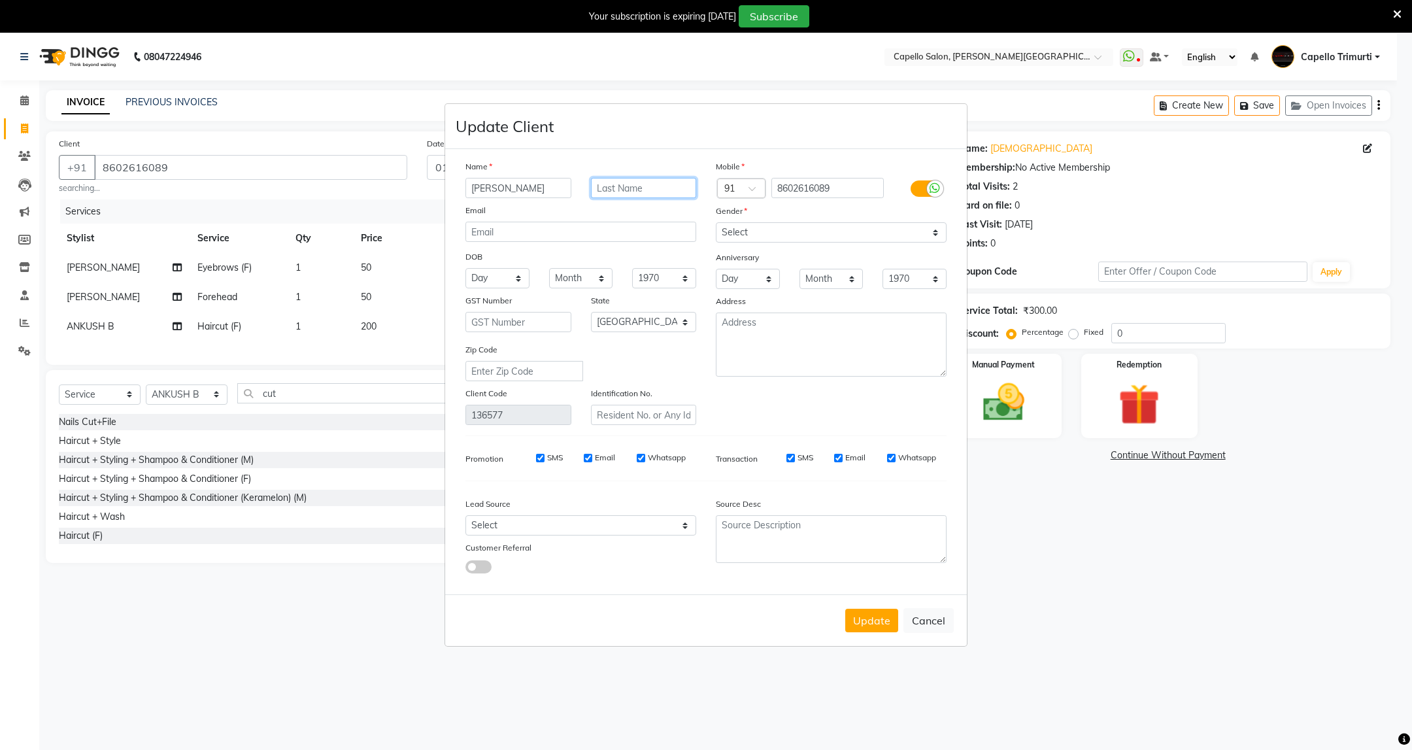
click at [659, 187] on input "text" at bounding box center [644, 188] width 106 height 20
type input "[PERSON_NAME]"
click at [886, 616] on button "Update" at bounding box center [871, 620] width 53 height 24
click at [879, 627] on button "Update" at bounding box center [871, 620] width 53 height 24
select select
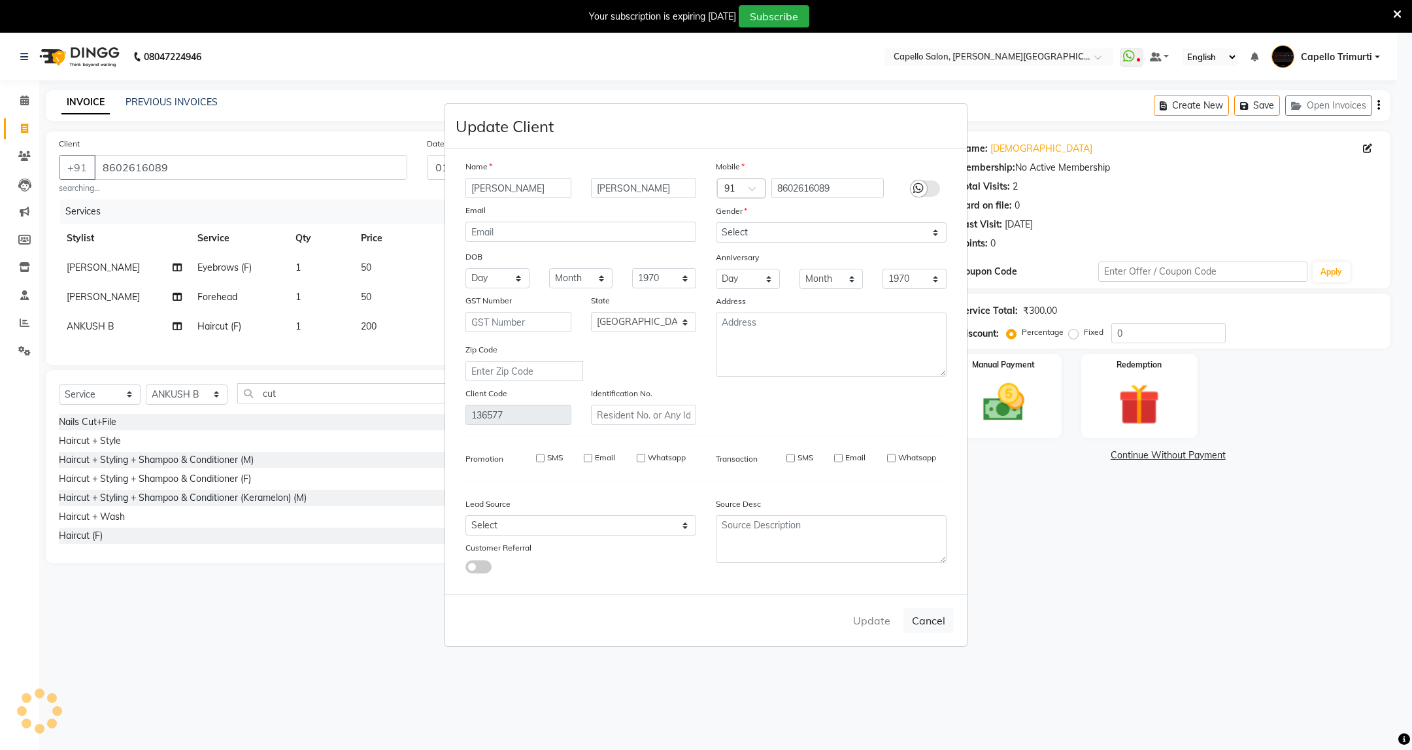
select select
select select "null"
select select
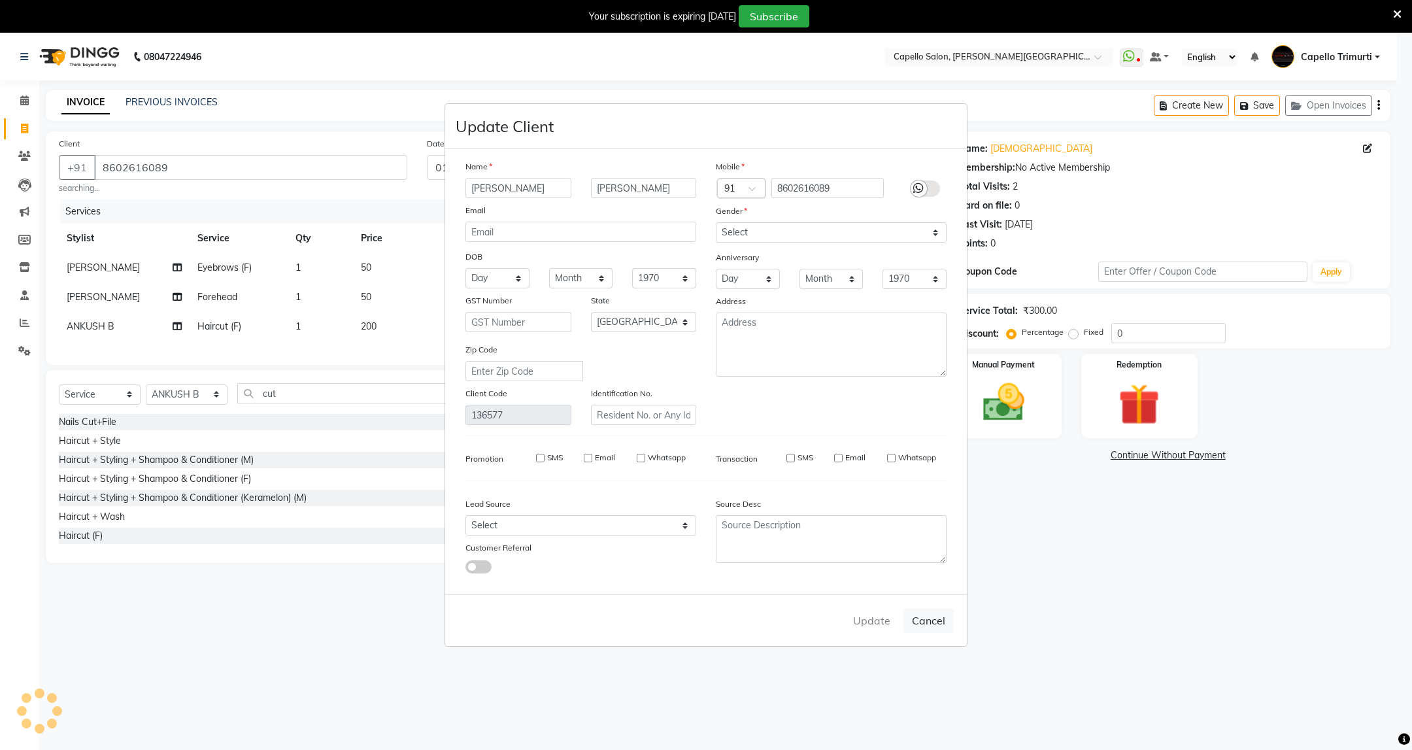
select select
checkbox input "false"
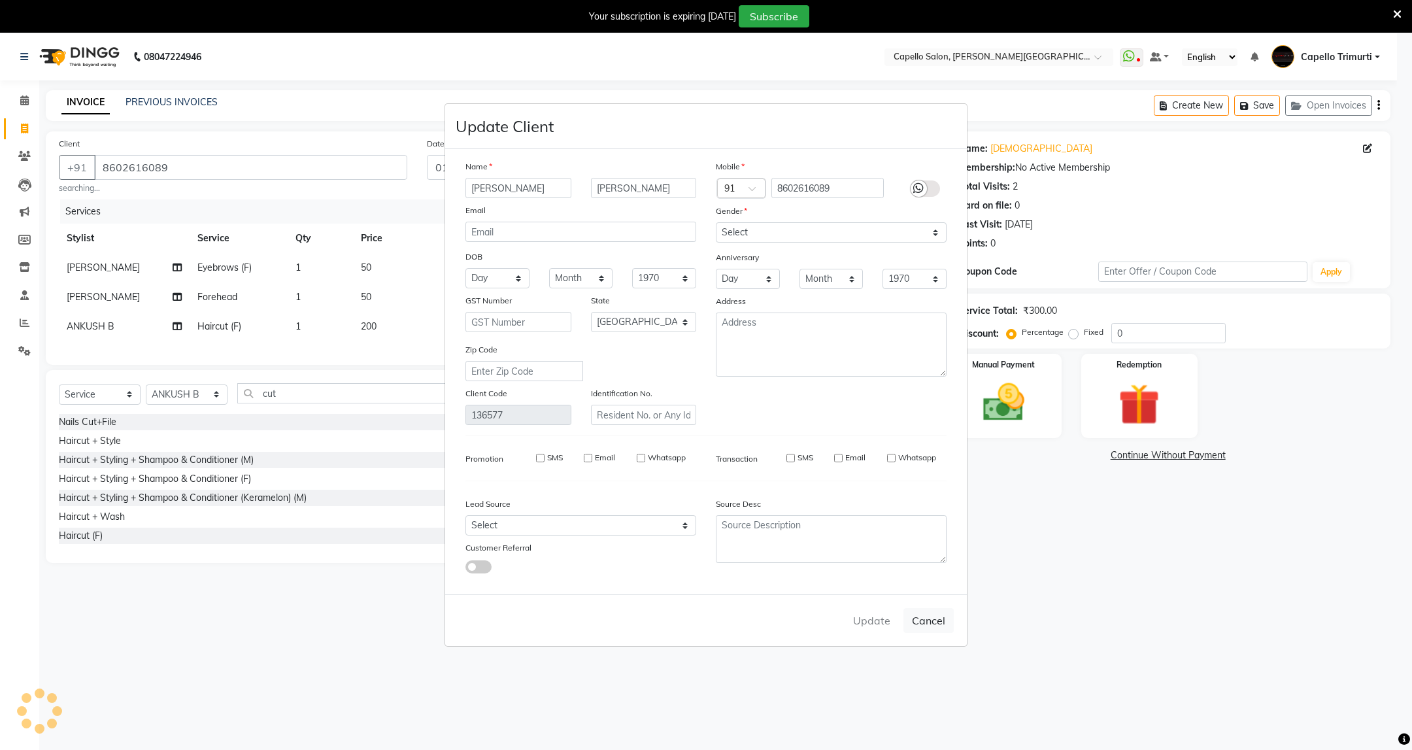
checkbox input "false"
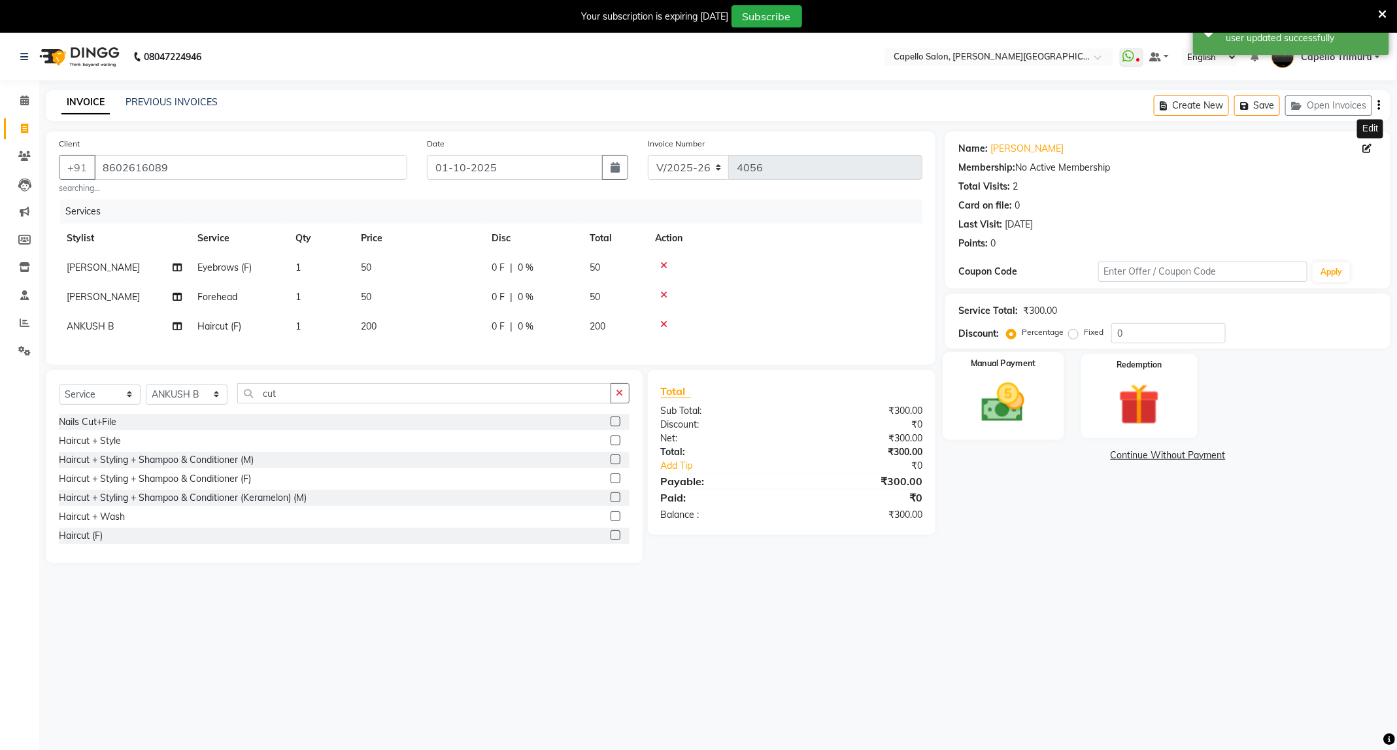
click at [1027, 393] on img at bounding box center [1003, 403] width 70 height 50
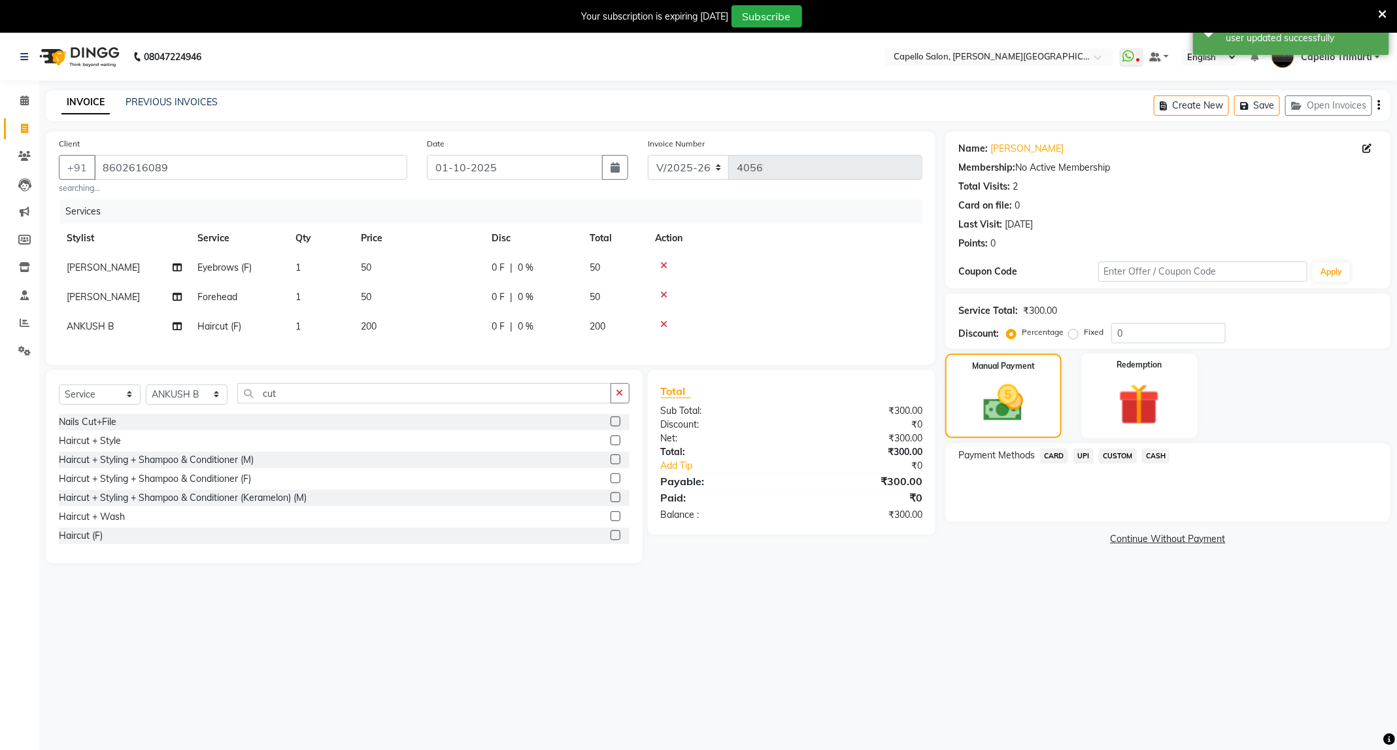
click at [1085, 459] on span "UPI" at bounding box center [1083, 455] width 20 height 15
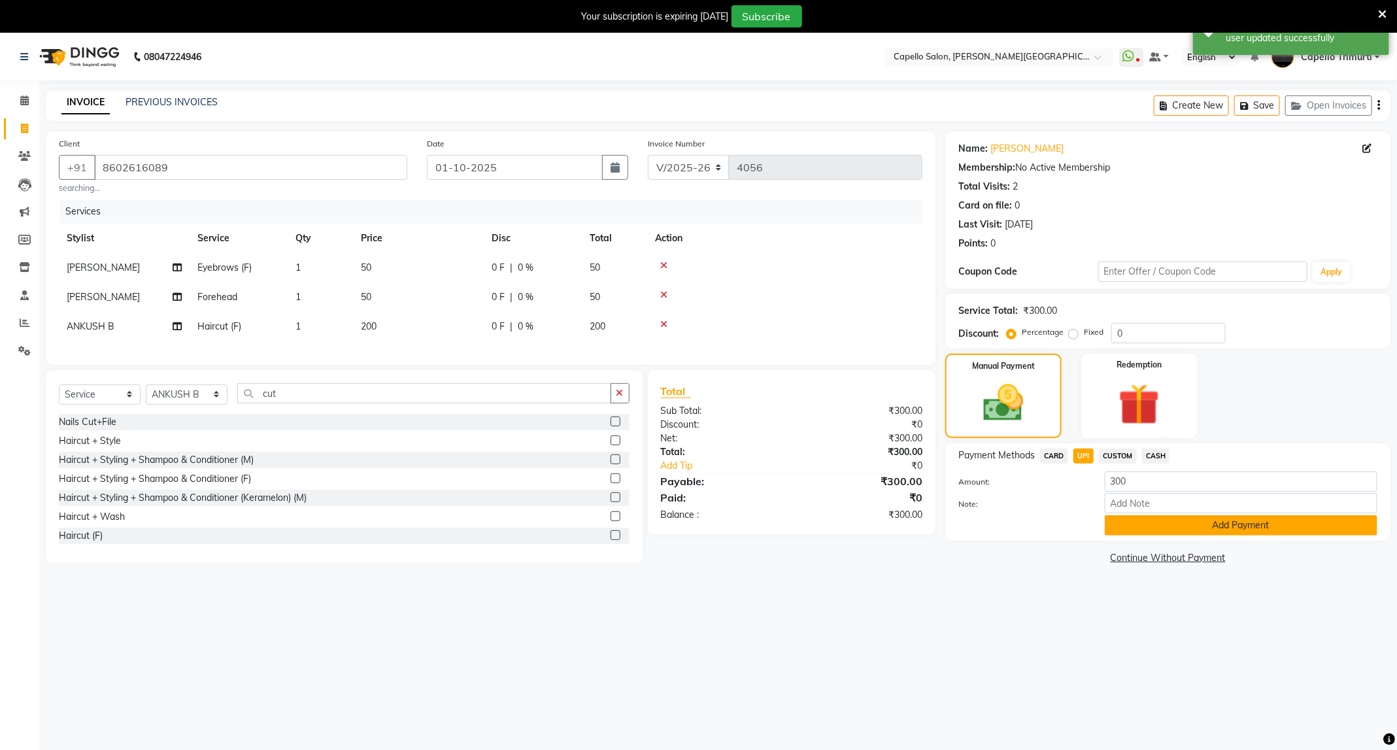
click at [1157, 534] on button "Add Payment" at bounding box center [1241, 525] width 273 height 20
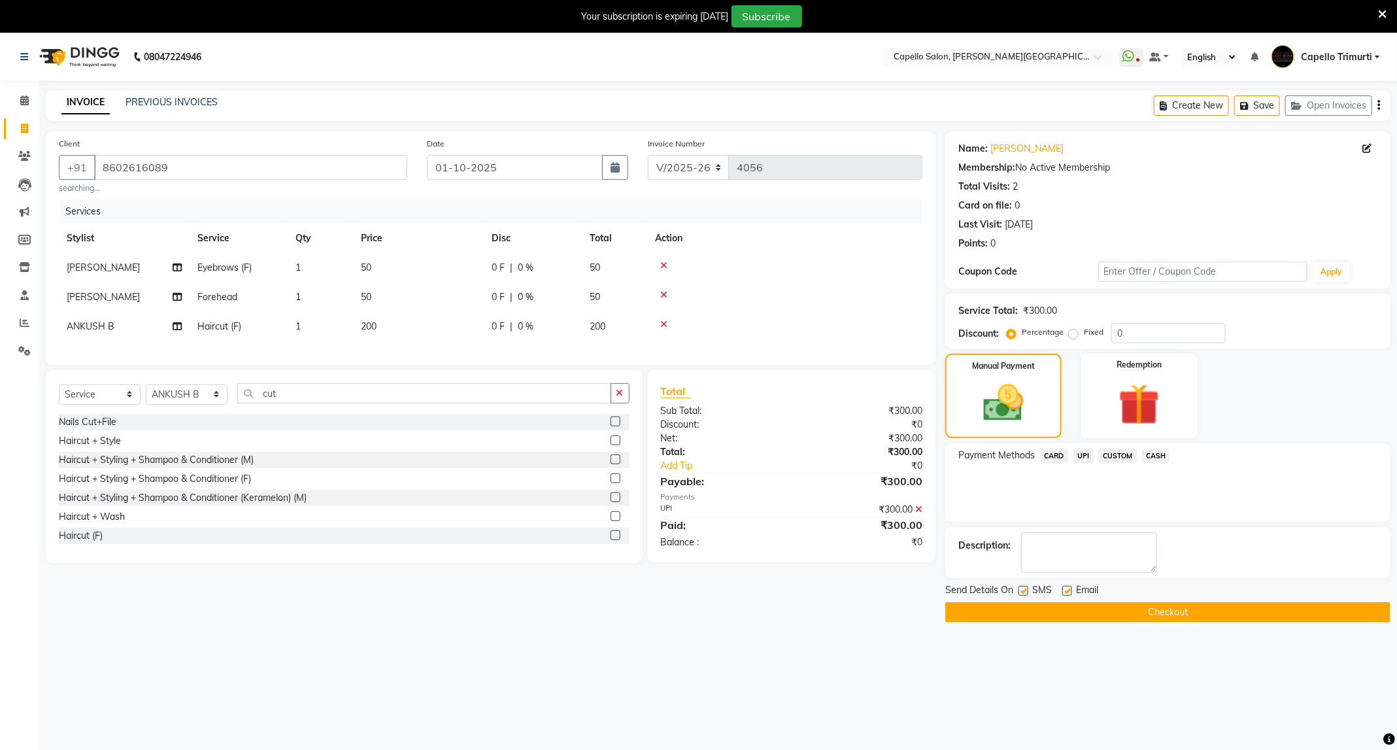
click at [1169, 616] on button "Checkout" at bounding box center [1167, 612] width 445 height 20
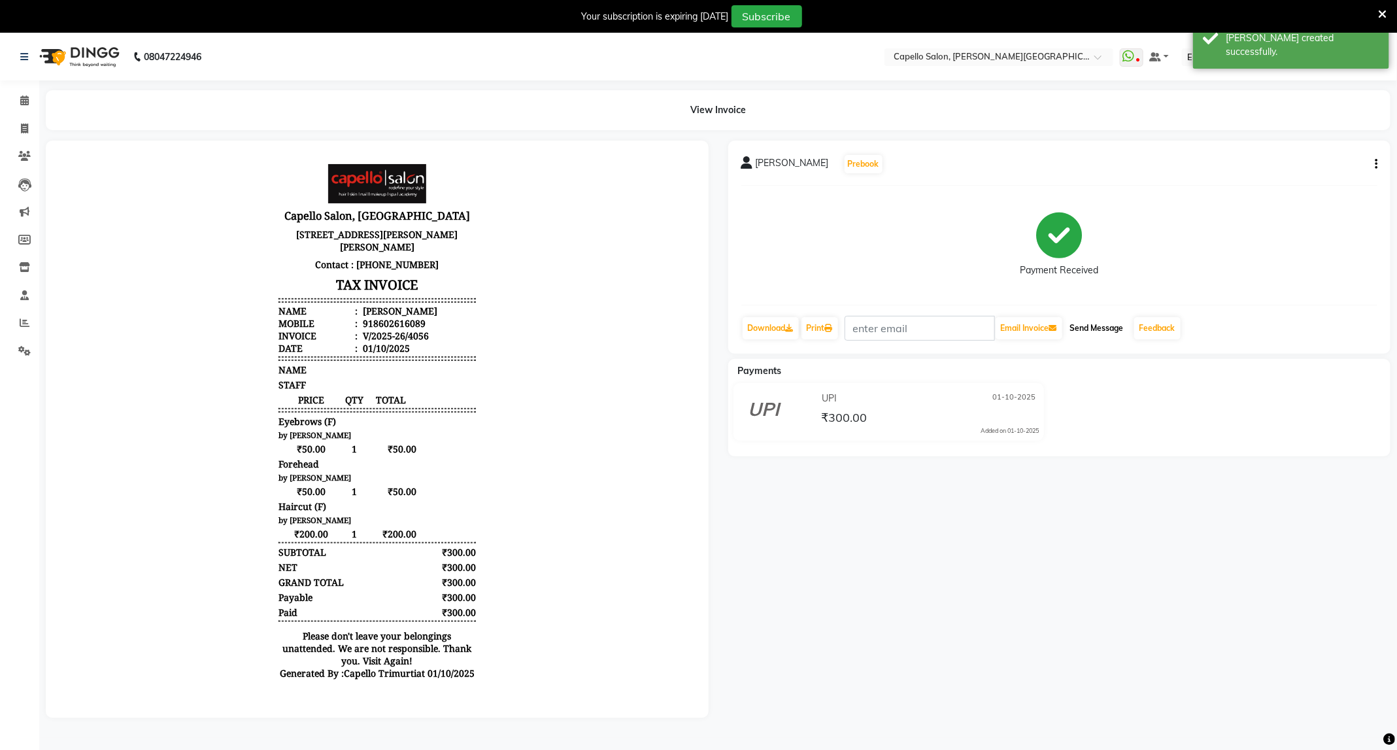
click at [1085, 335] on button "Send Message" at bounding box center [1097, 328] width 64 height 22
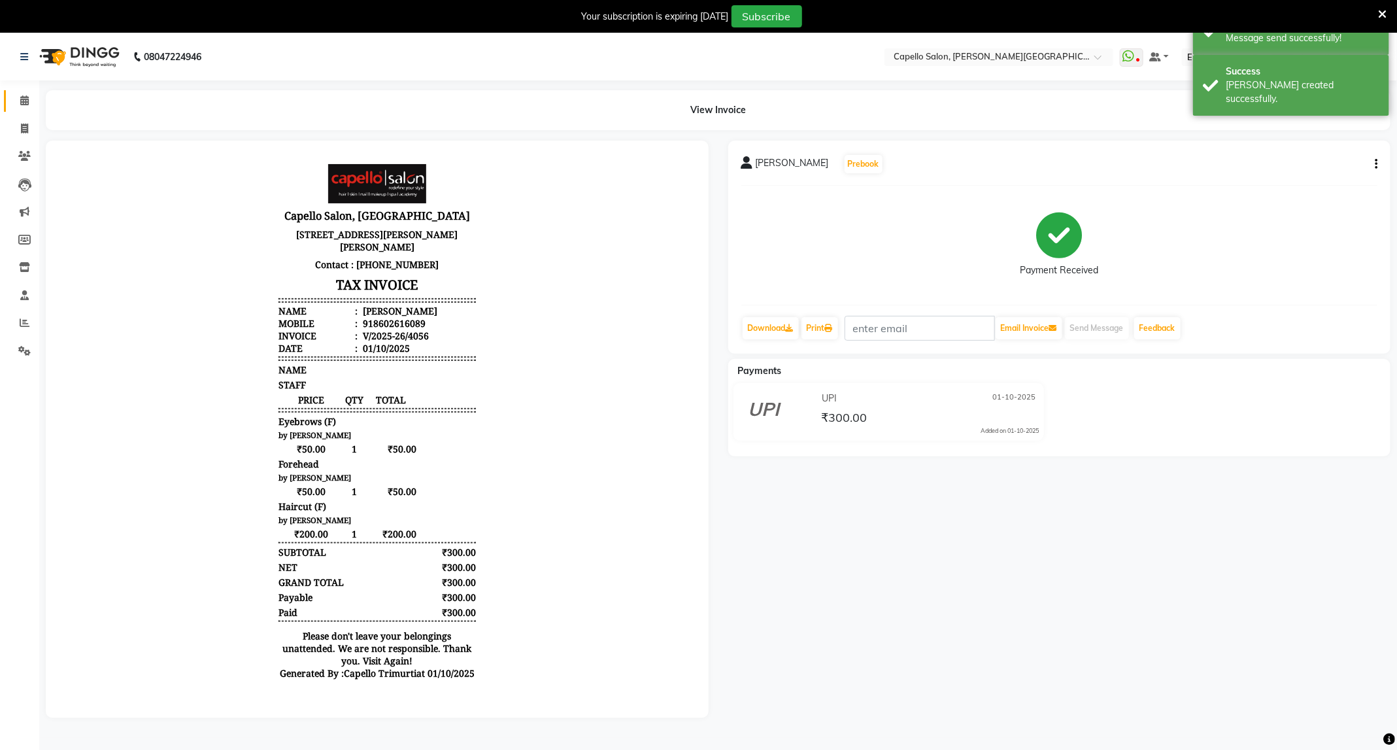
click at [10, 100] on link "Calendar" at bounding box center [19, 101] width 31 height 22
